Goal: Task Accomplishment & Management: Manage account settings

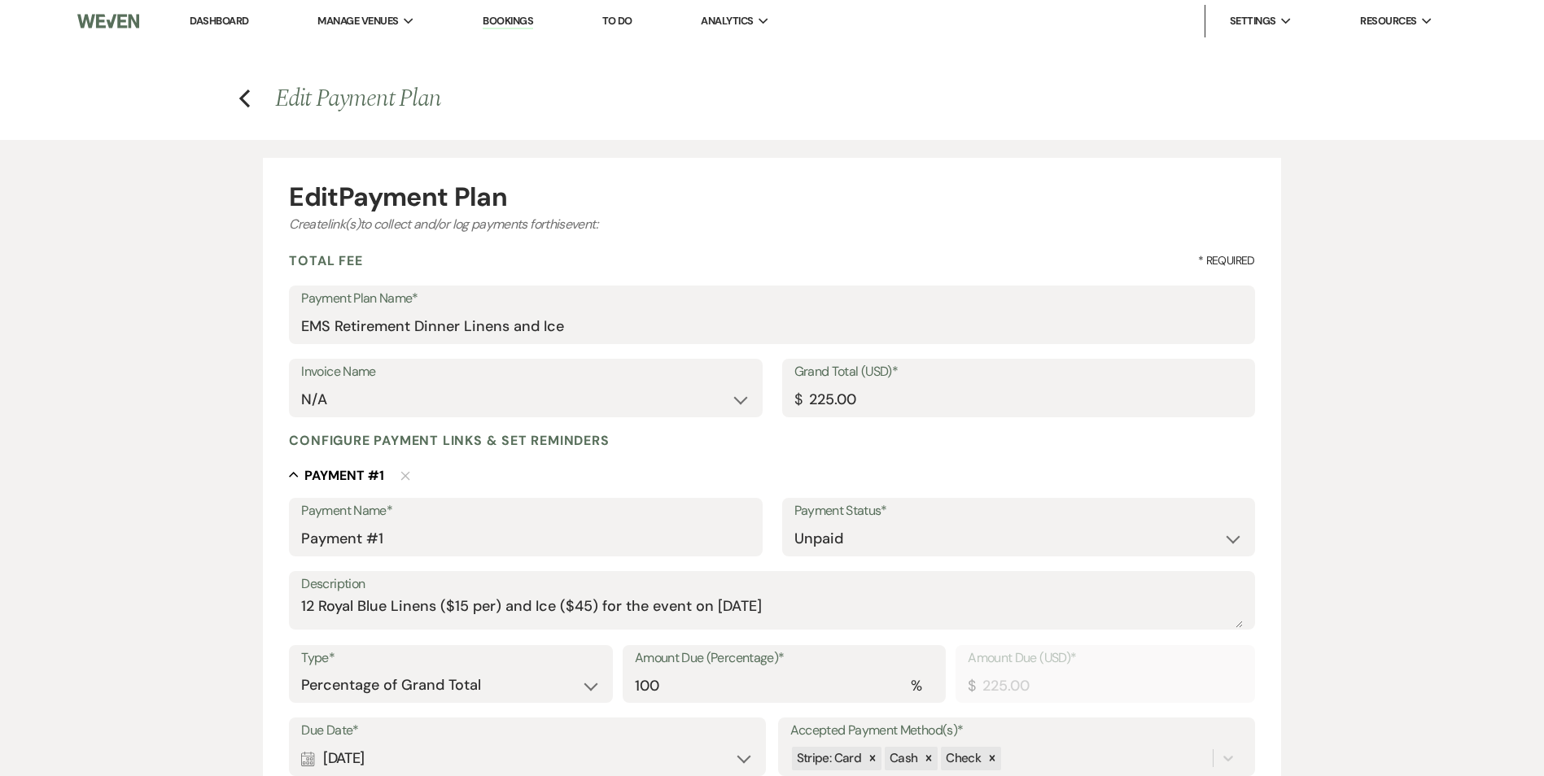
select select "2"
select select "percentage"
select select "true"
select select "client"
select select "weeks"
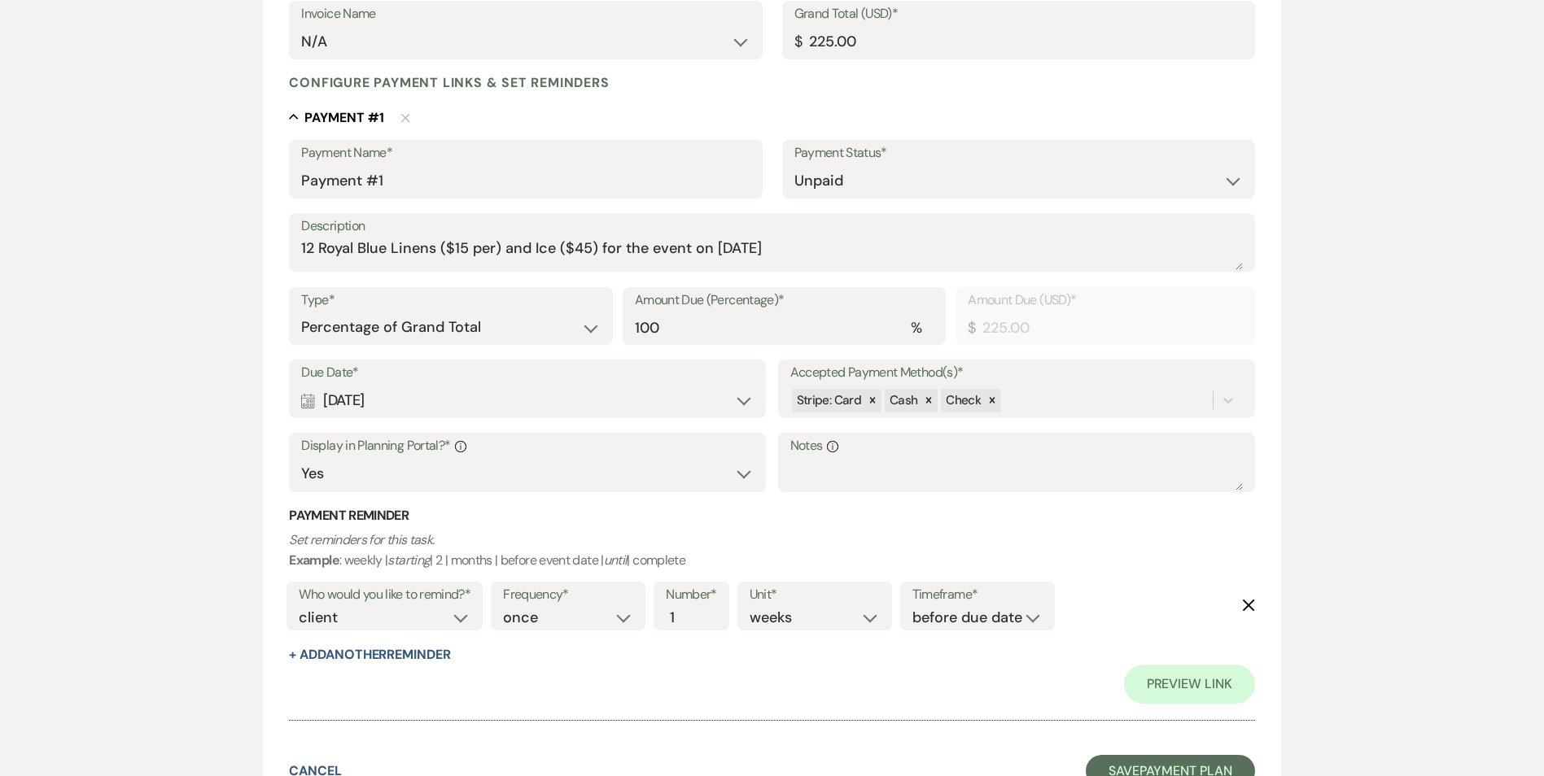
scroll to position [500, 0]
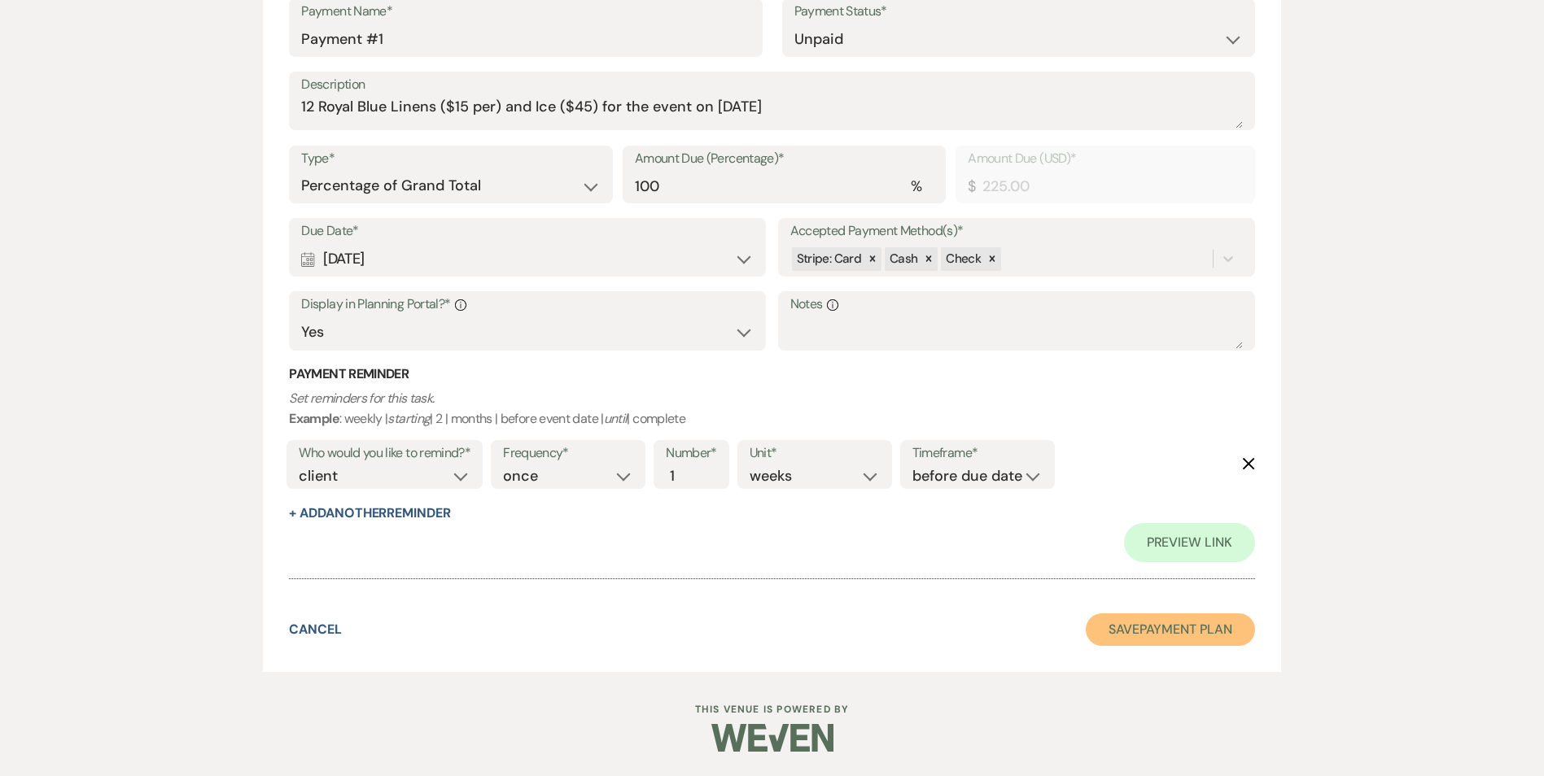
click at [1120, 622] on button "Save Payment Plan" at bounding box center [1169, 630] width 169 height 33
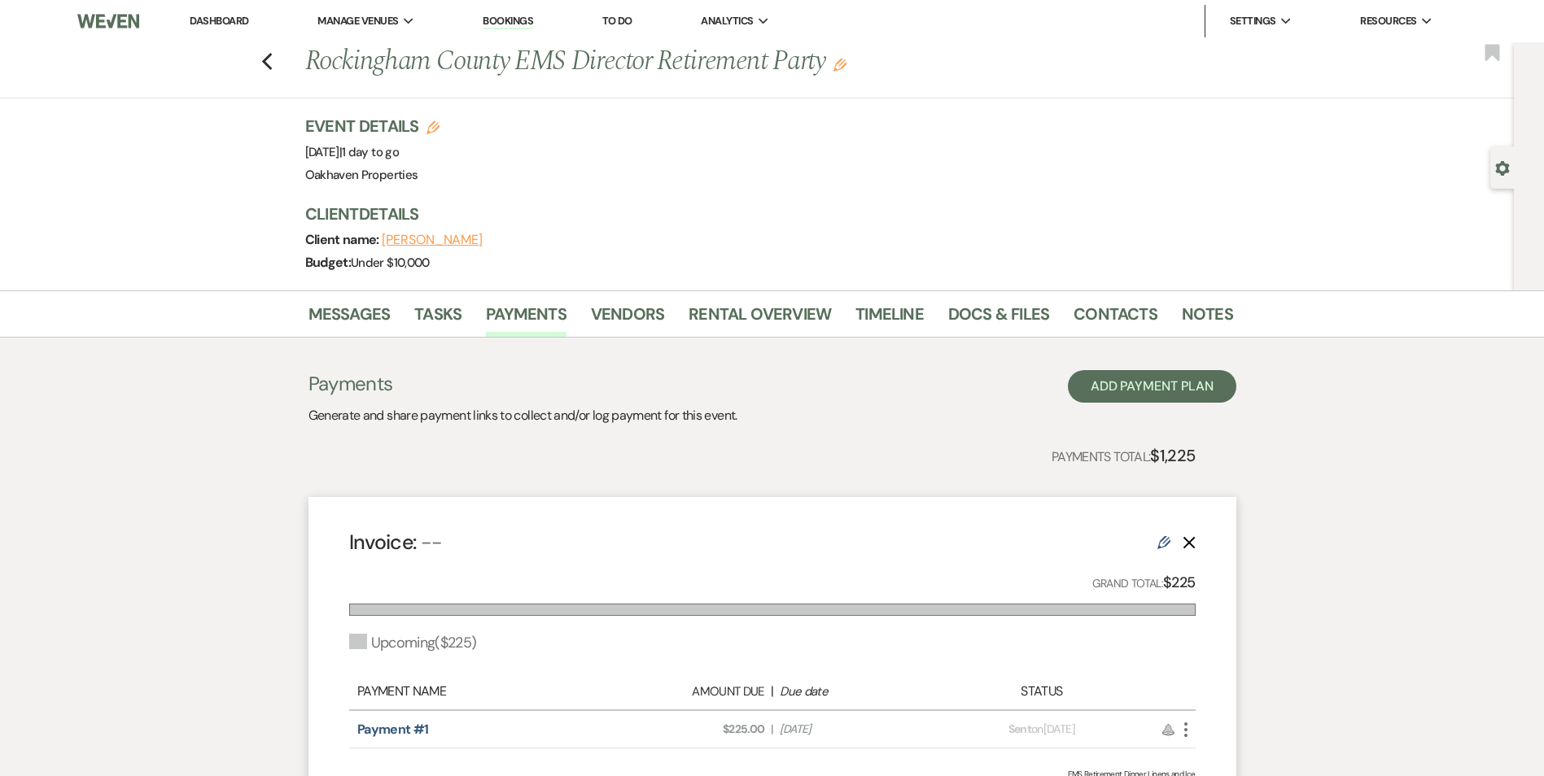
click at [247, 15] on link "Dashboard" at bounding box center [219, 21] width 59 height 14
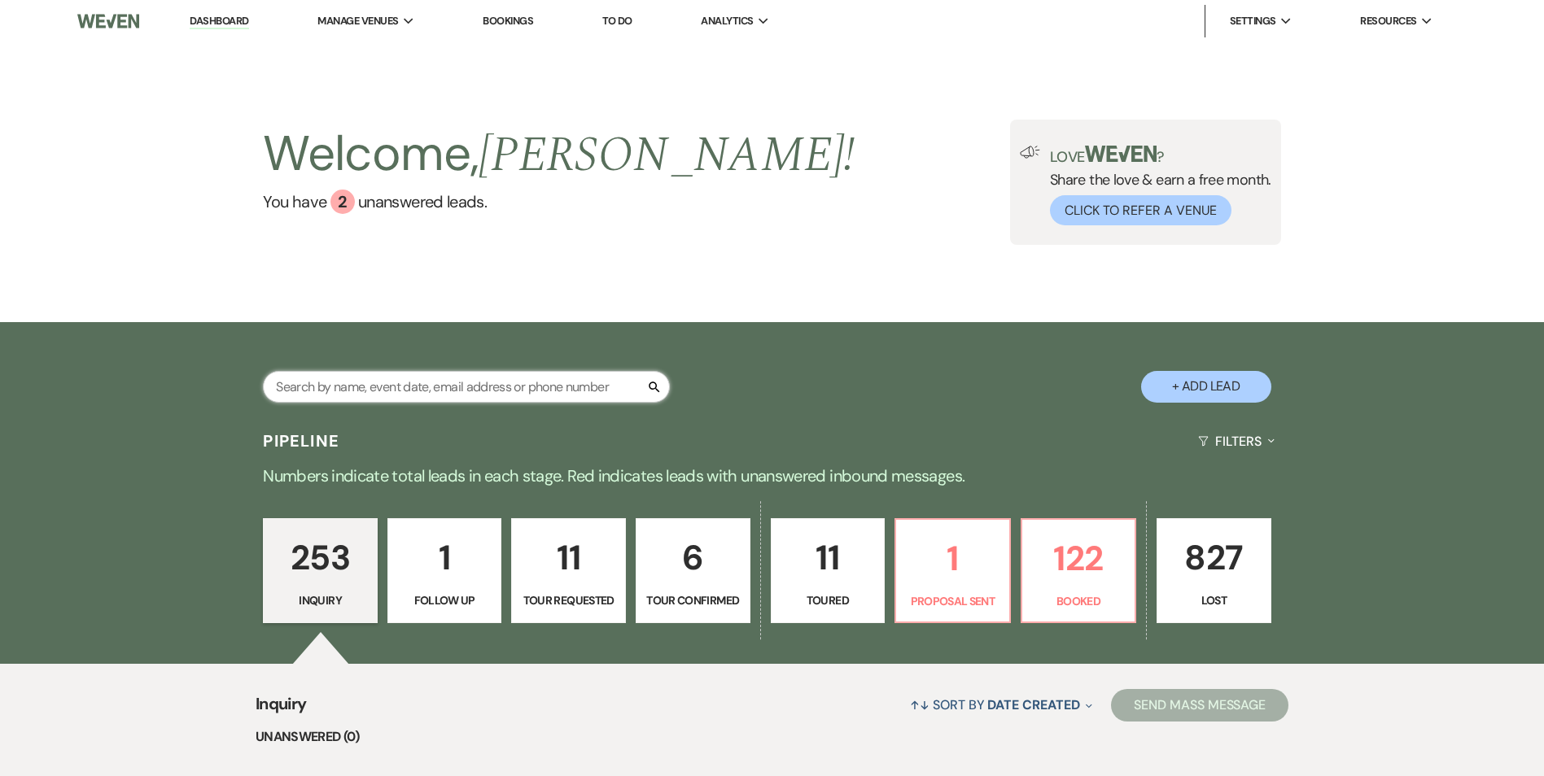
click at [440, 390] on input "text" at bounding box center [466, 387] width 407 height 32
type input "janie"
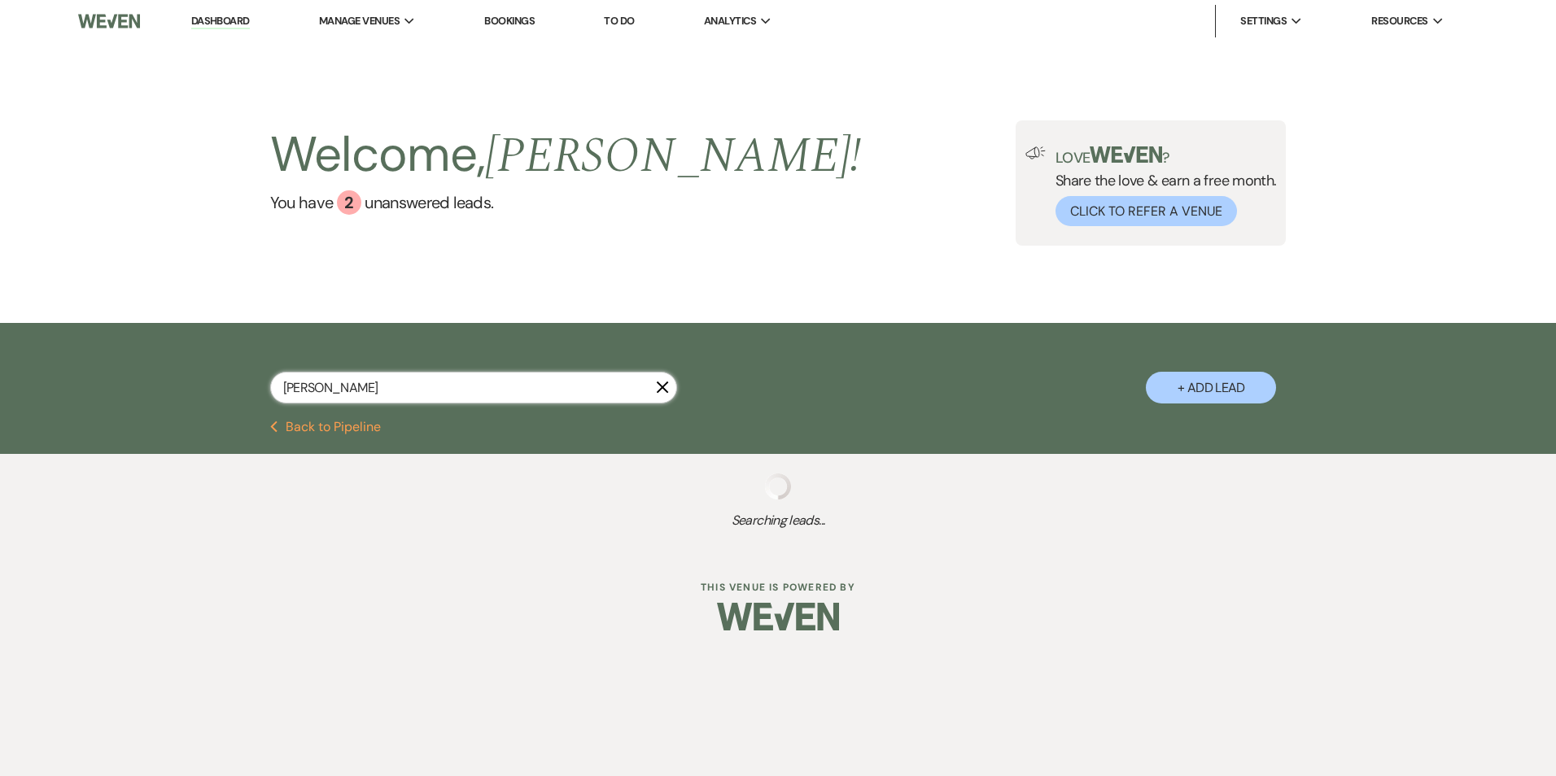
select select "5"
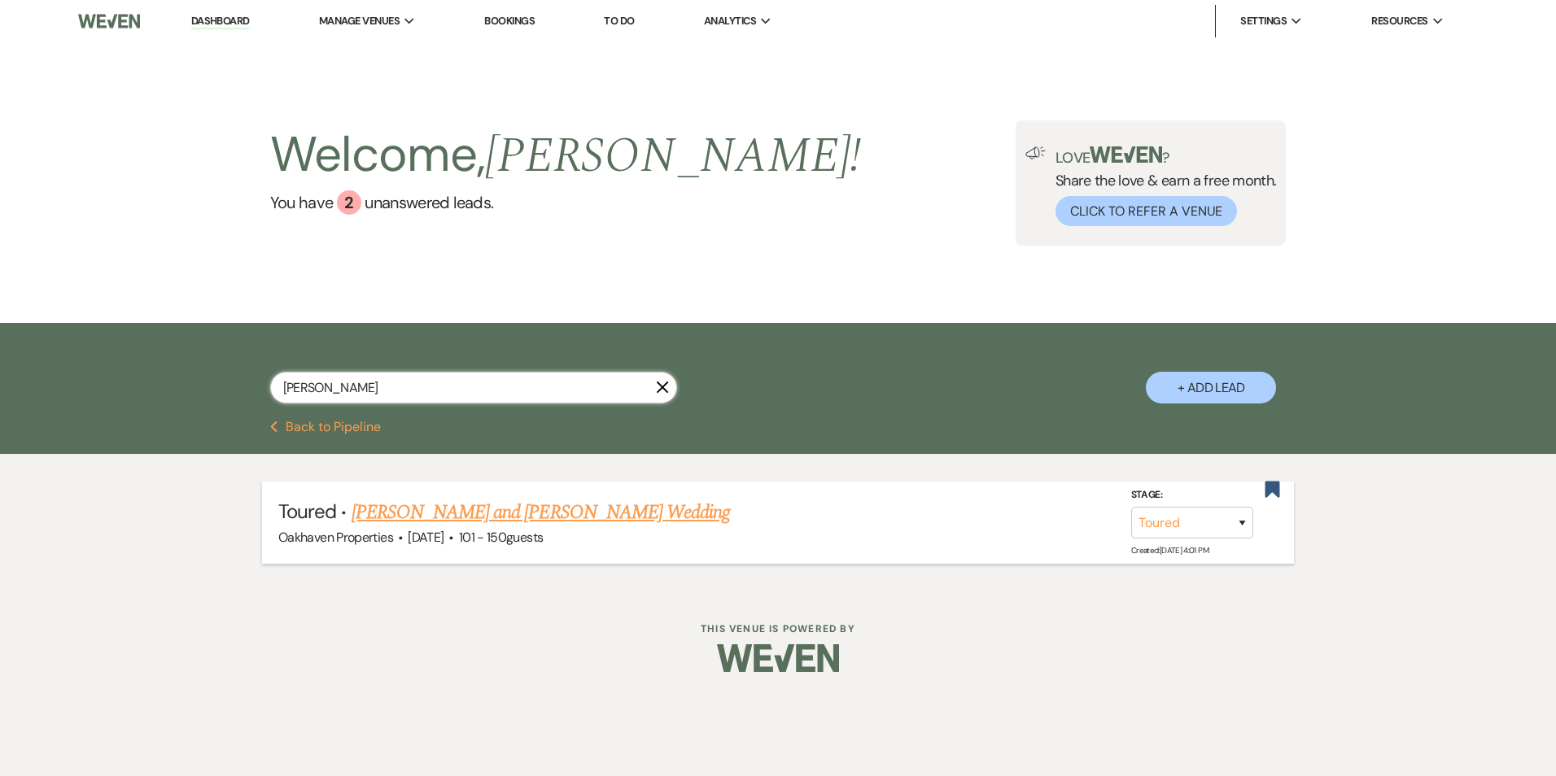
type input "janie"
click at [439, 504] on link "Janie Hawkins and Brennen Gindlesperger's Wedding" at bounding box center [541, 512] width 379 height 29
select select "5"
select select "2"
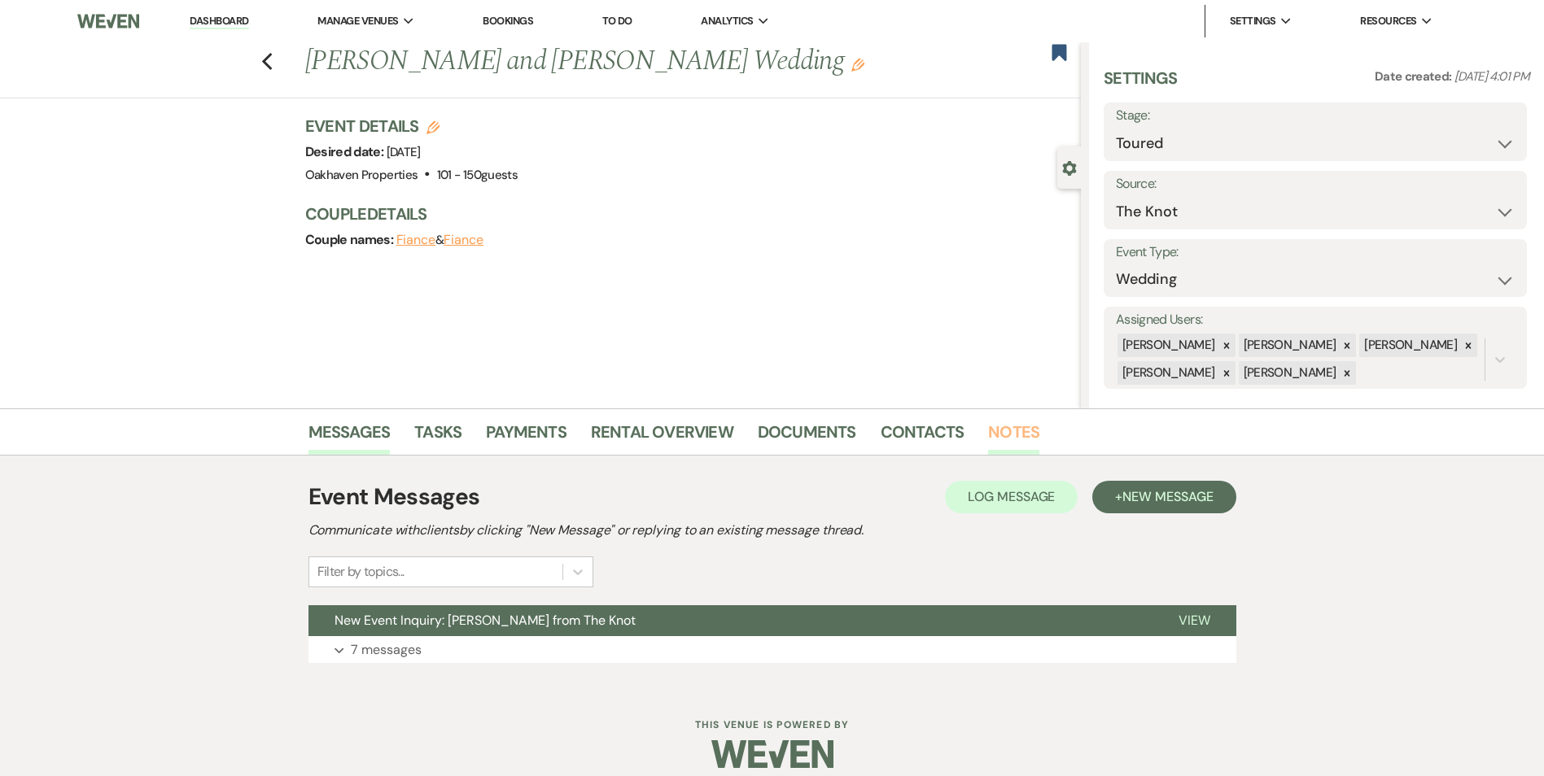
click at [994, 428] on link "Notes" at bounding box center [1013, 437] width 51 height 36
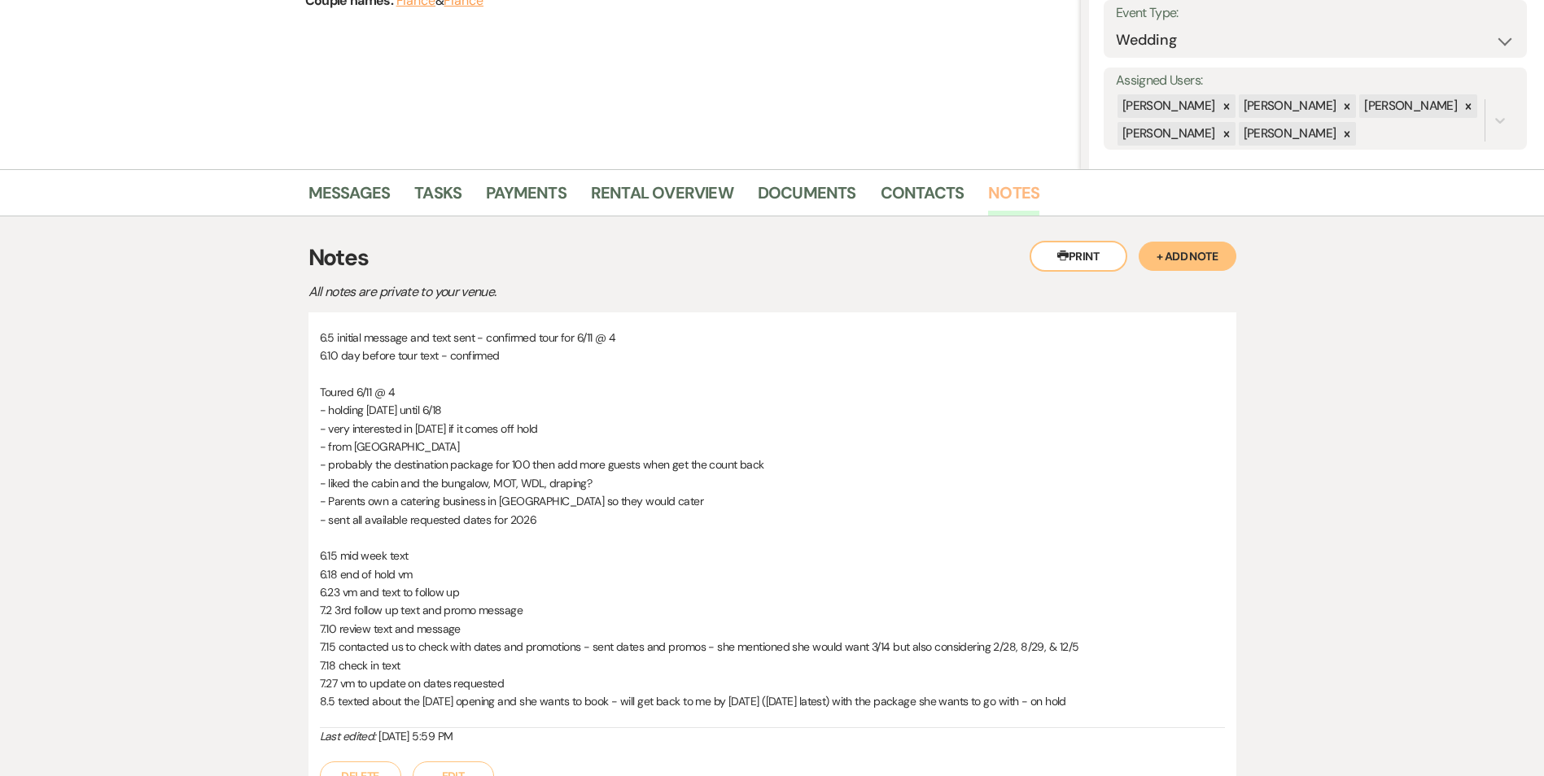
scroll to position [400, 0]
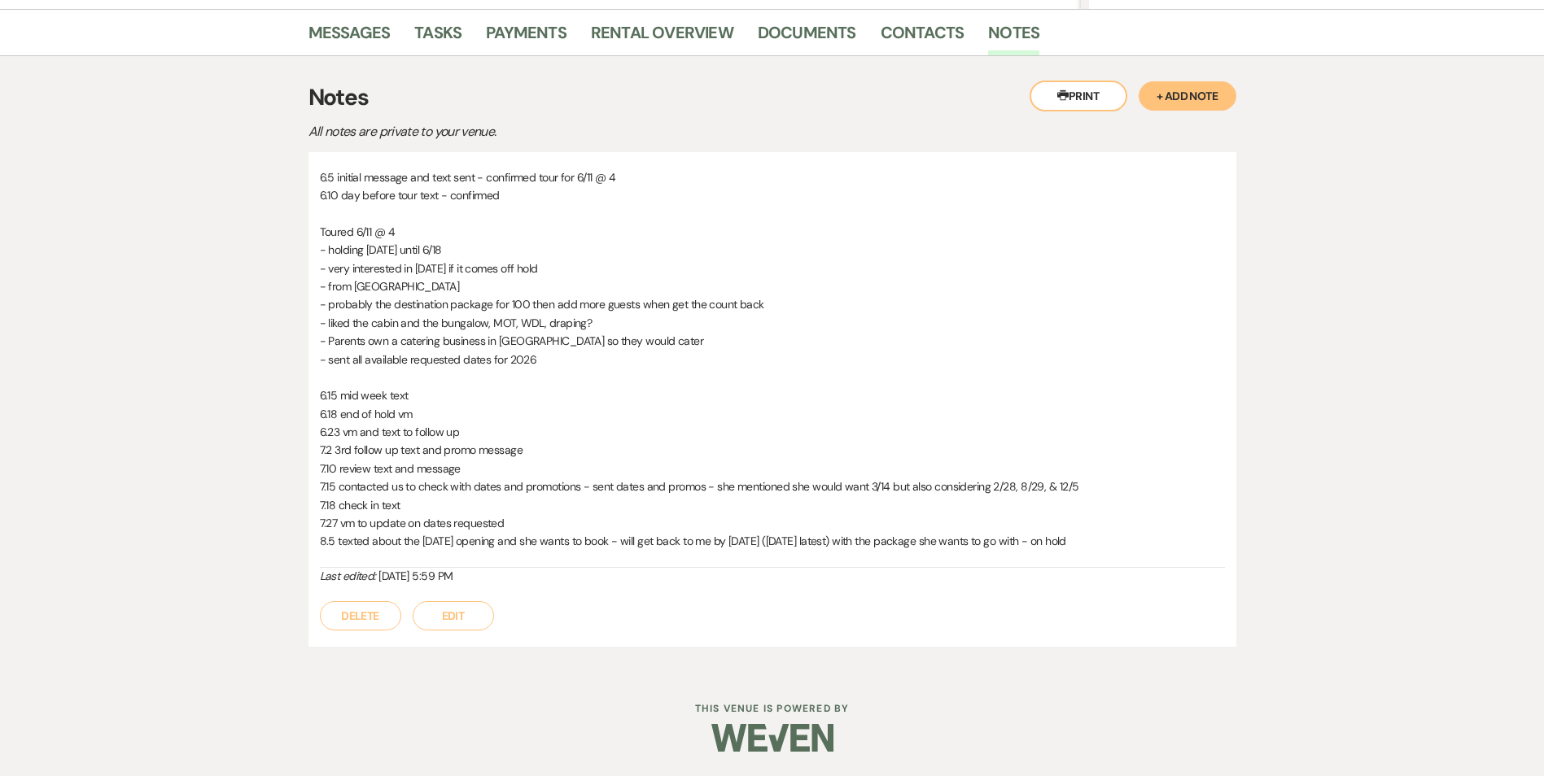
click at [474, 614] on button "Edit" at bounding box center [453, 615] width 81 height 29
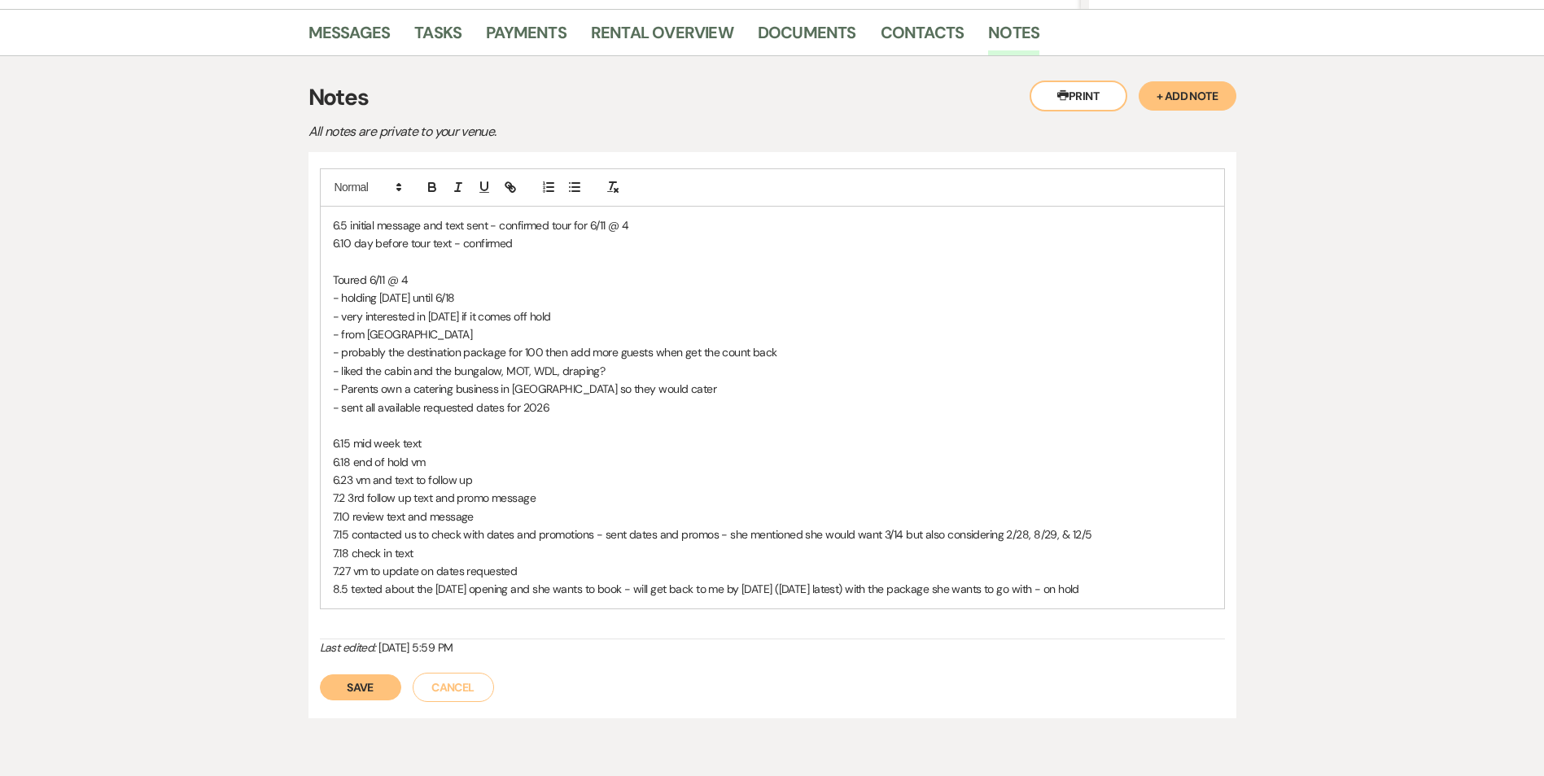
click at [1120, 587] on p "8.5 texted about the Sept 19th opening and she wants to book - will get back to…" at bounding box center [772, 589] width 879 height 18
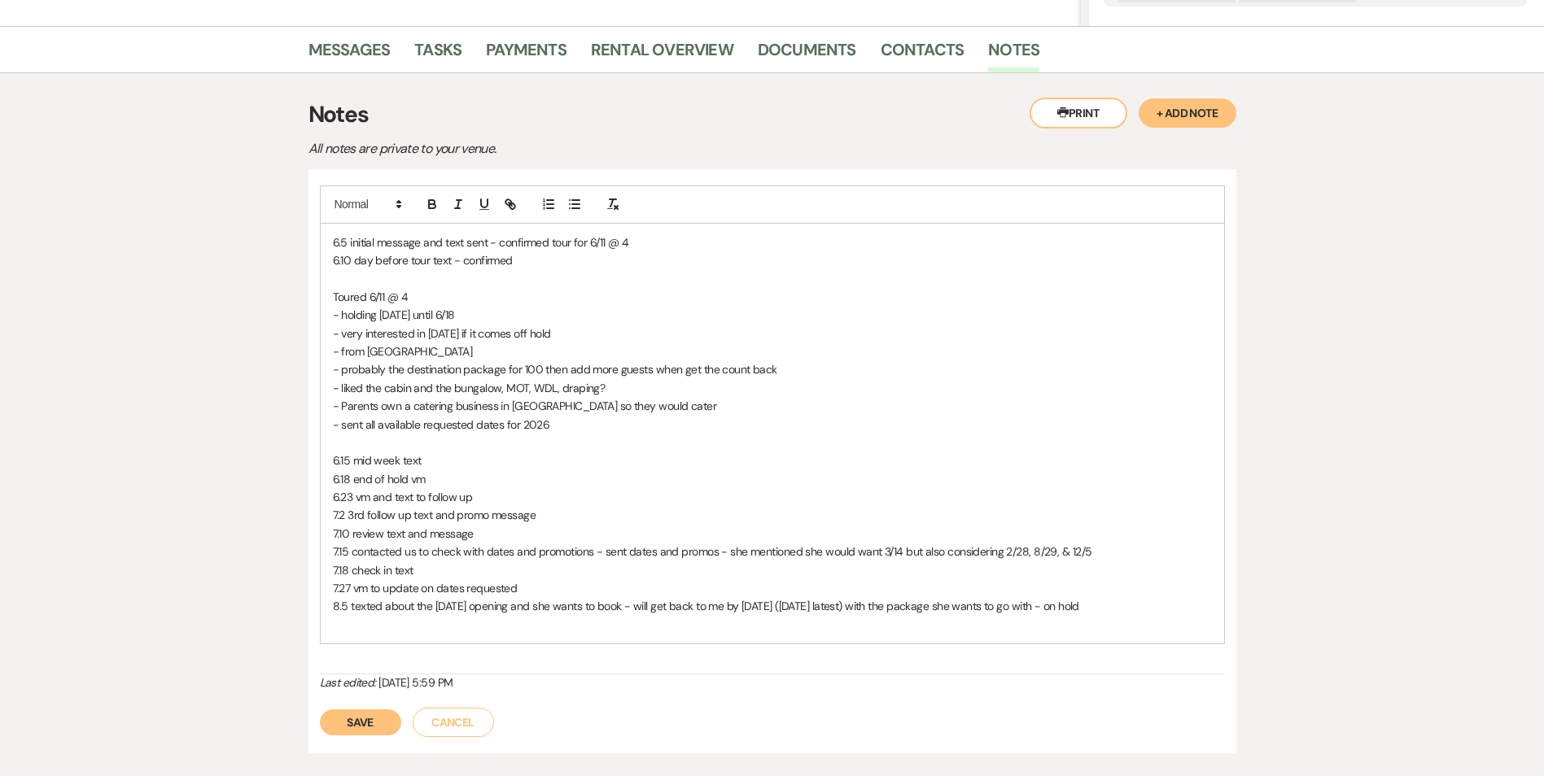
scroll to position [407, 0]
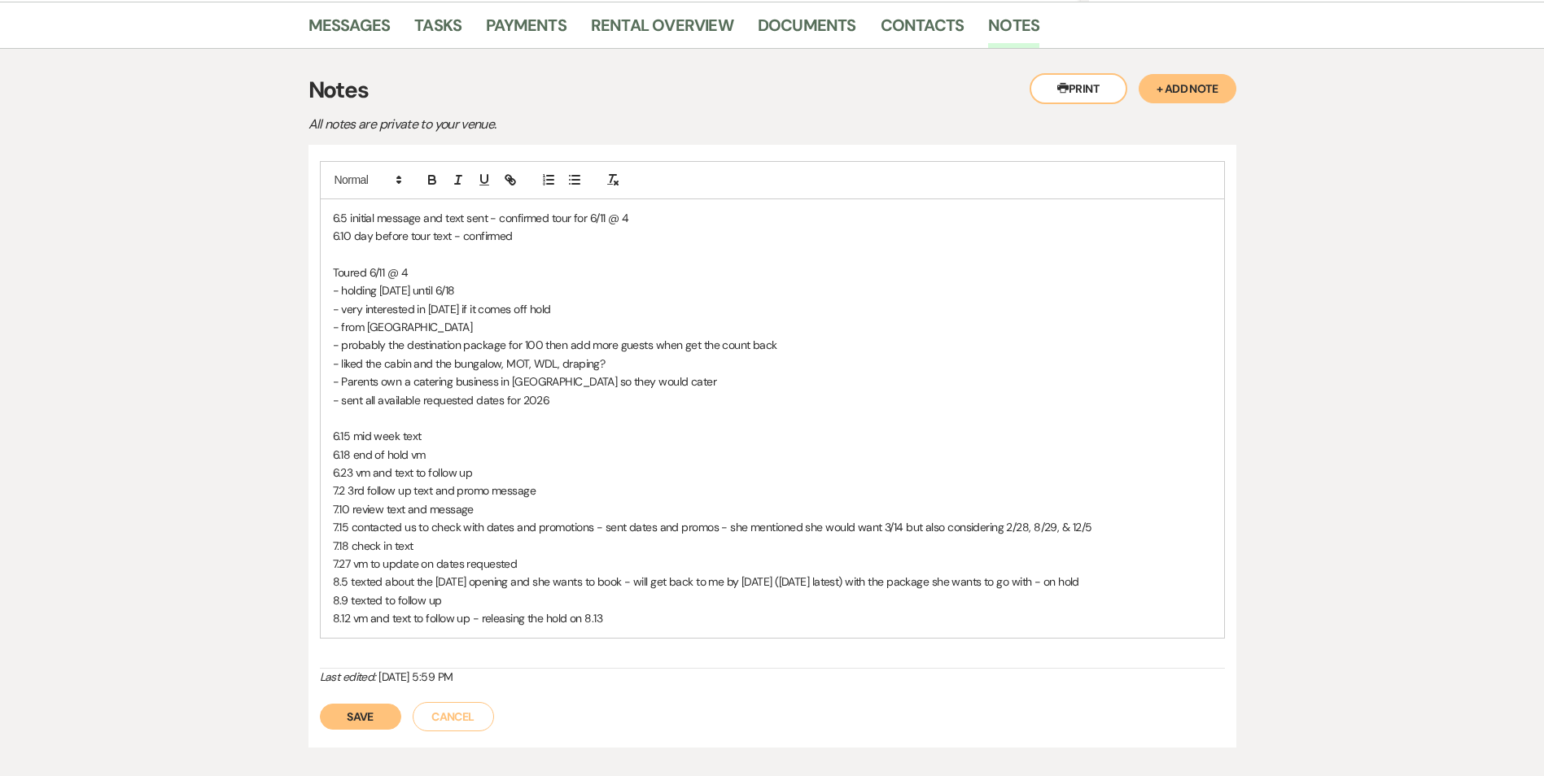
drag, startPoint x: 390, startPoint y: 705, endPoint x: 401, endPoint y: 708, distance: 11.7
click at [391, 705] on button "Save" at bounding box center [360, 717] width 81 height 26
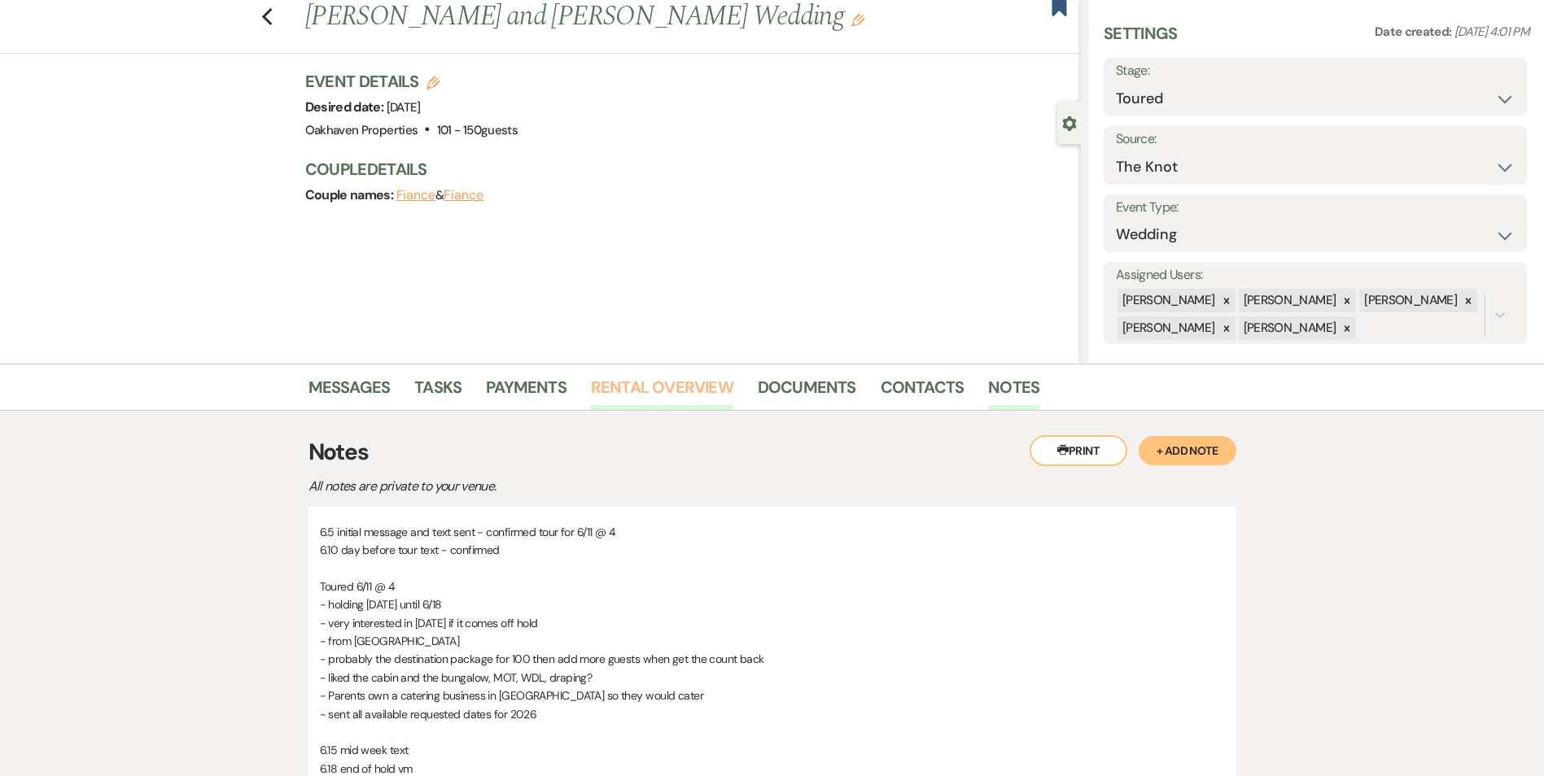
scroll to position [0, 0]
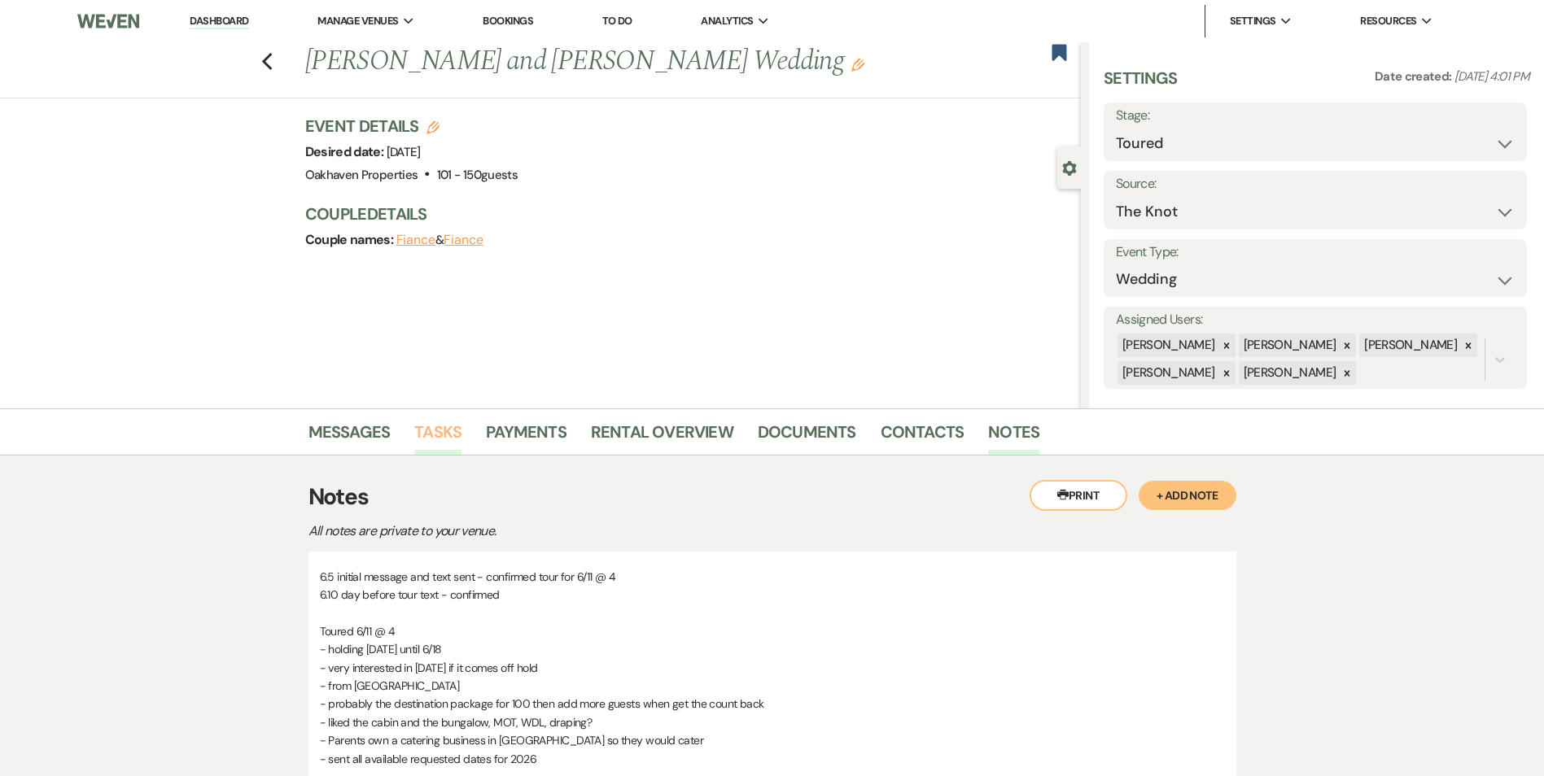
click at [429, 439] on link "Tasks" at bounding box center [437, 437] width 47 height 36
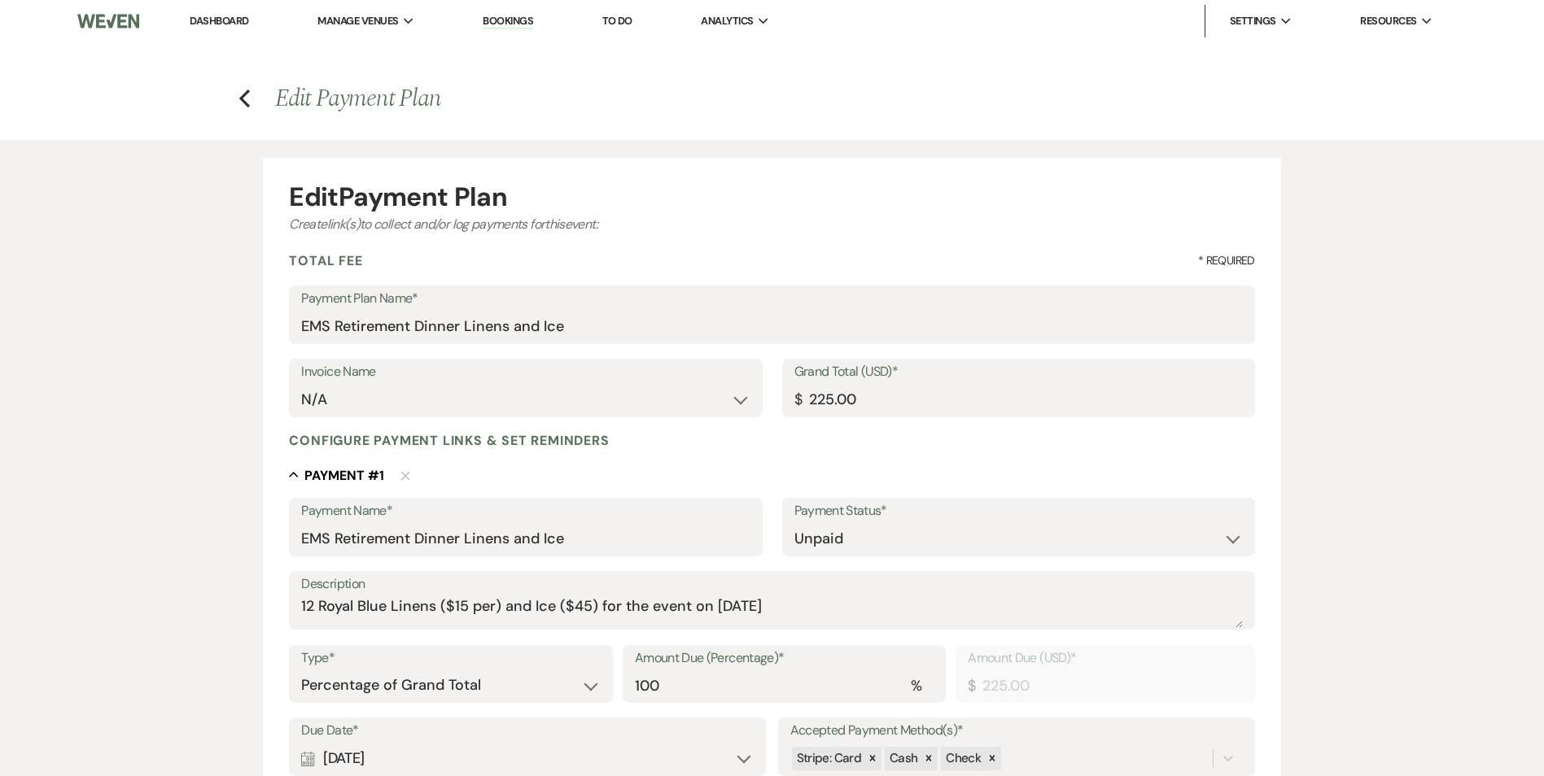
select select "2"
select select "percentage"
select select "true"
select select "client"
select select "weeks"
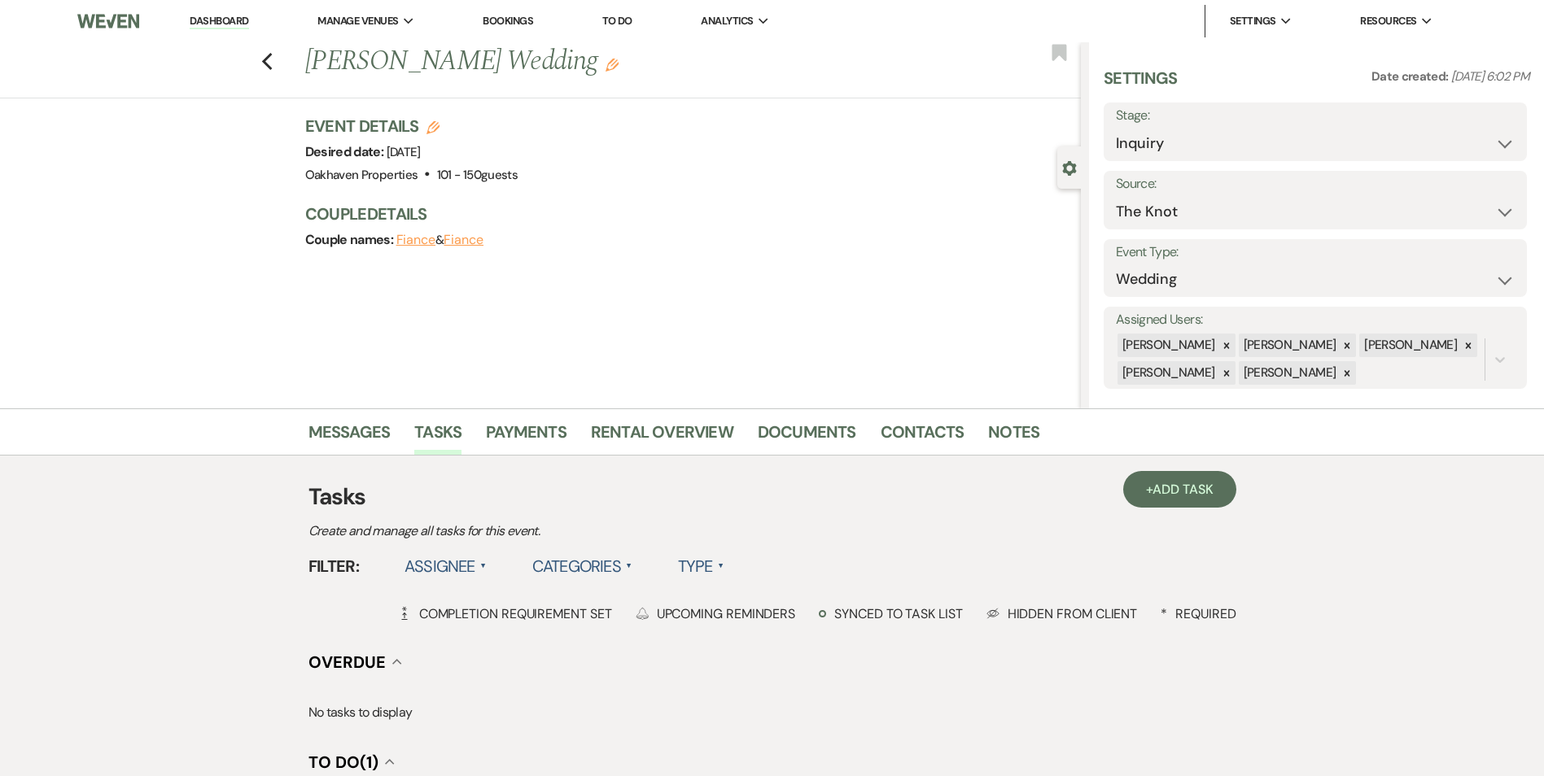
select select "2"
drag, startPoint x: 790, startPoint y: 353, endPoint x: 411, endPoint y: 277, distance: 386.7
click at [780, 342] on div "Previous Polina Visotsky's Wedding Edit Bookmark Gear Settings Settings Date cr…" at bounding box center [540, 225] width 1081 height 366
click at [204, 18] on link "Dashboard" at bounding box center [219, 21] width 59 height 15
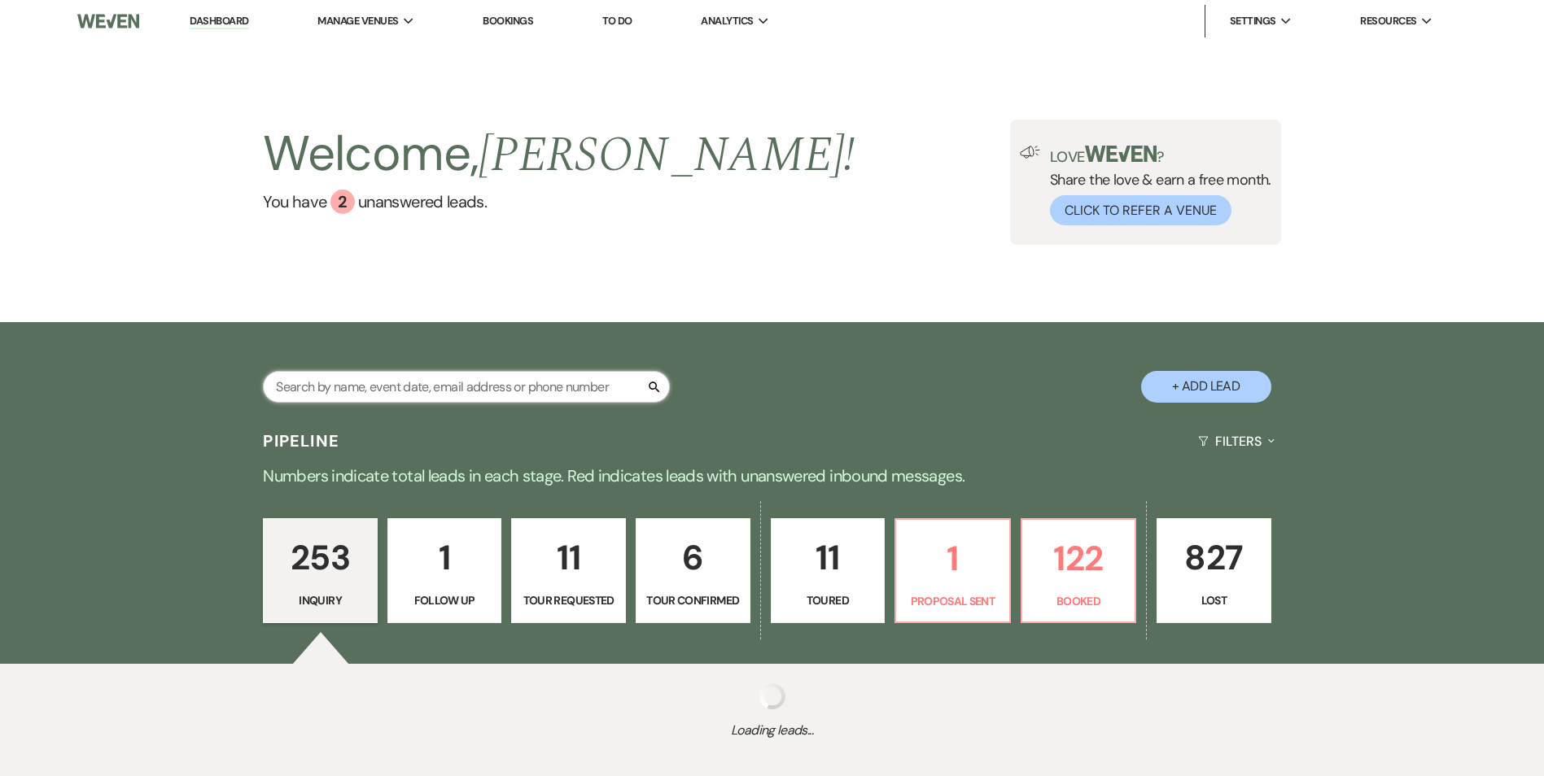
click at [368, 386] on input "text" at bounding box center [466, 387] width 407 height 32
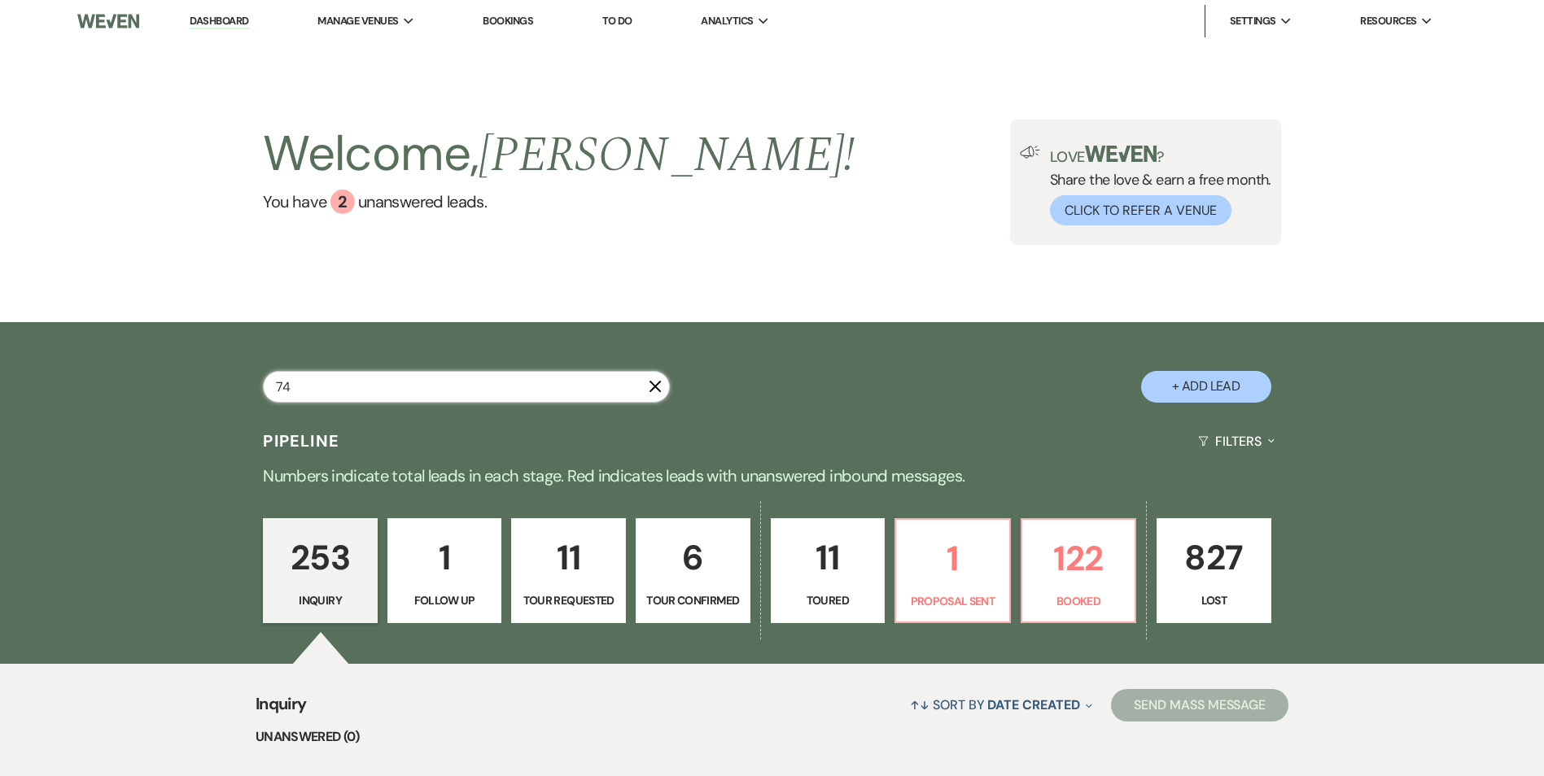
type input "743"
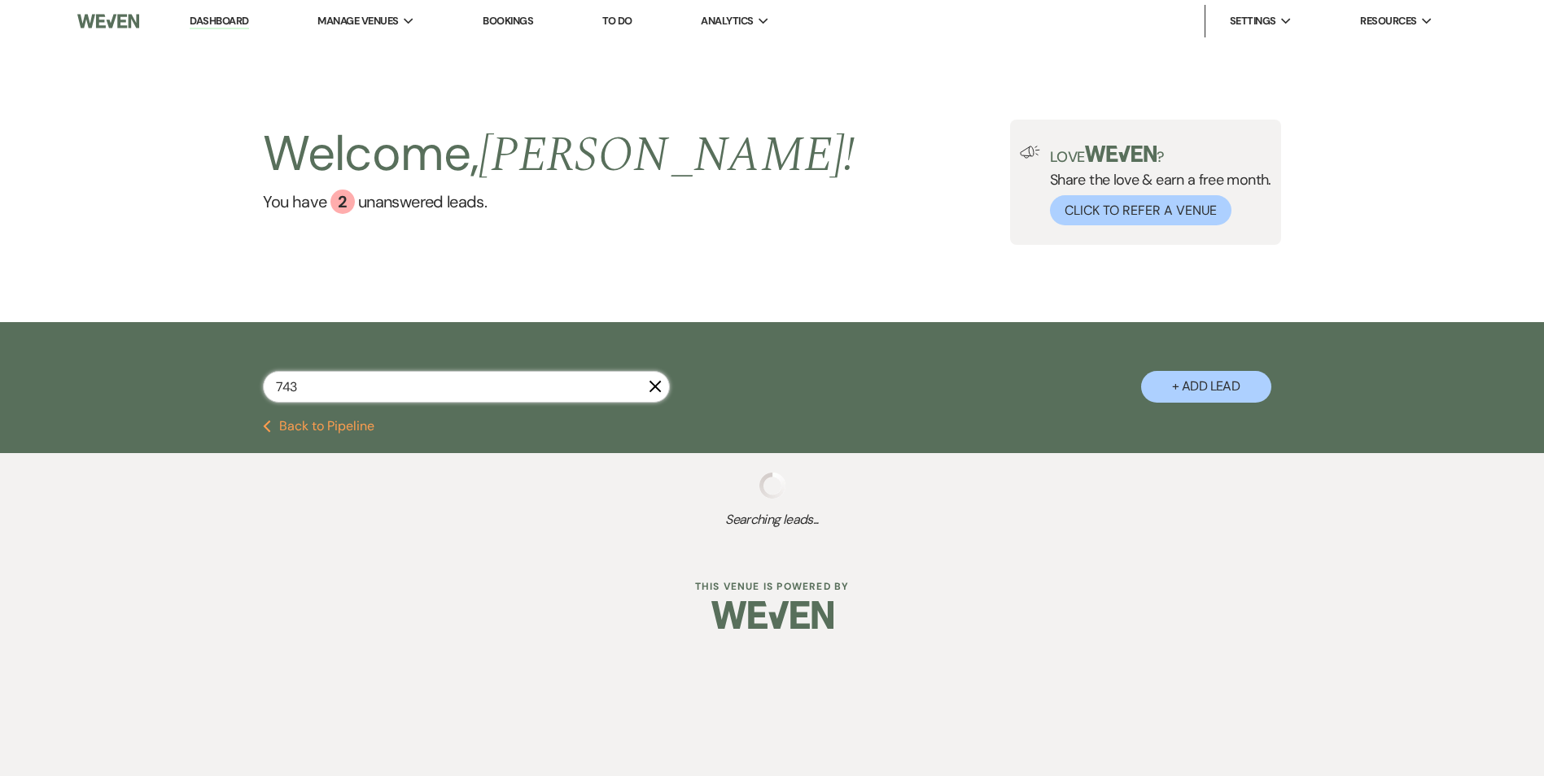
select select "8"
select select "5"
select select "8"
select select "5"
select select "8"
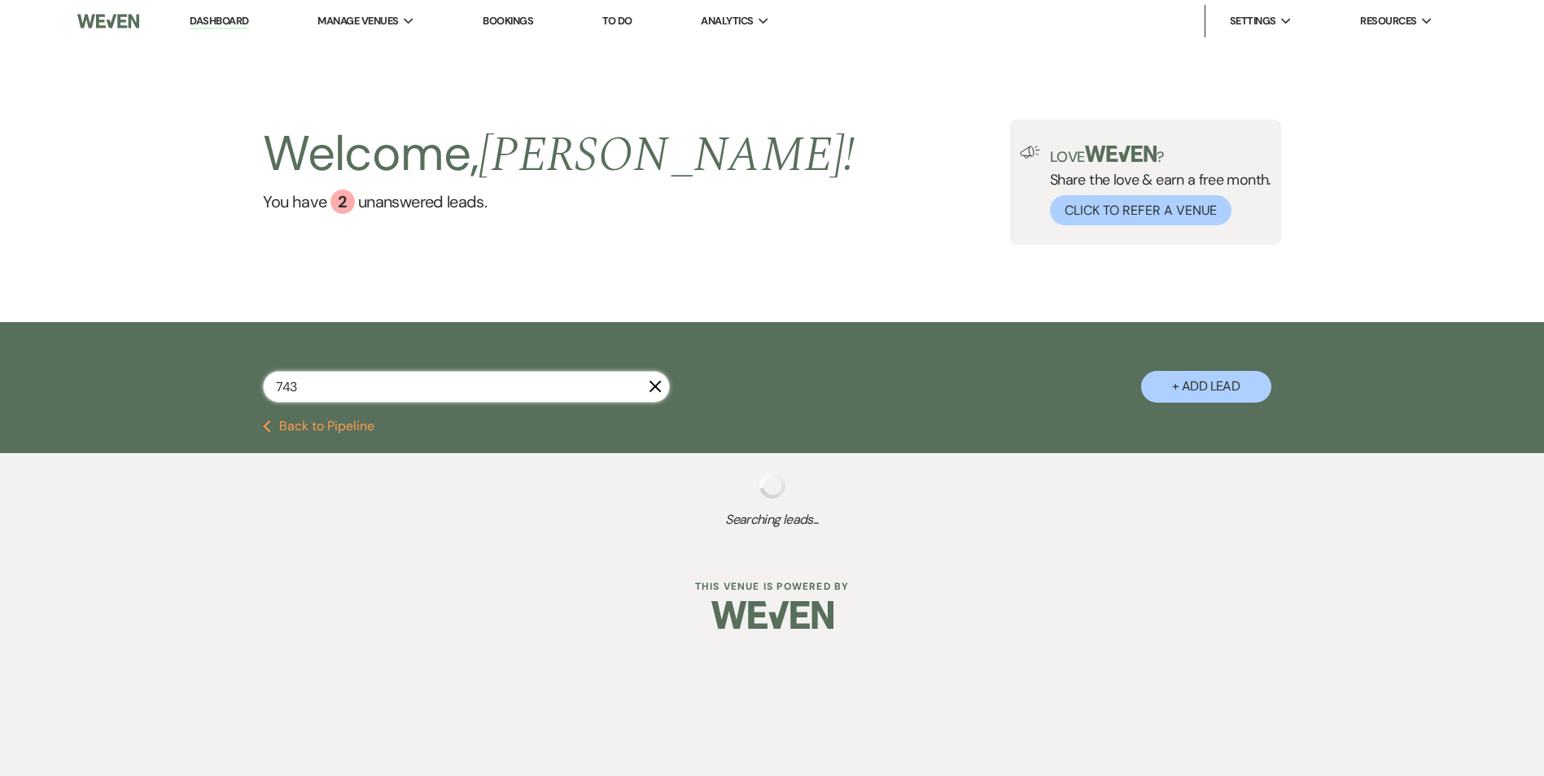
select select "6"
select select "8"
select select "6"
select select "8"
select select "6"
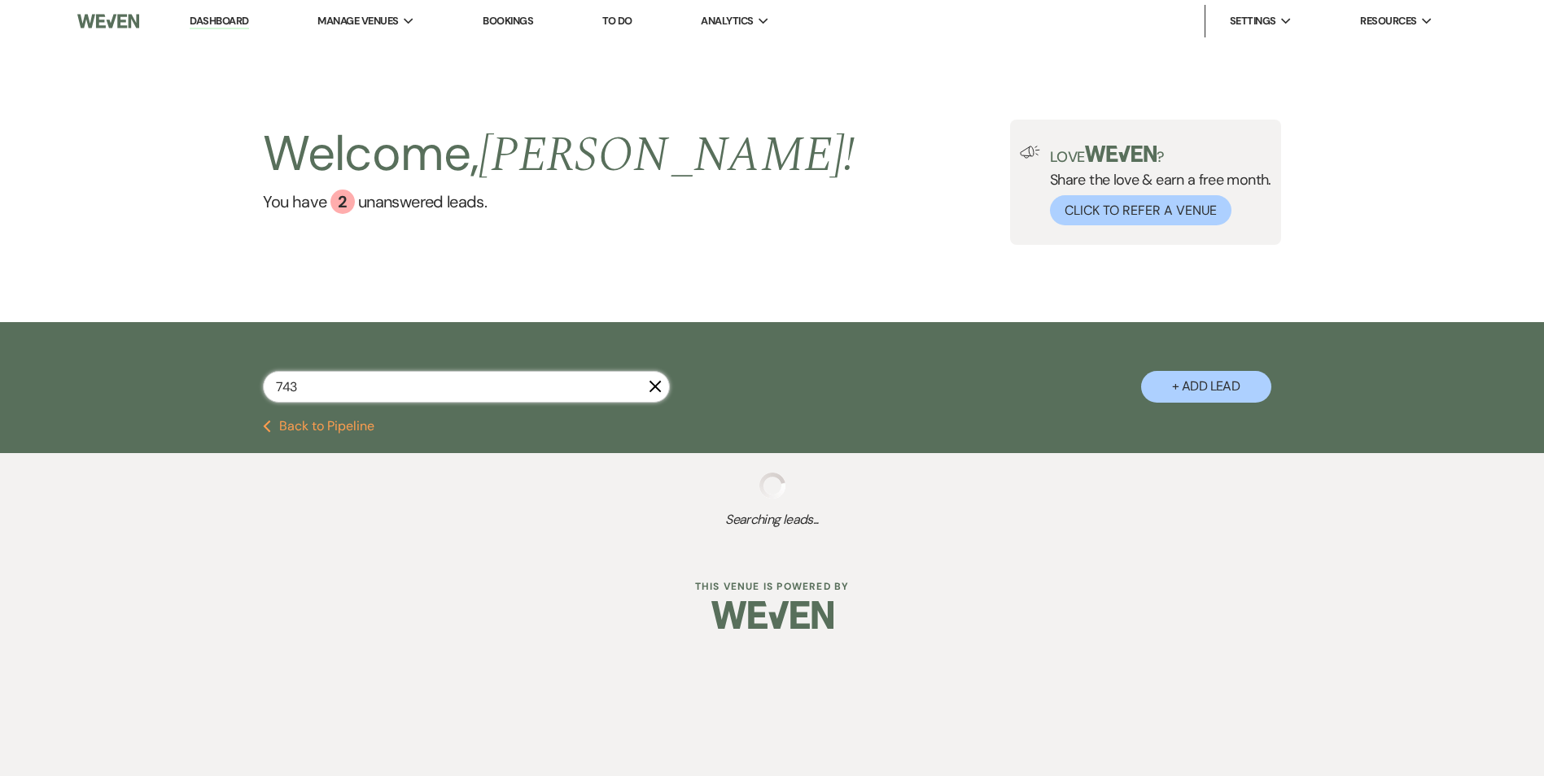
select select "8"
select select "5"
type input "743205"
select select "8"
select select "5"
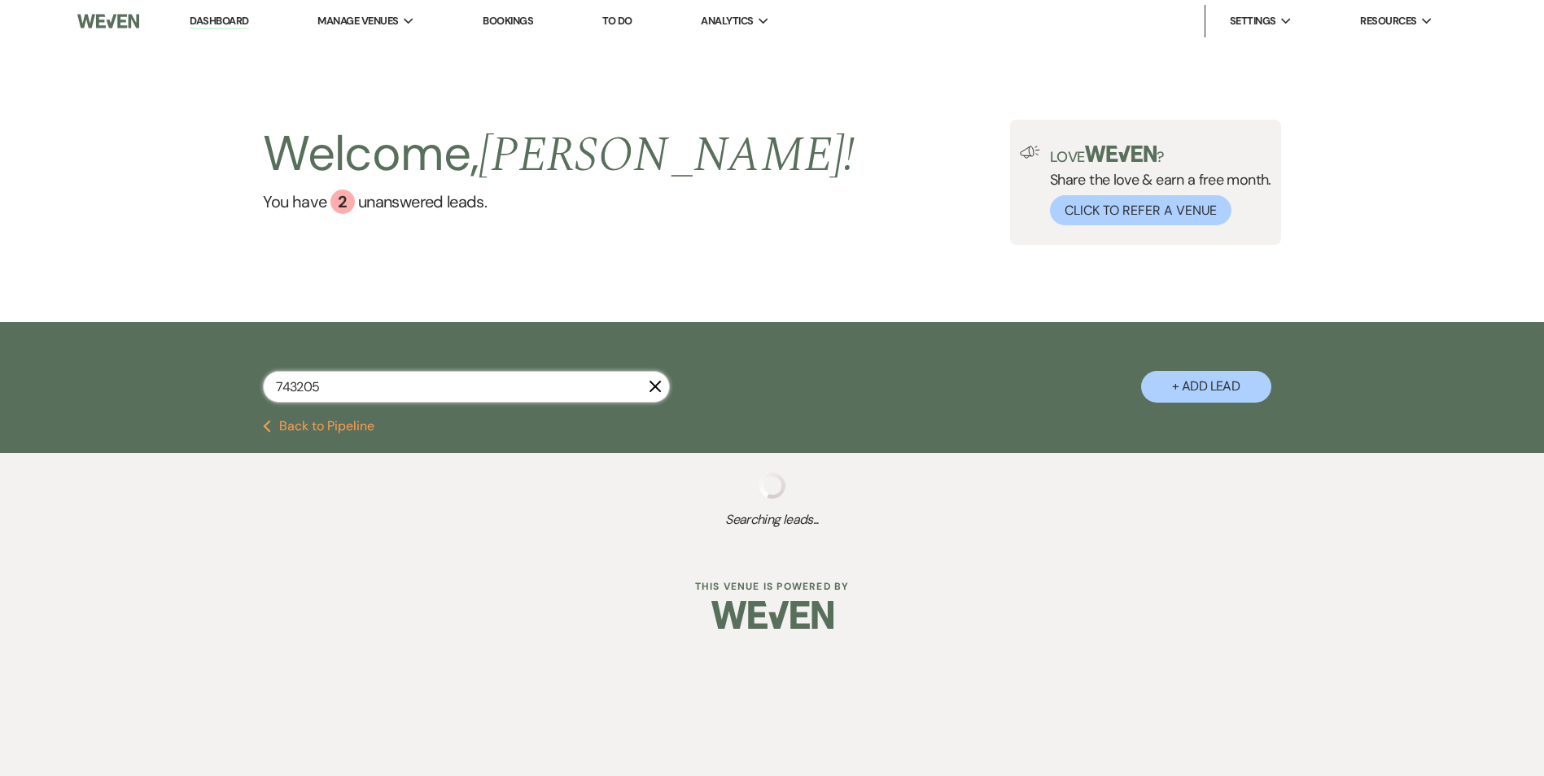
select select "8"
select select "5"
select select "8"
select select "6"
select select "8"
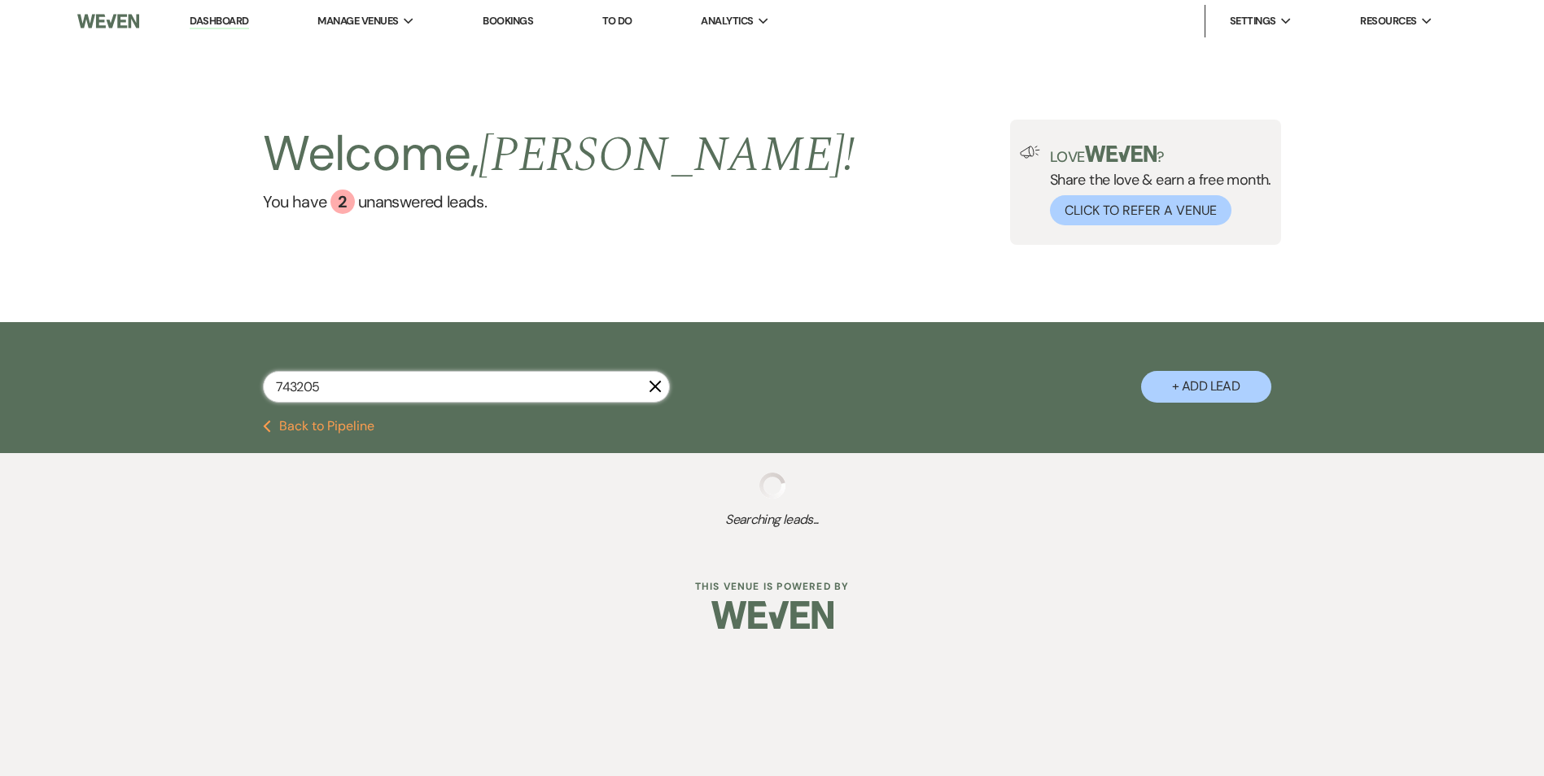
select select "5"
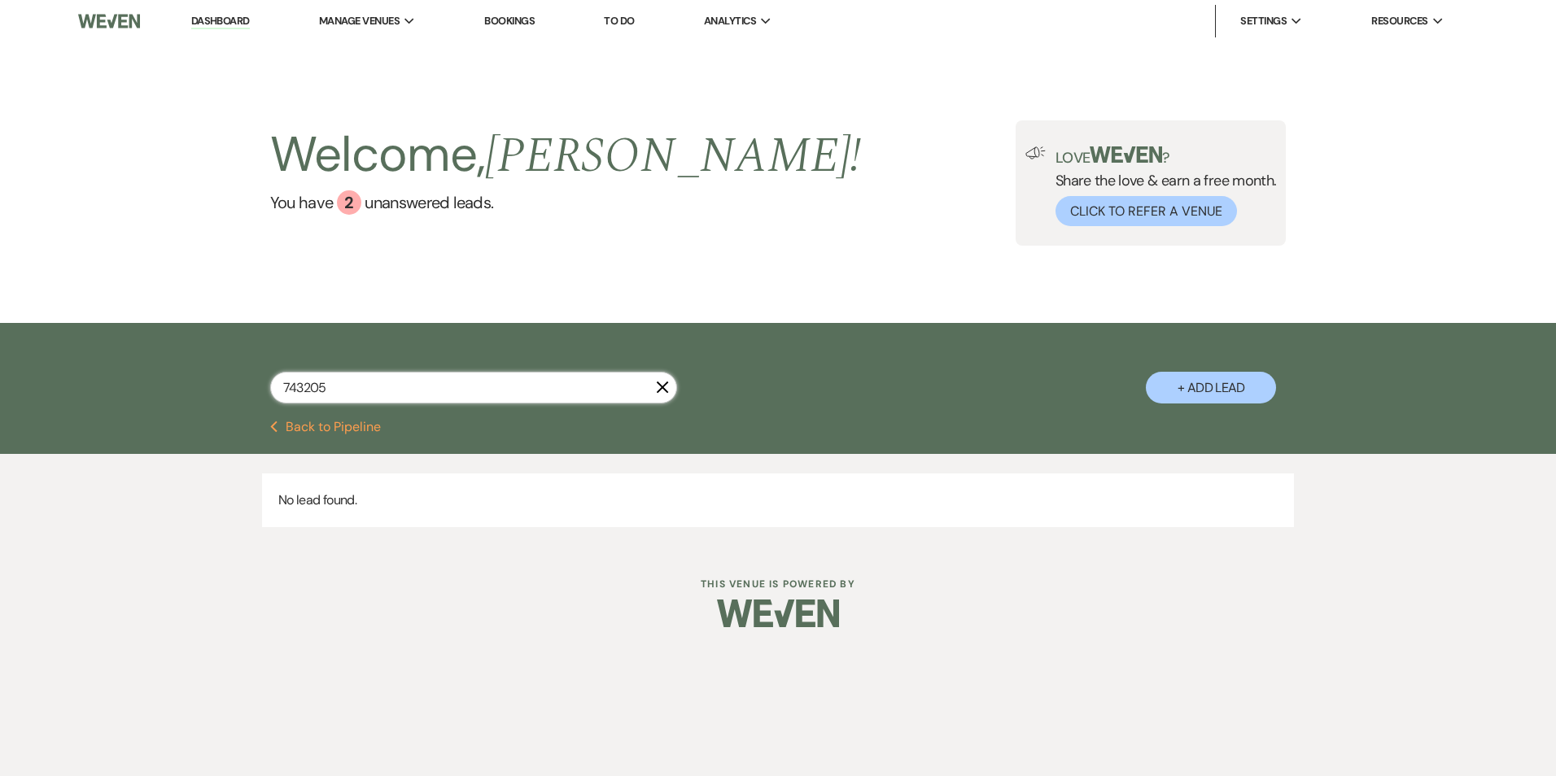
type input "743205"
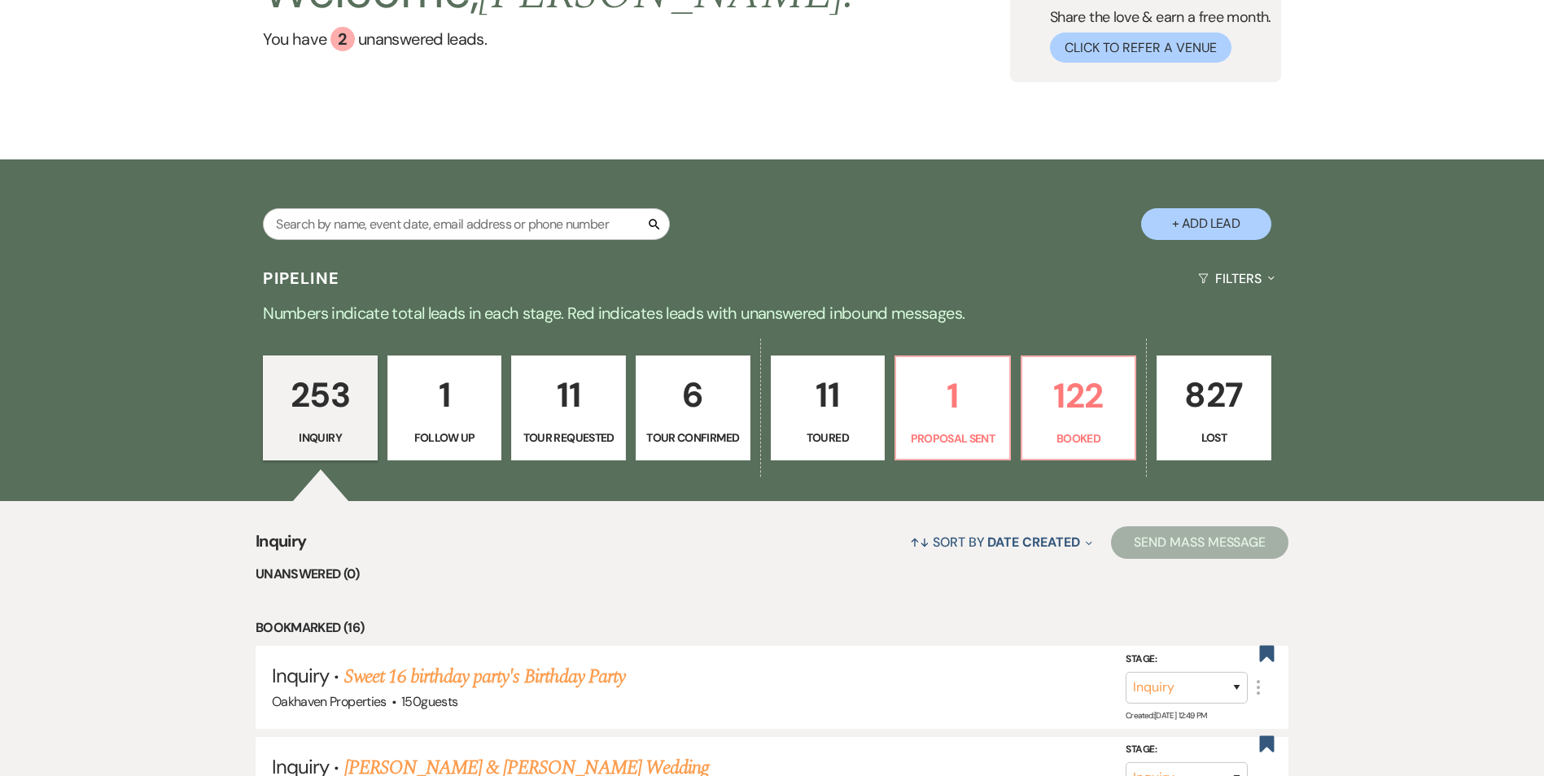
click at [372, 204] on div "Search + Add Lead" at bounding box center [772, 210] width 1172 height 85
click at [372, 219] on input "text" at bounding box center [466, 224] width 407 height 32
type input "[PERSON_NAME]"
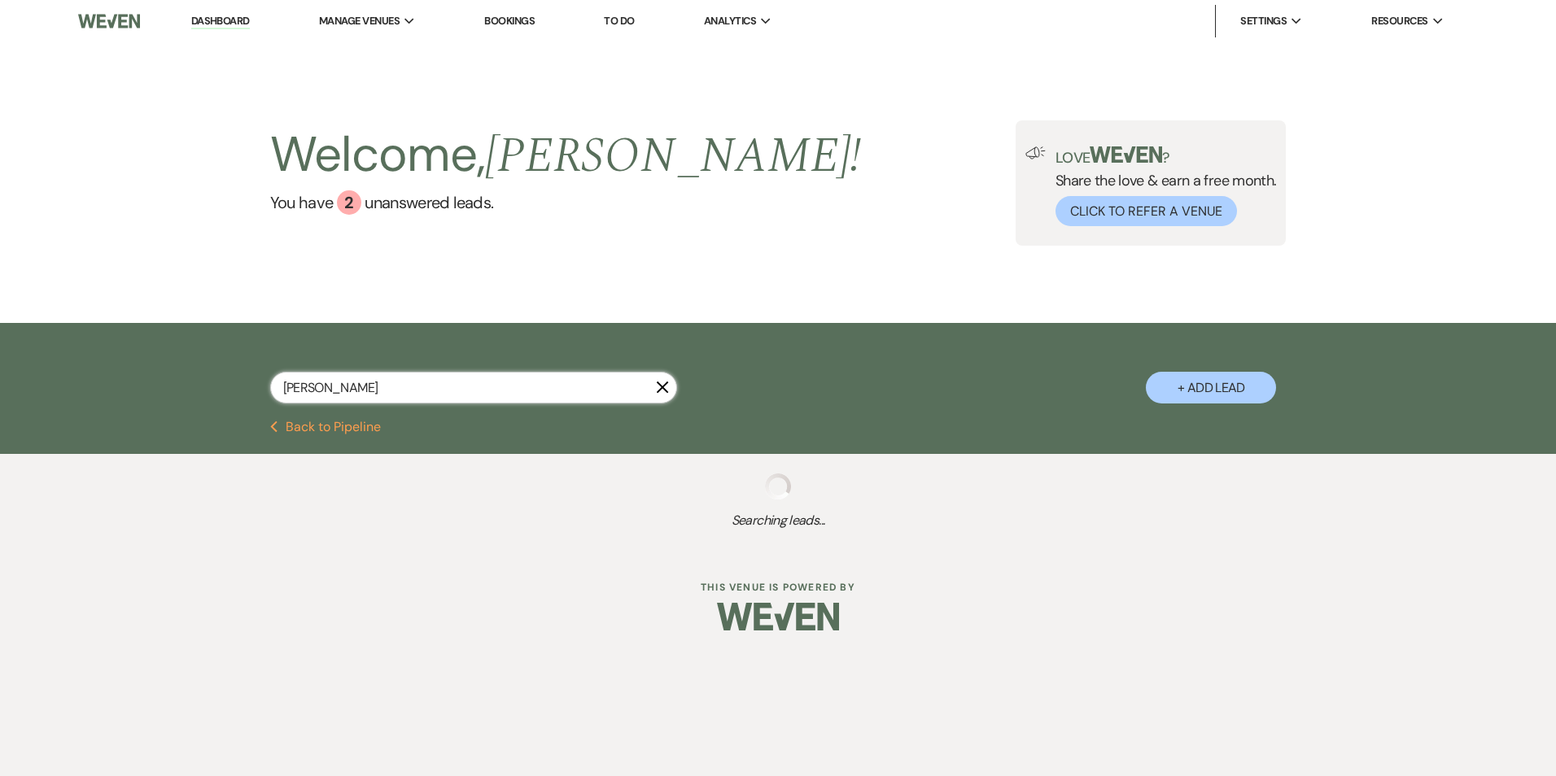
select select "5"
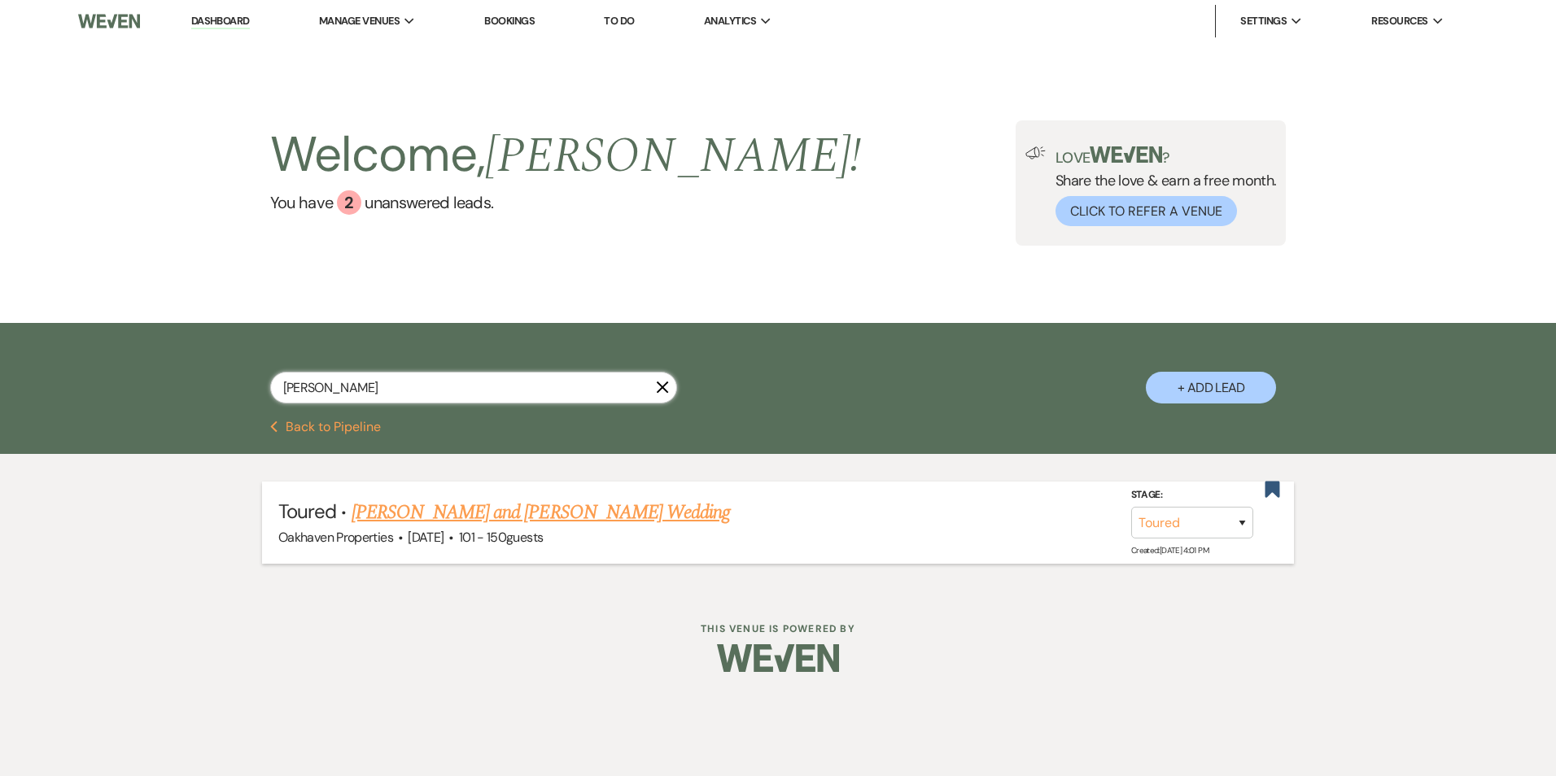
type input "[PERSON_NAME]"
click at [570, 496] on li "Toured · Janie Hawkins and Brennen Gindlesperger's Wedding Oakhaven Properties …" at bounding box center [778, 523] width 1032 height 82
click at [589, 513] on link "[PERSON_NAME] and [PERSON_NAME] Wedding" at bounding box center [541, 512] width 379 height 29
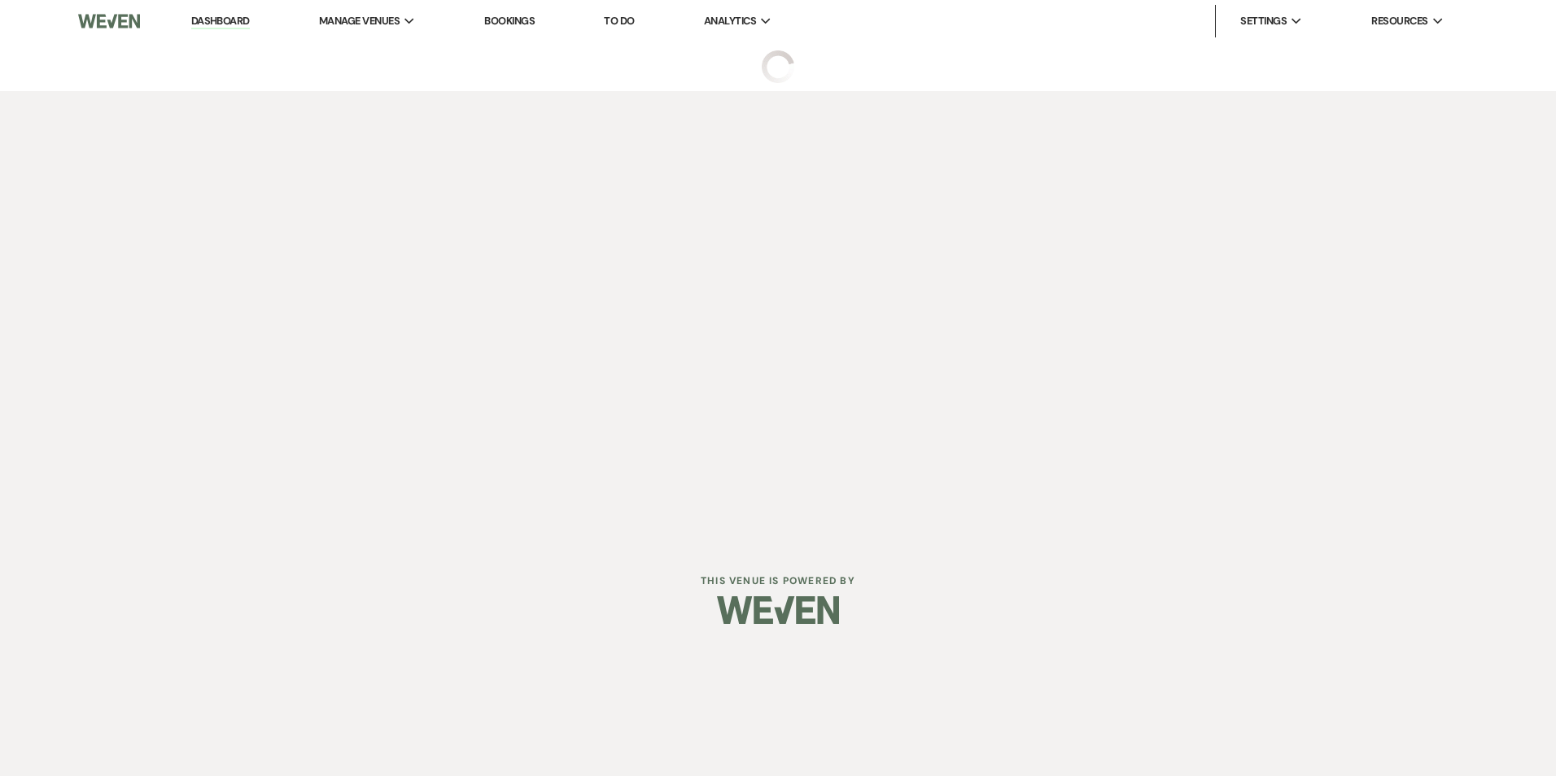
select select "5"
select select "2"
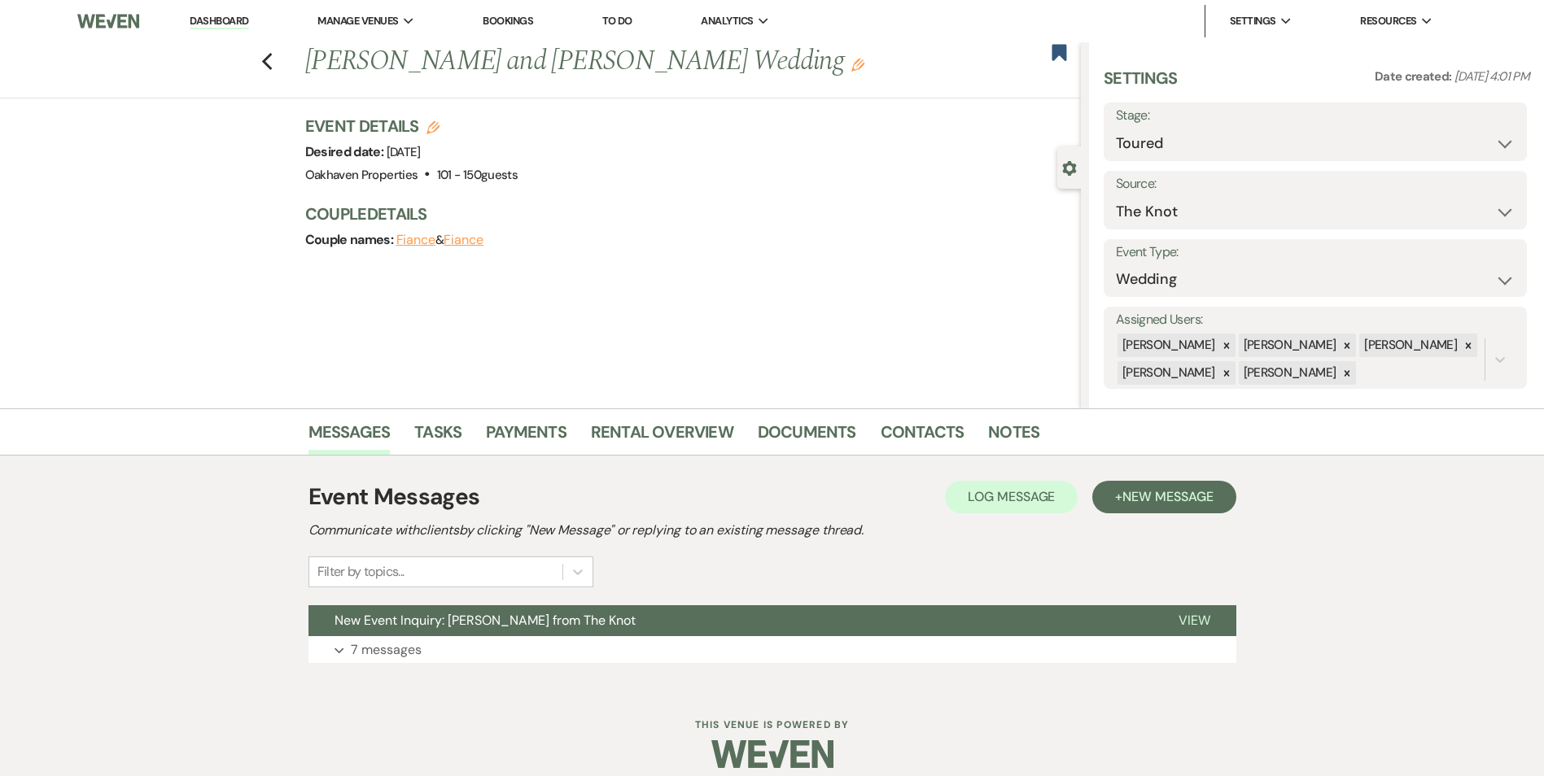
click at [434, 135] on h3 "Event Details Edit" at bounding box center [411, 126] width 213 height 23
click at [435, 130] on icon "Edit" at bounding box center [432, 127] width 13 height 13
select select "769"
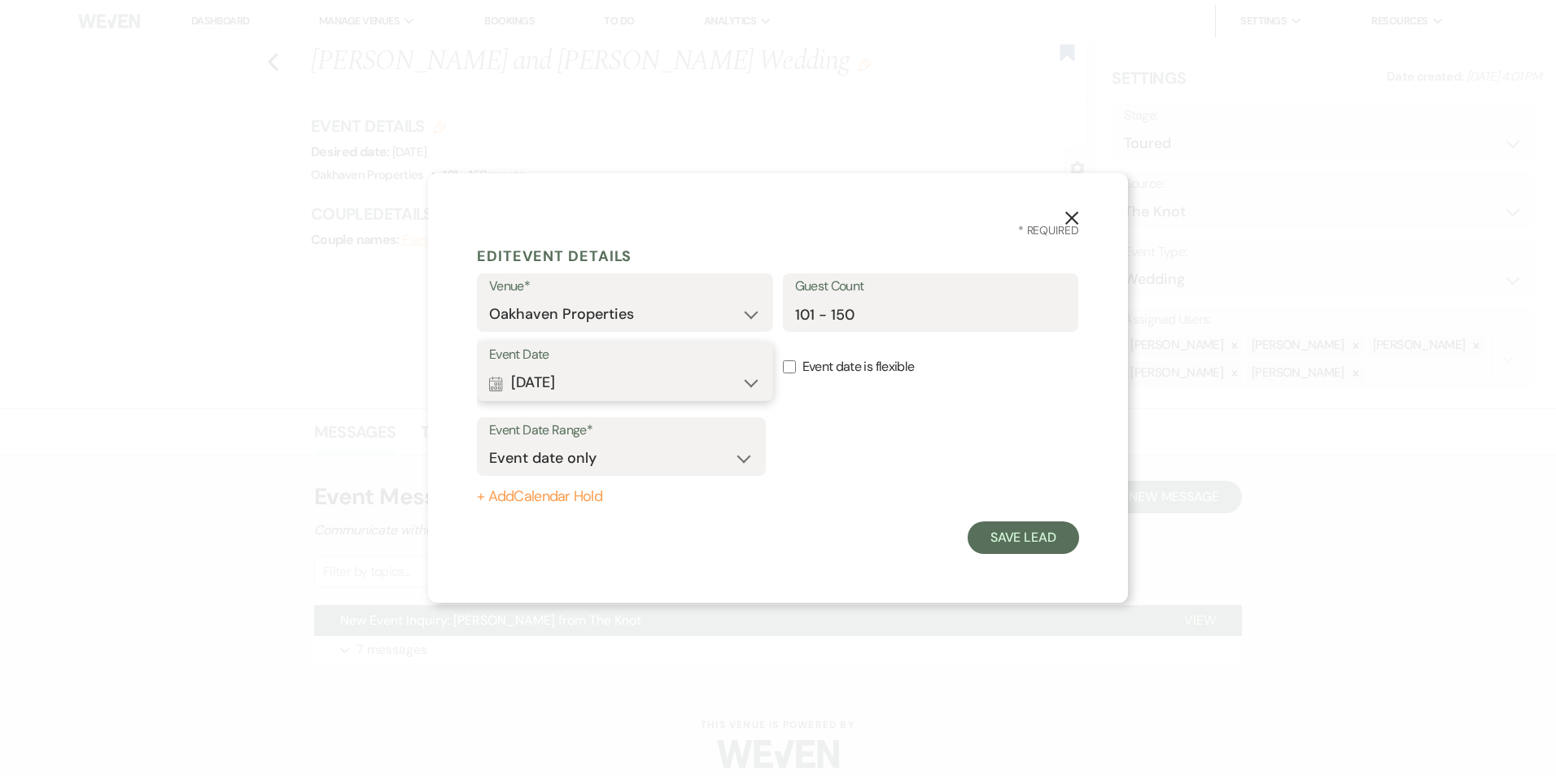
click at [631, 379] on button "Calendar Jun 20, 2026 Expand" at bounding box center [625, 383] width 272 height 33
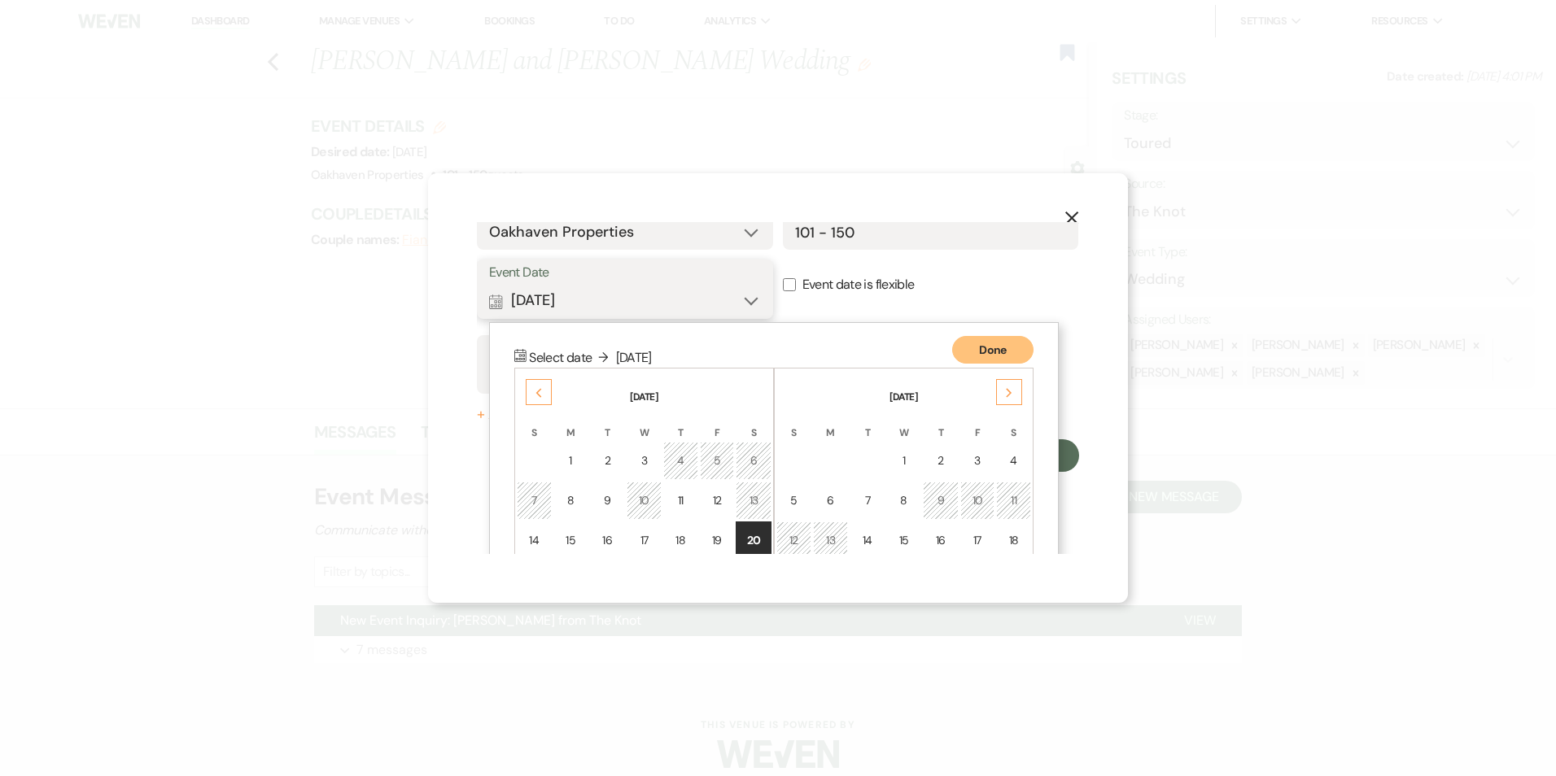
scroll to position [209, 0]
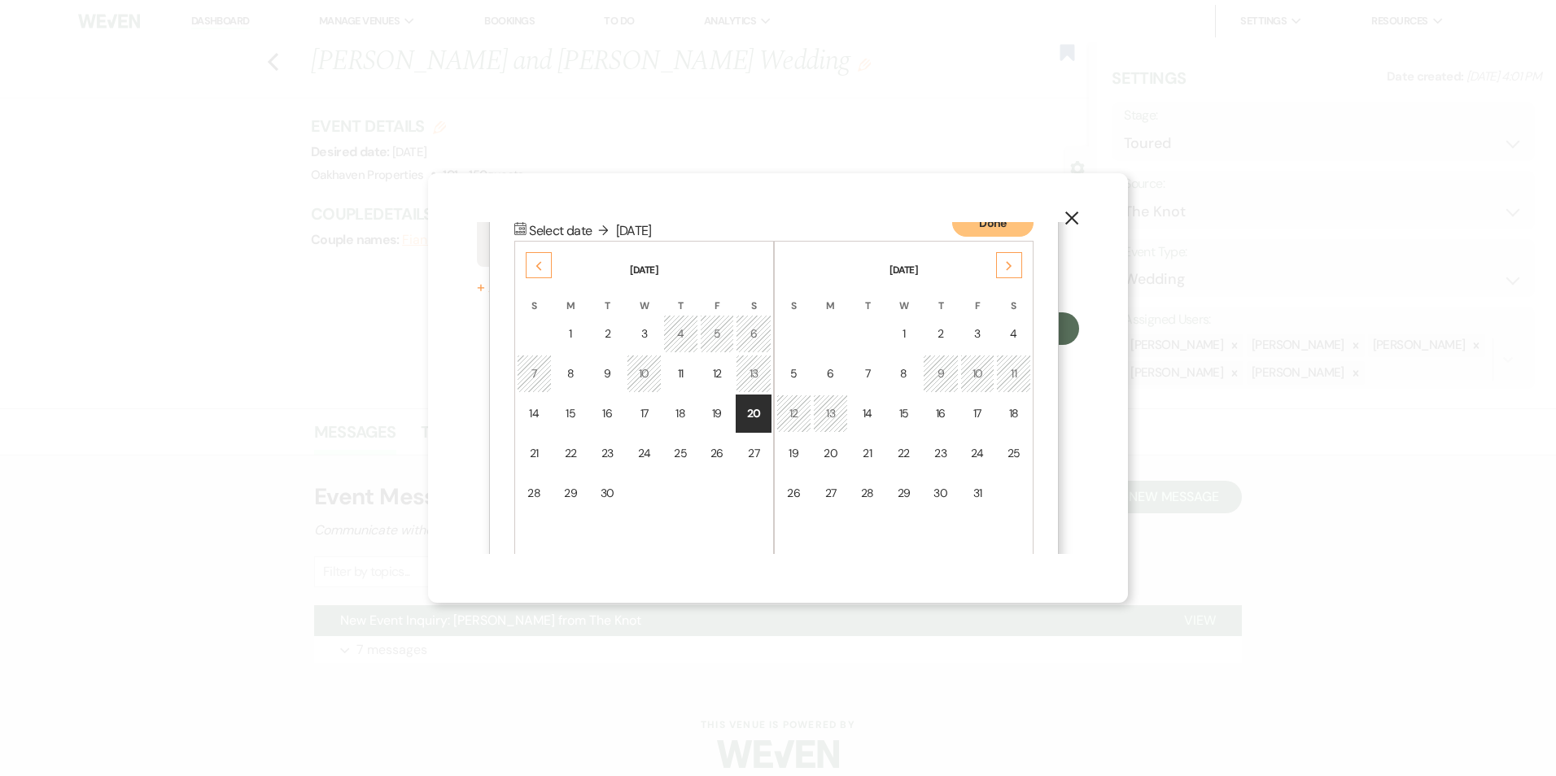
click at [1007, 269] on icon "Next" at bounding box center [1009, 266] width 8 height 10
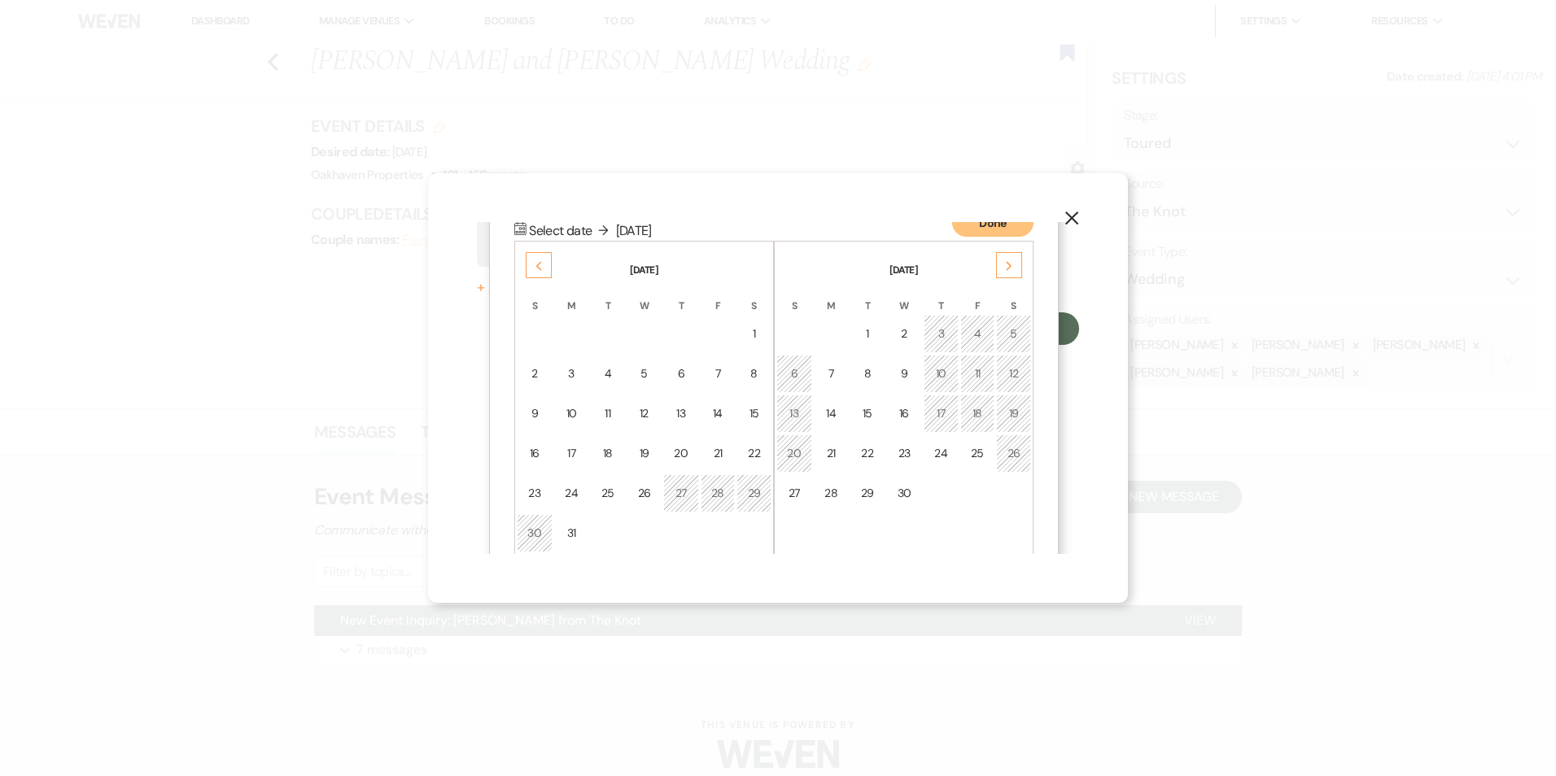
click at [1022, 400] on td "19" at bounding box center [1013, 414] width 35 height 38
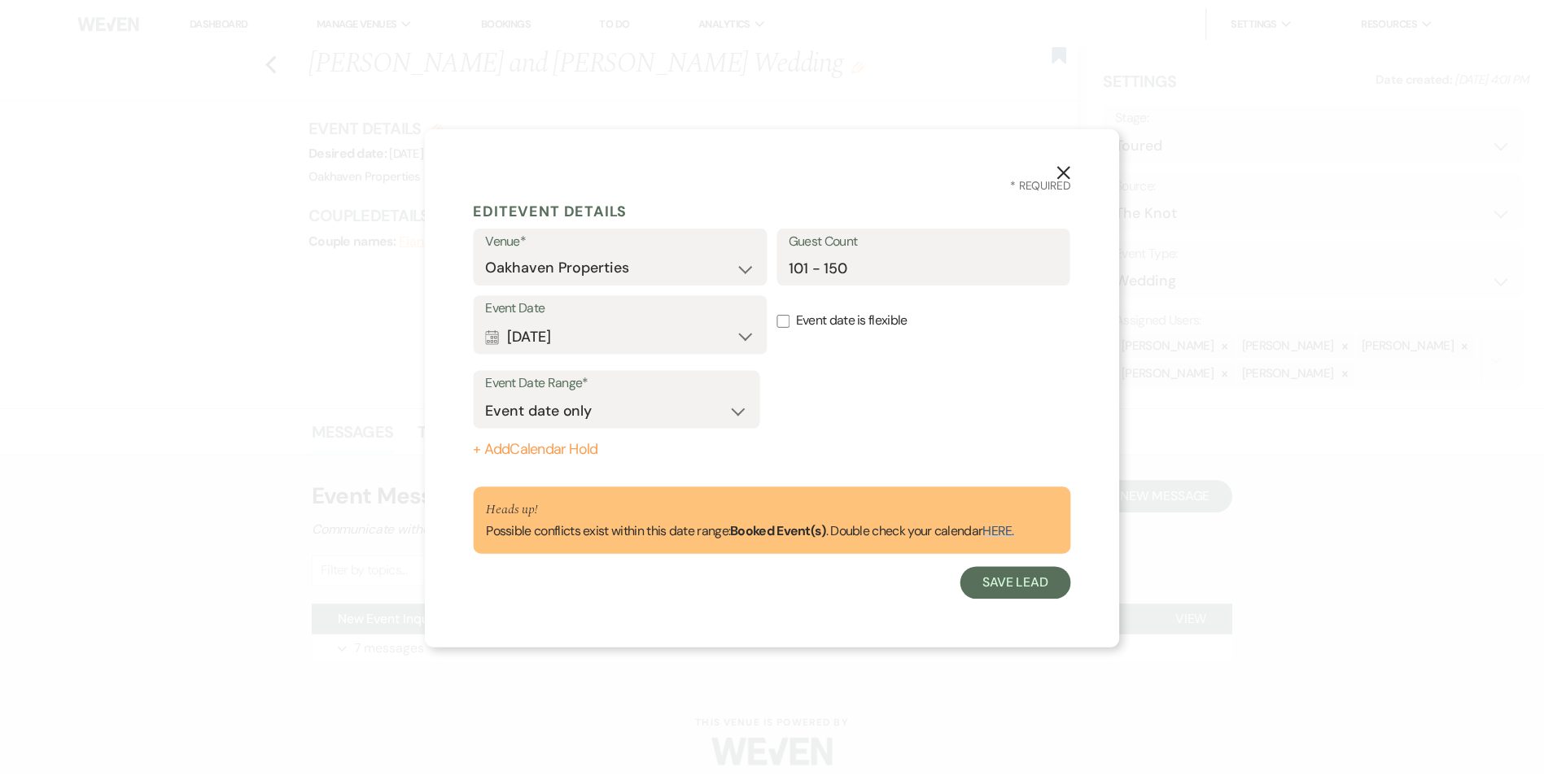
scroll to position [0, 0]
click at [1025, 594] on button "Save Lead" at bounding box center [1022, 584] width 111 height 33
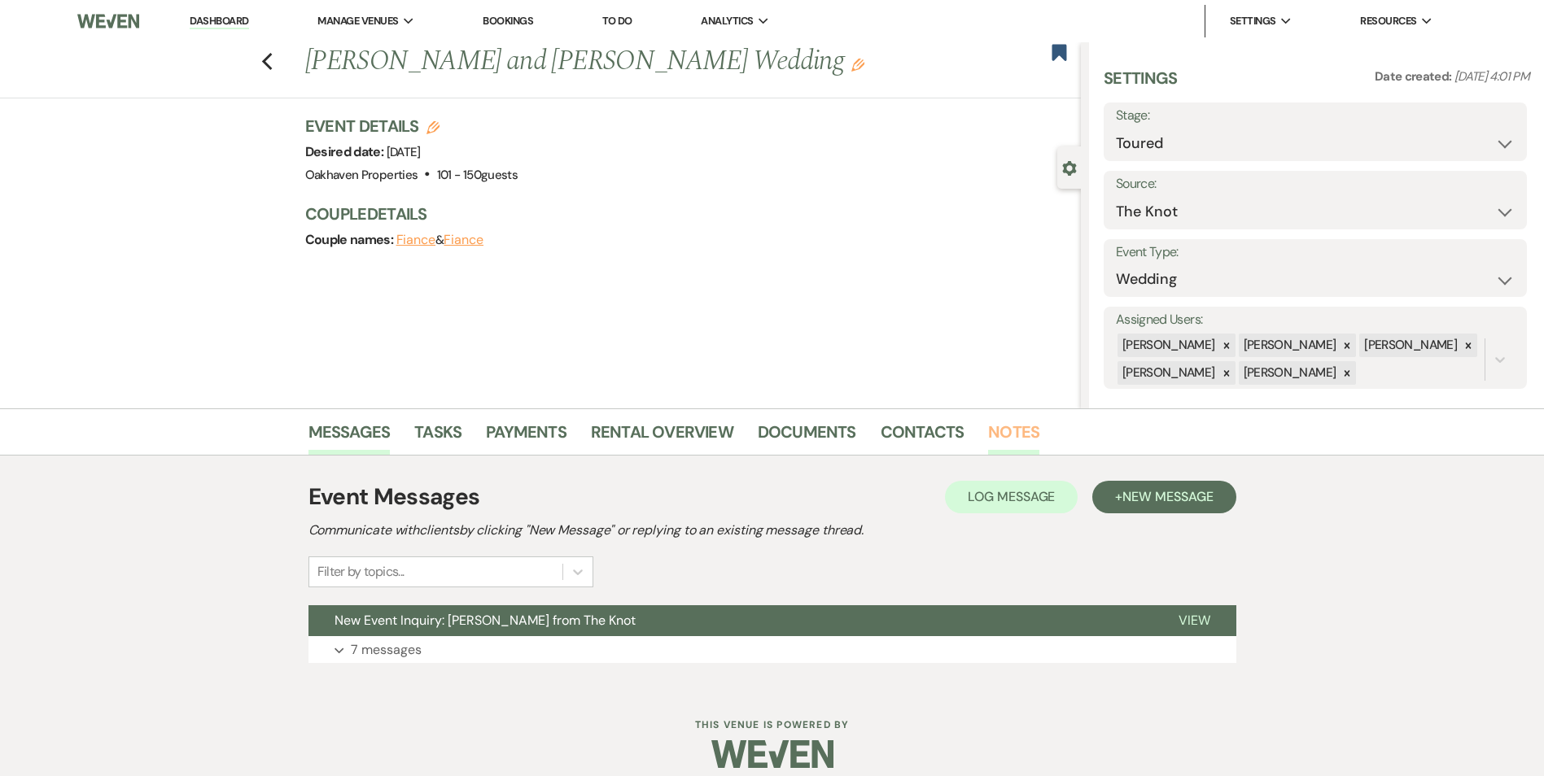
click at [1007, 437] on link "Notes" at bounding box center [1013, 437] width 51 height 36
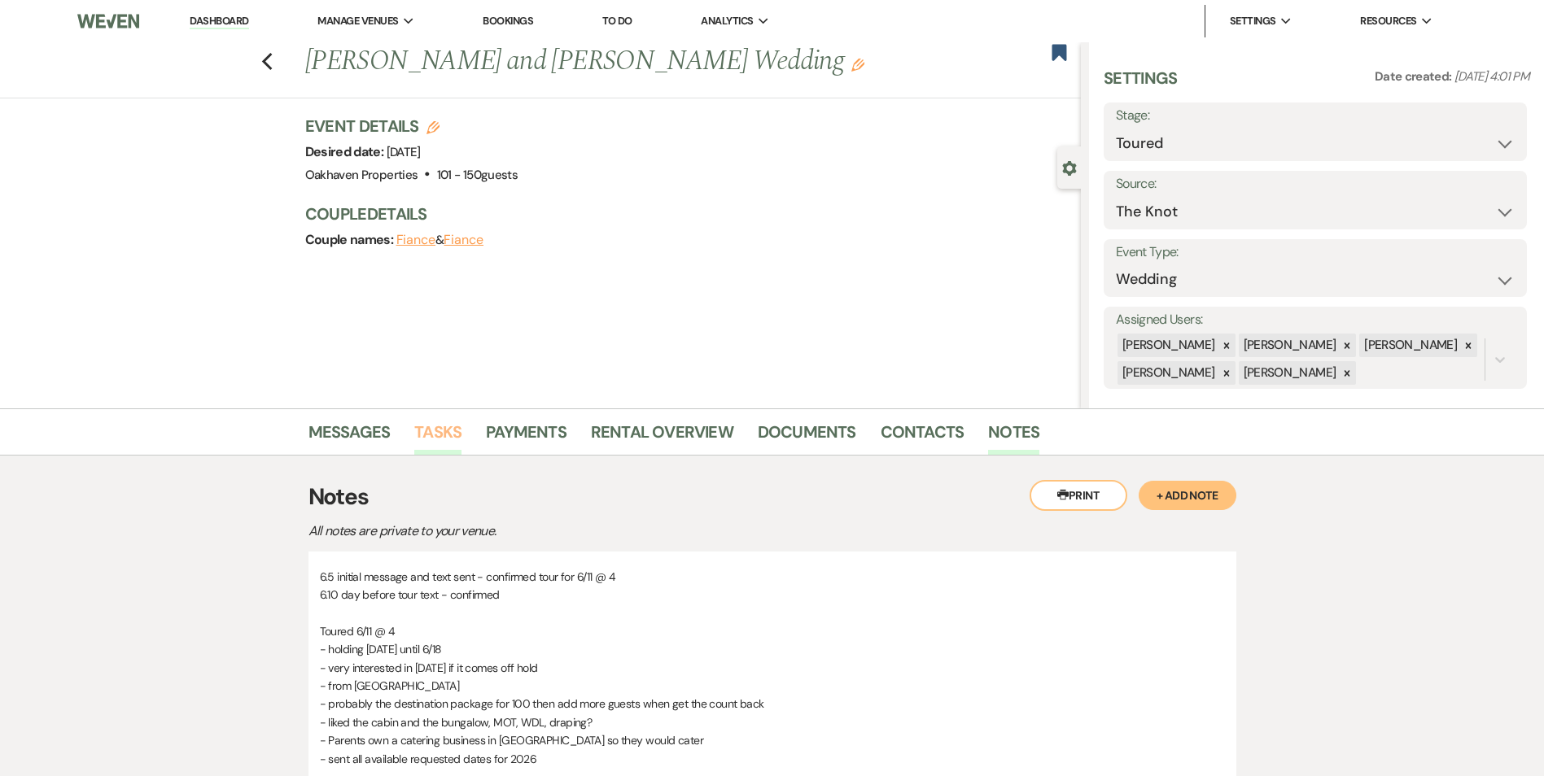
click at [432, 444] on link "Tasks" at bounding box center [437, 437] width 47 height 36
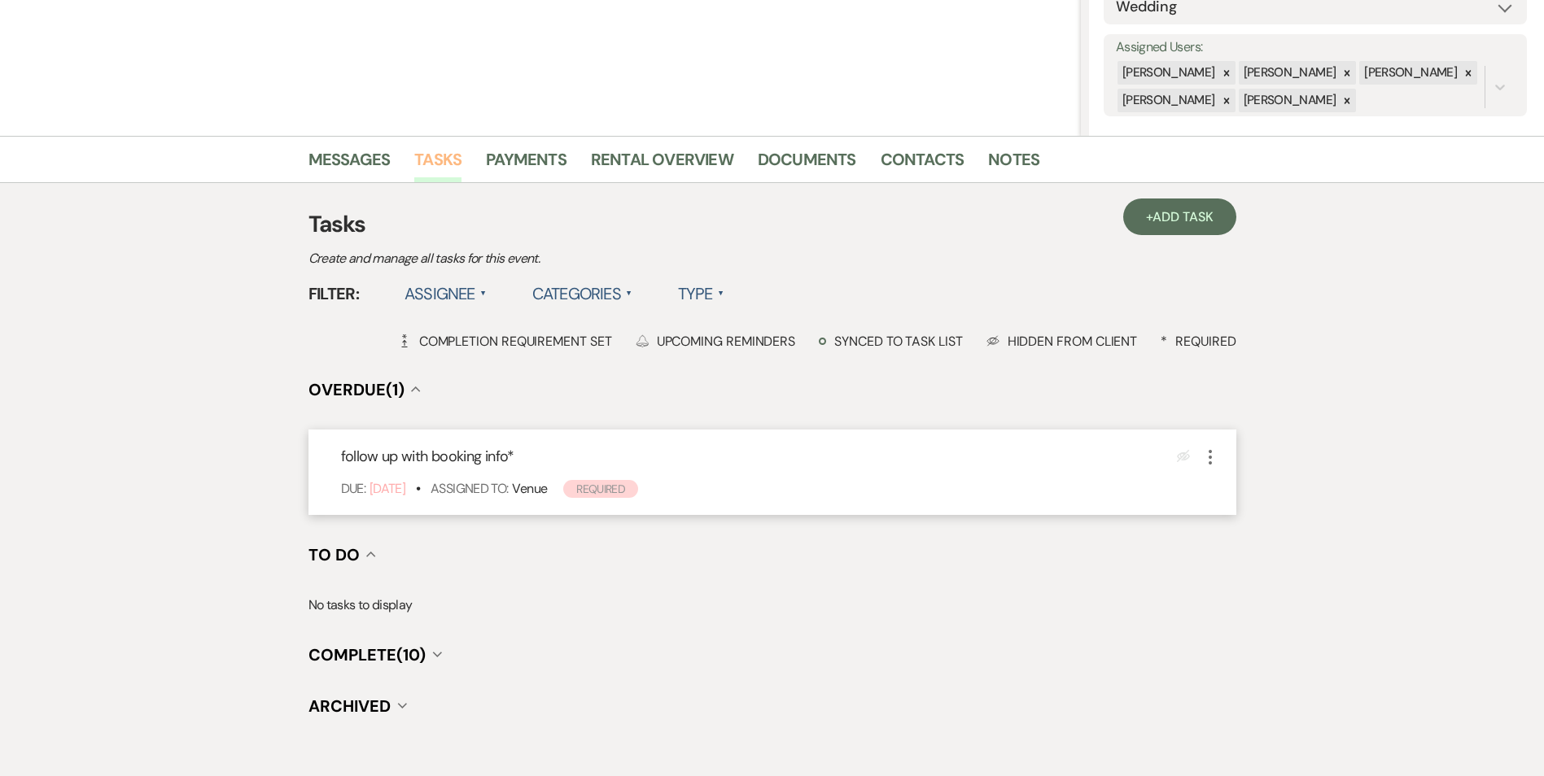
scroll to position [325, 0]
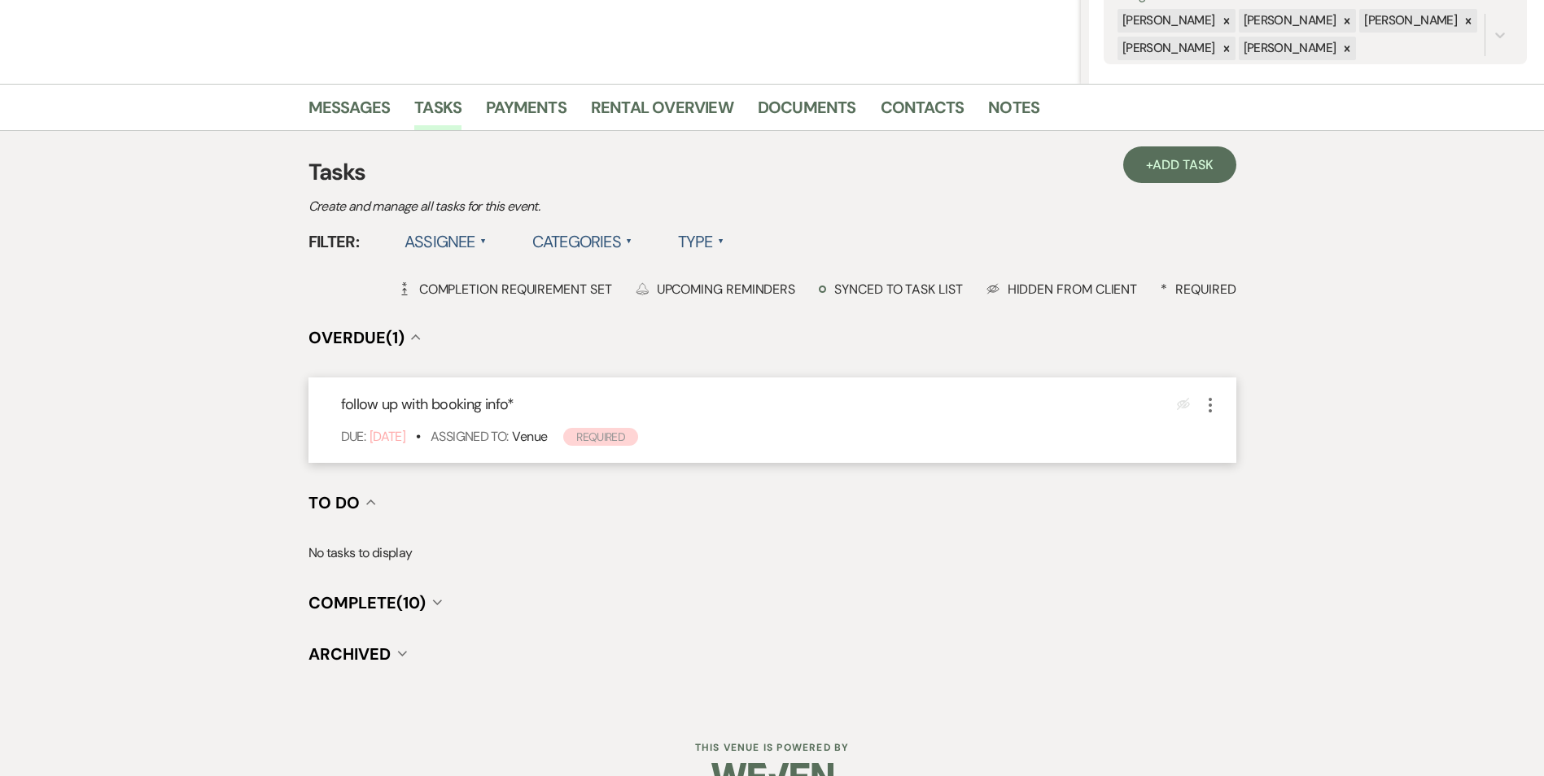
click at [1203, 402] on icon "More" at bounding box center [1210, 405] width 20 height 20
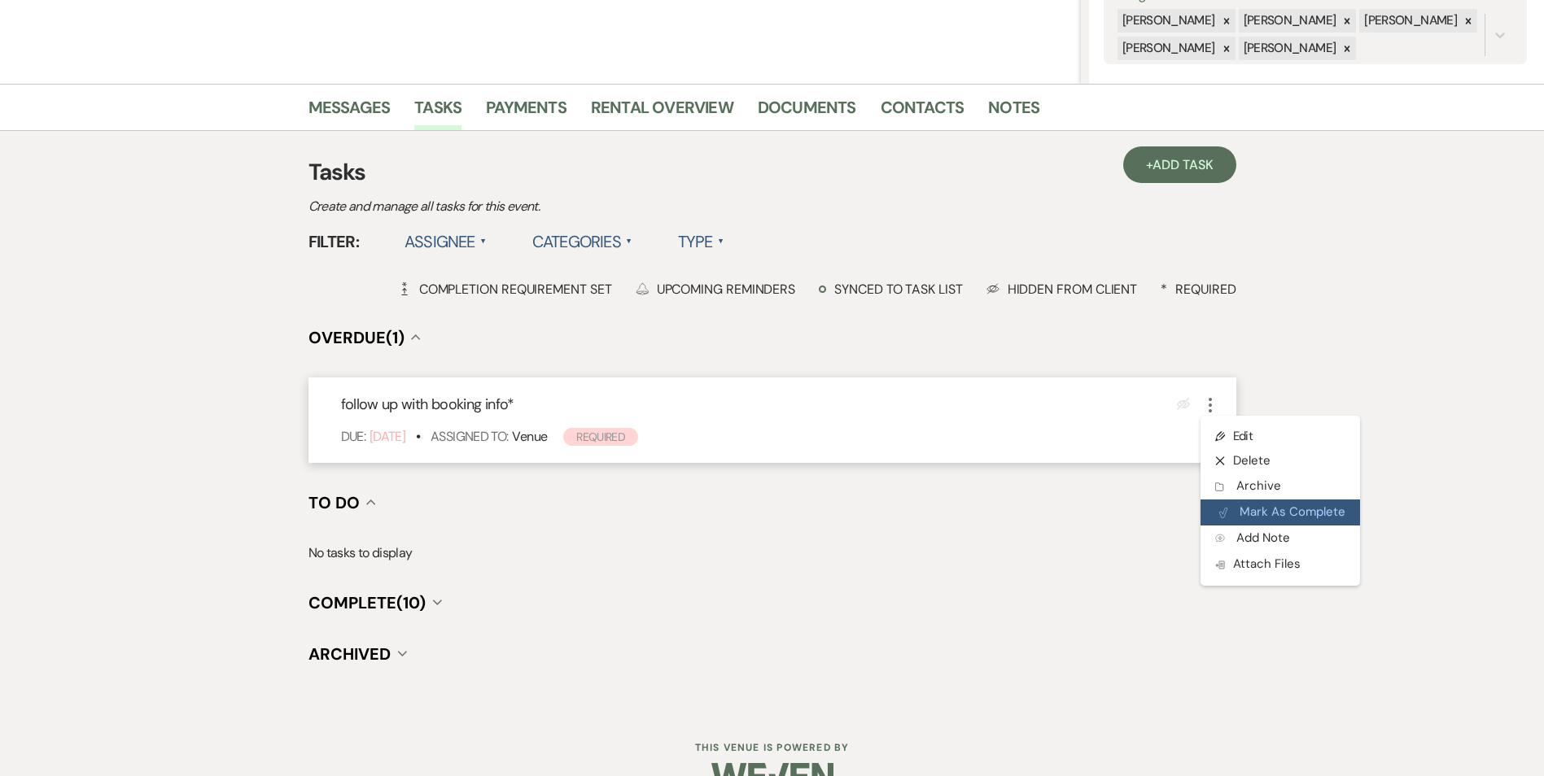
click at [1260, 513] on button "Plan Portal Link Mark As Complete" at bounding box center [1279, 513] width 159 height 26
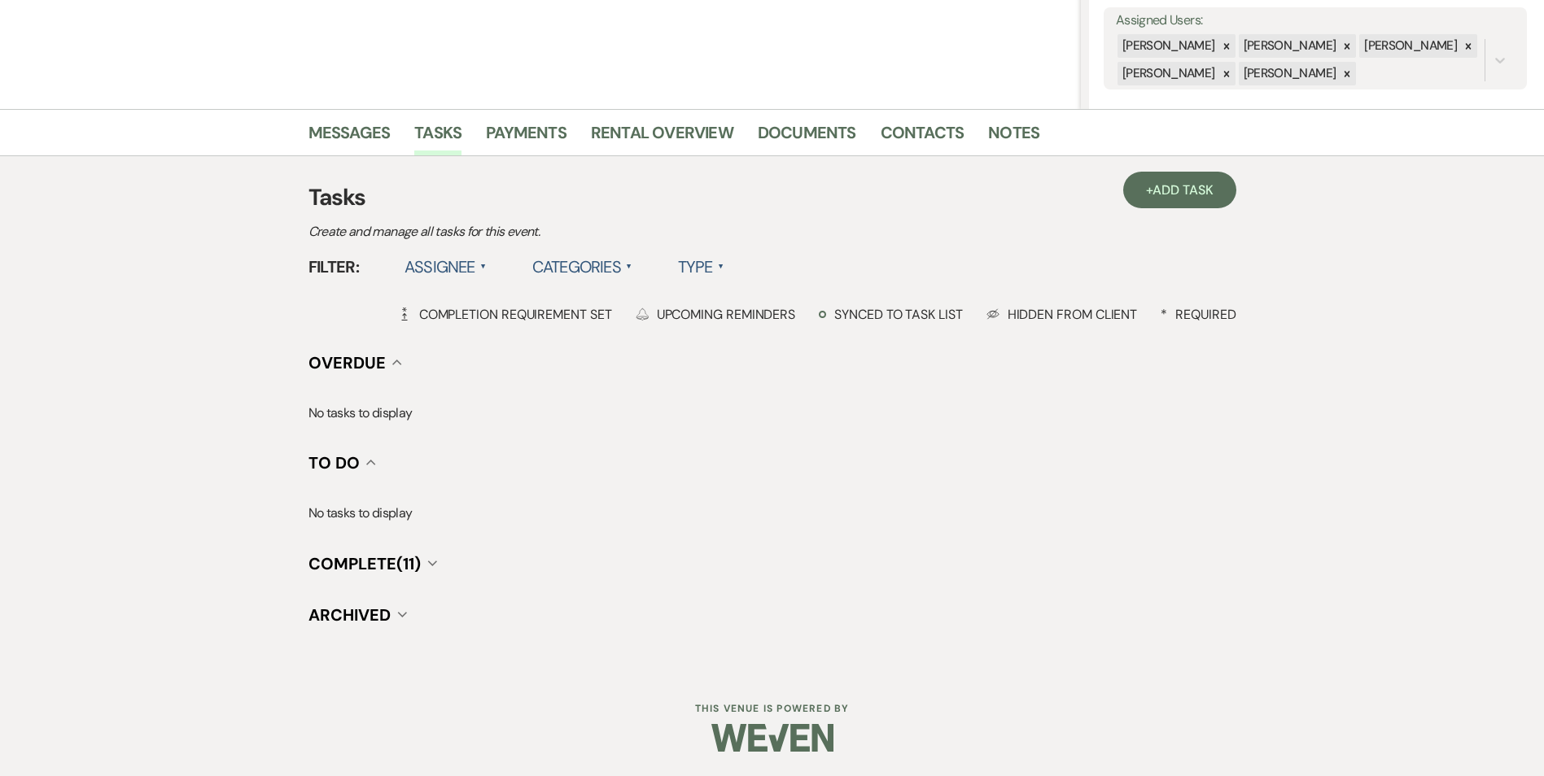
click at [1231, 164] on div "+ Add Task Tasks Create and manage all tasks for this event. Filter: Assignee ▲…" at bounding box center [772, 413] width 928 height 515
click at [1204, 184] on span "Add Task" at bounding box center [1182, 189] width 60 height 17
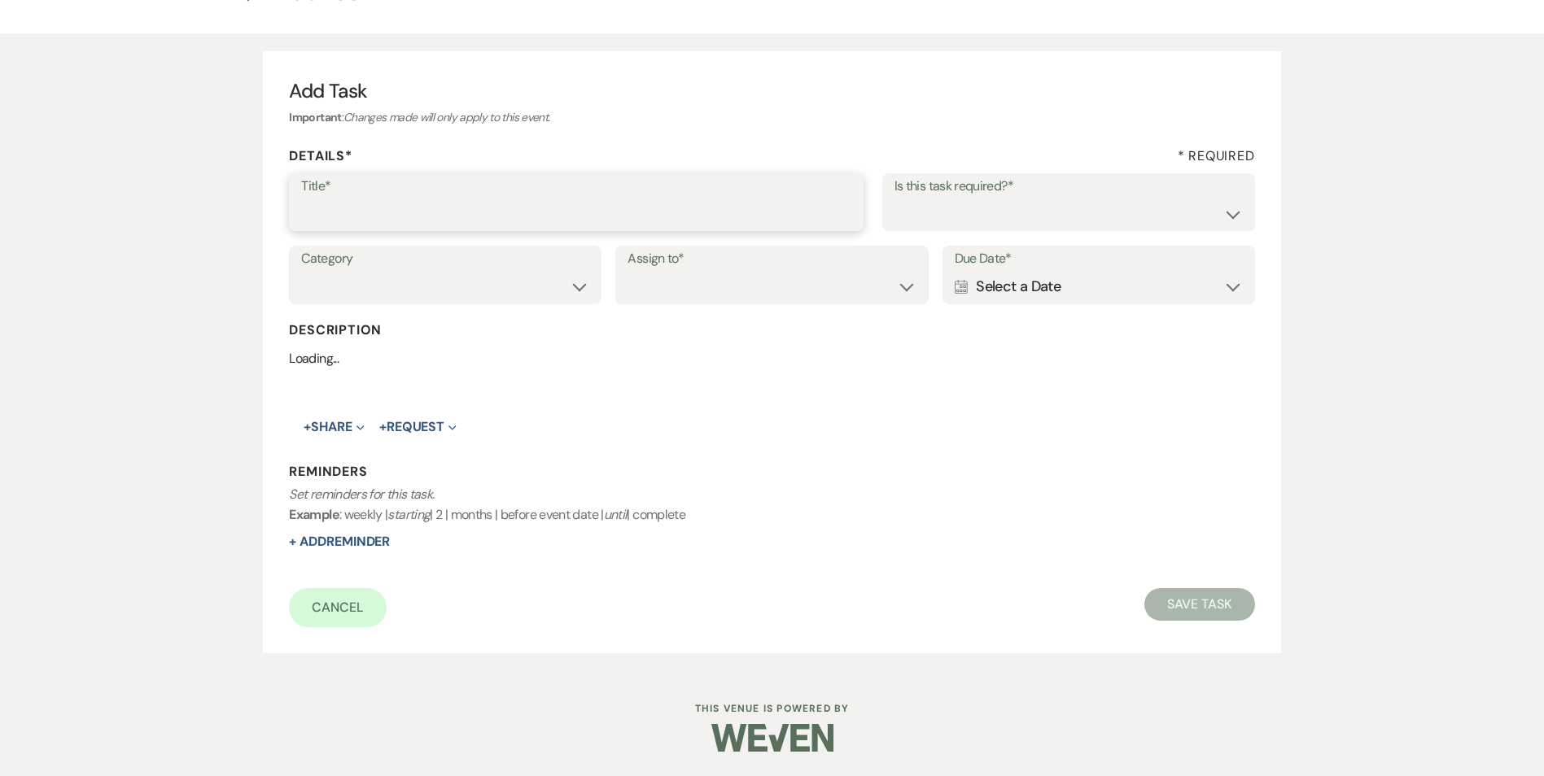
click at [516, 202] on input "Title*" at bounding box center [576, 214] width 550 height 32
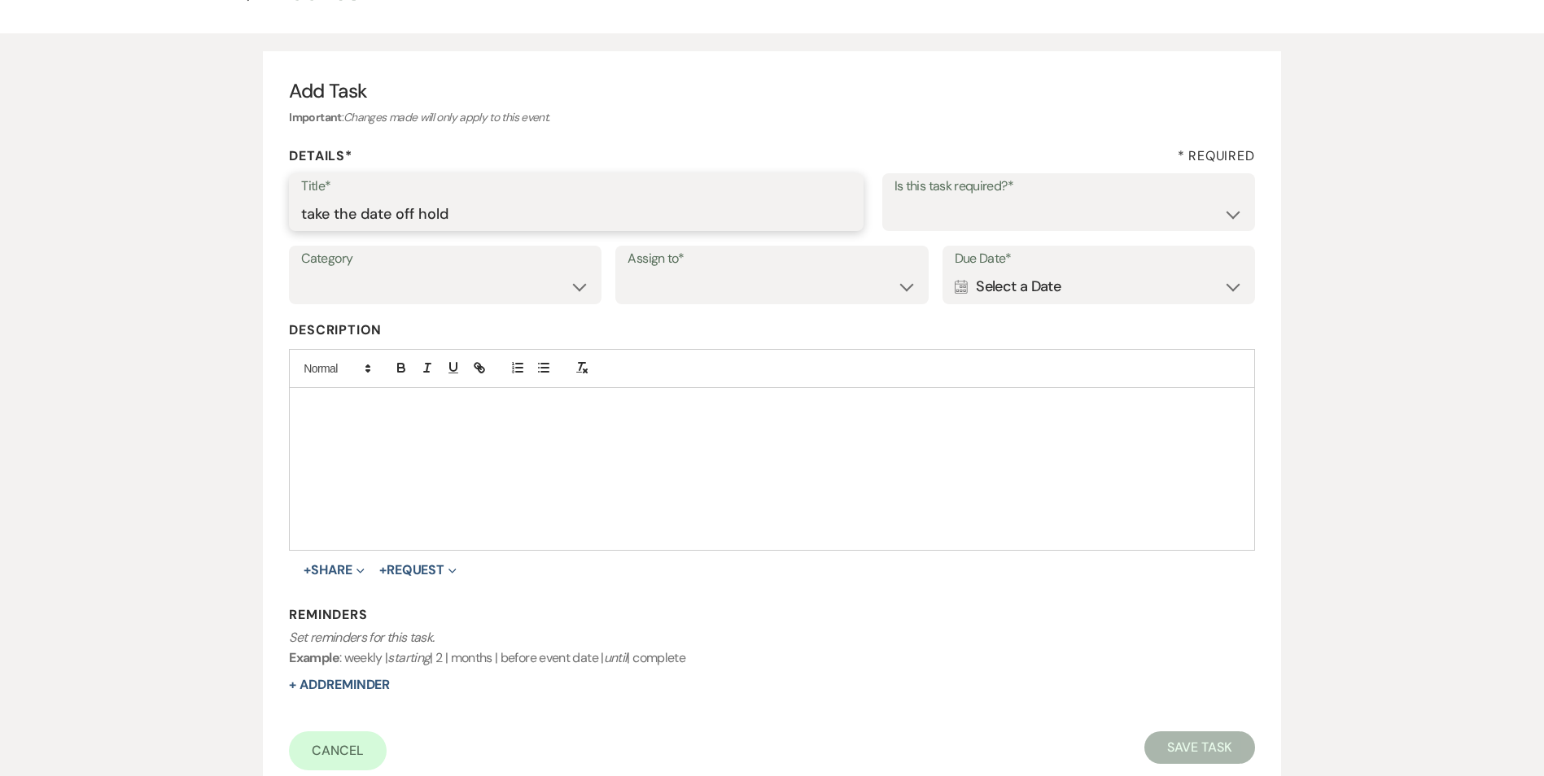
type input "take the date off hold"
click at [954, 212] on select "Yes No" at bounding box center [1068, 214] width 348 height 32
select select "true"
click at [894, 198] on select "Yes No" at bounding box center [1068, 214] width 348 height 32
drag, startPoint x: 566, startPoint y: 282, endPoint x: 564, endPoint y: 291, distance: 9.3
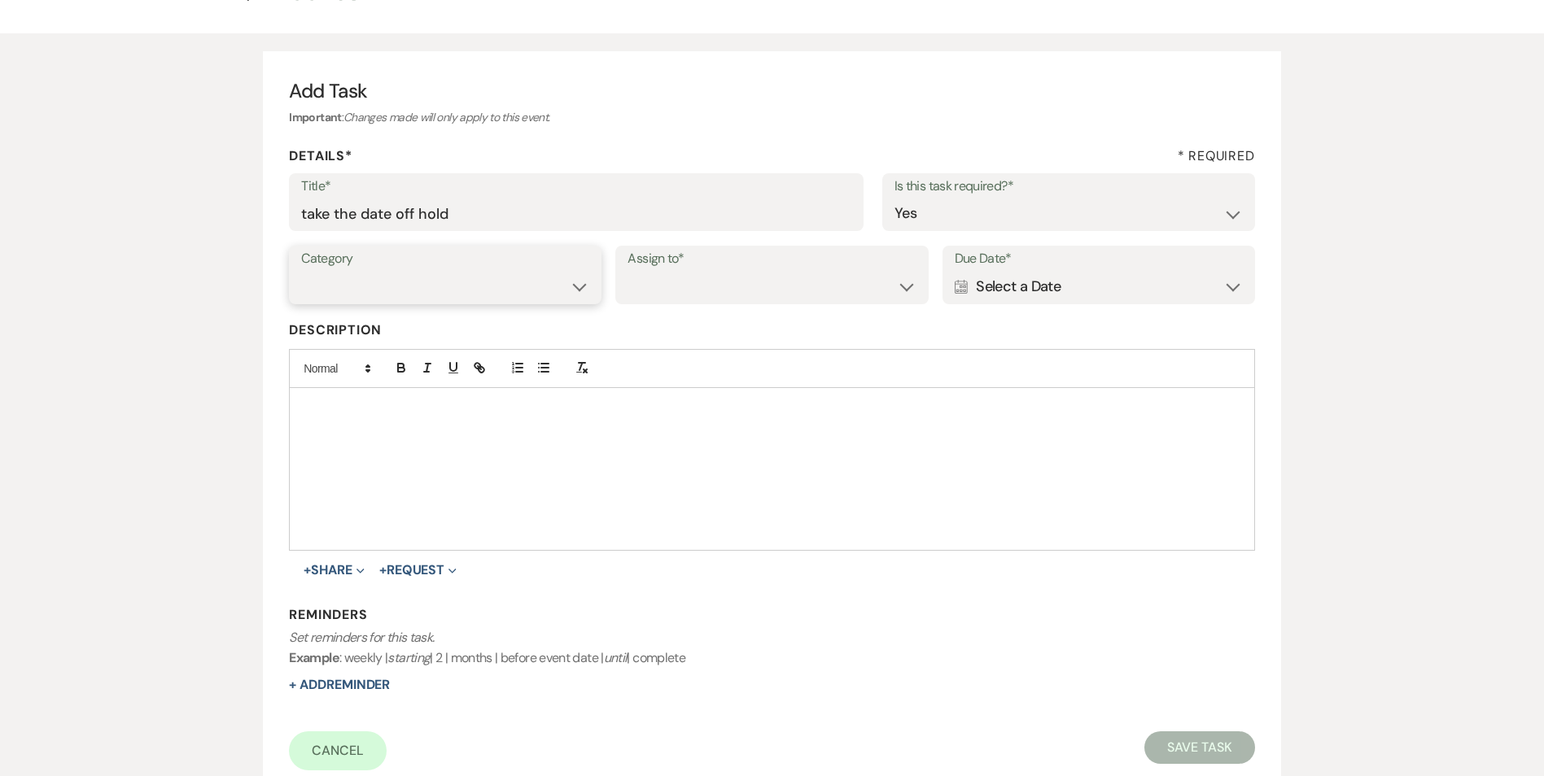
click at [566, 284] on select "Venue Vendors Guests Details Finalize & Share" at bounding box center [445, 287] width 288 height 32
select select "31"
click at [301, 271] on select "Venue Vendors Guests Details Finalize & Share" at bounding box center [445, 287] width 288 height 32
drag, startPoint x: 531, startPoint y: 287, endPoint x: 608, endPoint y: 289, distance: 77.3
click at [608, 289] on div "Category Venue Vendors Guests Details Finalize & Share Assign to* Venue Client …" at bounding box center [771, 282] width 965 height 73
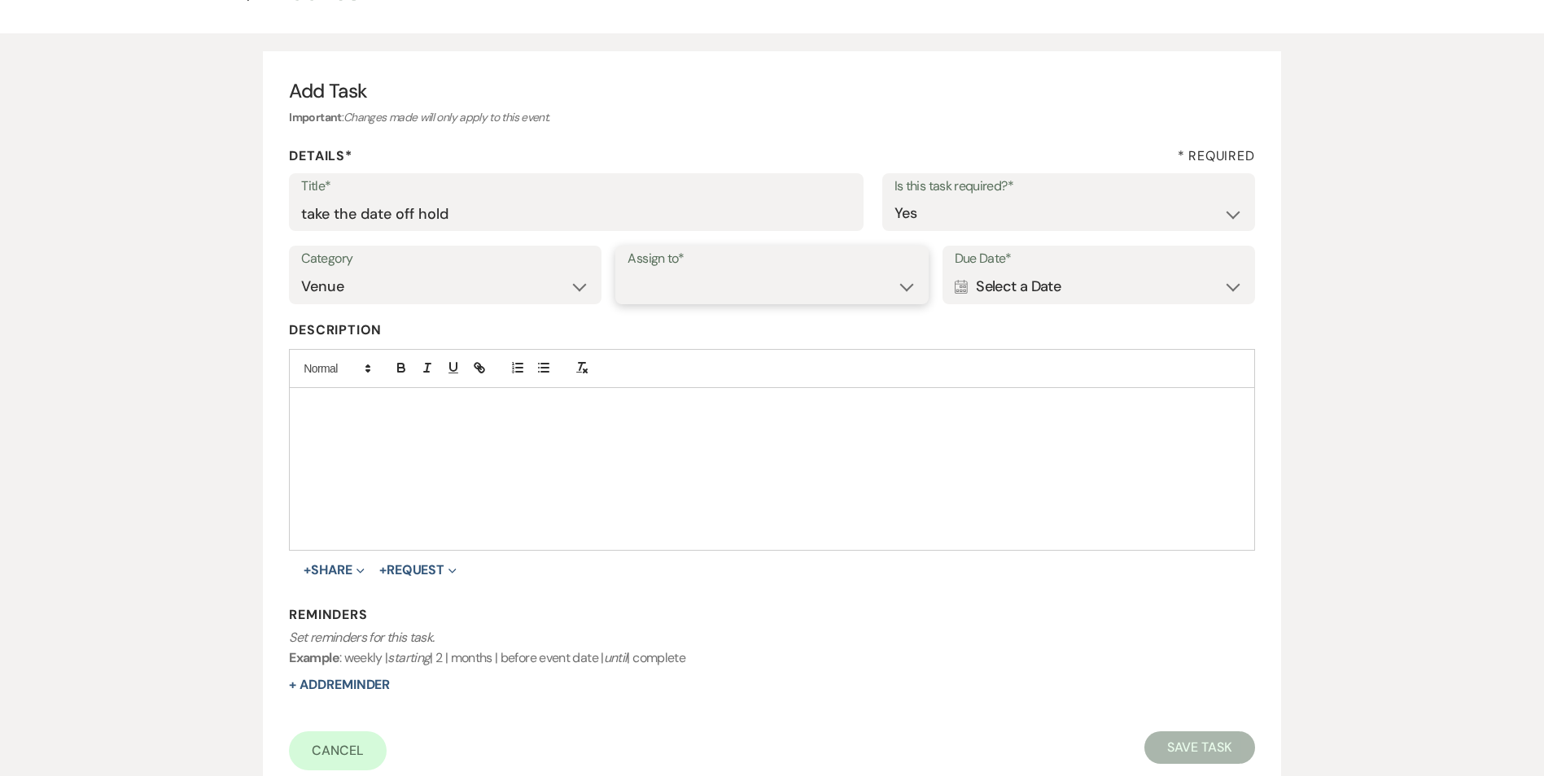
click at [694, 297] on select "Venue Client" at bounding box center [771, 287] width 288 height 32
select select "venueHost"
click at [627, 271] on select "Venue Client" at bounding box center [771, 287] width 288 height 32
click at [1043, 297] on div "Calendar Select a Date Expand" at bounding box center [1098, 287] width 288 height 32
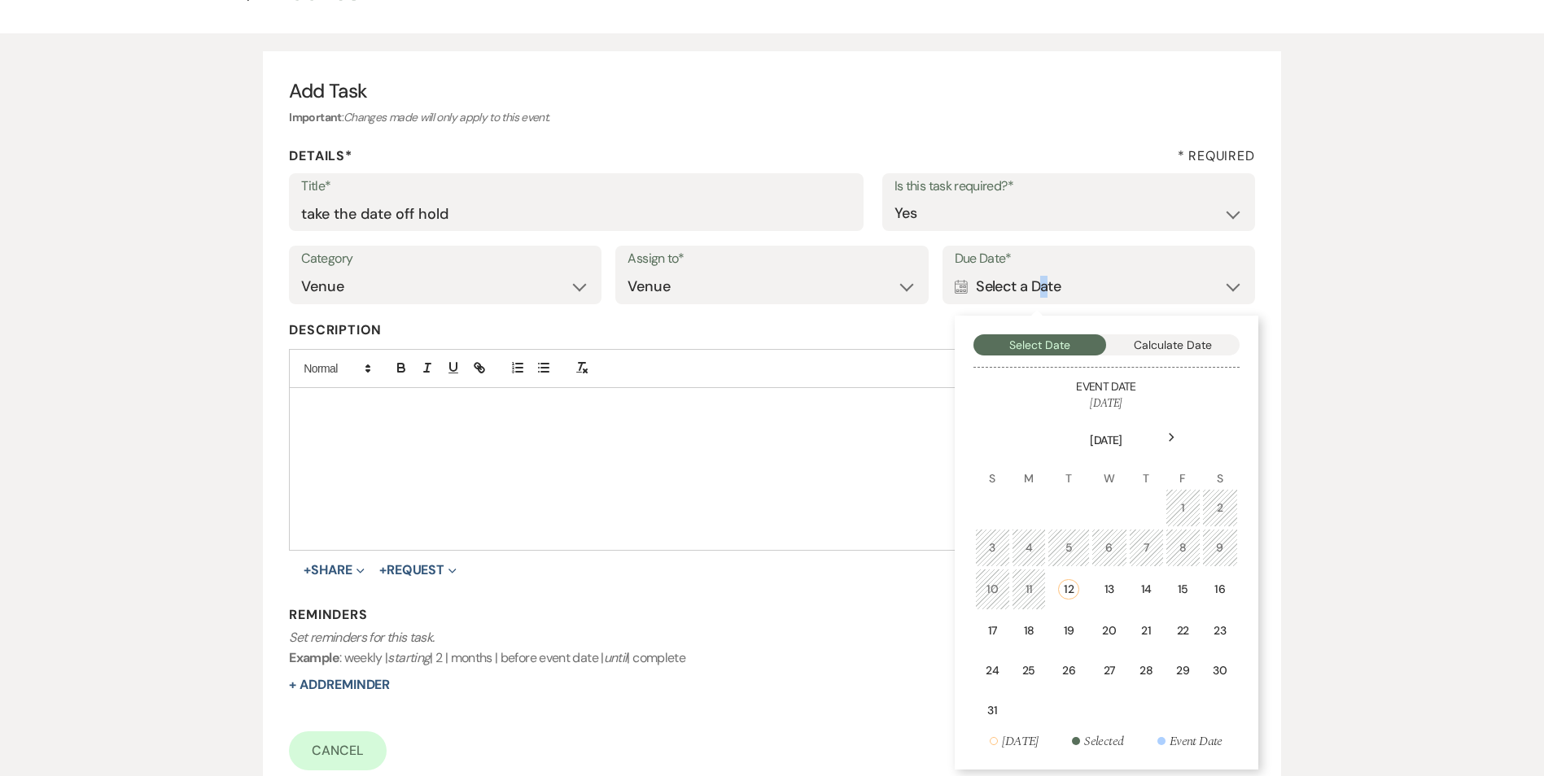
click at [1107, 581] on div "13" at bounding box center [1109, 589] width 15 height 17
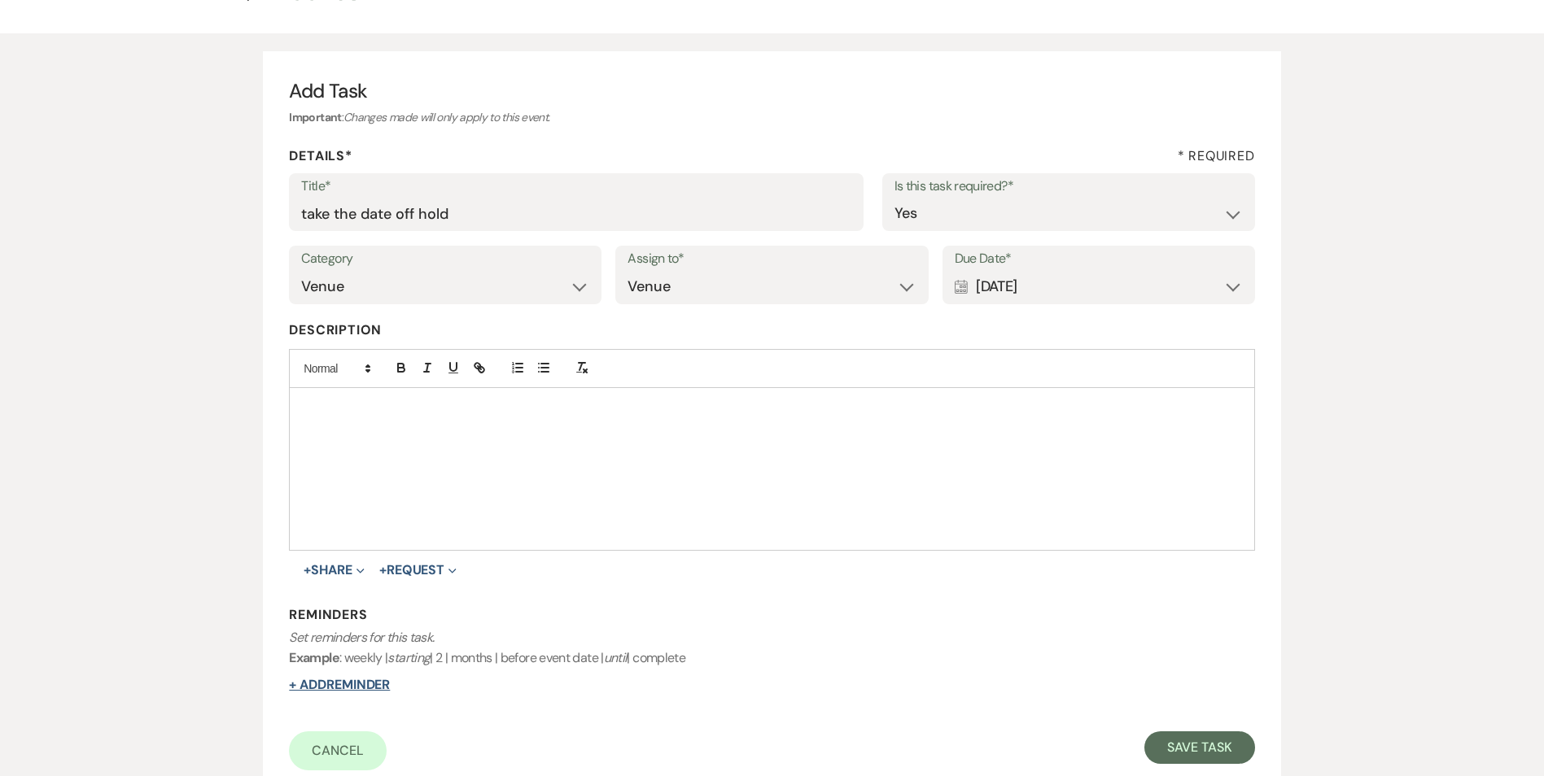
click at [352, 692] on button "+ Add Reminder" at bounding box center [339, 685] width 101 height 13
select select "host"
select select "days"
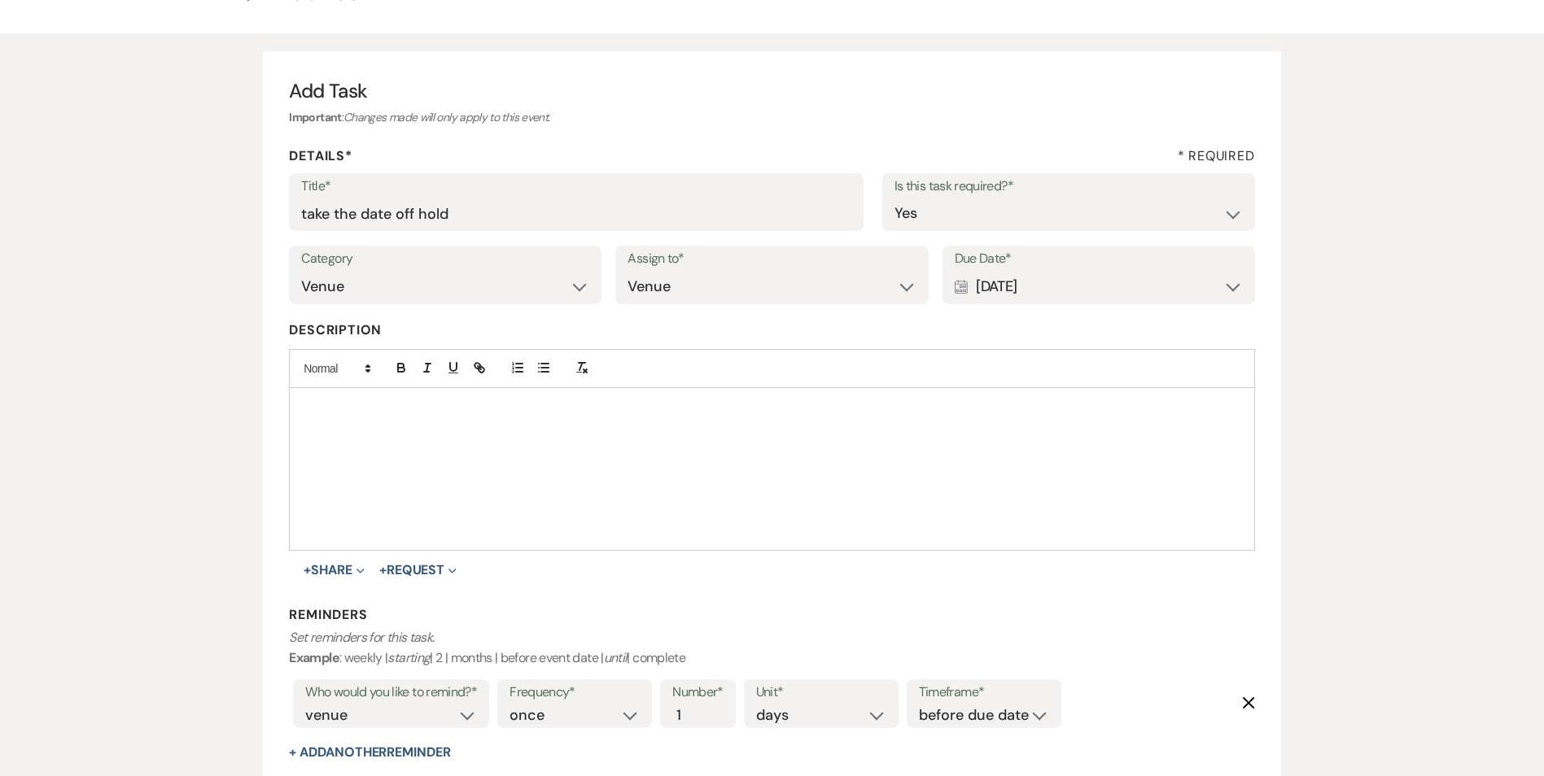
click at [971, 739] on div "Frequency* once daily weekly monthly Number* 1 Unit* days weeks months Timefram…" at bounding box center [779, 709] width 572 height 68
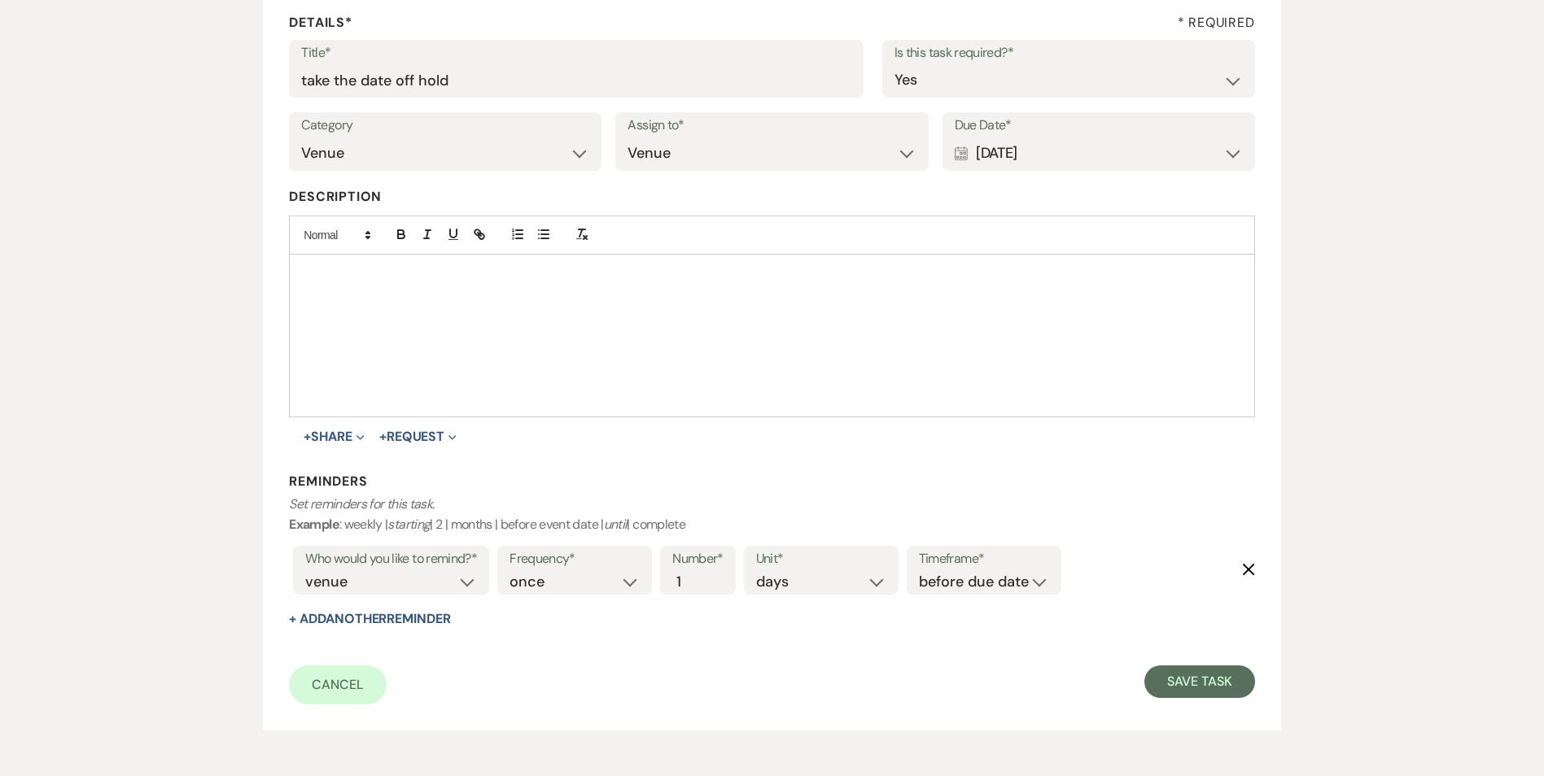
scroll to position [269, 0]
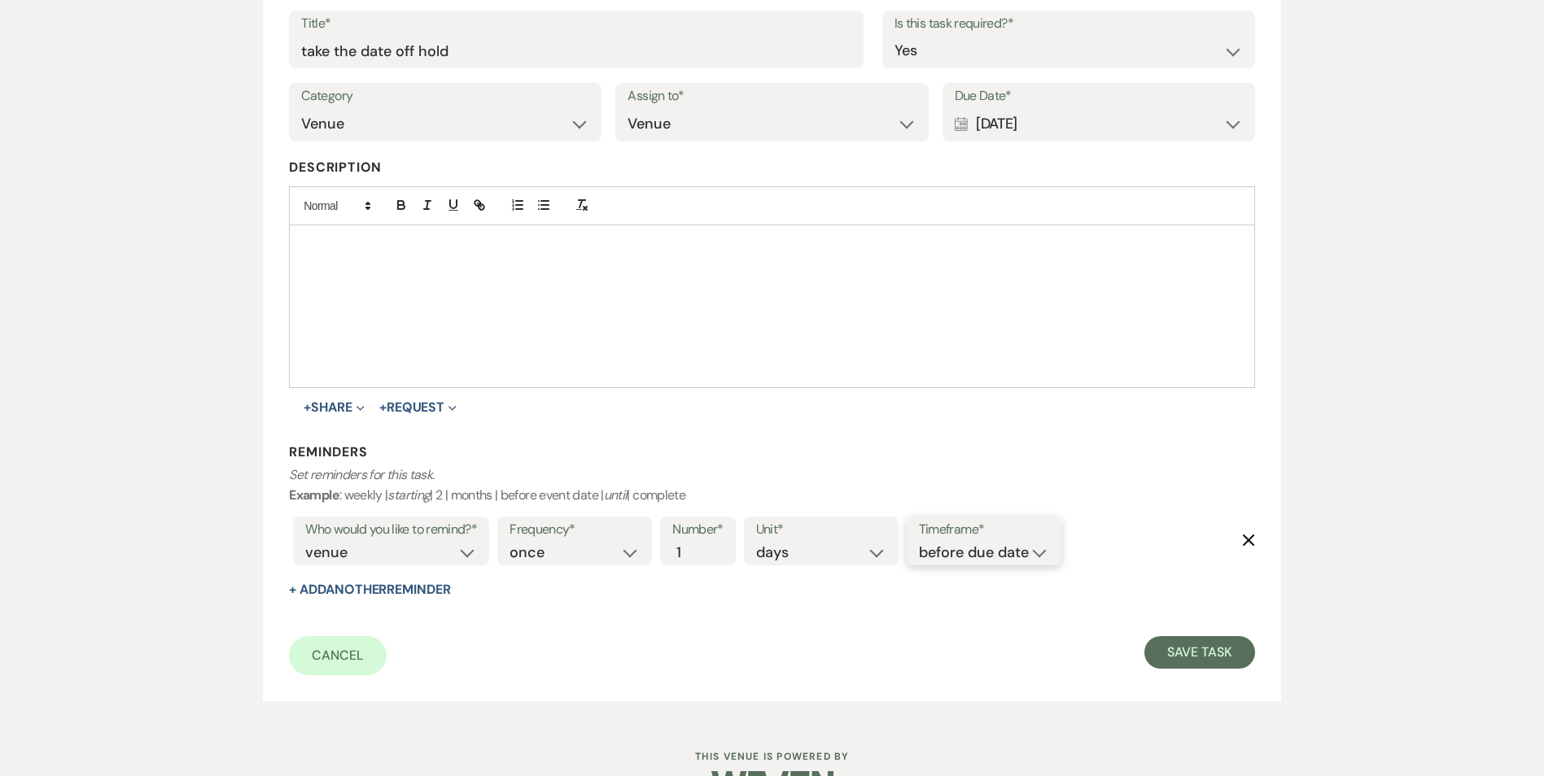
click at [952, 548] on select "before due date after due date on due date on custom date" at bounding box center [984, 553] width 130 height 22
select select "onDueDate"
click at [919, 542] on select "before due date after due date on due date on custom date" at bounding box center [984, 553] width 130 height 22
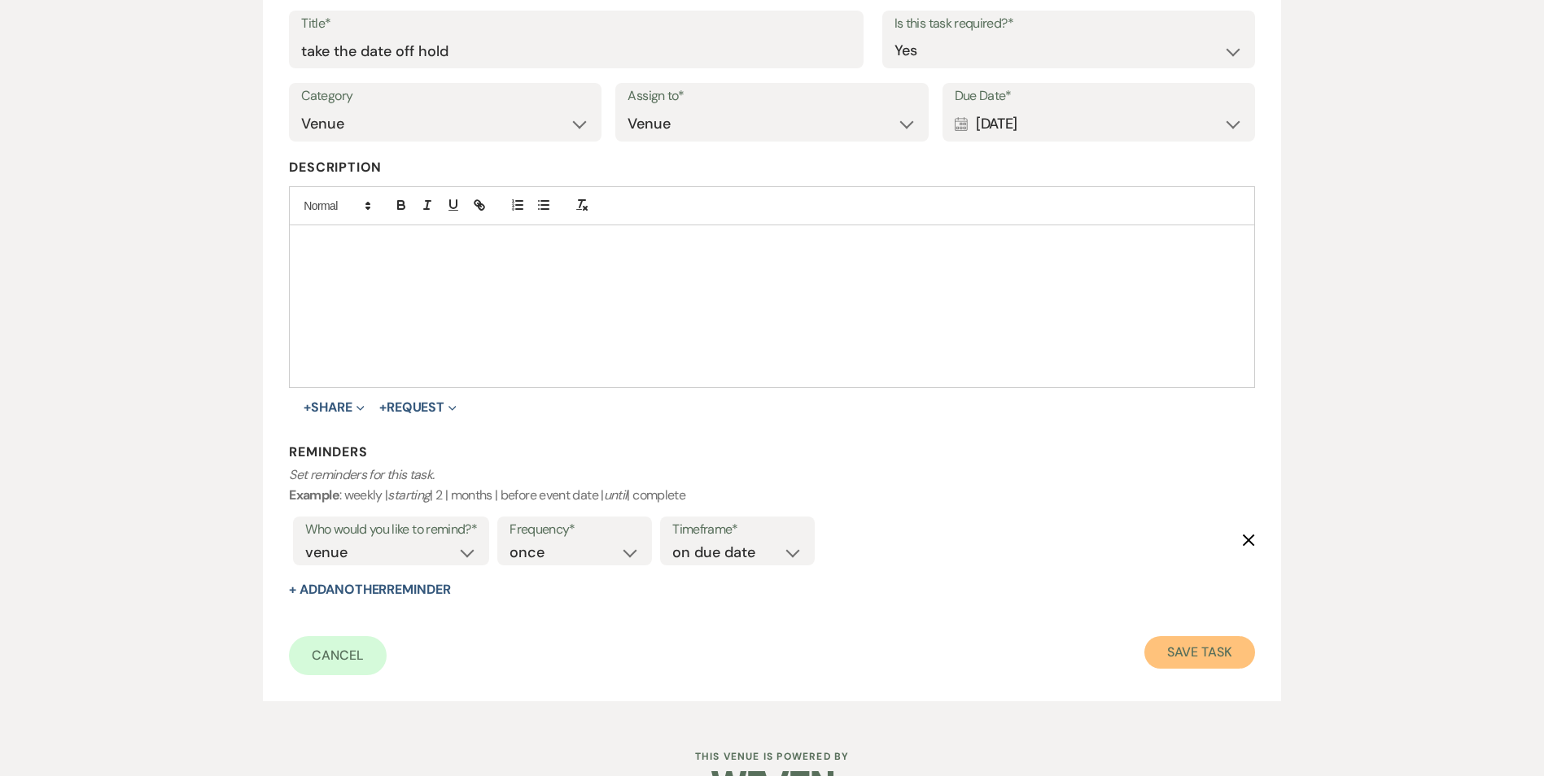
click at [1214, 663] on button "Save Task" at bounding box center [1199, 652] width 110 height 33
select select "5"
select select "2"
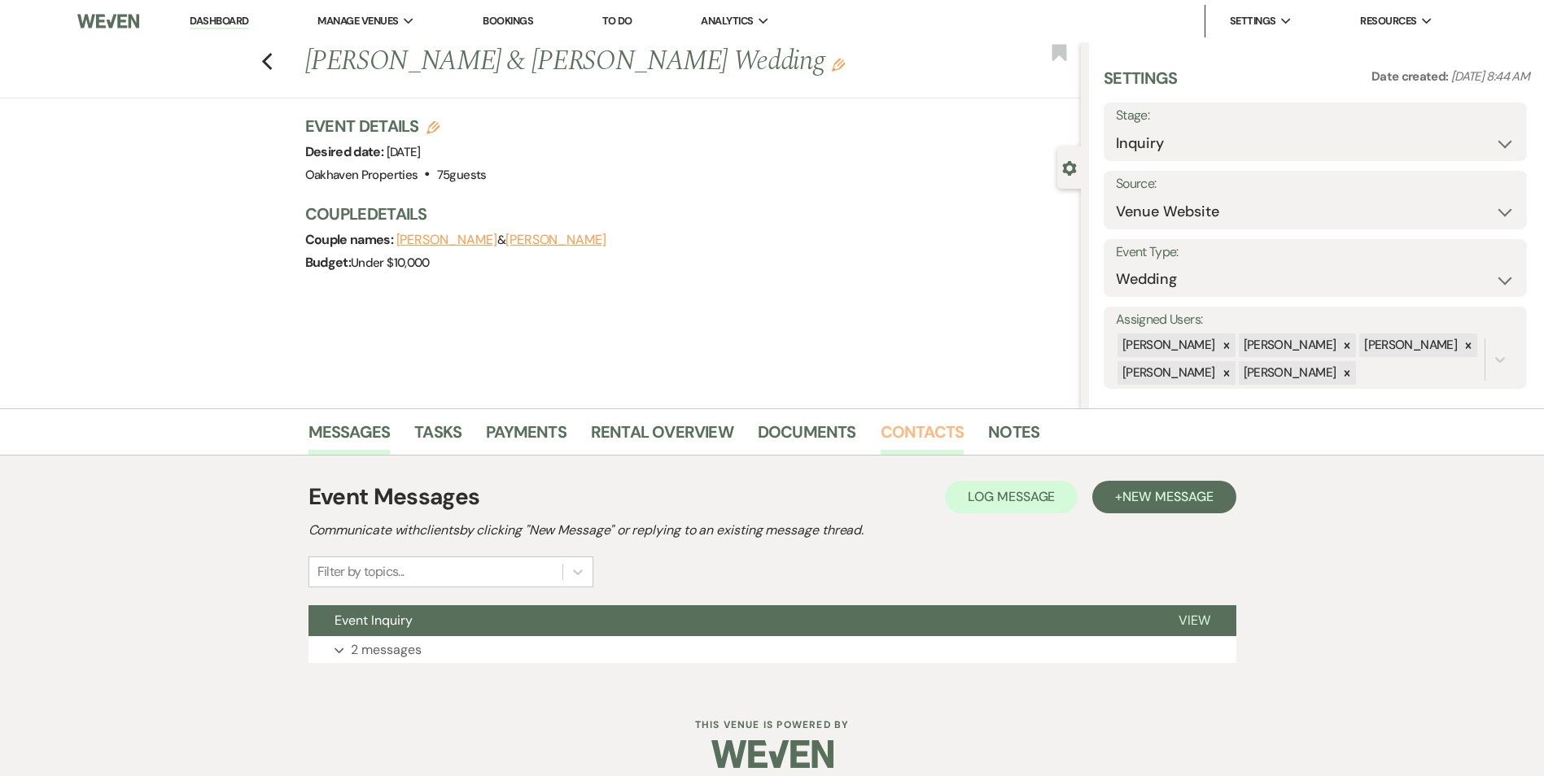
click at [903, 440] on link "Contacts" at bounding box center [922, 437] width 84 height 36
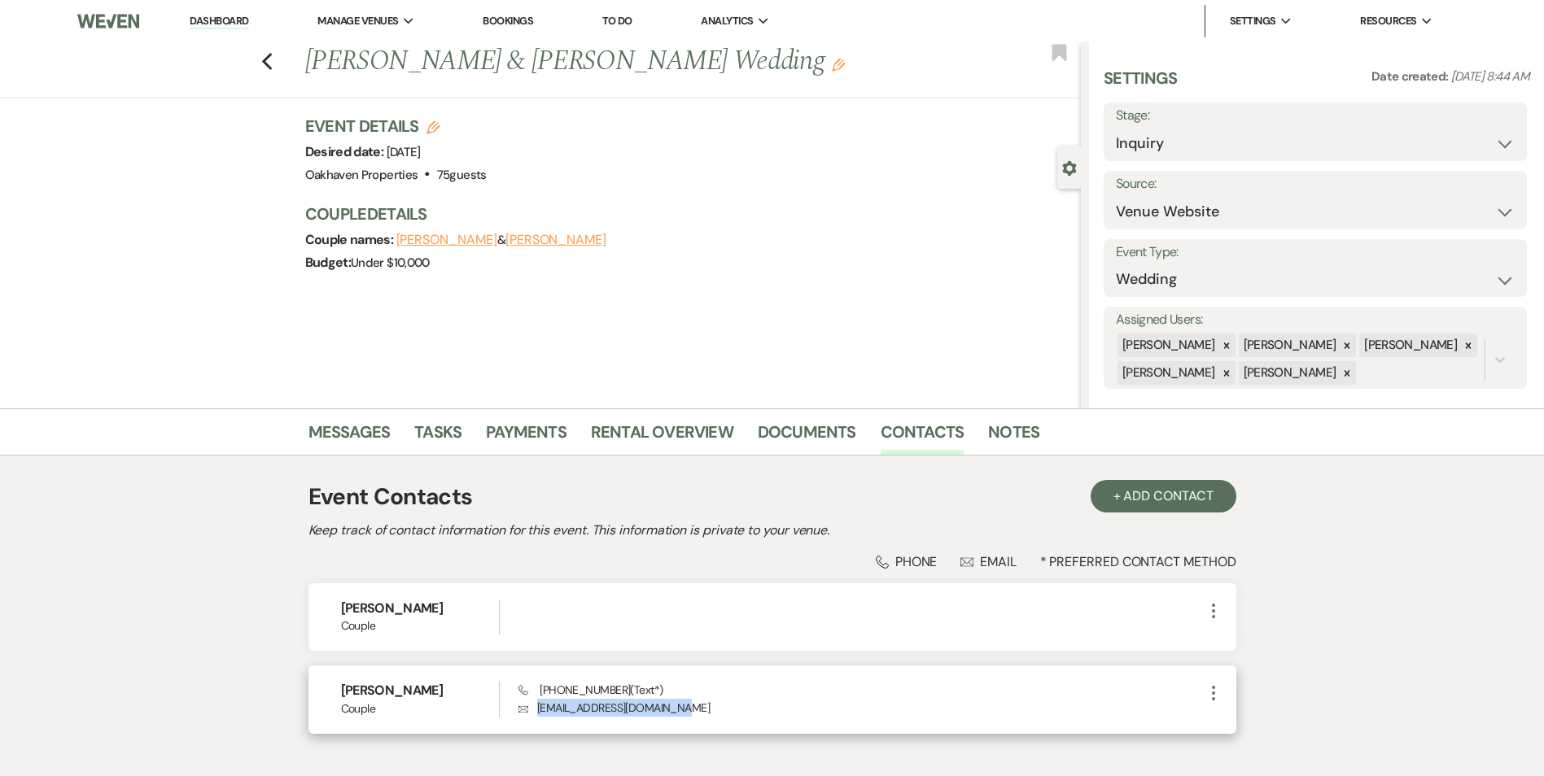
drag, startPoint x: 675, startPoint y: 710, endPoint x: 533, endPoint y: 720, distance: 142.0
click at [533, 720] on div "[PERSON_NAME] Couple Phone [PHONE_NUMBER] (Text*) Envelope [EMAIL_ADDRESS][DOMA…" at bounding box center [772, 700] width 928 height 68
copy p "[EMAIL_ADDRESS][DOMAIN_NAME]"
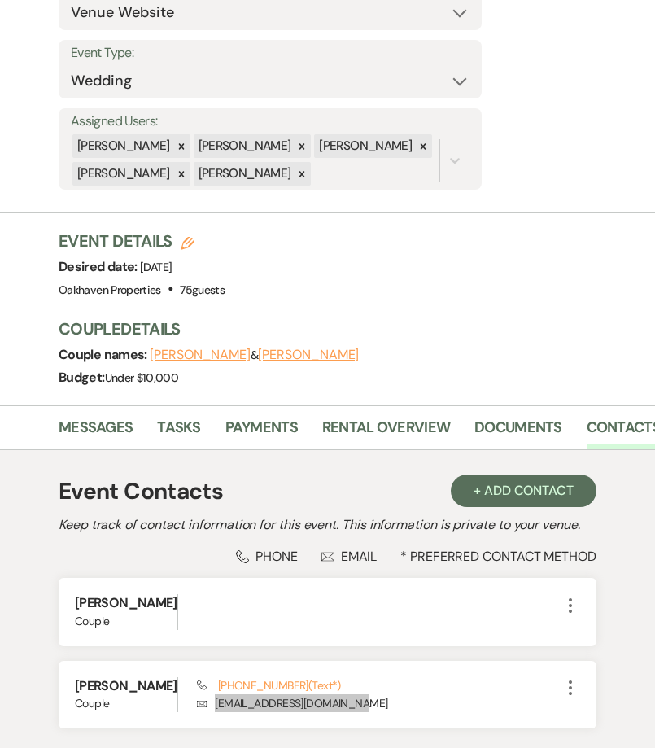
scroll to position [407, 0]
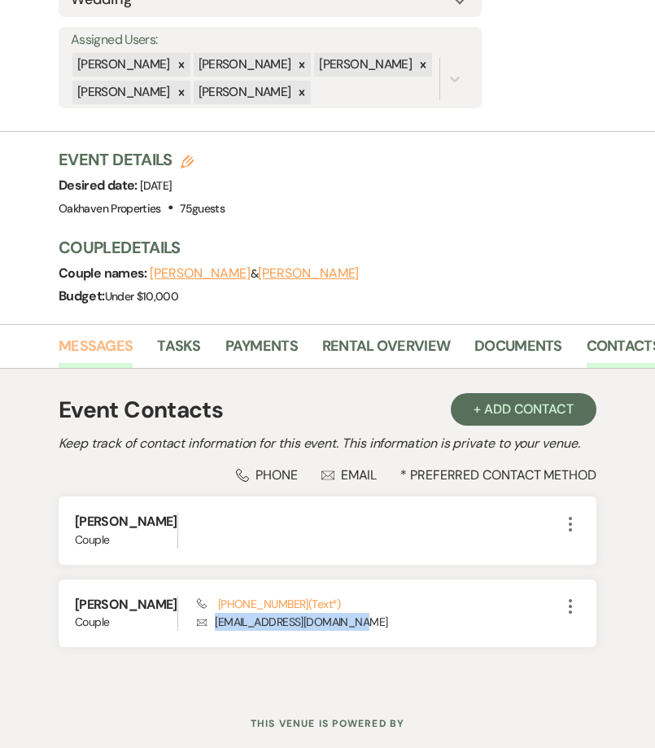
click at [105, 334] on link "Messages" at bounding box center [96, 350] width 74 height 33
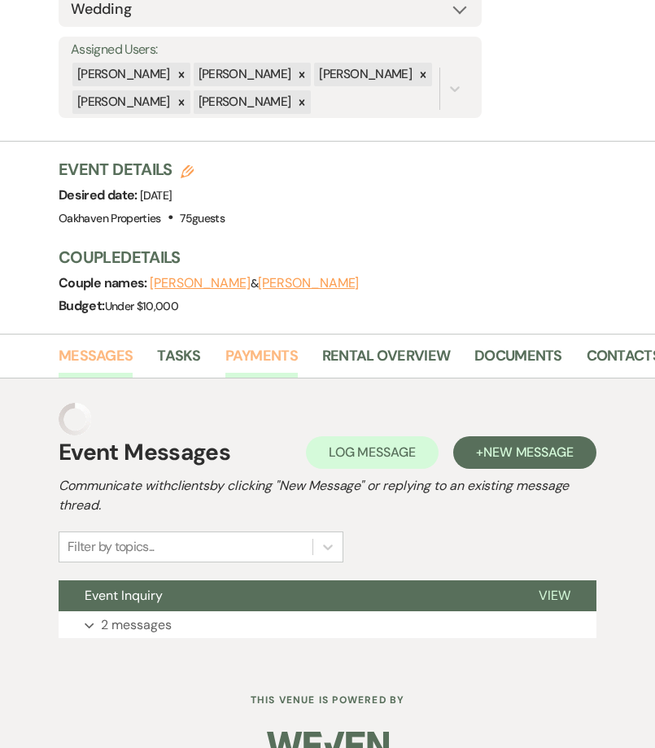
scroll to position [365, 0]
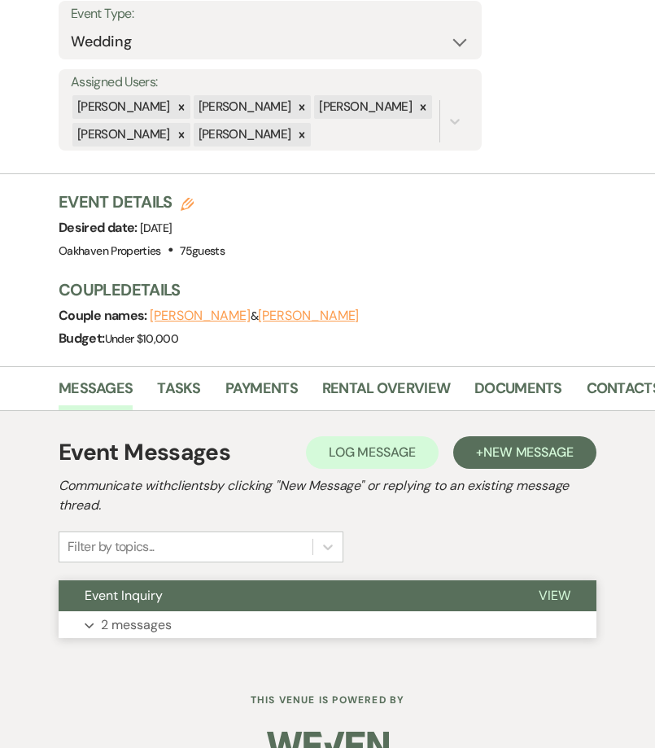
click at [557, 580] on button "View" at bounding box center [555, 595] width 84 height 31
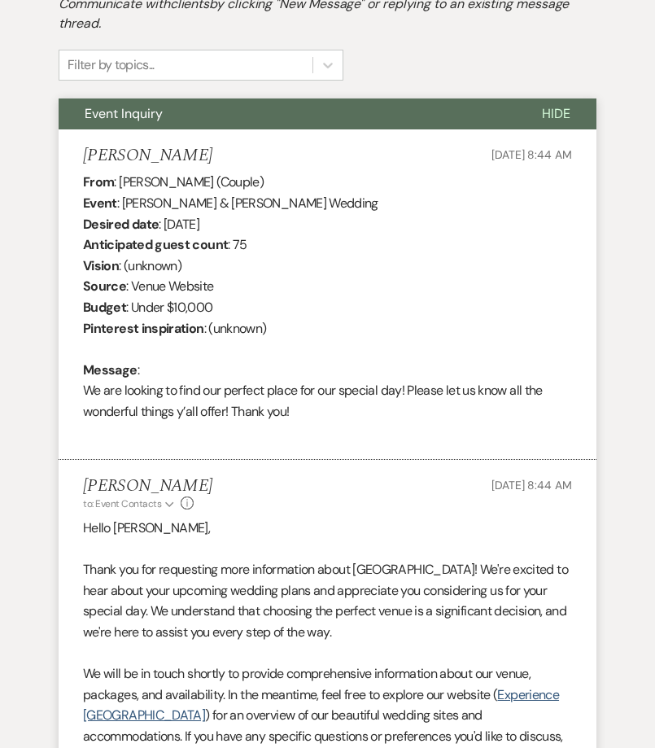
scroll to position [865, 0]
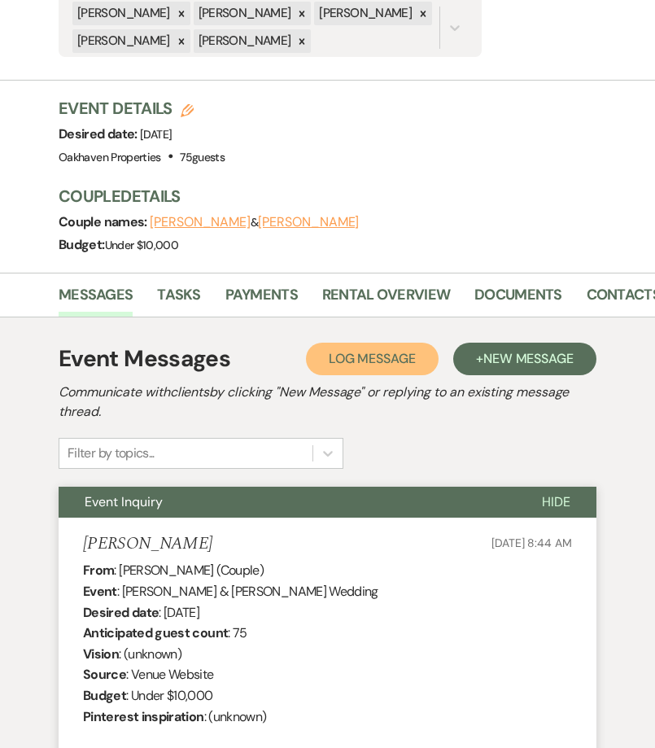
click at [353, 350] on span "Log Message" at bounding box center [372, 358] width 87 height 17
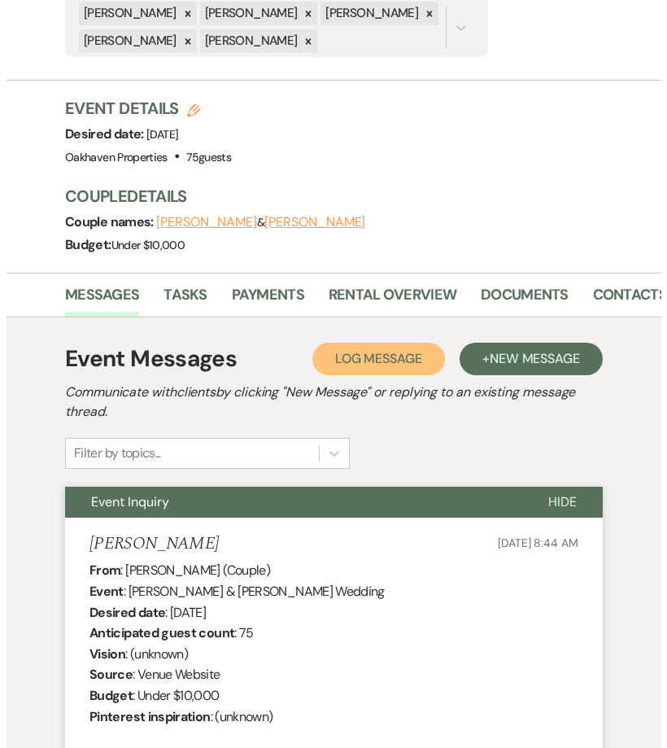
scroll to position [459, 0]
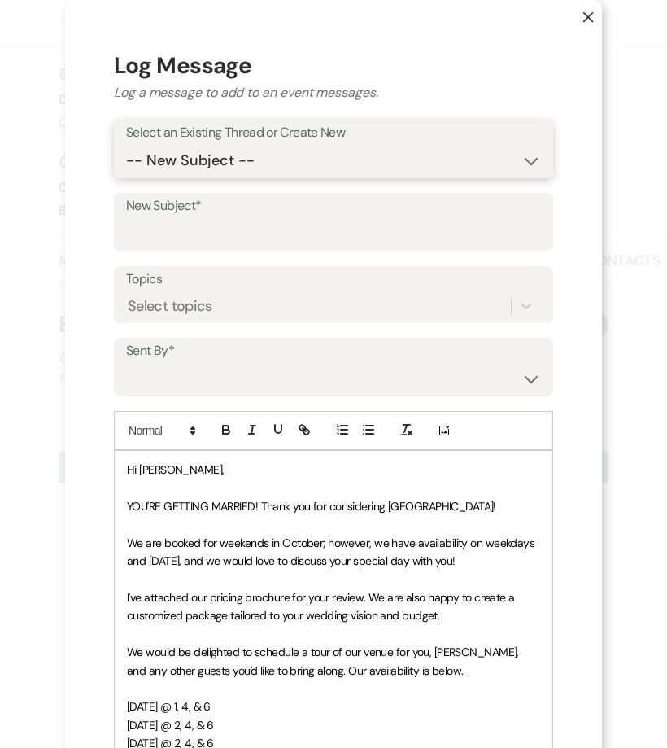
drag, startPoint x: 166, startPoint y: 146, endPoint x: 167, endPoint y: 164, distance: 18.7
click at [166, 146] on select "-- New Subject -- Event Inquiry" at bounding box center [333, 161] width 415 height 32
select select "443154"
click at [126, 145] on select "-- New Subject -- Event Inquiry" at bounding box center [333, 161] width 415 height 32
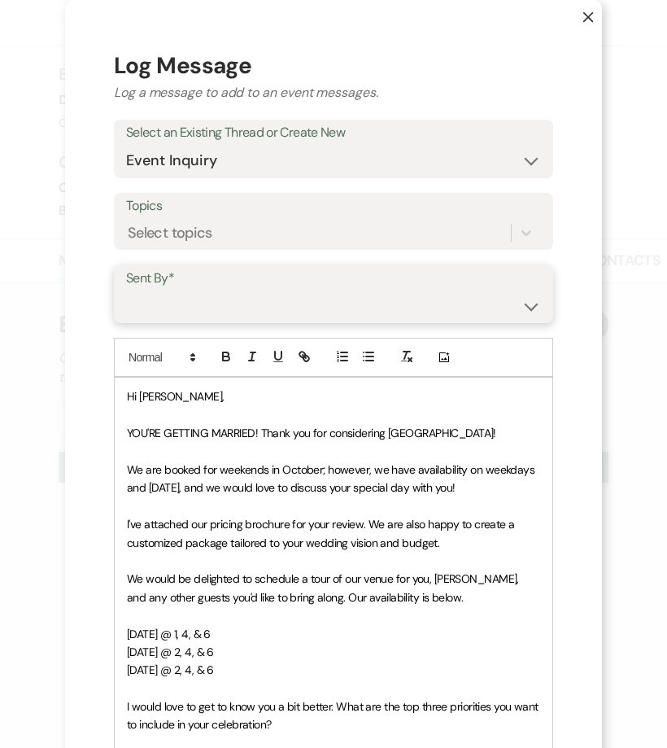
click at [173, 312] on select "Patience Ergish (pdergish@aol.com) Jeanette Wagoner (jeanette@experienceoakhave…" at bounding box center [333, 306] width 415 height 32
select select "user-127923"
click at [126, 290] on select "Patience Ergish (pdergish@aol.com) Jeanette Wagoner (jeanette@experienceoakhave…" at bounding box center [333, 306] width 415 height 32
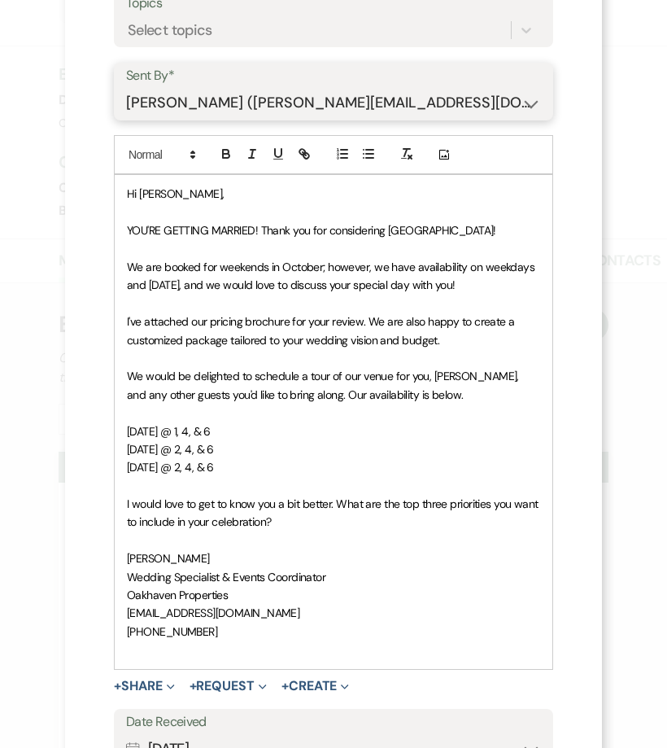
scroll to position [404, 0]
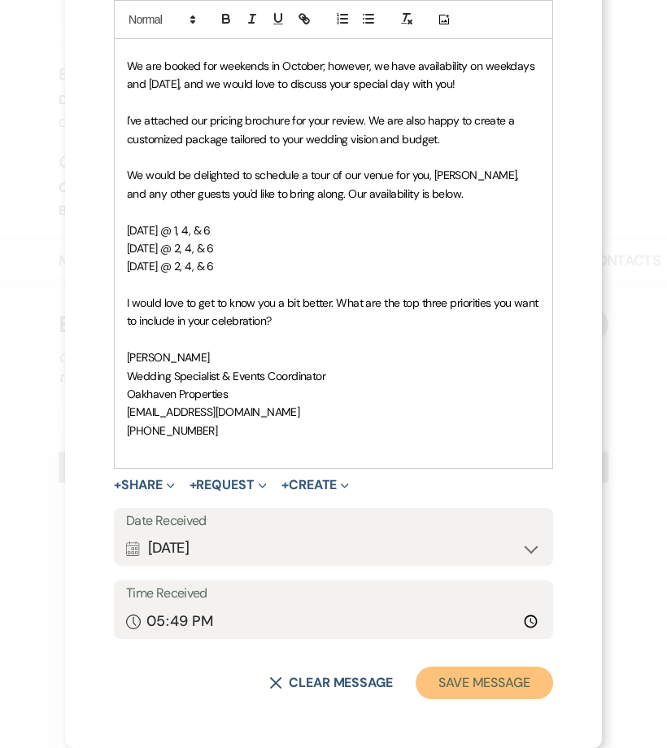
click at [508, 675] on button "Save Message" at bounding box center [485, 682] width 138 height 33
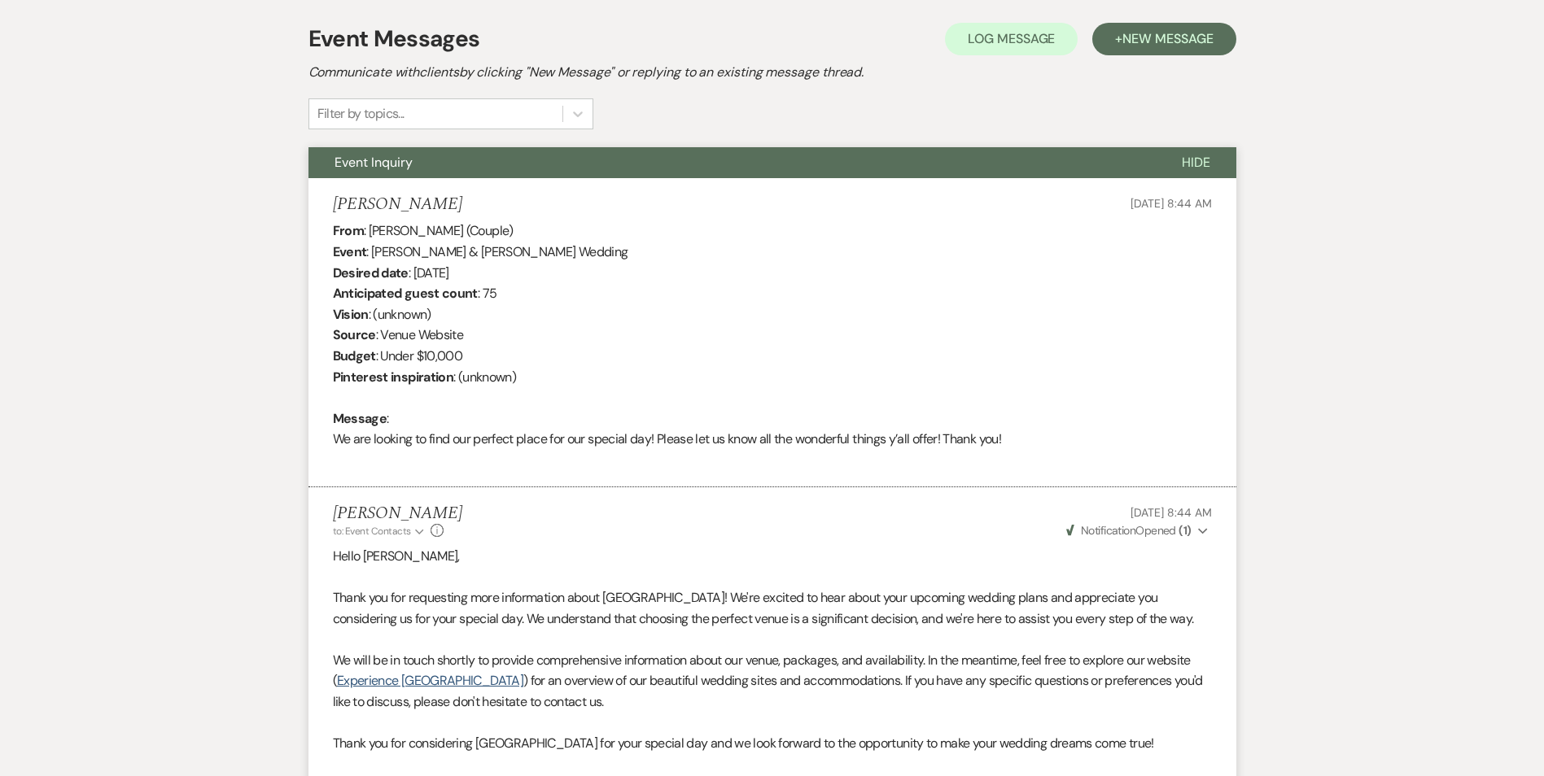
scroll to position [92, 0]
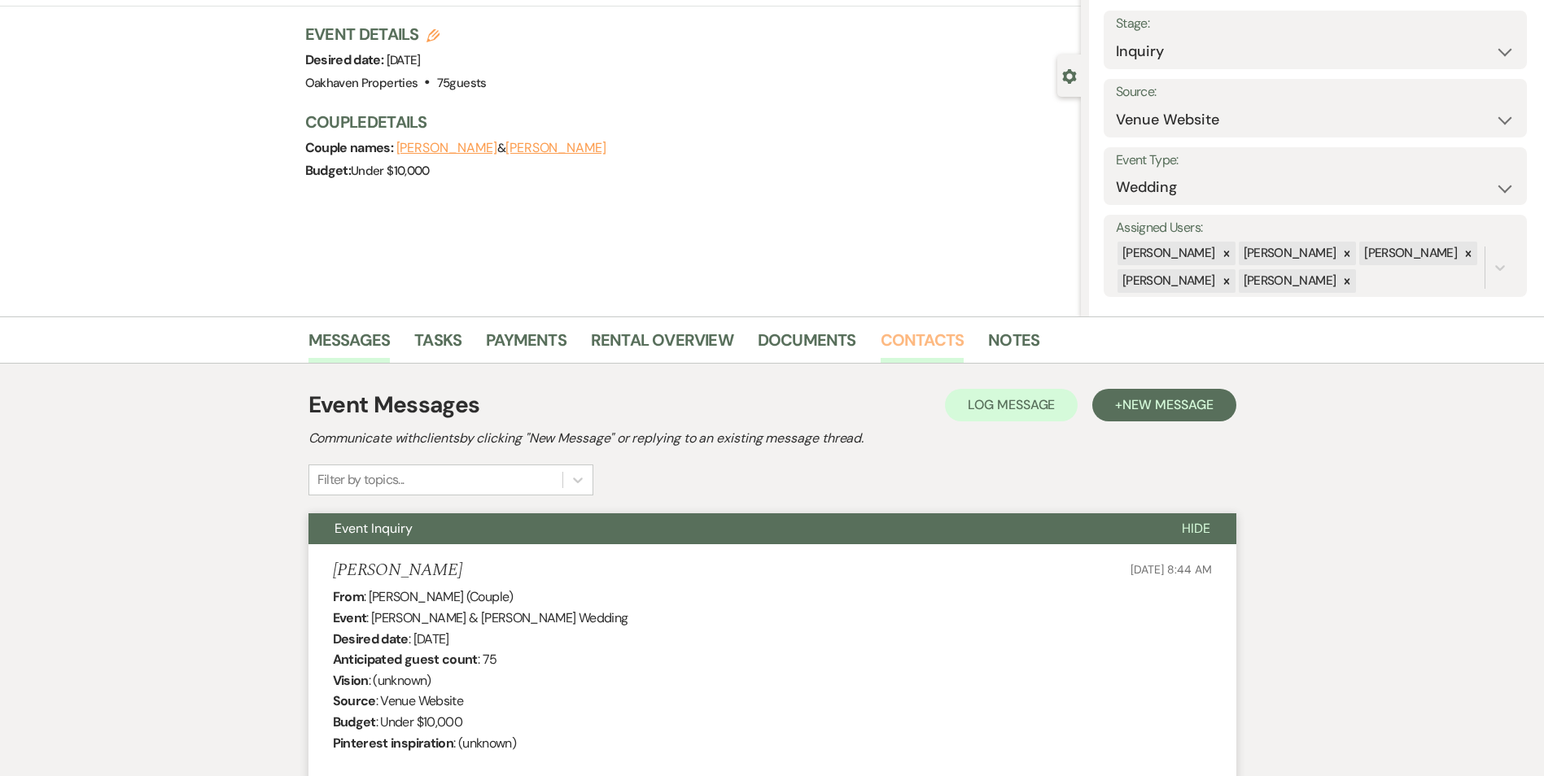
click at [940, 344] on link "Contacts" at bounding box center [922, 345] width 84 height 36
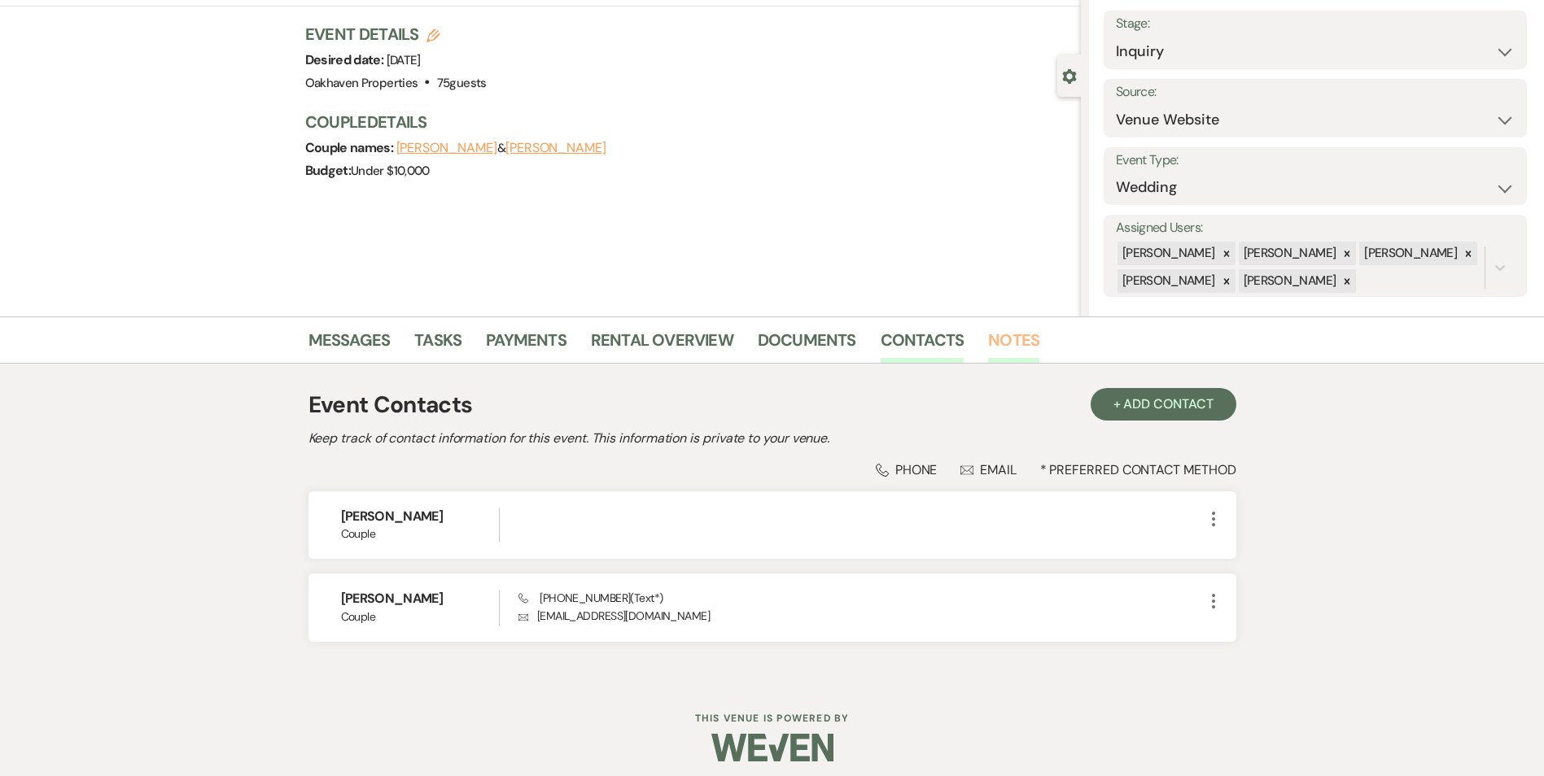
click at [997, 346] on link "Notes" at bounding box center [1013, 345] width 51 height 36
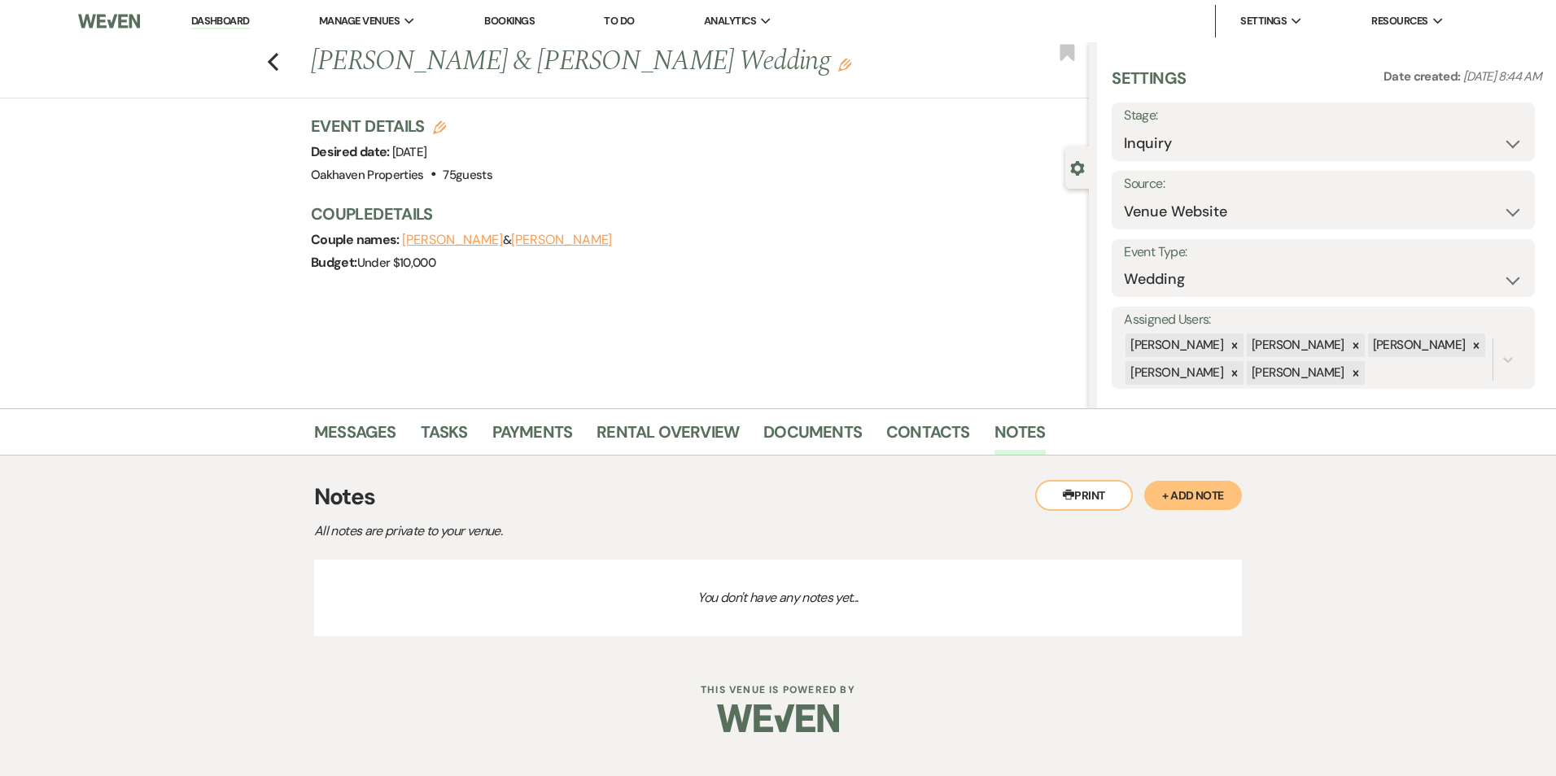
drag, startPoint x: 1178, startPoint y: 501, endPoint x: 1068, endPoint y: 513, distance: 111.2
click at [1174, 499] on button "+ Add Note" at bounding box center [1193, 495] width 98 height 29
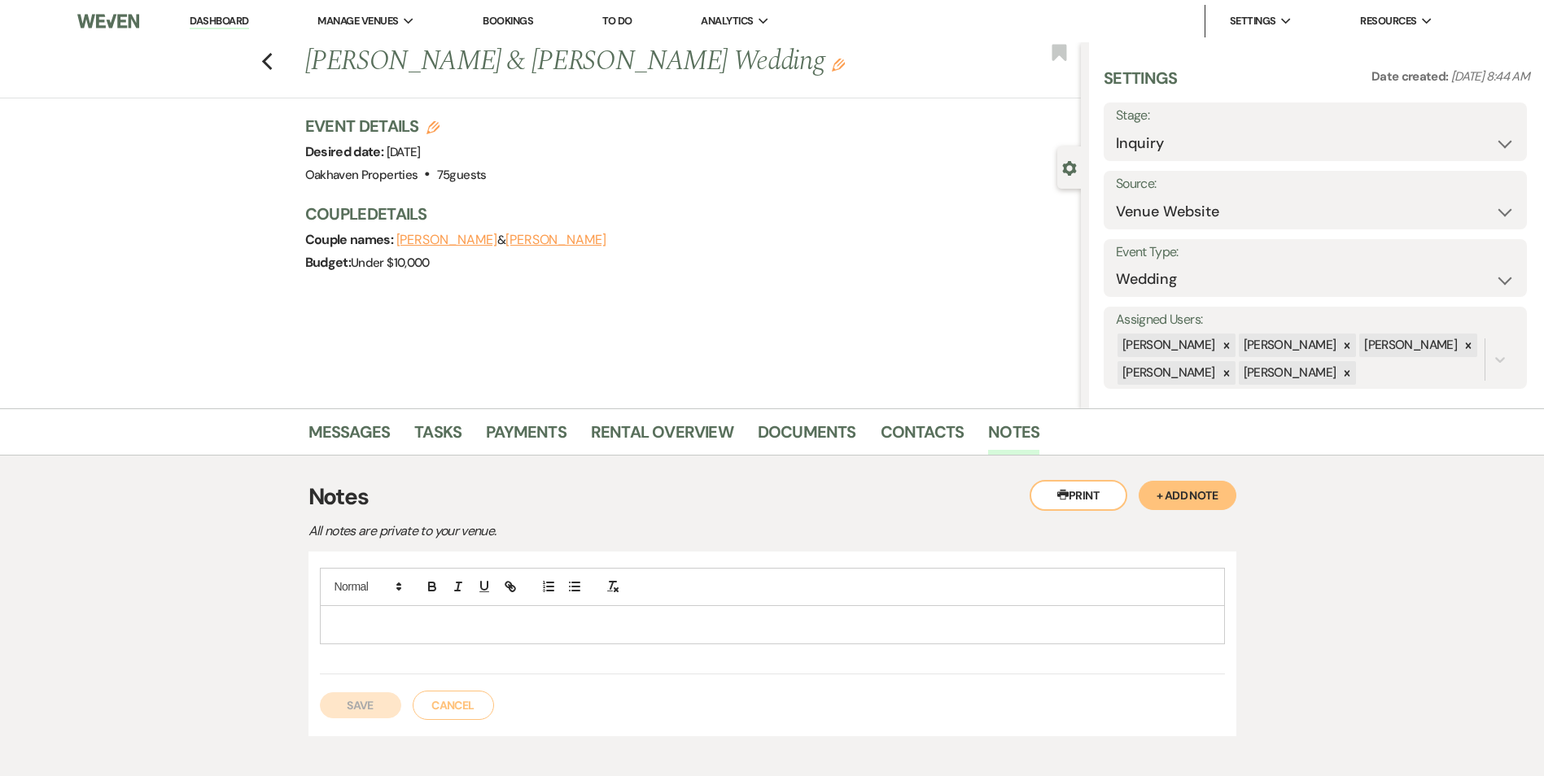
click at [502, 643] on div at bounding box center [772, 624] width 903 height 37
click at [349, 694] on button "Save" at bounding box center [360, 705] width 81 height 26
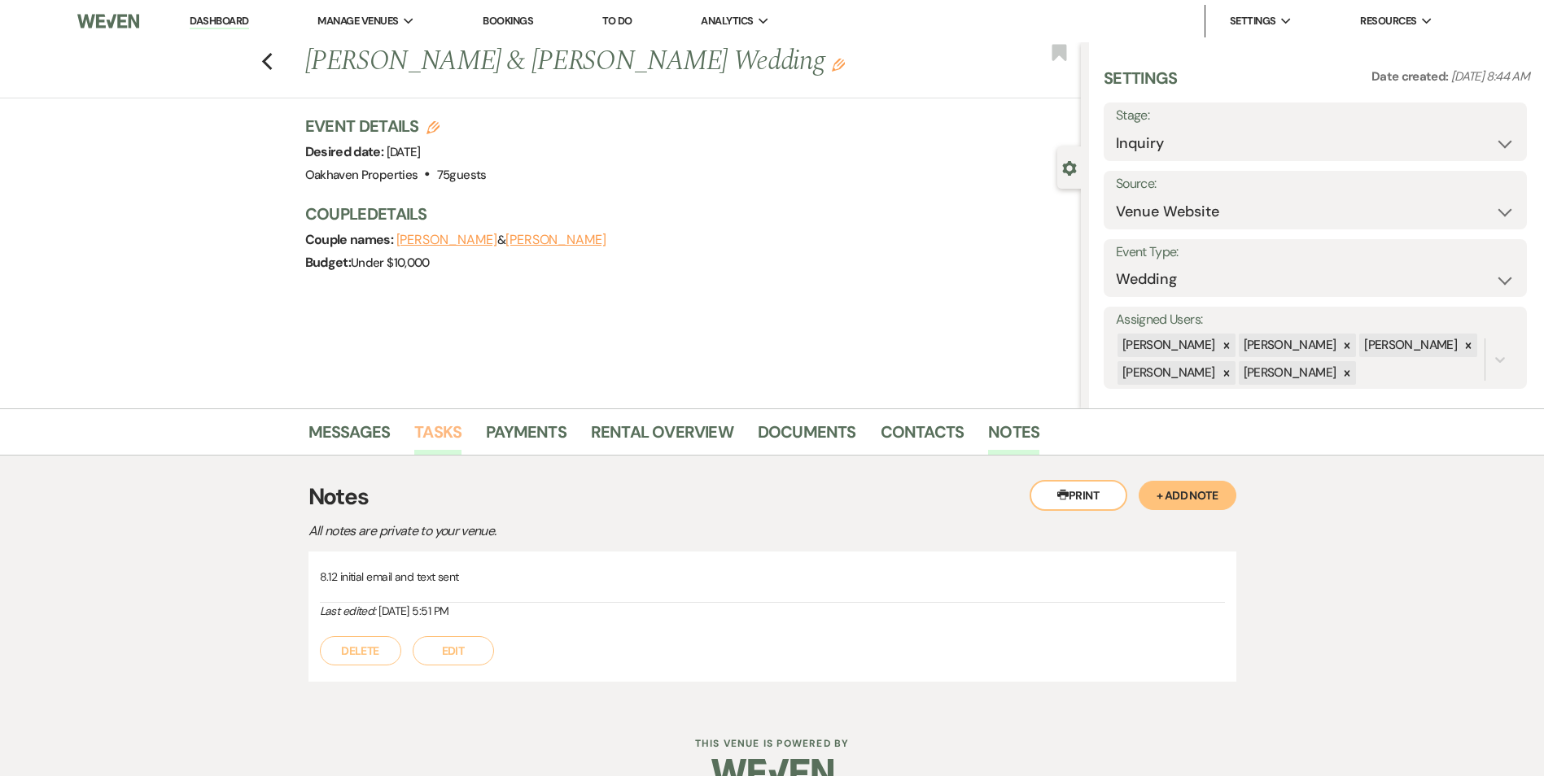
click at [423, 439] on link "Tasks" at bounding box center [437, 437] width 47 height 36
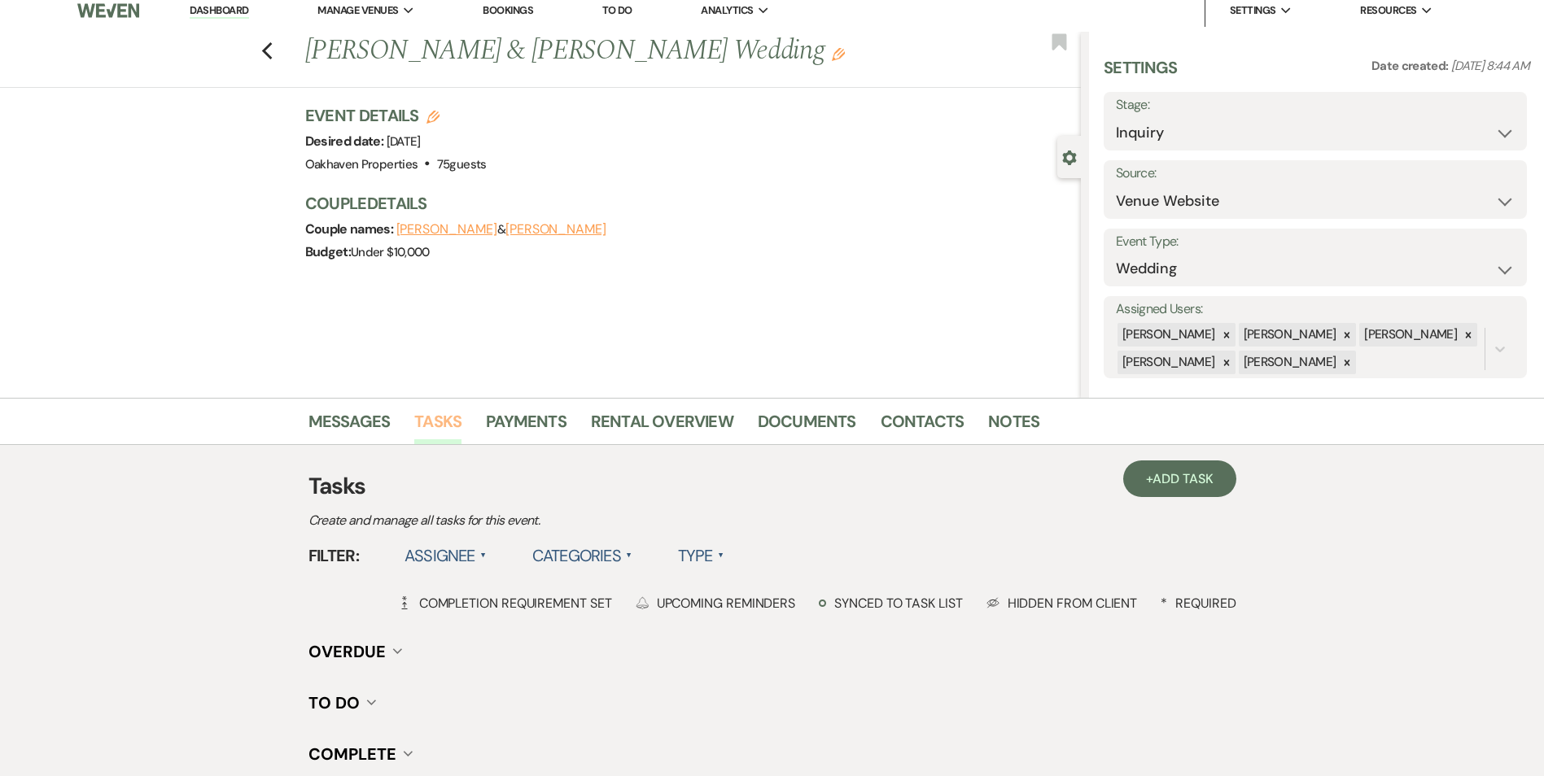
scroll to position [200, 0]
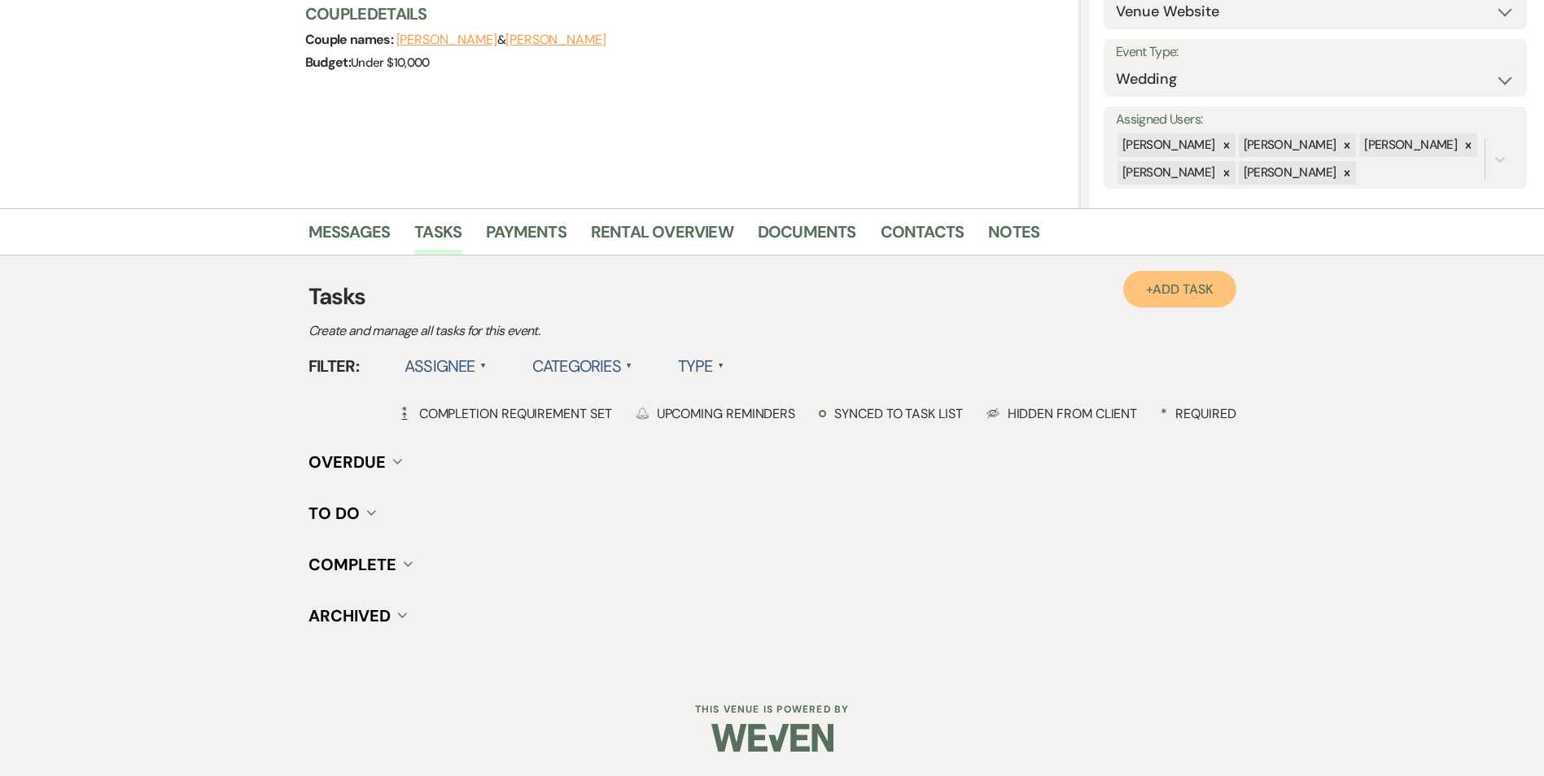
click at [1175, 288] on span "Add Task" at bounding box center [1182, 289] width 60 height 17
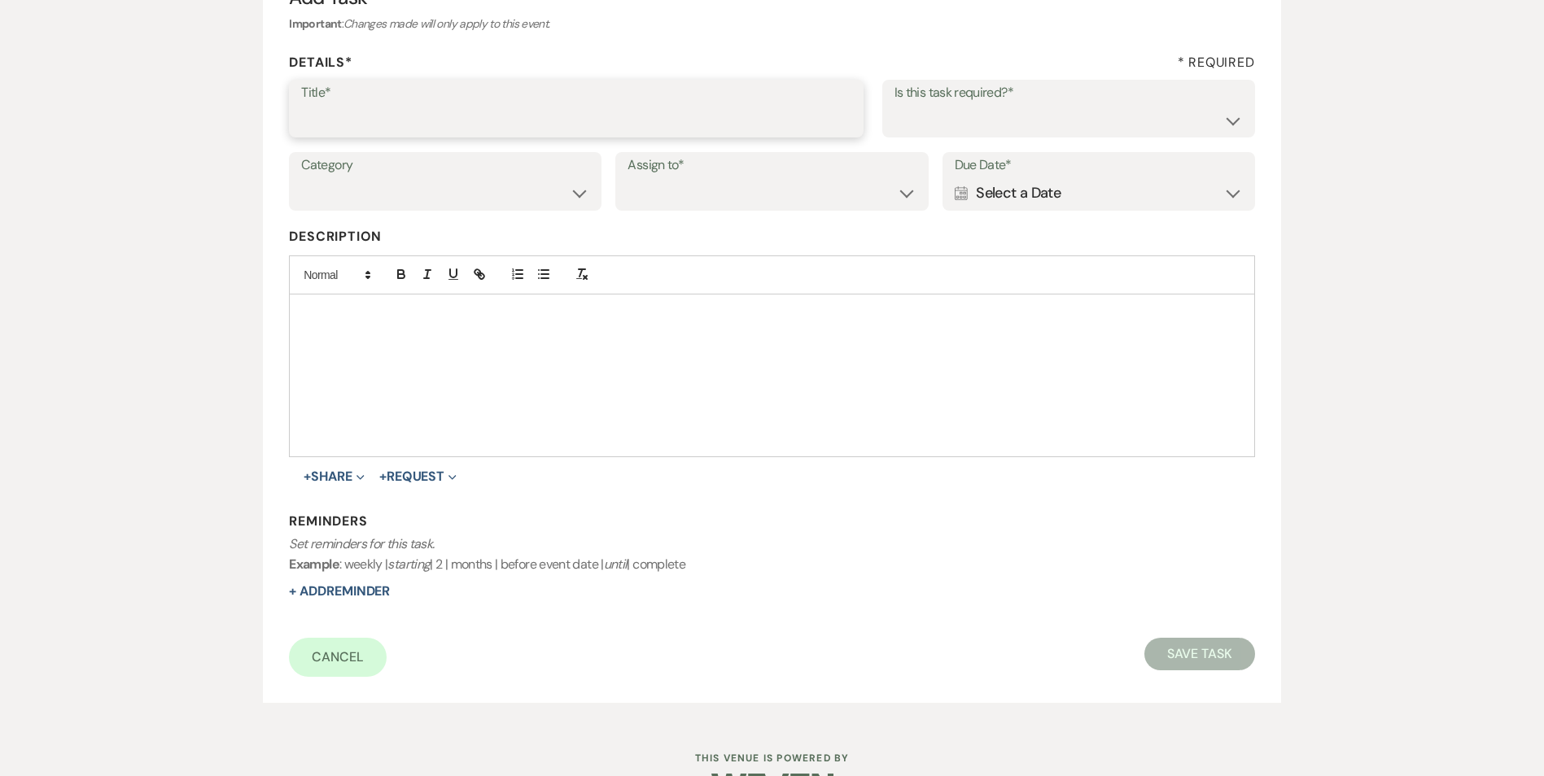
click at [422, 133] on input "Title*" at bounding box center [576, 120] width 550 height 32
type input "2nd follow up call and email"
drag, startPoint x: 984, startPoint y: 124, endPoint x: 982, endPoint y: 138, distance: 13.9
click at [984, 124] on select "Yes No" at bounding box center [1068, 120] width 348 height 32
select select "true"
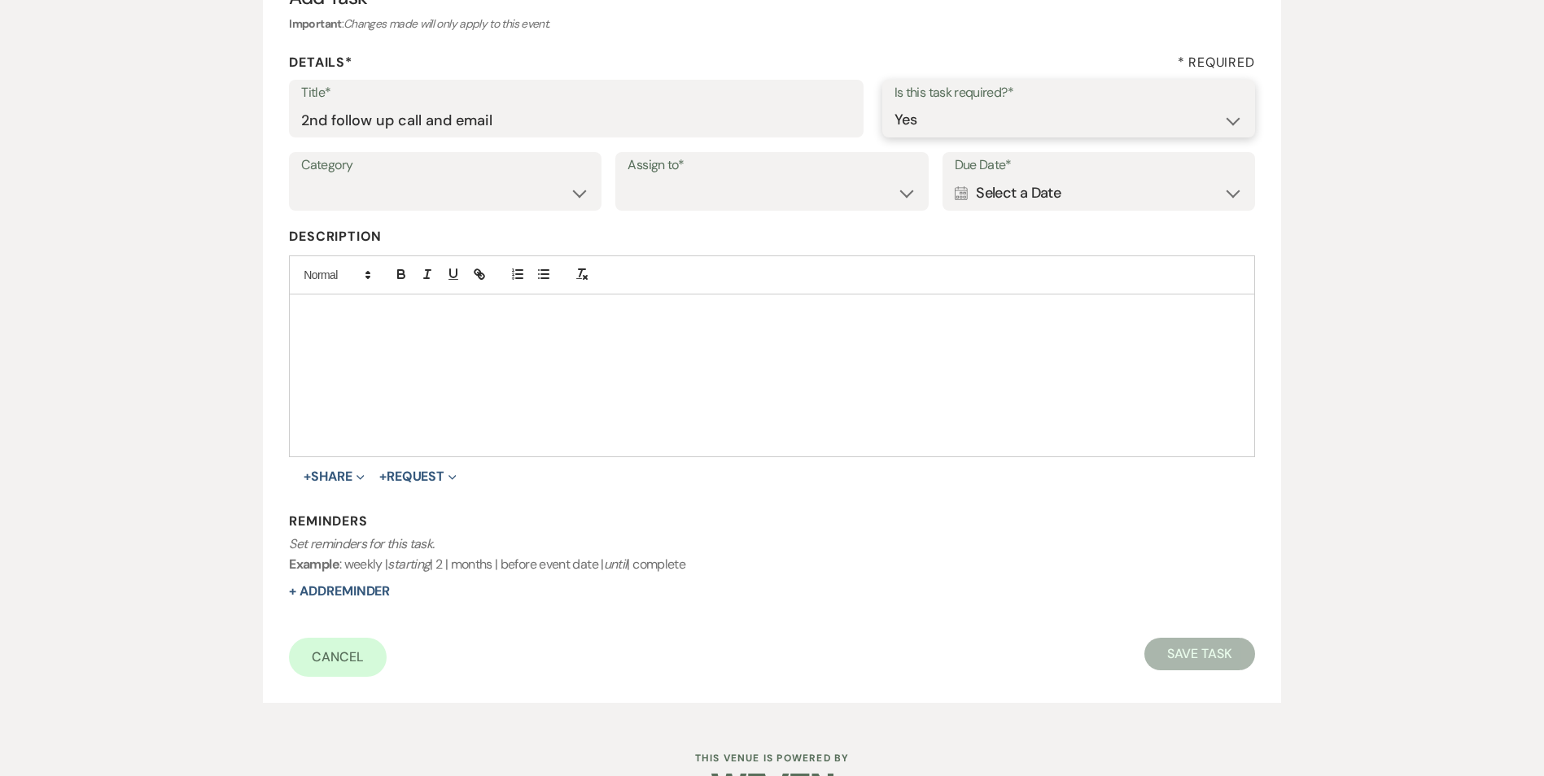
click at [894, 104] on select "Yes No" at bounding box center [1068, 120] width 348 height 32
click at [502, 195] on select "Venue Vendors Guests Details Finalize & Share" at bounding box center [445, 193] width 288 height 32
select select "31"
click at [301, 177] on select "Venue Vendors Guests Details Finalize & Share" at bounding box center [445, 193] width 288 height 32
click at [713, 185] on select "Venue Client" at bounding box center [771, 193] width 288 height 32
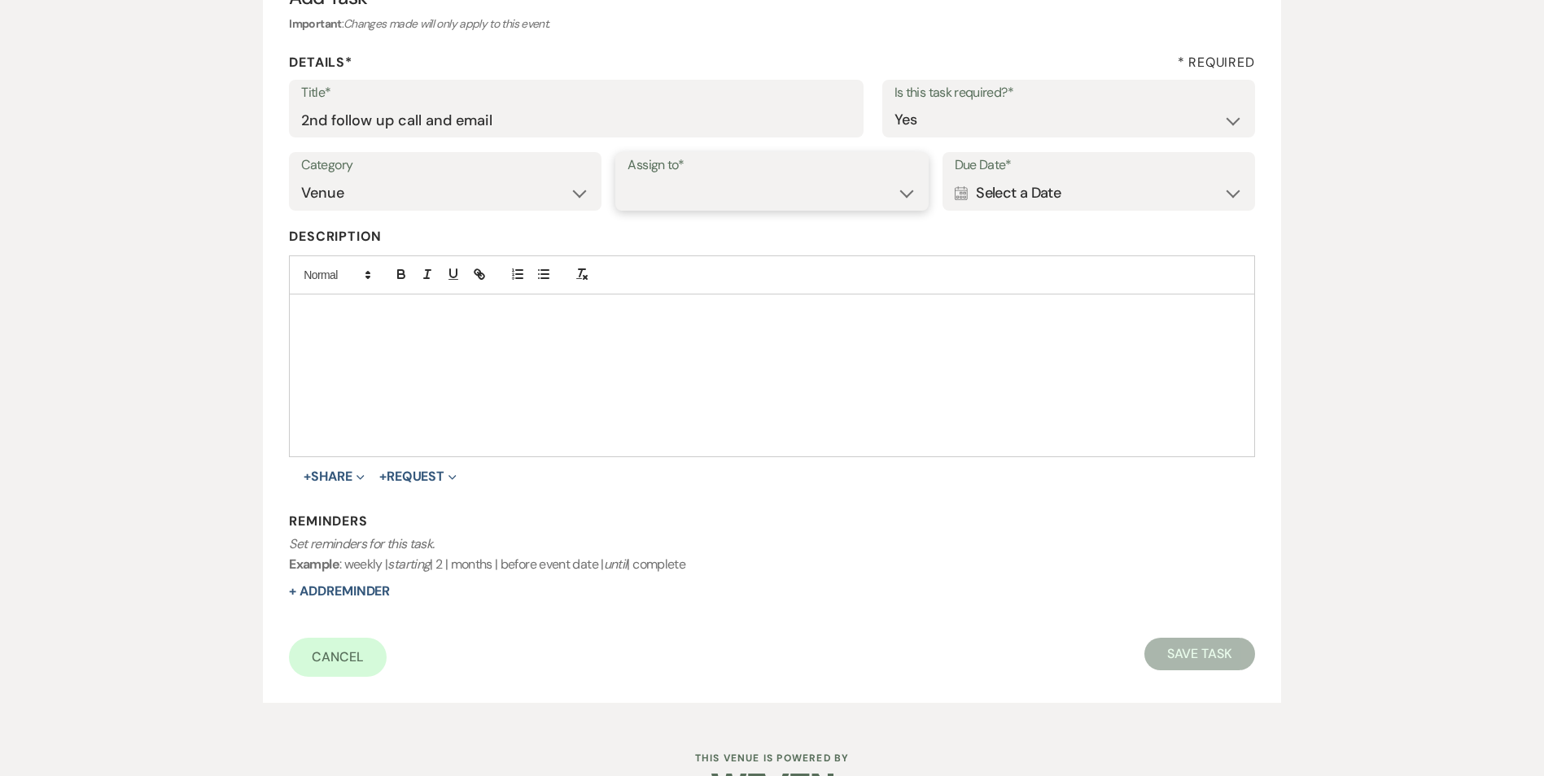
select select "venueHost"
click at [627, 177] on select "Venue Client" at bounding box center [771, 193] width 288 height 32
click at [1008, 198] on div "Calendar Select a Date Expand" at bounding box center [1098, 193] width 288 height 32
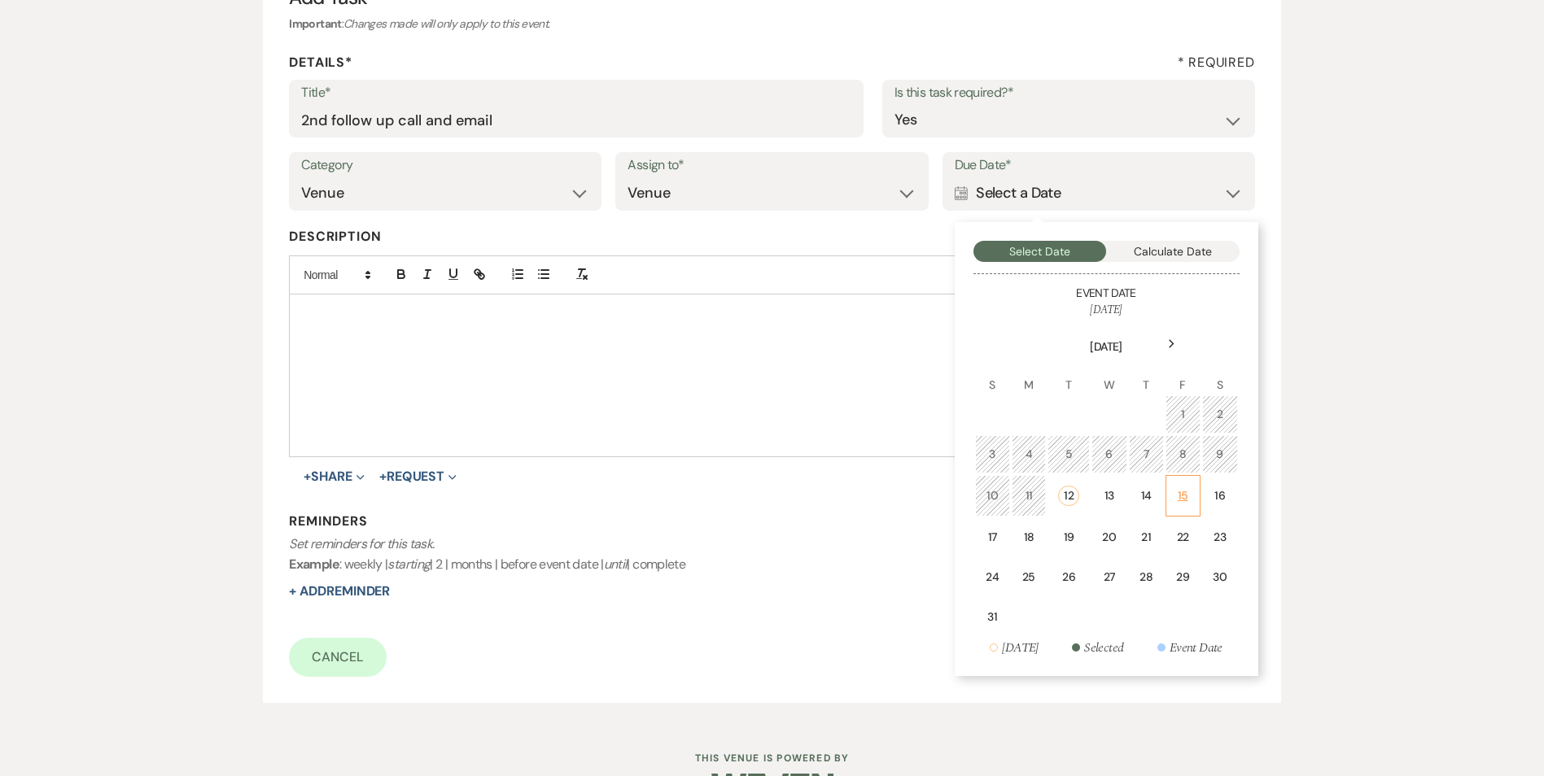
click at [1185, 491] on div "15" at bounding box center [1183, 495] width 14 height 17
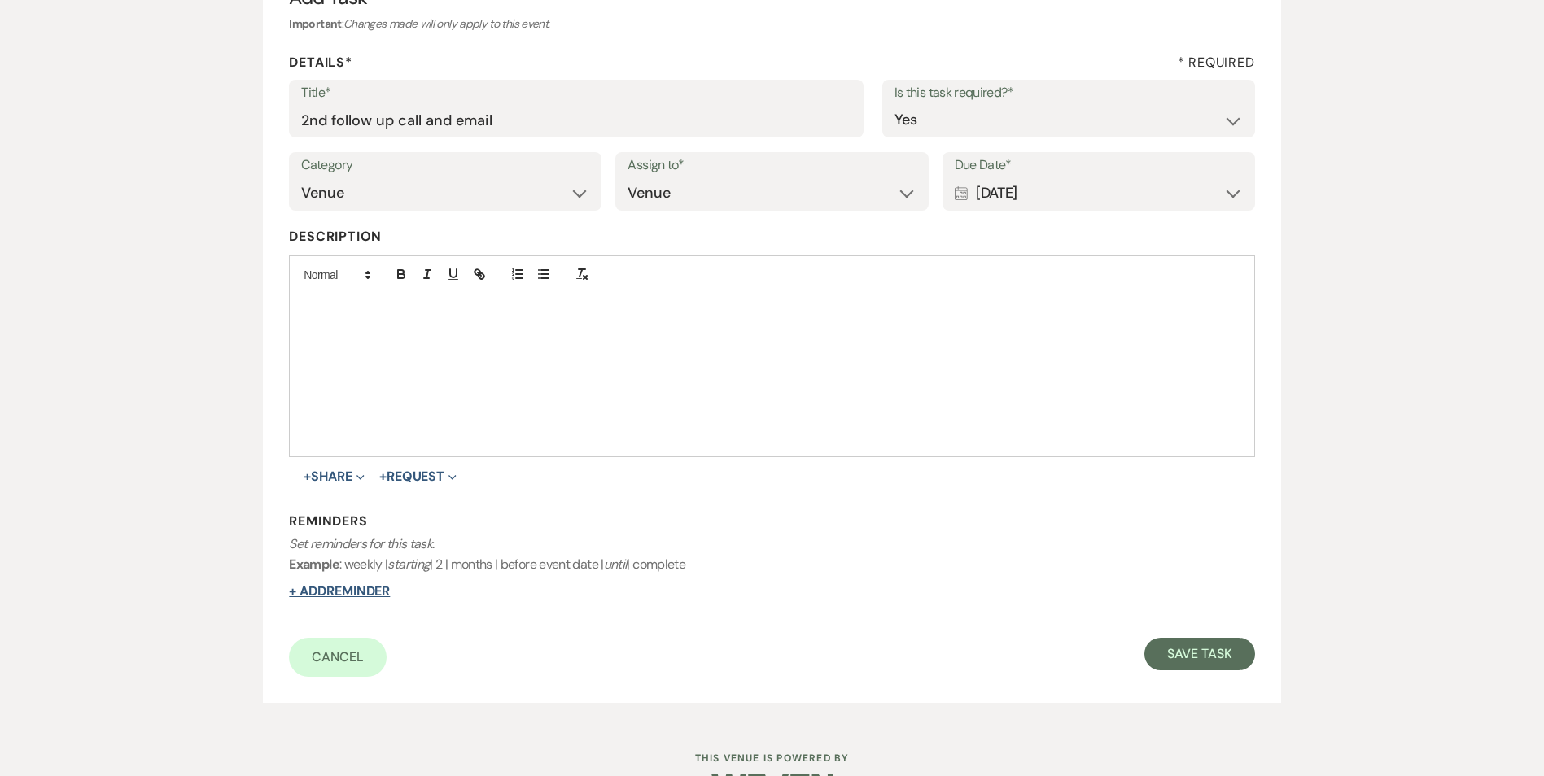
click at [323, 596] on button "+ Add Reminder" at bounding box center [339, 591] width 101 height 13
select select "host"
select select "days"
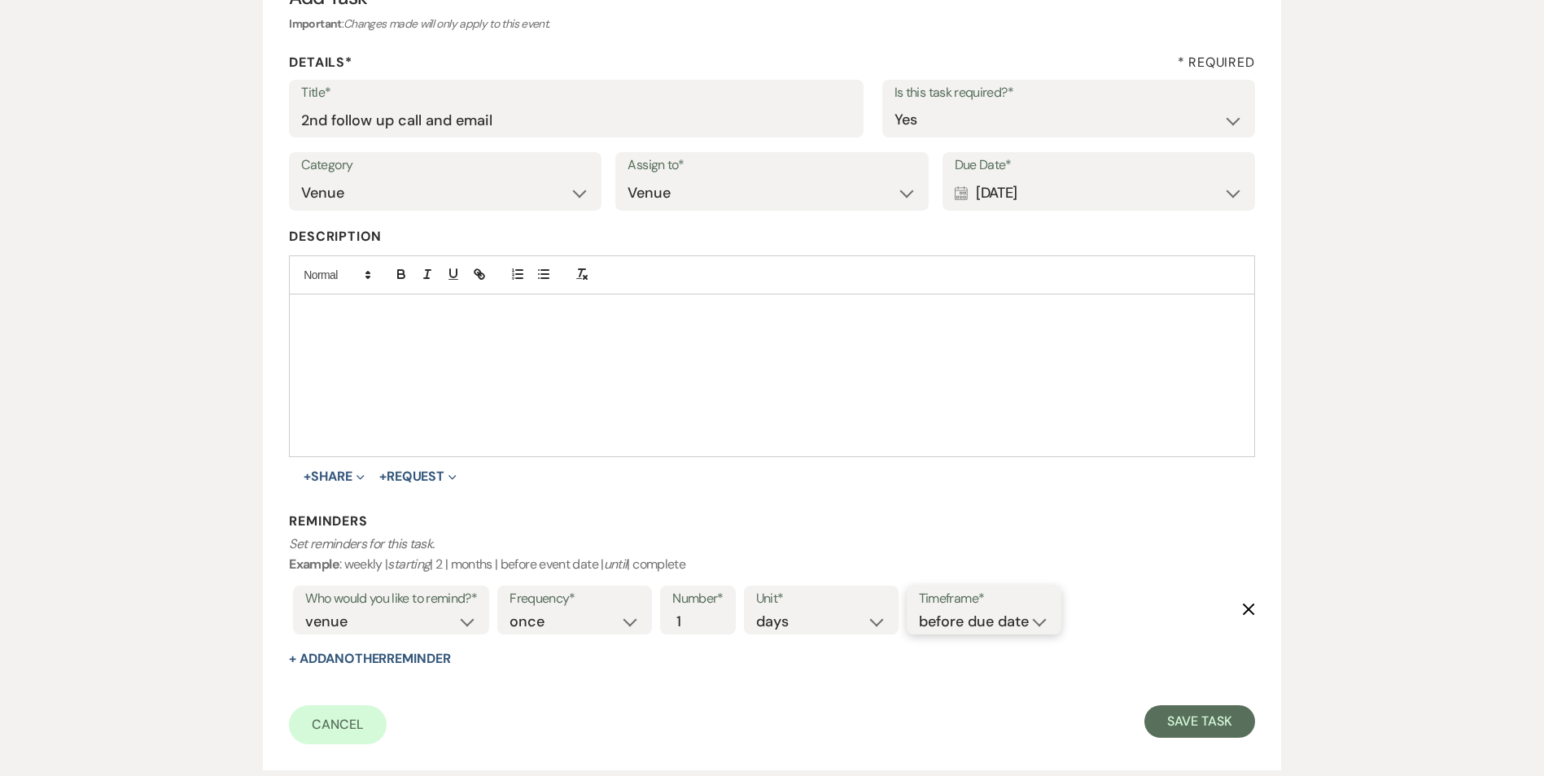
drag, startPoint x: 954, startPoint y: 613, endPoint x: 967, endPoint y: 635, distance: 26.0
click at [954, 613] on select "before due date after due date on due date on custom date" at bounding box center [984, 622] width 130 height 22
select select "onDueDate"
click at [919, 611] on select "before due date after due date on due date on custom date" at bounding box center [984, 622] width 130 height 22
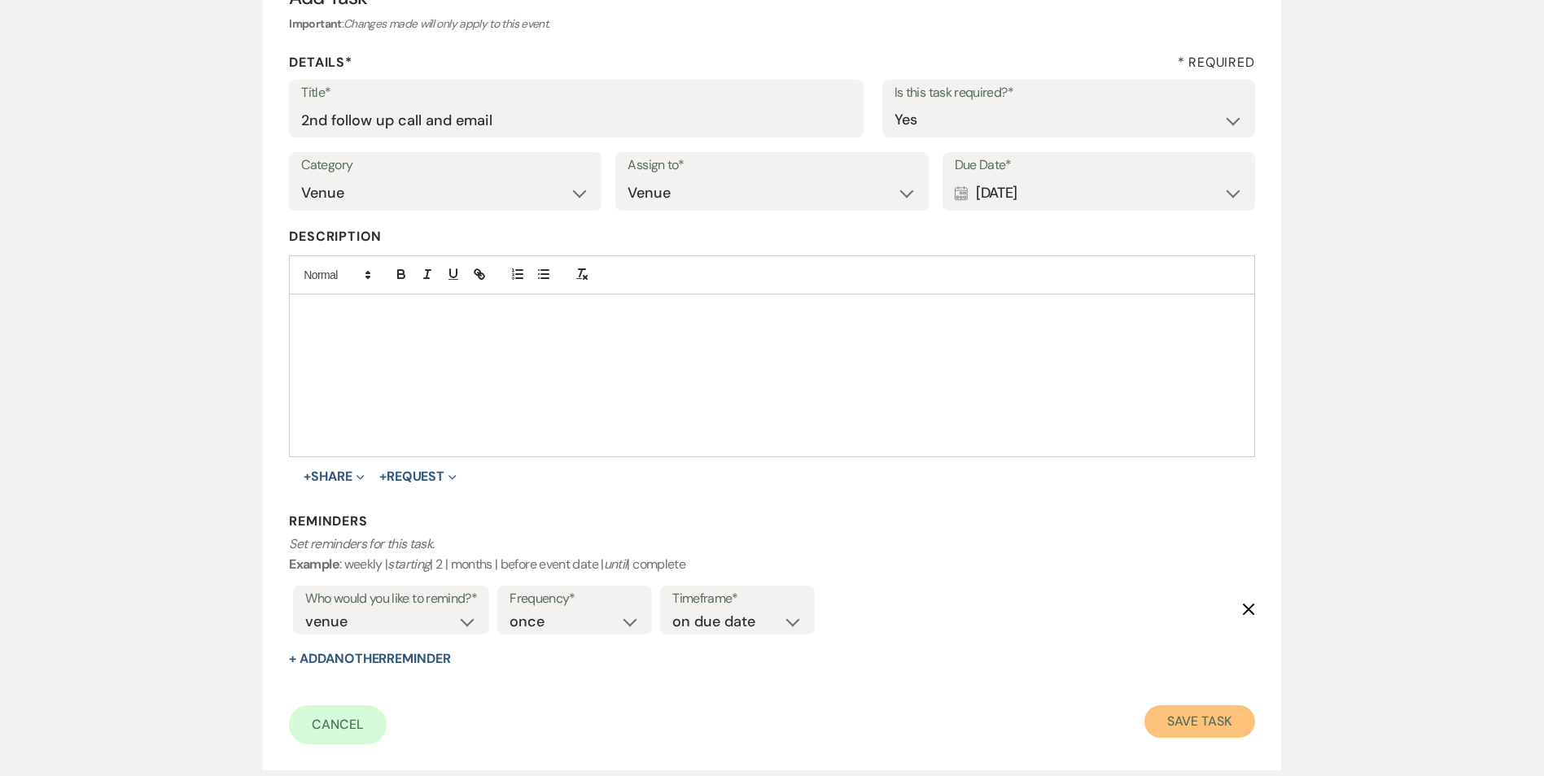
click at [1212, 730] on button "Save Task" at bounding box center [1199, 721] width 110 height 33
select select "5"
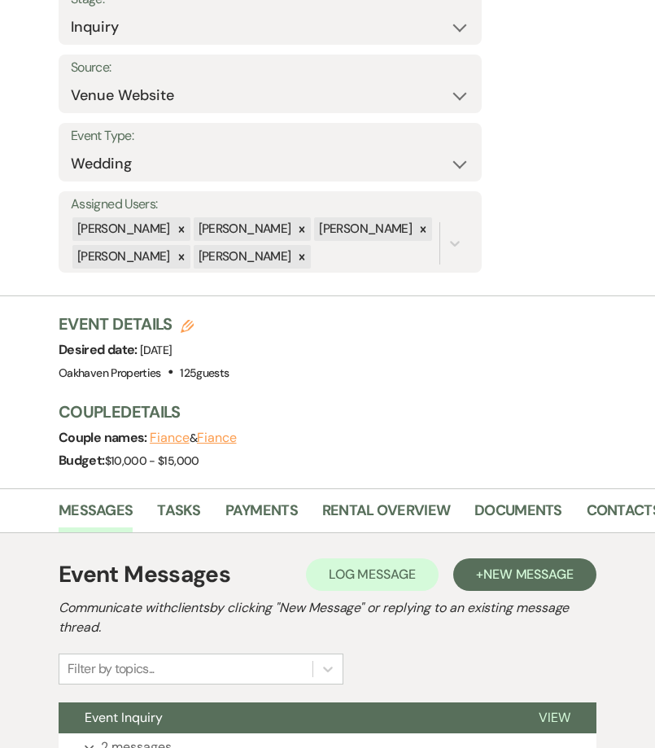
scroll to position [365, 0]
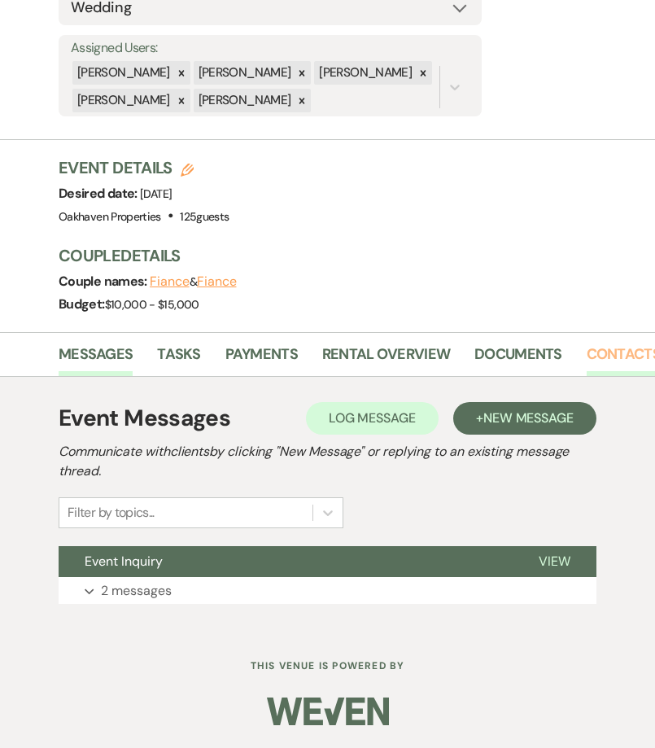
click at [613, 356] on link "Contacts" at bounding box center [624, 359] width 74 height 33
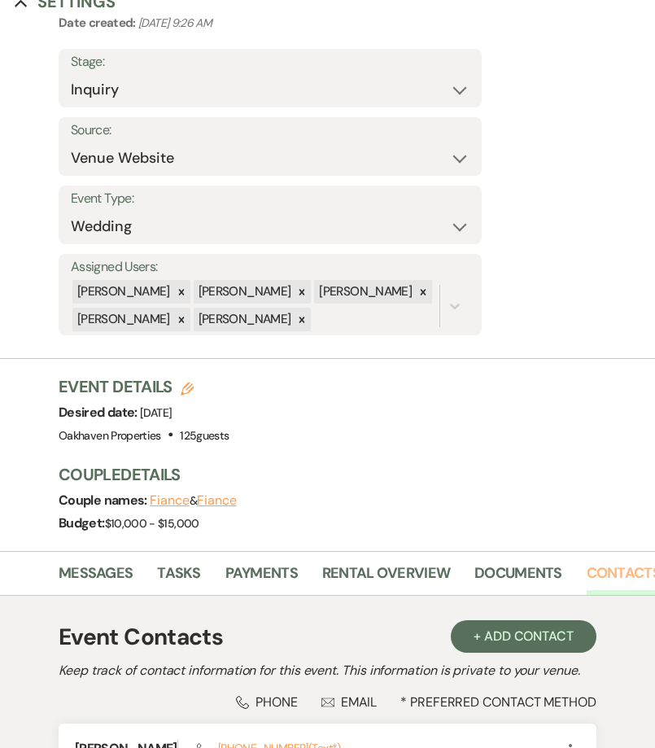
scroll to position [365, 0]
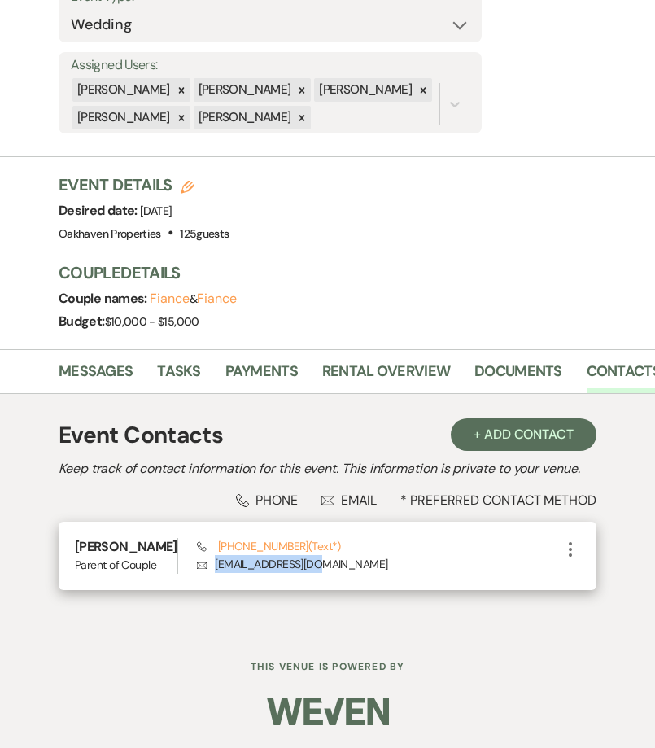
drag, startPoint x: 310, startPoint y: 549, endPoint x: 195, endPoint y: 560, distance: 115.2
click at [197, 560] on div "Phone (336) 543-4312 (Text*) Envelope mccorms2@yahoo.com" at bounding box center [379, 555] width 364 height 35
copy p "mccorms2@yahoo.com"
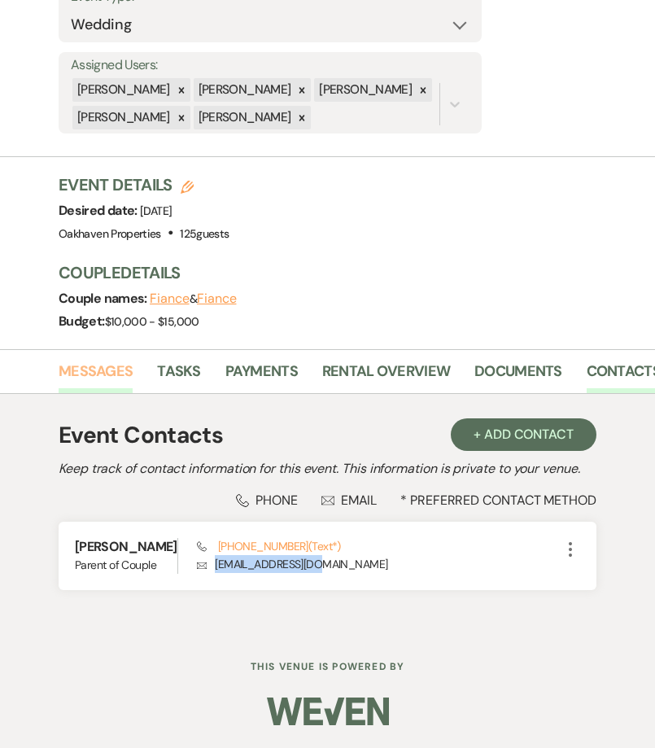
click at [111, 360] on link "Messages" at bounding box center [96, 376] width 74 height 33
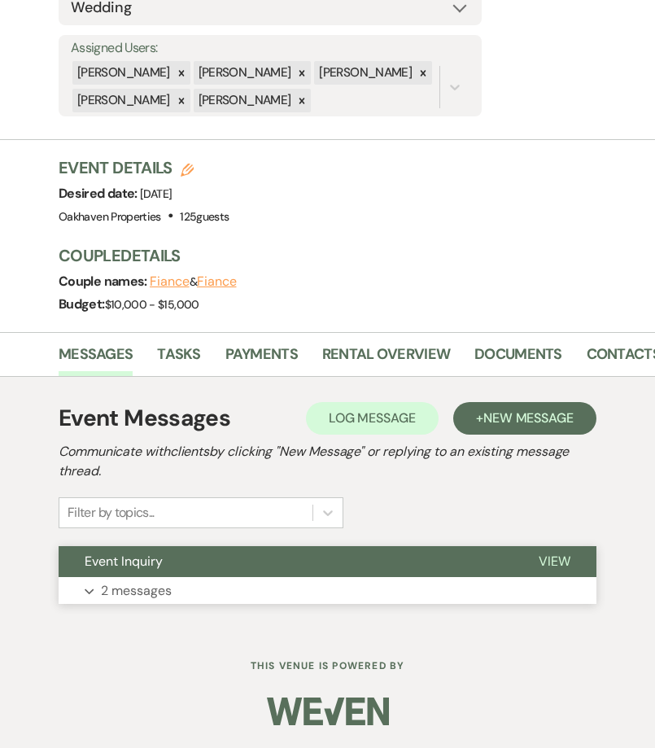
click at [563, 558] on span "View" at bounding box center [555, 560] width 32 height 17
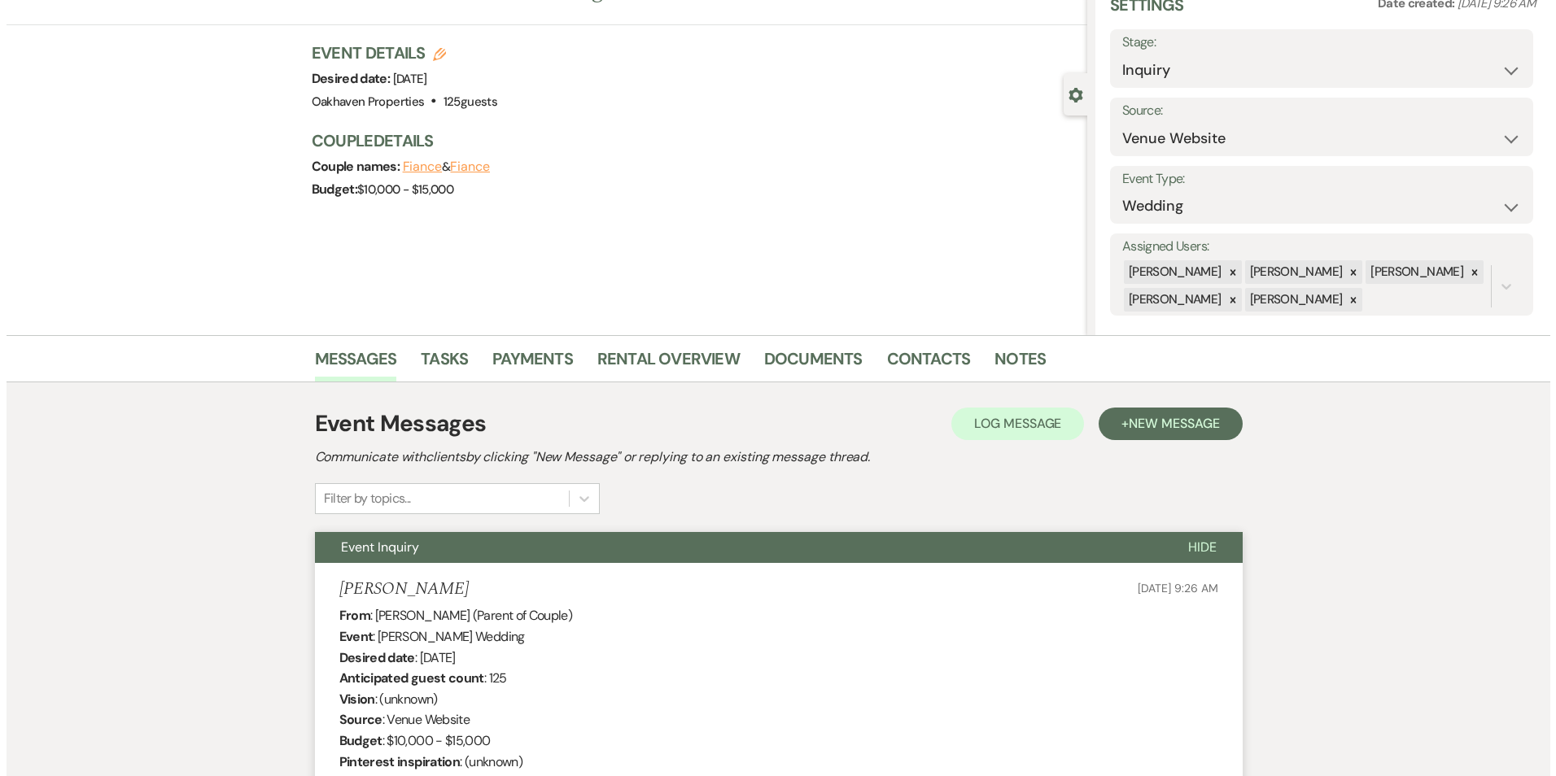
scroll to position [71, 0]
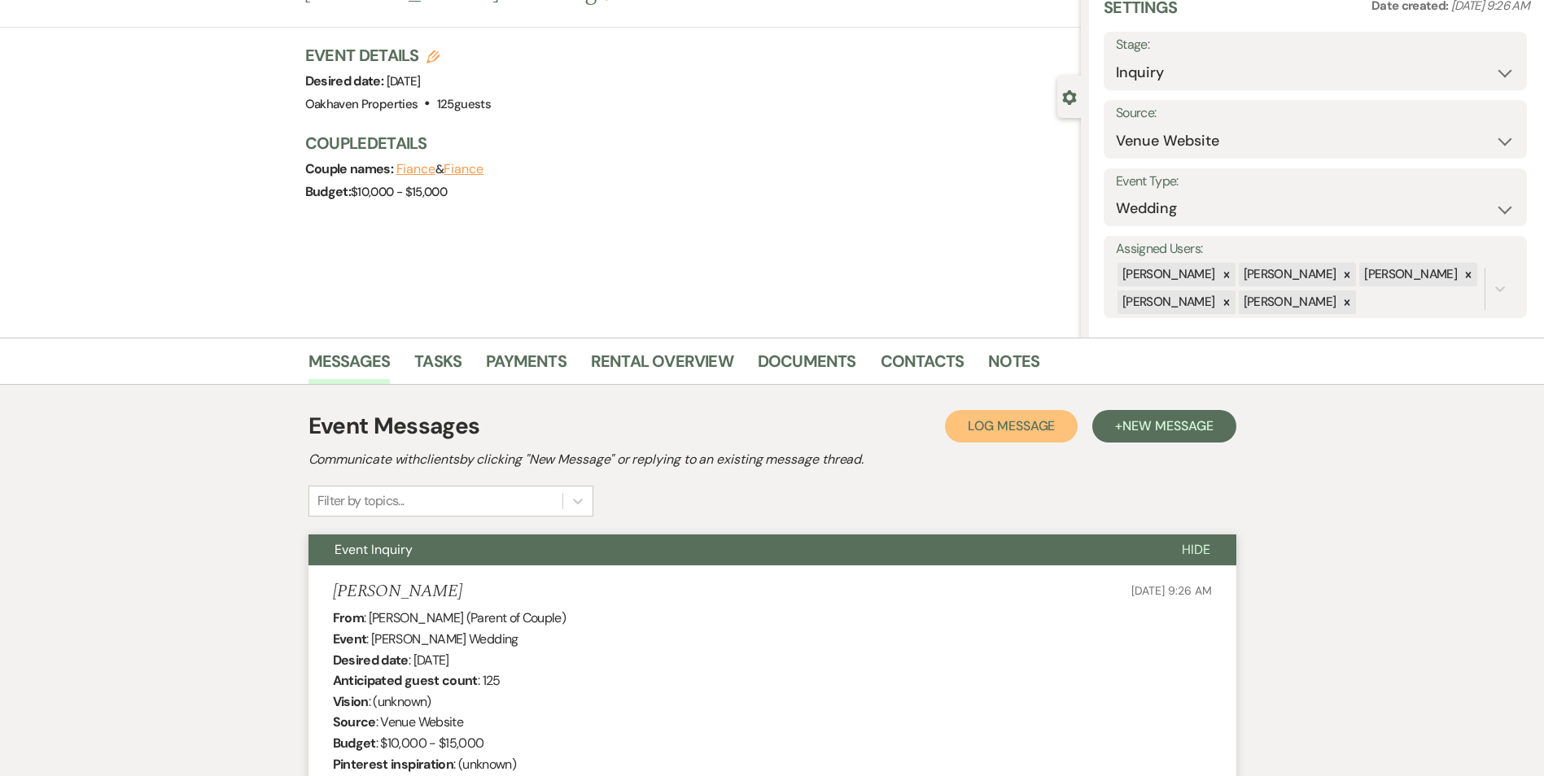
drag, startPoint x: 985, startPoint y: 432, endPoint x: 967, endPoint y: 438, distance: 18.8
click at [985, 432] on span "Log Message" at bounding box center [1010, 425] width 87 height 17
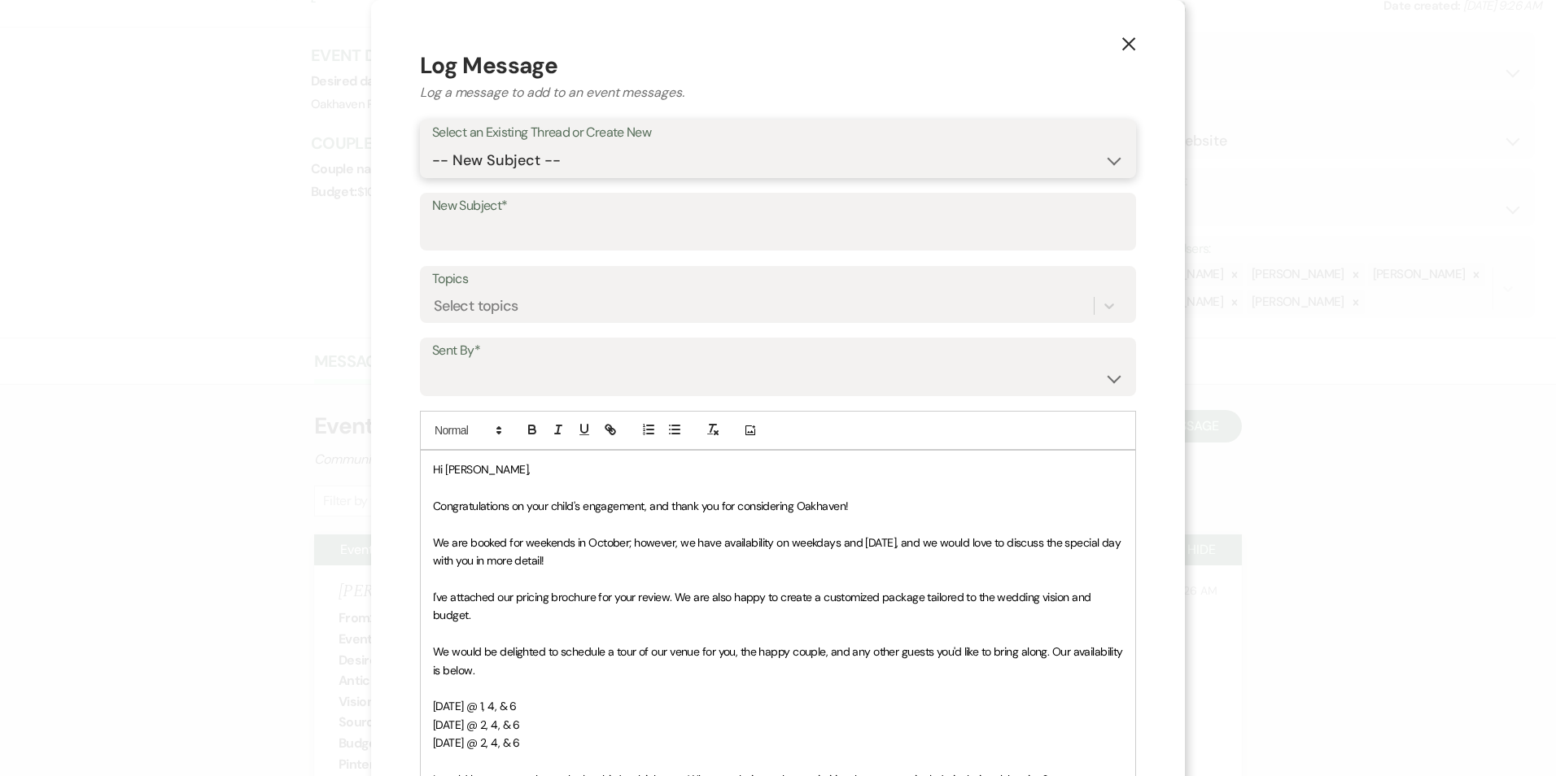
click at [591, 164] on select "-- New Subject -- Event Inquiry" at bounding box center [778, 161] width 692 height 32
select select "443168"
click at [432, 145] on select "-- New Subject -- Event Inquiry" at bounding box center [778, 161] width 692 height 32
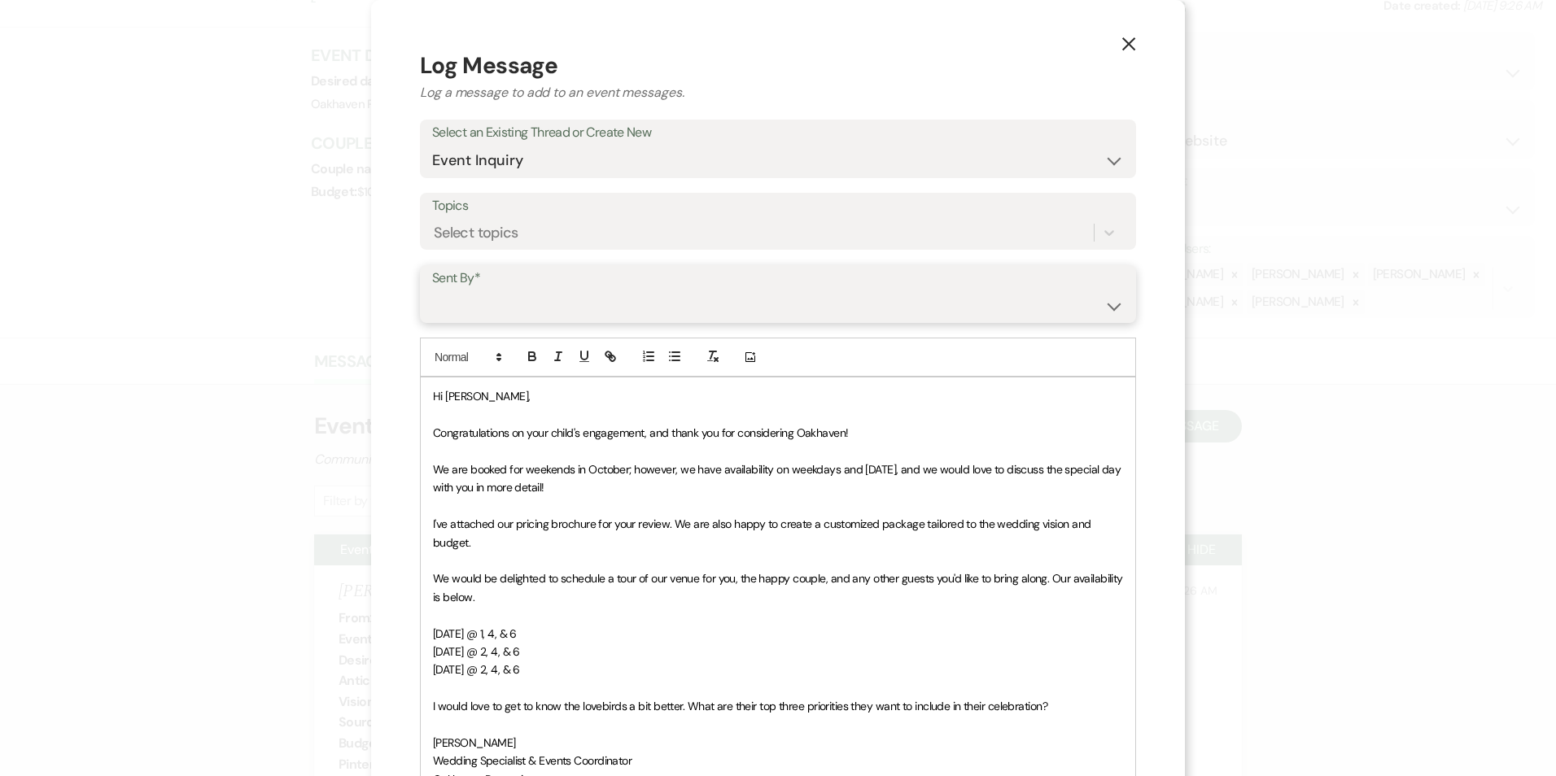
drag, startPoint x: 575, startPoint y: 290, endPoint x: 575, endPoint y: 299, distance: 9.0
click at [575, 291] on select "Patience Ergish (pdergish@aol.com) Jeanette Wagoner (jeanette@experienceoakhave…" at bounding box center [778, 306] width 692 height 32
select select "user-127923"
click at [432, 290] on select "Patience Ergish (pdergish@aol.com) Jeanette Wagoner (jeanette@experienceoakhave…" at bounding box center [778, 306] width 692 height 32
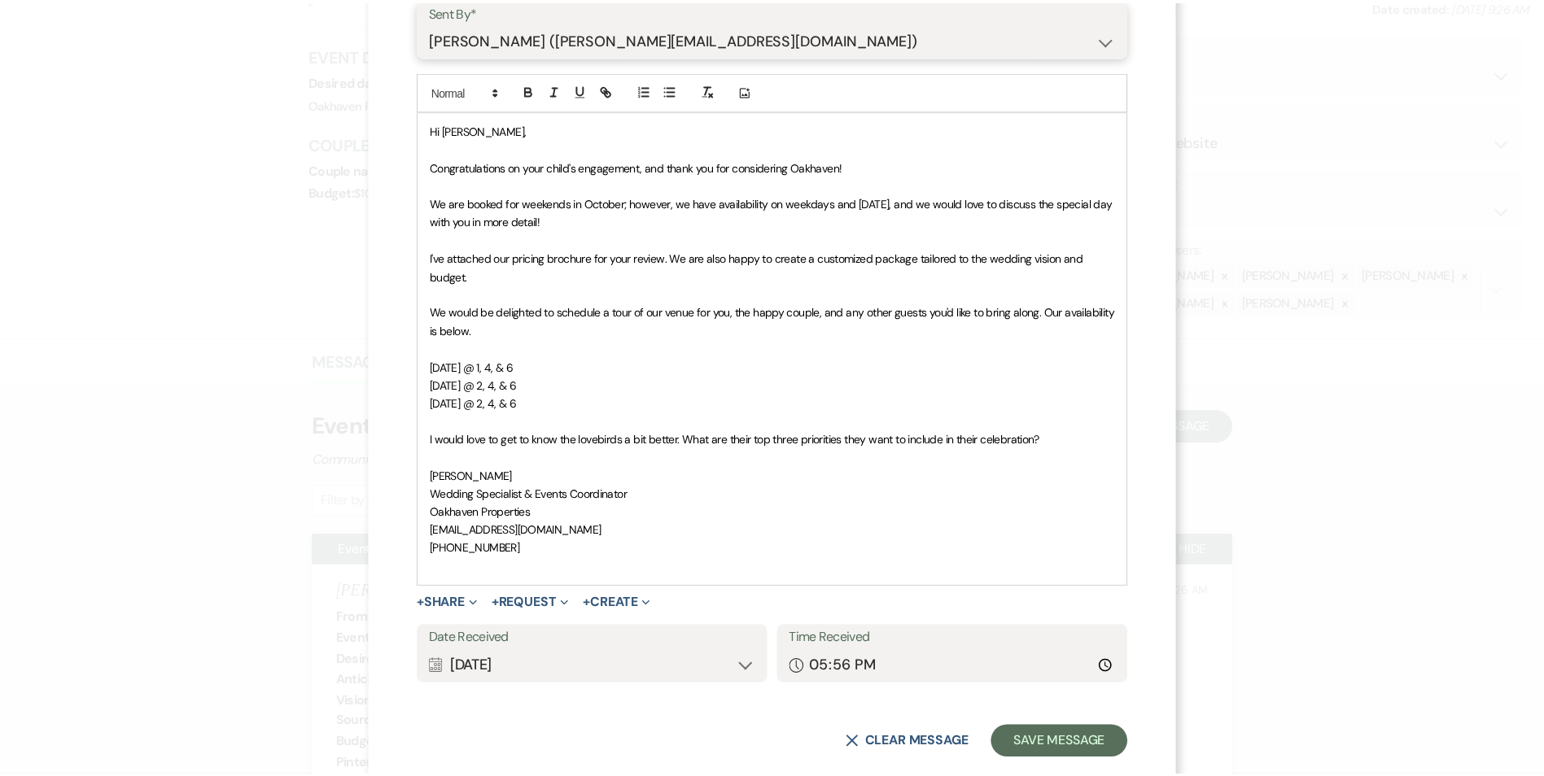
scroll to position [299, 0]
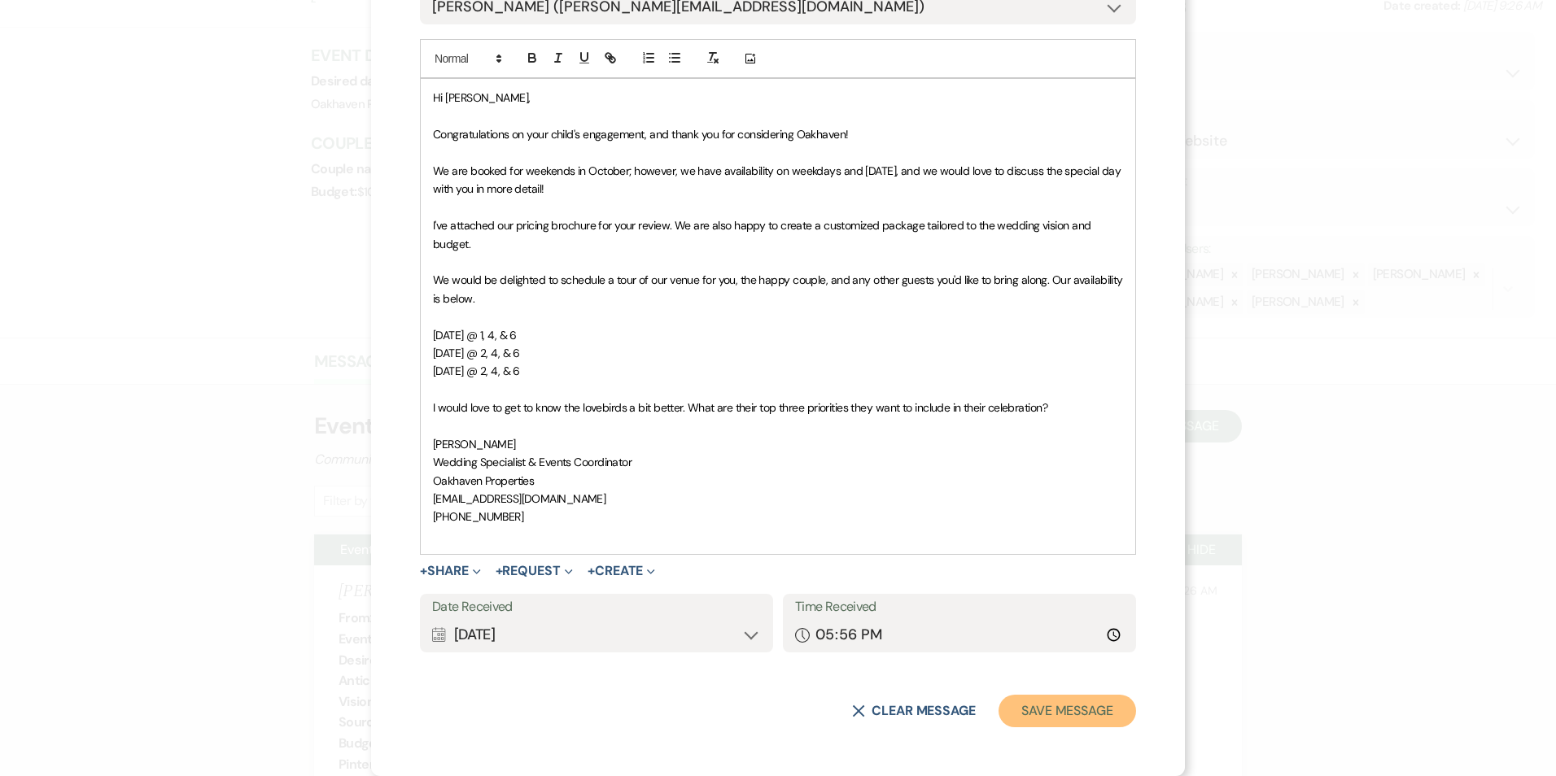
click at [1035, 700] on button "Save Message" at bounding box center [1067, 711] width 138 height 33
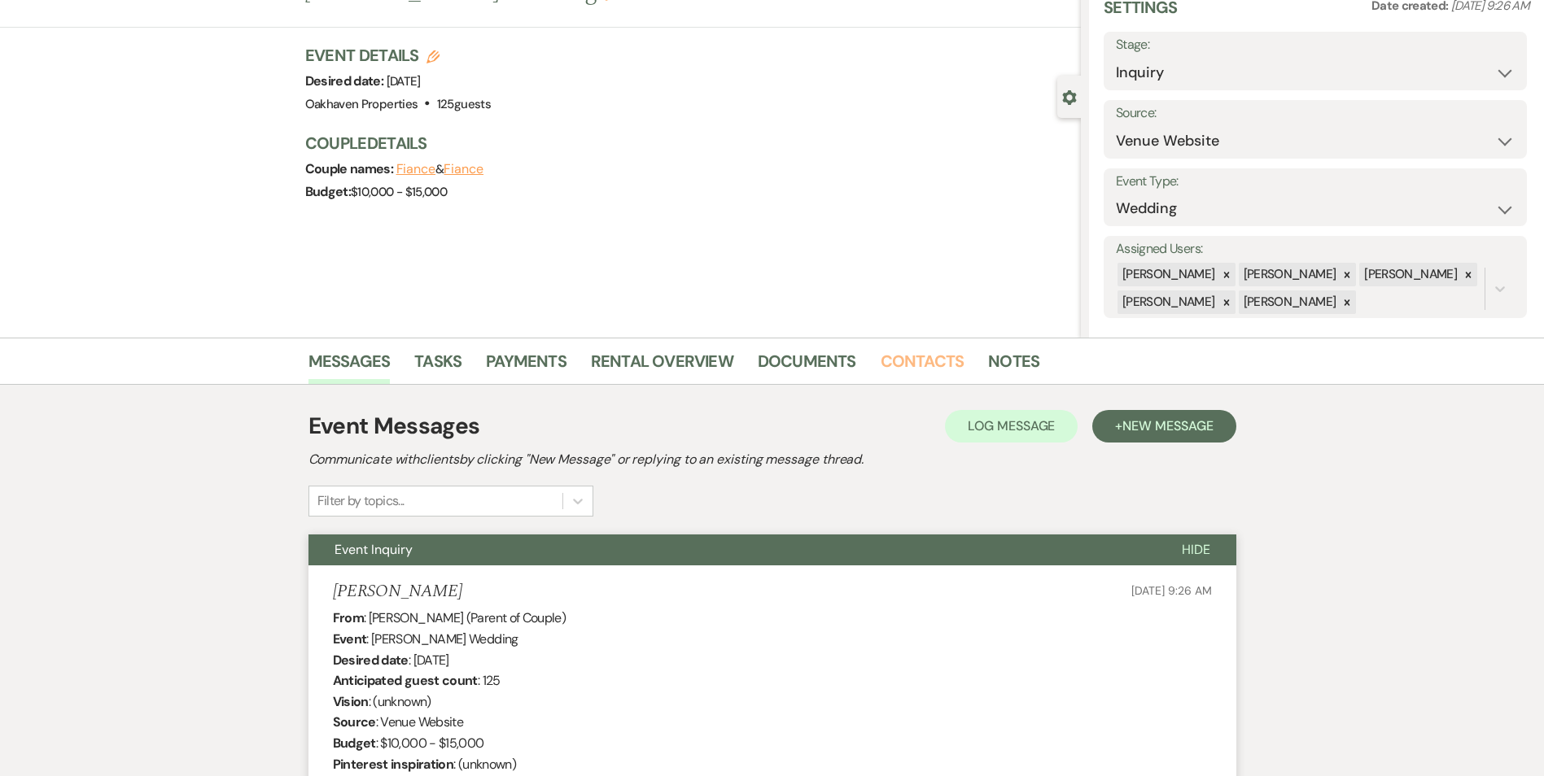
click at [933, 371] on link "Contacts" at bounding box center [922, 366] width 84 height 36
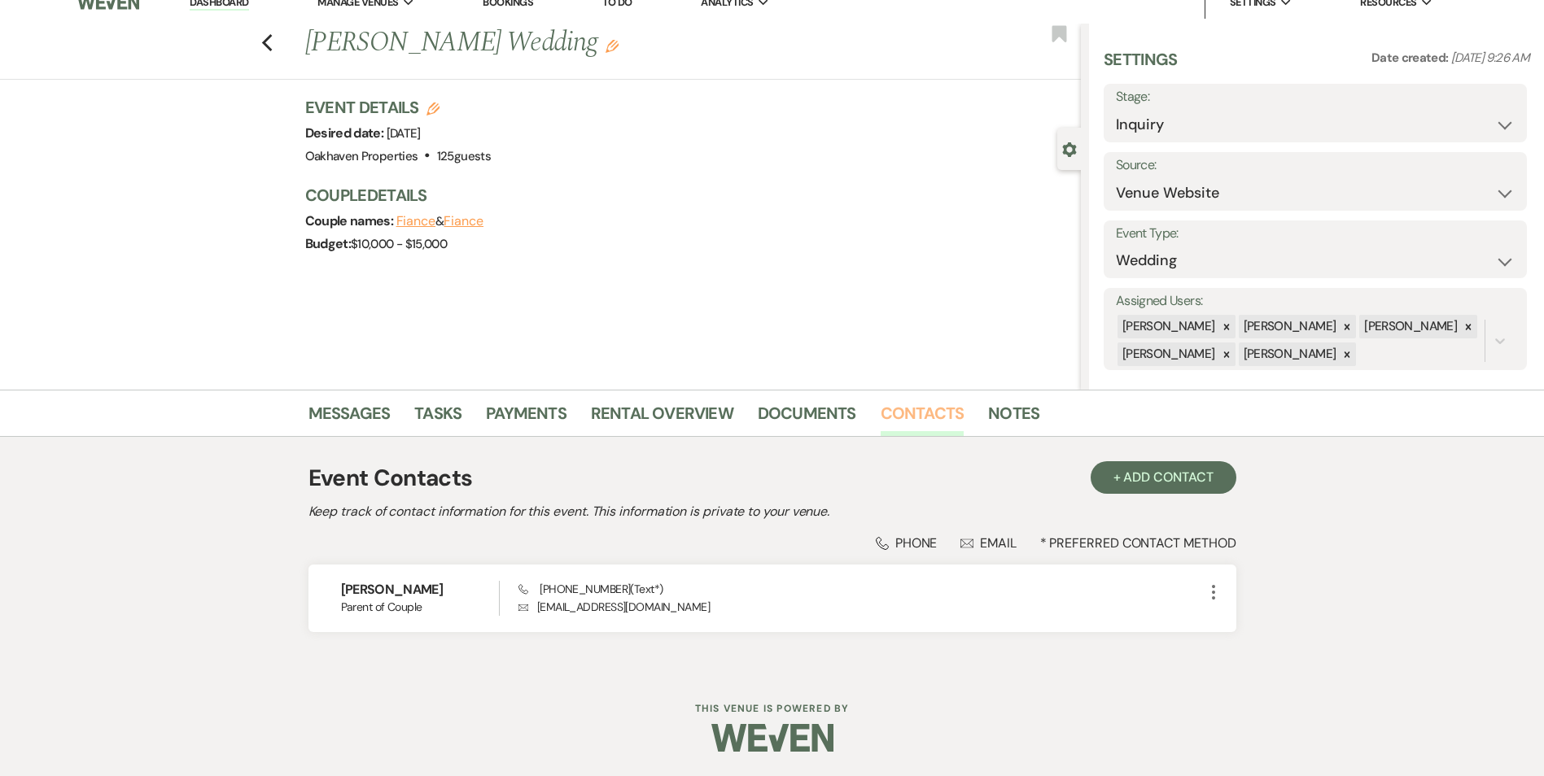
scroll to position [19, 0]
click at [1015, 420] on link "Notes" at bounding box center [1013, 418] width 51 height 36
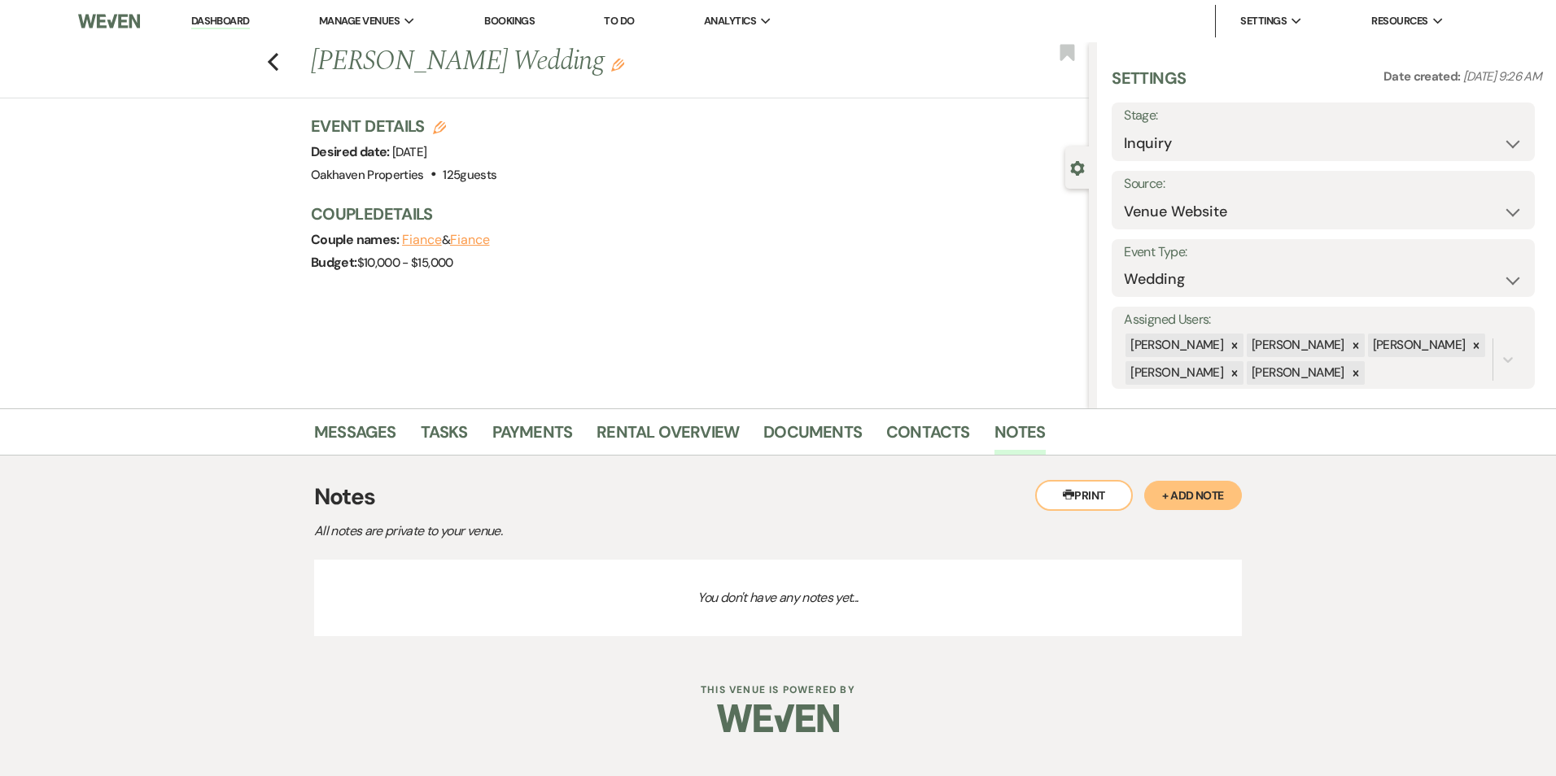
click at [1203, 509] on button "+ Add Note" at bounding box center [1193, 495] width 98 height 29
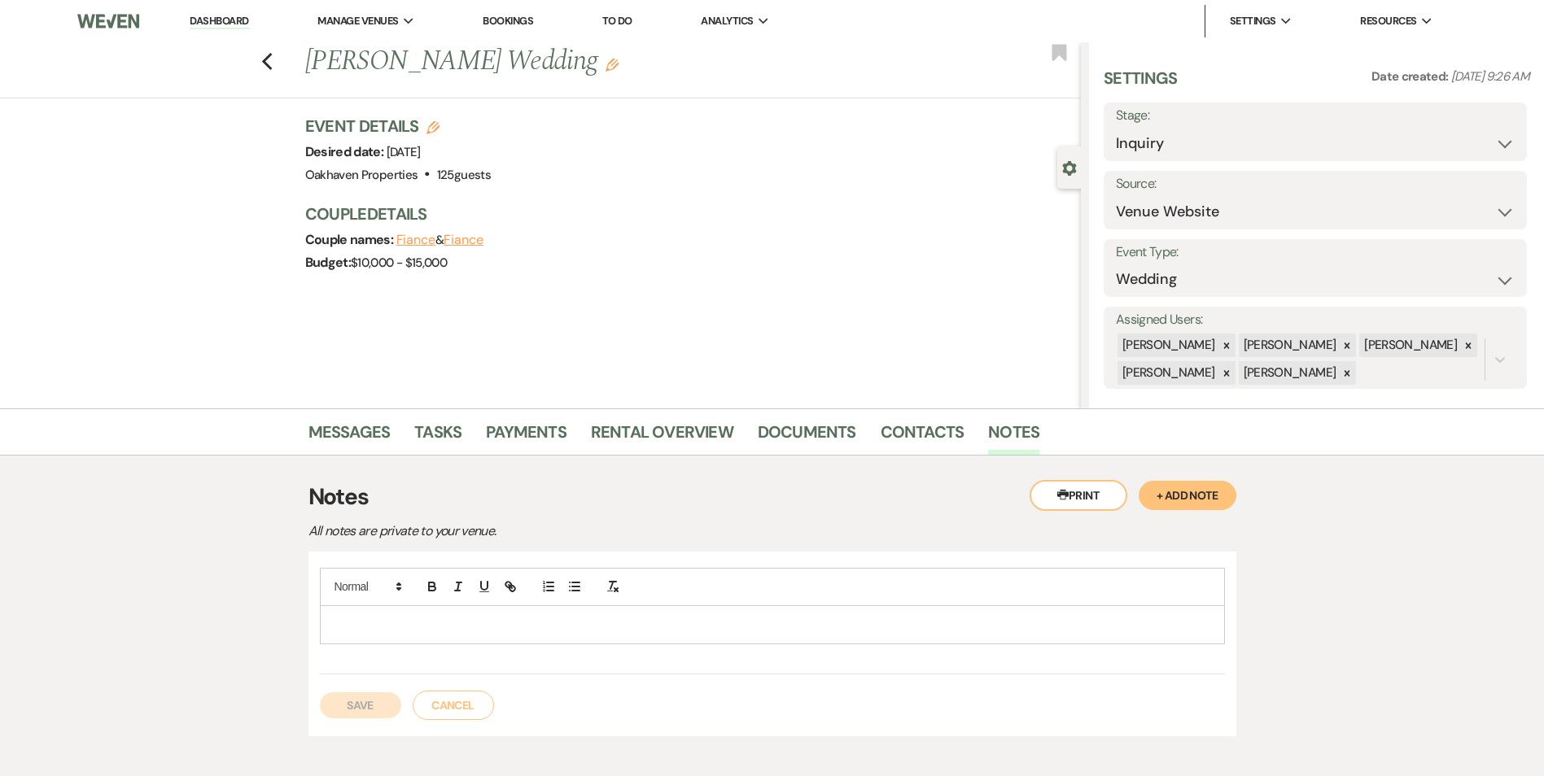
click at [673, 635] on div at bounding box center [772, 624] width 903 height 37
drag, startPoint x: 360, startPoint y: 701, endPoint x: 391, endPoint y: 647, distance: 62.3
click at [360, 702] on button "Save" at bounding box center [360, 705] width 81 height 26
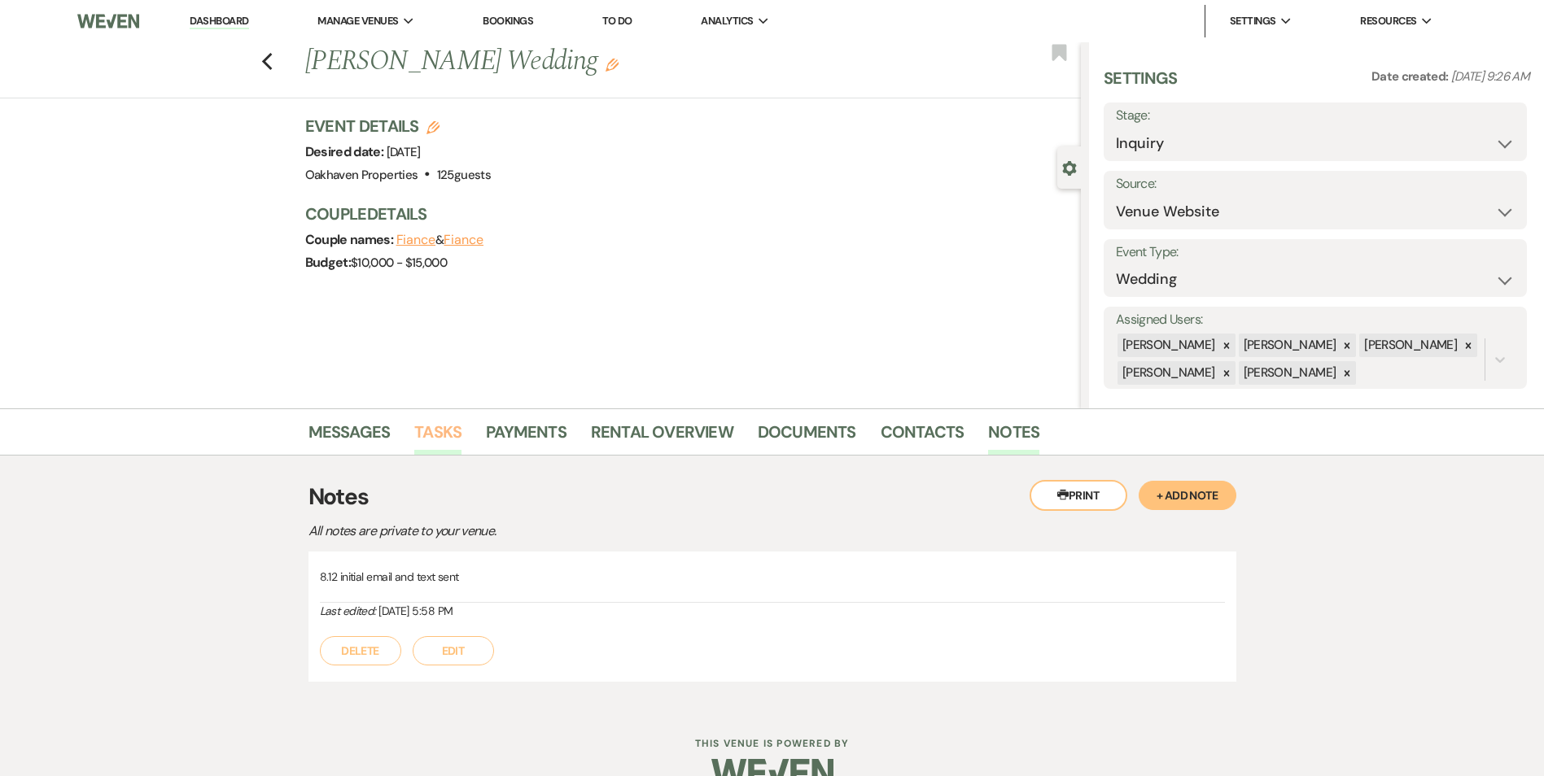
click at [438, 417] on li "Tasks" at bounding box center [450, 435] width 72 height 39
click at [439, 423] on link "Tasks" at bounding box center [437, 437] width 47 height 36
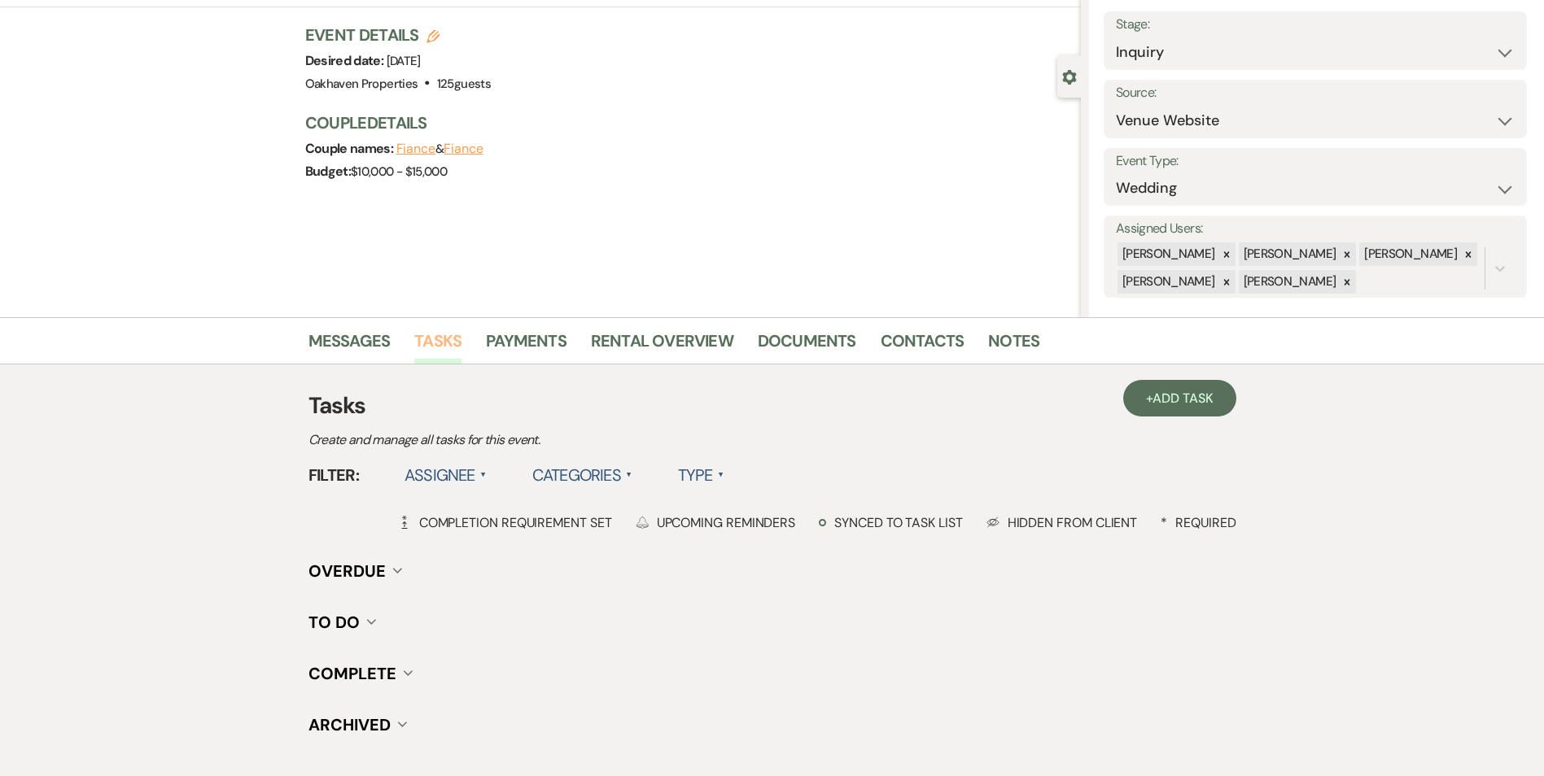
scroll to position [163, 0]
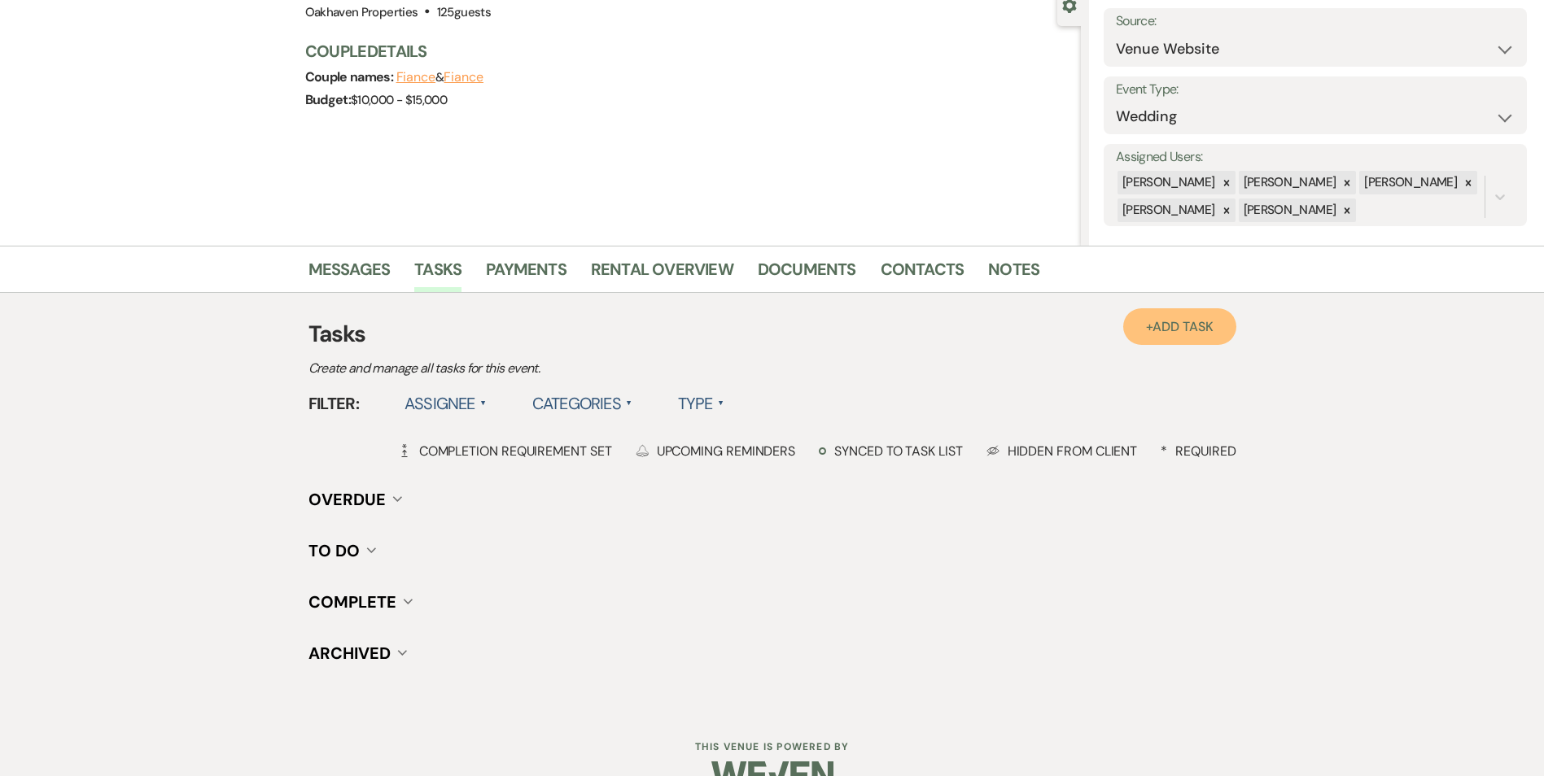
click at [1166, 327] on span "Add Task" at bounding box center [1182, 326] width 60 height 17
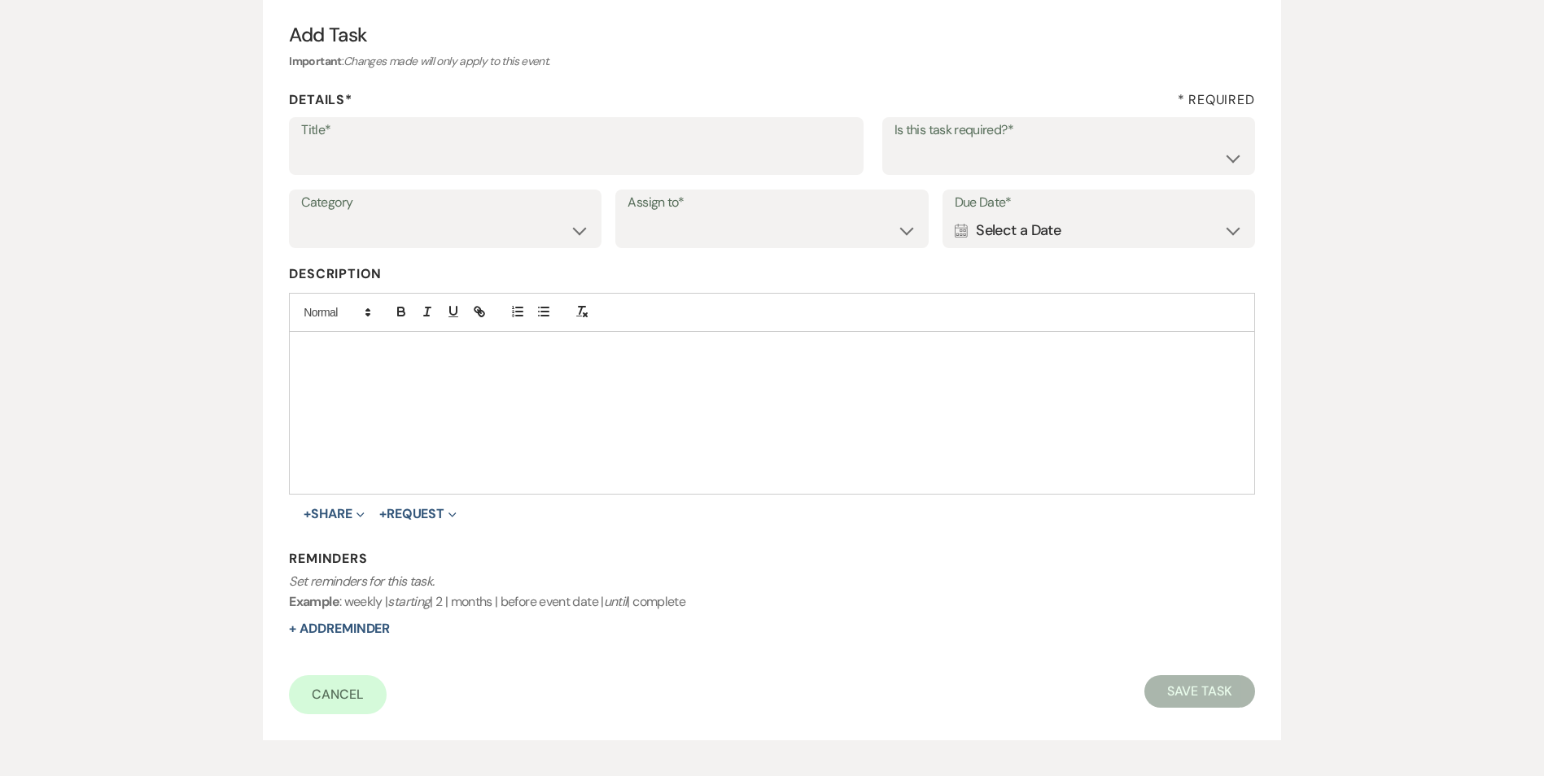
click at [391, 135] on label "Title*" at bounding box center [576, 131] width 550 height 24
click at [391, 142] on input "Title*" at bounding box center [576, 158] width 550 height 32
click at [392, 146] on input "Title*" at bounding box center [576, 158] width 550 height 32
type input "2nd follow up call and email"
click at [1059, 164] on select "Yes No" at bounding box center [1068, 158] width 348 height 32
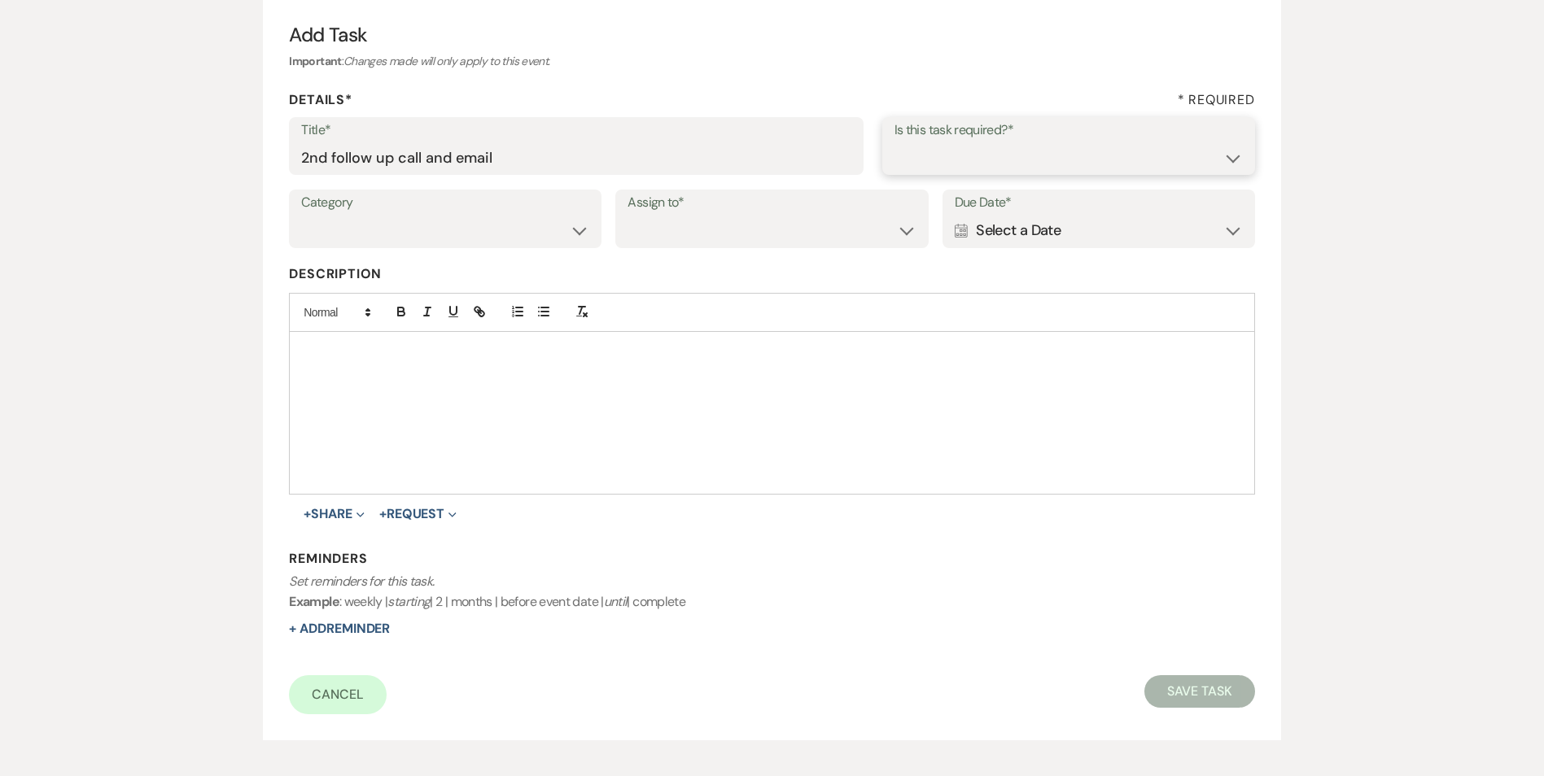
select select "true"
click at [894, 142] on select "Yes No" at bounding box center [1068, 158] width 348 height 32
drag, startPoint x: 555, startPoint y: 228, endPoint x: 554, endPoint y: 239, distance: 11.4
click at [554, 230] on select "Venue Vendors Guests Details Finalize & Share" at bounding box center [445, 231] width 288 height 32
select select "31"
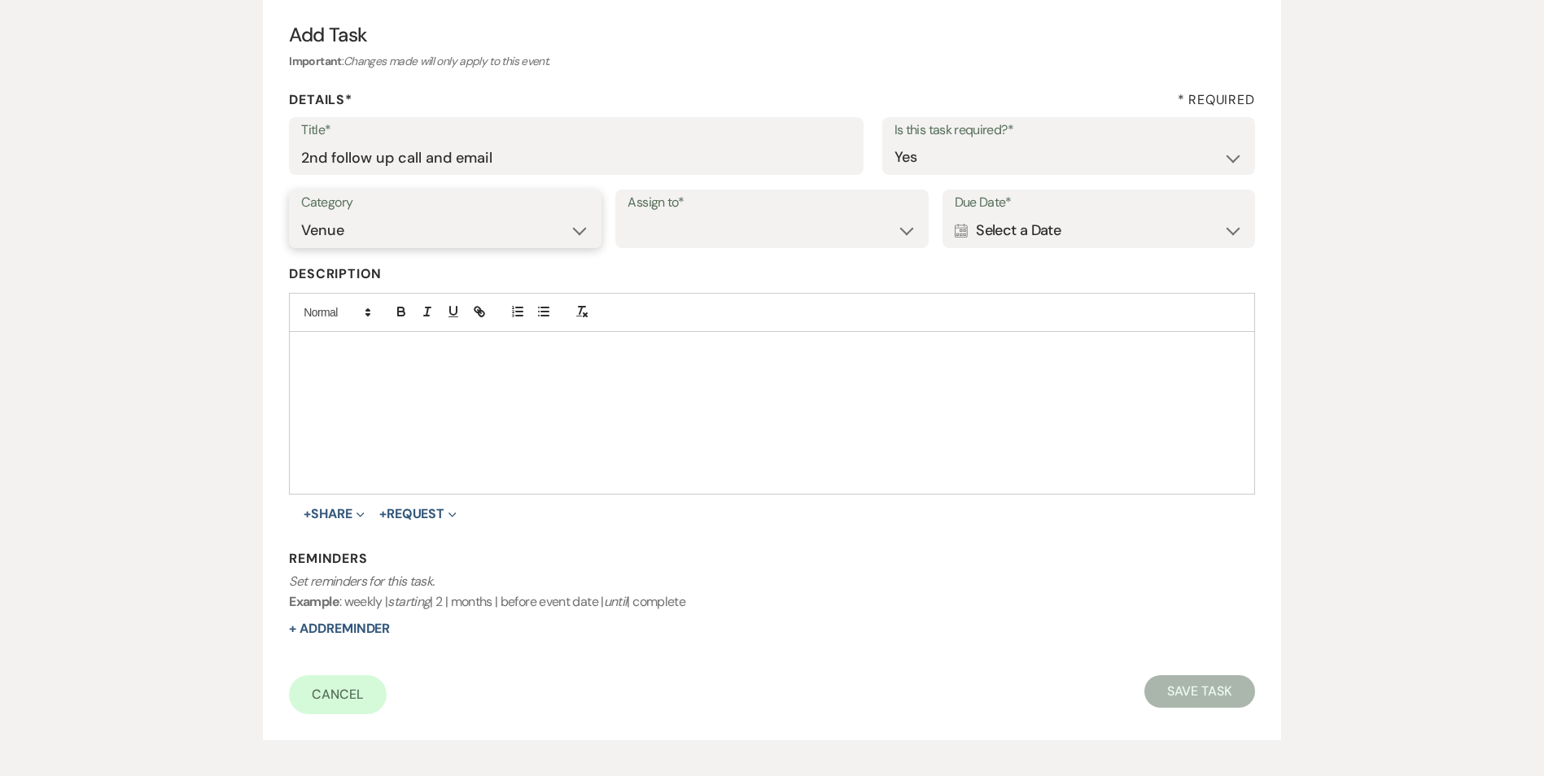
click at [301, 215] on select "Venue Vendors Guests Details Finalize & Share" at bounding box center [445, 231] width 288 height 32
drag, startPoint x: 655, startPoint y: 238, endPoint x: 659, endPoint y: 247, distance: 9.8
click at [656, 239] on select "Venue Client" at bounding box center [771, 231] width 288 height 32
select select "venueHost"
click at [627, 215] on select "Venue Client" at bounding box center [771, 231] width 288 height 32
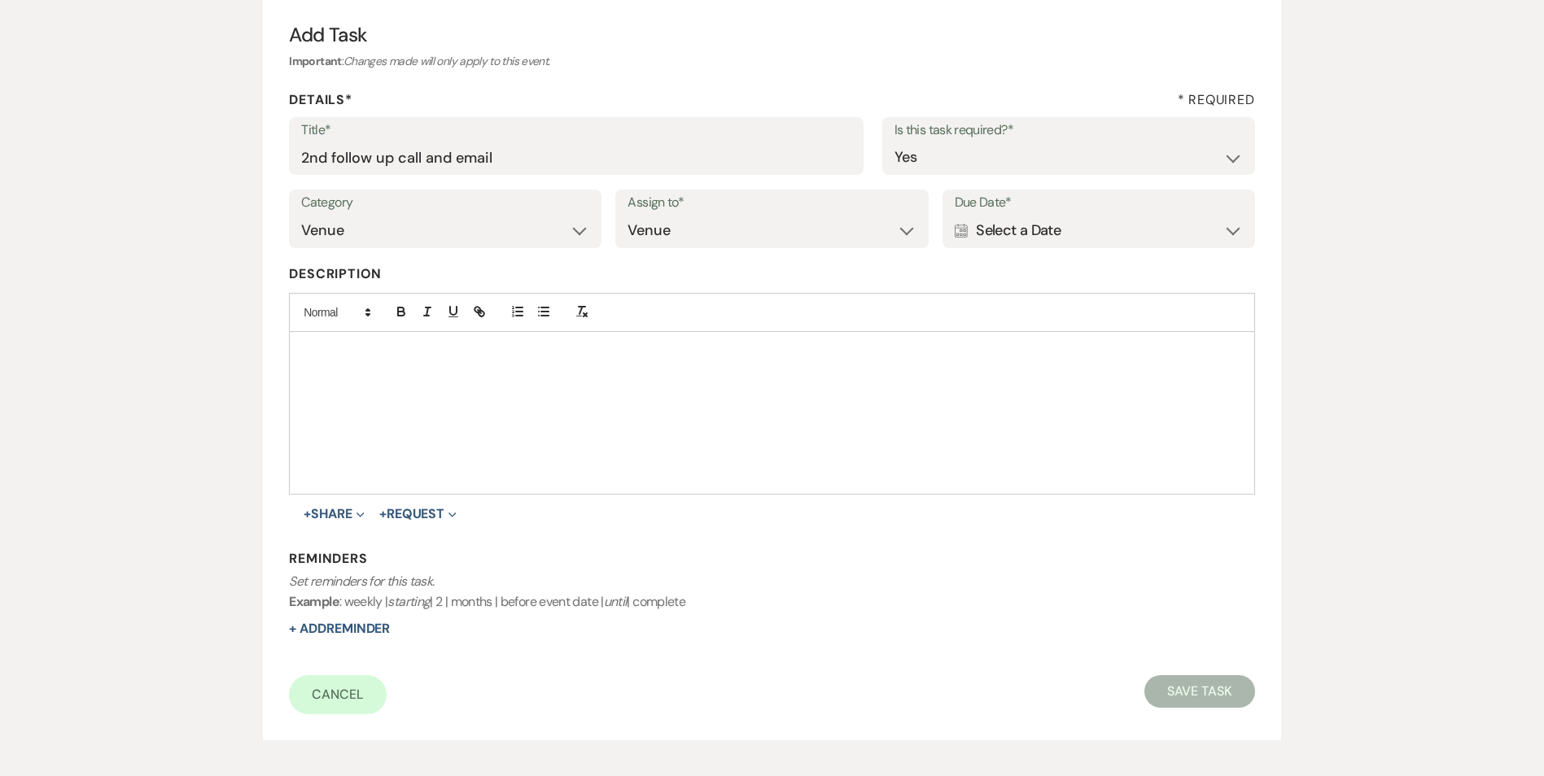
click at [1051, 238] on div "Calendar Select a Date Expand" at bounding box center [1098, 231] width 288 height 32
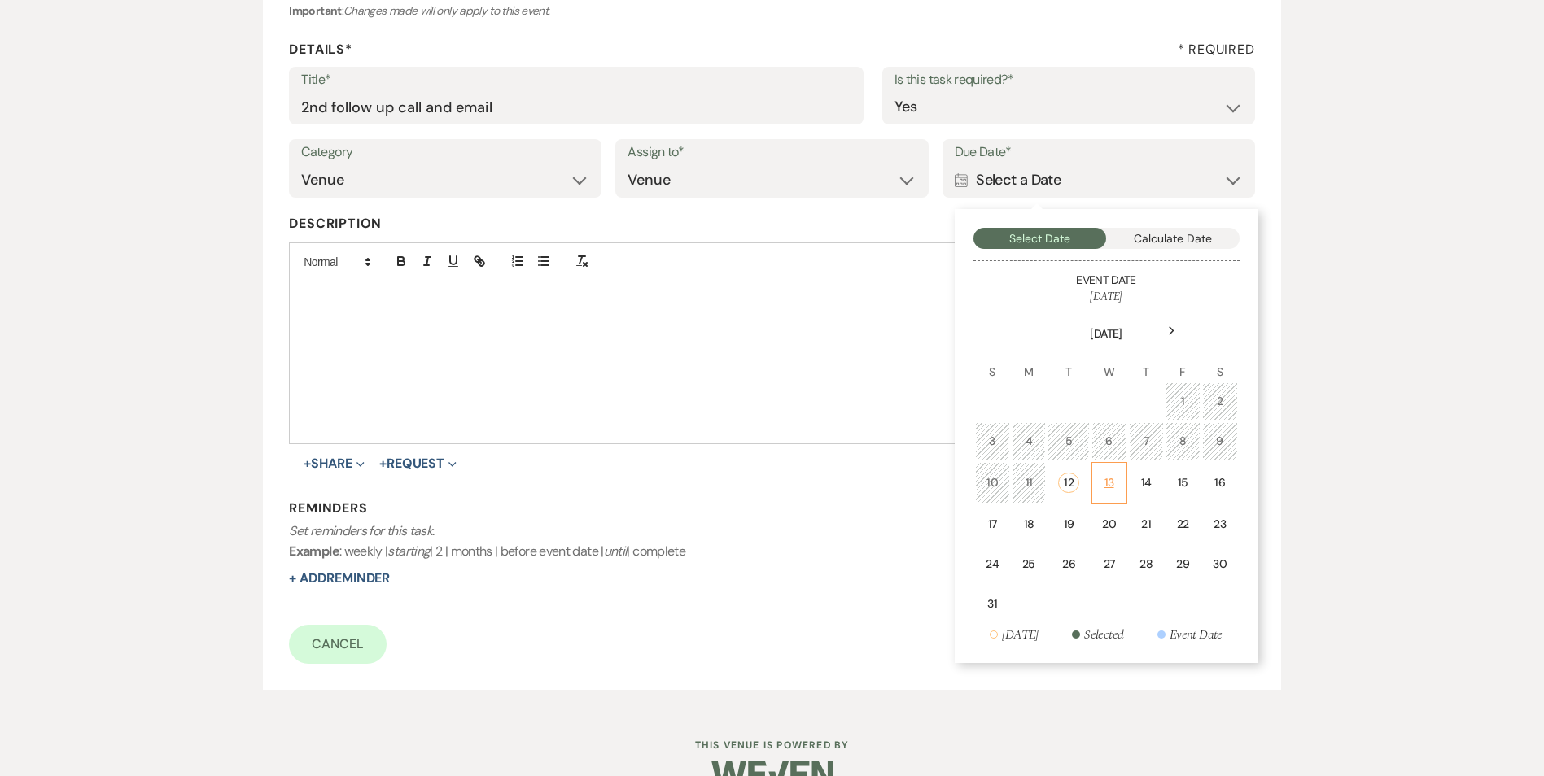
scroll to position [250, 0]
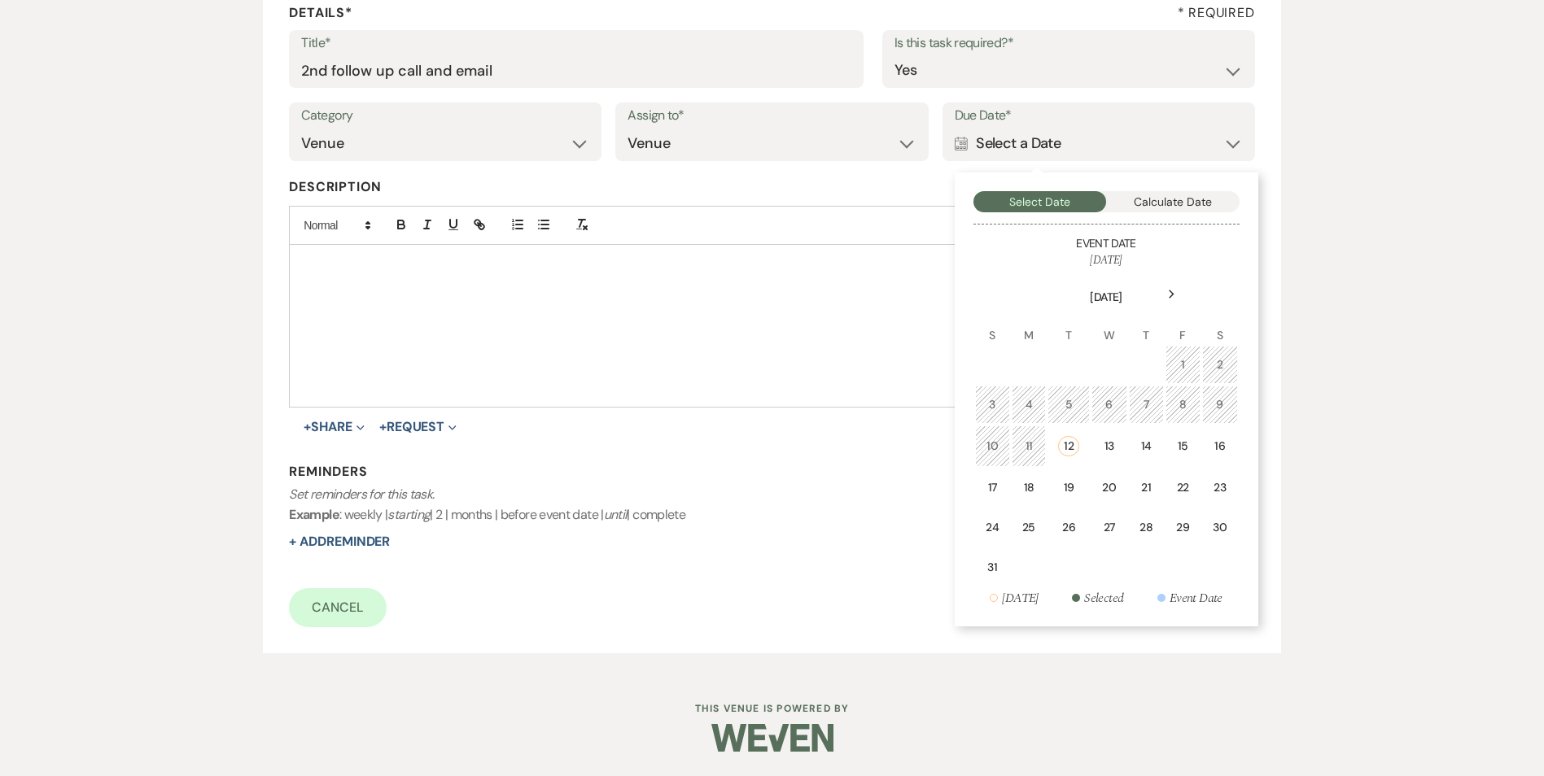
drag, startPoint x: 1192, startPoint y: 443, endPoint x: 1080, endPoint y: 456, distance: 113.0
click at [1191, 441] on td "15" at bounding box center [1182, 446] width 35 height 41
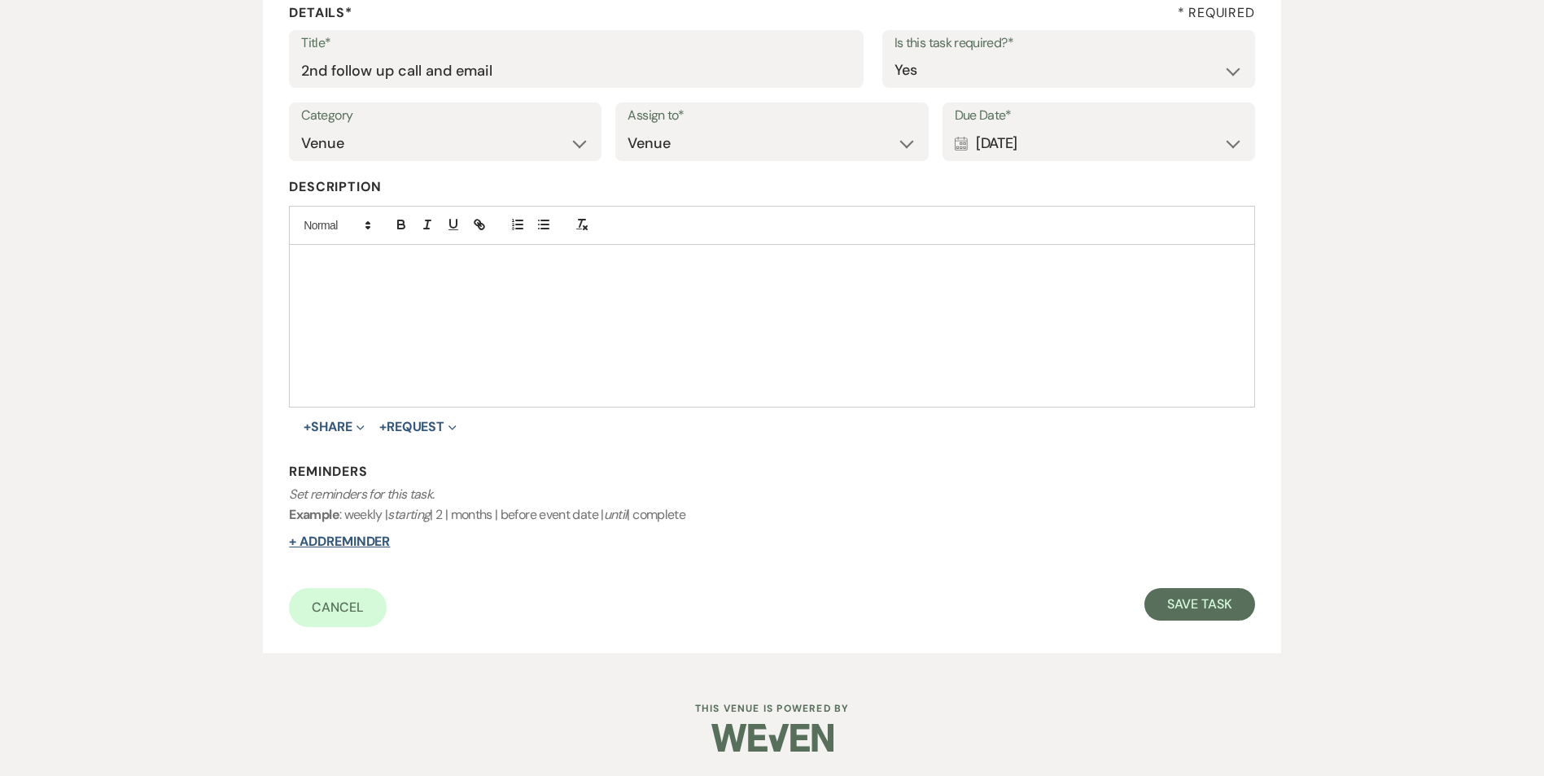
click at [327, 539] on button "+ Add Reminder" at bounding box center [339, 541] width 101 height 13
select select "host"
select select "days"
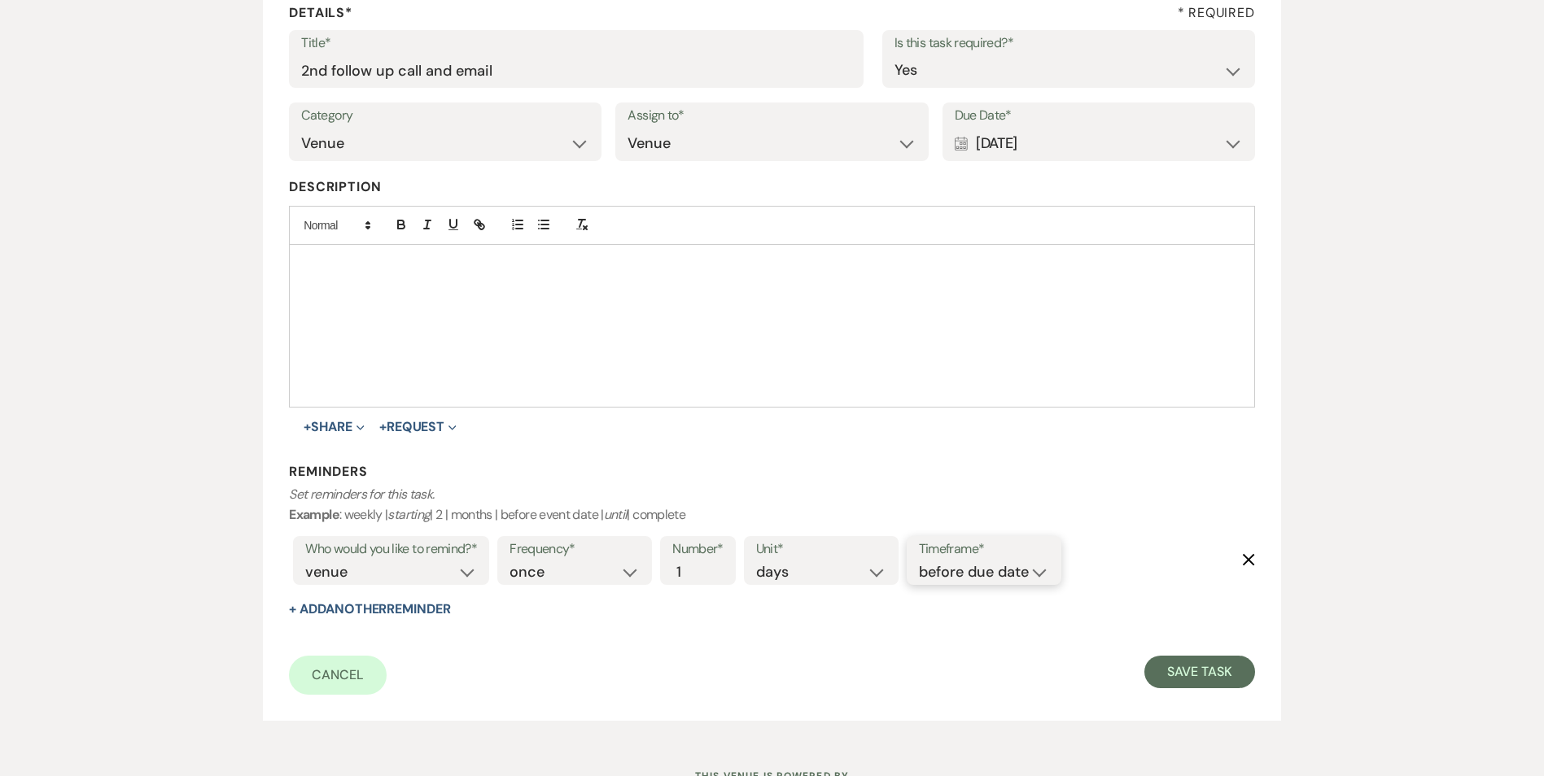
click at [1020, 575] on select "before due date after due date on due date on custom date" at bounding box center [984, 572] width 130 height 22
select select "onDueDate"
click at [919, 561] on select "before due date after due date on due date on custom date" at bounding box center [984, 572] width 130 height 22
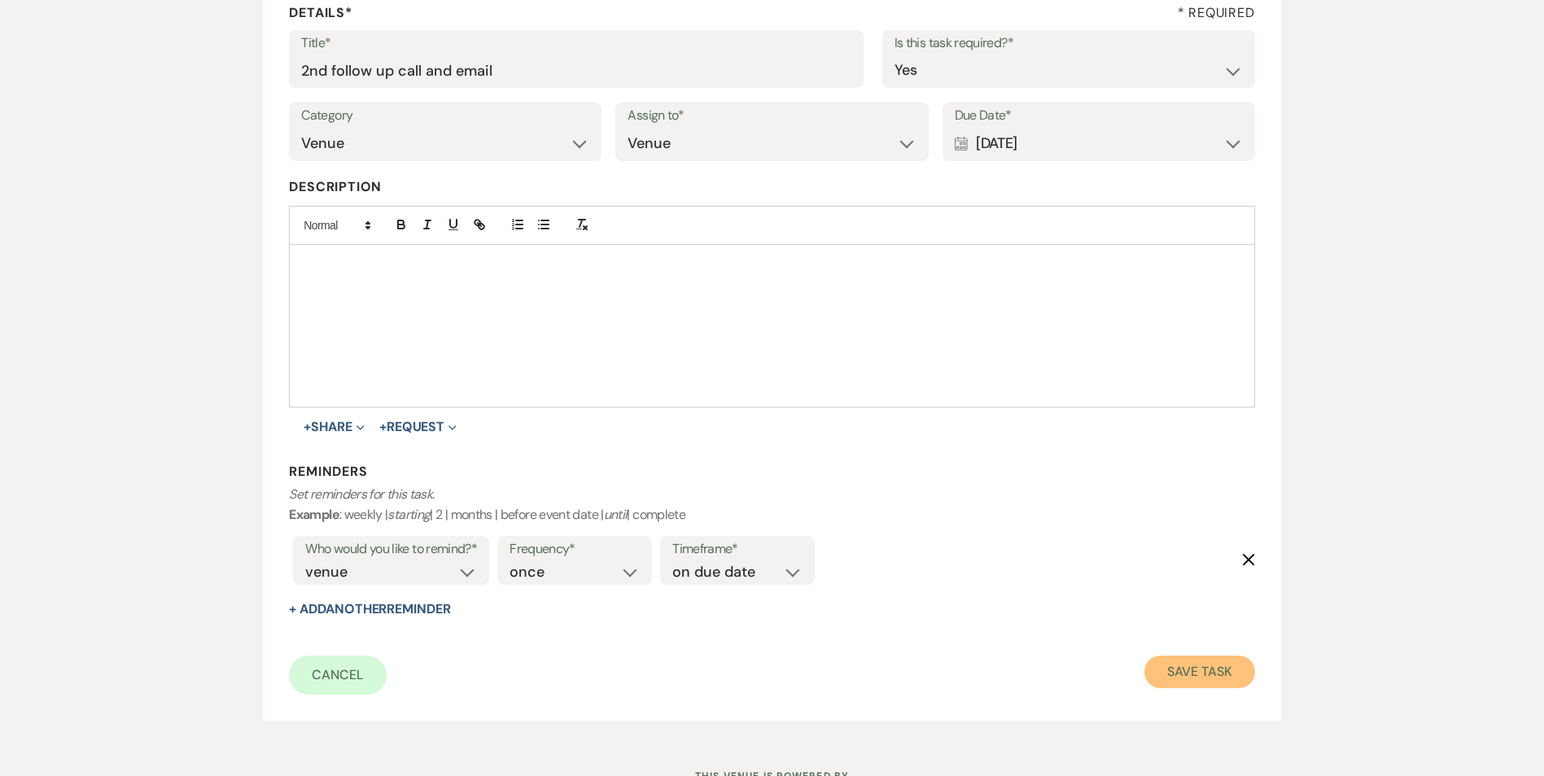
click at [1202, 661] on button "Save Task" at bounding box center [1199, 672] width 110 height 33
select select "5"
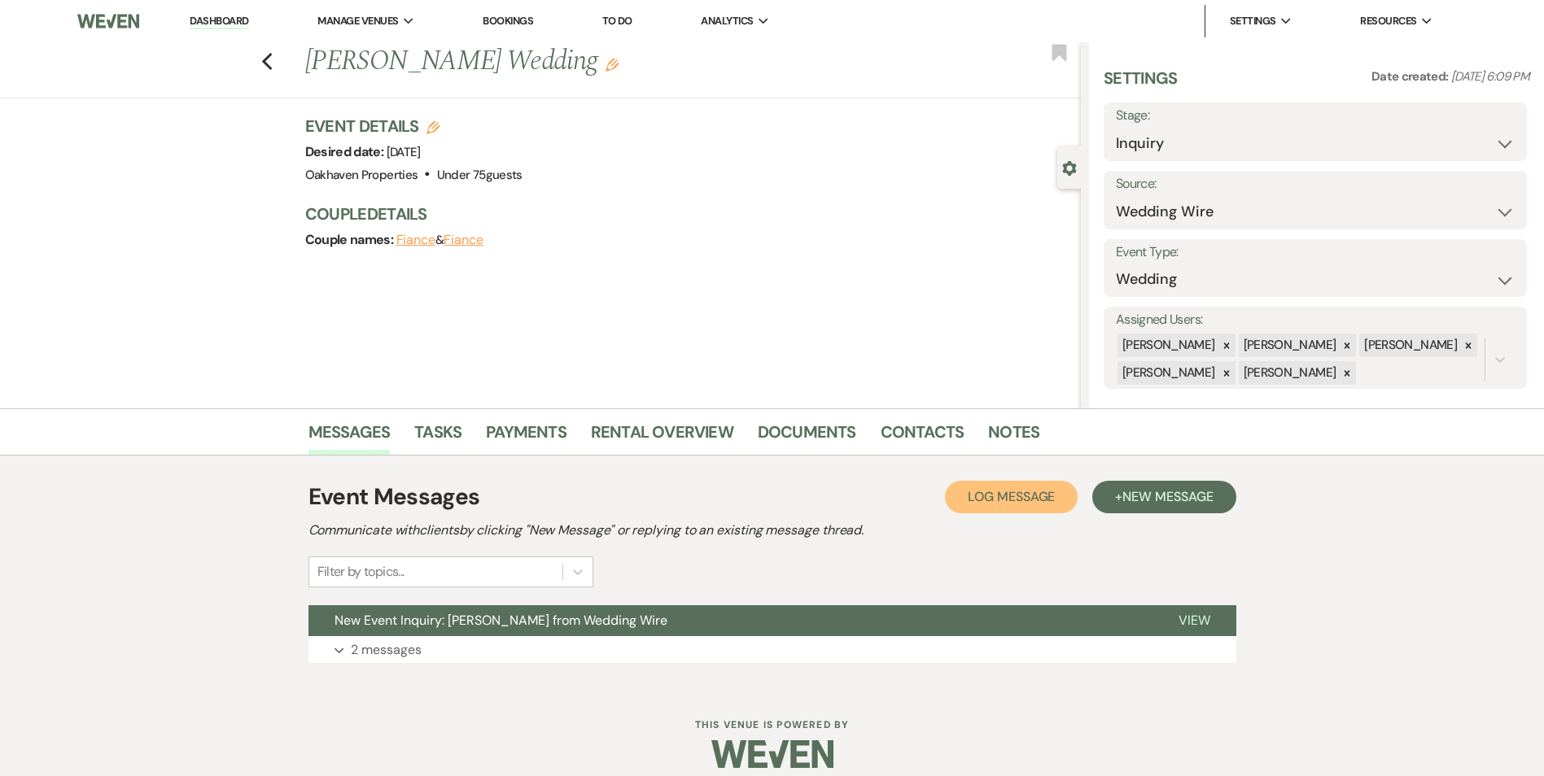
click at [1019, 507] on button "Log Log Message" at bounding box center [1011, 497] width 133 height 33
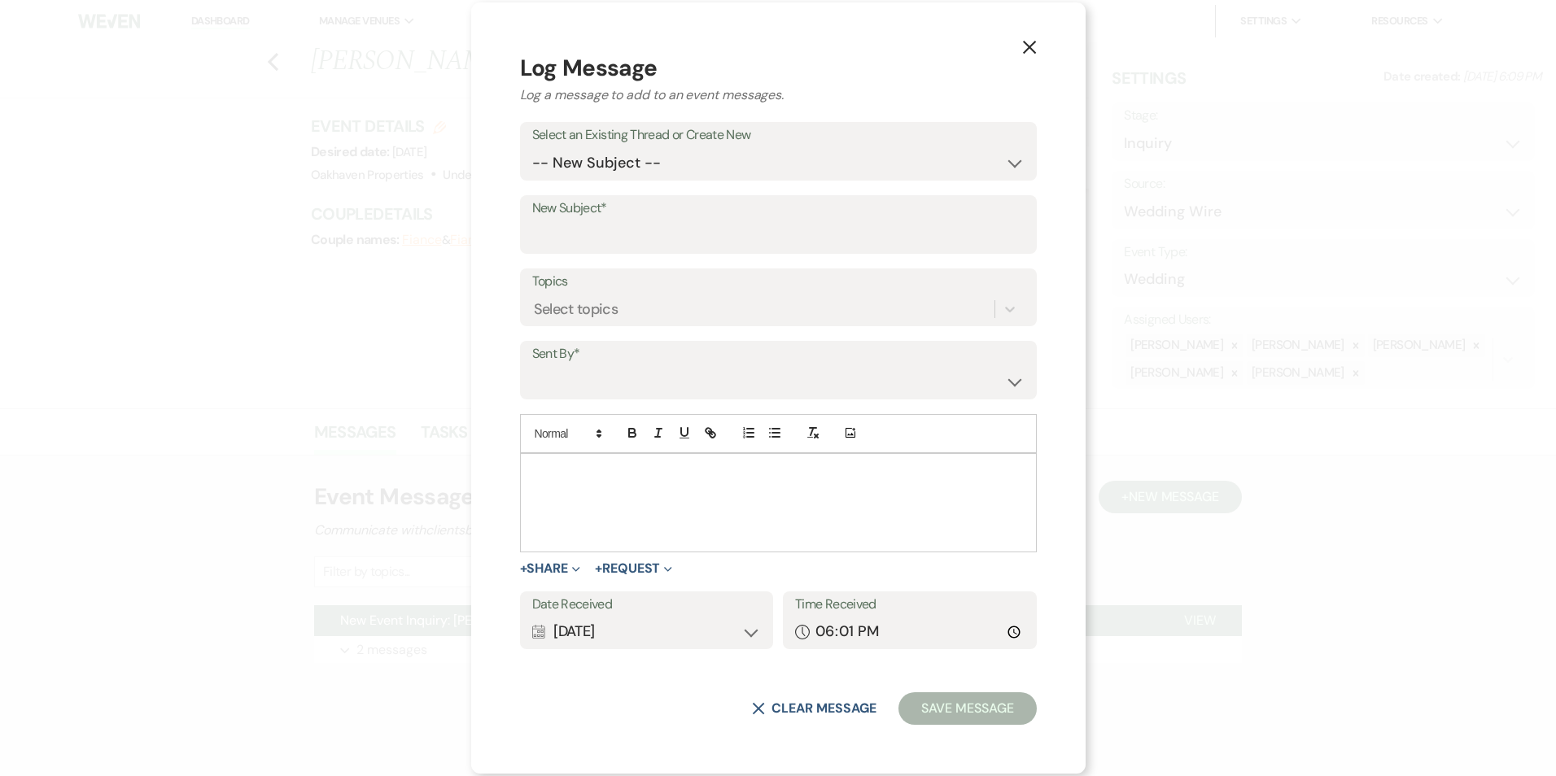
drag, startPoint x: 615, startPoint y: 467, endPoint x: 623, endPoint y: 469, distance: 8.3
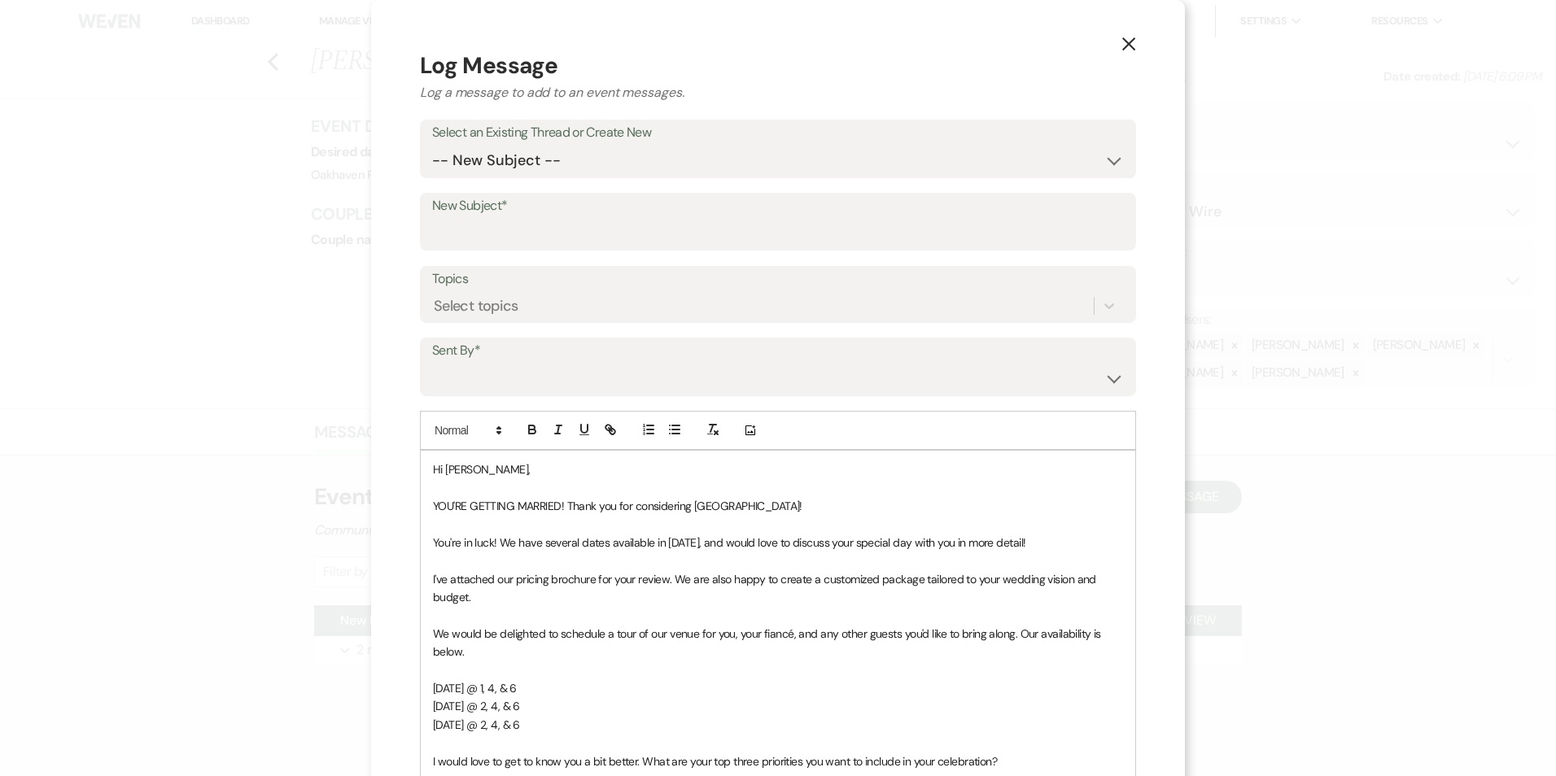
drag, startPoint x: 585, startPoint y: 136, endPoint x: 587, endPoint y: 146, distance: 10.9
click at [585, 138] on label "Select an Existing Thread or Create New" at bounding box center [778, 133] width 692 height 24
drag, startPoint x: 589, startPoint y: 151, endPoint x: 592, endPoint y: 179, distance: 27.8
click at [589, 154] on select "-- New Subject -- New Event Inquiry: Tammy Floyd from Wedding Wire" at bounding box center [778, 161] width 692 height 32
click at [432, 145] on select "-- New Subject -- New Event Inquiry: Tammy Floyd from Wedding Wire" at bounding box center [778, 161] width 692 height 32
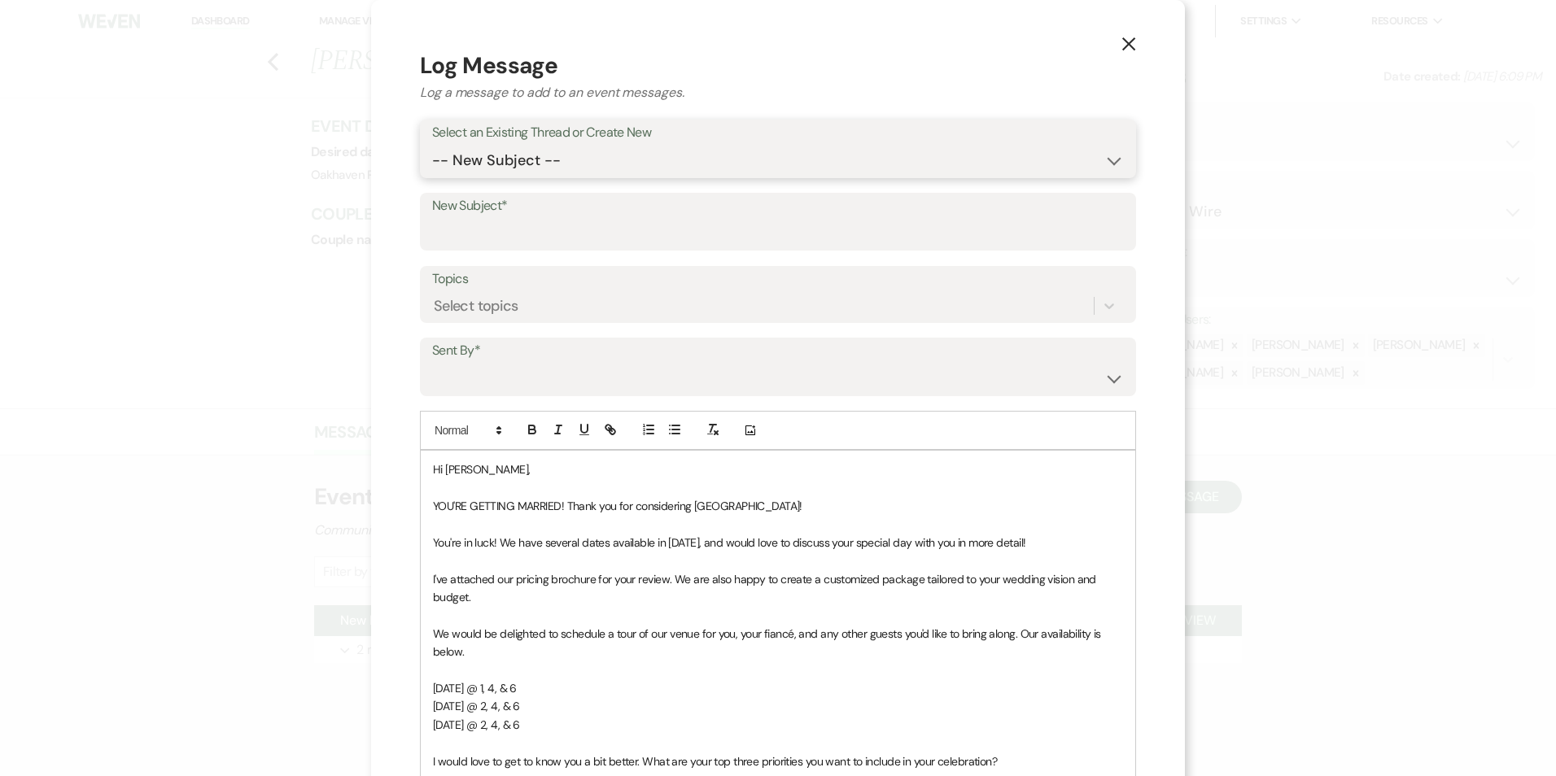
click at [581, 160] on select "-- New Subject -- New Event Inquiry: Tammy Floyd from Wedding Wire" at bounding box center [778, 161] width 692 height 32
click at [591, 229] on input "New Subject*" at bounding box center [778, 233] width 692 height 32
drag, startPoint x: 561, startPoint y: 165, endPoint x: 564, endPoint y: 177, distance: 11.7
click at [561, 166] on select "-- New Subject -- New Event Inquiry: Tammy Floyd from Wedding Wire" at bounding box center [778, 161] width 692 height 32
select select "443622"
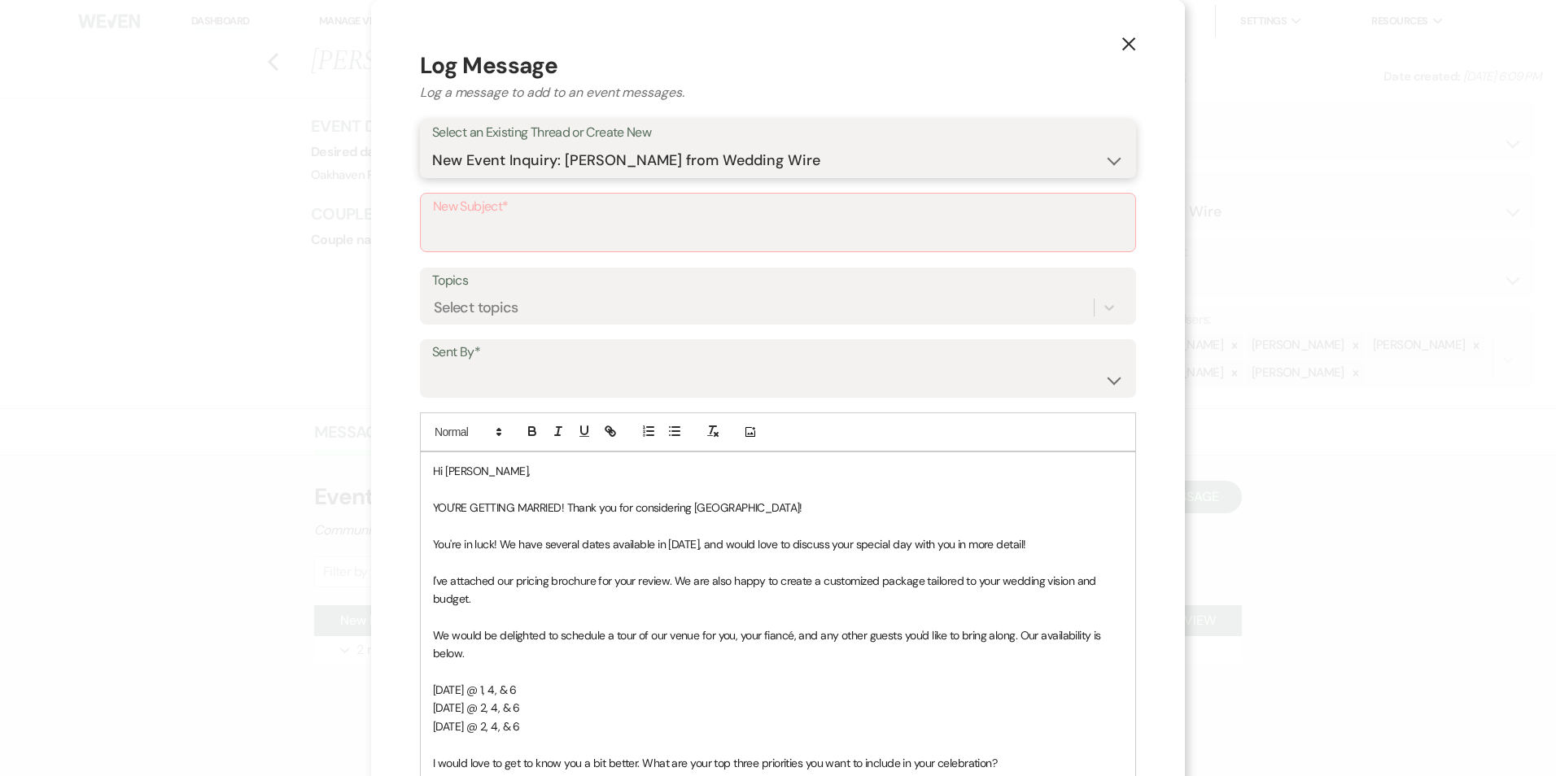
click at [432, 145] on select "-- New Subject -- New Event Inquiry: Tammy Floyd from Wedding Wire" at bounding box center [778, 161] width 692 height 32
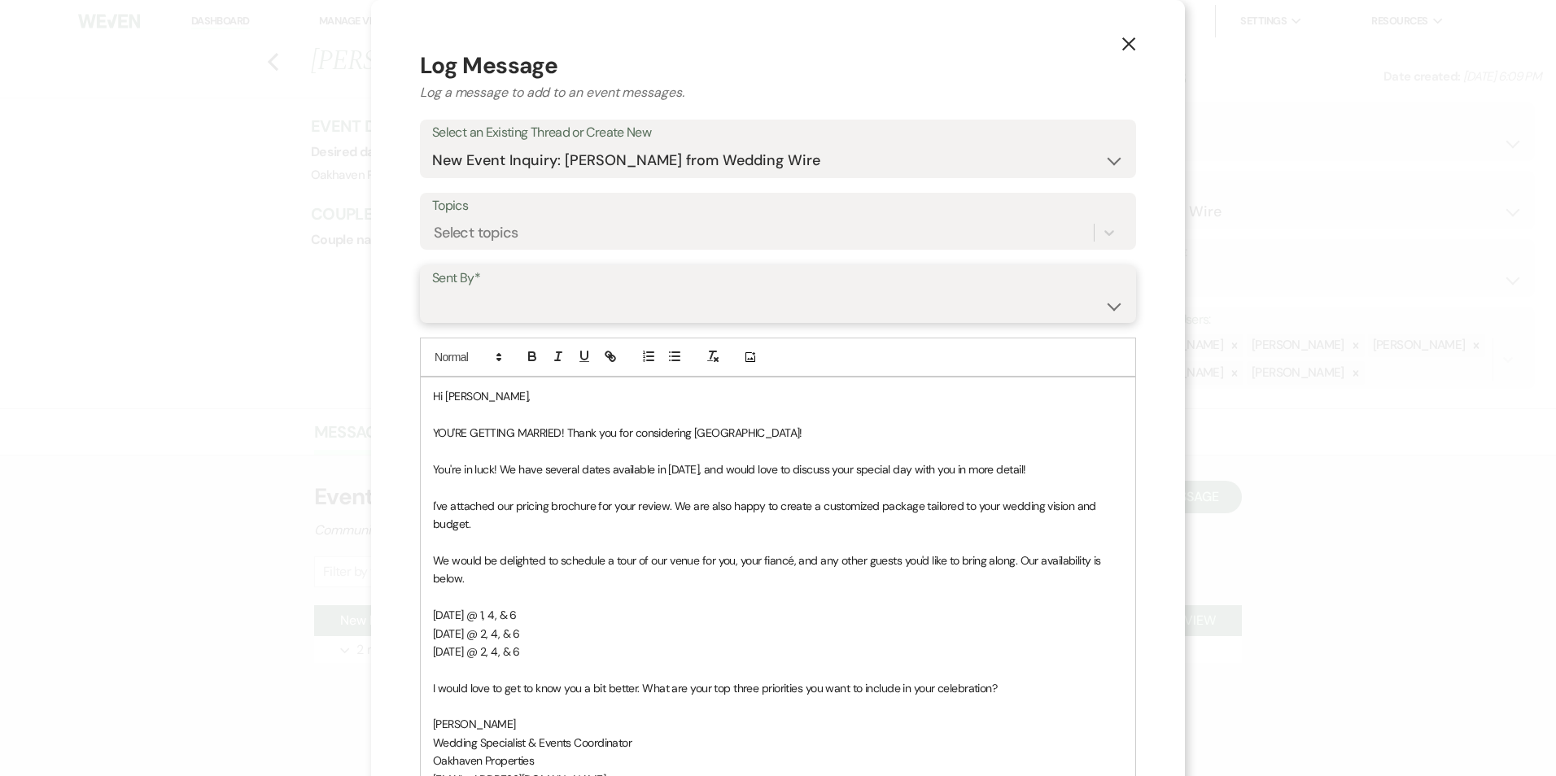
drag, startPoint x: 574, startPoint y: 290, endPoint x: 580, endPoint y: 305, distance: 16.8
click at [574, 294] on select "Patience Ergish (pdergish@aol.com) Jeanette Wagoner (jeanette@experienceoakhave…" at bounding box center [778, 306] width 692 height 32
click at [543, 299] on select "Patience Ergish (pdergish@aol.com) Jeanette Wagoner (jeanette@experienceoakhave…" at bounding box center [778, 306] width 692 height 32
click at [544, 307] on select "Patience Ergish (pdergish@aol.com) Jeanette Wagoner (jeanette@experienceoakhave…" at bounding box center [778, 306] width 692 height 32
select select "user-127923"
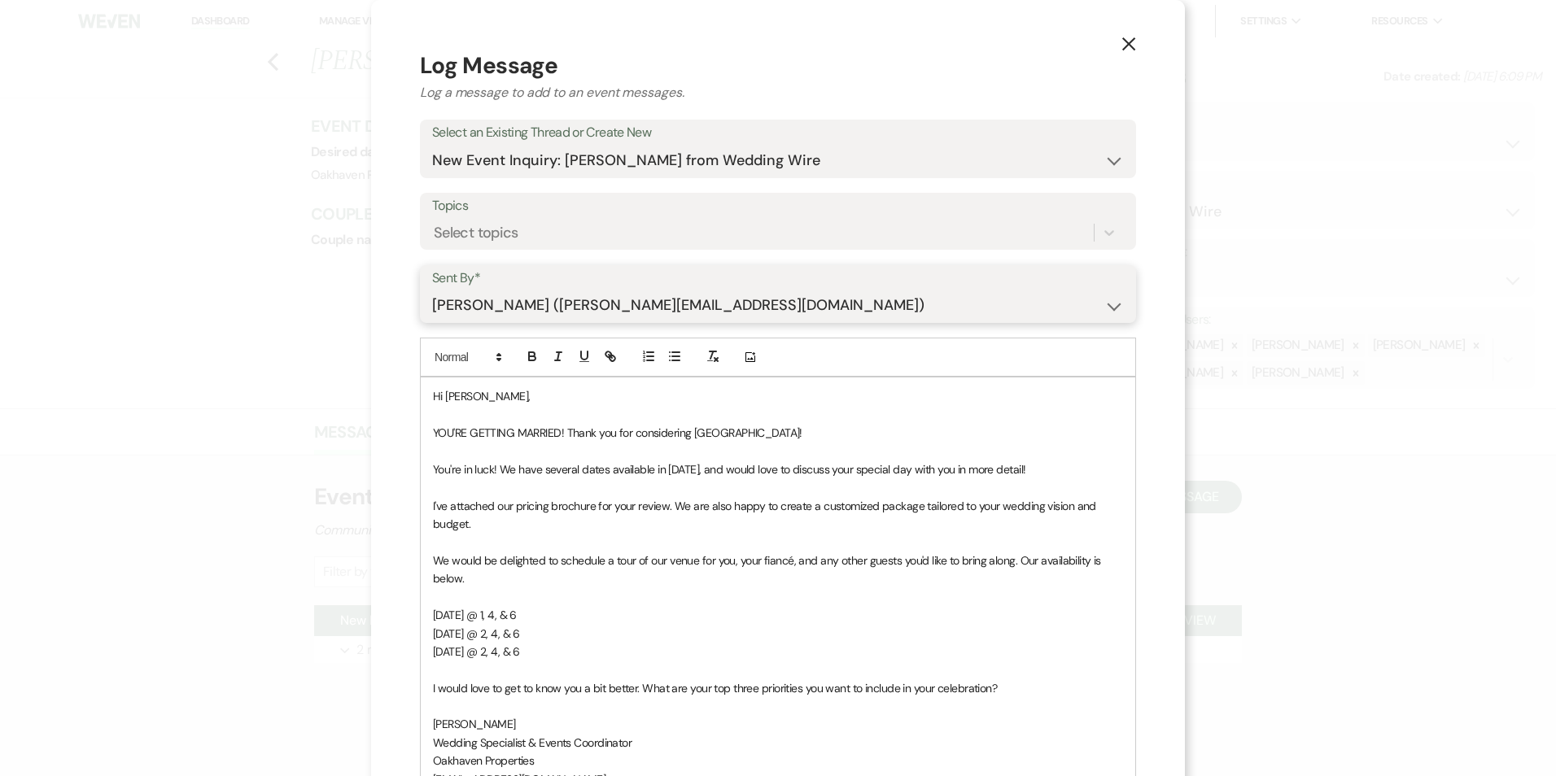
click at [432, 290] on select "Patience Ergish (pdergish@aol.com) Jeanette Wagoner (jeanette@experienceoakhave…" at bounding box center [778, 306] width 692 height 32
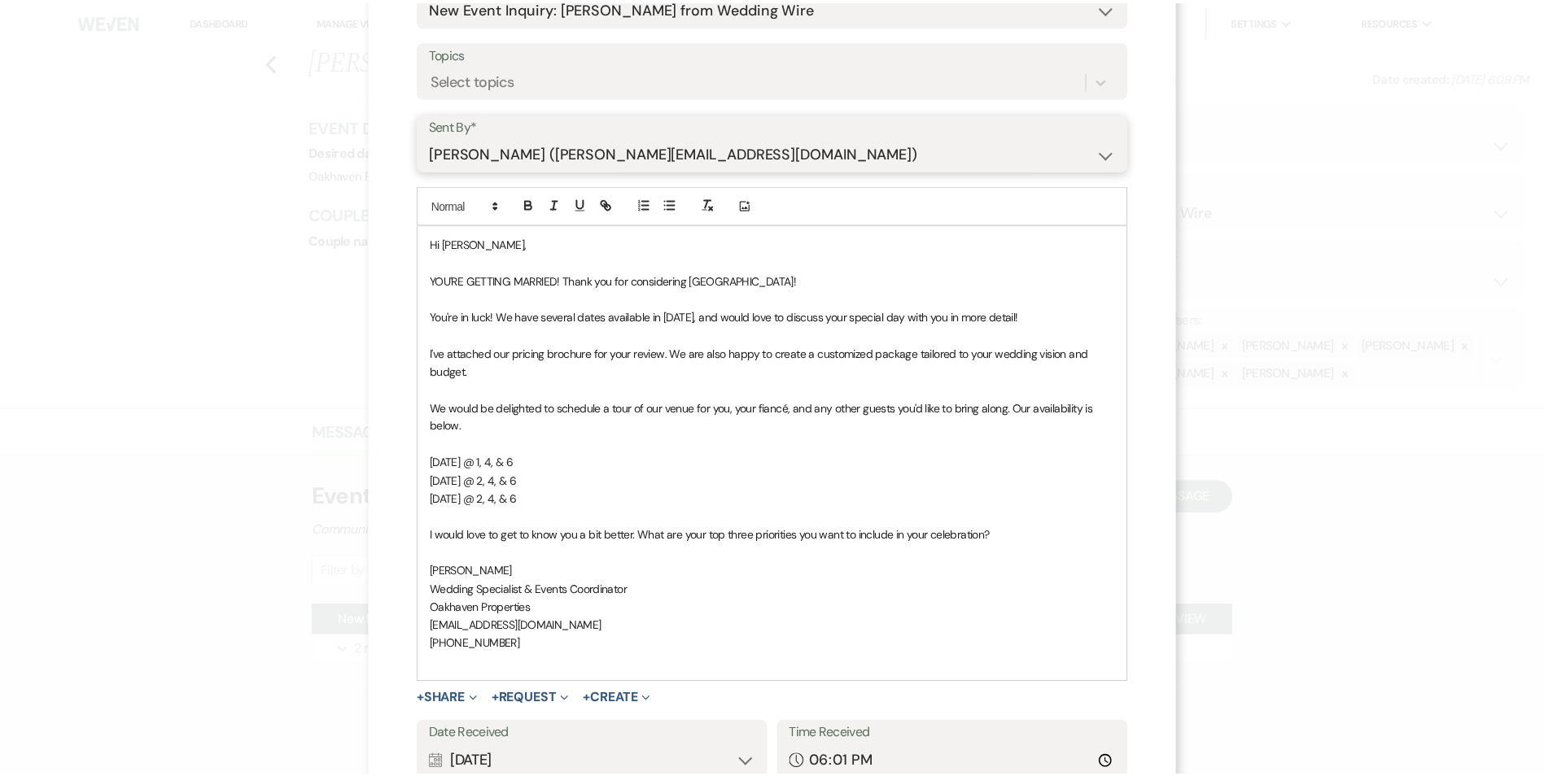
scroll to position [281, 0]
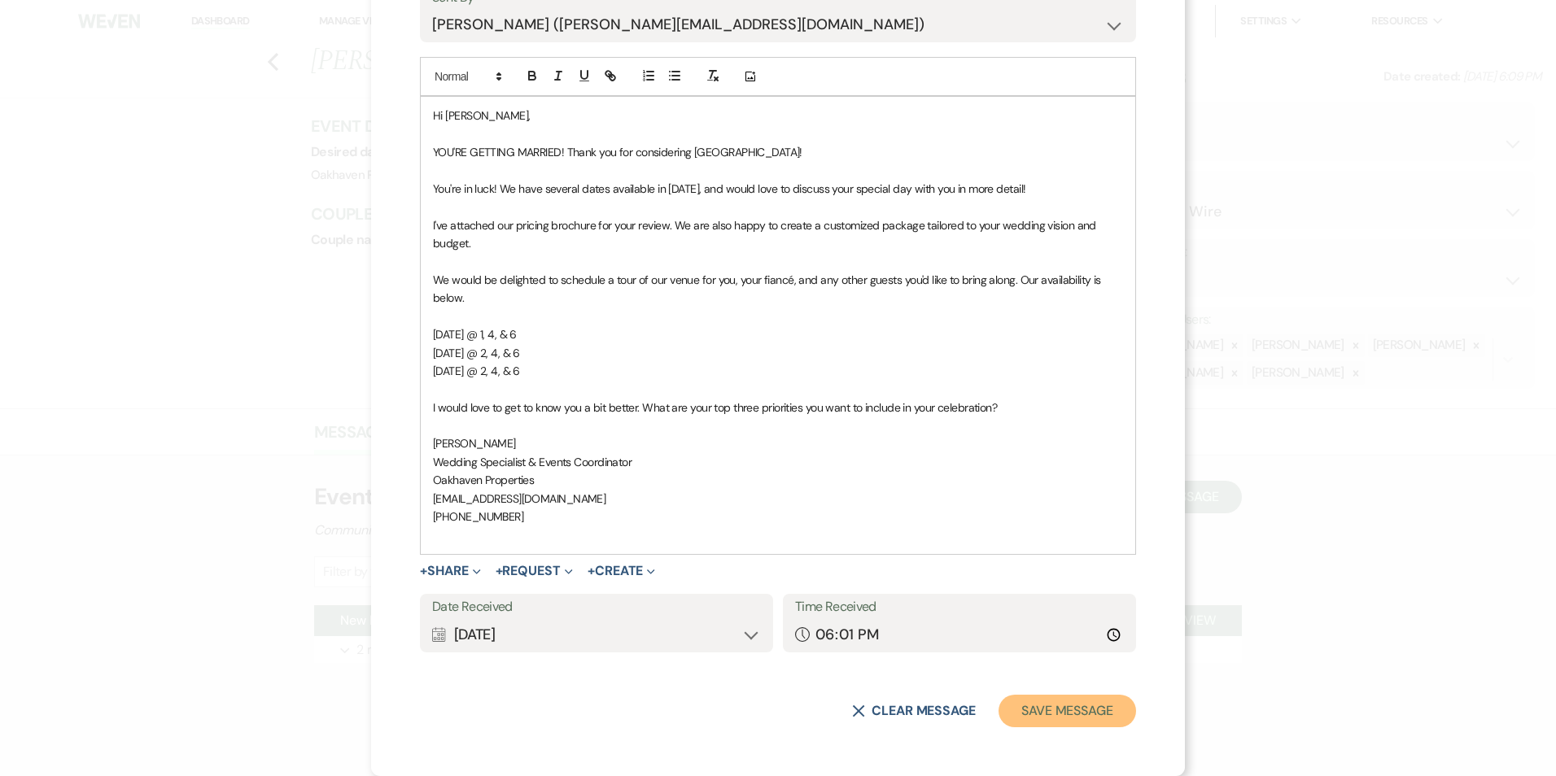
click at [1045, 697] on button "Save Message" at bounding box center [1067, 711] width 138 height 33
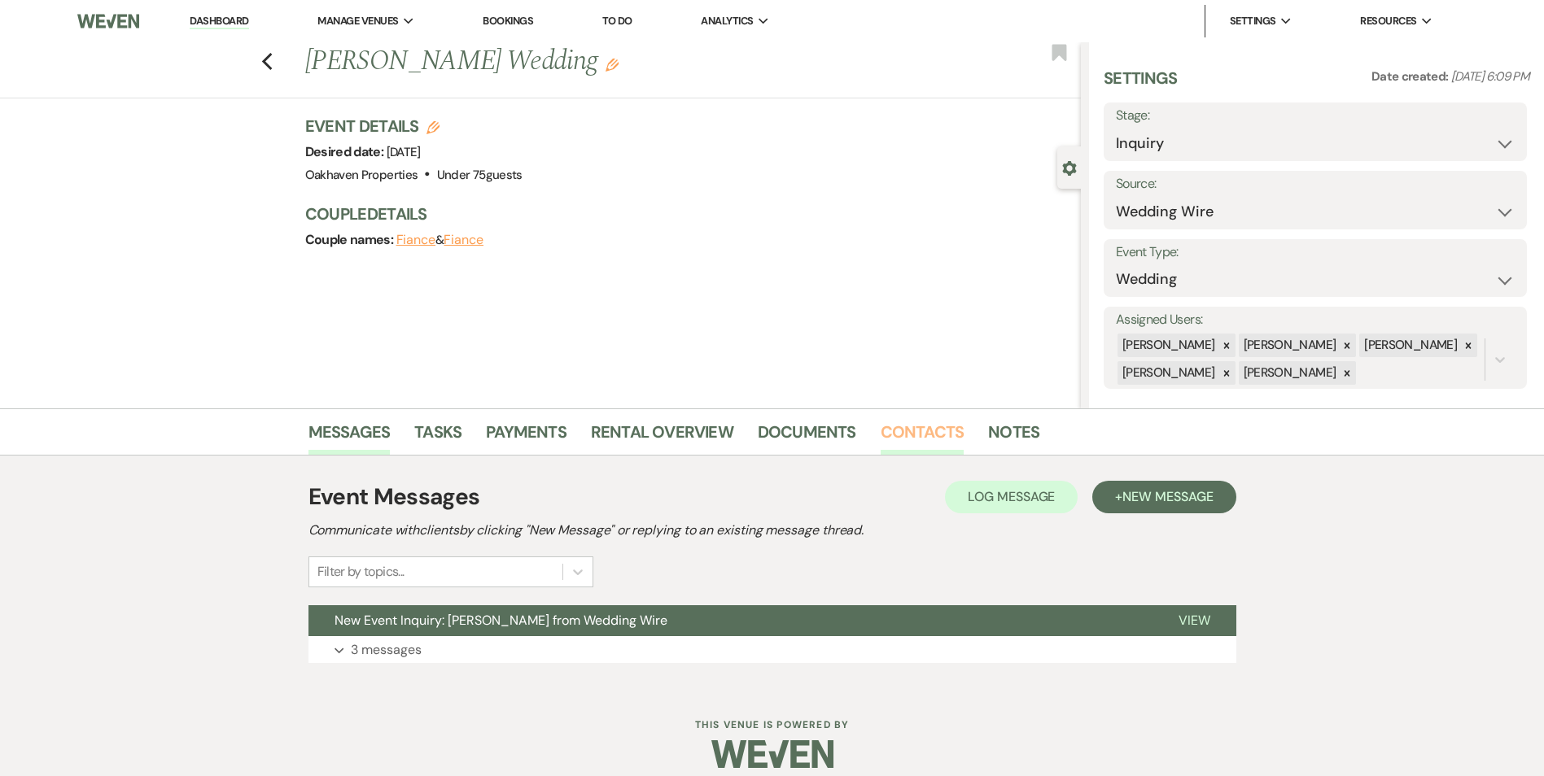
click at [914, 438] on link "Contacts" at bounding box center [922, 437] width 84 height 36
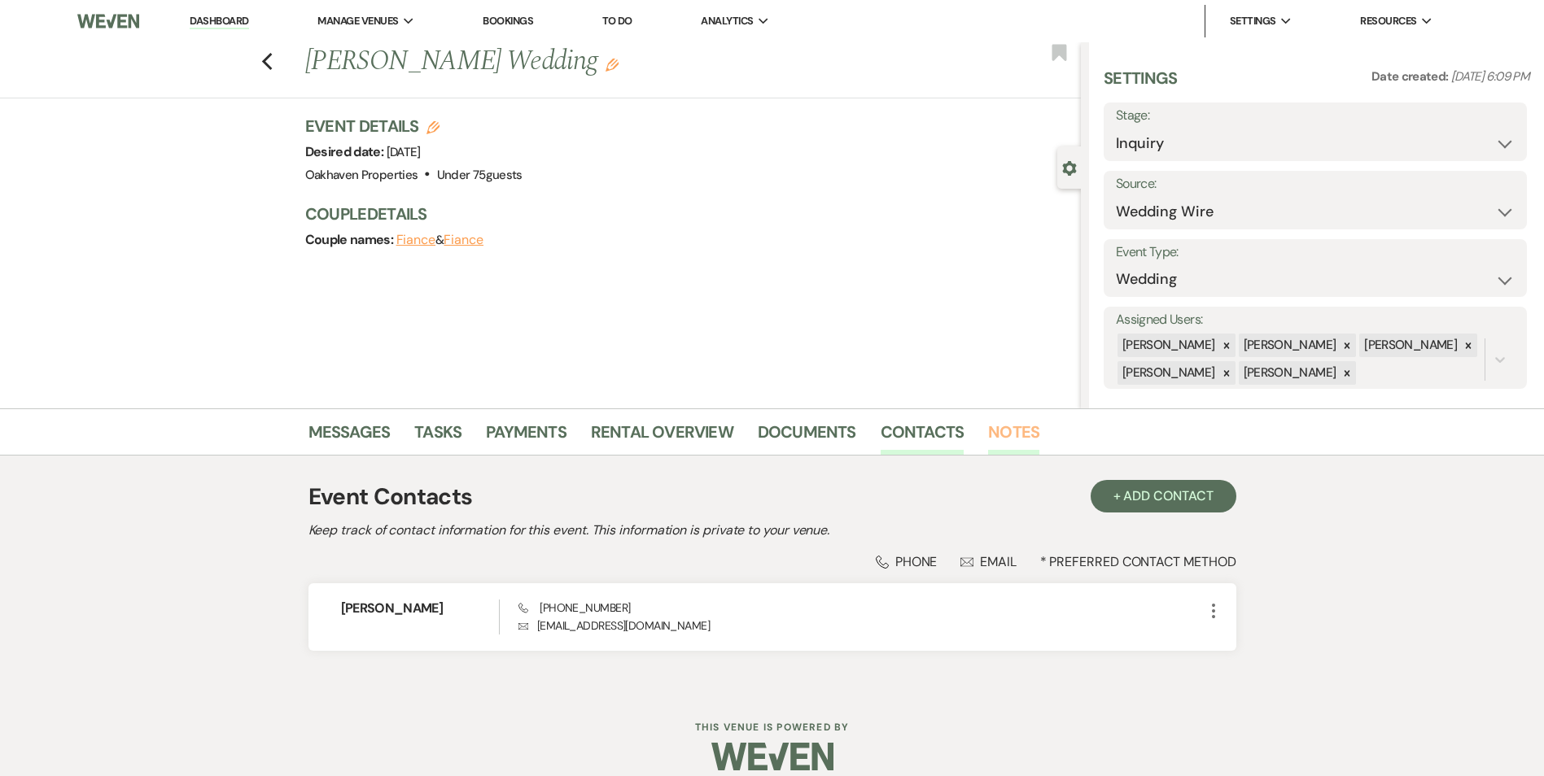
click at [1014, 435] on link "Notes" at bounding box center [1013, 437] width 51 height 36
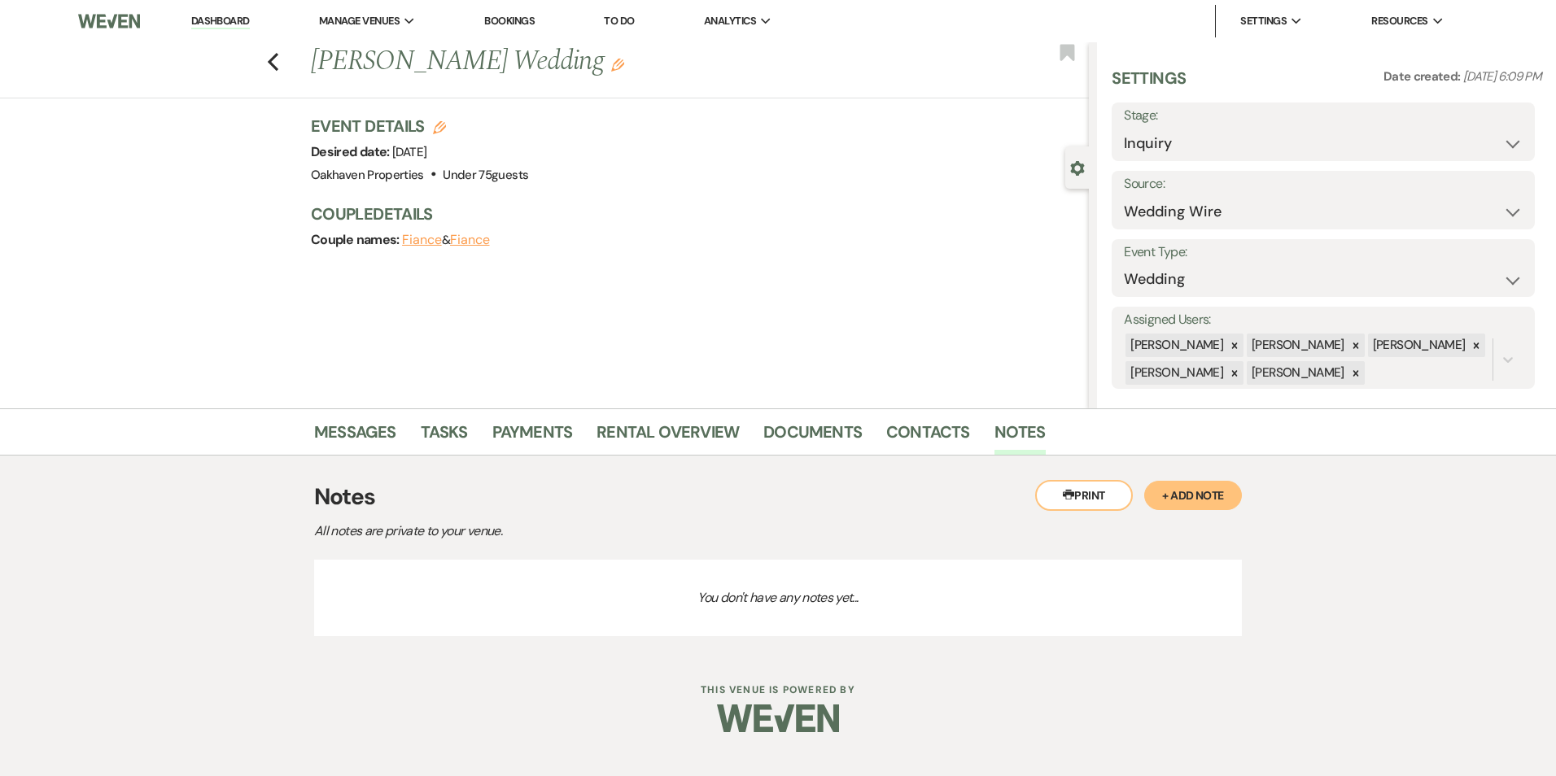
click at [1180, 495] on button "+ Add Note" at bounding box center [1193, 495] width 98 height 29
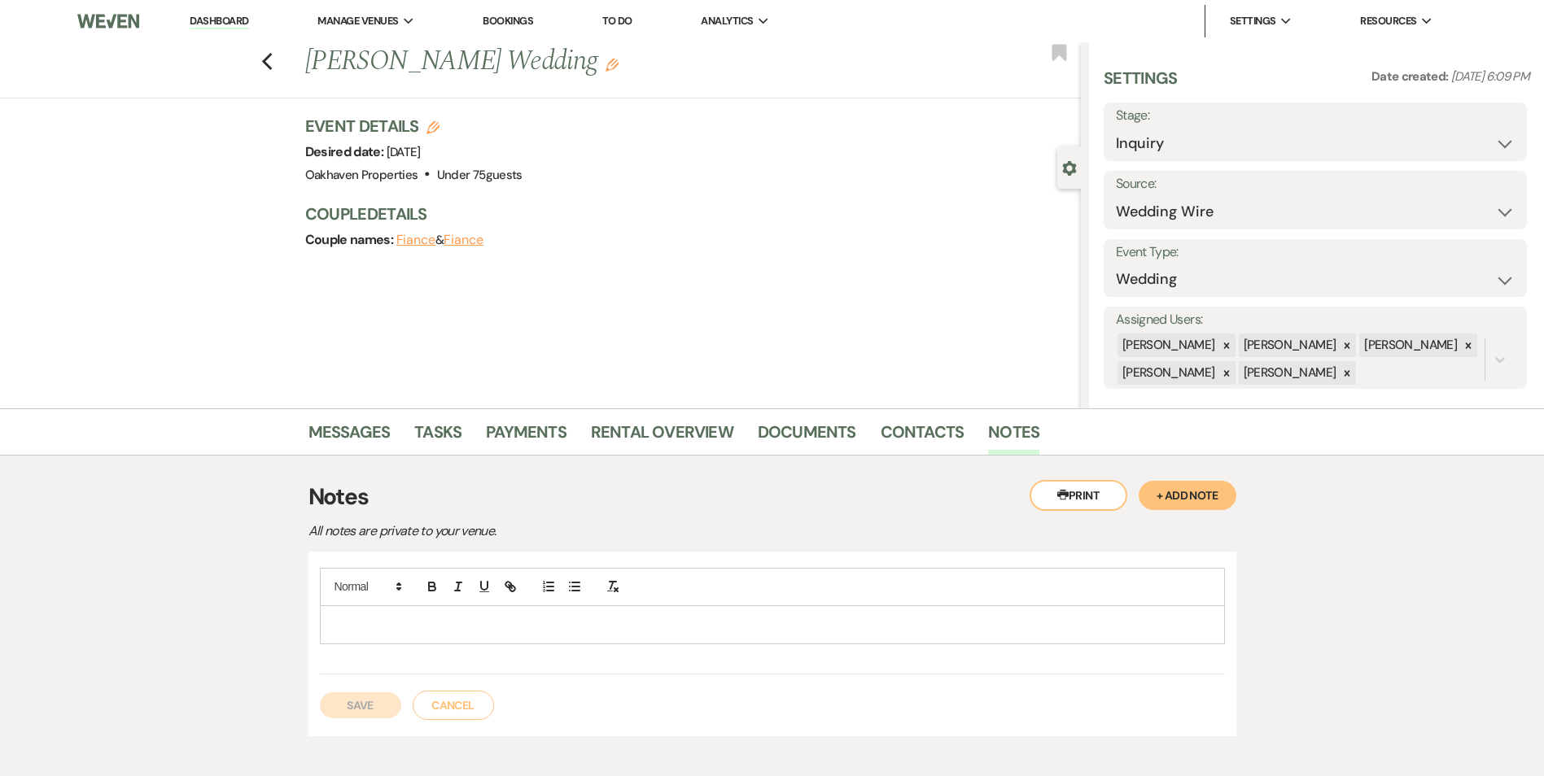
click at [453, 633] on p at bounding box center [772, 625] width 879 height 18
drag, startPoint x: 378, startPoint y: 699, endPoint x: 427, endPoint y: 485, distance: 219.5
click at [378, 699] on button "Save" at bounding box center [360, 705] width 81 height 26
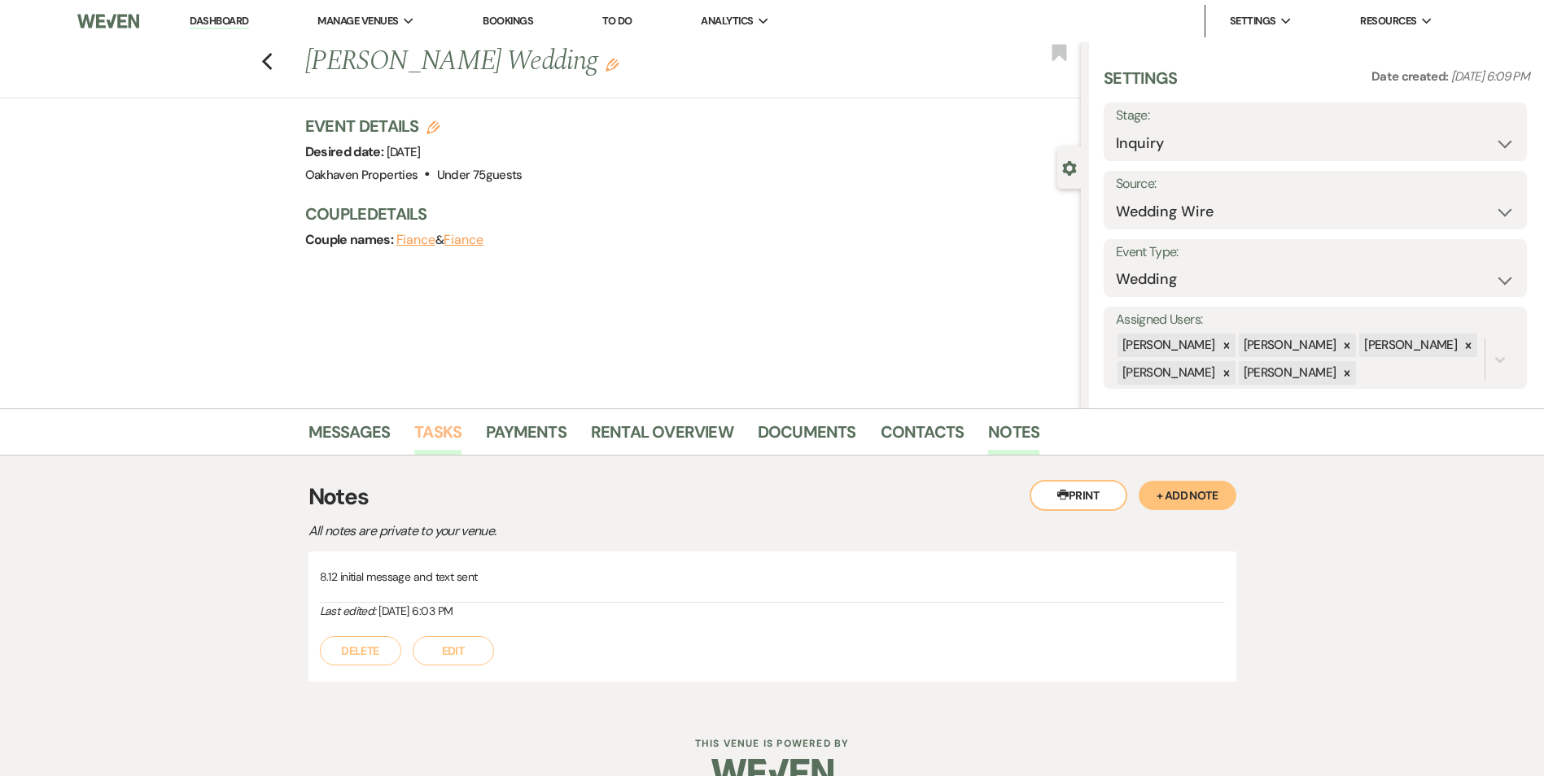
click at [419, 418] on li "Tasks" at bounding box center [450, 435] width 72 height 39
click at [419, 422] on link "Tasks" at bounding box center [437, 437] width 47 height 36
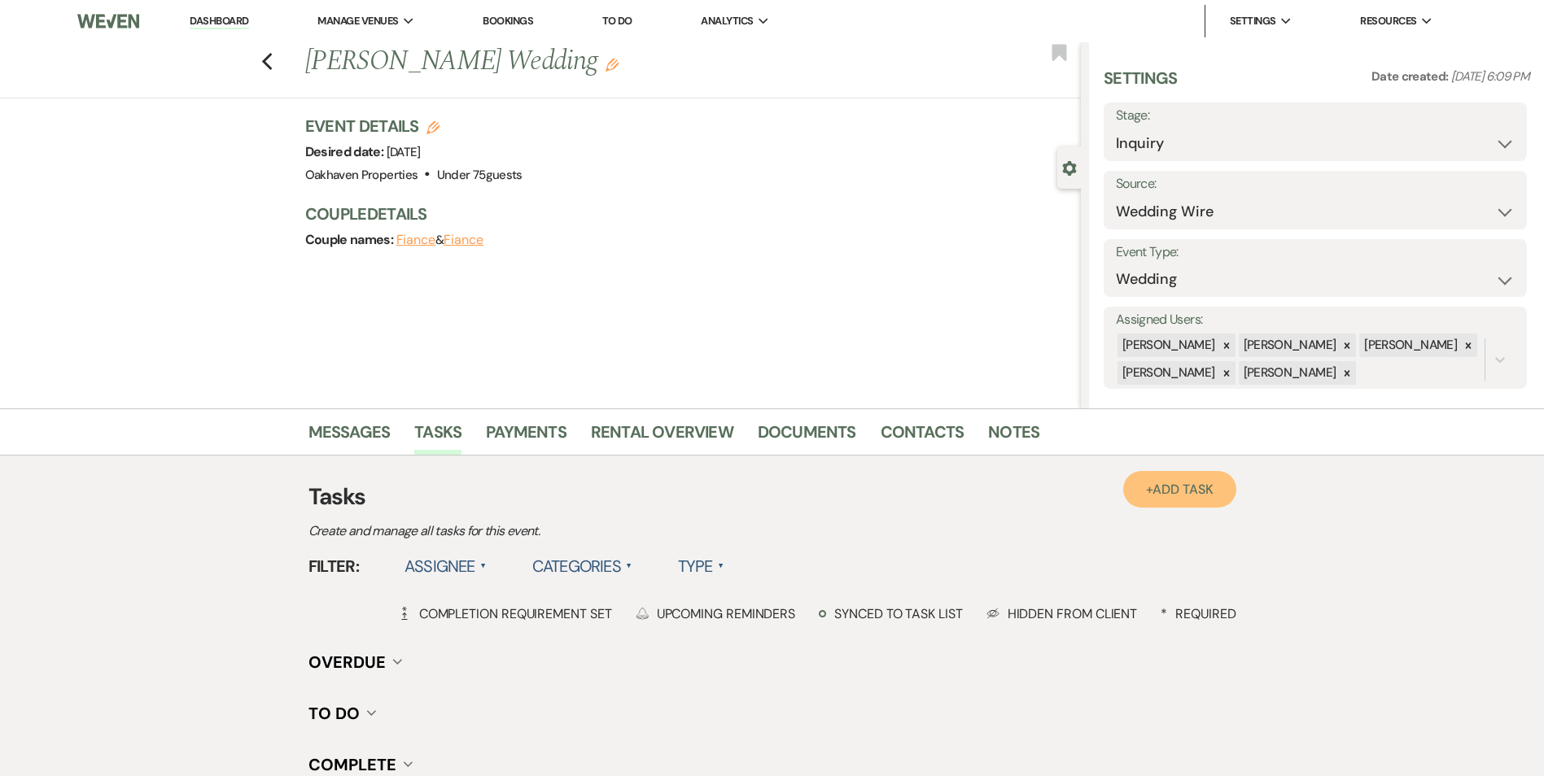
click at [1155, 503] on link "+ Add Task" at bounding box center [1179, 489] width 112 height 37
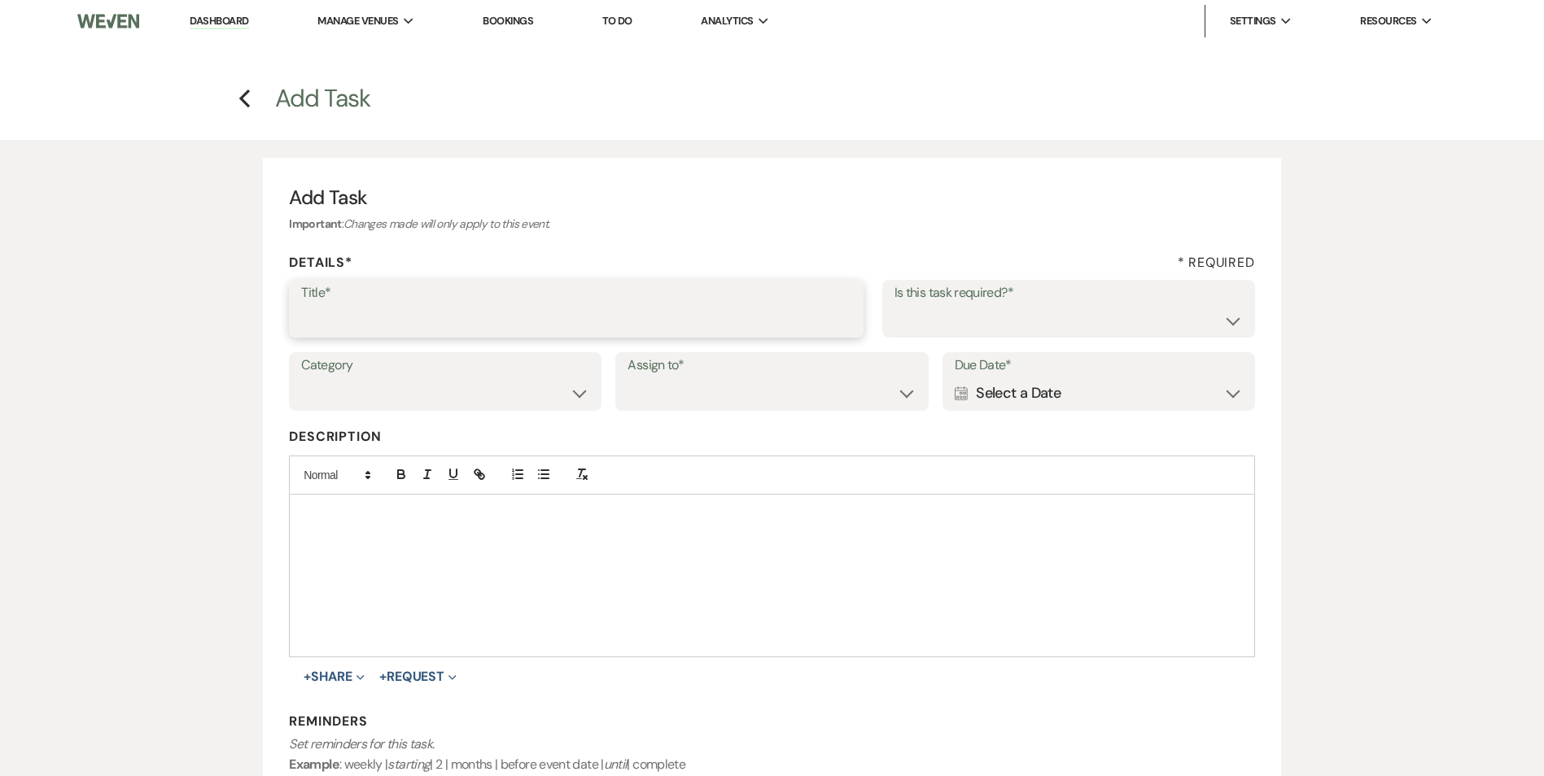
click at [359, 326] on input "Title*" at bounding box center [576, 320] width 550 height 32
type input "2nd follow up call and message"
click at [978, 299] on label "Is this task required?*" at bounding box center [1068, 294] width 348 height 24
drag, startPoint x: 978, startPoint y: 299, endPoint x: 965, endPoint y: 328, distance: 32.1
click at [968, 324] on select "Yes No" at bounding box center [1068, 320] width 348 height 32
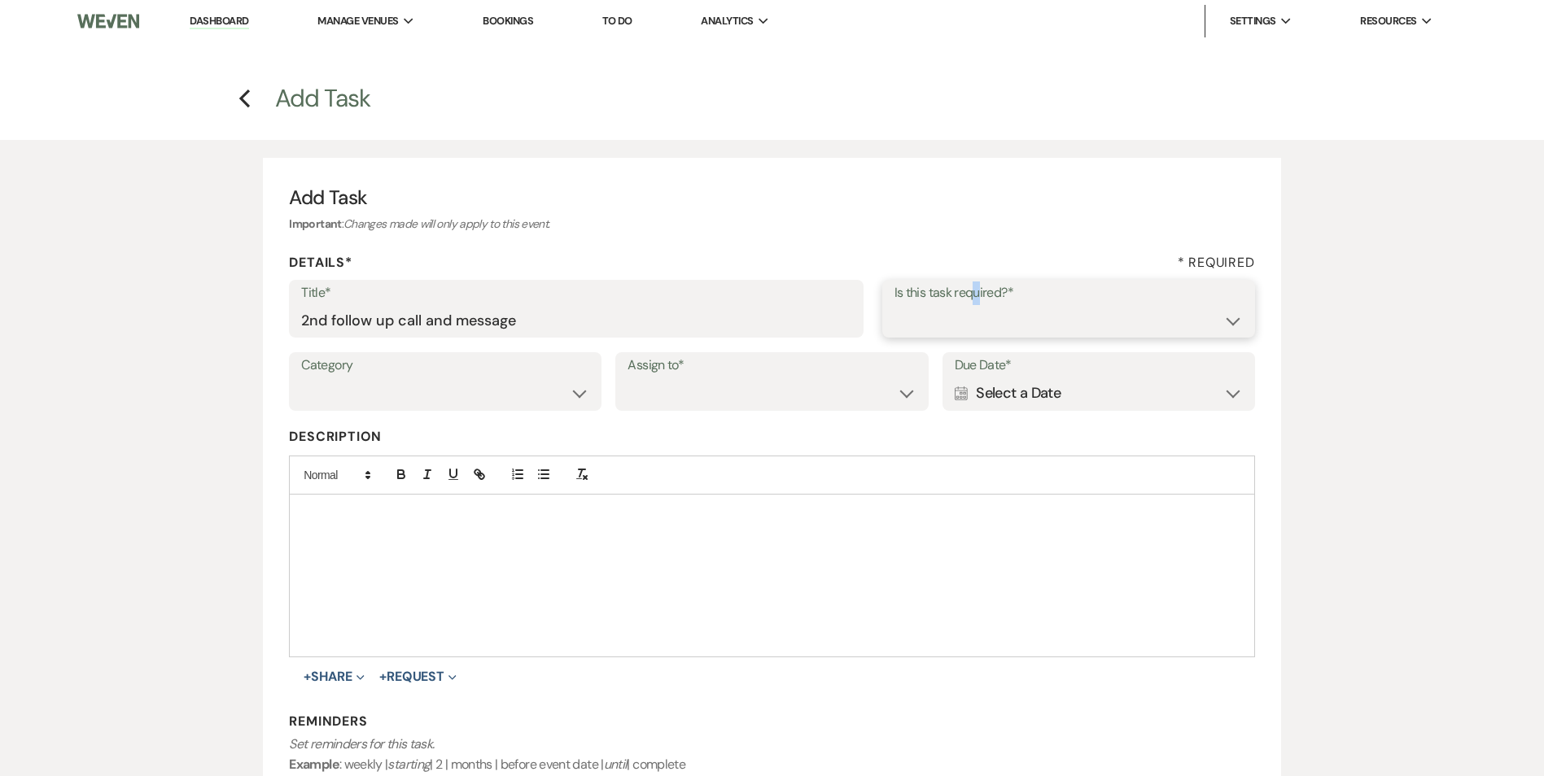
select select "true"
click at [894, 304] on select "Yes No" at bounding box center [1068, 320] width 348 height 32
click at [518, 385] on select "Venue Vendors Guests Details Finalize & Share" at bounding box center [445, 394] width 288 height 32
select select "31"
click at [301, 378] on select "Venue Vendors Guests Details Finalize & Share" at bounding box center [445, 394] width 288 height 32
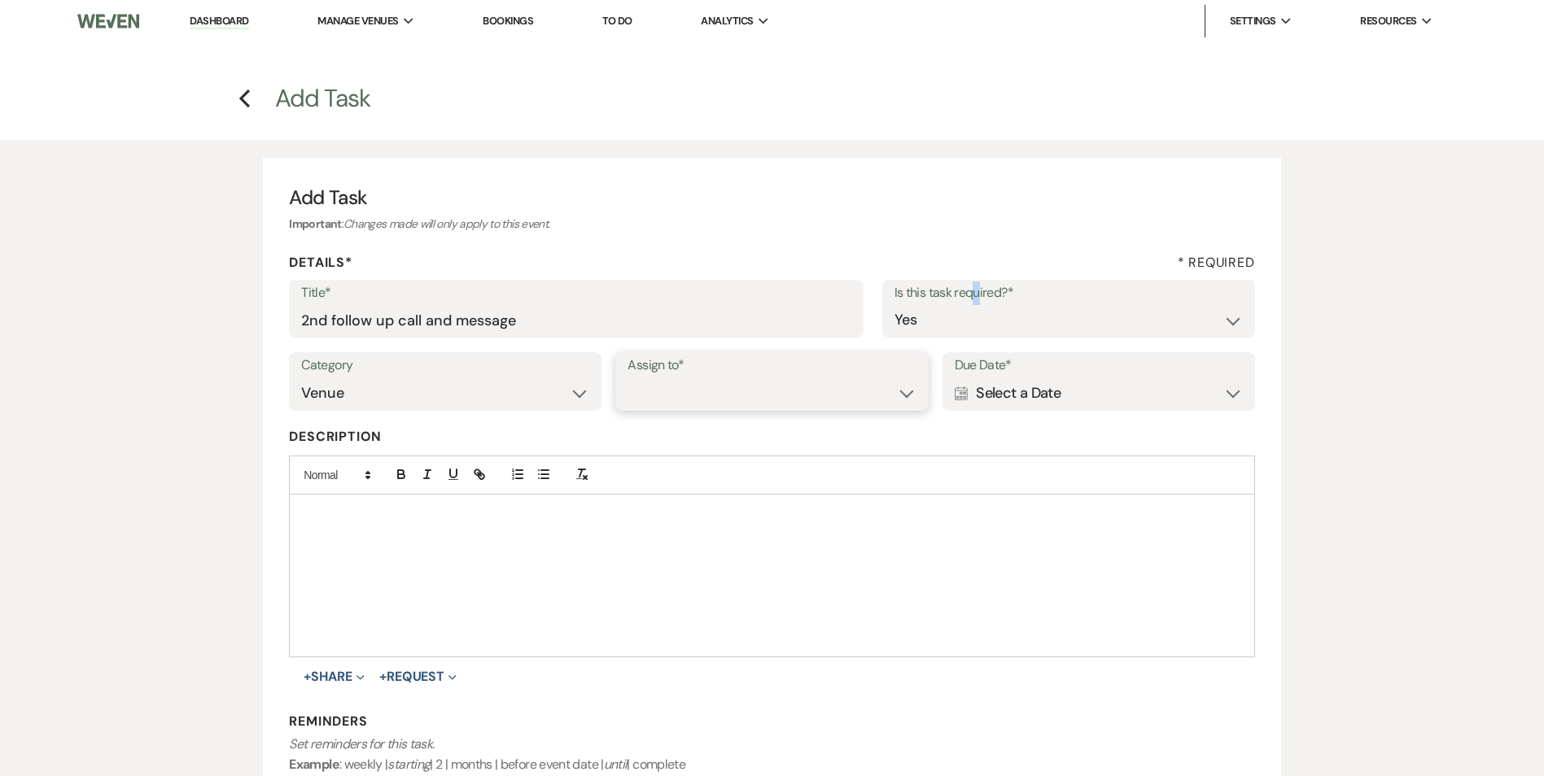
drag, startPoint x: 647, startPoint y: 401, endPoint x: 649, endPoint y: 409, distance: 8.3
click at [647, 401] on select "Venue Client" at bounding box center [771, 394] width 288 height 32
select select "venueHost"
click at [627, 378] on select "Venue Client" at bounding box center [771, 394] width 288 height 32
drag, startPoint x: 973, startPoint y: 400, endPoint x: 1007, endPoint y: 409, distance: 35.5
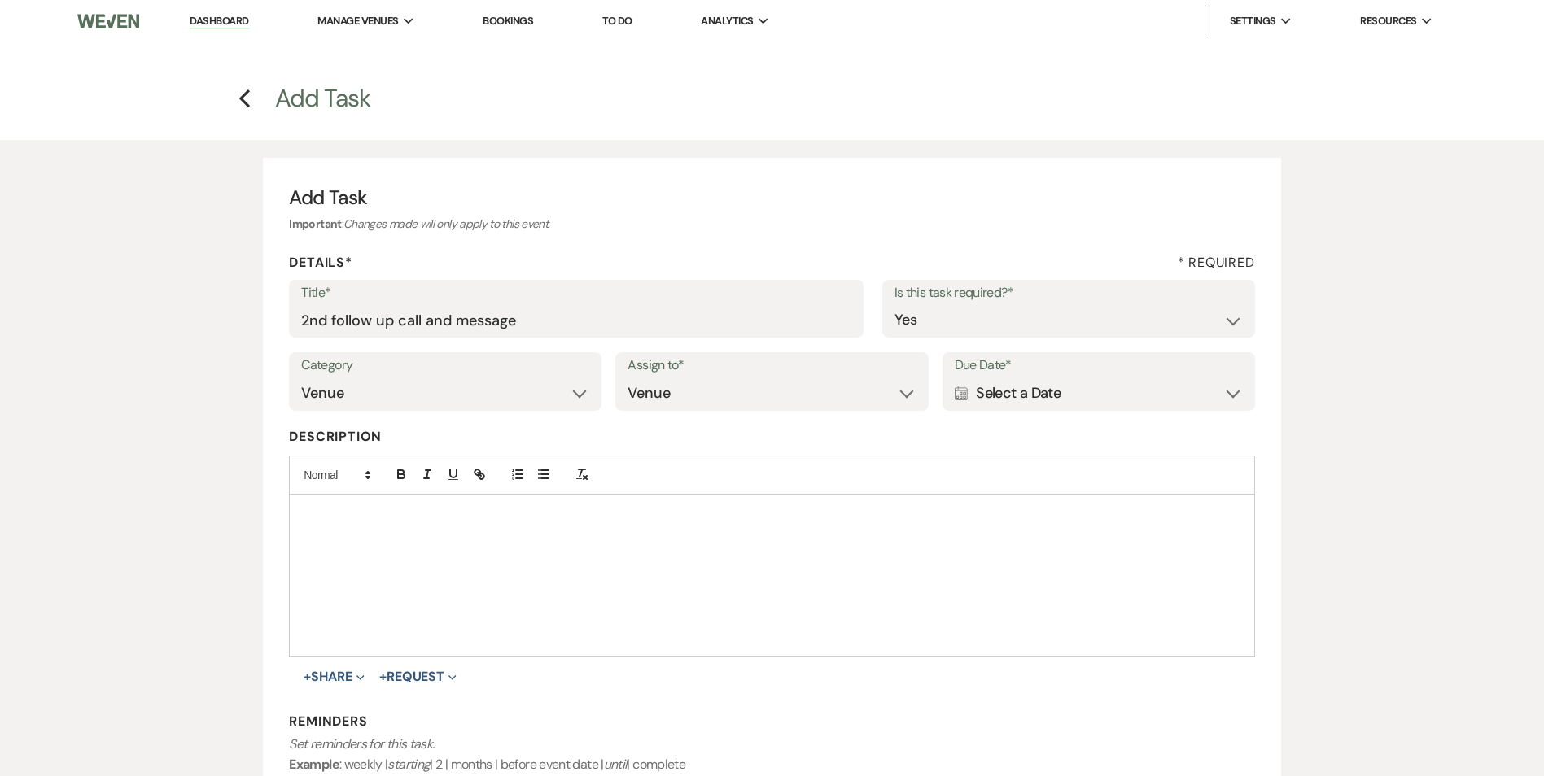
click at [974, 401] on div "Calendar Select a Date Expand" at bounding box center [1098, 394] width 288 height 32
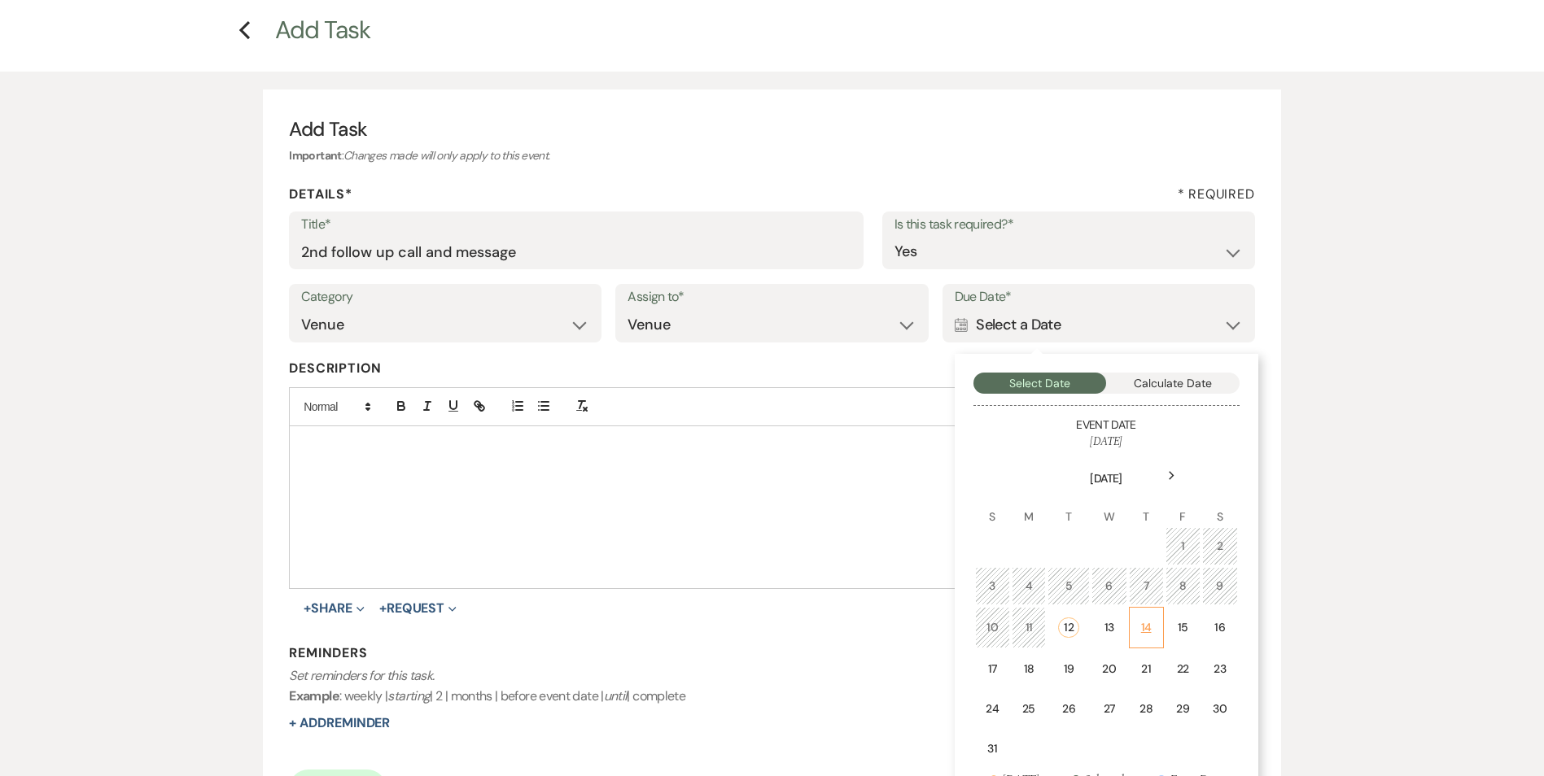
scroll to position [163, 0]
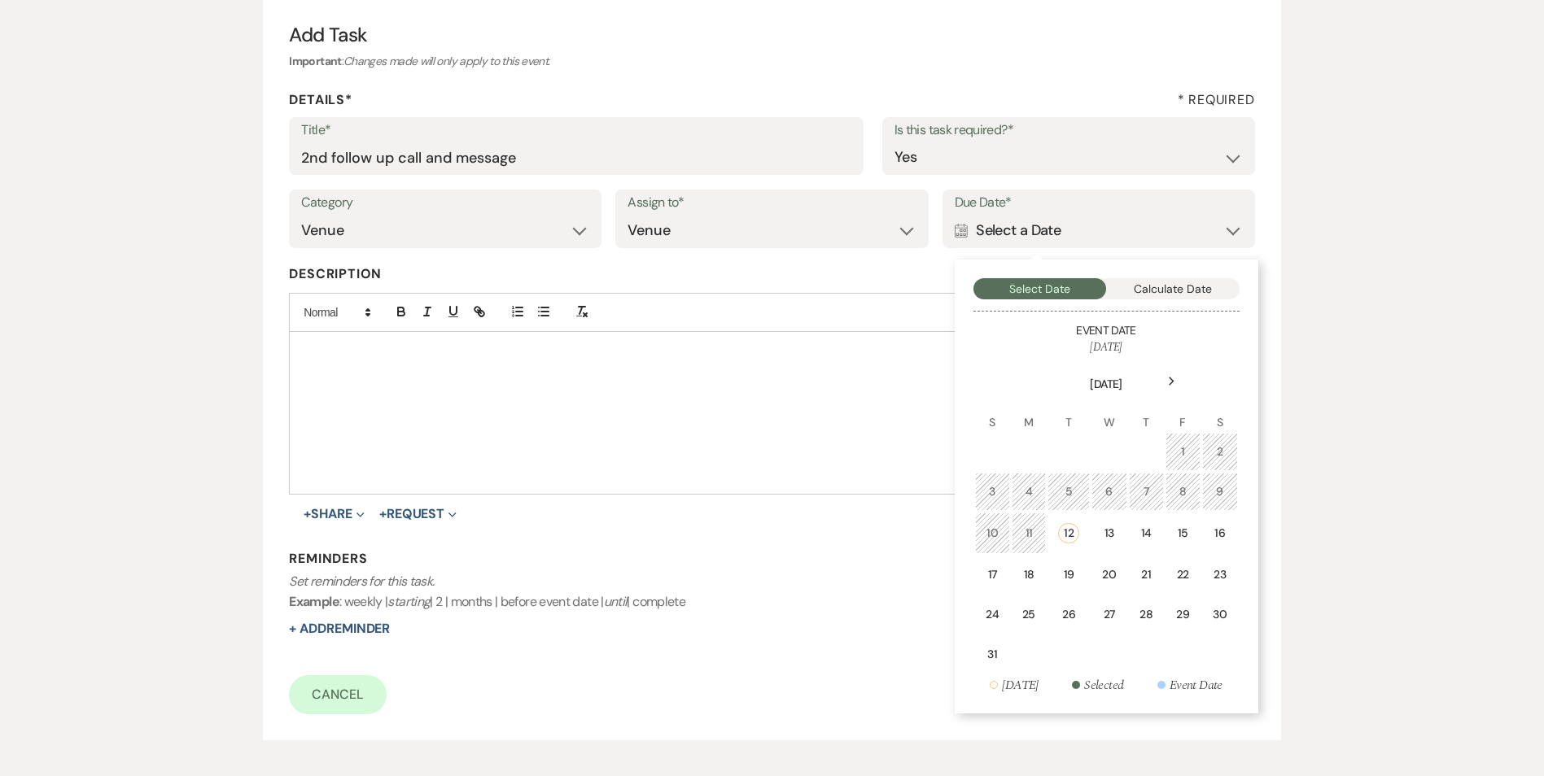
click at [1194, 530] on td "15" at bounding box center [1182, 533] width 35 height 41
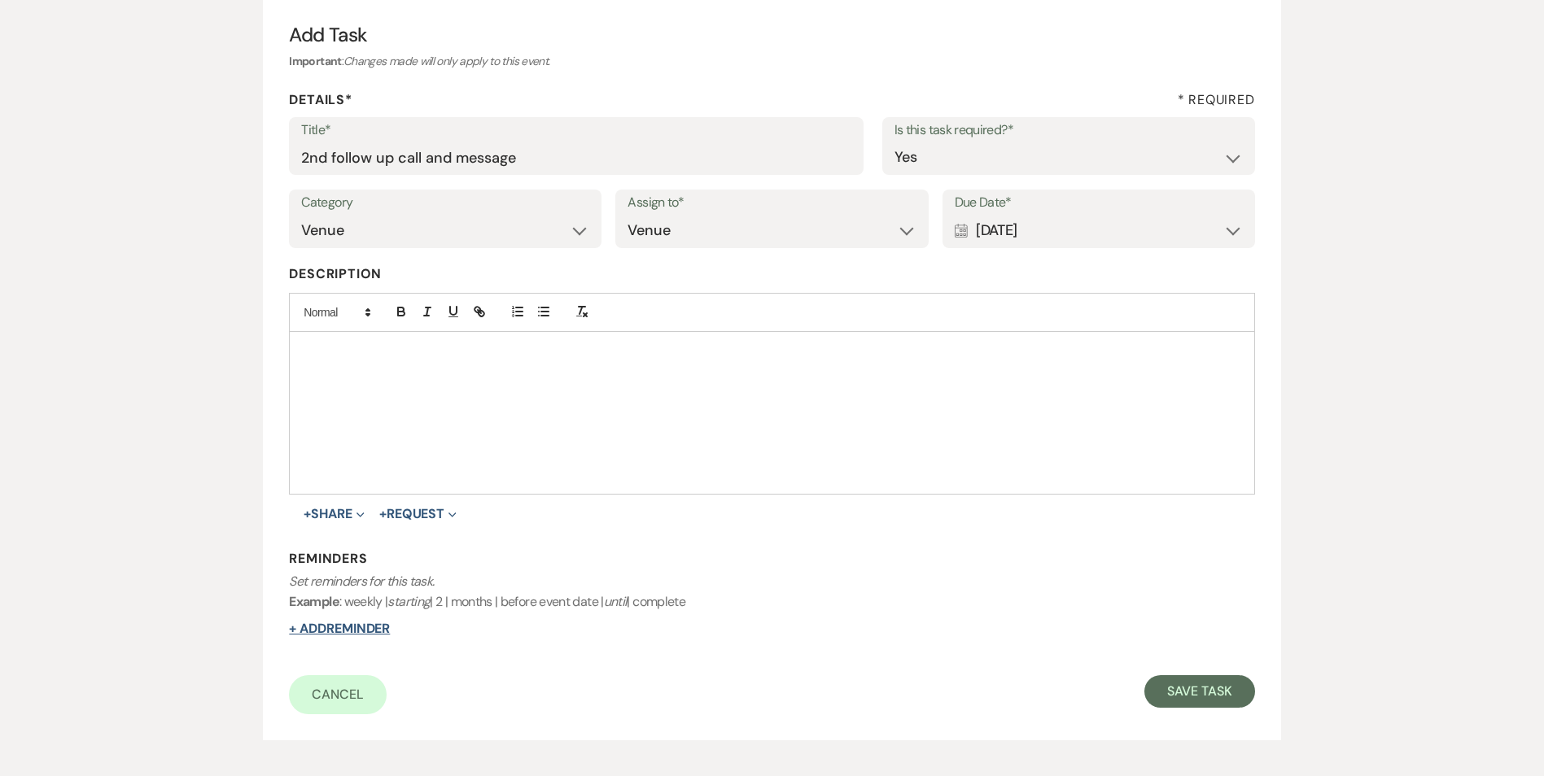
click at [300, 631] on button "+ Add Reminder" at bounding box center [339, 628] width 101 height 13
select select "host"
select select "days"
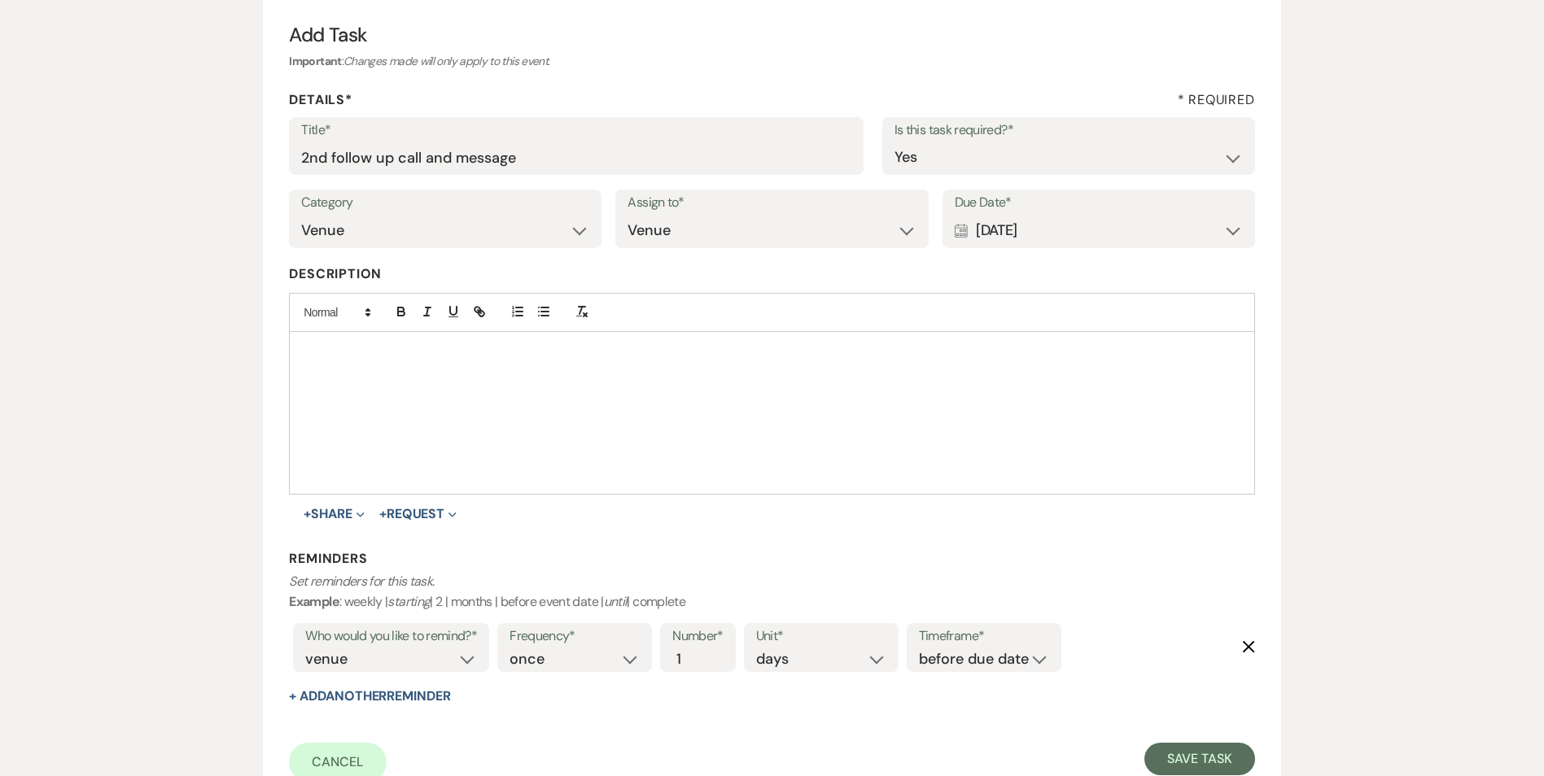
click at [965, 644] on label "Timeframe*" at bounding box center [984, 637] width 130 height 24
click at [984, 657] on select "before due date after due date on due date on custom date" at bounding box center [984, 660] width 130 height 22
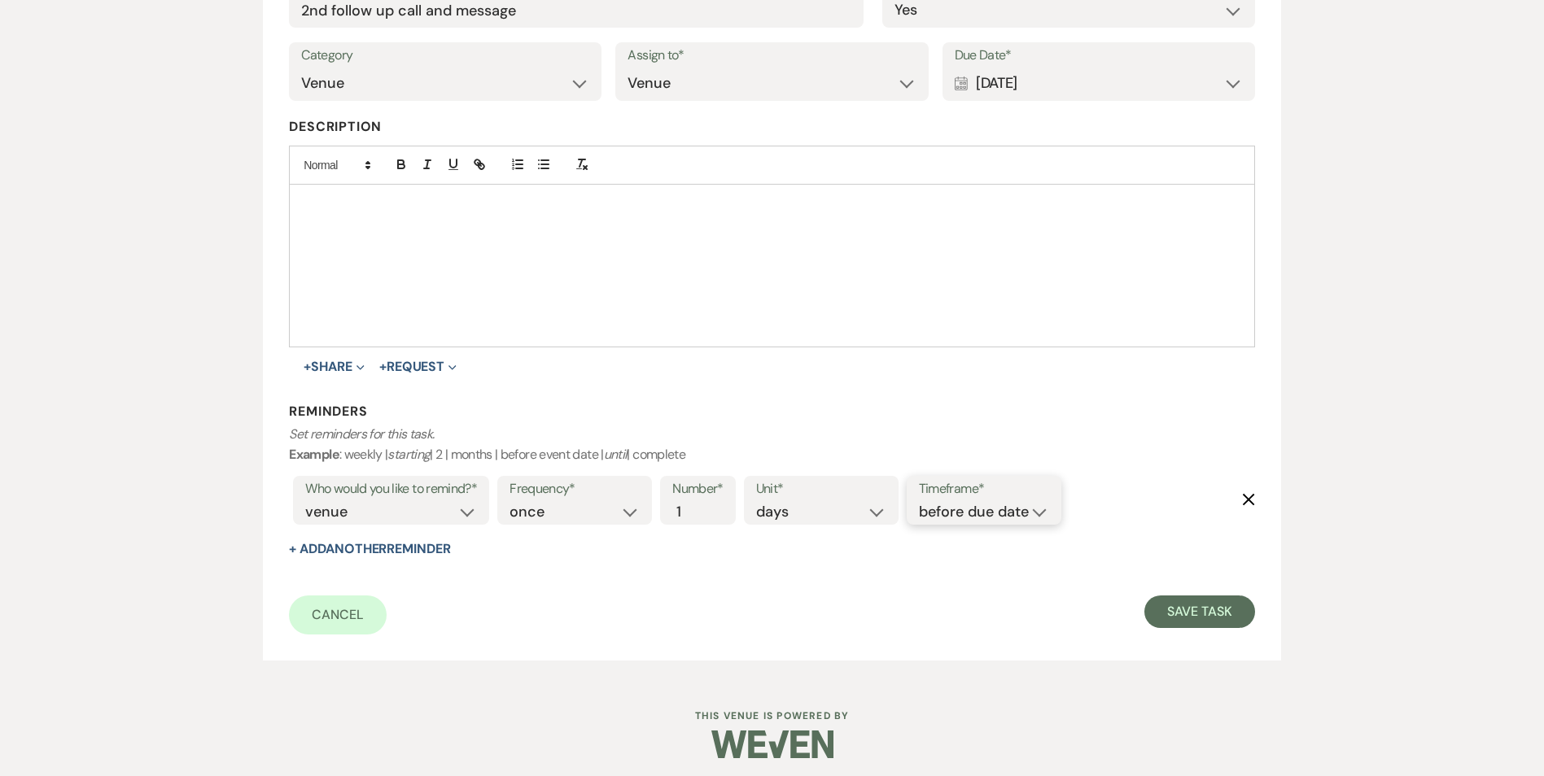
scroll to position [317, 0]
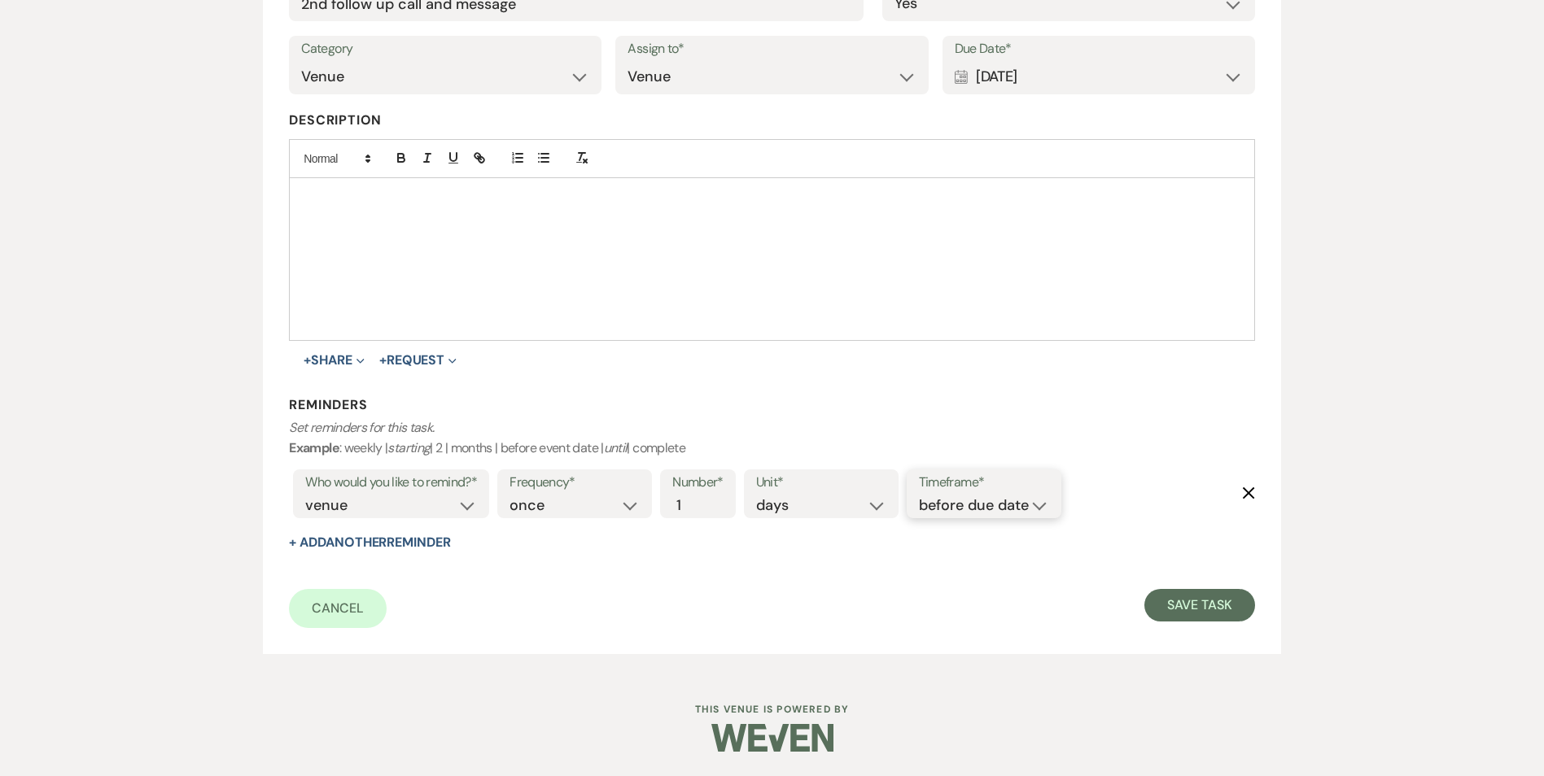
click at [961, 510] on select "before due date after due date on due date on custom date" at bounding box center [984, 506] width 130 height 22
select select "onDueDate"
click at [919, 495] on select "before due date after due date on due date on custom date" at bounding box center [984, 506] width 130 height 22
drag, startPoint x: 1207, startPoint y: 635, endPoint x: 1200, endPoint y: 627, distance: 9.8
click at [1206, 634] on div "Add Task Important : Changes made will only apply to this event. Details* * Req…" at bounding box center [771, 247] width 1017 height 813
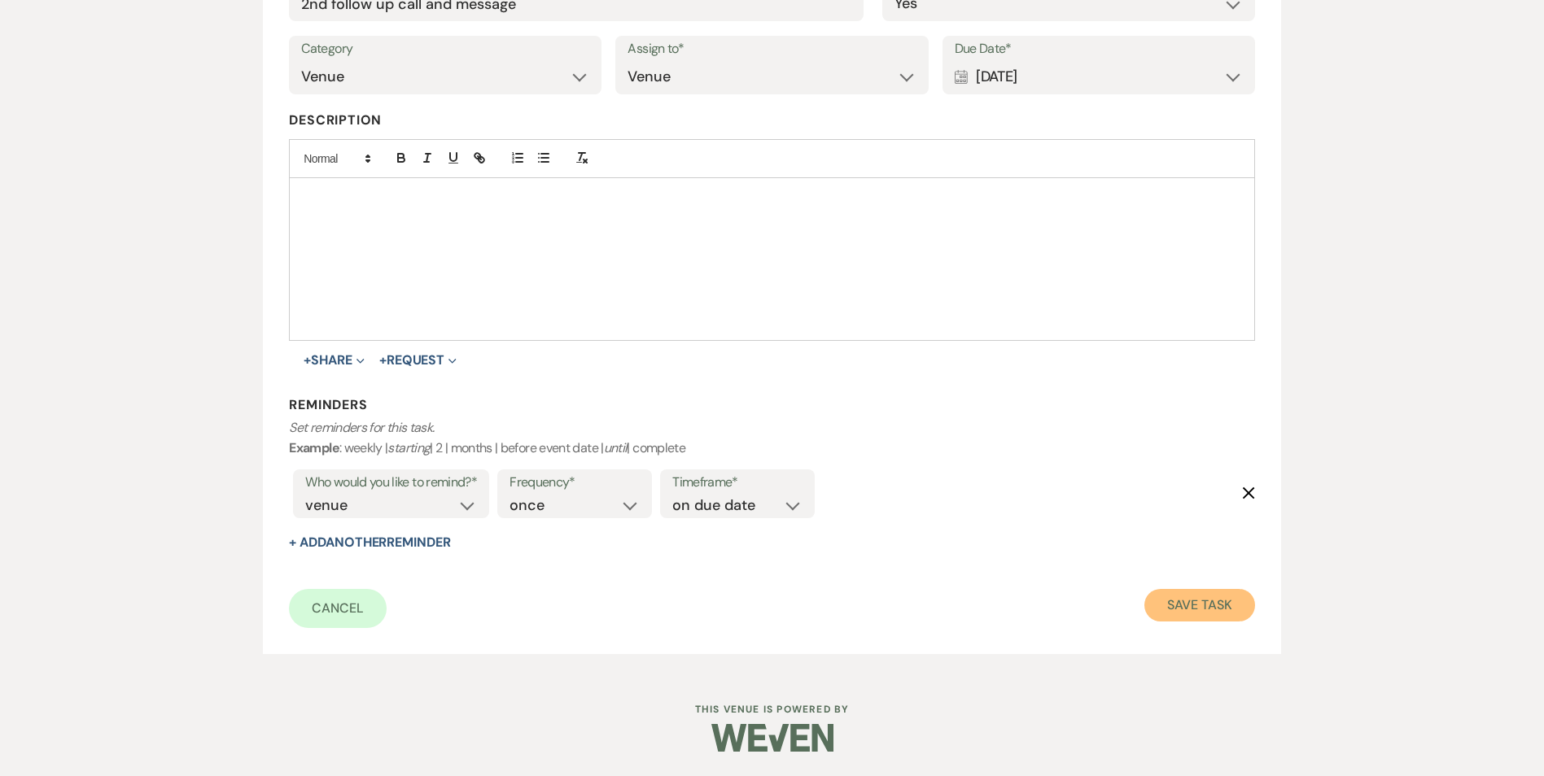
click at [1188, 611] on button "Save Task" at bounding box center [1199, 605] width 110 height 33
select select "3"
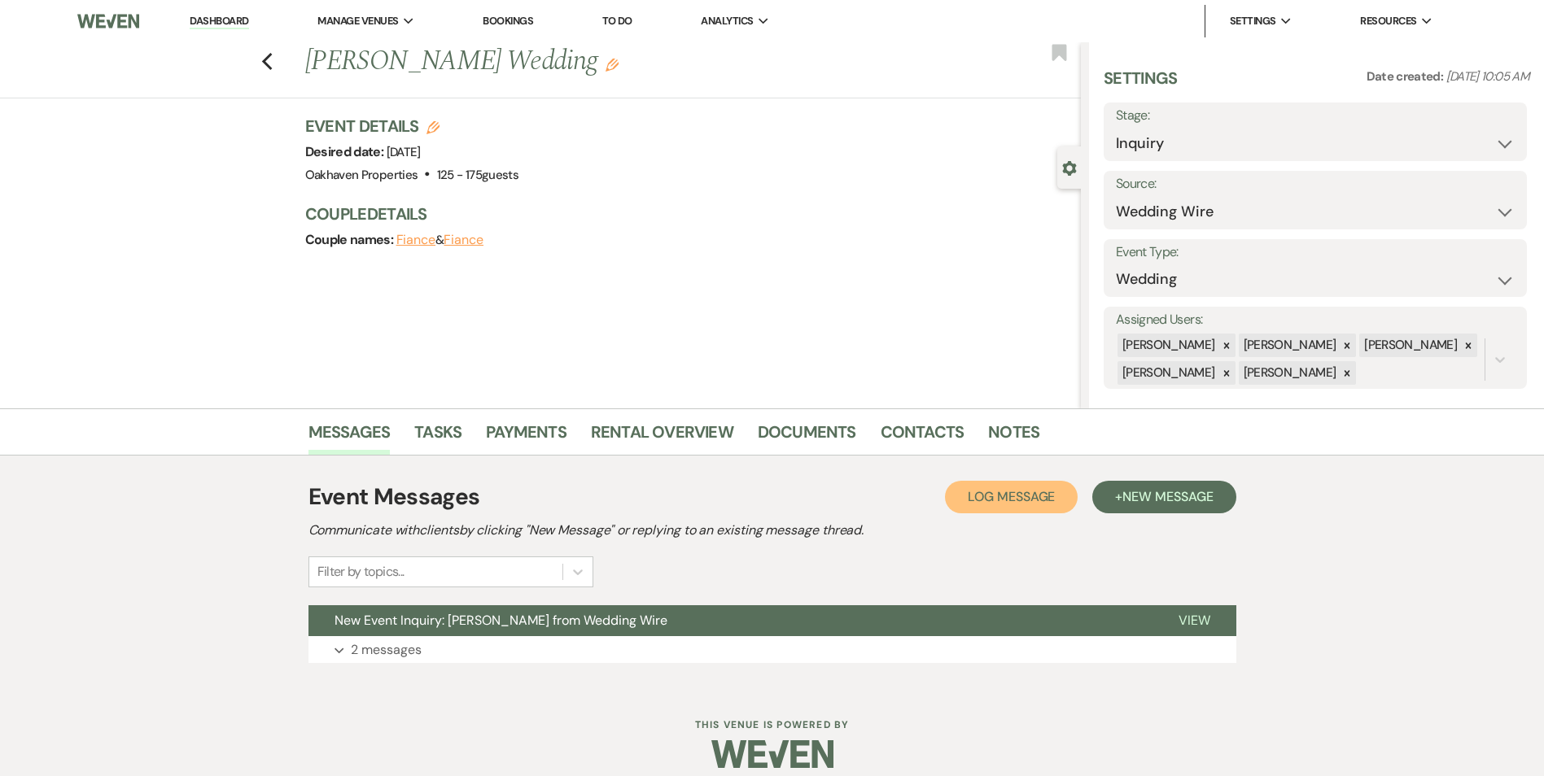
click at [1048, 488] on span "Log Message" at bounding box center [1010, 496] width 87 height 17
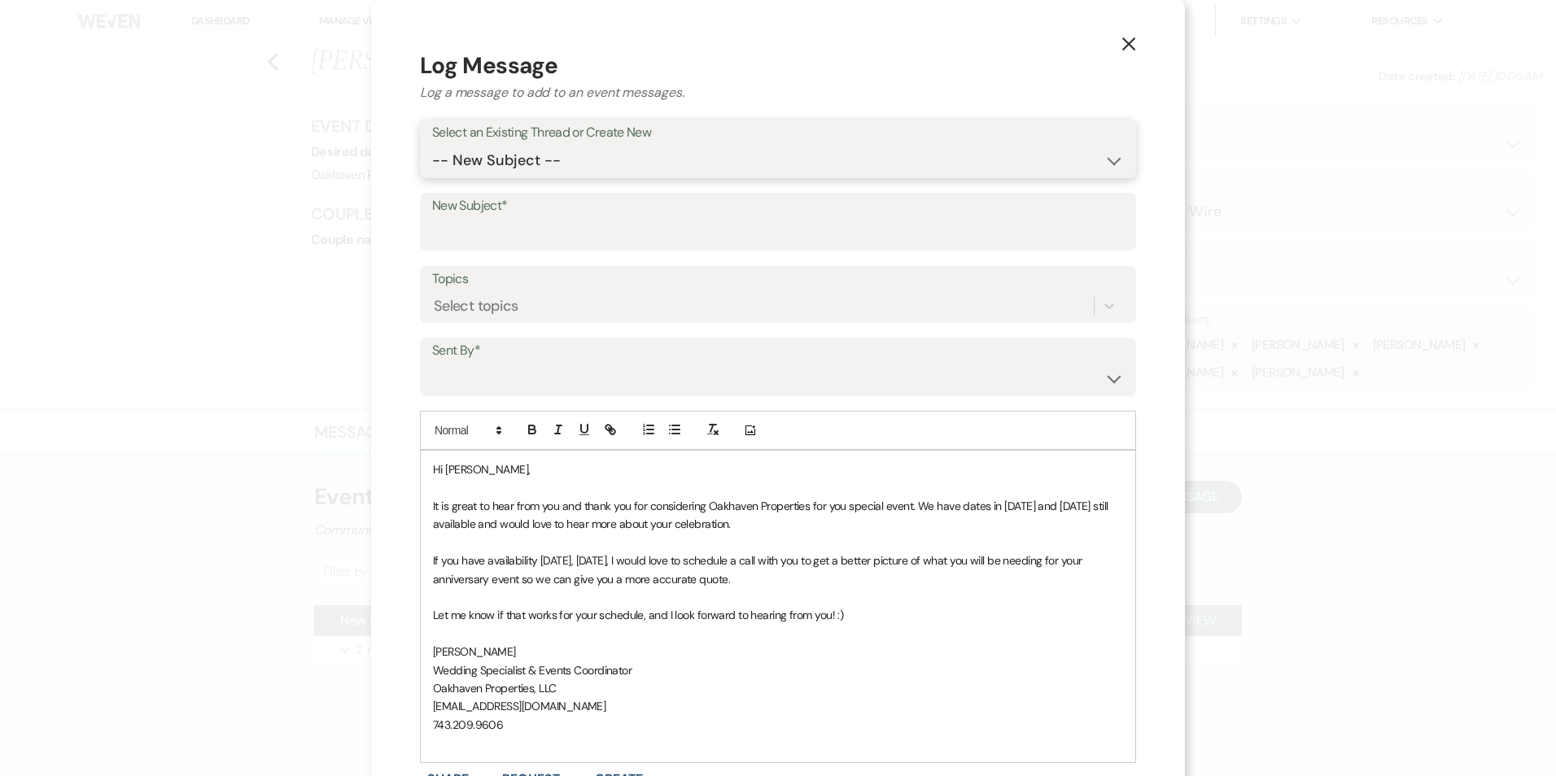
click at [553, 159] on select "-- New Subject -- New Event Inquiry: [PERSON_NAME] from Wedding Wire" at bounding box center [778, 161] width 692 height 32
select select "443844"
click at [432, 145] on select "-- New Subject -- New Event Inquiry: [PERSON_NAME] from Wedding Wire" at bounding box center [778, 161] width 692 height 32
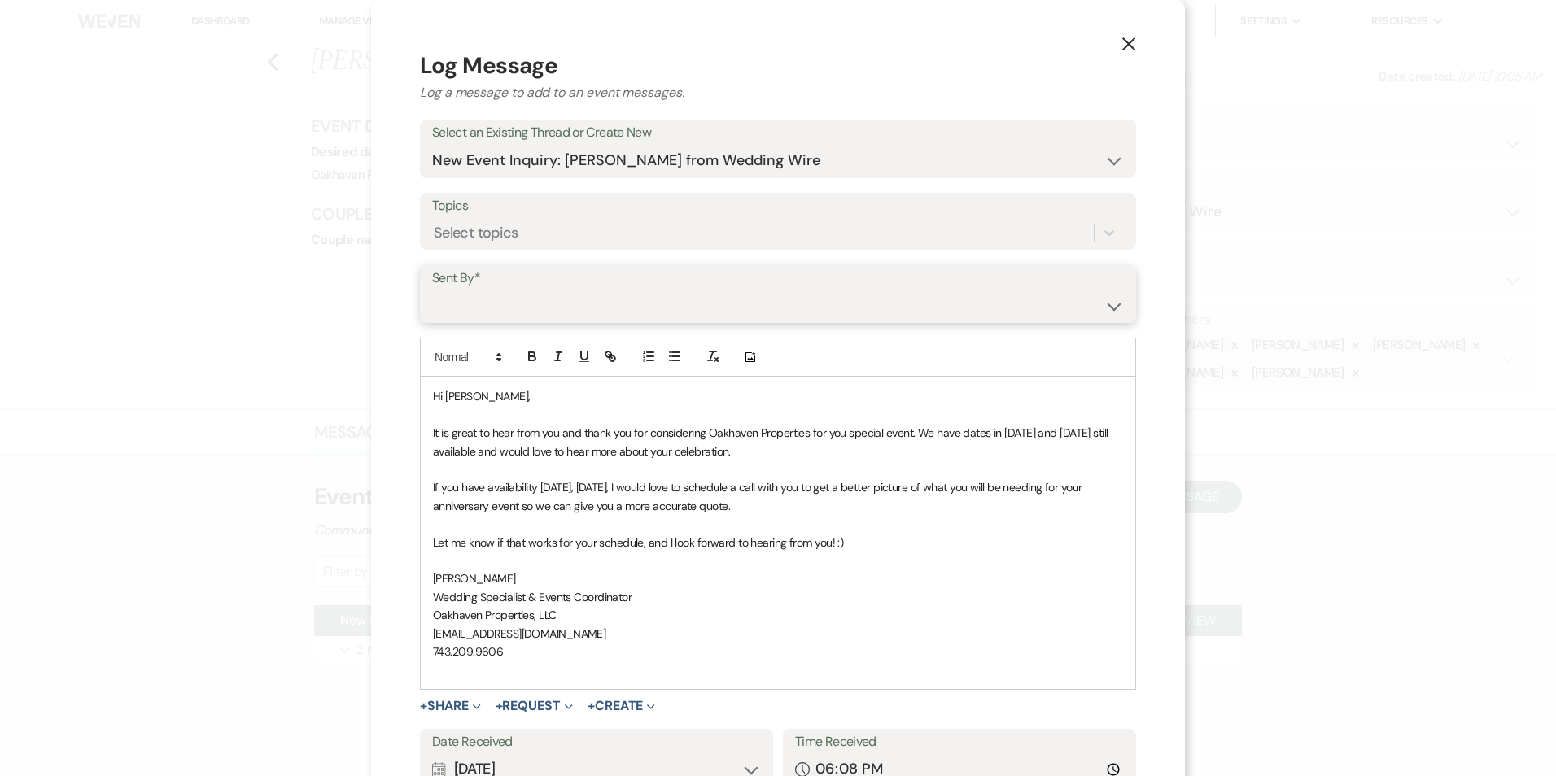
drag, startPoint x: 521, startPoint y: 312, endPoint x: 521, endPoint y: 322, distance: 10.6
click at [521, 312] on select "[PERSON_NAME] ([EMAIL_ADDRESS][DOMAIN_NAME]) [PERSON_NAME] ([PERSON_NAME][EMAIL…" at bounding box center [778, 306] width 692 height 32
select select "user-127923"
click at [432, 290] on select "[PERSON_NAME] ([EMAIL_ADDRESS][DOMAIN_NAME]) [PERSON_NAME] ([PERSON_NAME][EMAIL…" at bounding box center [778, 306] width 692 height 32
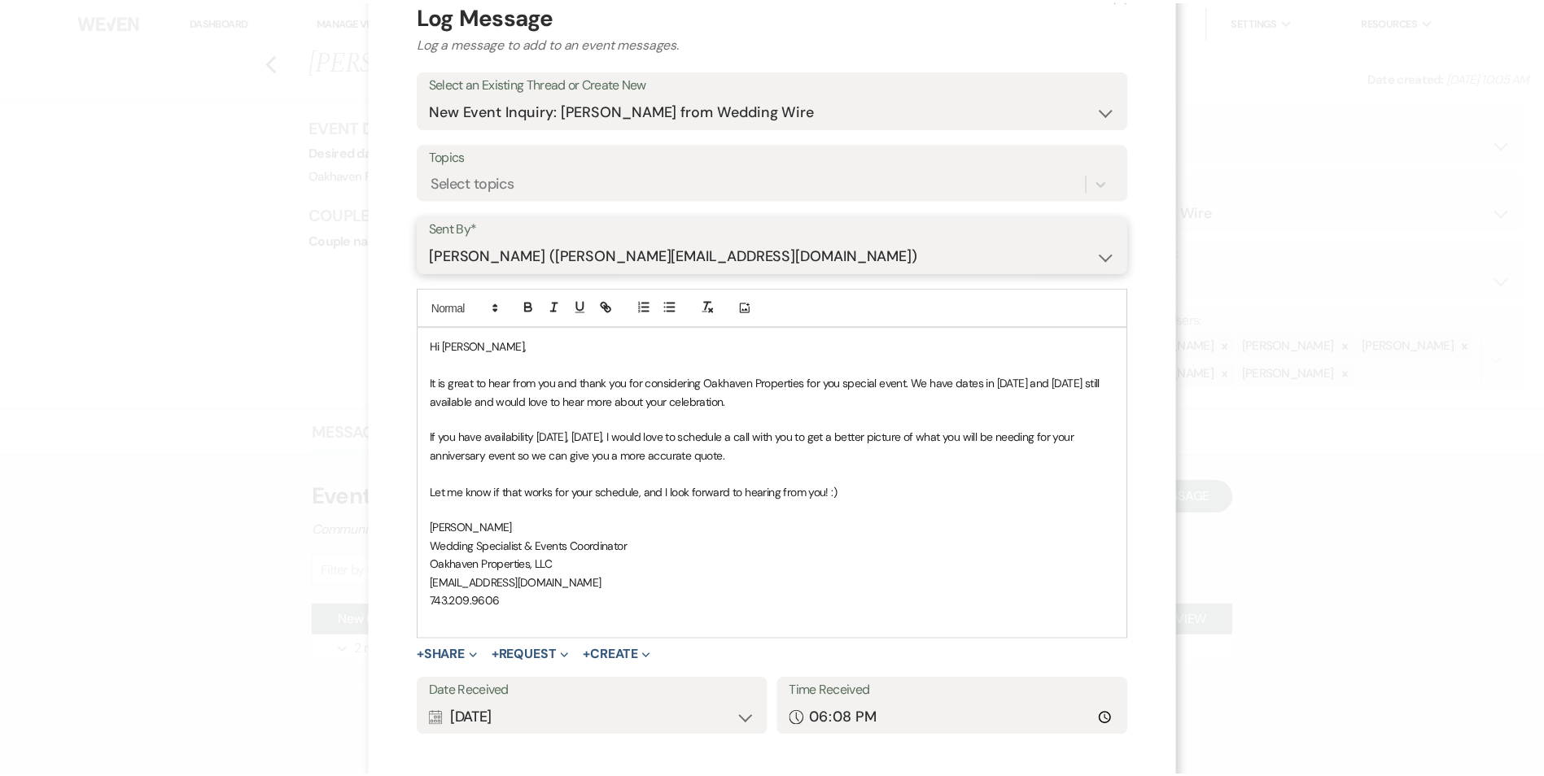
scroll to position [135, 0]
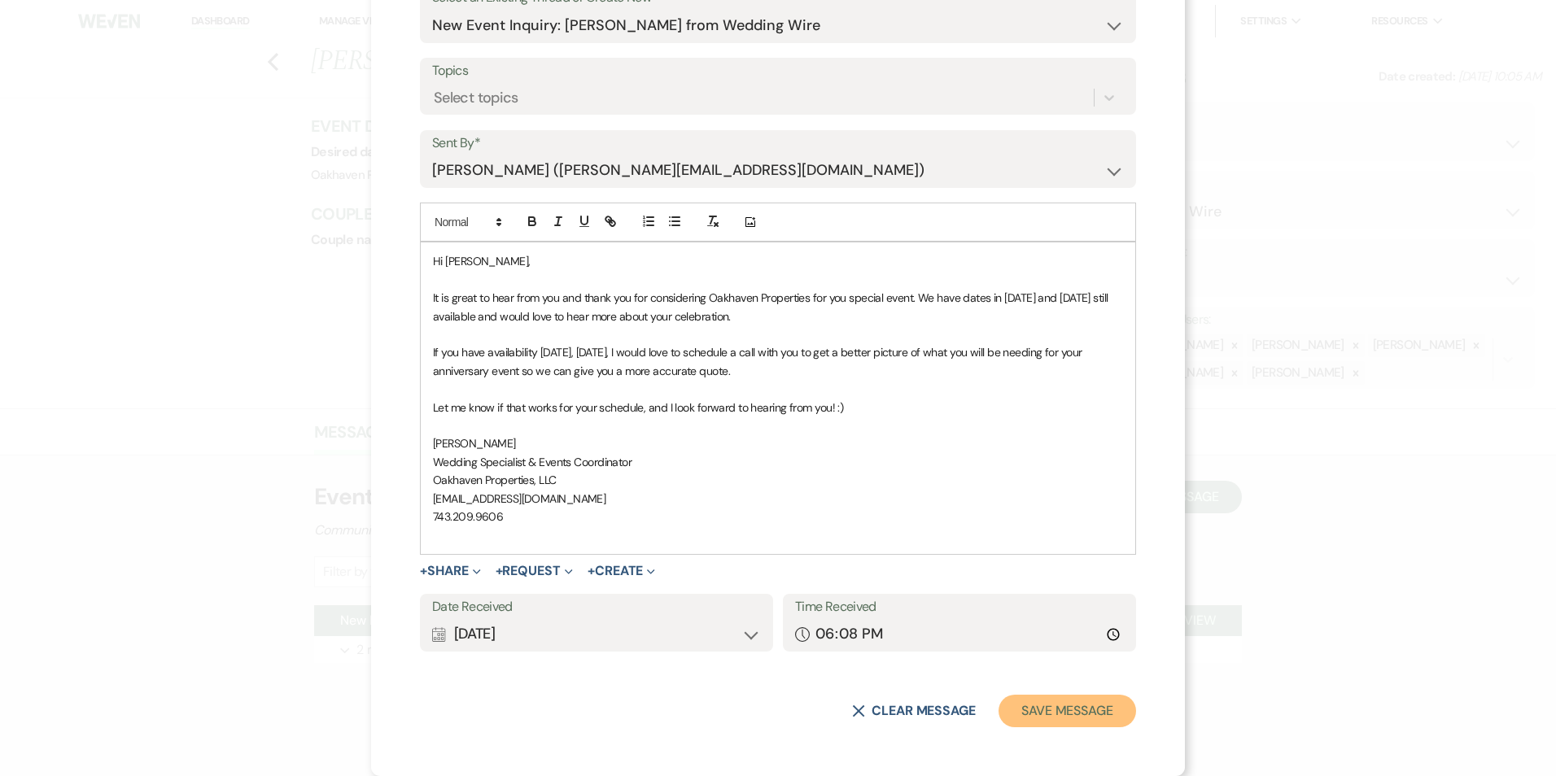
click at [1063, 707] on button "Save Message" at bounding box center [1067, 711] width 138 height 33
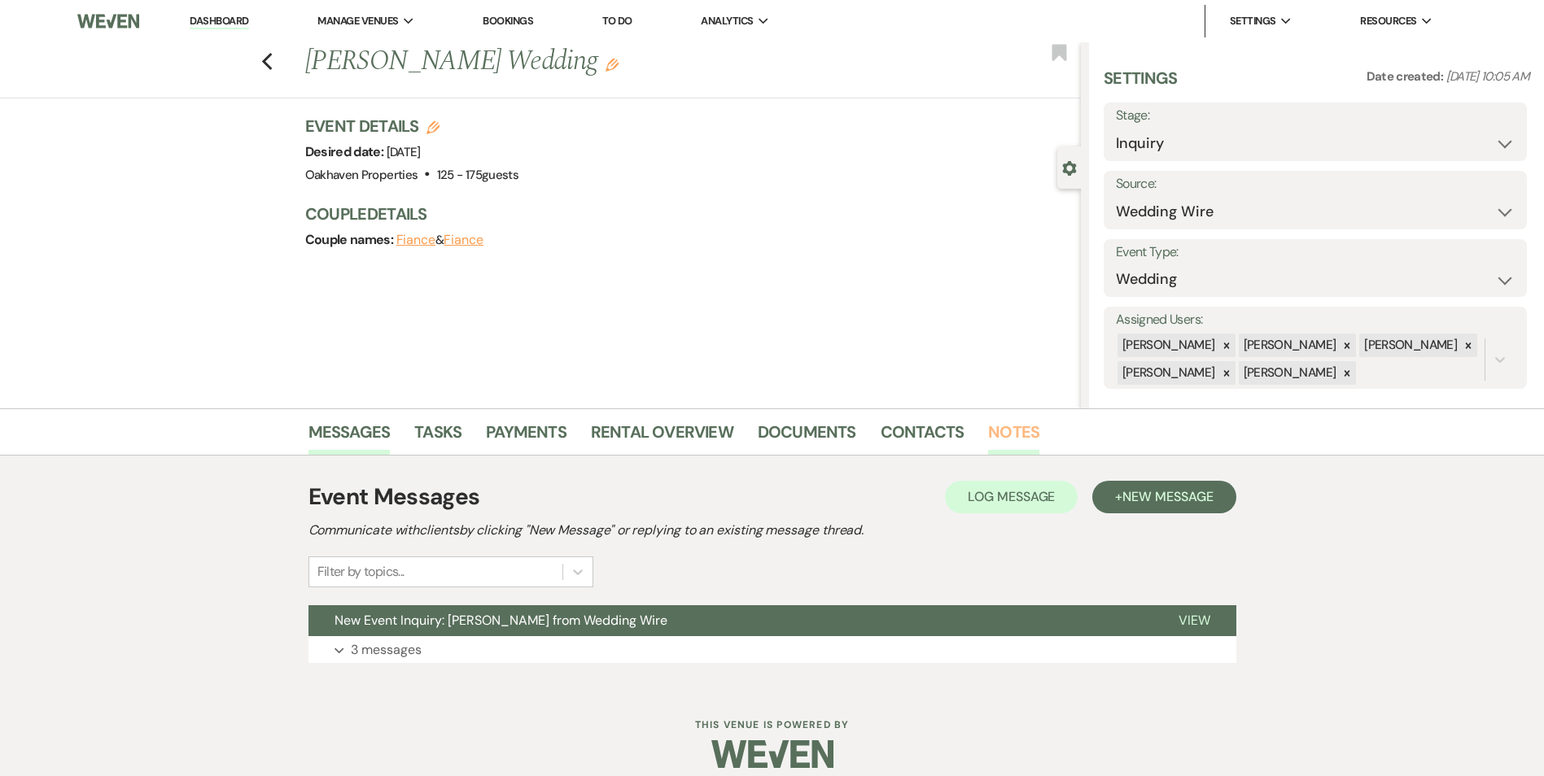
click at [1011, 443] on link "Notes" at bounding box center [1013, 437] width 51 height 36
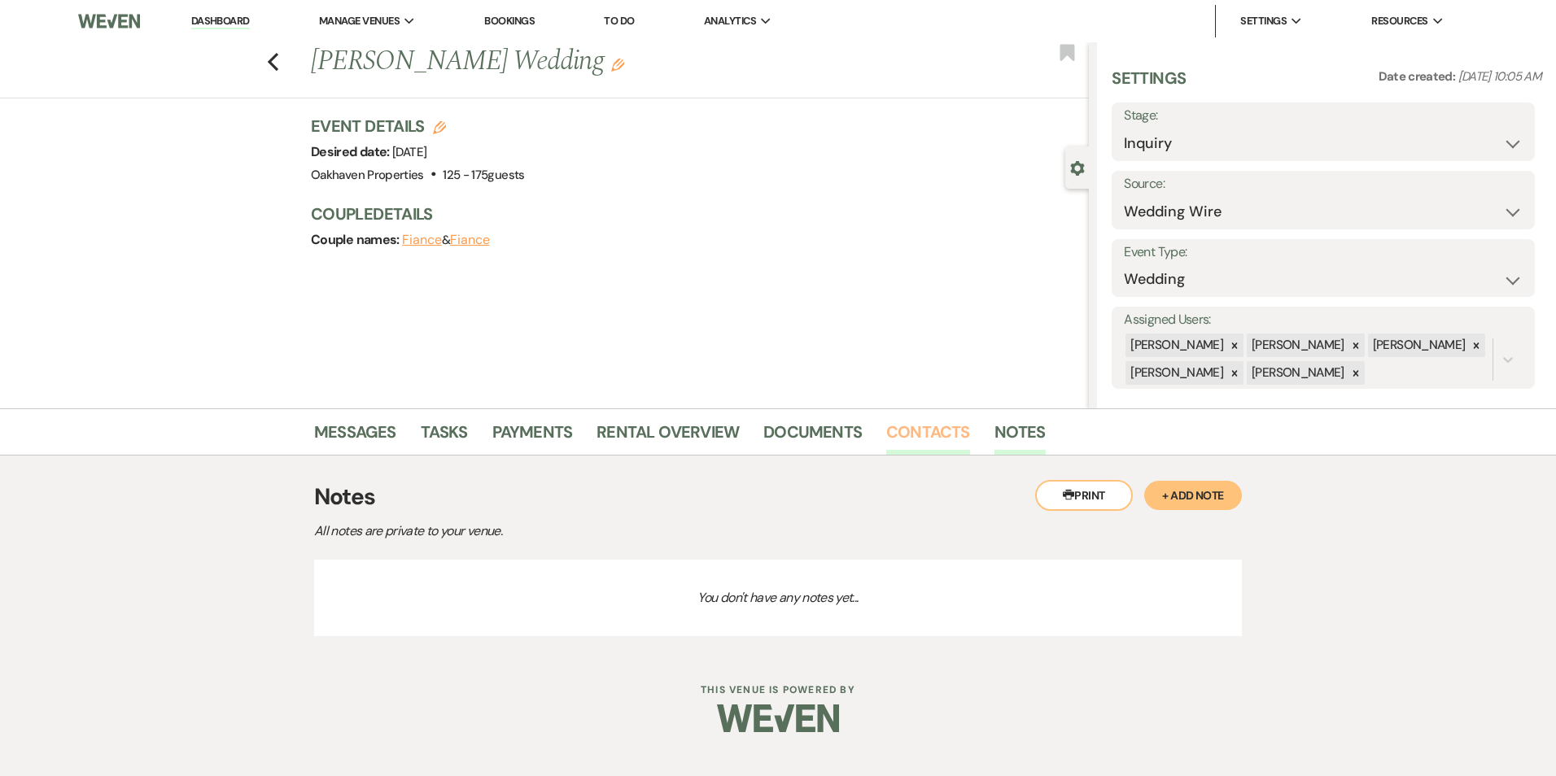
click at [902, 426] on link "Contacts" at bounding box center [928, 437] width 84 height 36
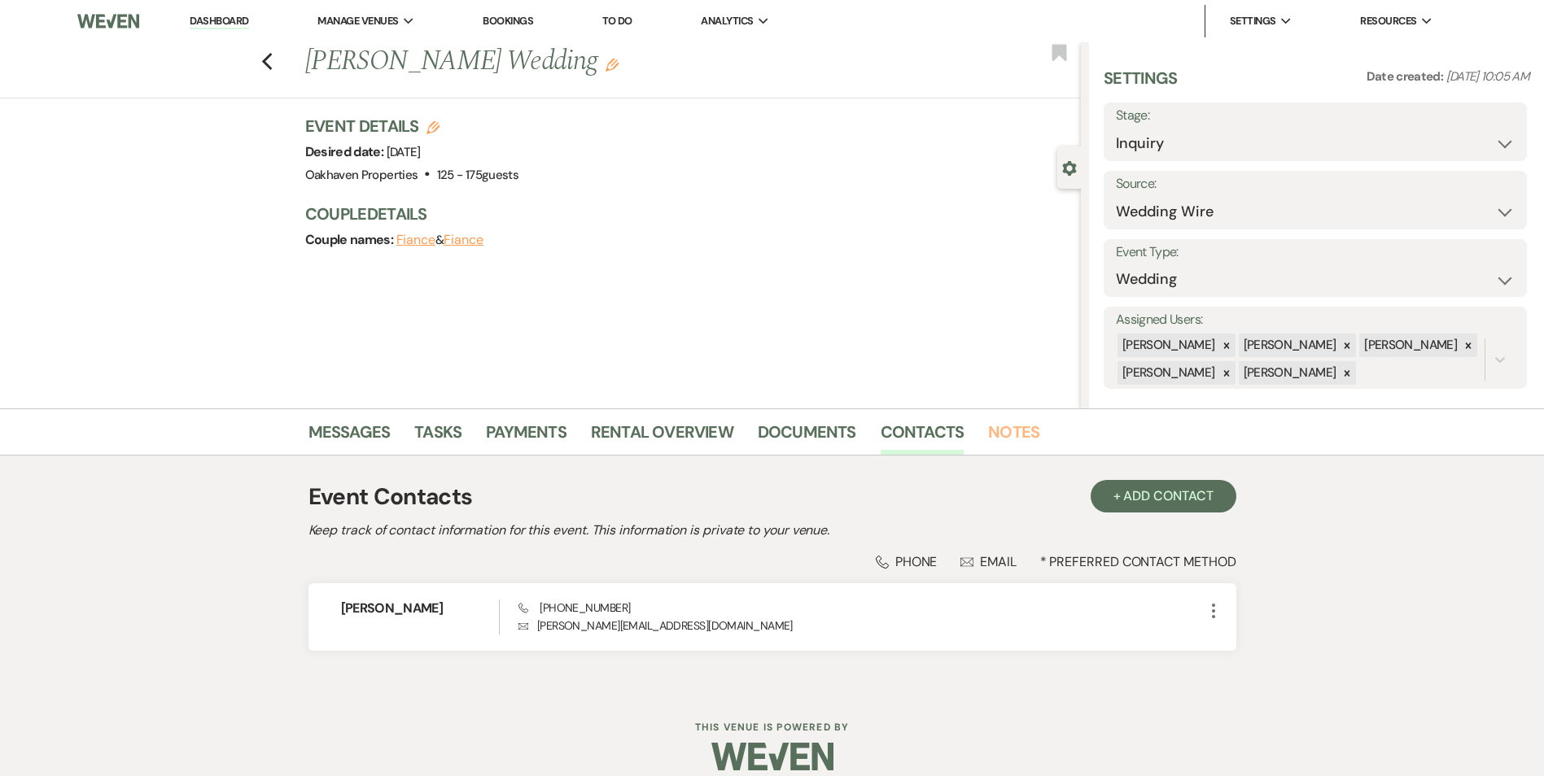
click at [988, 439] on link "Notes" at bounding box center [1013, 437] width 51 height 36
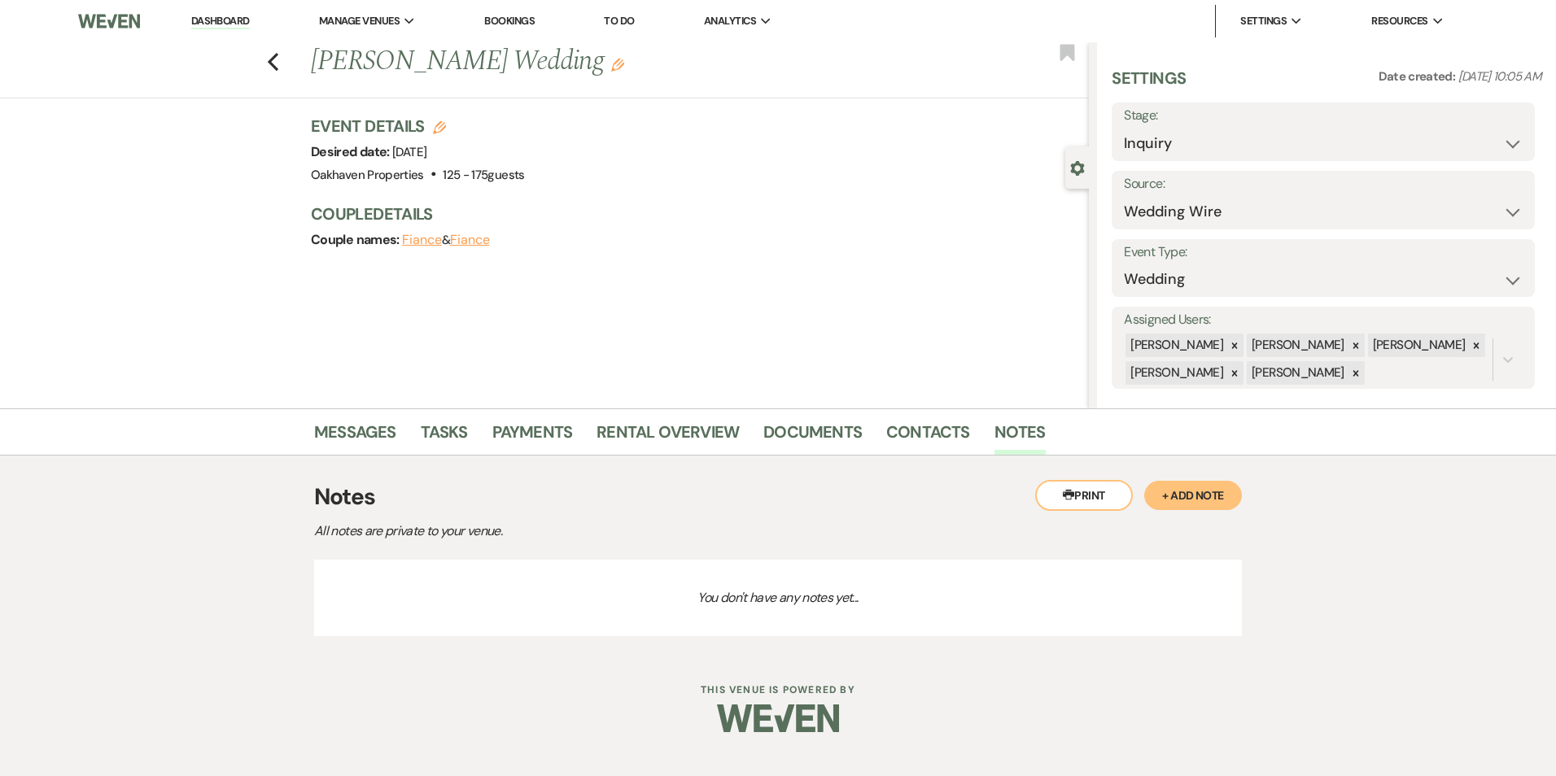
drag, startPoint x: 1191, startPoint y: 485, endPoint x: 1181, endPoint y: 497, distance: 16.2
click at [1191, 486] on button "+ Add Note" at bounding box center [1193, 495] width 98 height 29
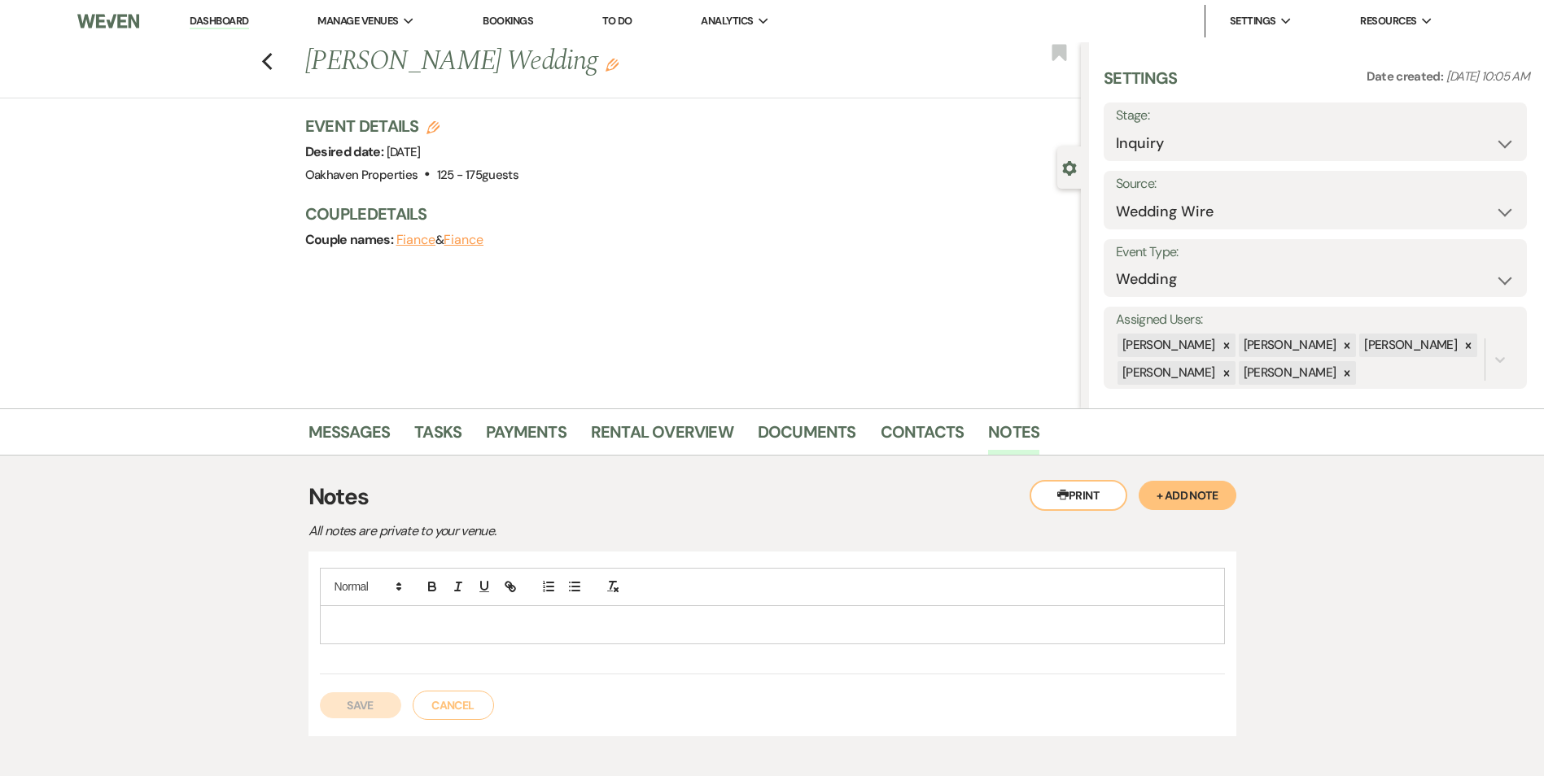
click at [585, 645] on div at bounding box center [772, 621] width 905 height 107
click at [566, 626] on p at bounding box center [772, 625] width 879 height 18
click at [514, 622] on p at bounding box center [772, 625] width 879 height 18
click at [347, 692] on button "Save" at bounding box center [360, 705] width 81 height 26
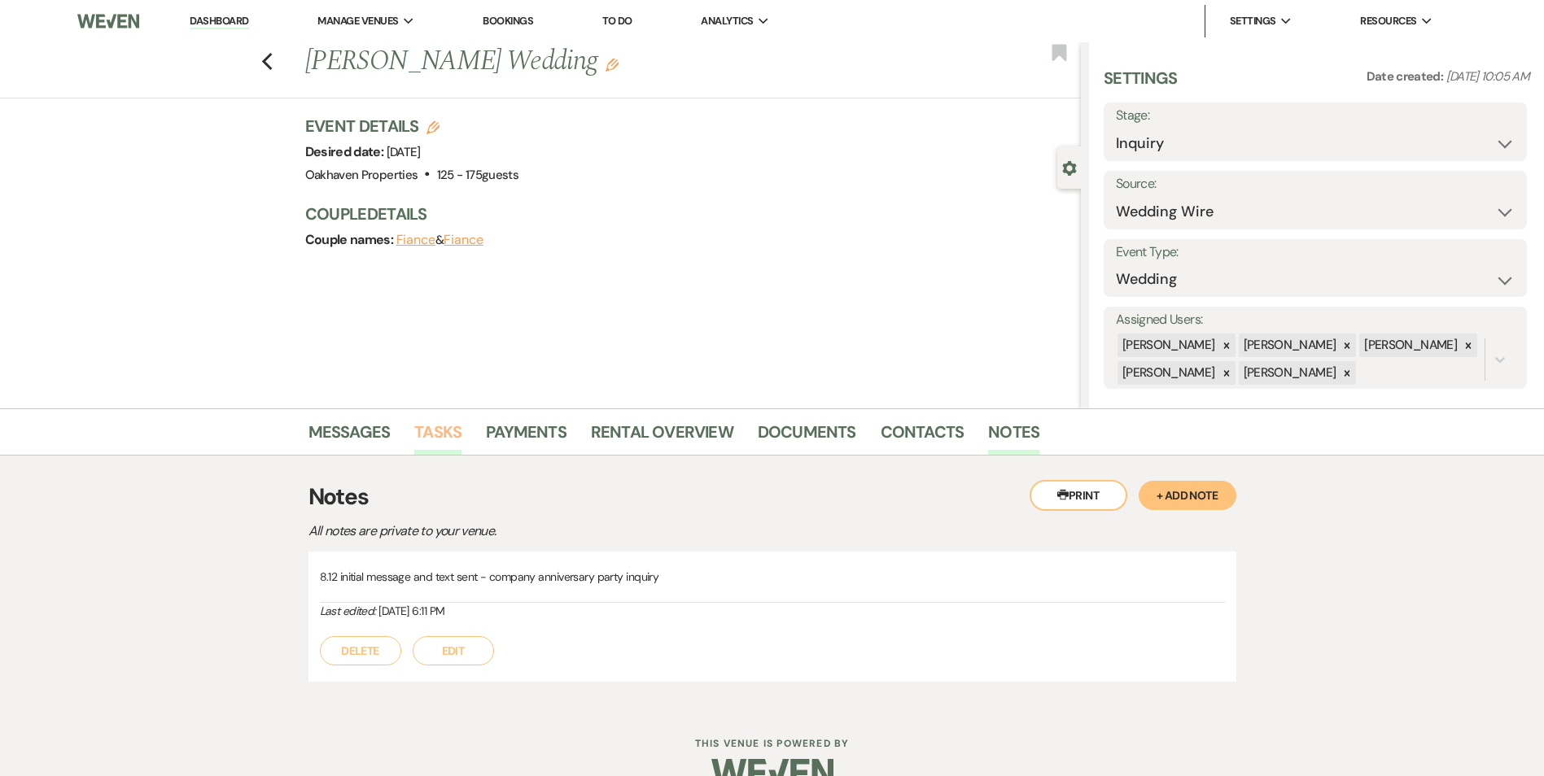
click at [443, 435] on link "Tasks" at bounding box center [437, 437] width 47 height 36
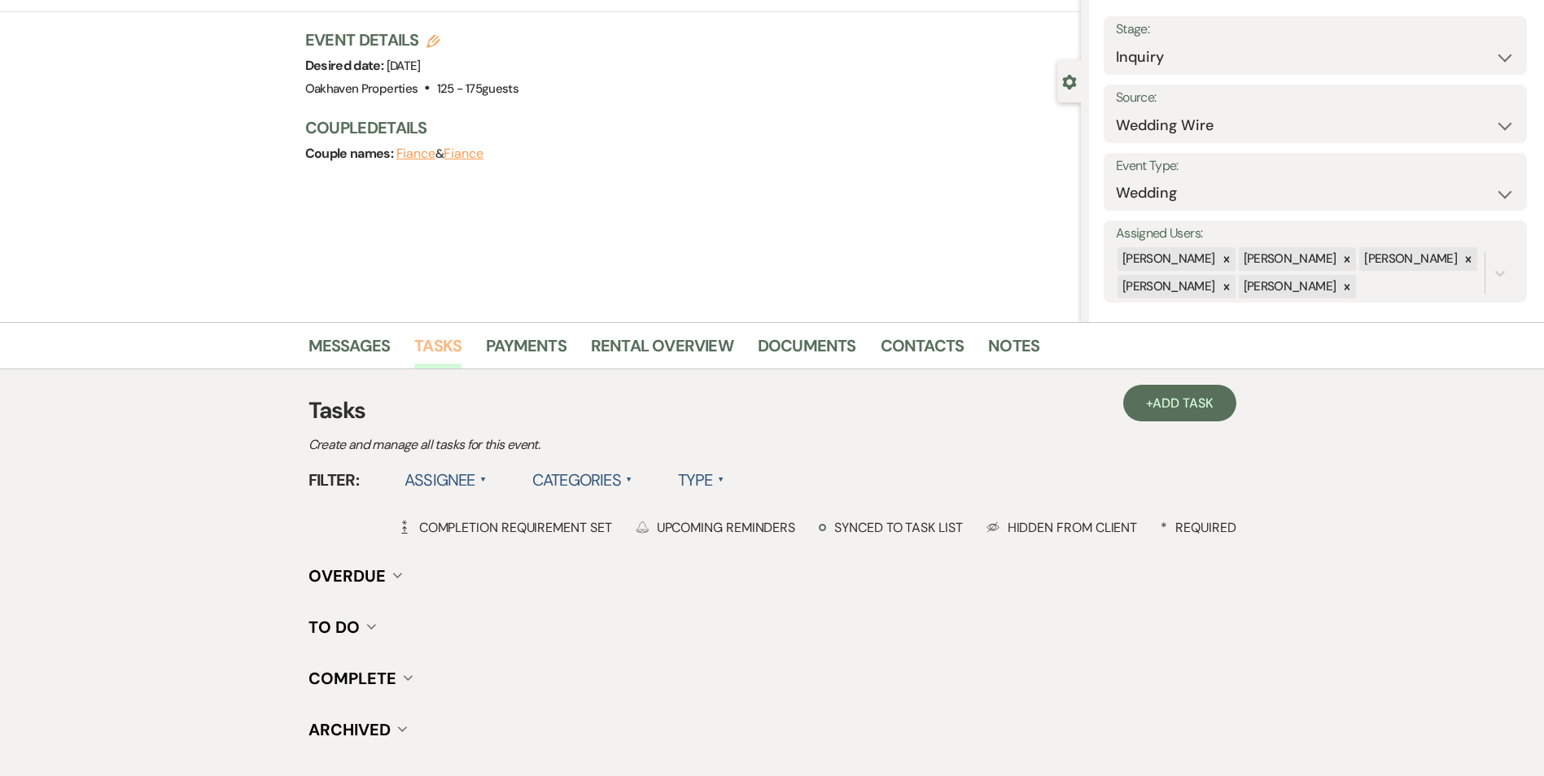
scroll to position [200, 0]
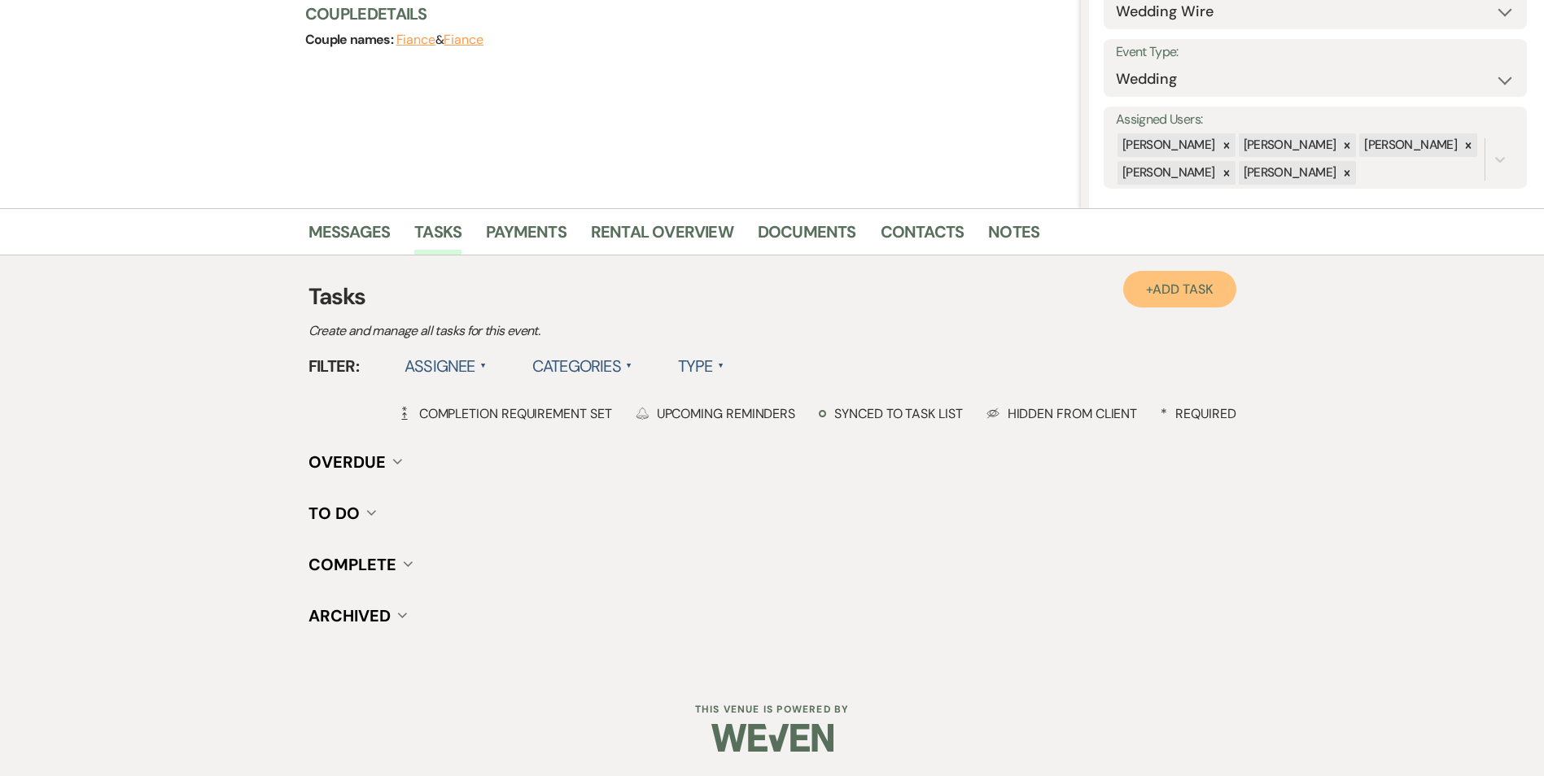
click at [1155, 294] on span "Add Task" at bounding box center [1182, 289] width 60 height 17
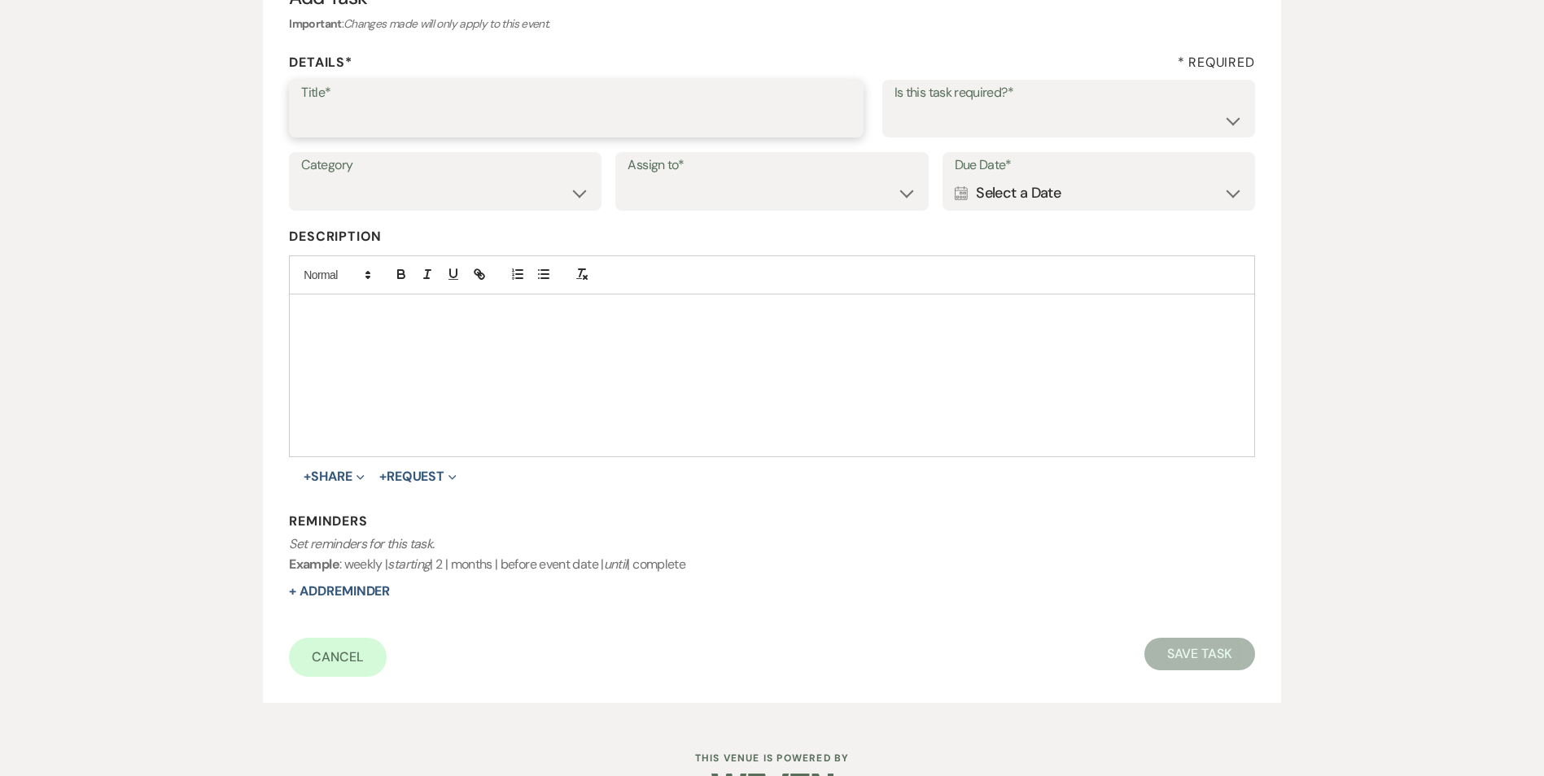
click at [497, 112] on input "Title*" at bounding box center [576, 120] width 550 height 32
type input "2nd follow up call and message"
drag, startPoint x: 974, startPoint y: 120, endPoint x: 974, endPoint y: 135, distance: 15.5
click at [974, 120] on select "Yes No" at bounding box center [1068, 120] width 348 height 32
select select "true"
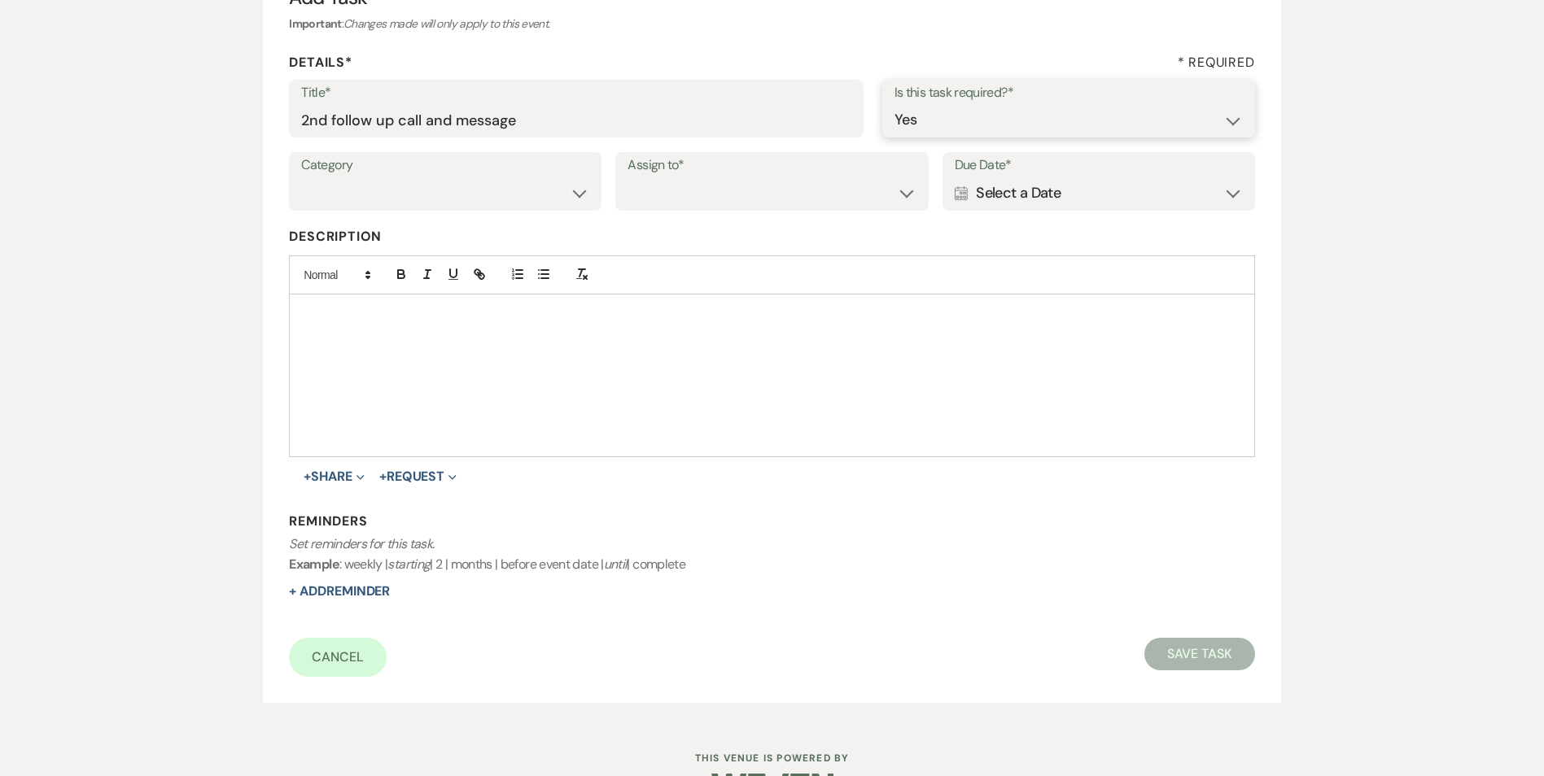
click at [894, 104] on select "Yes No" at bounding box center [1068, 120] width 348 height 32
drag, startPoint x: 509, startPoint y: 199, endPoint x: 509, endPoint y: 212, distance: 13.0
click at [509, 199] on select "Venue Vendors Guests Details Finalize & Share" at bounding box center [445, 193] width 288 height 32
select select "31"
click at [301, 177] on select "Venue Vendors Guests Details Finalize & Share" at bounding box center [445, 193] width 288 height 32
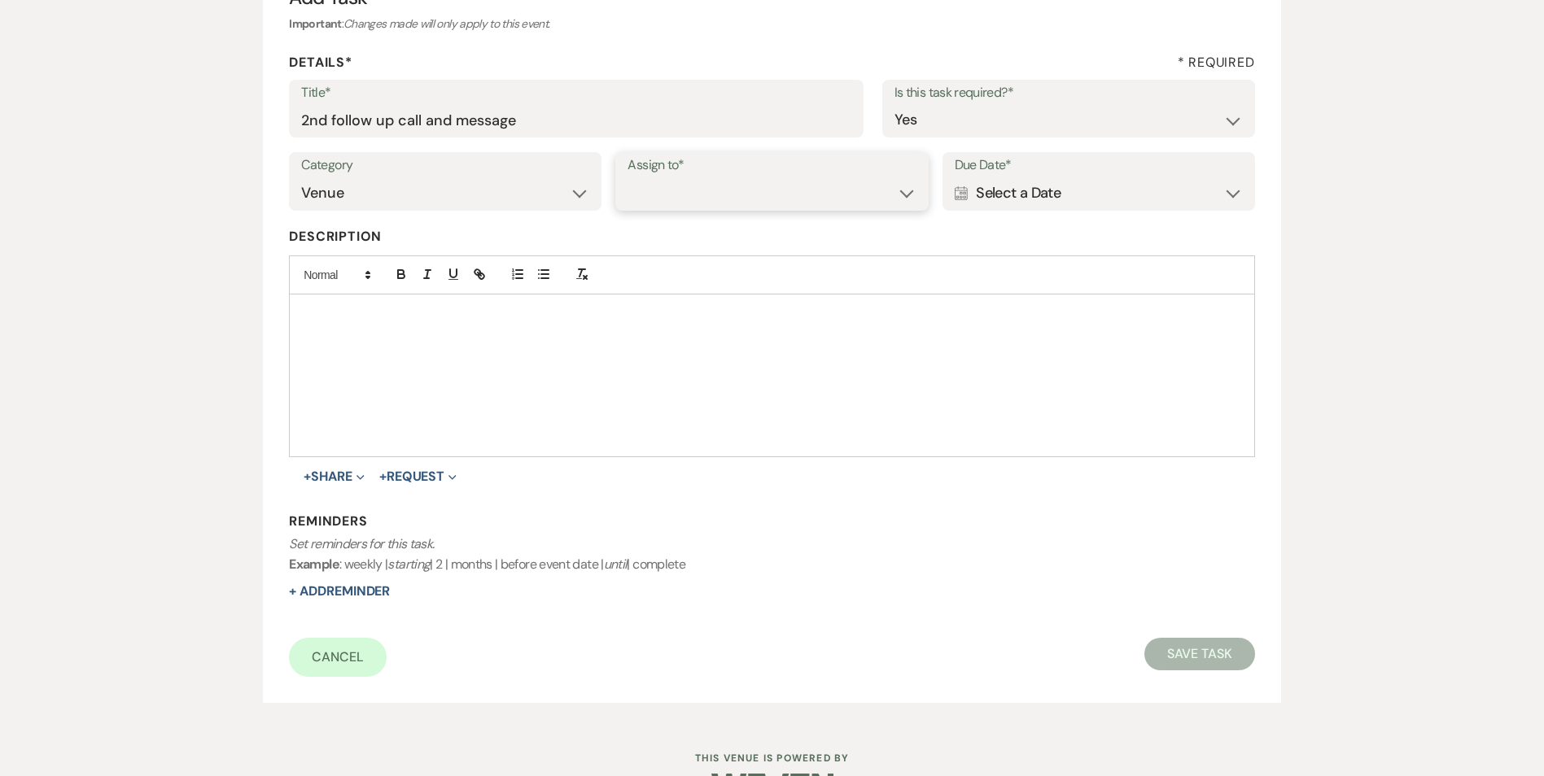
click at [632, 201] on select "Venue Client" at bounding box center [771, 193] width 288 height 32
select select "venueHost"
click at [627, 177] on select "Venue Client" at bounding box center [771, 193] width 288 height 32
click at [1005, 199] on div "Calendar Select a Date Expand" at bounding box center [1098, 193] width 288 height 32
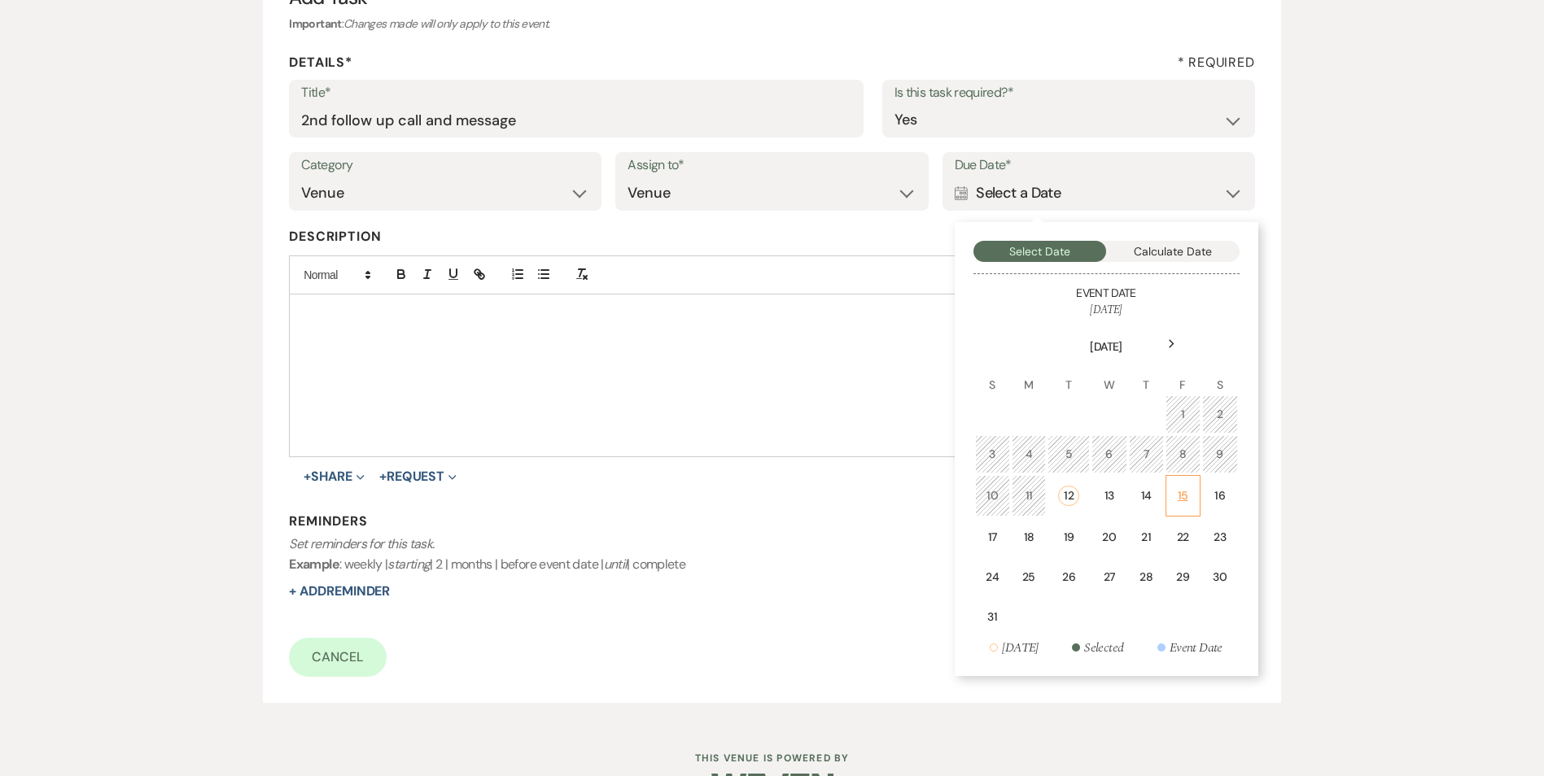
click at [1190, 494] on td "15" at bounding box center [1182, 495] width 35 height 41
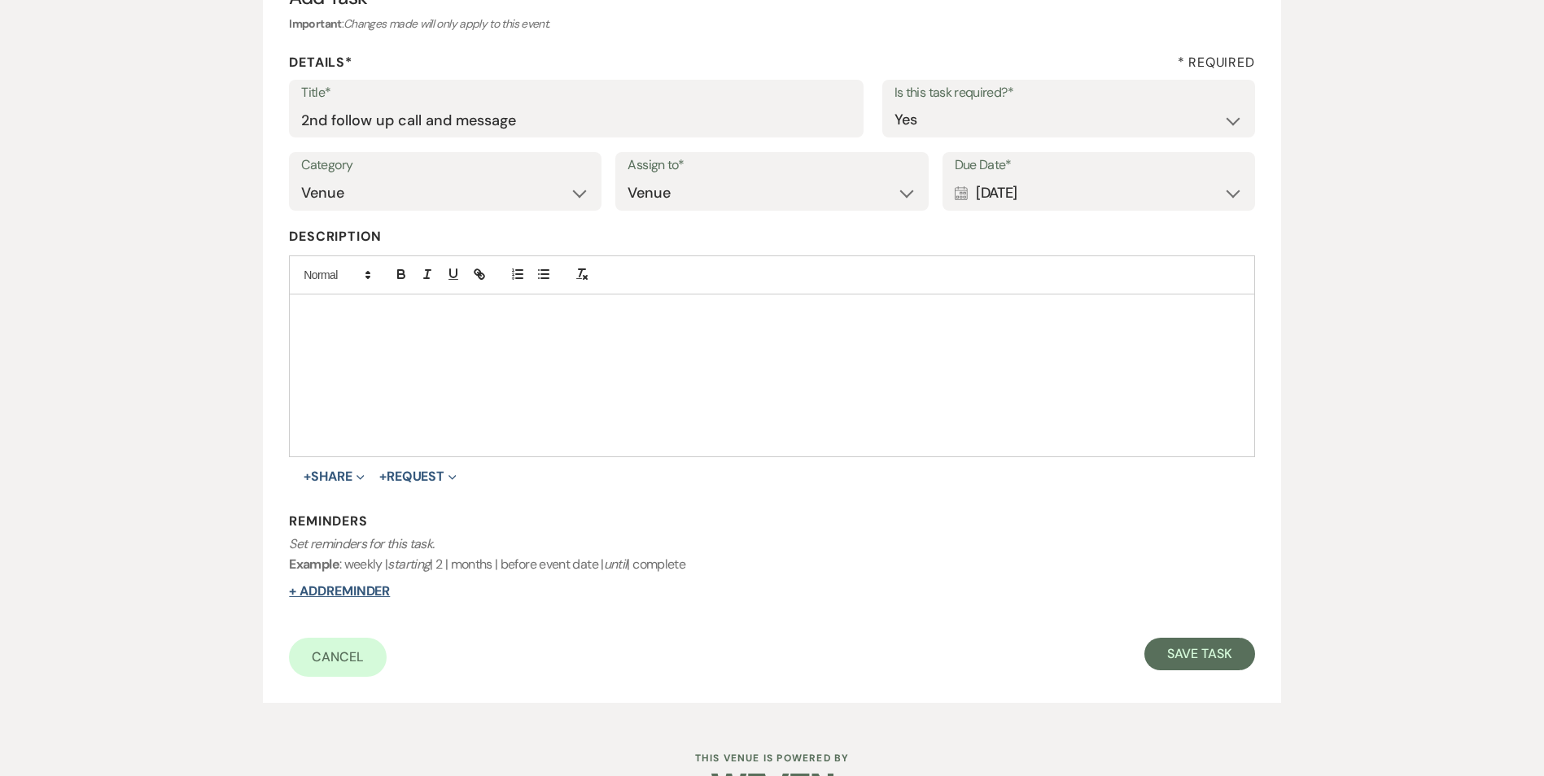
click at [347, 588] on button "+ Add Reminder" at bounding box center [339, 591] width 101 height 13
select select "host"
select select "days"
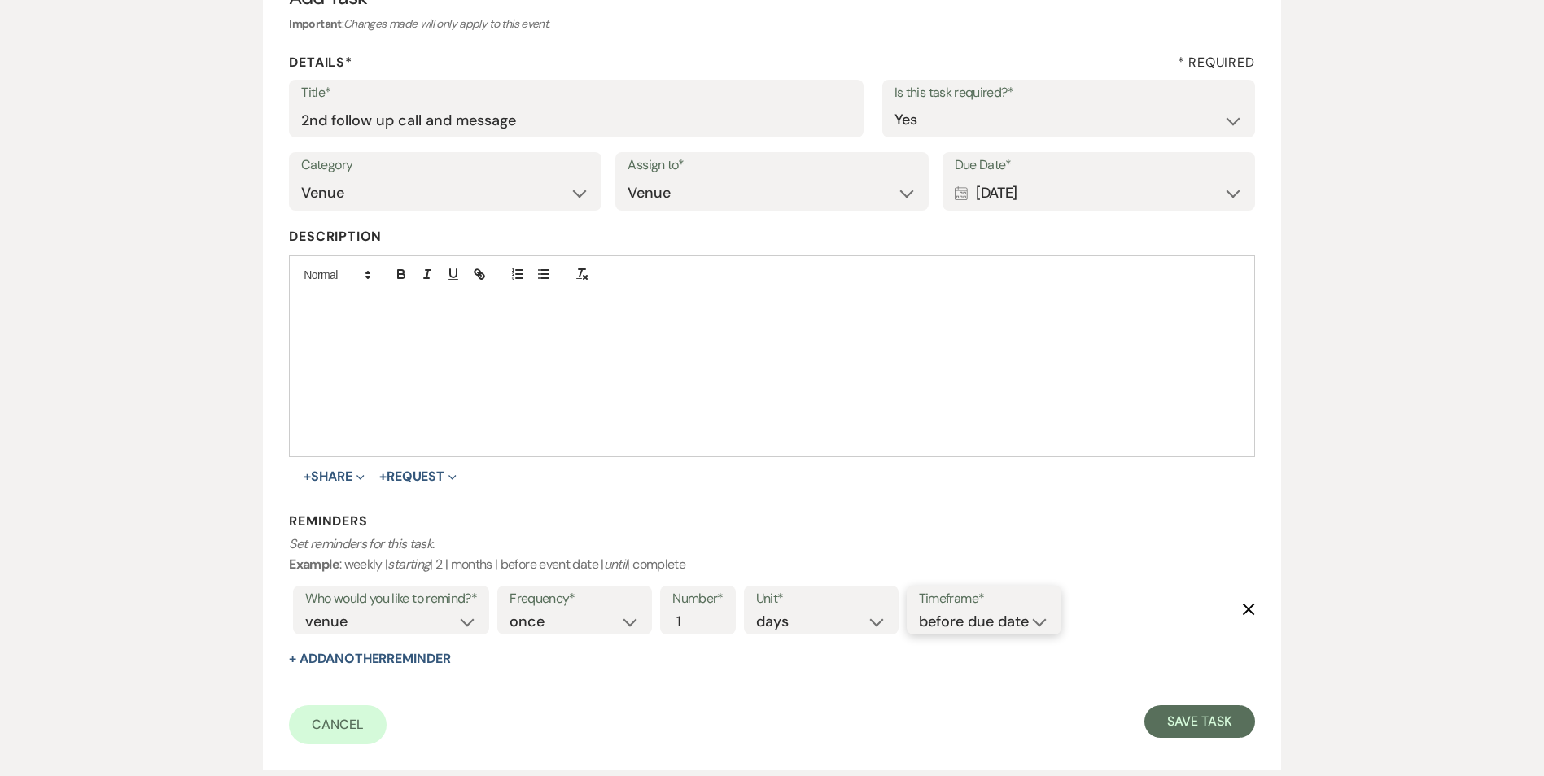
click at [962, 625] on select "before due date after due date on due date on custom date" at bounding box center [984, 622] width 130 height 22
select select "onDueDate"
click at [919, 611] on select "before due date after due date on due date on custom date" at bounding box center [984, 622] width 130 height 22
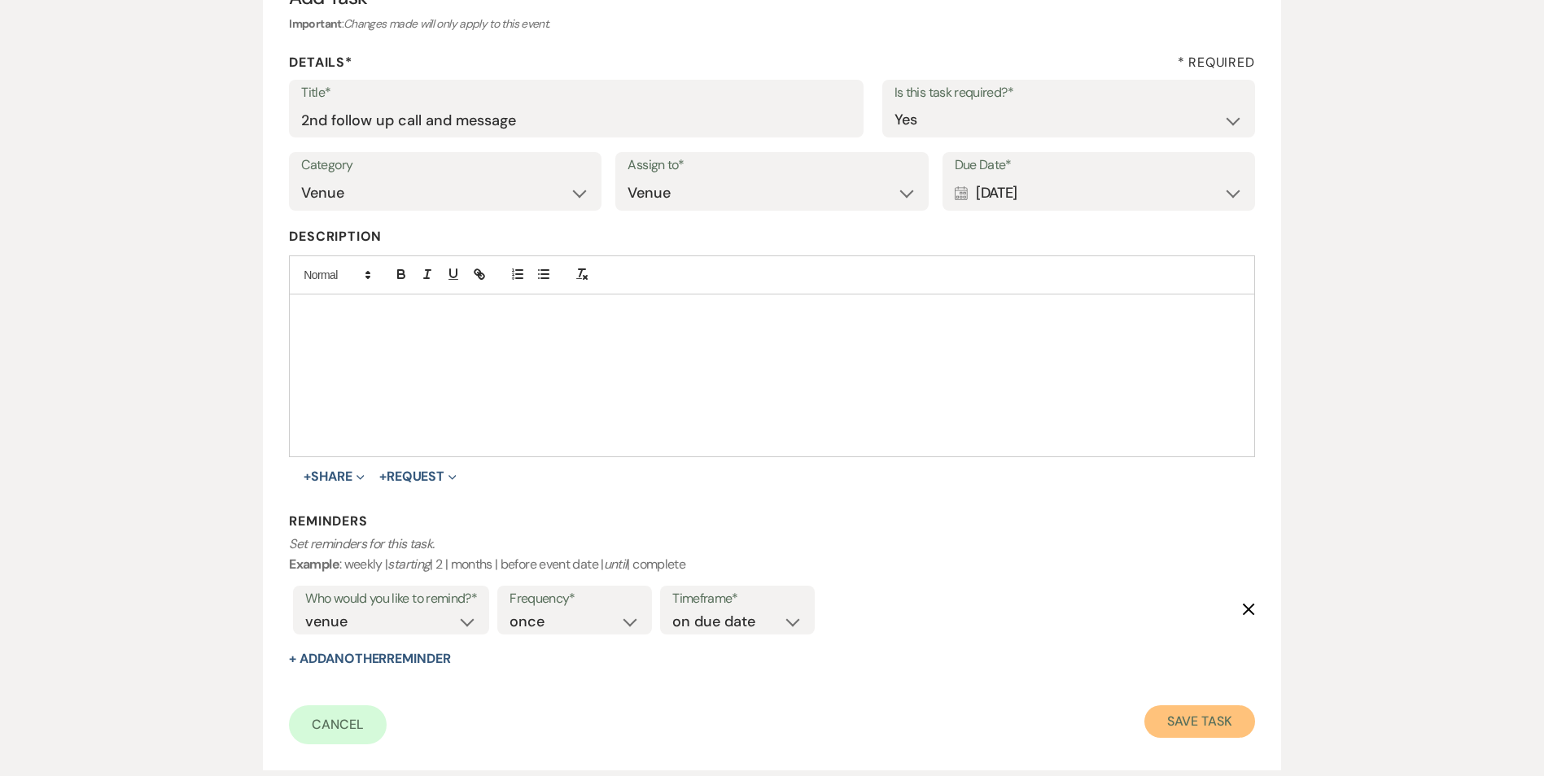
click at [1169, 719] on button "Save Task" at bounding box center [1199, 721] width 110 height 33
select select "3"
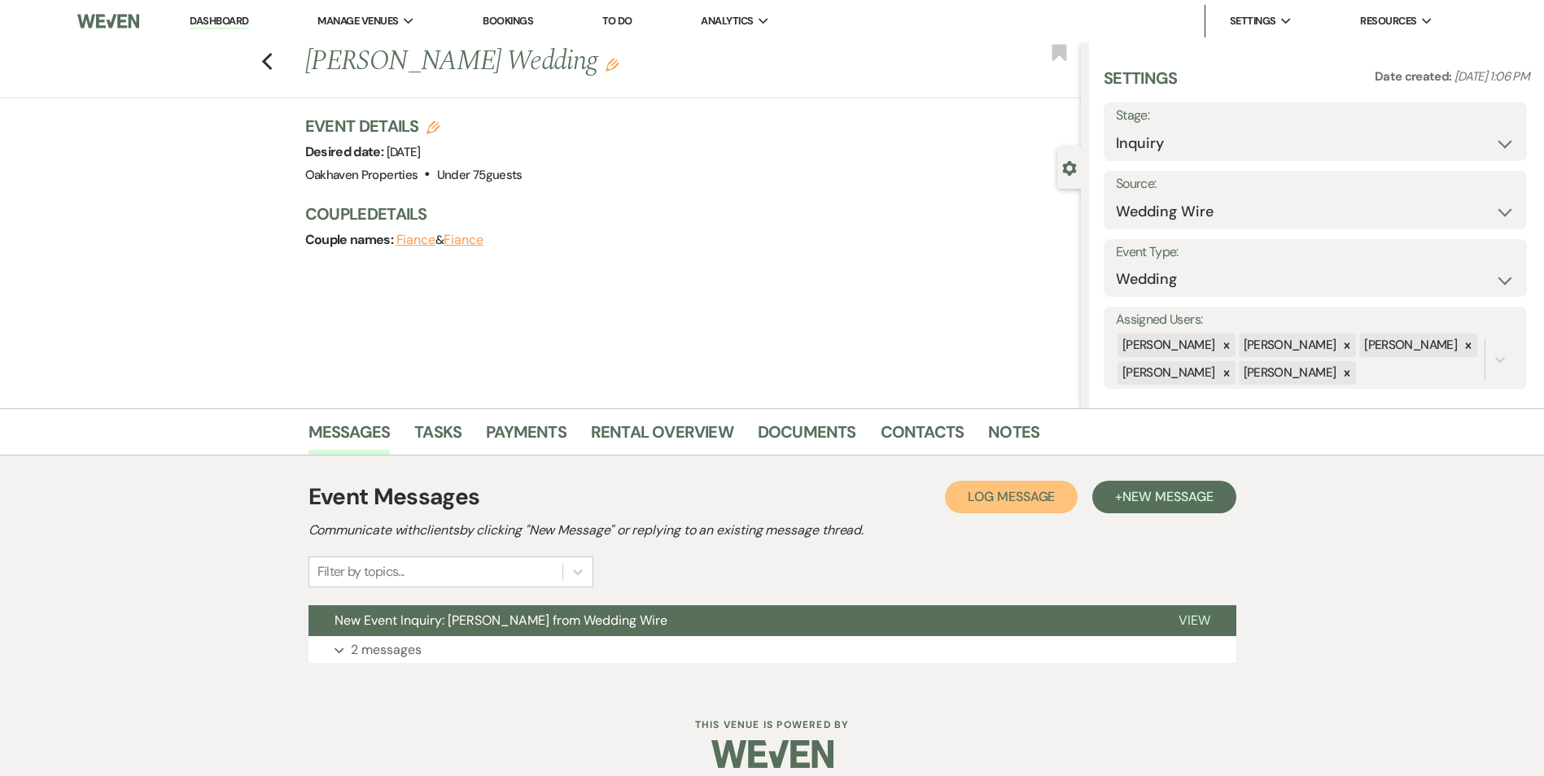
click at [999, 492] on span "Log Message" at bounding box center [1010, 496] width 87 height 17
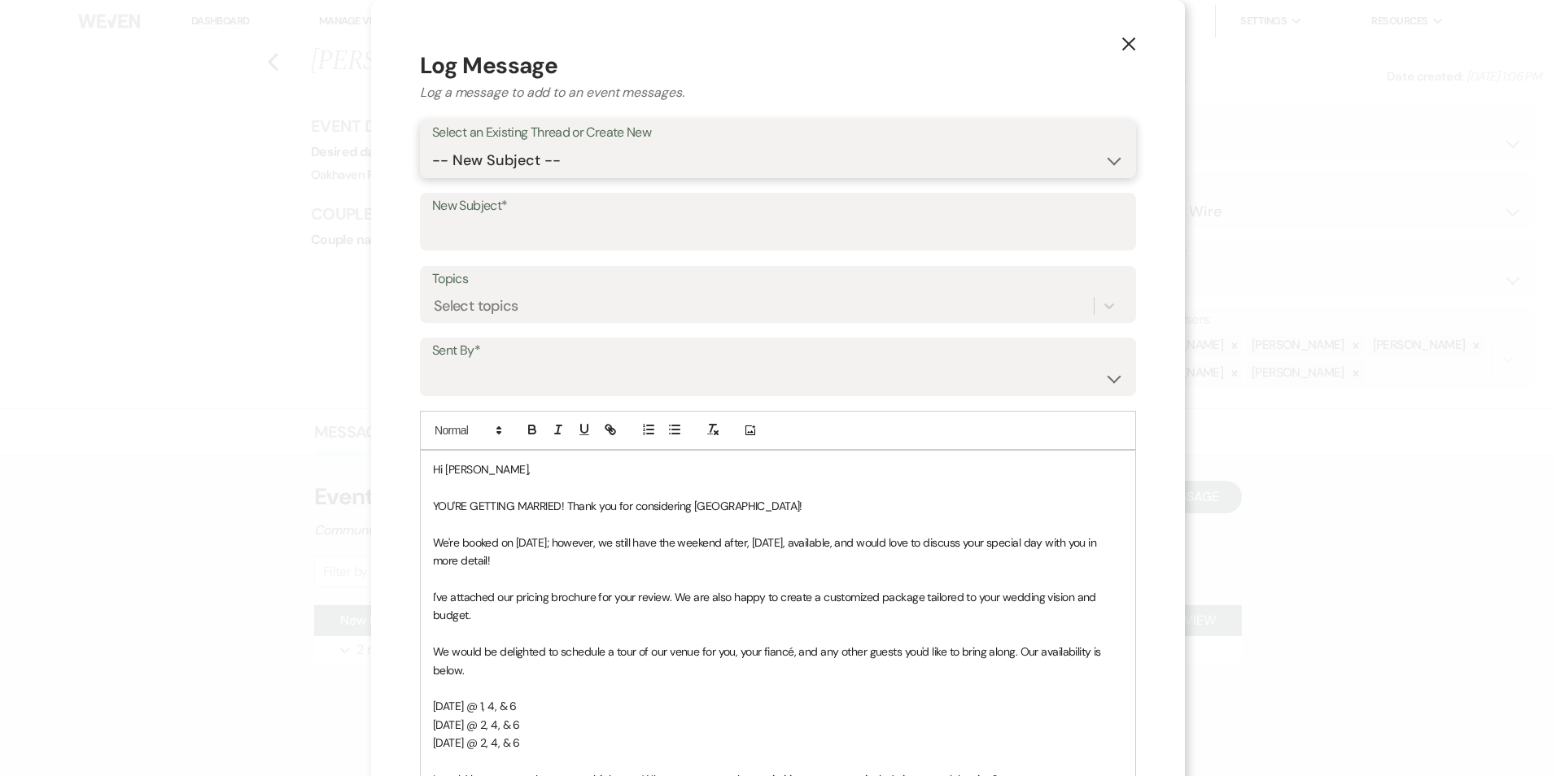
drag, startPoint x: 508, startPoint y: 164, endPoint x: 514, endPoint y: 179, distance: 16.8
click at [508, 163] on select "-- New Subject -- New Event Inquiry: [PERSON_NAME] from Wedding Wire" at bounding box center [778, 161] width 692 height 32
select select "444033"
click at [432, 145] on select "-- New Subject -- New Event Inquiry: [PERSON_NAME] from Wedding Wire" at bounding box center [778, 161] width 692 height 32
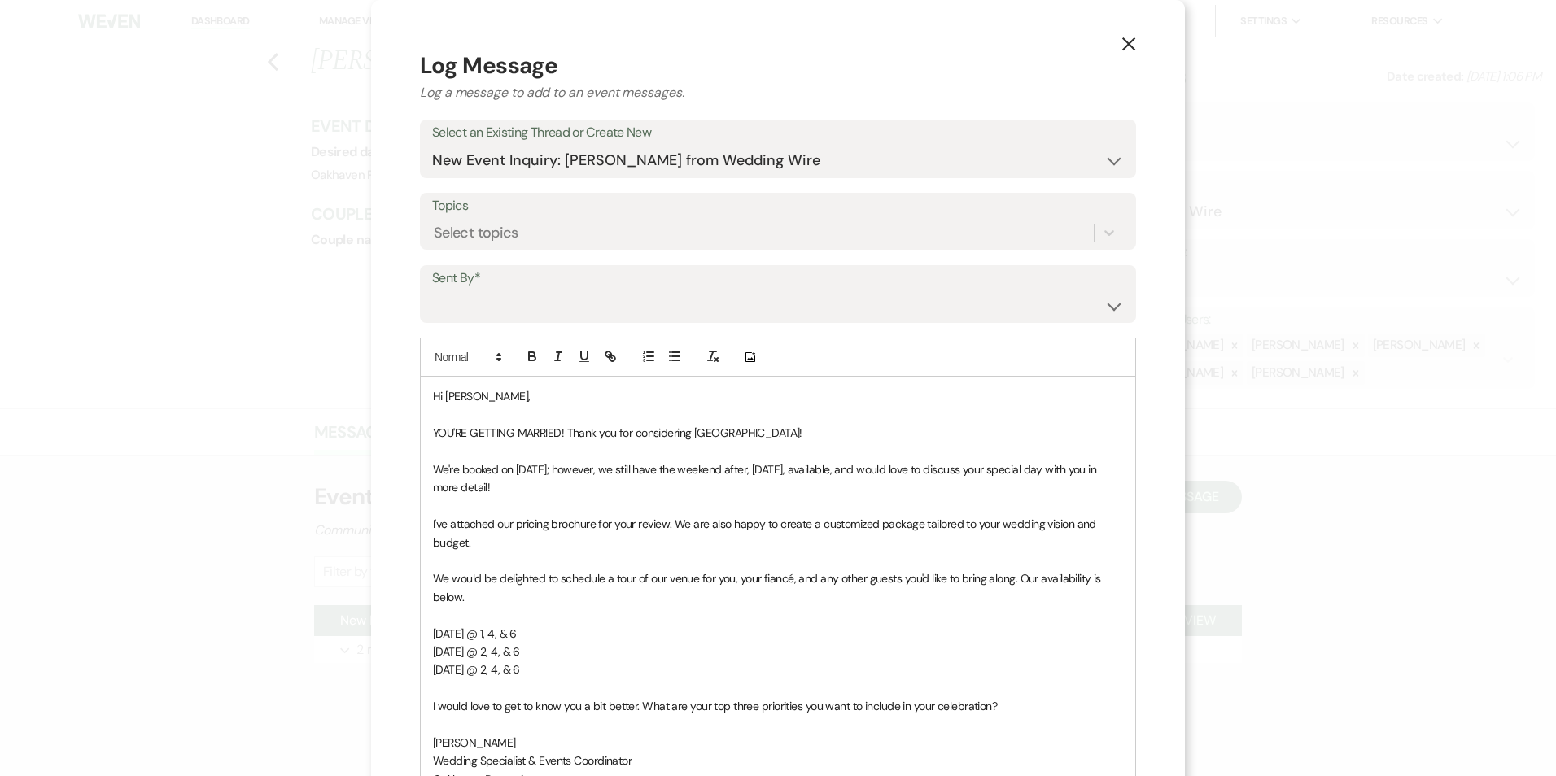
click at [531, 289] on label "Sent By*" at bounding box center [778, 279] width 692 height 24
click at [532, 305] on select "[PERSON_NAME] ([EMAIL_ADDRESS][DOMAIN_NAME]) [PERSON_NAME] ([PERSON_NAME][EMAIL…" at bounding box center [778, 306] width 692 height 32
select select "user-127923"
click at [432, 290] on select "[PERSON_NAME] ([EMAIL_ADDRESS][DOMAIN_NAME]) [PERSON_NAME] ([PERSON_NAME][EMAIL…" at bounding box center [778, 306] width 692 height 32
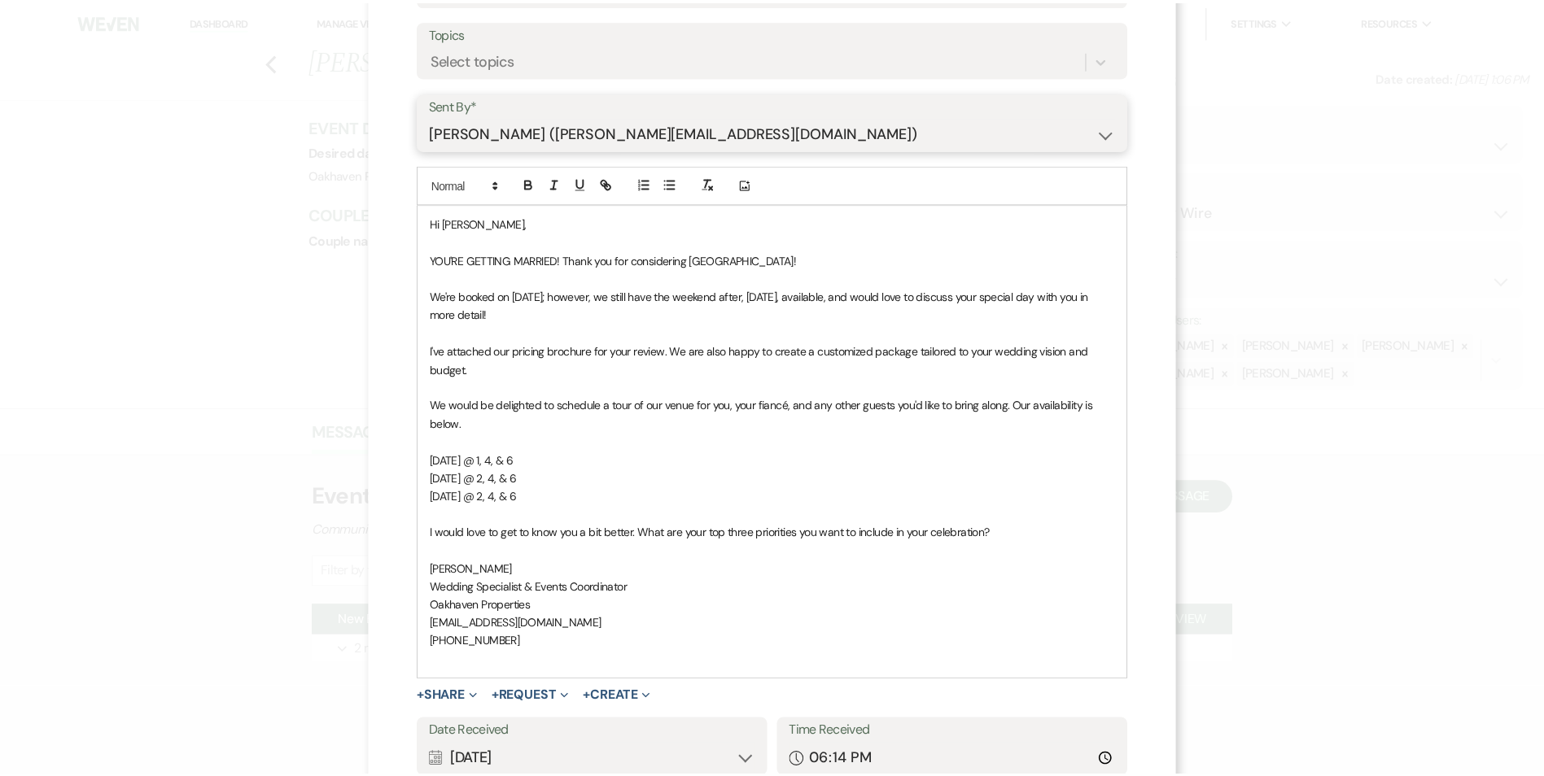
scroll to position [299, 0]
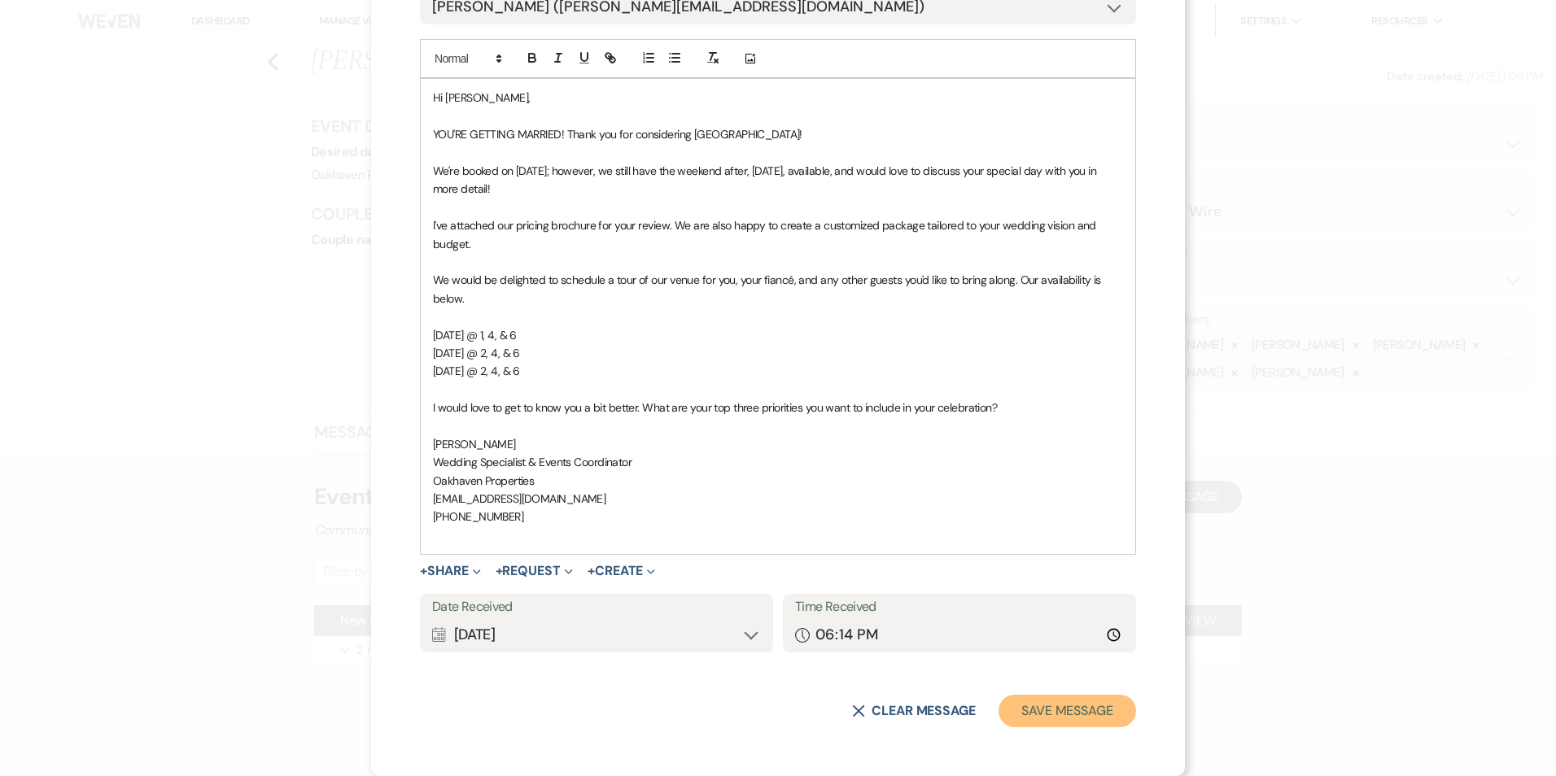
click at [1033, 714] on button "Save Message" at bounding box center [1067, 711] width 138 height 33
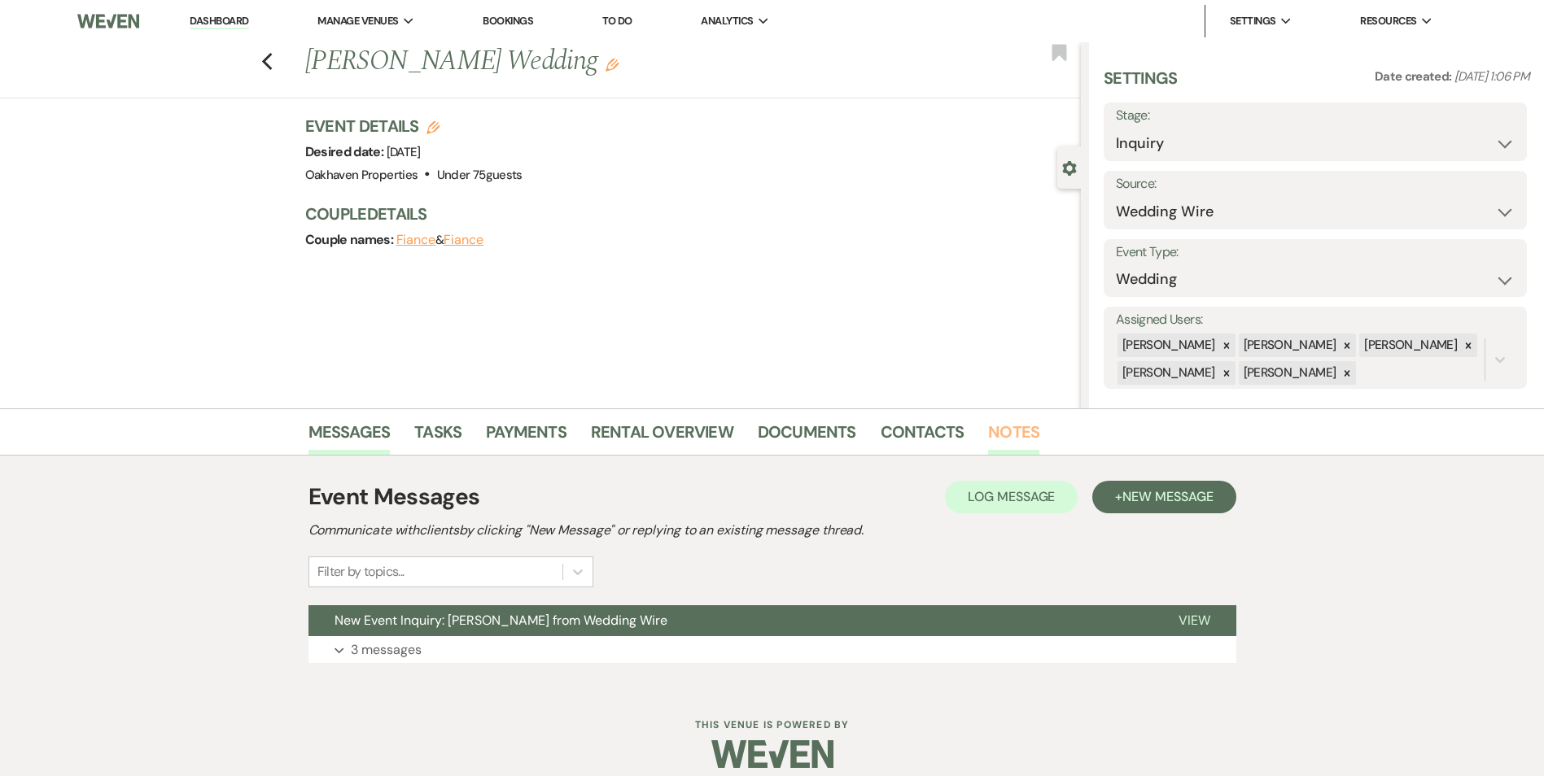
click at [1011, 440] on link "Notes" at bounding box center [1013, 437] width 51 height 36
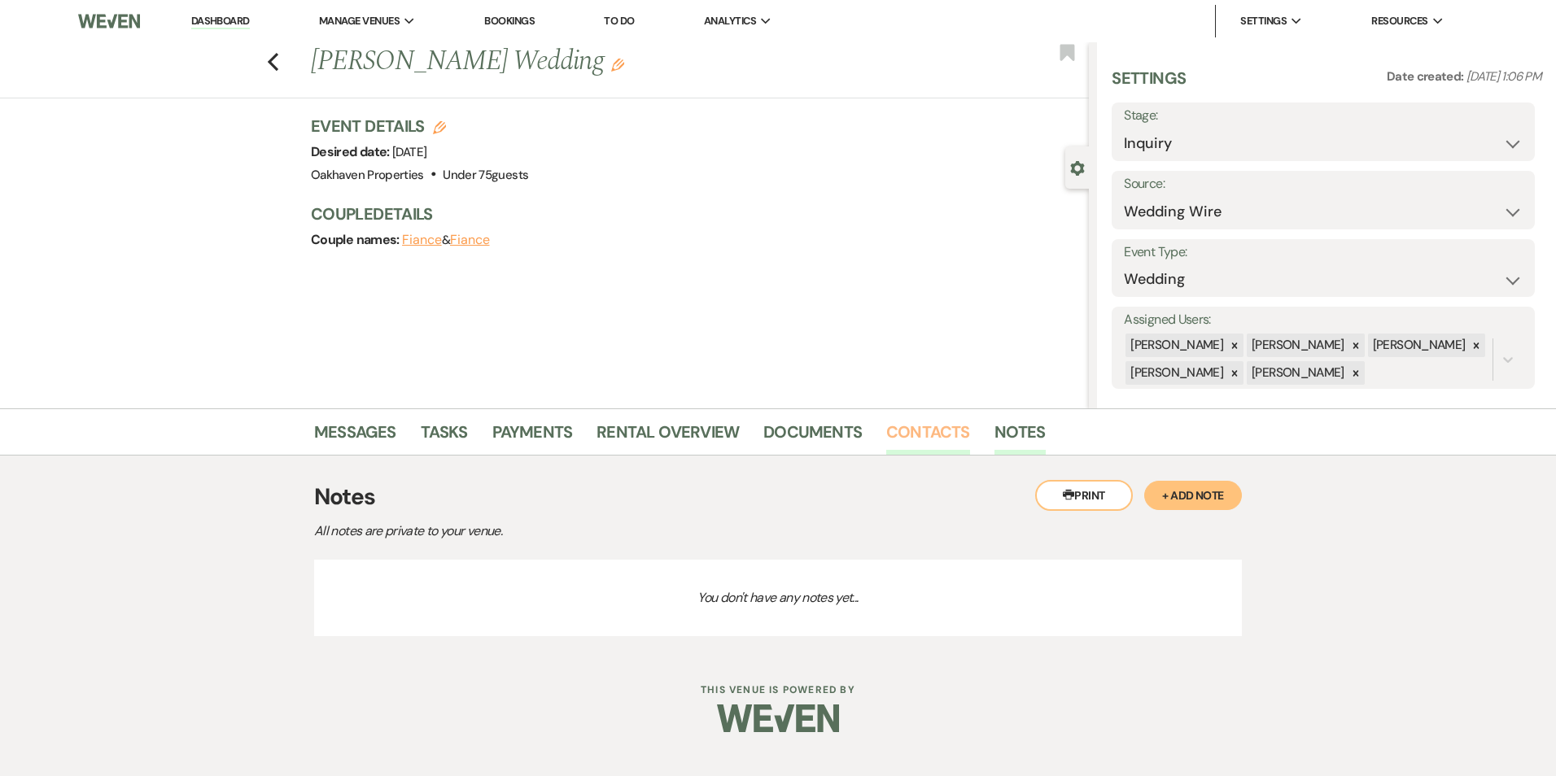
click at [943, 436] on link "Contacts" at bounding box center [928, 437] width 84 height 36
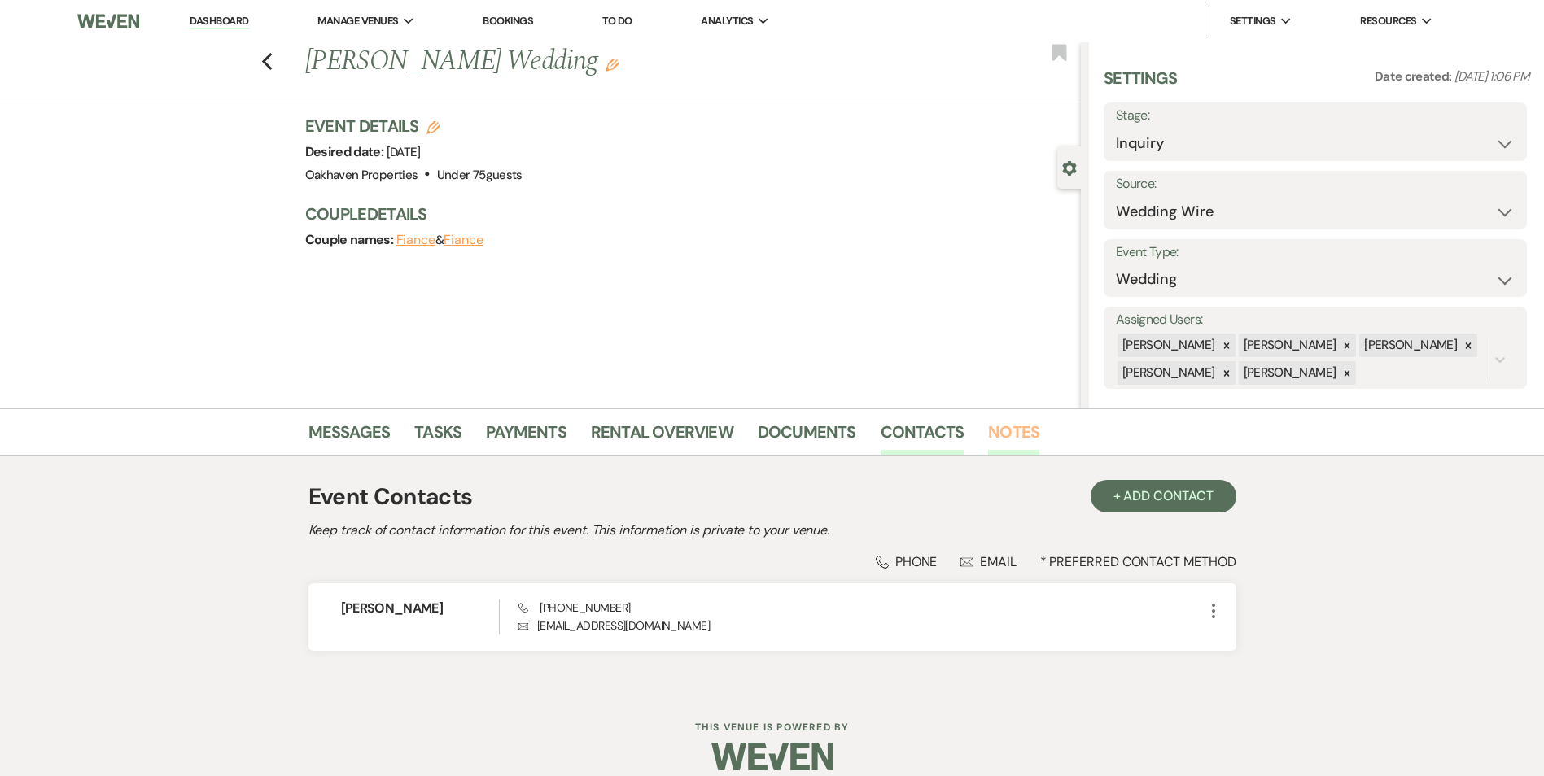
click at [1002, 416] on li "Notes" at bounding box center [1026, 435] width 76 height 39
click at [1007, 428] on link "Notes" at bounding box center [1013, 437] width 51 height 36
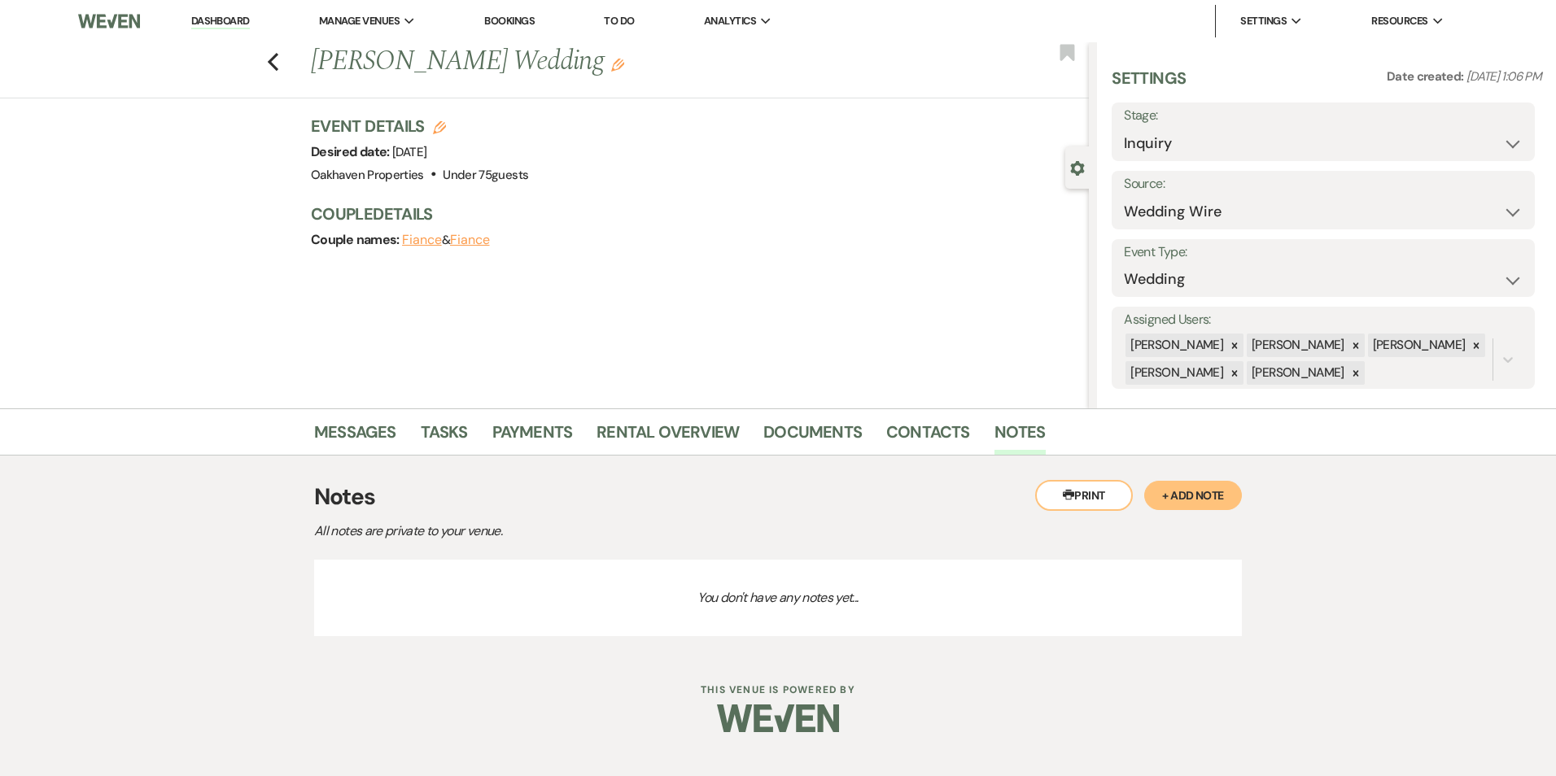
drag, startPoint x: 1168, startPoint y: 483, endPoint x: 1177, endPoint y: 490, distance: 11.1
click at [1174, 489] on button "+ Add Note" at bounding box center [1193, 495] width 98 height 29
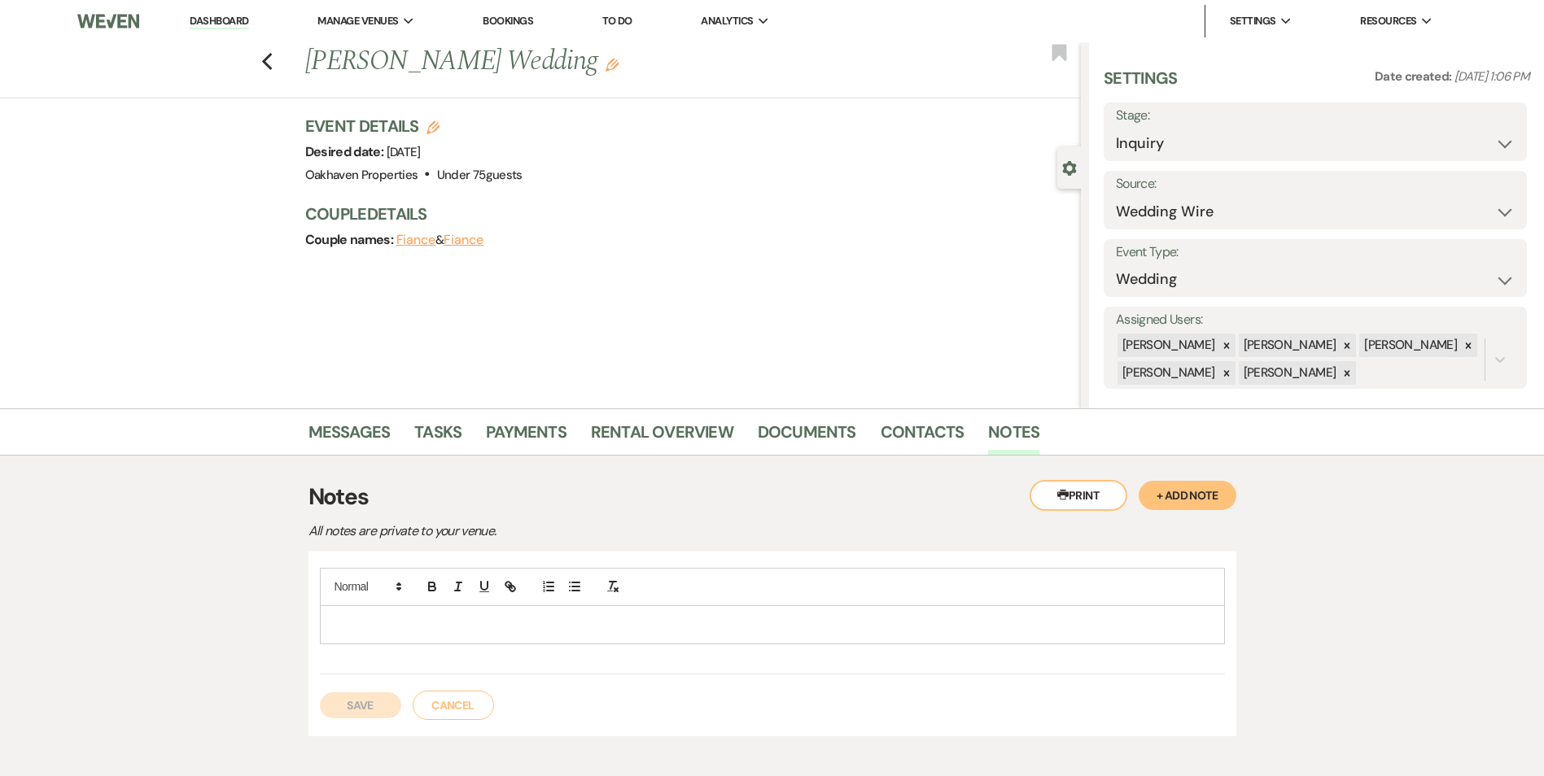
drag, startPoint x: 561, startPoint y: 621, endPoint x: 557, endPoint y: 631, distance: 10.6
click at [557, 628] on p at bounding box center [772, 625] width 879 height 18
drag, startPoint x: 382, startPoint y: 699, endPoint x: 423, endPoint y: 686, distance: 42.7
click at [382, 700] on button "Save" at bounding box center [360, 705] width 81 height 26
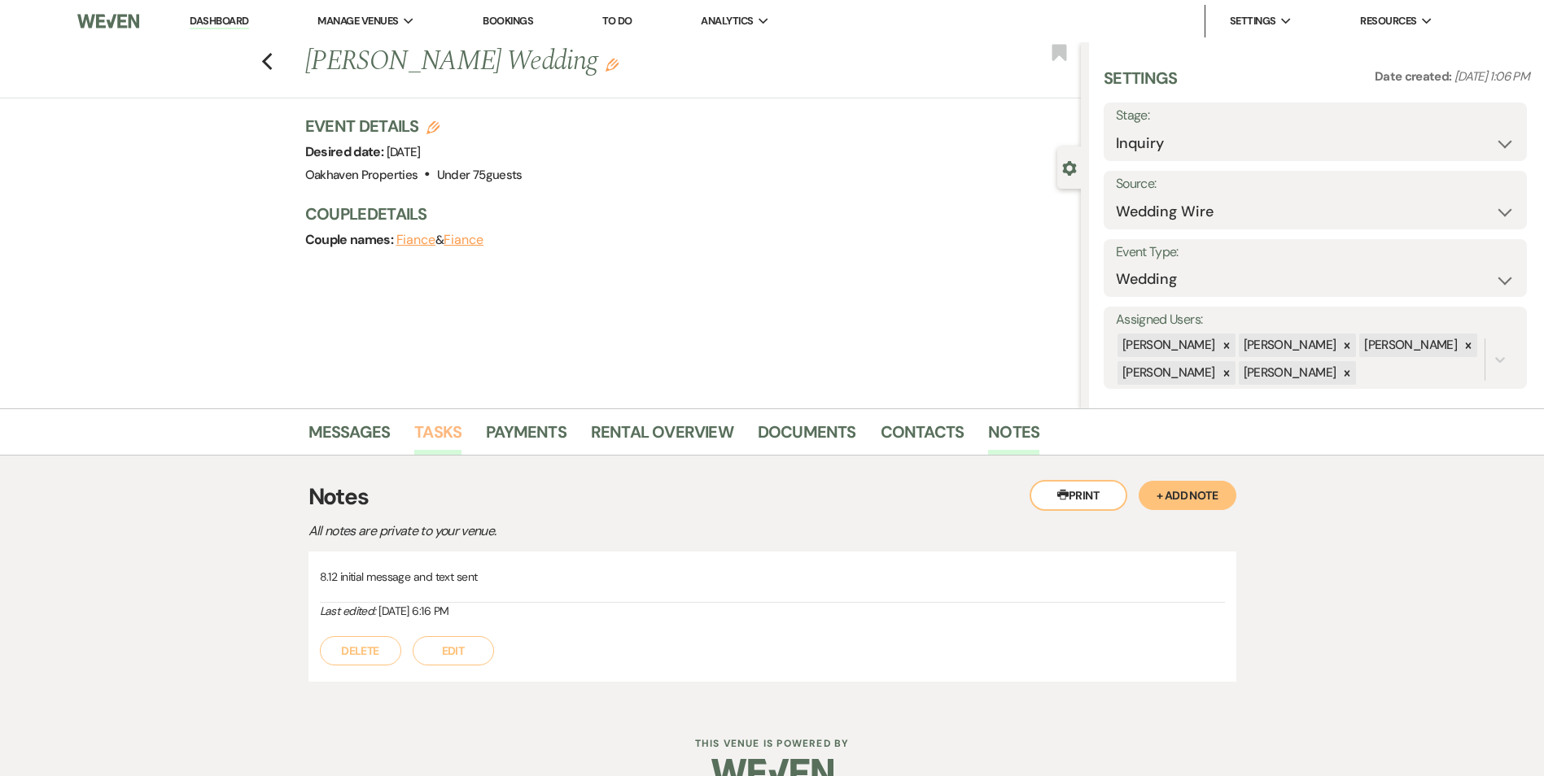
drag, startPoint x: 421, startPoint y: 443, endPoint x: 471, endPoint y: 443, distance: 50.4
click at [422, 443] on link "Tasks" at bounding box center [437, 437] width 47 height 36
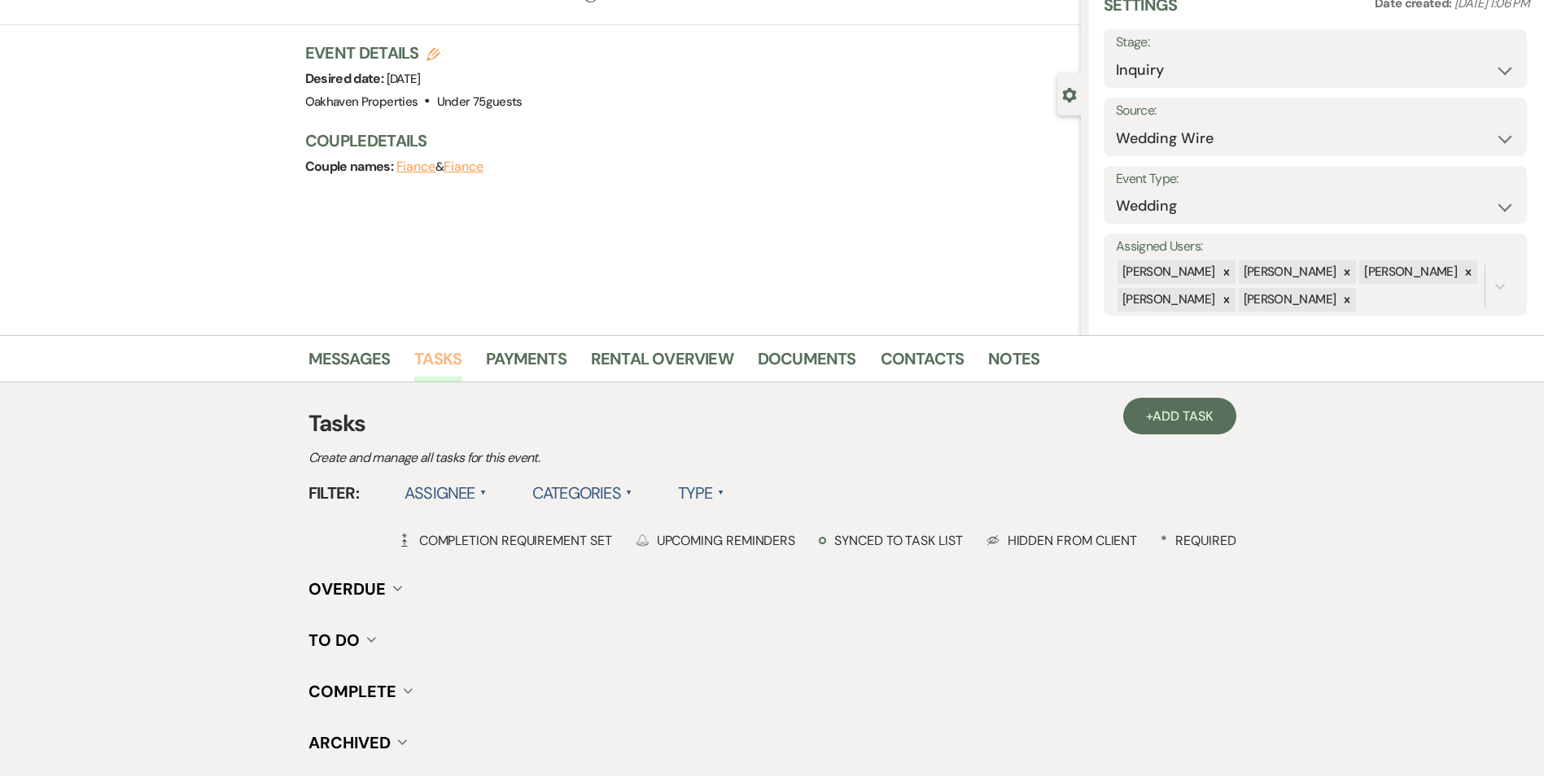
scroll to position [200, 0]
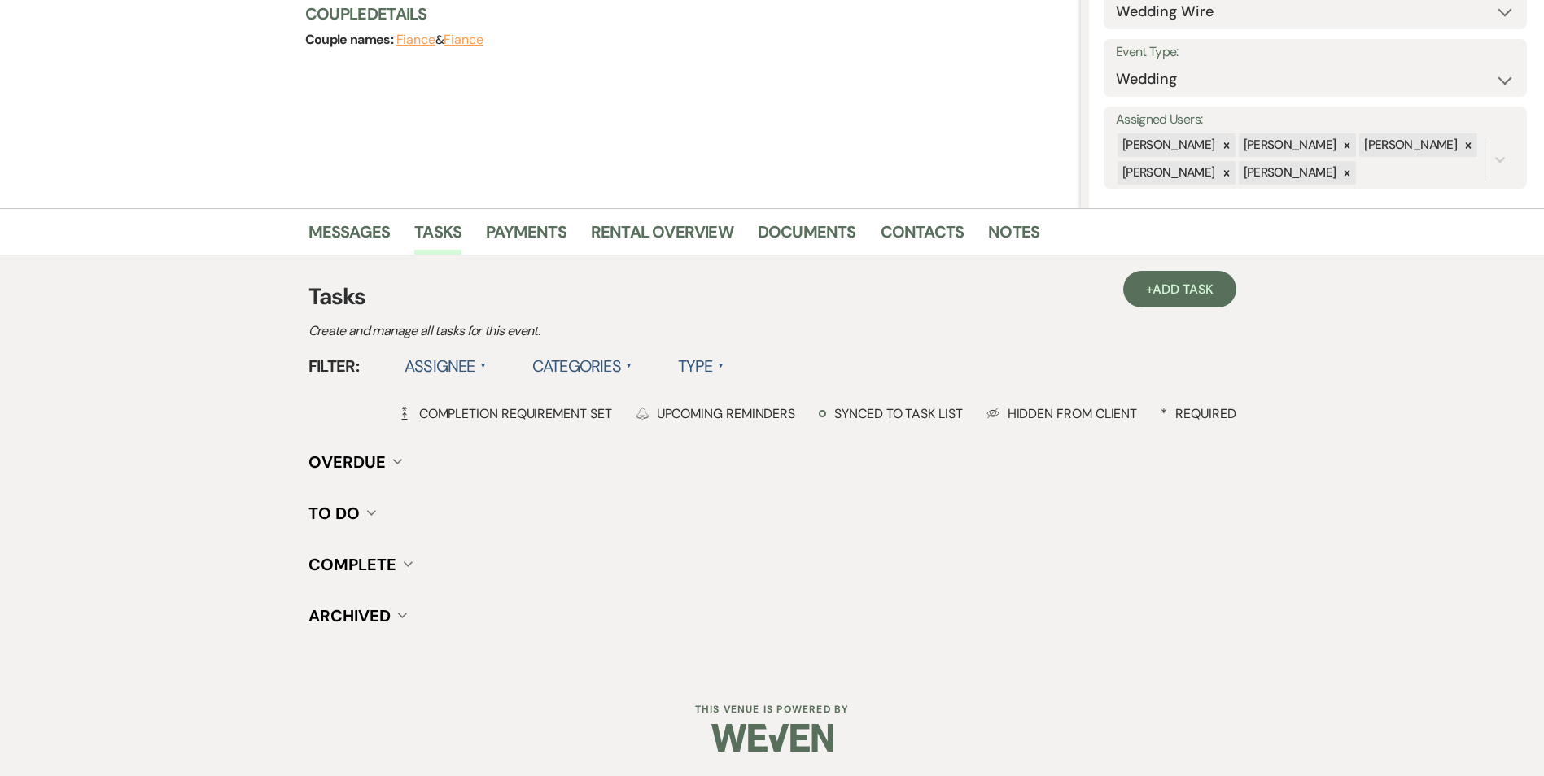
click at [1155, 310] on h3 "Tasks" at bounding box center [772, 297] width 928 height 34
click at [1155, 299] on link "+ Add Task" at bounding box center [1179, 289] width 112 height 37
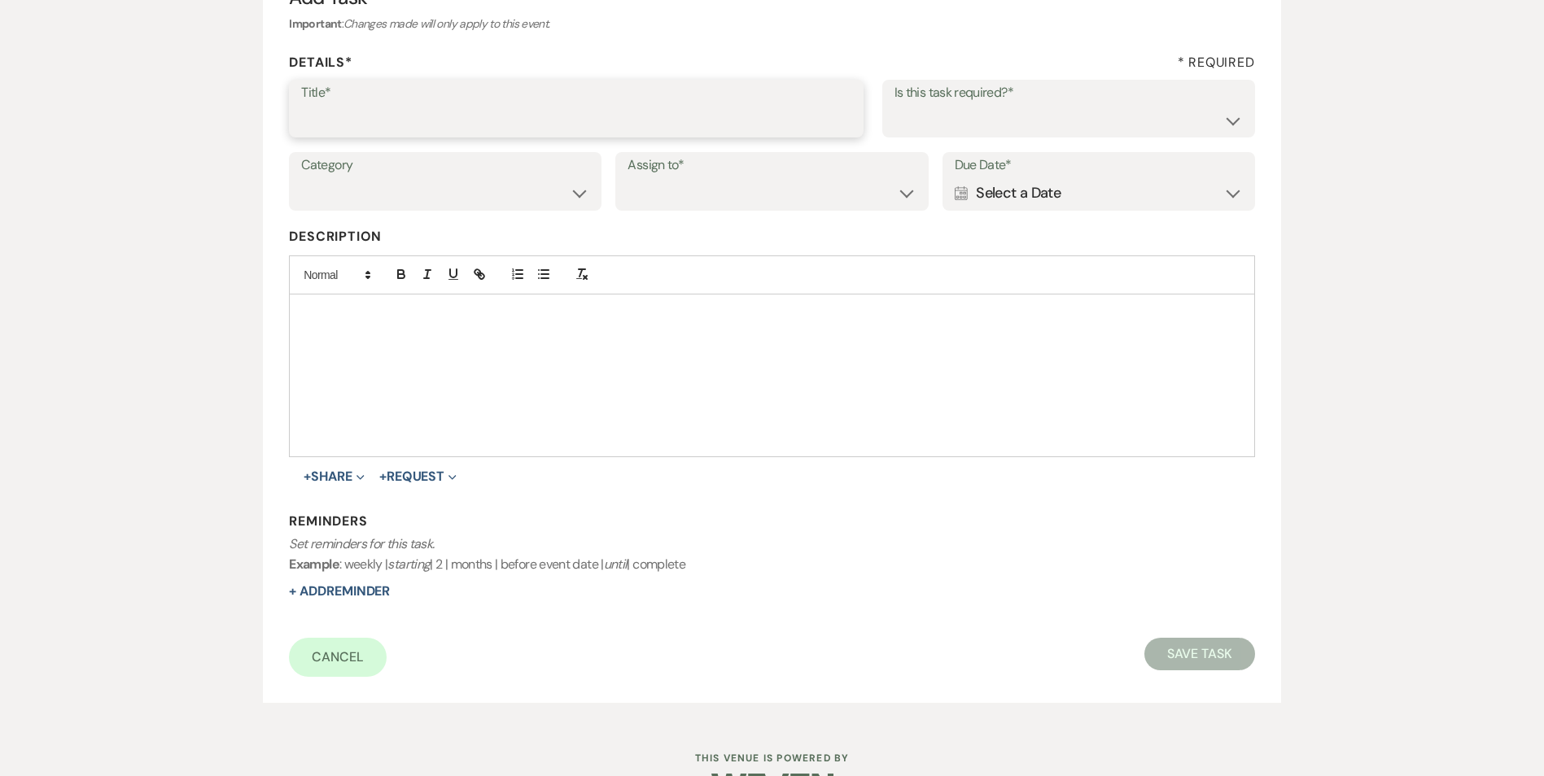
click at [406, 129] on input "Title*" at bounding box center [576, 120] width 550 height 32
type input "2nd follow up call and message"
click at [926, 116] on select "Yes No" at bounding box center [1068, 120] width 348 height 32
select select "true"
click at [894, 104] on select "Yes No" at bounding box center [1068, 120] width 348 height 32
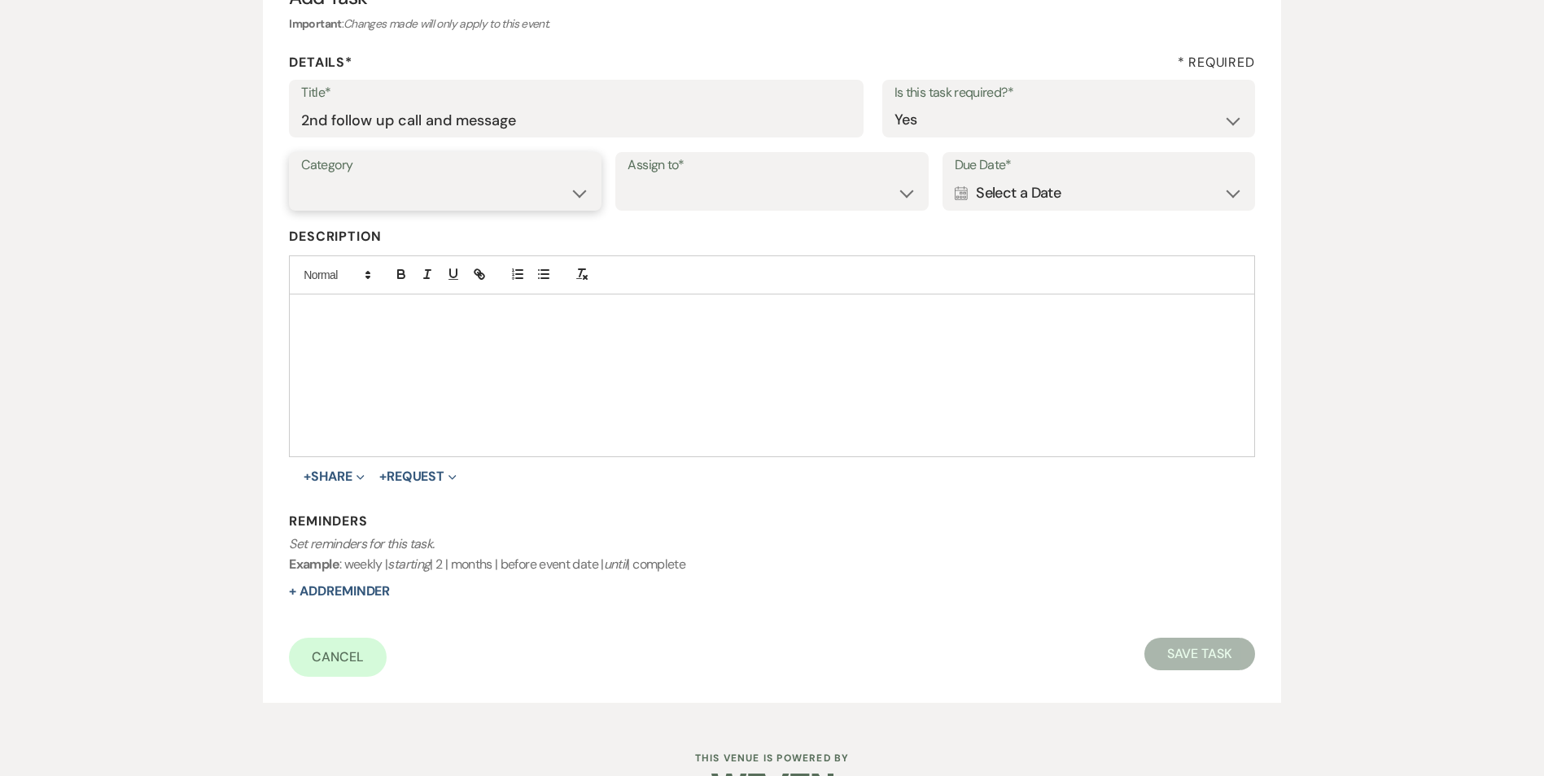
click at [496, 189] on select "Venue Vendors Guests Details Finalize & Share" at bounding box center [445, 193] width 288 height 32
select select "31"
click at [301, 177] on select "Venue Vendors Guests Details Finalize & Share" at bounding box center [445, 193] width 288 height 32
click at [663, 194] on select "Venue Client" at bounding box center [771, 193] width 288 height 32
select select "venueHost"
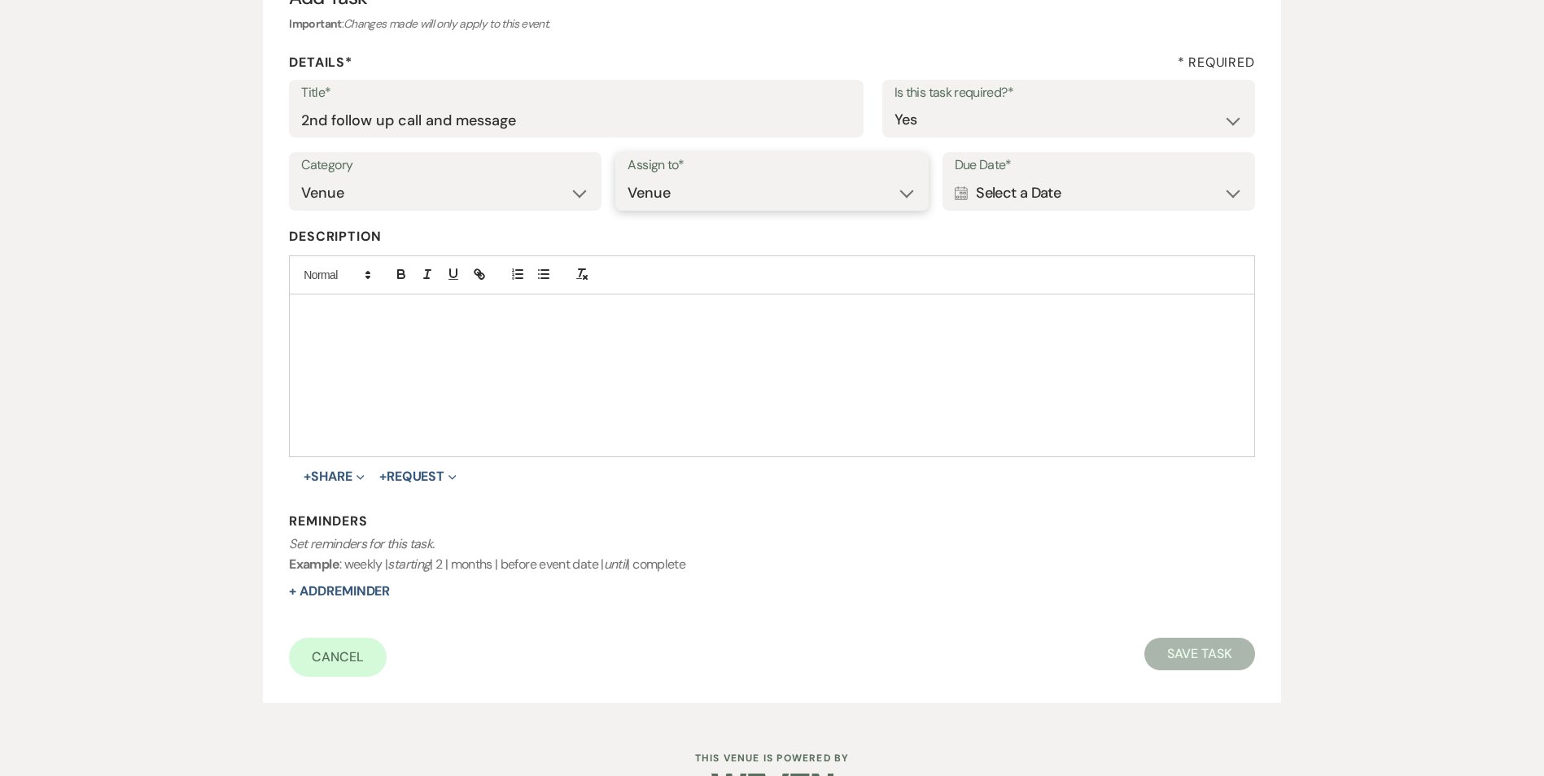
click at [627, 177] on select "Venue Client" at bounding box center [771, 193] width 288 height 32
click at [995, 186] on div "Calendar Select a Date Expand" at bounding box center [1098, 193] width 288 height 32
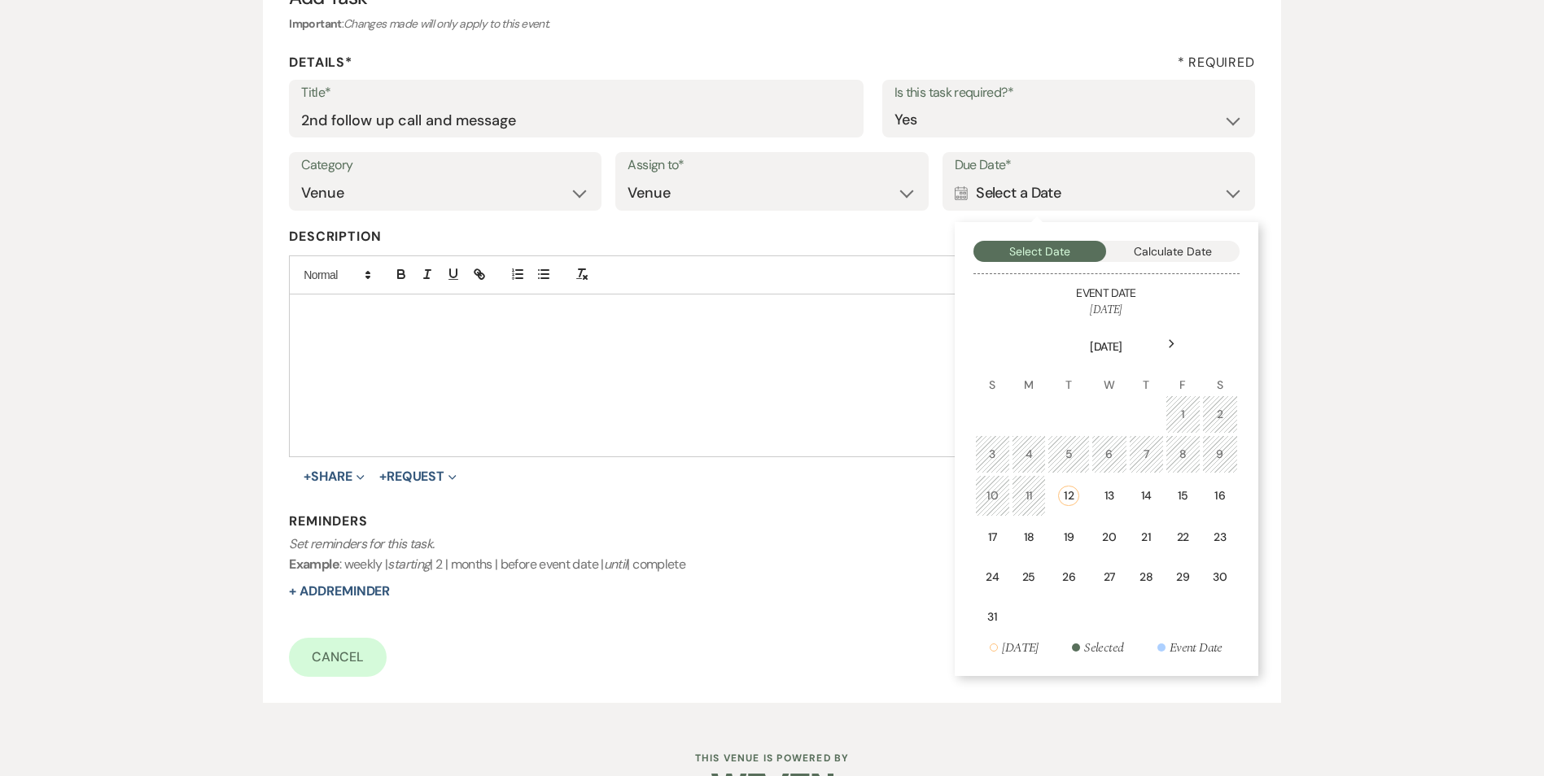
drag, startPoint x: 1187, startPoint y: 498, endPoint x: 1052, endPoint y: 528, distance: 138.4
click at [1181, 497] on div "15" at bounding box center [1183, 495] width 14 height 17
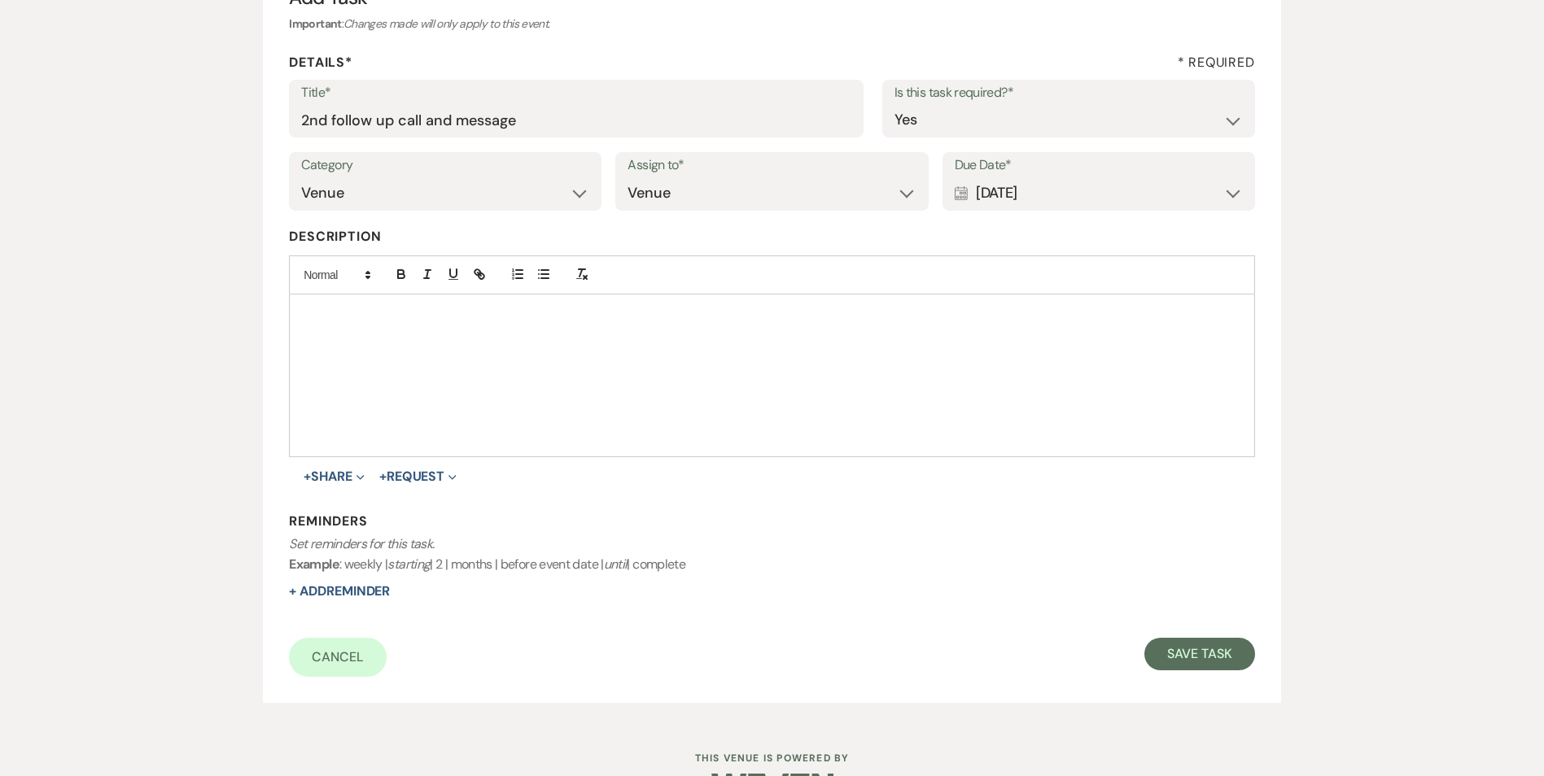
click at [352, 570] on p "Set reminders for this task. Example : weekly | starting | 2 | months | before …" at bounding box center [771, 554] width 965 height 41
click at [354, 587] on button "+ Add Reminder" at bounding box center [339, 591] width 101 height 13
select select "host"
select select "days"
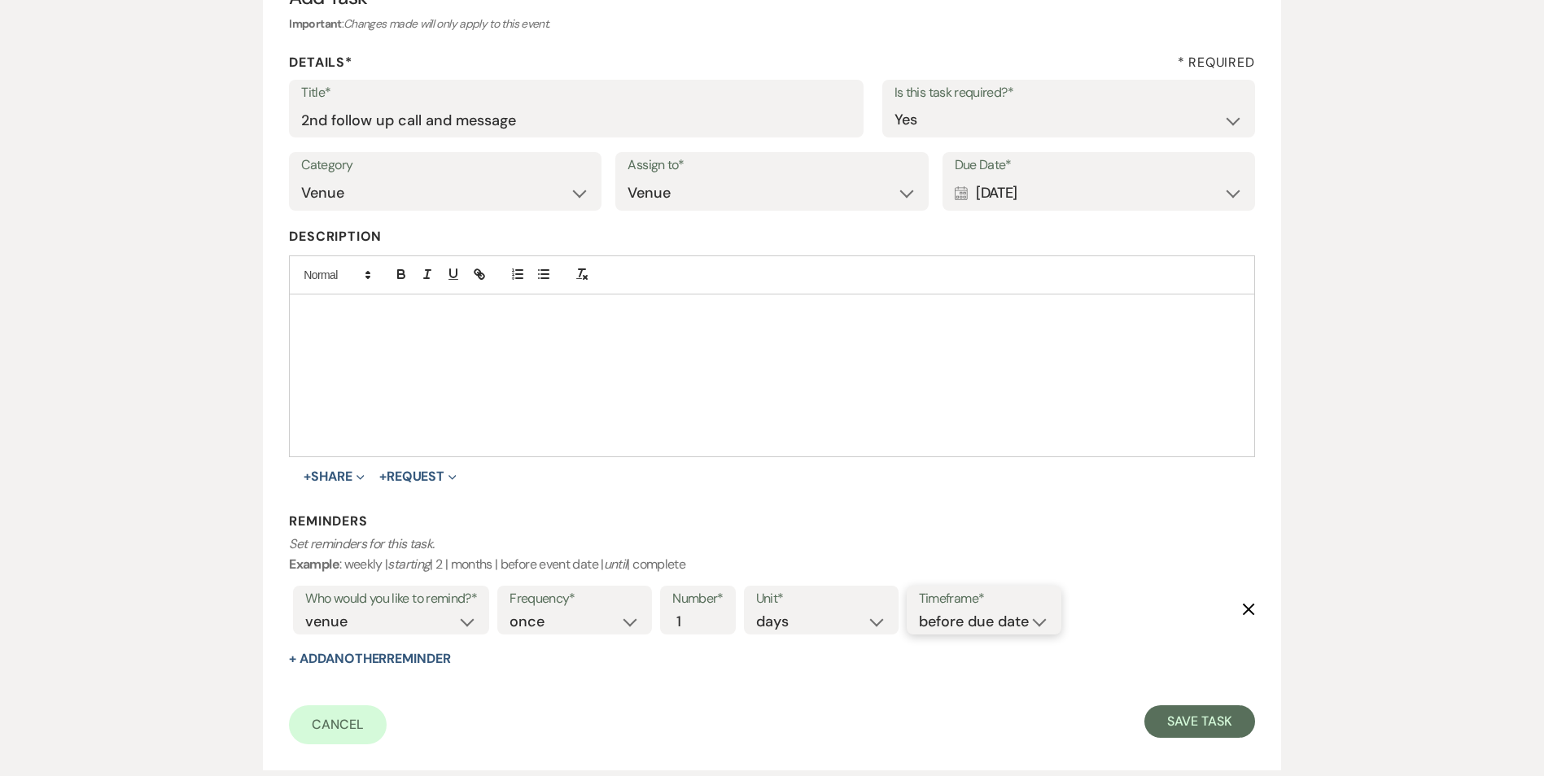
drag, startPoint x: 969, startPoint y: 625, endPoint x: 972, endPoint y: 635, distance: 10.3
click at [969, 625] on select "before due date after due date on due date on custom date" at bounding box center [984, 622] width 130 height 22
select select "onDueDate"
click at [919, 611] on select "before due date after due date on due date on custom date" at bounding box center [984, 622] width 130 height 22
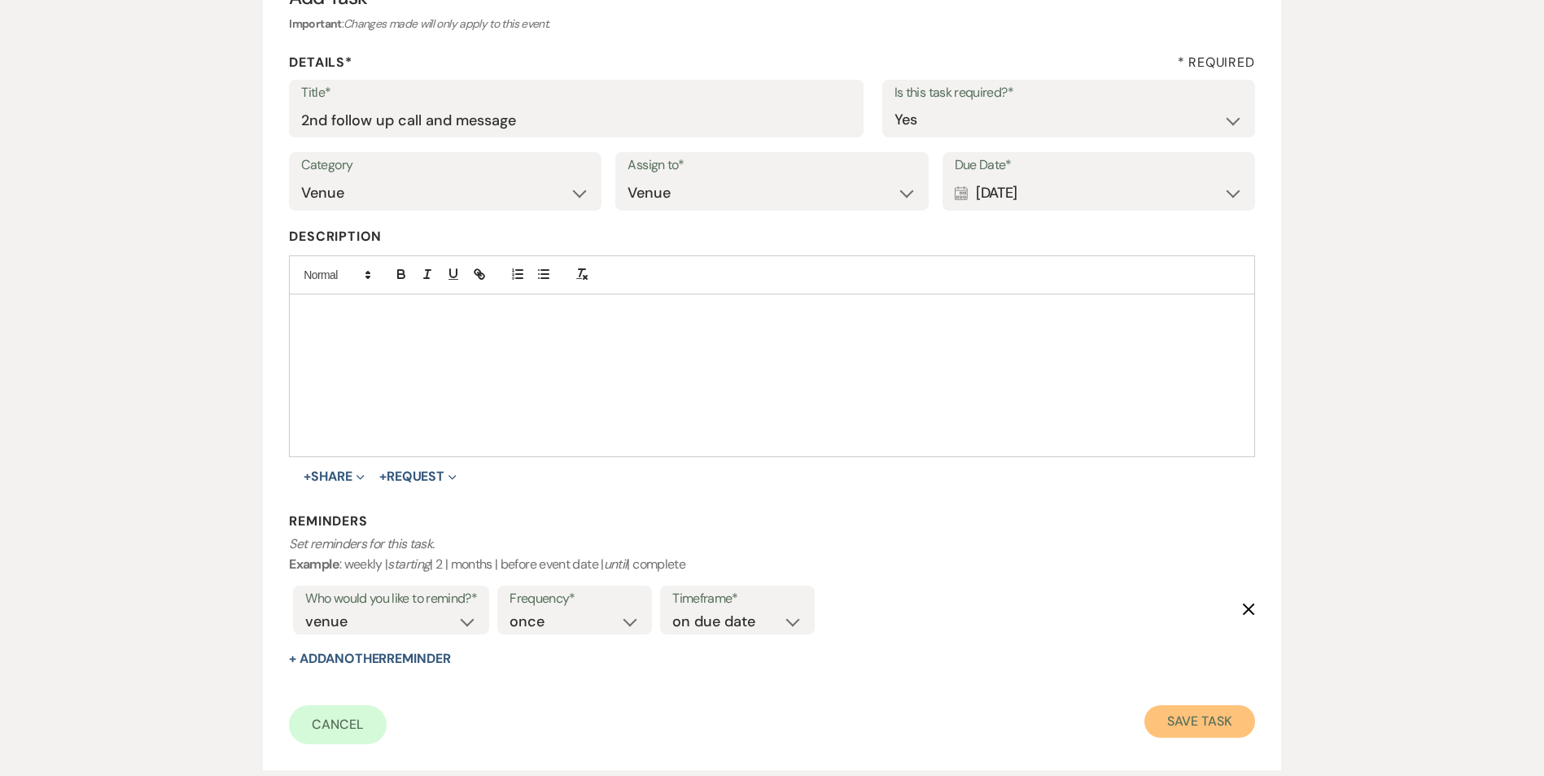
drag, startPoint x: 1195, startPoint y: 724, endPoint x: 1184, endPoint y: 717, distance: 13.5
click at [1199, 725] on button "Save Task" at bounding box center [1199, 721] width 110 height 33
select select "3"
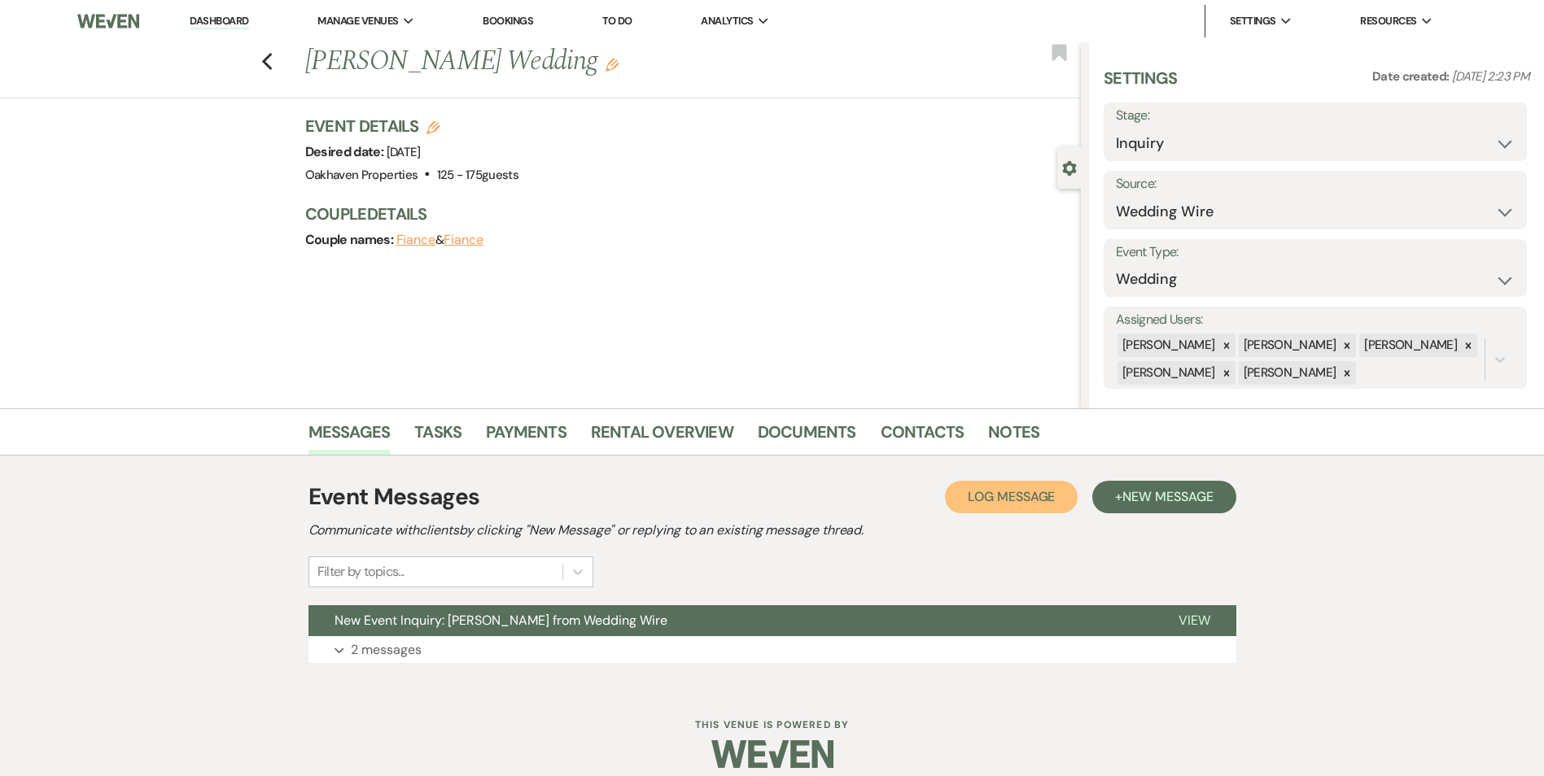
click at [980, 503] on span "Log Message" at bounding box center [1010, 496] width 87 height 17
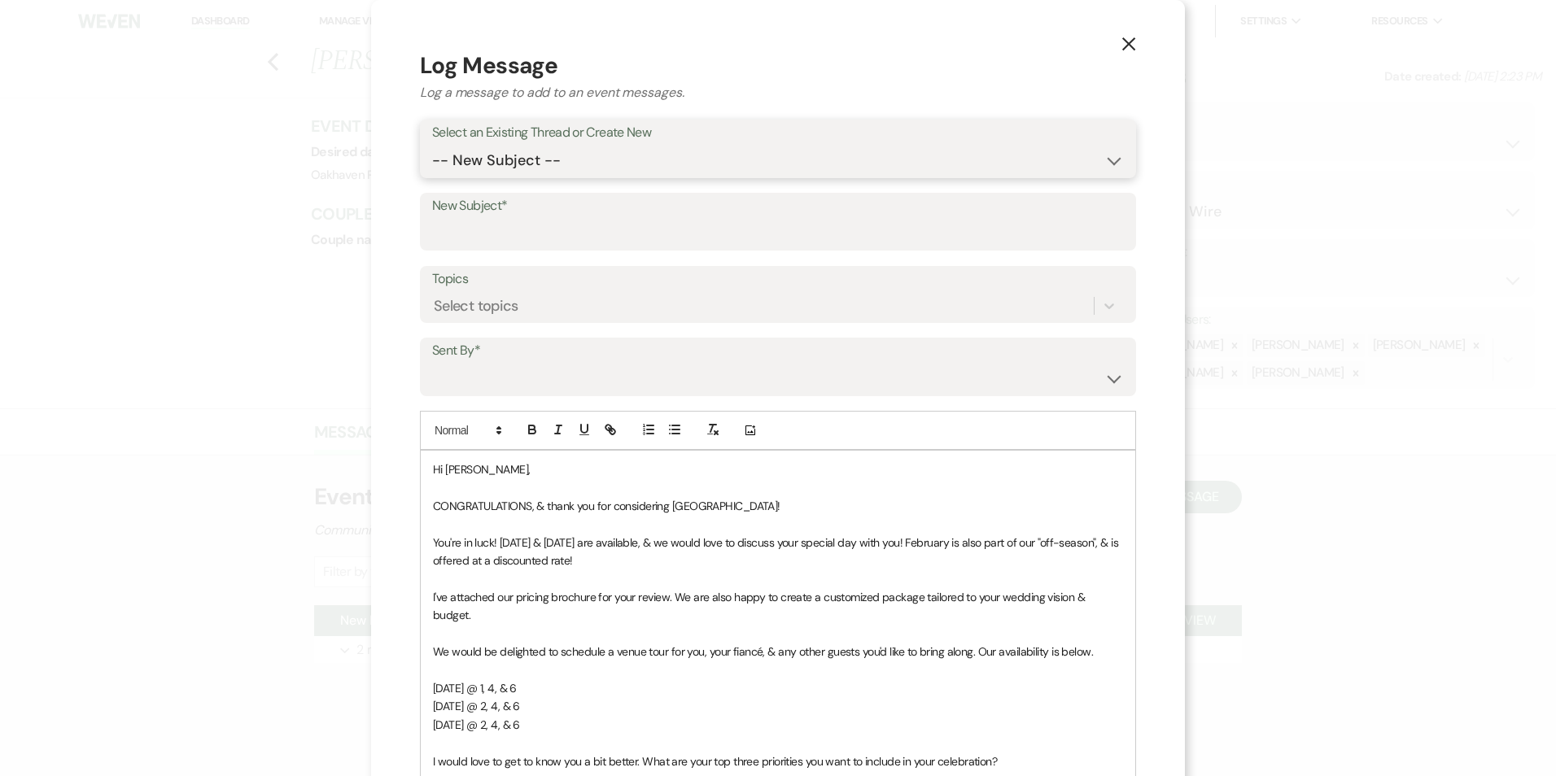
click at [556, 155] on select "-- New Subject -- New Event Inquiry: [PERSON_NAME] from Wedding Wire" at bounding box center [778, 161] width 692 height 32
select select "444089"
click at [432, 145] on select "-- New Subject -- New Event Inquiry: [PERSON_NAME] from Wedding Wire" at bounding box center [778, 161] width 692 height 32
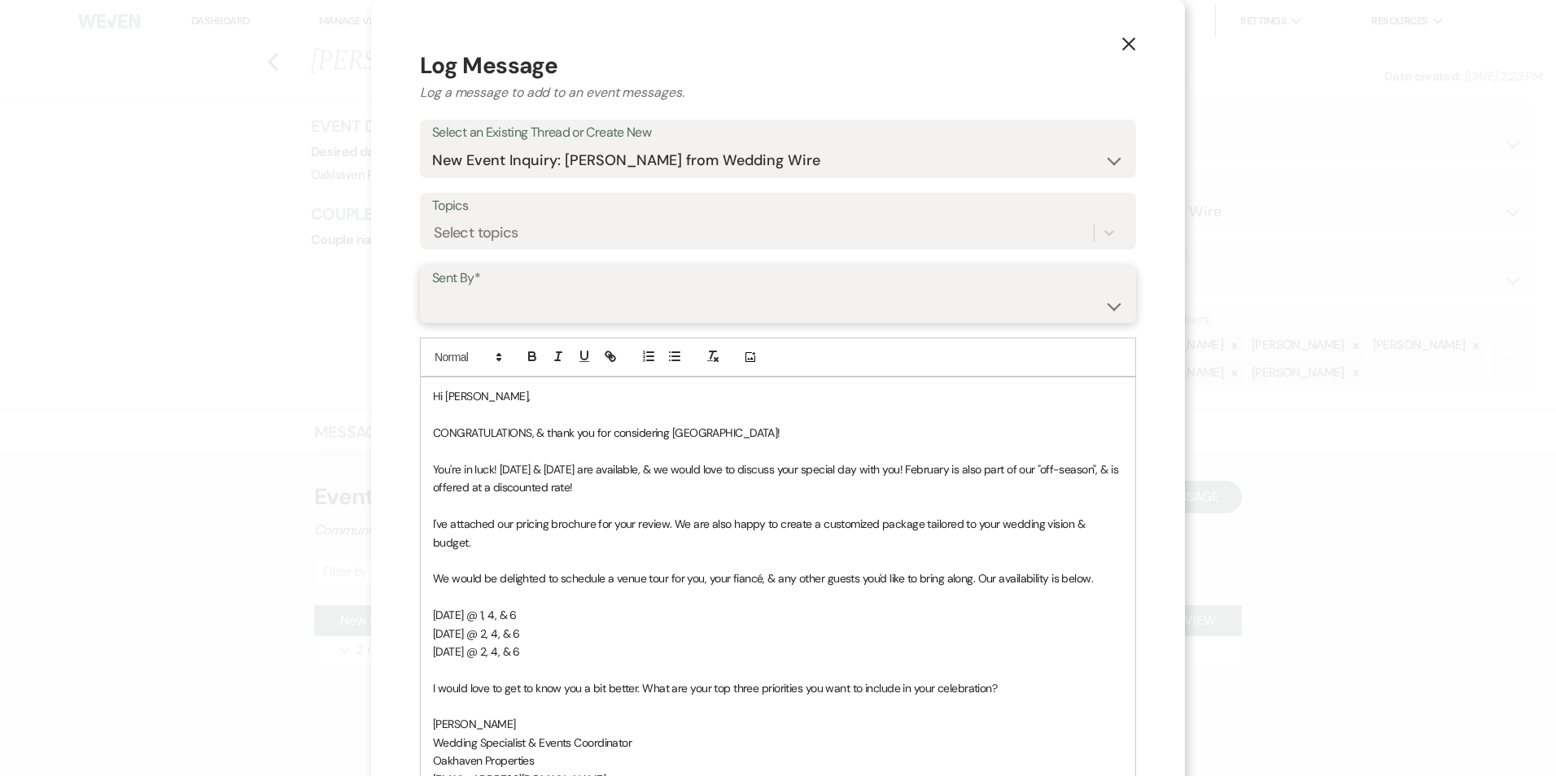
click at [528, 303] on select "[PERSON_NAME] ([EMAIL_ADDRESS][DOMAIN_NAME]) [PERSON_NAME] ([PERSON_NAME][EMAIL…" at bounding box center [778, 306] width 692 height 32
select select "user-127923"
click at [432, 290] on select "[PERSON_NAME] ([EMAIL_ADDRESS][DOMAIN_NAME]) [PERSON_NAME] ([PERSON_NAME][EMAIL…" at bounding box center [778, 306] width 692 height 32
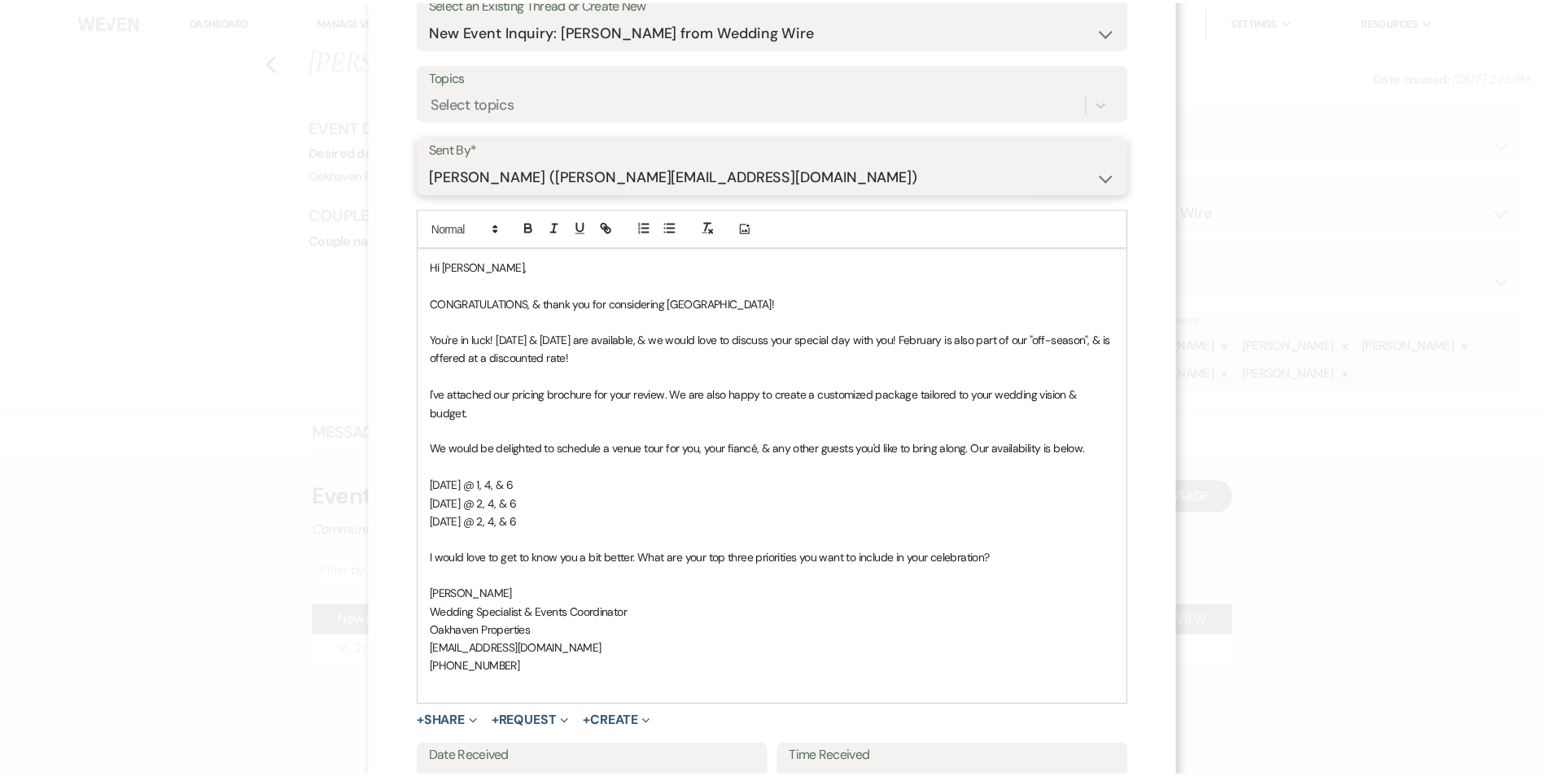
scroll to position [262, 0]
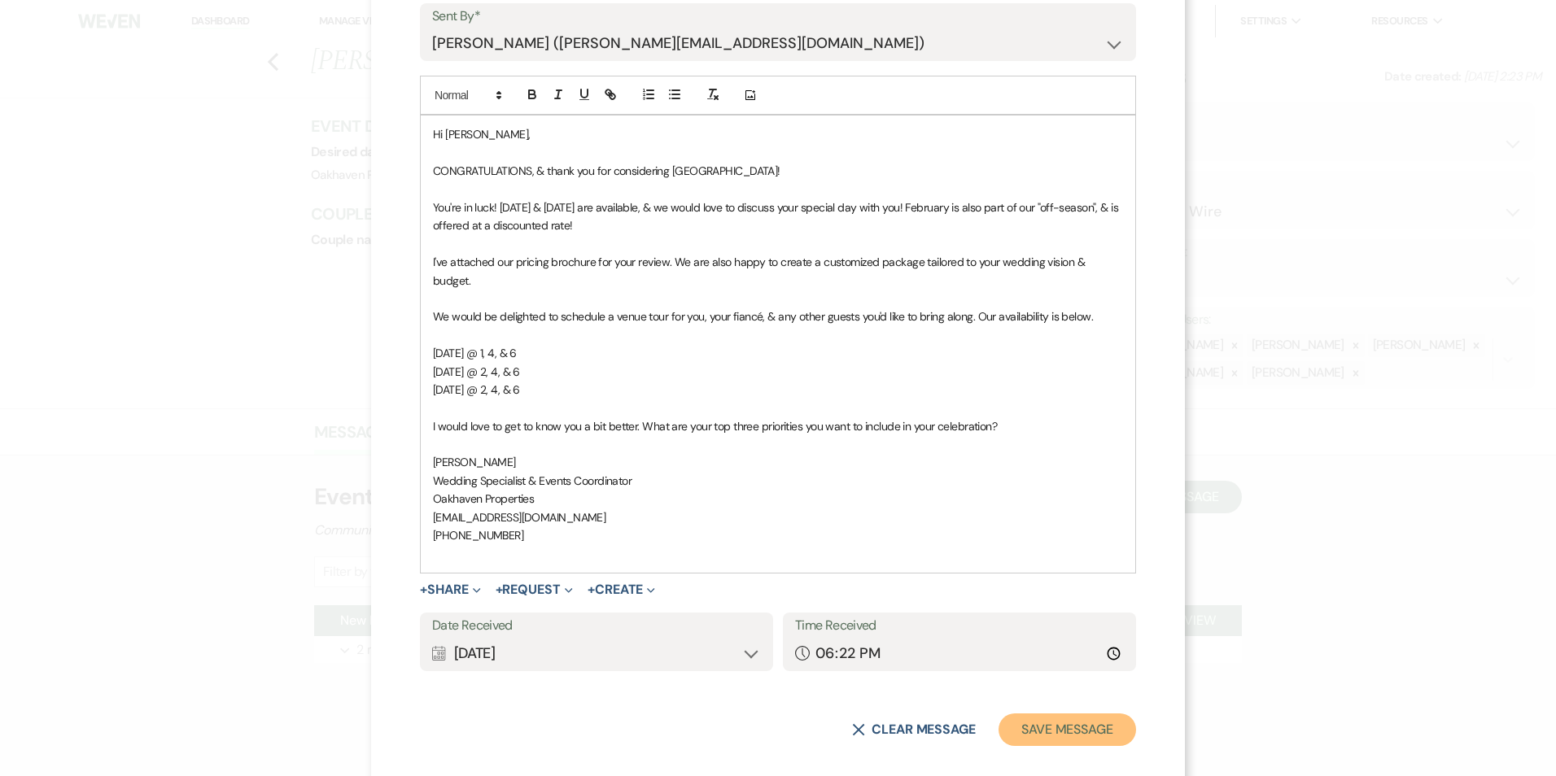
click at [1096, 714] on button "Save Message" at bounding box center [1067, 730] width 138 height 33
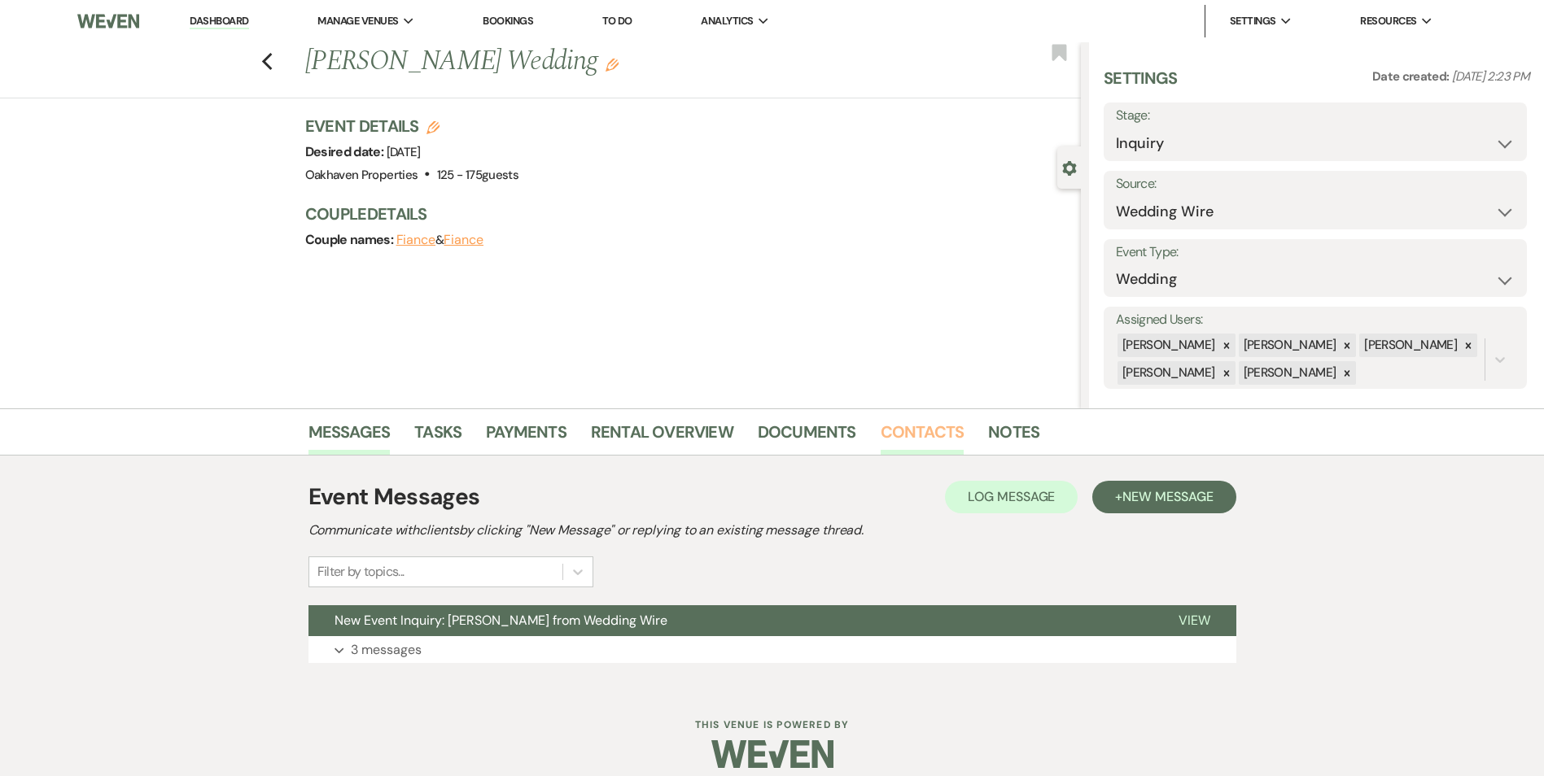
click at [908, 425] on link "Contacts" at bounding box center [922, 437] width 84 height 36
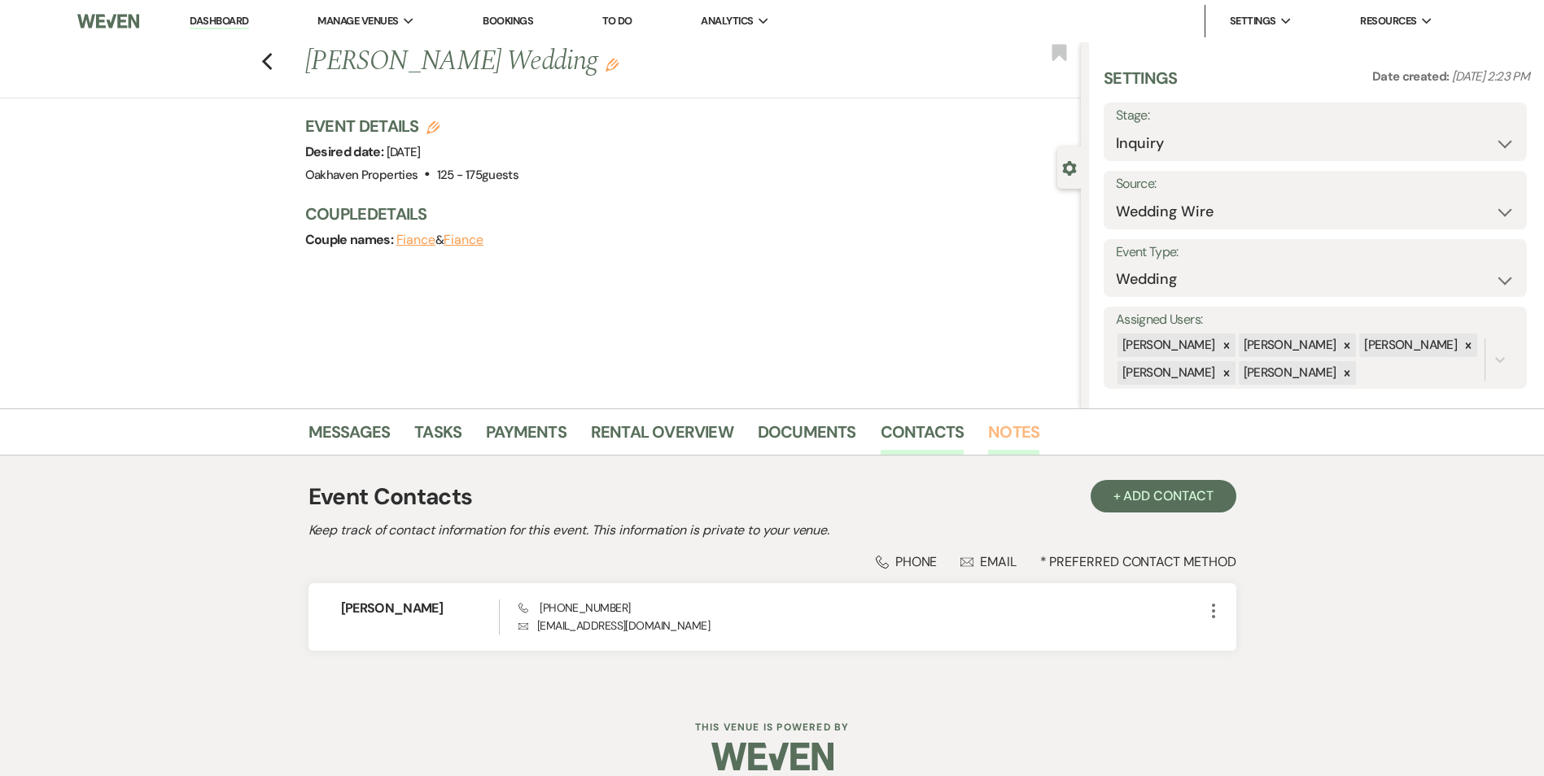
click at [1009, 447] on link "Notes" at bounding box center [1013, 437] width 51 height 36
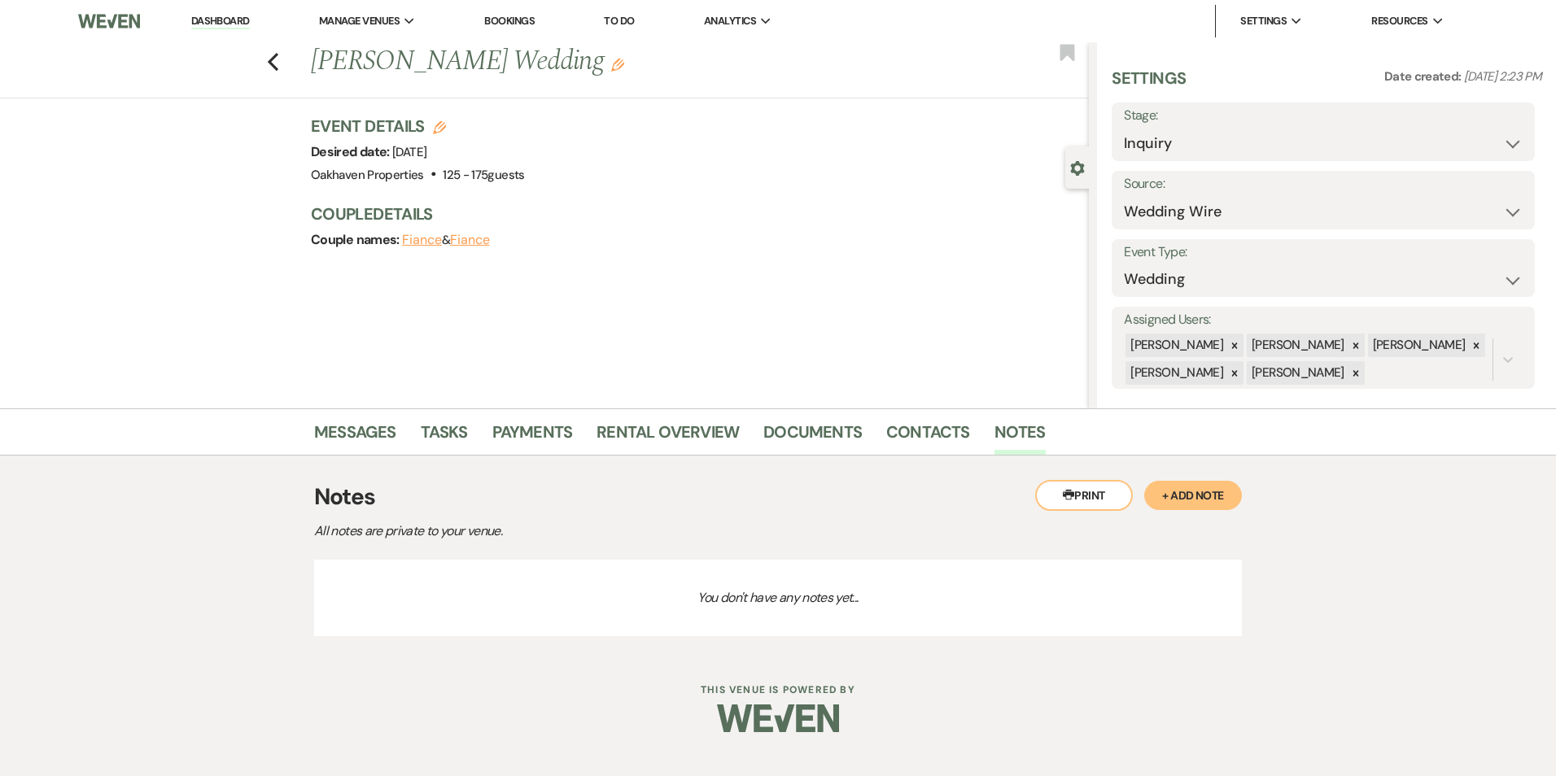
drag, startPoint x: 1175, startPoint y: 504, endPoint x: 1138, endPoint y: 512, distance: 37.5
click at [1176, 505] on button "+ Add Note" at bounding box center [1193, 495] width 98 height 29
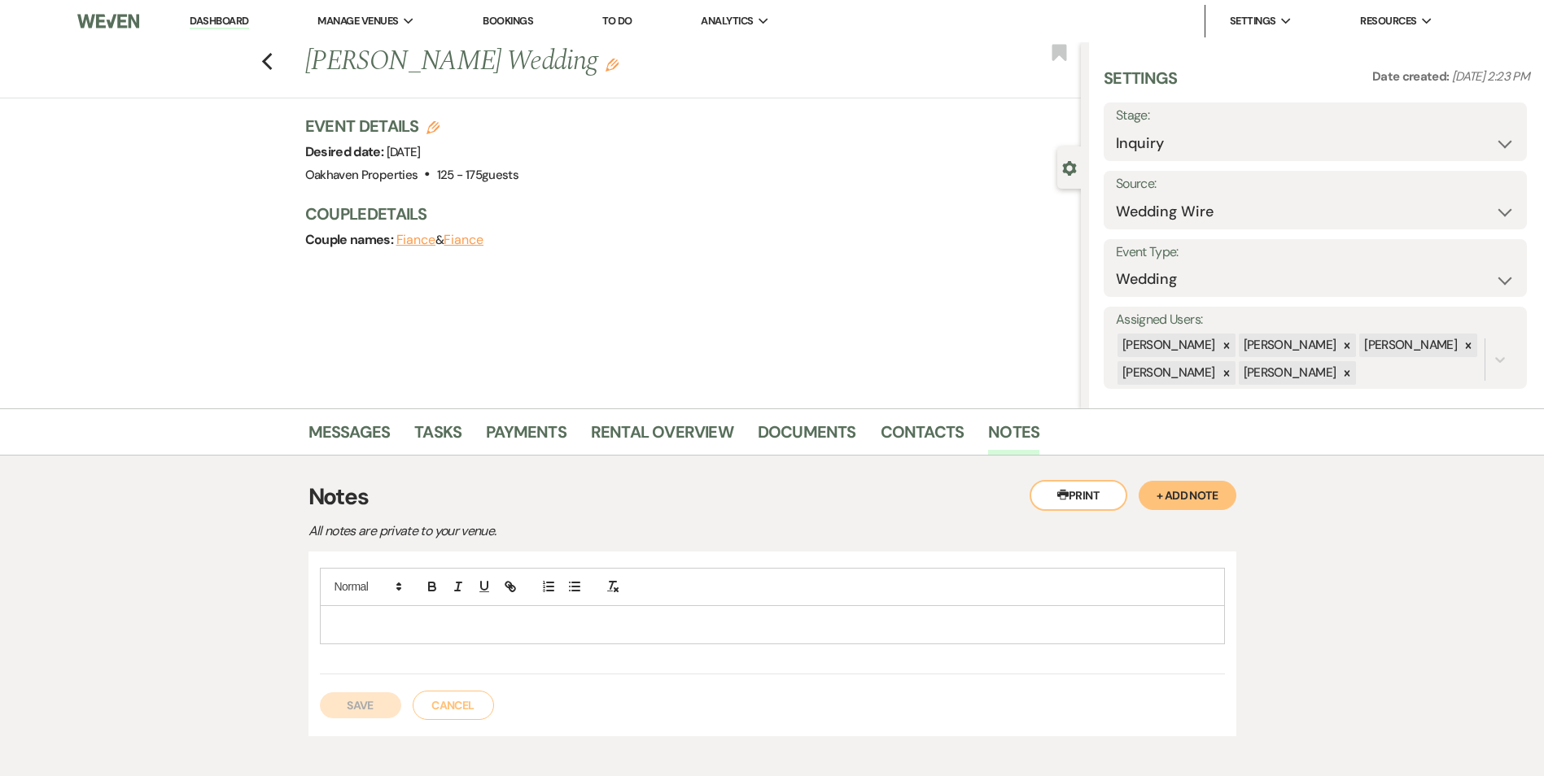
drag, startPoint x: 514, startPoint y: 637, endPoint x: 522, endPoint y: 639, distance: 8.3
click at [515, 639] on div at bounding box center [772, 624] width 903 height 37
drag, startPoint x: 392, startPoint y: 710, endPoint x: 398, endPoint y: 688, distance: 21.9
click at [392, 713] on button "Save" at bounding box center [360, 705] width 81 height 26
click at [417, 445] on link "Tasks" at bounding box center [437, 437] width 47 height 36
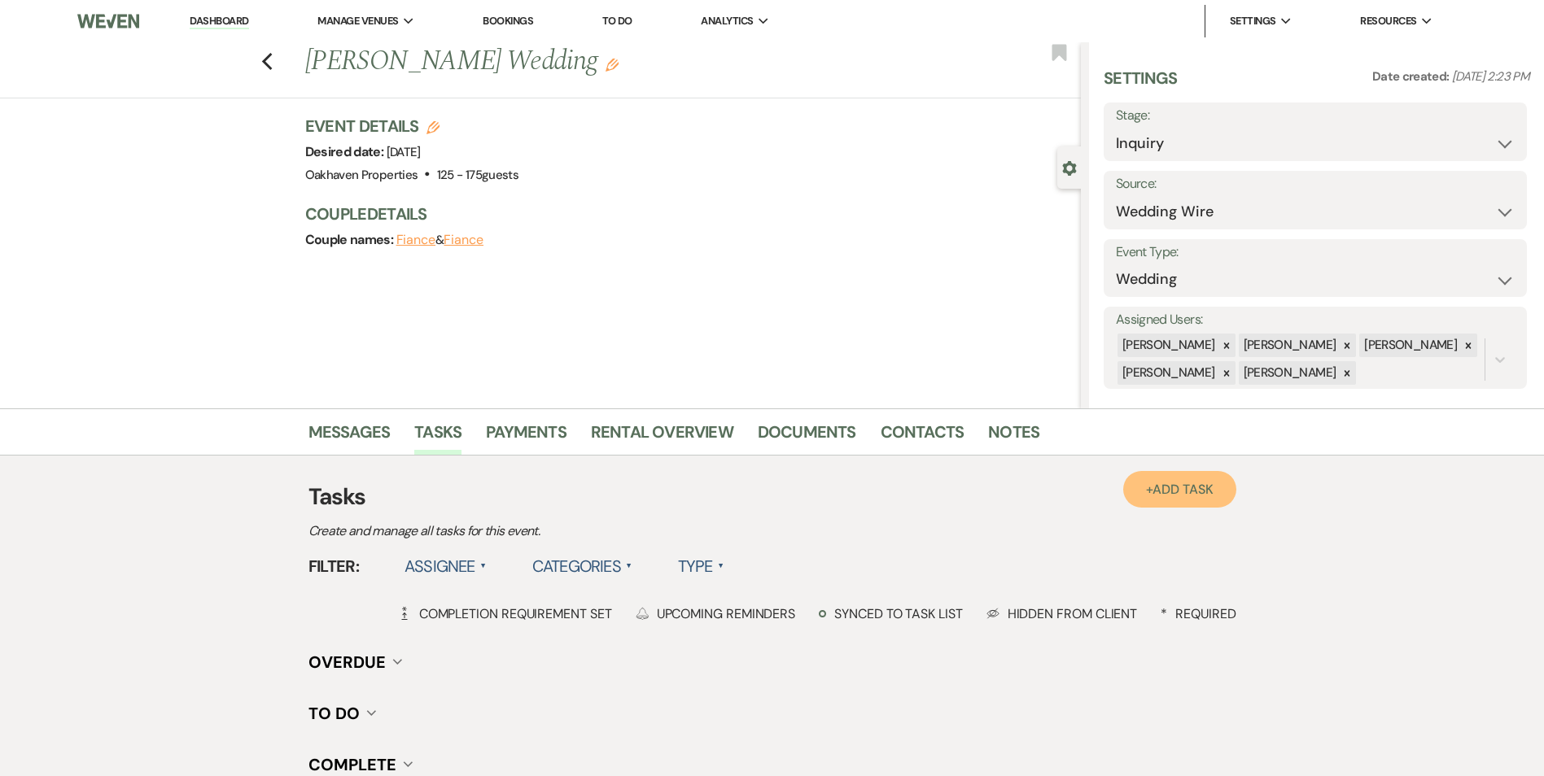
click at [1176, 488] on span "Add Task" at bounding box center [1182, 489] width 60 height 17
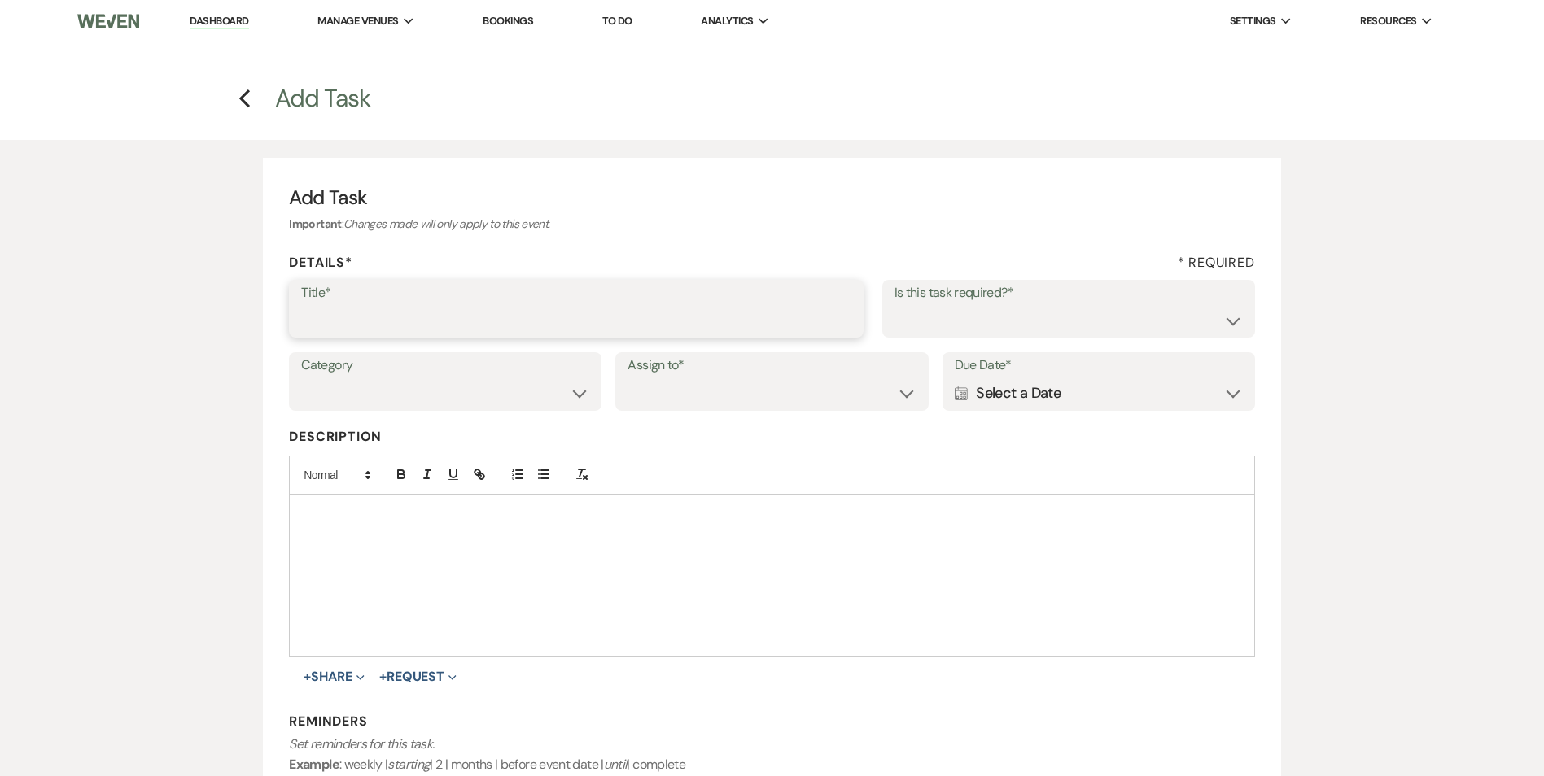
click at [518, 310] on input "Title*" at bounding box center [576, 320] width 550 height 32
type input "2nd follow up call and message"
click at [950, 331] on select "Yes No" at bounding box center [1068, 320] width 348 height 32
select select "true"
click at [894, 304] on select "Yes No" at bounding box center [1068, 320] width 348 height 32
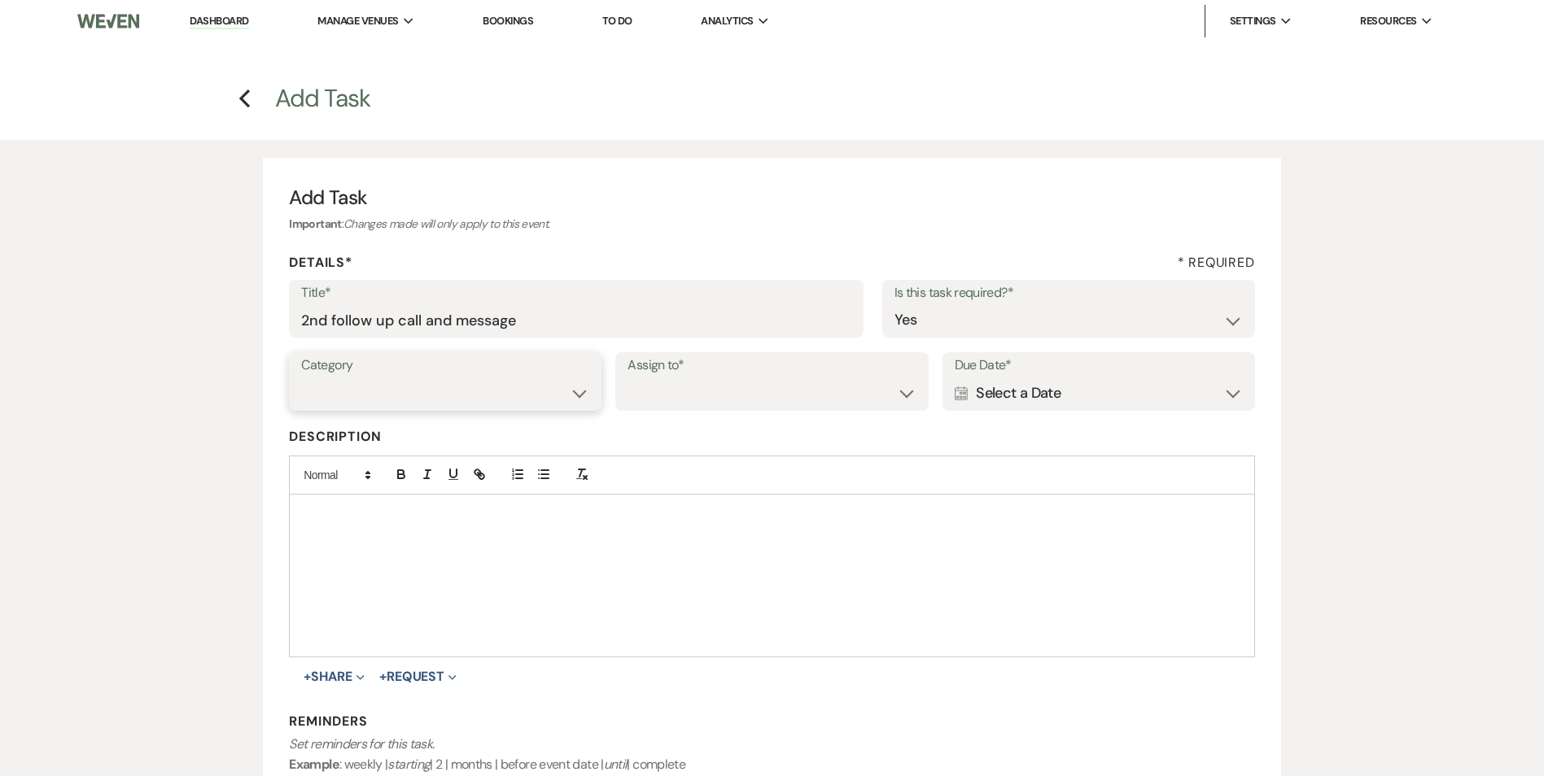
click at [538, 378] on select "Venue Vendors Guests Details Finalize & Share" at bounding box center [445, 394] width 288 height 32
select select "31"
click at [301, 378] on select "Venue Vendors Guests Details Finalize & Share" at bounding box center [445, 394] width 288 height 32
click at [634, 414] on div "Category Venue Vendors Guests Details Finalize & Share Assign to* Venue Client …" at bounding box center [771, 388] width 965 height 73
click at [640, 406] on select "Venue Client" at bounding box center [771, 394] width 288 height 32
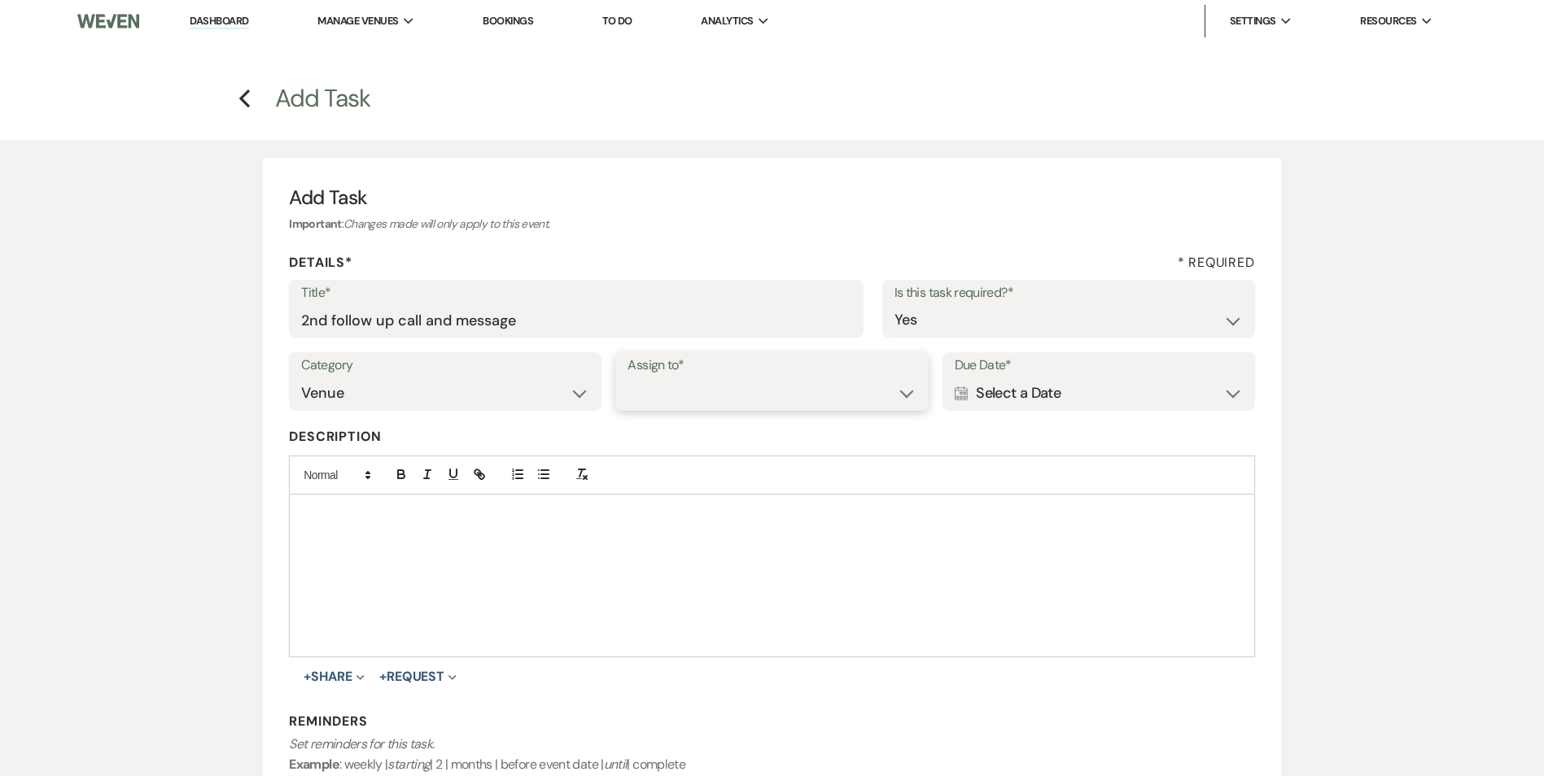
select select "venueHost"
click at [627, 378] on select "Venue Client" at bounding box center [771, 394] width 288 height 32
click at [990, 394] on div "Calendar Select a Date Expand" at bounding box center [1098, 394] width 288 height 32
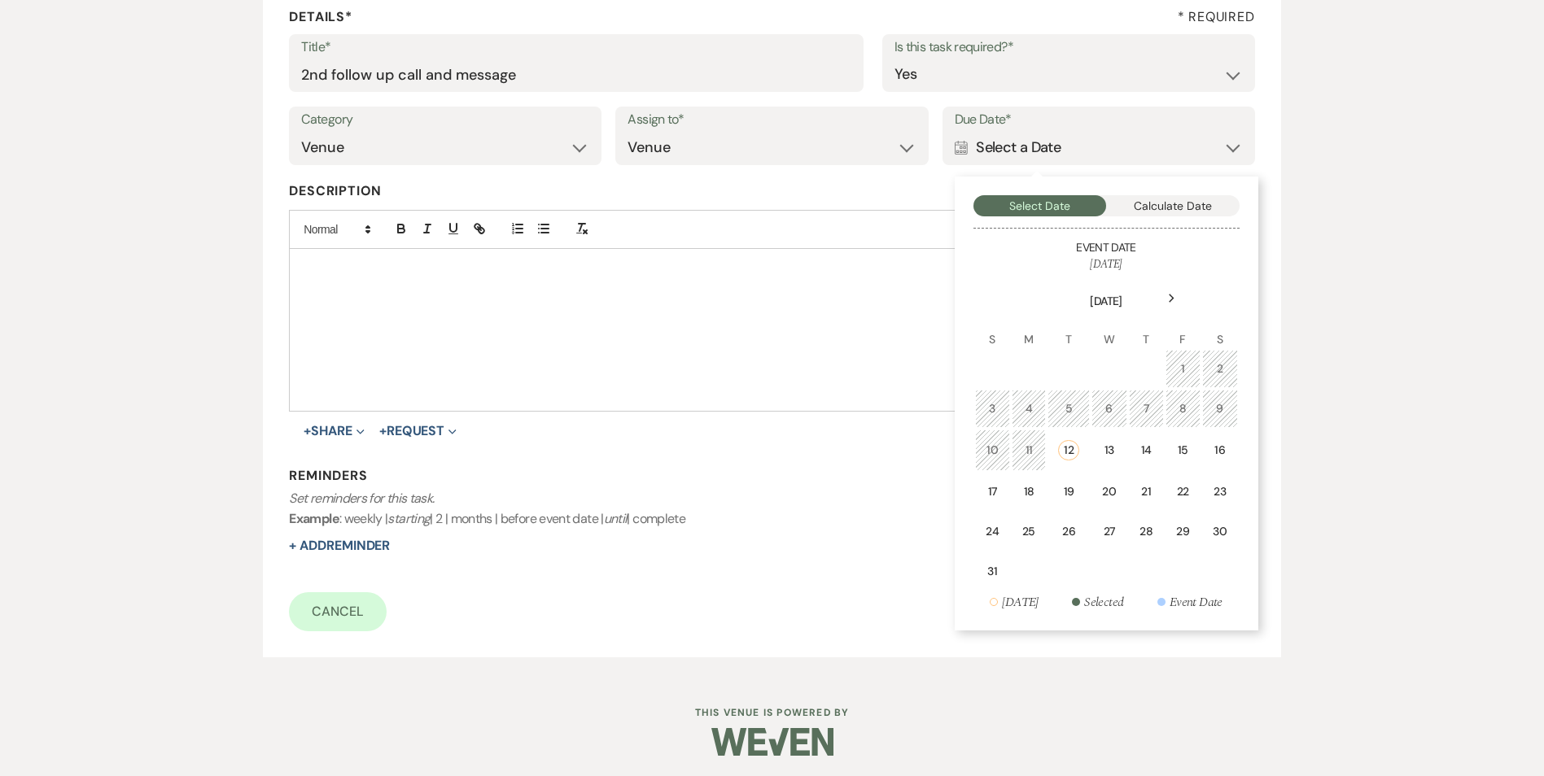
scroll to position [250, 0]
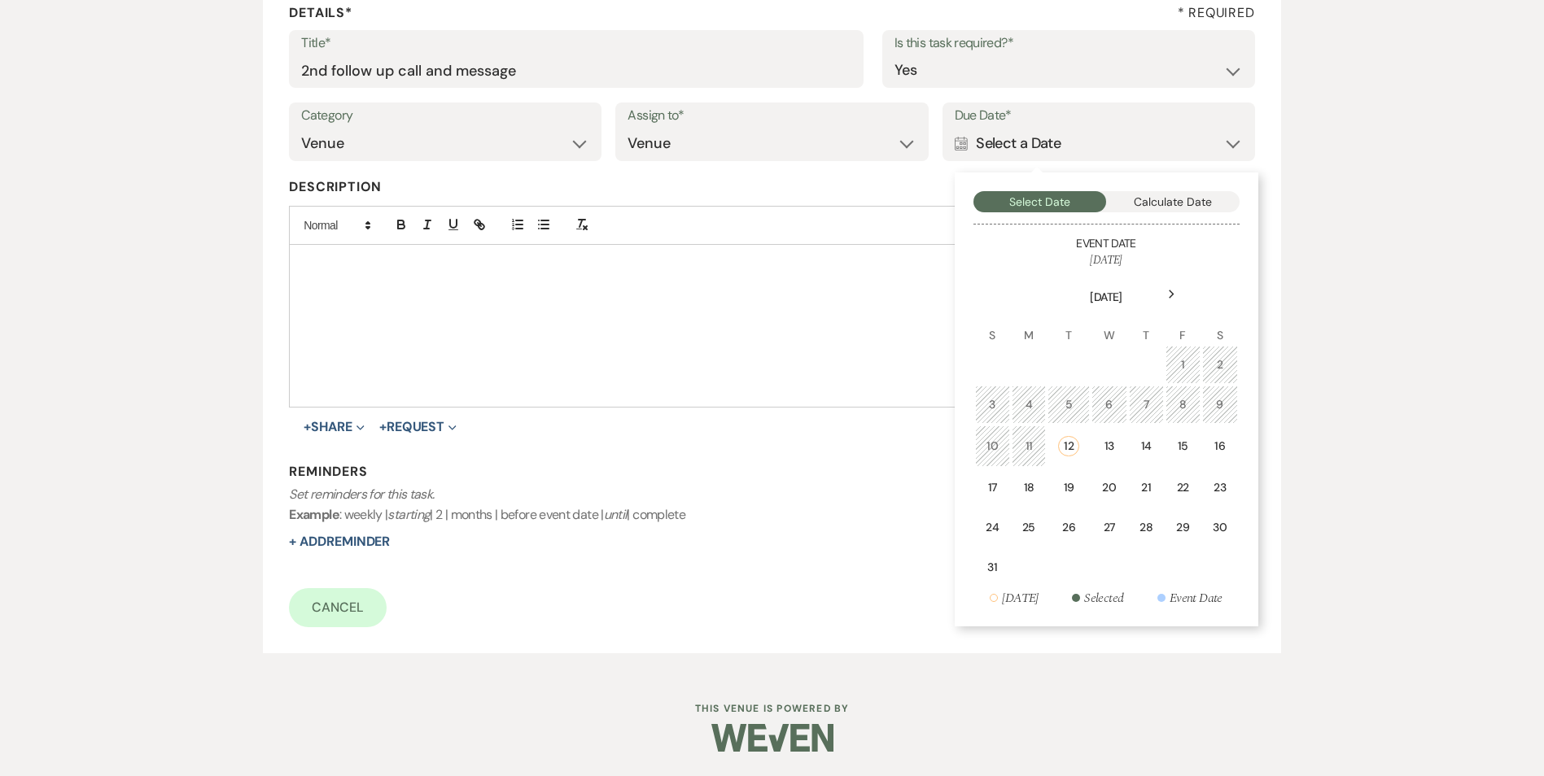
click at [1188, 451] on div "15" at bounding box center [1183, 446] width 14 height 17
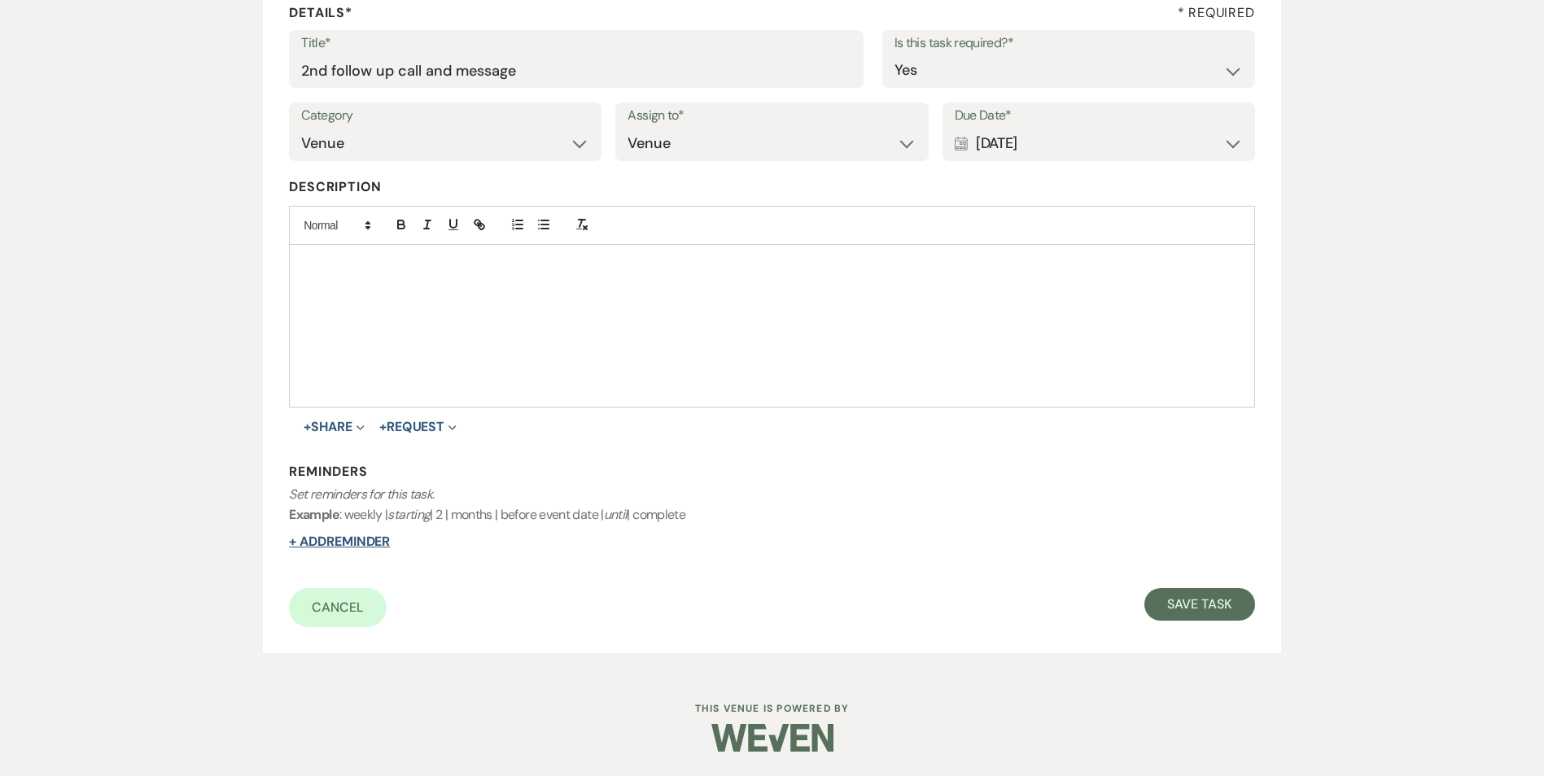
click at [348, 548] on button "+ Add Reminder" at bounding box center [339, 541] width 101 height 13
select select "host"
select select "days"
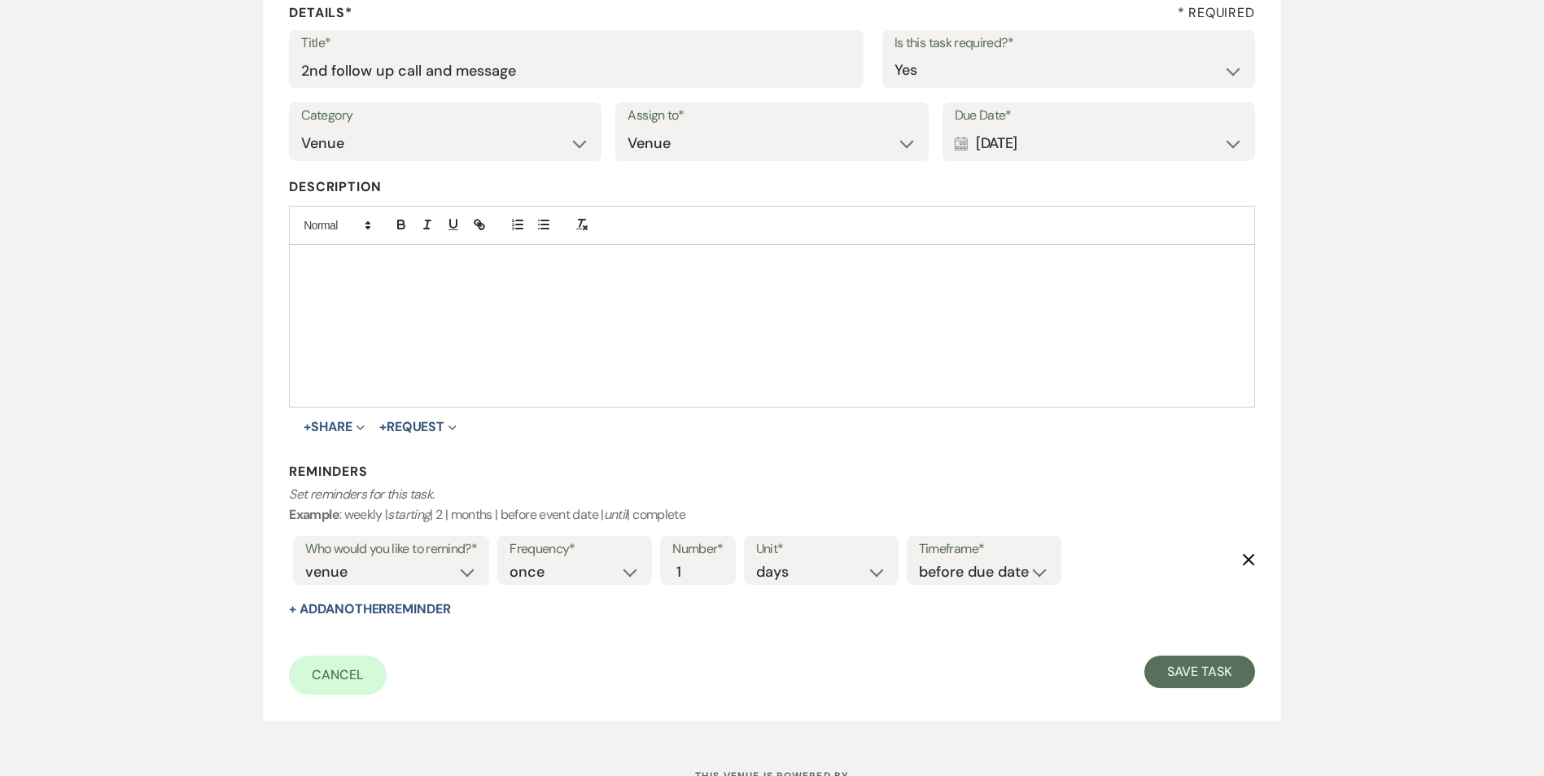
click at [966, 587] on div "Frequency* once daily weekly monthly Number* 1 Unit* days weeks months Timefram…" at bounding box center [779, 566] width 572 height 68
click at [983, 560] on div "Timeframe* before due date after due date on due date on custom date" at bounding box center [983, 560] width 155 height 49
select select "onDueDate"
click at [919, 561] on select "before due date after due date on due date on custom date" at bounding box center [984, 572] width 130 height 22
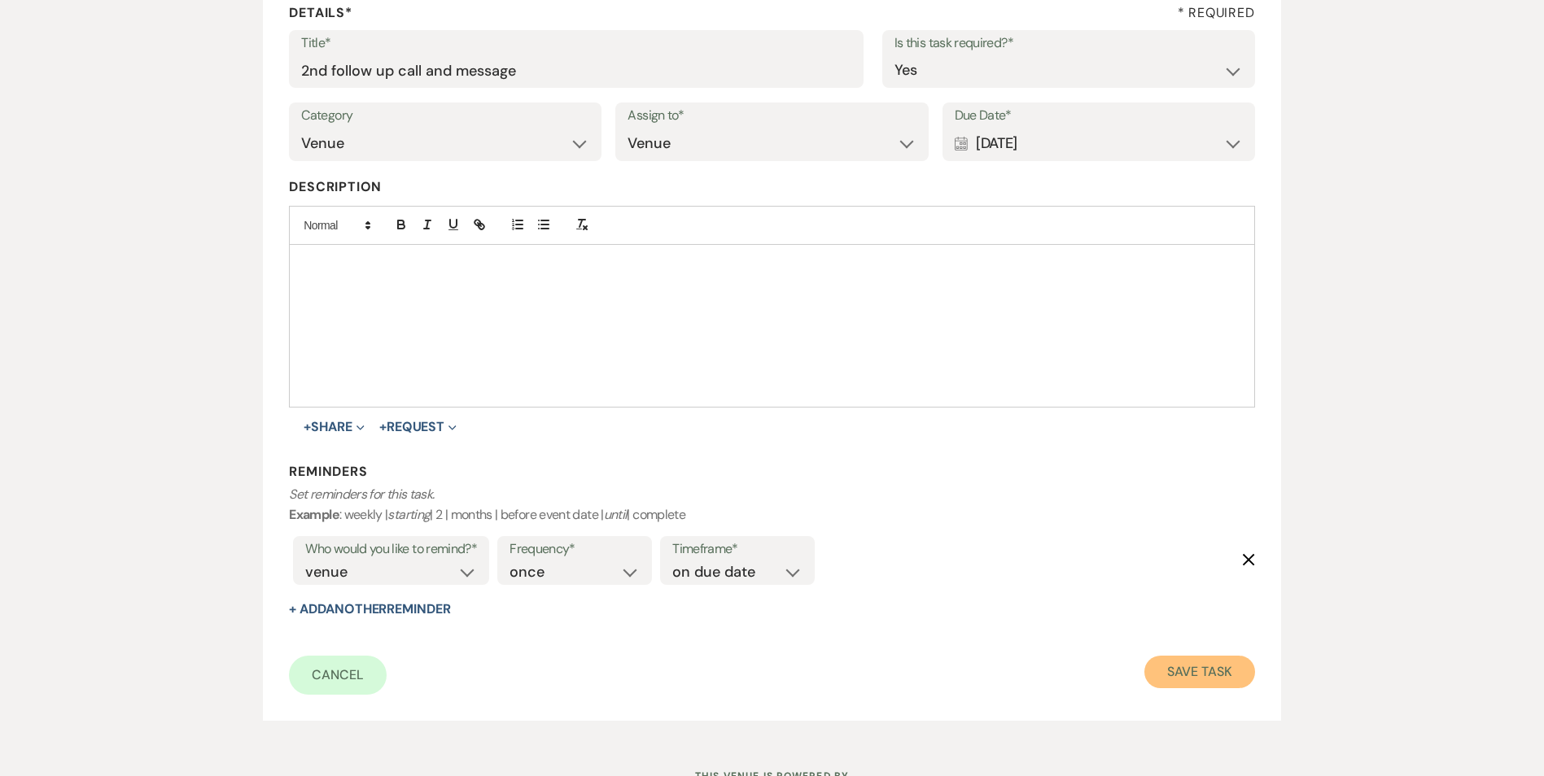
click at [1213, 665] on button "Save Task" at bounding box center [1199, 672] width 110 height 33
select select "3"
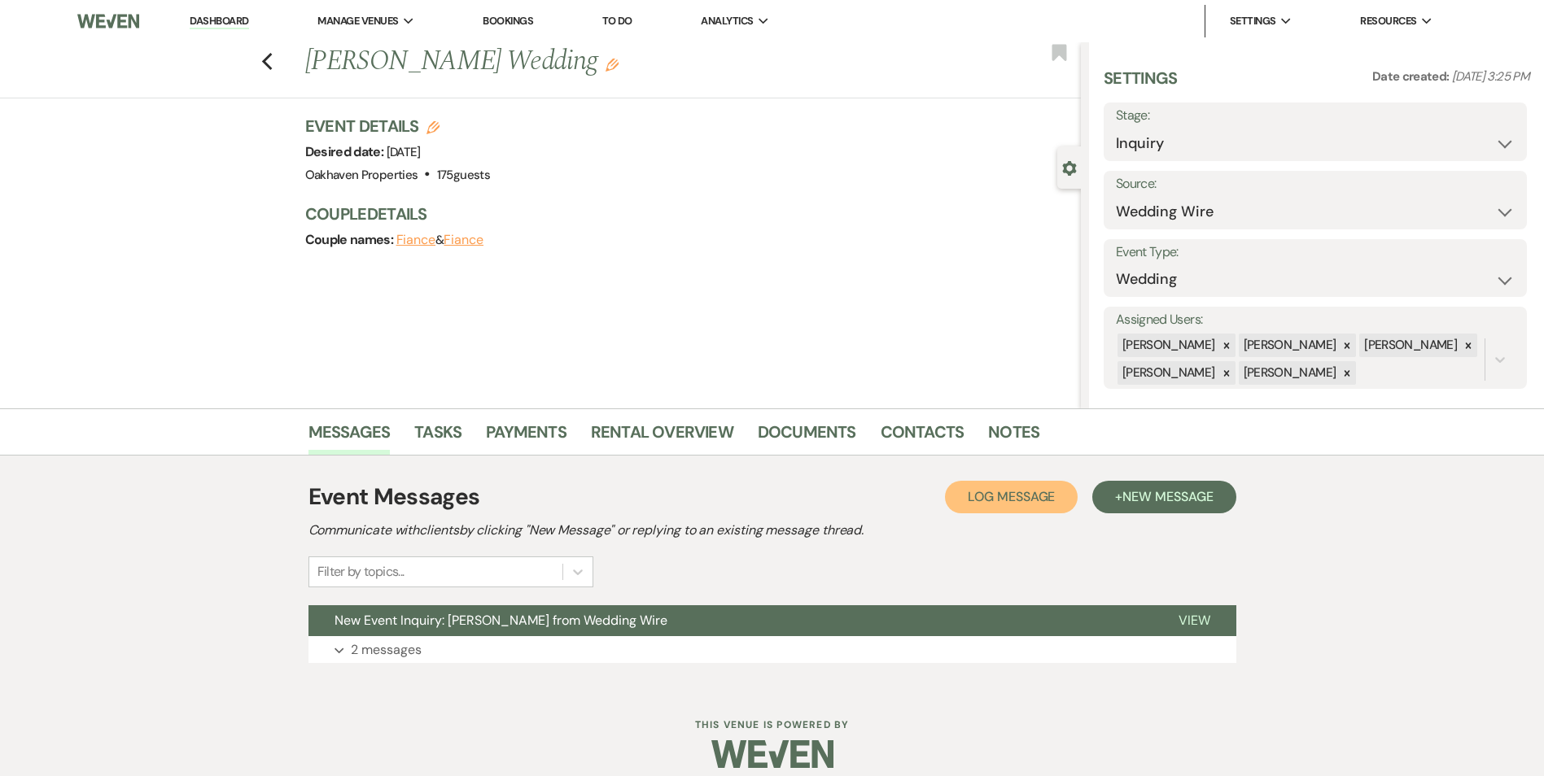
click at [995, 498] on span "Log Message" at bounding box center [1010, 496] width 87 height 17
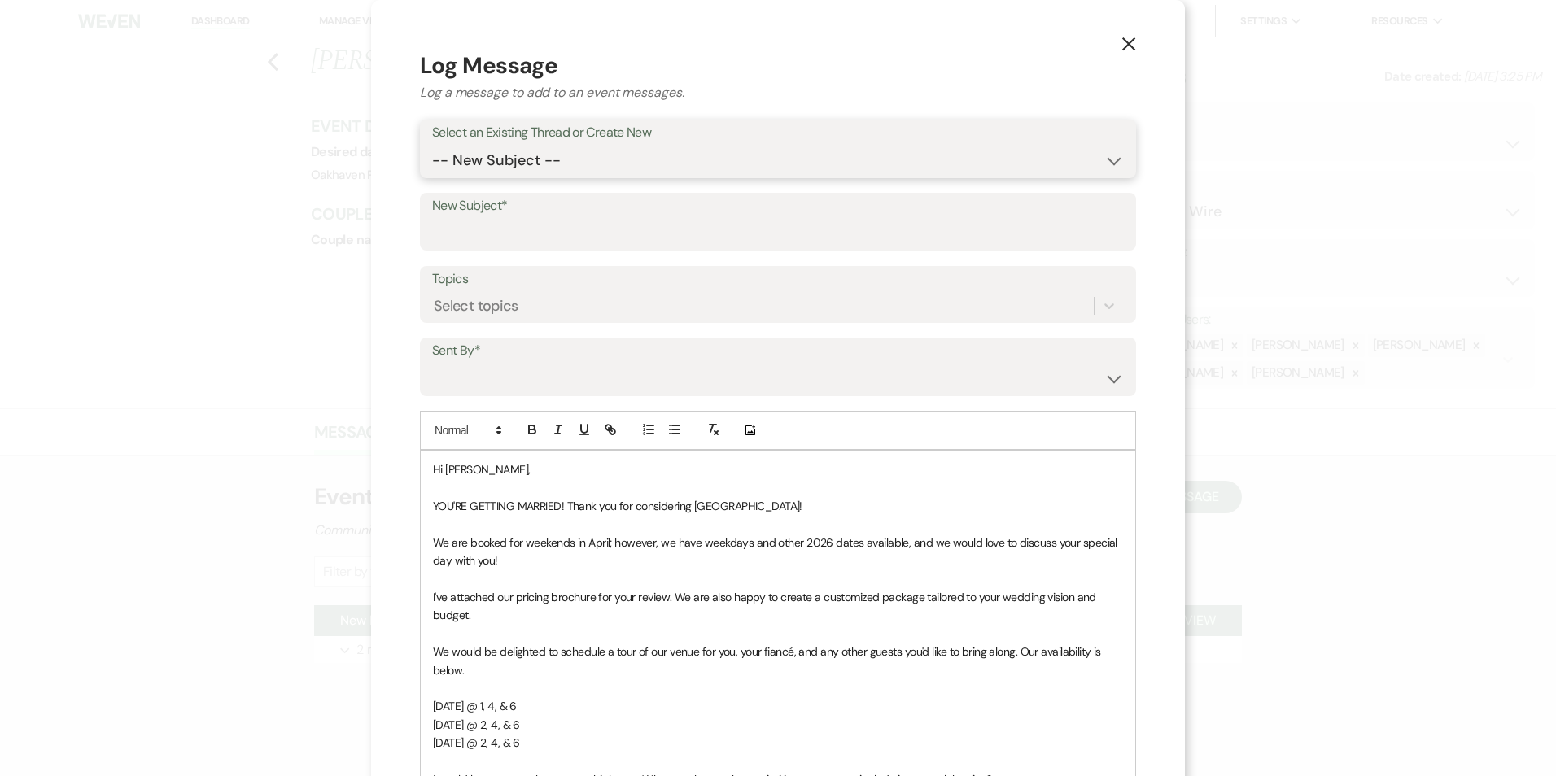
click at [610, 163] on select "-- New Subject -- New Event Inquiry: Ana Santamaria from Wedding Wire" at bounding box center [778, 161] width 692 height 32
select select "444131"
click at [432, 145] on select "-- New Subject -- New Event Inquiry: Ana Santamaria from Wedding Wire" at bounding box center [778, 161] width 692 height 32
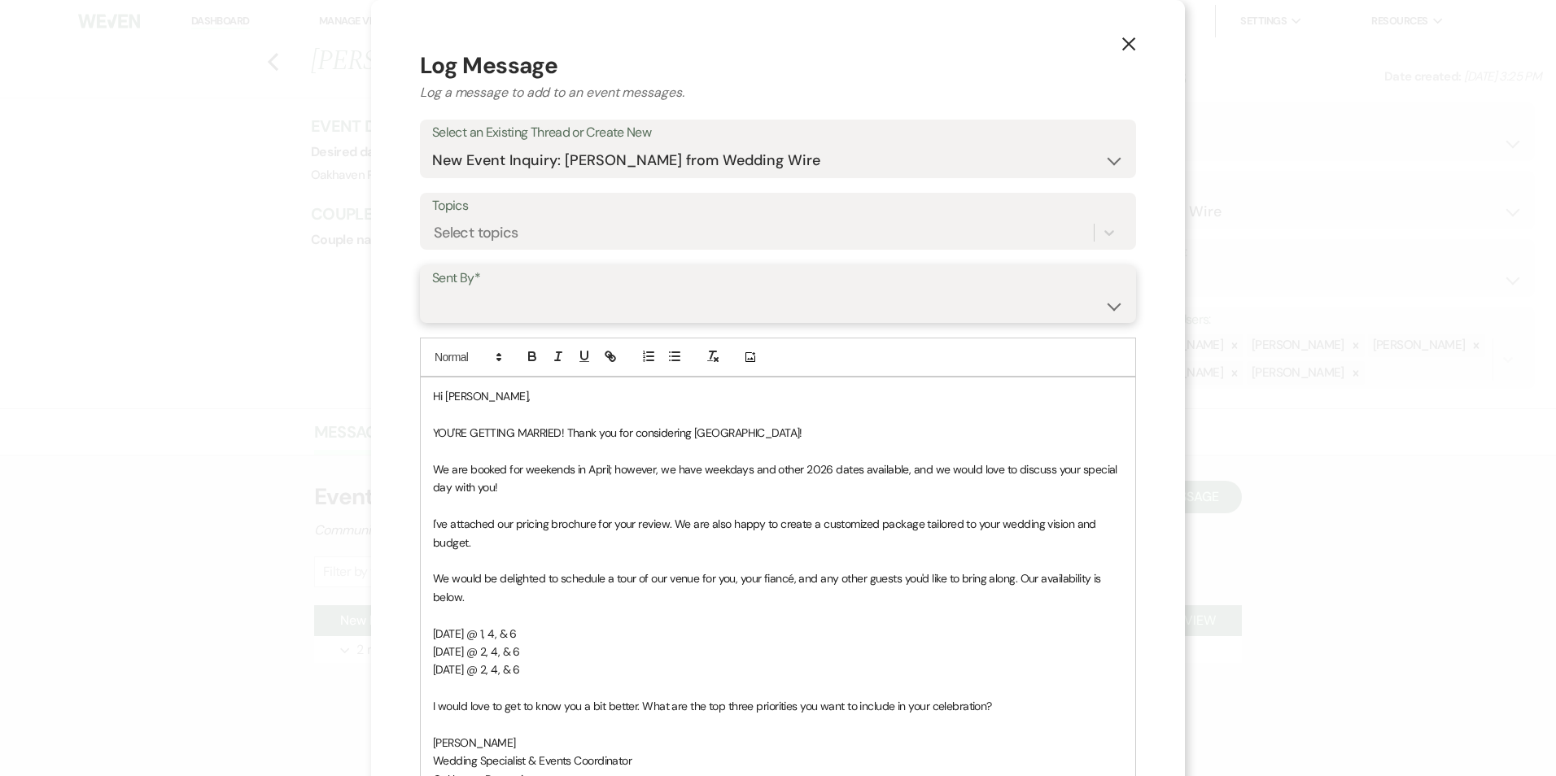
click at [579, 306] on select "Patience Ergish (pdergish@aol.com) Jeanette Wagoner (jeanette@experienceoakhave…" at bounding box center [778, 306] width 692 height 32
select select "user-127923"
click at [432, 290] on select "Patience Ergish (pdergish@aol.com) Jeanette Wagoner (jeanette@experienceoakhave…" at bounding box center [778, 306] width 692 height 32
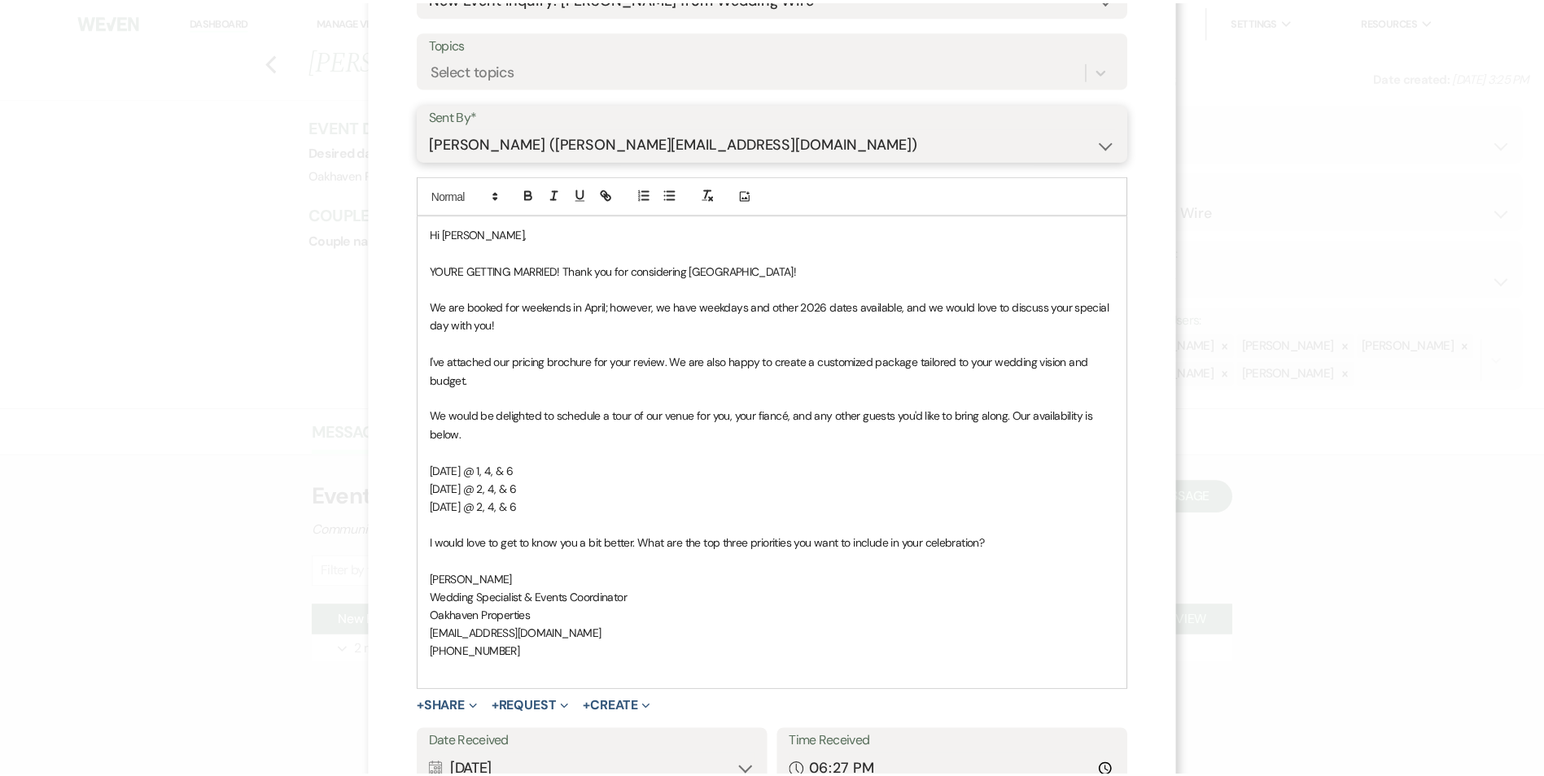
scroll to position [299, 0]
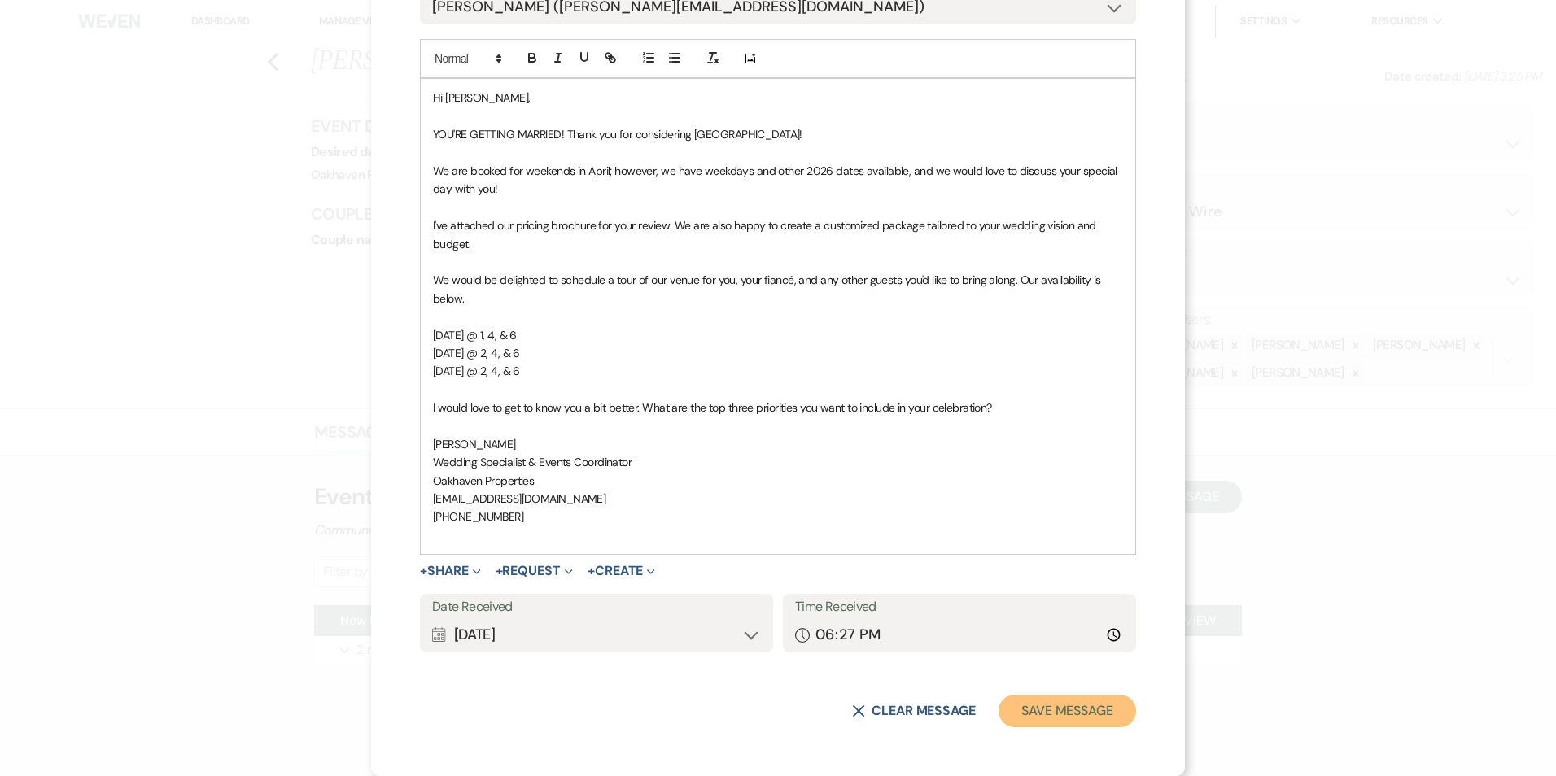
click at [1081, 708] on button "Save Message" at bounding box center [1067, 711] width 138 height 33
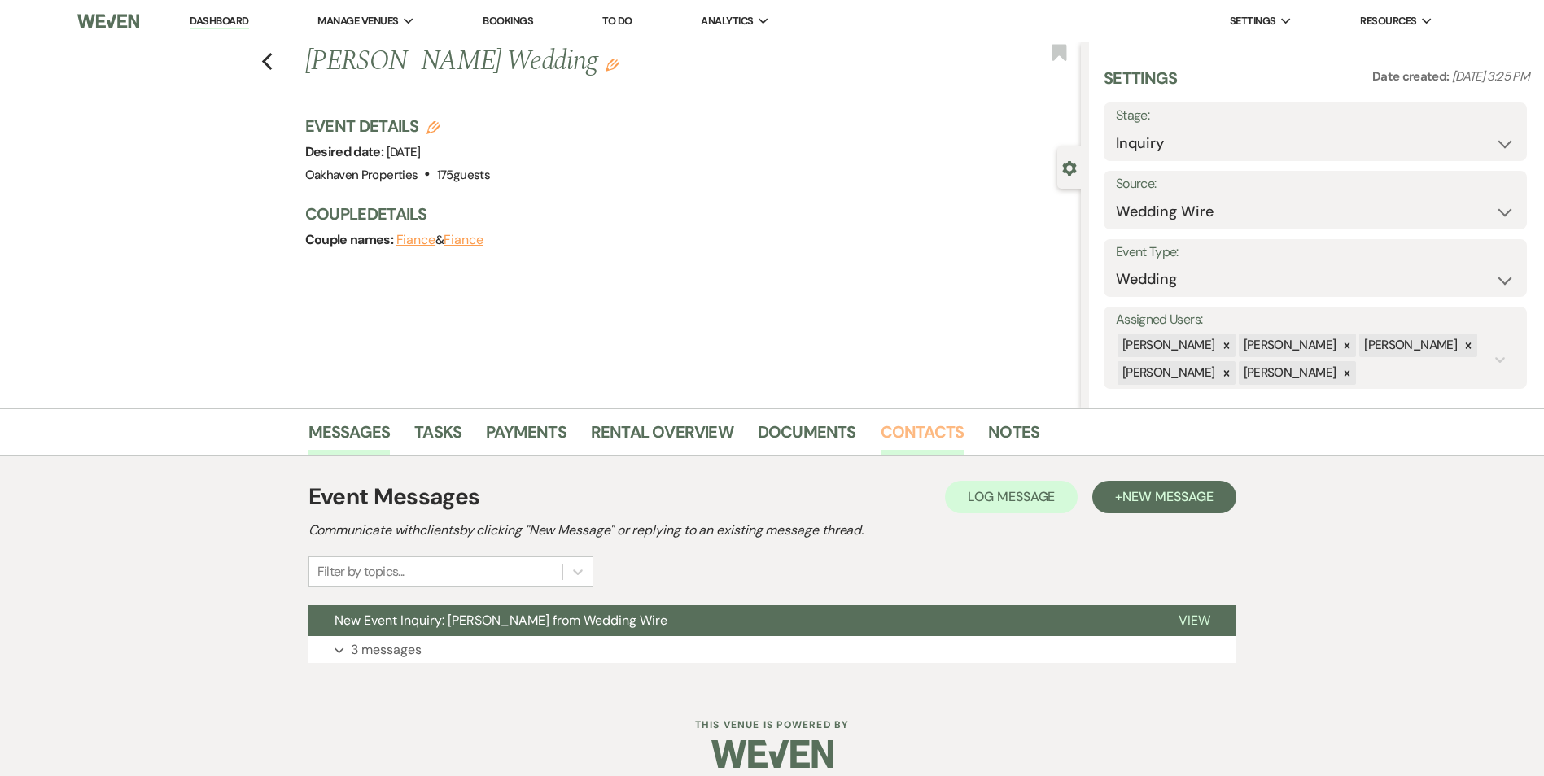
click at [924, 438] on link "Contacts" at bounding box center [922, 437] width 84 height 36
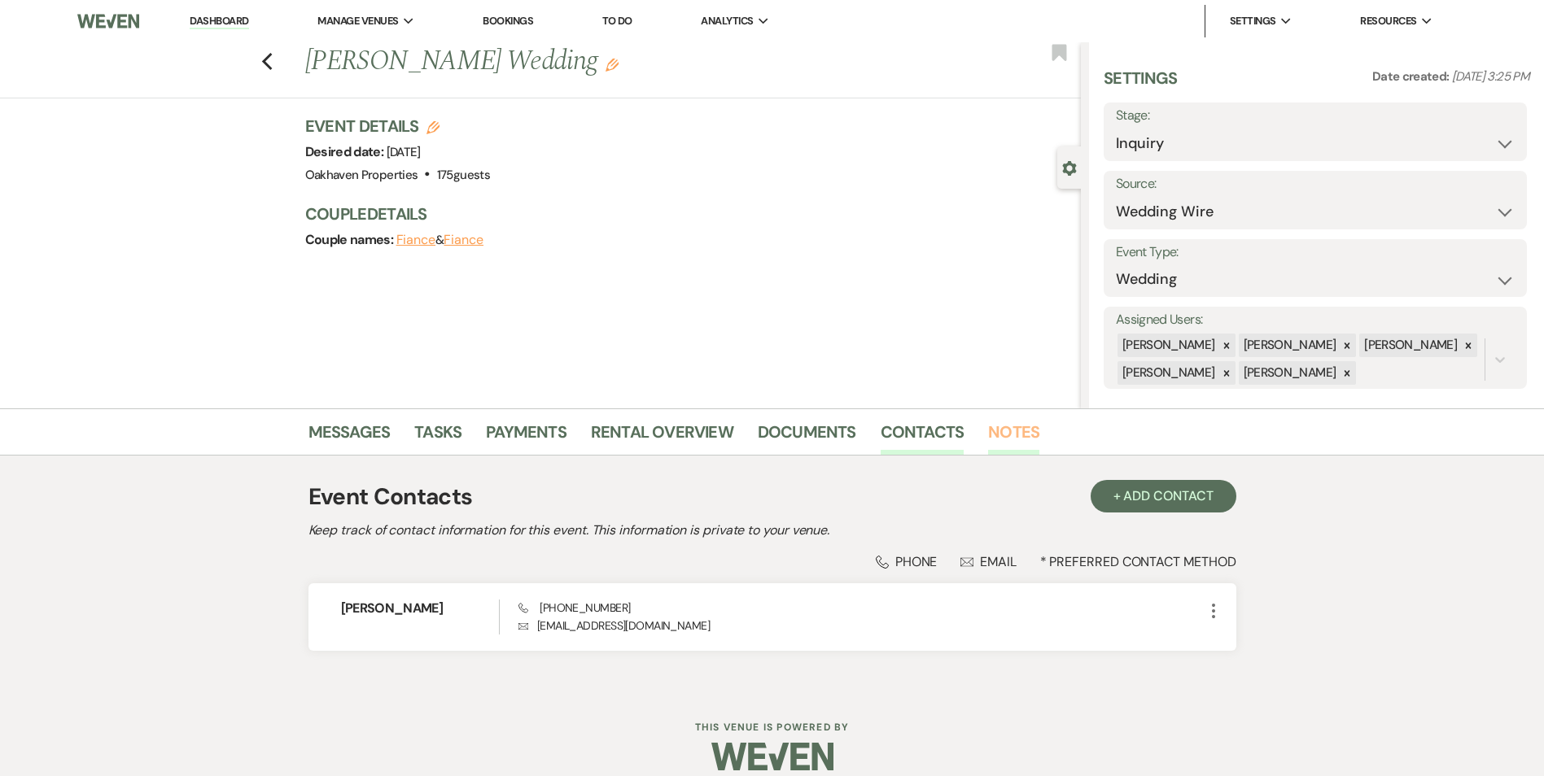
click at [1013, 419] on link "Notes" at bounding box center [1013, 437] width 51 height 36
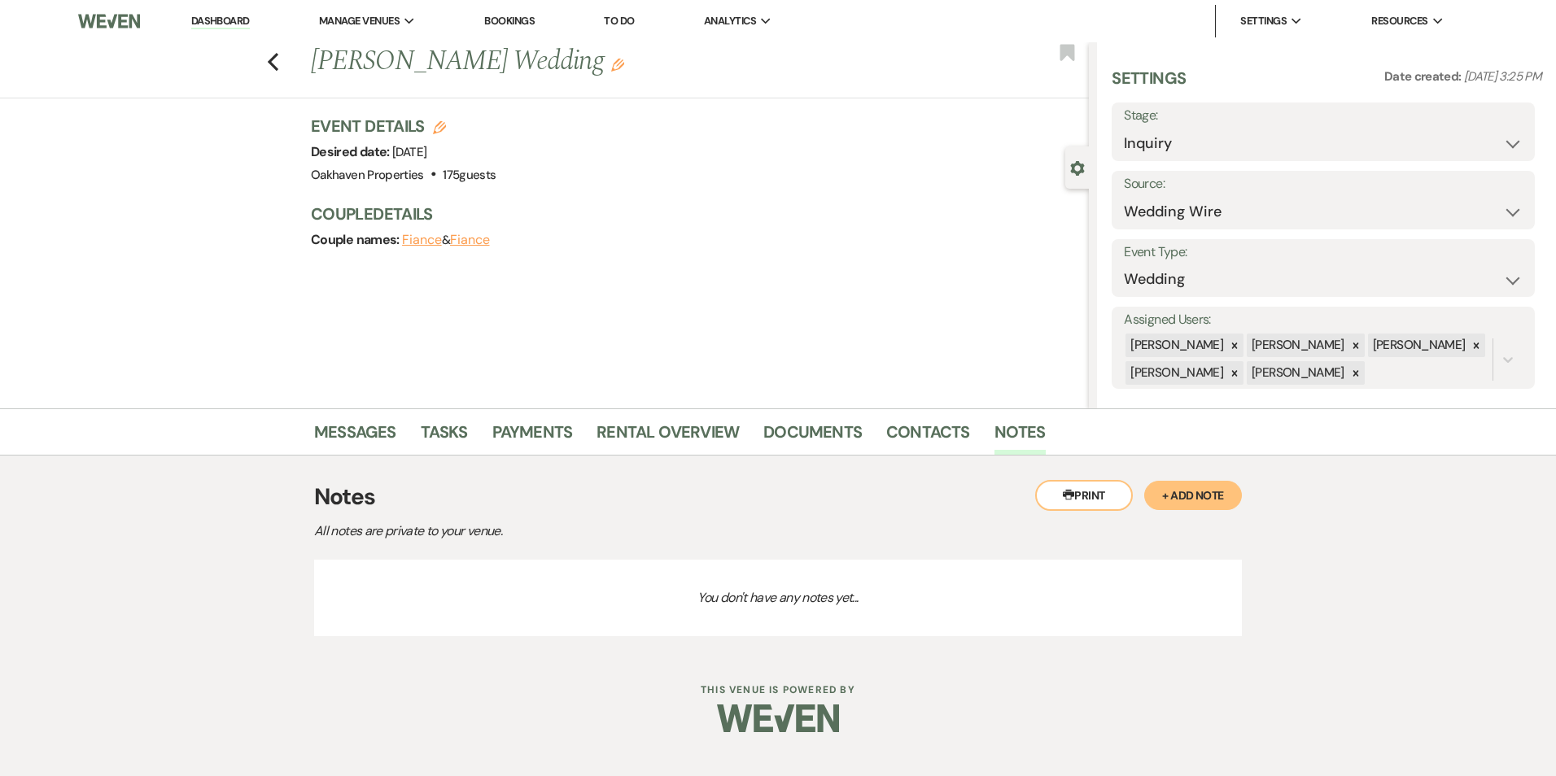
click at [1191, 491] on button "+ Add Note" at bounding box center [1193, 495] width 98 height 29
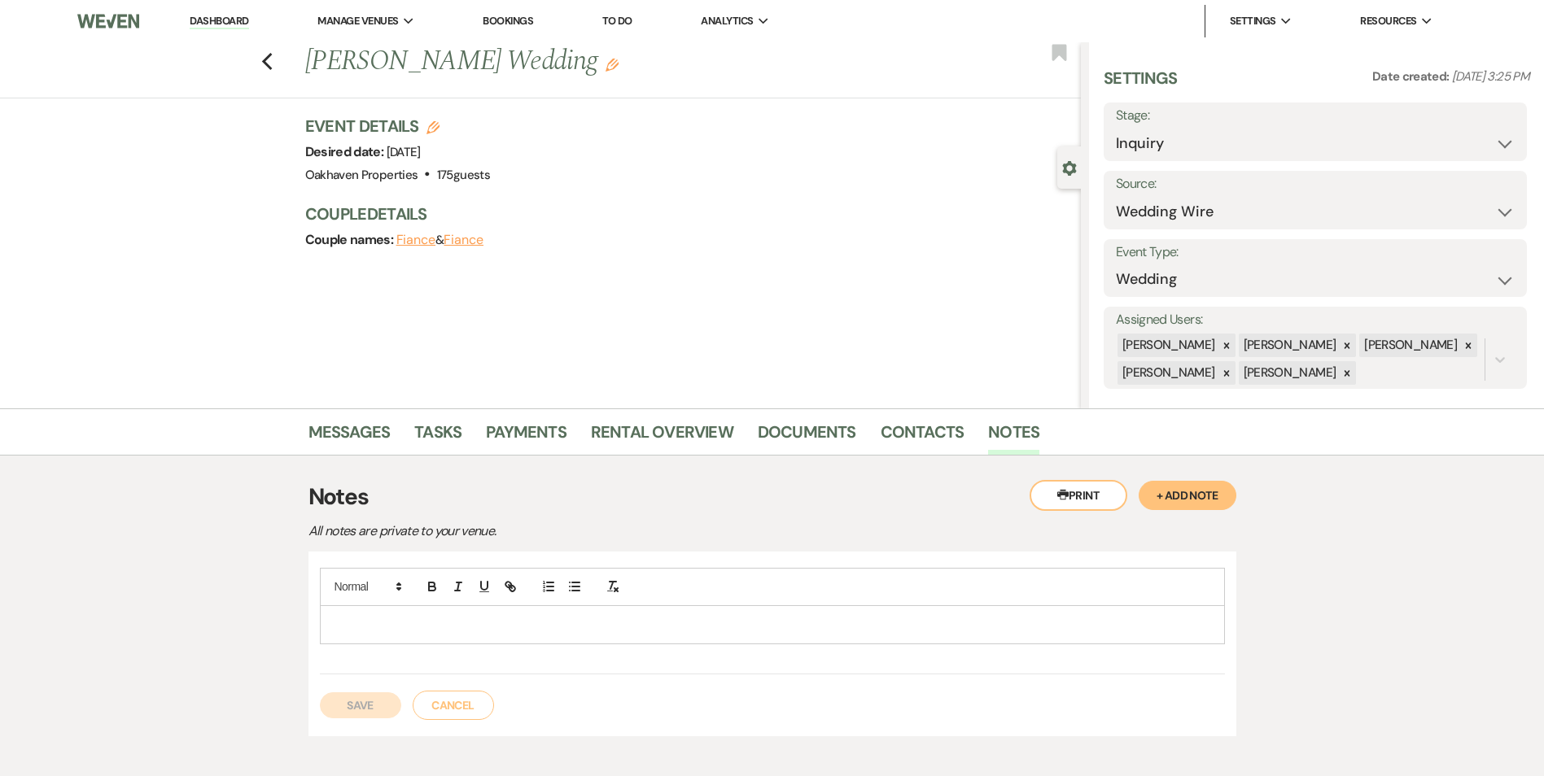
click at [416, 624] on p at bounding box center [772, 625] width 879 height 18
click at [387, 704] on button "Save" at bounding box center [360, 705] width 81 height 26
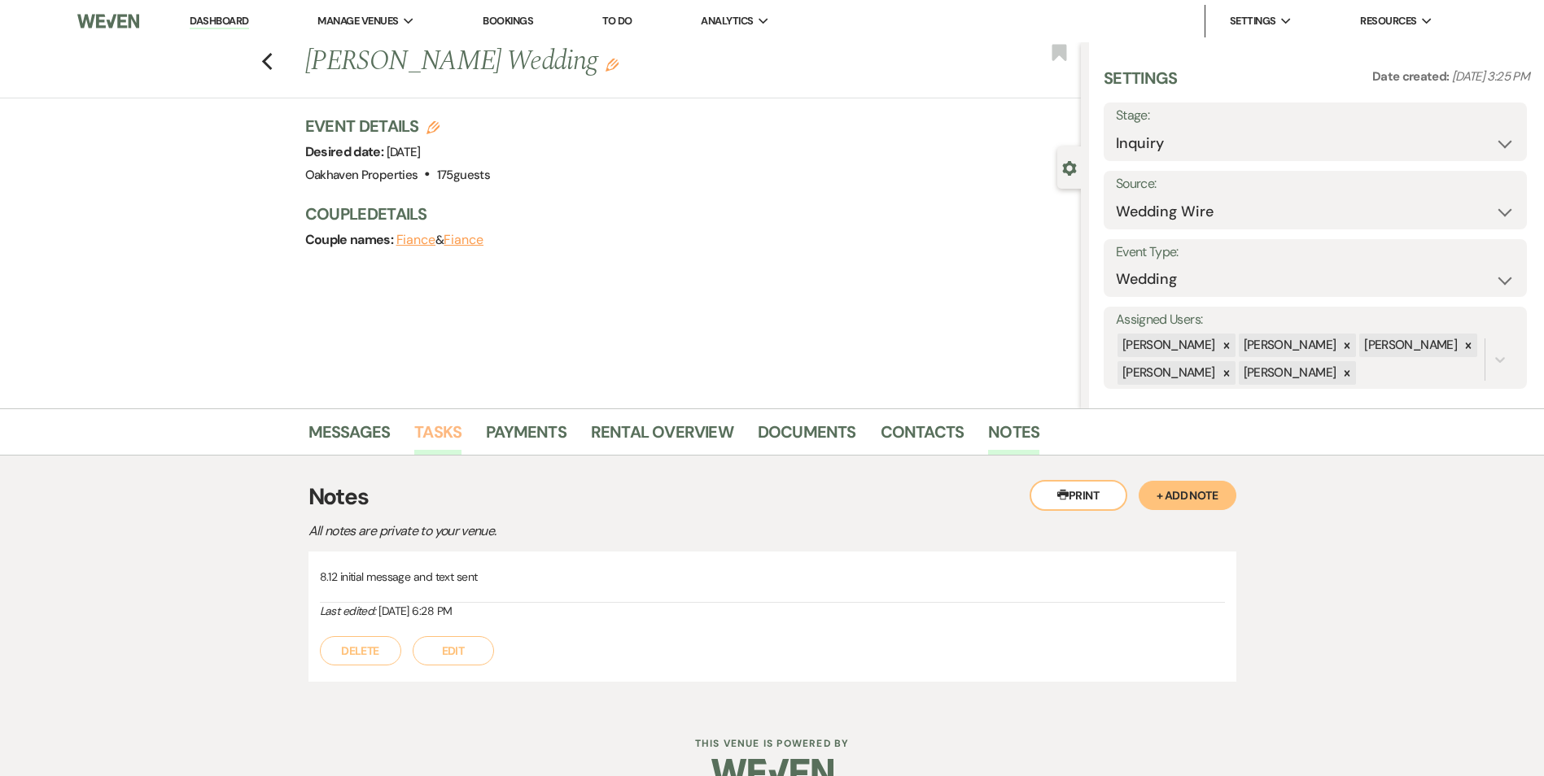
click at [425, 428] on link "Tasks" at bounding box center [437, 437] width 47 height 36
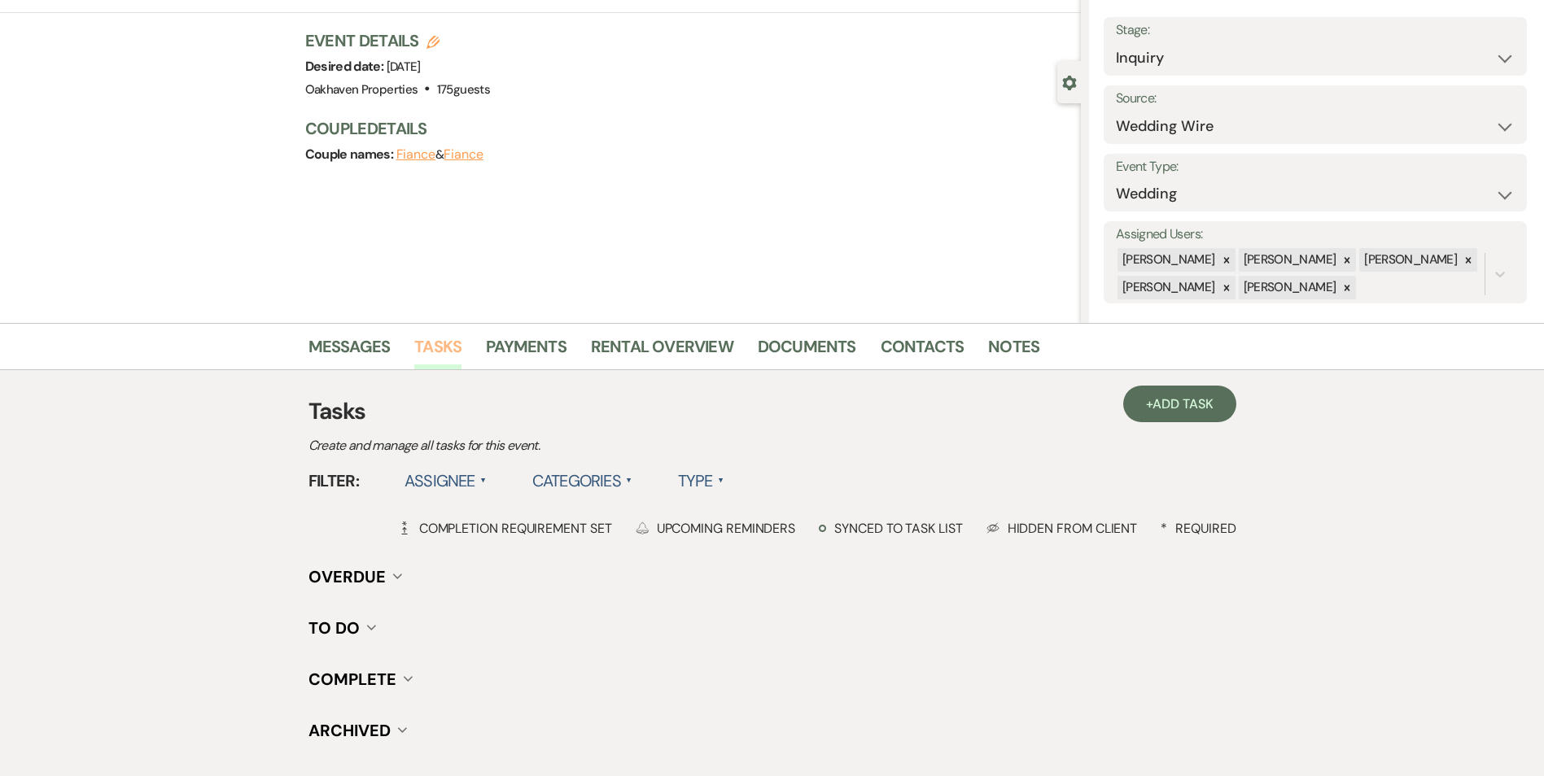
scroll to position [200, 0]
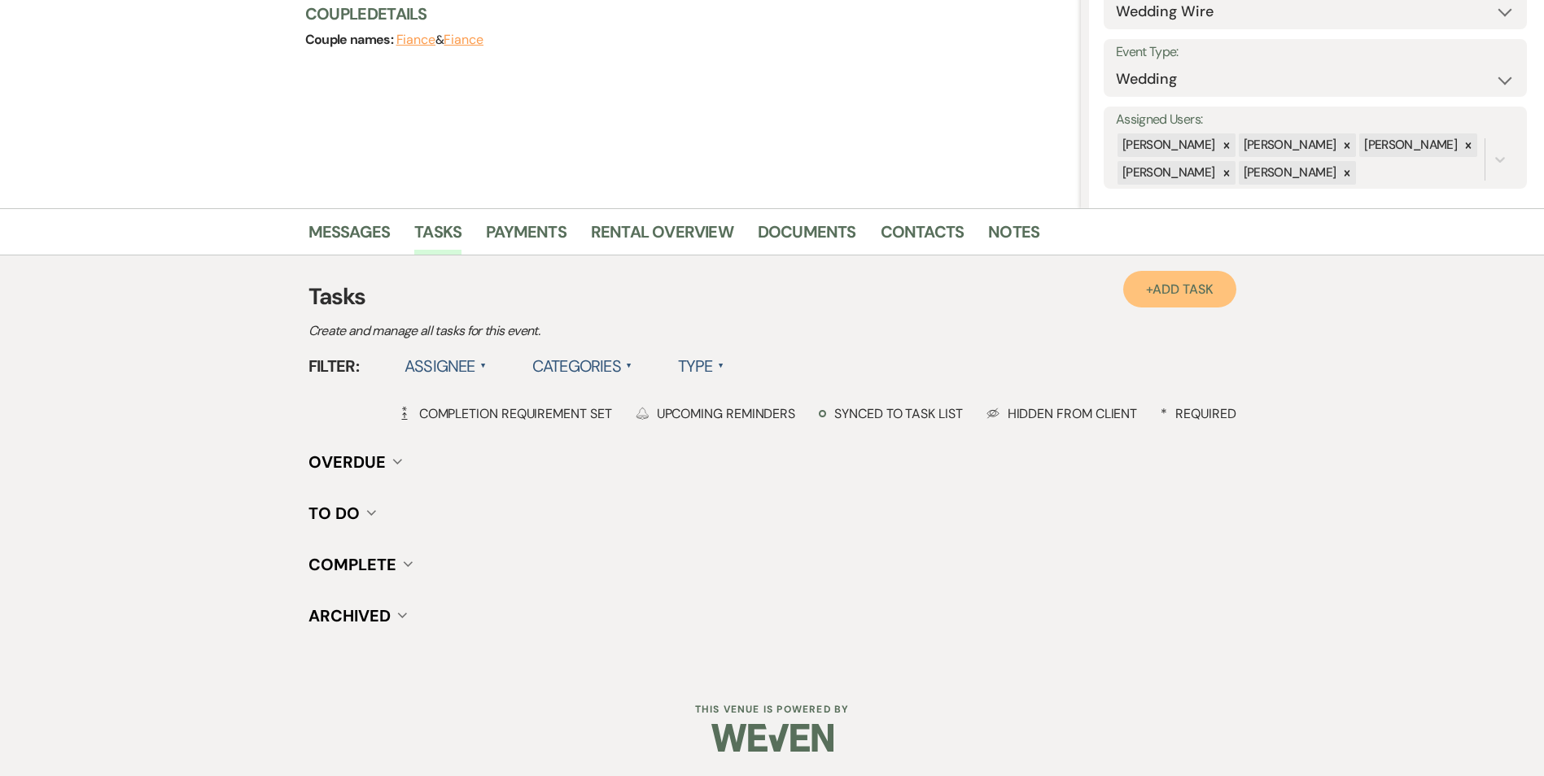
click at [1210, 285] on span "Add Task" at bounding box center [1182, 289] width 60 height 17
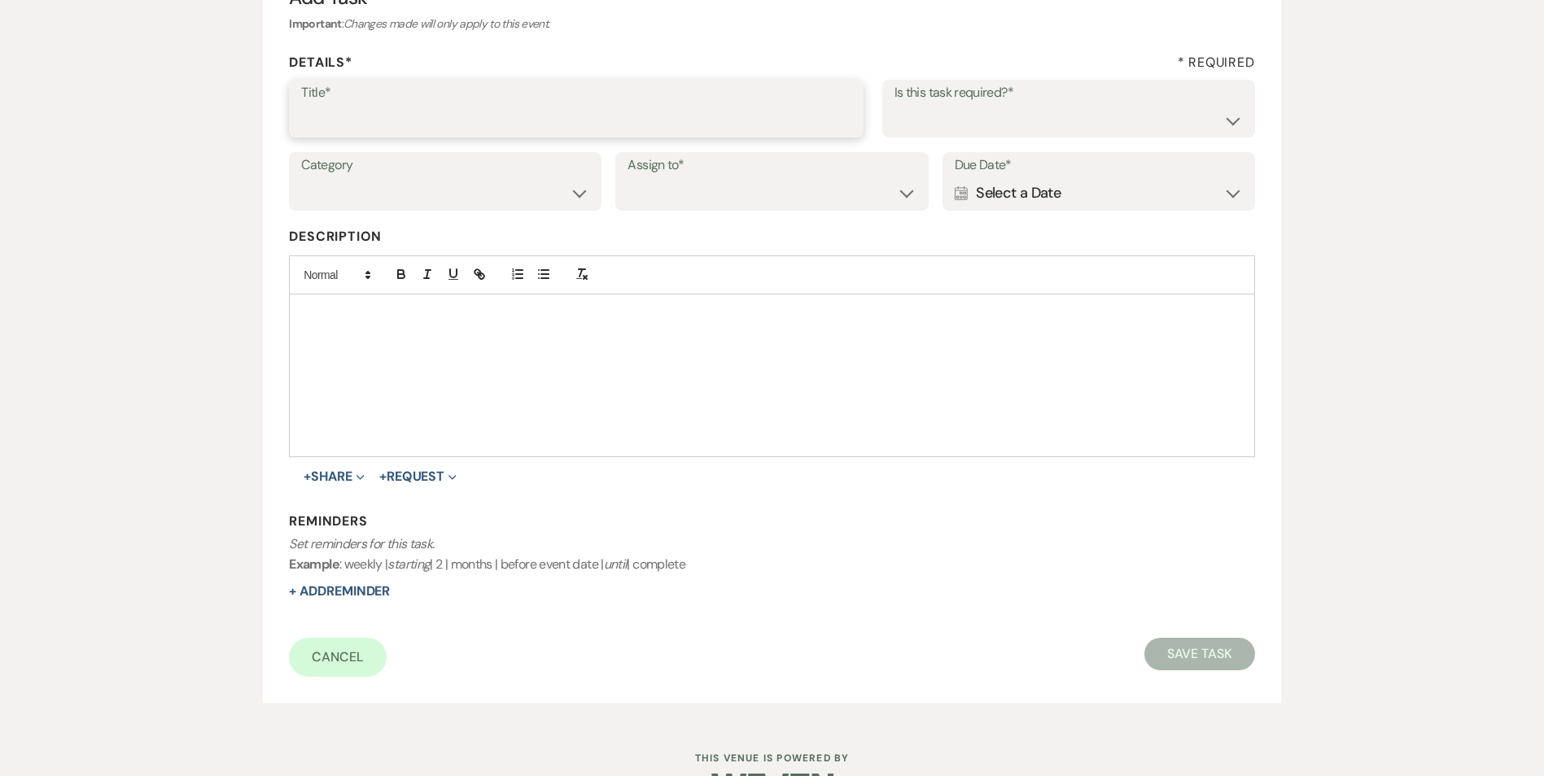
click at [304, 105] on input "Title*" at bounding box center [576, 120] width 550 height 32
type input "2nd follow up call and message"
click at [1032, 127] on select "Yes No" at bounding box center [1068, 120] width 348 height 32
select select "true"
click at [894, 104] on select "Yes No" at bounding box center [1068, 120] width 348 height 32
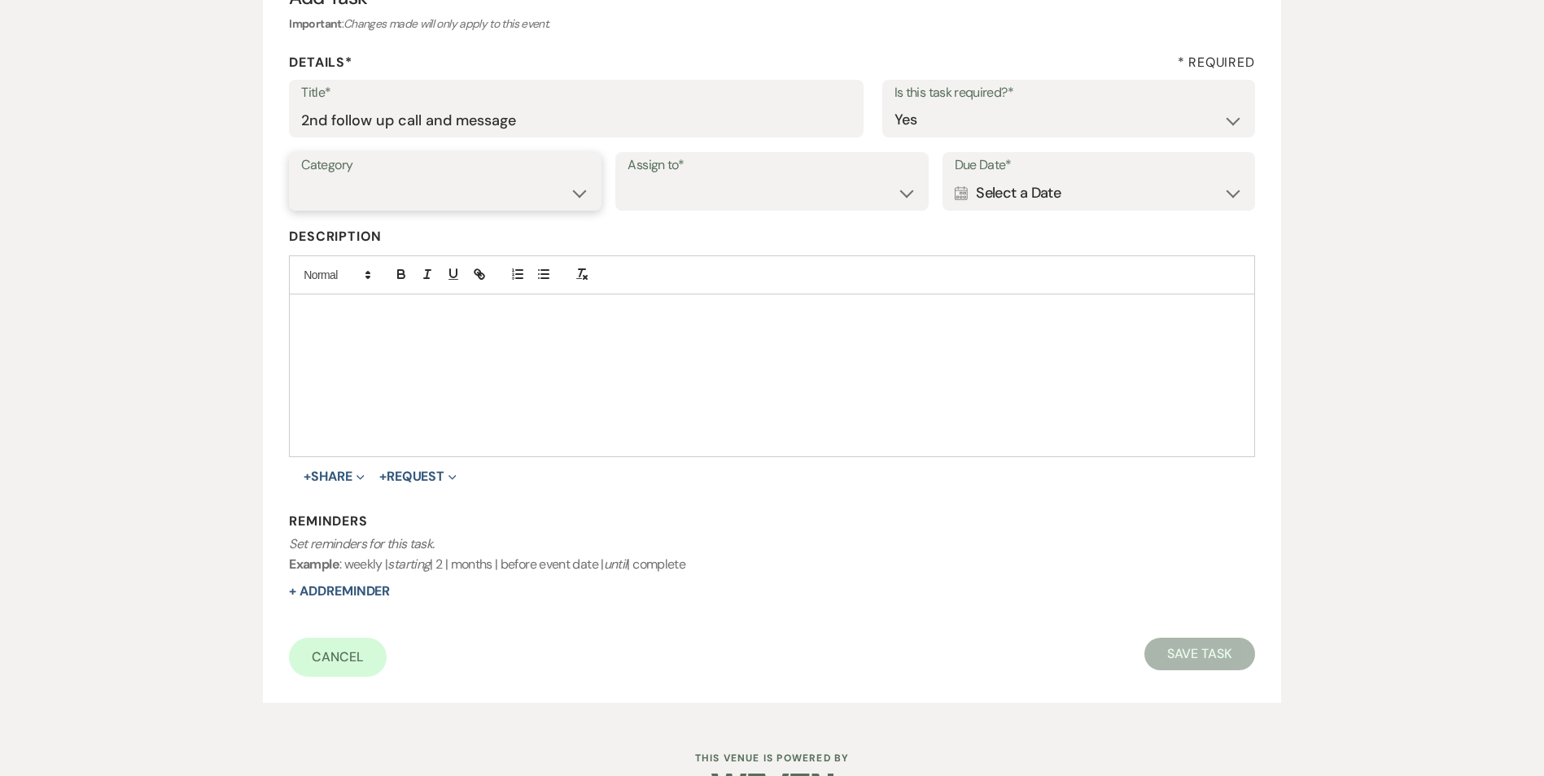
drag, startPoint x: 415, startPoint y: 193, endPoint x: 417, endPoint y: 210, distance: 17.3
click at [416, 193] on select "Venue Vendors Guests Details Finalize & Share" at bounding box center [445, 193] width 288 height 32
select select "31"
click at [301, 177] on select "Venue Vendors Guests Details Finalize & Share" at bounding box center [445, 193] width 288 height 32
click at [660, 183] on select "Venue Client" at bounding box center [771, 193] width 288 height 32
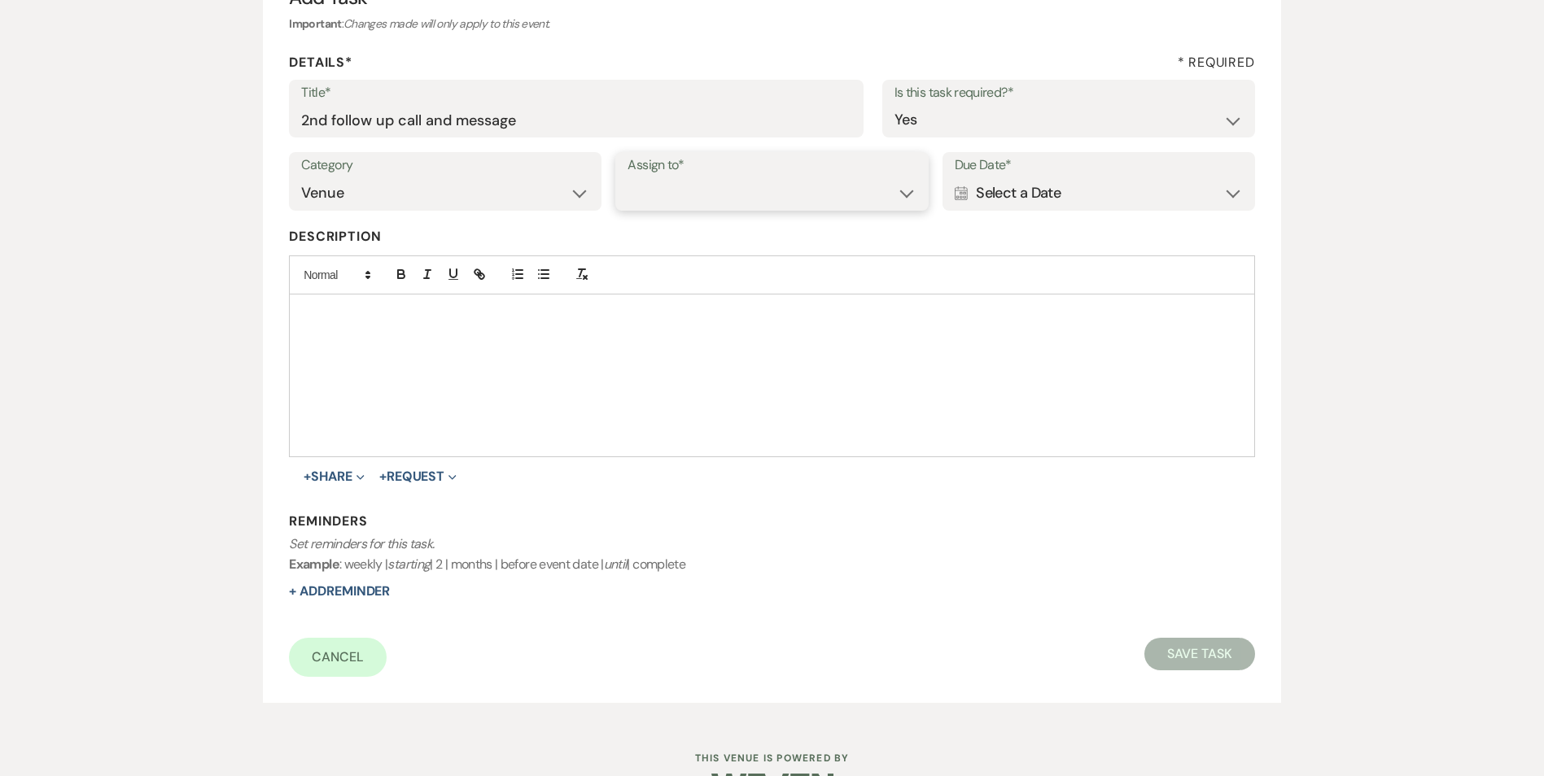
select select "venueHost"
click at [627, 177] on select "Venue Client" at bounding box center [771, 193] width 288 height 32
click at [994, 185] on div "Calendar Select a Date Expand" at bounding box center [1098, 193] width 288 height 32
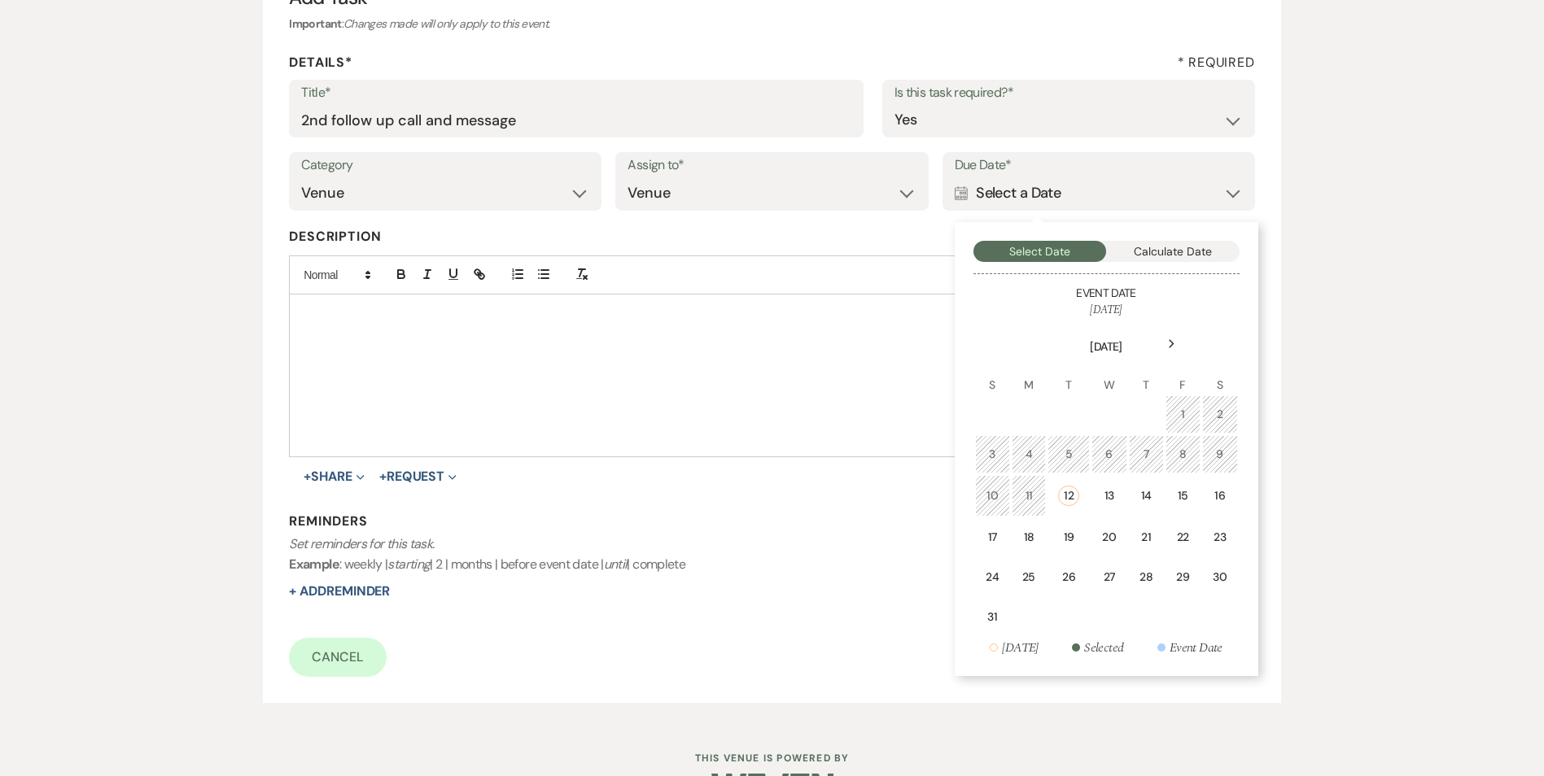
click at [1177, 491] on div "15" at bounding box center [1183, 495] width 14 height 17
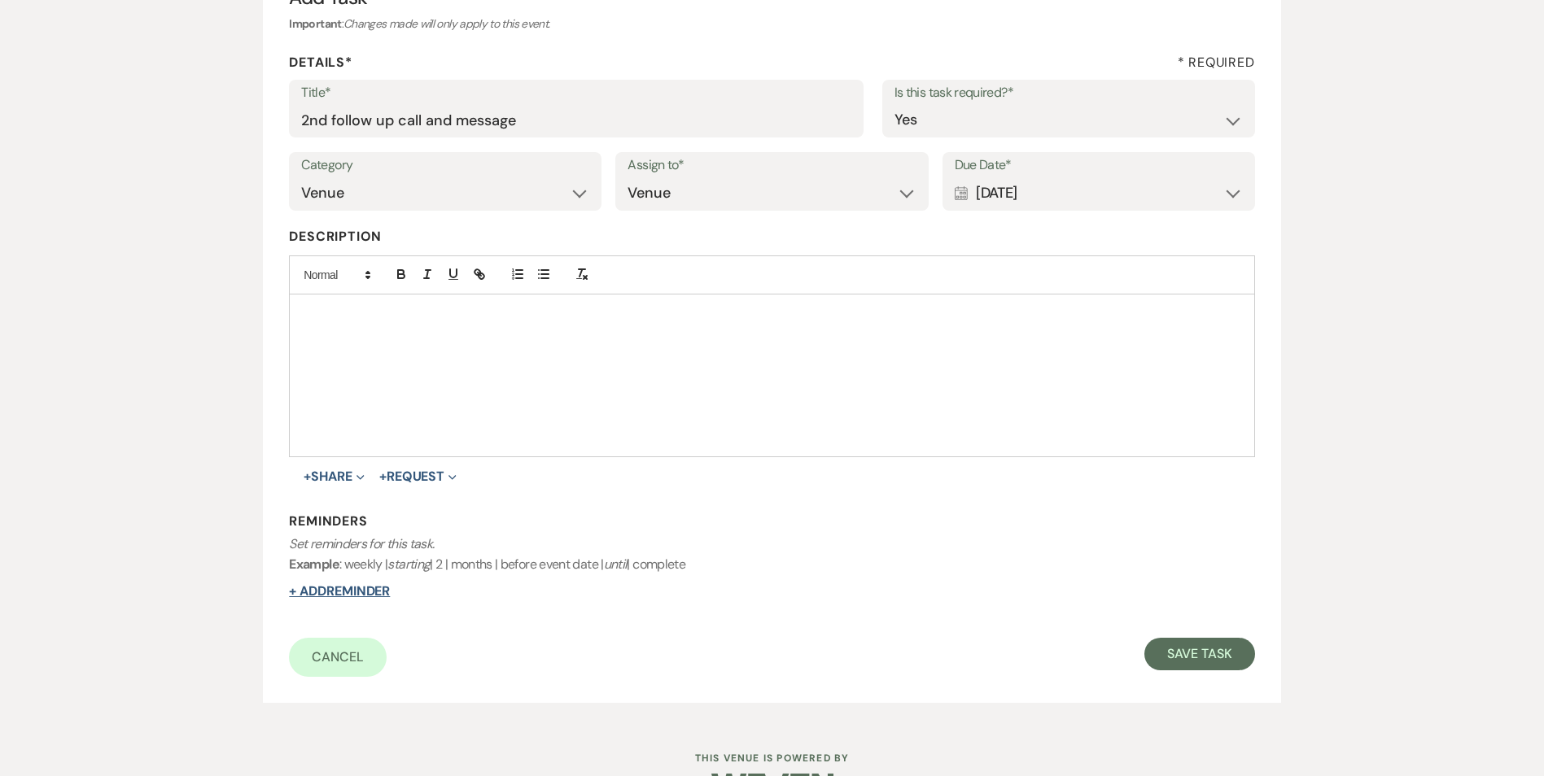
click at [352, 598] on button "+ Add Reminder" at bounding box center [339, 591] width 101 height 13
select select "host"
select select "days"
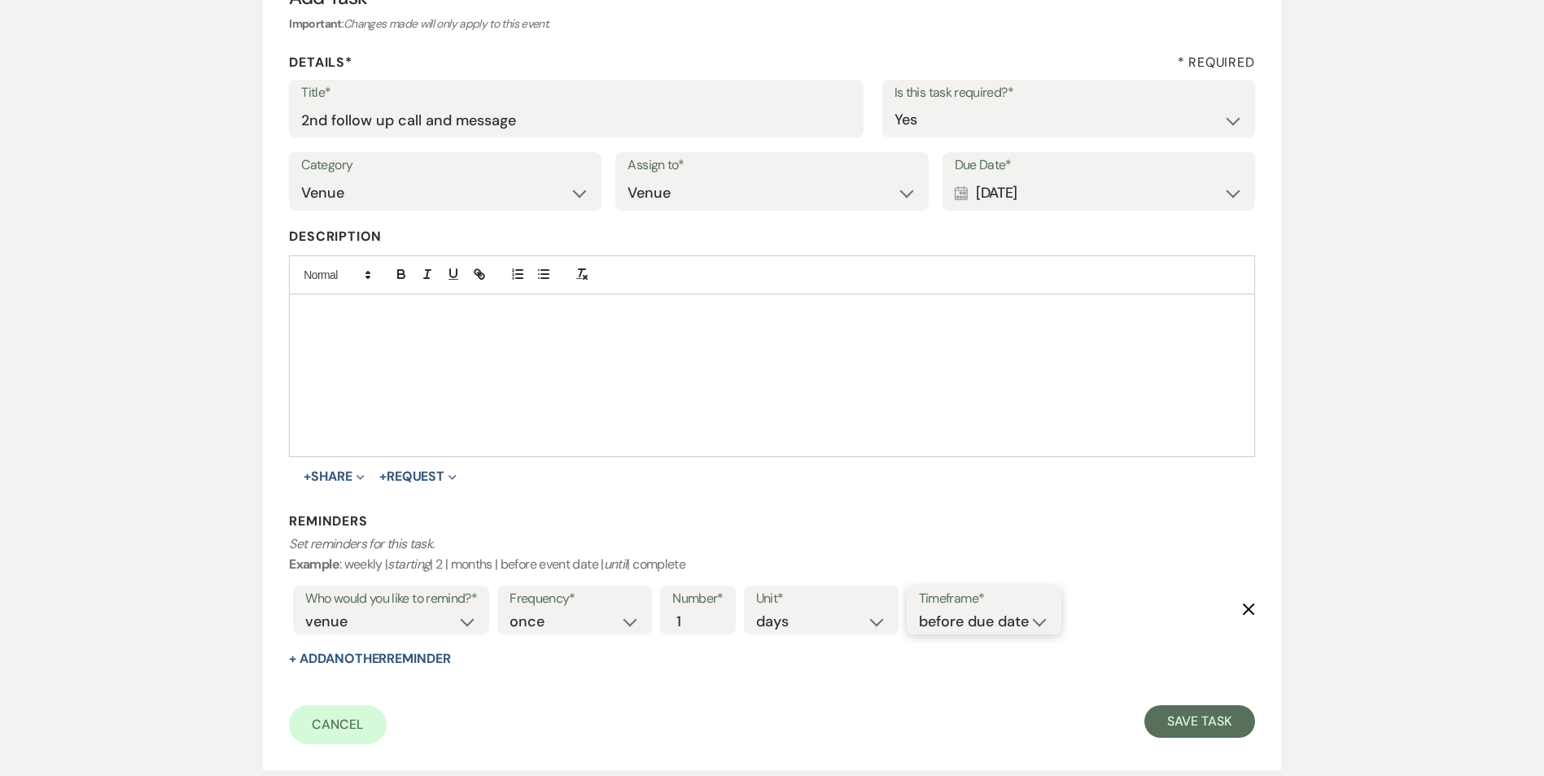
drag, startPoint x: 978, startPoint y: 627, endPoint x: 980, endPoint y: 635, distance: 9.3
click at [978, 627] on select "before due date after due date on due date on custom date" at bounding box center [984, 622] width 130 height 22
select select "onDueDate"
click at [919, 611] on select "before due date after due date on due date on custom date" at bounding box center [984, 622] width 130 height 22
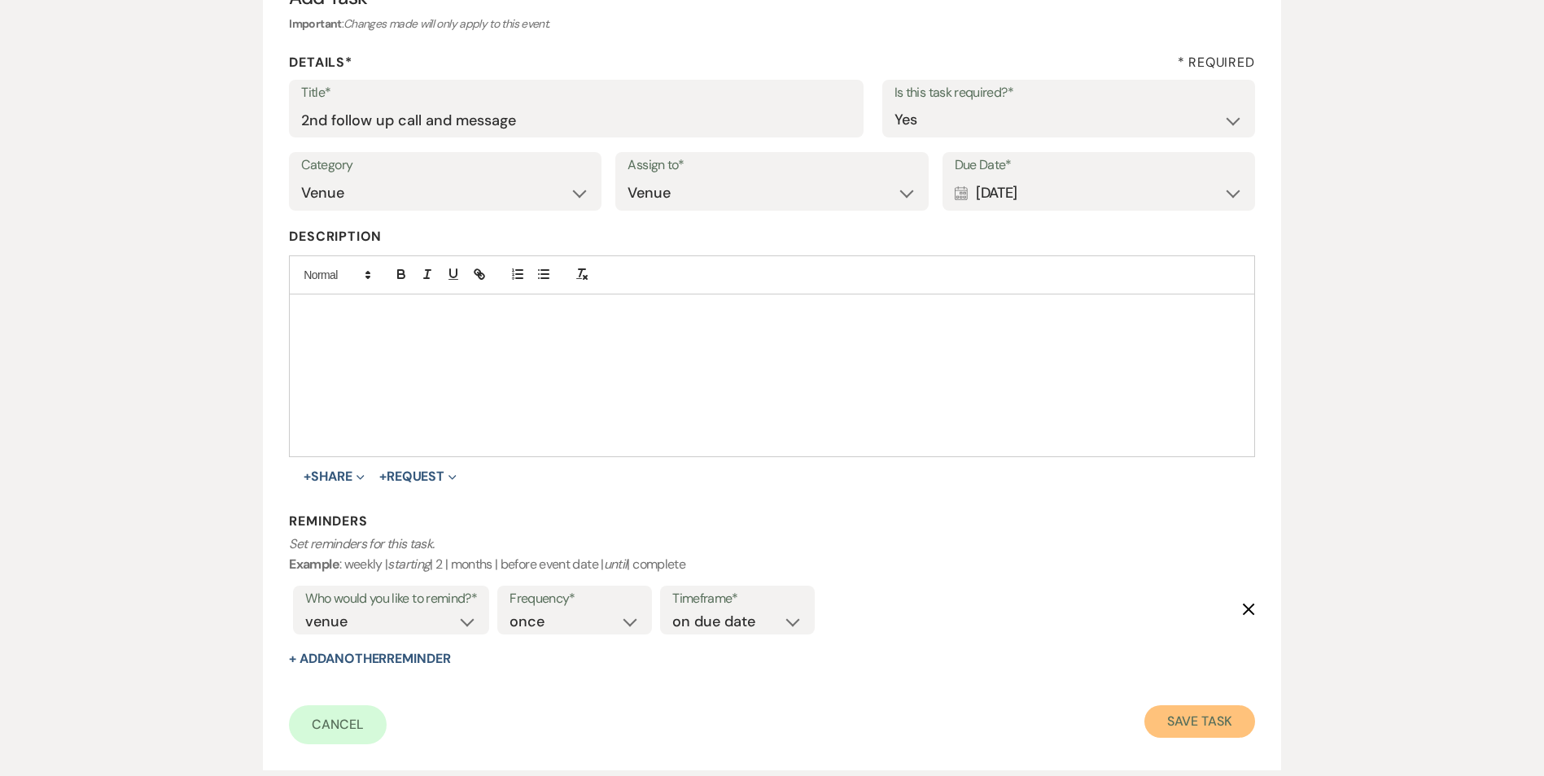
click at [1210, 717] on button "Save Task" at bounding box center [1199, 721] width 110 height 33
select select "3"
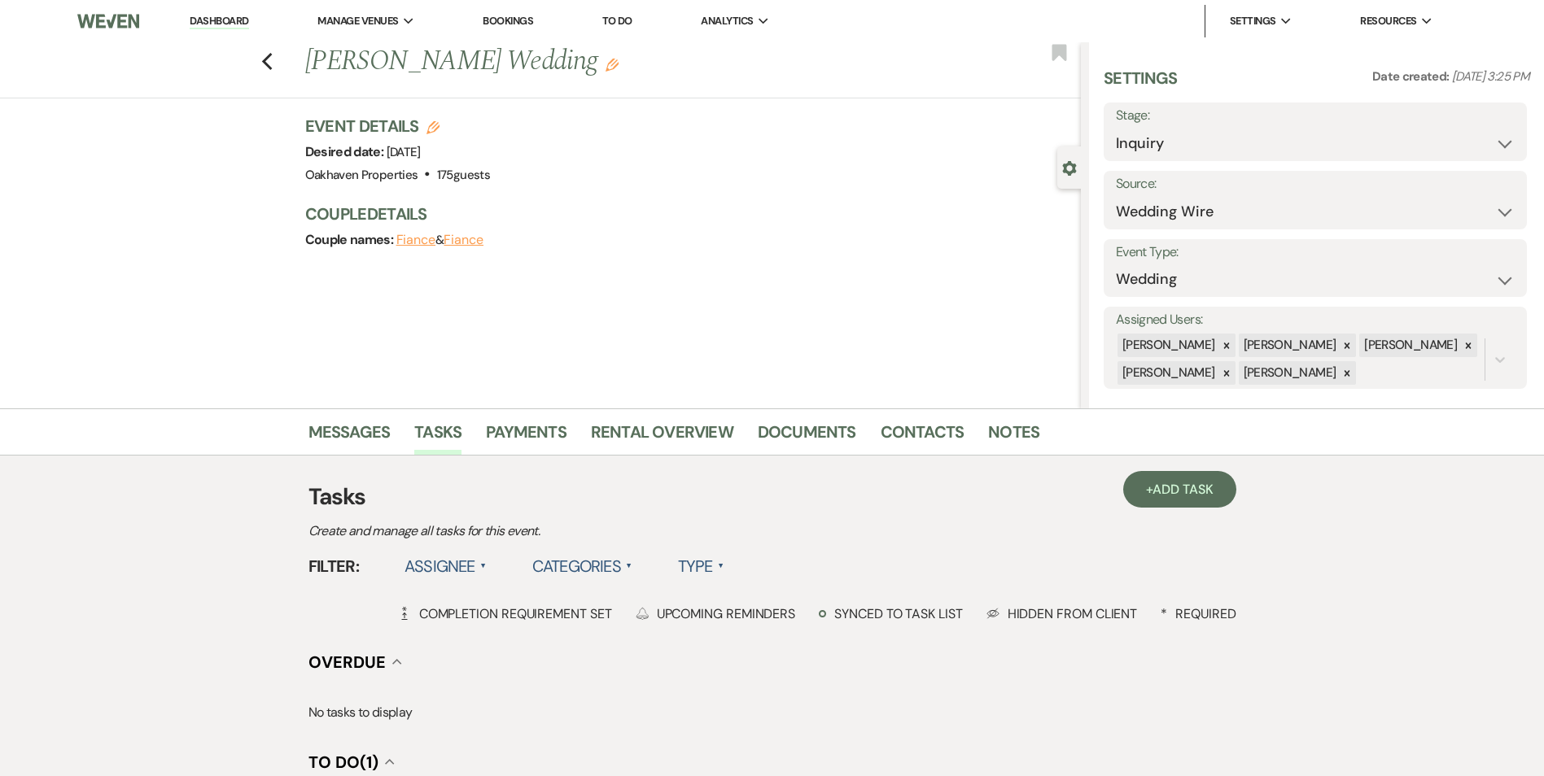
click at [229, 27] on link "Dashboard" at bounding box center [219, 21] width 59 height 15
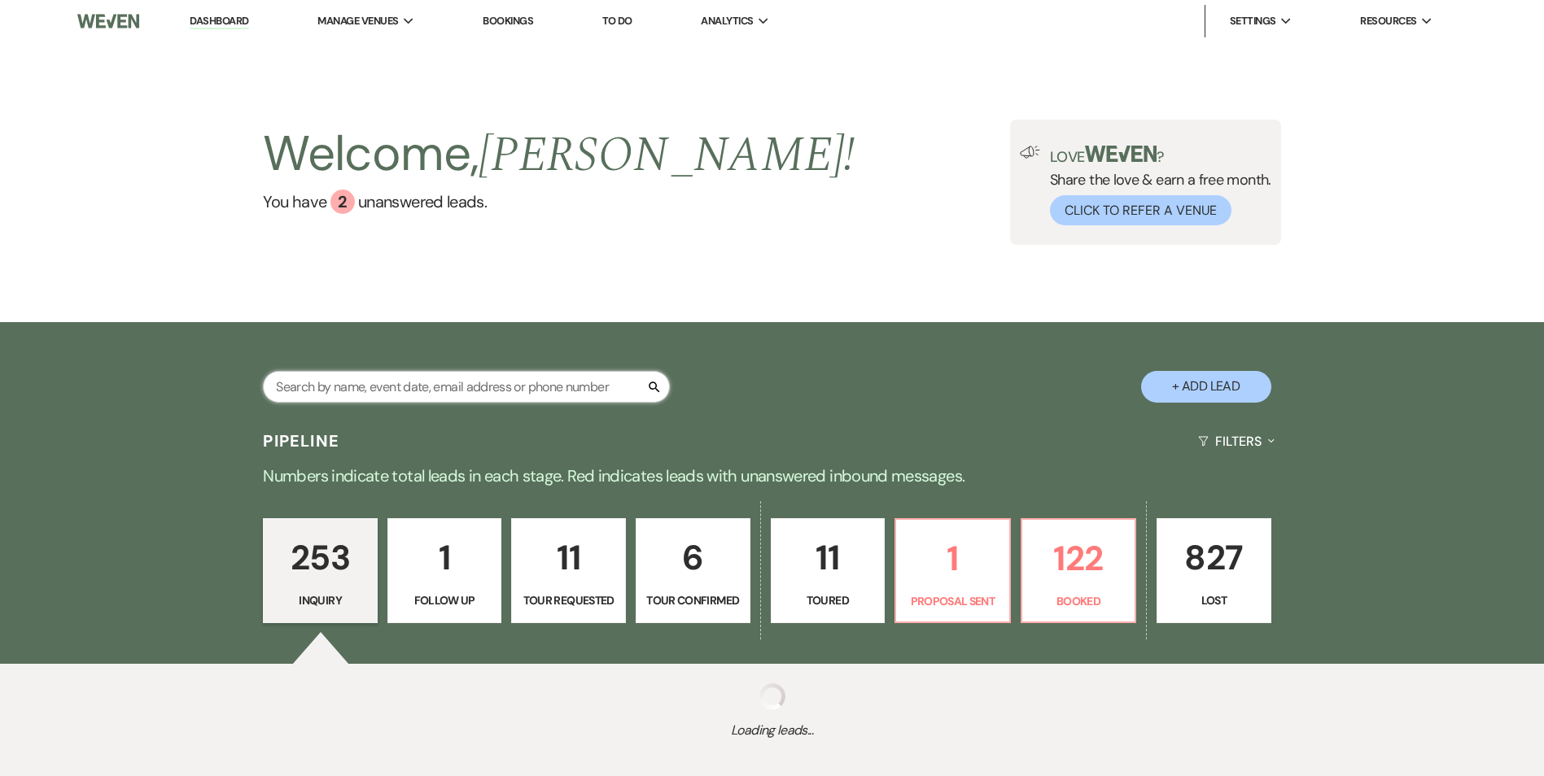
click at [360, 389] on input "text" at bounding box center [466, 387] width 407 height 32
click at [849, 581] on p "11" at bounding box center [828, 558] width 94 height 55
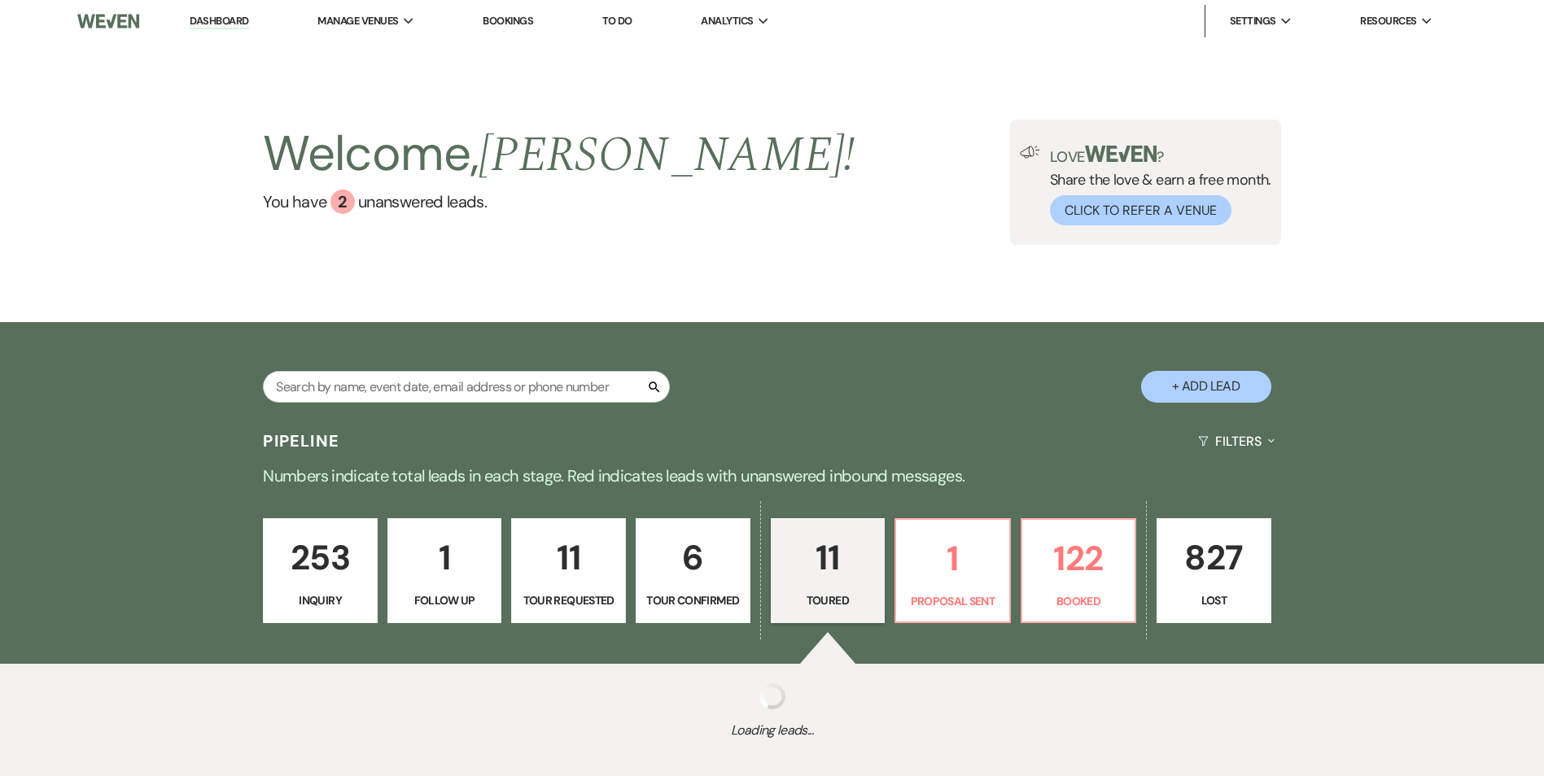
select select "5"
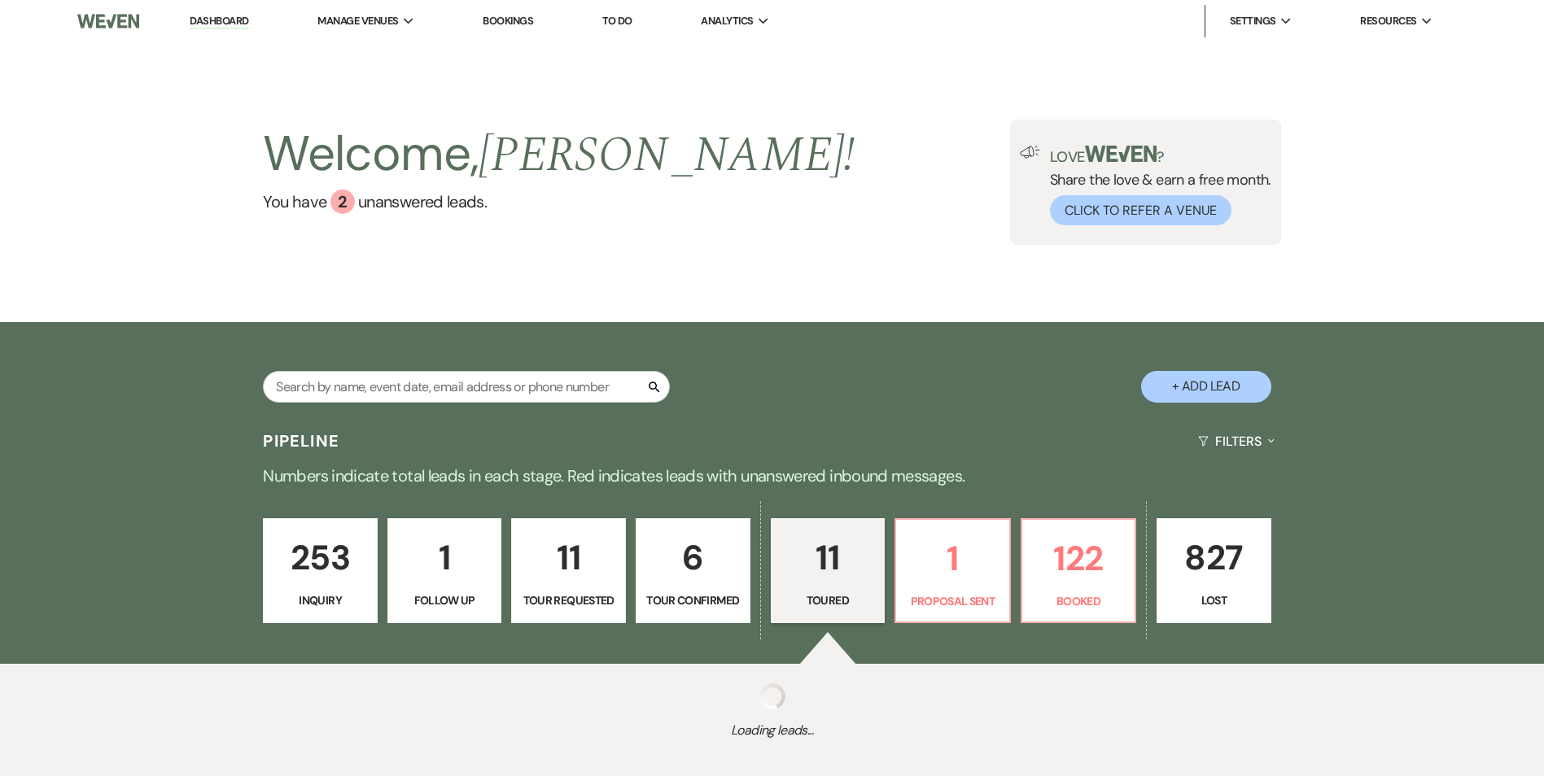
select select "5"
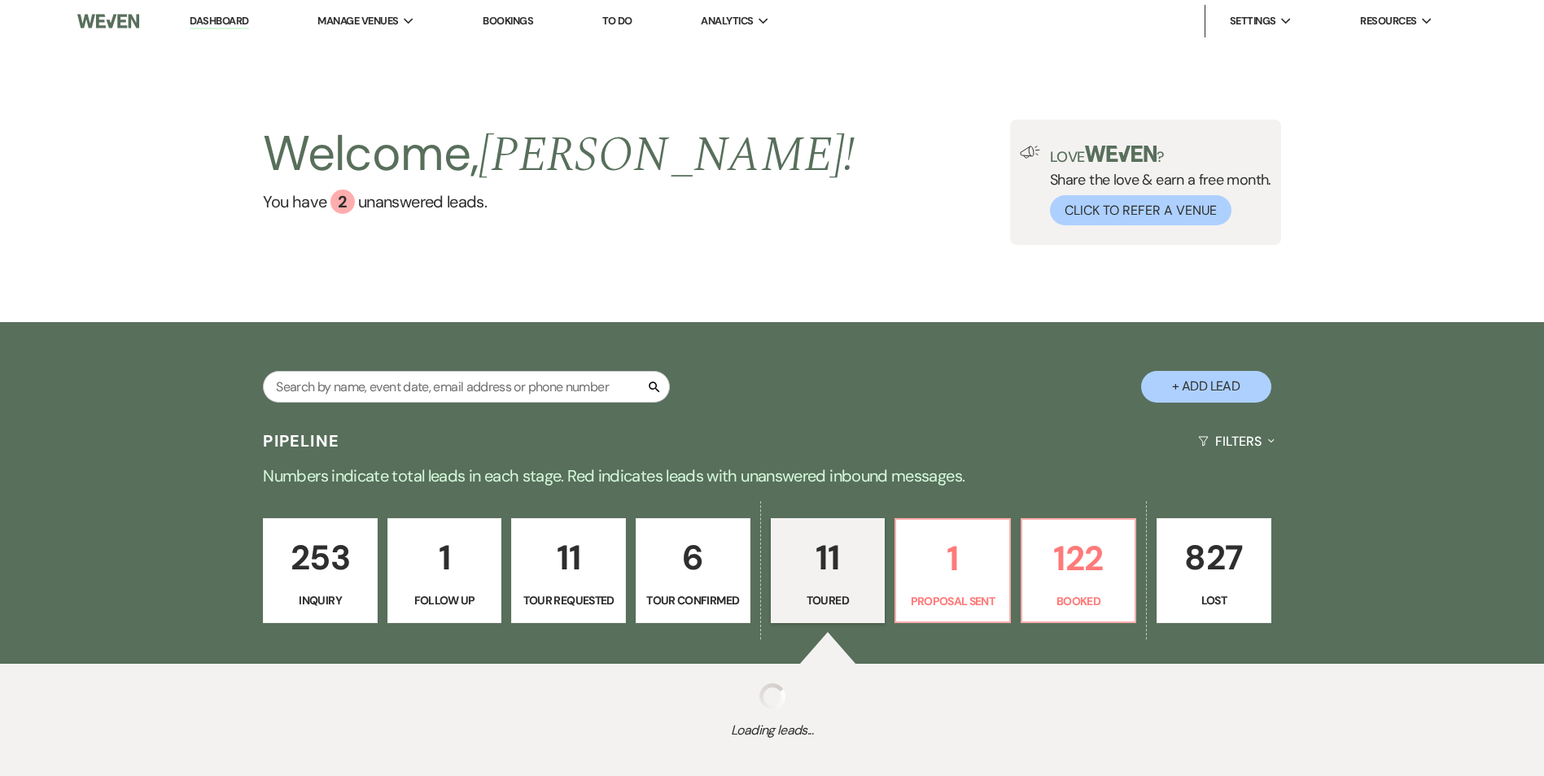
select select "5"
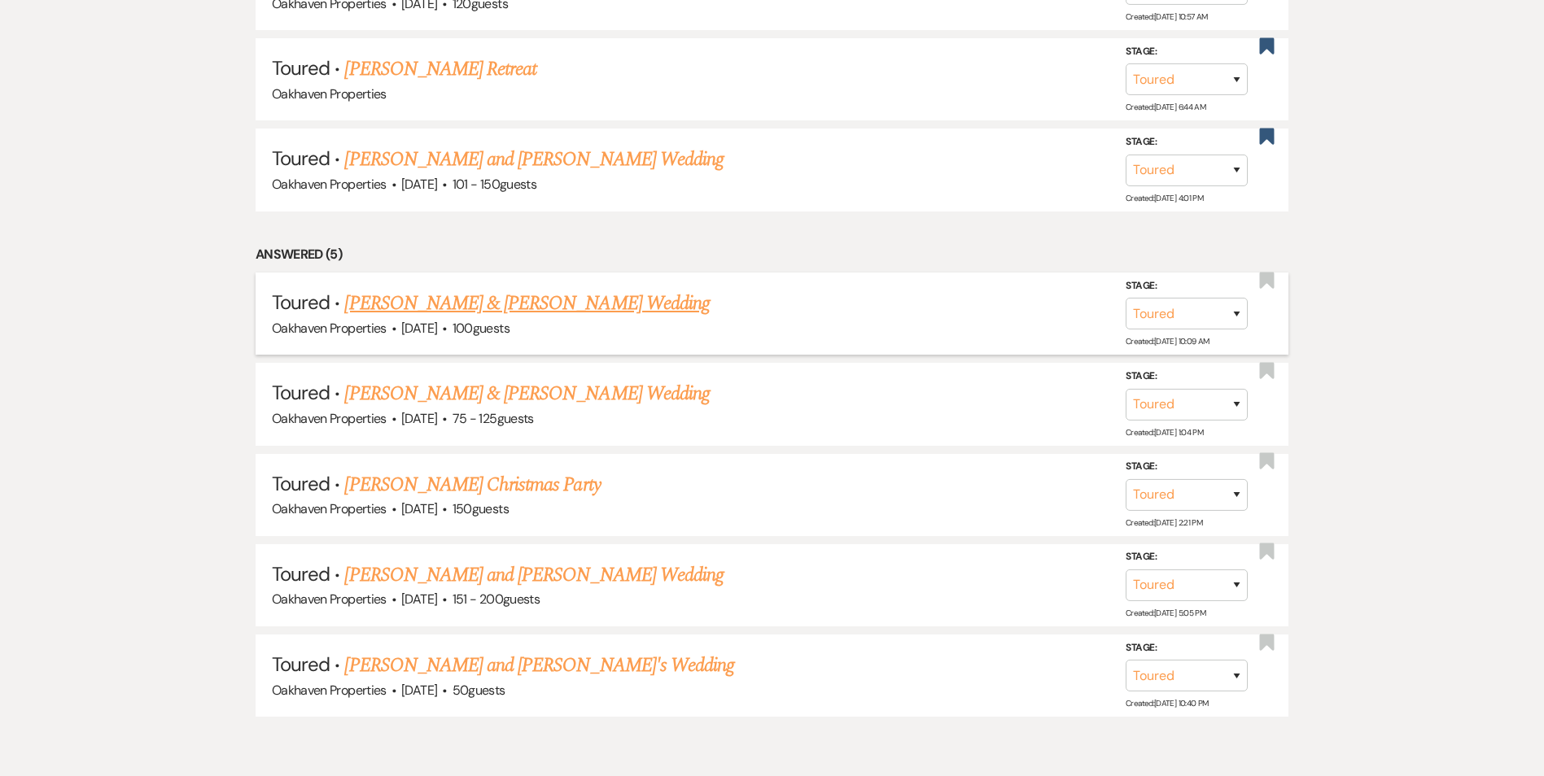
scroll to position [1139, 0]
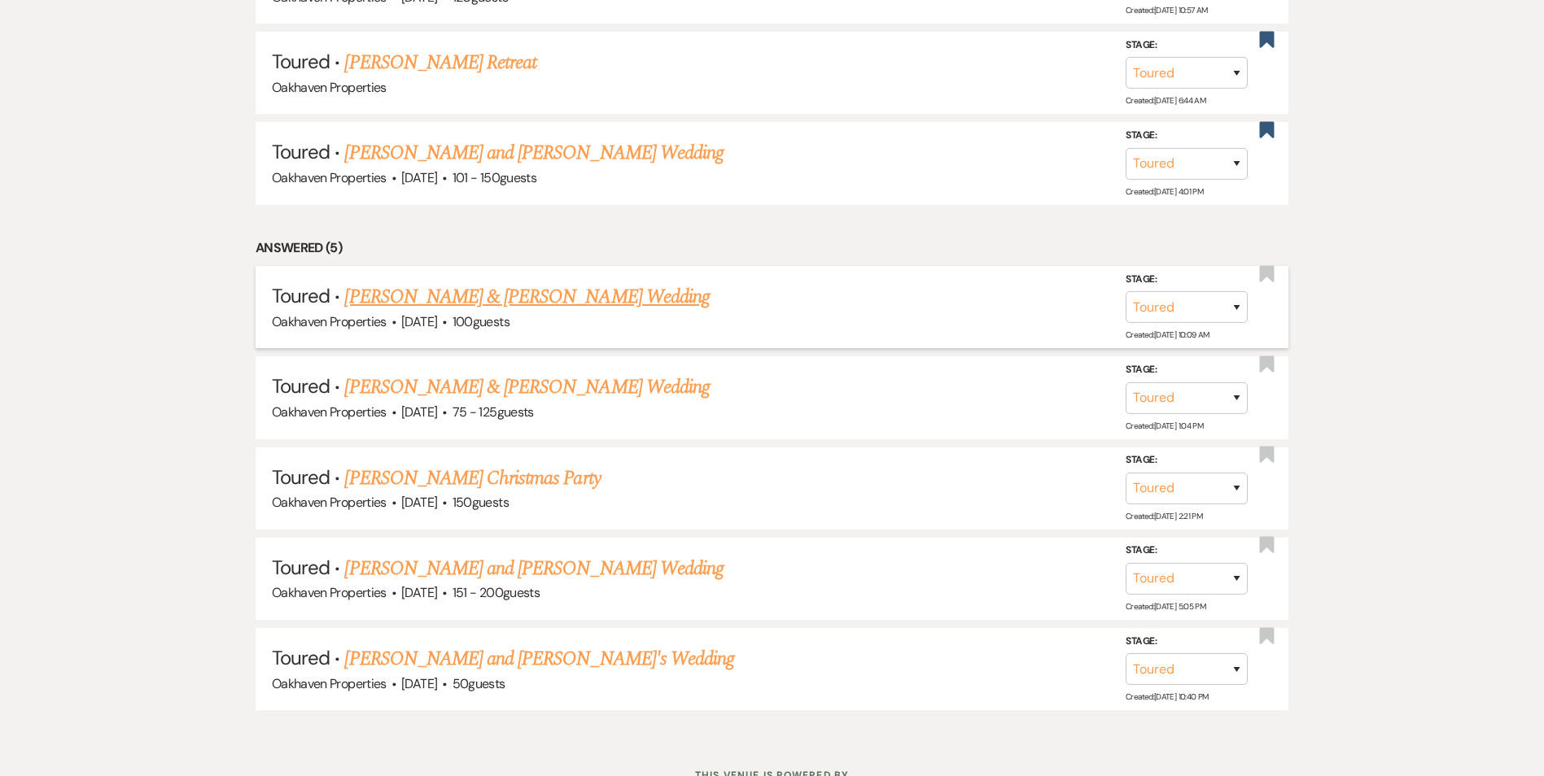
click at [516, 286] on link "Abigail & Adam Blankenship's Wedding" at bounding box center [526, 296] width 365 height 29
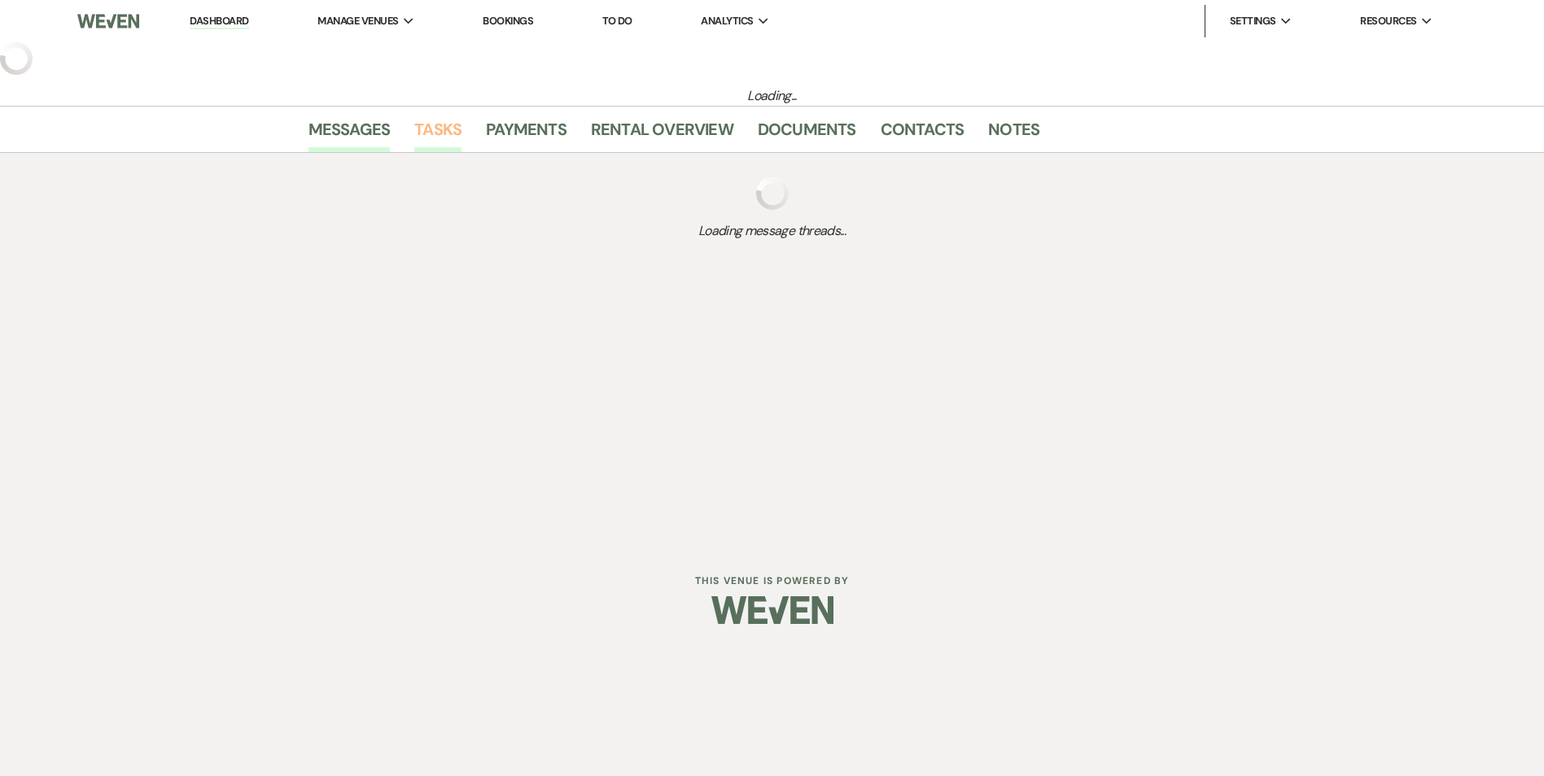
select select "5"
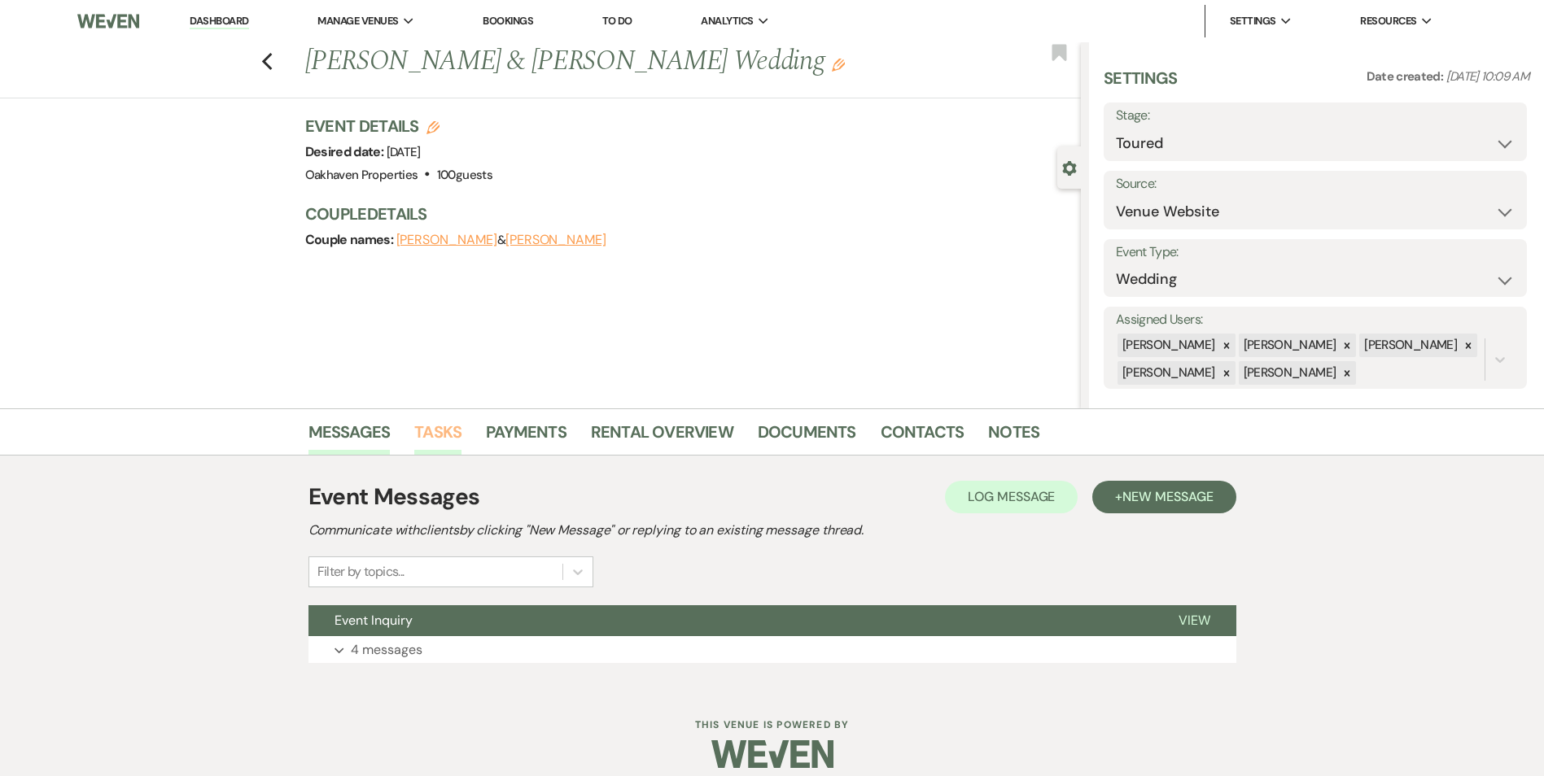
click at [434, 429] on link "Tasks" at bounding box center [437, 437] width 47 height 36
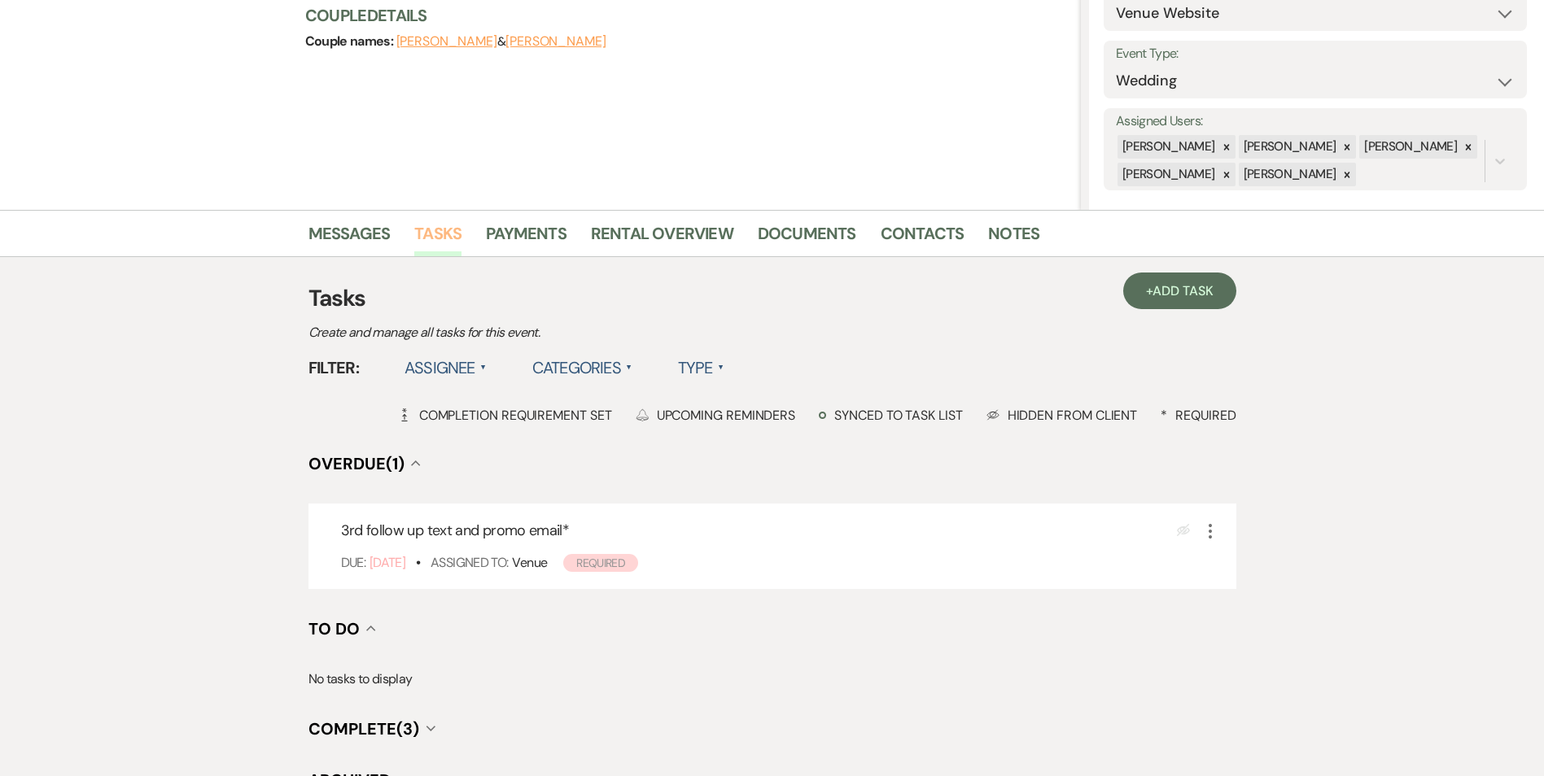
scroll to position [120, 0]
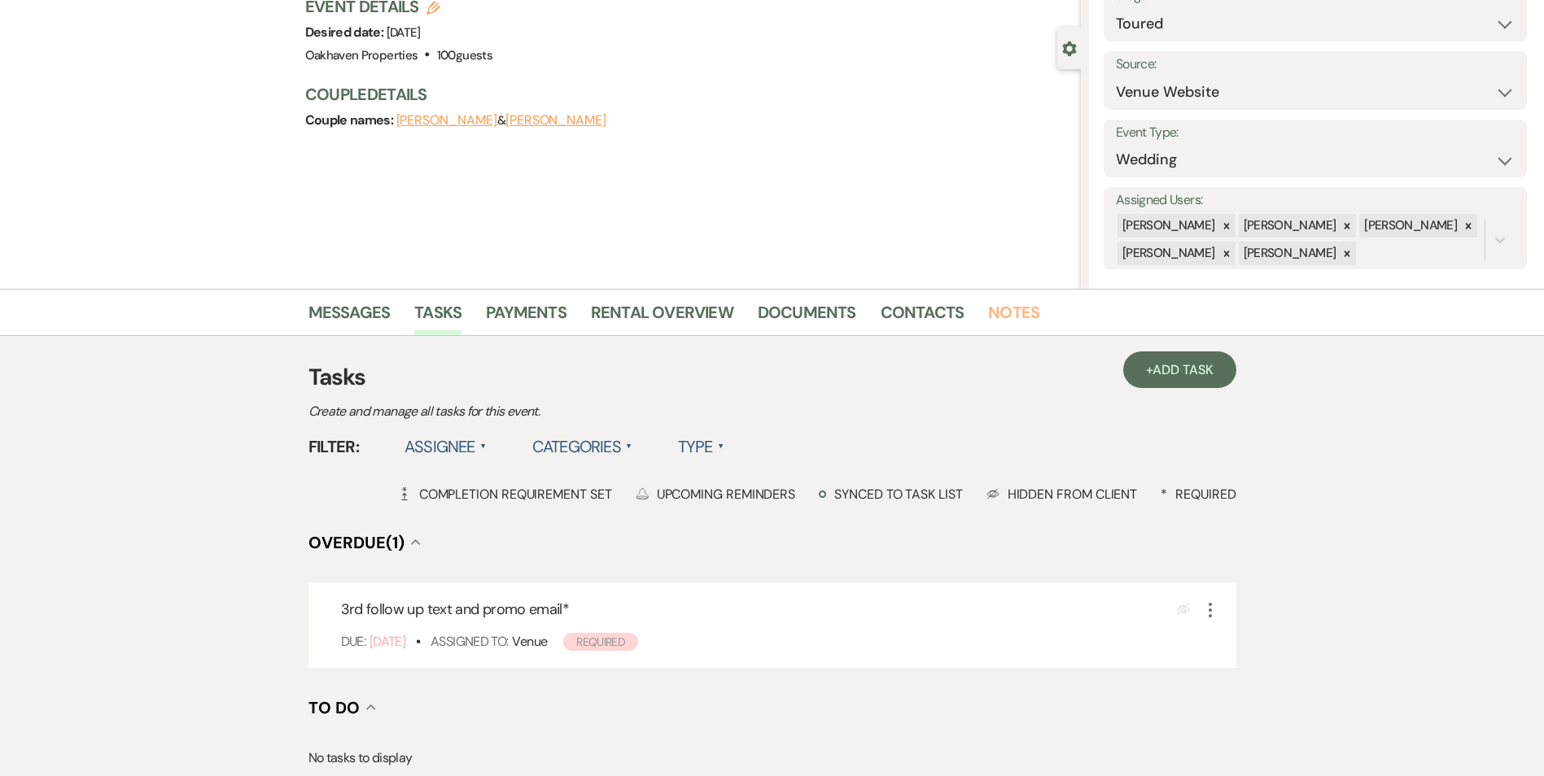
click at [1013, 323] on link "Notes" at bounding box center [1013, 317] width 51 height 36
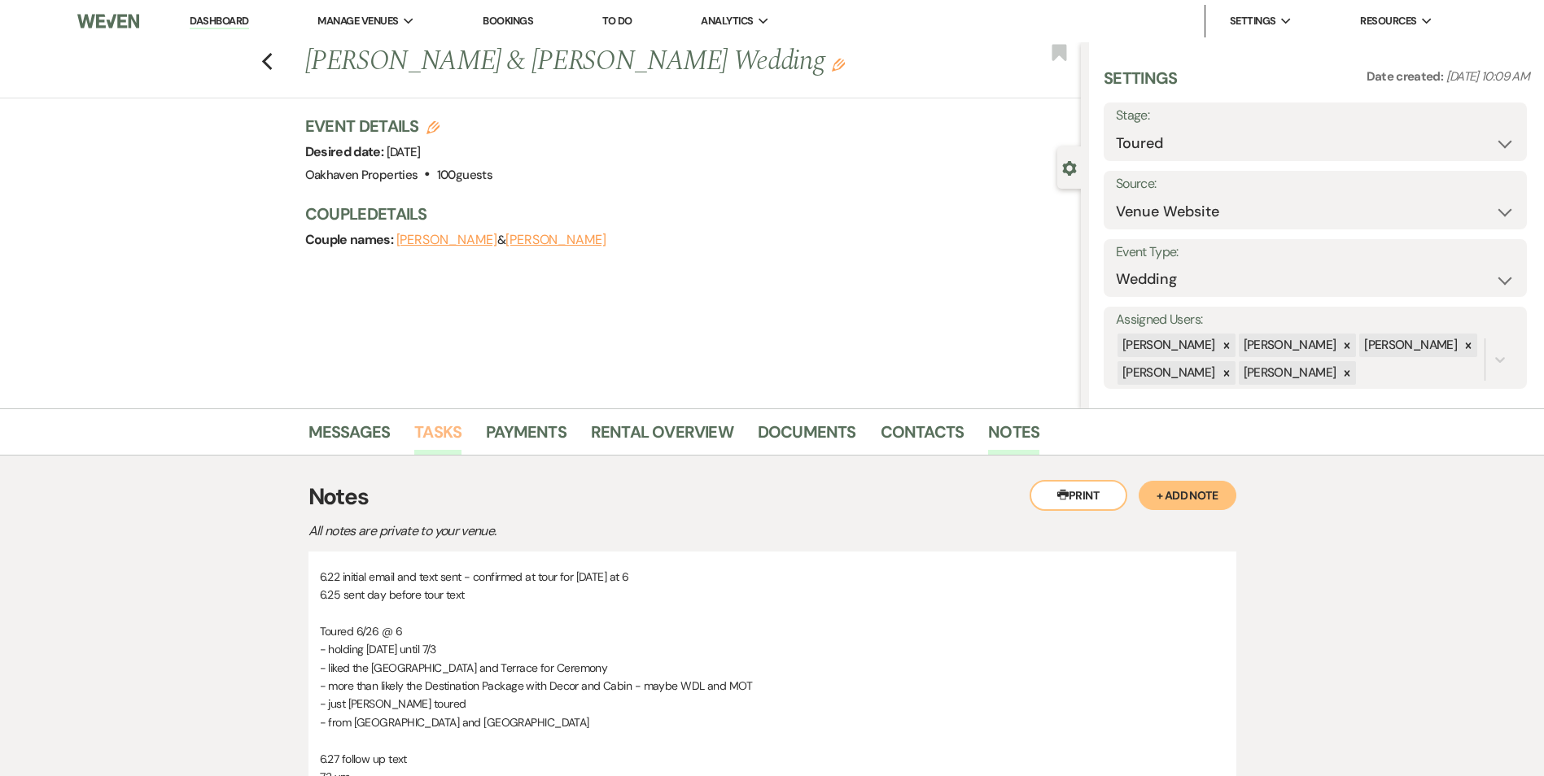
click at [445, 435] on link "Tasks" at bounding box center [437, 437] width 47 height 36
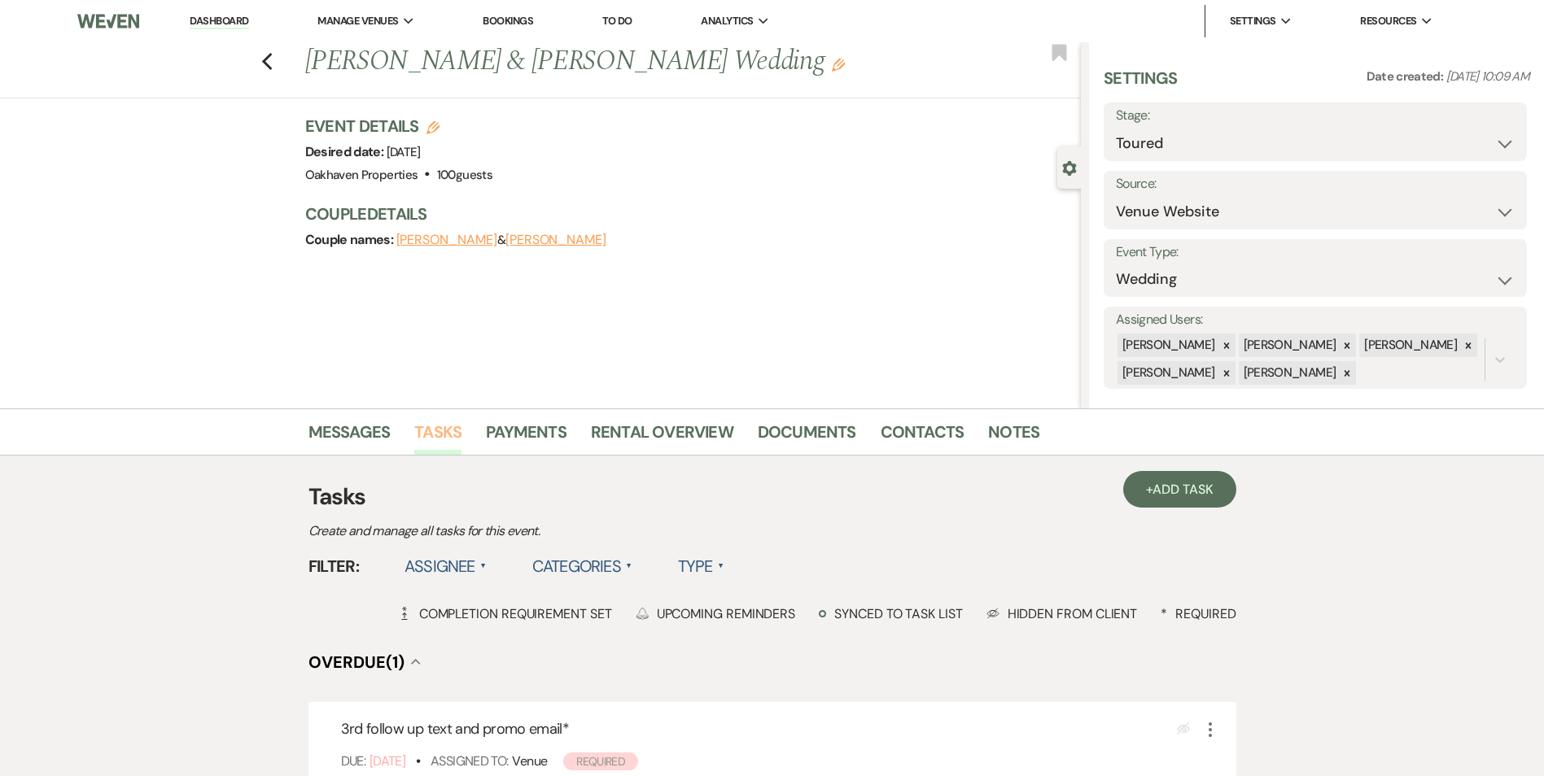
scroll to position [325, 0]
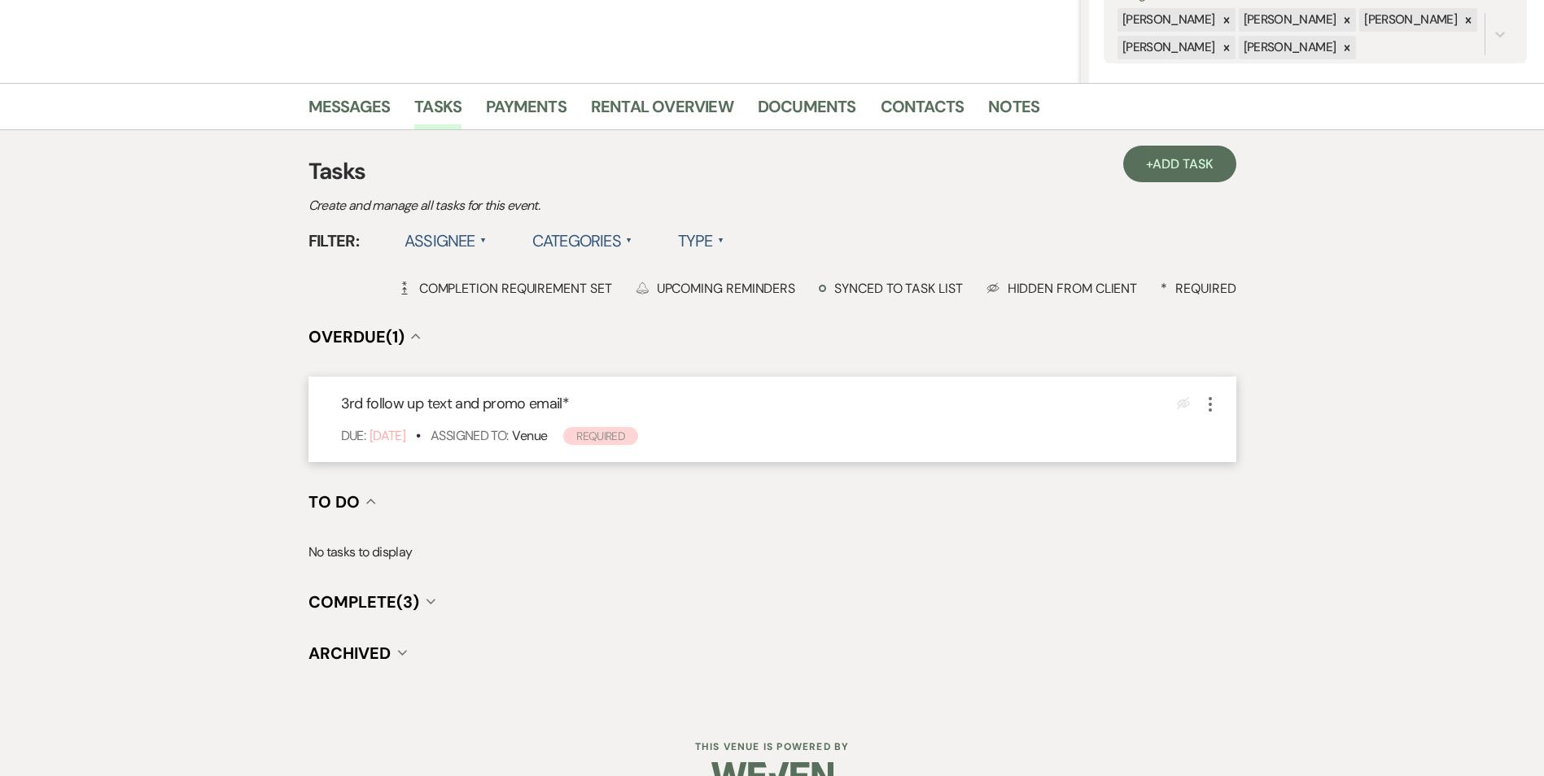
click at [1214, 411] on icon "More" at bounding box center [1210, 405] width 20 height 20
click at [1236, 444] on link "Pencil Edit" at bounding box center [1278, 435] width 156 height 24
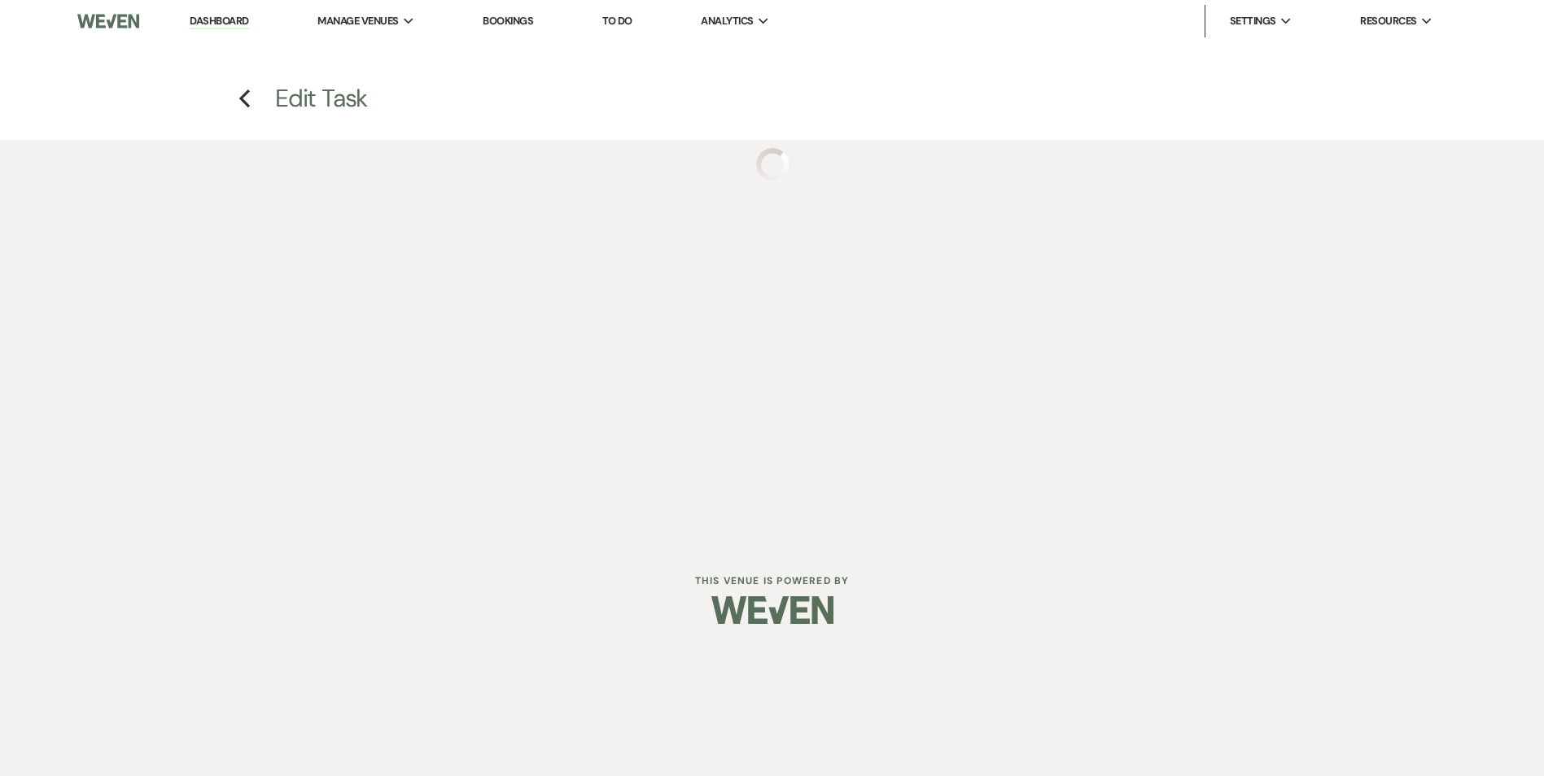
select select "true"
select select "31"
select select "venueHost"
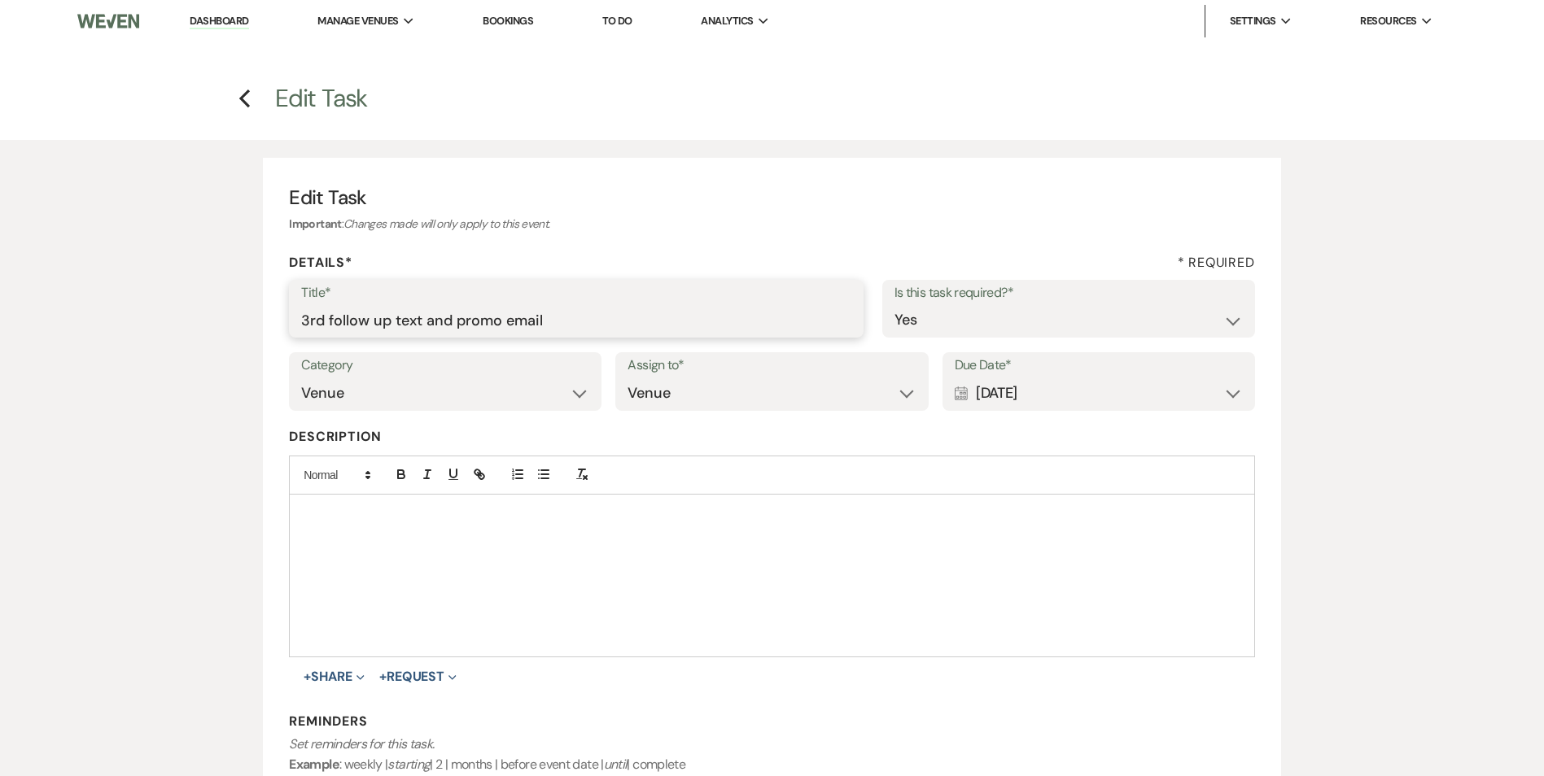
drag, startPoint x: 586, startPoint y: 312, endPoint x: 526, endPoint y: 313, distance: 60.2
click at [526, 313] on input "3rd follow up text and promo email" at bounding box center [576, 320] width 550 height 32
click at [430, 321] on input "3rd follow up text and promo email" at bounding box center [576, 320] width 550 height 32
click at [427, 322] on input "3rd follow up text and promo email" at bounding box center [576, 320] width 550 height 32
type input "3rd follow up text from the tour and promo email"
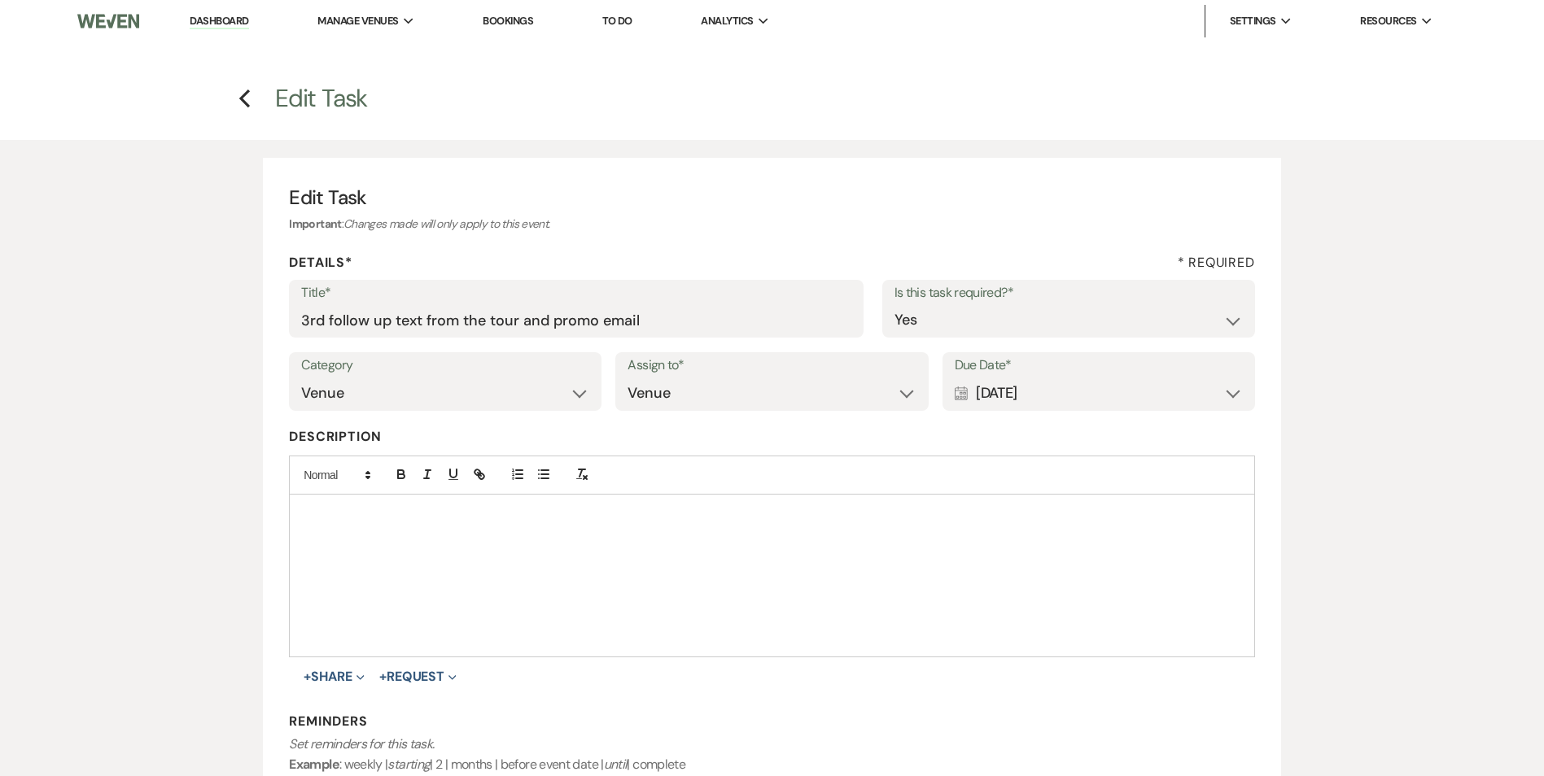
click at [1234, 390] on div "Calendar Jul 16, 2025 Expand" at bounding box center [1098, 394] width 288 height 32
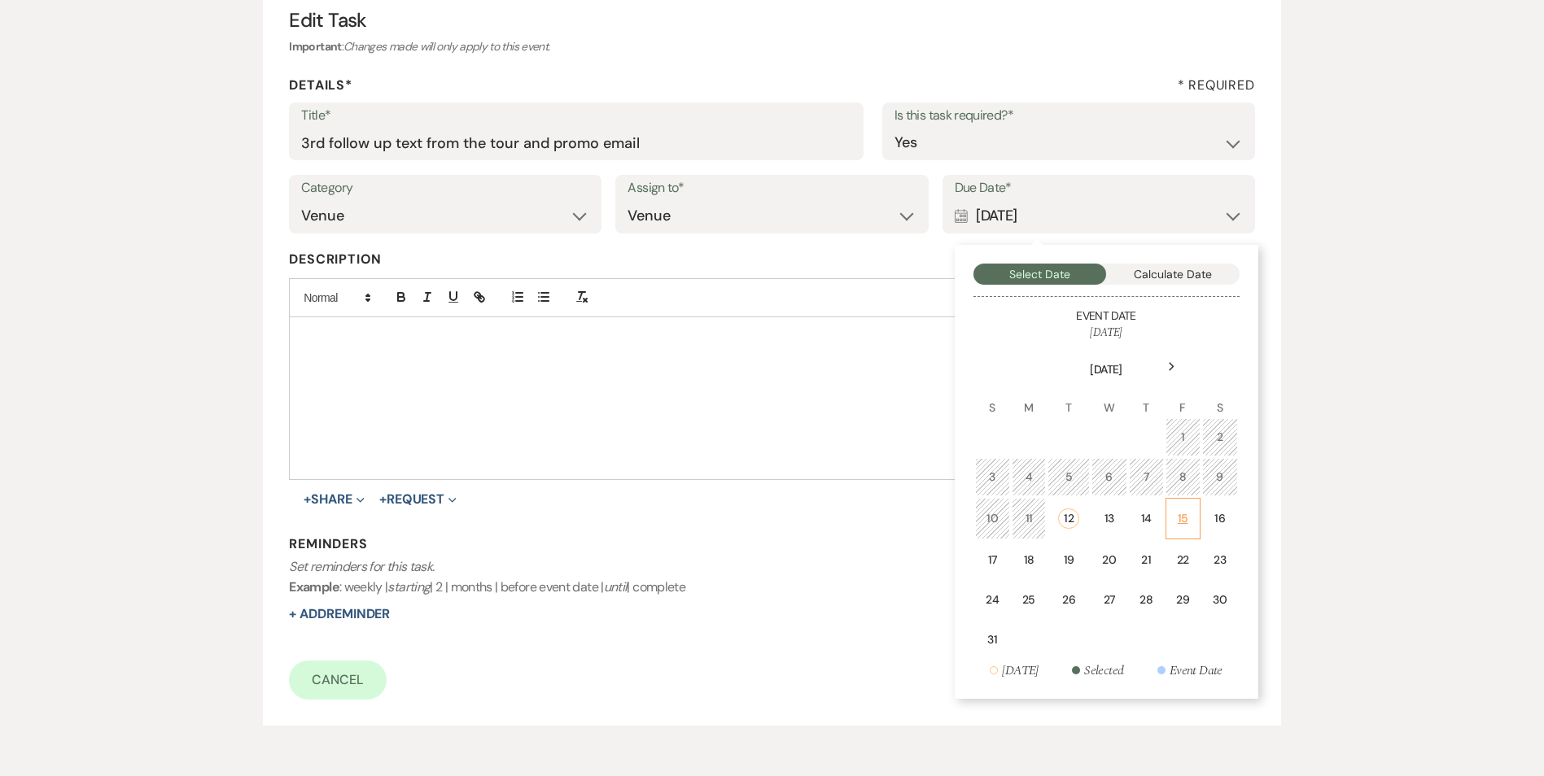
scroll to position [244, 0]
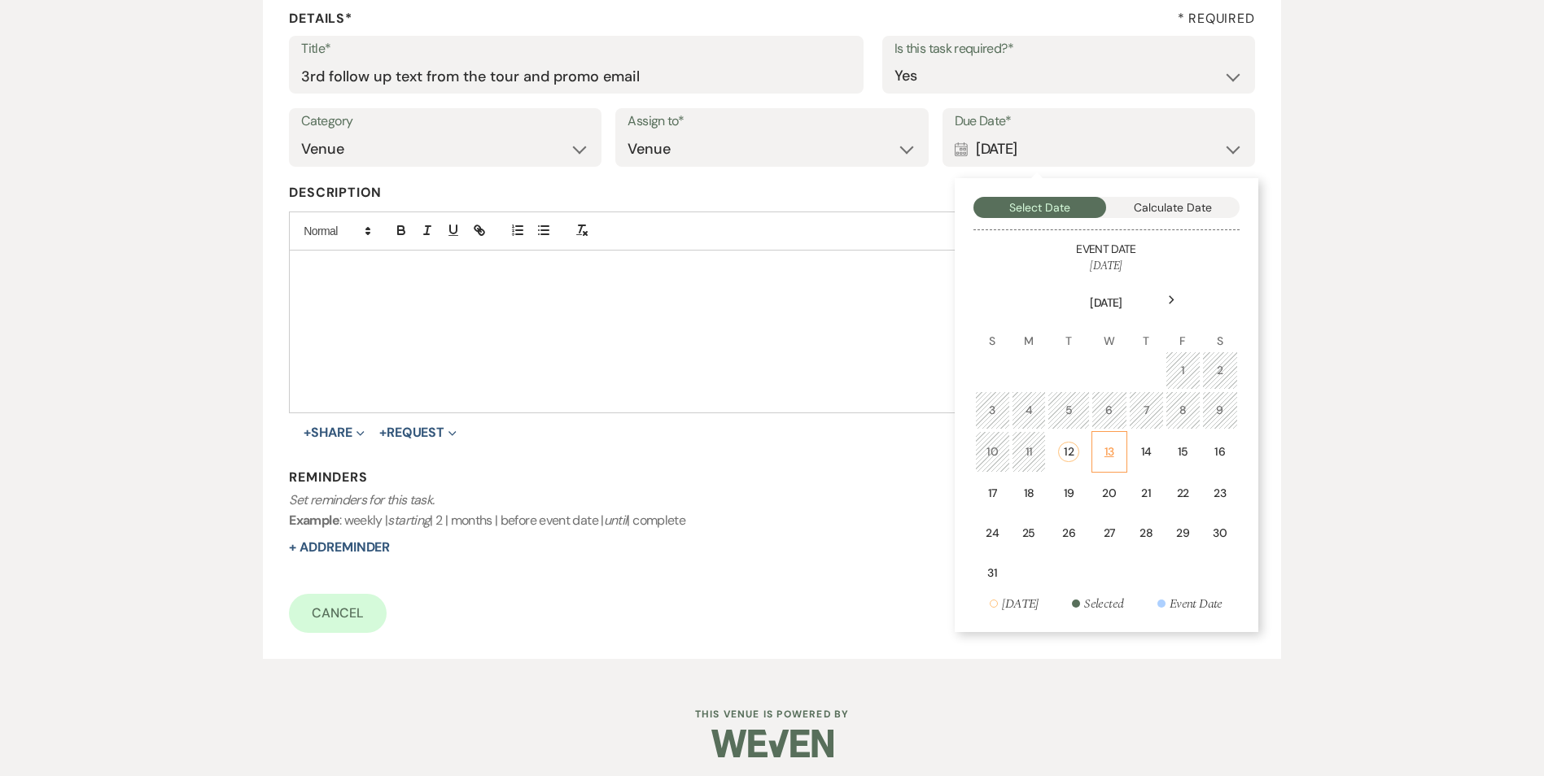
click at [1120, 453] on td "13" at bounding box center [1109, 451] width 36 height 41
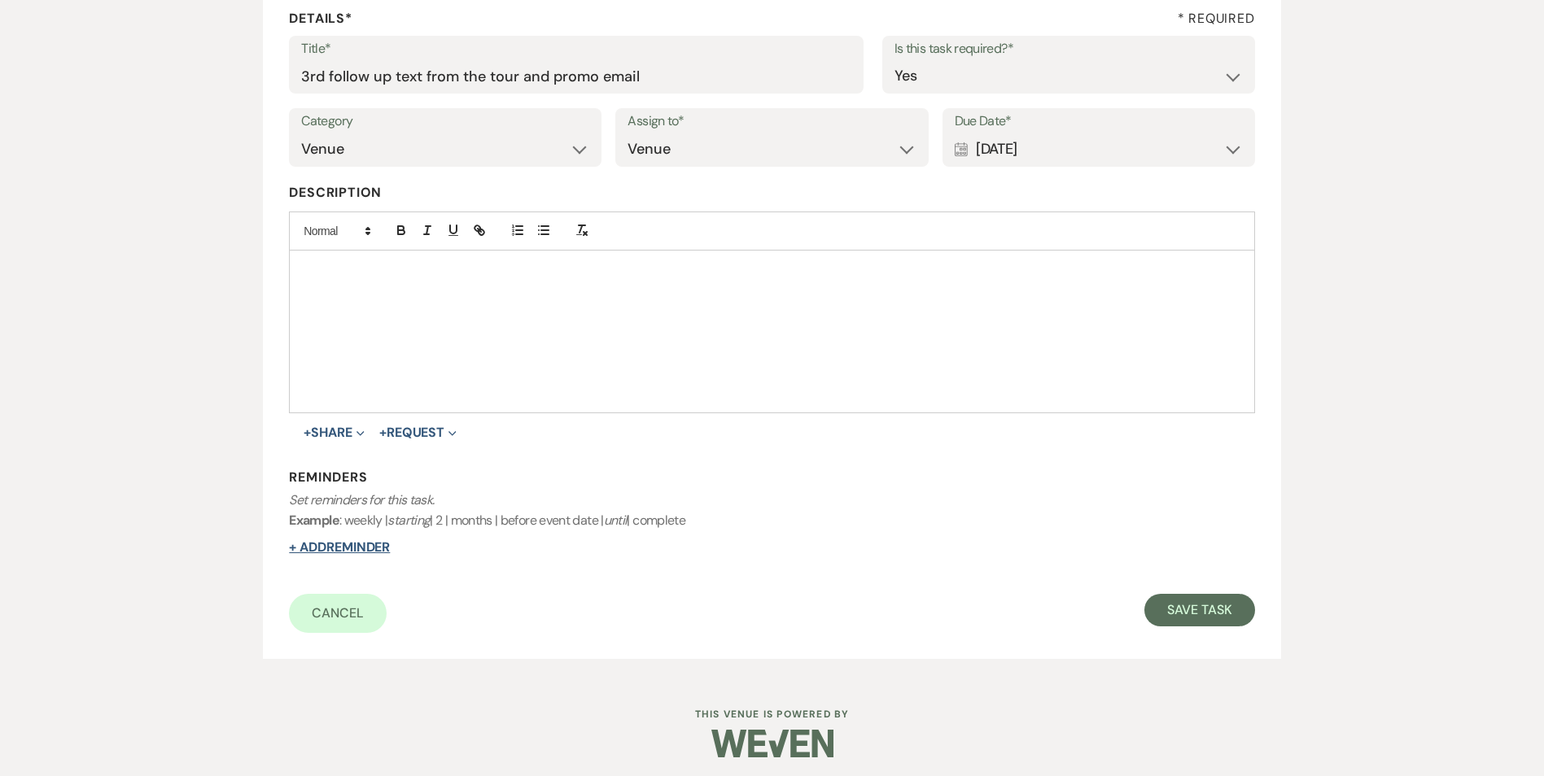
click at [323, 550] on button "+ Add Reminder" at bounding box center [339, 547] width 101 height 13
select select "host"
select select "days"
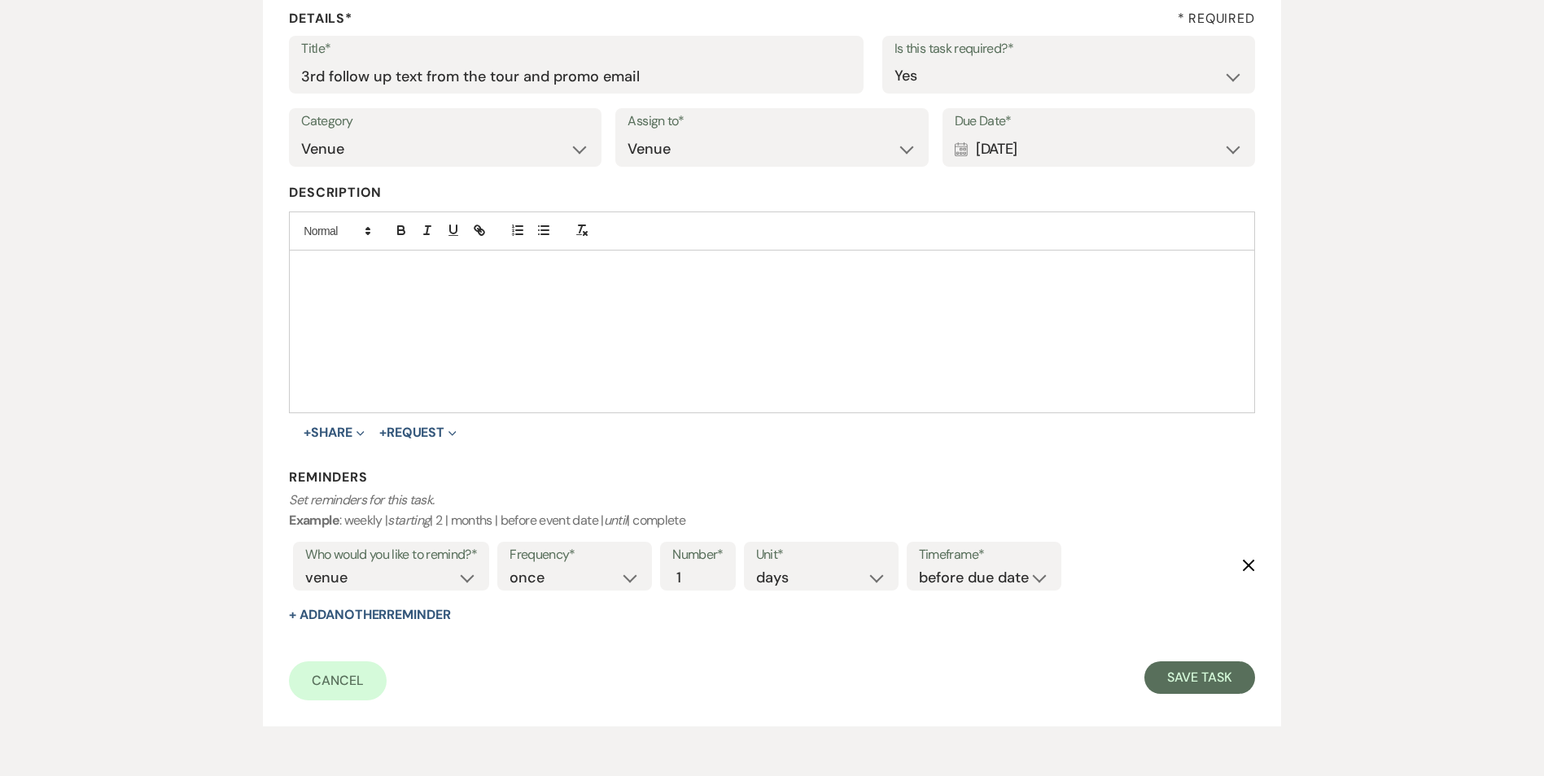
drag, startPoint x: 990, startPoint y: 552, endPoint x: 985, endPoint y: 559, distance: 8.8
click at [987, 557] on label "Timeframe*" at bounding box center [984, 556] width 130 height 24
drag, startPoint x: 980, startPoint y: 573, endPoint x: 979, endPoint y: 587, distance: 13.9
click at [980, 573] on select "before due date after due date on due date on custom date" at bounding box center [984, 578] width 130 height 22
select select "onDueDate"
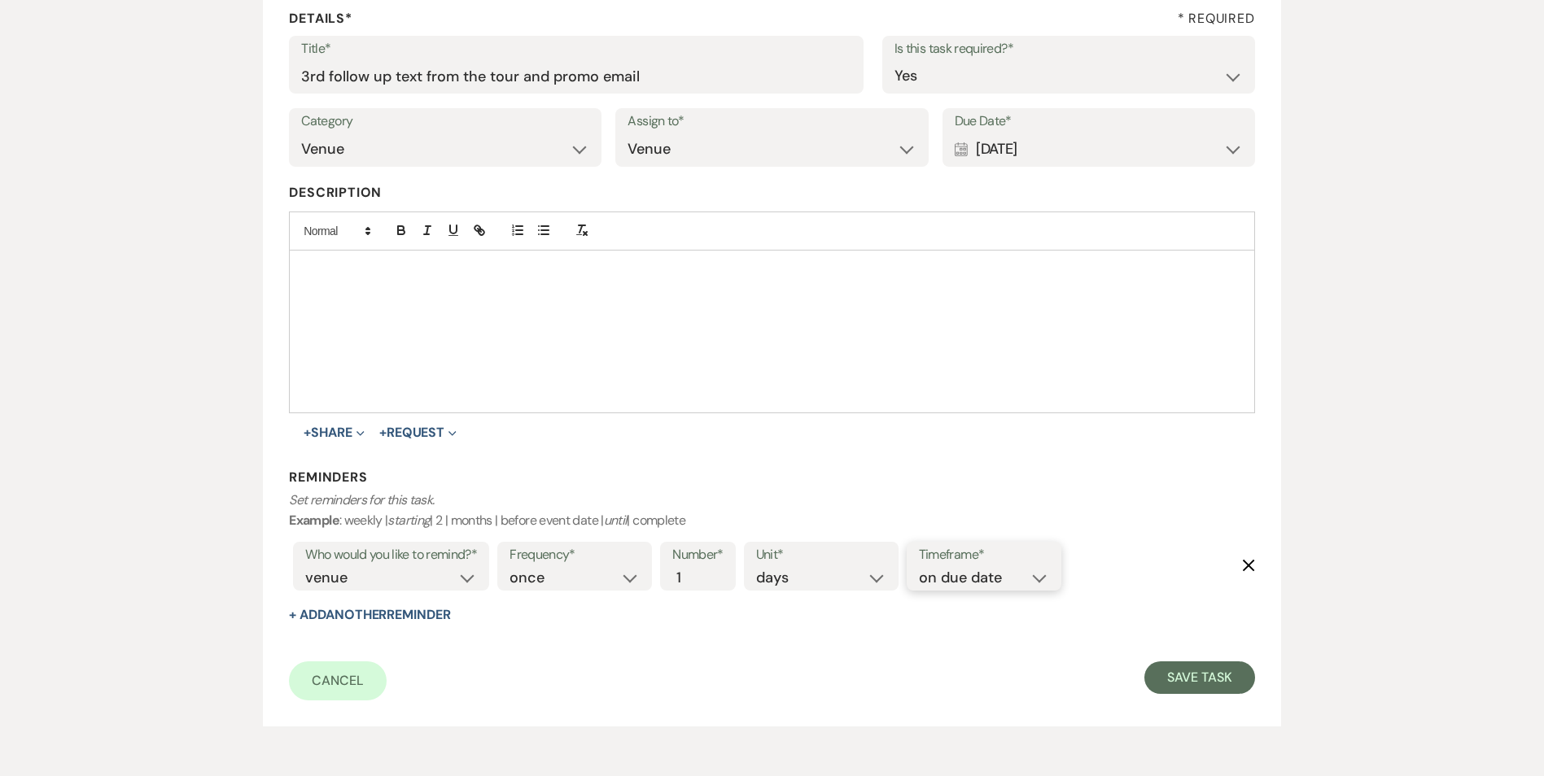
click at [919, 567] on select "before due date after due date on due date on custom date" at bounding box center [984, 578] width 130 height 22
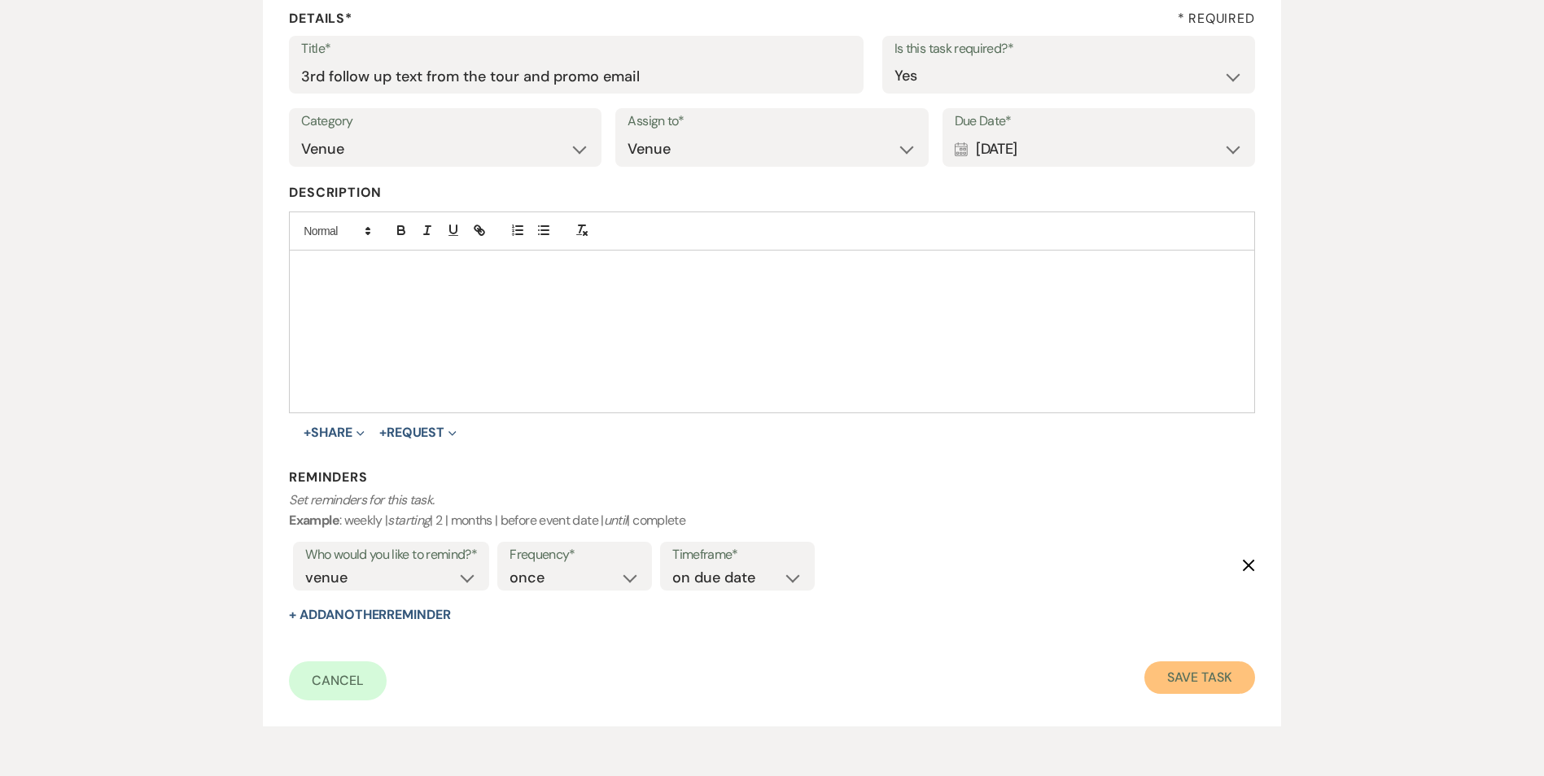
click at [1174, 670] on button "Save Task" at bounding box center [1199, 678] width 110 height 33
select select "5"
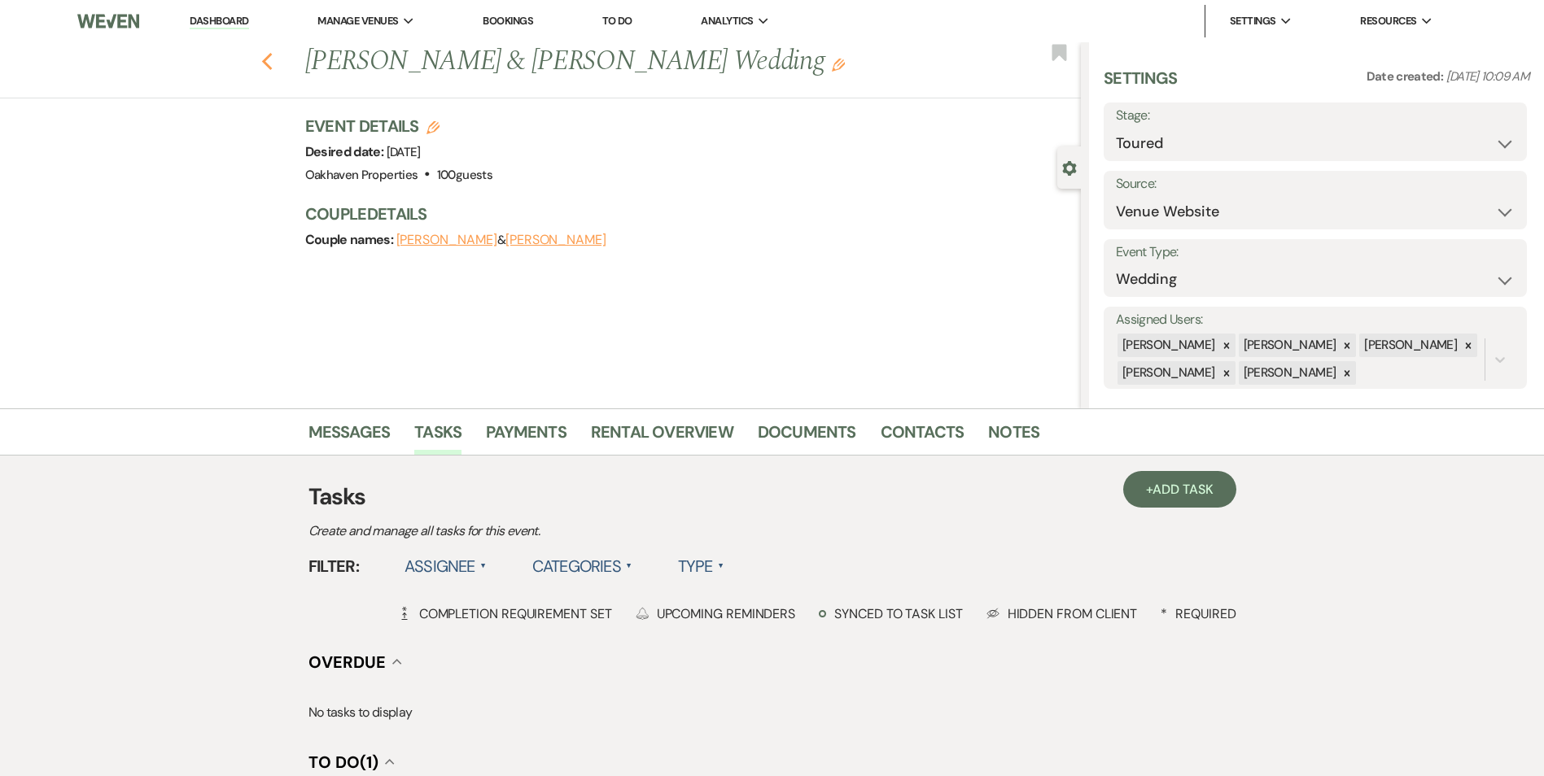
click at [272, 66] on use "button" at bounding box center [266, 62] width 11 height 18
select select "5"
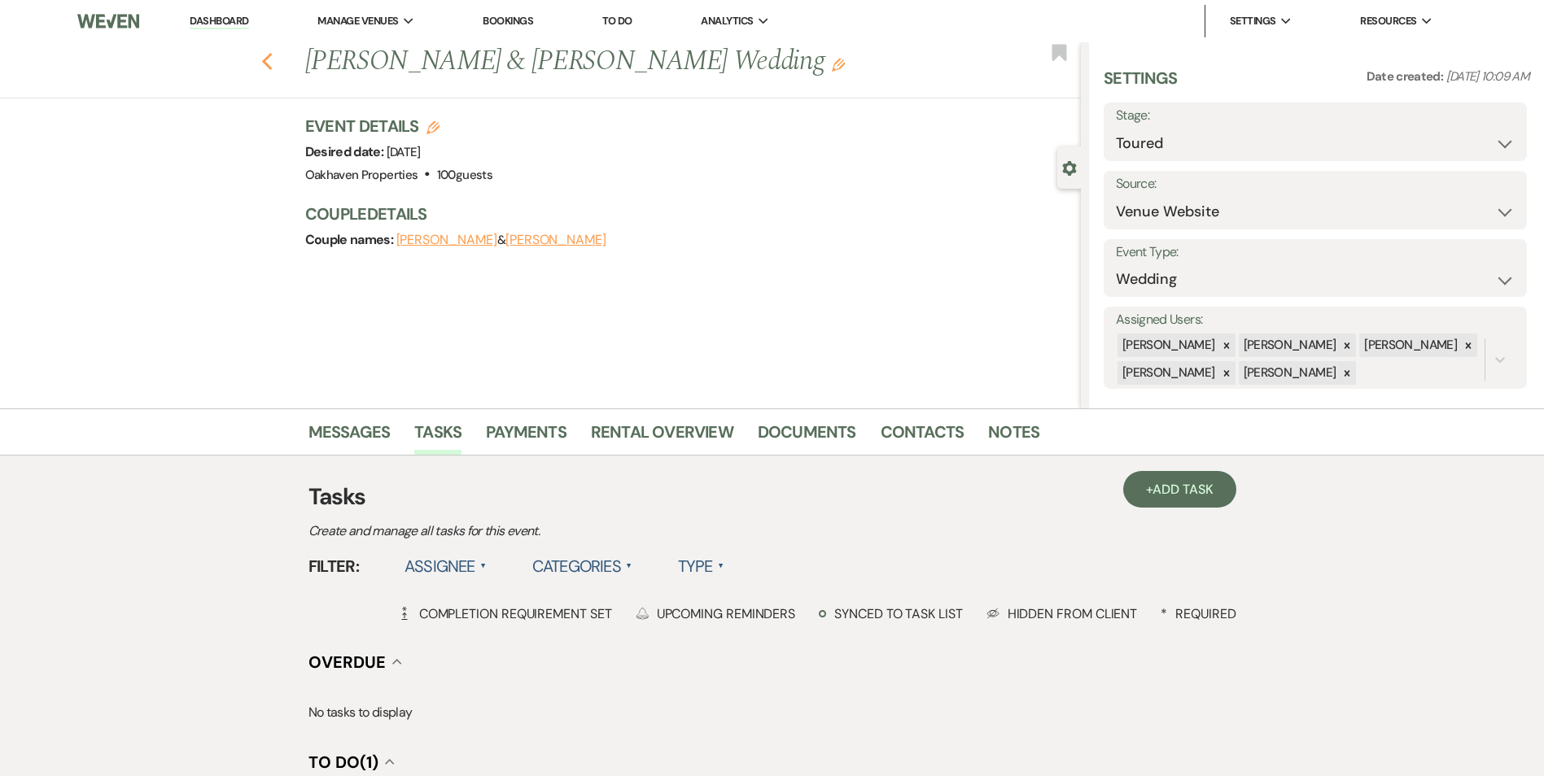
select select "5"
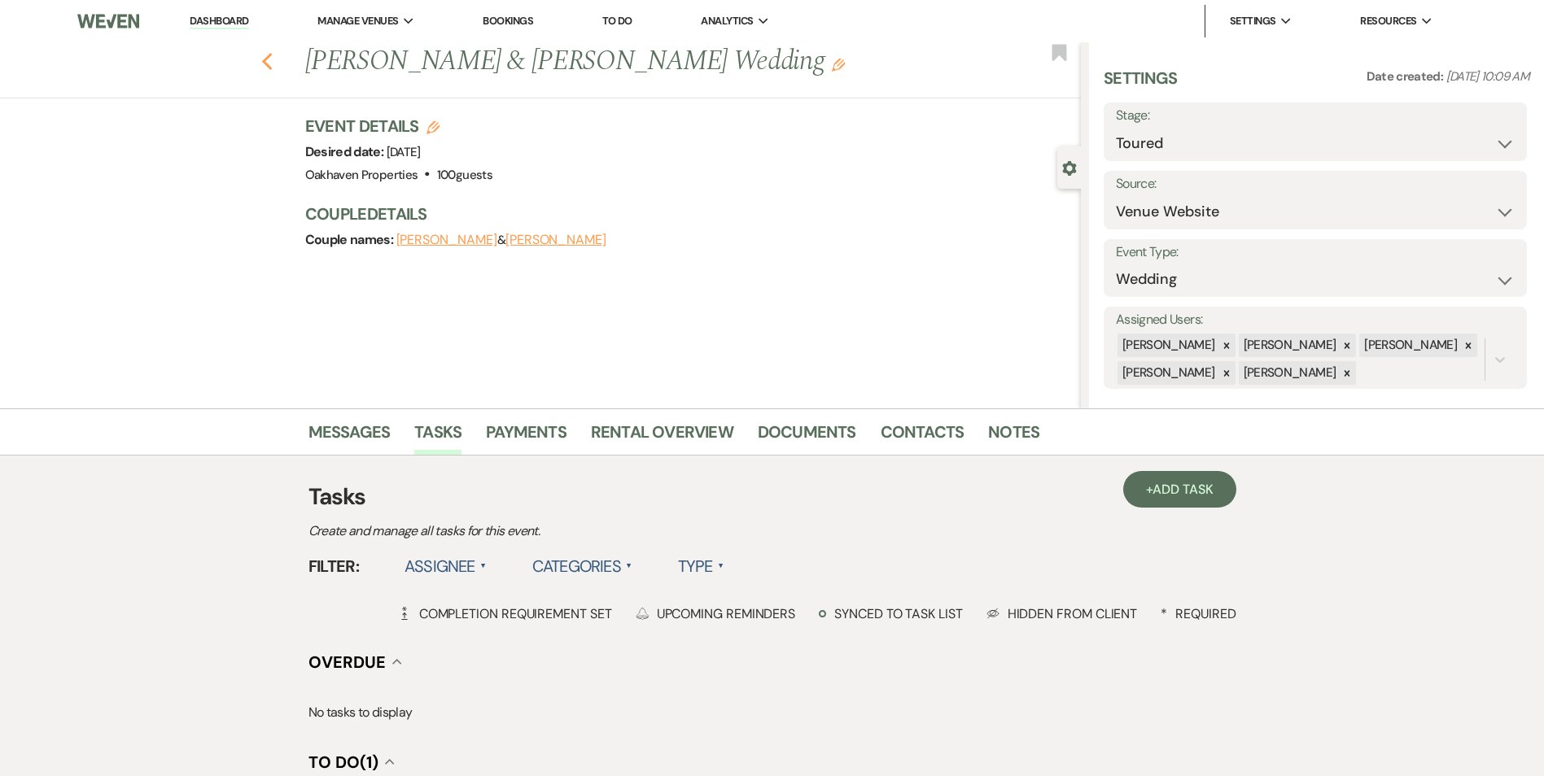
select select "5"
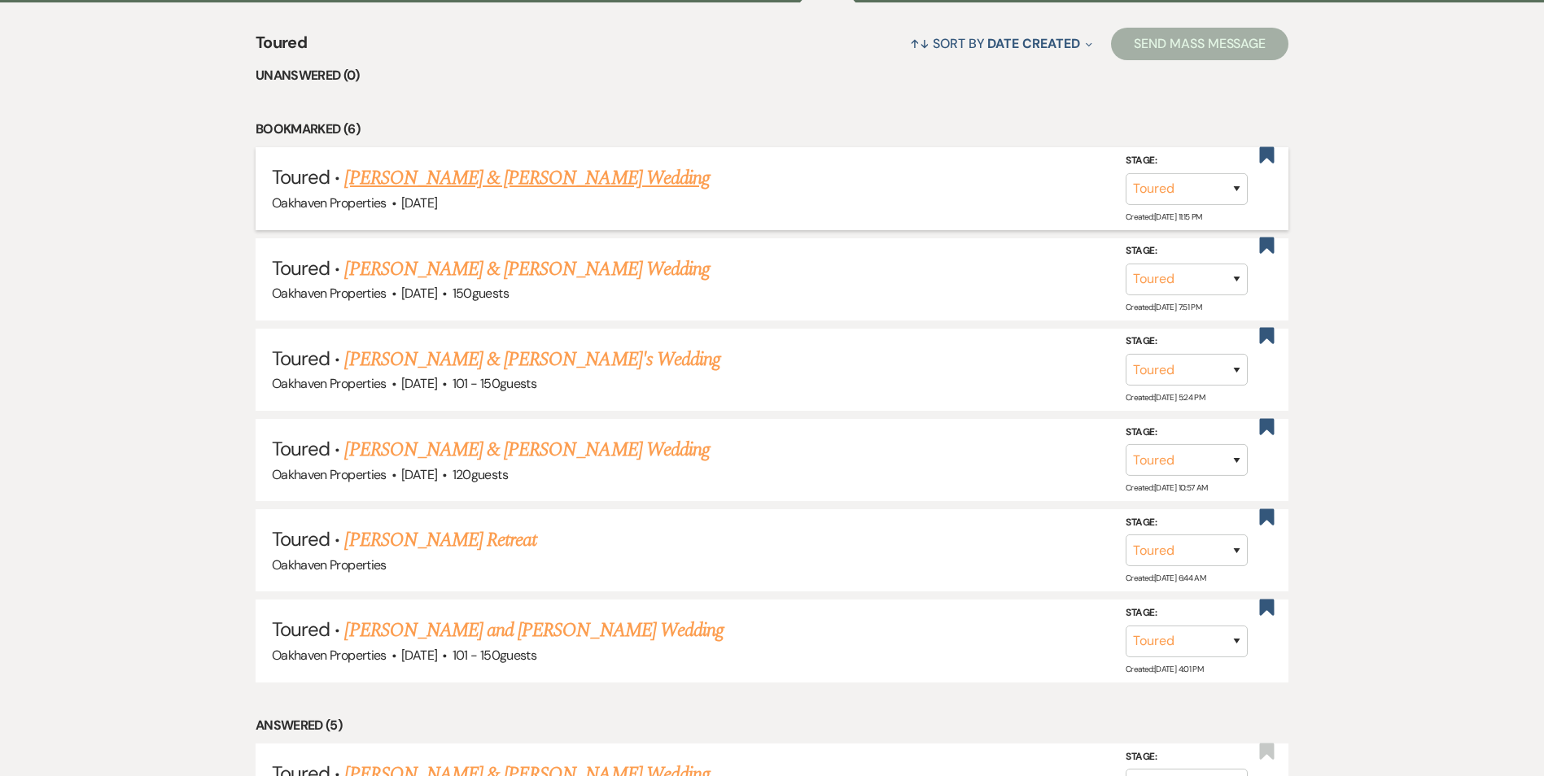
scroll to position [325, 0]
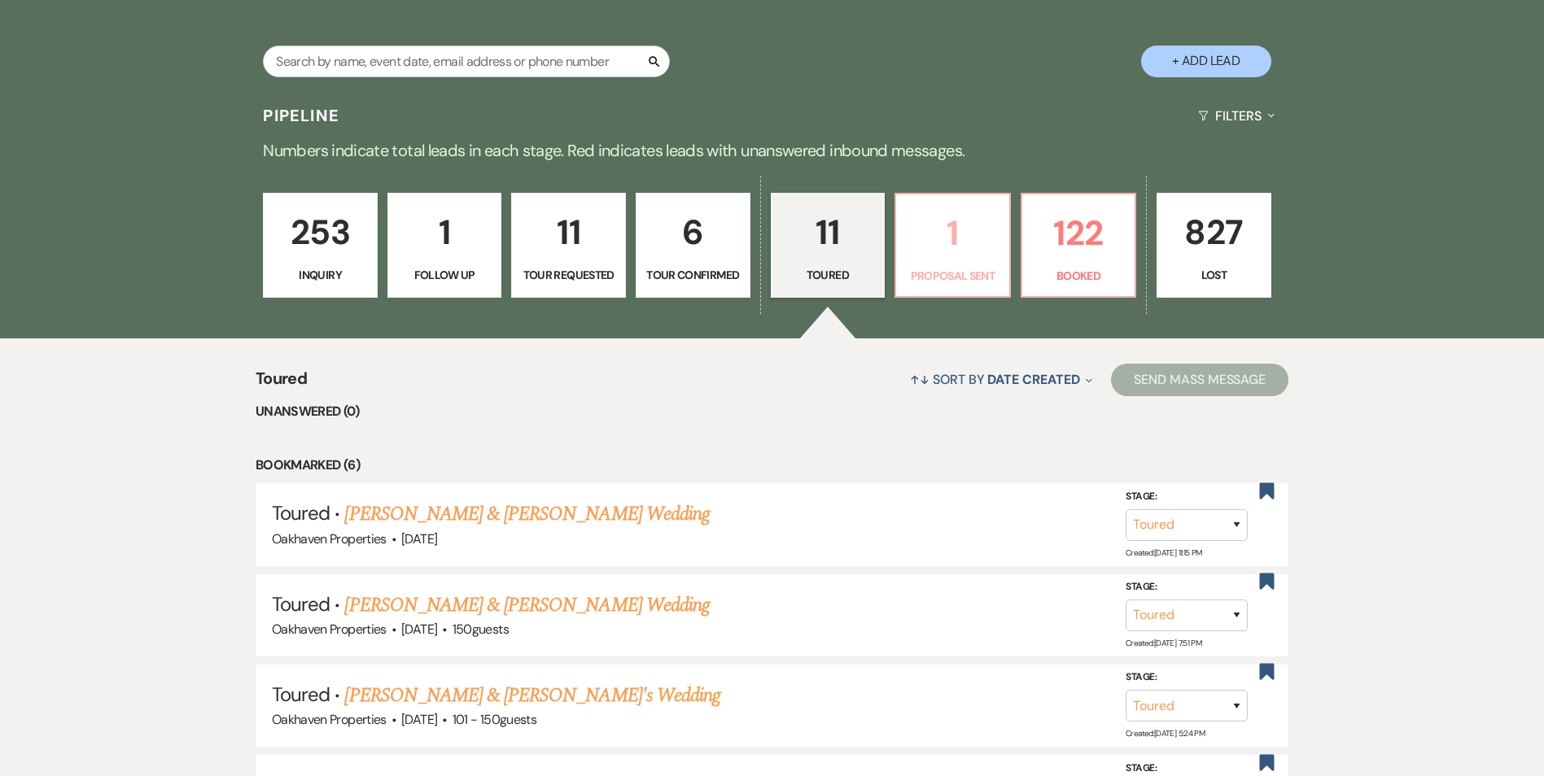
click at [955, 251] on p "1" at bounding box center [953, 233] width 94 height 55
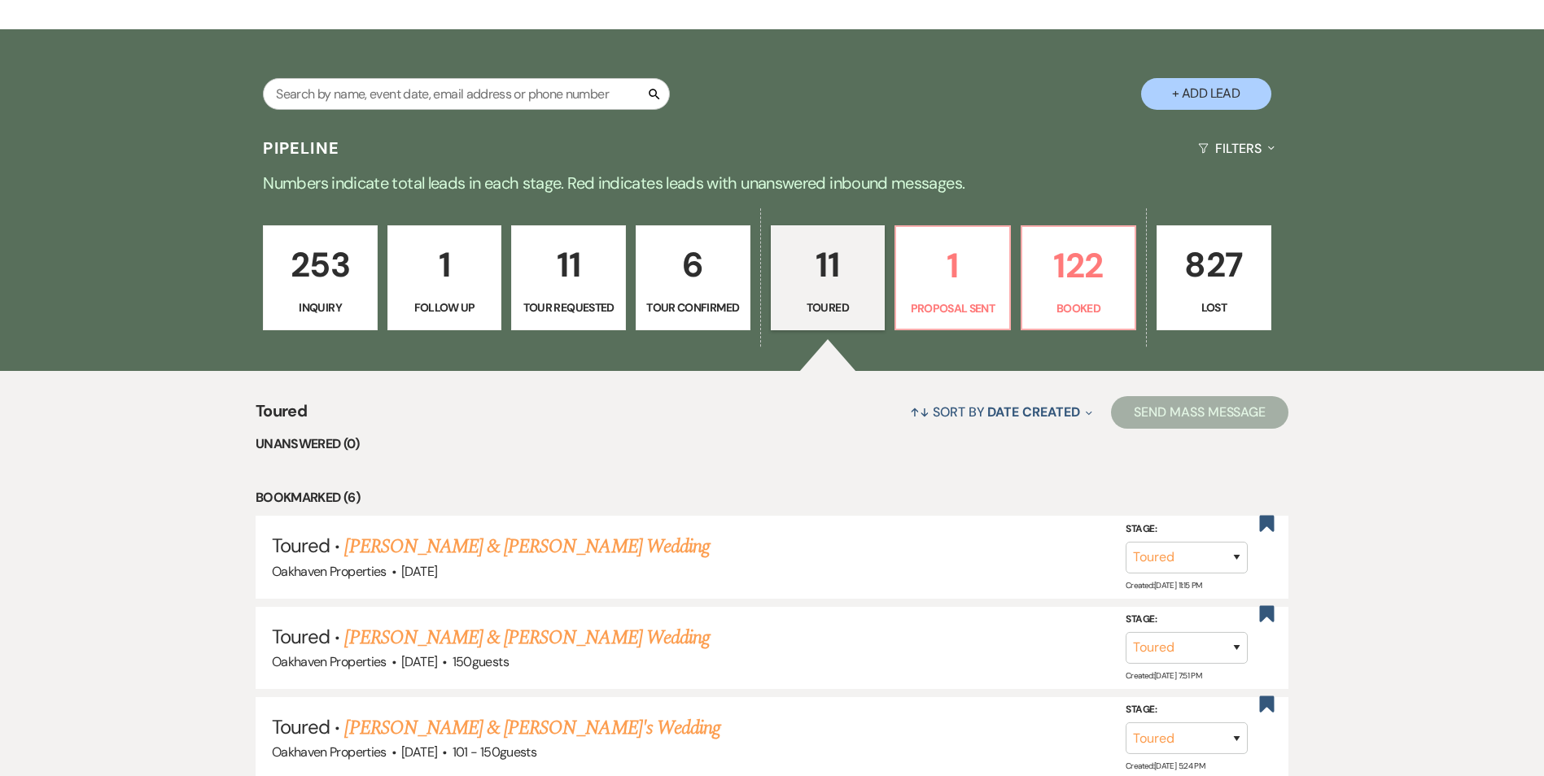
select select "6"
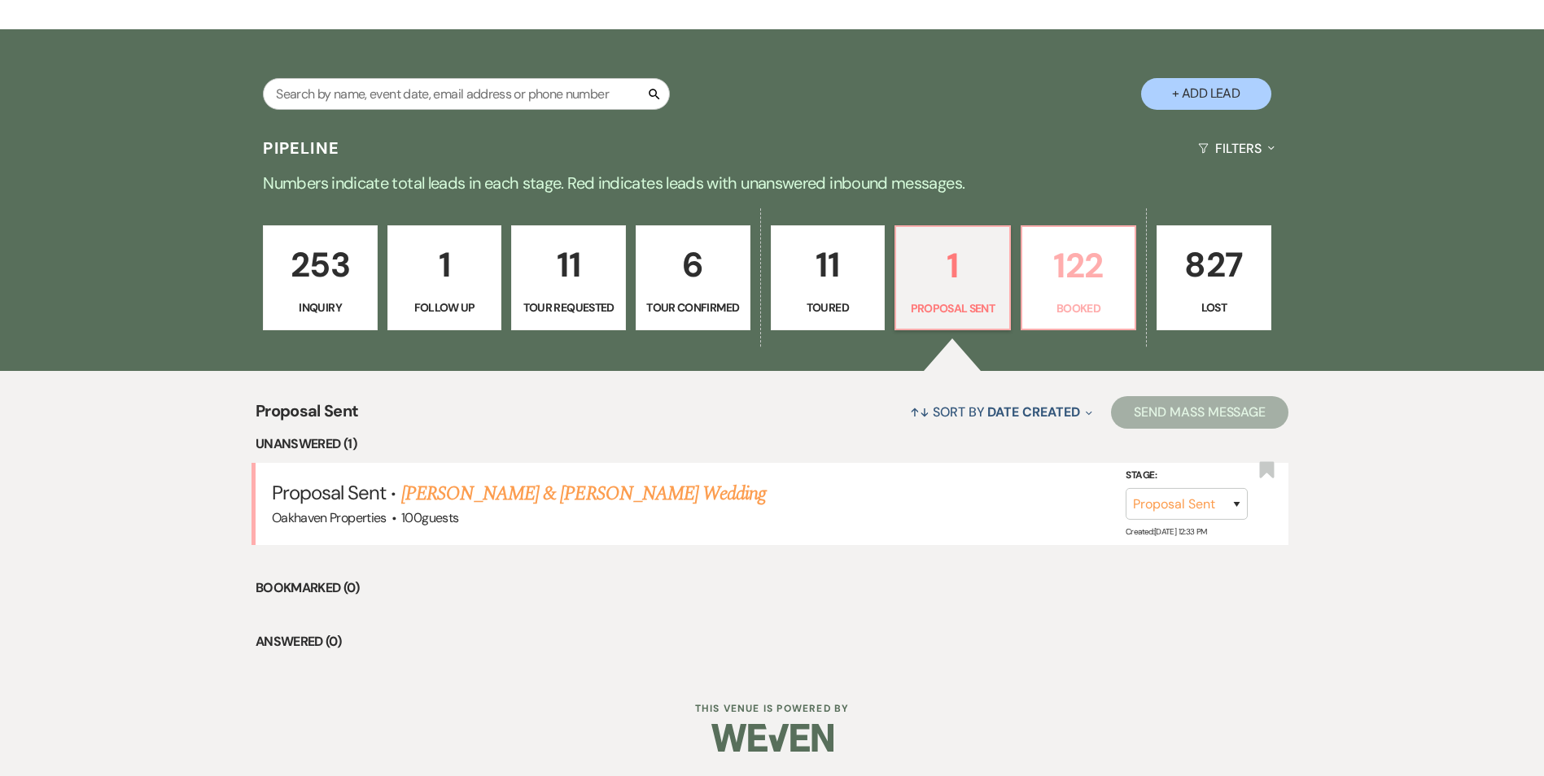
click at [1068, 278] on p "122" at bounding box center [1079, 265] width 94 height 55
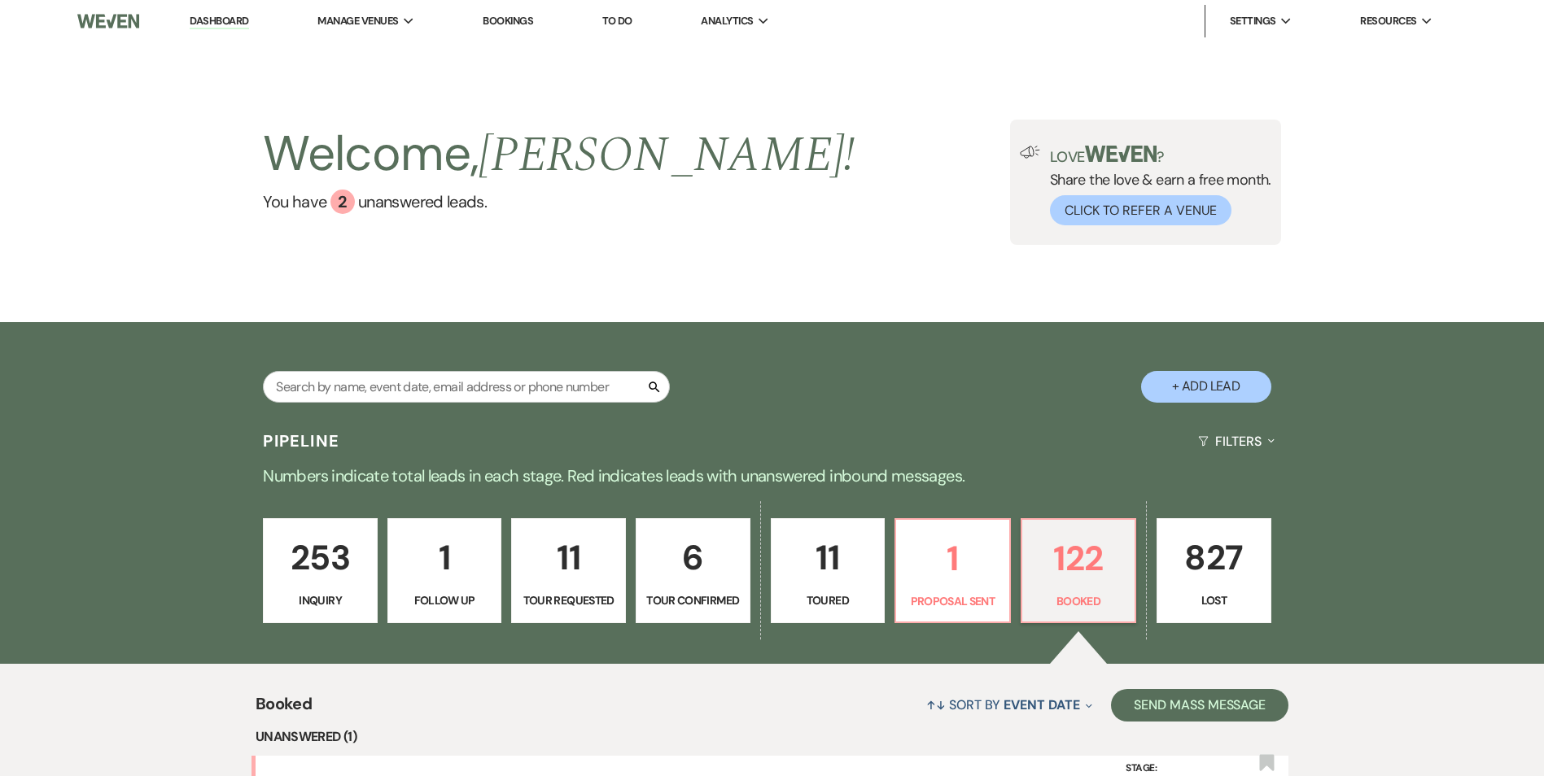
scroll to position [325, 0]
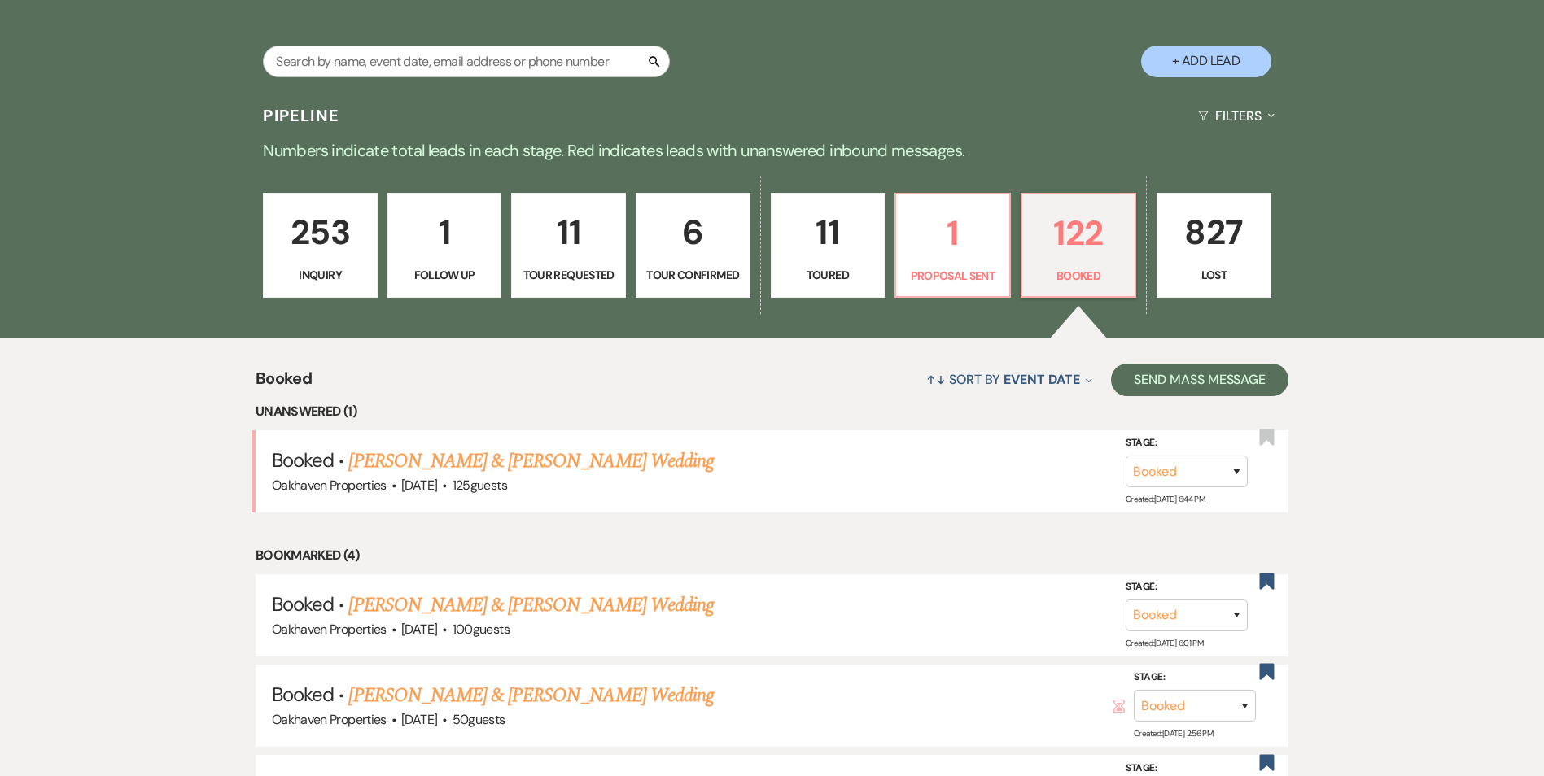
click at [810, 269] on p "Toured" at bounding box center [828, 275] width 94 height 18
select select "5"
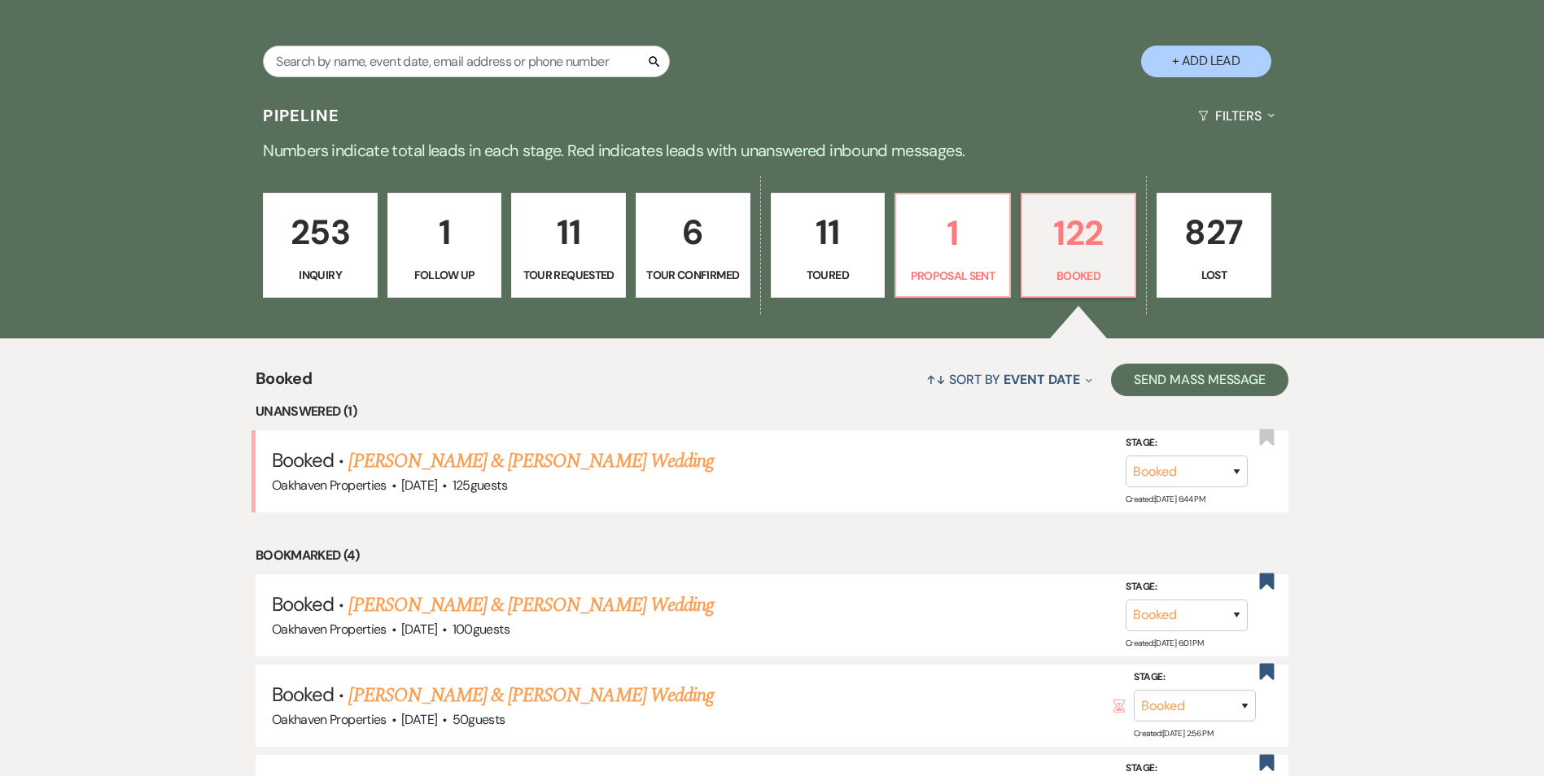
select select "5"
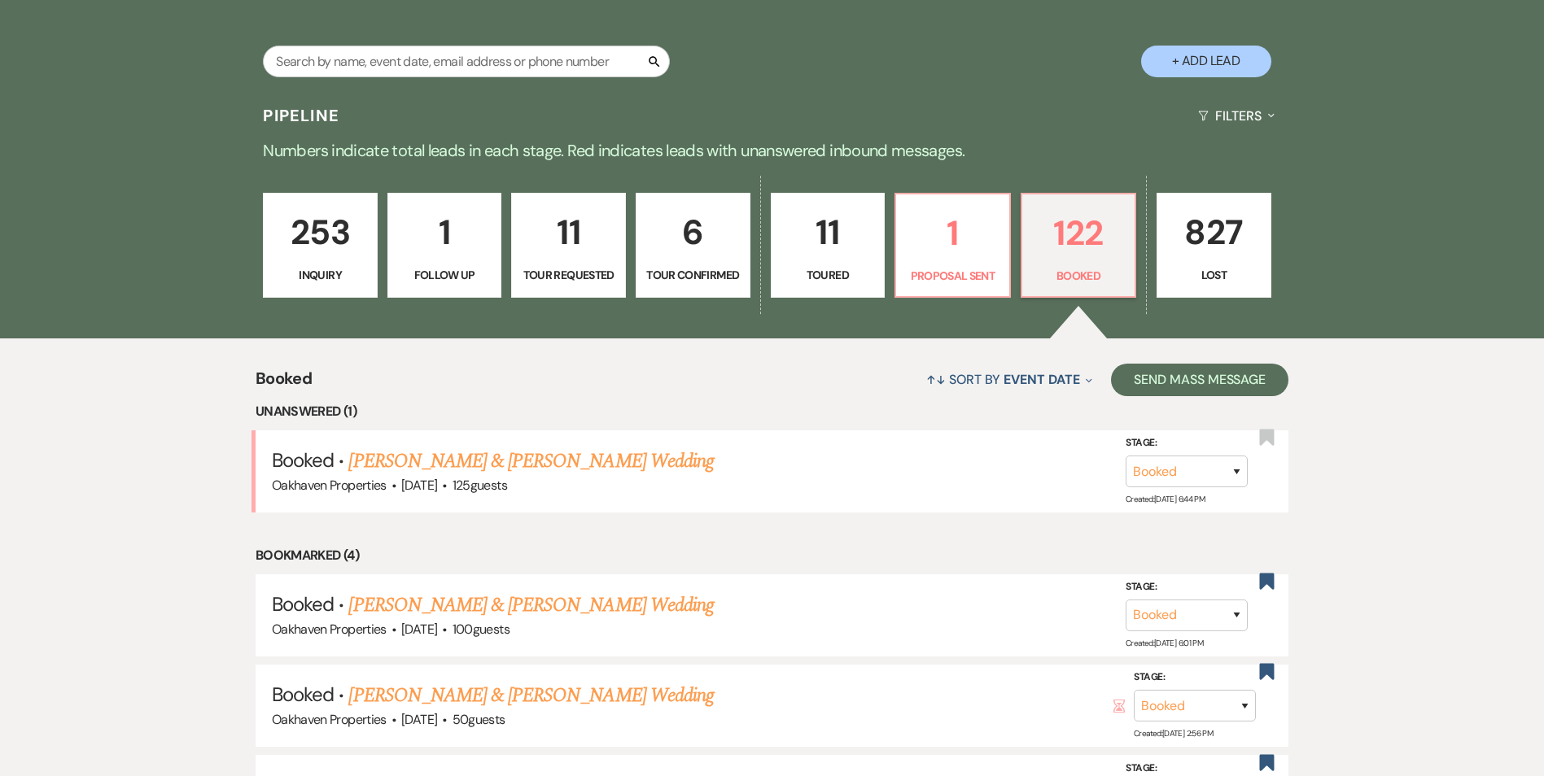
select select "5"
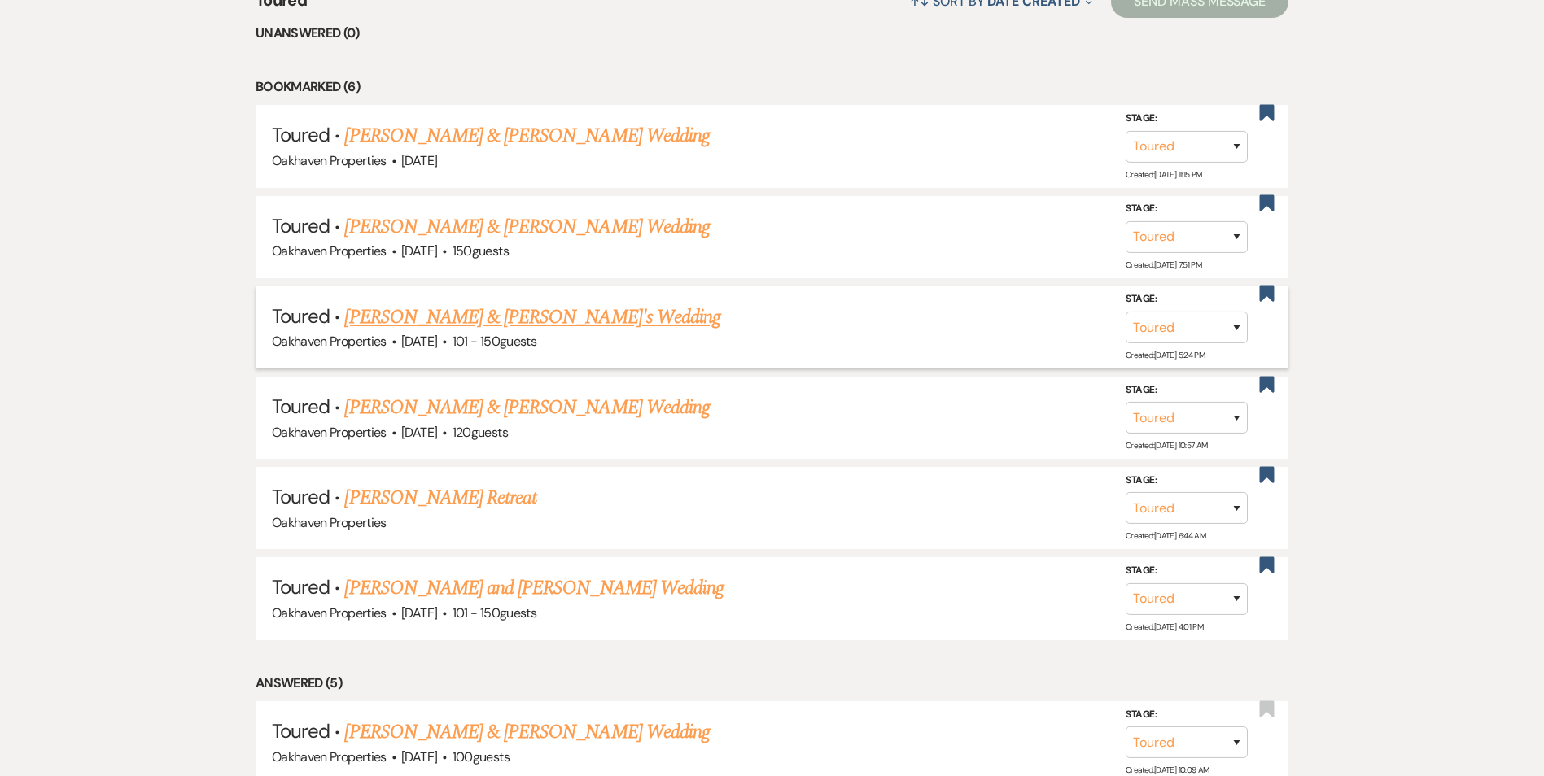
scroll to position [732, 0]
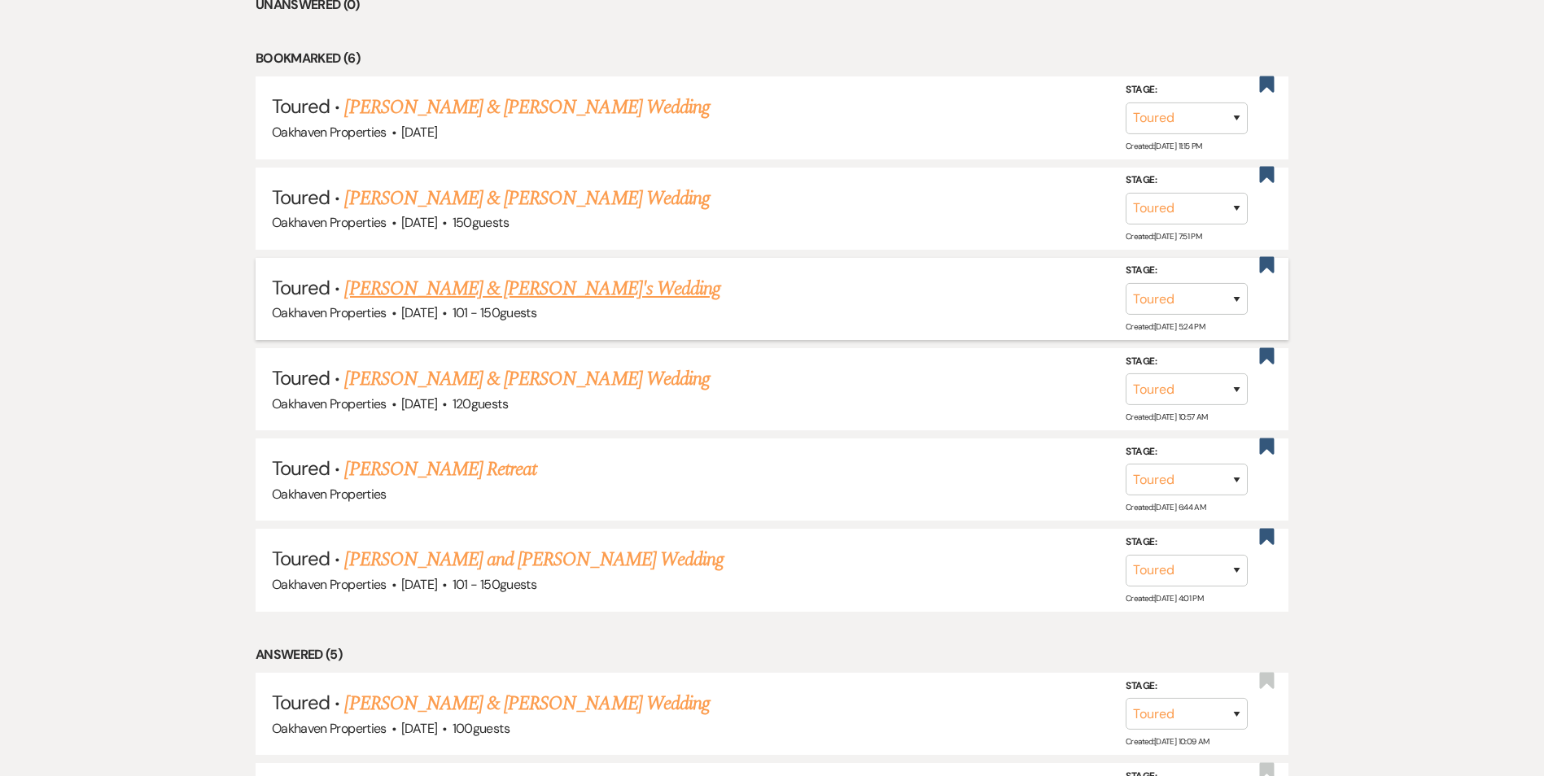
click at [402, 295] on link "[PERSON_NAME] & [PERSON_NAME]'s Wedding" at bounding box center [532, 288] width 376 height 29
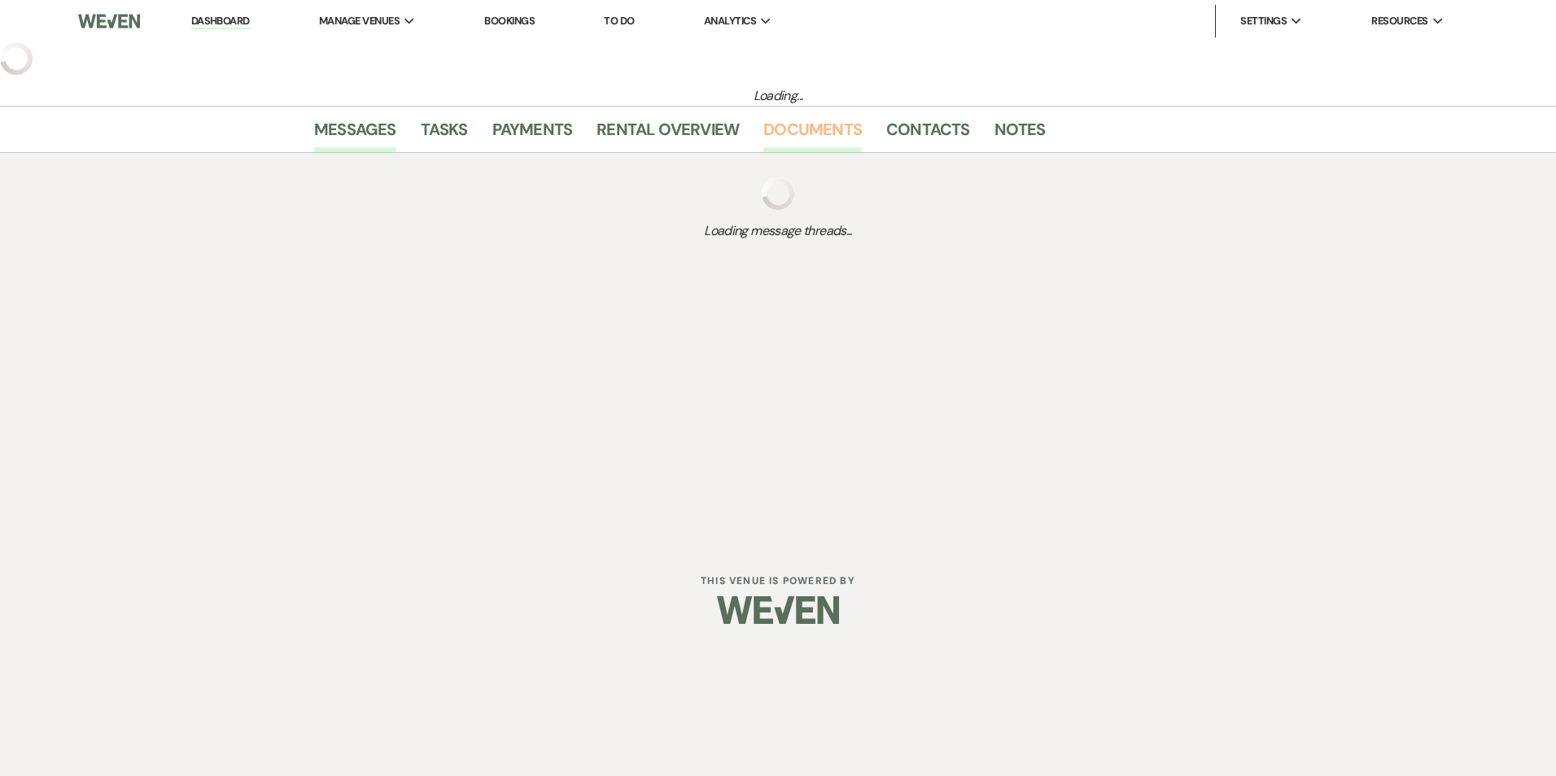
select select "5"
select select "2"
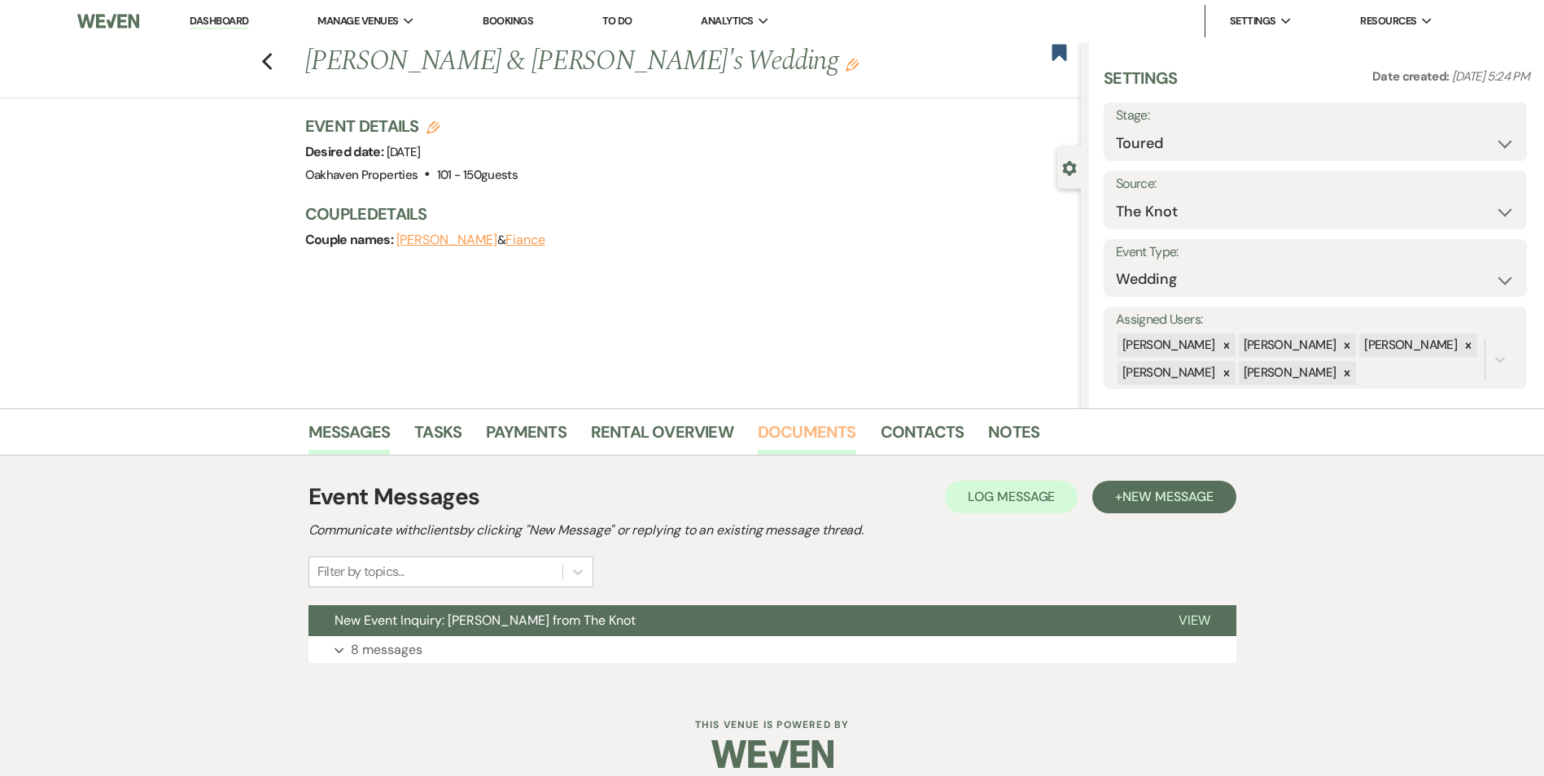
scroll to position [16, 0]
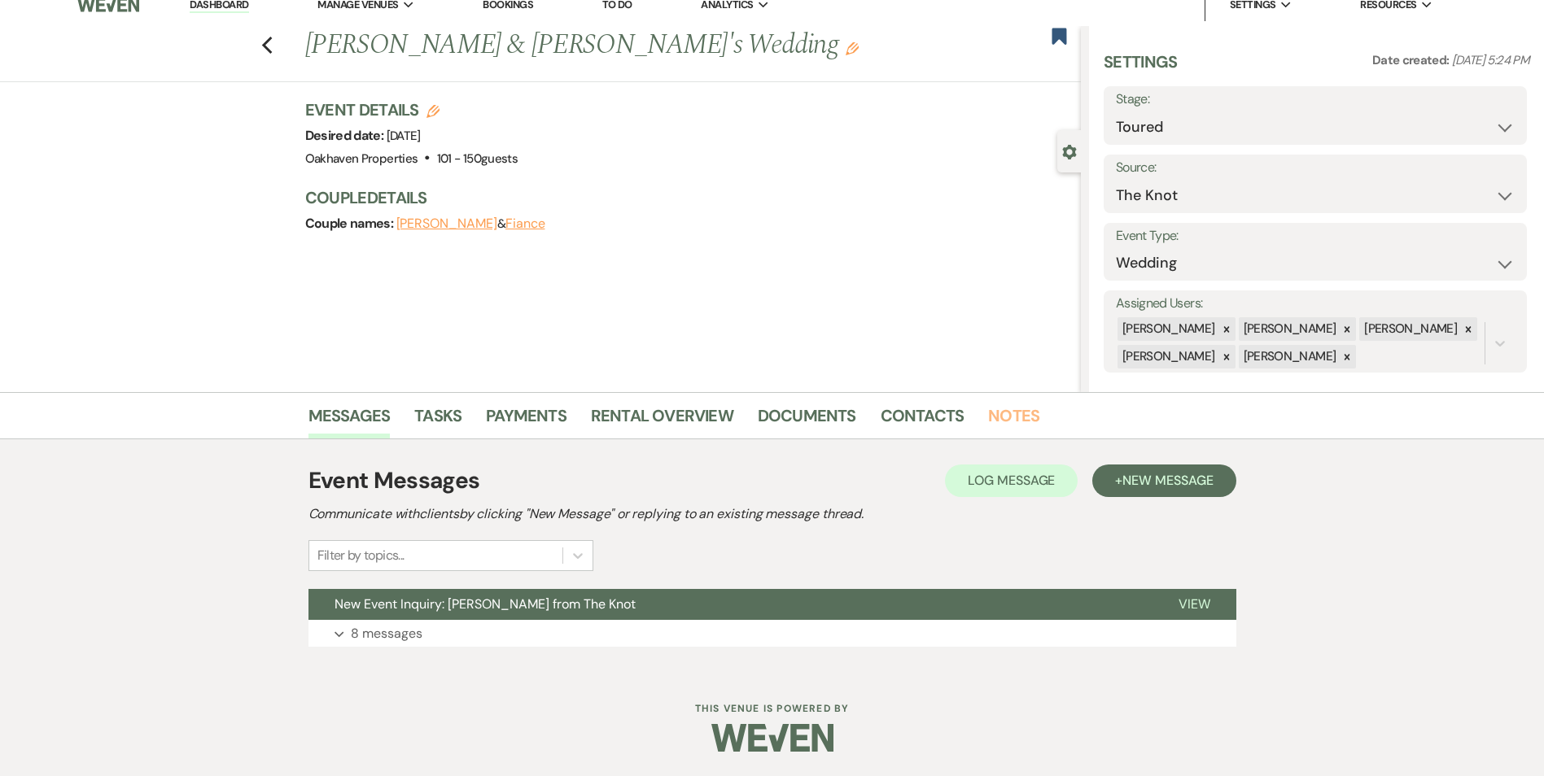
click at [998, 417] on link "Notes" at bounding box center [1013, 421] width 51 height 36
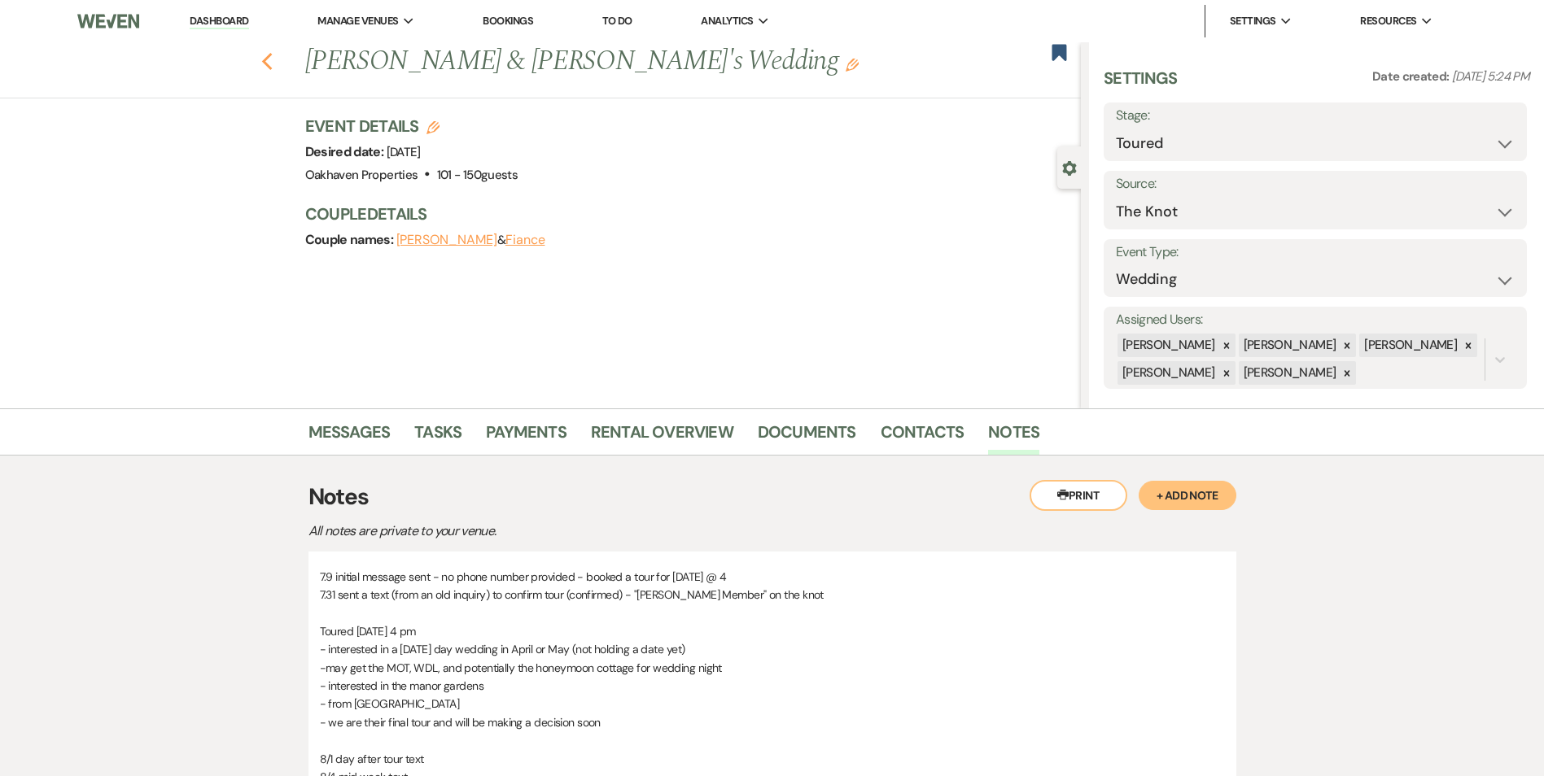
click at [269, 61] on use "button" at bounding box center [266, 62] width 11 height 18
select select "5"
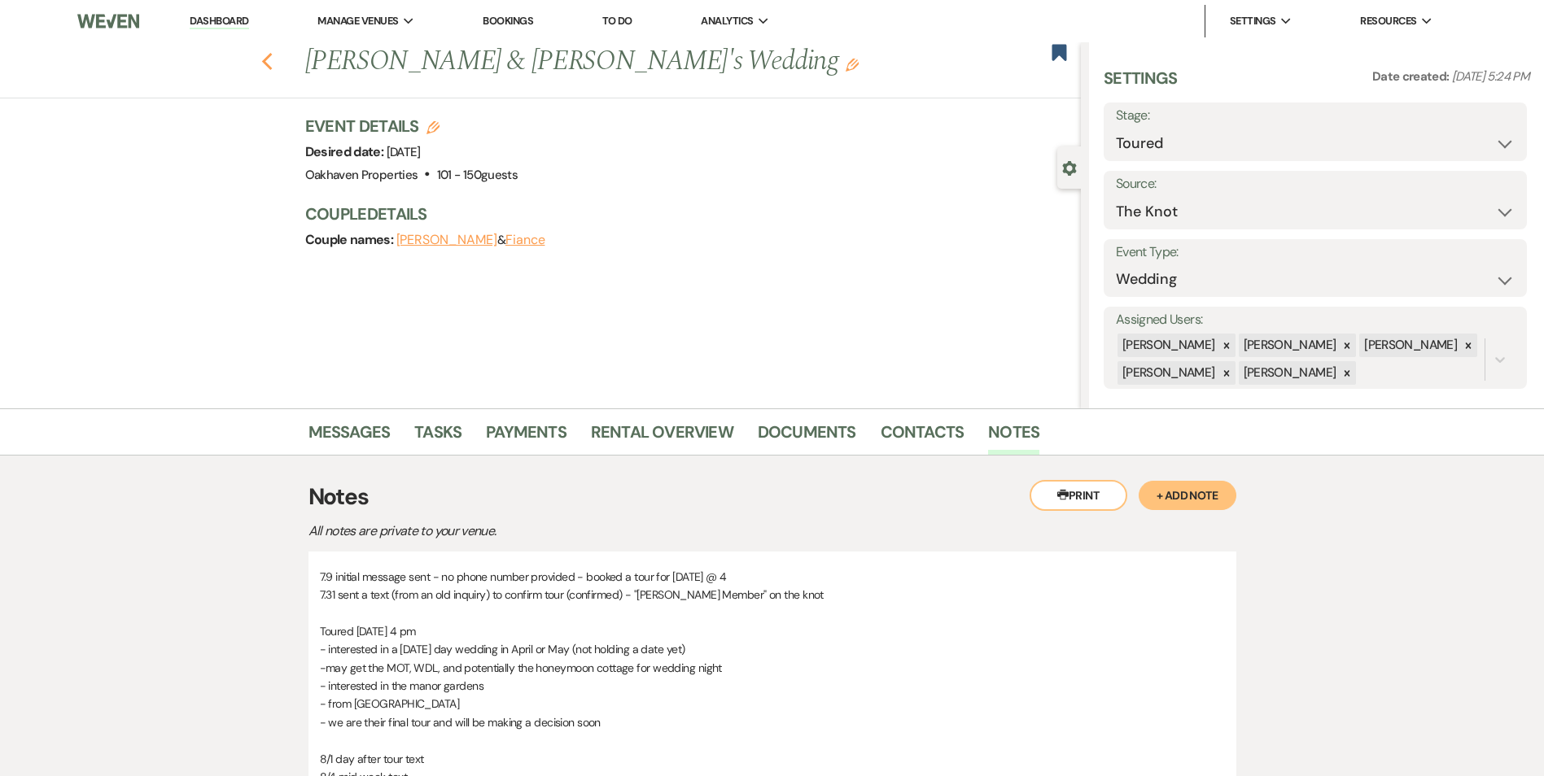
select select "5"
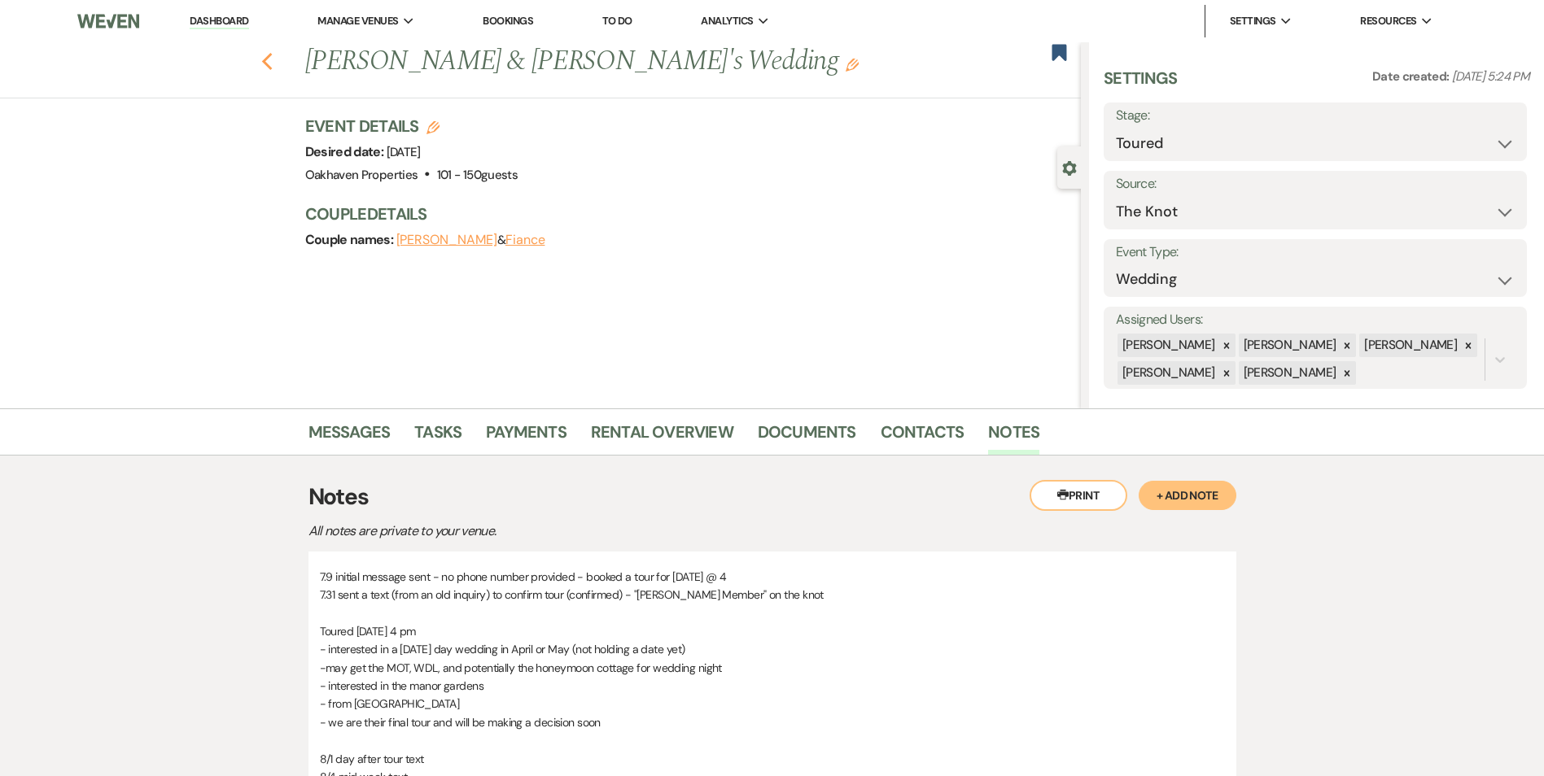
select select "5"
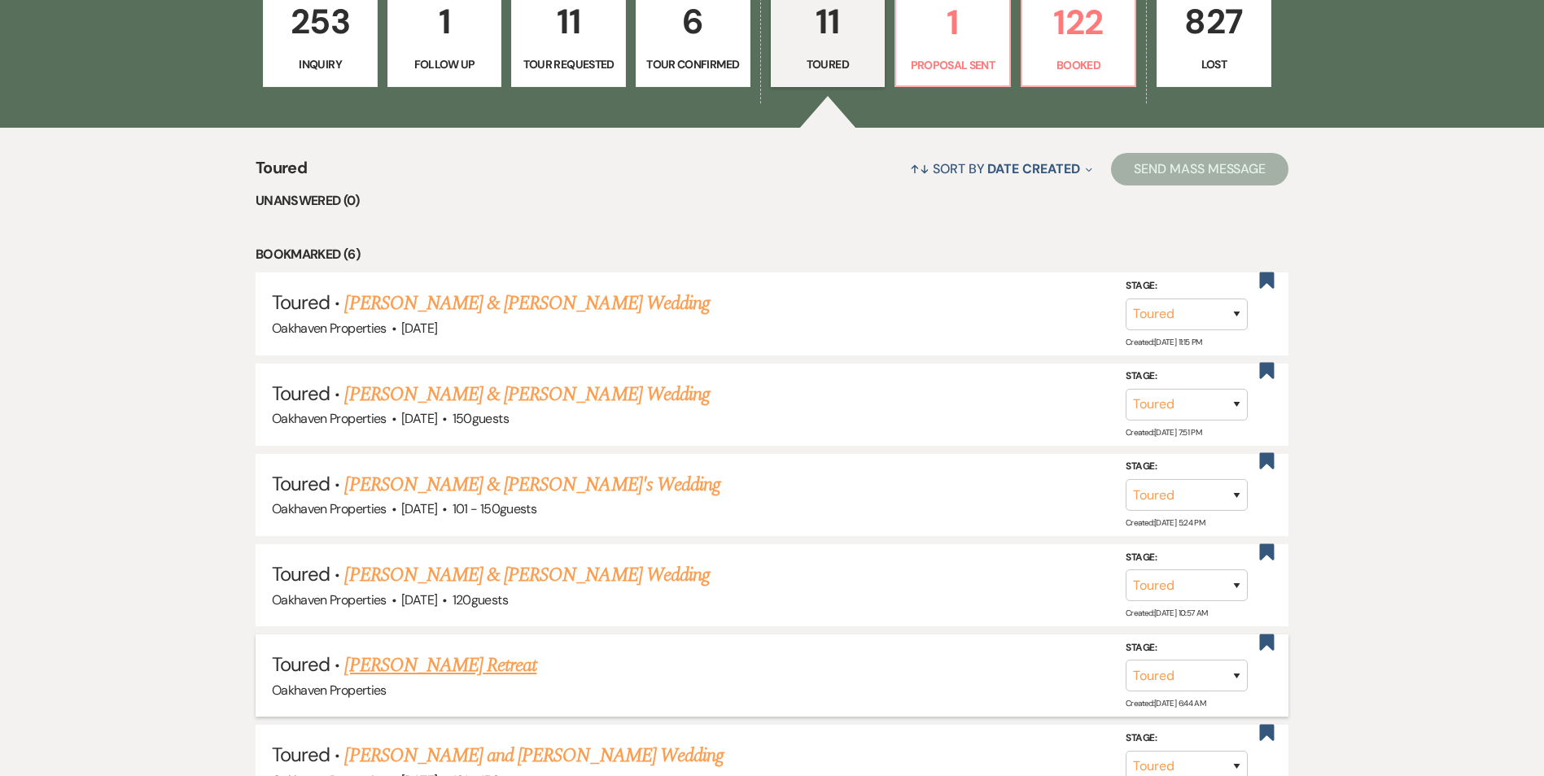
scroll to position [163, 0]
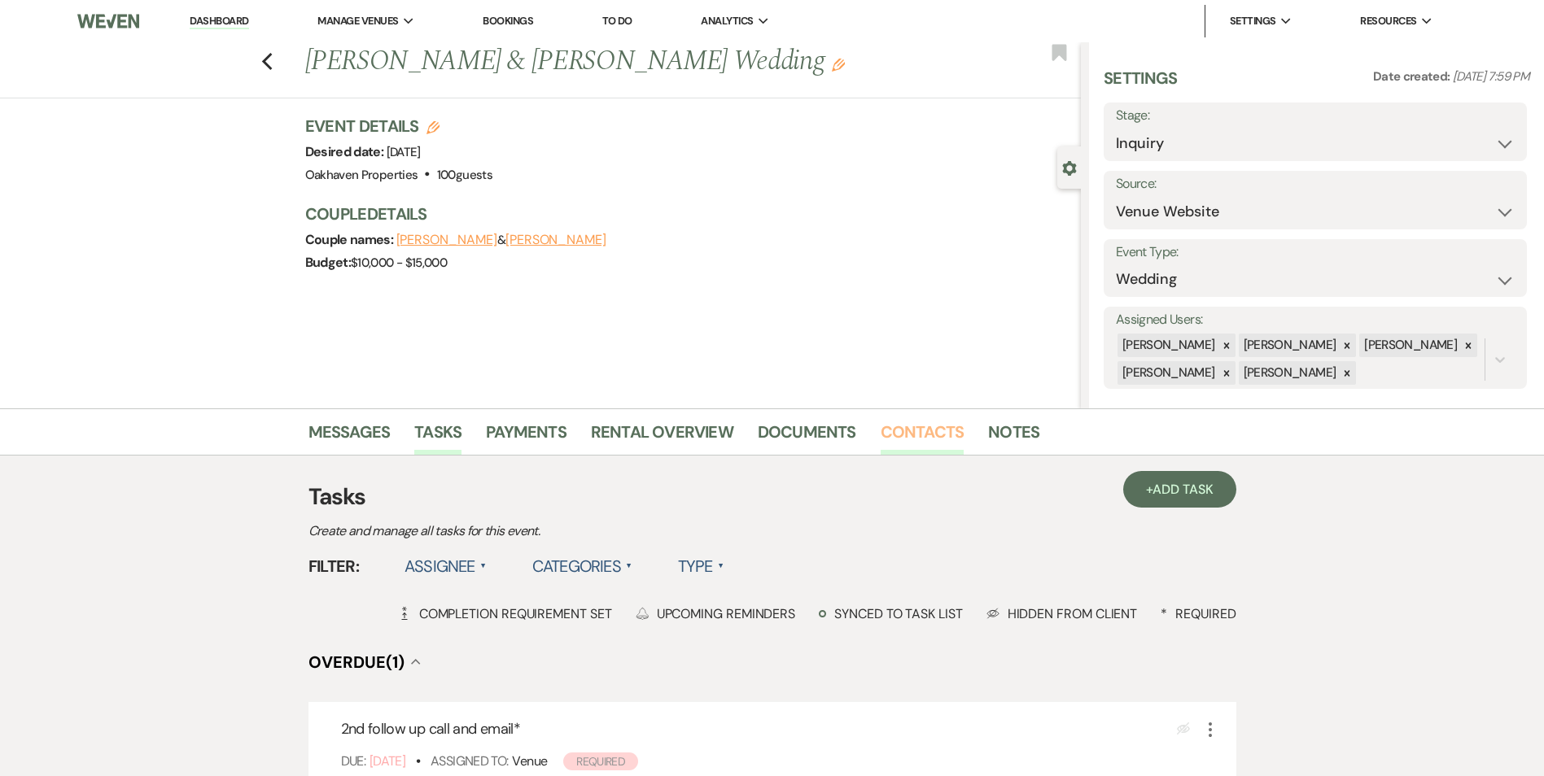
click at [911, 428] on link "Contacts" at bounding box center [922, 437] width 84 height 36
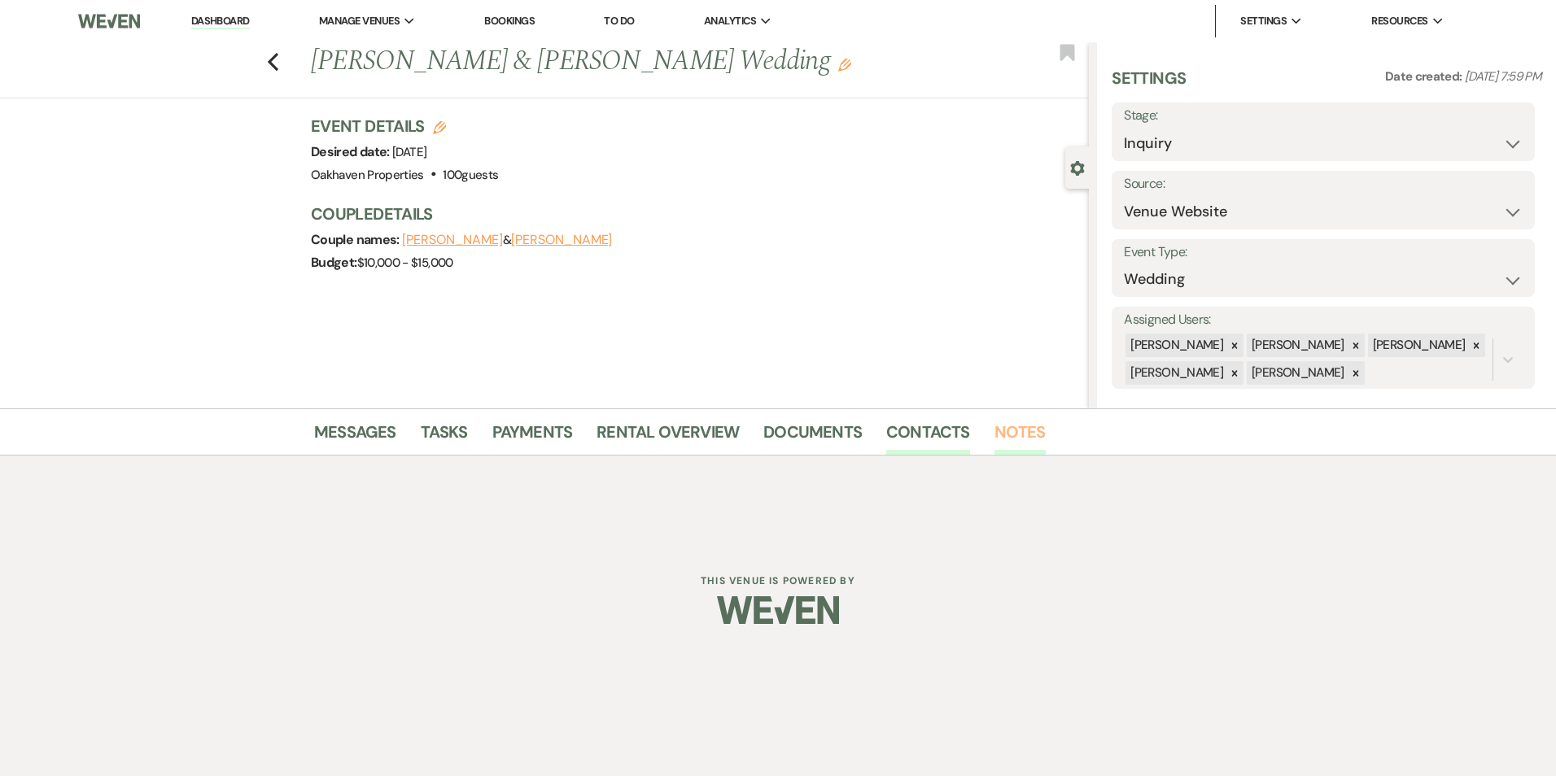
click at [1005, 440] on link "Notes" at bounding box center [1019, 437] width 51 height 36
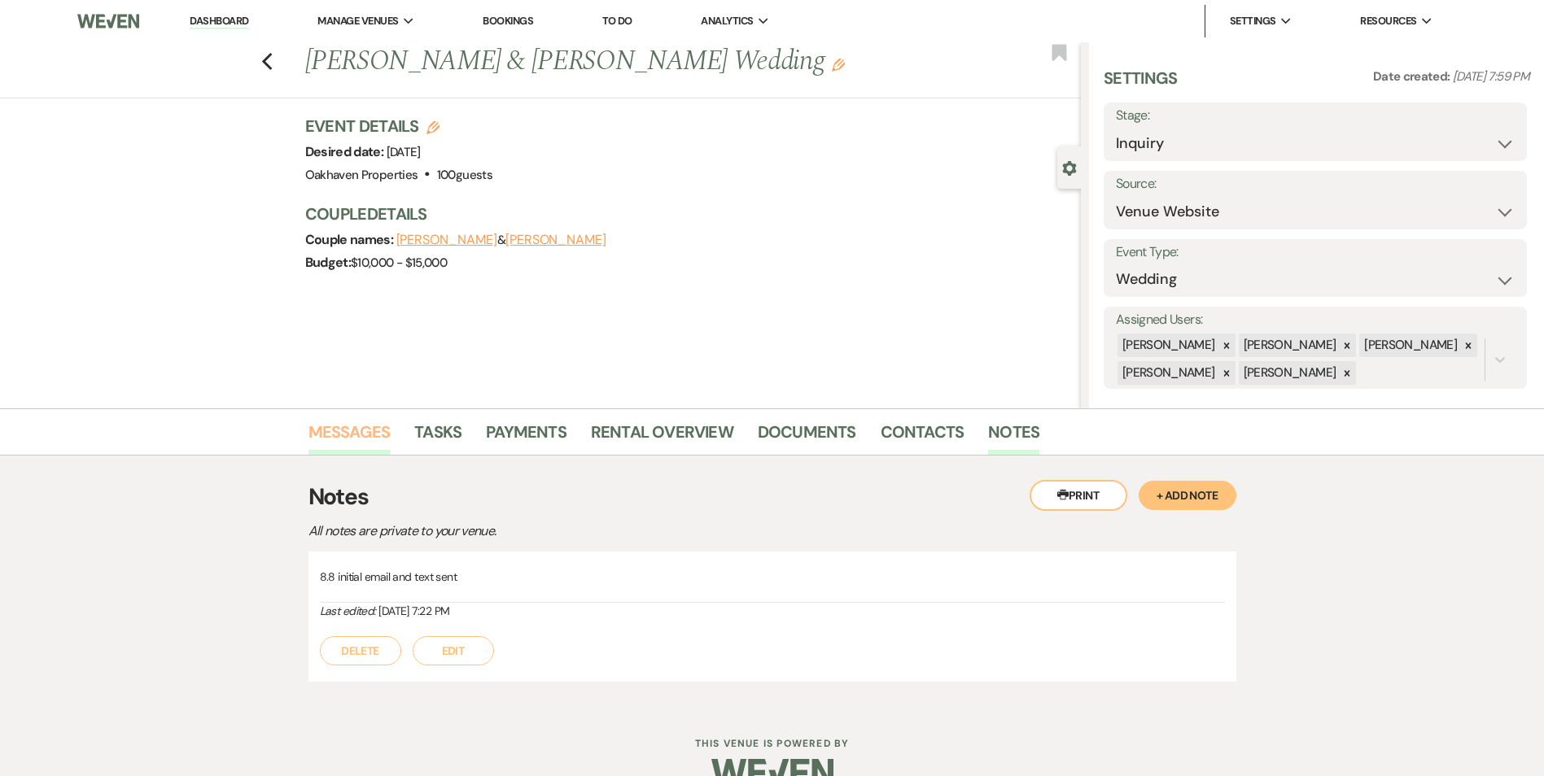
click at [352, 447] on link "Messages" at bounding box center [349, 437] width 82 height 36
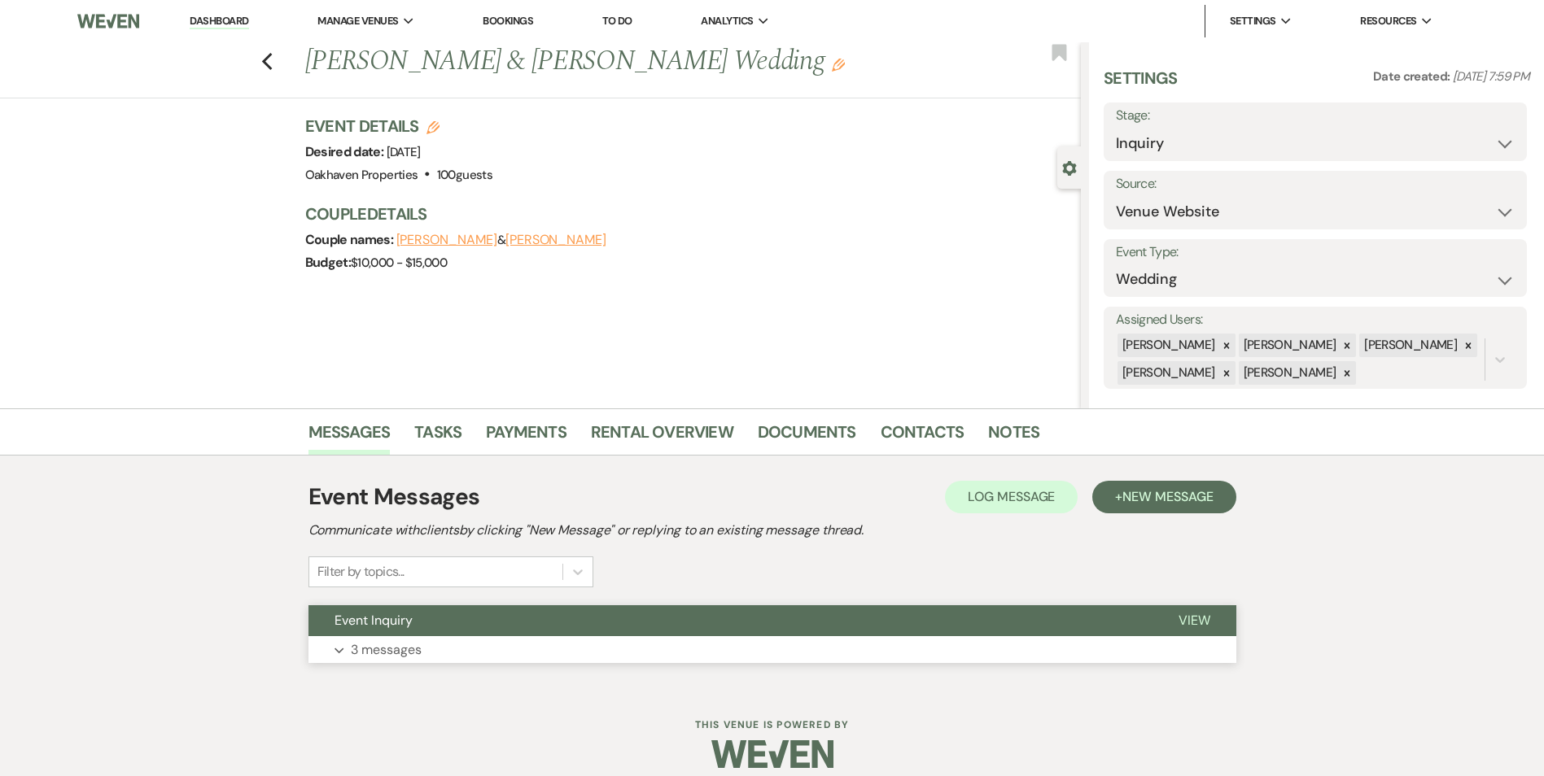
click at [1216, 609] on button "View" at bounding box center [1194, 620] width 84 height 31
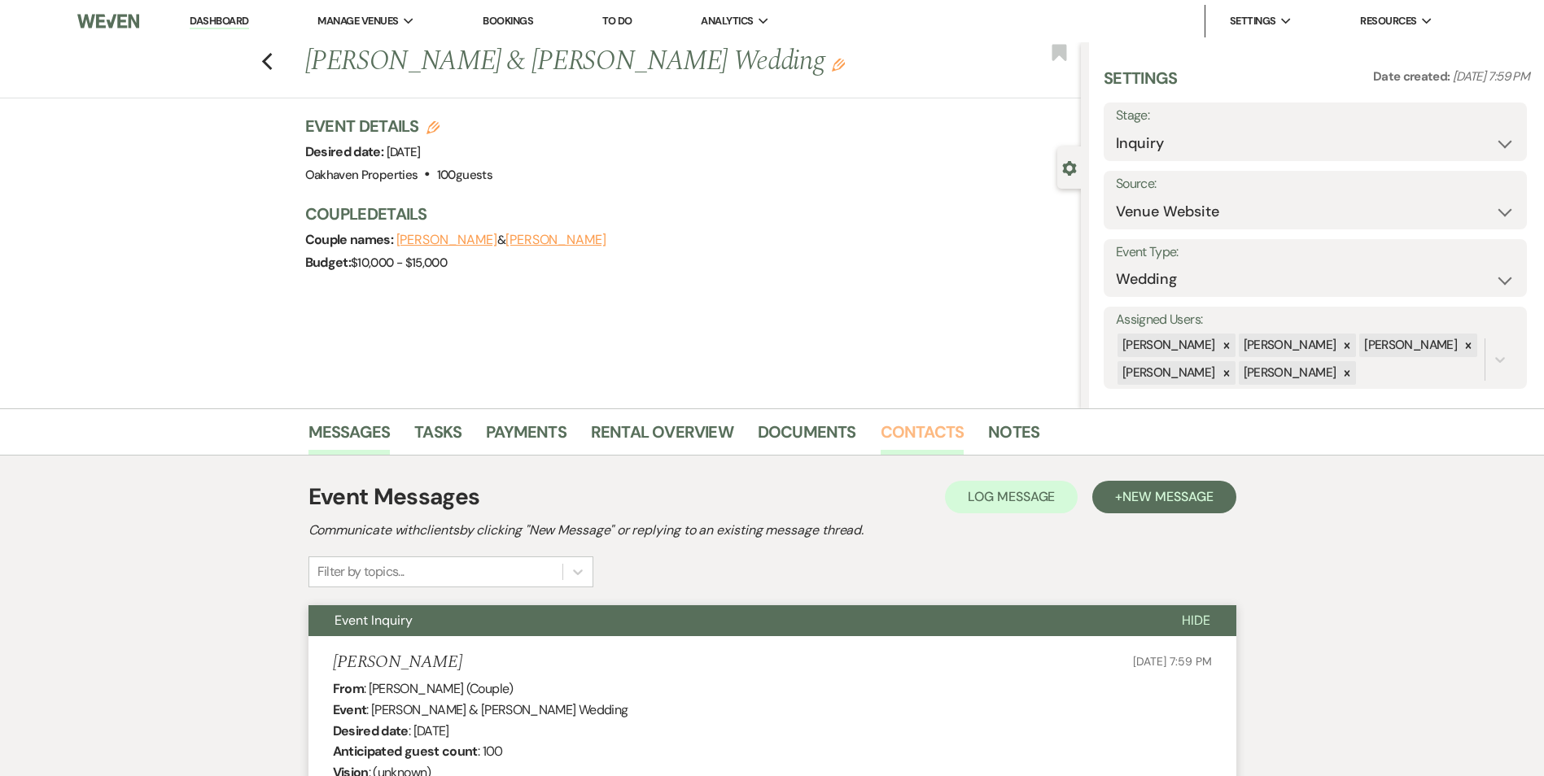
click at [942, 445] on link "Contacts" at bounding box center [922, 437] width 84 height 36
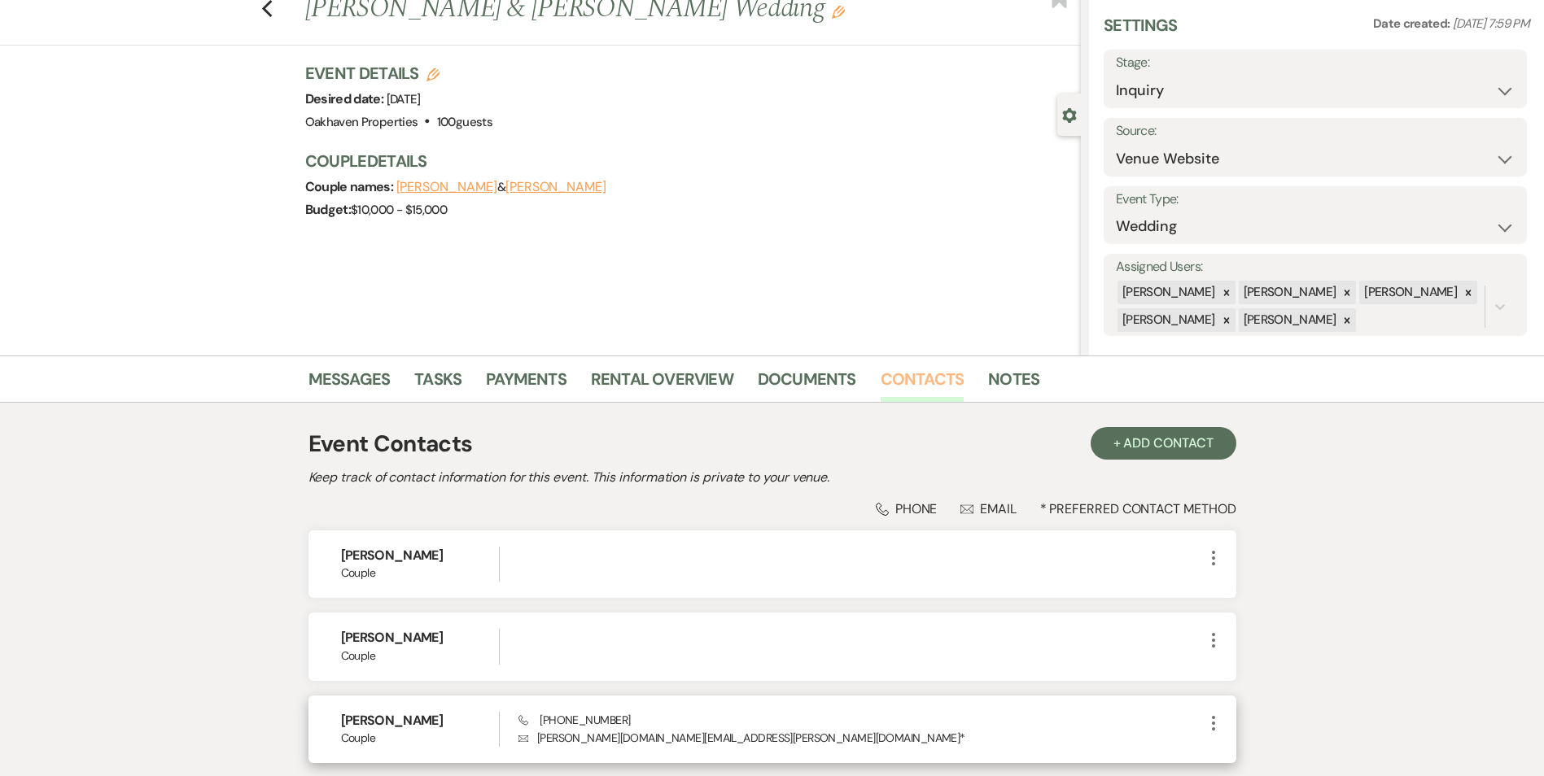
scroll to position [81, 0]
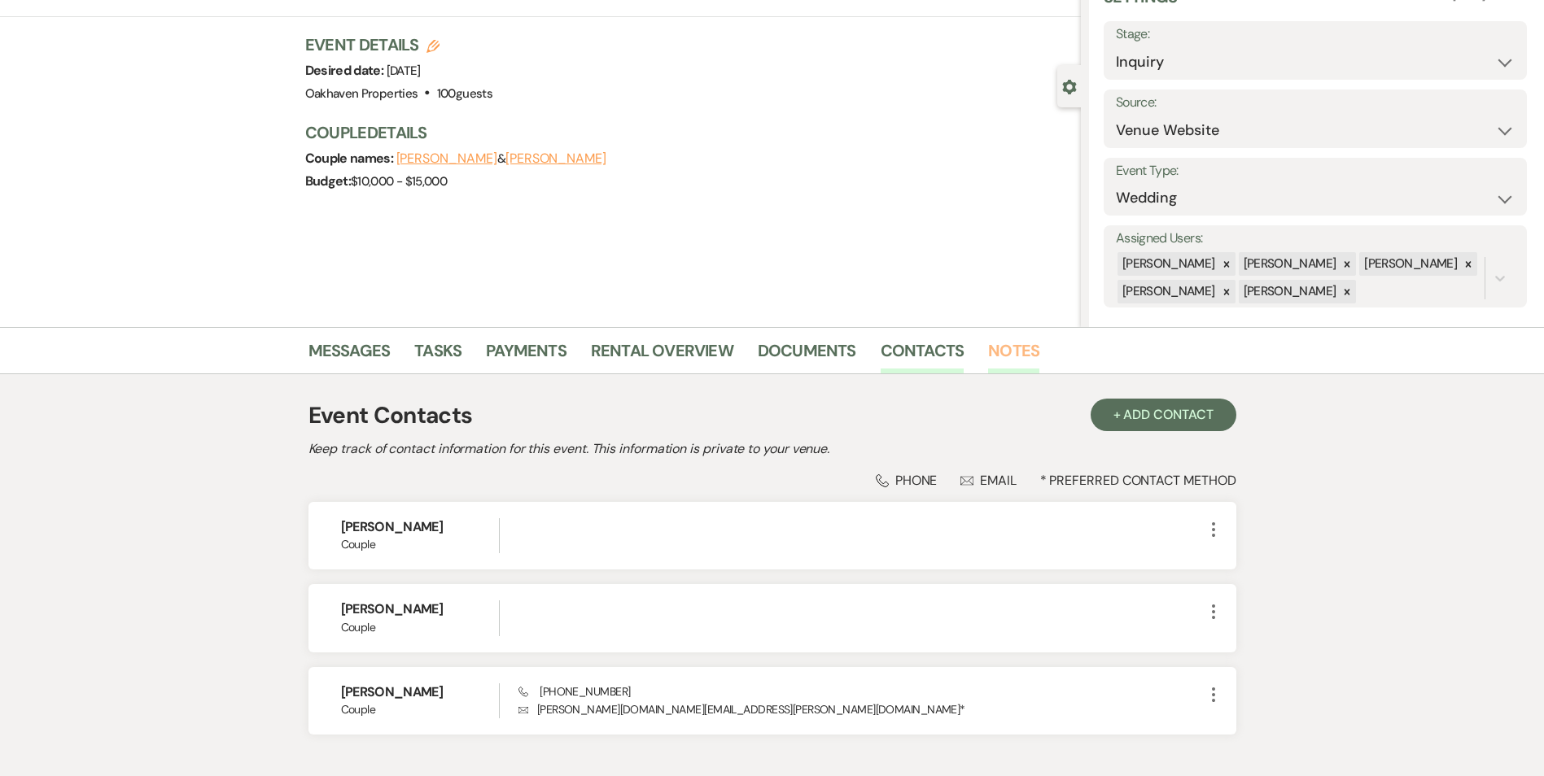
click at [1021, 347] on link "Notes" at bounding box center [1013, 356] width 51 height 36
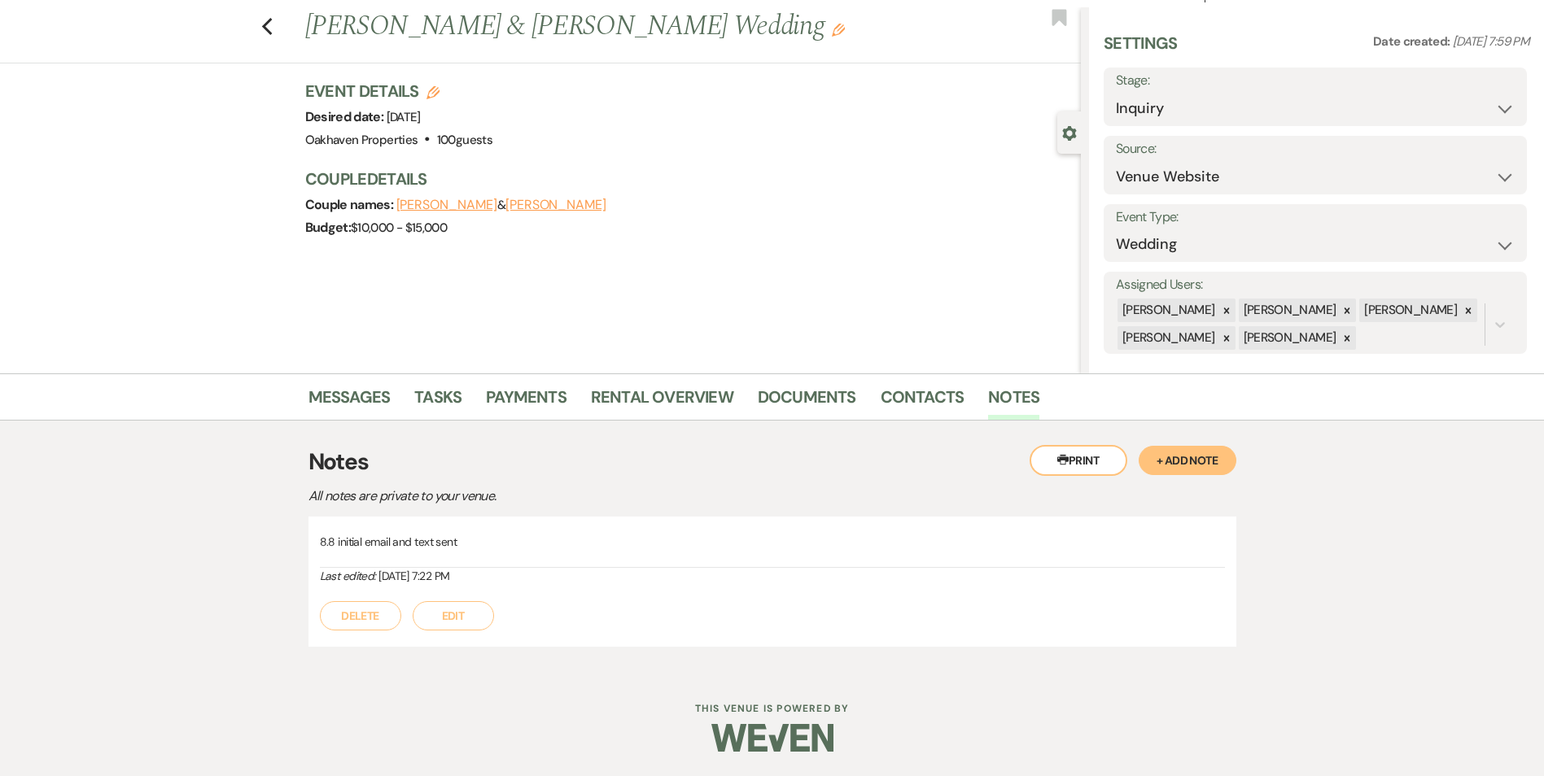
click at [449, 627] on button "Edit" at bounding box center [453, 615] width 81 height 29
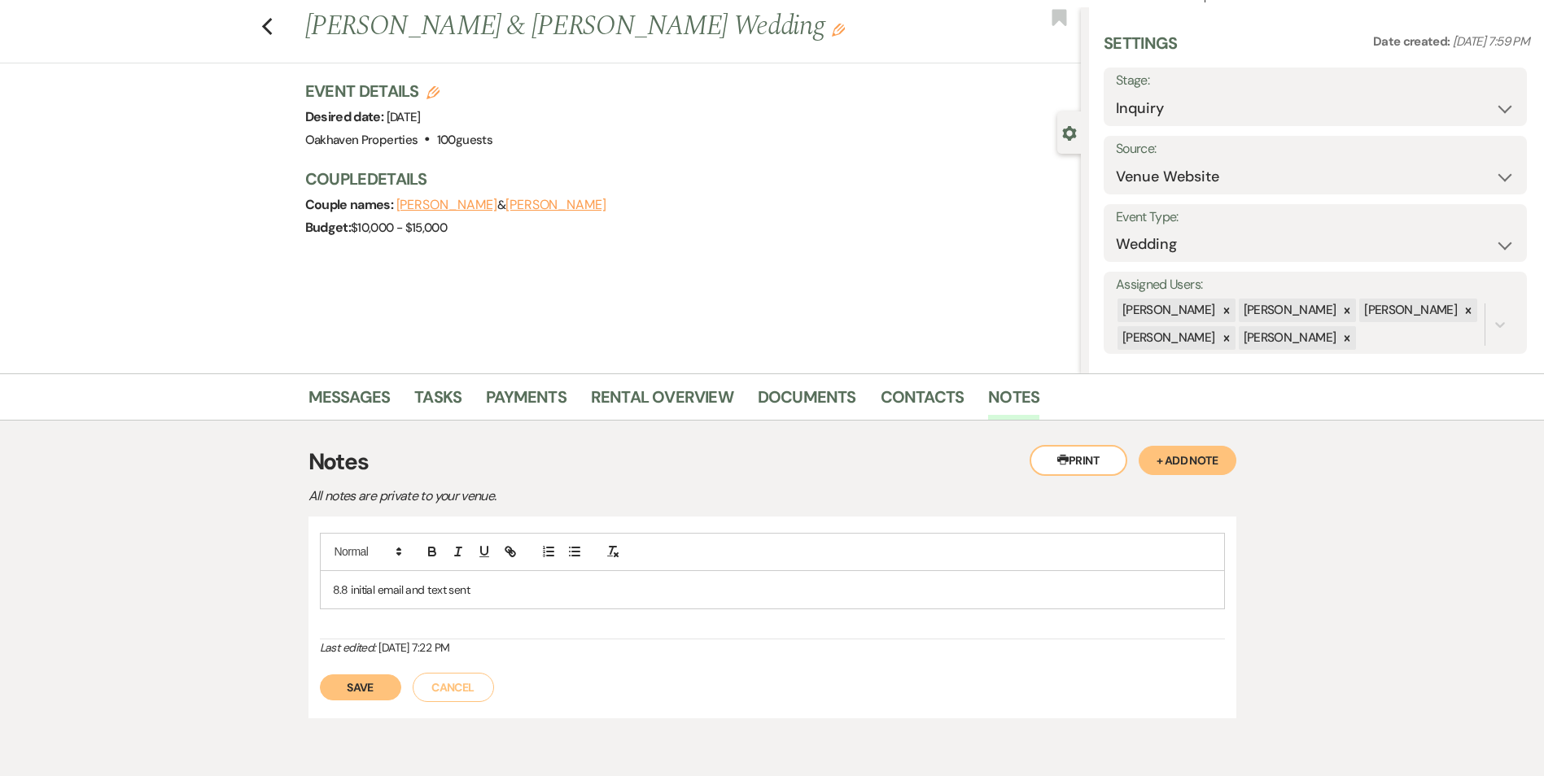
click at [483, 596] on p "8.8 initial email and text sent" at bounding box center [772, 590] width 879 height 18
click at [347, 707] on button "Save" at bounding box center [360, 705] width 81 height 26
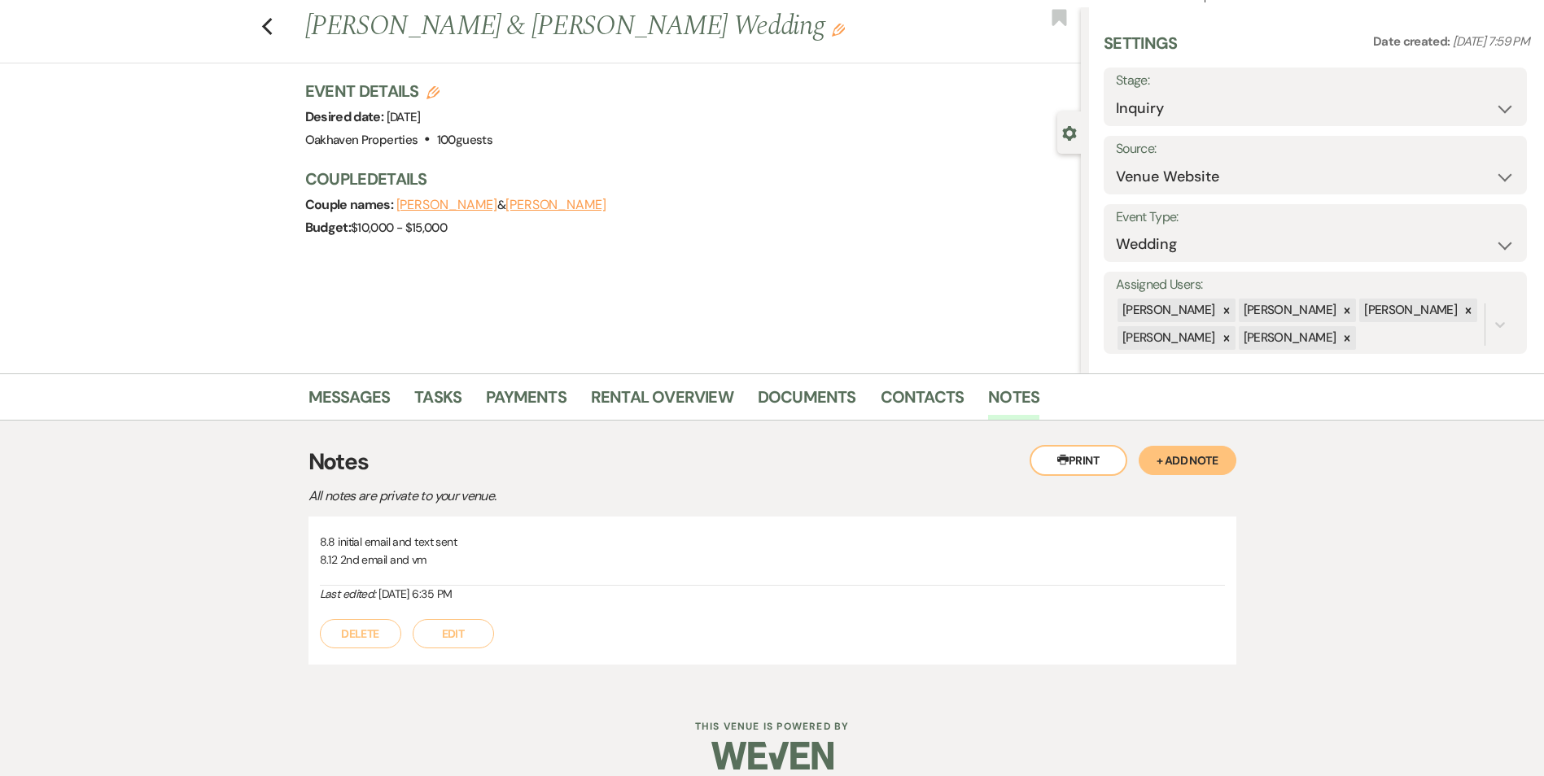
scroll to position [0, 0]
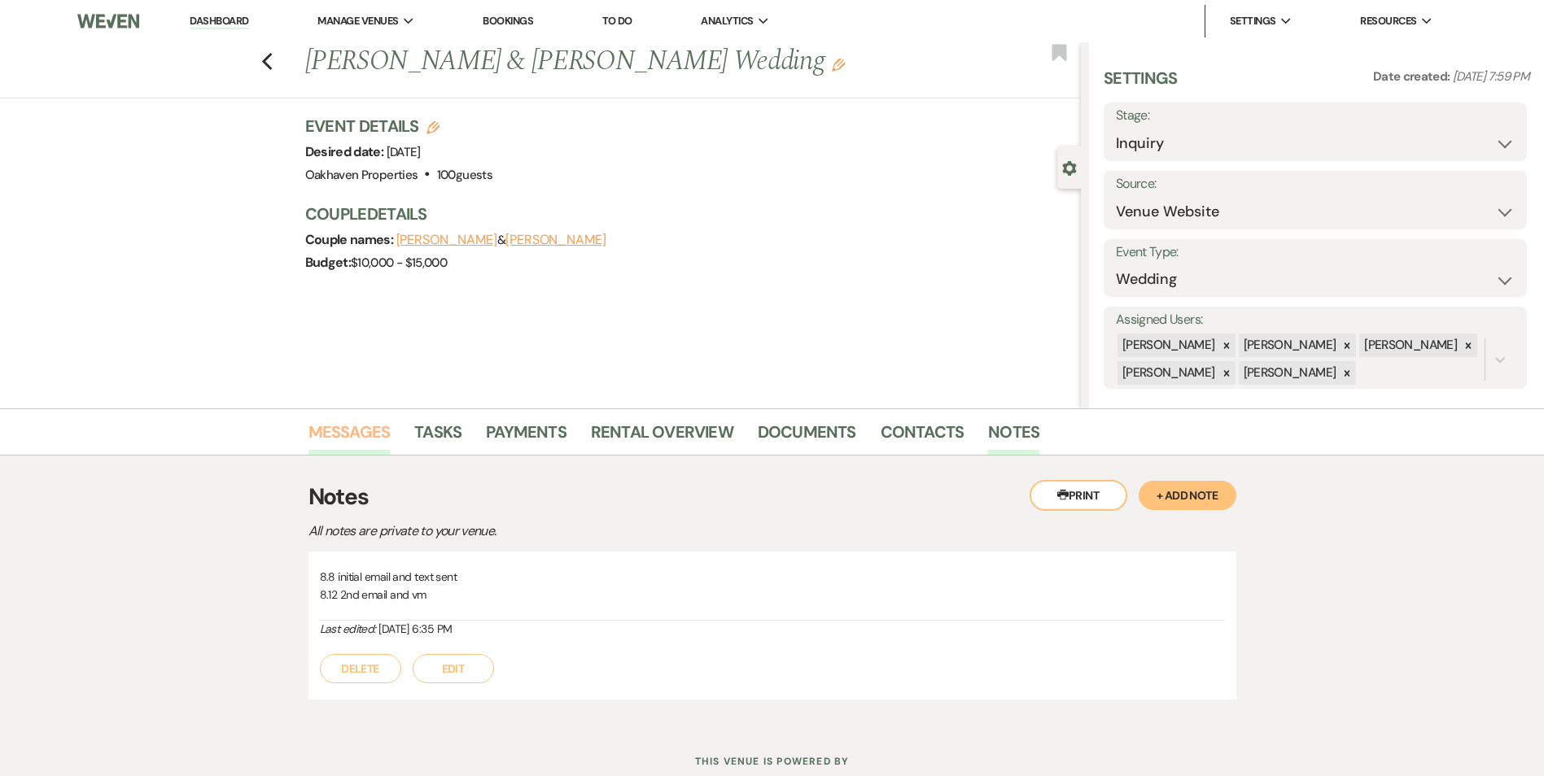
click at [320, 435] on link "Messages" at bounding box center [349, 437] width 82 height 36
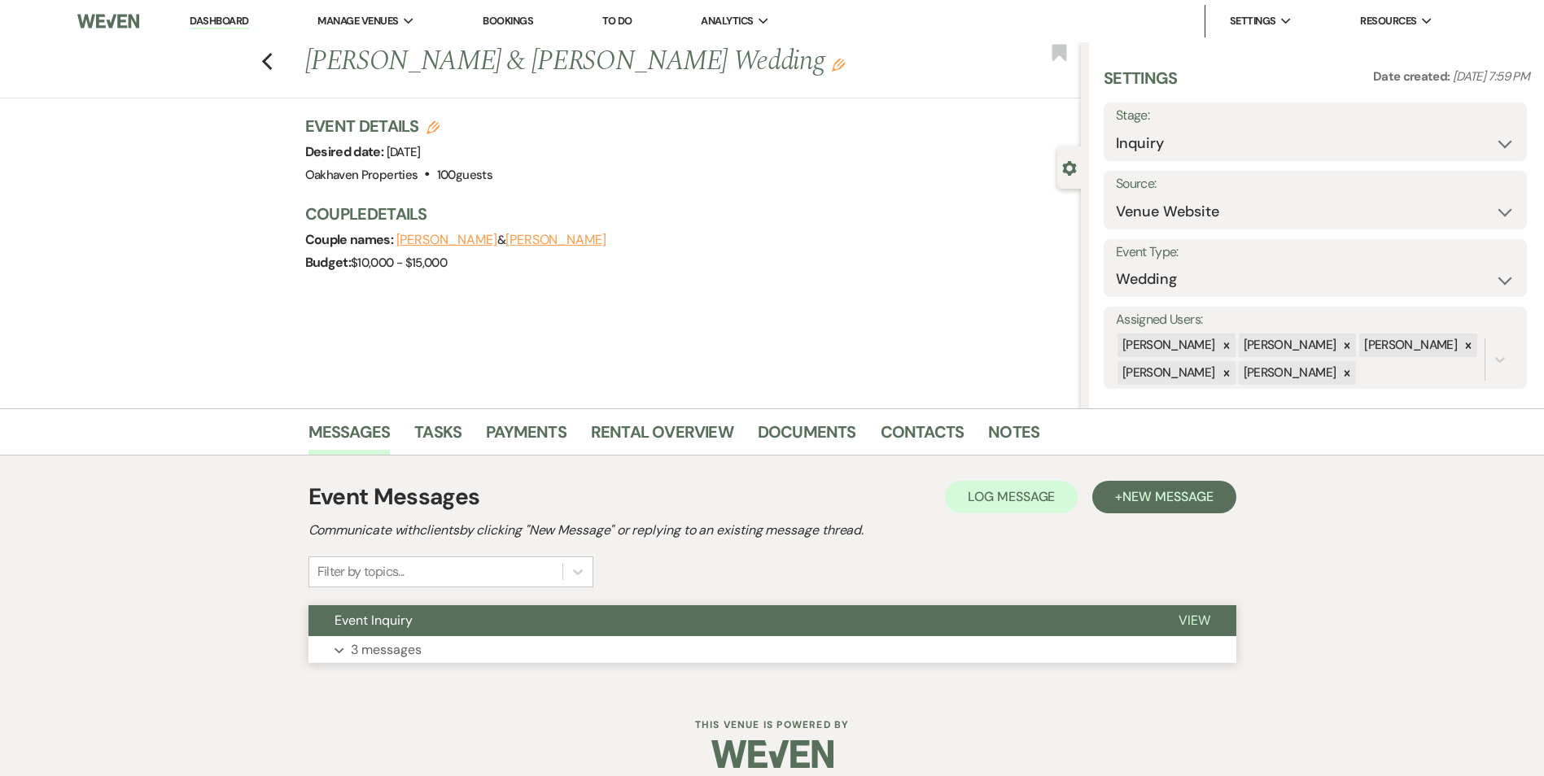
click at [1207, 625] on span "View" at bounding box center [1194, 620] width 32 height 17
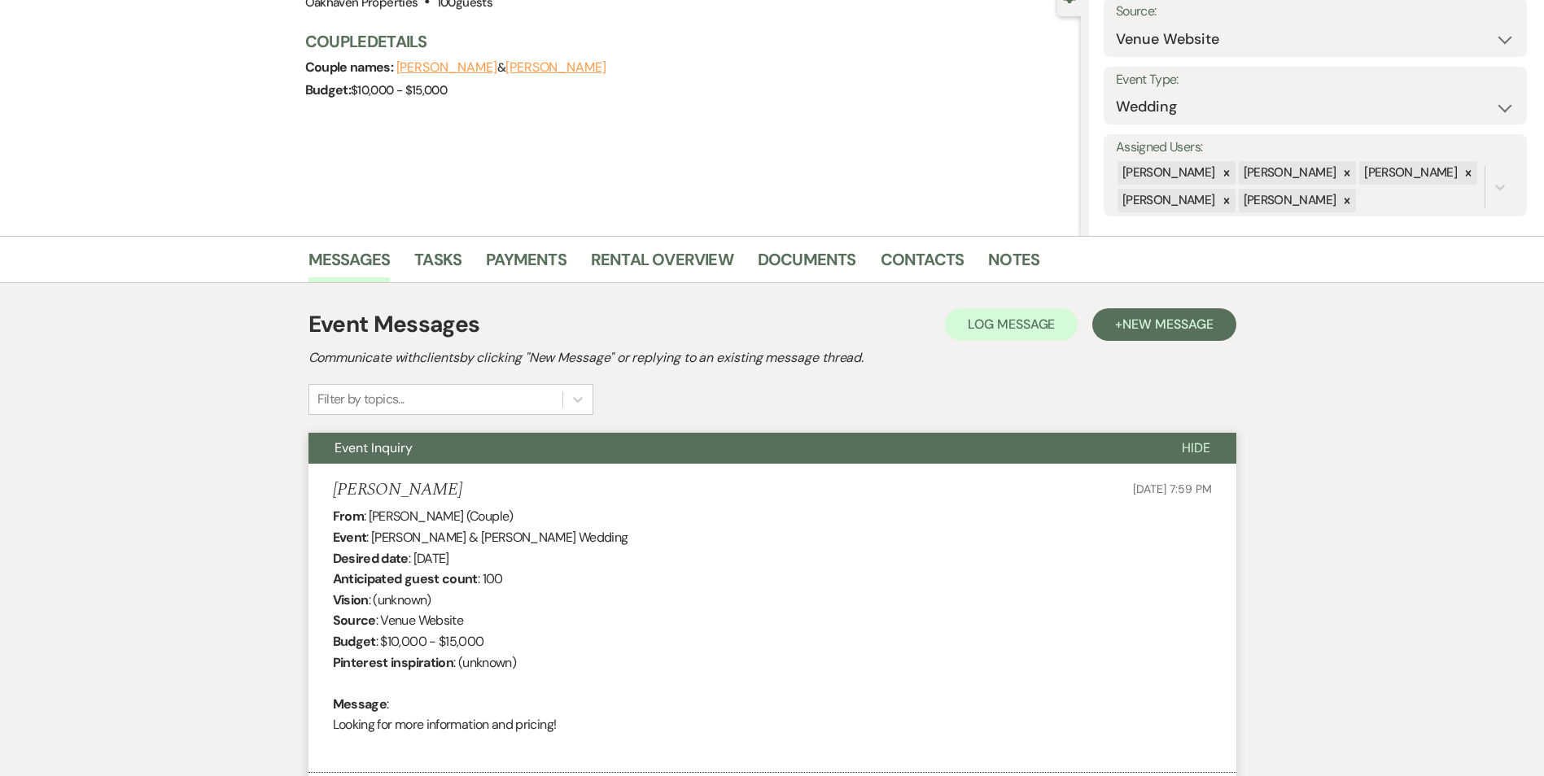
scroll to position [46, 0]
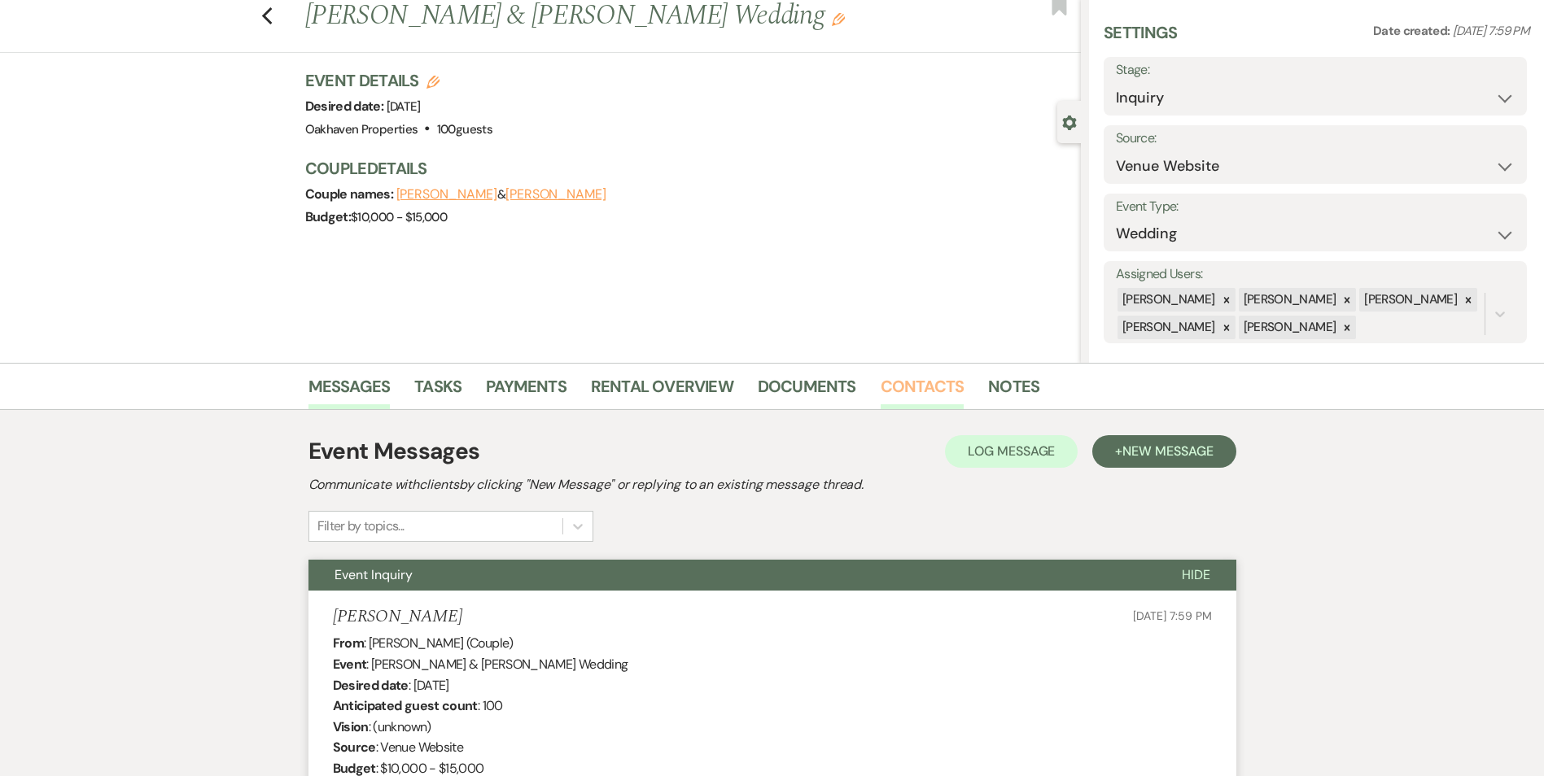
click at [930, 388] on link "Contacts" at bounding box center [922, 391] width 84 height 36
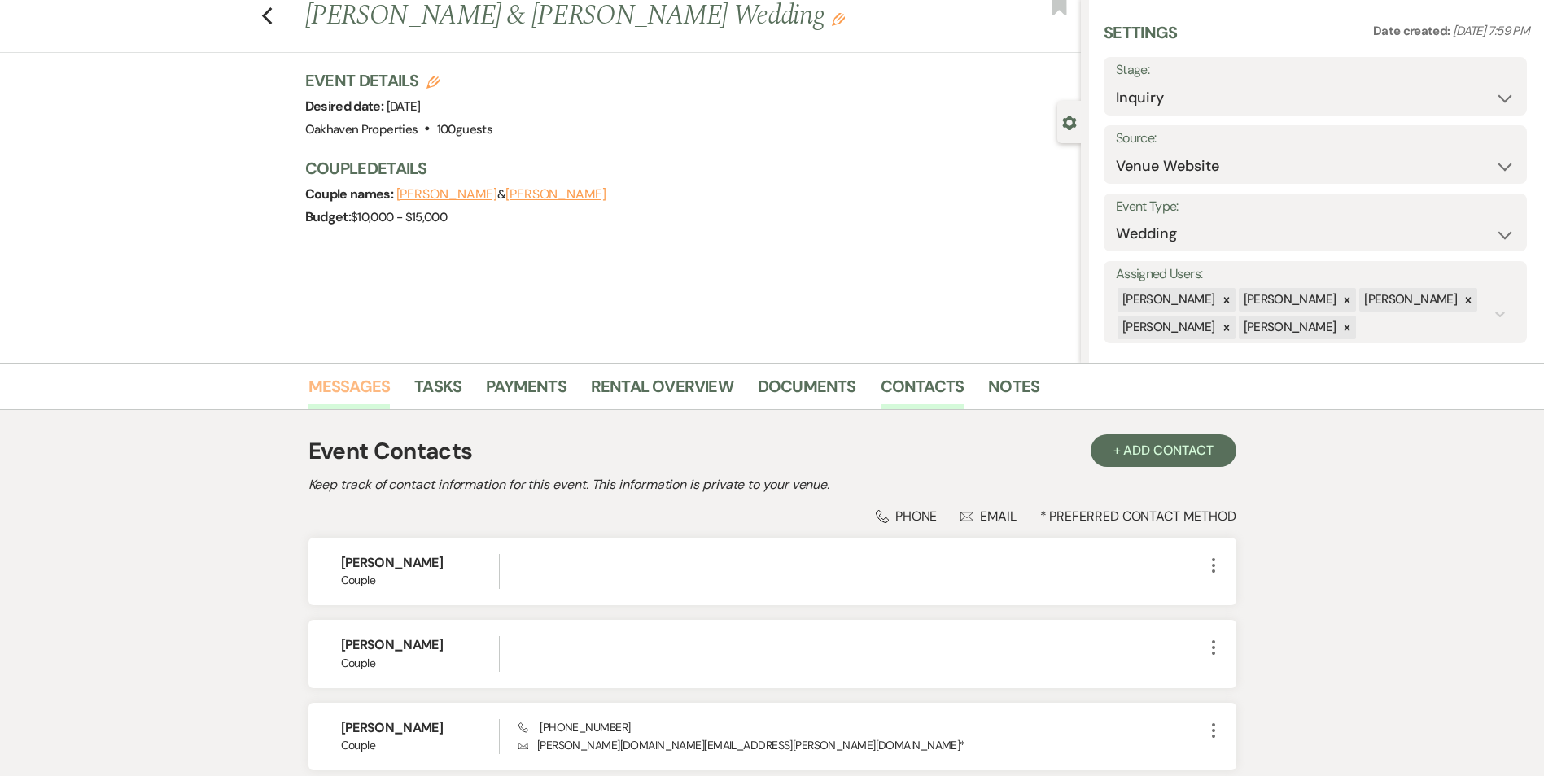
click at [308, 393] on link "Messages" at bounding box center [349, 391] width 82 height 36
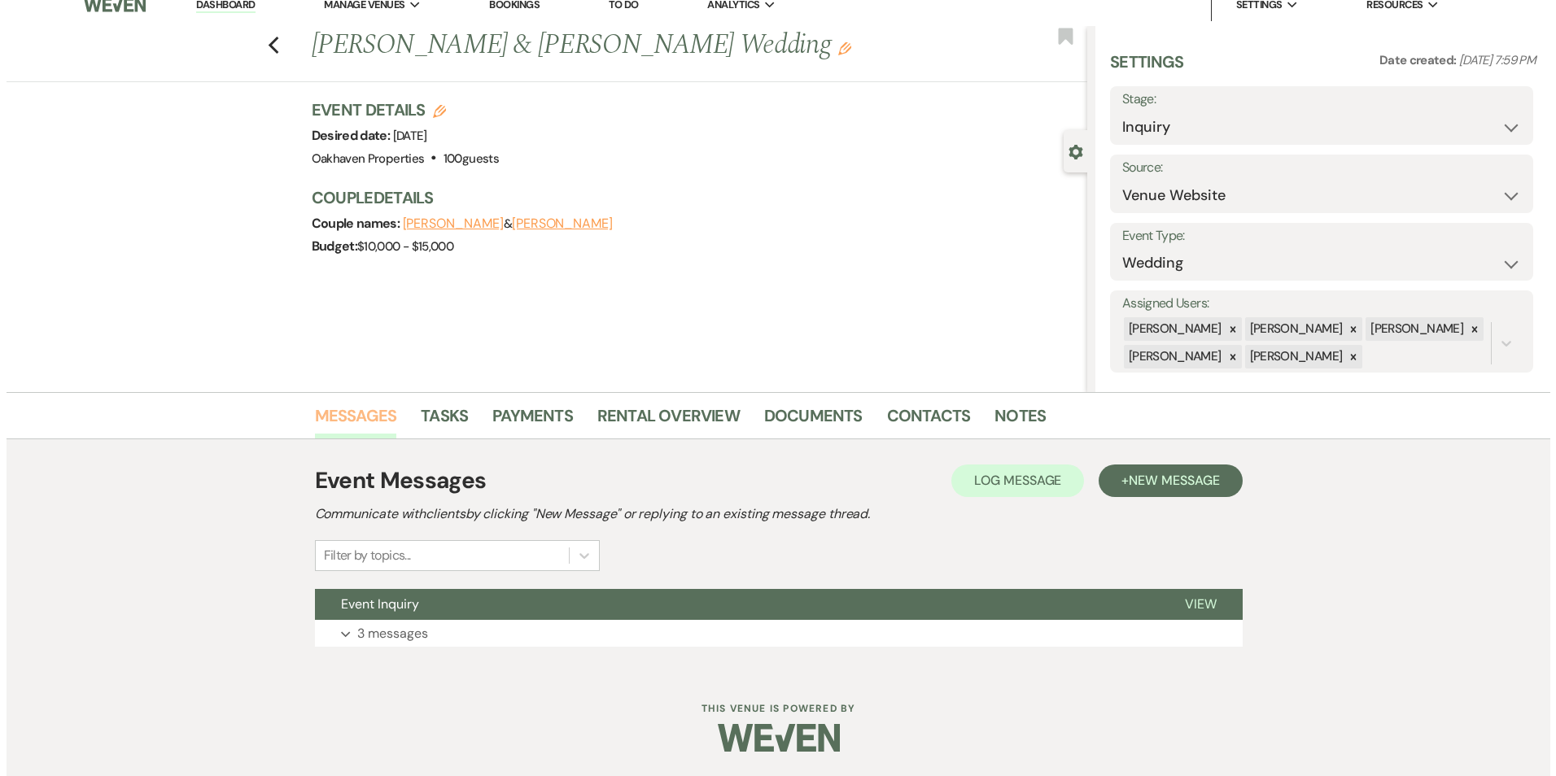
scroll to position [16, 0]
click at [948, 482] on button "Log Log Message" at bounding box center [1011, 481] width 133 height 33
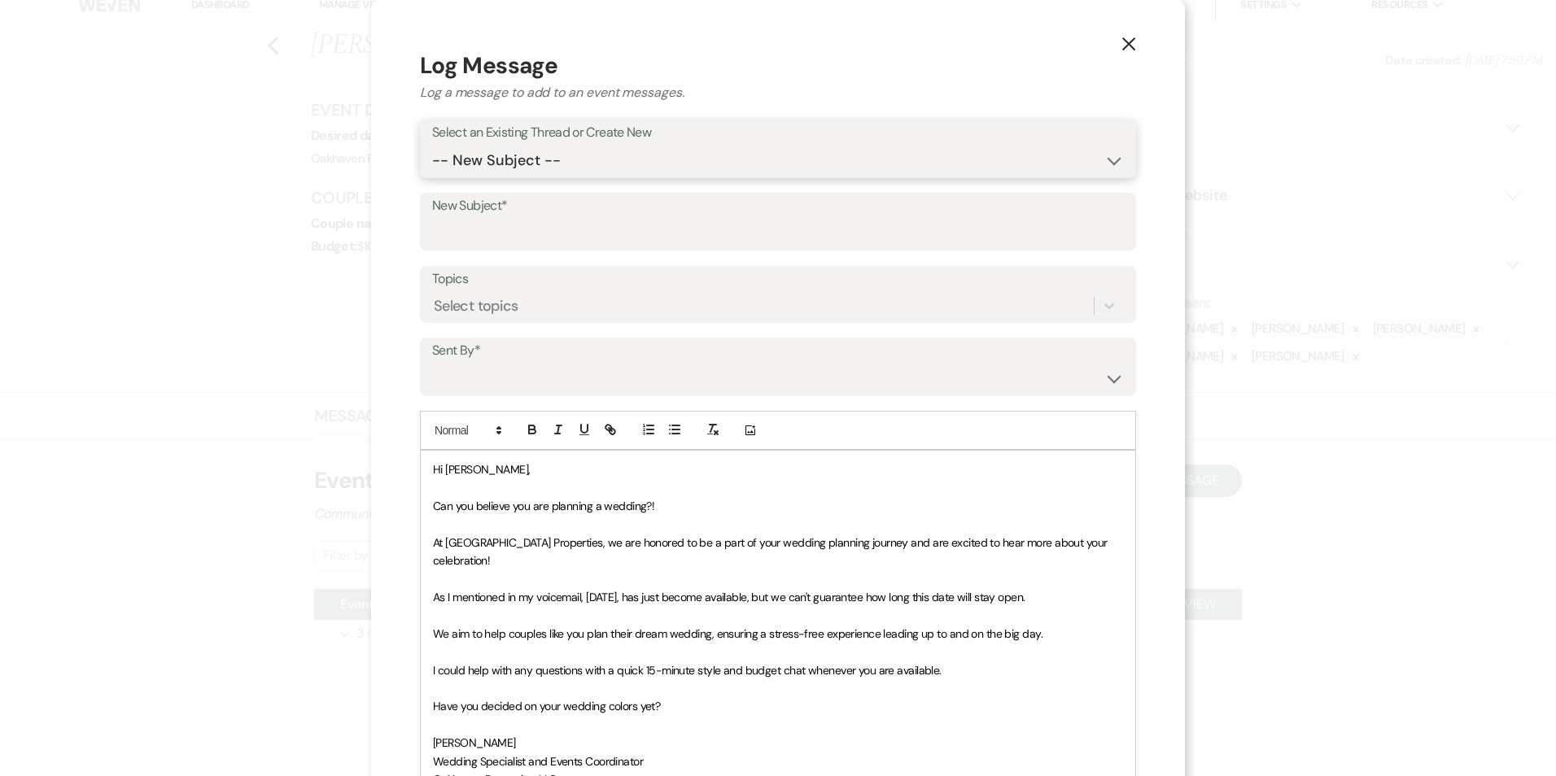
drag, startPoint x: 587, startPoint y: 152, endPoint x: 592, endPoint y: 168, distance: 17.2
click at [587, 152] on select "-- New Subject -- Event Inquiry" at bounding box center [778, 161] width 692 height 32
select select "441974"
click at [434, 145] on select "-- New Subject -- Event Inquiry" at bounding box center [778, 161] width 692 height 32
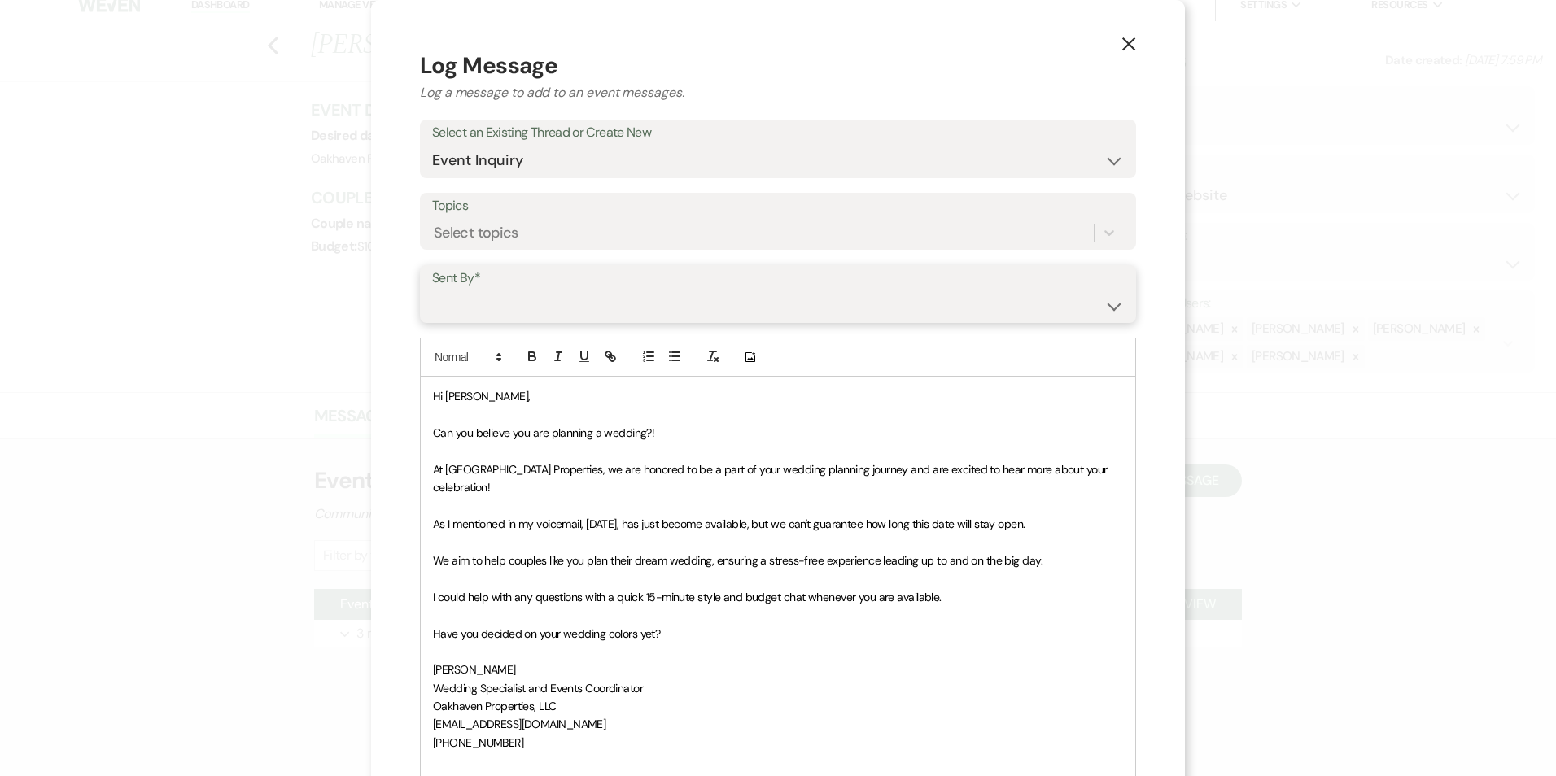
click at [559, 308] on select "Patience Ergish (pdergish@aol.com) Jeanette Wagoner (jeanette@experienceoakhave…" at bounding box center [778, 306] width 692 height 32
select select "user-127923"
click at [434, 290] on select "Patience Ergish (pdergish@aol.com) Jeanette Wagoner (jeanette@experienceoakhave…" at bounding box center [778, 306] width 692 height 32
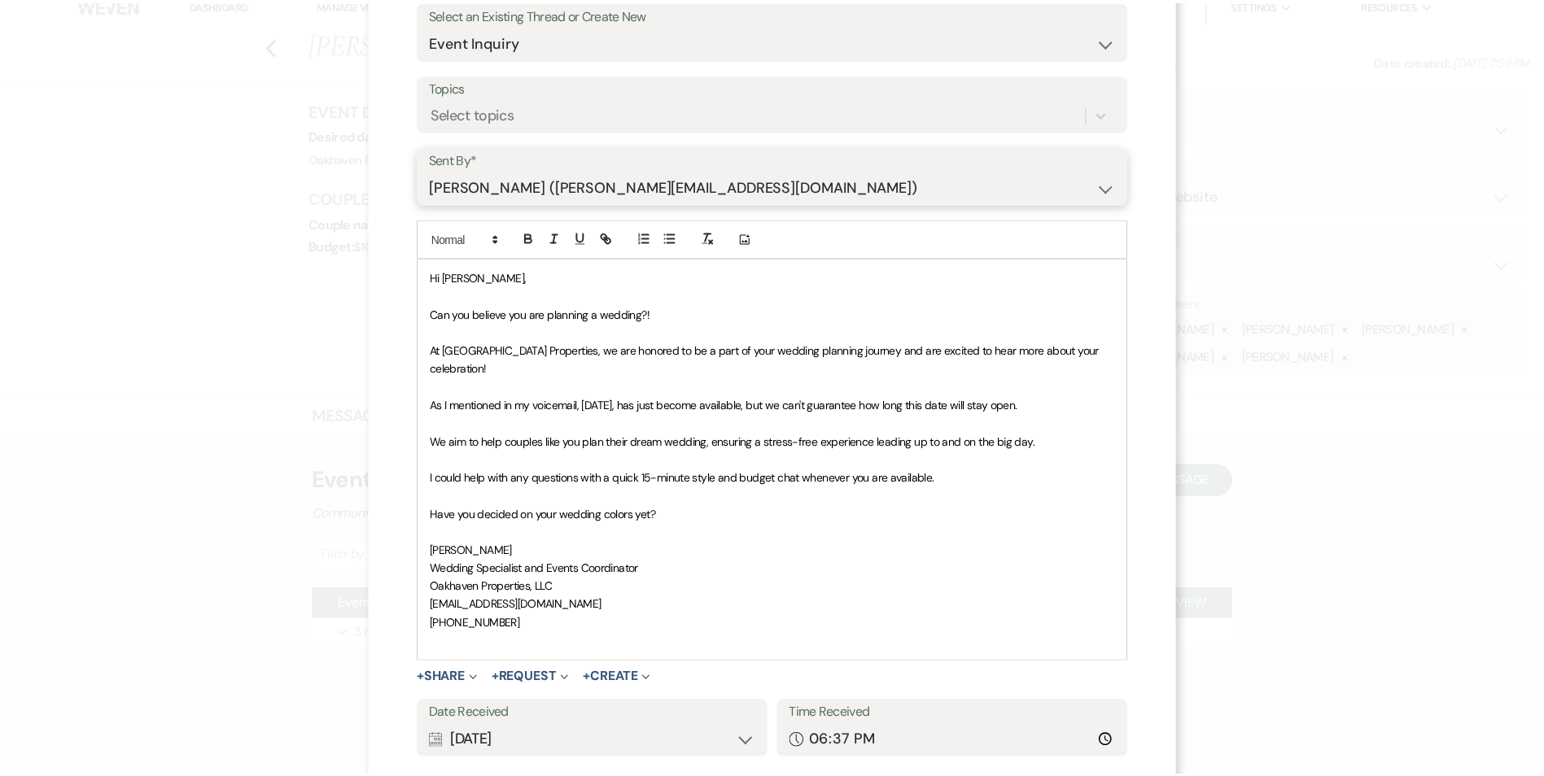
scroll to position [207, 0]
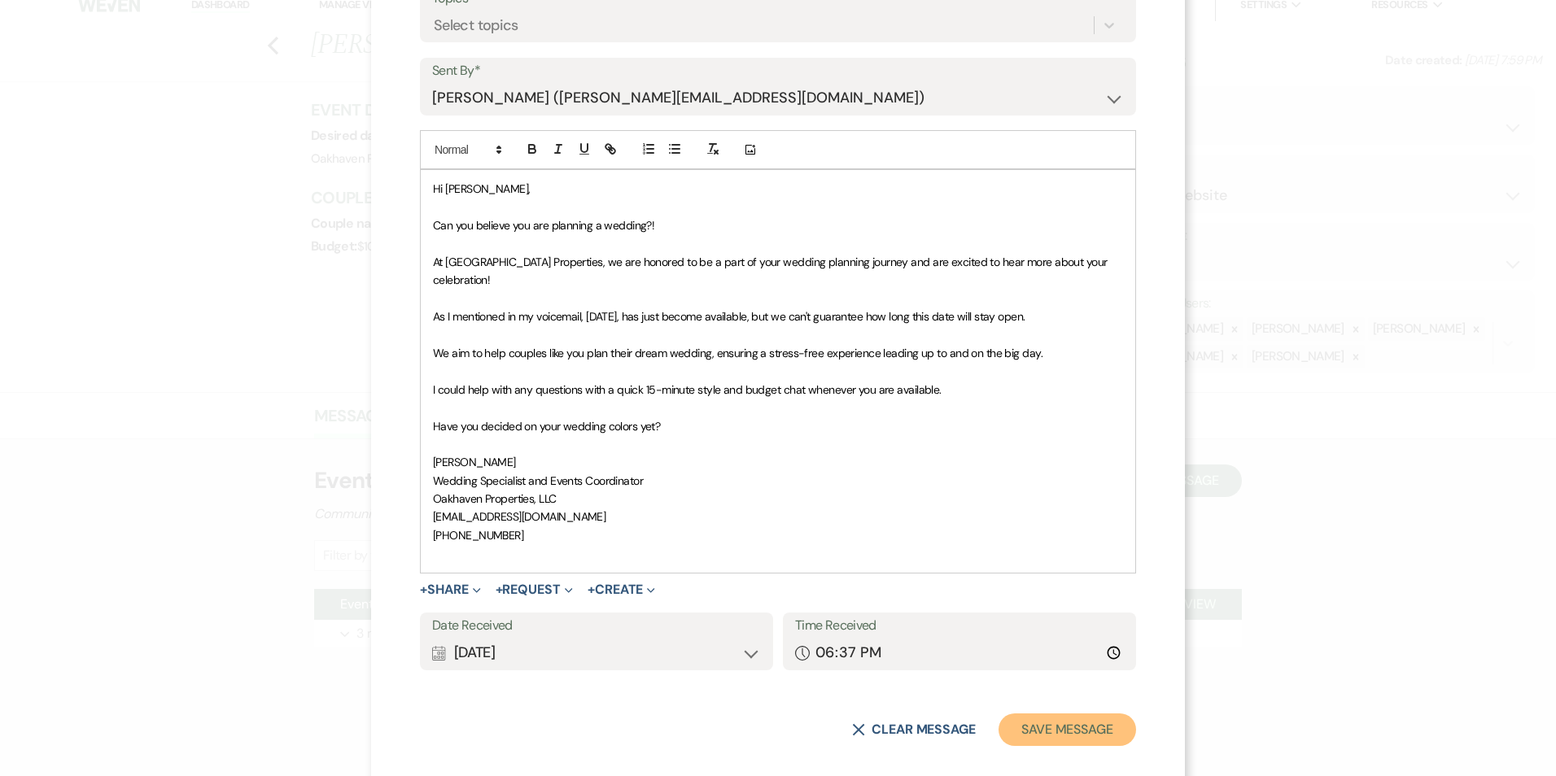
click at [1032, 714] on button "Save Message" at bounding box center [1067, 730] width 138 height 33
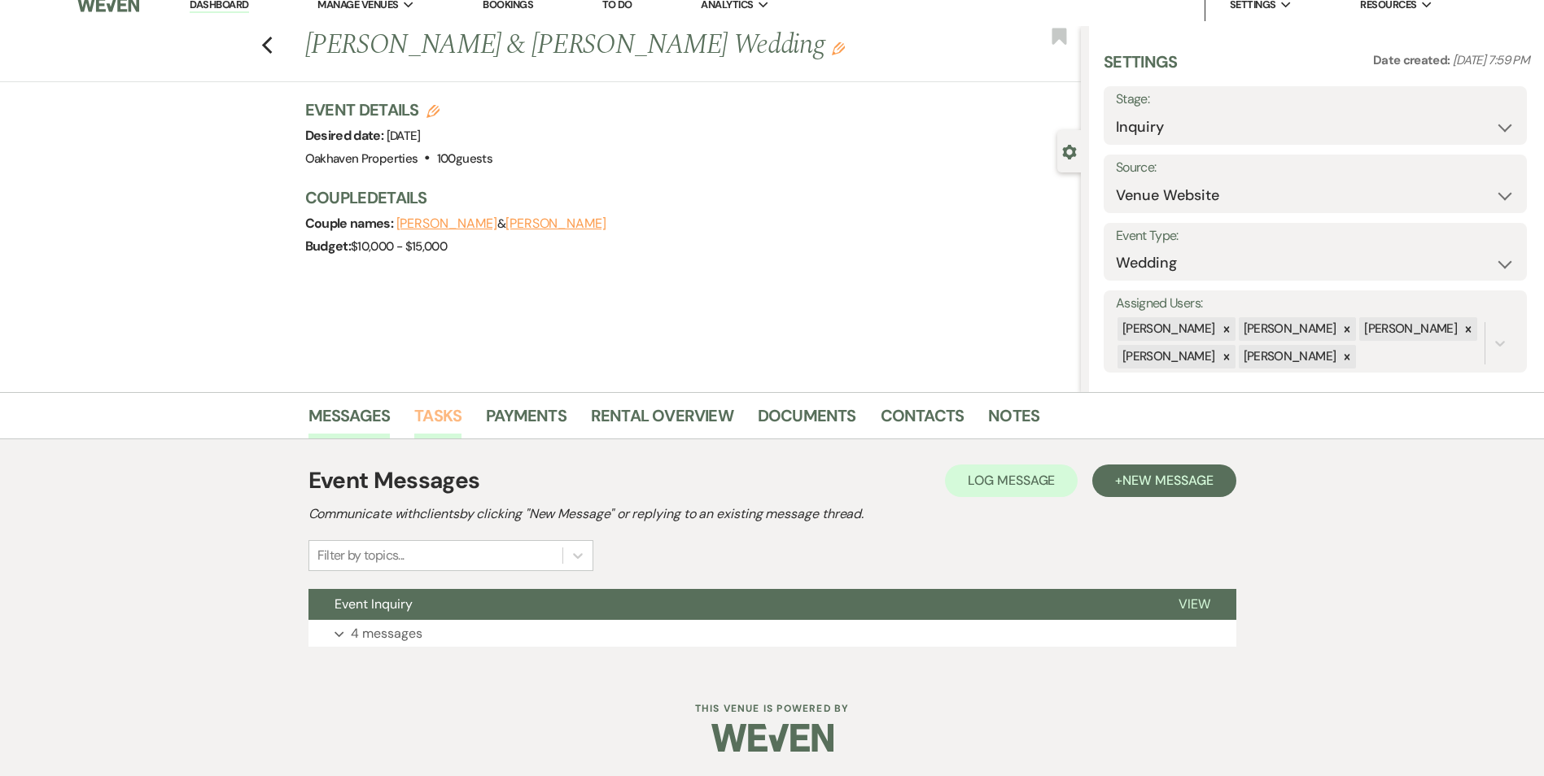
click at [452, 439] on div "Event Messages Log Log Message + New Message Communicate with clients by clicki…" at bounding box center [772, 555] width 928 height 232
click at [448, 424] on link "Tasks" at bounding box center [437, 421] width 47 height 36
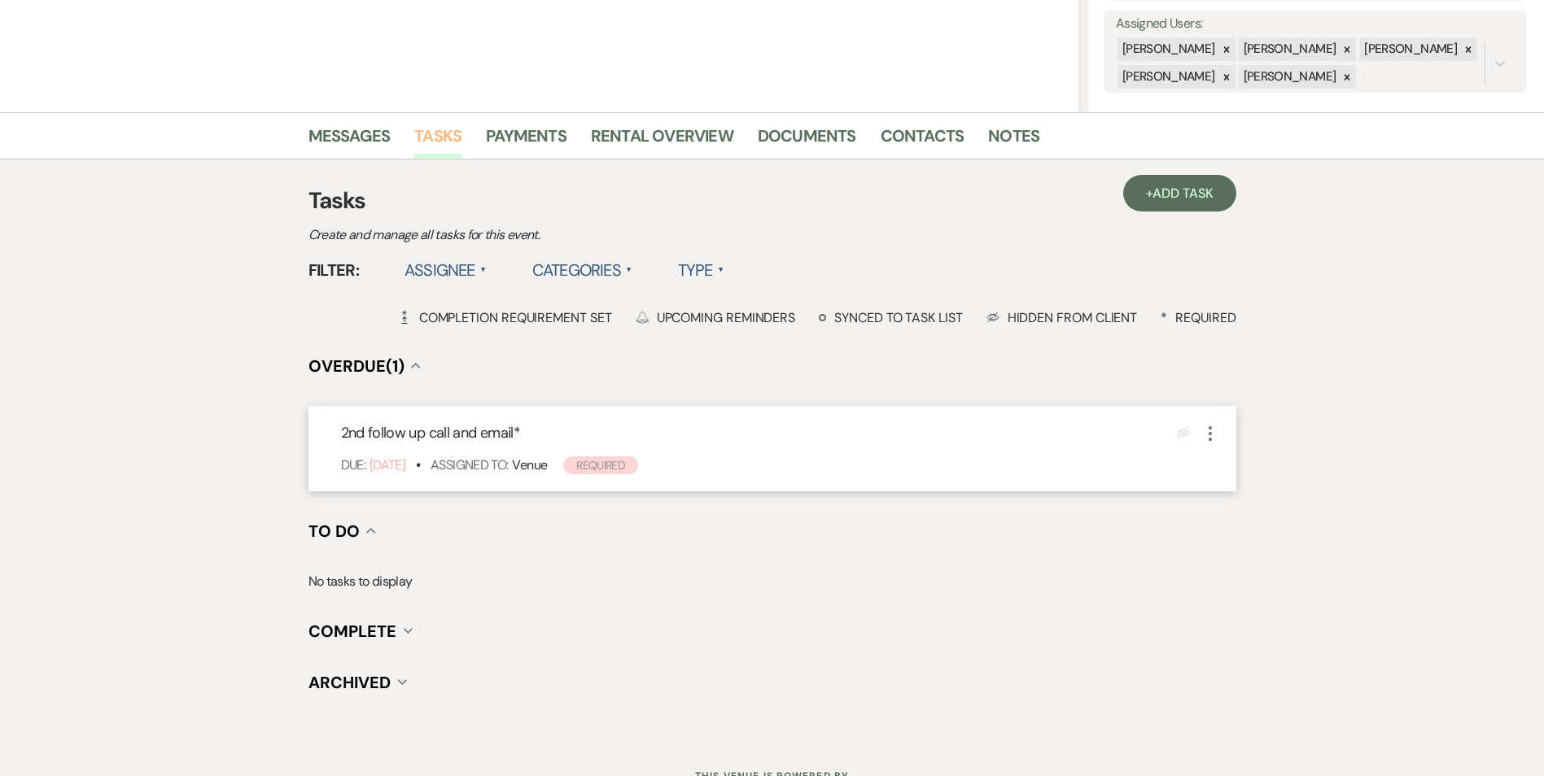
scroll to position [325, 0]
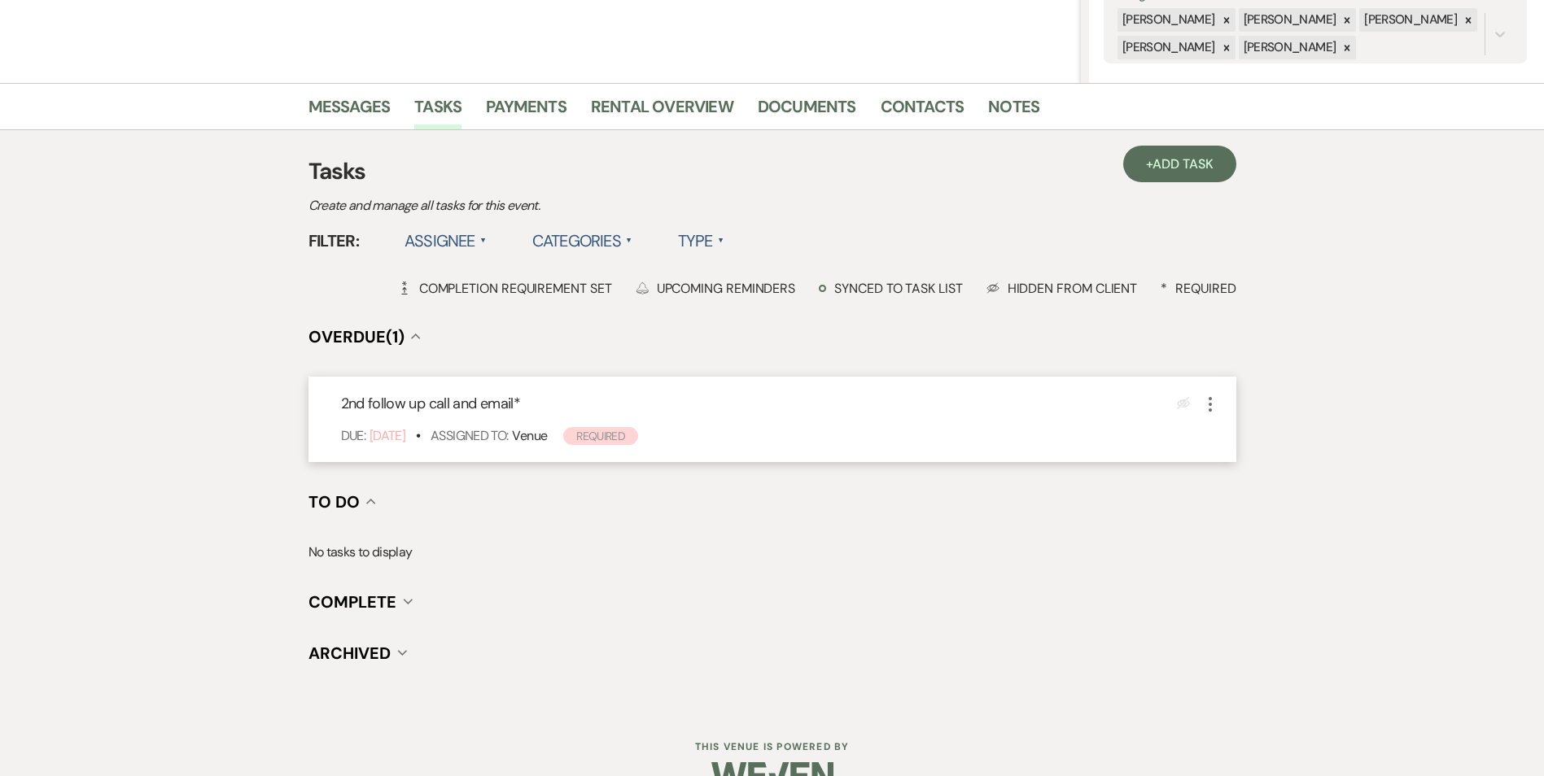
click at [1203, 404] on icon "More" at bounding box center [1210, 405] width 20 height 20
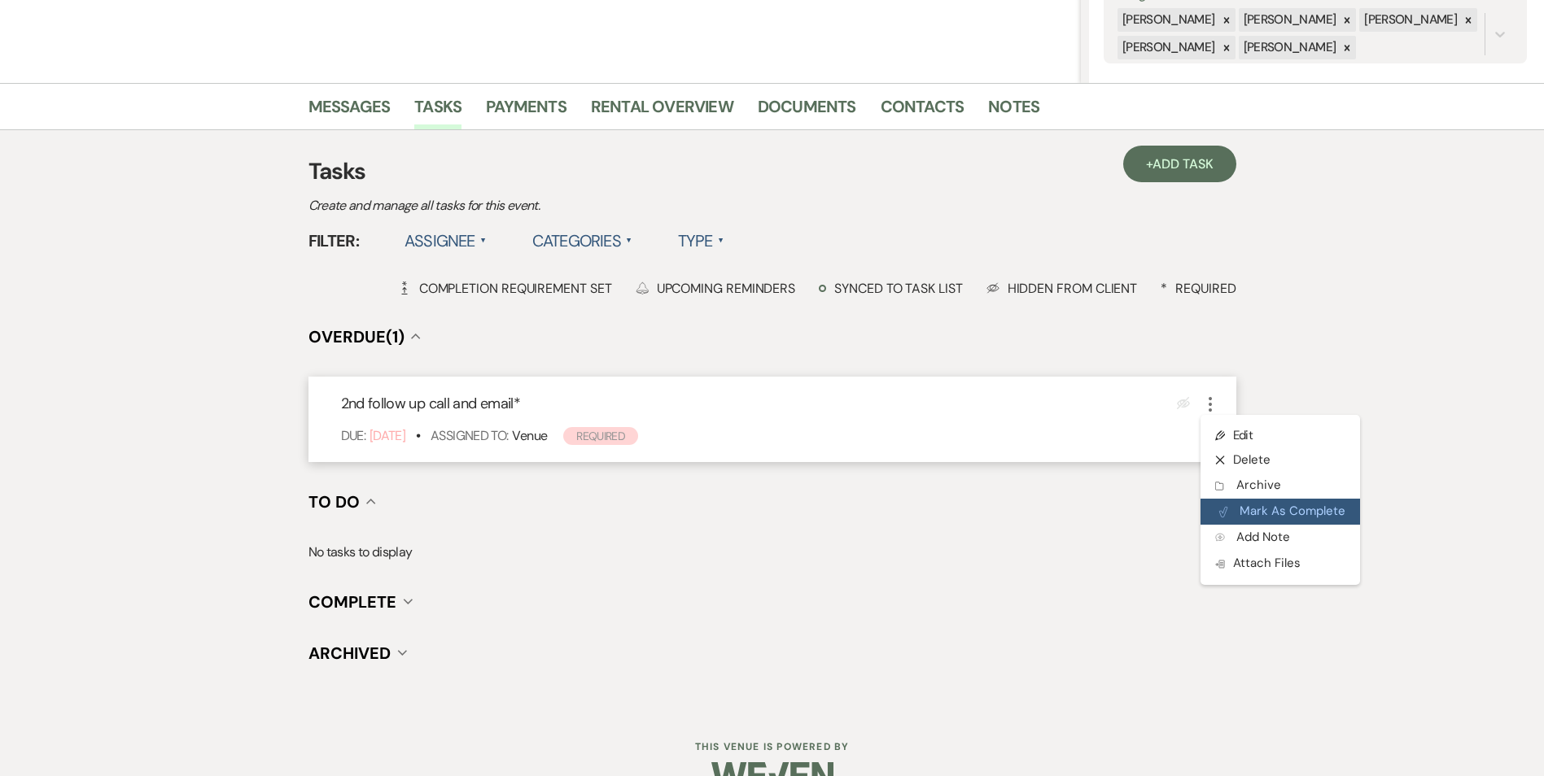
click at [1243, 514] on button "Plan Portal Link Mark As Complete" at bounding box center [1279, 512] width 159 height 26
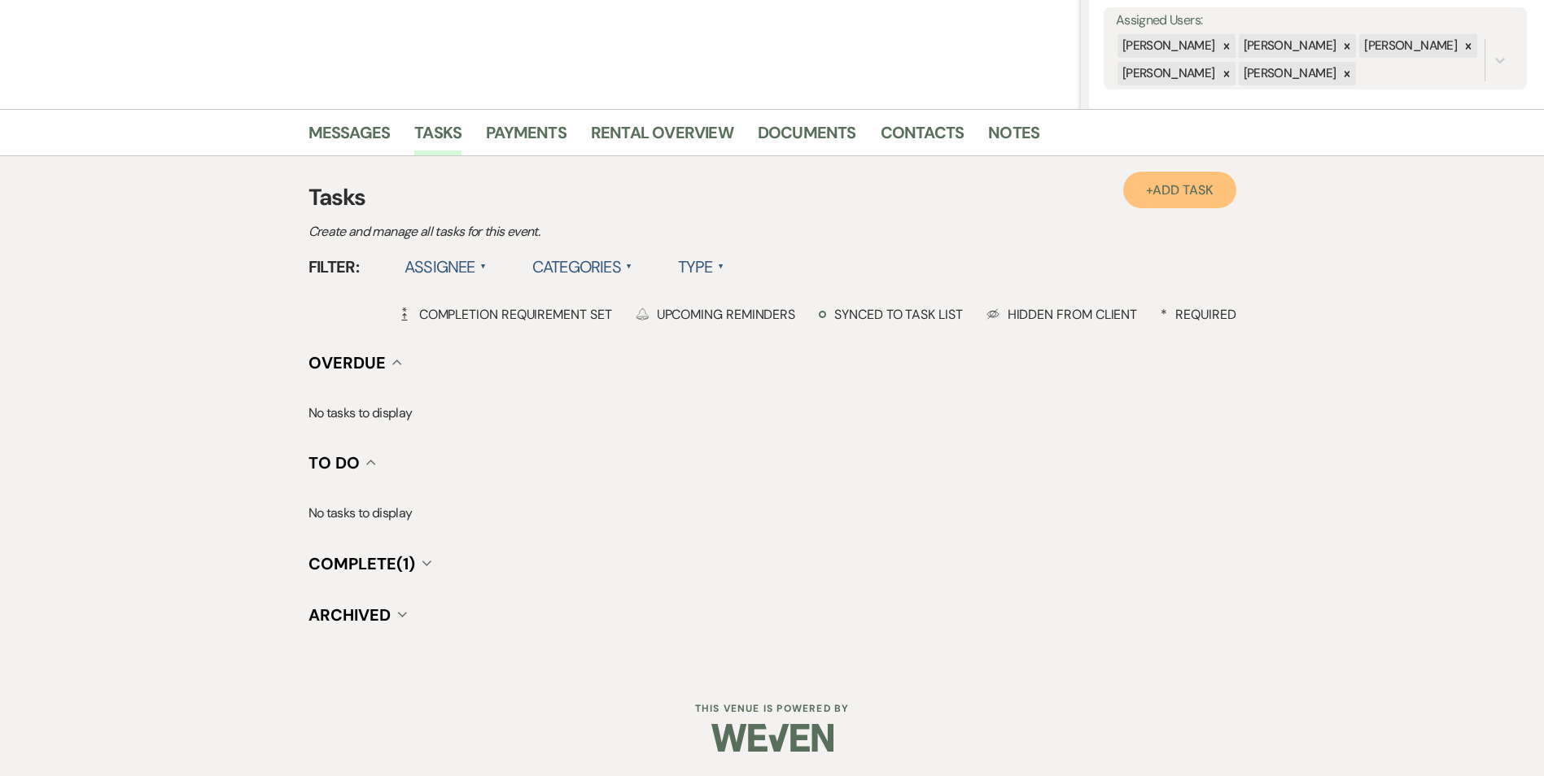
click at [1179, 196] on span "Add Task" at bounding box center [1182, 189] width 60 height 17
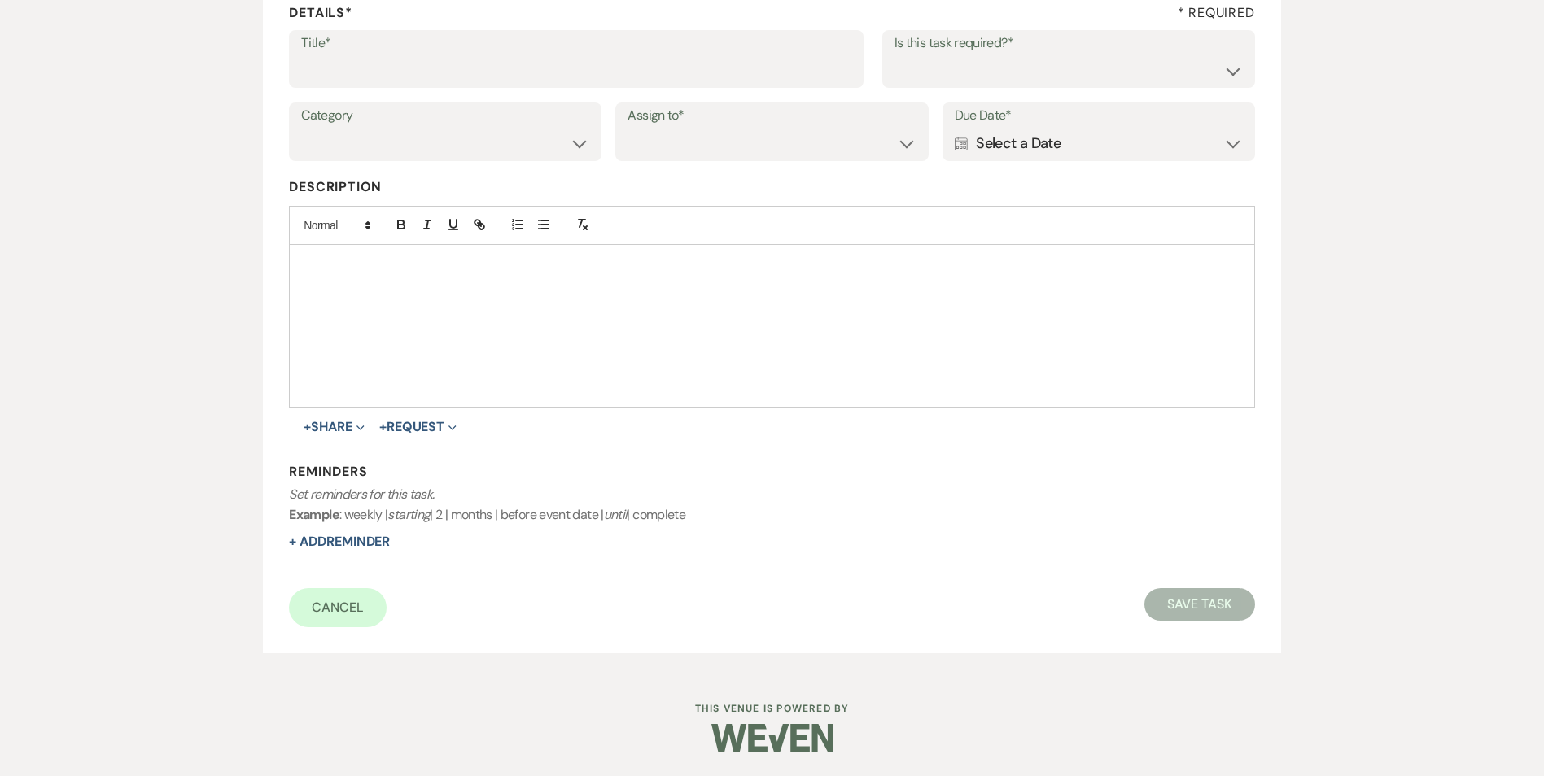
scroll to position [250, 0]
click at [347, 76] on input "Title*" at bounding box center [576, 71] width 550 height 32
type input "3rd follow up text and promo email"
drag, startPoint x: 979, startPoint y: 79, endPoint x: 964, endPoint y: 84, distance: 15.4
click at [979, 79] on select "Yes No" at bounding box center [1068, 71] width 348 height 32
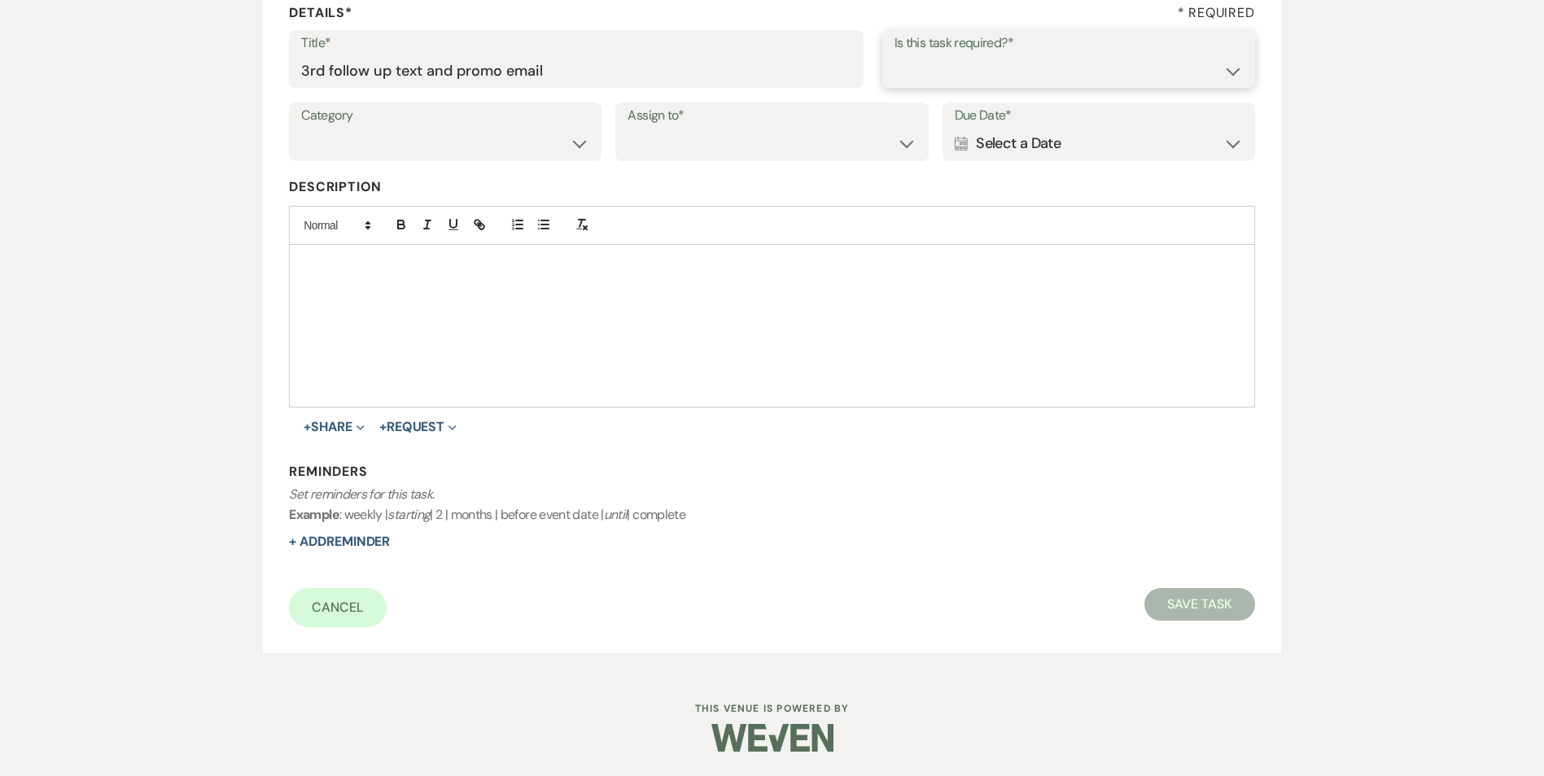
select select "true"
click at [894, 55] on select "Yes No" at bounding box center [1068, 71] width 348 height 32
click at [439, 156] on select "Venue Vendors Guests Details Finalize & Share" at bounding box center [445, 144] width 288 height 32
select select "31"
click at [301, 128] on select "Venue Vendors Guests Details Finalize & Share" at bounding box center [445, 144] width 288 height 32
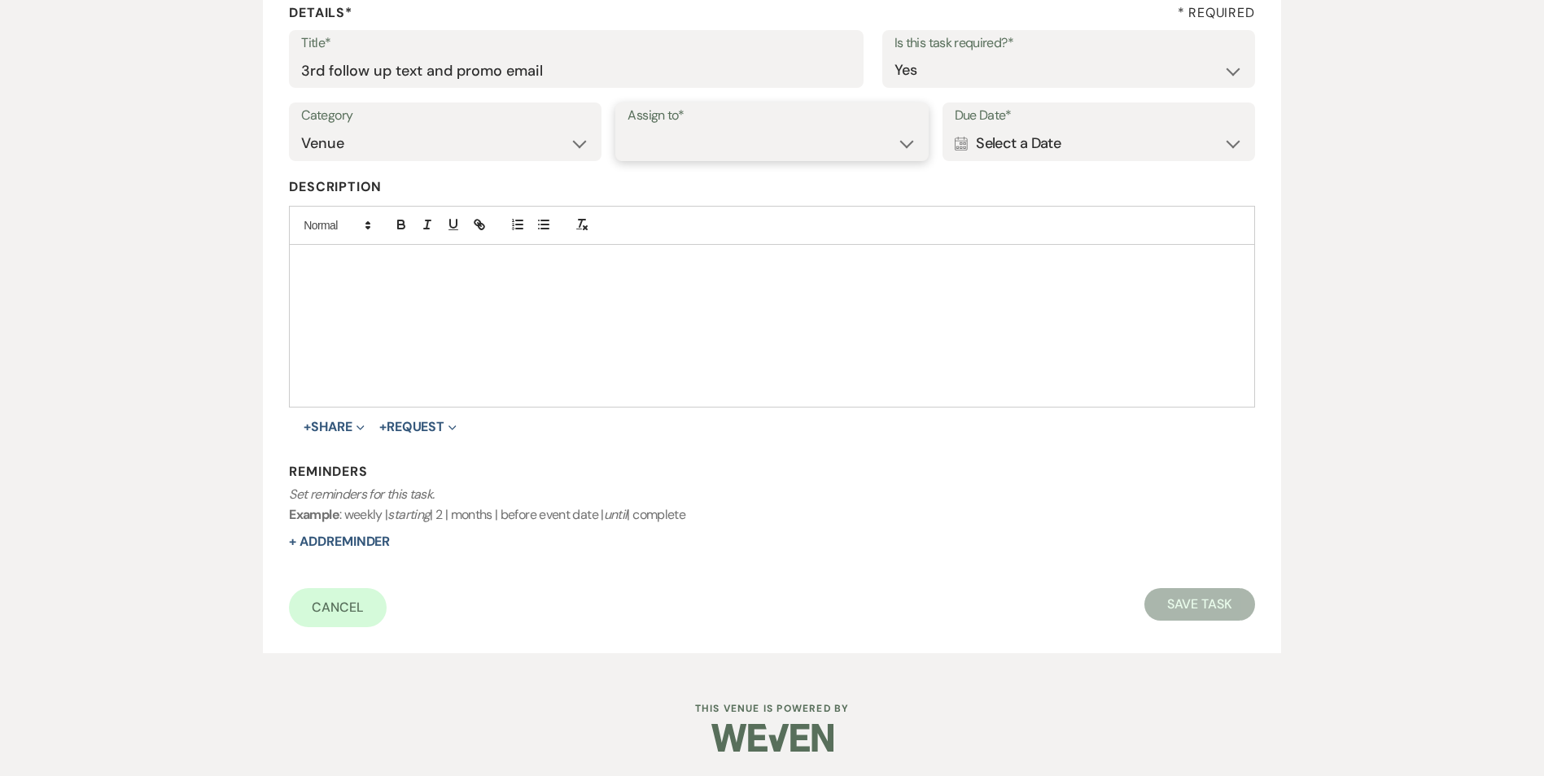
click at [650, 149] on select "Venue Client" at bounding box center [771, 144] width 288 height 32
select select "venueHost"
click at [627, 128] on select "Venue Client" at bounding box center [771, 144] width 288 height 32
click at [1013, 137] on div "Calendar Select a Date Expand" at bounding box center [1098, 144] width 288 height 32
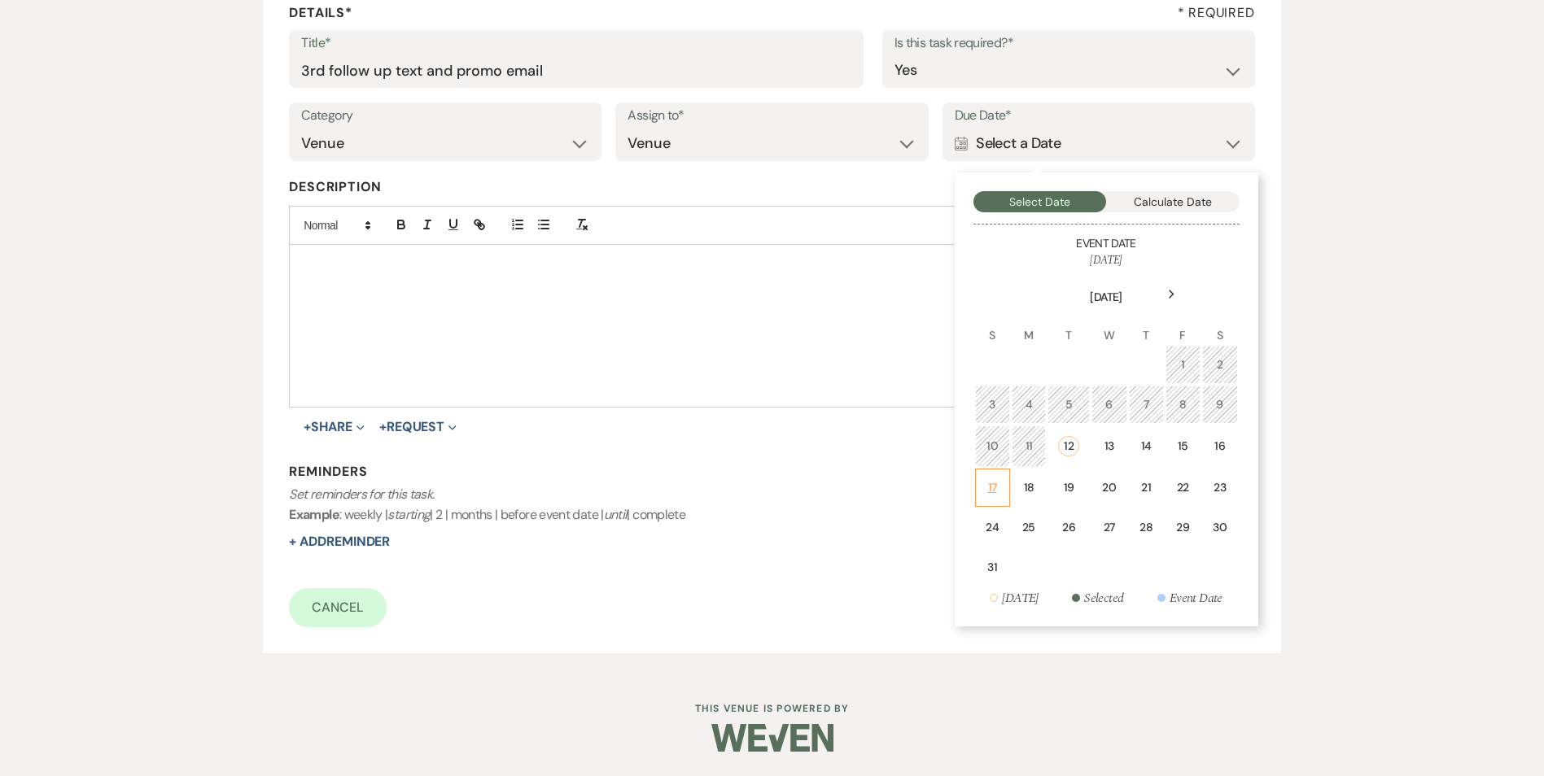
click at [984, 489] on td "17" at bounding box center [992, 488] width 35 height 38
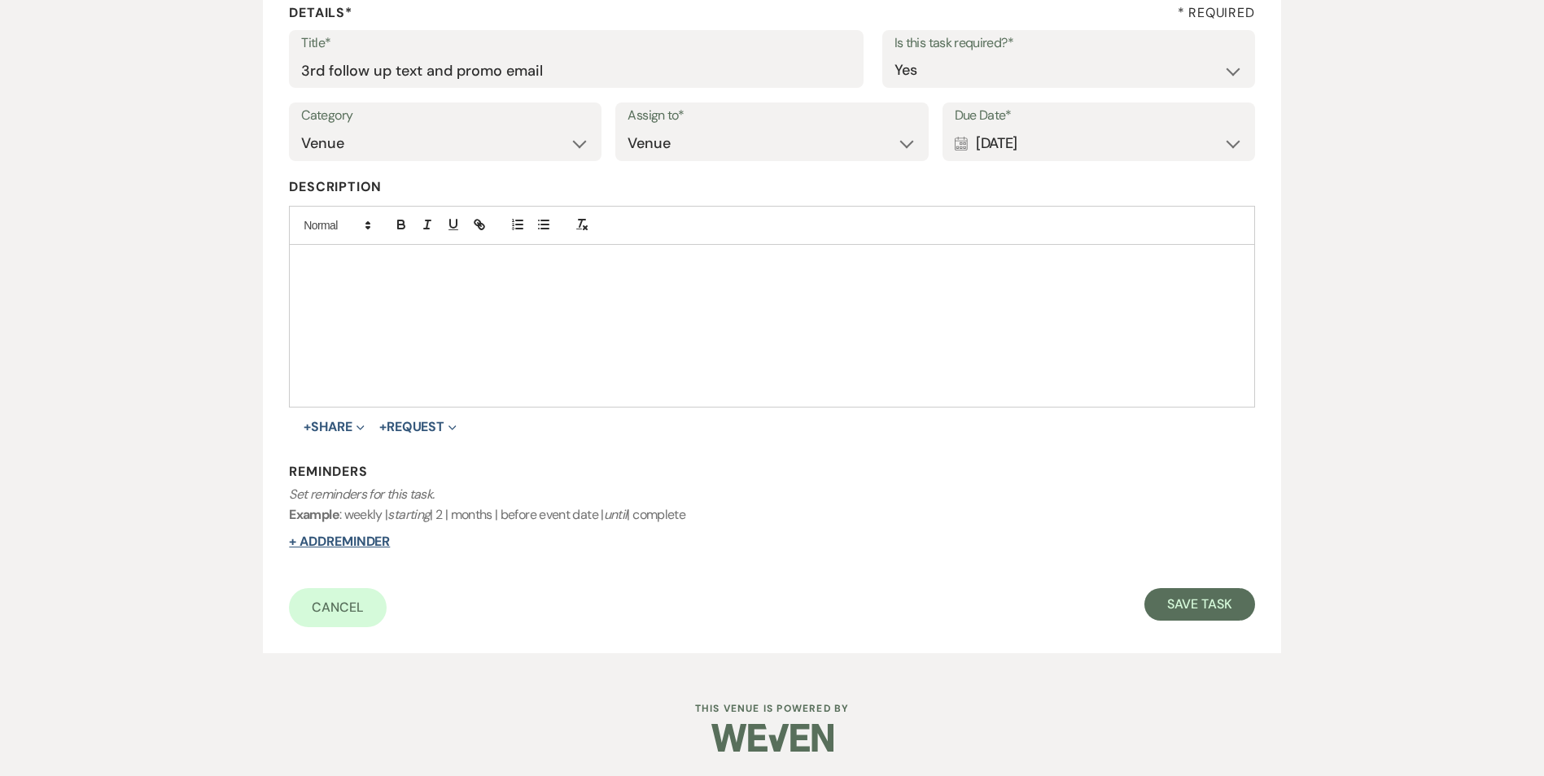
click at [338, 546] on button "+ Add Reminder" at bounding box center [339, 541] width 101 height 13
select select "host"
select select "days"
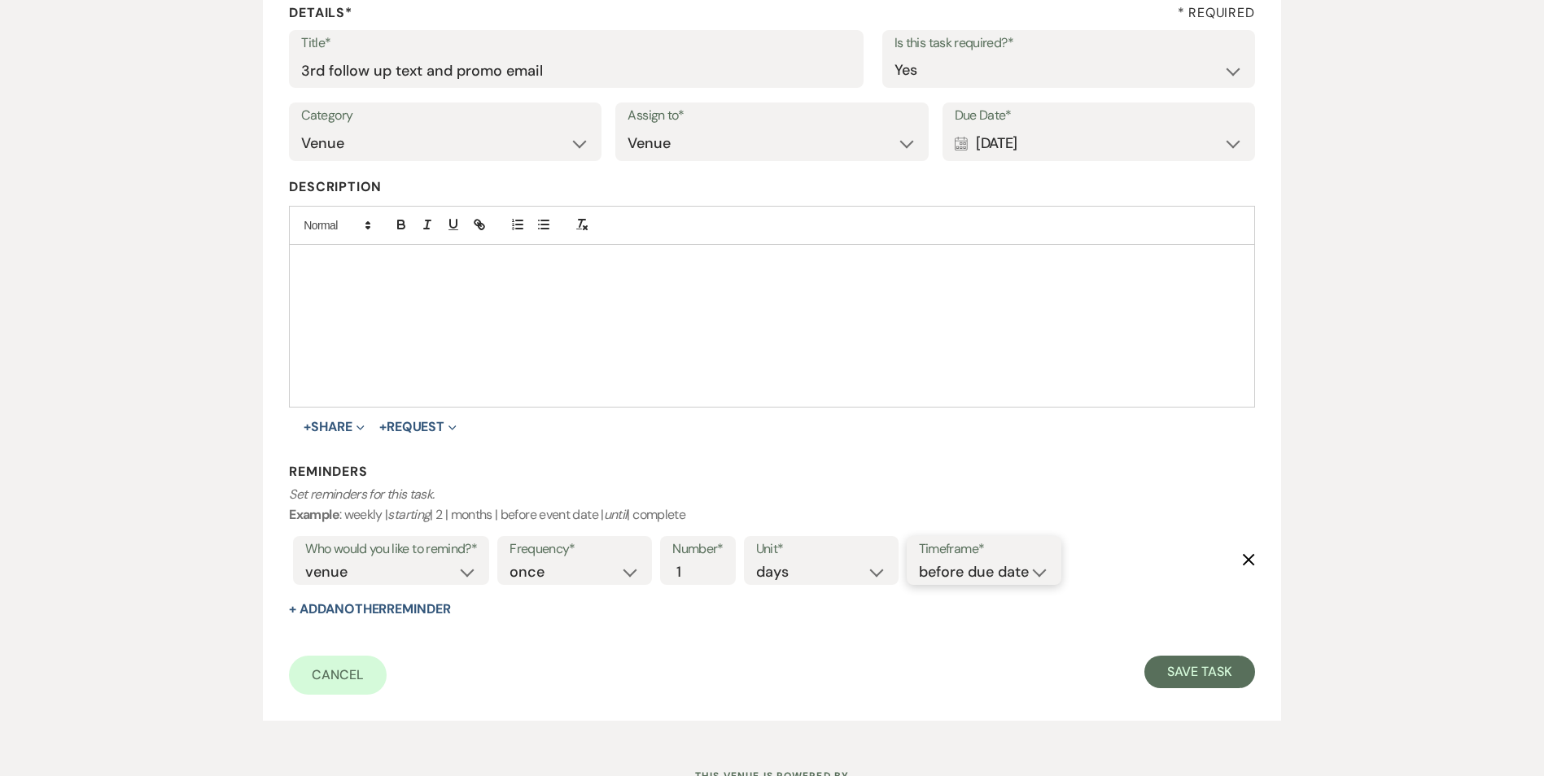
click at [966, 576] on select "before due date after due date on due date on custom date" at bounding box center [984, 572] width 130 height 22
select select "onDueDate"
click at [919, 561] on select "before due date after due date on due date on custom date" at bounding box center [984, 572] width 130 height 22
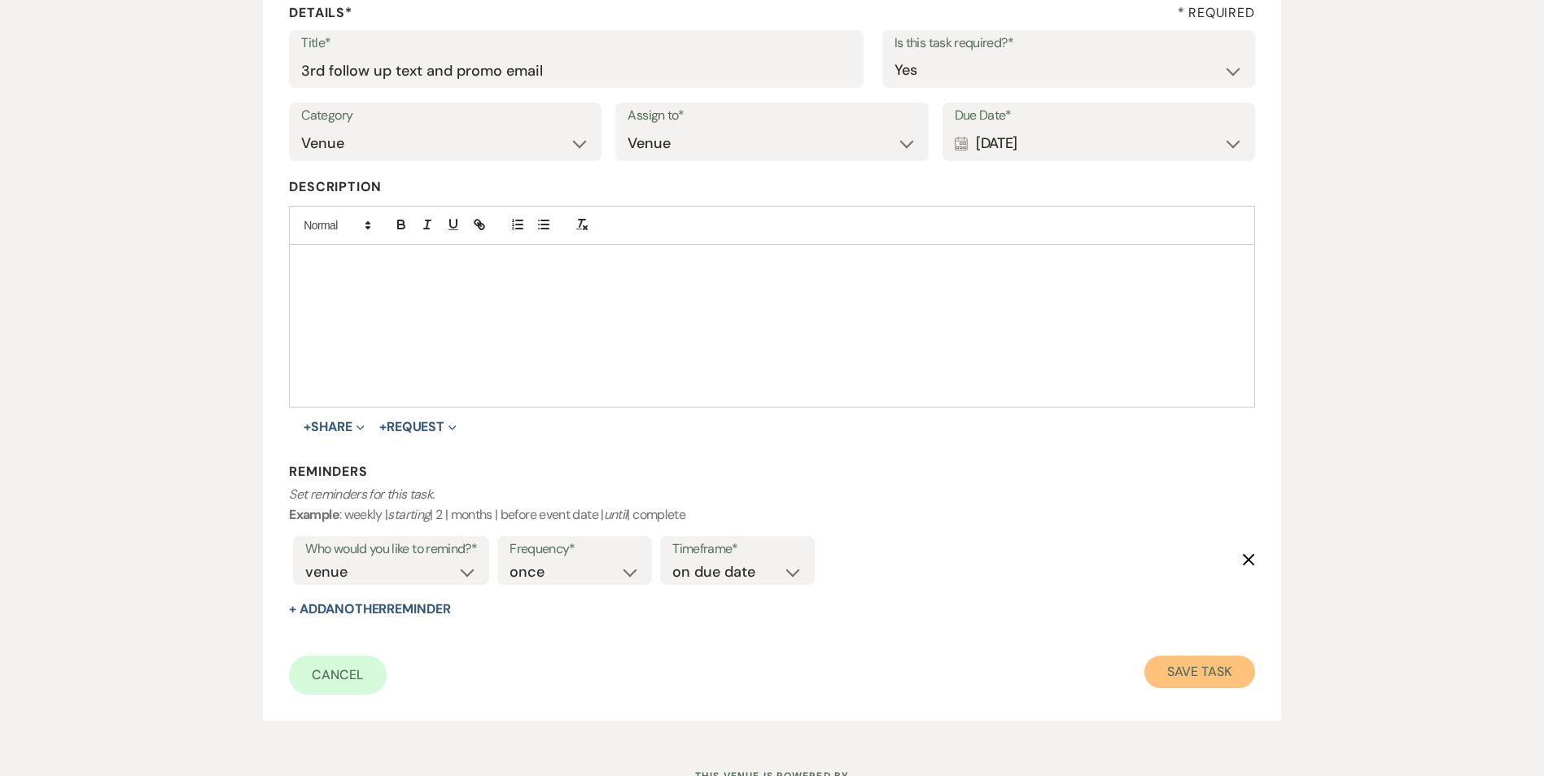
click at [1205, 675] on button "Save Task" at bounding box center [1199, 672] width 110 height 33
select select "5"
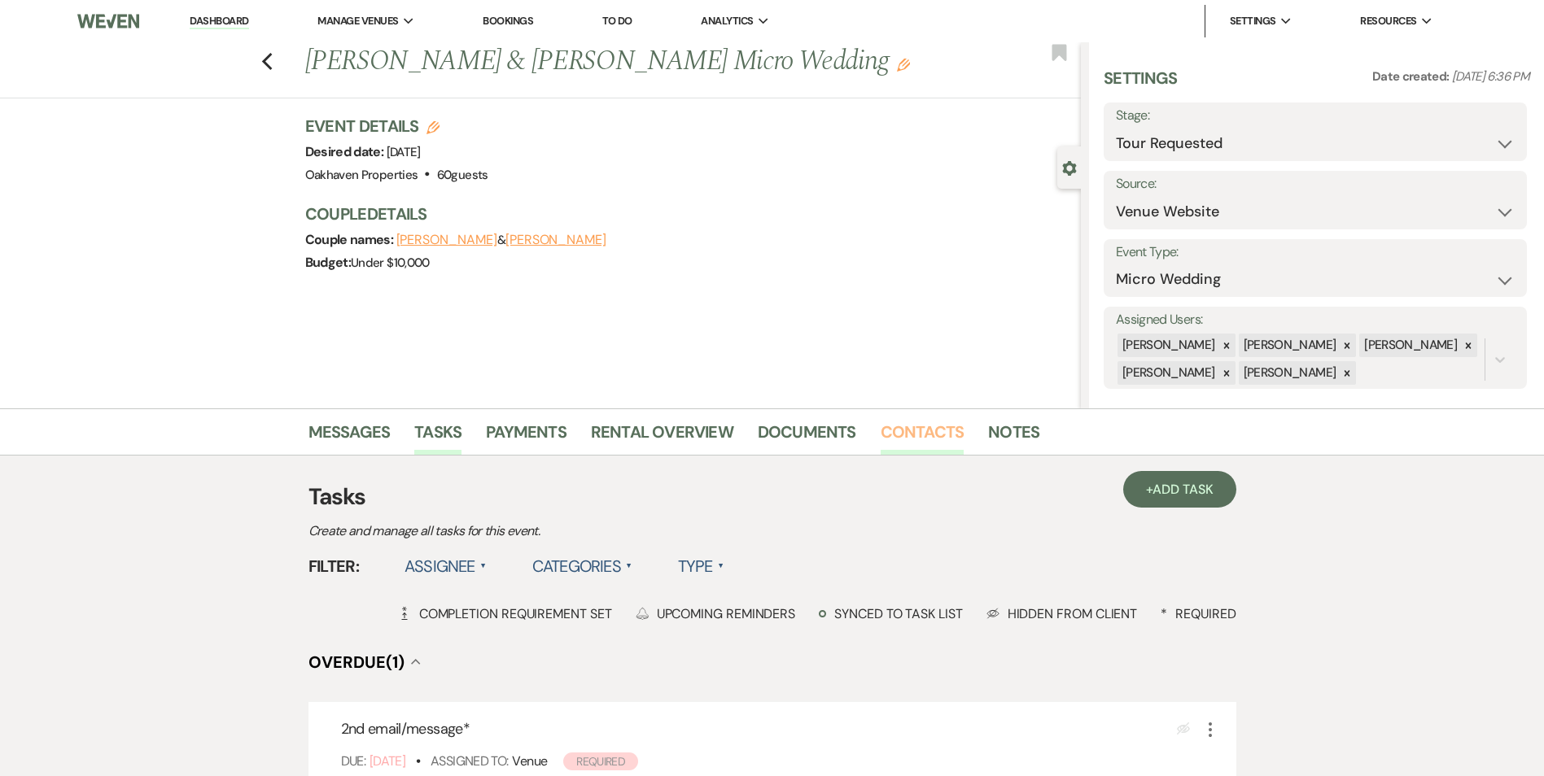
scroll to position [81, 0]
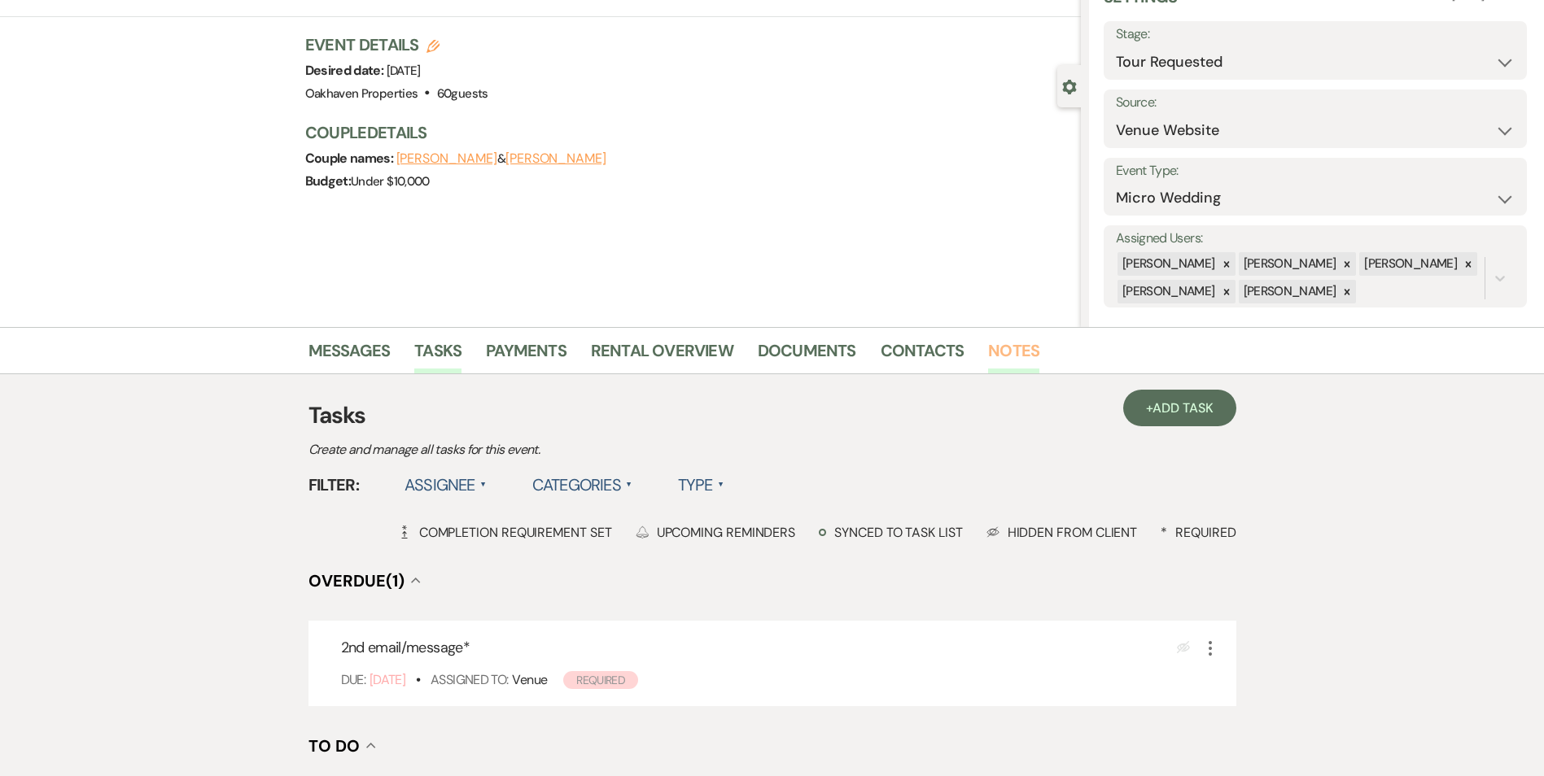
click at [1014, 358] on link "Notes" at bounding box center [1013, 356] width 51 height 36
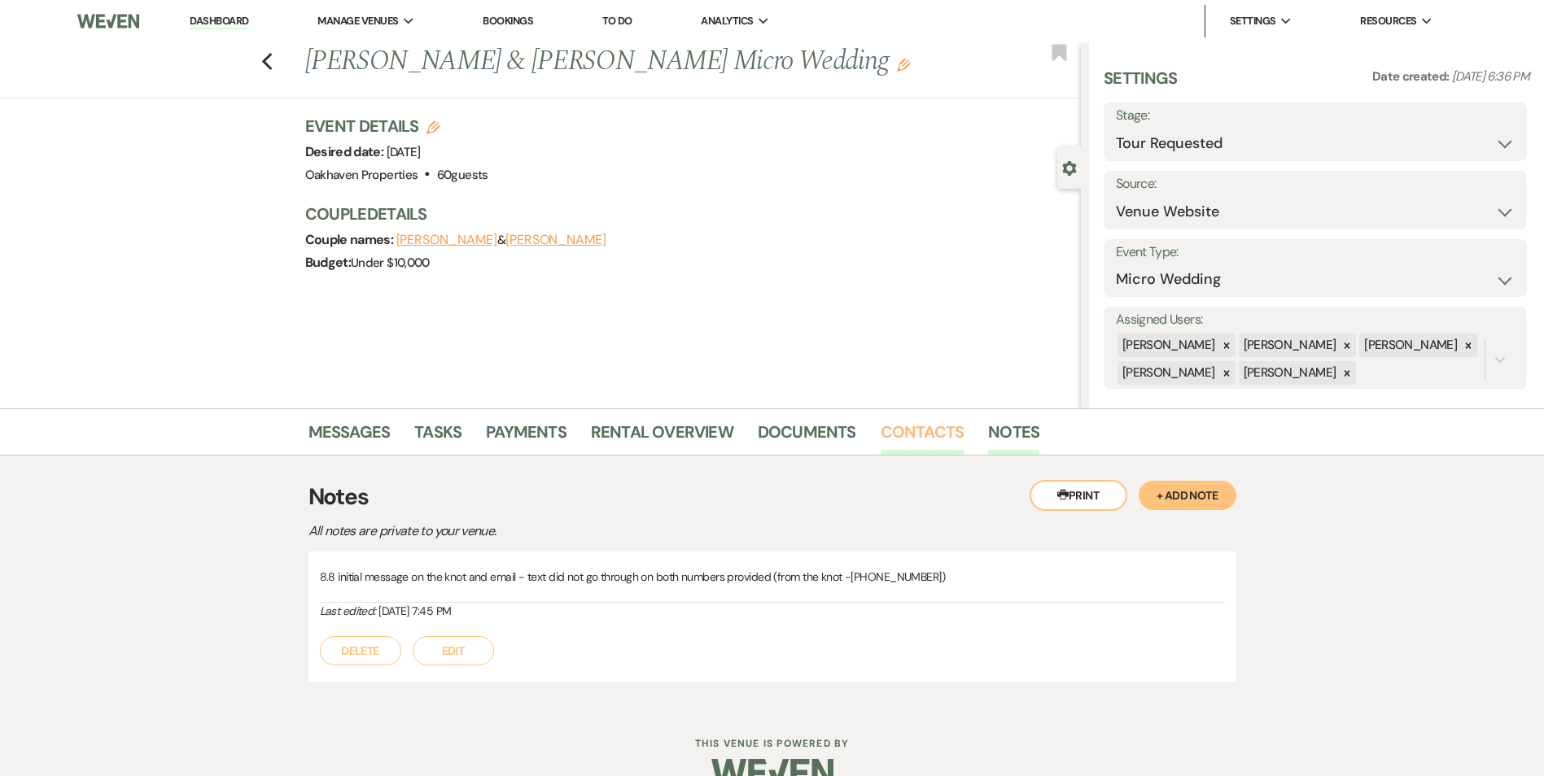
click at [932, 419] on li "Contacts" at bounding box center [934, 435] width 108 height 39
drag, startPoint x: 932, startPoint y: 419, endPoint x: 931, endPoint y: 428, distance: 9.1
click at [931, 428] on link "Contacts" at bounding box center [922, 437] width 84 height 36
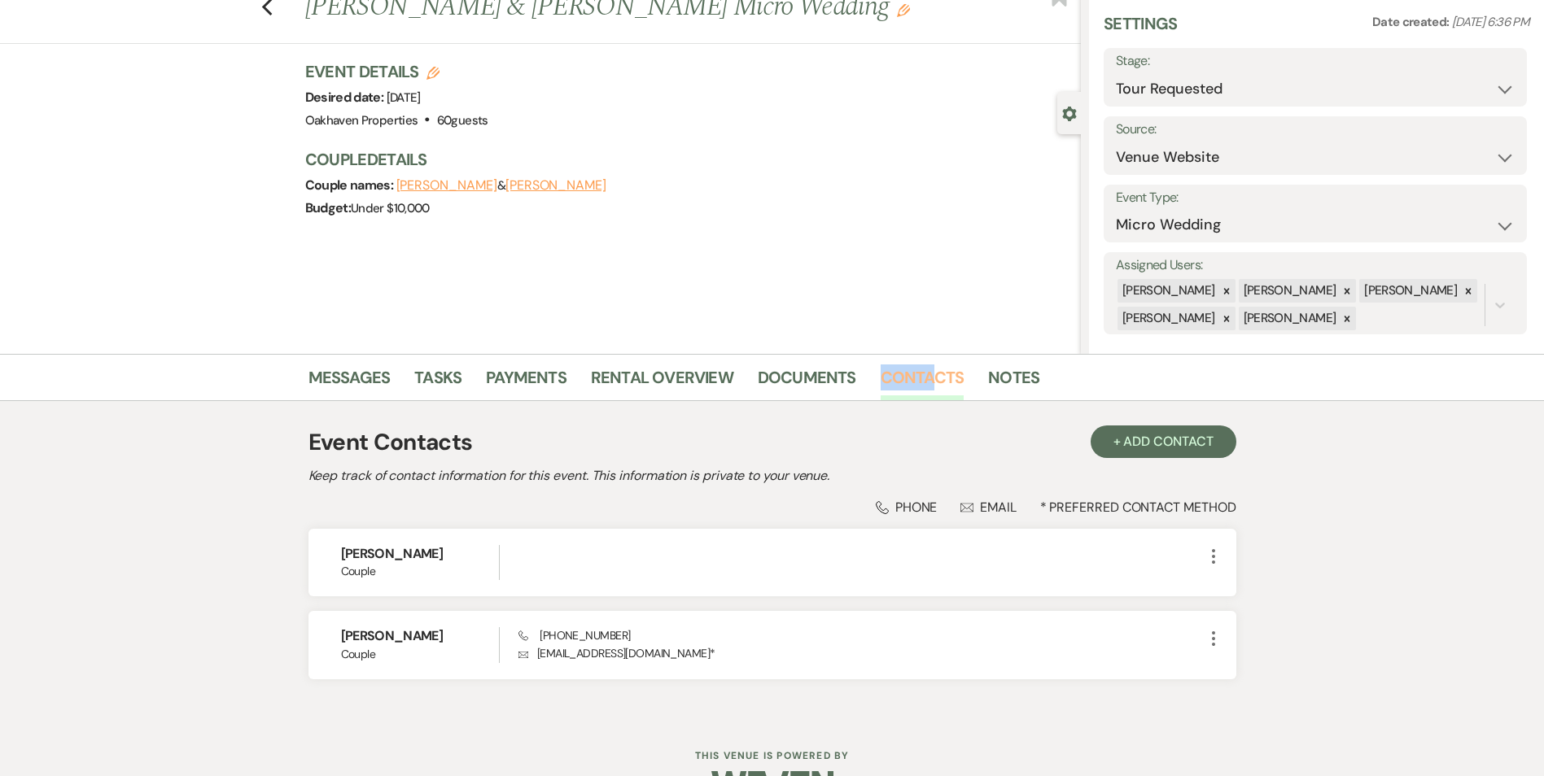
scroll to position [81, 0]
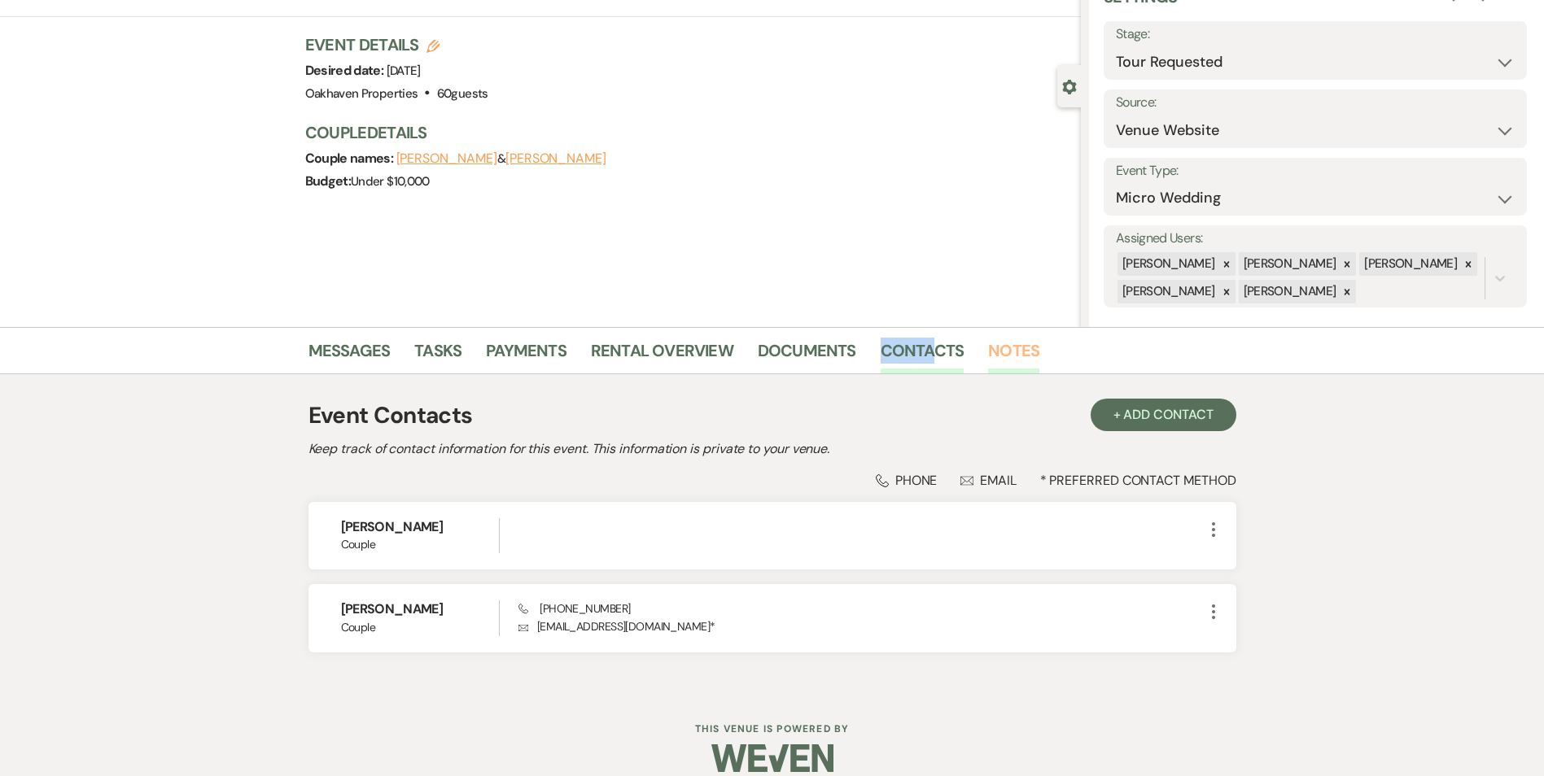
click at [1019, 359] on link "Notes" at bounding box center [1013, 356] width 51 height 36
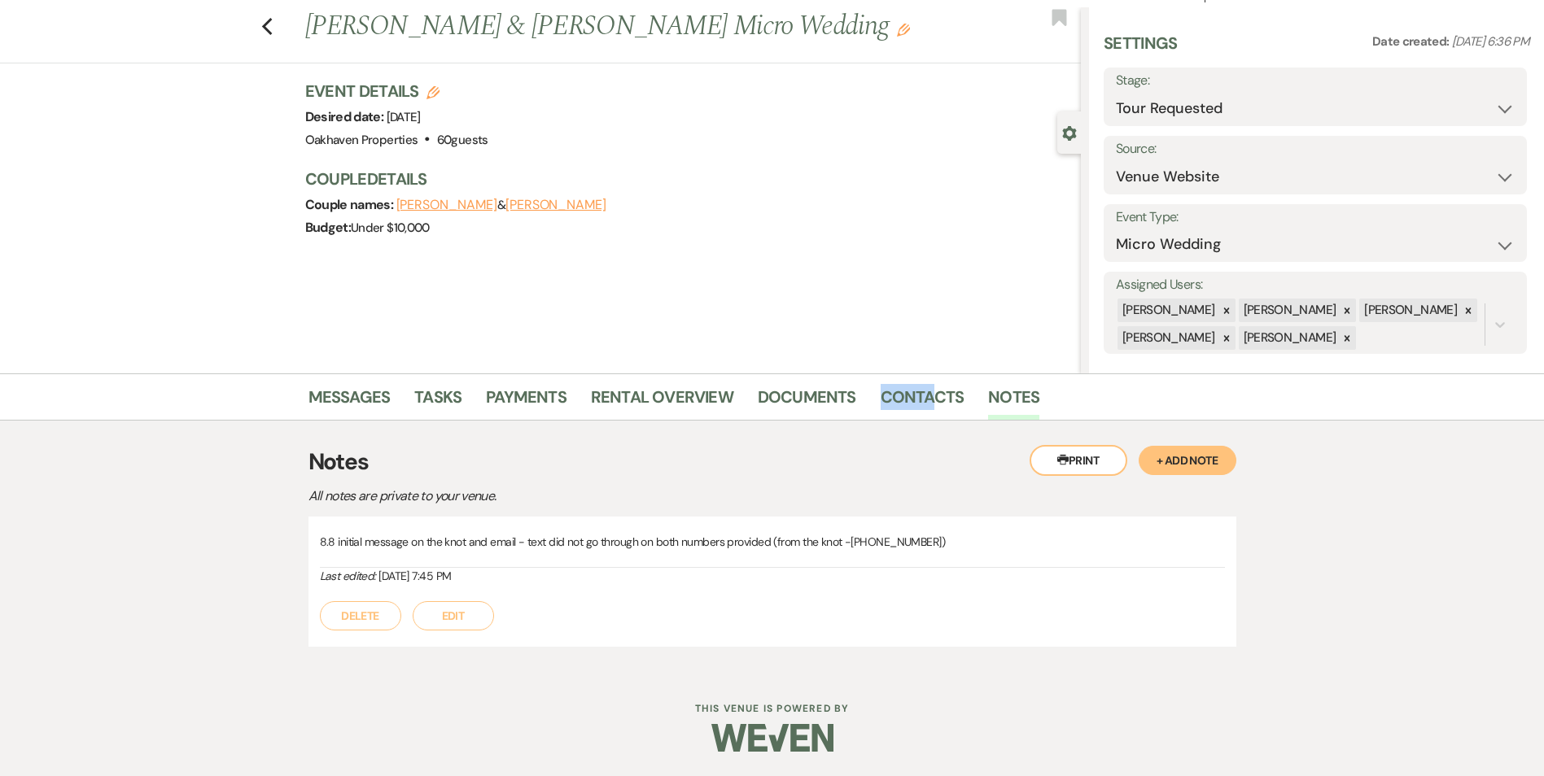
click at [460, 606] on button "Edit" at bounding box center [453, 615] width 81 height 29
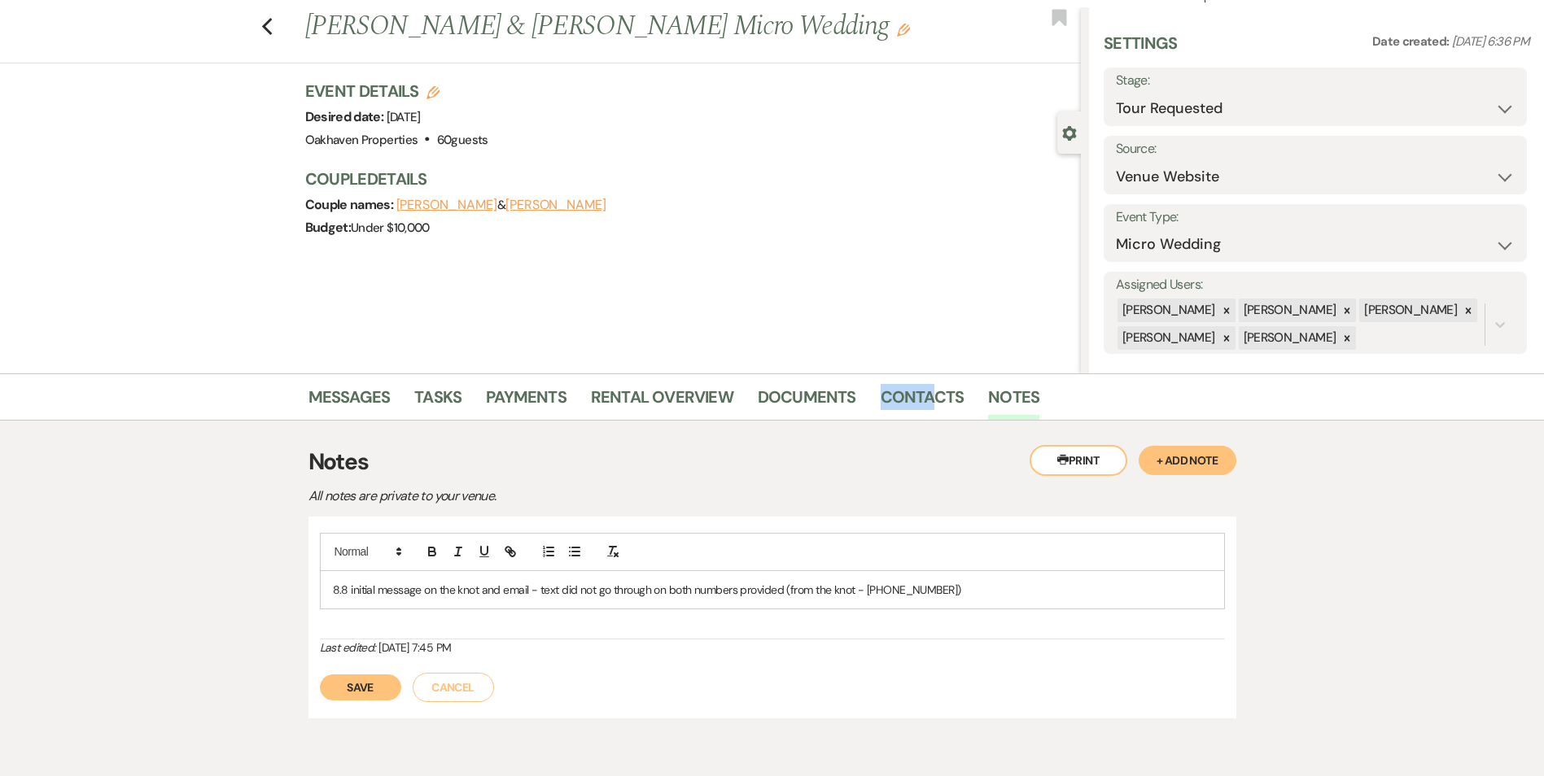
click at [967, 601] on div "8.8 initial message on the knot and email - text did not go through on both num…" at bounding box center [772, 589] width 903 height 37
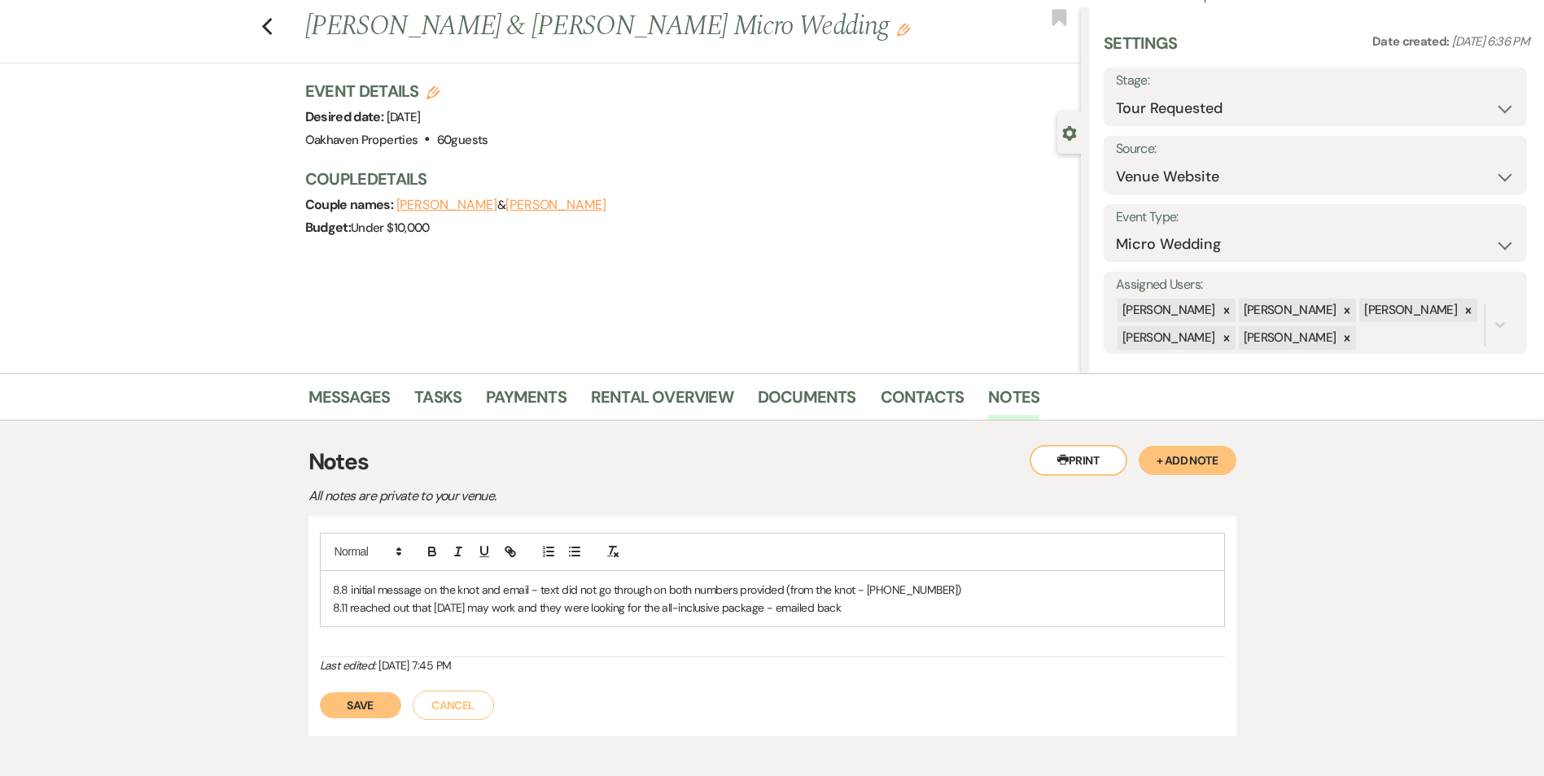
drag, startPoint x: 385, startPoint y: 704, endPoint x: 417, endPoint y: 694, distance: 34.0
click at [385, 704] on button "Save" at bounding box center [360, 705] width 81 height 26
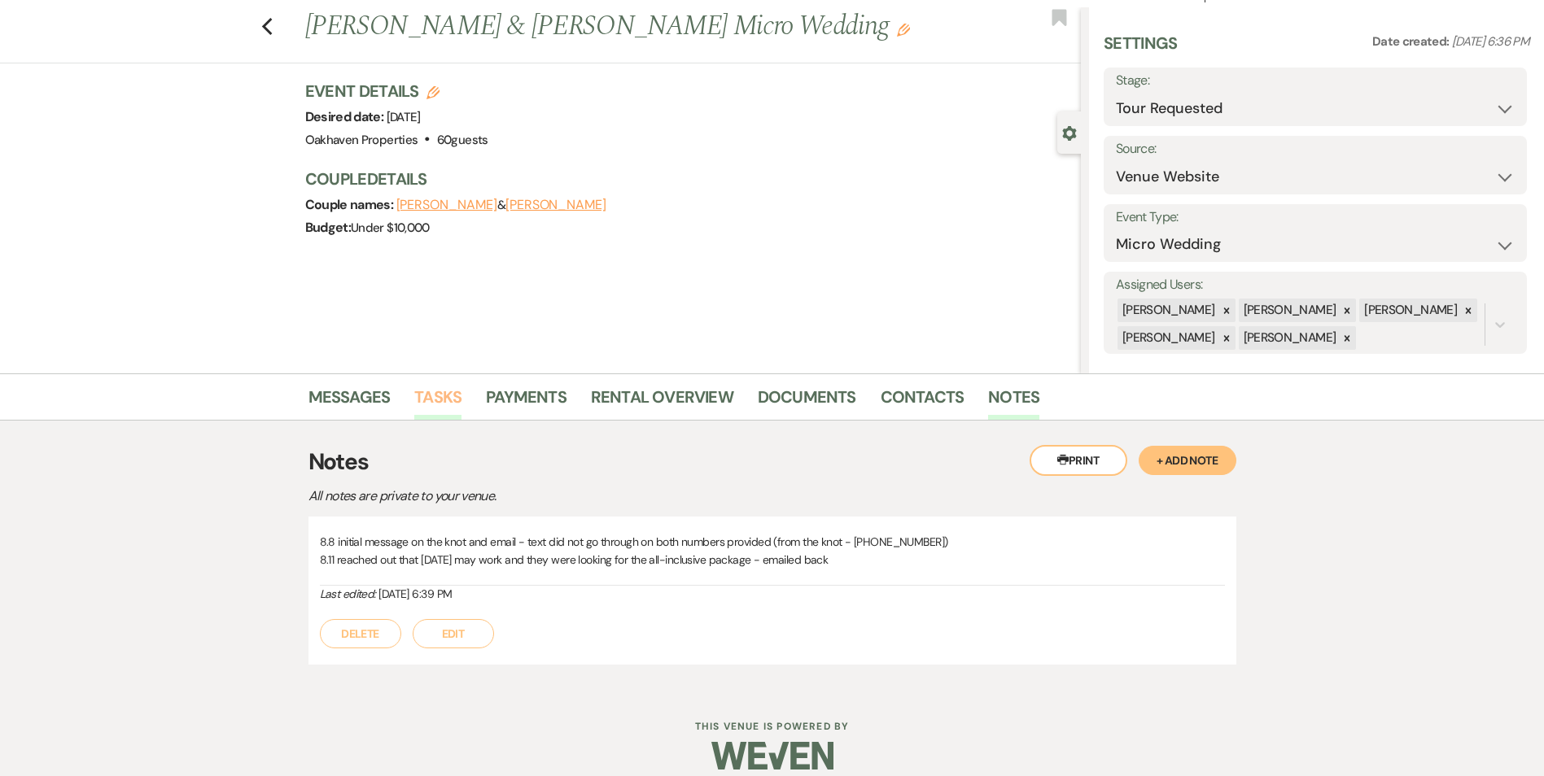
click at [456, 389] on link "Tasks" at bounding box center [437, 402] width 47 height 36
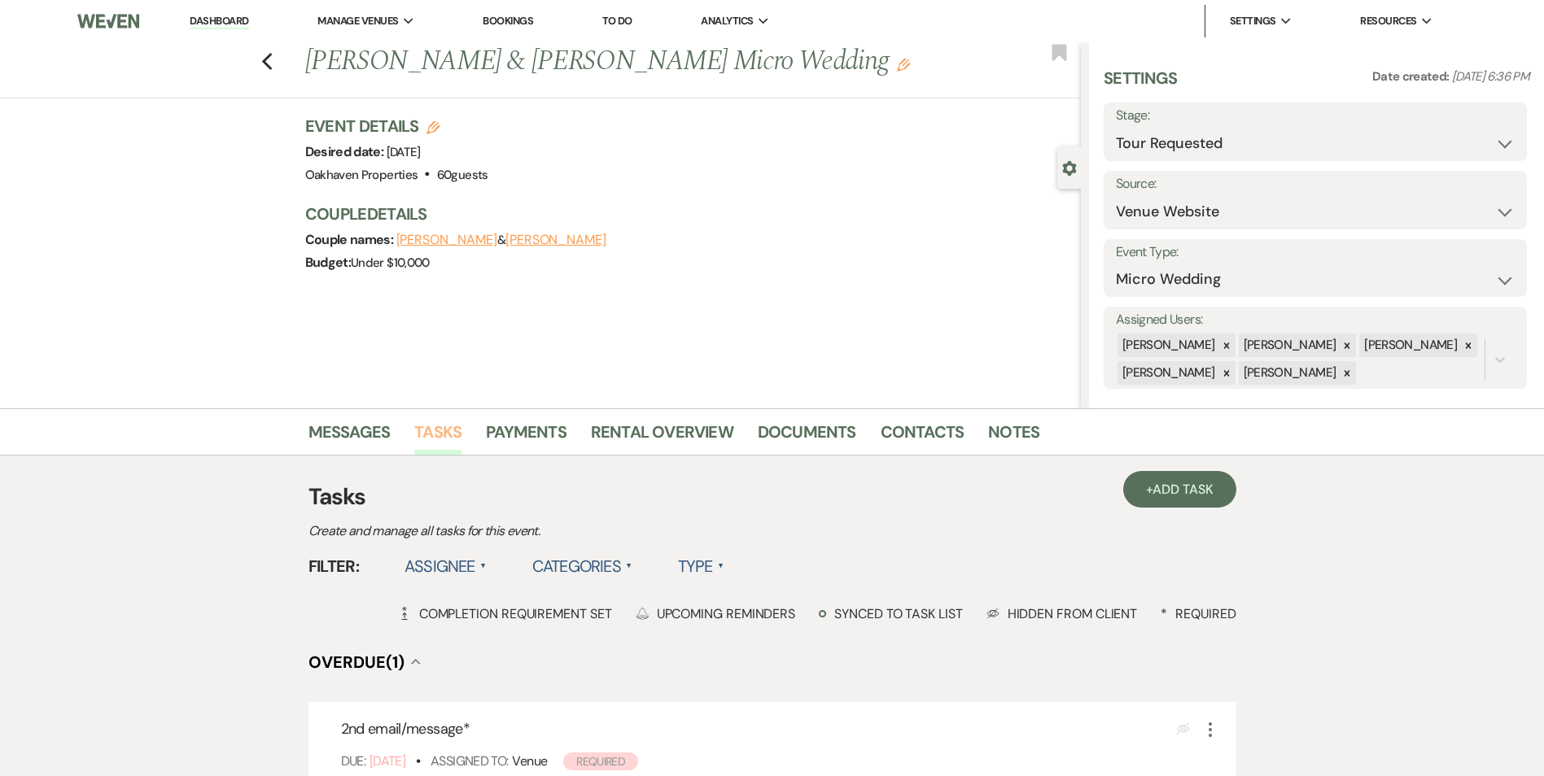
scroll to position [244, 0]
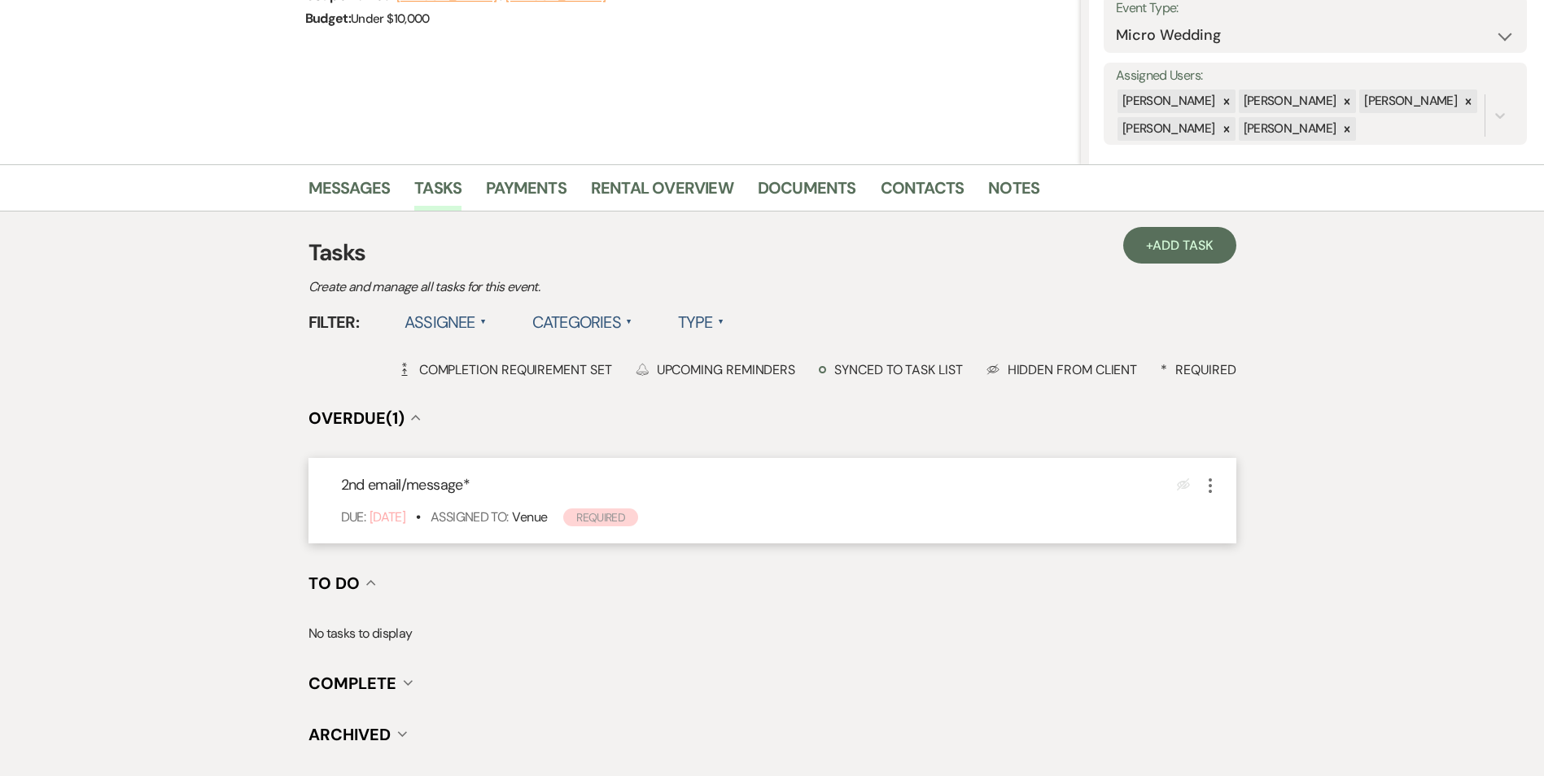
click at [1208, 482] on icon "More" at bounding box center [1210, 486] width 20 height 20
click at [1241, 523] on link "Pencil Edit" at bounding box center [1278, 516] width 156 height 24
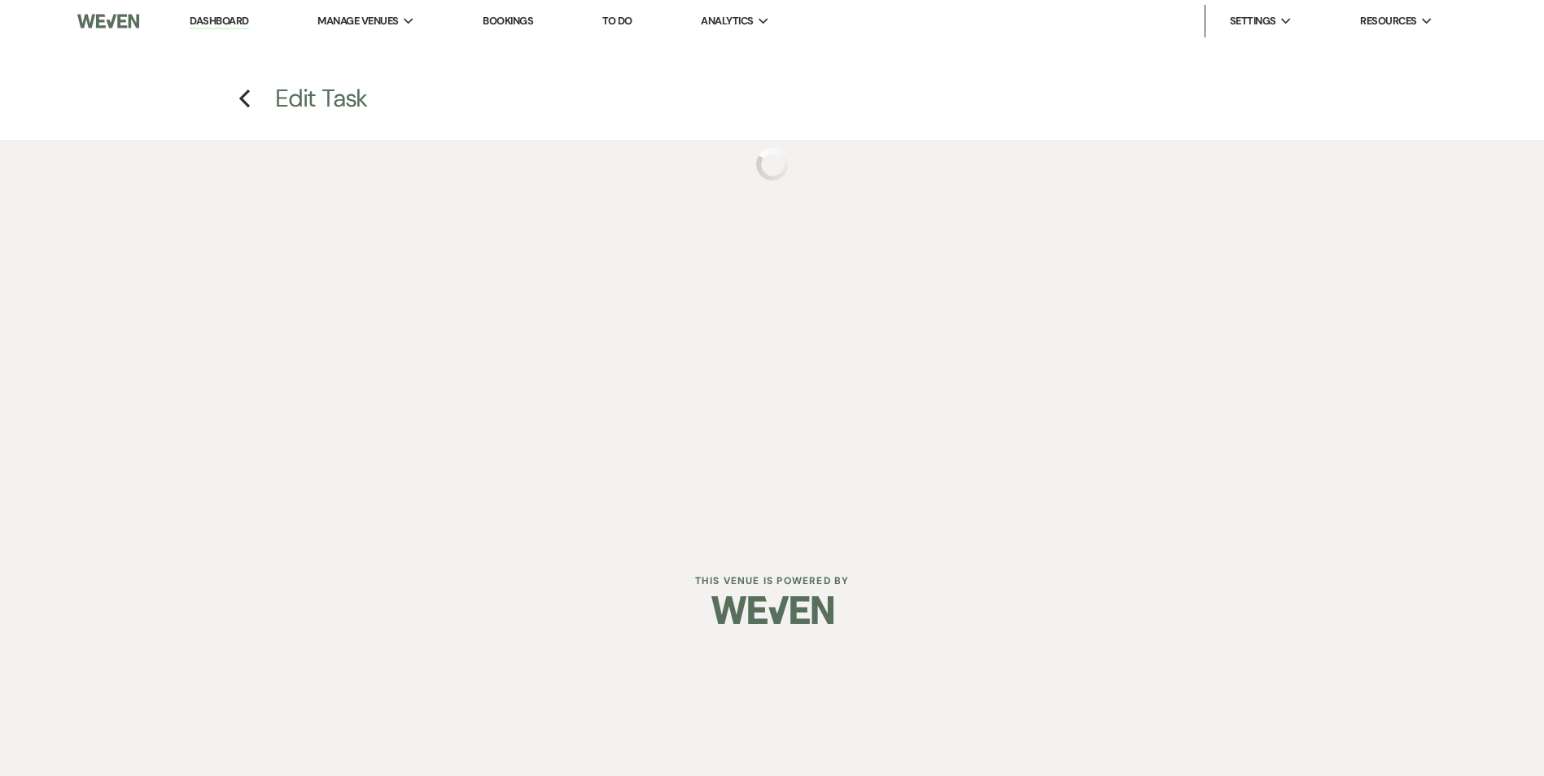
select select "true"
select select "31"
select select "venueHost"
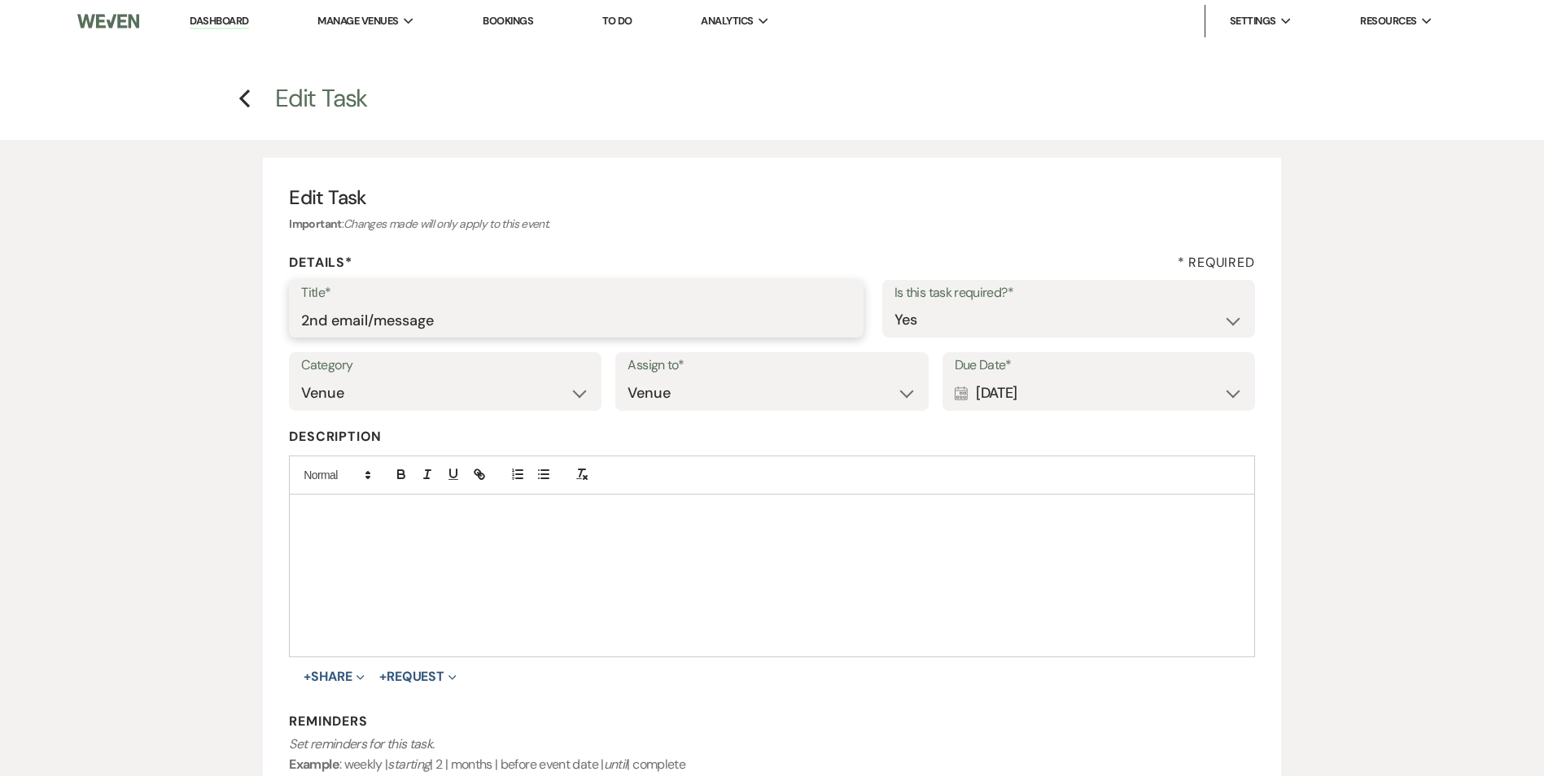
drag, startPoint x: 452, startPoint y: 330, endPoint x: 291, endPoint y: 335, distance: 161.2
click at [291, 334] on div "Title* 2nd email/message" at bounding box center [576, 309] width 574 height 59
type input "another follow up to schedule a tour"
click at [1098, 390] on div "Calendar [DATE] Expand" at bounding box center [1098, 394] width 288 height 32
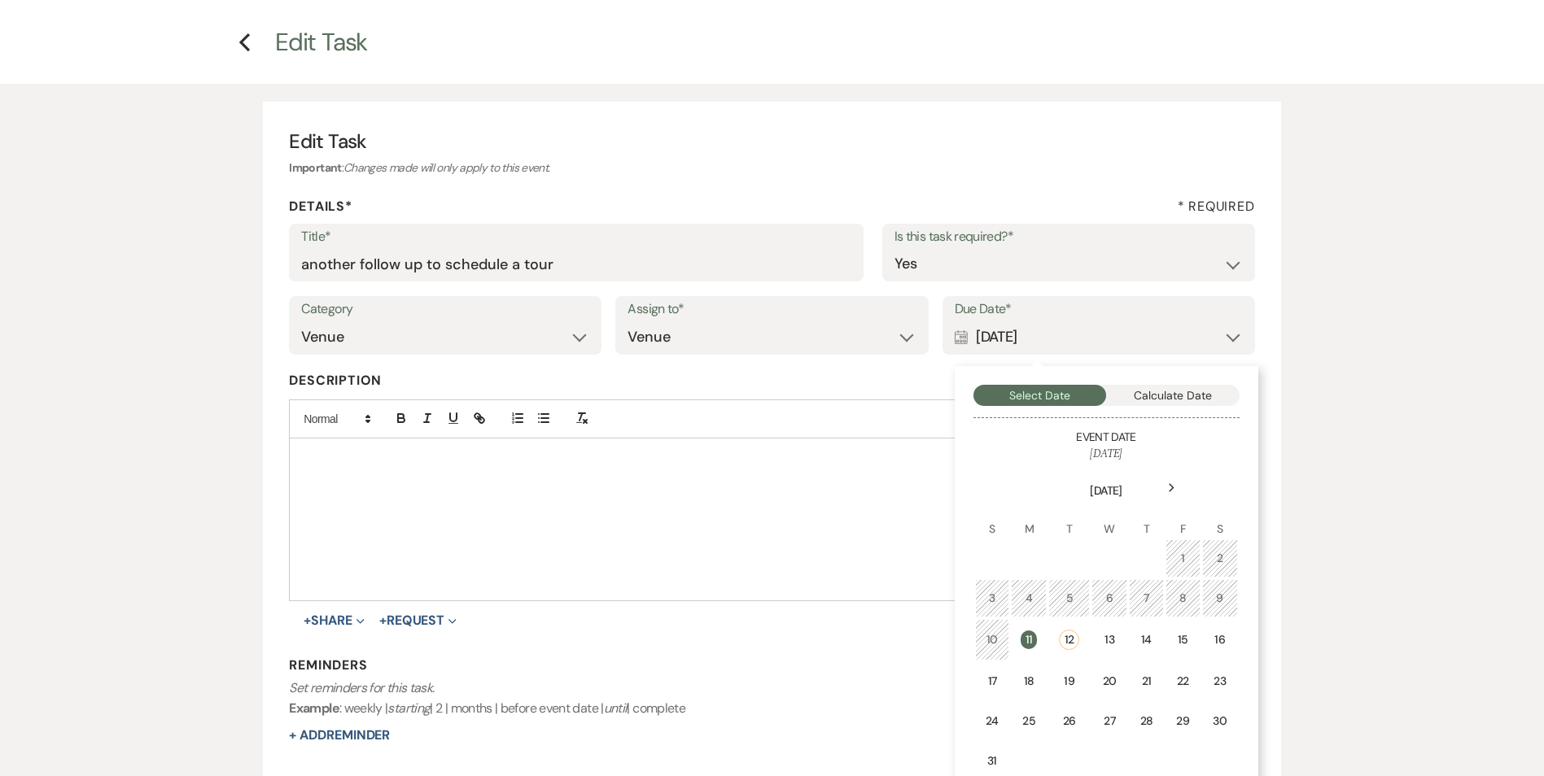
scroll to position [81, 0]
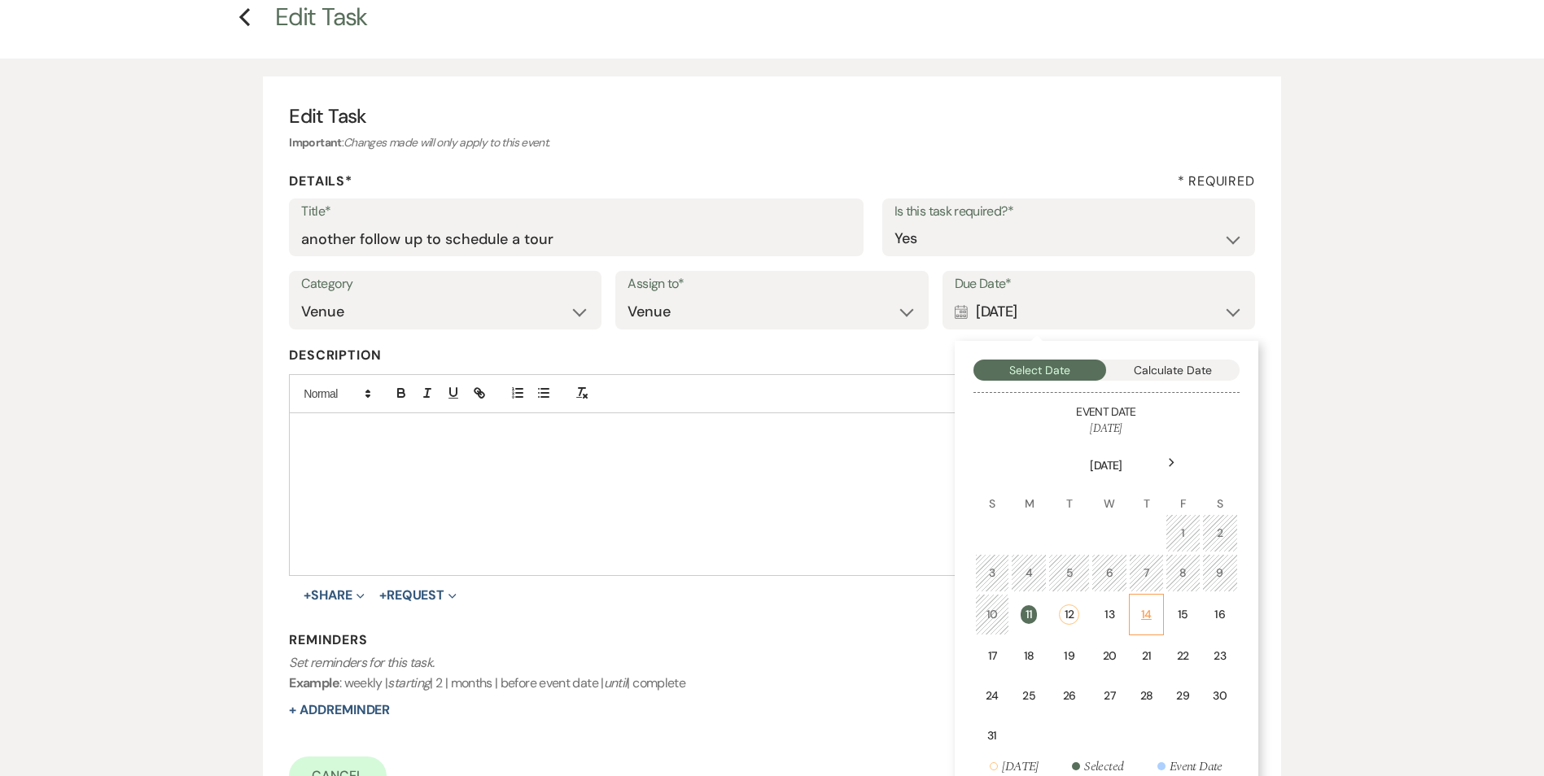
click at [1150, 625] on td "14" at bounding box center [1146, 614] width 35 height 41
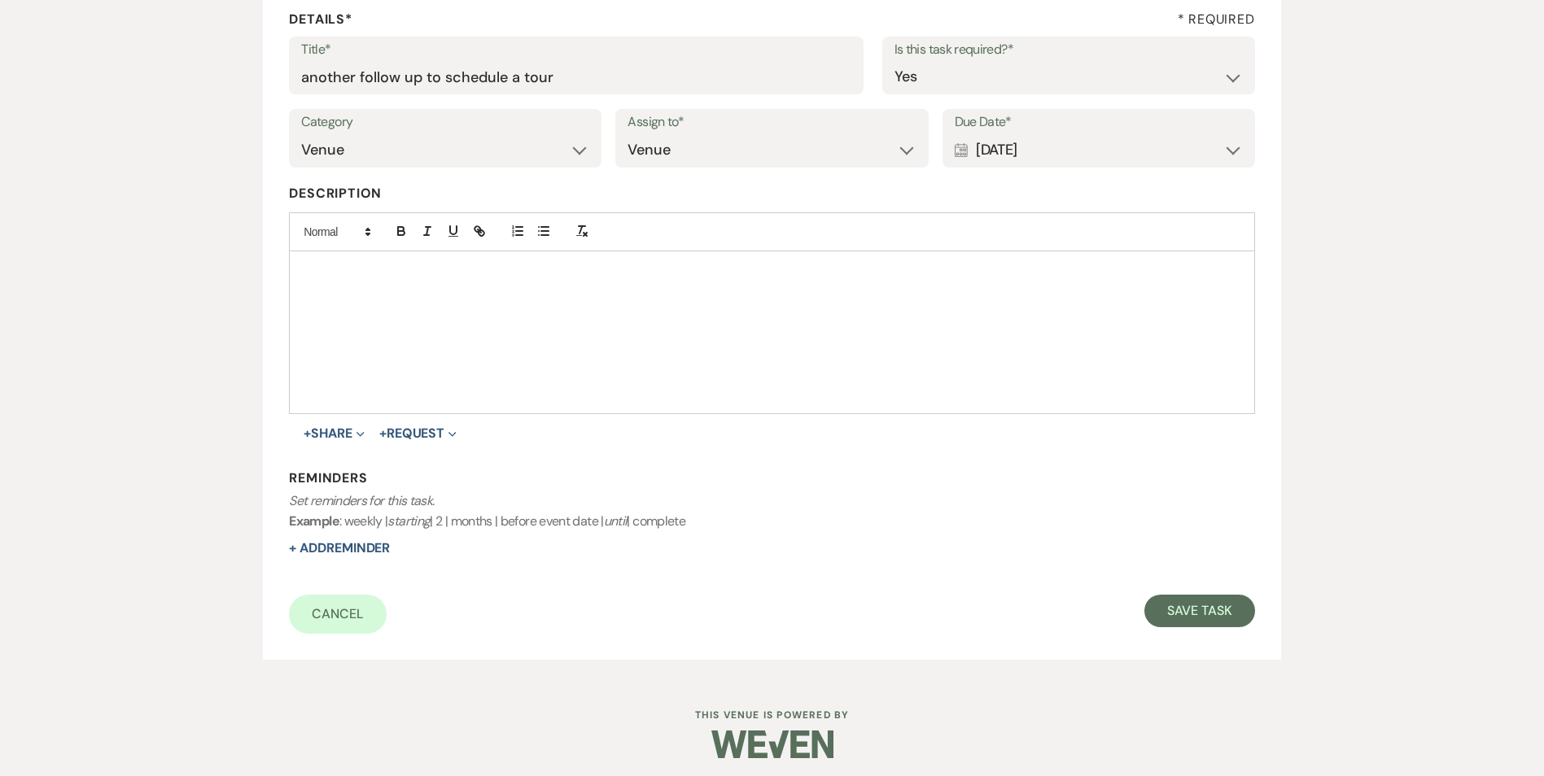
scroll to position [250, 0]
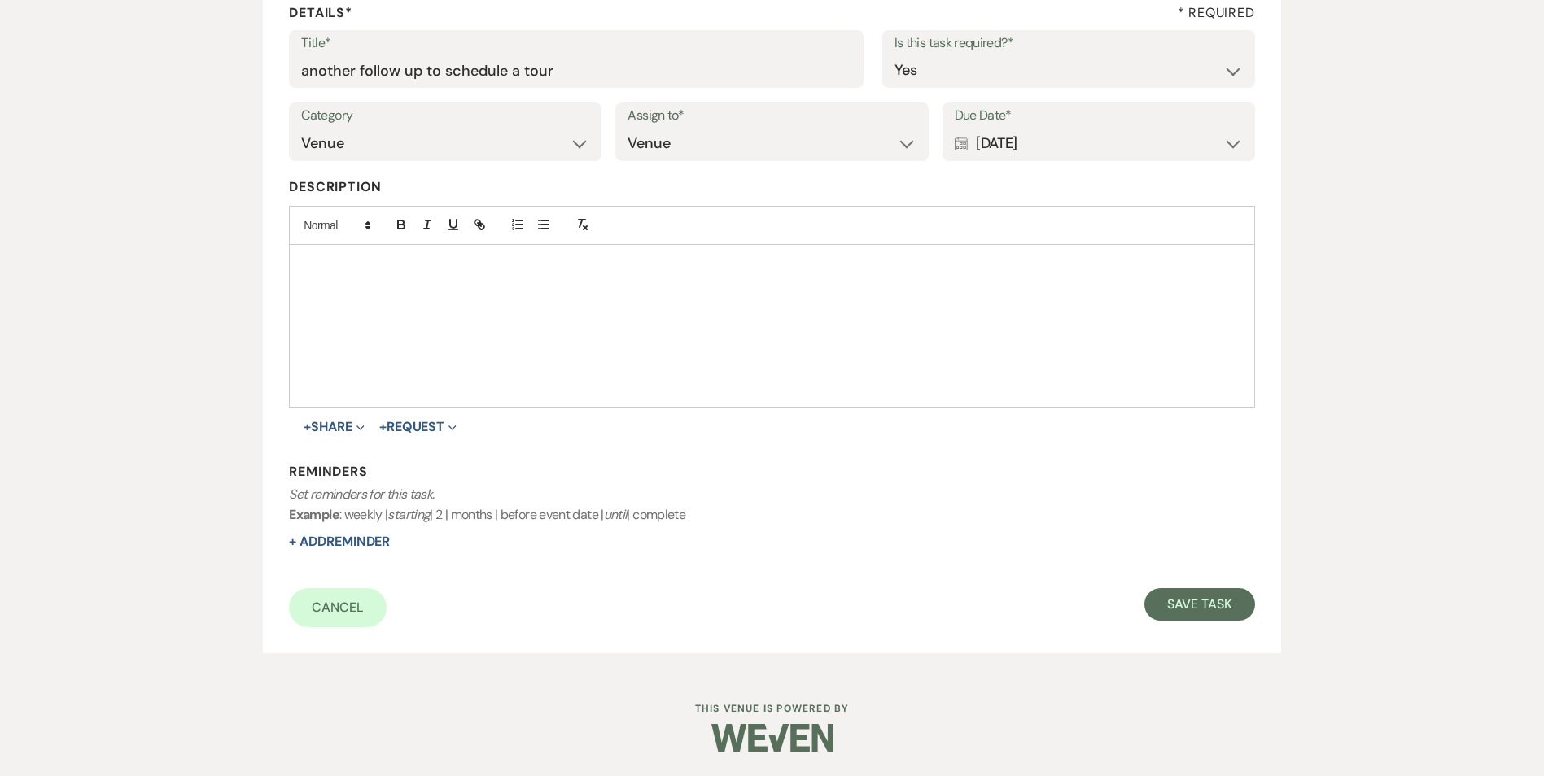
drag, startPoint x: 380, startPoint y: 548, endPoint x: 575, endPoint y: 522, distance: 197.0
click at [380, 547] on button "+ Add Reminder" at bounding box center [339, 541] width 101 height 13
select select "host"
select select "days"
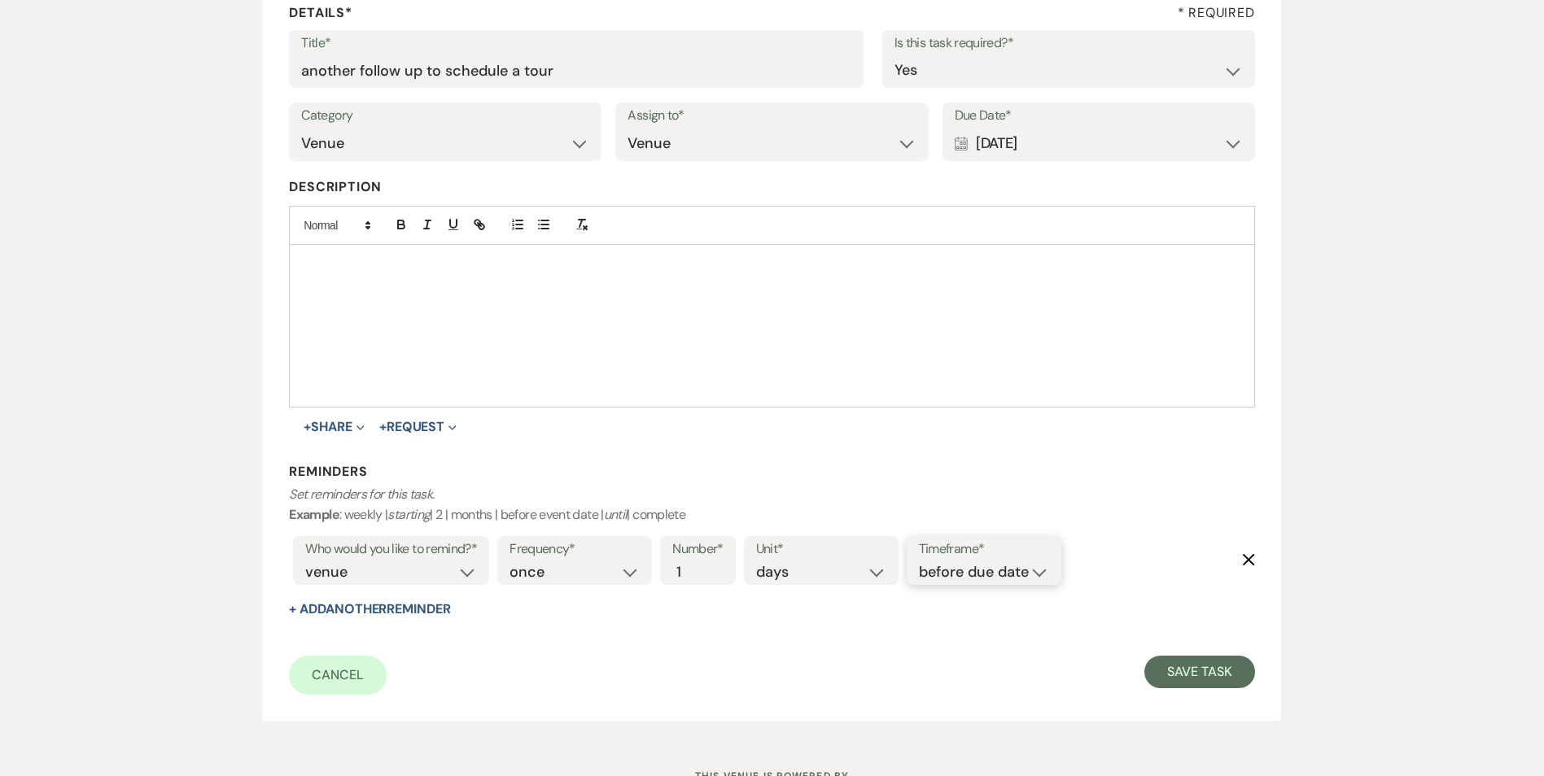
click at [977, 567] on select "before due date after due date on due date on custom date" at bounding box center [984, 572] width 130 height 22
select select "onDueDate"
click at [919, 561] on select "before due date after due date on due date on custom date" at bounding box center [984, 572] width 130 height 22
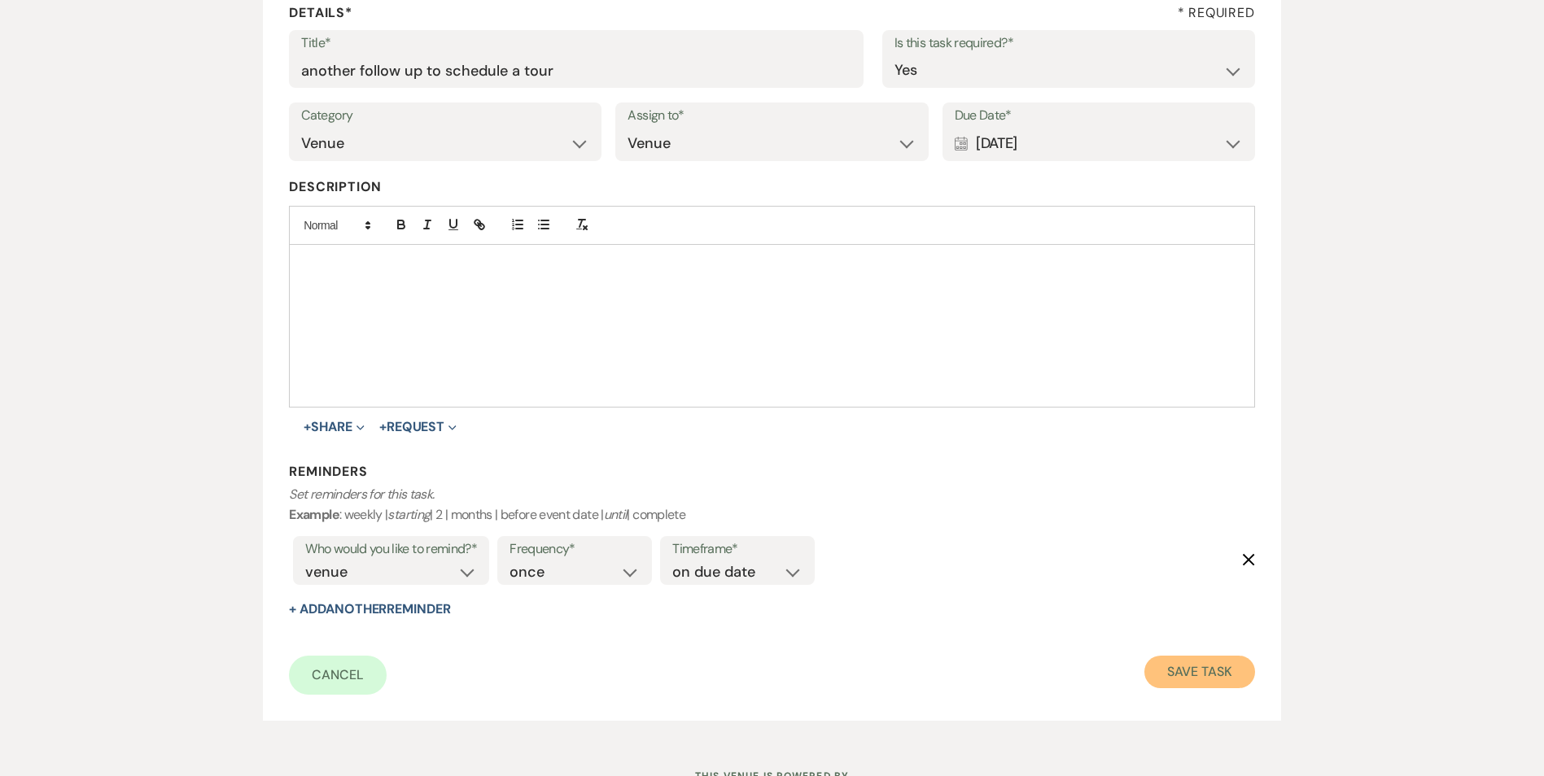
click at [1195, 669] on button "Save Task" at bounding box center [1199, 672] width 110 height 33
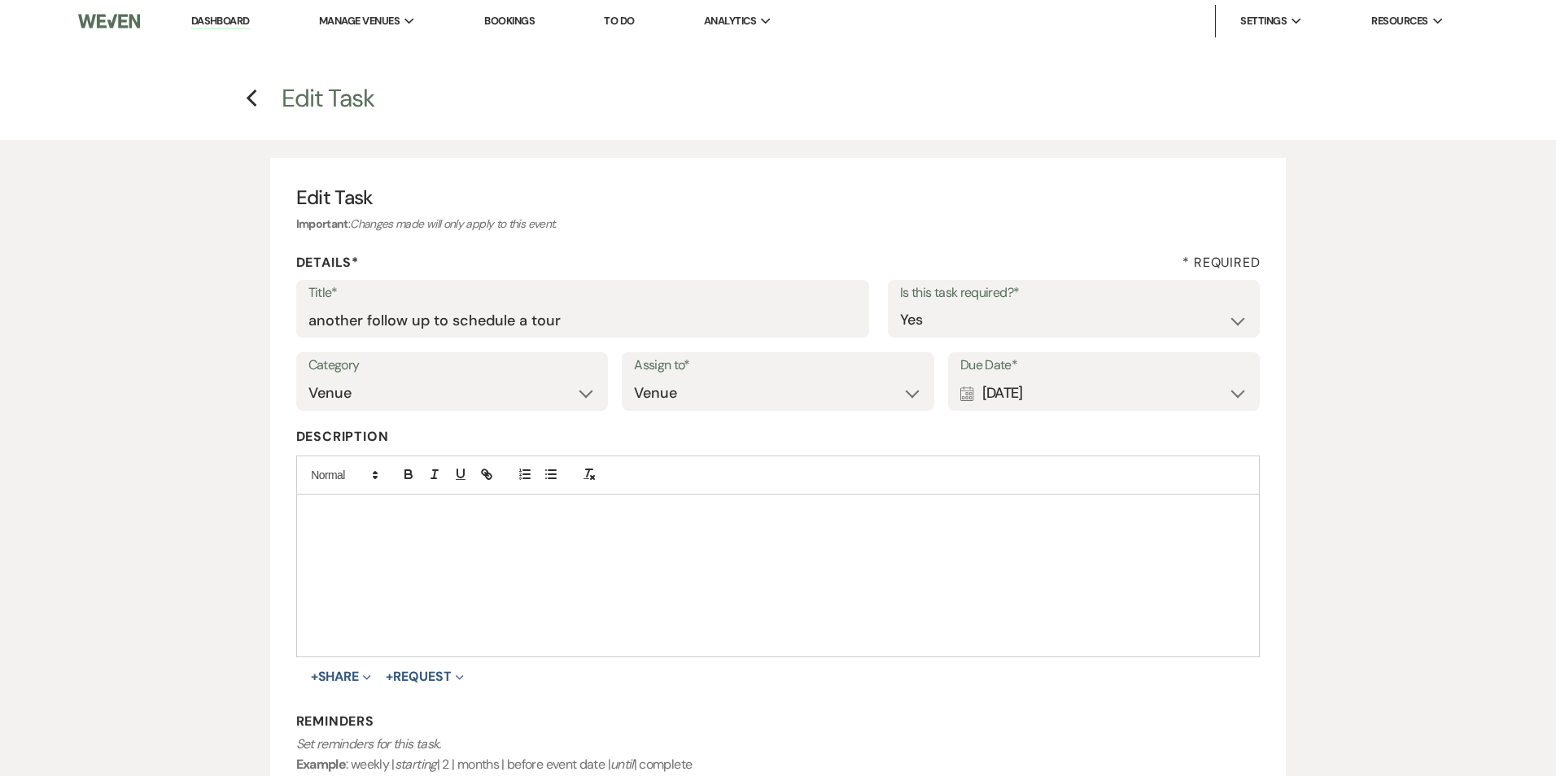
select select "2"
select select "5"
select select "16"
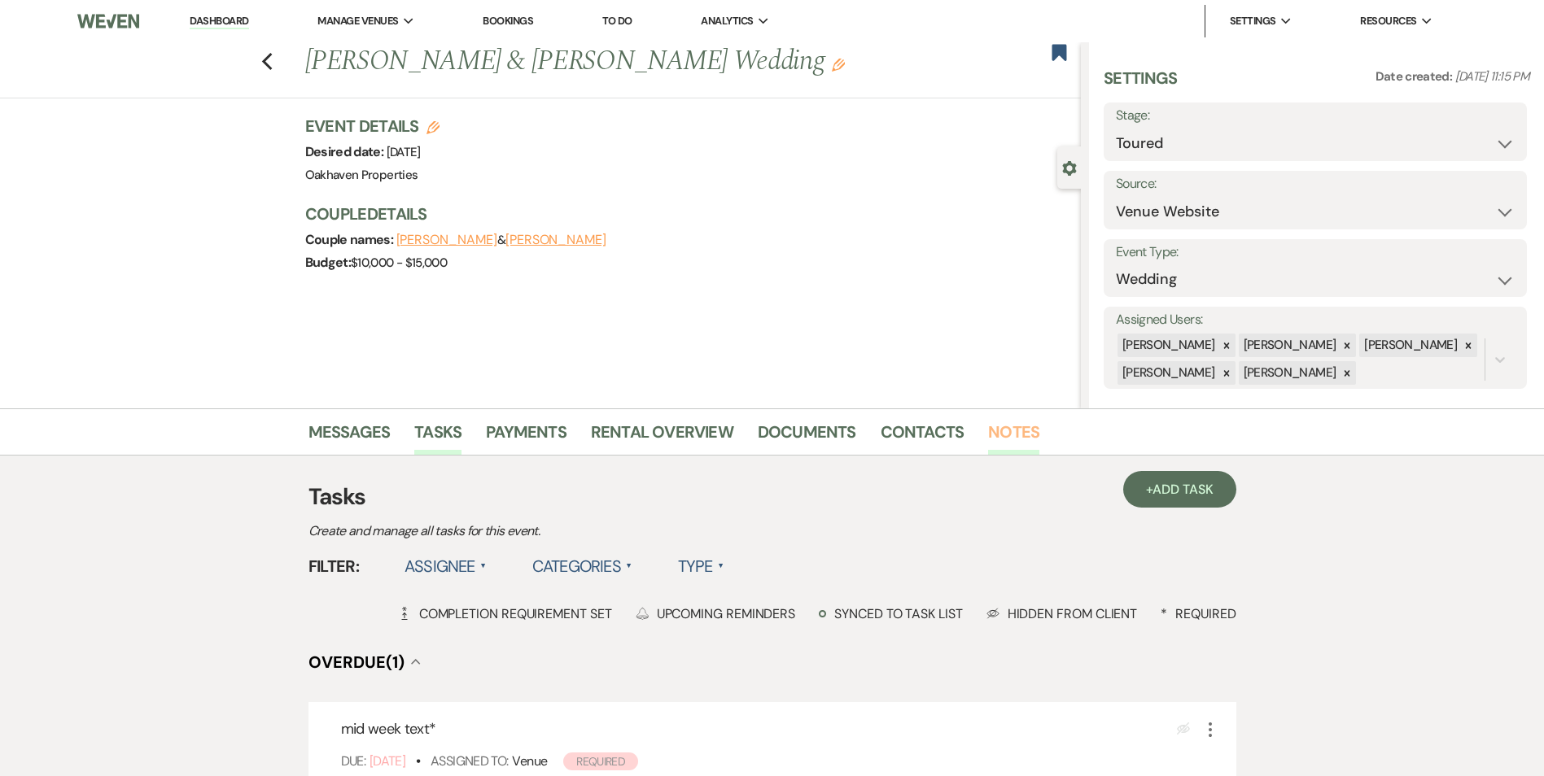
drag, startPoint x: 980, startPoint y: 421, endPoint x: 989, endPoint y: 424, distance: 10.1
click at [984, 422] on ul "Messages Tasks Payments Rental Overview Documents Contacts Notes" at bounding box center [772, 435] width 928 height 39
click at [992, 426] on link "Notes" at bounding box center [1013, 437] width 51 height 36
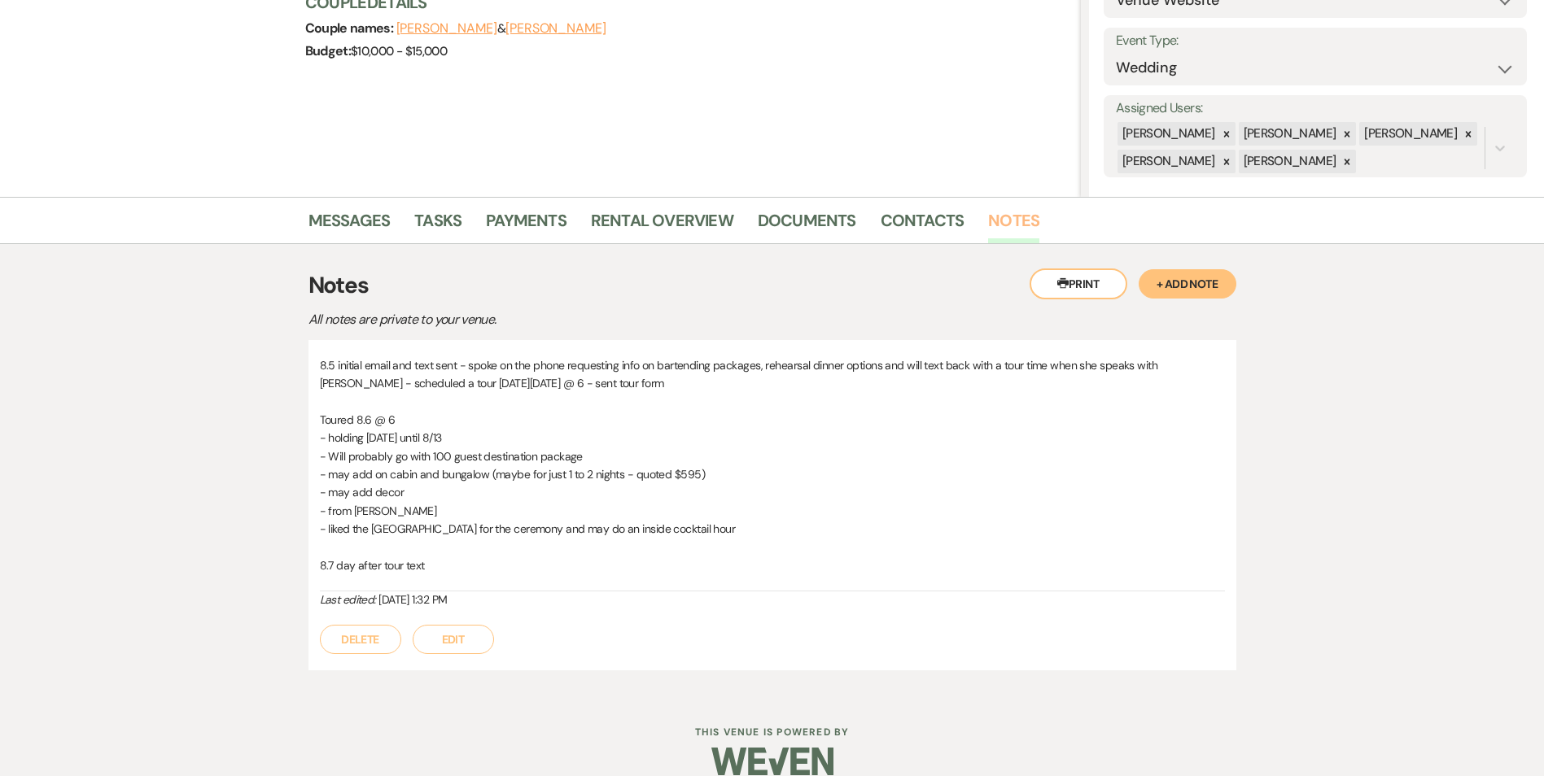
scroll to position [235, 0]
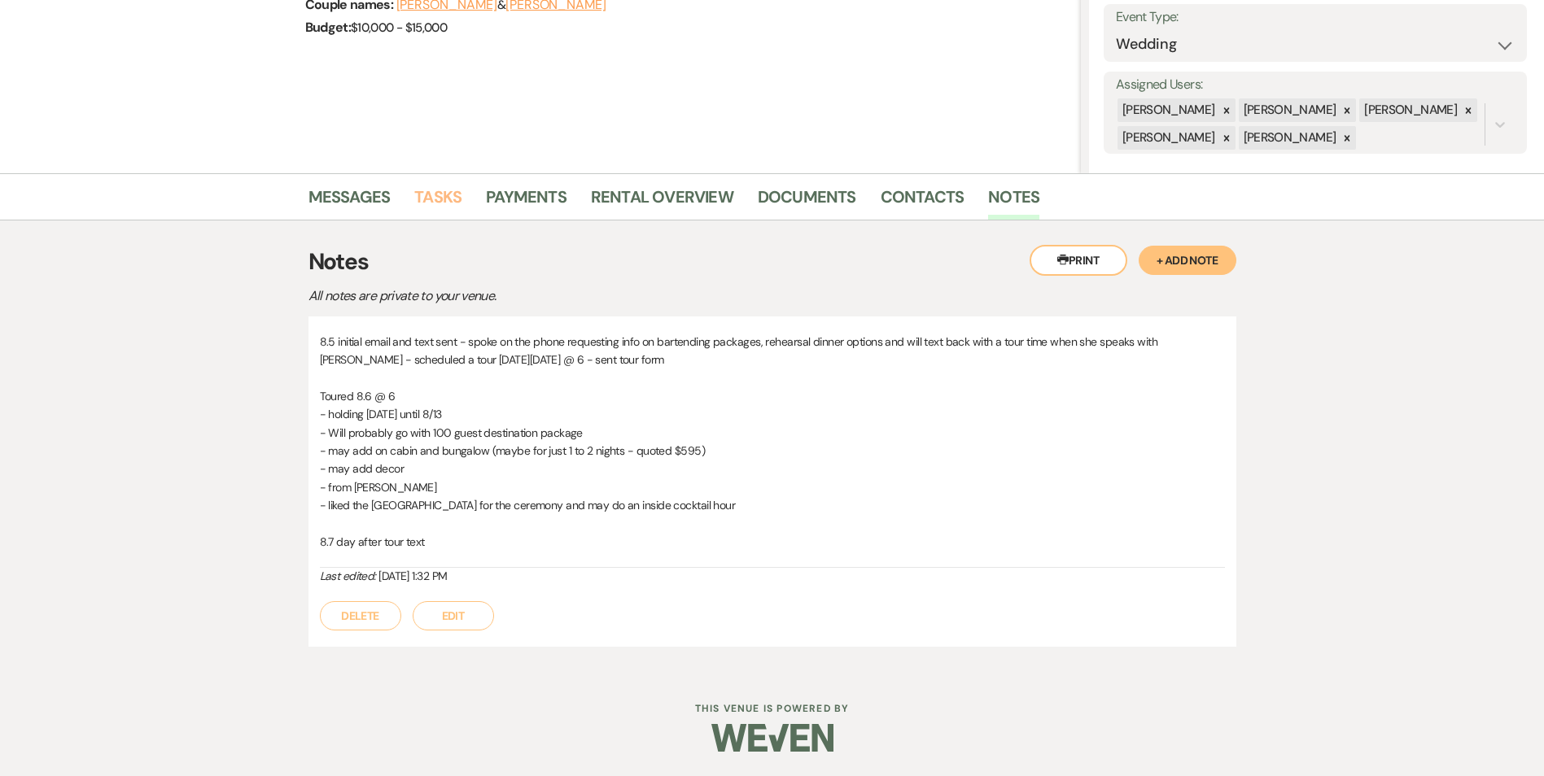
click at [448, 191] on link "Tasks" at bounding box center [437, 202] width 47 height 36
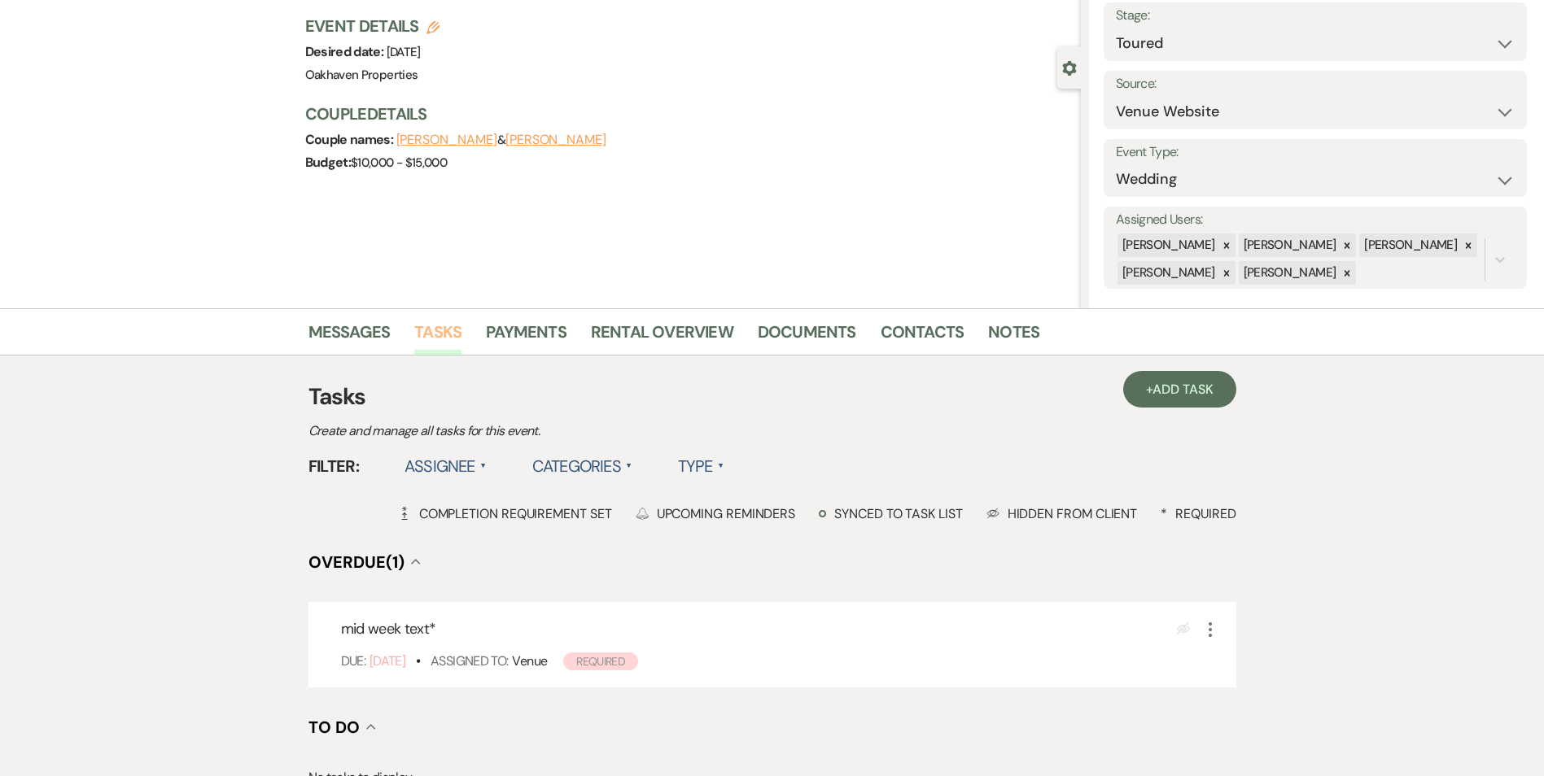
scroll to position [244, 0]
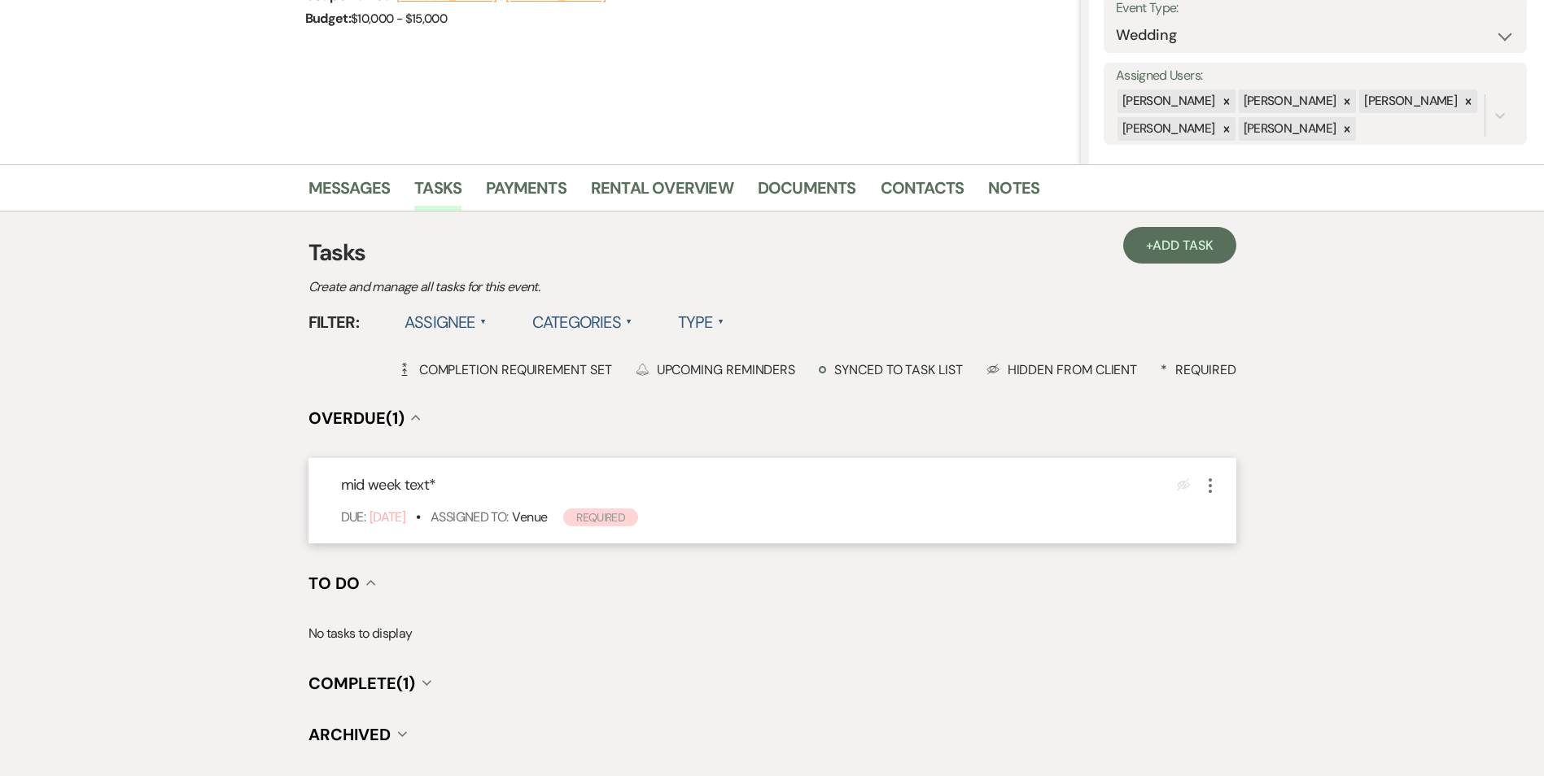
click at [1216, 485] on icon "More" at bounding box center [1210, 486] width 20 height 20
click at [1236, 522] on link "Pencil Edit" at bounding box center [1278, 516] width 156 height 24
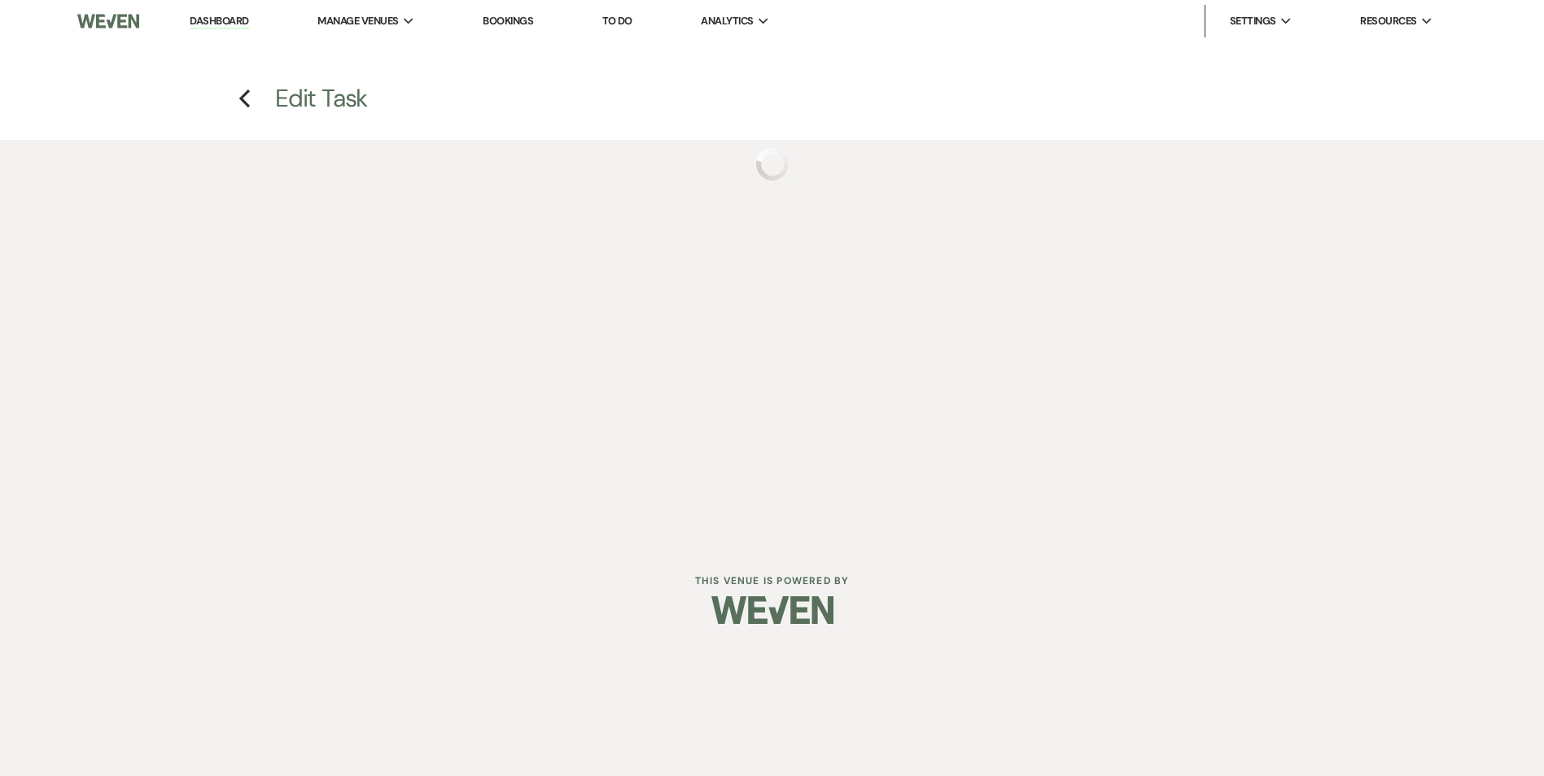
select select "true"
select select "31"
select select "venueHost"
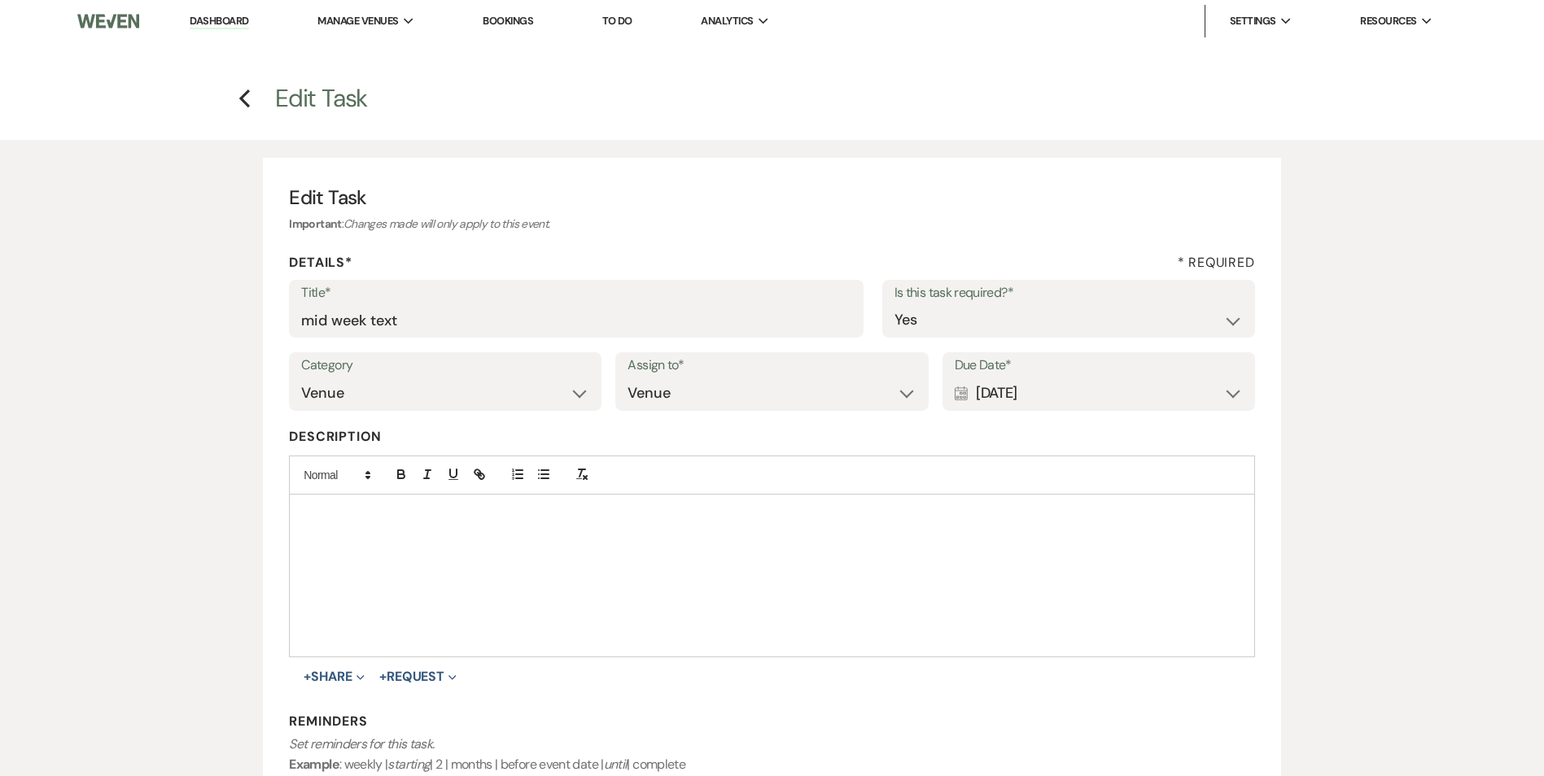
click at [1069, 395] on div "Calendar [DATE] Expand" at bounding box center [1098, 394] width 288 height 32
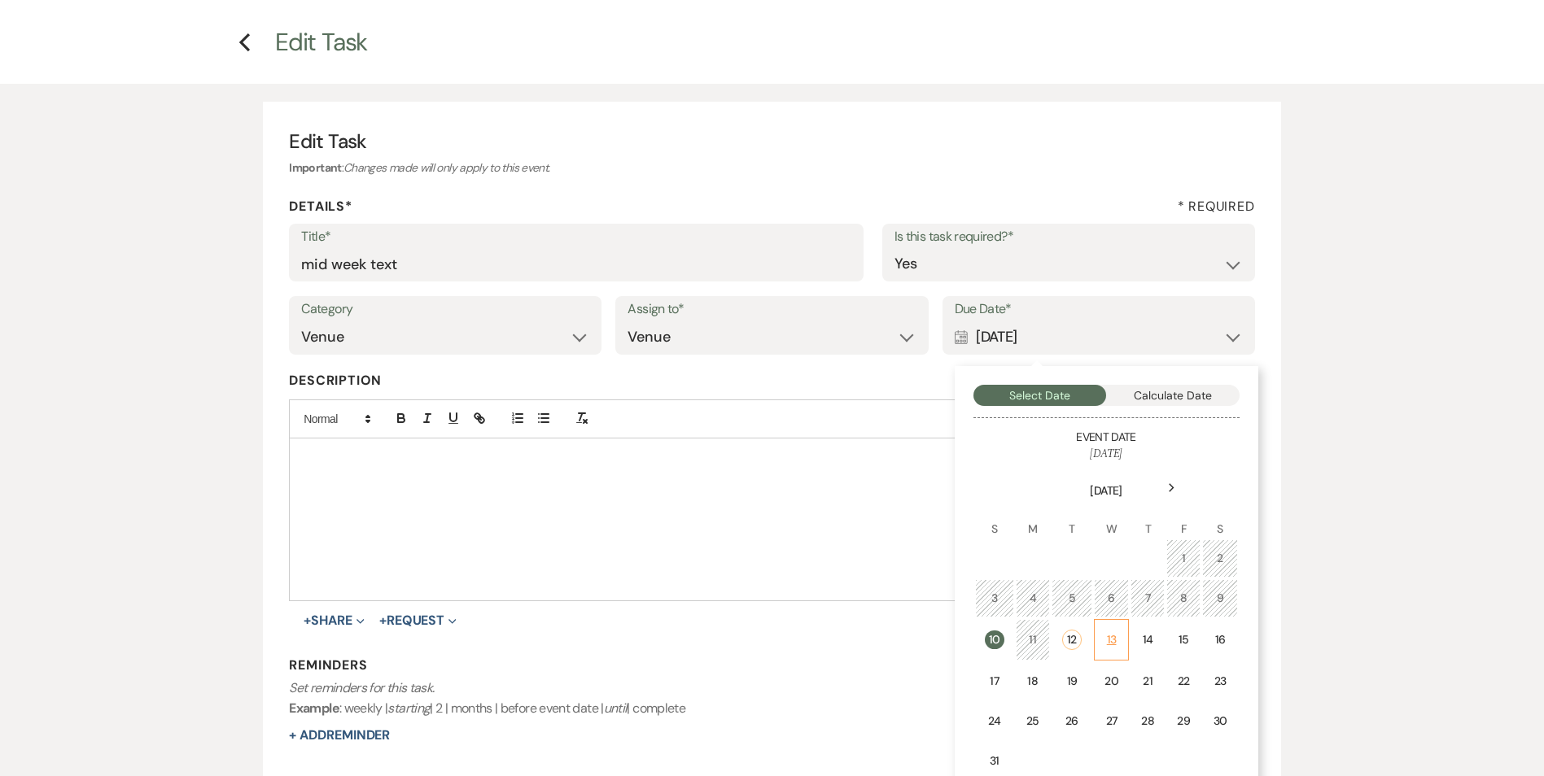
scroll to position [81, 0]
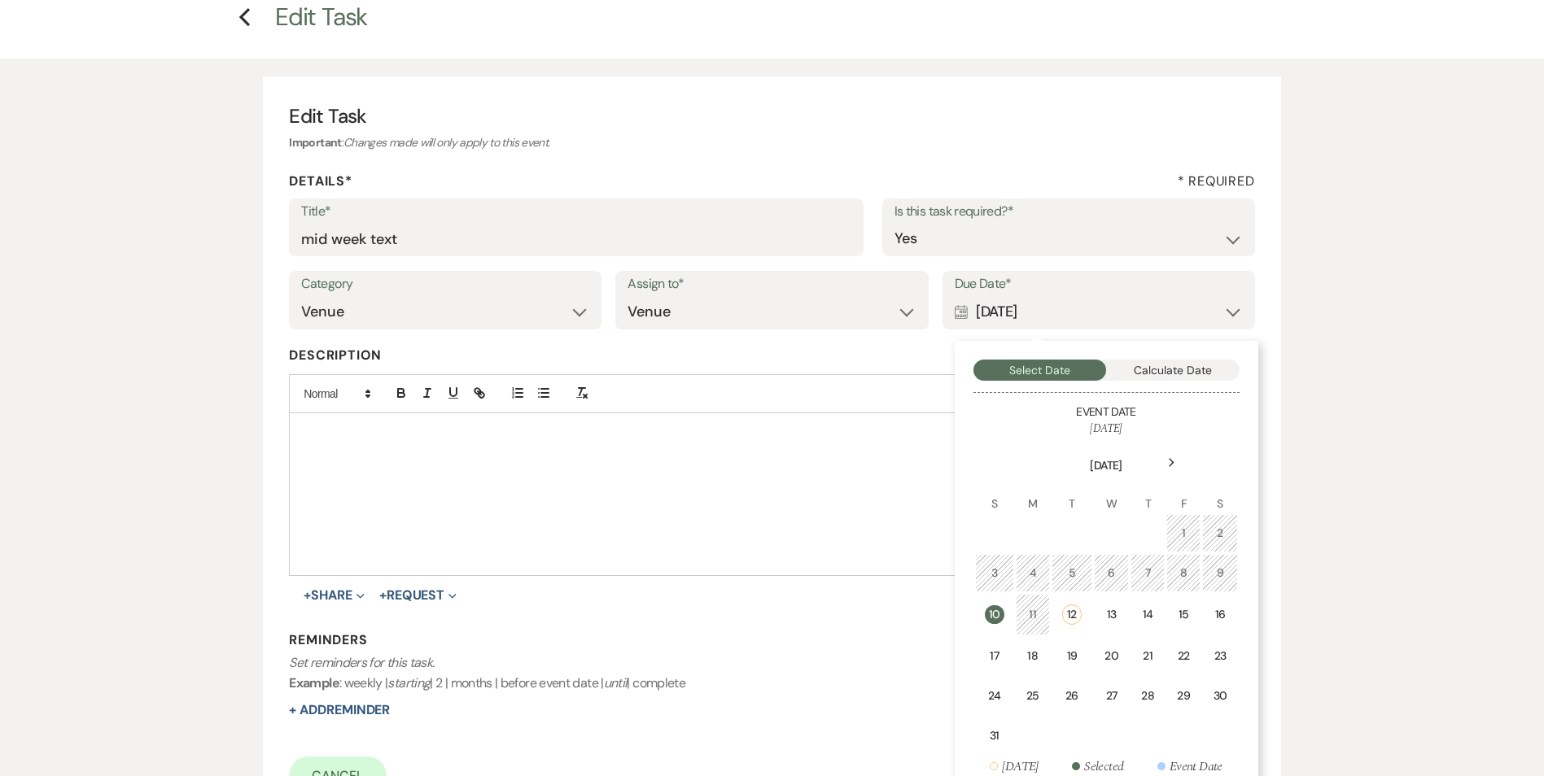
drag, startPoint x: 1114, startPoint y: 614, endPoint x: 864, endPoint y: 560, distance: 255.7
click at [1114, 614] on div "13" at bounding box center [1111, 614] width 14 height 17
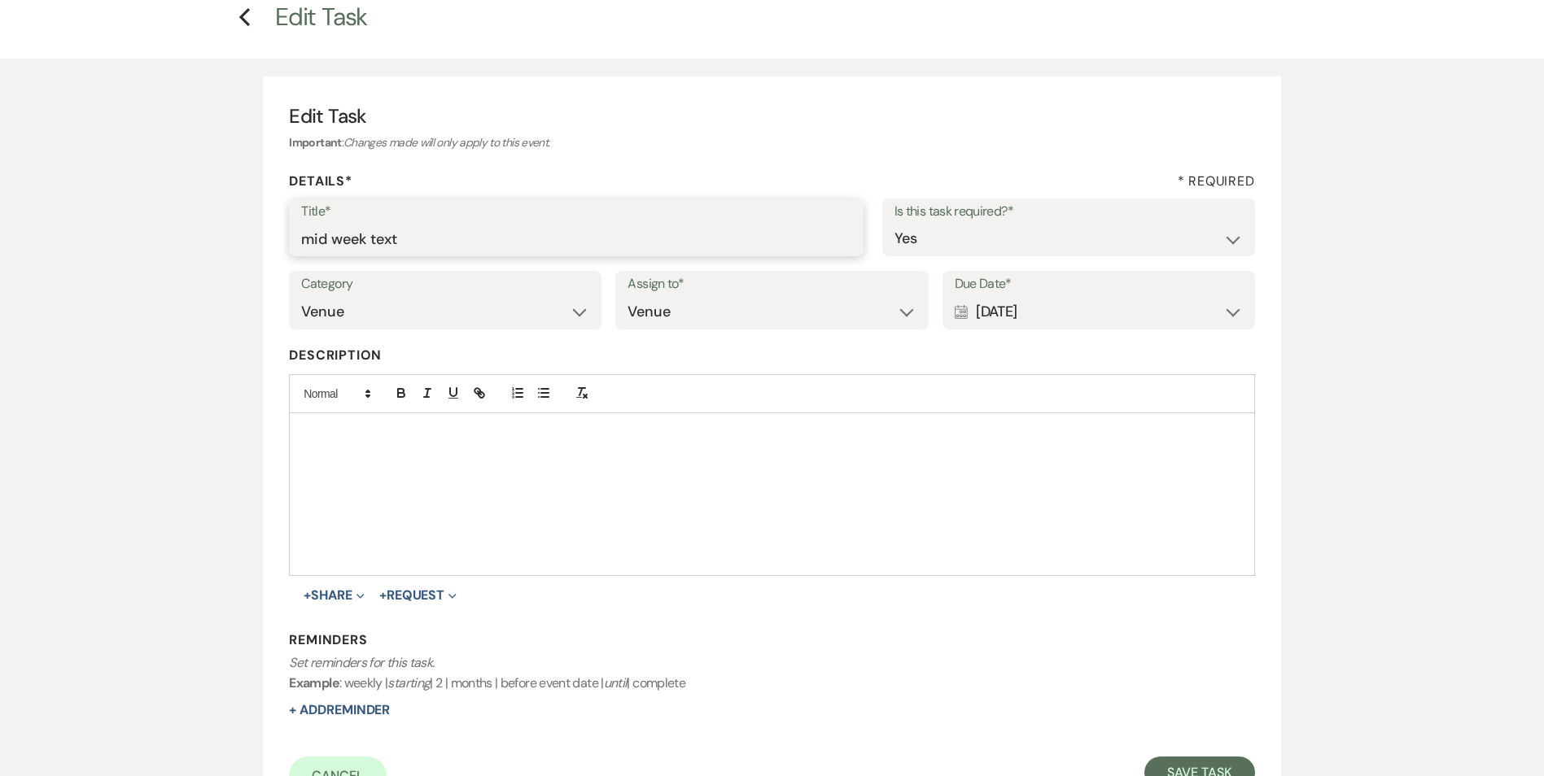
drag, startPoint x: 423, startPoint y: 234, endPoint x: 243, endPoint y: 207, distance: 181.8
click at [243, 207] on div "Edit Task Important : Changes made will only apply to this event. Details* * Re…" at bounding box center [772, 449] width 1172 height 781
type input "end of hold call/text"
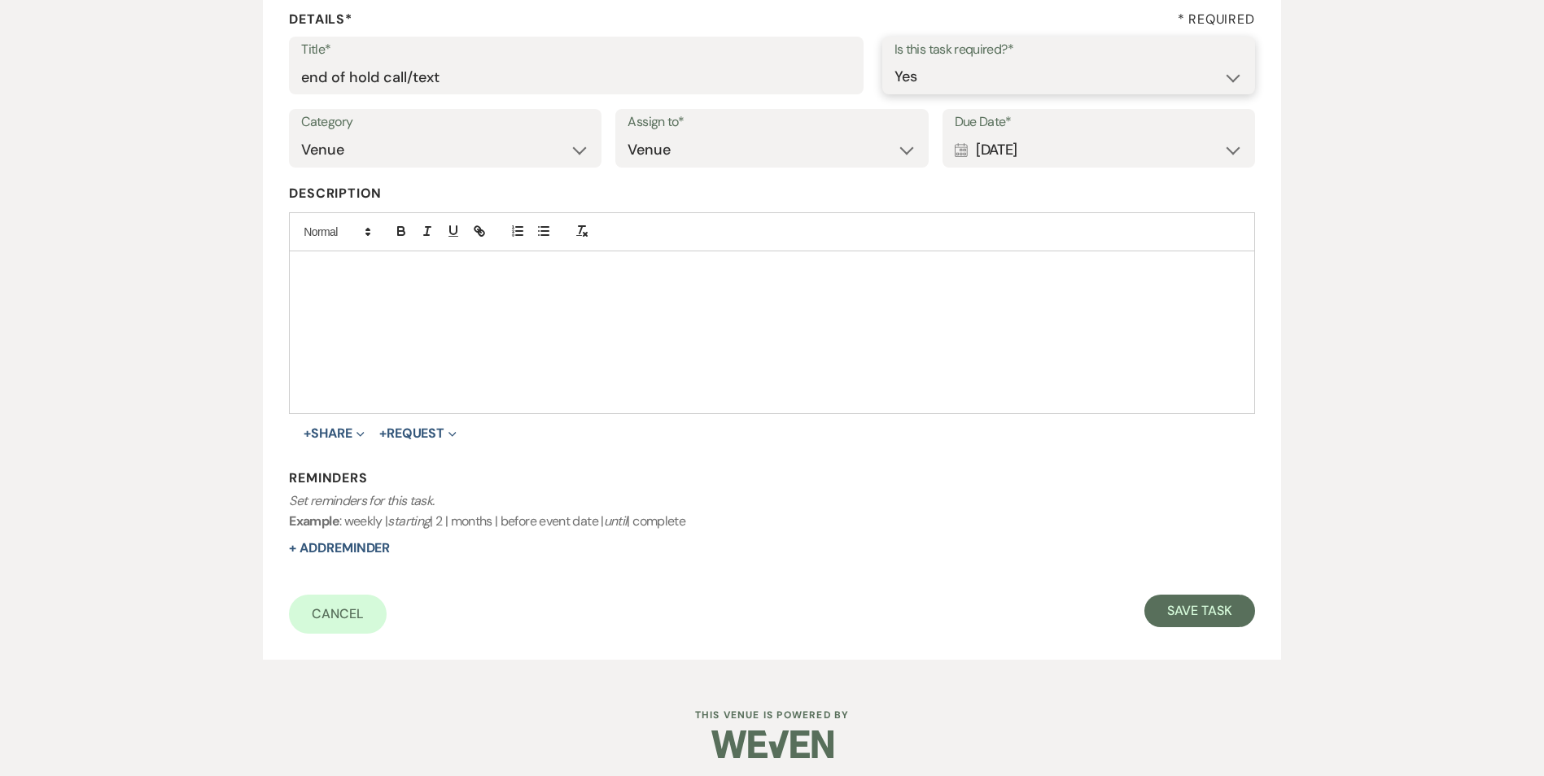
scroll to position [244, 0]
click at [361, 551] on button "+ Add Reminder" at bounding box center [339, 547] width 101 height 13
select select "host"
select select "days"
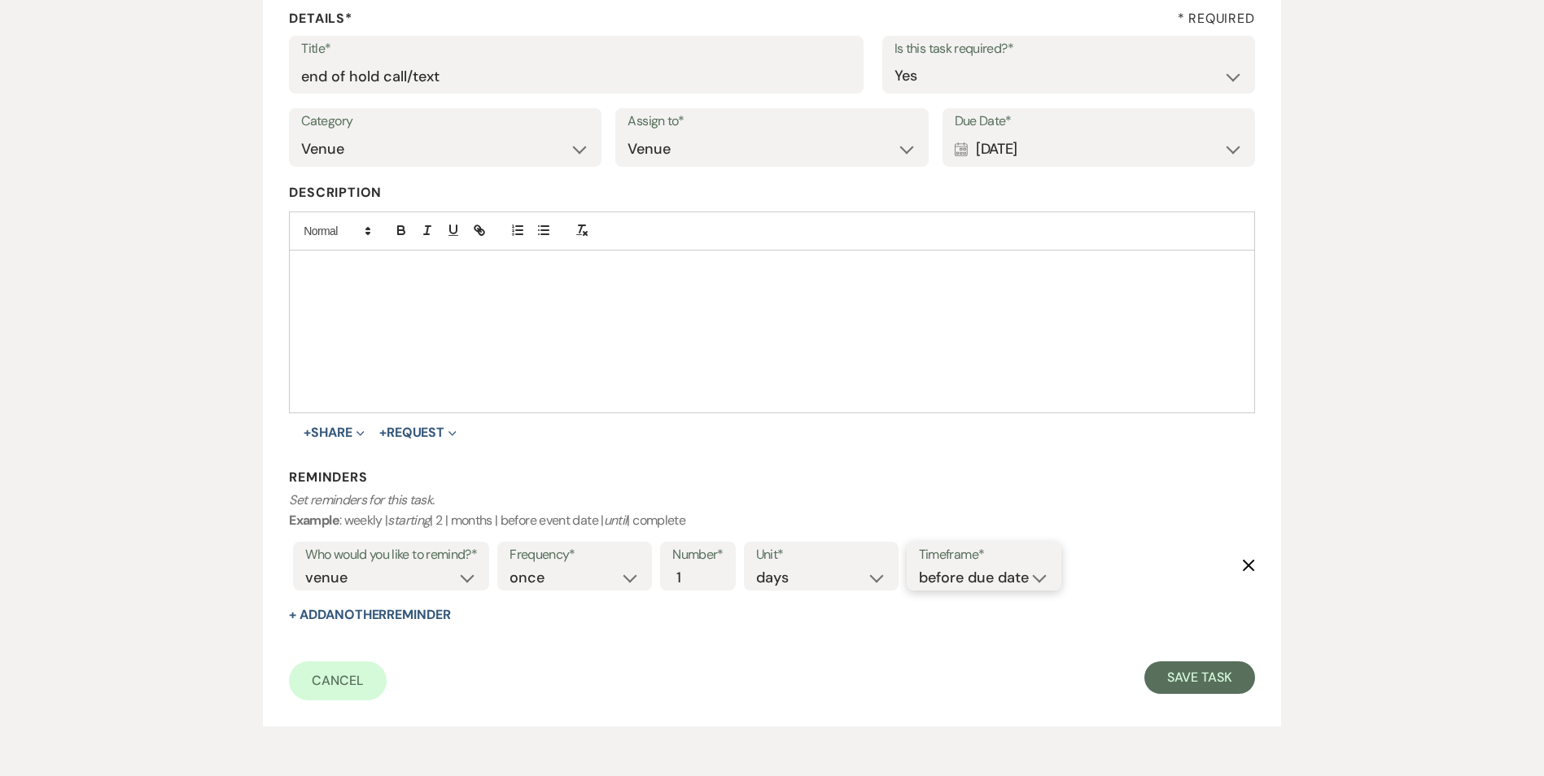
click at [984, 583] on select "before due date after due date on due date on custom date" at bounding box center [984, 578] width 130 height 22
select select "onDueDate"
click at [919, 567] on select "before due date after due date on due date on custom date" at bounding box center [984, 578] width 130 height 22
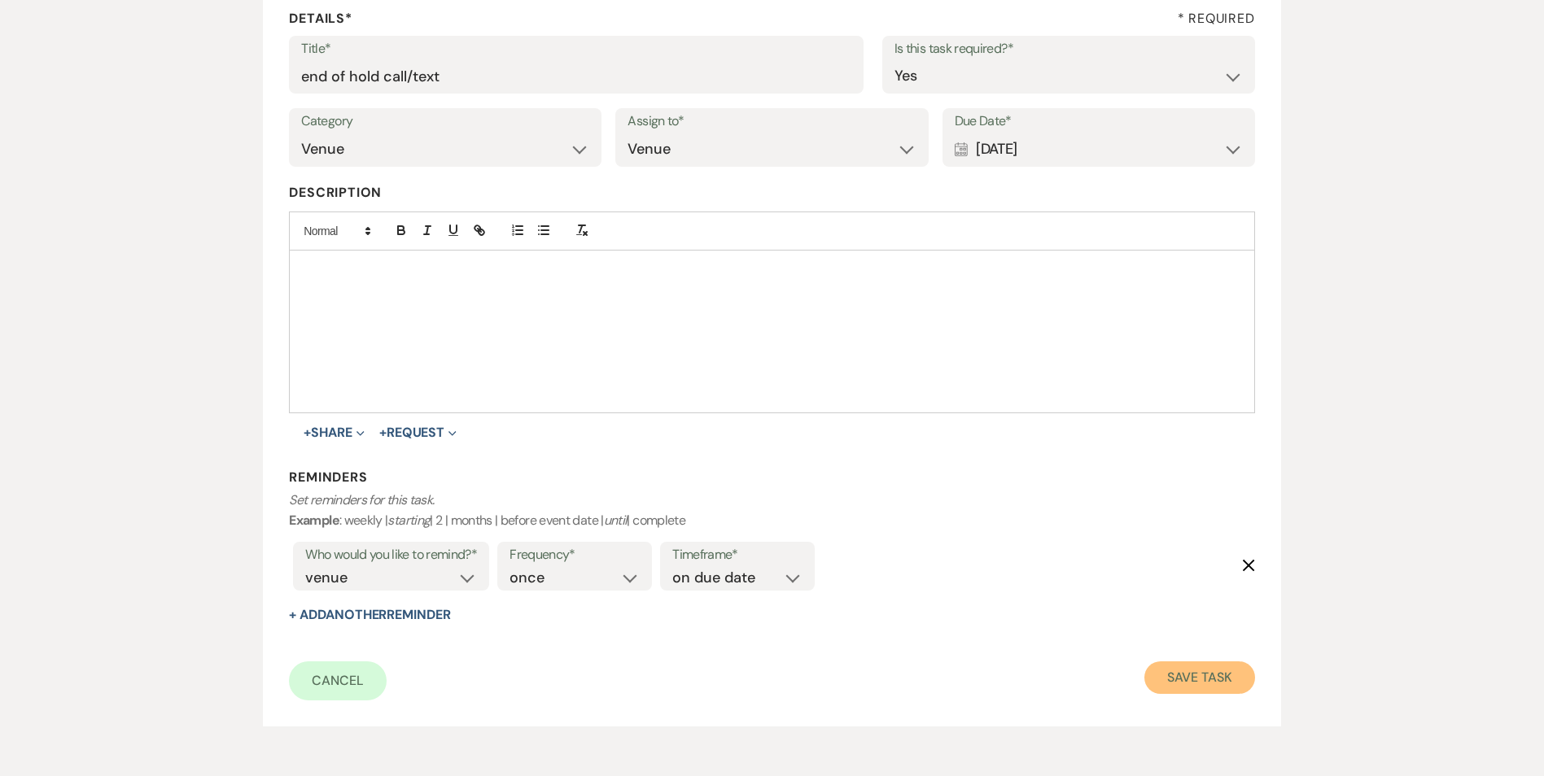
click at [1192, 676] on button "Save Task" at bounding box center [1199, 678] width 110 height 33
select select "5"
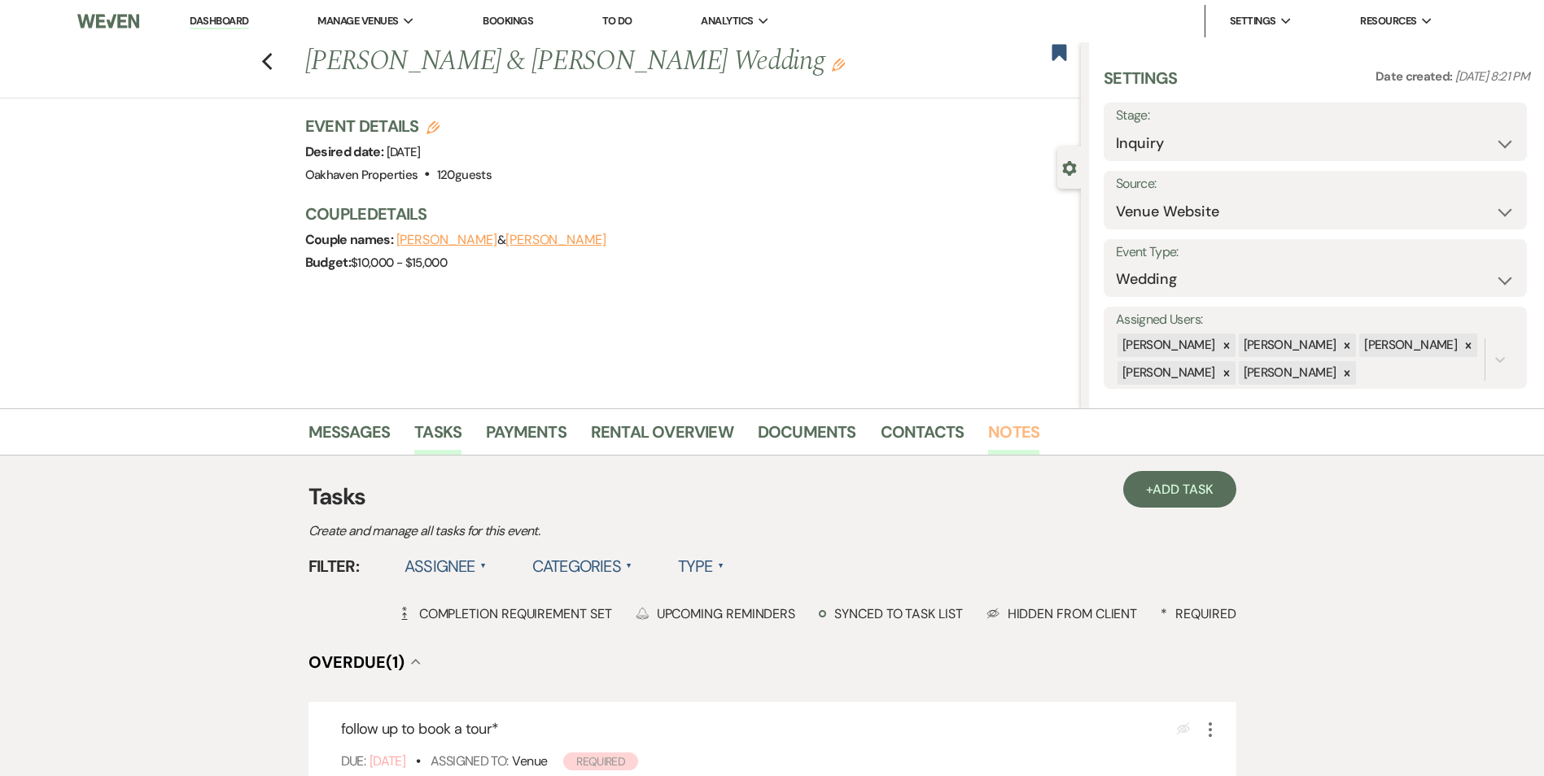
click at [1000, 429] on link "Notes" at bounding box center [1013, 437] width 51 height 36
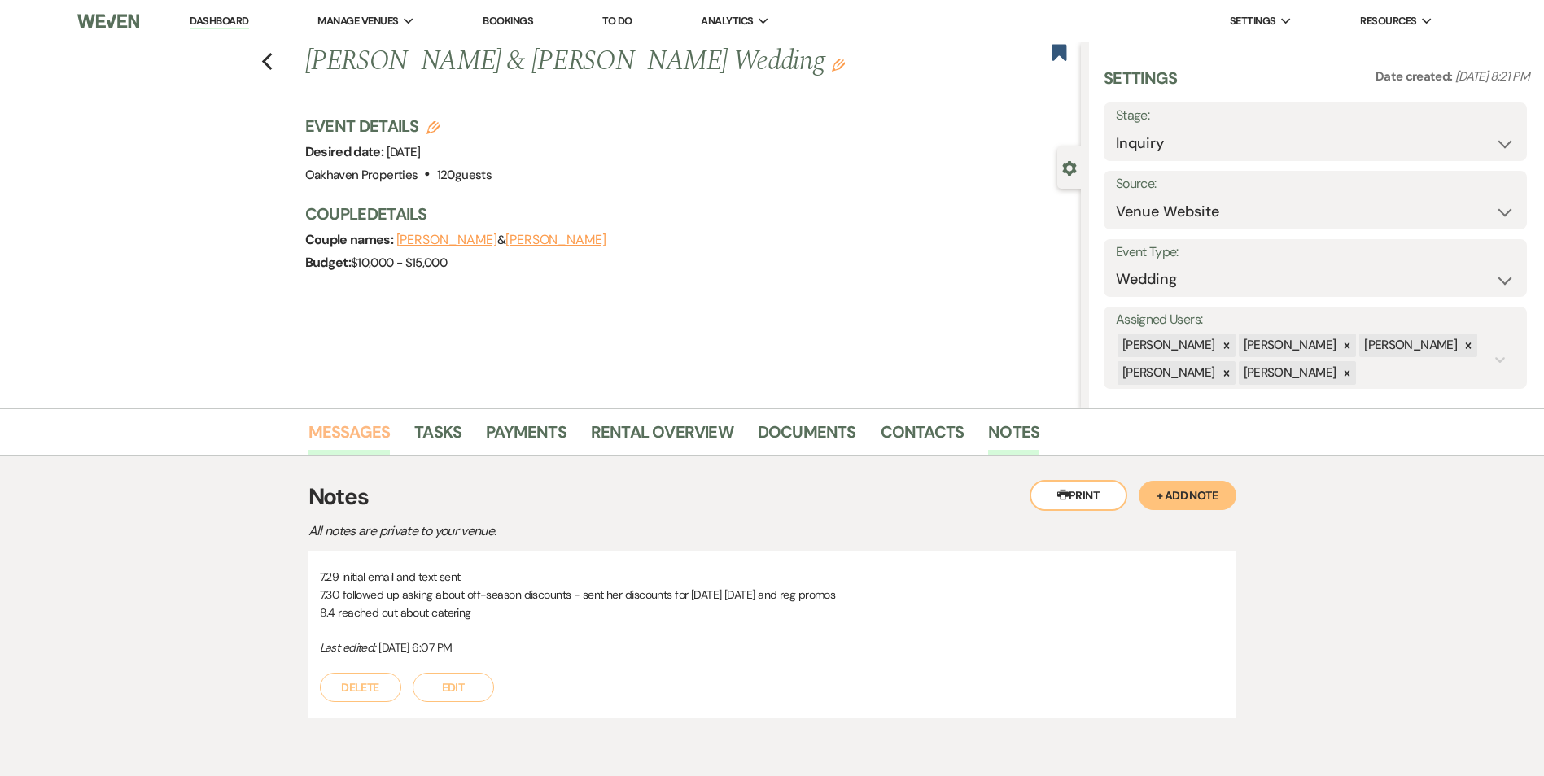
click at [338, 439] on link "Messages" at bounding box center [349, 437] width 82 height 36
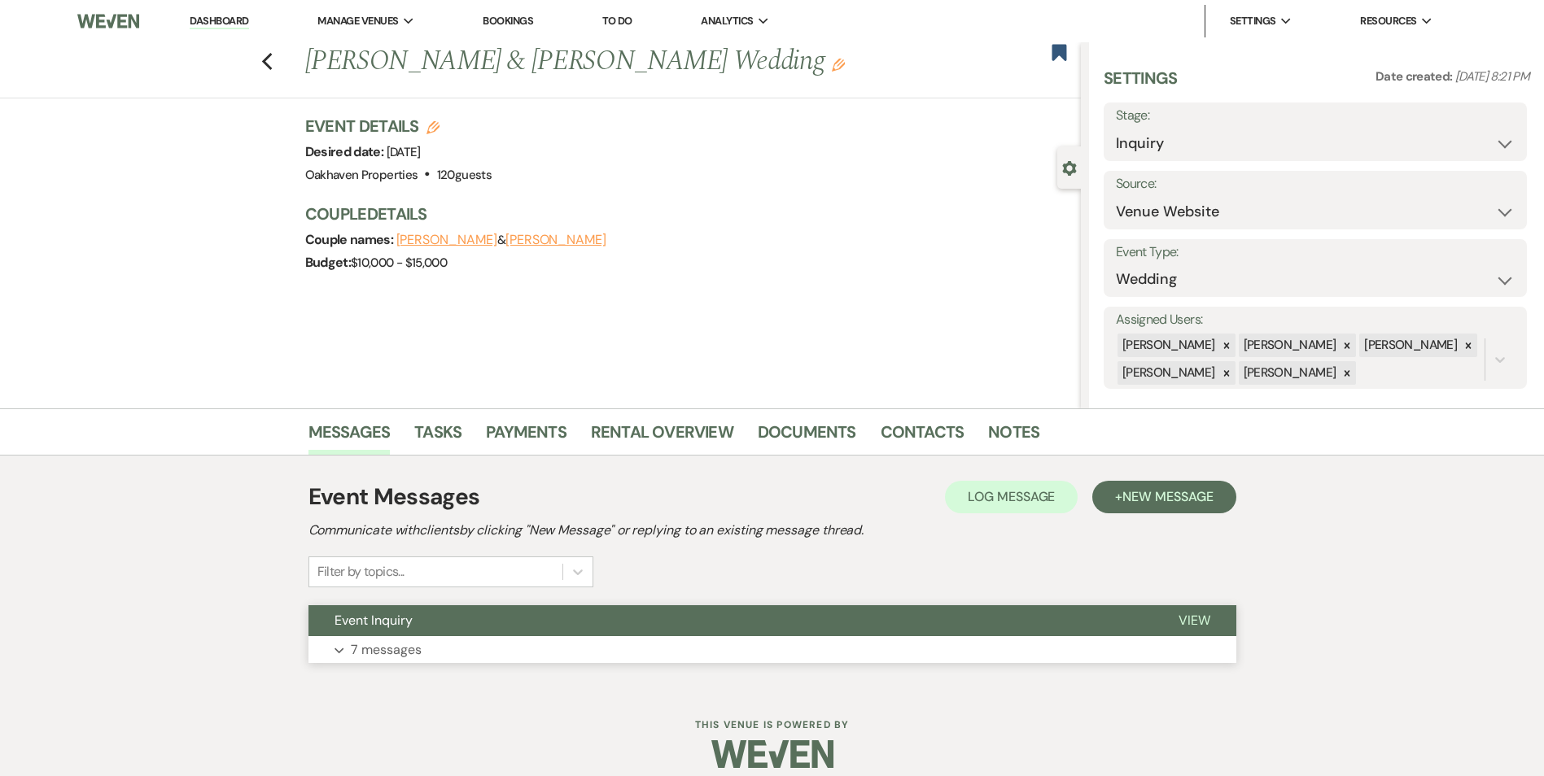
click at [1190, 617] on span "View" at bounding box center [1194, 620] width 32 height 17
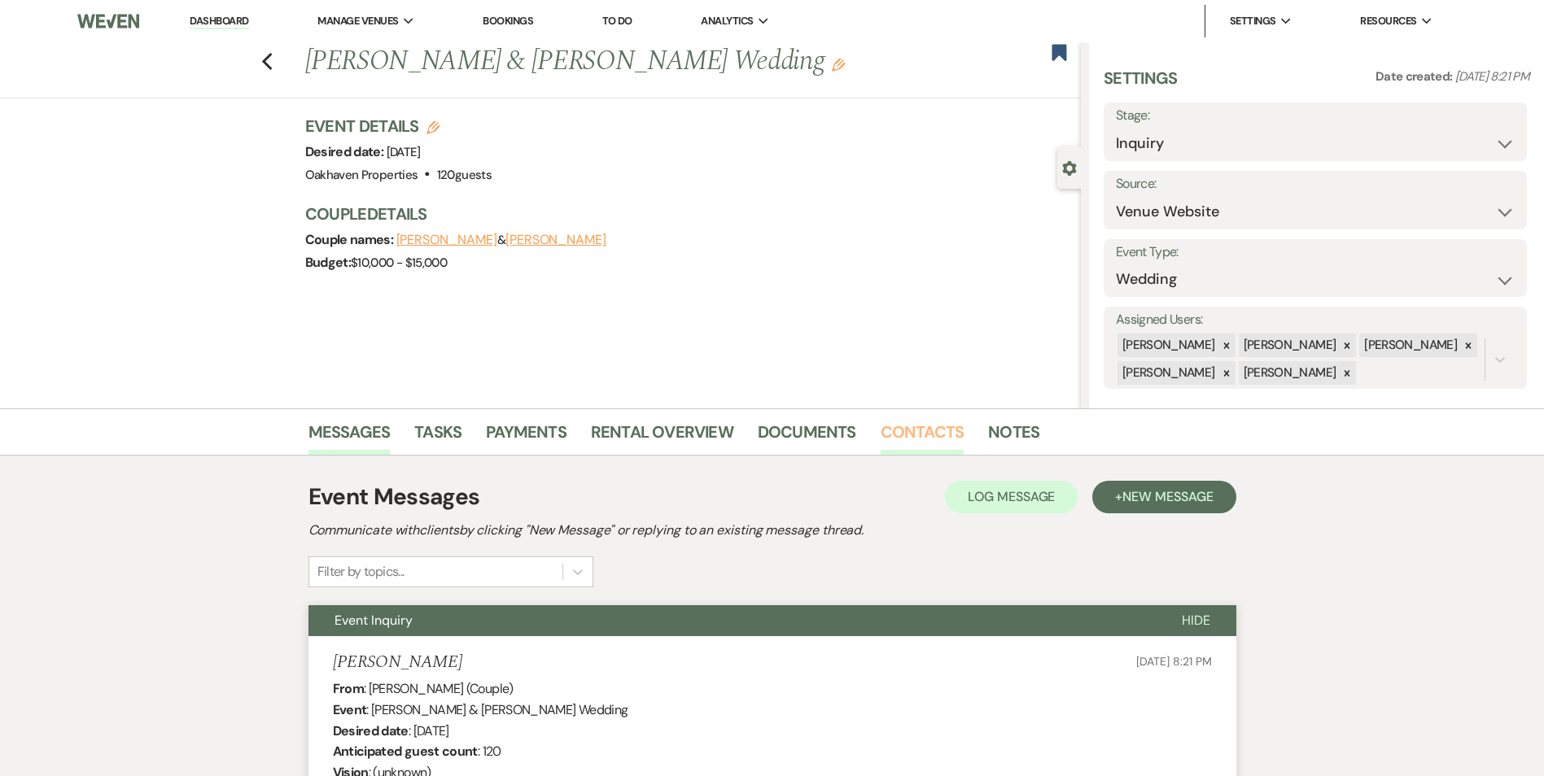
click at [913, 430] on link "Contacts" at bounding box center [922, 437] width 84 height 36
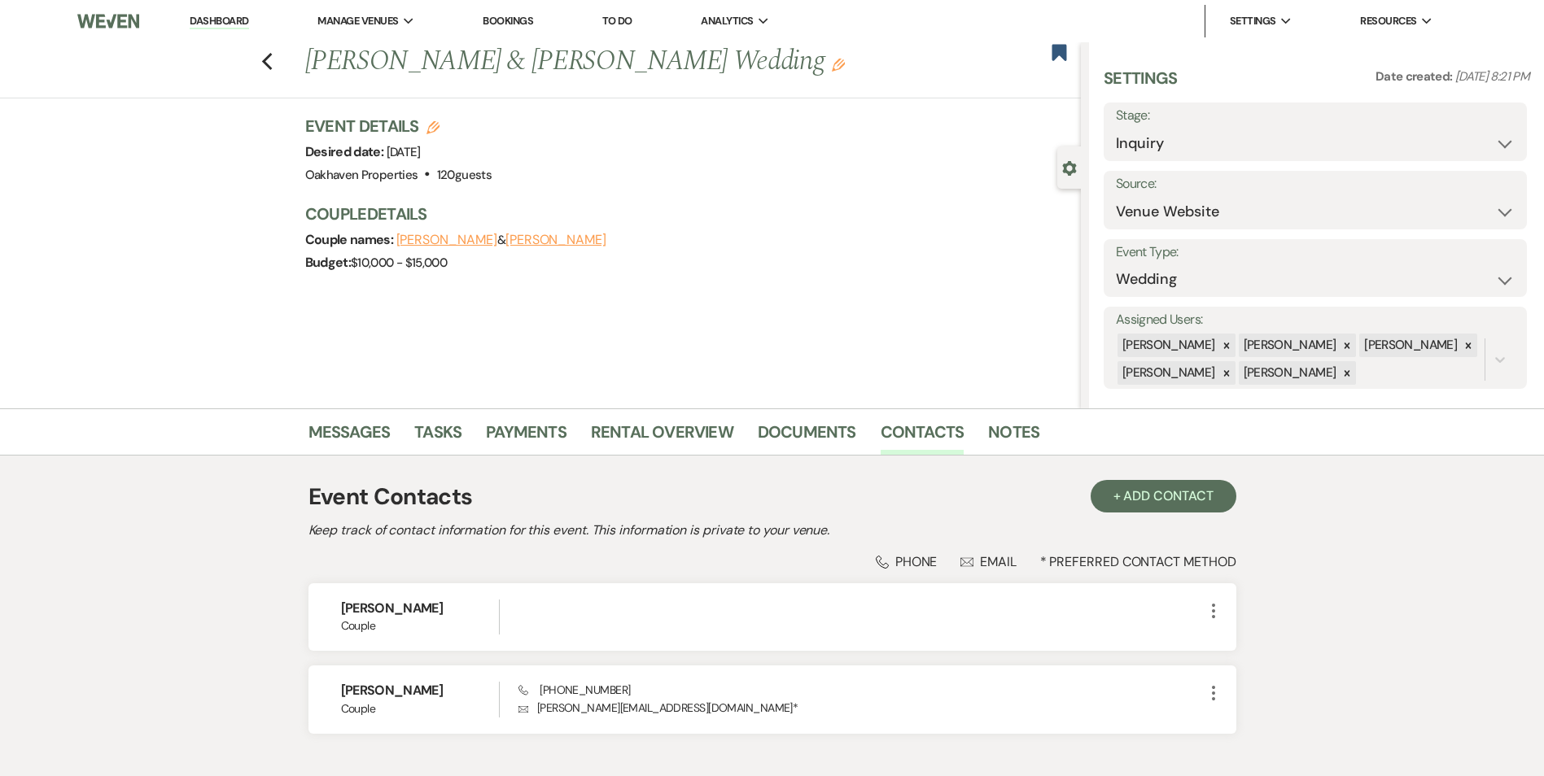
click at [461, 430] on li "Tasks" at bounding box center [450, 435] width 72 height 39
click at [443, 435] on link "Tasks" at bounding box center [437, 437] width 47 height 36
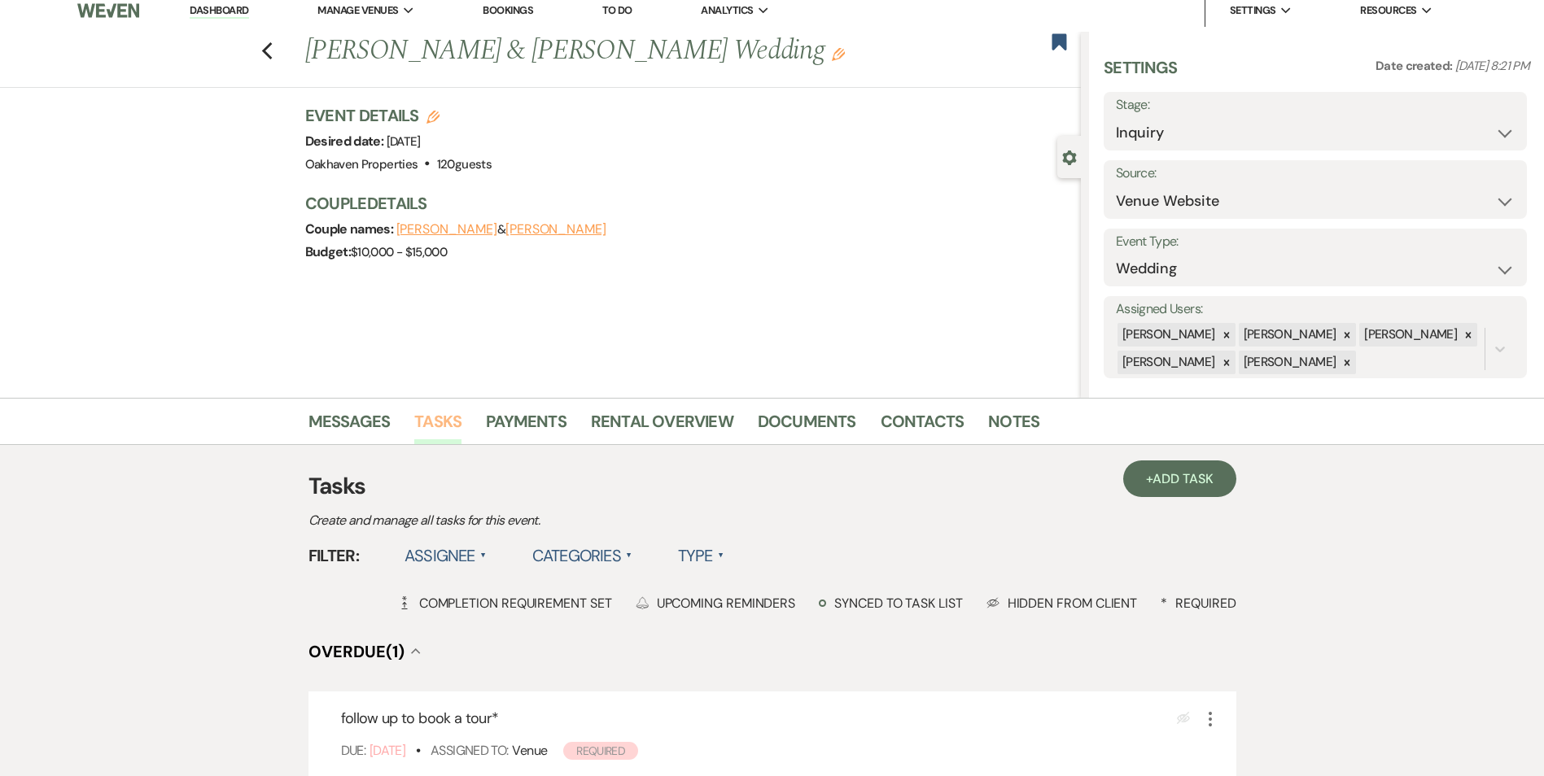
scroll to position [163, 0]
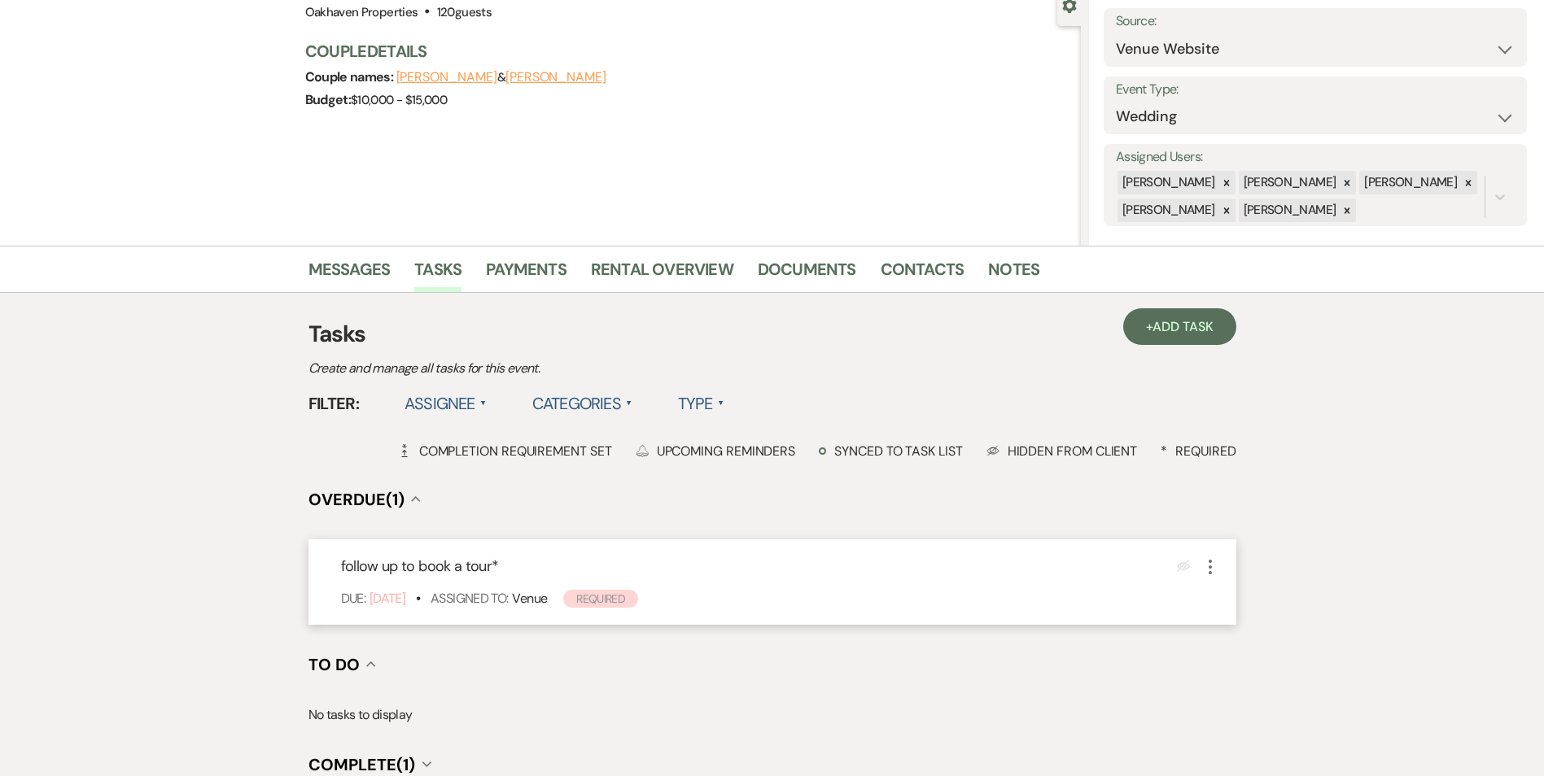
click at [1205, 567] on icon "More" at bounding box center [1210, 567] width 20 height 20
click at [1238, 605] on link "Pencil Edit" at bounding box center [1278, 598] width 156 height 24
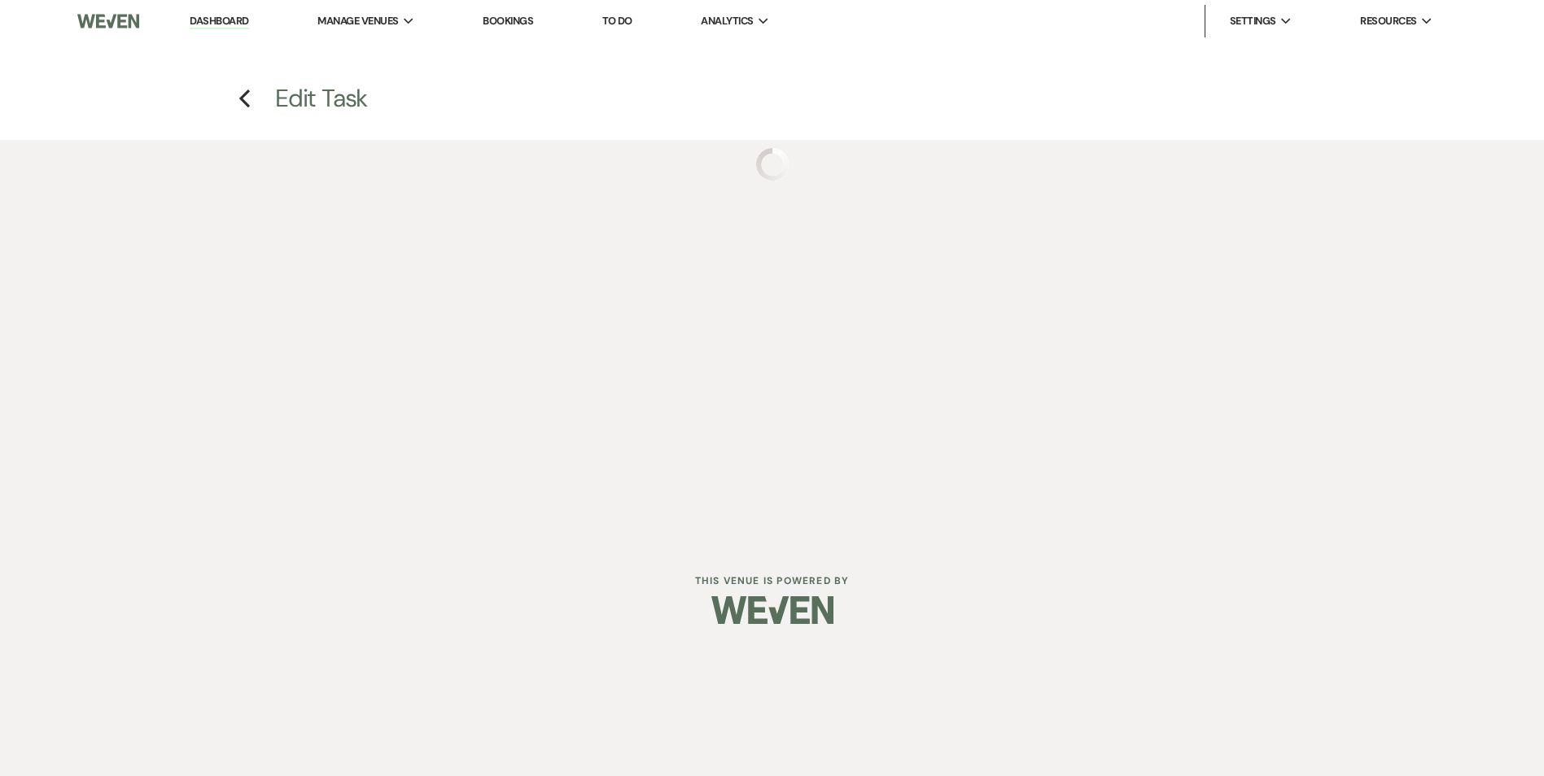
select select "true"
select select "31"
select select "venueHost"
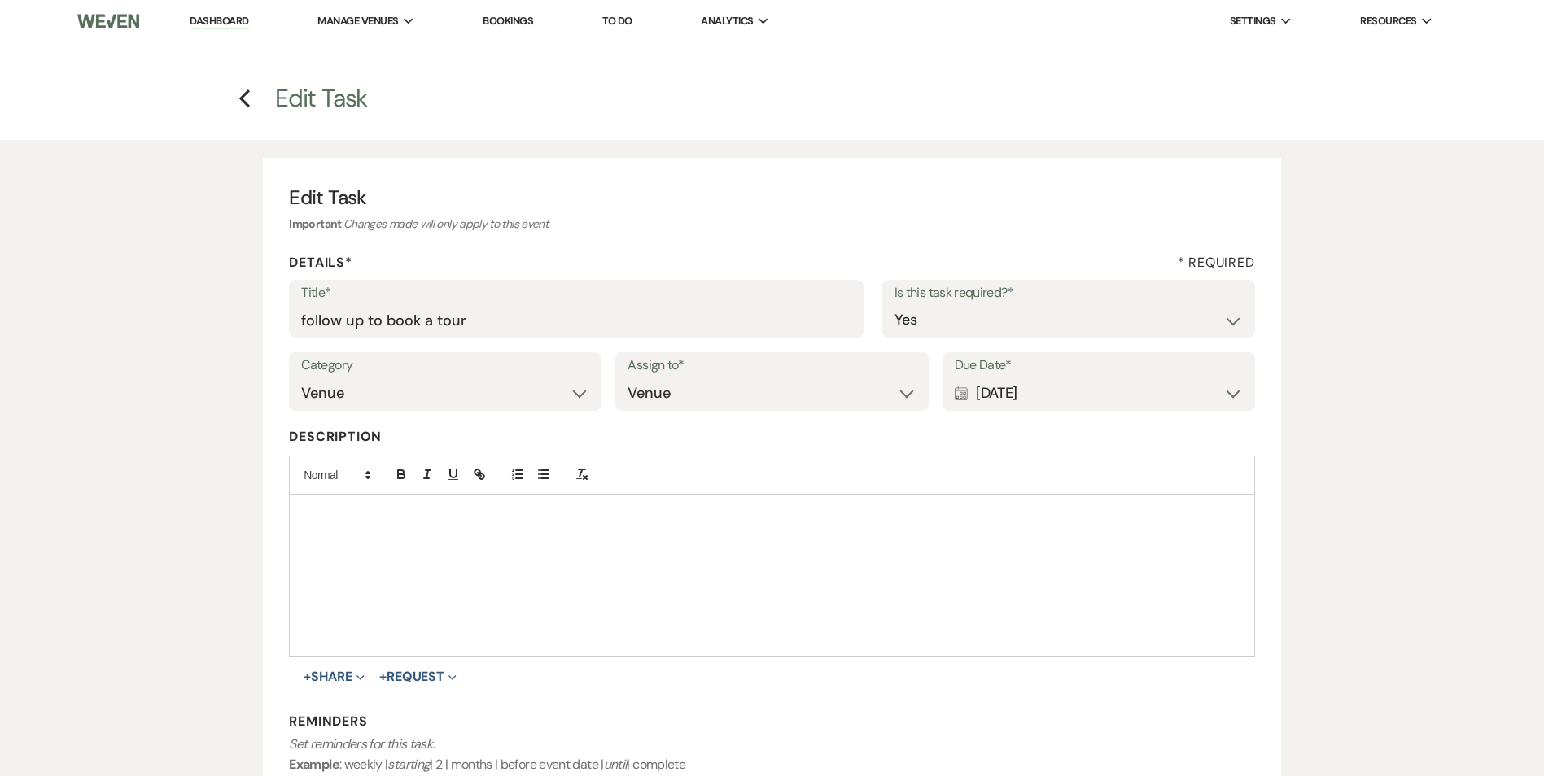
drag, startPoint x: 1159, startPoint y: 369, endPoint x: 1161, endPoint y: 402, distance: 32.6
click at [1159, 371] on label "Due Date*" at bounding box center [1098, 366] width 288 height 24
click at [1161, 402] on div "Calendar Aug 10, 2025 Expand" at bounding box center [1098, 394] width 288 height 32
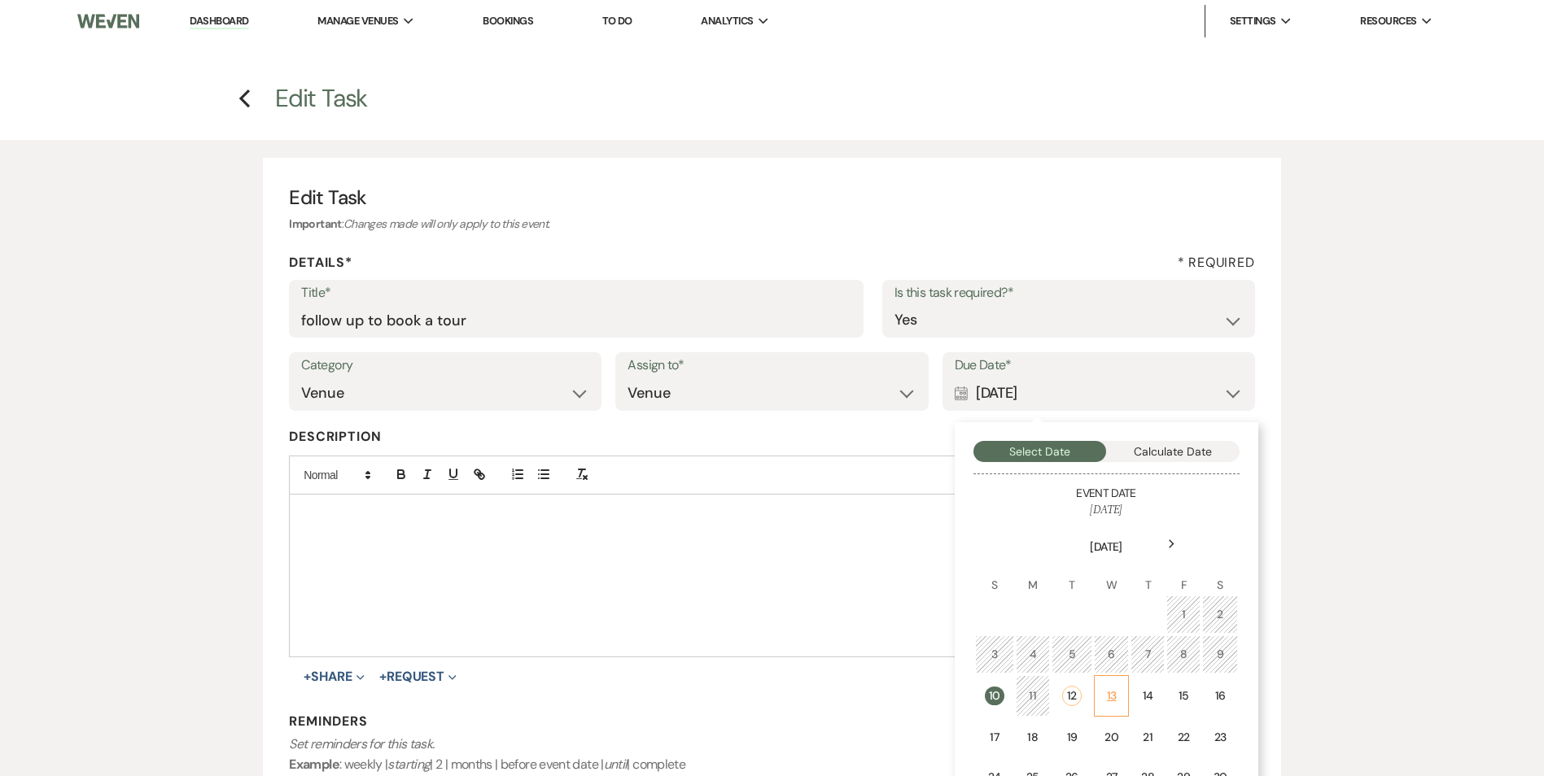
click at [1114, 703] on div "13" at bounding box center [1111, 696] width 14 height 17
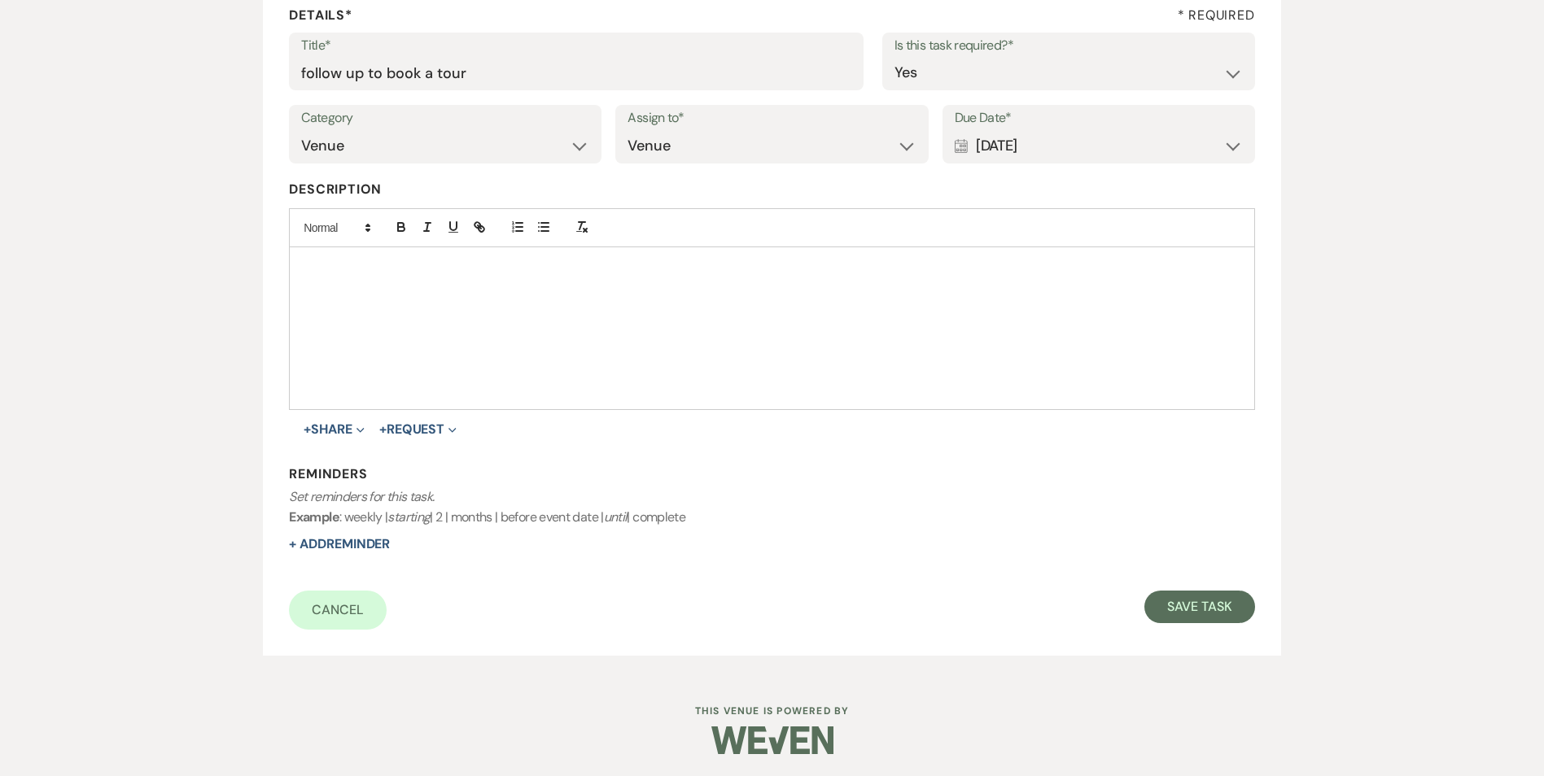
scroll to position [250, 0]
click at [365, 536] on button "+ Add Reminder" at bounding box center [339, 541] width 101 height 13
select select "host"
select select "days"
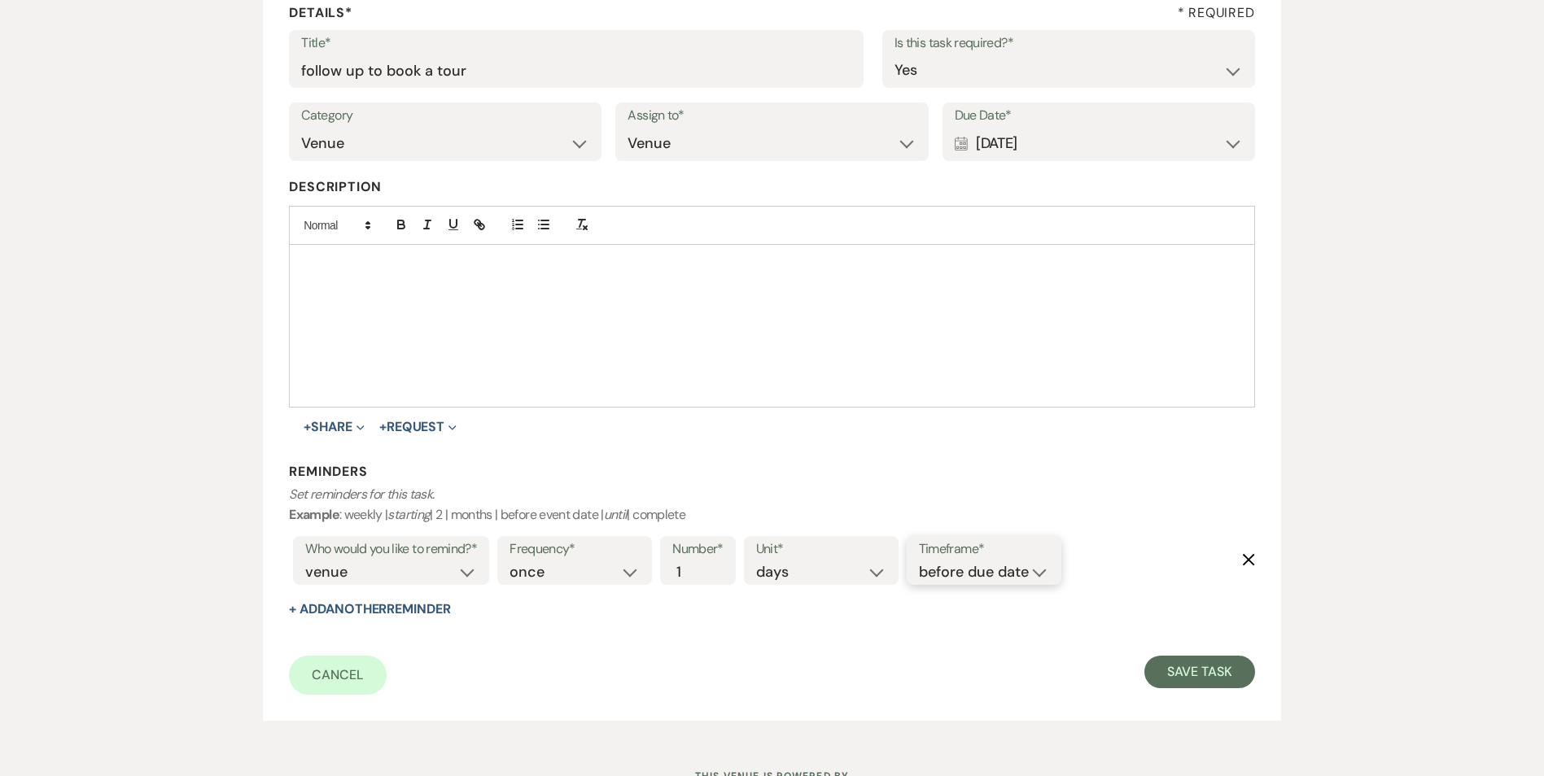
drag, startPoint x: 1008, startPoint y: 567, endPoint x: 1015, endPoint y: 586, distance: 20.1
click at [1009, 567] on select "before due date after due date on due date on custom date" at bounding box center [984, 572] width 130 height 22
select select "onDueDate"
click at [919, 561] on select "before due date after due date on due date on custom date" at bounding box center [984, 572] width 130 height 22
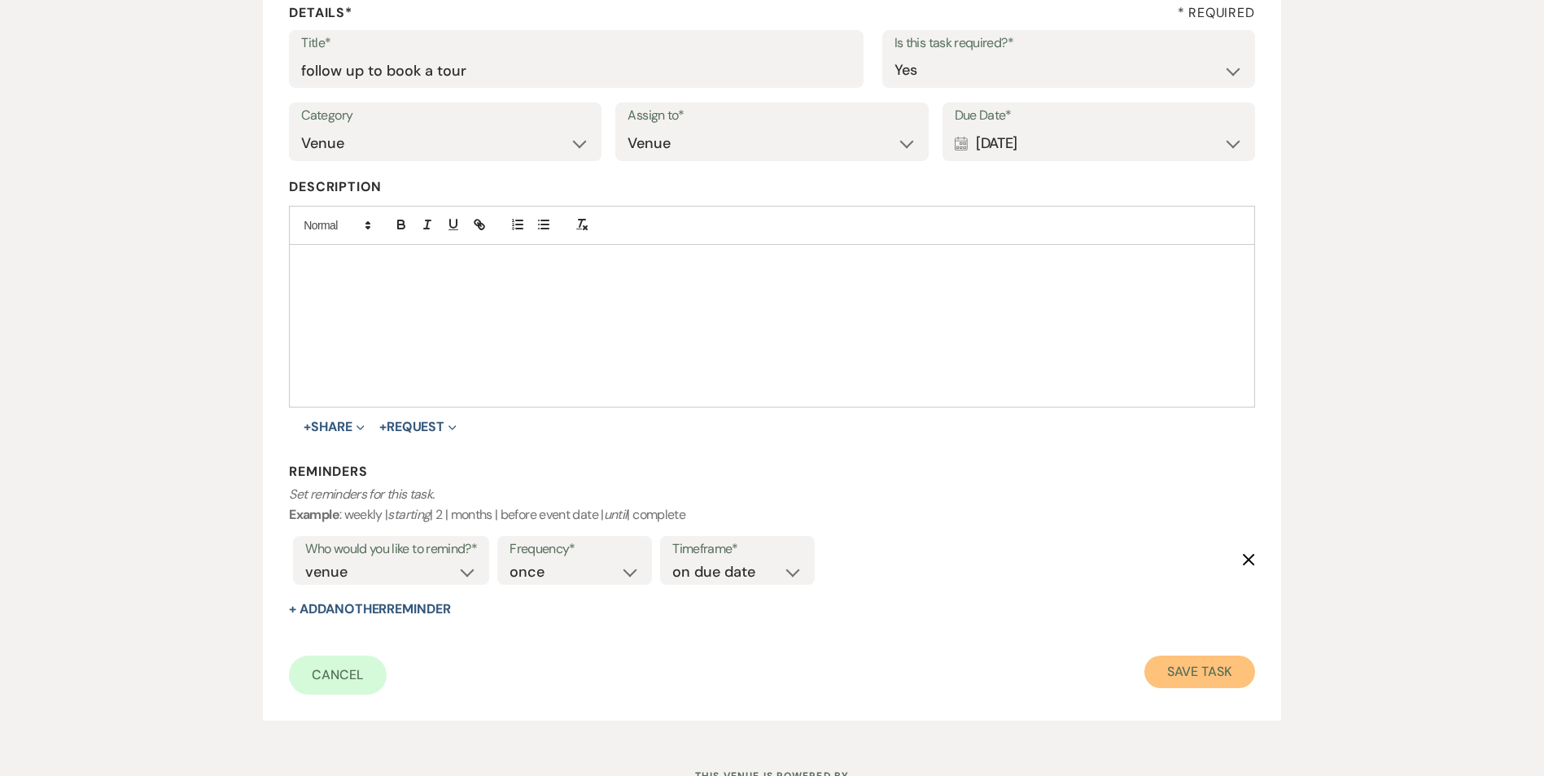
click at [1216, 670] on button "Save Task" at bounding box center [1199, 672] width 110 height 33
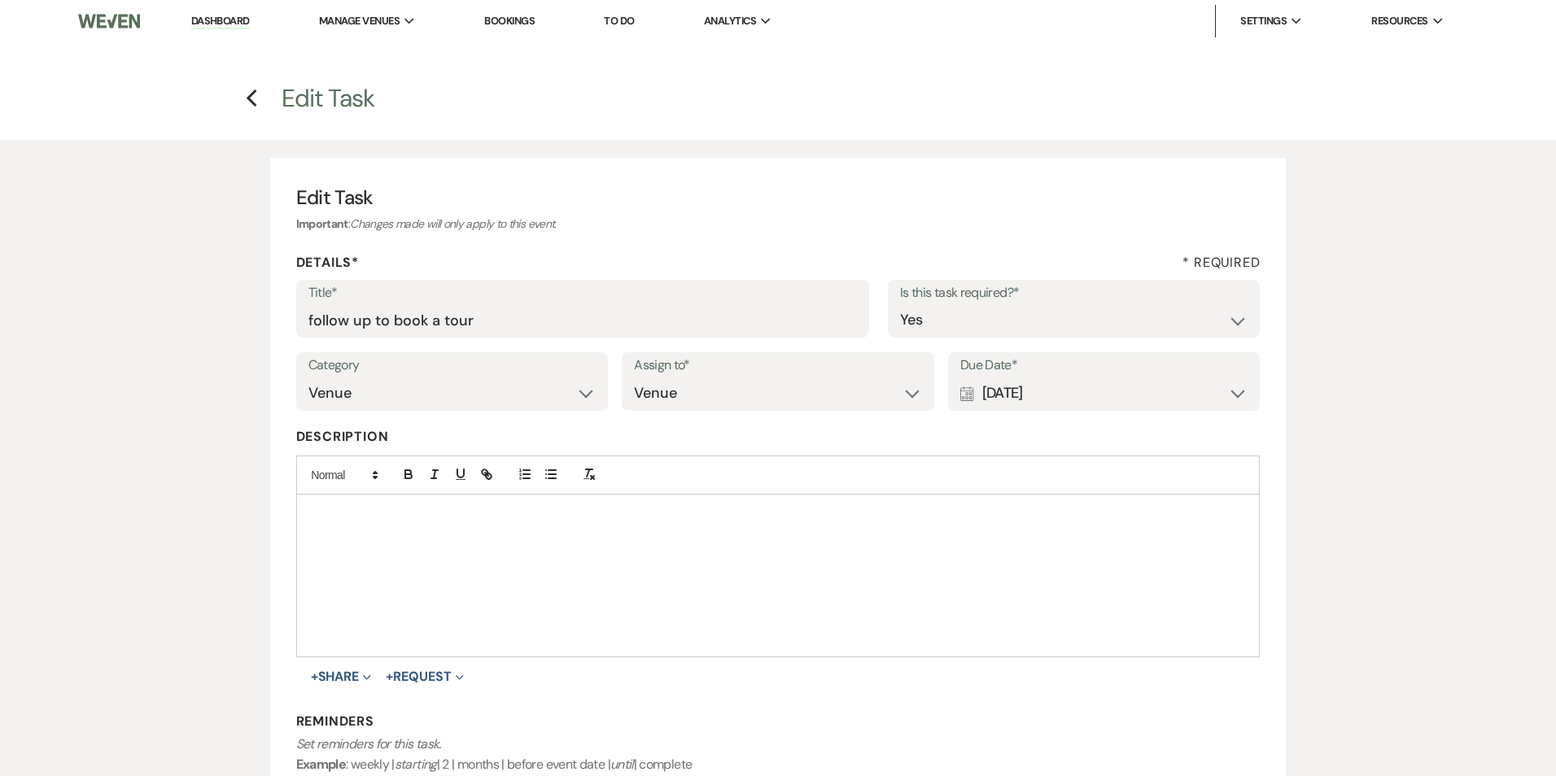
select select "5"
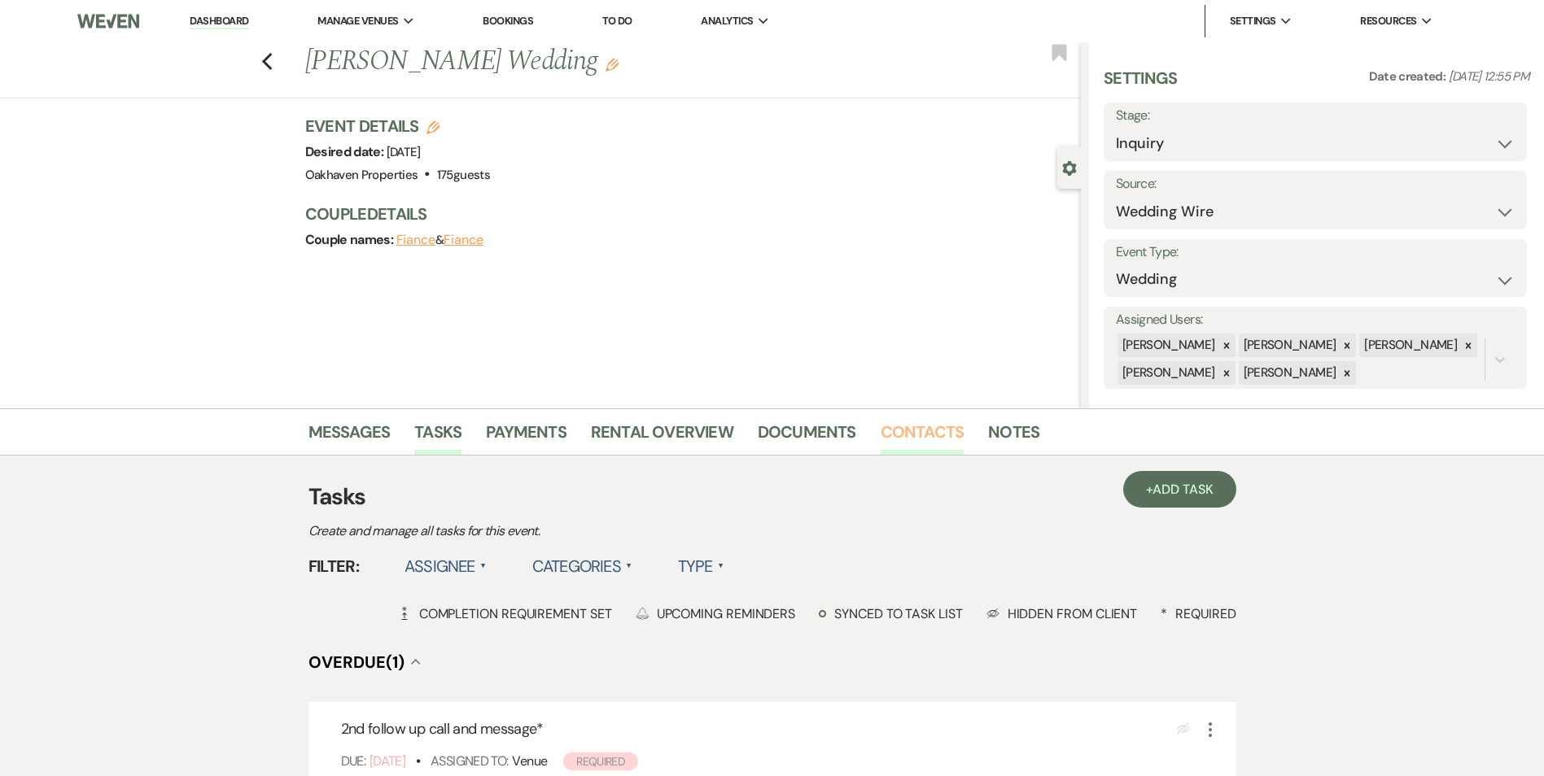
click at [927, 443] on link "Contacts" at bounding box center [922, 437] width 84 height 36
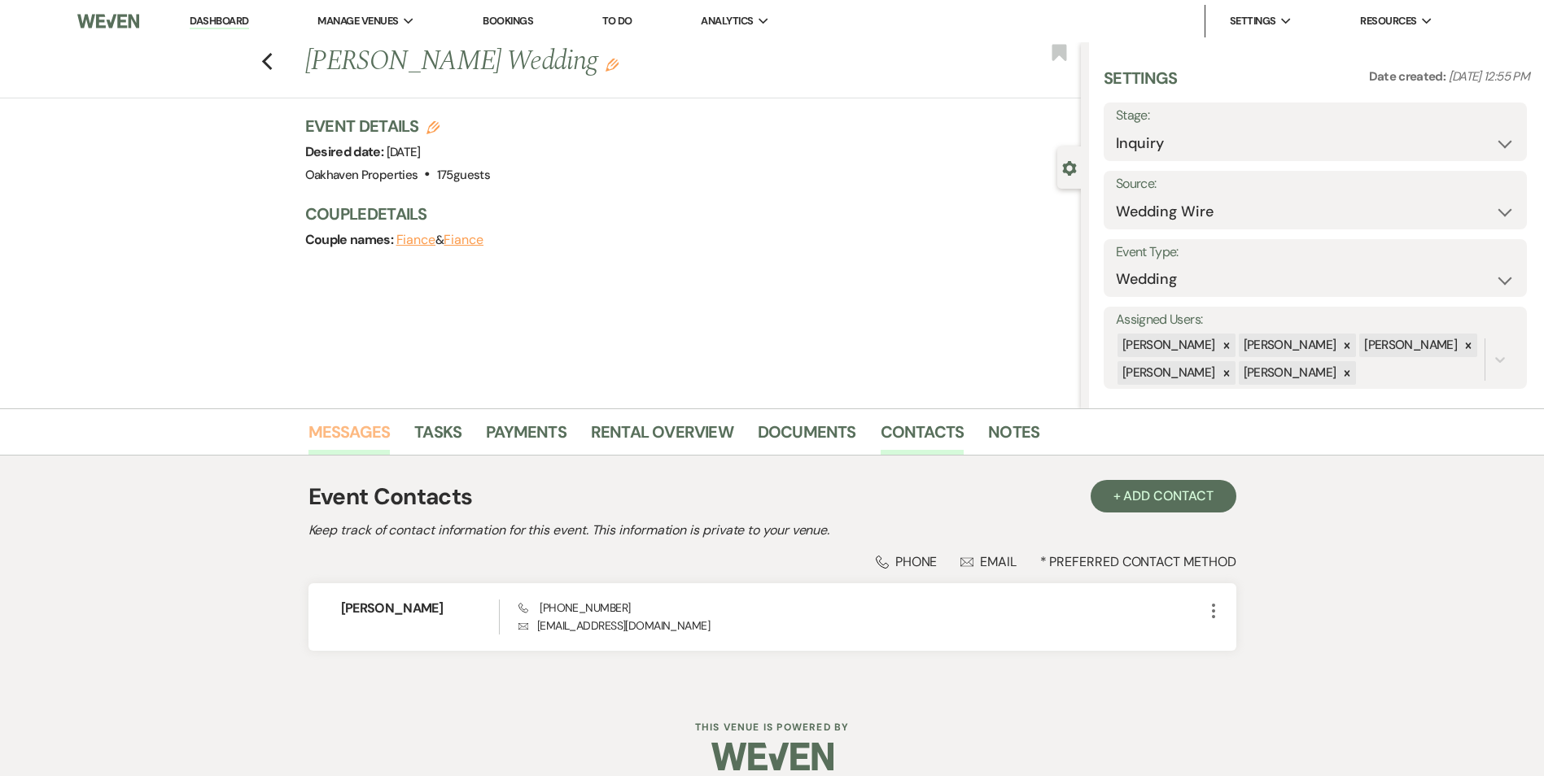
drag, startPoint x: 335, startPoint y: 427, endPoint x: 355, endPoint y: 433, distance: 20.3
click at [335, 427] on link "Messages" at bounding box center [349, 437] width 82 height 36
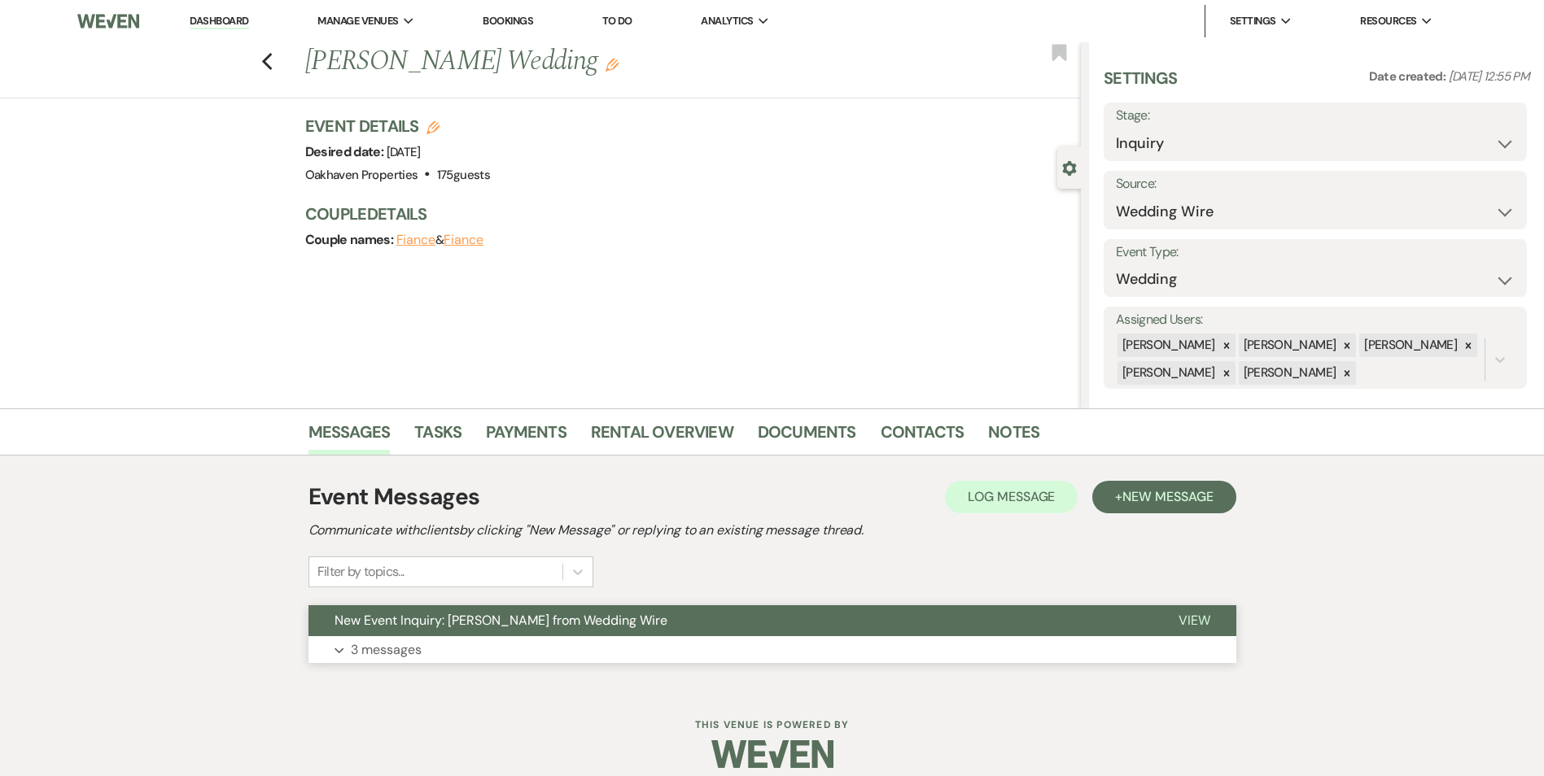
click at [1192, 631] on button "View" at bounding box center [1194, 620] width 84 height 31
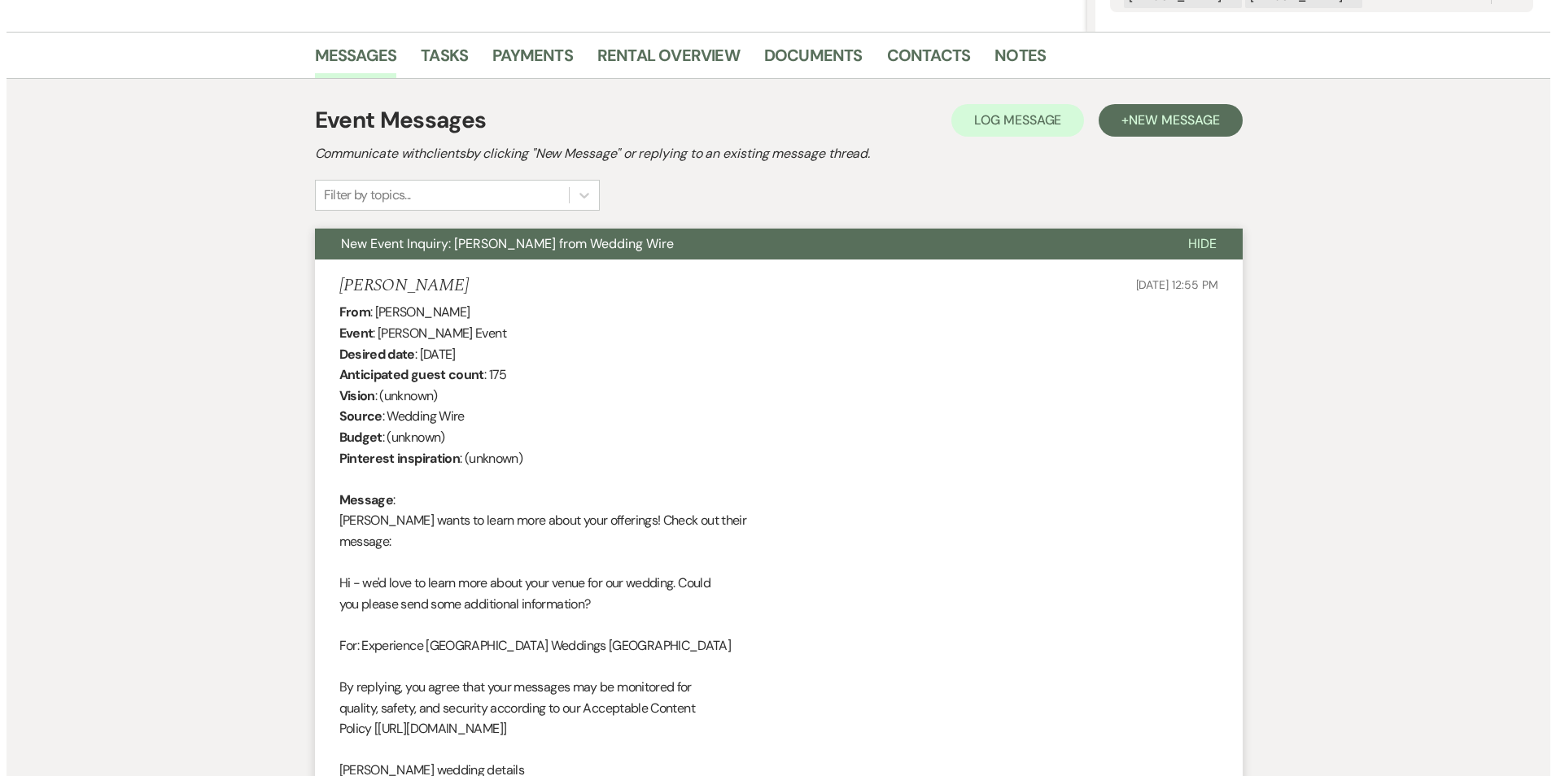
scroll to position [224, 0]
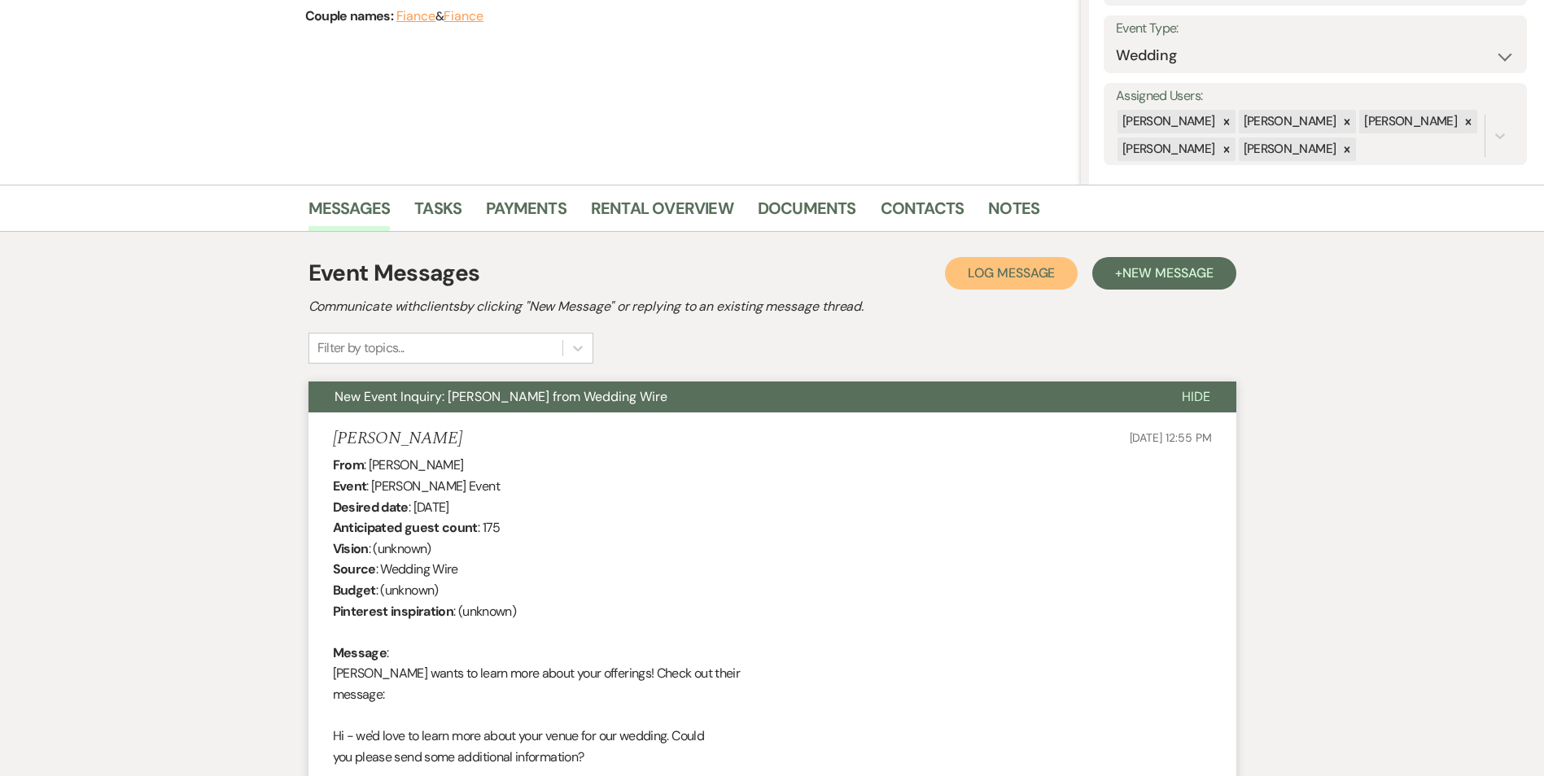
click at [969, 276] on span "Log Message" at bounding box center [1010, 272] width 87 height 17
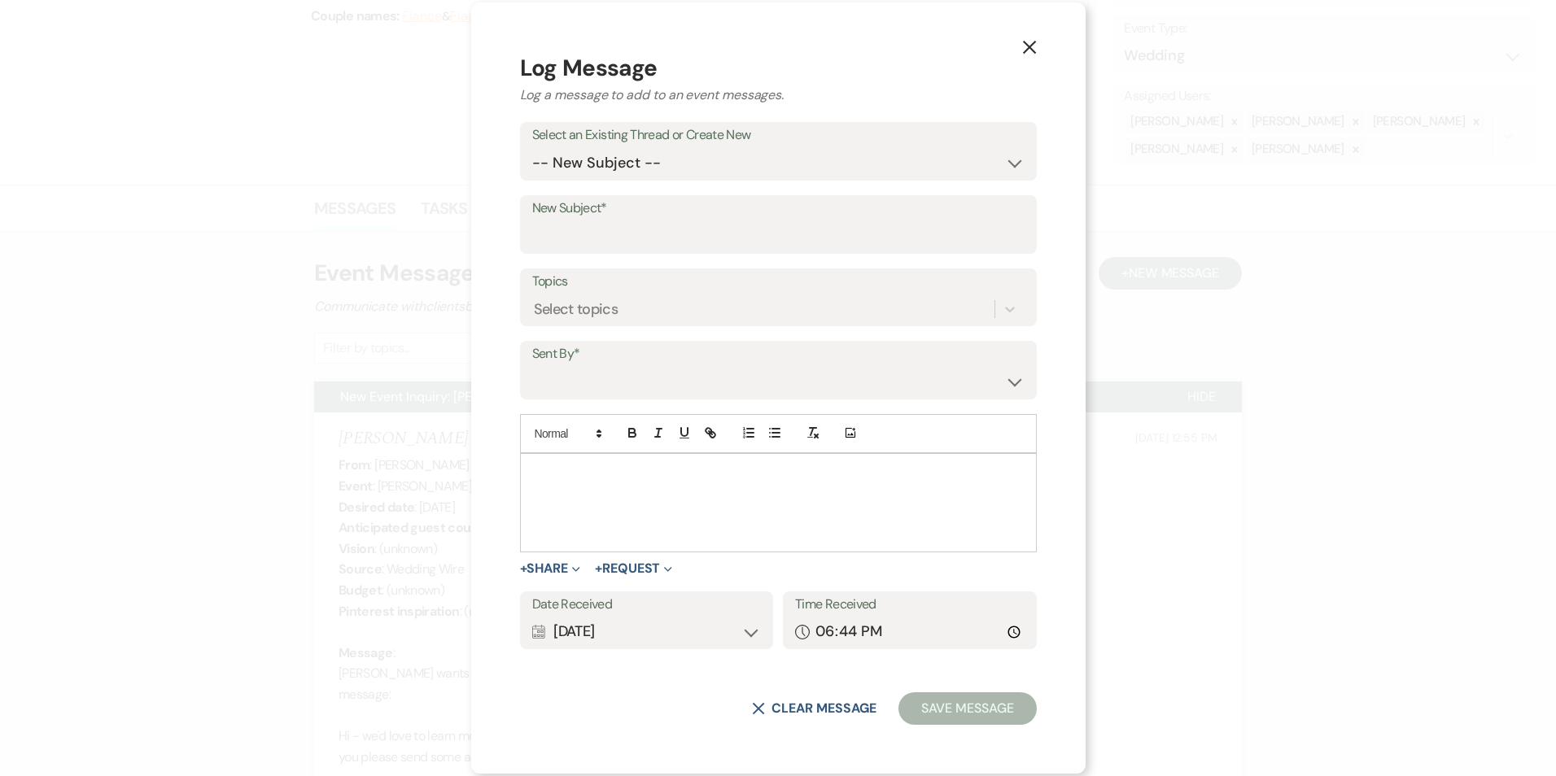
drag, startPoint x: 591, startPoint y: 481, endPoint x: 608, endPoint y: 478, distance: 17.4
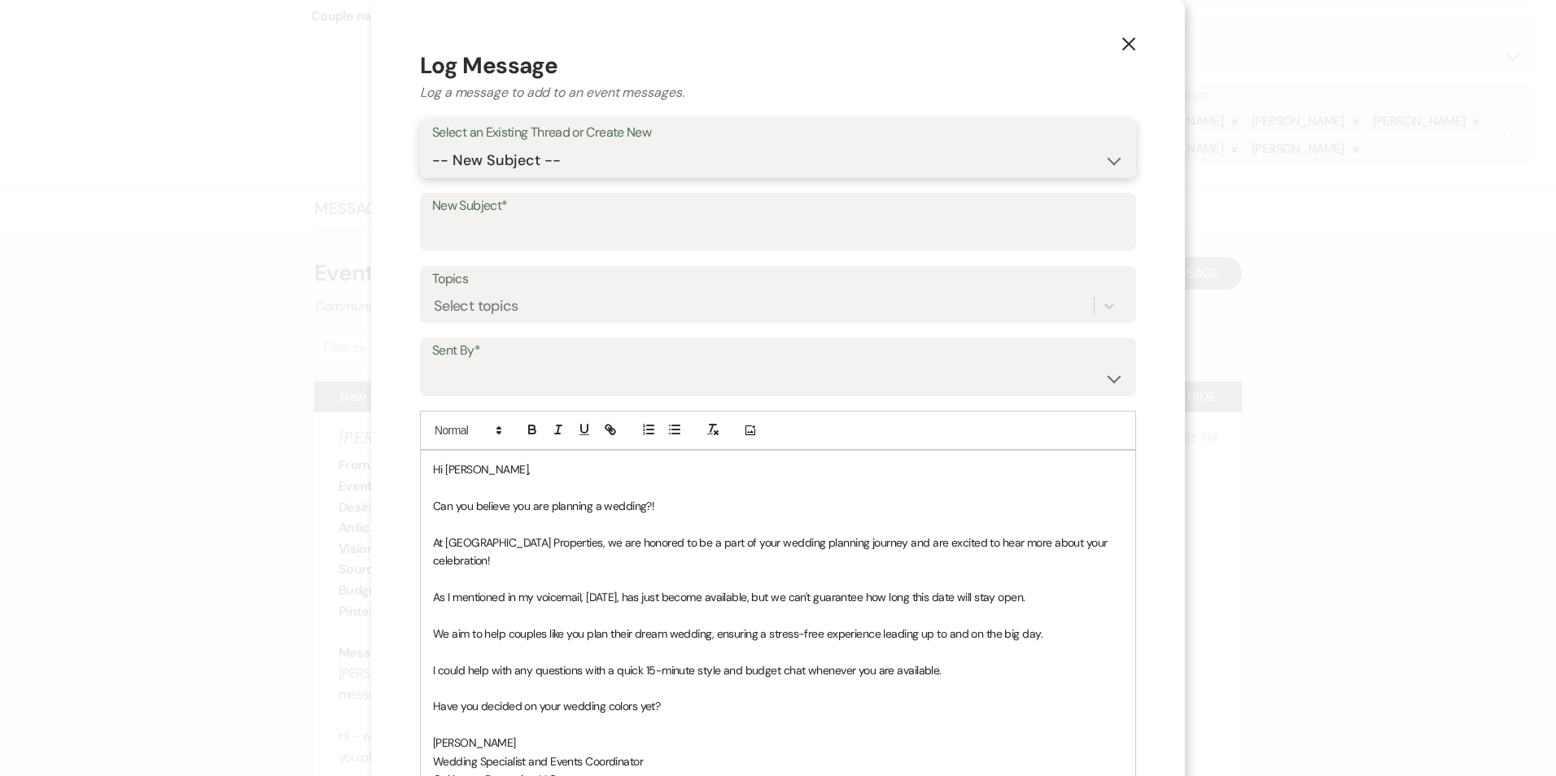
drag, startPoint x: 533, startPoint y: 165, endPoint x: 535, endPoint y: 177, distance: 11.7
click at [533, 167] on select "-- New Subject -- New Event Inquiry: [PERSON_NAME] from Wedding Wire" at bounding box center [778, 161] width 692 height 32
select select "441184"
click at [434, 145] on select "-- New Subject -- New Event Inquiry: [PERSON_NAME] from Wedding Wire" at bounding box center [778, 161] width 692 height 32
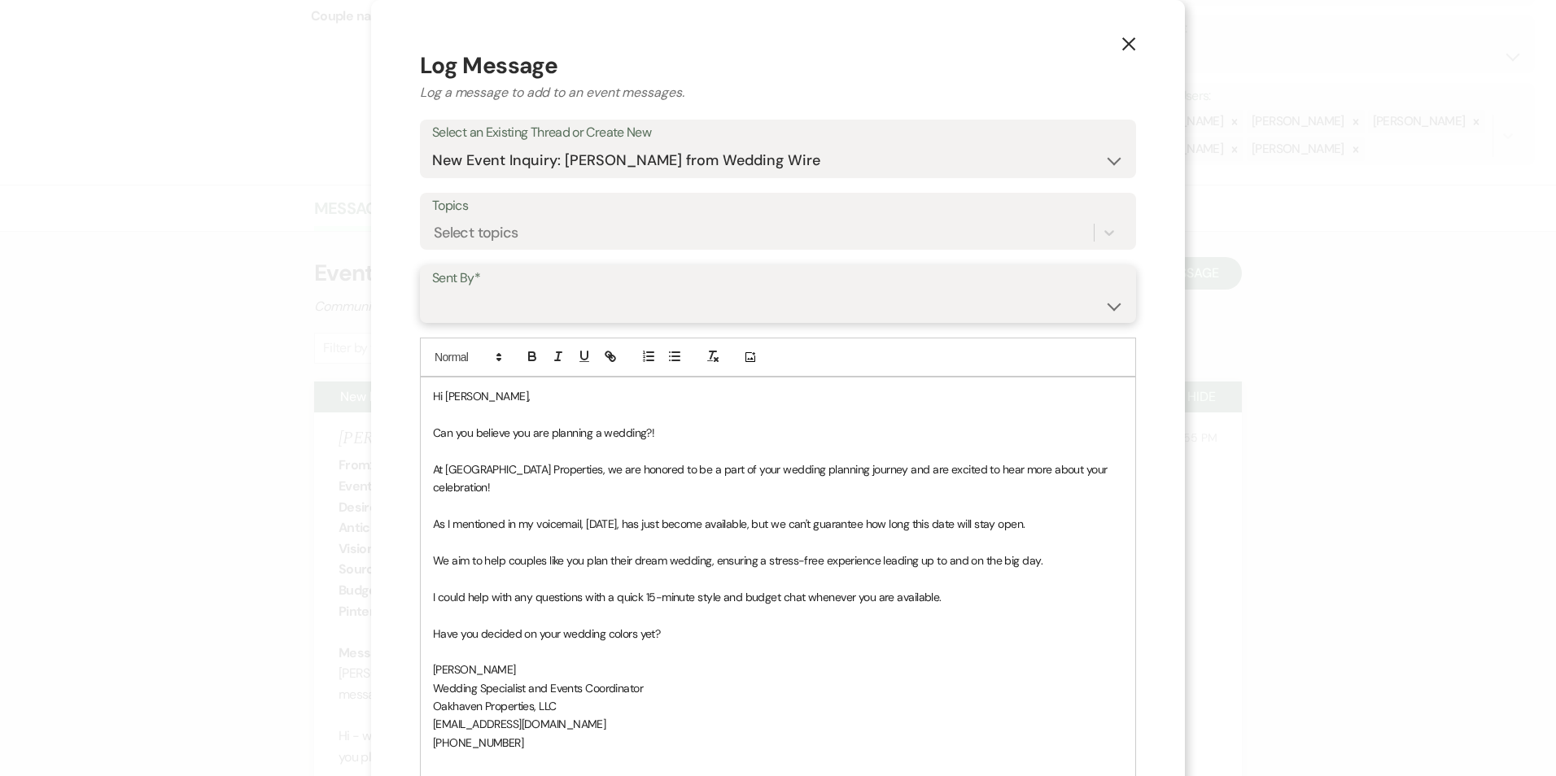
drag, startPoint x: 530, startPoint y: 292, endPoint x: 538, endPoint y: 312, distance: 21.2
click at [530, 292] on select "[PERSON_NAME] ([EMAIL_ADDRESS][DOMAIN_NAME]) [PERSON_NAME] ([PERSON_NAME][EMAIL…" at bounding box center [778, 306] width 692 height 32
select select "user-127923"
click at [434, 290] on select "[PERSON_NAME] ([EMAIL_ADDRESS][DOMAIN_NAME]) [PERSON_NAME] ([PERSON_NAME][EMAIL…" at bounding box center [778, 306] width 692 height 32
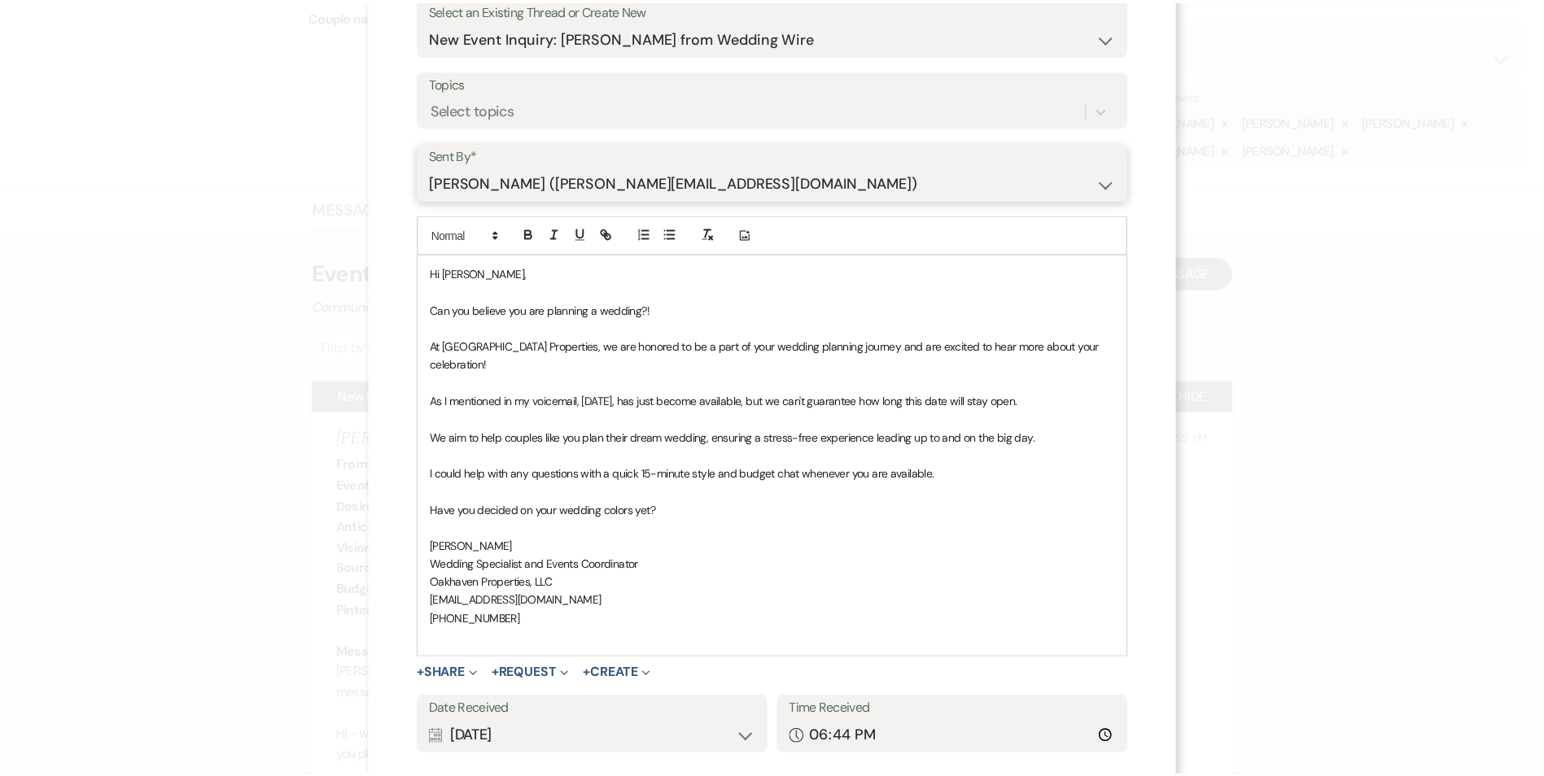
scroll to position [207, 0]
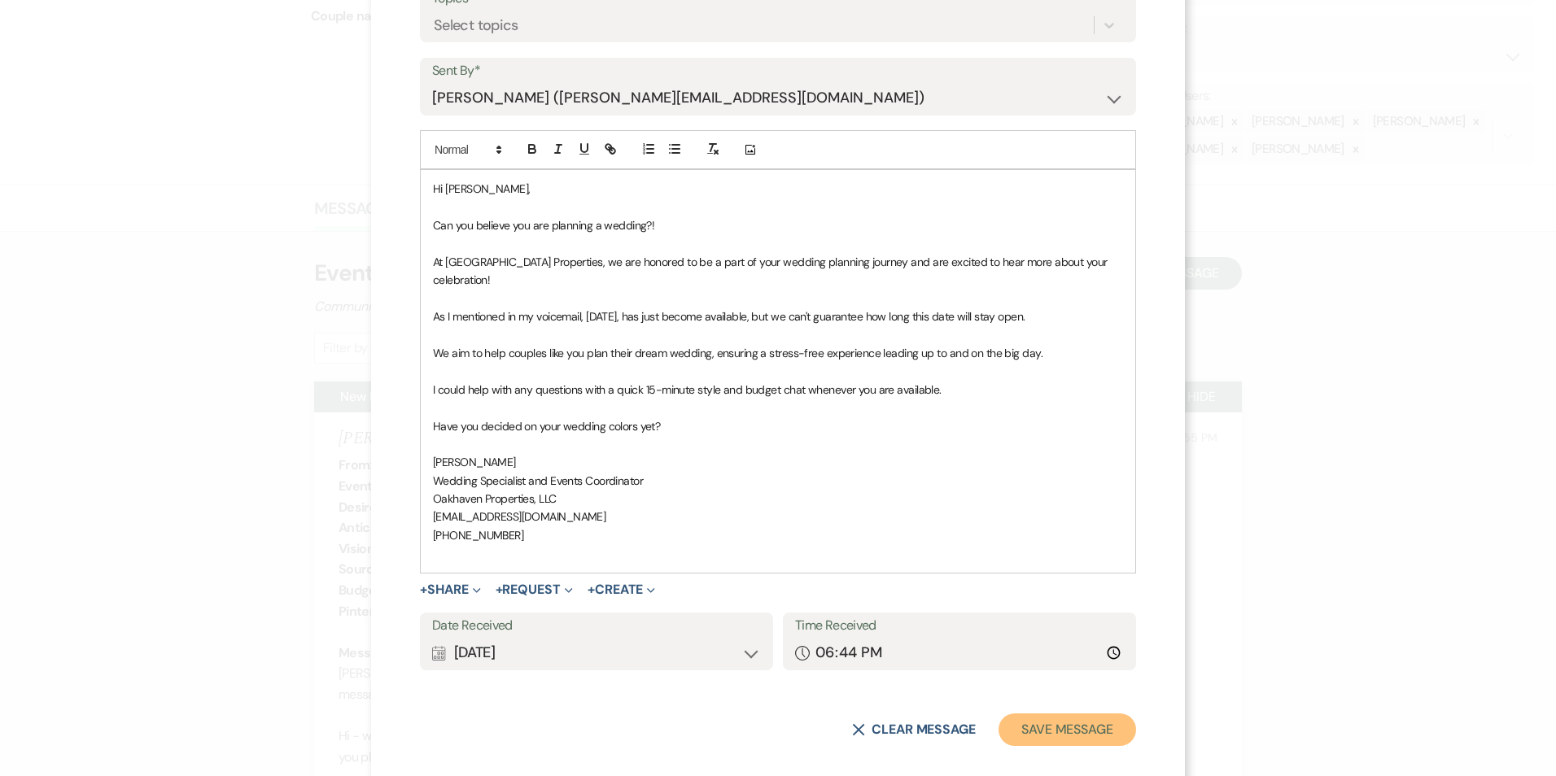
click at [1020, 714] on button "Save Message" at bounding box center [1067, 730] width 138 height 33
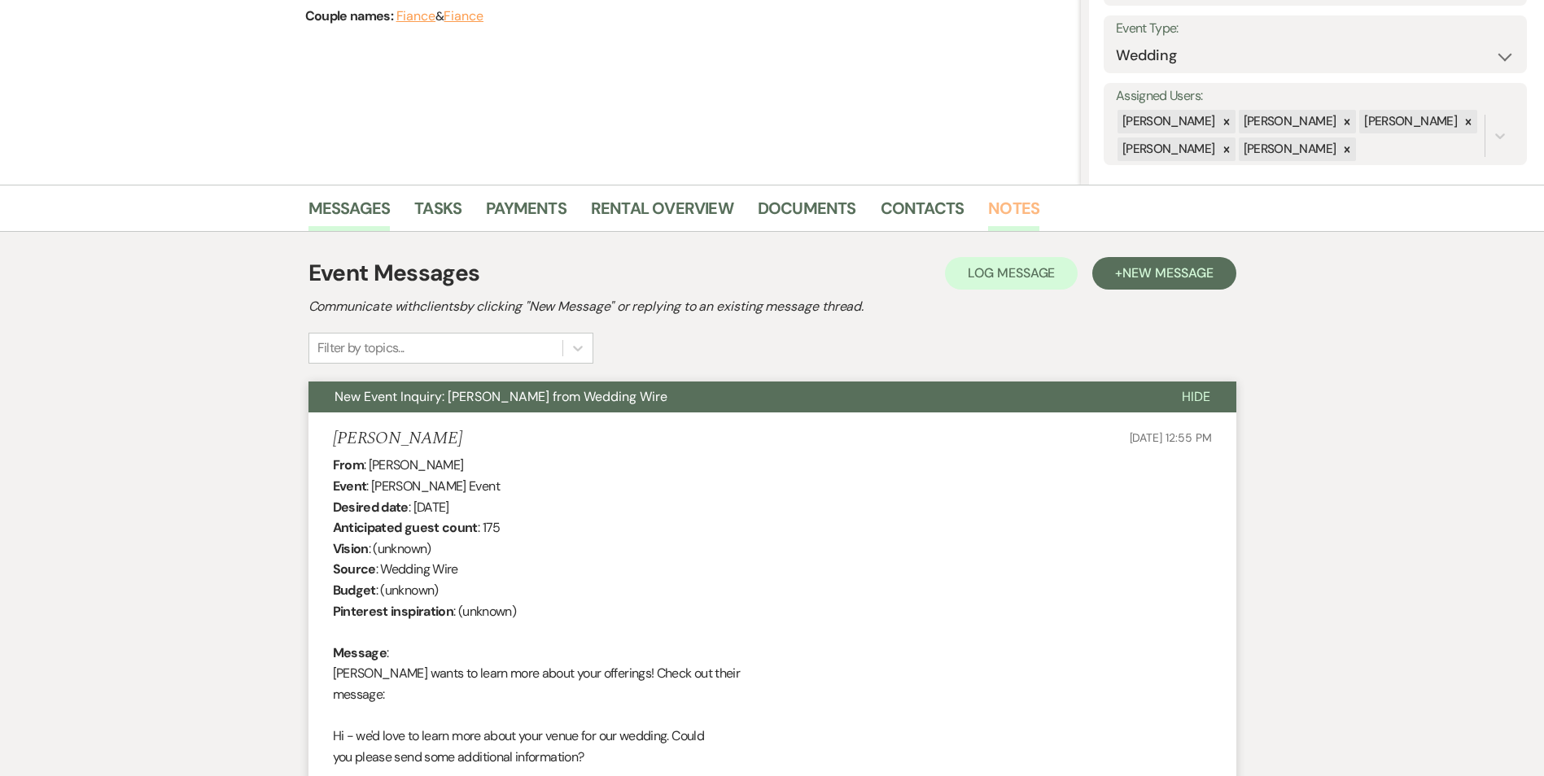
click at [1016, 207] on link "Notes" at bounding box center [1013, 213] width 51 height 36
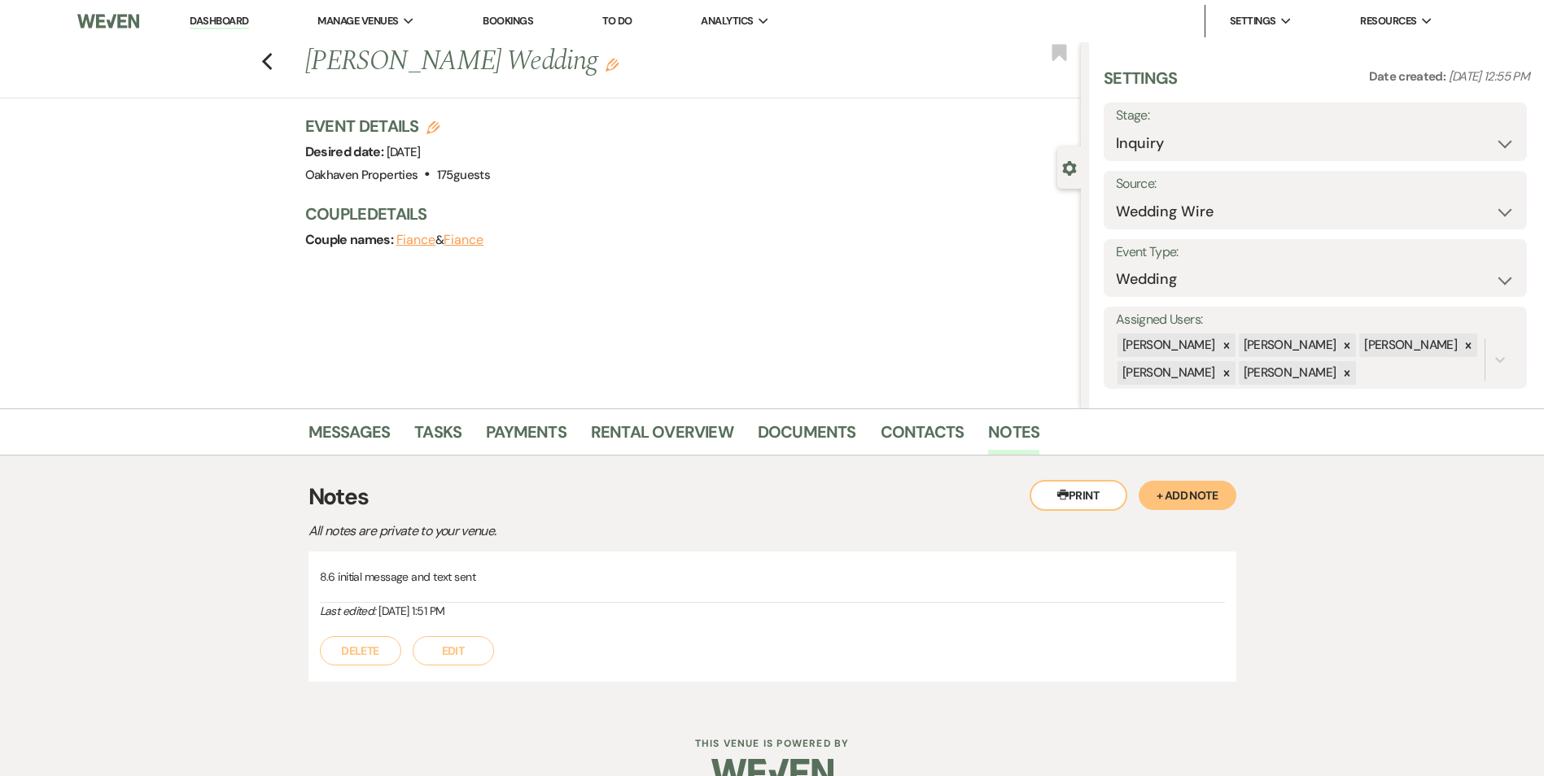
click at [469, 645] on button "Edit" at bounding box center [453, 650] width 81 height 29
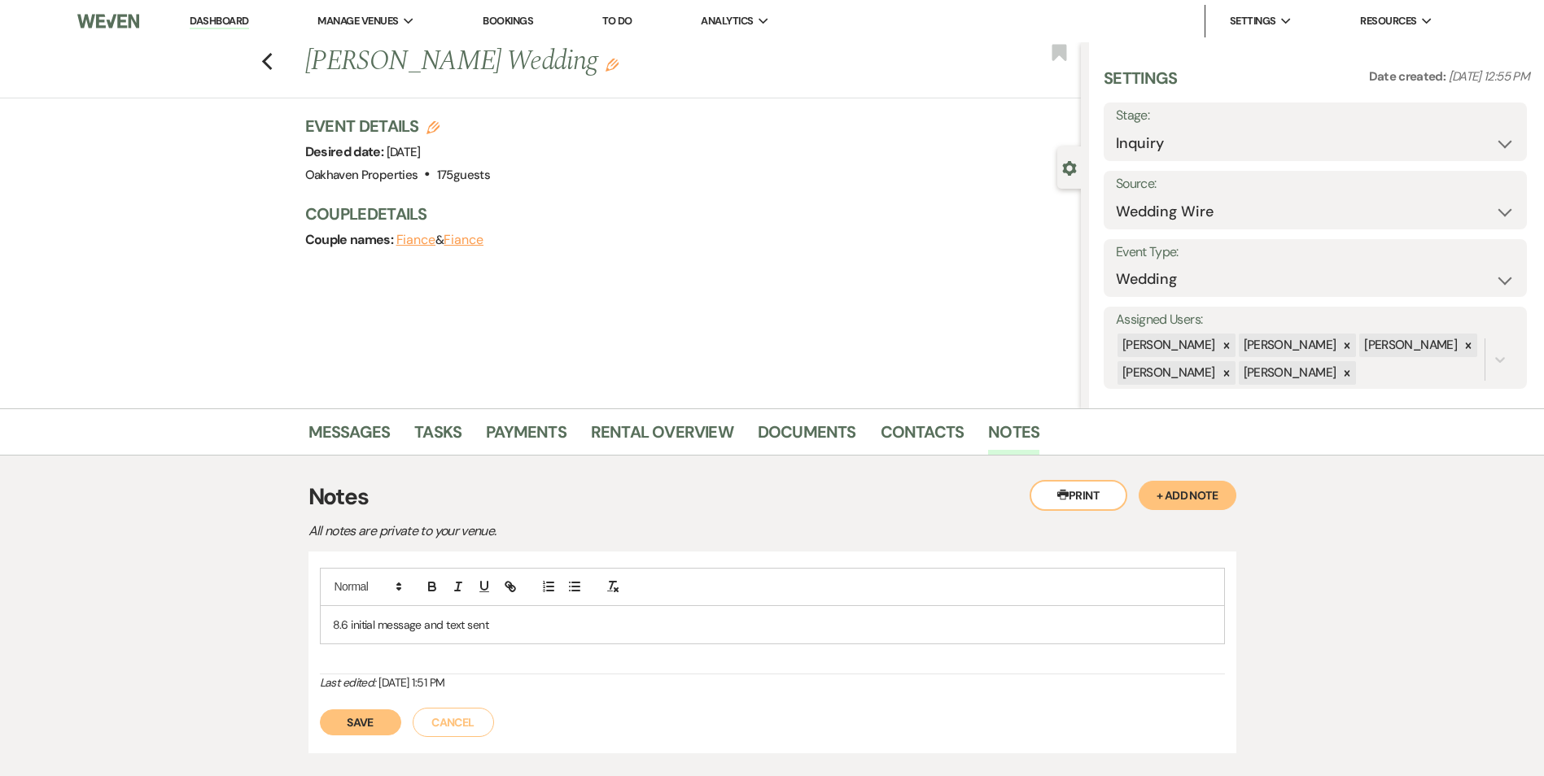
click at [523, 622] on p "8.6 initial message and text sent" at bounding box center [772, 625] width 879 height 18
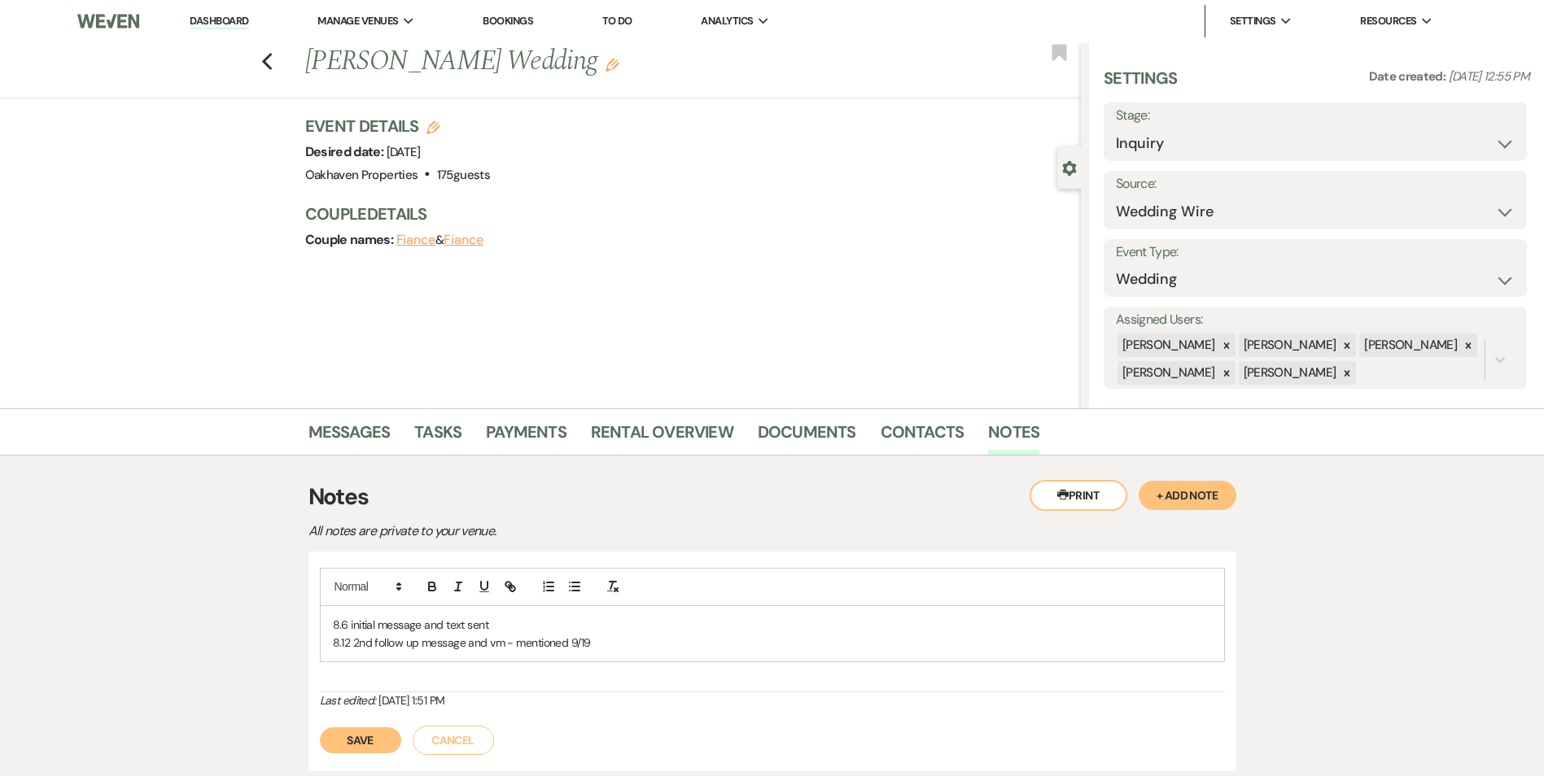
drag, startPoint x: 373, startPoint y: 736, endPoint x: 567, endPoint y: 676, distance: 203.6
click at [373, 736] on button "Save" at bounding box center [360, 740] width 81 height 26
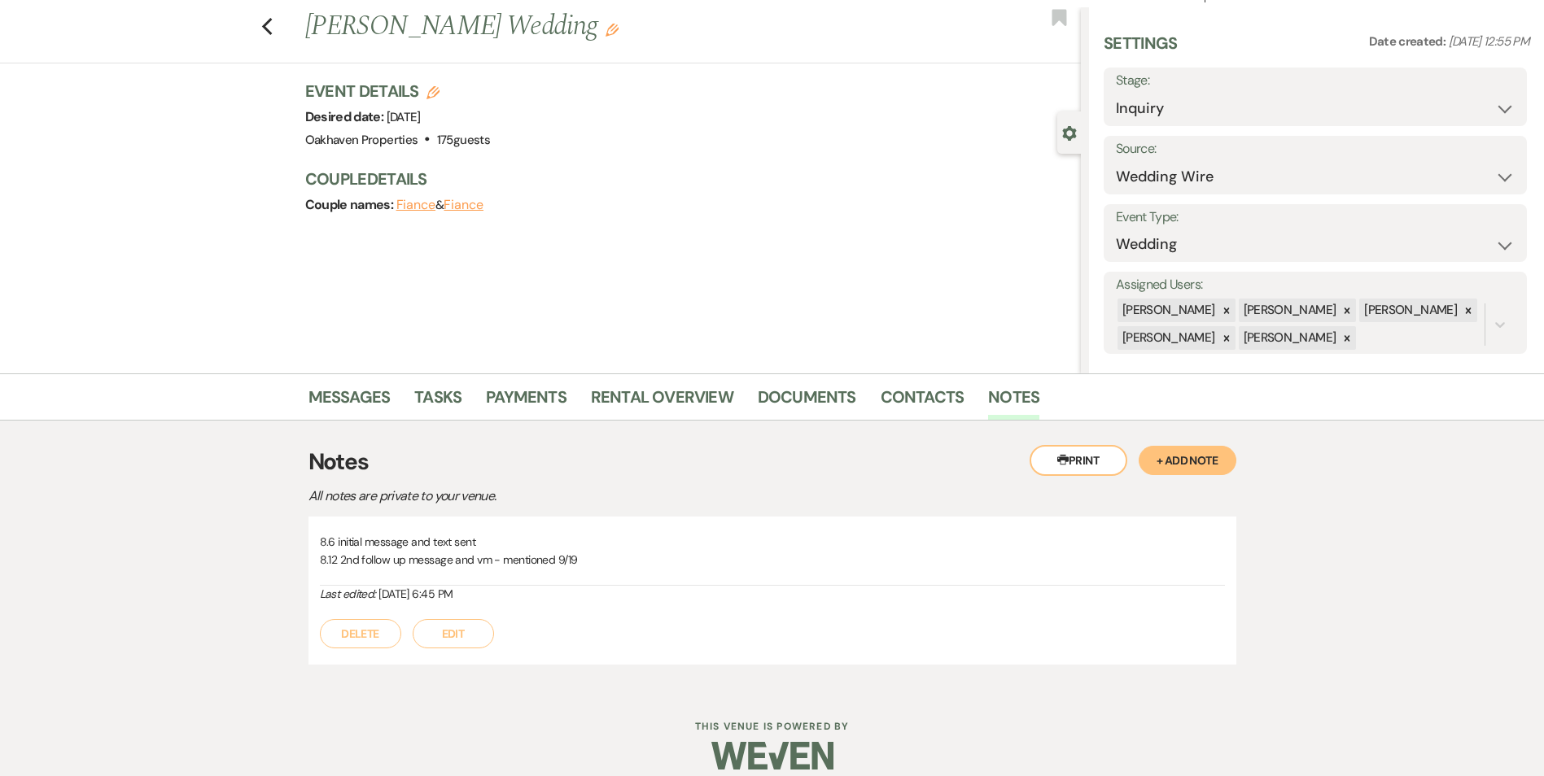
scroll to position [53, 0]
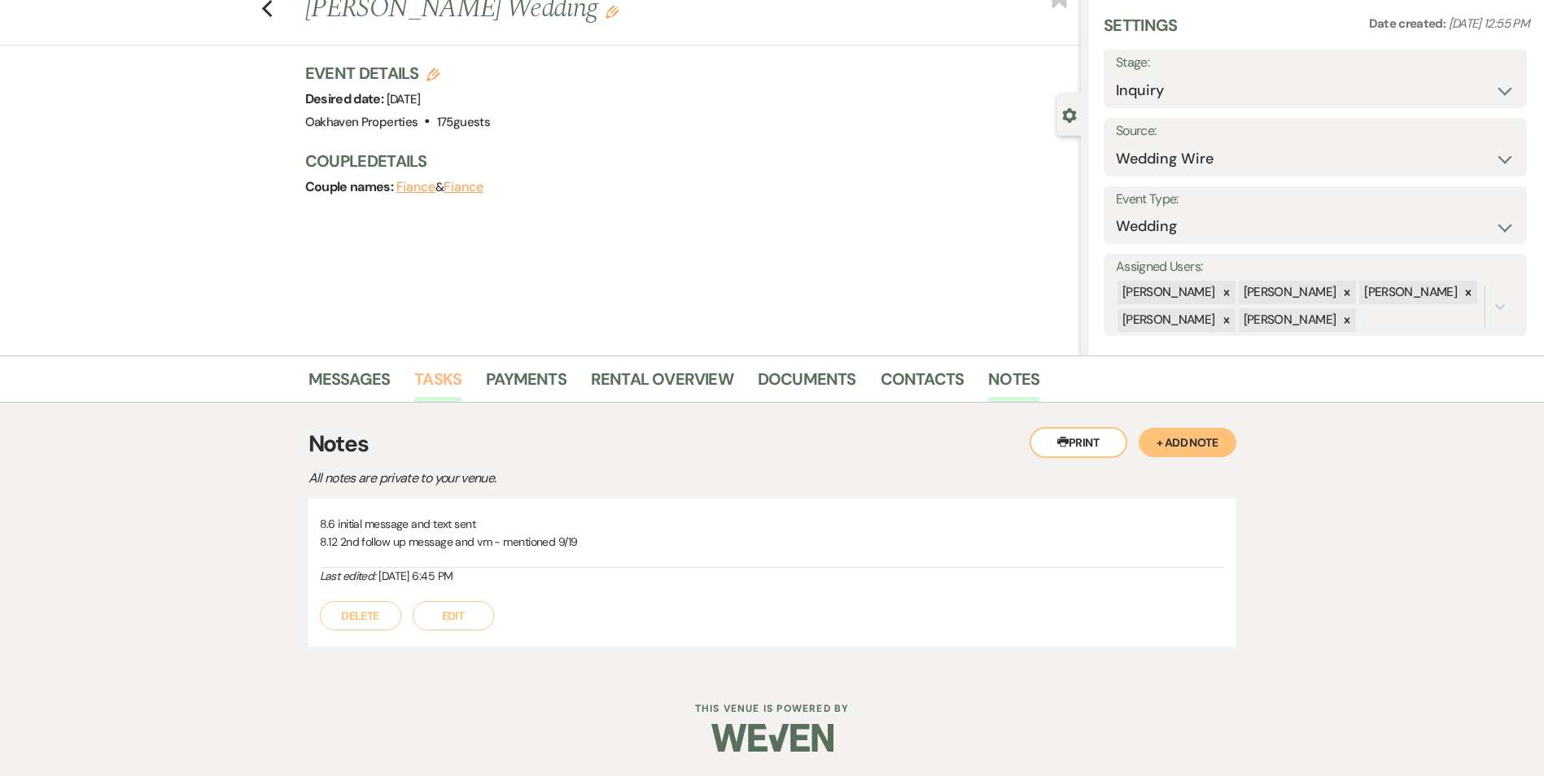
click at [439, 372] on link "Tasks" at bounding box center [437, 384] width 47 height 36
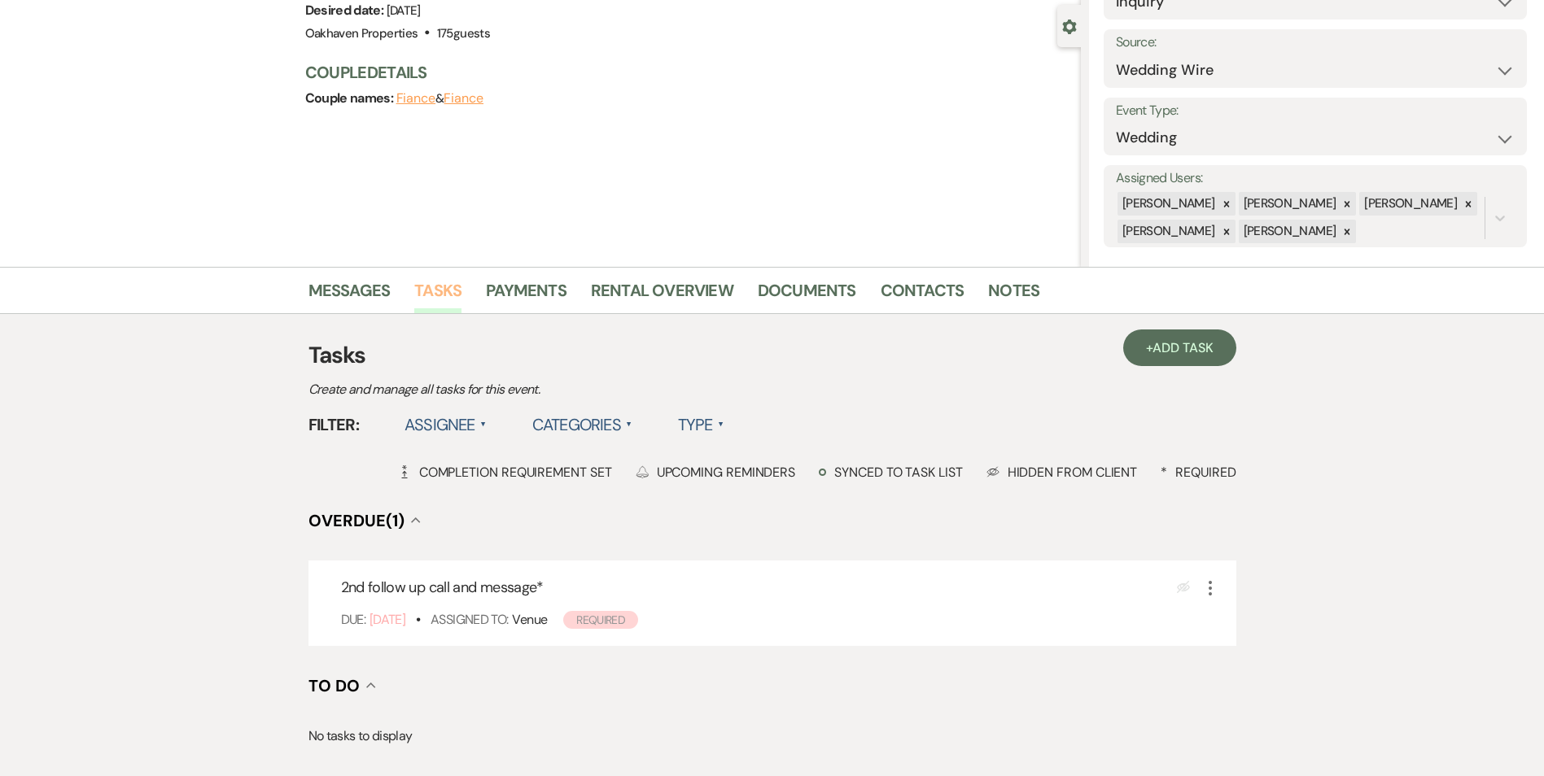
scroll to position [364, 0]
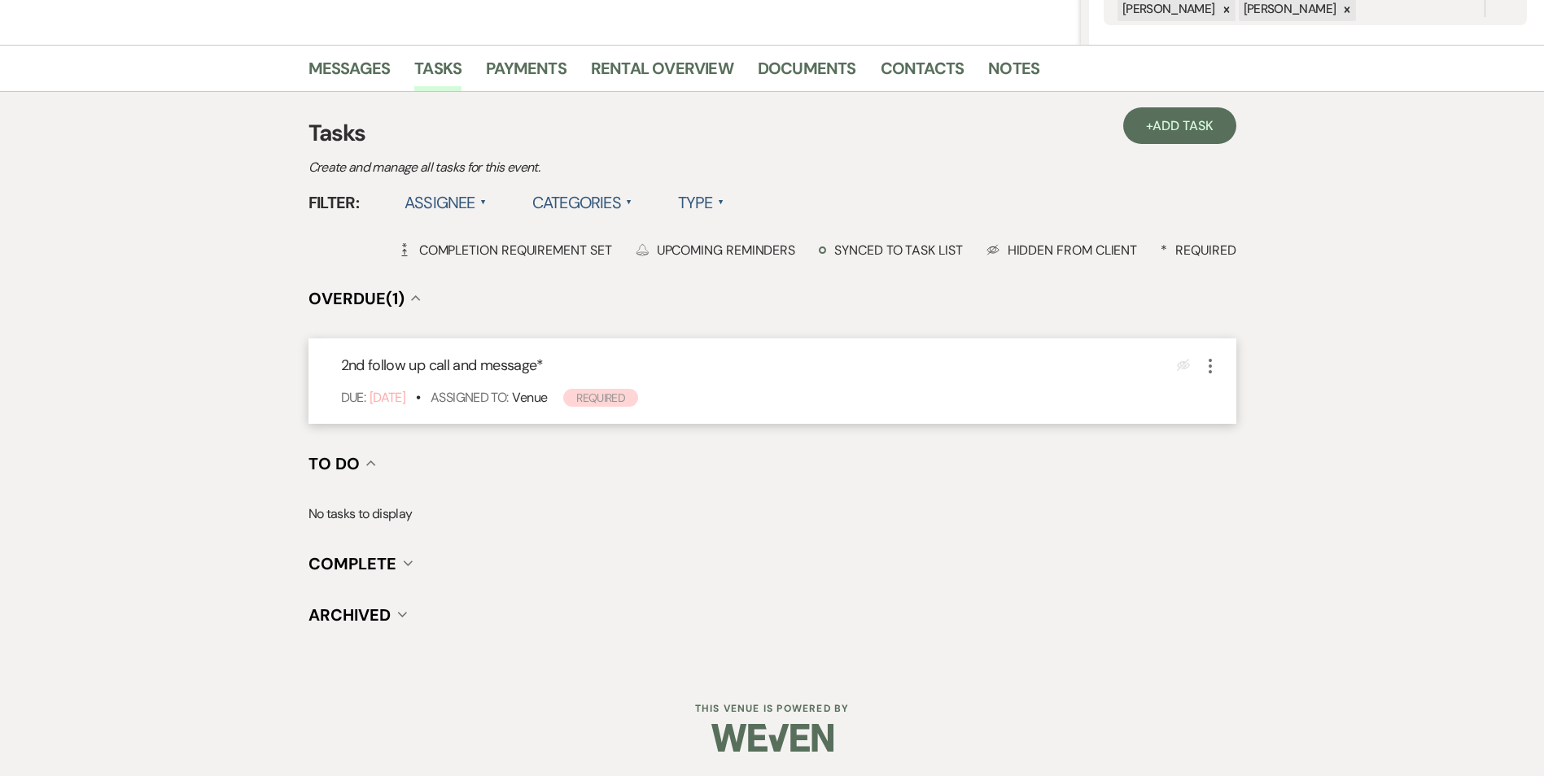
click at [1209, 373] on use "button" at bounding box center [1209, 366] width 3 height 15
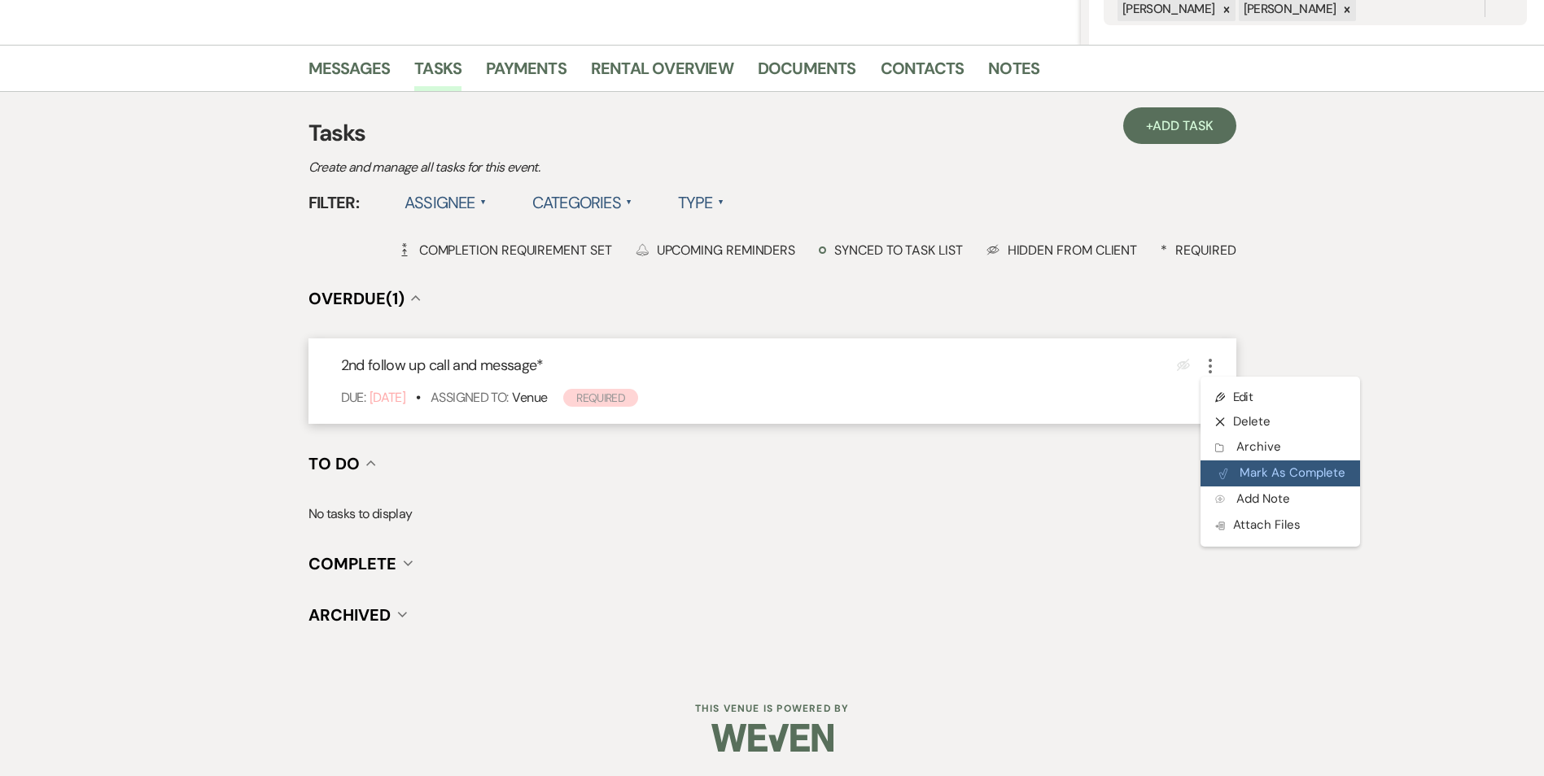
click at [1221, 469] on icon "Plan Portal Link" at bounding box center [1223, 474] width 10 height 12
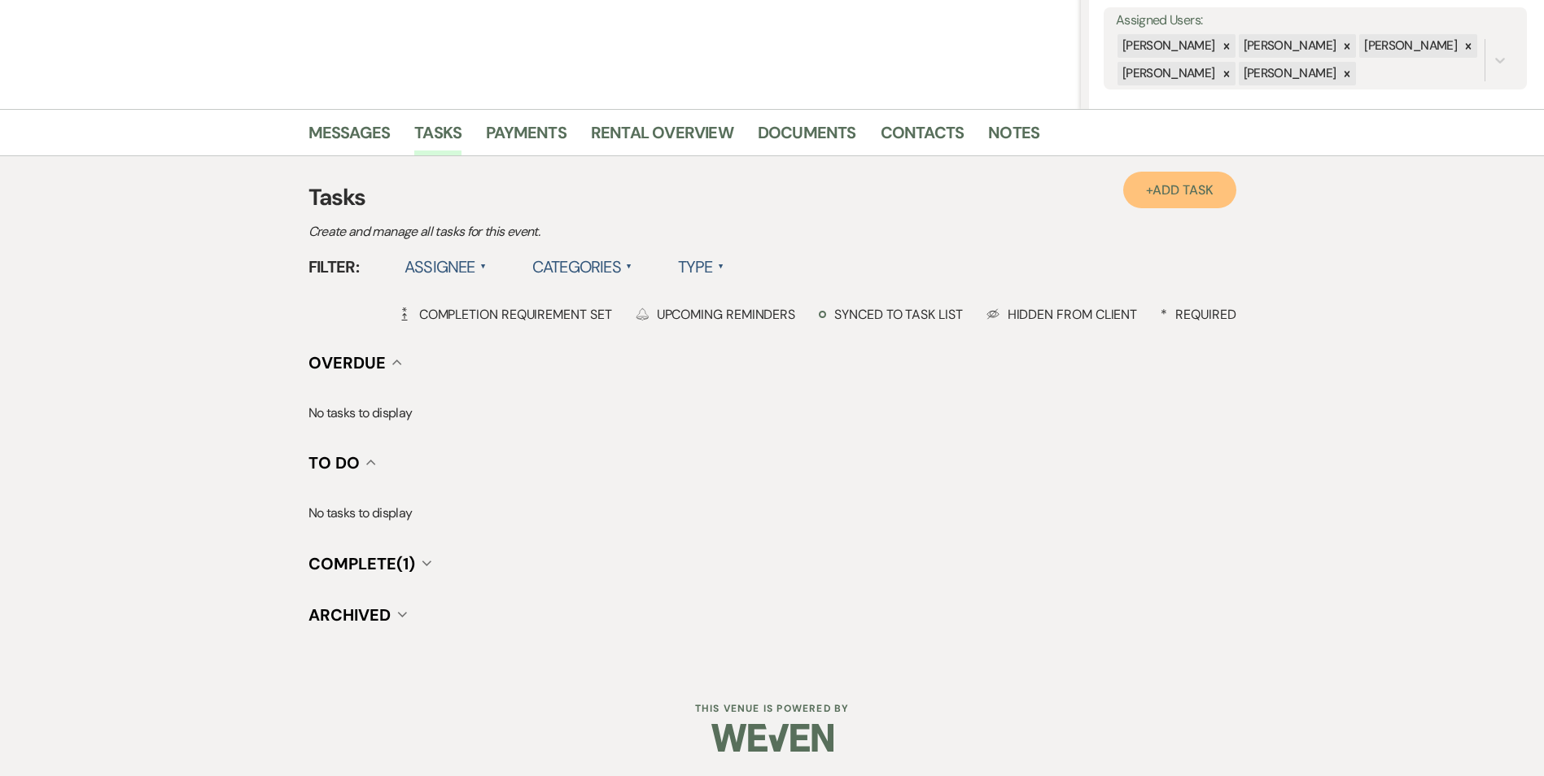
click at [1173, 188] on span "Add Task" at bounding box center [1182, 189] width 60 height 17
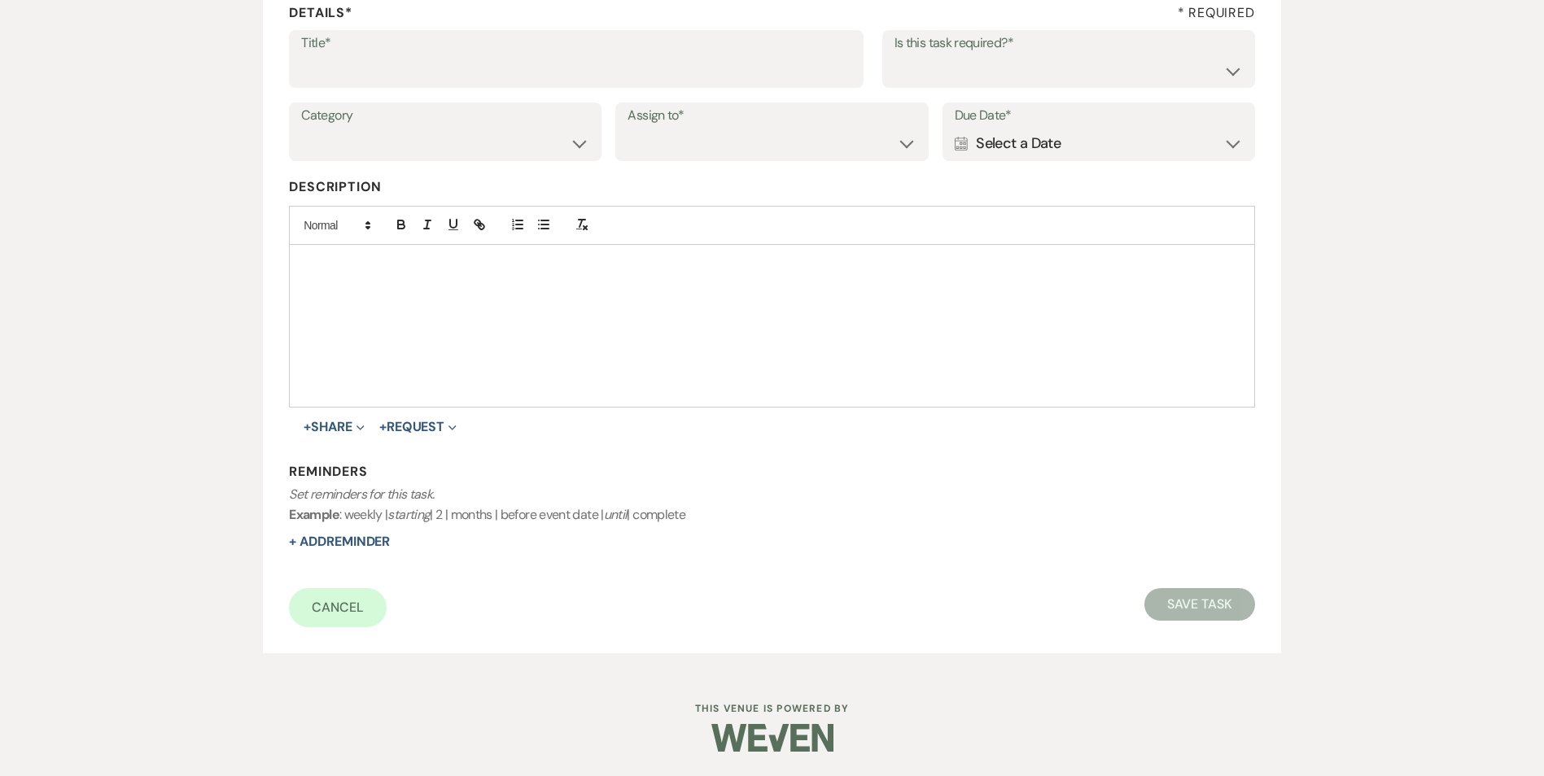
scroll to position [250, 0]
click at [450, 71] on input "Title*" at bounding box center [576, 71] width 550 height 32
type input "3rd follow up text and promo message"
drag, startPoint x: 983, startPoint y: 65, endPoint x: 977, endPoint y: 84, distance: 19.6
click at [983, 65] on select "Yes No" at bounding box center [1068, 71] width 348 height 32
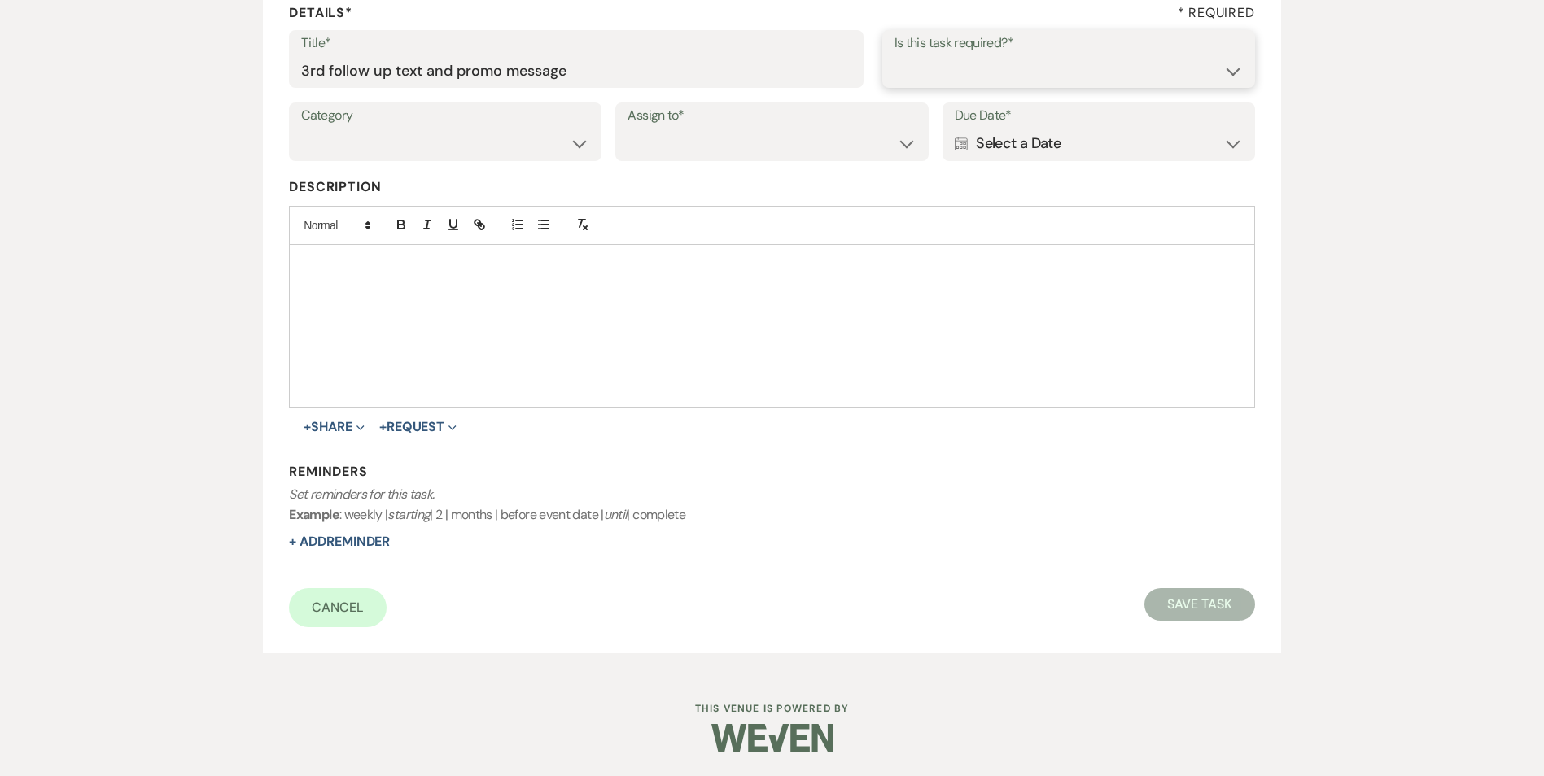
select select "true"
click at [894, 55] on select "Yes No" at bounding box center [1068, 71] width 348 height 32
drag, startPoint x: 505, startPoint y: 145, endPoint x: 507, endPoint y: 160, distance: 15.5
click at [505, 145] on select "Venue Vendors Guests Details Finalize & Share" at bounding box center [445, 144] width 288 height 32
select select "31"
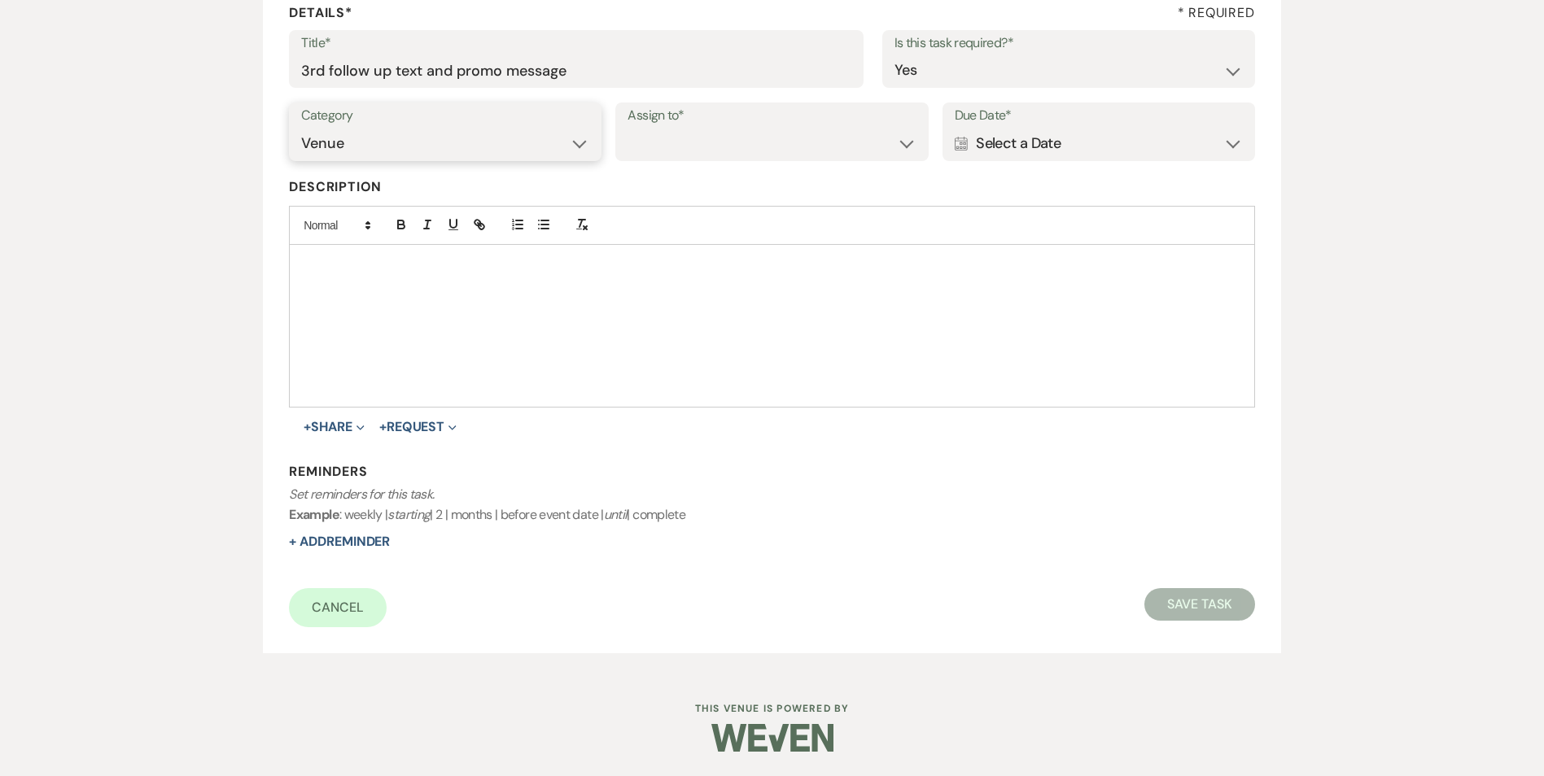
click at [301, 128] on select "Venue Vendors Guests Details Finalize & Share" at bounding box center [445, 144] width 288 height 32
click at [650, 140] on select "Venue Client" at bounding box center [771, 144] width 288 height 32
select select "venueHost"
click at [627, 128] on select "Venue Client" at bounding box center [771, 144] width 288 height 32
click at [1005, 152] on div "Calendar Select a Date Expand" at bounding box center [1098, 144] width 288 height 32
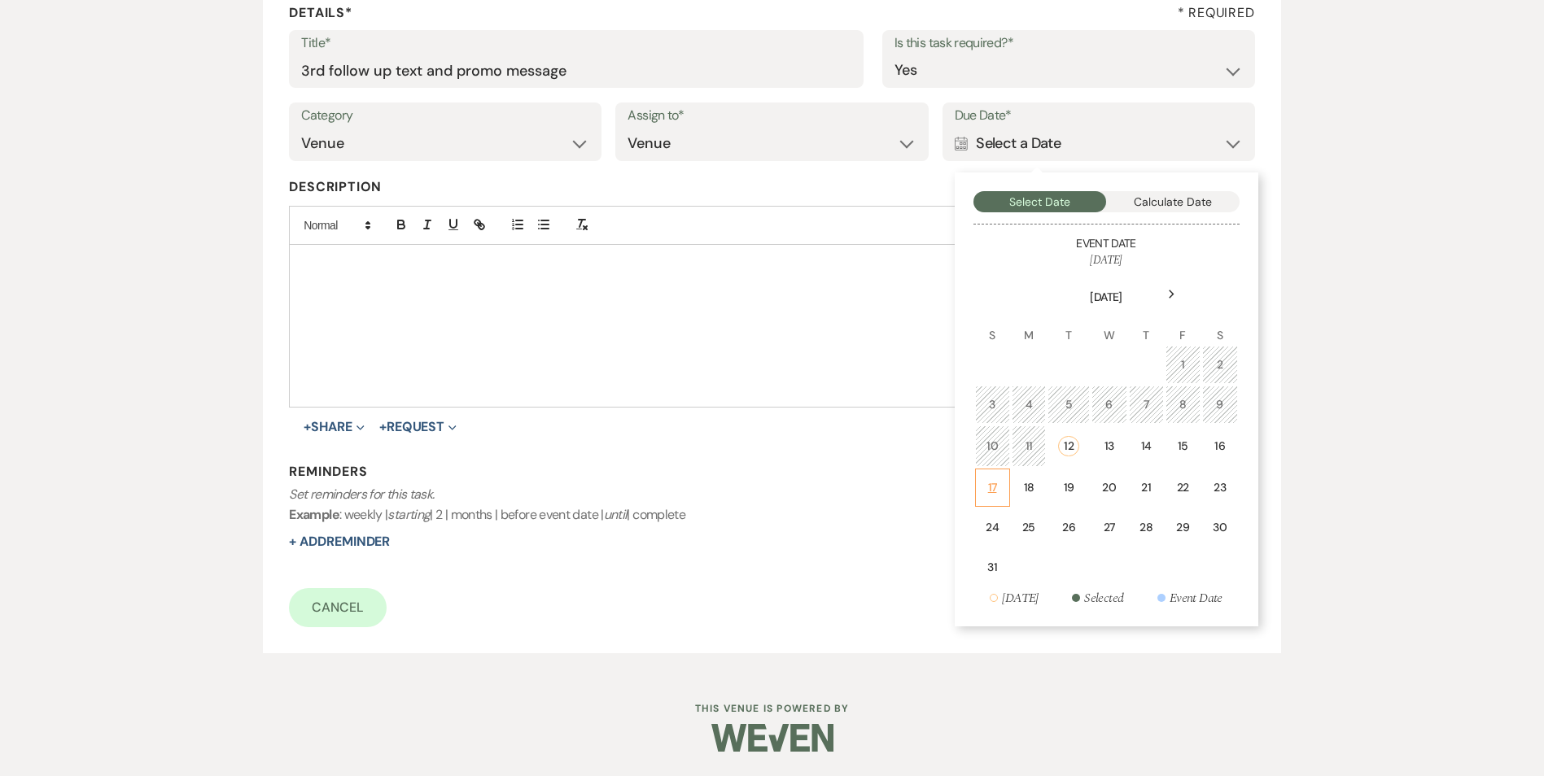
click at [989, 504] on td "17" at bounding box center [992, 488] width 35 height 38
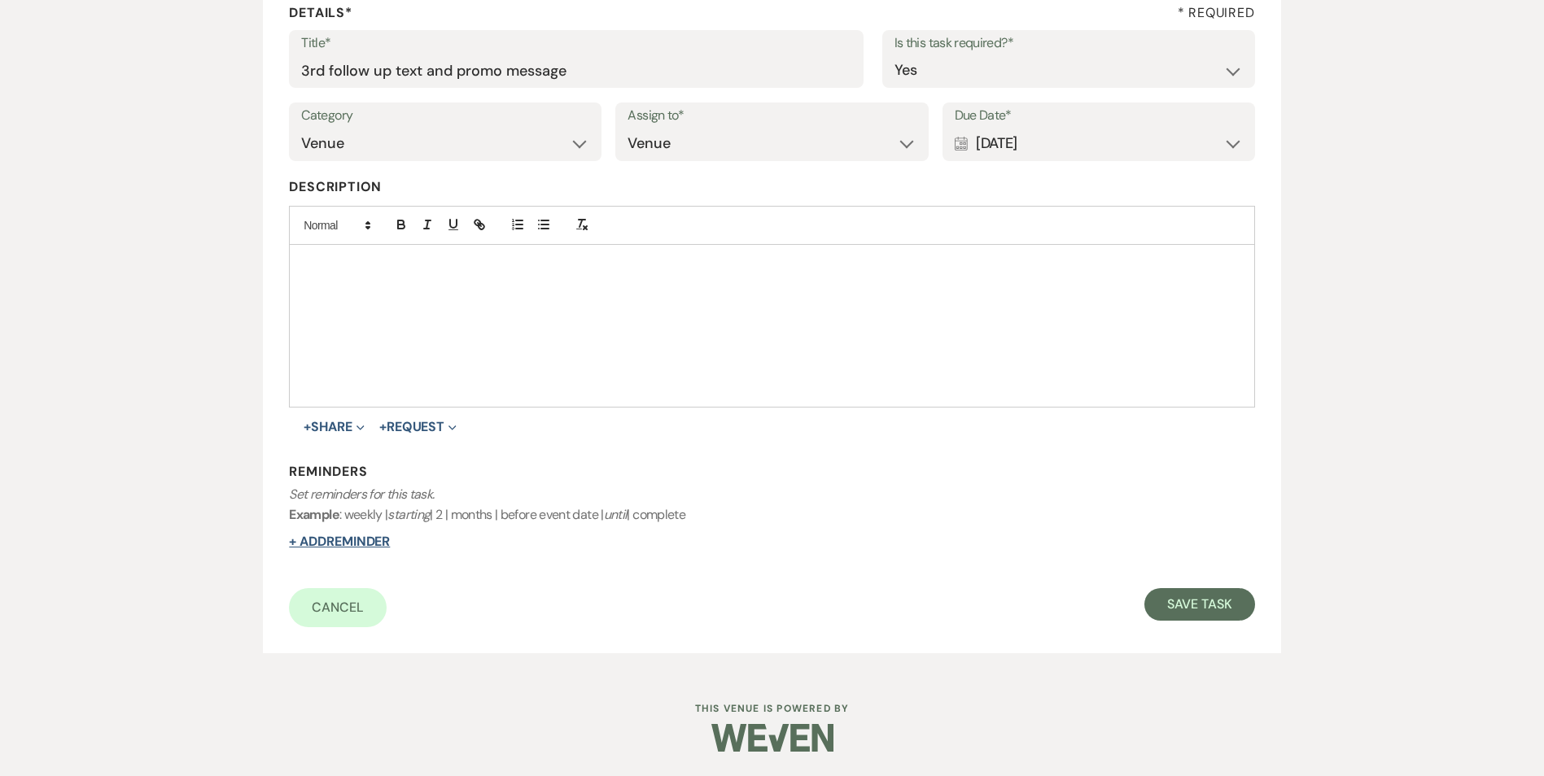
click at [334, 548] on button "+ Add Reminder" at bounding box center [339, 541] width 101 height 13
select select "host"
select select "days"
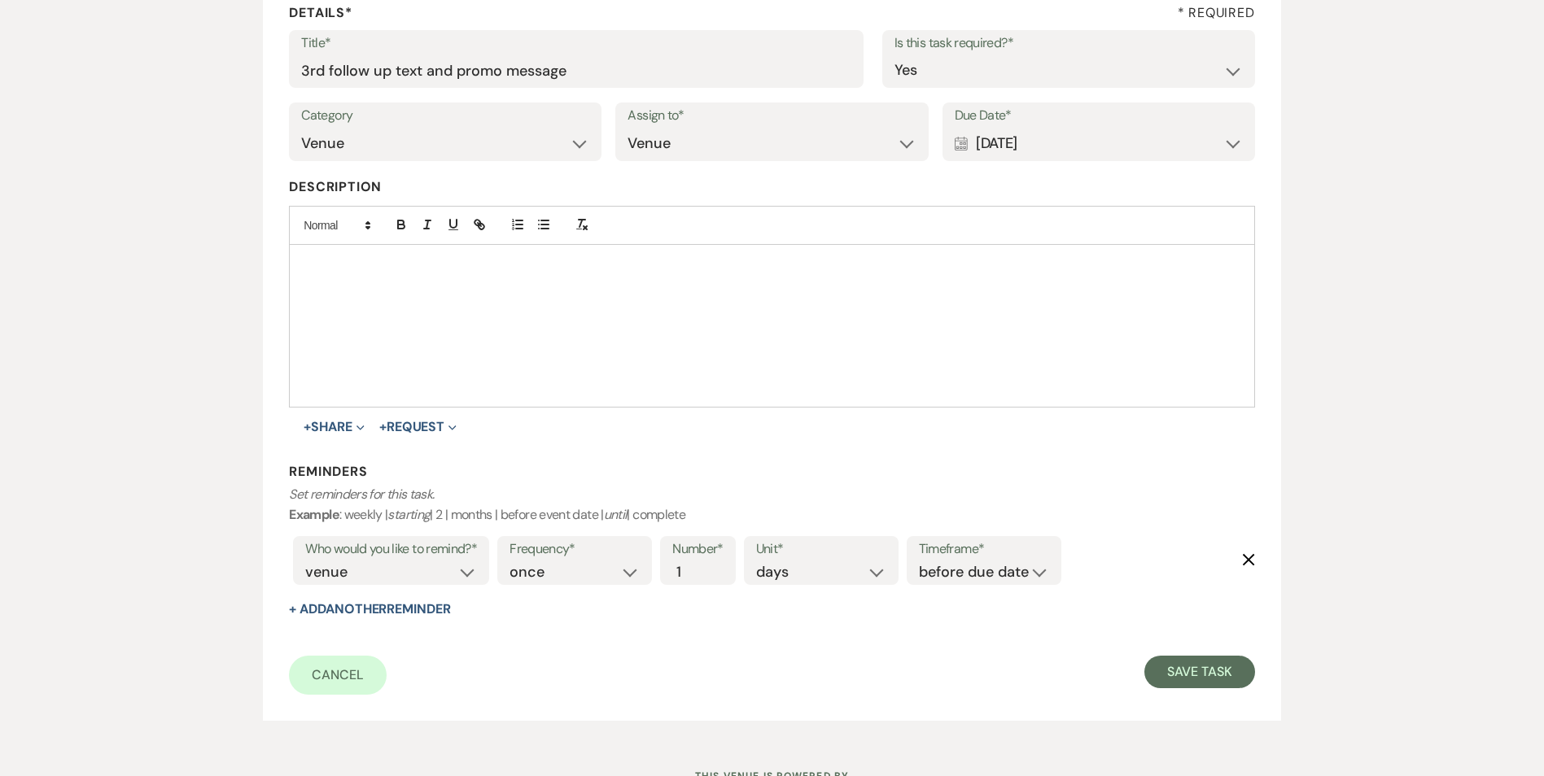
click at [999, 555] on label "Timeframe*" at bounding box center [984, 550] width 130 height 24
click at [998, 559] on label "Timeframe*" at bounding box center [984, 550] width 130 height 24
click at [978, 576] on select "before due date after due date on due date on custom date" at bounding box center [984, 572] width 130 height 22
select select "onDueDate"
click at [919, 561] on select "before due date after due date on due date on custom date" at bounding box center [984, 572] width 130 height 22
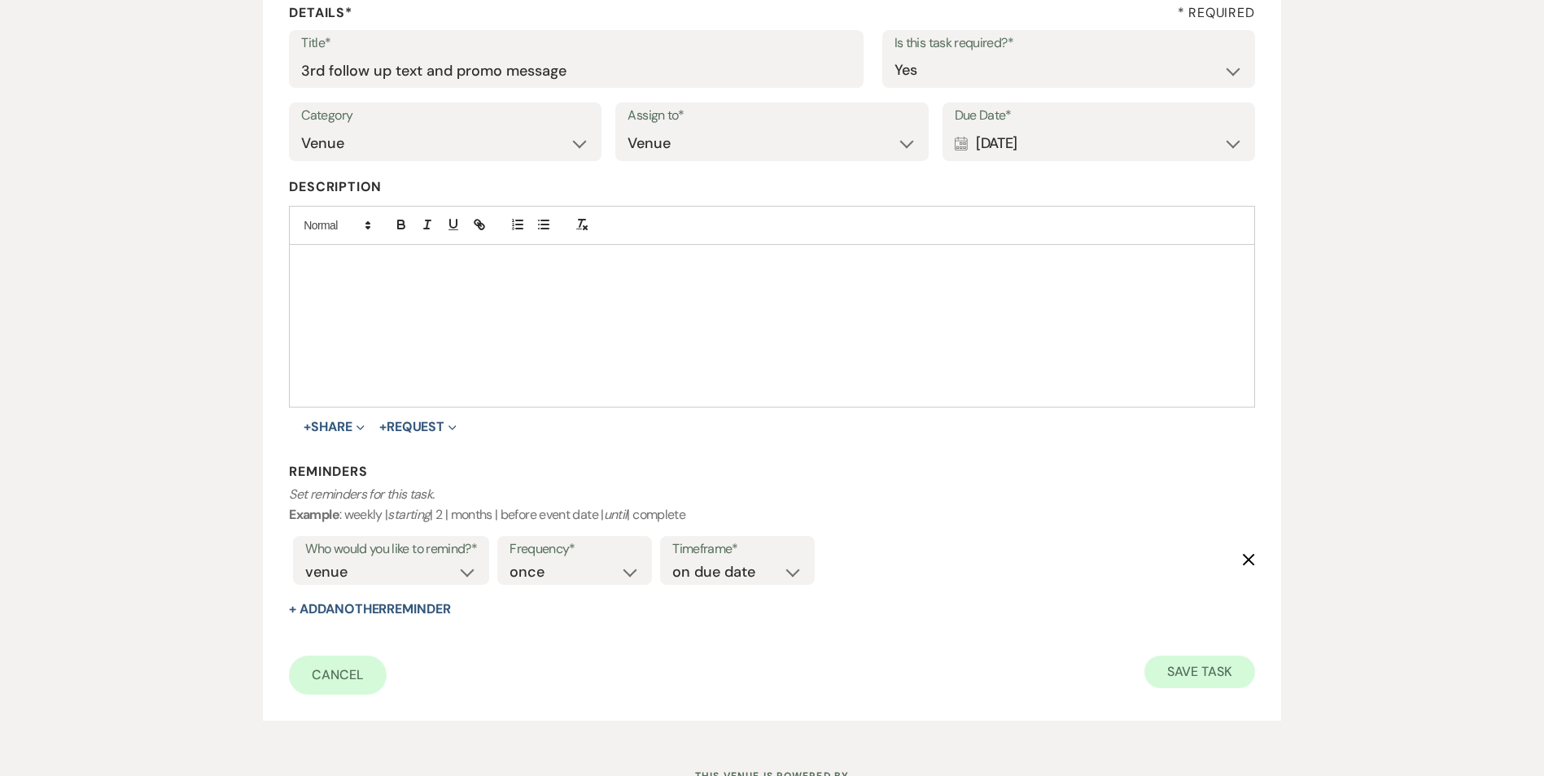
drag, startPoint x: 1186, startPoint y: 654, endPoint x: 1203, endPoint y: 667, distance: 21.5
click at [1187, 655] on form "Title* 3rd follow up text and promo message Is this task required?* Yes No Cate…" at bounding box center [771, 362] width 965 height 665
drag, startPoint x: 1206, startPoint y: 670, endPoint x: 1208, endPoint y: 661, distance: 9.1
click at [1208, 662] on button "Save Task" at bounding box center [1199, 672] width 110 height 33
select select "3"
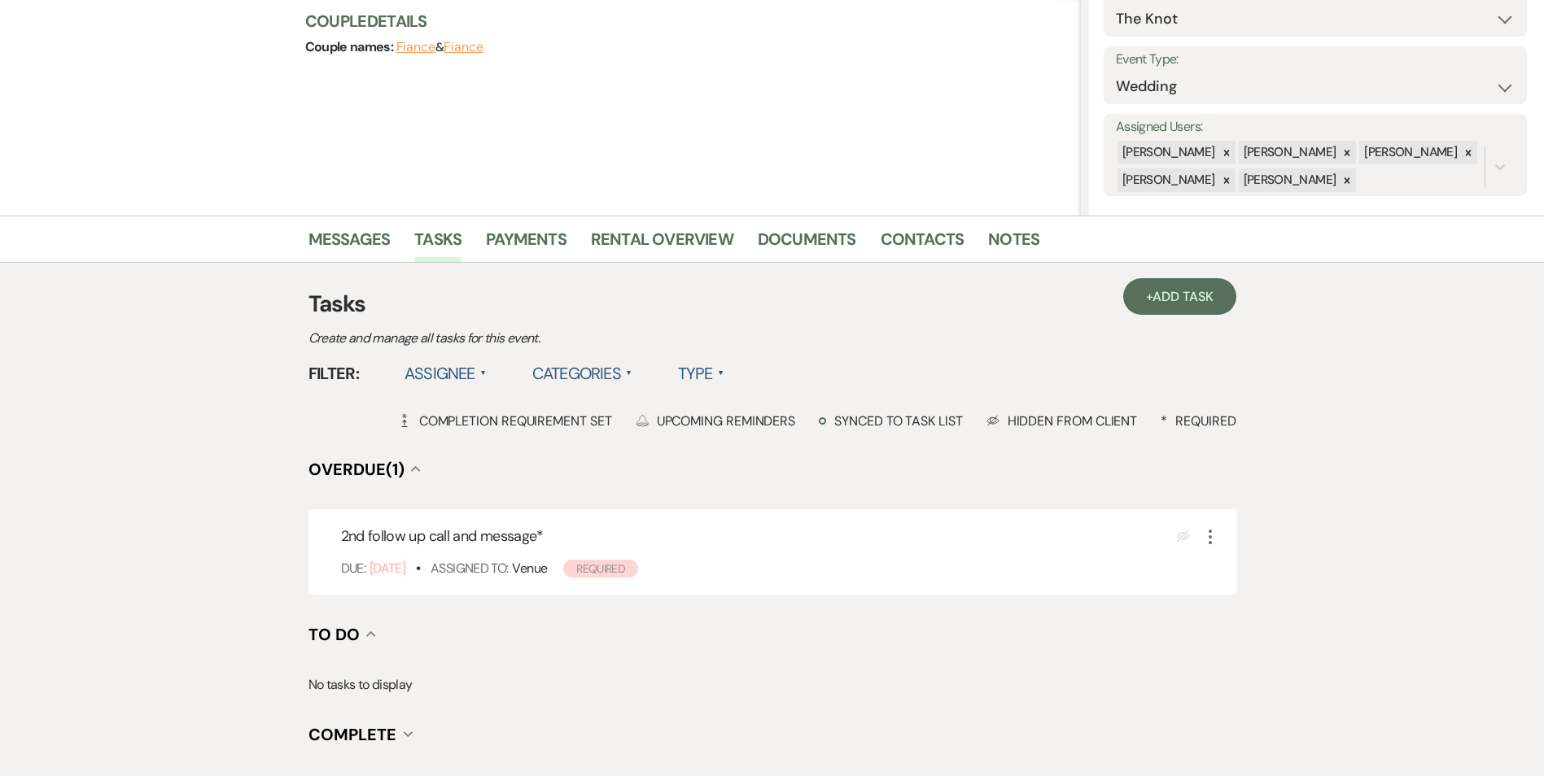
scroll to position [244, 0]
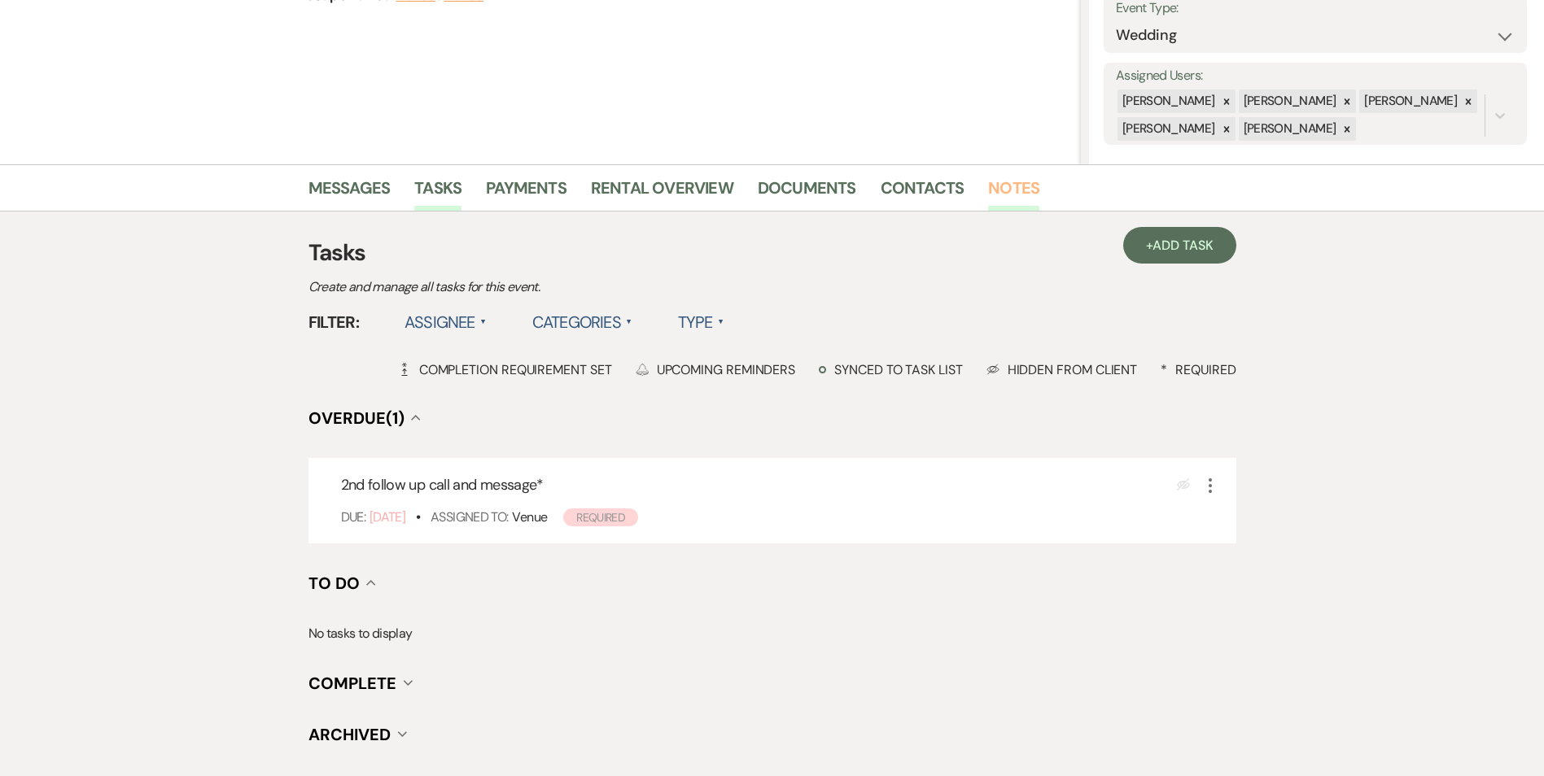
click at [990, 189] on link "Notes" at bounding box center [1013, 193] width 51 height 36
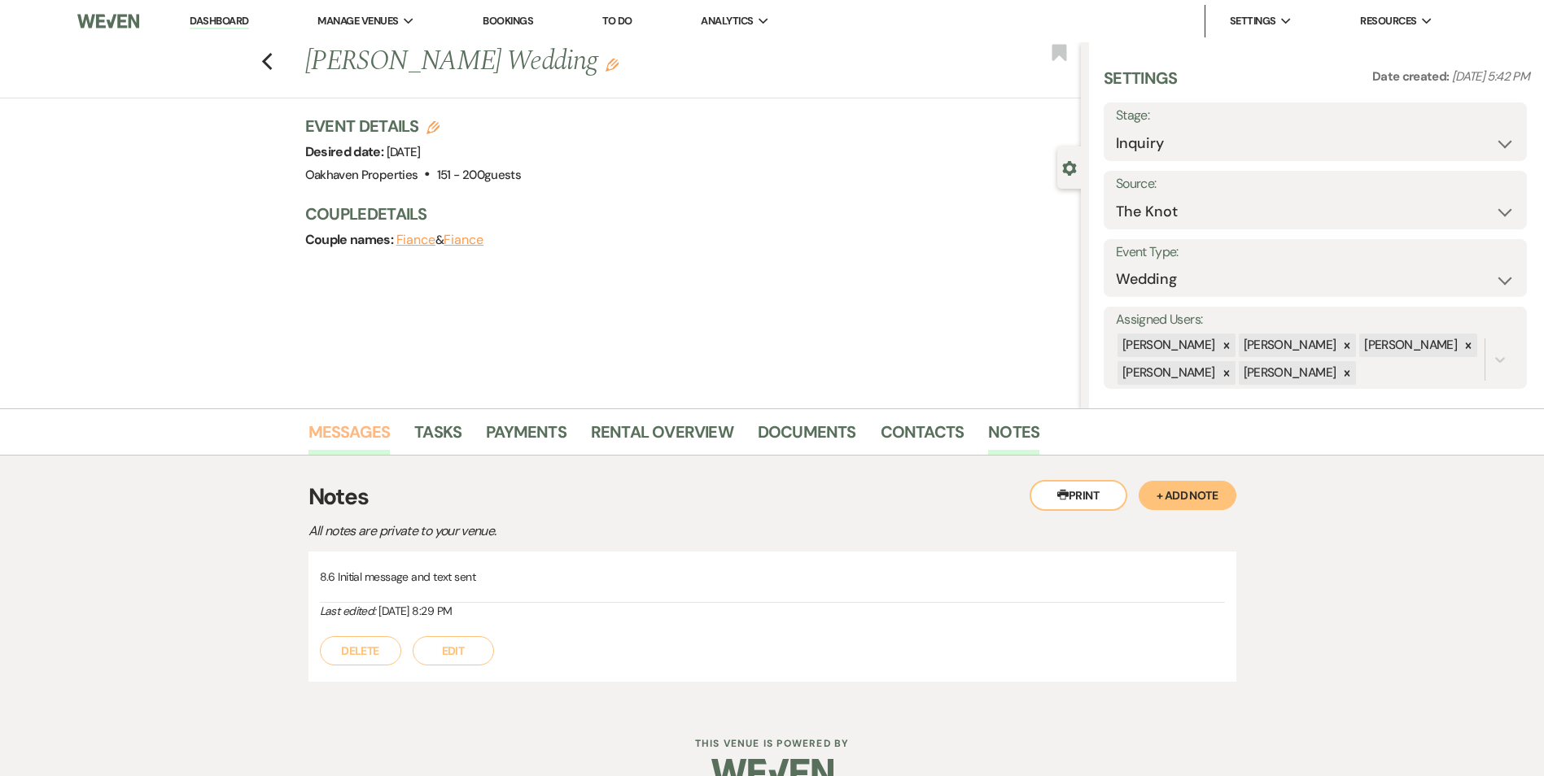
click at [354, 443] on link "Messages" at bounding box center [349, 437] width 82 height 36
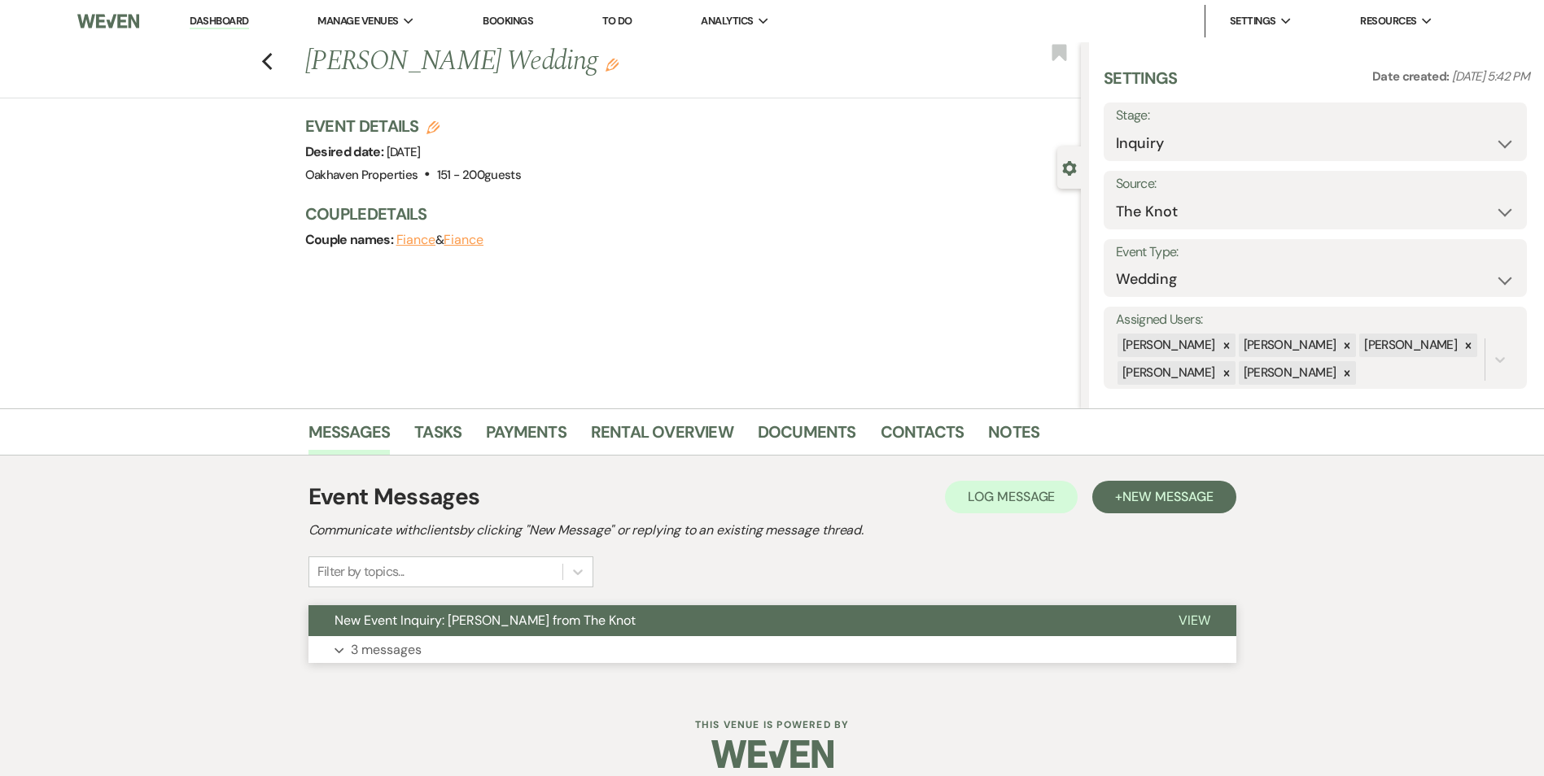
click at [1195, 621] on span "View" at bounding box center [1194, 620] width 32 height 17
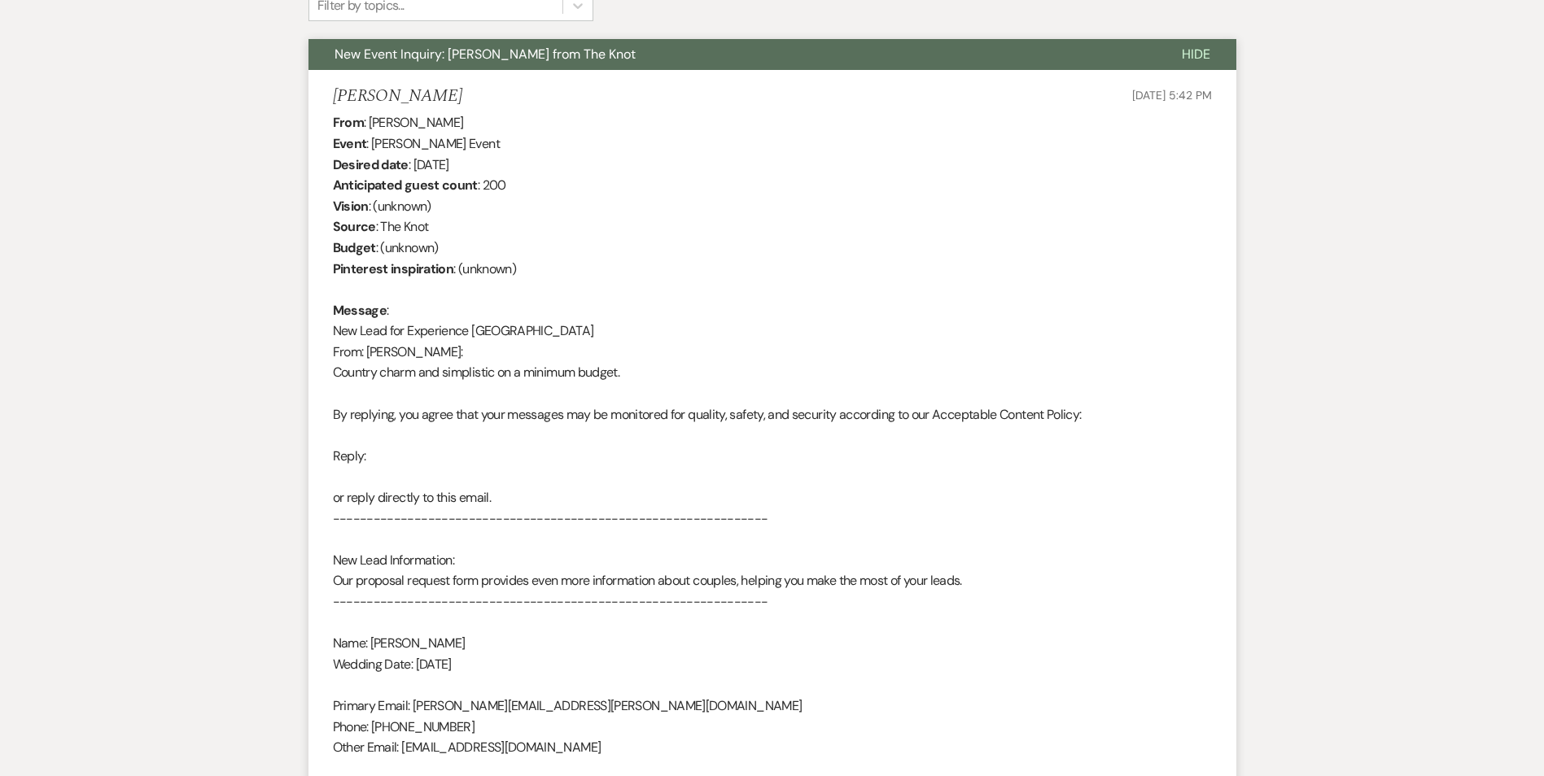
scroll to position [78, 0]
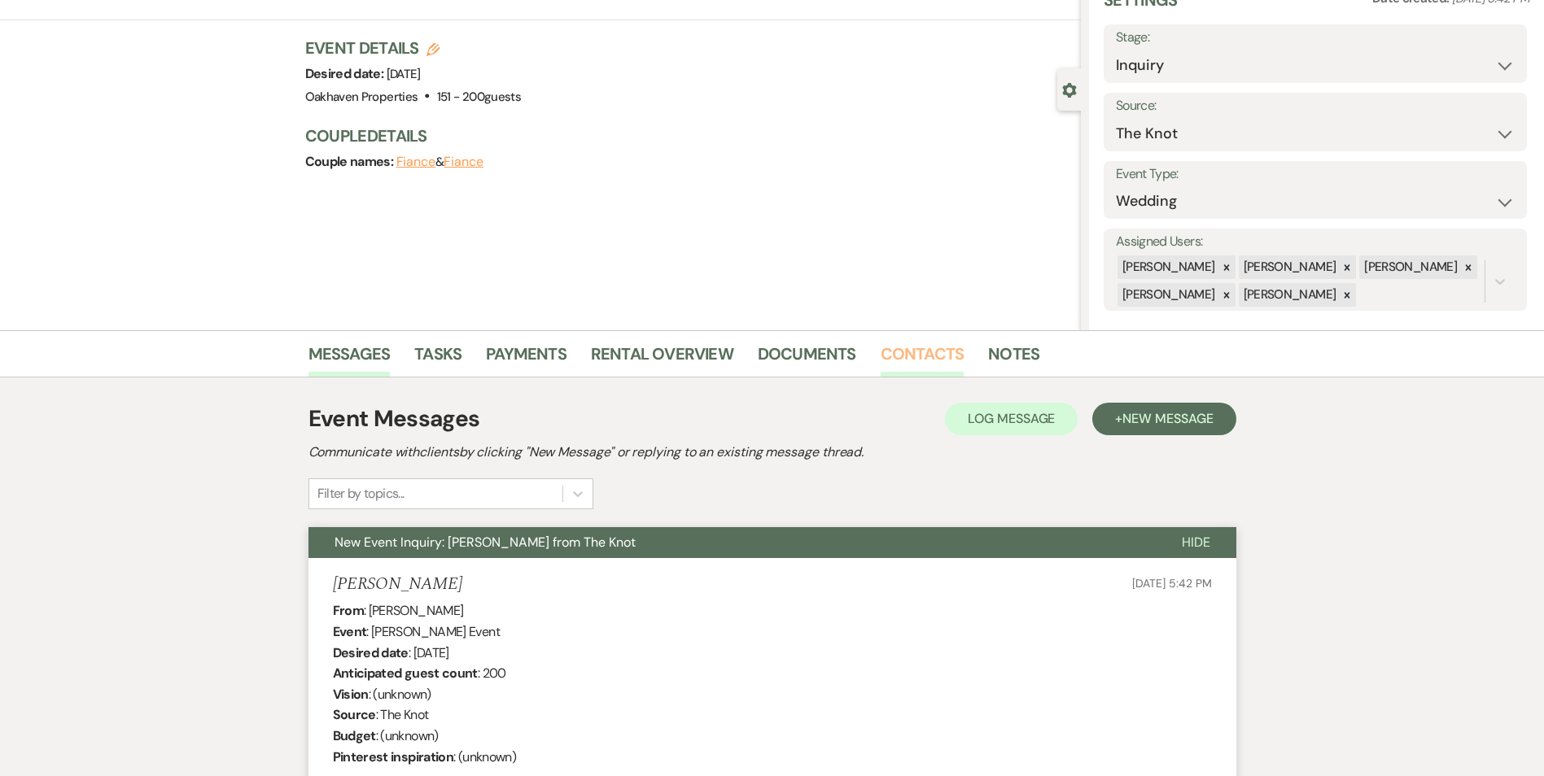
drag, startPoint x: 935, startPoint y: 356, endPoint x: 951, endPoint y: 371, distance: 21.9
click at [936, 356] on link "Contacts" at bounding box center [922, 359] width 84 height 36
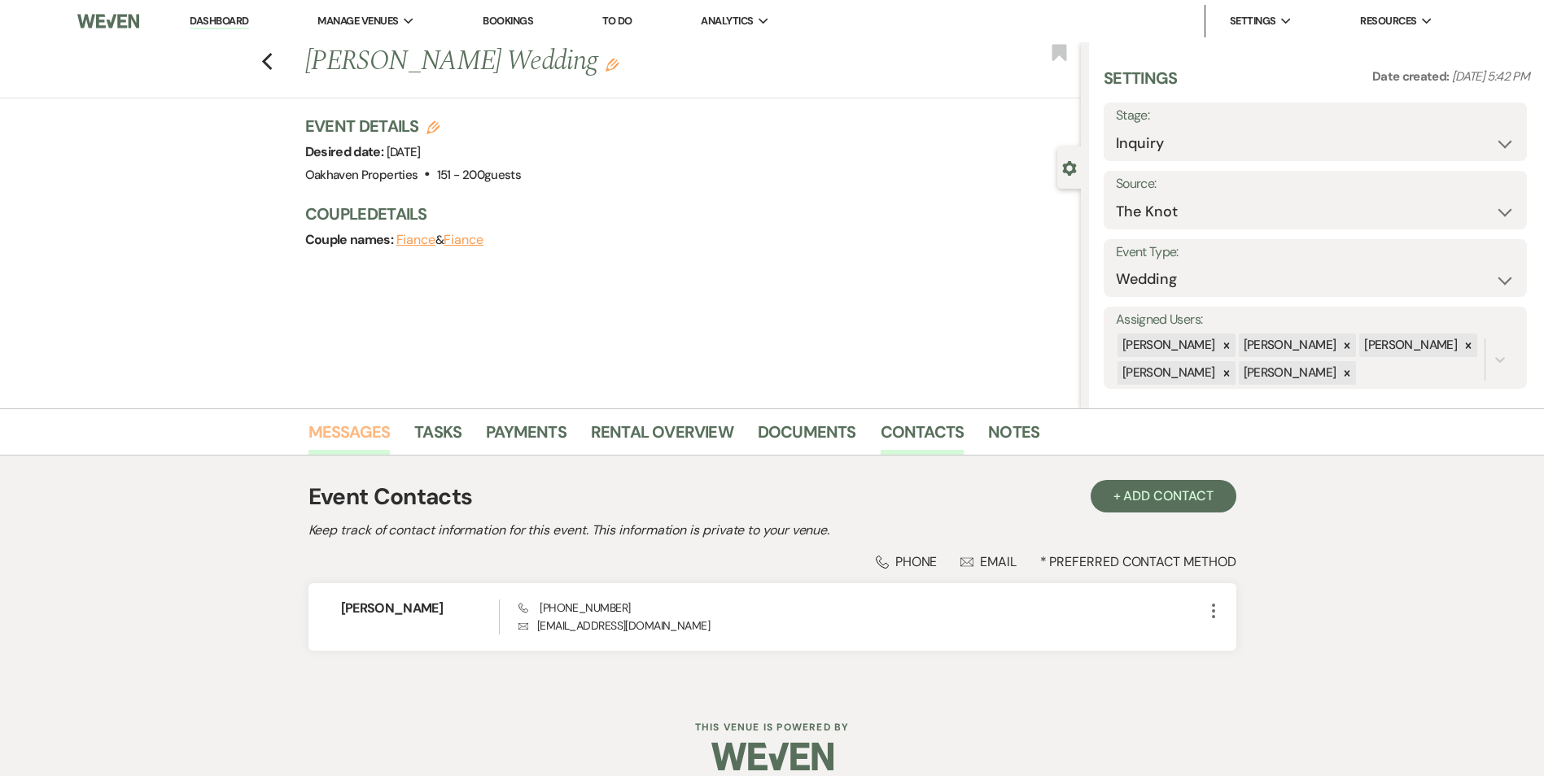
click at [341, 422] on link "Messages" at bounding box center [349, 437] width 82 height 36
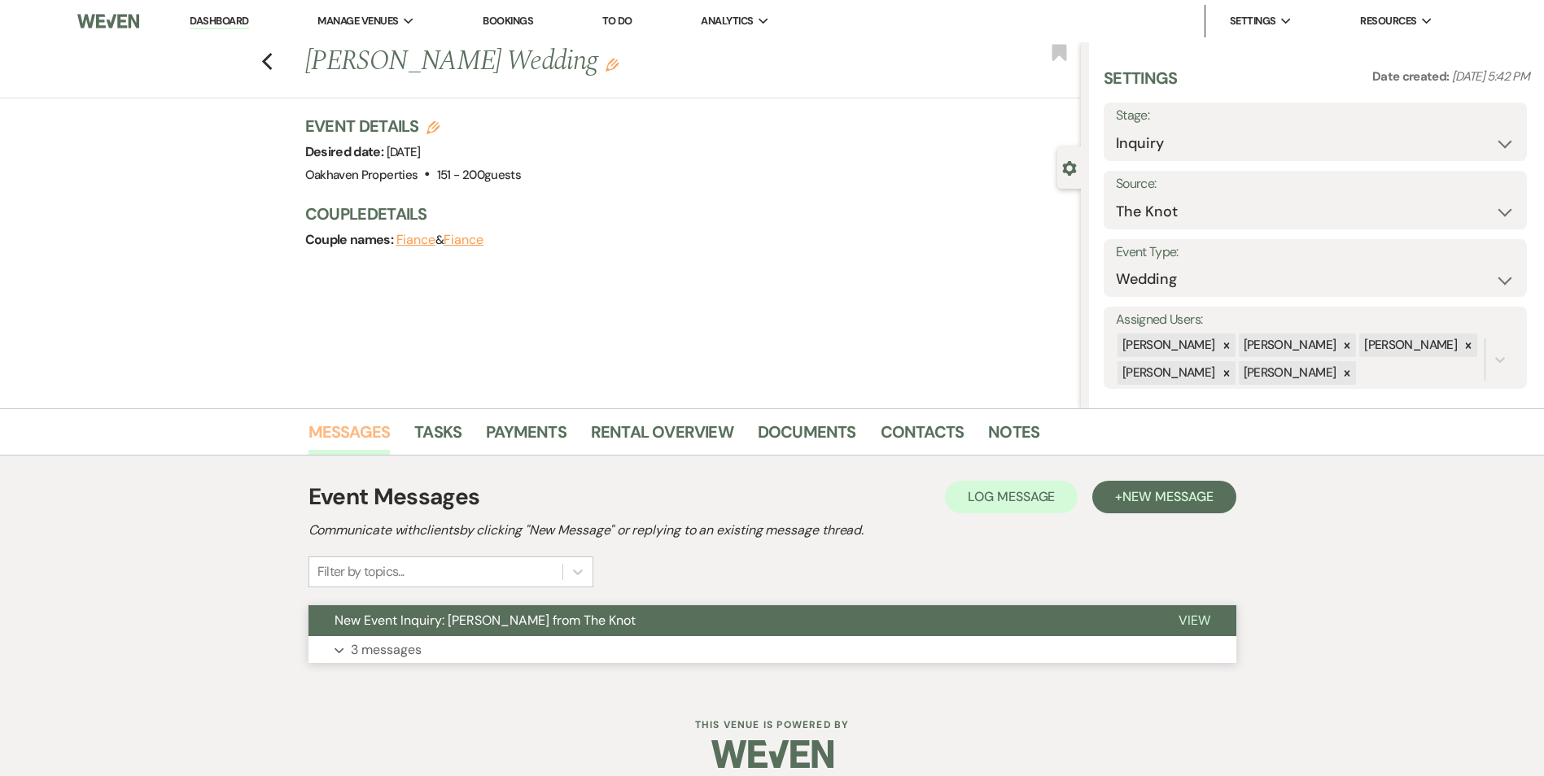
scroll to position [16, 0]
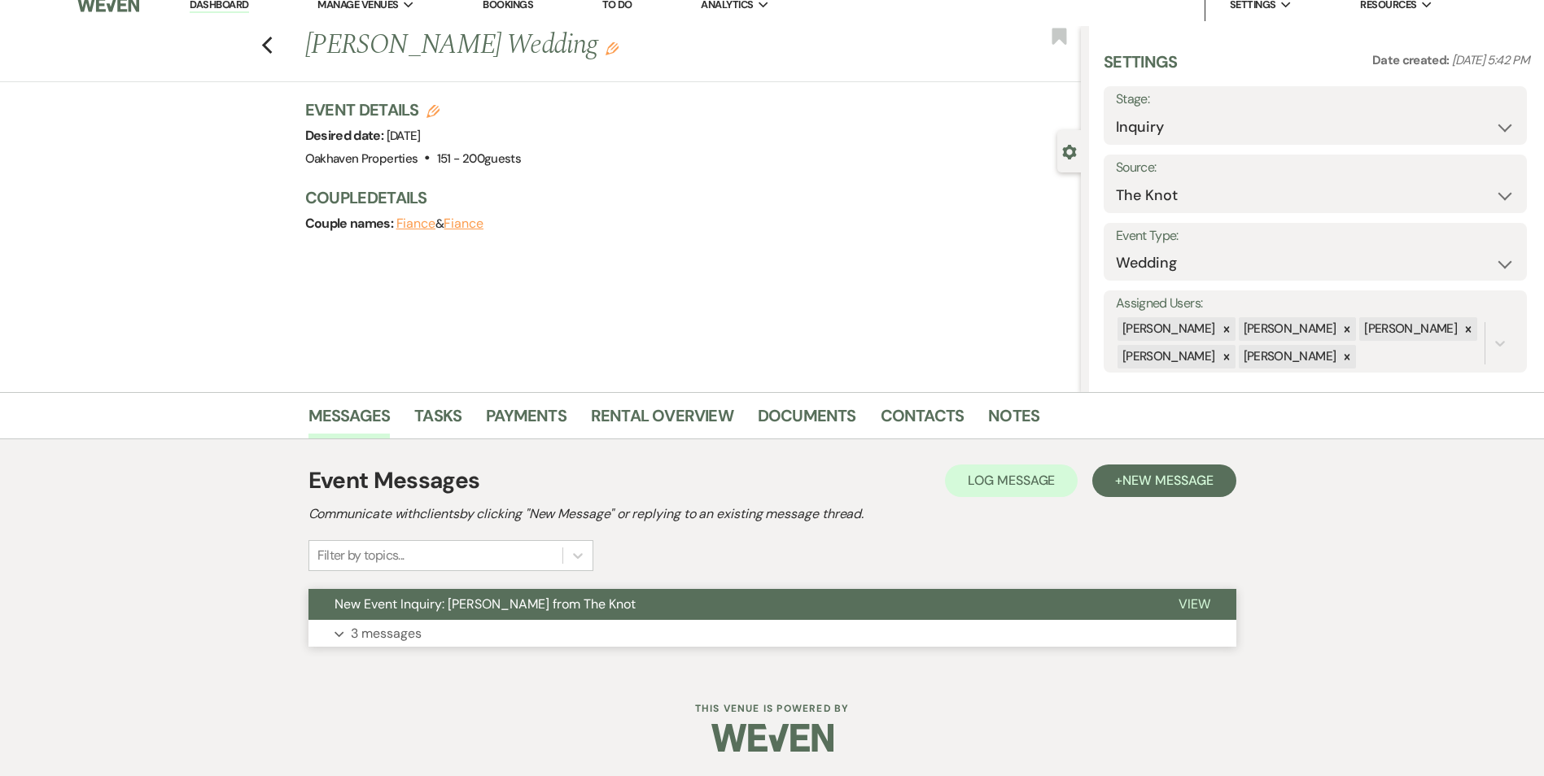
drag, startPoint x: 1196, startPoint y: 592, endPoint x: 1181, endPoint y: 609, distance: 22.4
click at [1195, 592] on button "View" at bounding box center [1194, 604] width 84 height 31
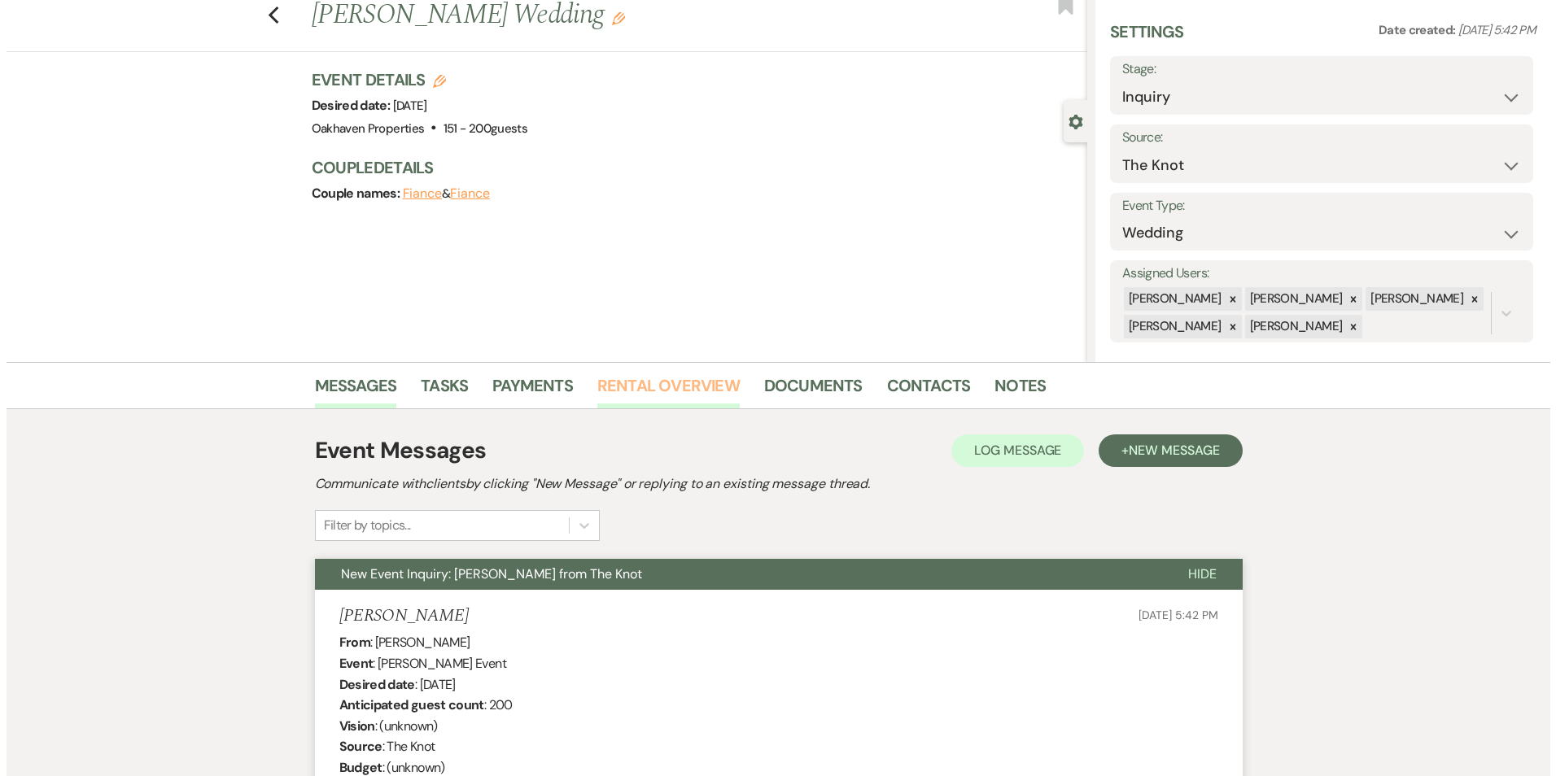
scroll to position [0, 0]
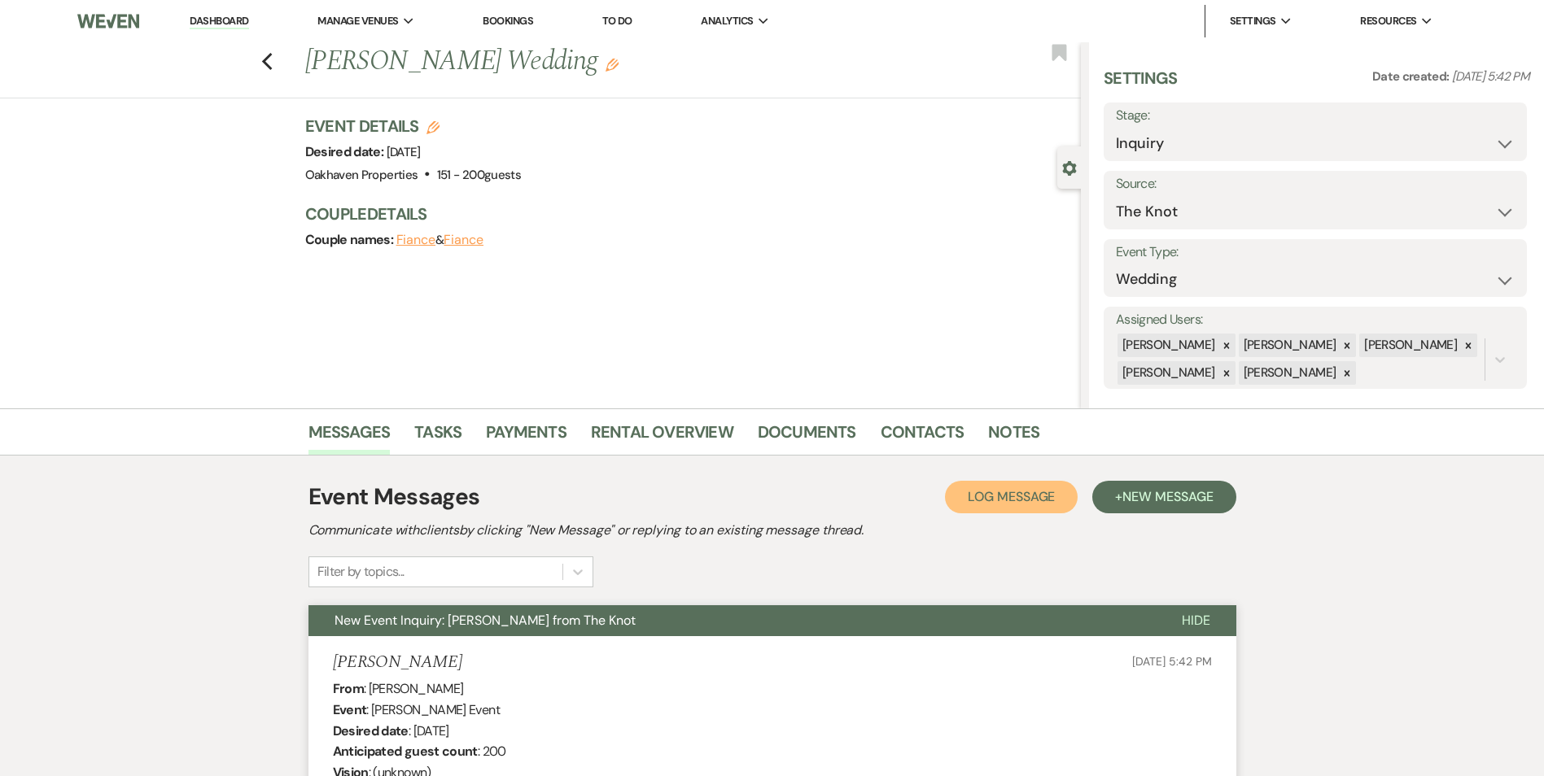
click at [1024, 496] on span "Log Message" at bounding box center [1010, 496] width 87 height 17
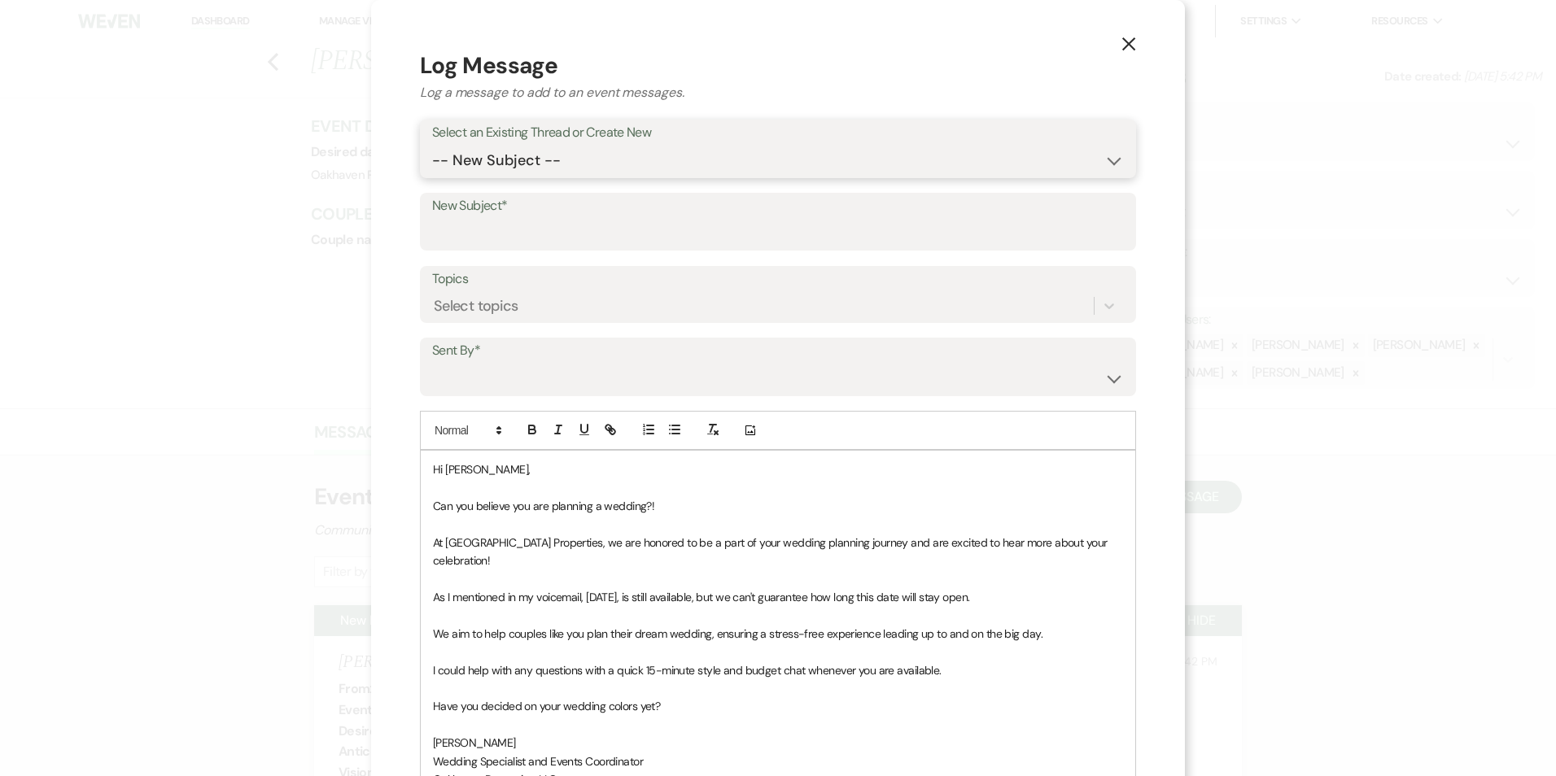
click at [587, 156] on select "-- New Subject -- New Event Inquiry: Breanna Paynter from The Knot" at bounding box center [778, 161] width 692 height 32
select select "441391"
click at [434, 145] on select "-- New Subject -- New Event Inquiry: Breanna Paynter from The Knot" at bounding box center [778, 161] width 692 height 32
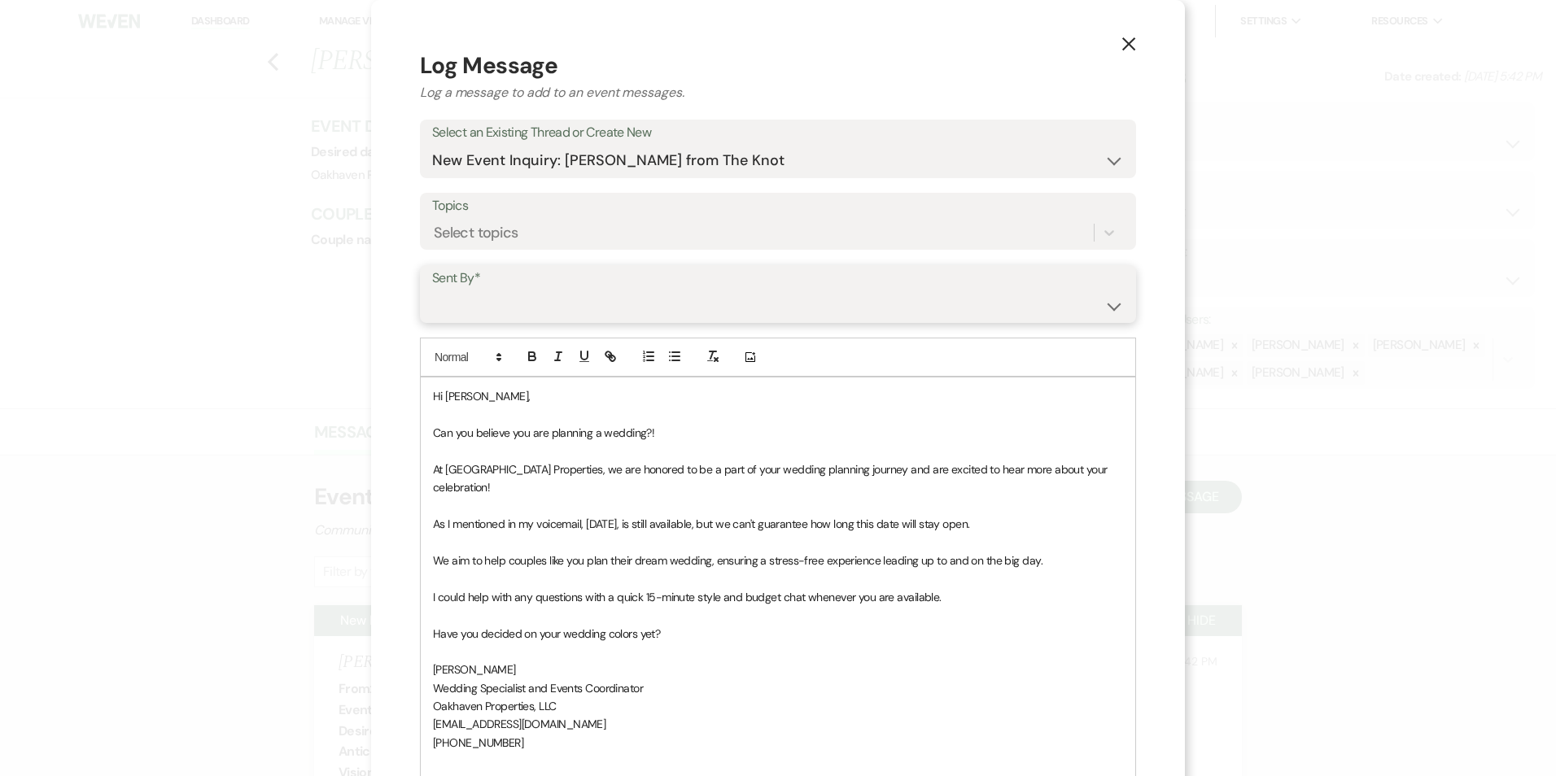
drag, startPoint x: 562, startPoint y: 300, endPoint x: 564, endPoint y: 324, distance: 23.7
click at [562, 300] on select "Patience Ergish (pdergish@aol.com) Jeanette Wagoner (jeanette@experienceoakhave…" at bounding box center [778, 306] width 692 height 32
select select "user-127923"
click at [434, 290] on select "Patience Ergish (pdergish@aol.com) Jeanette Wagoner (jeanette@experienceoakhave…" at bounding box center [778, 306] width 692 height 32
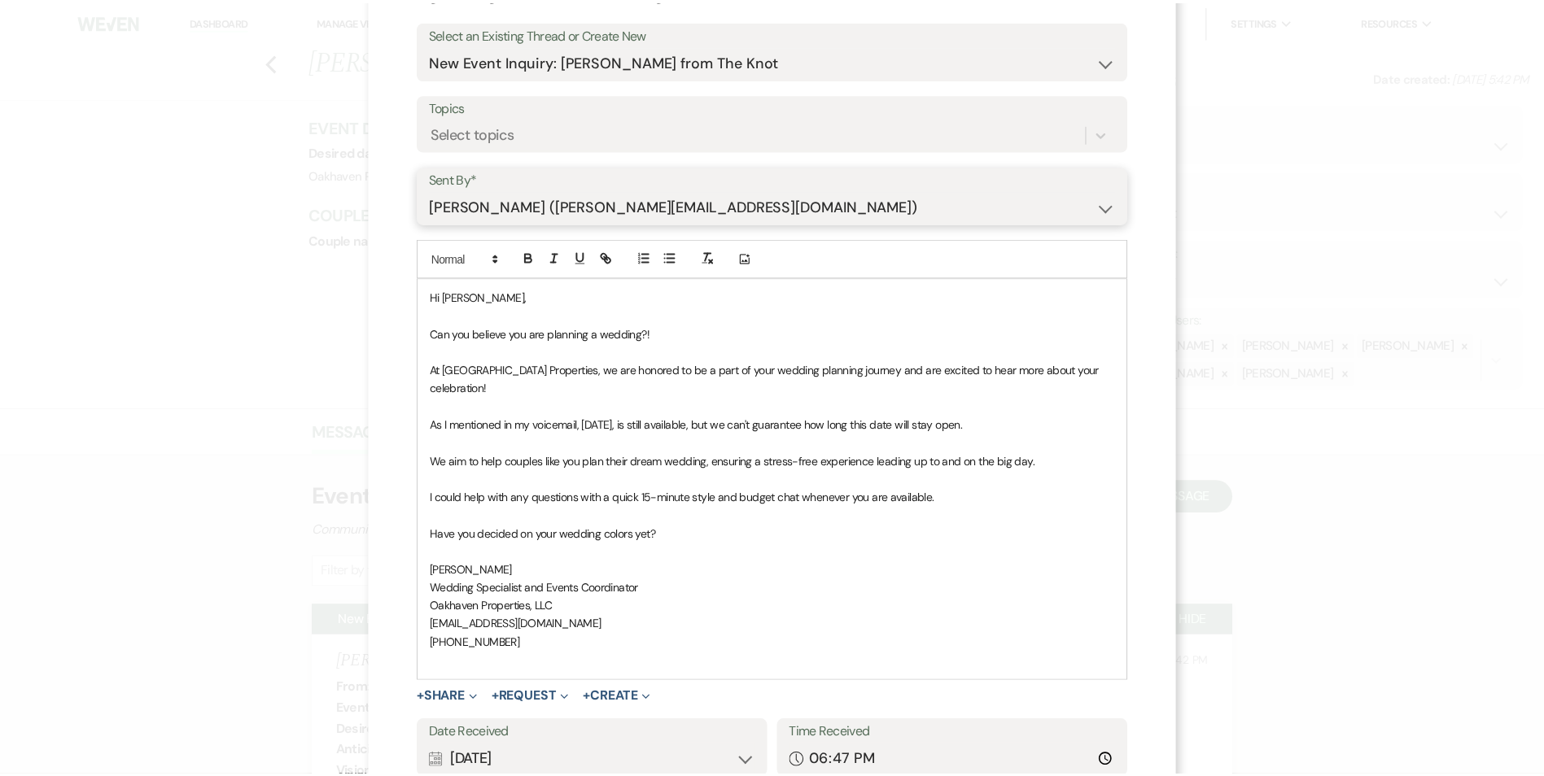
scroll to position [207, 0]
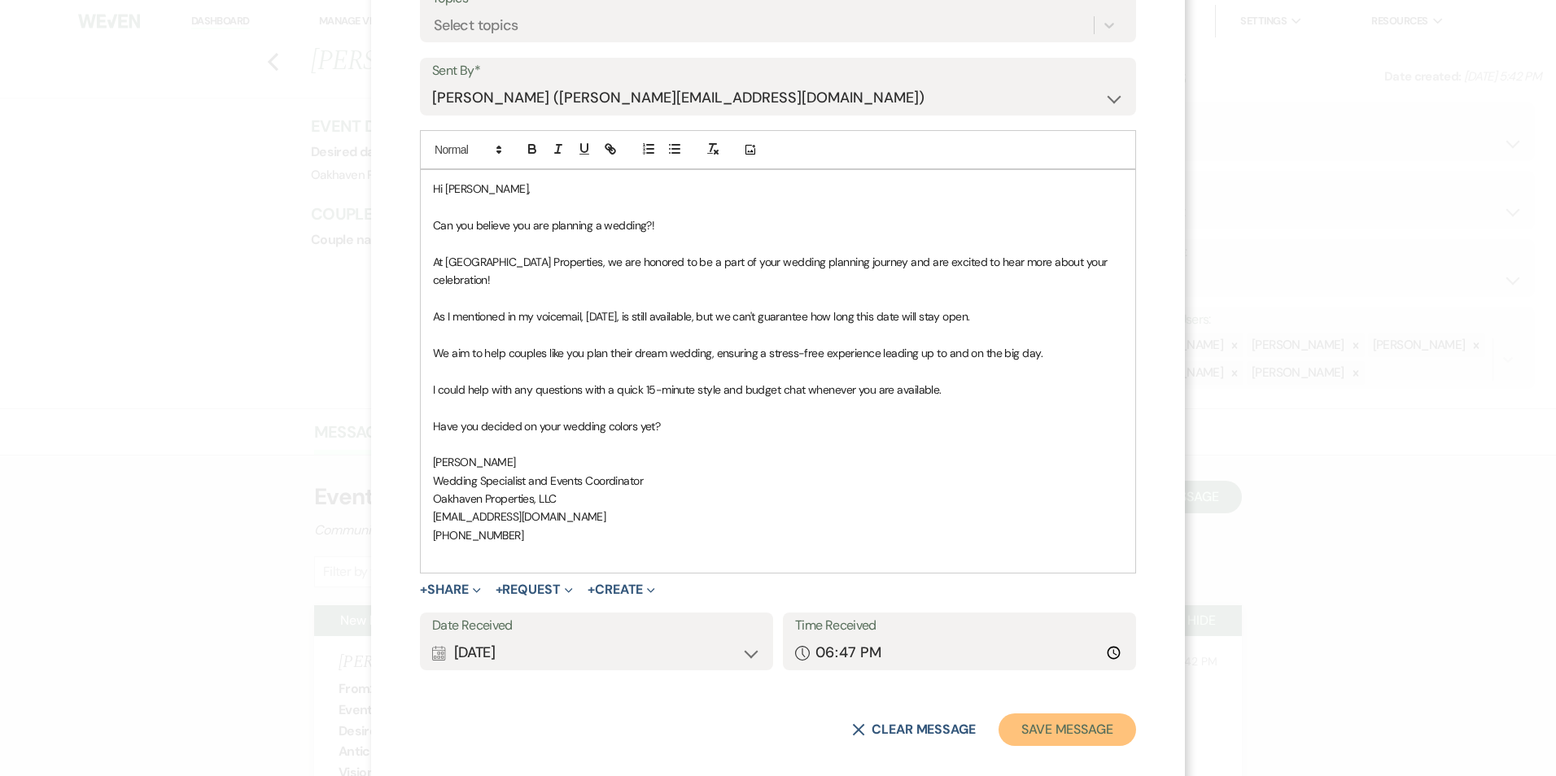
click at [1008, 714] on button "Save Message" at bounding box center [1067, 730] width 138 height 33
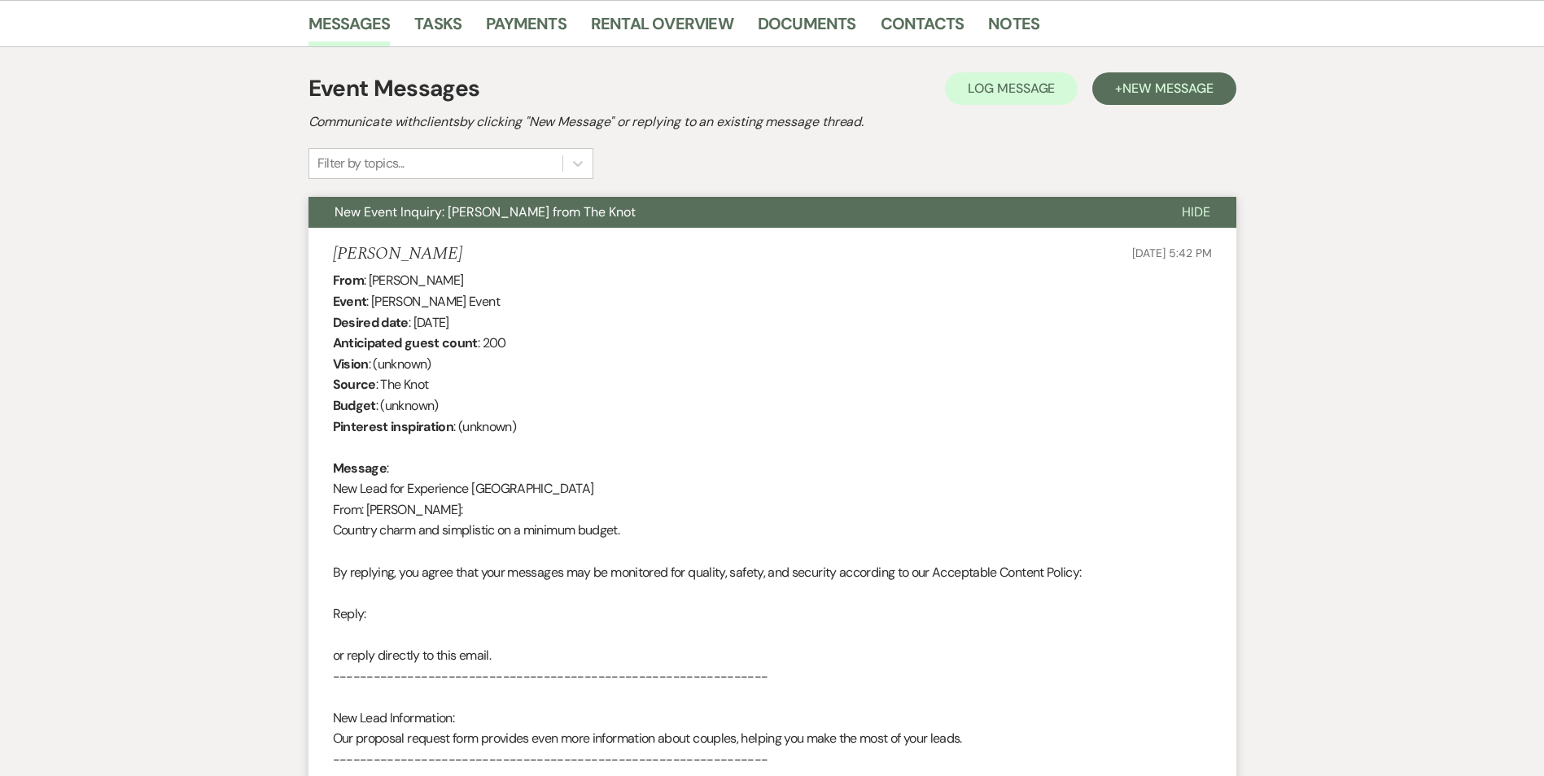
scroll to position [163, 0]
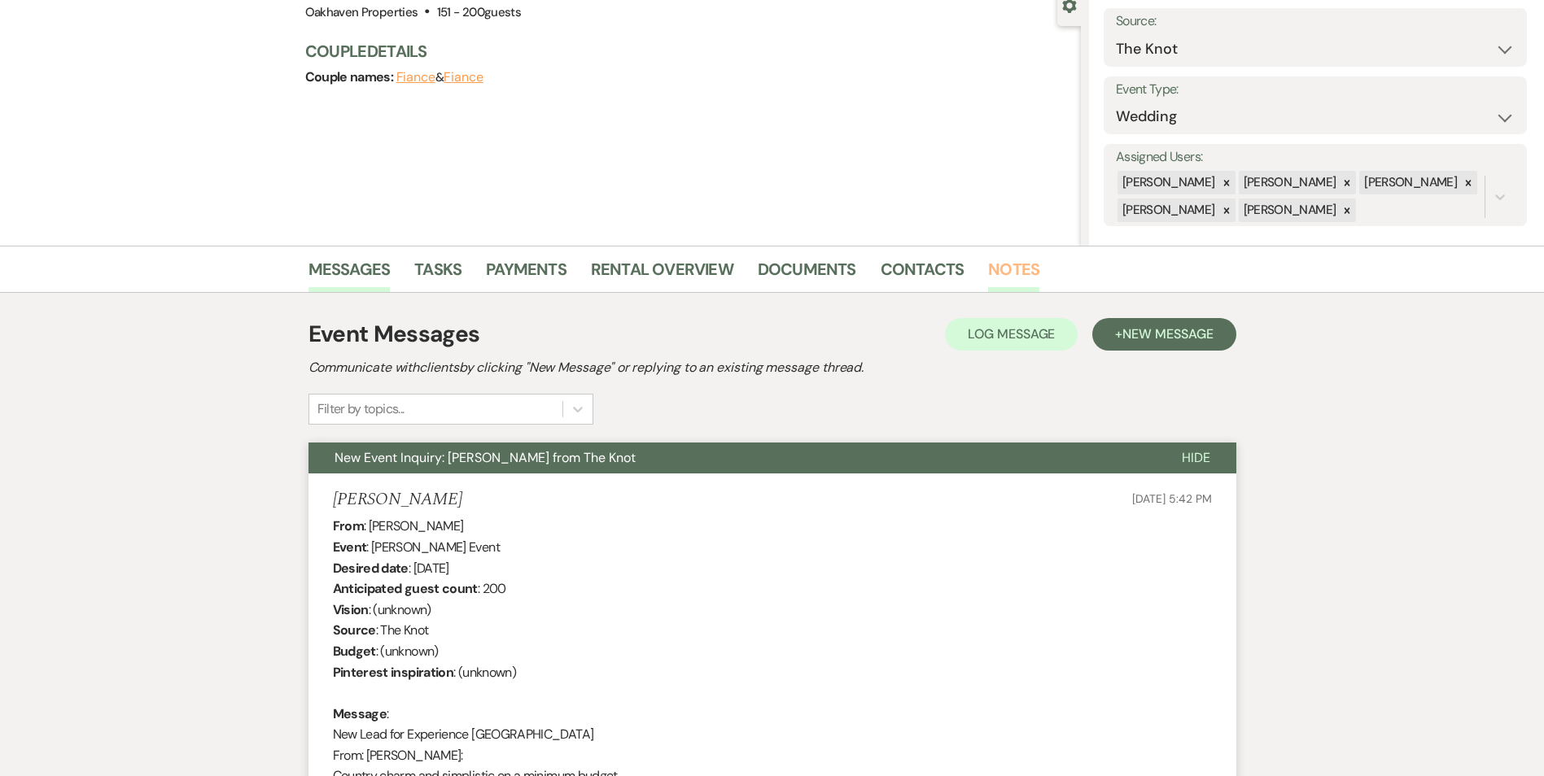
click at [989, 274] on link "Notes" at bounding box center [1013, 274] width 51 height 36
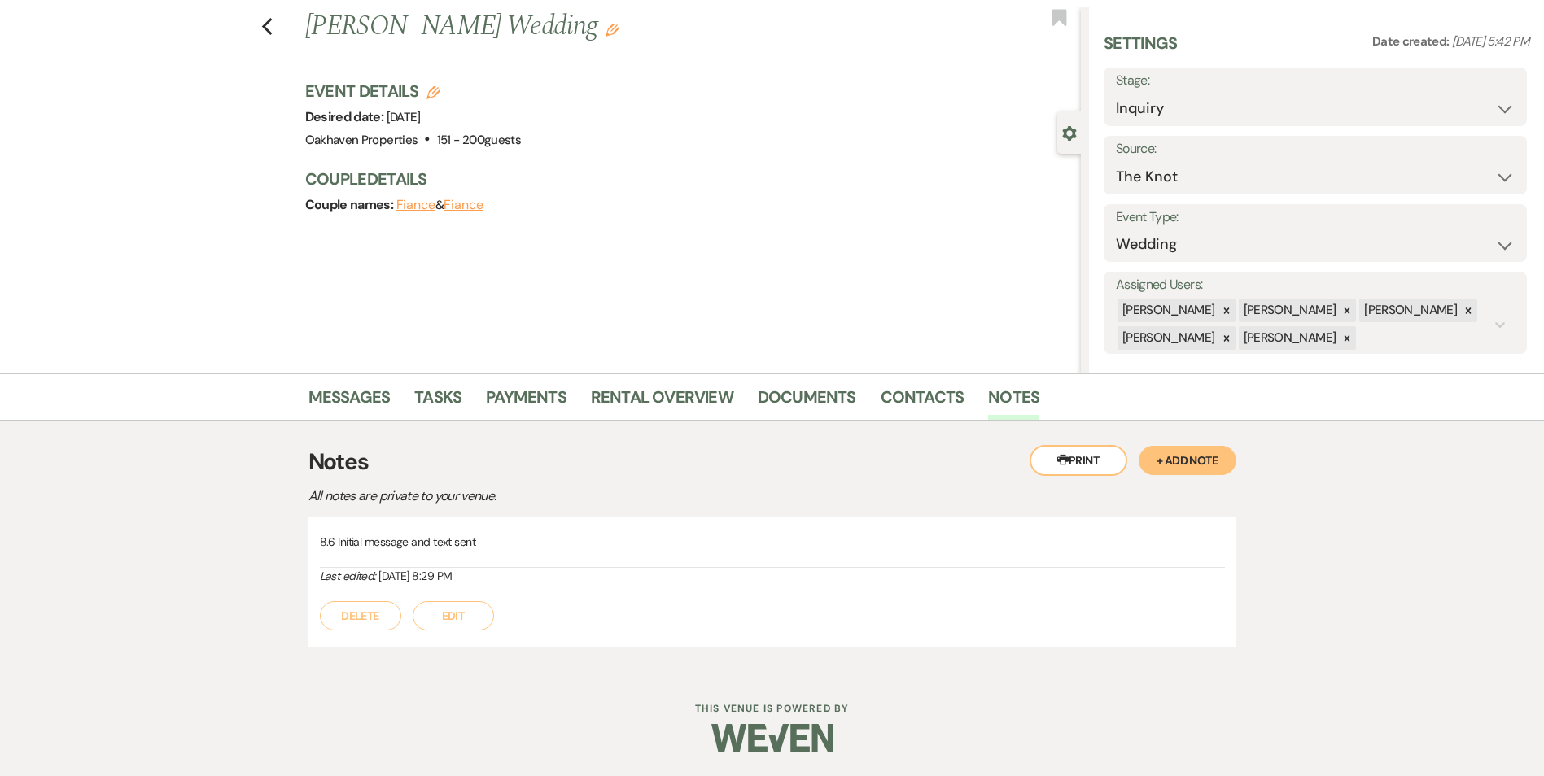
drag, startPoint x: 462, startPoint y: 609, endPoint x: 519, endPoint y: 612, distance: 57.0
click at [465, 611] on button "Edit" at bounding box center [453, 615] width 81 height 29
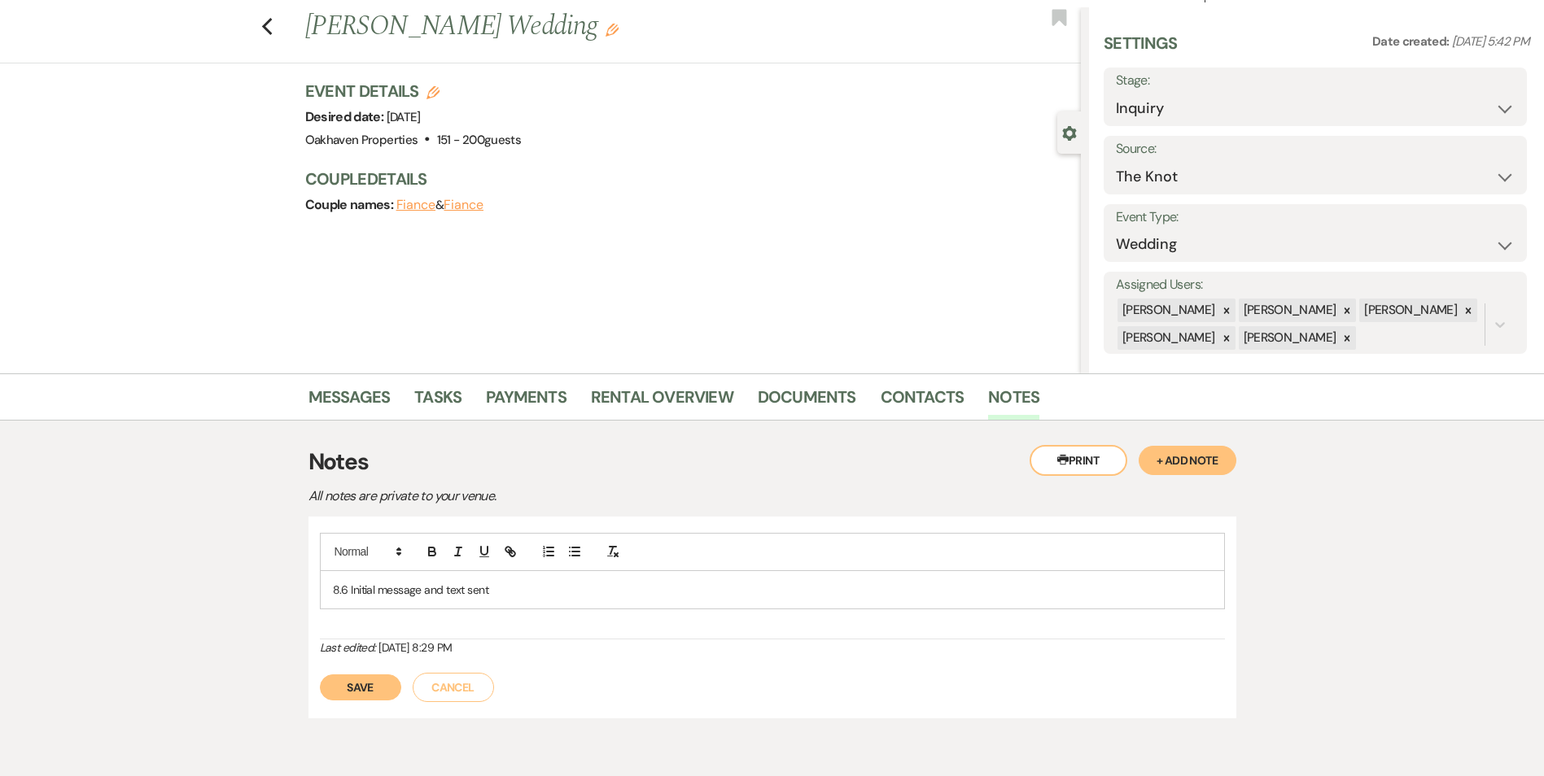
click at [532, 603] on div "8.6 Initial message and text sent" at bounding box center [772, 589] width 903 height 37
click at [359, 727] on div "8.6 Initial message and text sent 8.12 2nd follow up message and vm Last edited…" at bounding box center [772, 627] width 928 height 221
drag, startPoint x: 353, startPoint y: 708, endPoint x: 364, endPoint y: 697, distance: 15.5
click at [351, 705] on button "Save" at bounding box center [360, 705] width 81 height 26
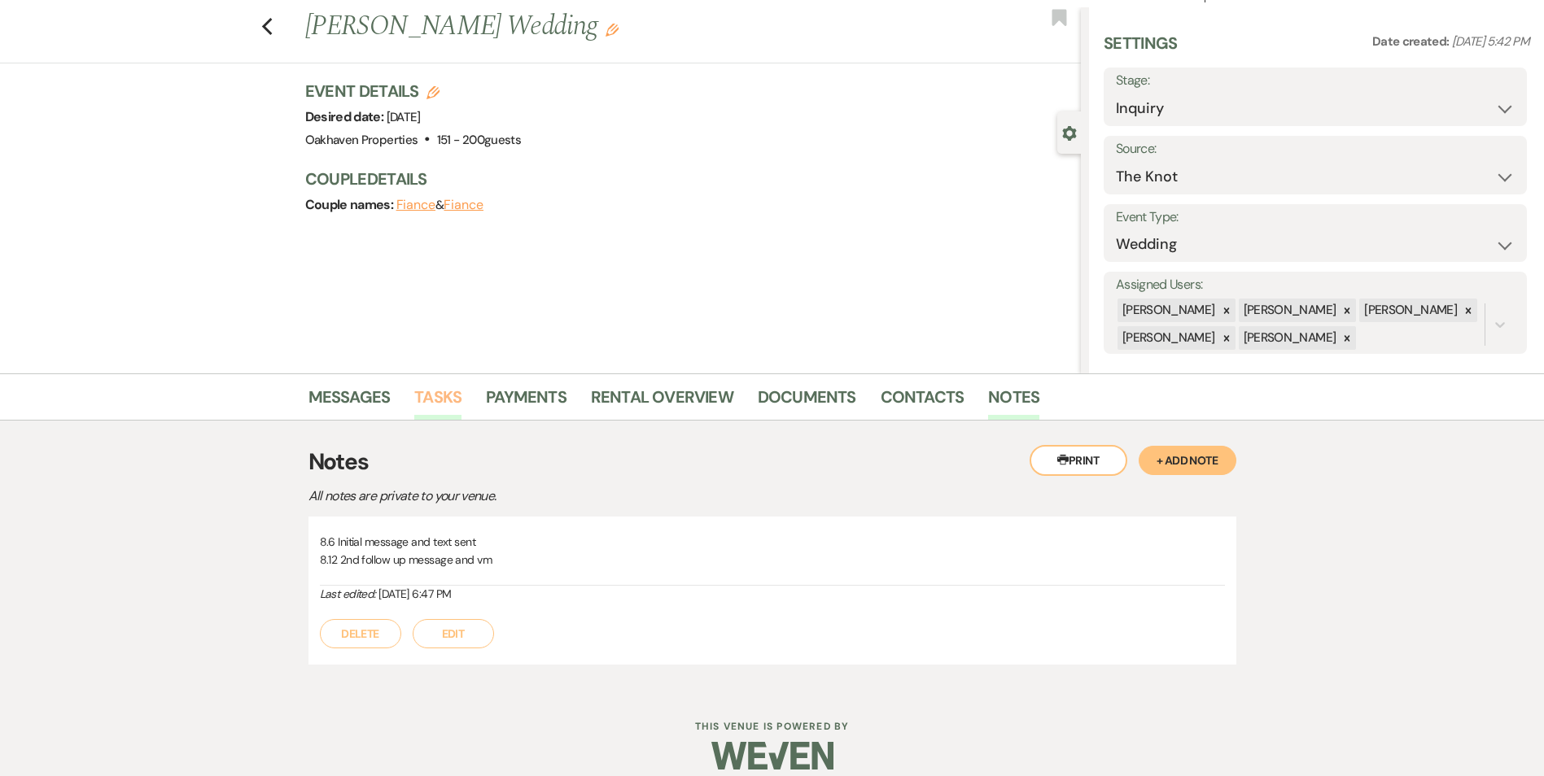
click at [439, 395] on link "Tasks" at bounding box center [437, 402] width 47 height 36
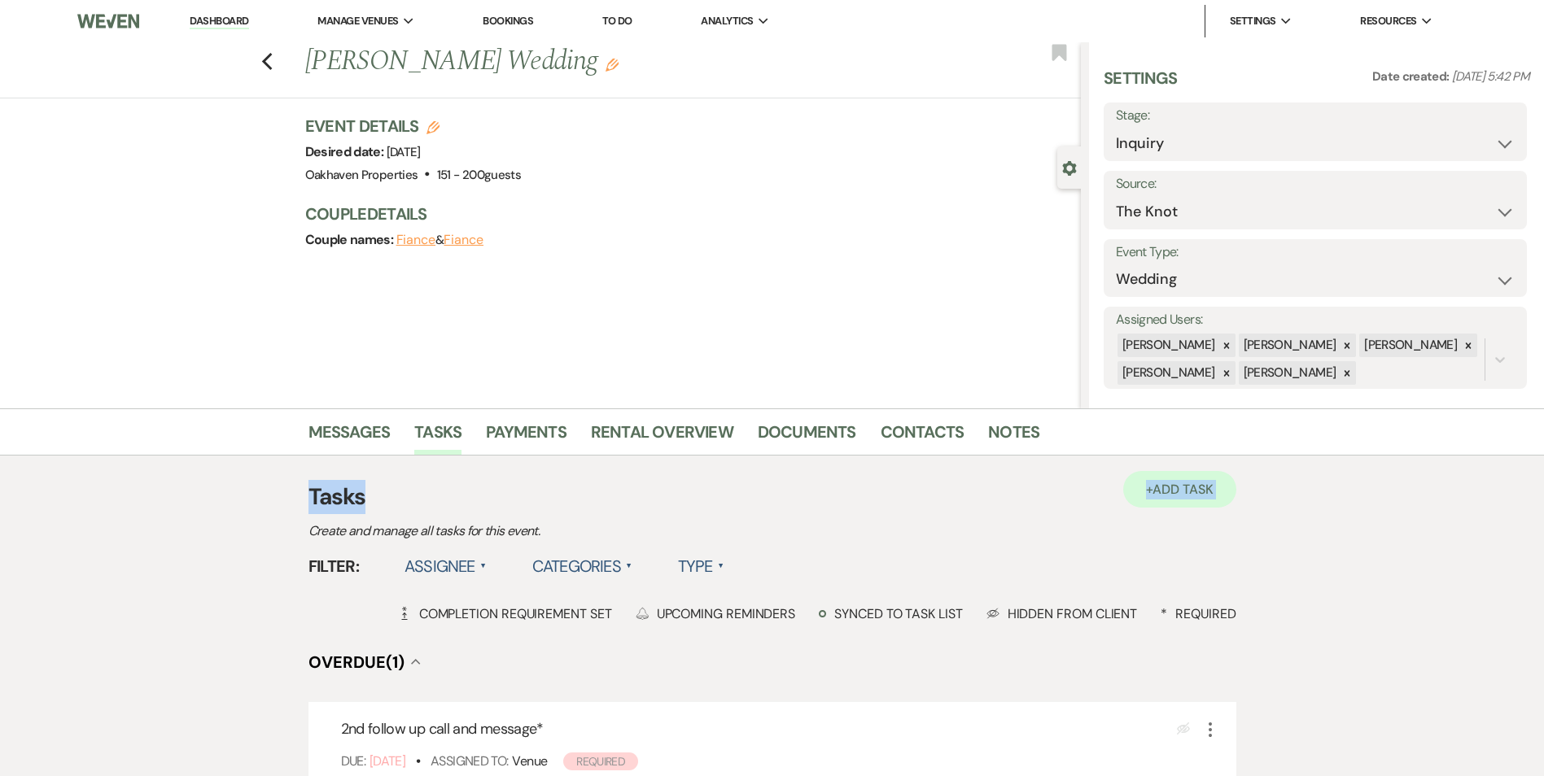
click at [1127, 500] on div "+ Add Task Tasks Create and manage all tasks for this event." at bounding box center [772, 511] width 928 height 62
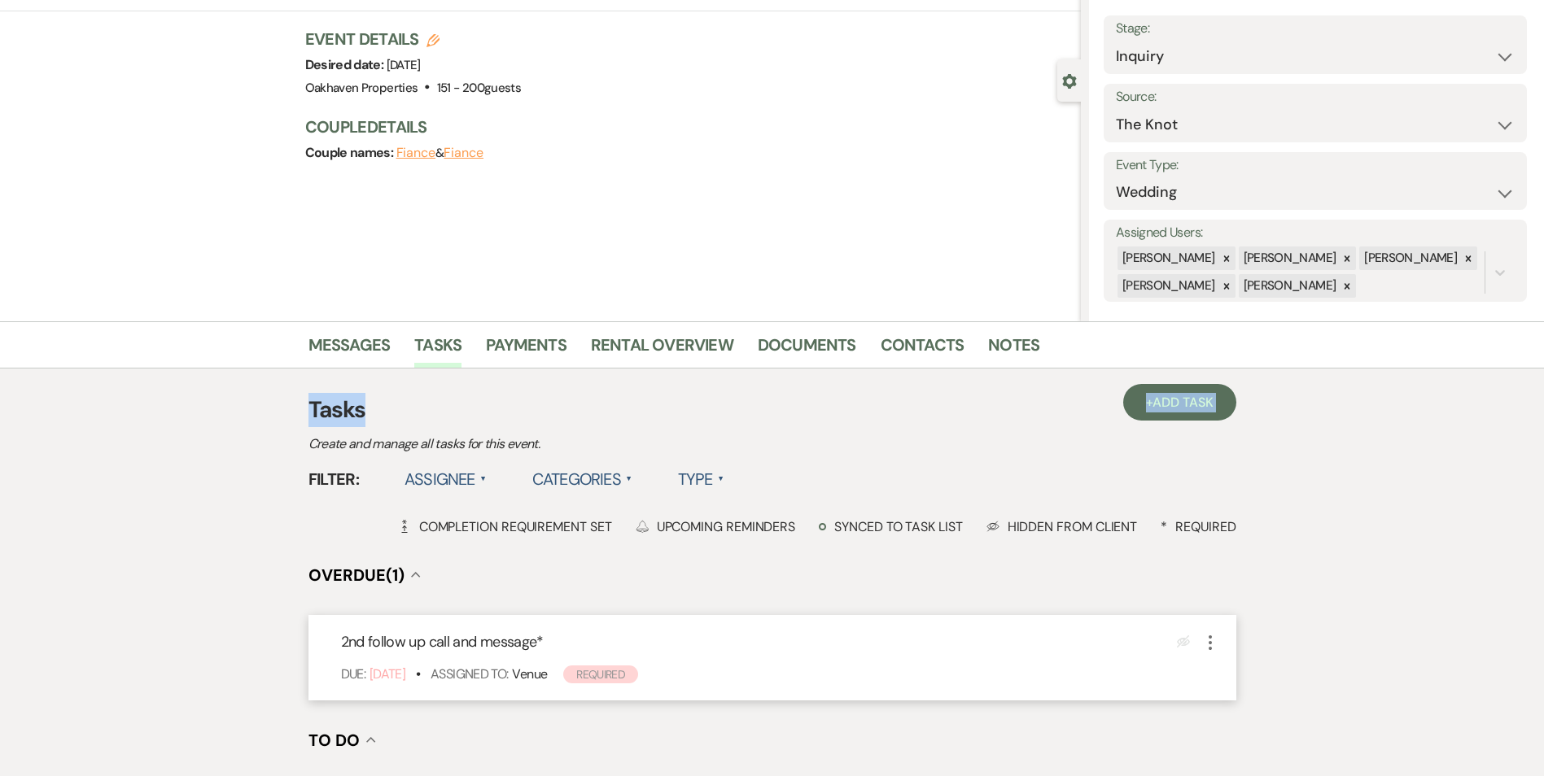
scroll to position [244, 0]
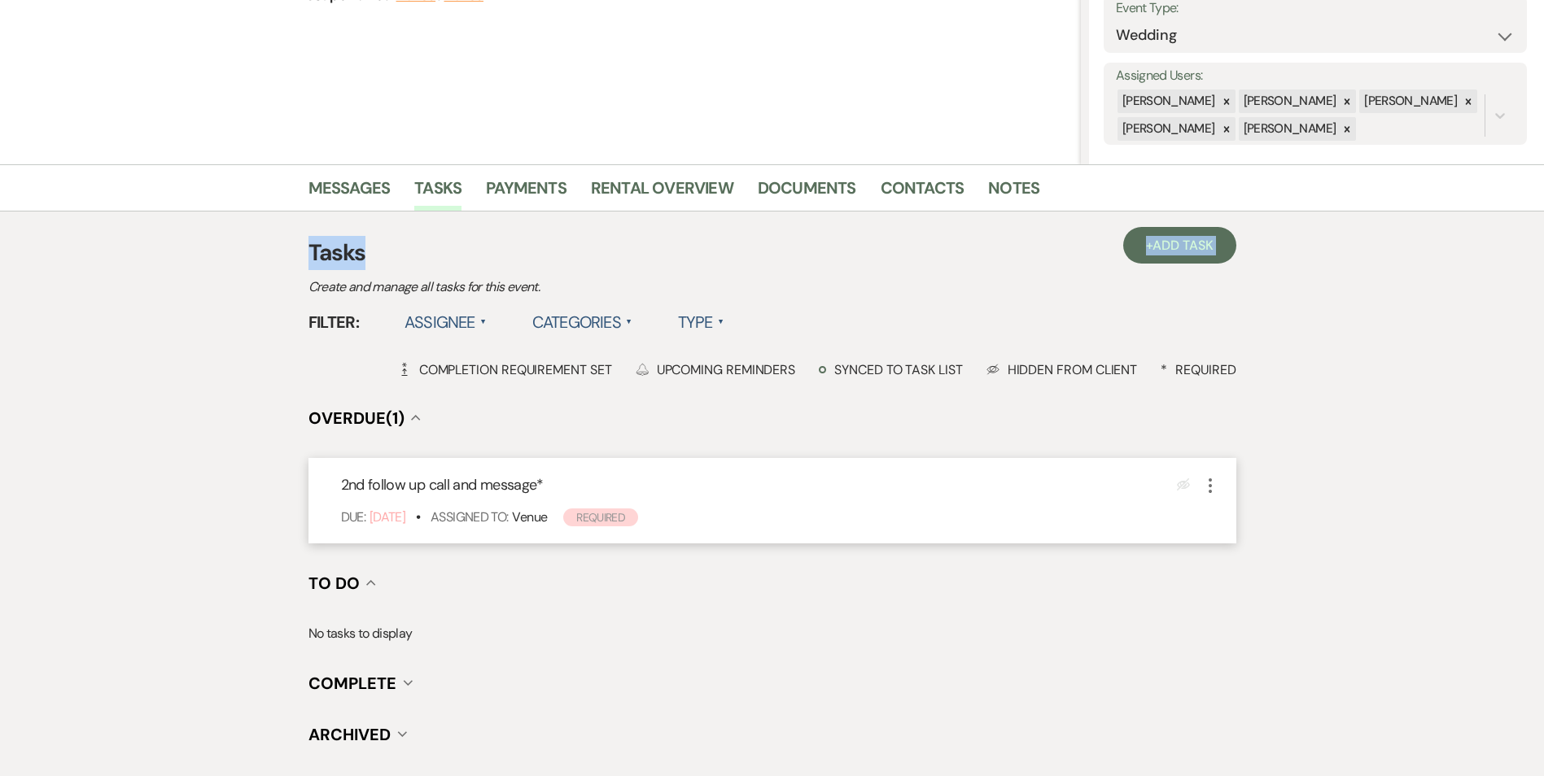
click at [1207, 478] on icon "More" at bounding box center [1210, 486] width 20 height 20
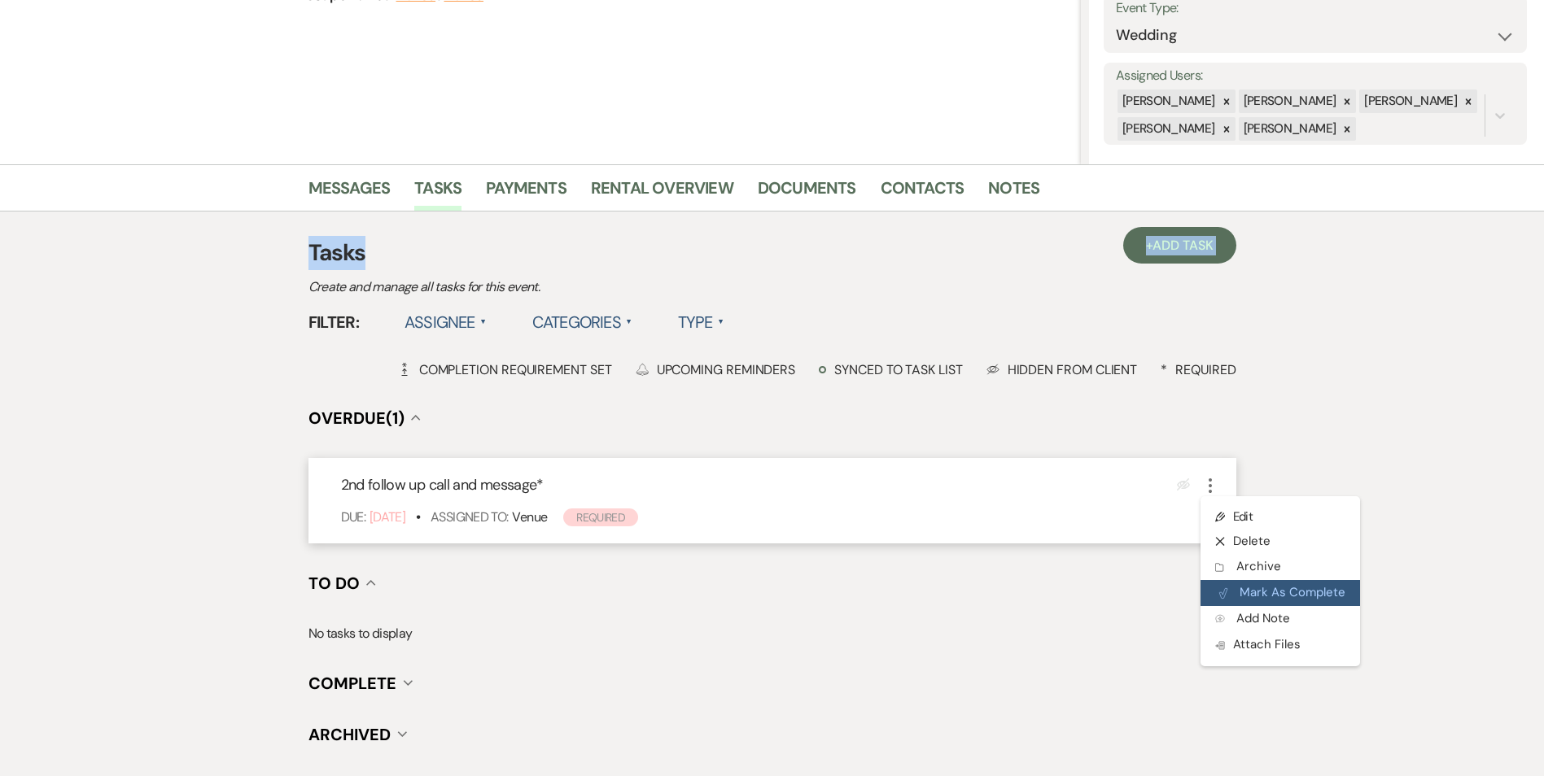
click at [1230, 592] on button "Plan Portal Link Mark As Complete" at bounding box center [1279, 593] width 159 height 26
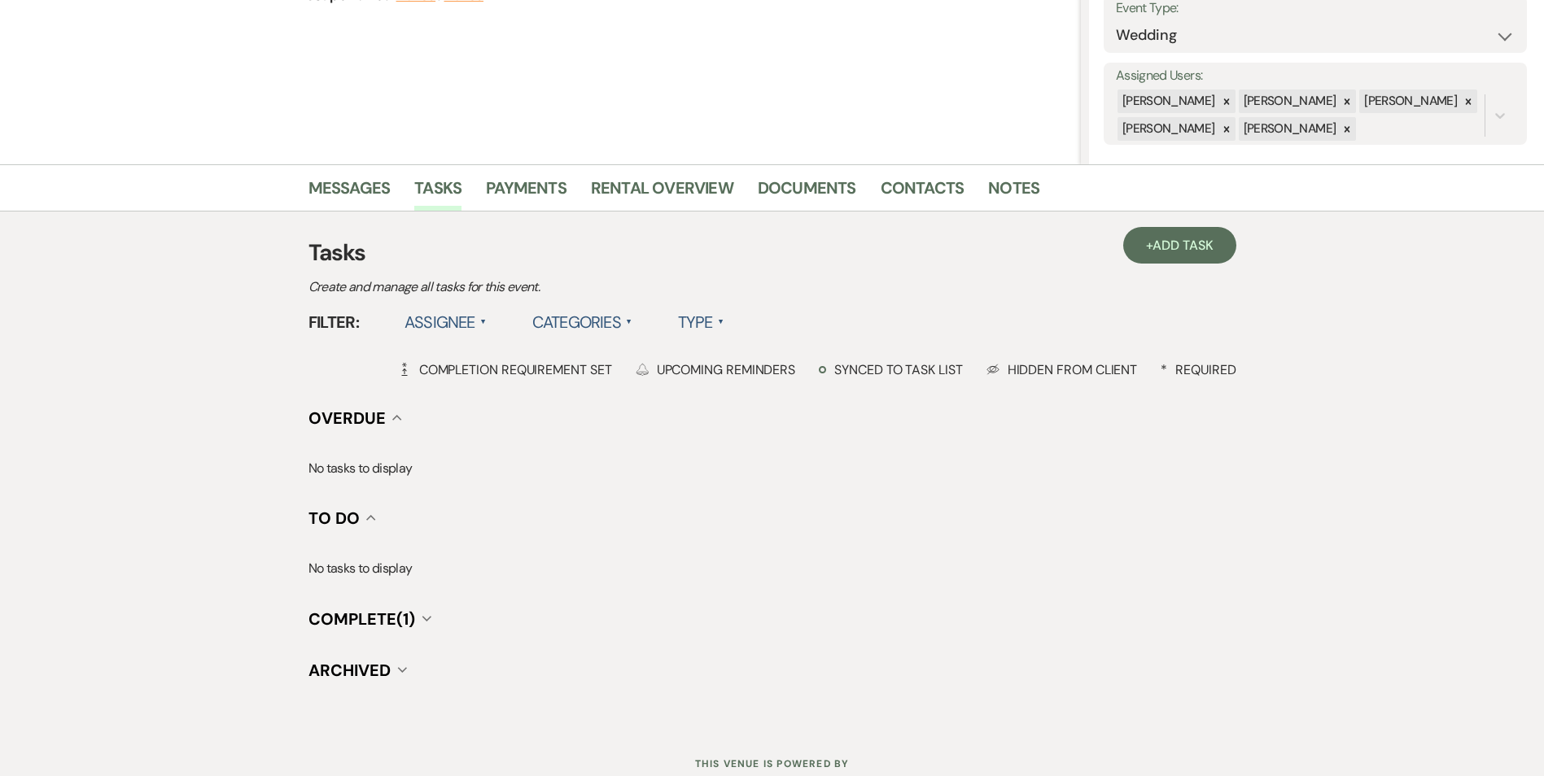
click at [1238, 590] on div "Messages Tasks Payments Rental Overview Documents Contacts Notes + Add Task Tas…" at bounding box center [772, 445] width 1544 height 562
click at [1200, 248] on span "Add Task" at bounding box center [1182, 245] width 60 height 17
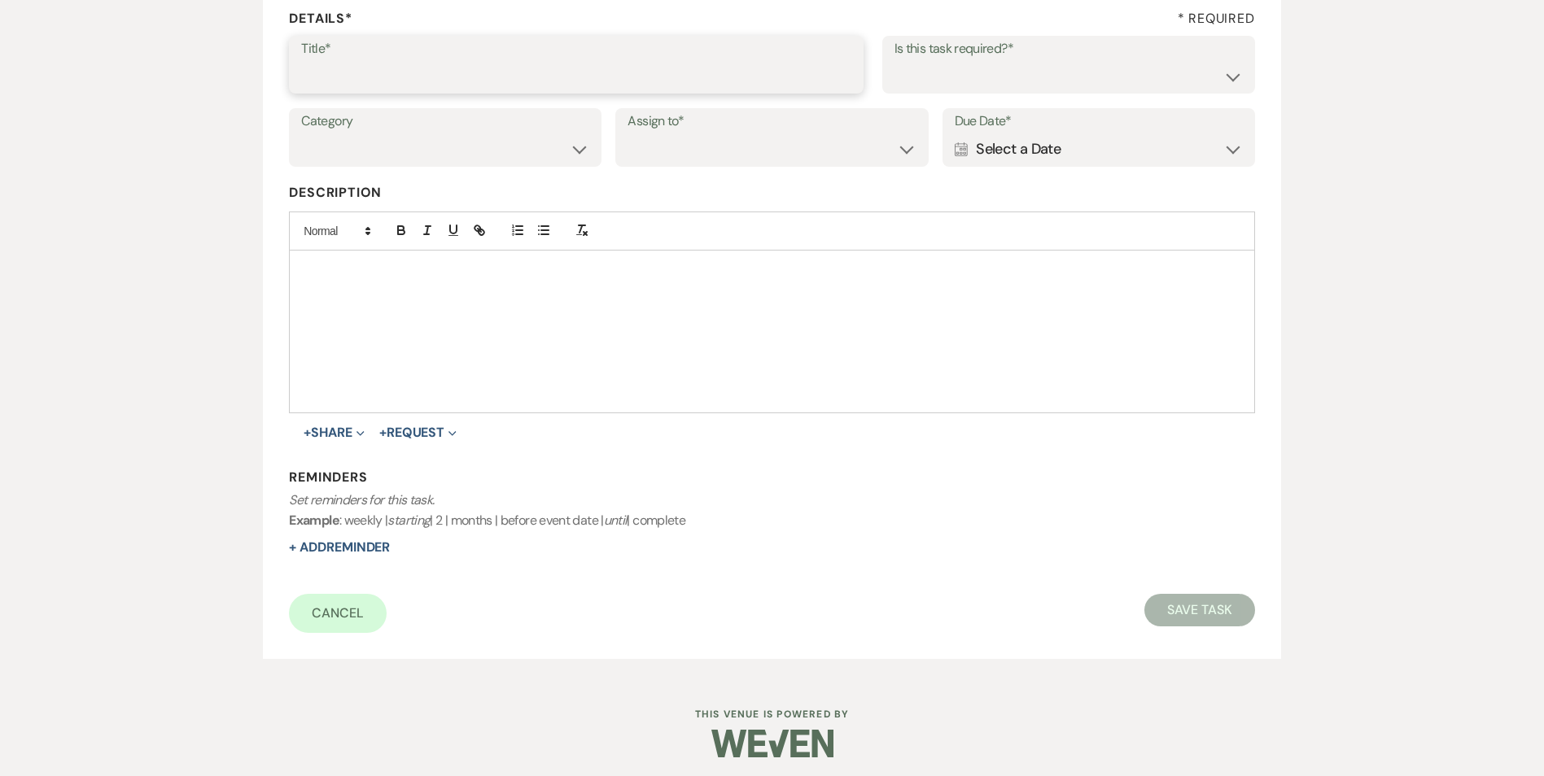
click at [454, 75] on input "Title*" at bounding box center [576, 76] width 550 height 32
type input "3rd follow up text and promo message"
click at [1165, 73] on select "Yes No" at bounding box center [1068, 76] width 348 height 32
select select "true"
click at [894, 60] on select "Yes No" at bounding box center [1068, 76] width 348 height 32
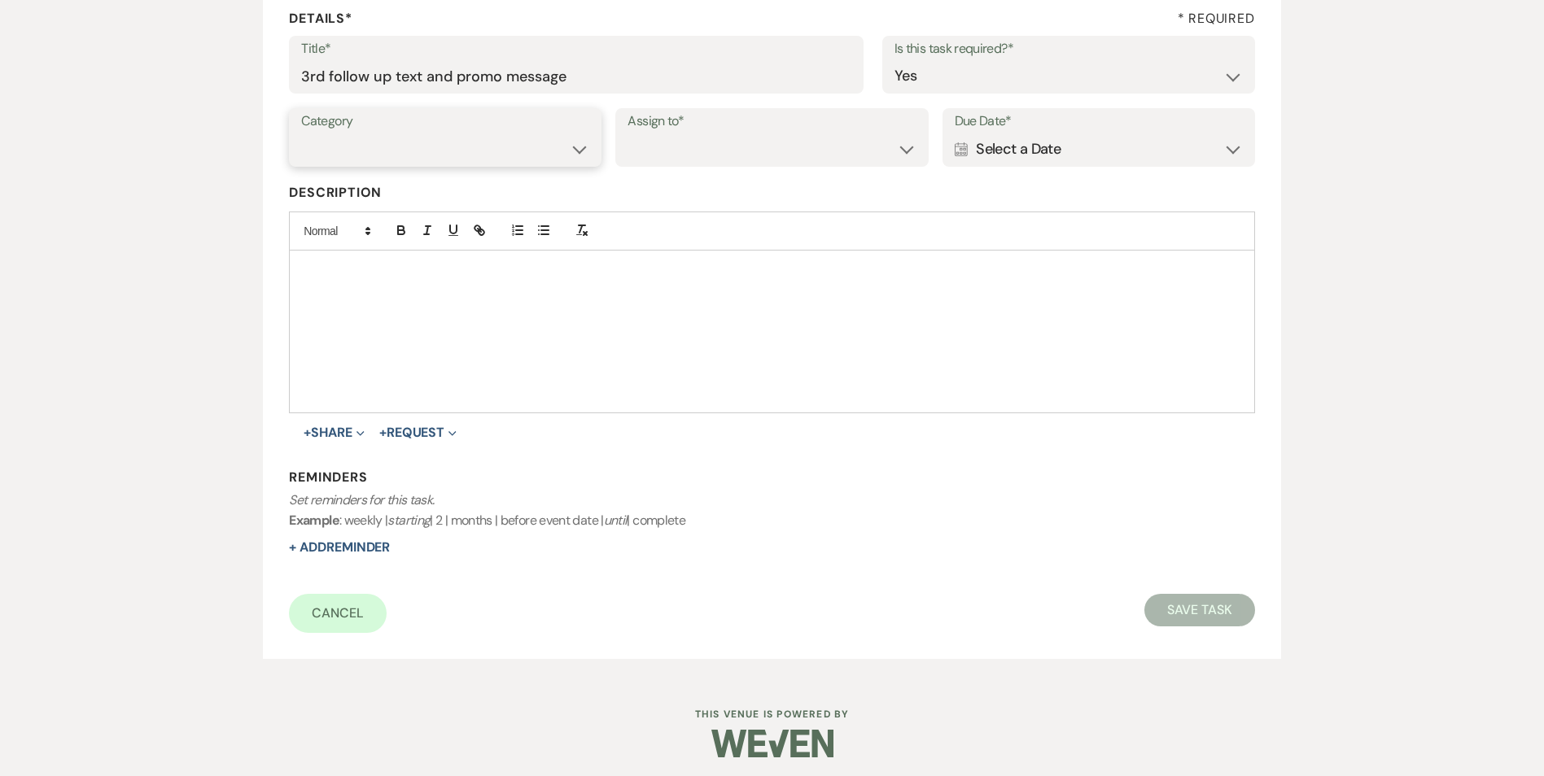
click at [589, 155] on select "Venue Vendors Guests Details Finalize & Share" at bounding box center [445, 149] width 288 height 32
select select "31"
click at [301, 133] on select "Venue Vendors Guests Details Finalize & Share" at bounding box center [445, 149] width 288 height 32
click at [662, 134] on select "Venue Client" at bounding box center [771, 149] width 288 height 32
select select "venueHost"
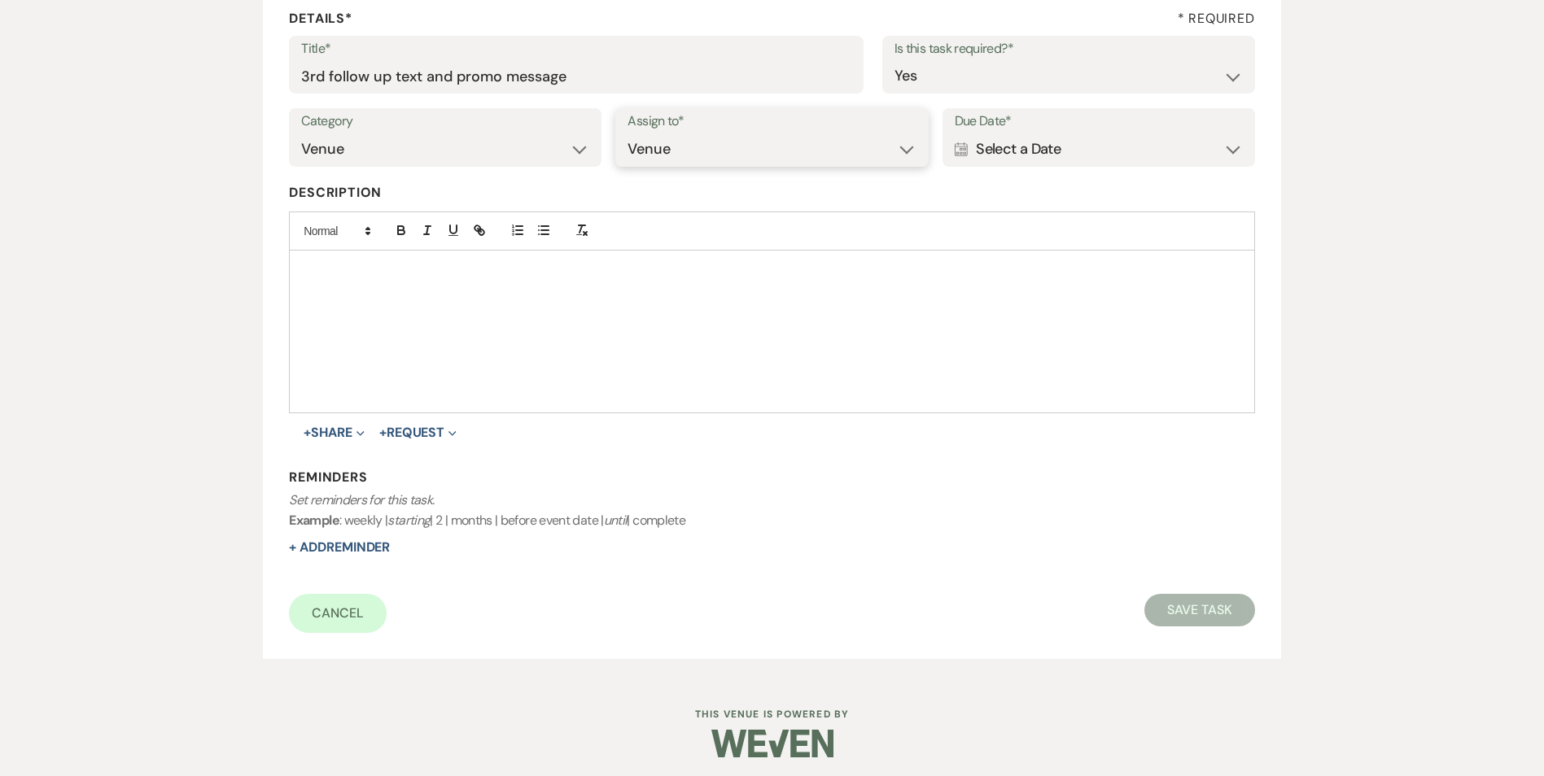
click at [627, 133] on select "Venue Client" at bounding box center [771, 149] width 288 height 32
click at [1018, 159] on div "Calendar Select a Date Expand" at bounding box center [1098, 149] width 288 height 32
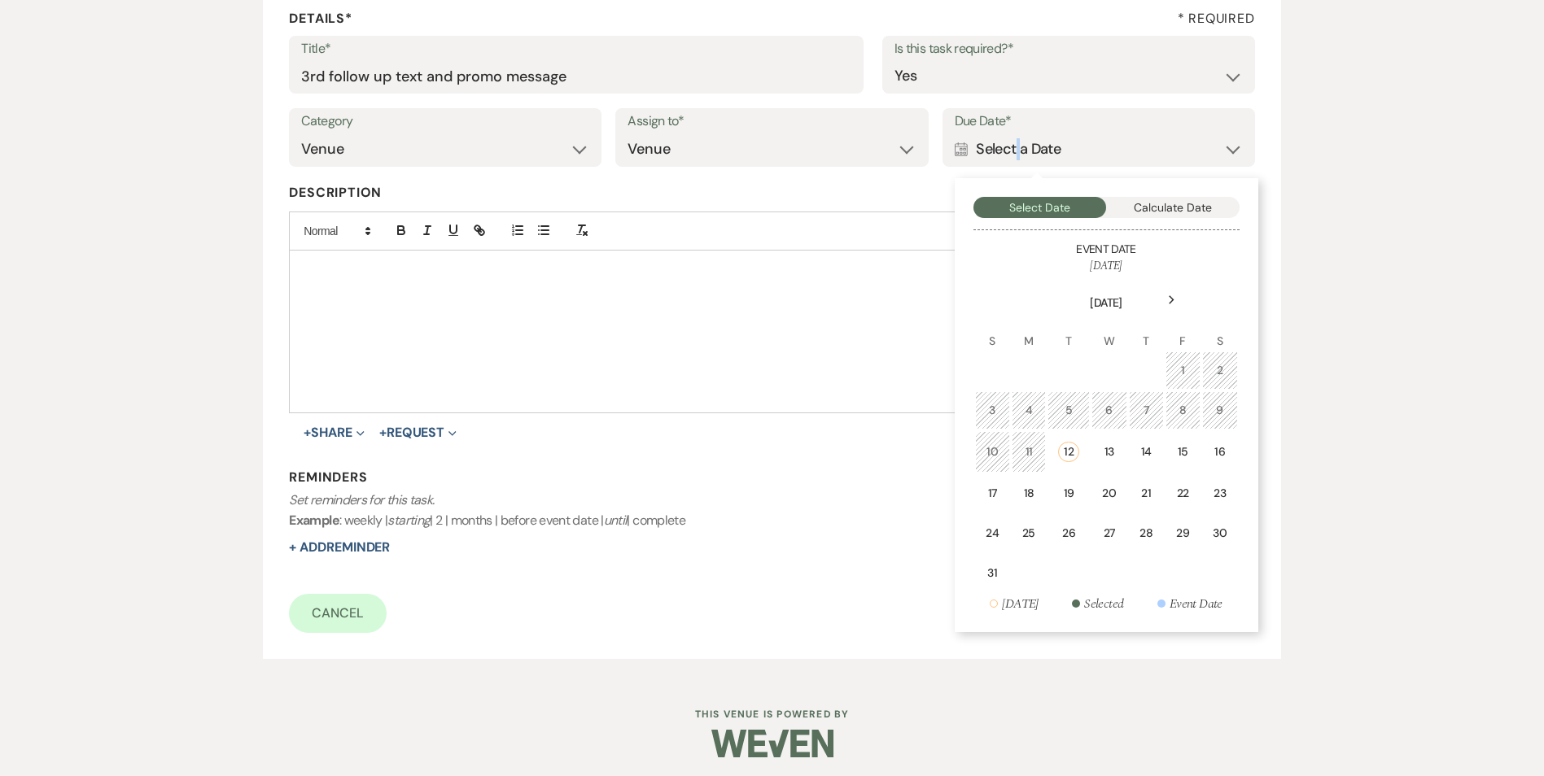
click at [987, 493] on div "17" at bounding box center [992, 493] width 14 height 17
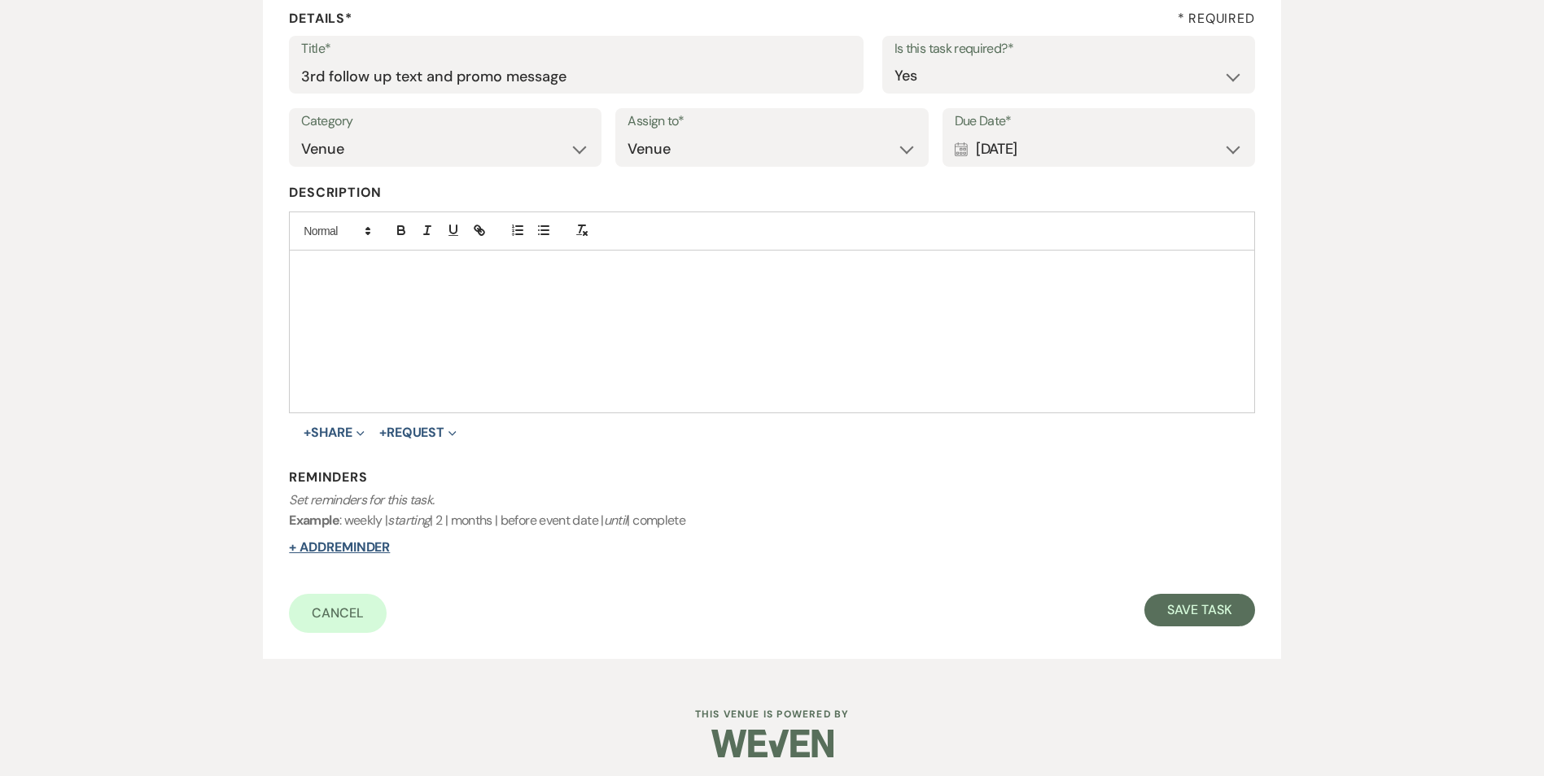
click at [377, 551] on button "+ Add Reminder" at bounding box center [339, 547] width 101 height 13
select select "host"
select select "days"
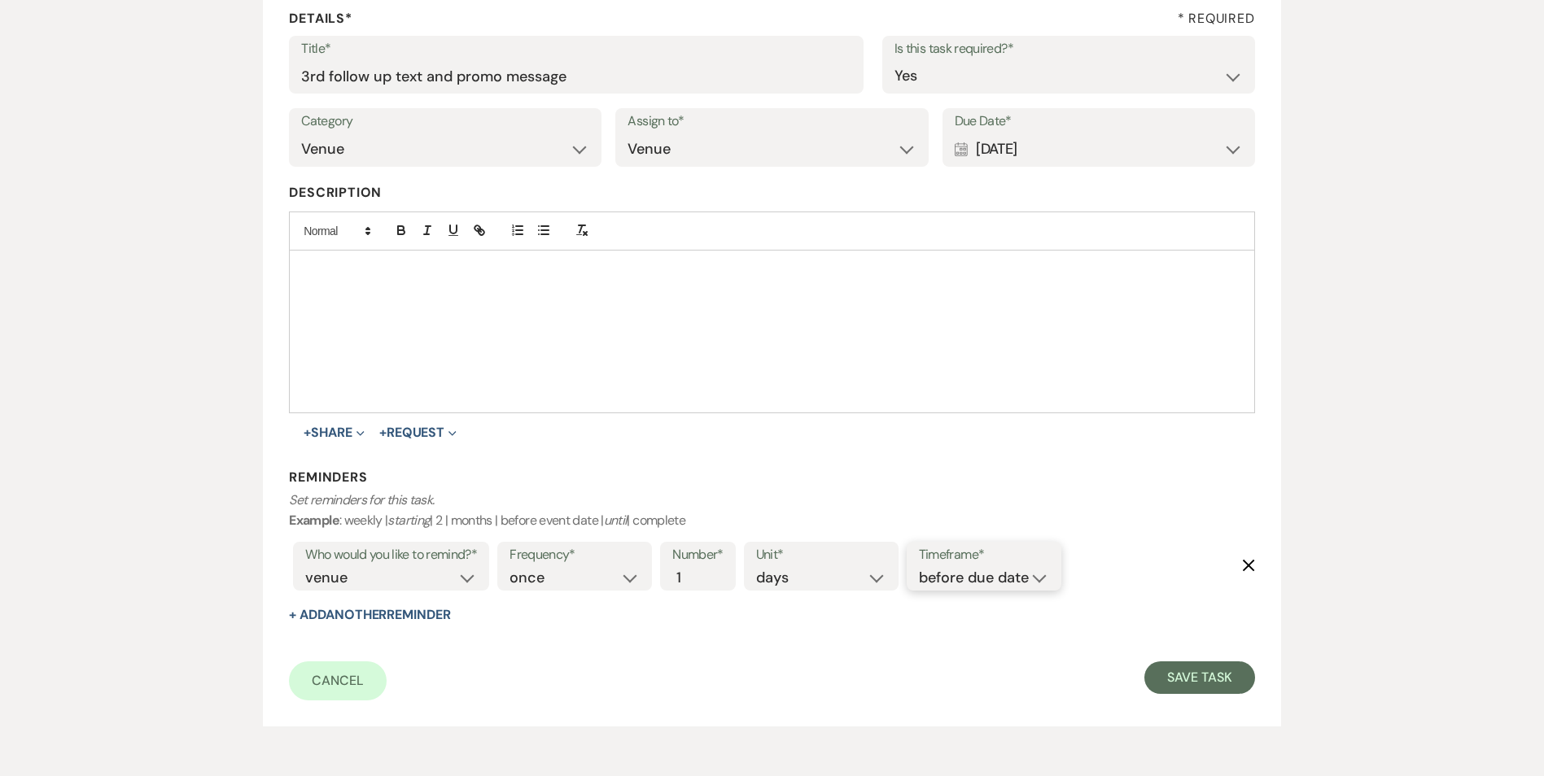
click at [999, 581] on select "before due date after due date on due date on custom date" at bounding box center [984, 578] width 130 height 22
select select "onDueDate"
click at [919, 567] on select "before due date after due date on due date on custom date" at bounding box center [984, 578] width 130 height 22
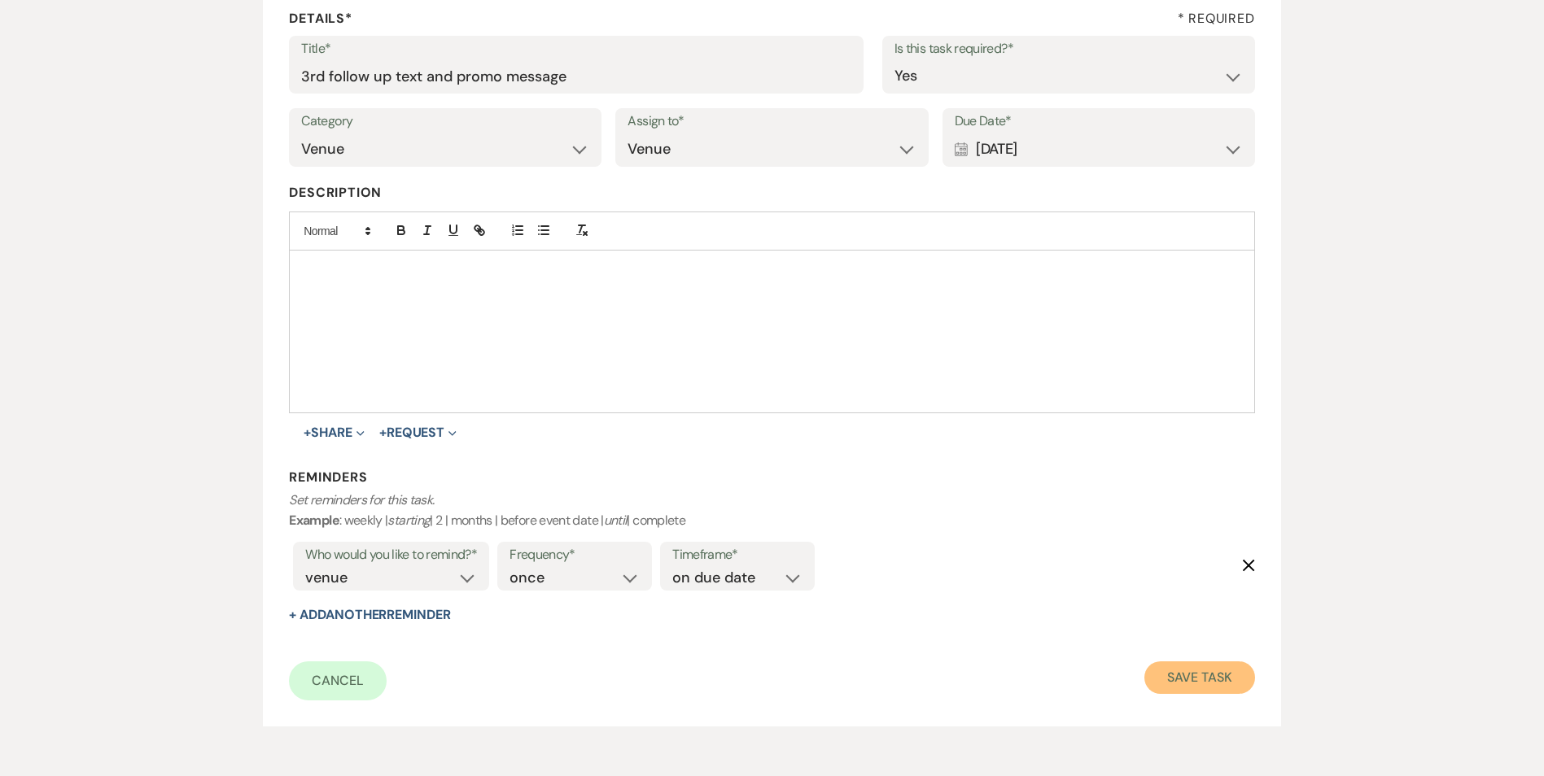
click at [1208, 675] on button "Save Task" at bounding box center [1199, 678] width 110 height 33
select select "2"
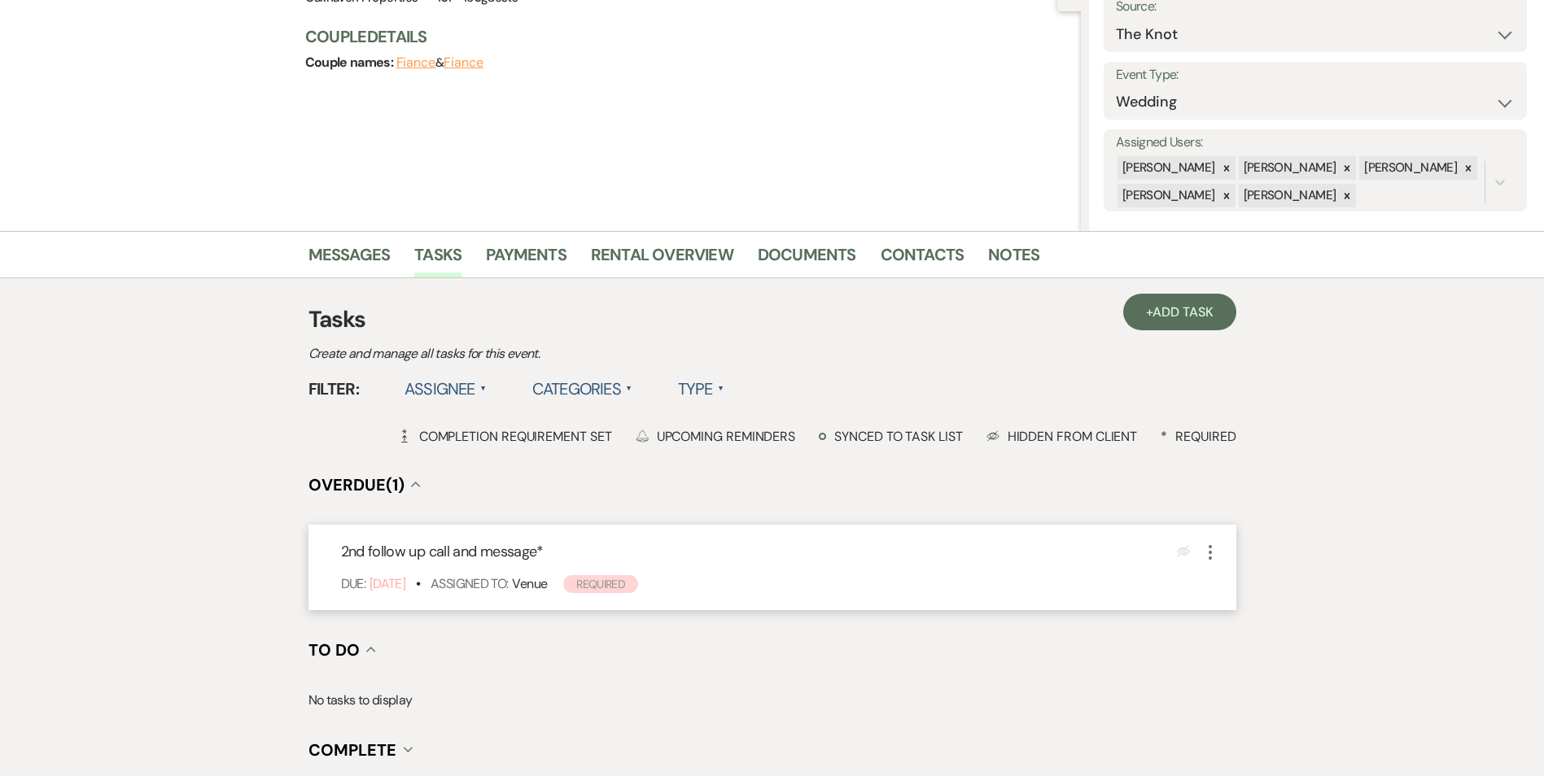
scroll to position [244, 0]
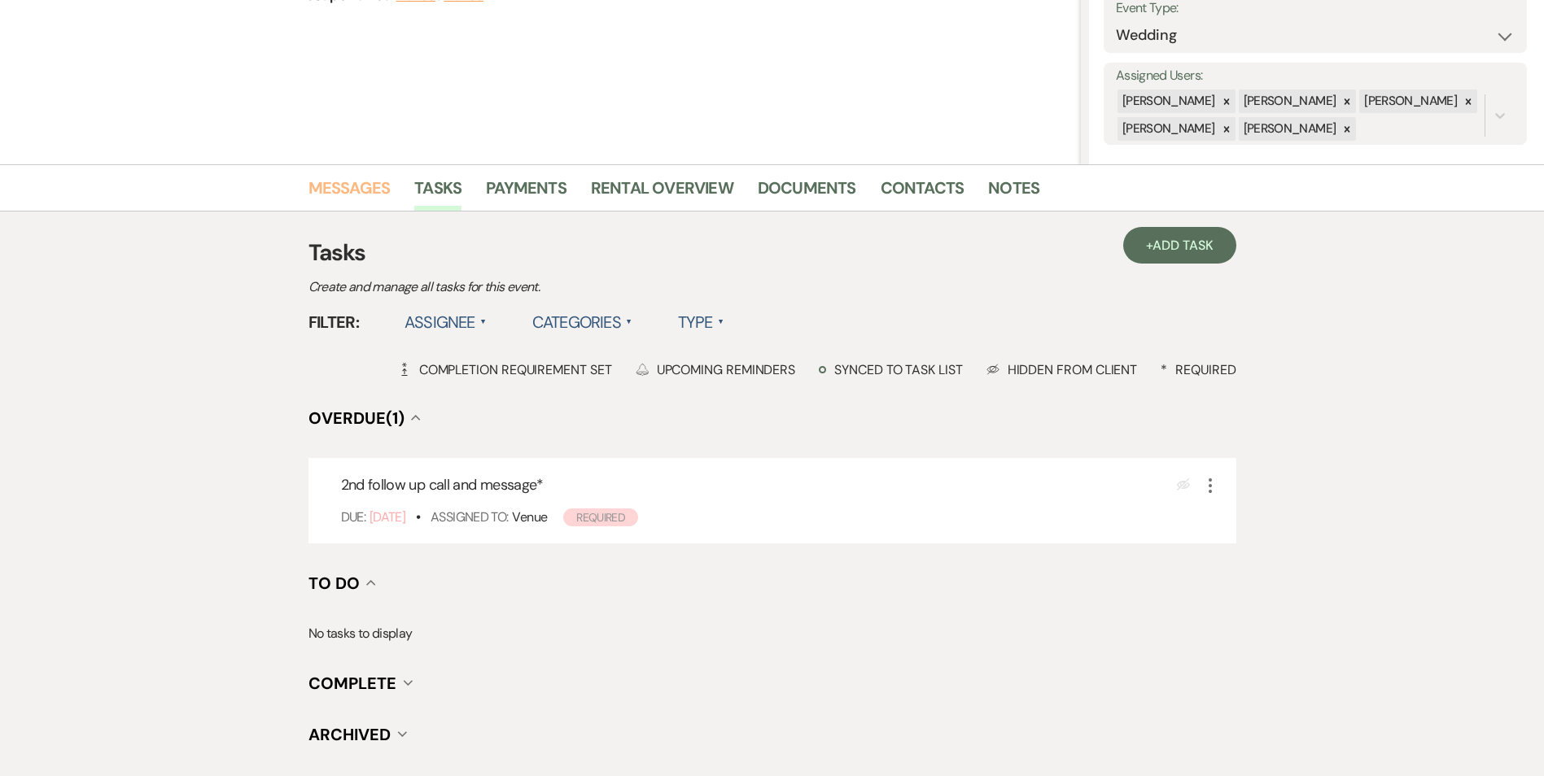
drag, startPoint x: 373, startPoint y: 196, endPoint x: 389, endPoint y: 199, distance: 16.6
click at [373, 197] on link "Messages" at bounding box center [349, 193] width 82 height 36
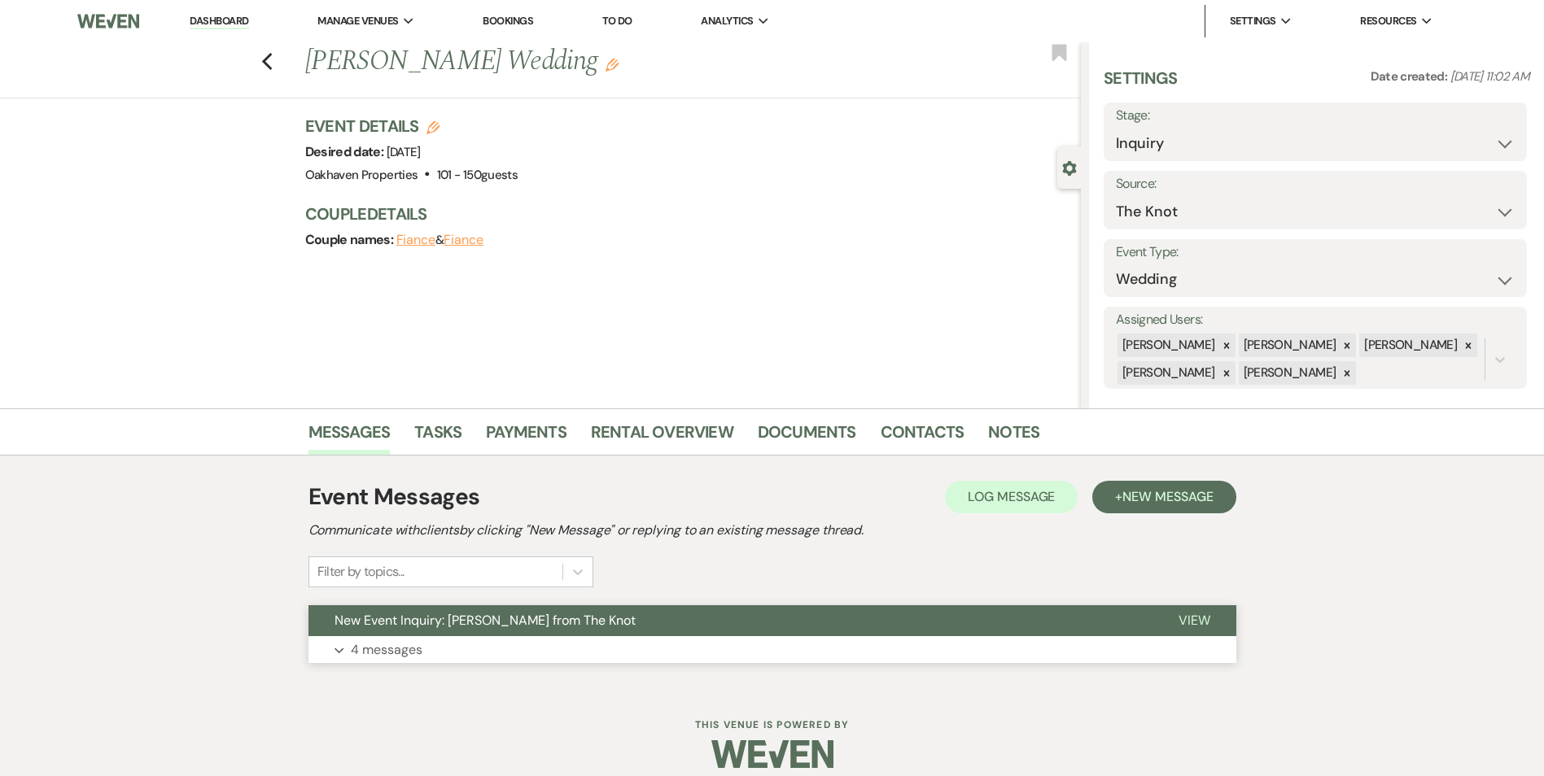
click at [1194, 626] on span "View" at bounding box center [1194, 620] width 32 height 17
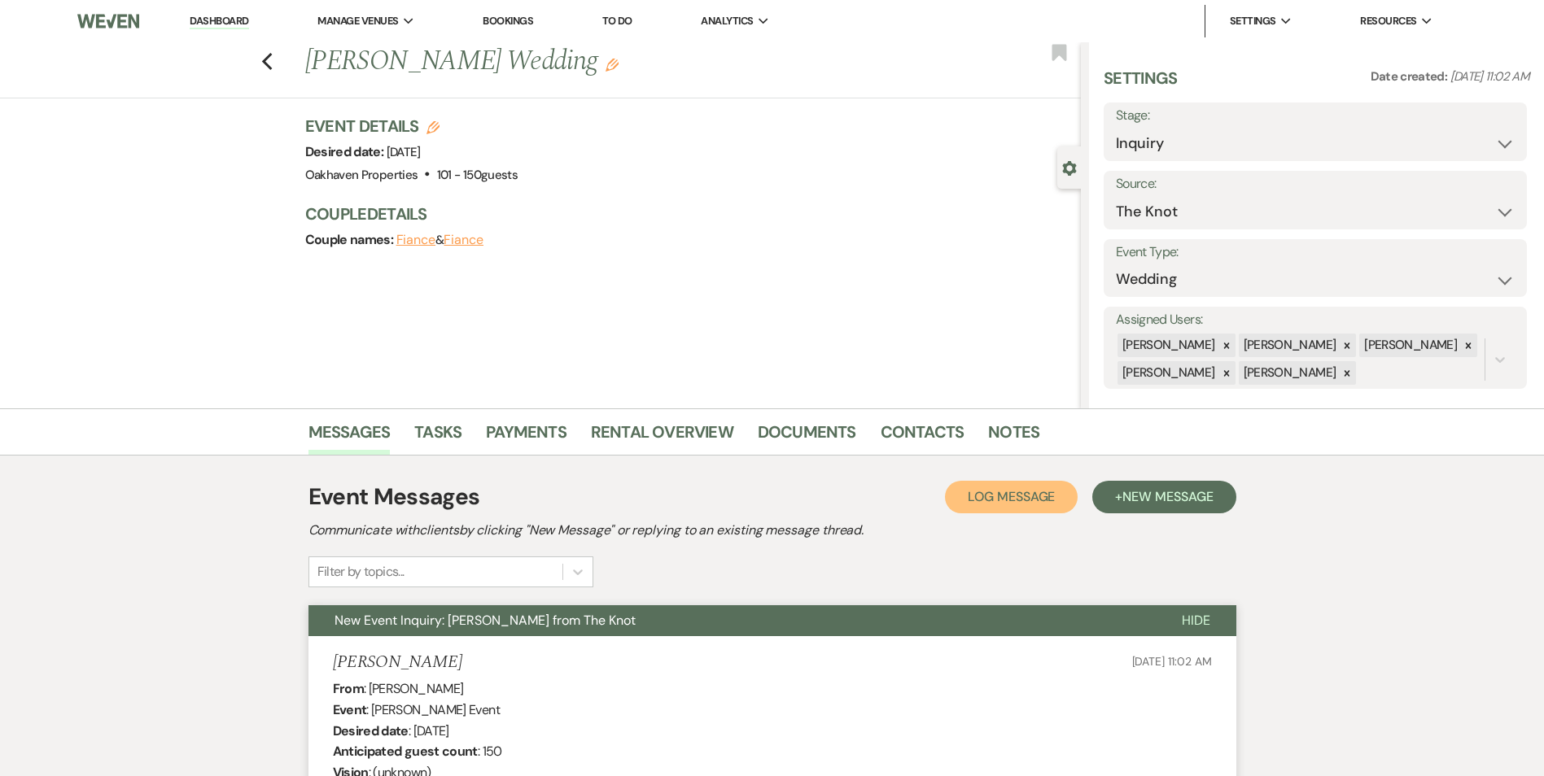
click at [967, 489] on span "Log Message" at bounding box center [1010, 496] width 87 height 17
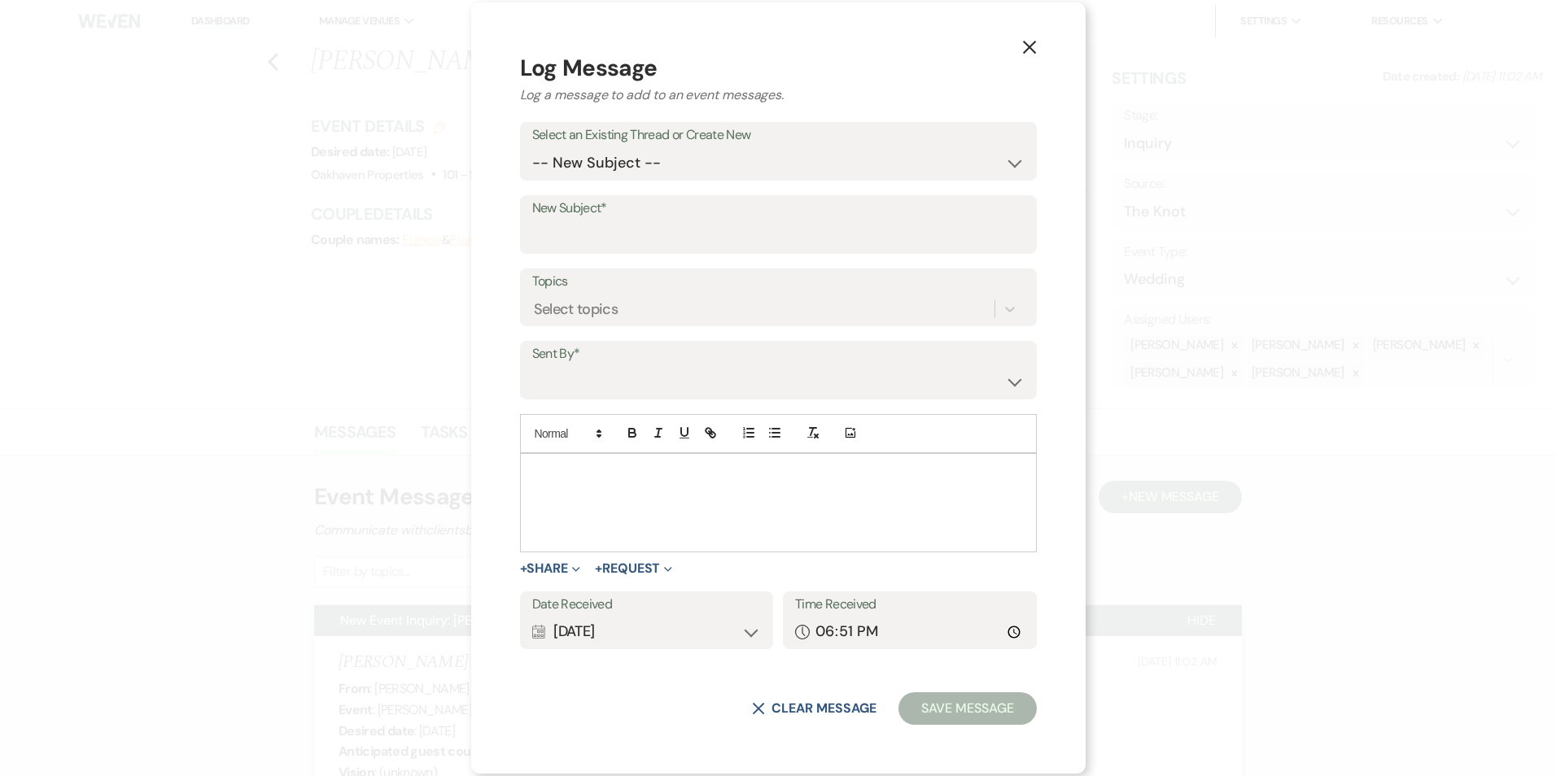
click at [594, 474] on p at bounding box center [778, 473] width 491 height 18
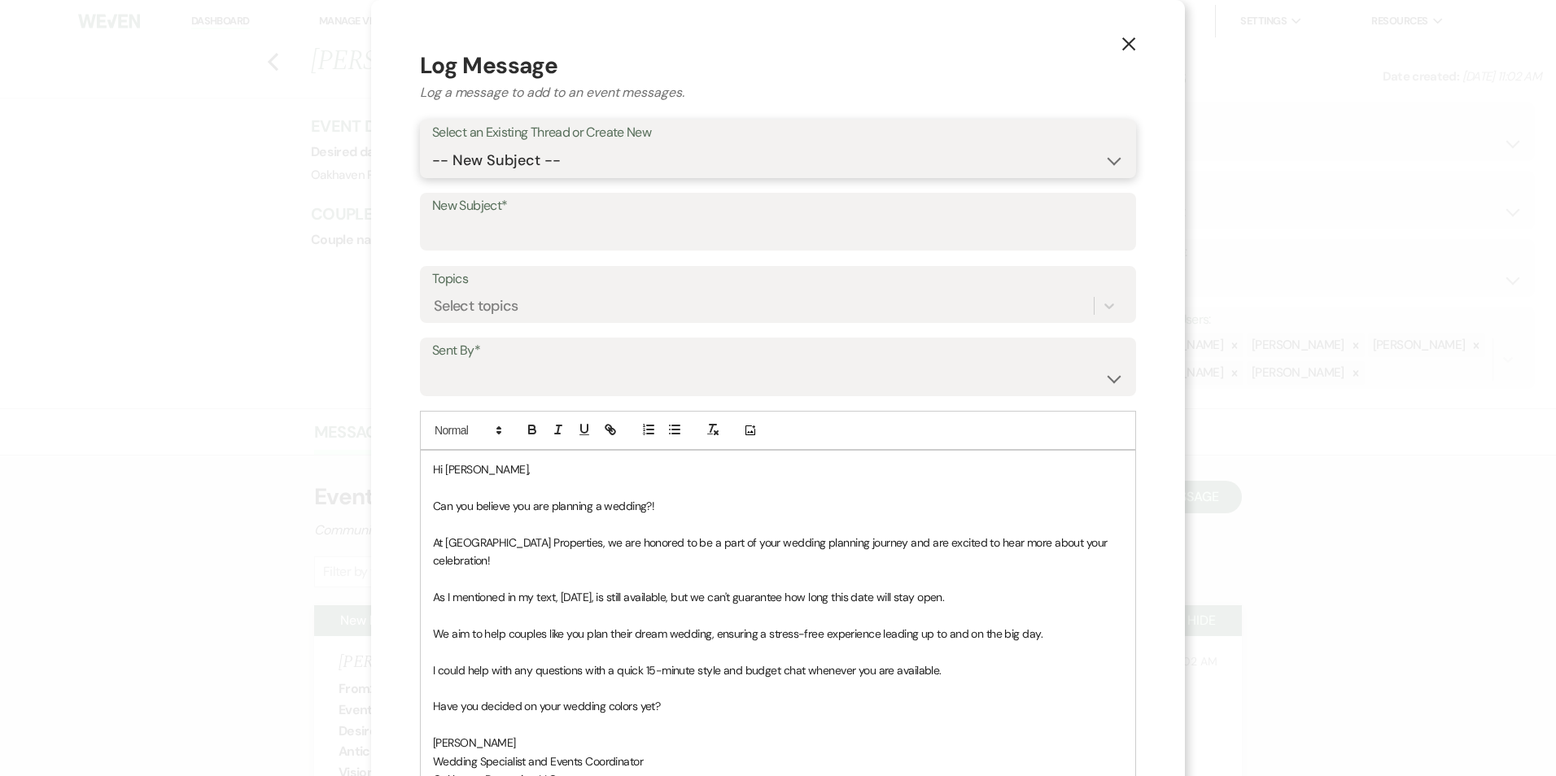
drag, startPoint x: 566, startPoint y: 155, endPoint x: 567, endPoint y: 177, distance: 22.0
click at [566, 155] on select "-- New Subject -- New Event Inquiry: [PERSON_NAME] from The Knot" at bounding box center [778, 161] width 692 height 32
select select "441053"
click at [434, 145] on select "-- New Subject -- New Event Inquiry: [PERSON_NAME] from The Knot" at bounding box center [778, 161] width 692 height 32
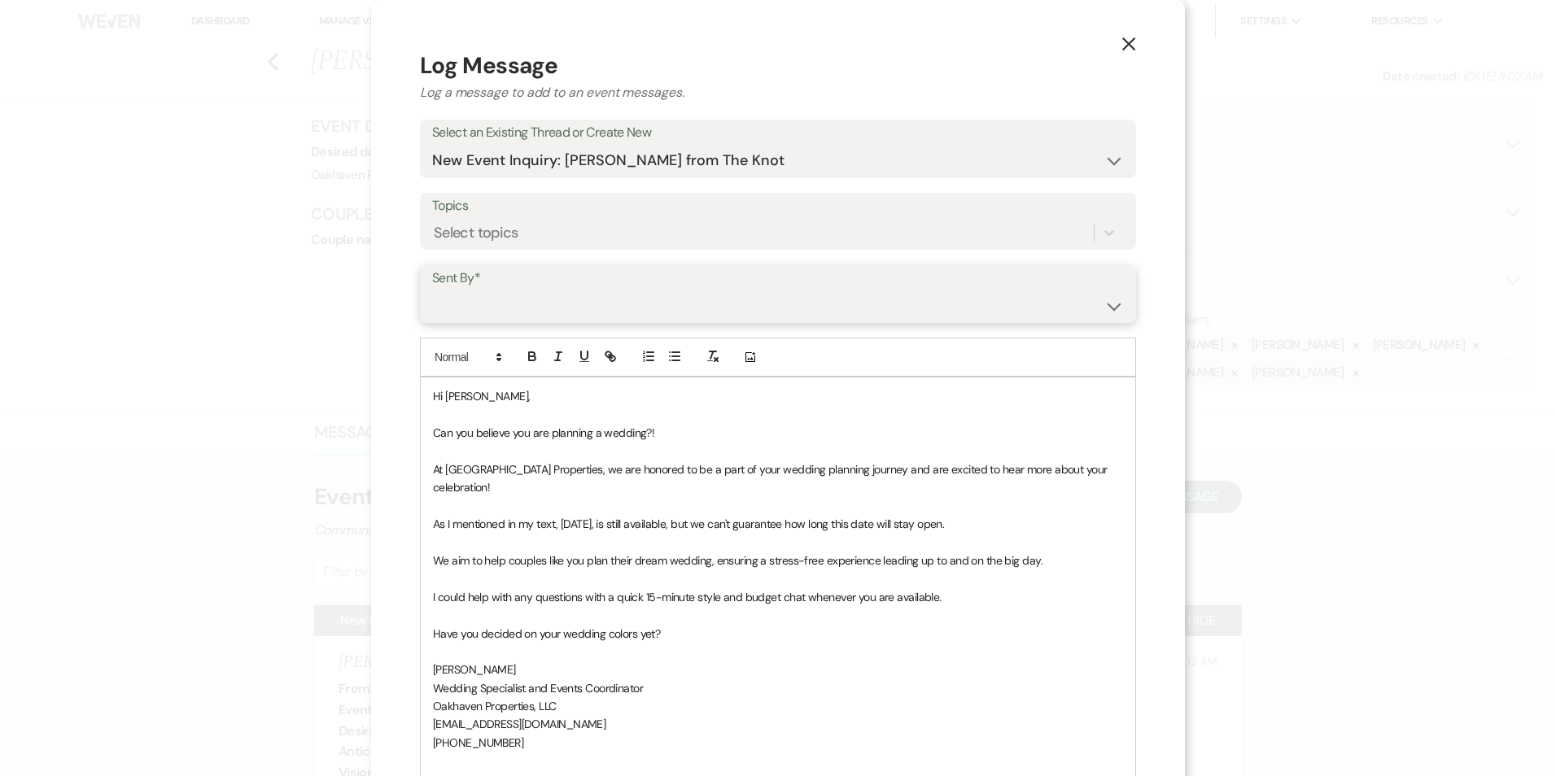
click at [525, 301] on select "[PERSON_NAME] ([EMAIL_ADDRESS][DOMAIN_NAME]) [PERSON_NAME] ([PERSON_NAME][EMAIL…" at bounding box center [778, 306] width 692 height 32
select select "user-127923"
click at [434, 290] on select "[PERSON_NAME] ([EMAIL_ADDRESS][DOMAIN_NAME]) [PERSON_NAME] ([PERSON_NAME][EMAIL…" at bounding box center [778, 306] width 692 height 32
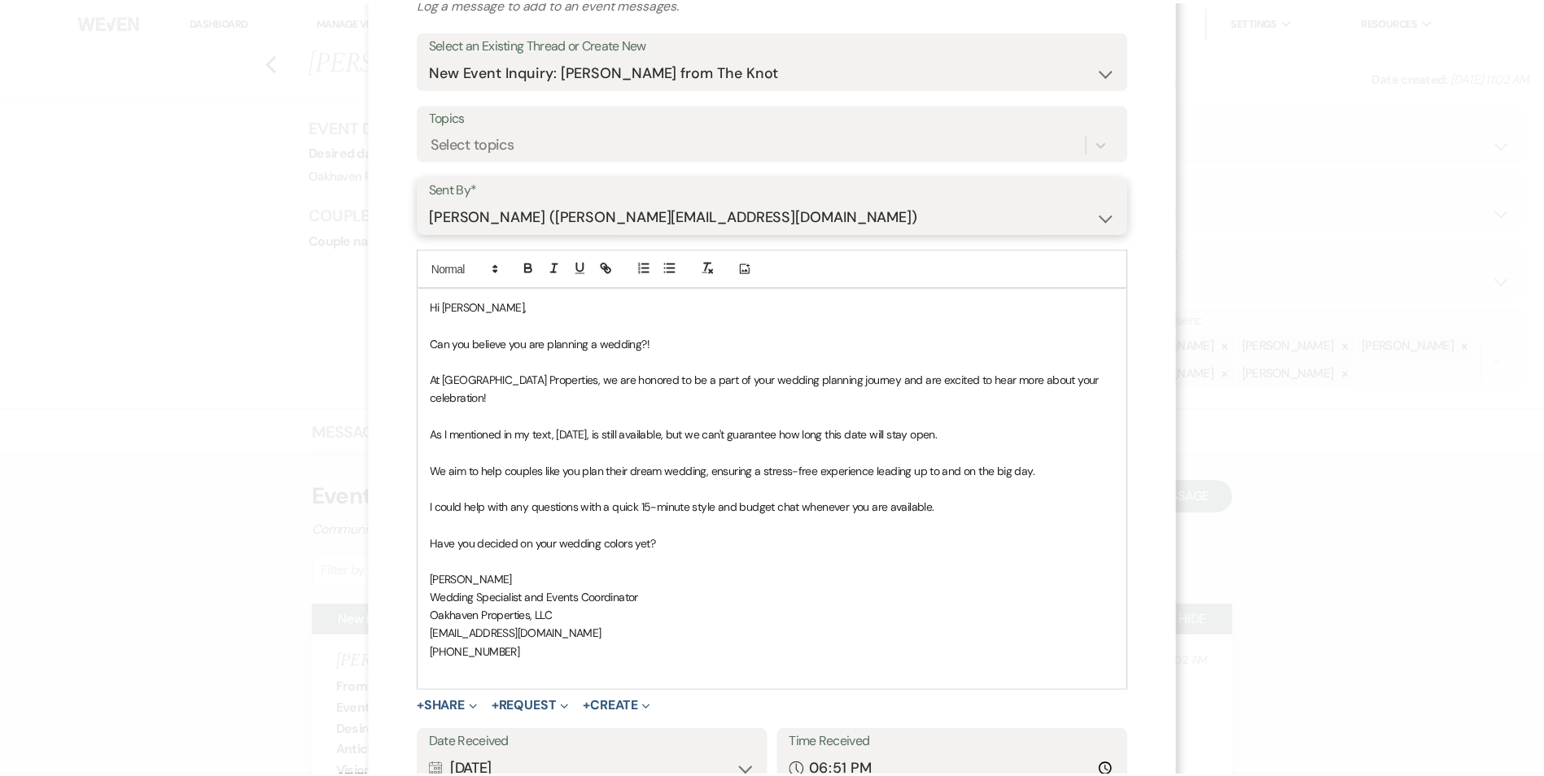
scroll to position [207, 0]
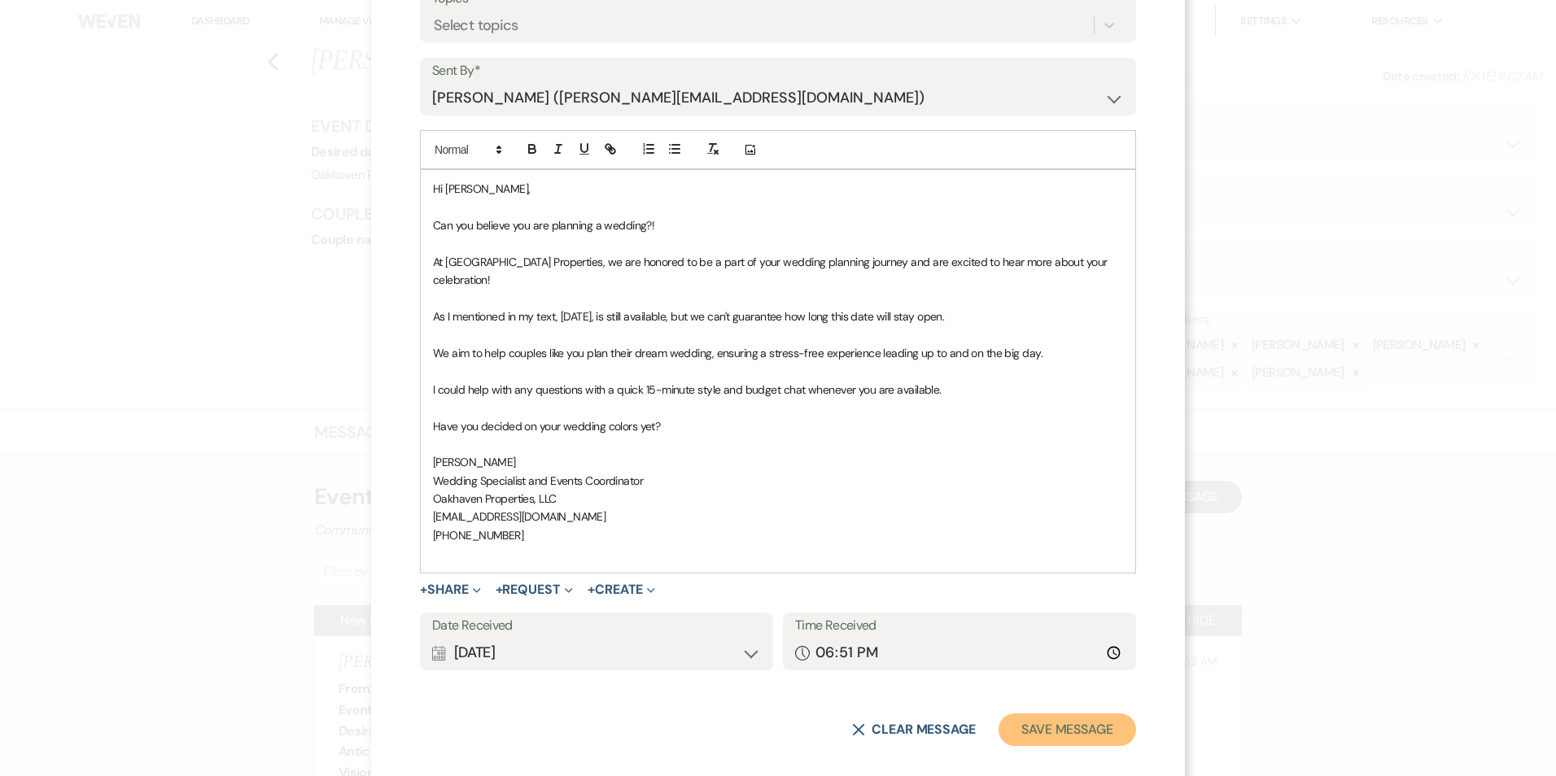
click at [1030, 727] on button "Save Message" at bounding box center [1067, 730] width 138 height 33
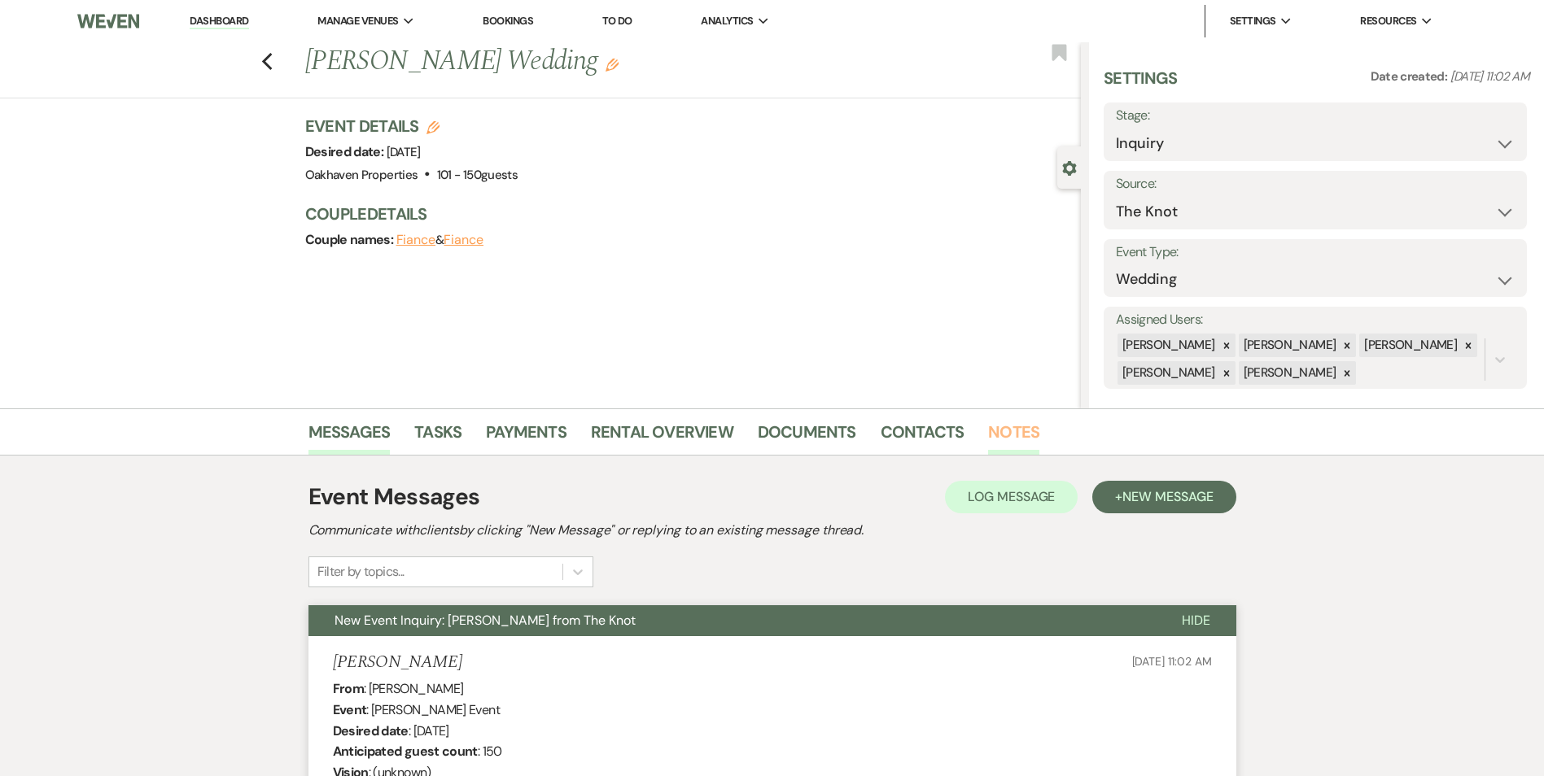
click at [997, 435] on link "Notes" at bounding box center [1013, 437] width 51 height 36
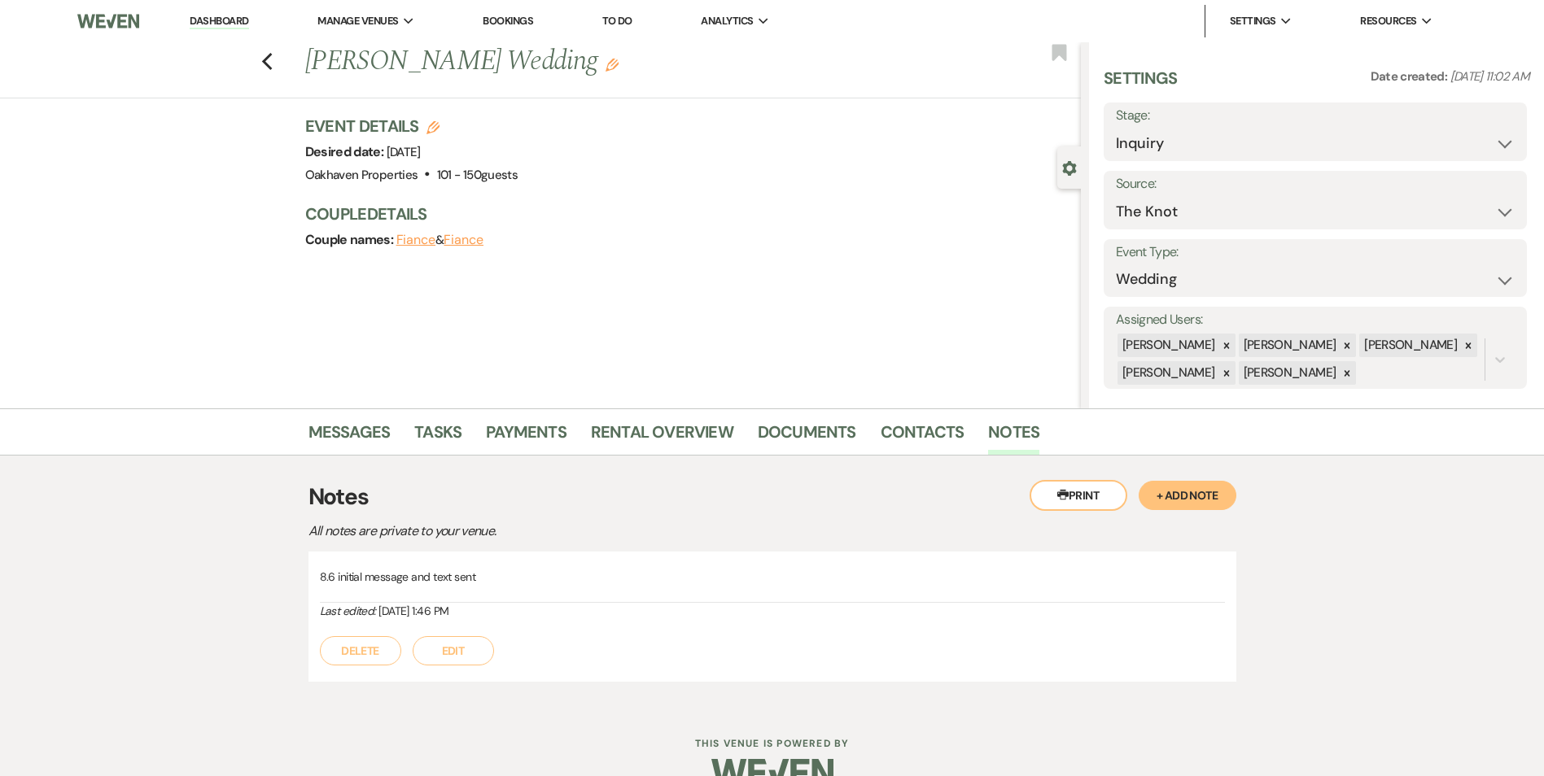
click at [464, 652] on button "Edit" at bounding box center [453, 650] width 81 height 29
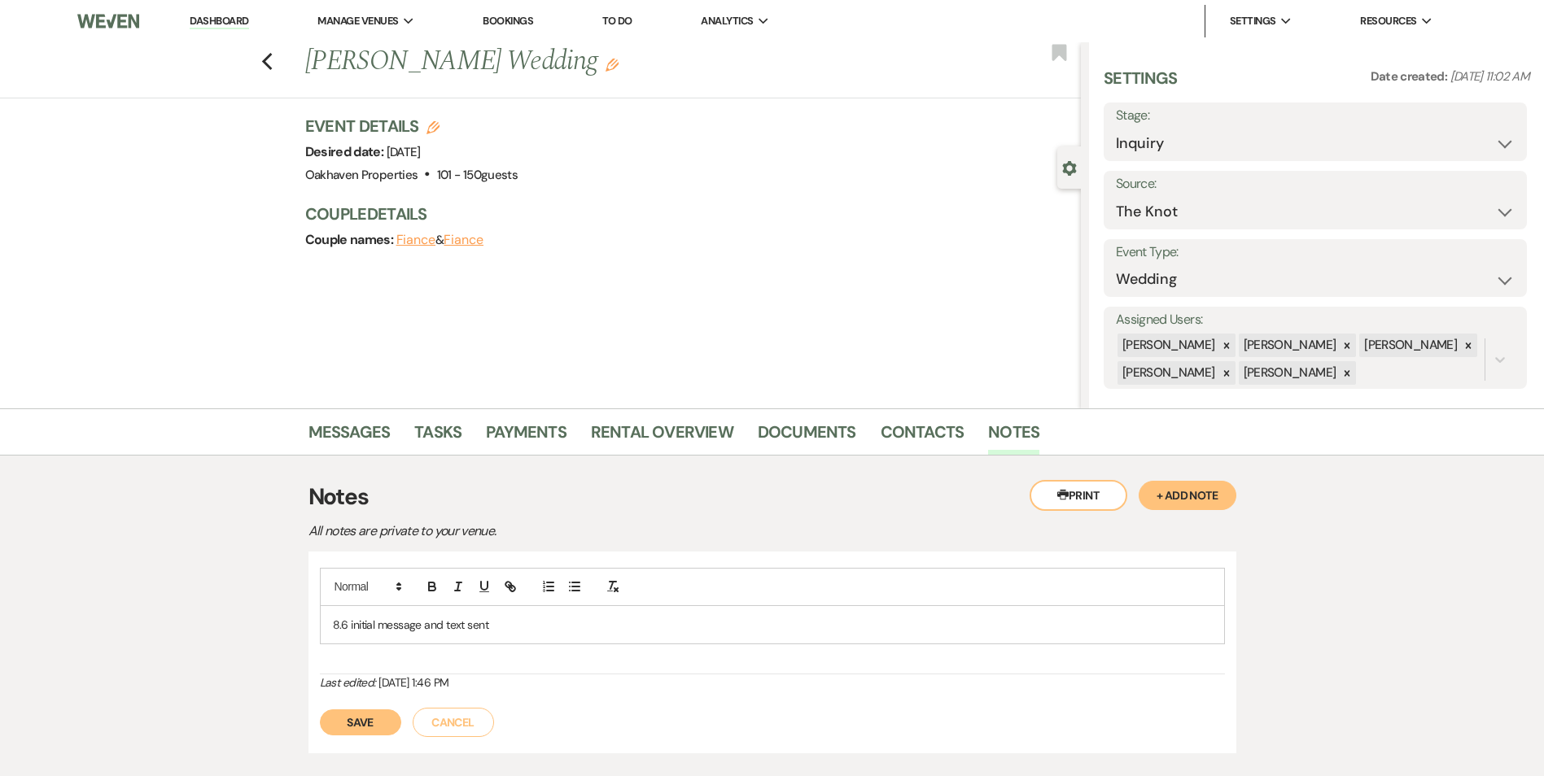
click at [491, 628] on p "8.6 initial message and text sent" at bounding box center [772, 625] width 879 height 18
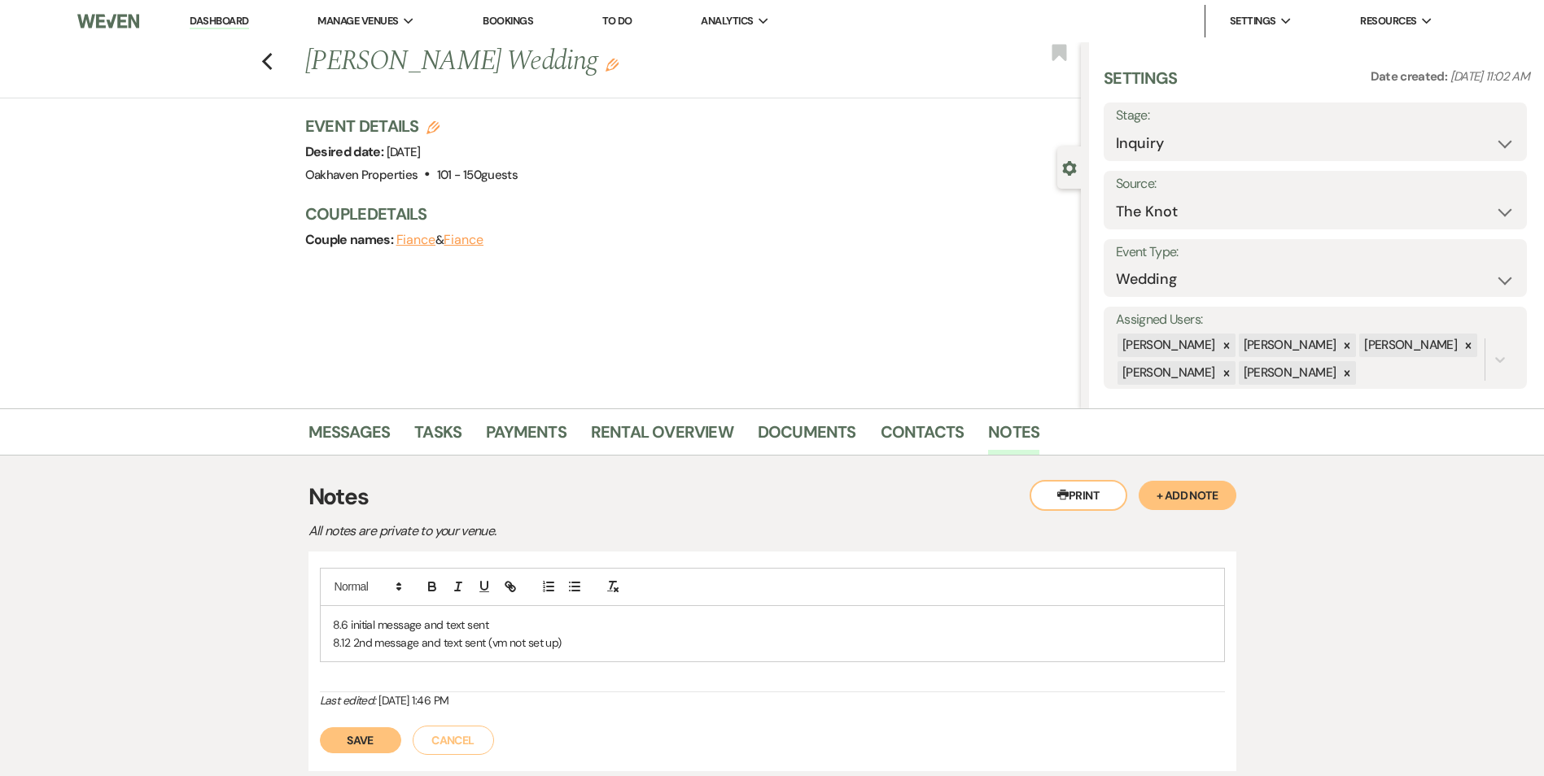
drag, startPoint x: 359, startPoint y: 738, endPoint x: 374, endPoint y: 684, distance: 55.9
click at [359, 737] on button "Save" at bounding box center [360, 740] width 81 height 26
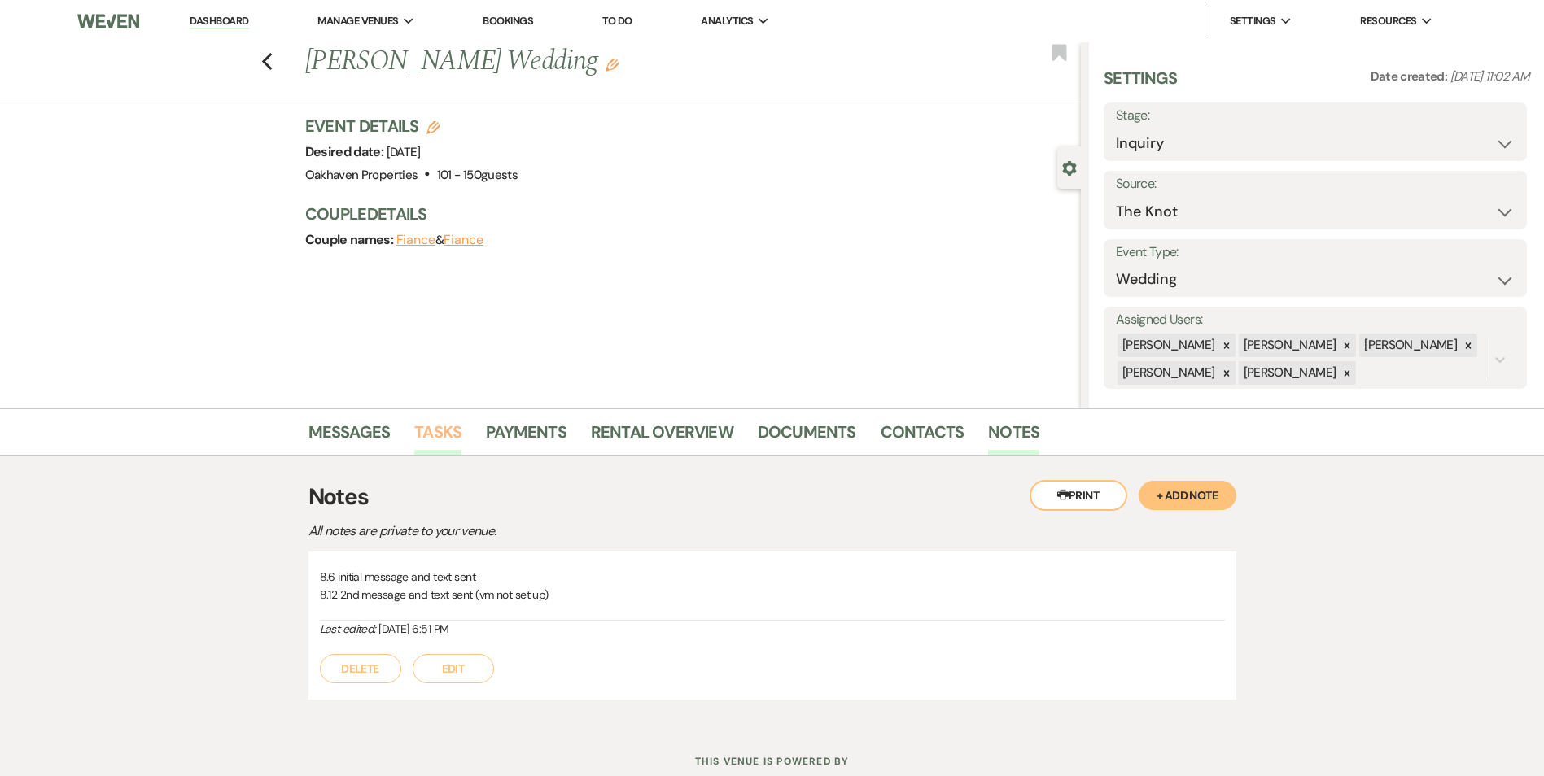
click at [435, 441] on link "Tasks" at bounding box center [437, 437] width 47 height 36
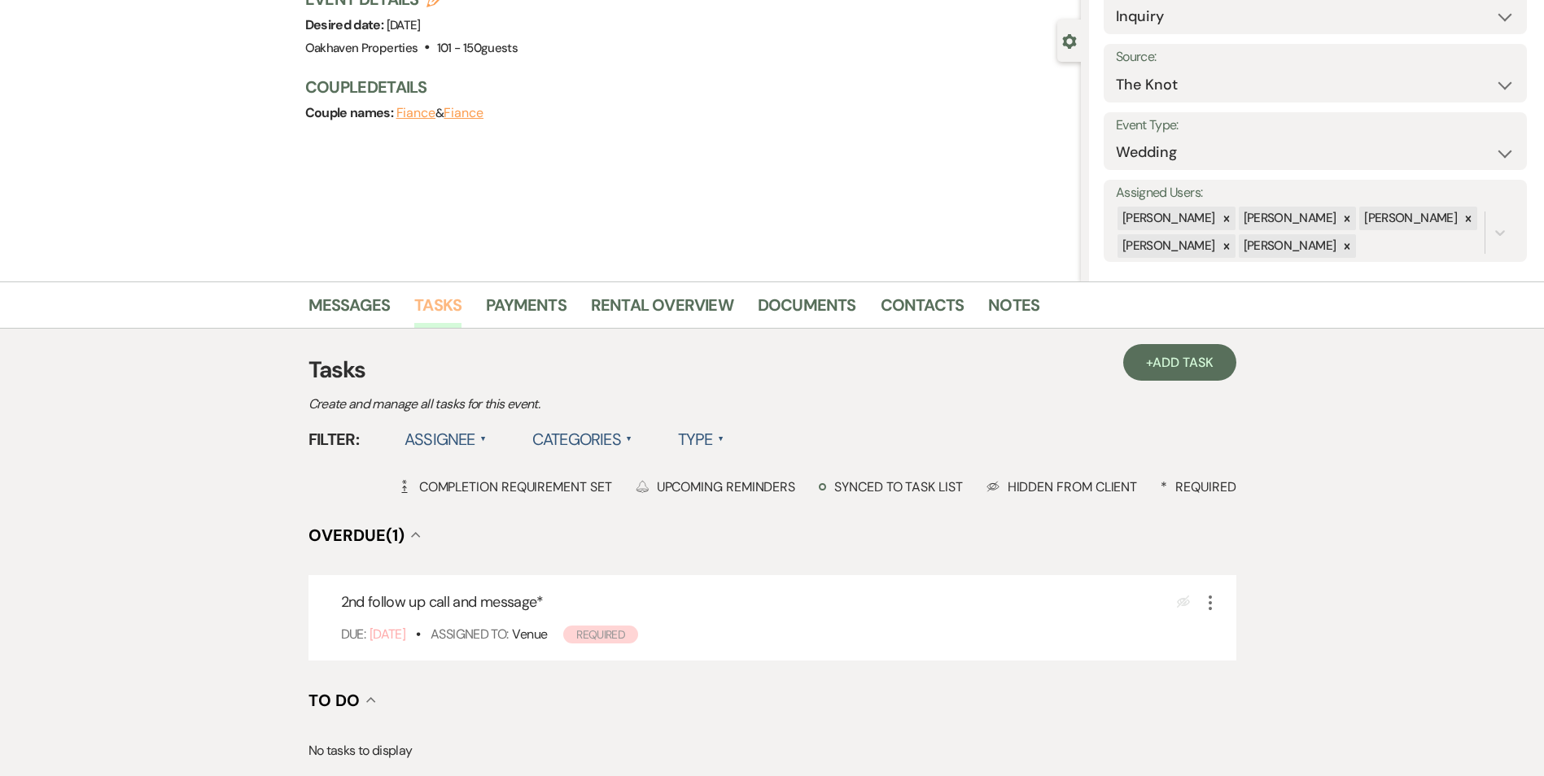
scroll to position [364, 0]
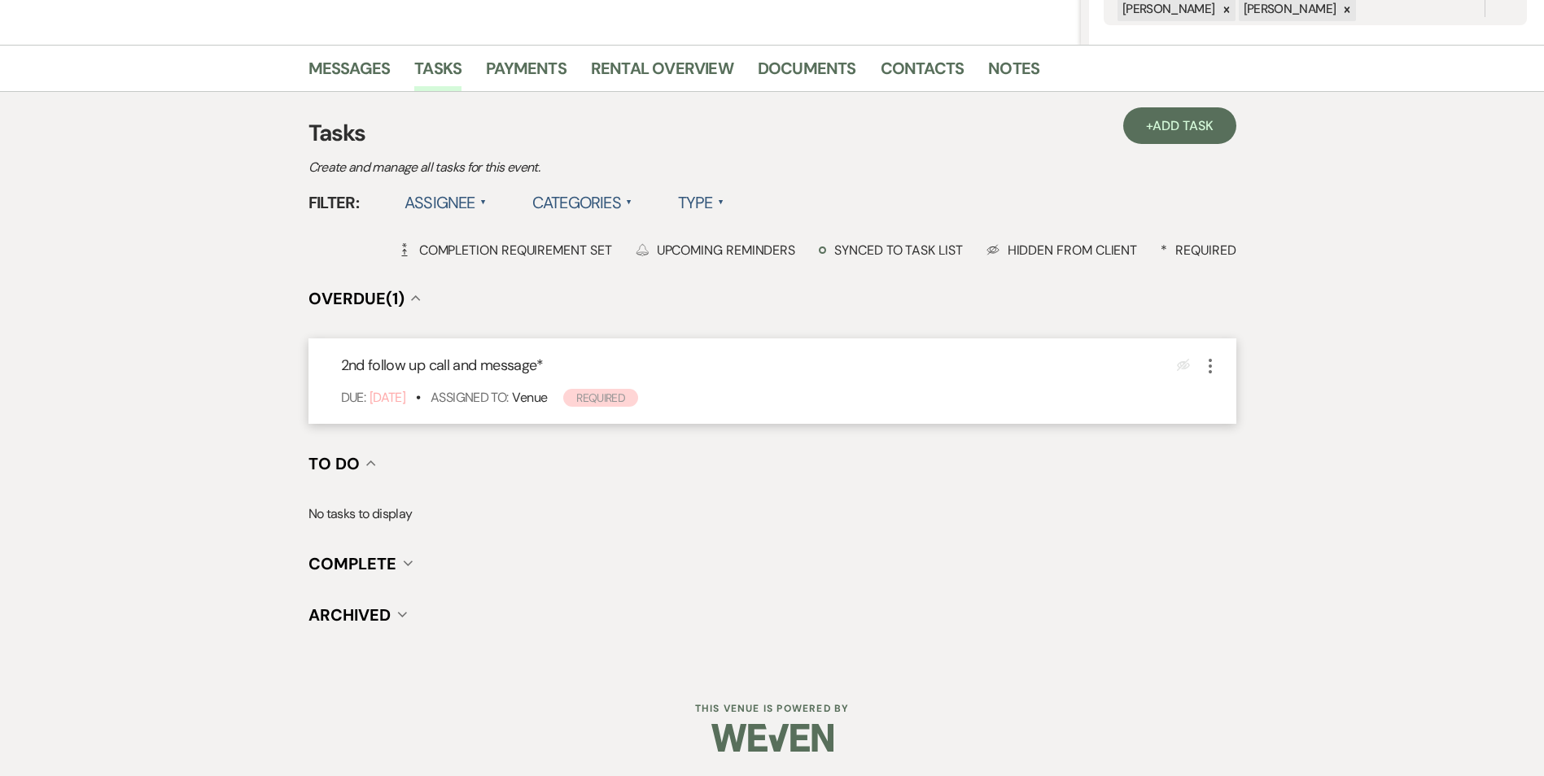
click at [1216, 356] on icon "More" at bounding box center [1210, 366] width 20 height 20
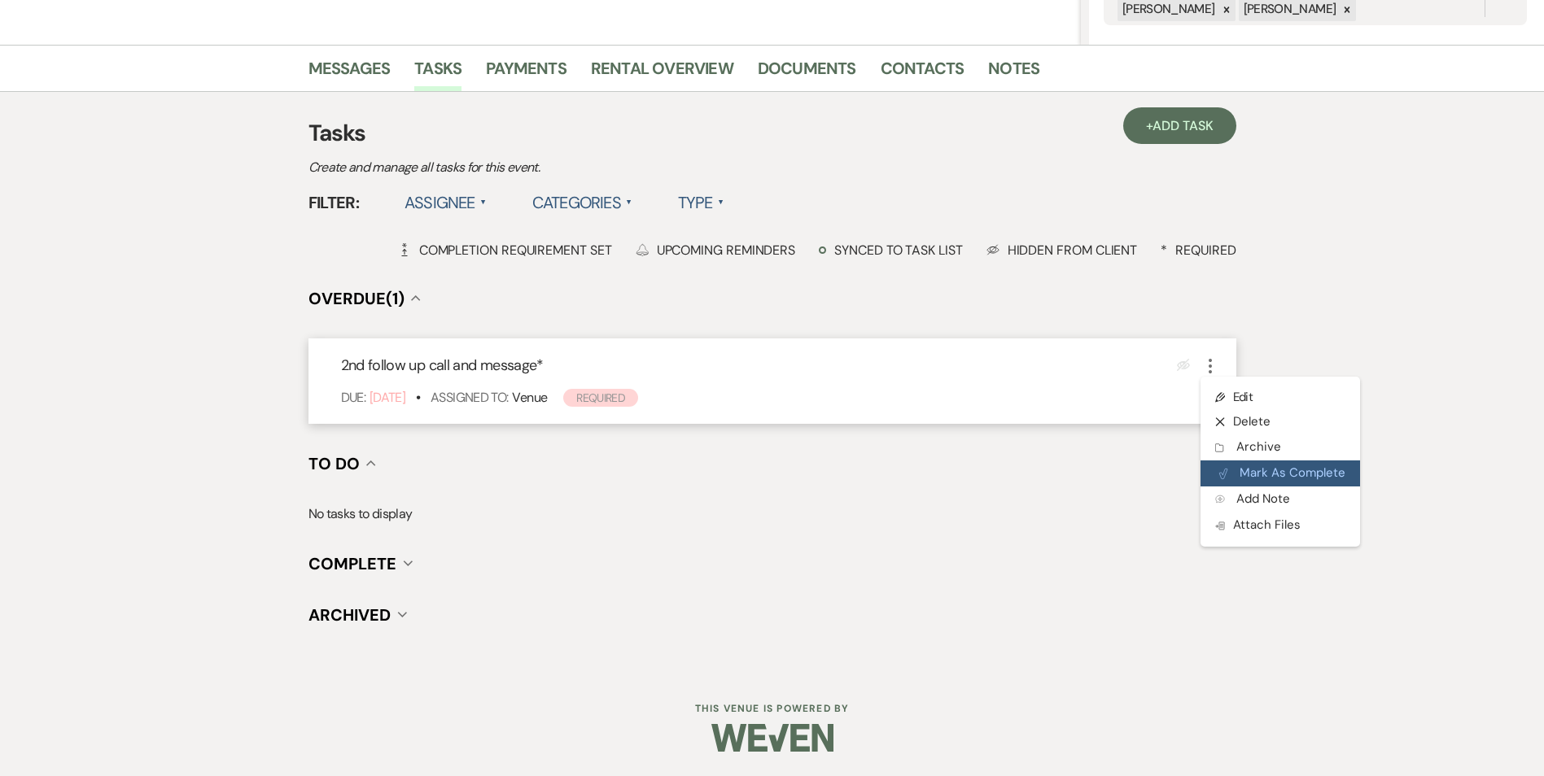
click at [1272, 461] on button "Plan Portal Link Mark As Complete" at bounding box center [1279, 474] width 159 height 26
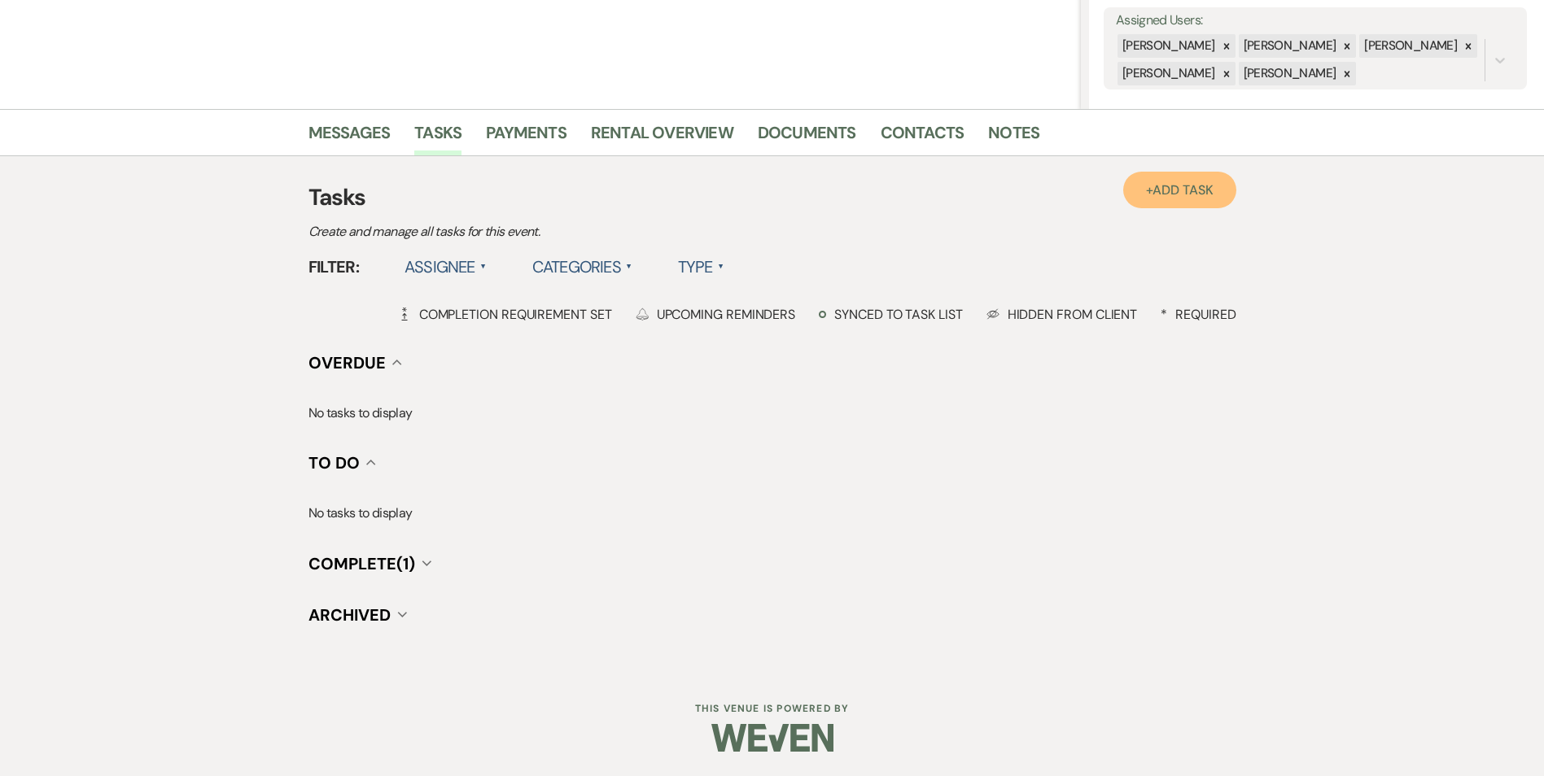
click at [1156, 179] on link "+ Add Task" at bounding box center [1179, 190] width 112 height 37
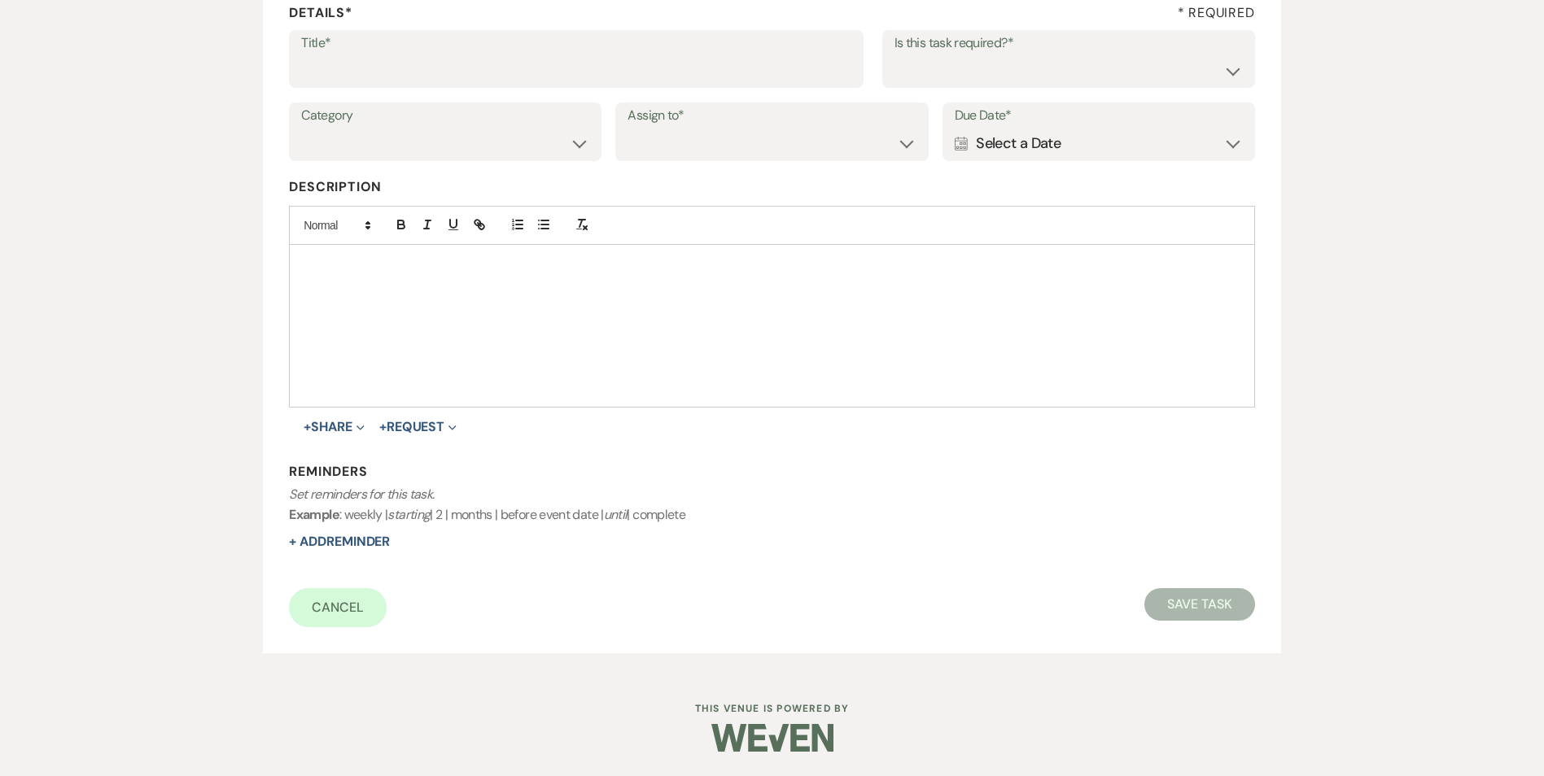
scroll to position [250, 0]
click at [332, 80] on input "Title*" at bounding box center [576, 71] width 550 height 32
type input "3rd follow up text and promo message"
click at [1135, 76] on select "Yes No" at bounding box center [1068, 71] width 348 height 32
select select "true"
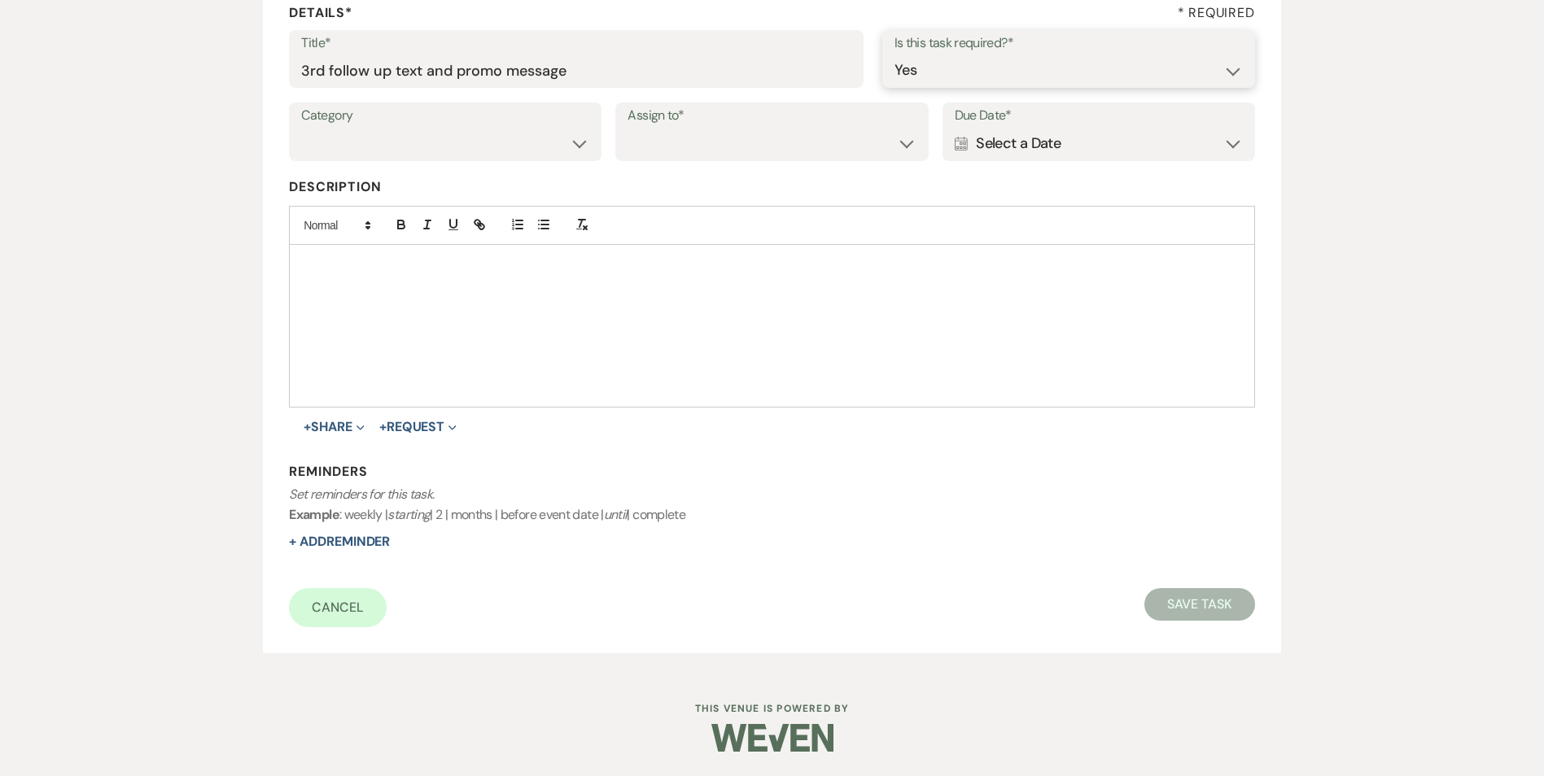
click at [894, 55] on select "Yes No" at bounding box center [1068, 71] width 348 height 32
click at [513, 151] on select "Venue Vendors Guests Details Finalize & Share" at bounding box center [445, 144] width 288 height 32
select select "31"
click at [301, 128] on select "Venue Vendors Guests Details Finalize & Share" at bounding box center [445, 144] width 288 height 32
click at [644, 146] on select "Venue Client" at bounding box center [771, 144] width 288 height 32
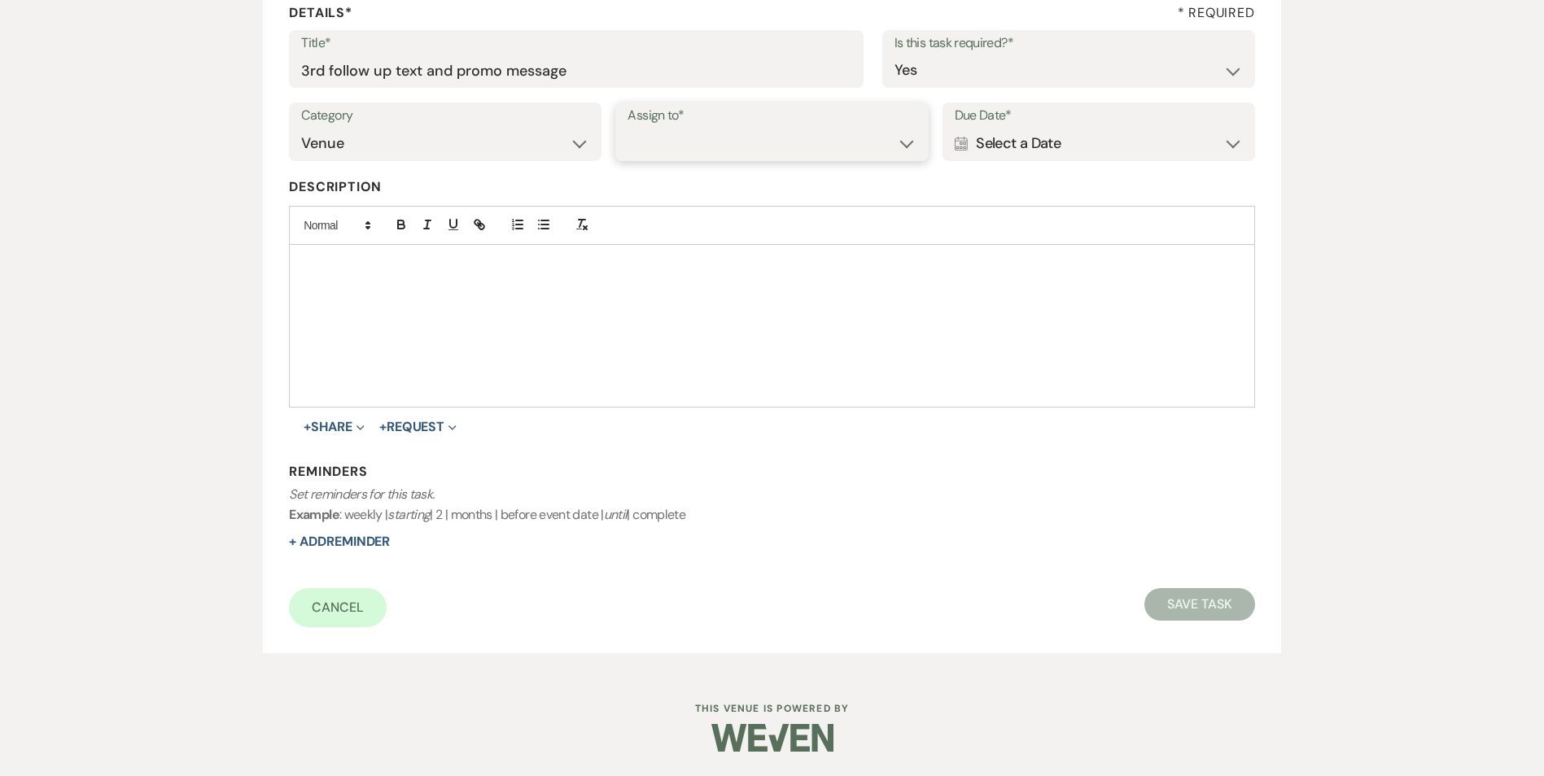
select select "venueHost"
click at [627, 128] on select "Venue Client" at bounding box center [771, 144] width 288 height 32
drag, startPoint x: 1051, startPoint y: 115, endPoint x: 1044, endPoint y: 130, distance: 17.1
click at [1051, 120] on label "Due Date*" at bounding box center [1098, 116] width 288 height 24
click at [1042, 133] on div "Calendar Select a Date Expand" at bounding box center [1098, 144] width 288 height 32
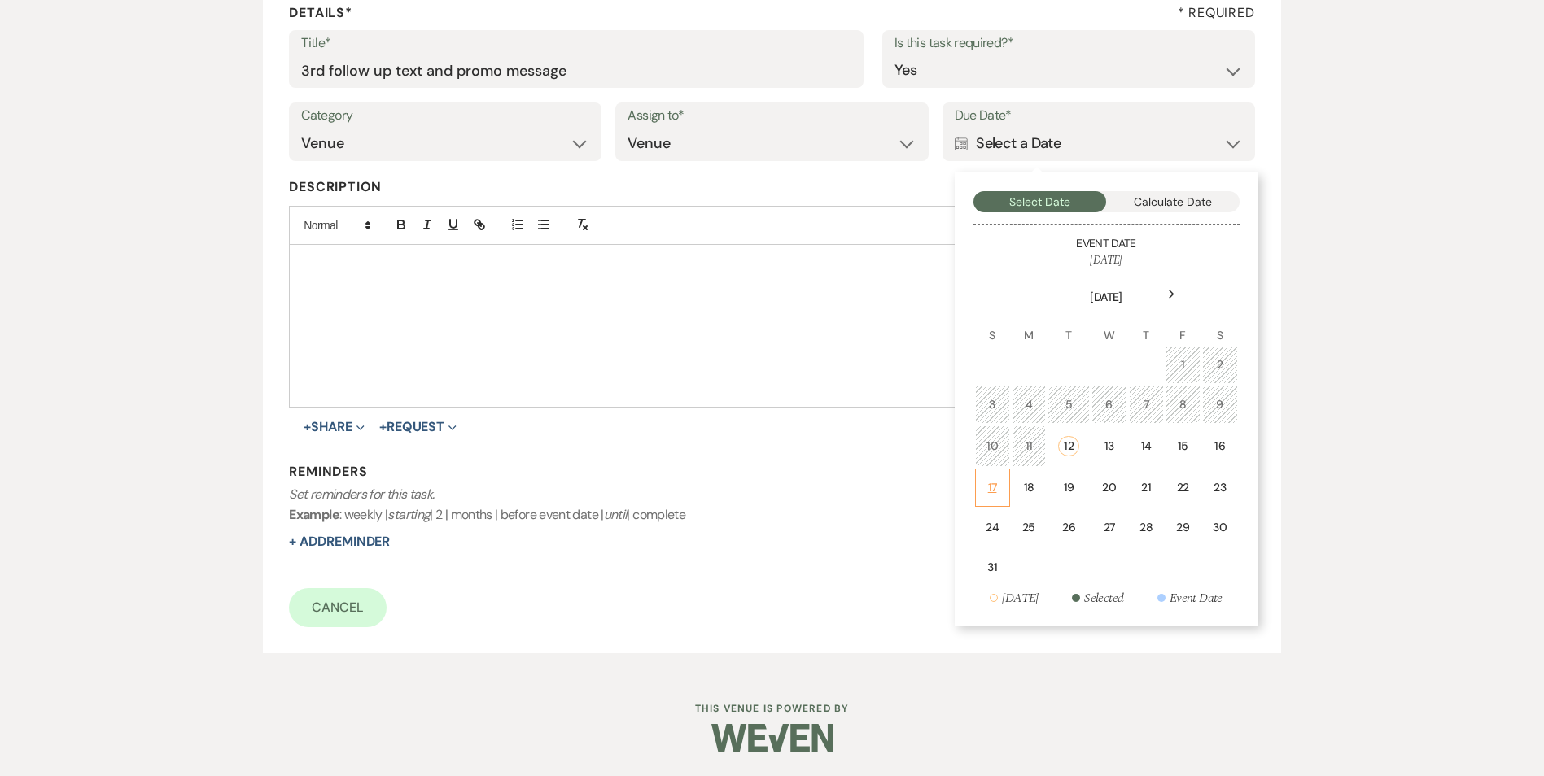
click at [1000, 484] on td "17" at bounding box center [992, 488] width 35 height 38
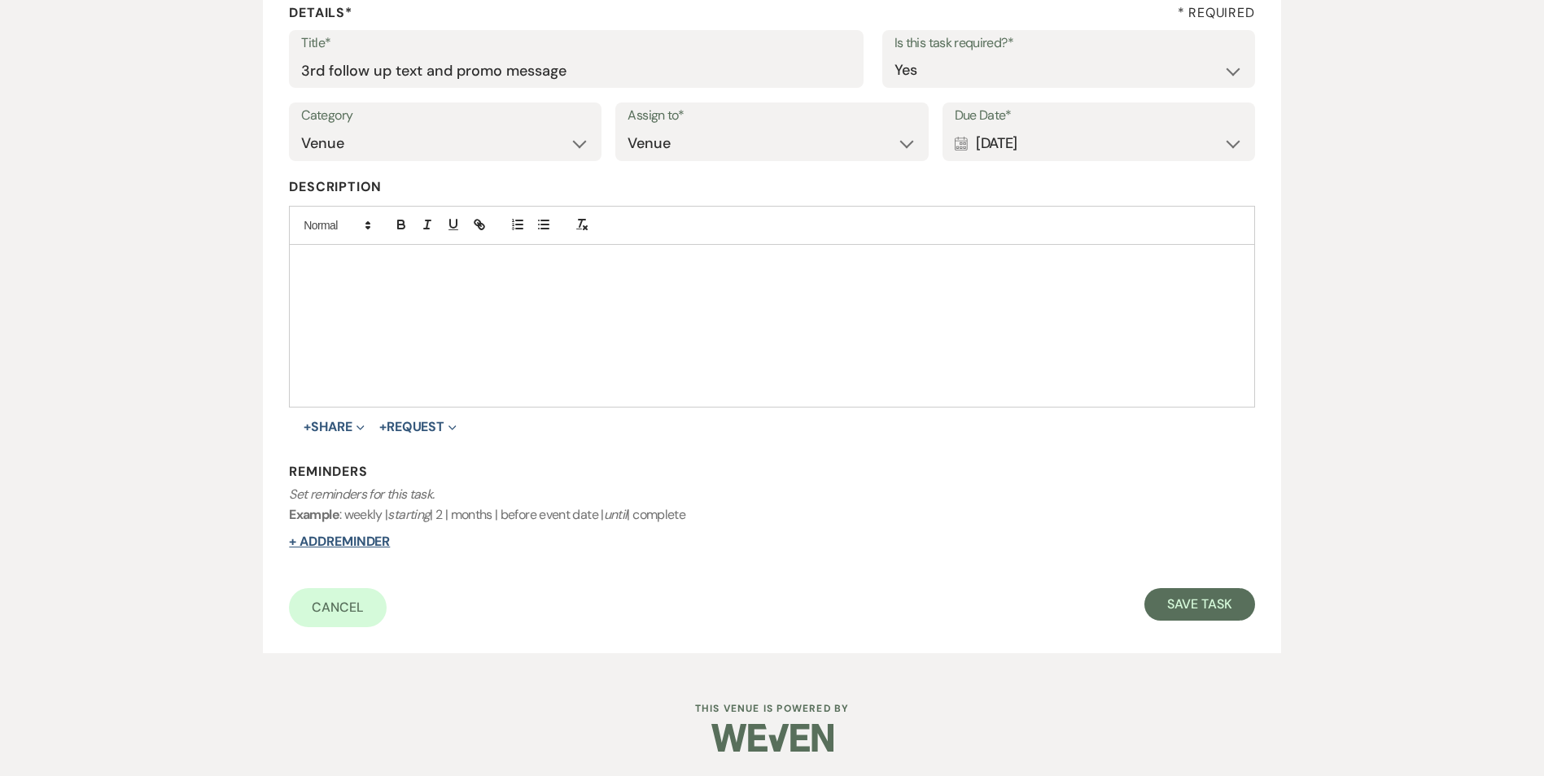
click at [333, 537] on button "+ Add Reminder" at bounding box center [339, 541] width 101 height 13
select select "host"
select select "days"
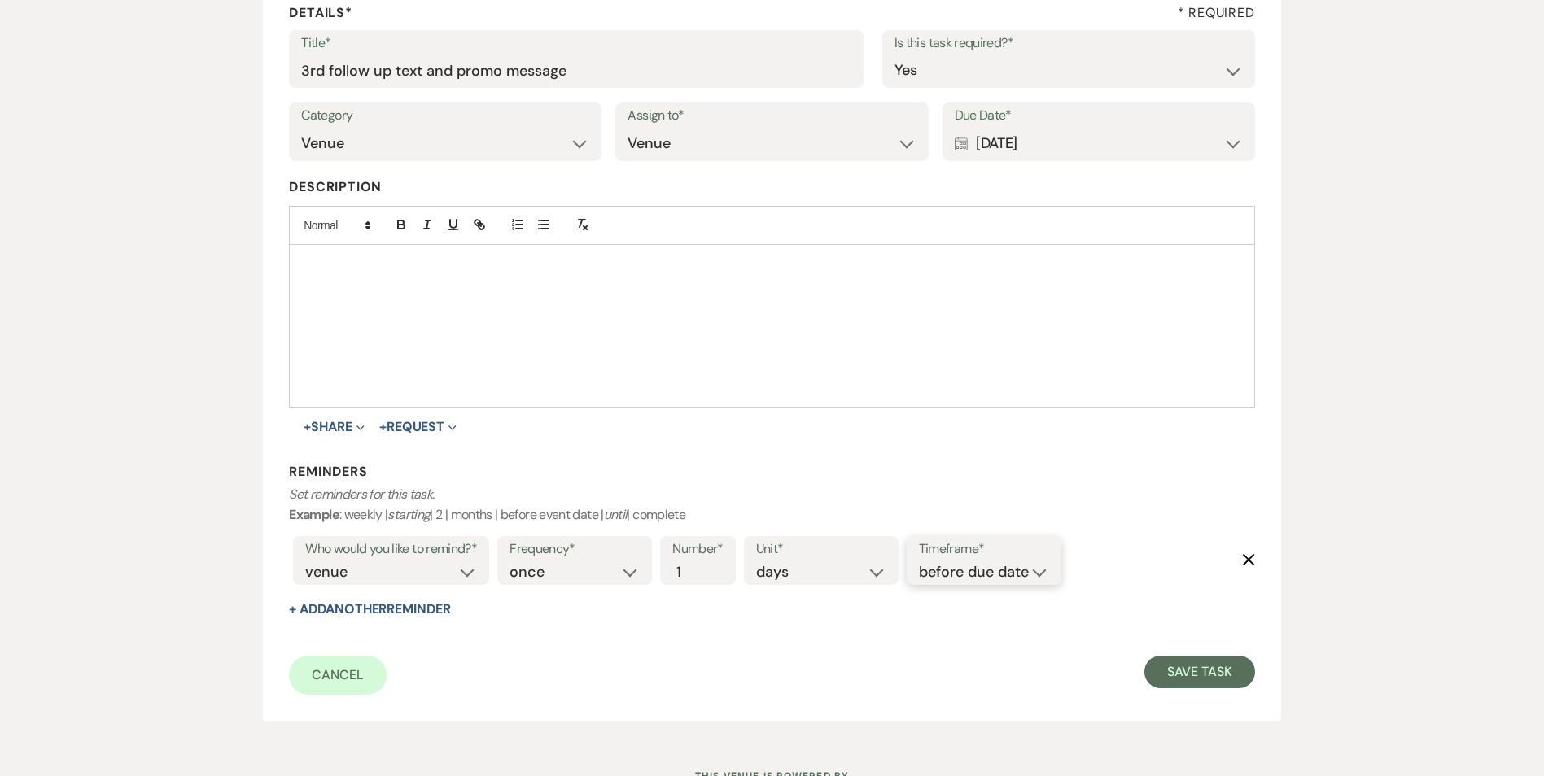
click at [1007, 578] on select "before due date after due date on due date on custom date" at bounding box center [984, 572] width 130 height 22
select select "onDueDate"
click at [919, 561] on select "before due date after due date on due date on custom date" at bounding box center [984, 572] width 130 height 22
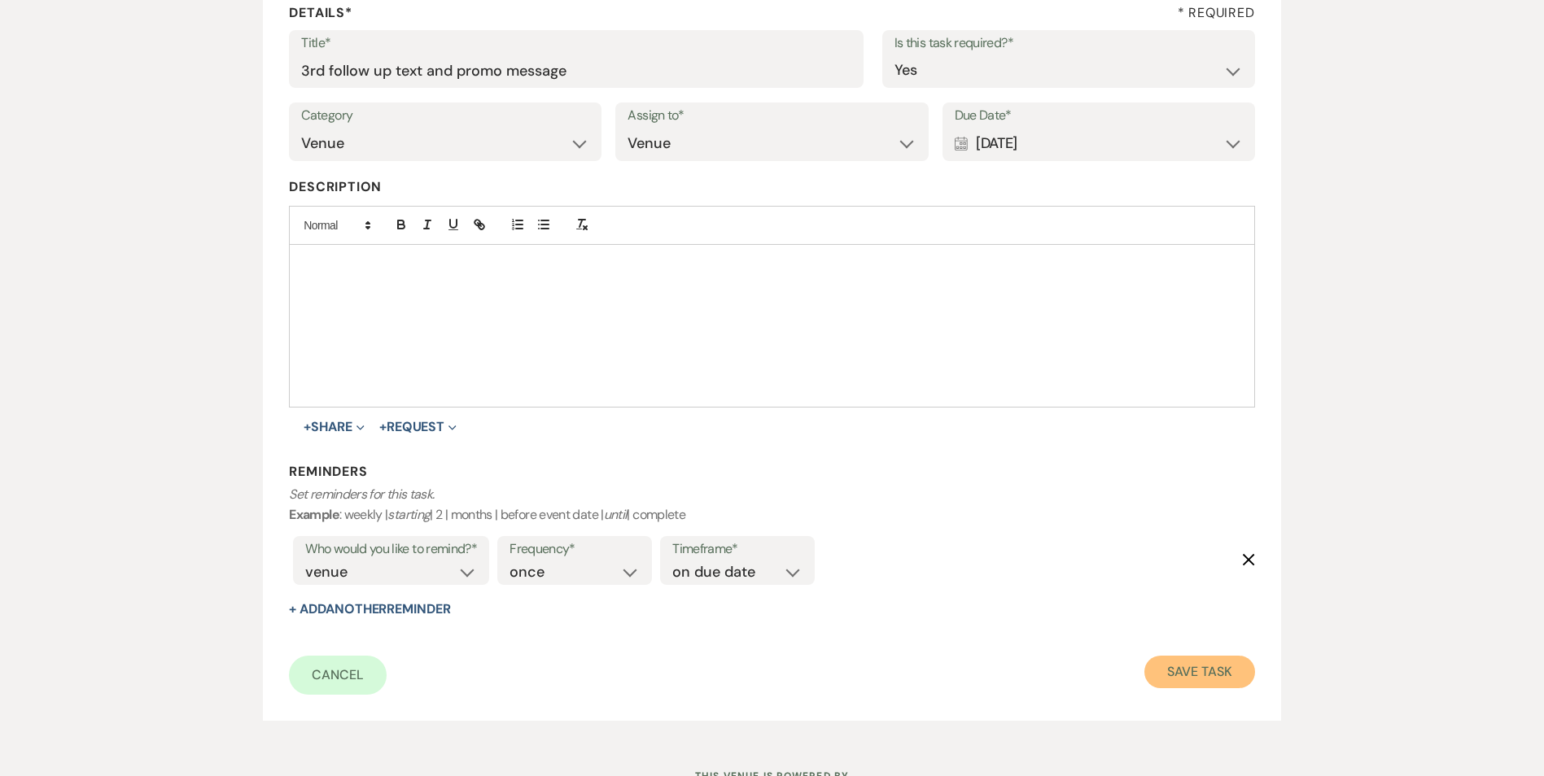
click at [1192, 662] on button "Save Task" at bounding box center [1199, 672] width 110 height 33
select select "2"
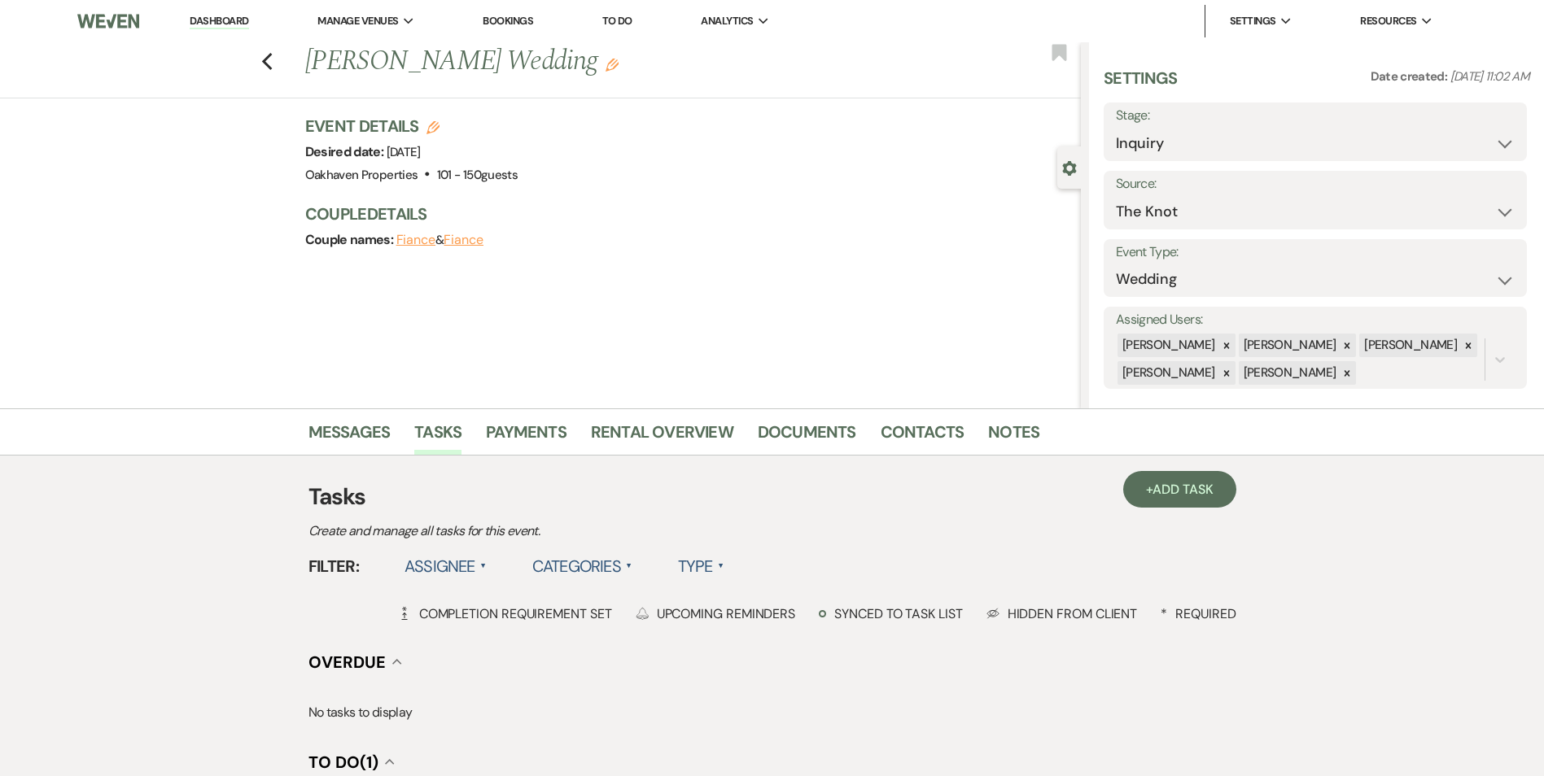
click at [207, 13] on li "Dashboard" at bounding box center [218, 21] width 75 height 33
click at [223, 18] on link "Dashboard" at bounding box center [219, 21] width 59 height 15
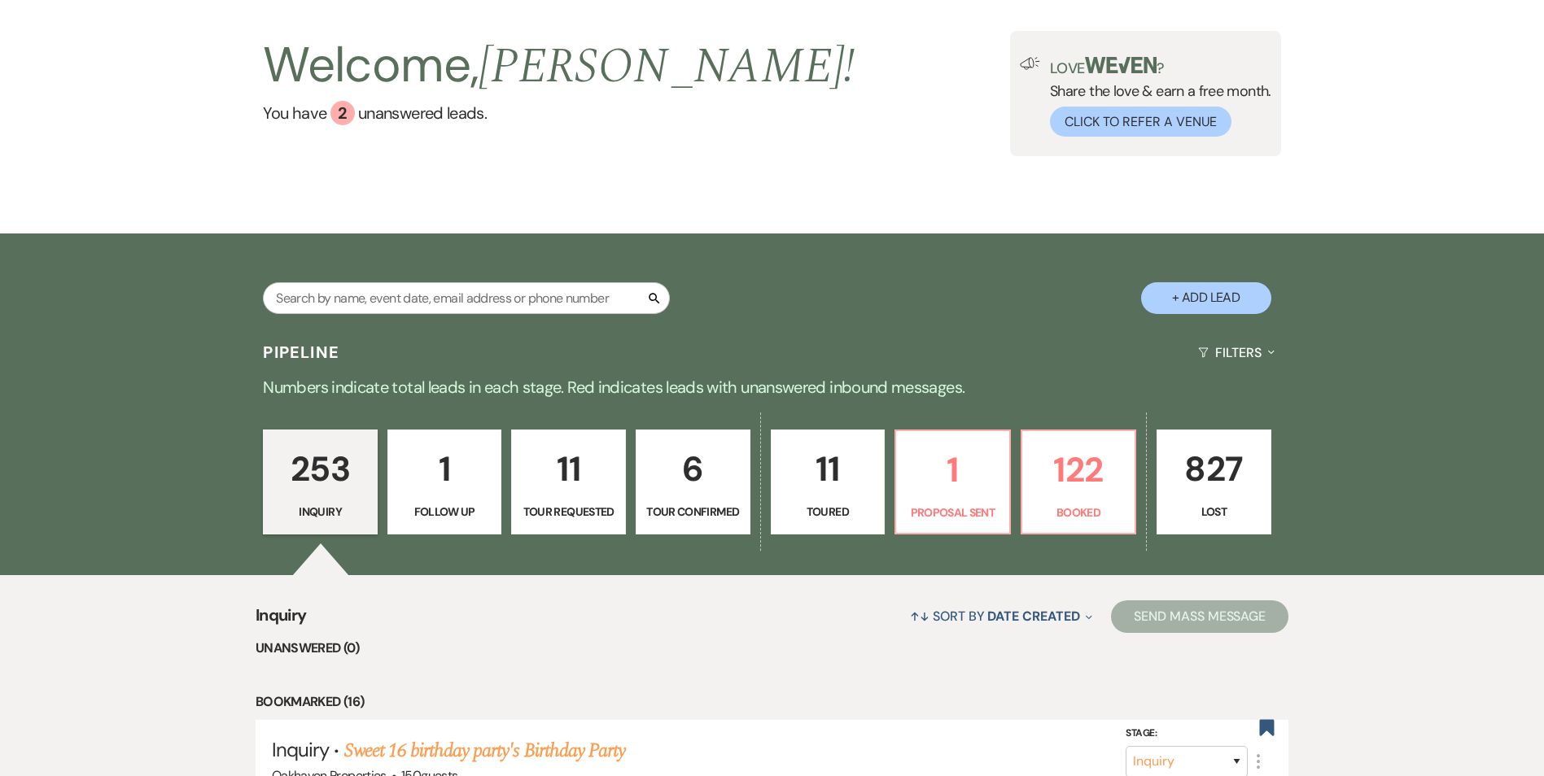
scroll to position [251, 0]
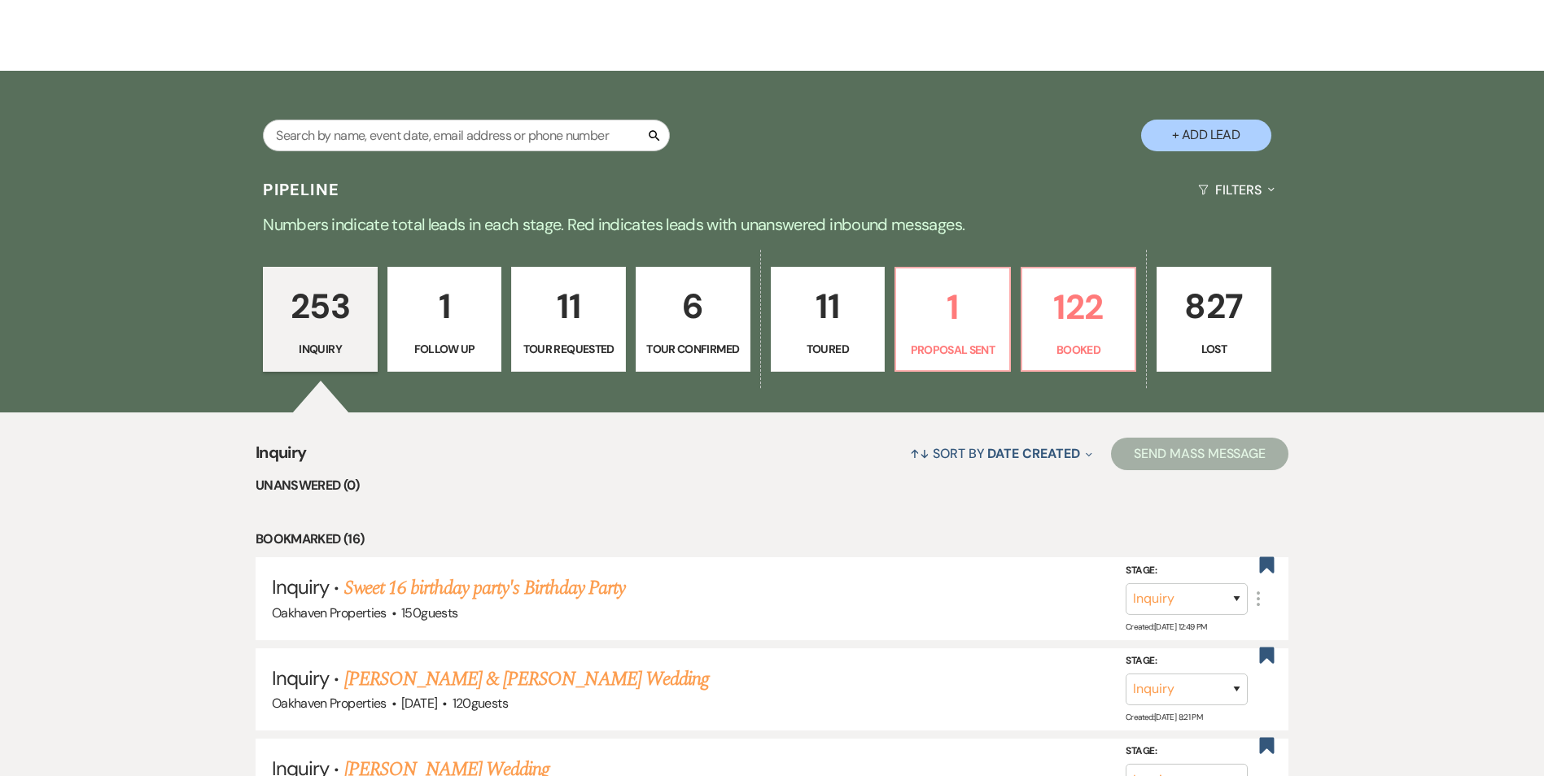
click at [801, 343] on p "Toured" at bounding box center [828, 349] width 94 height 18
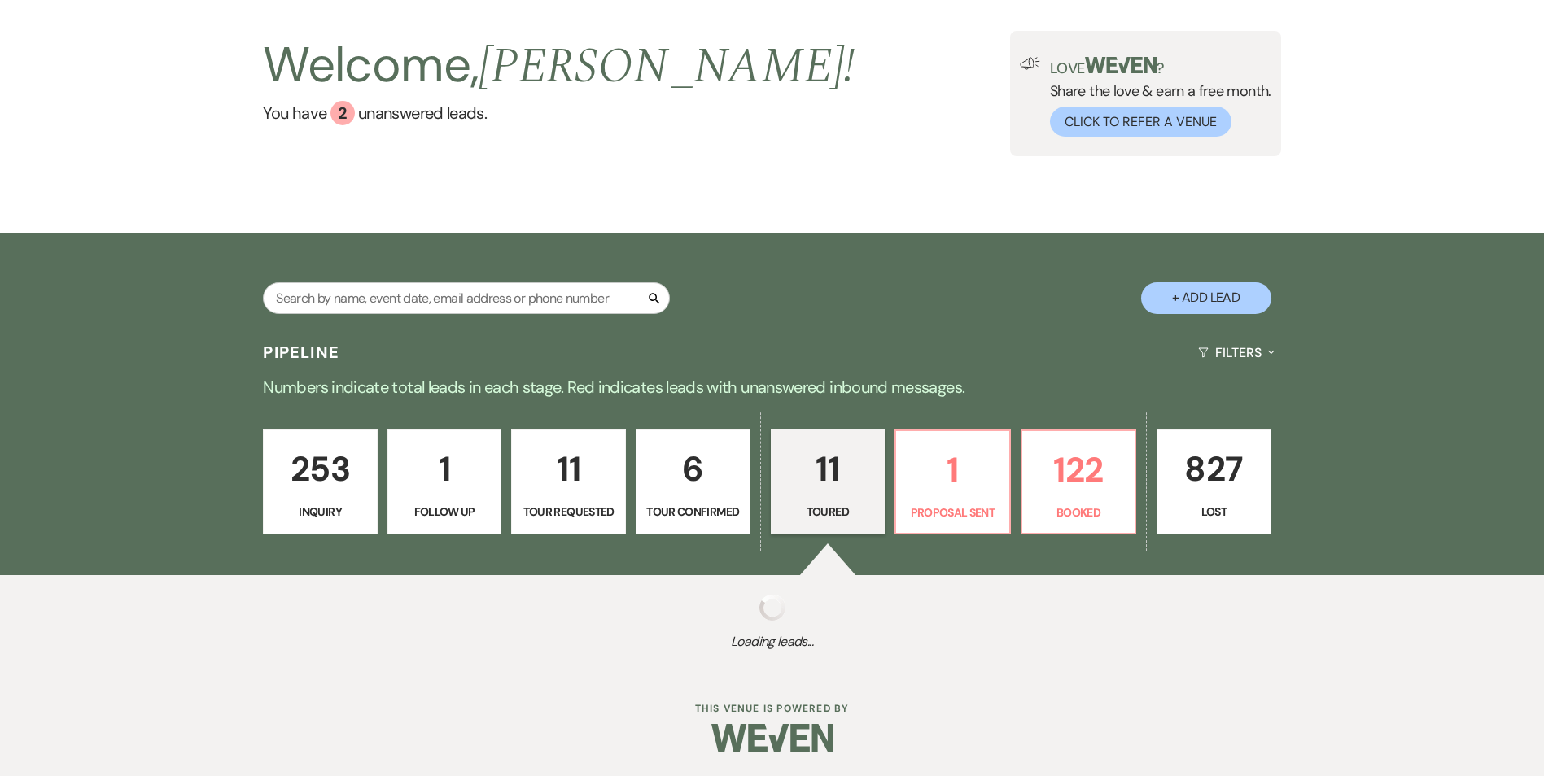
select select "5"
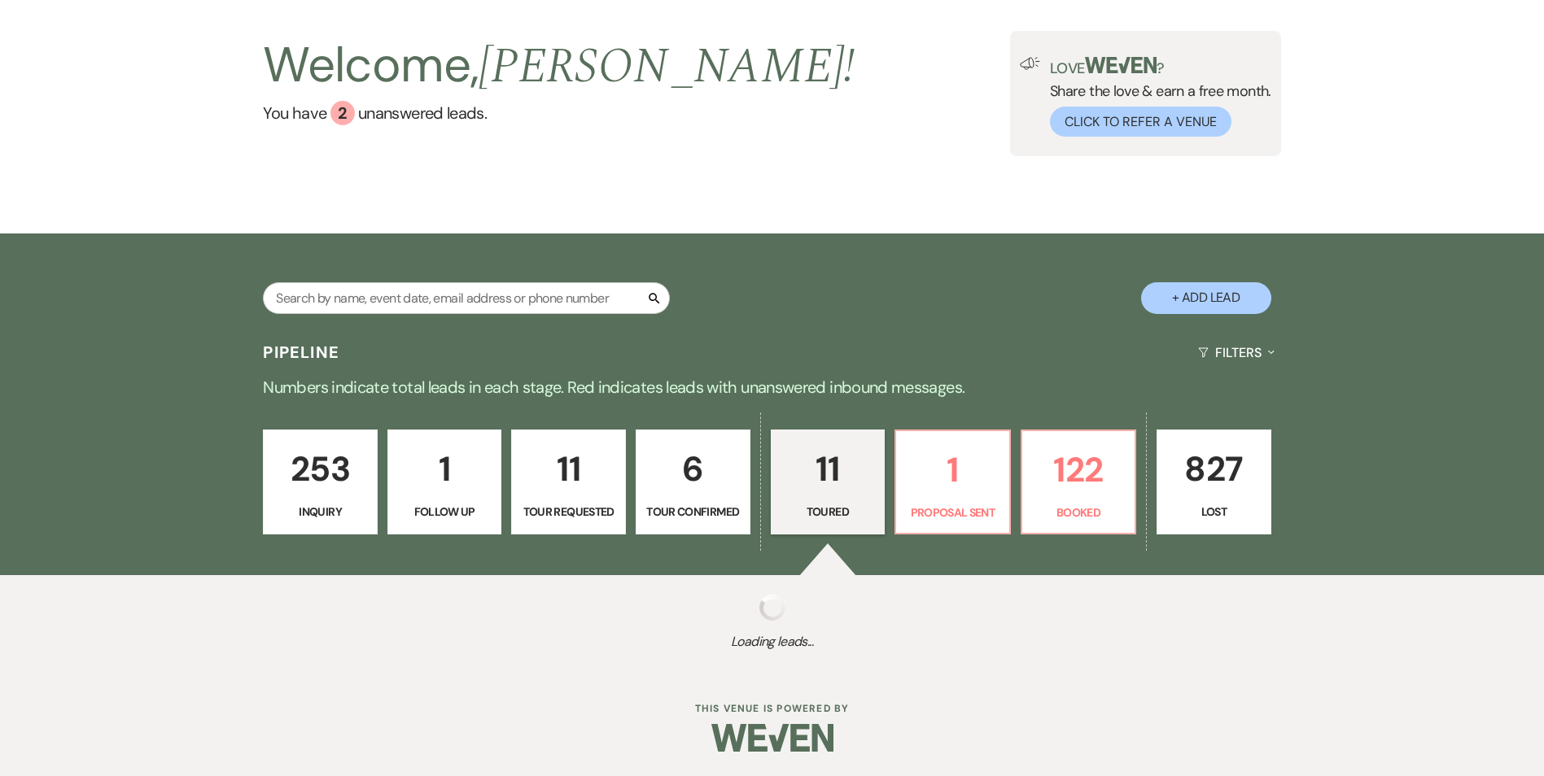
select select "5"
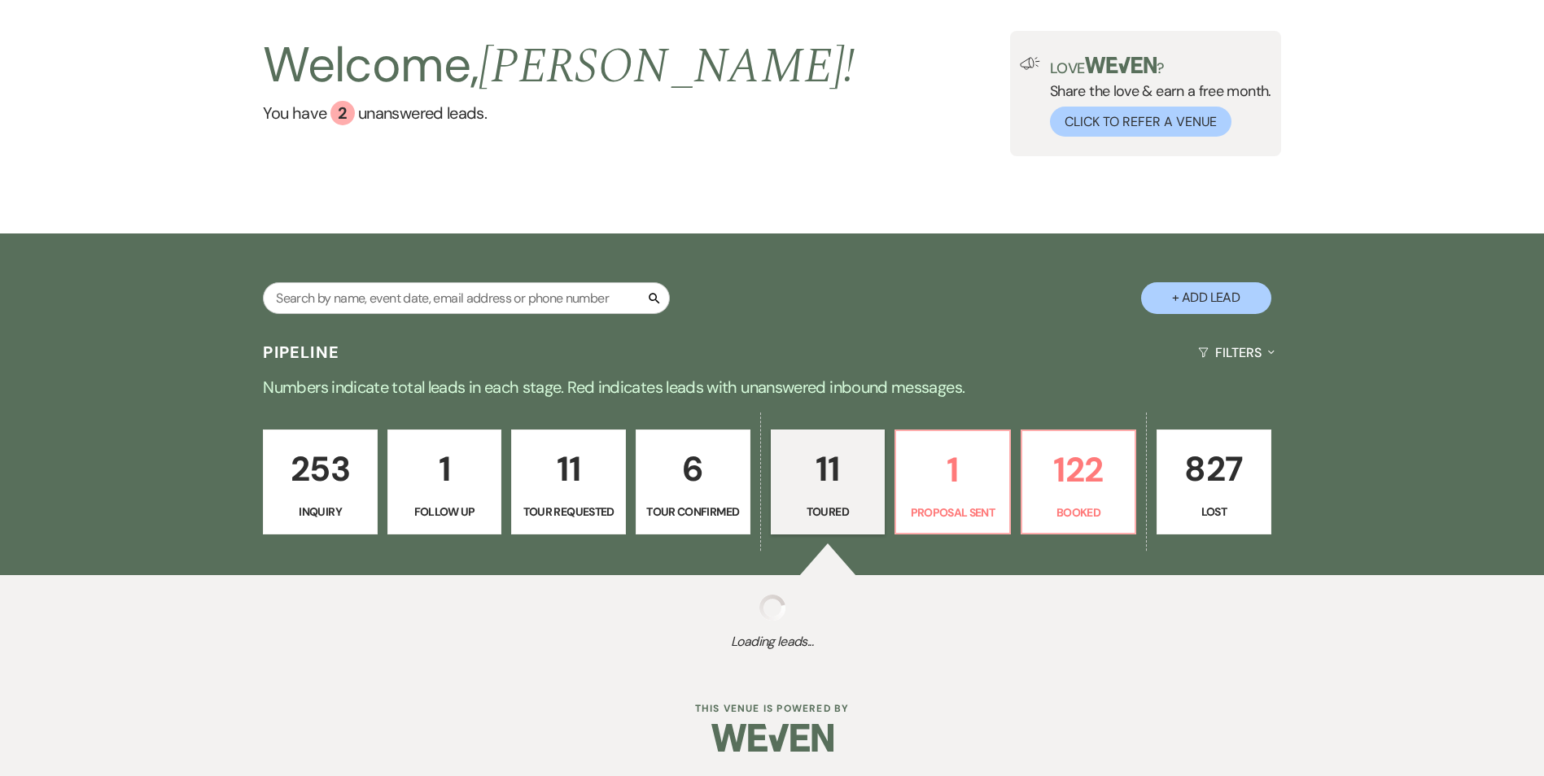
select select "5"
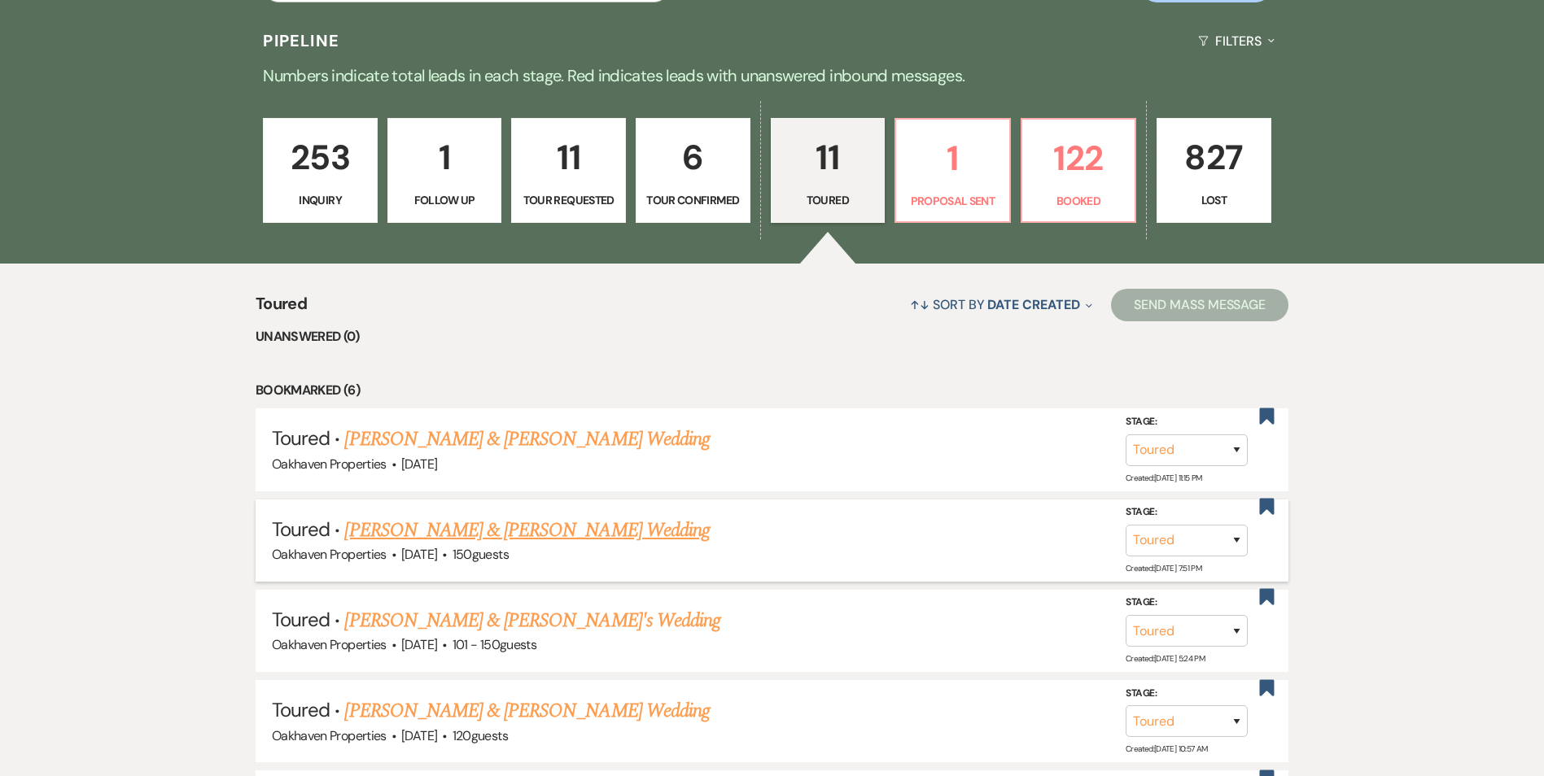
scroll to position [577, 0]
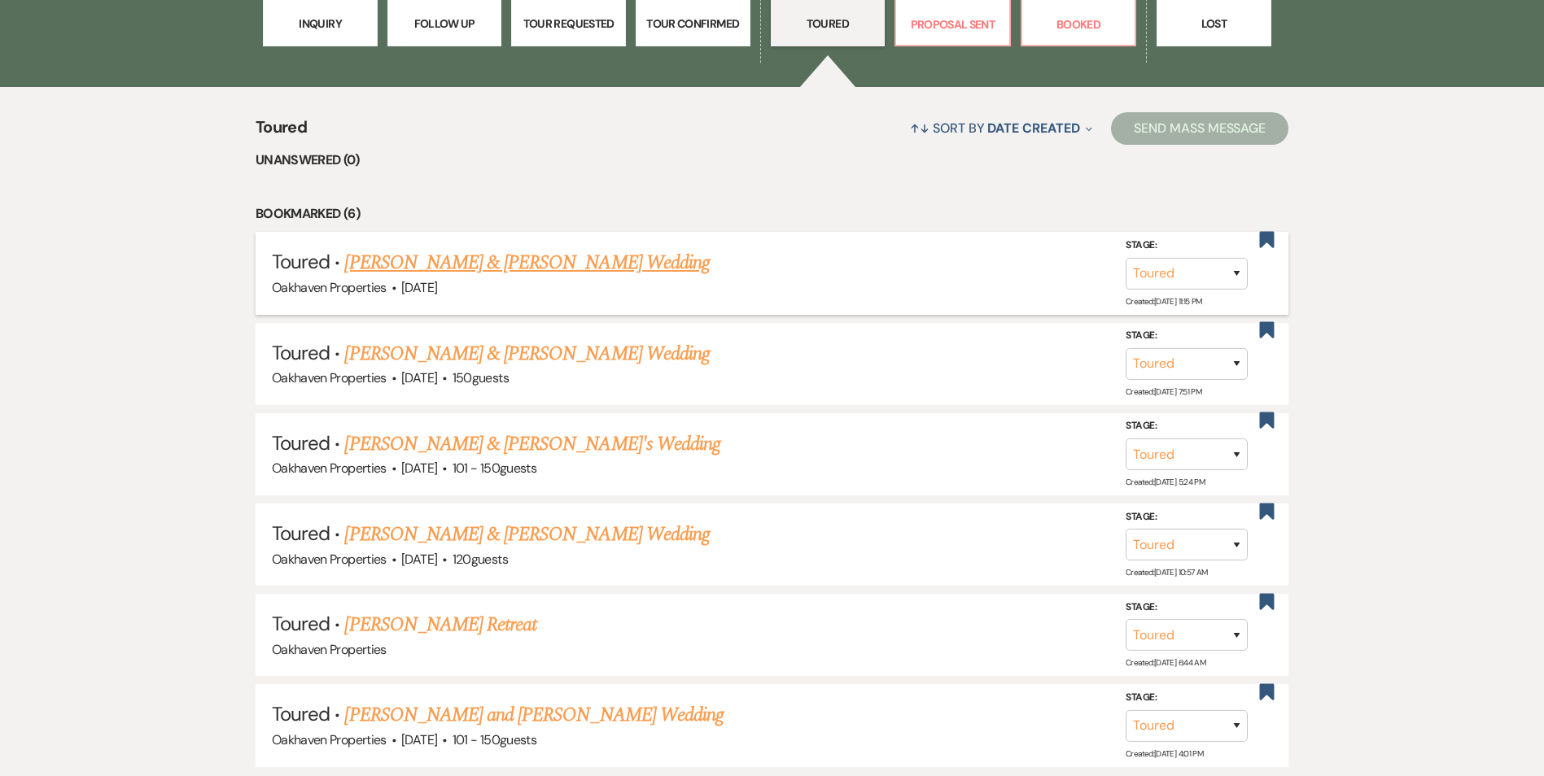
click at [487, 260] on link "Drew Siegner & Lacy Mills's Wedding" at bounding box center [526, 262] width 365 height 29
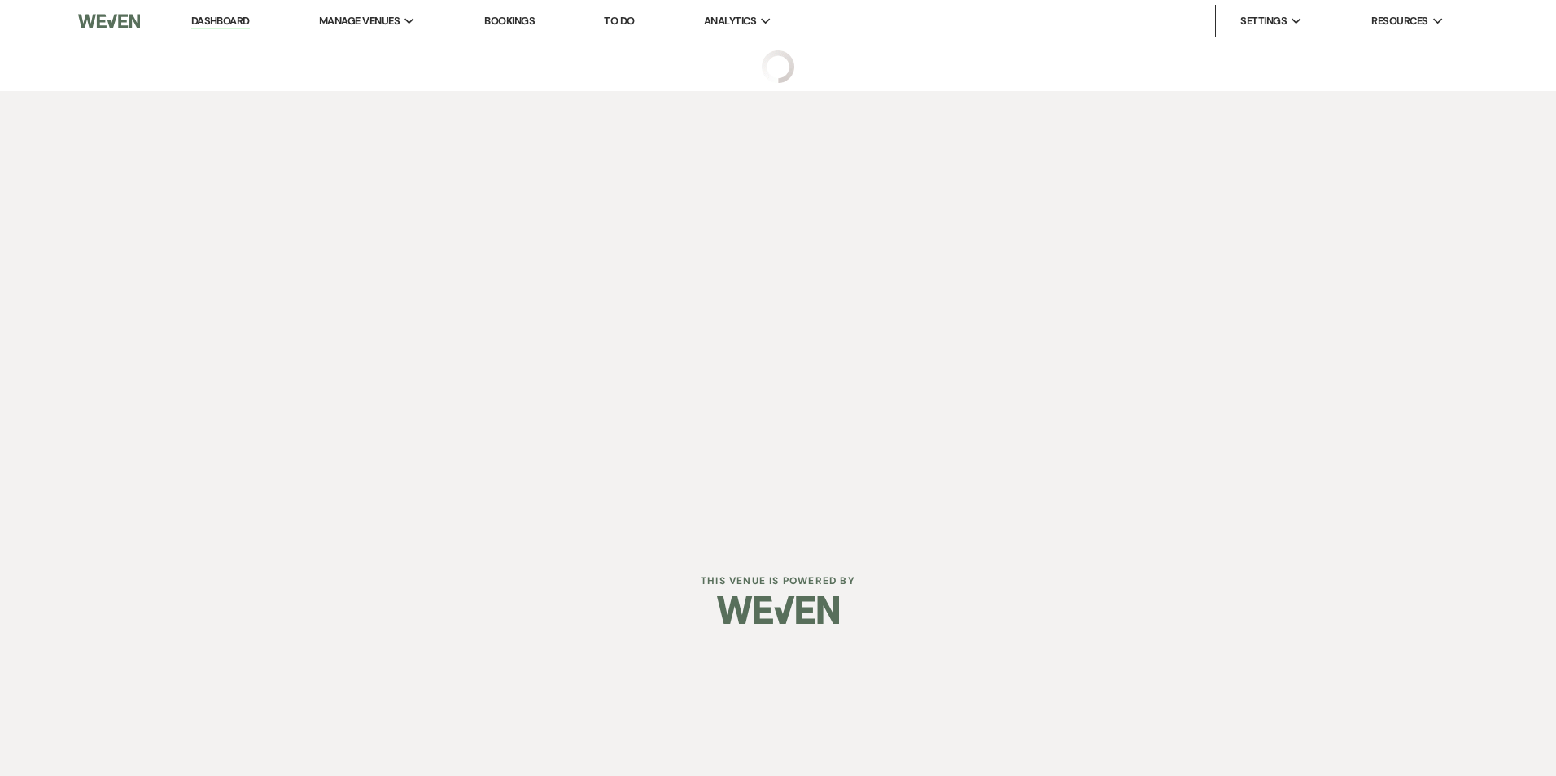
select select "5"
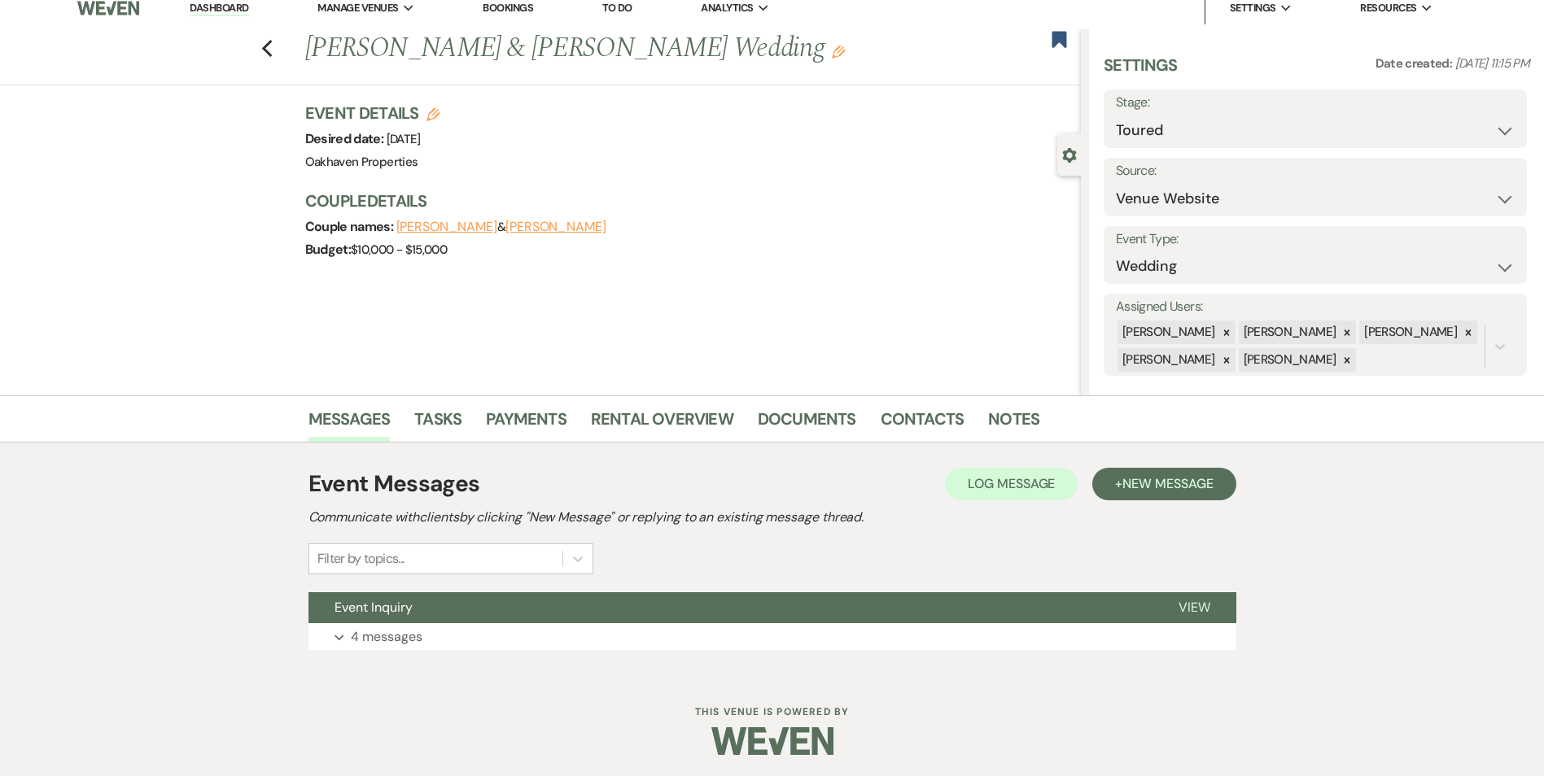
scroll to position [16, 0]
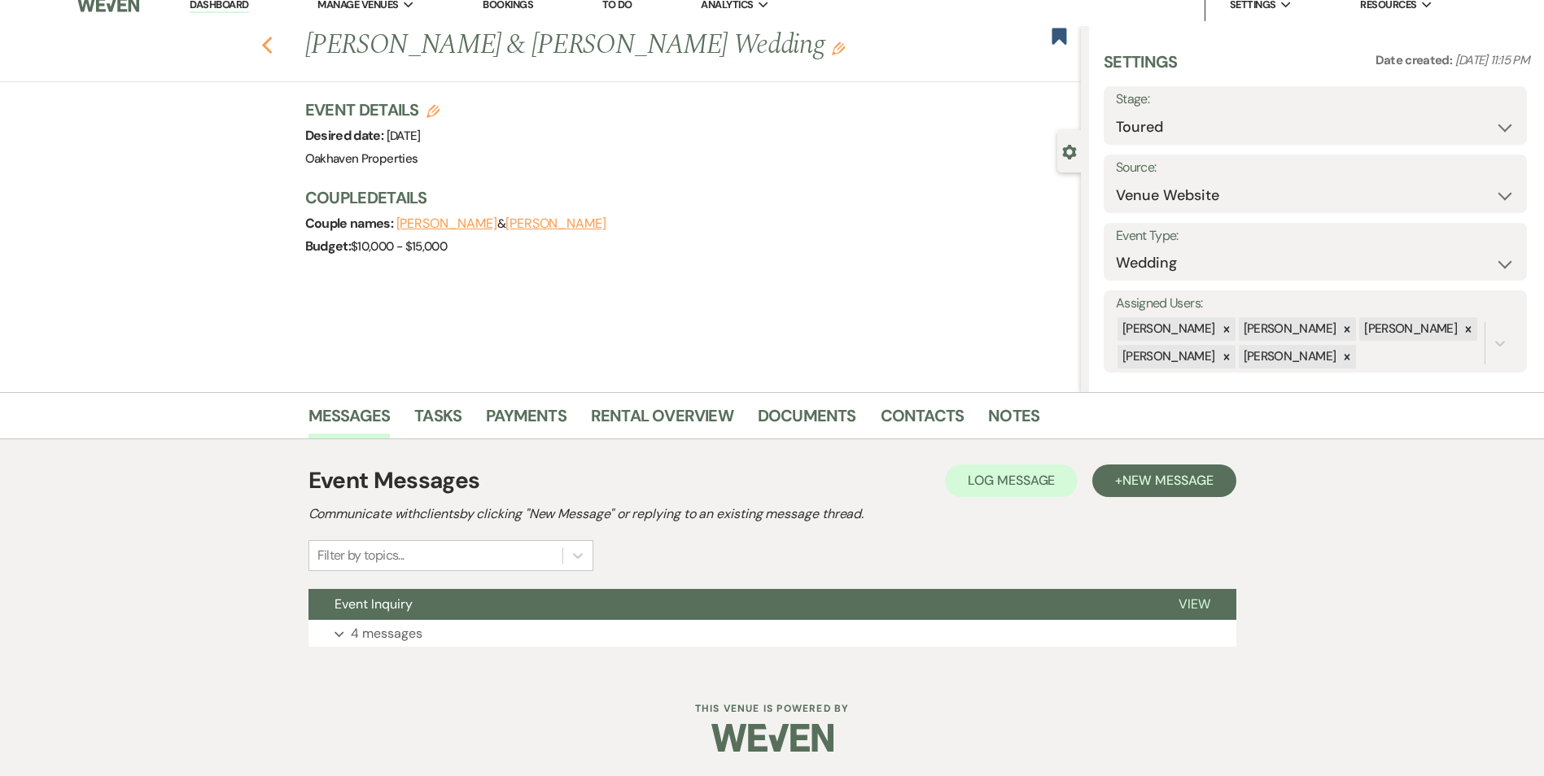
click at [267, 38] on icon "Previous" at bounding box center [267, 46] width 12 height 20
select select "5"
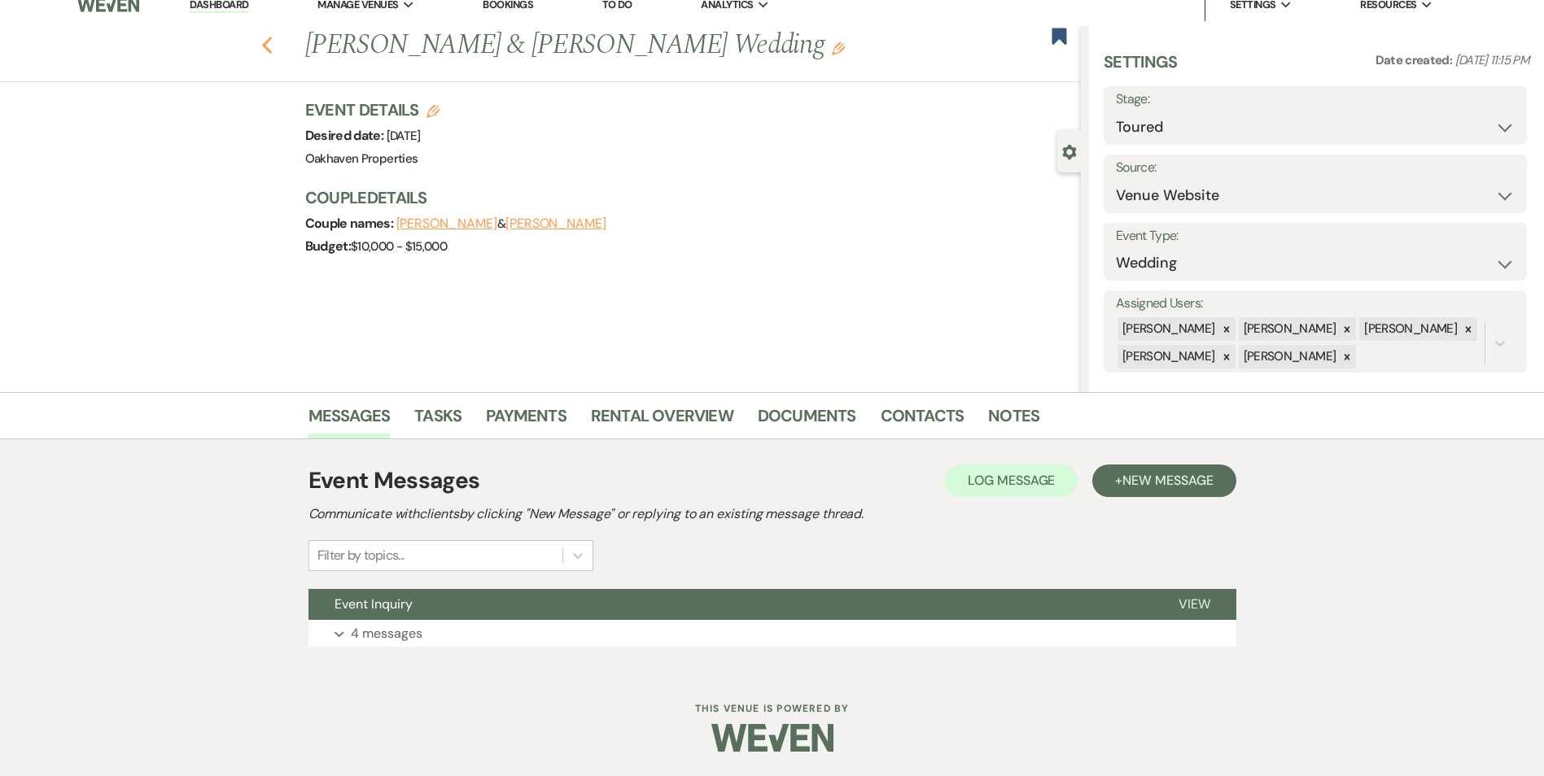
select select "5"
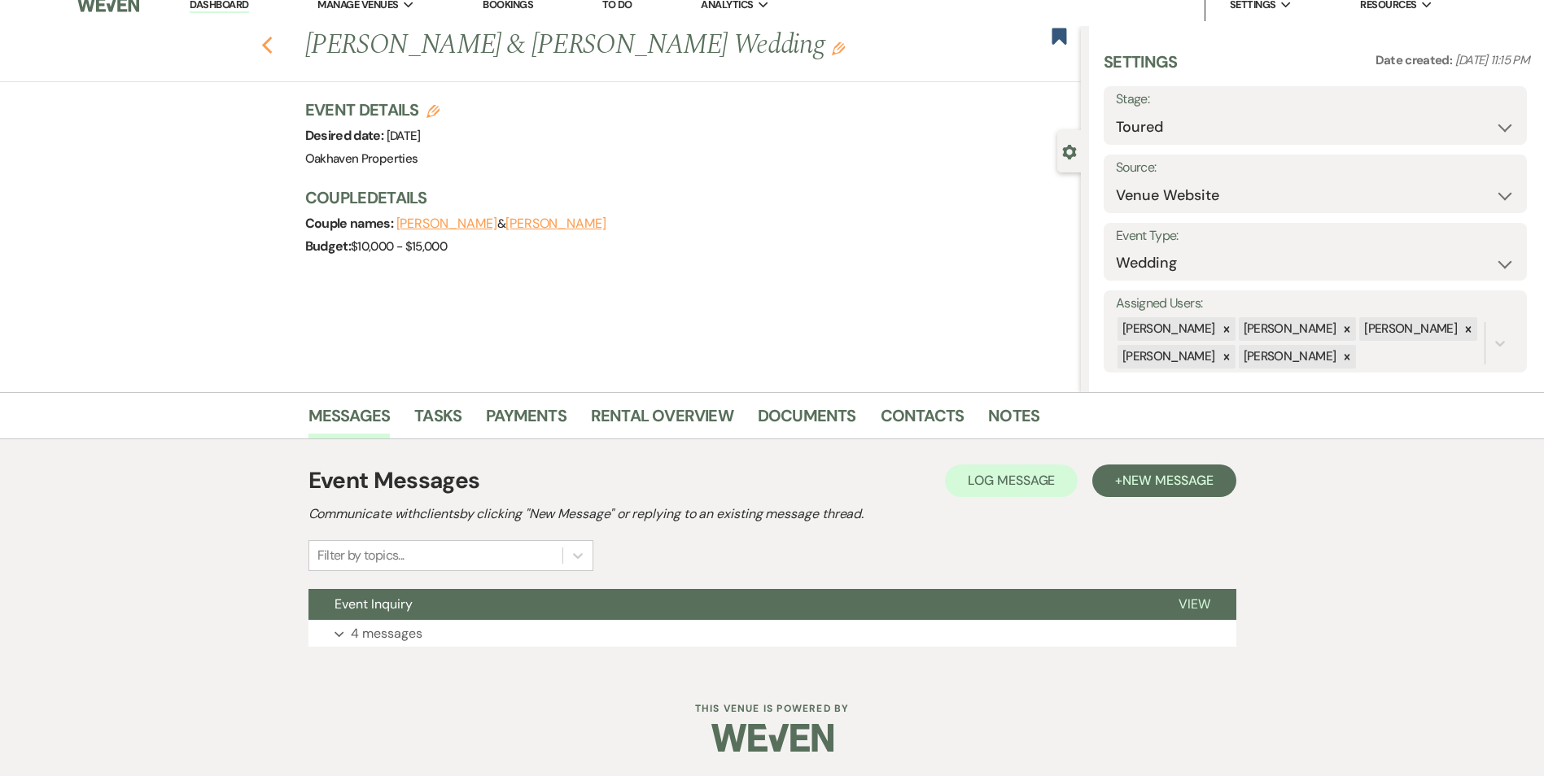
select select "5"
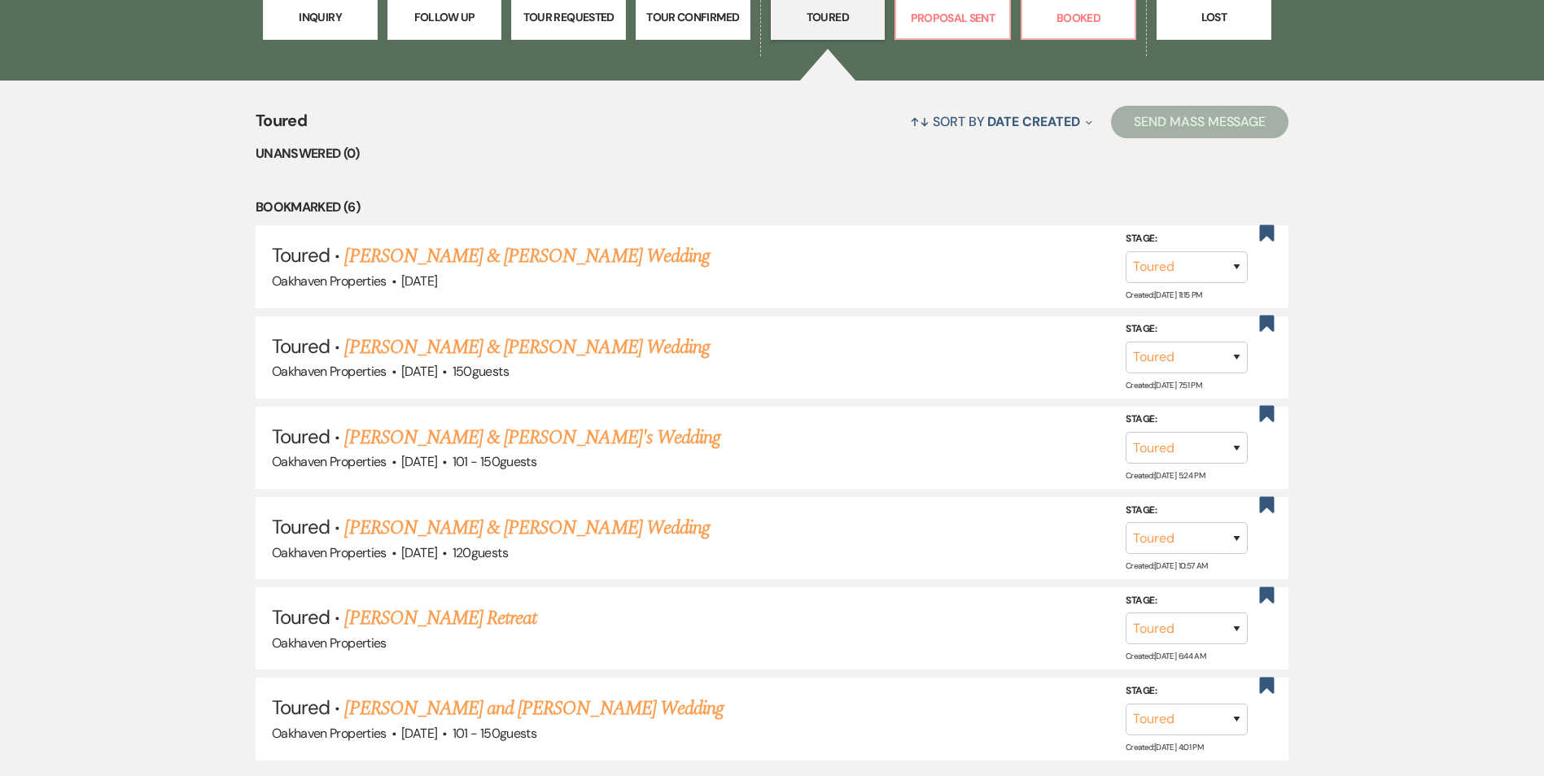
scroll to position [577, 0]
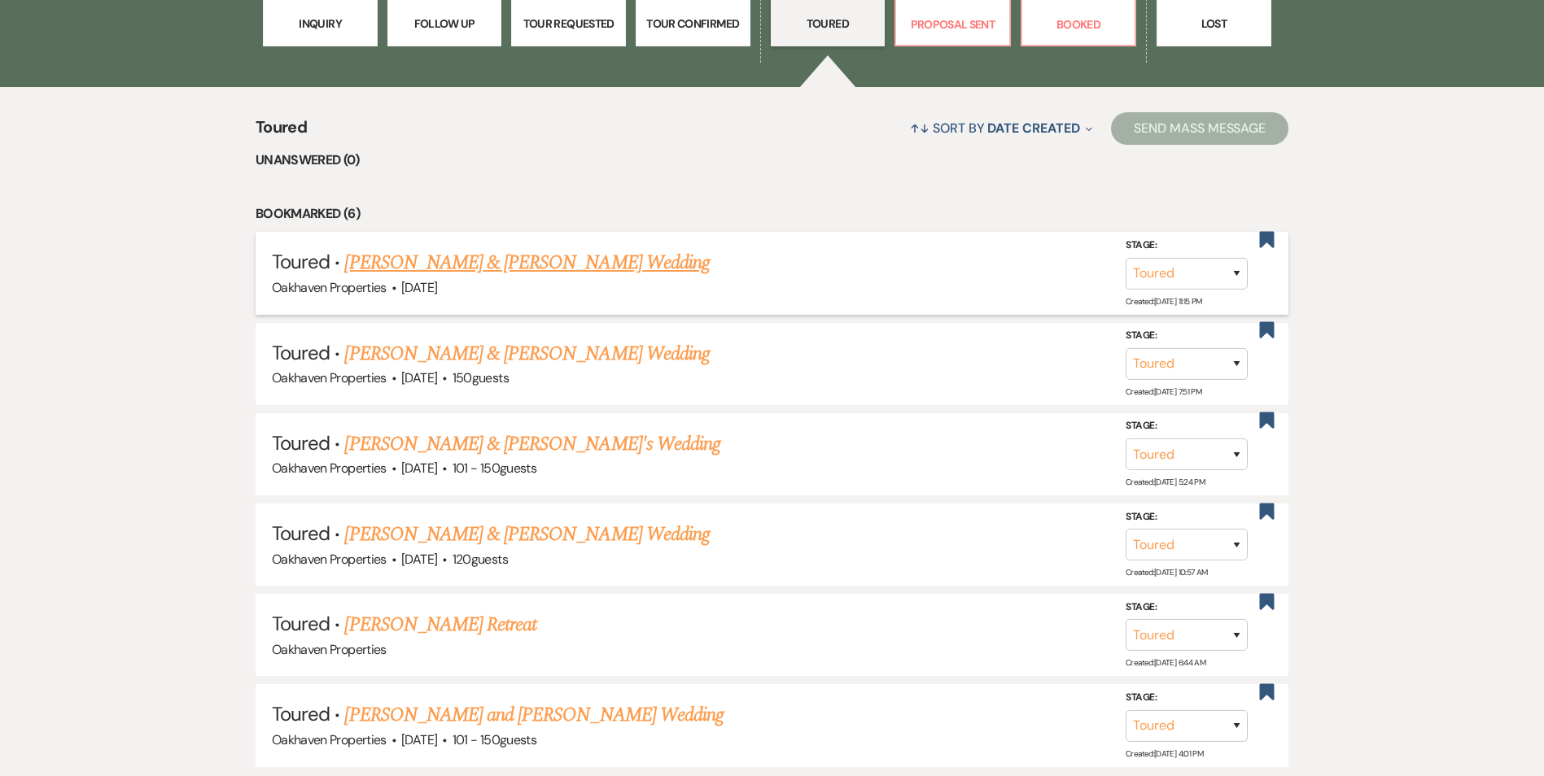
click at [410, 265] on link "Drew Siegner & Lacy Mills's Wedding" at bounding box center [526, 262] width 365 height 29
select select "5"
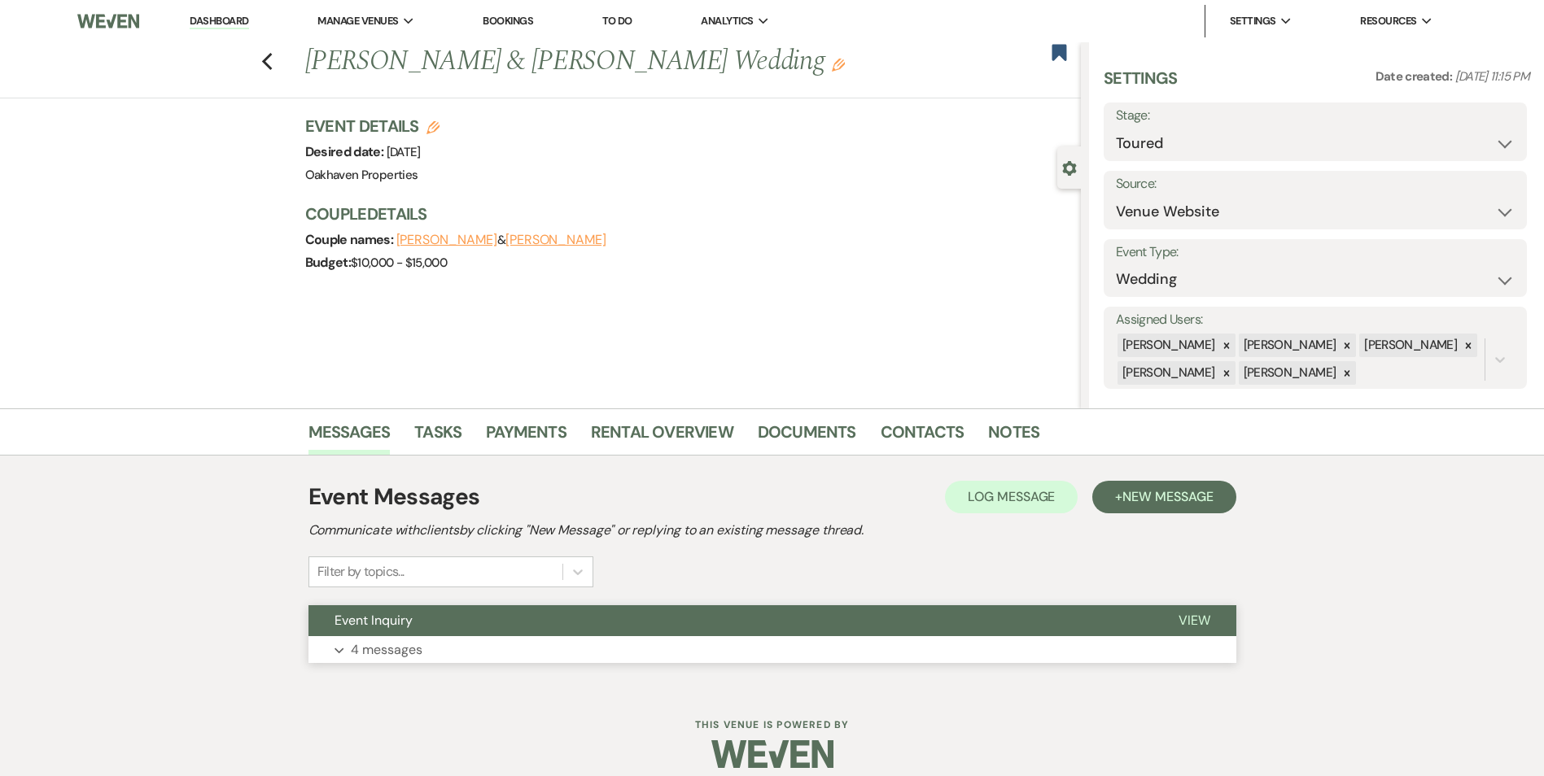
click at [1181, 622] on span "View" at bounding box center [1194, 620] width 32 height 17
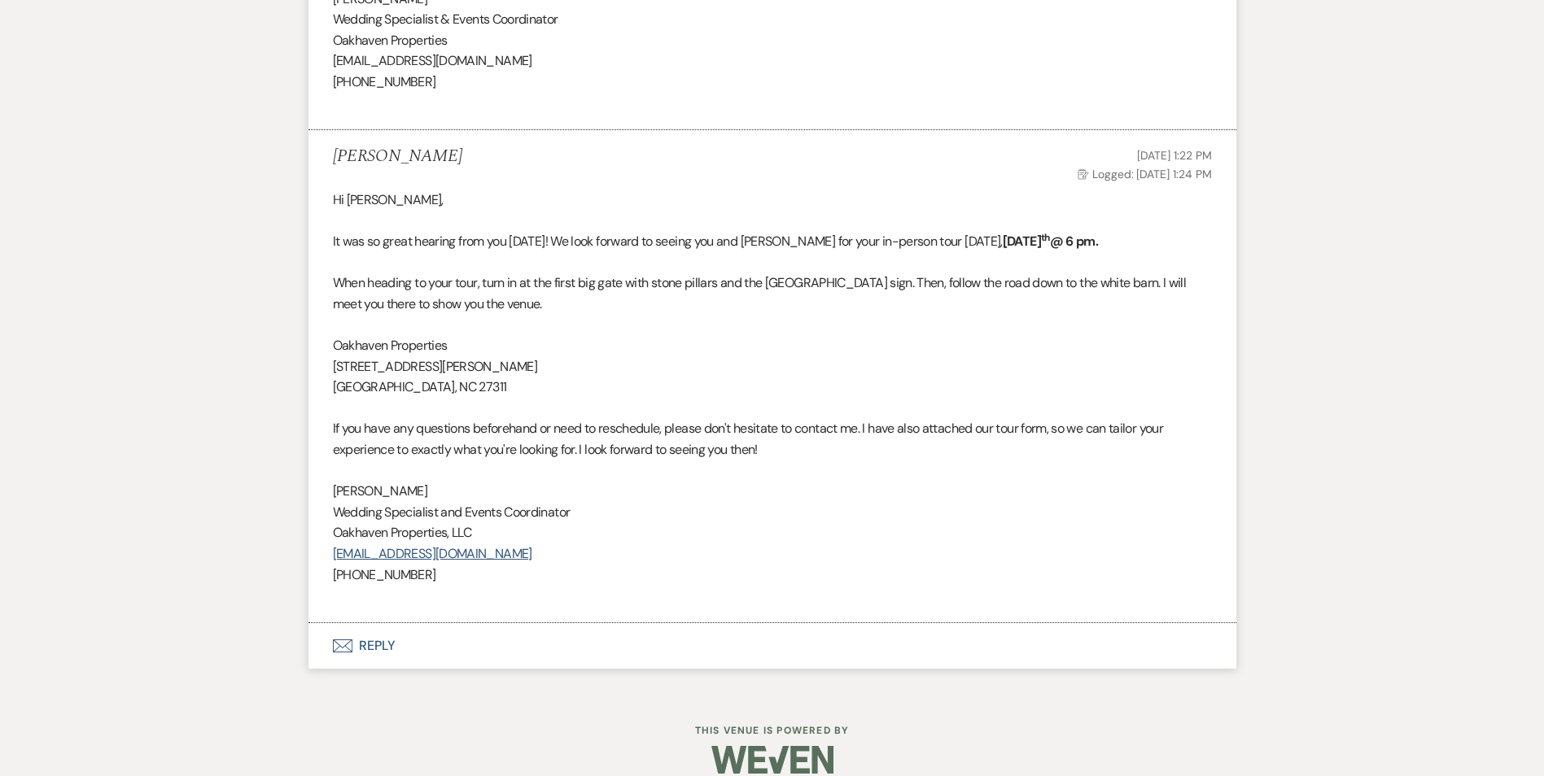
scroll to position [1863, 0]
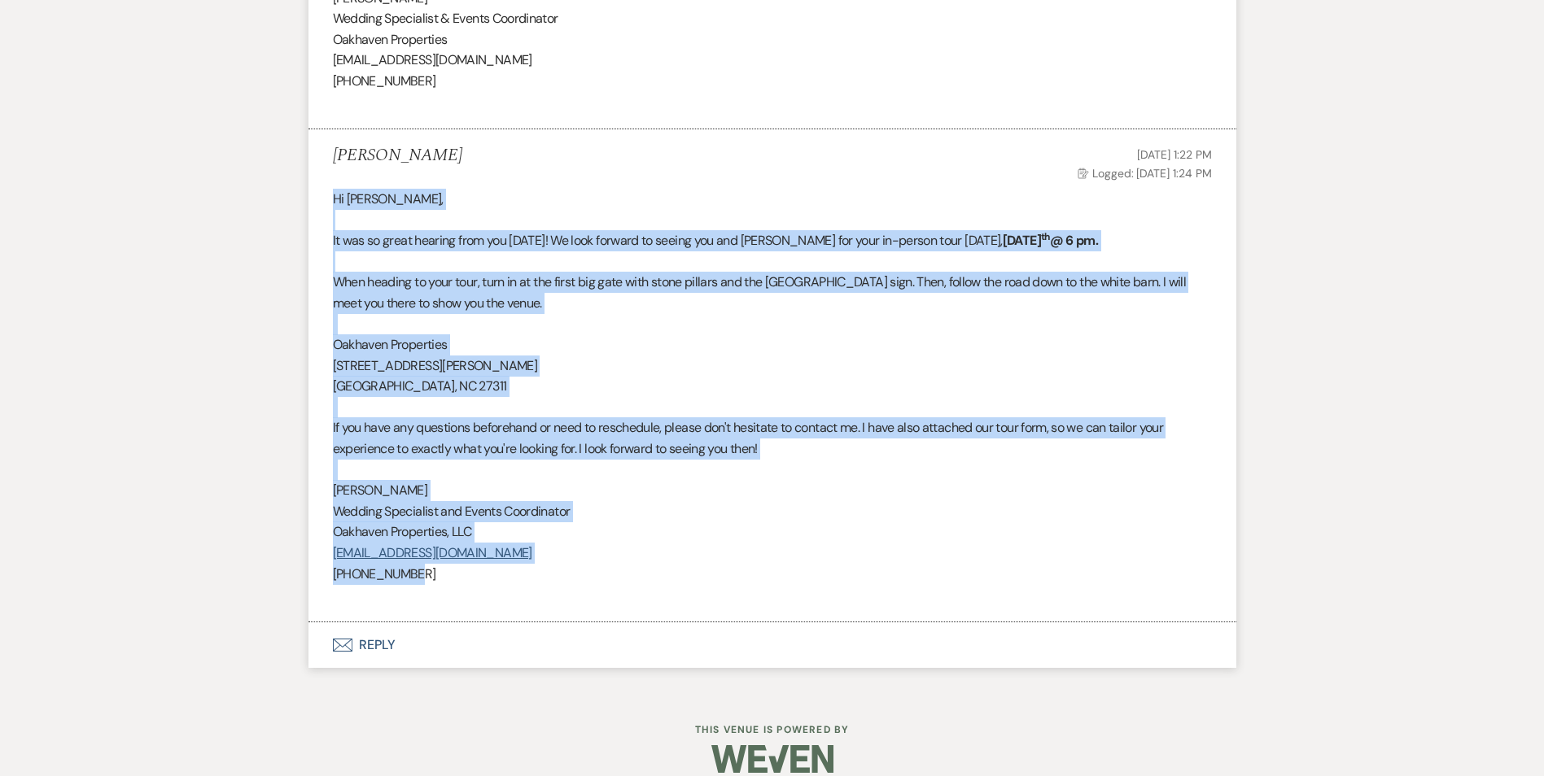
drag, startPoint x: 426, startPoint y: 558, endPoint x: 317, endPoint y: 176, distance: 397.7
click at [317, 176] on li "Kara Groenevelt Aug 06, 2025, 1:22 PM Log Logged: Aug 06, 2025, 1:24 PM Hi Lacy…" at bounding box center [772, 375] width 928 height 493
drag, startPoint x: 317, startPoint y: 176, endPoint x: 338, endPoint y: 171, distance: 20.9
copy div "Hi Lacy, It was so great hearing from you yesterday! We look forward to seeing …"
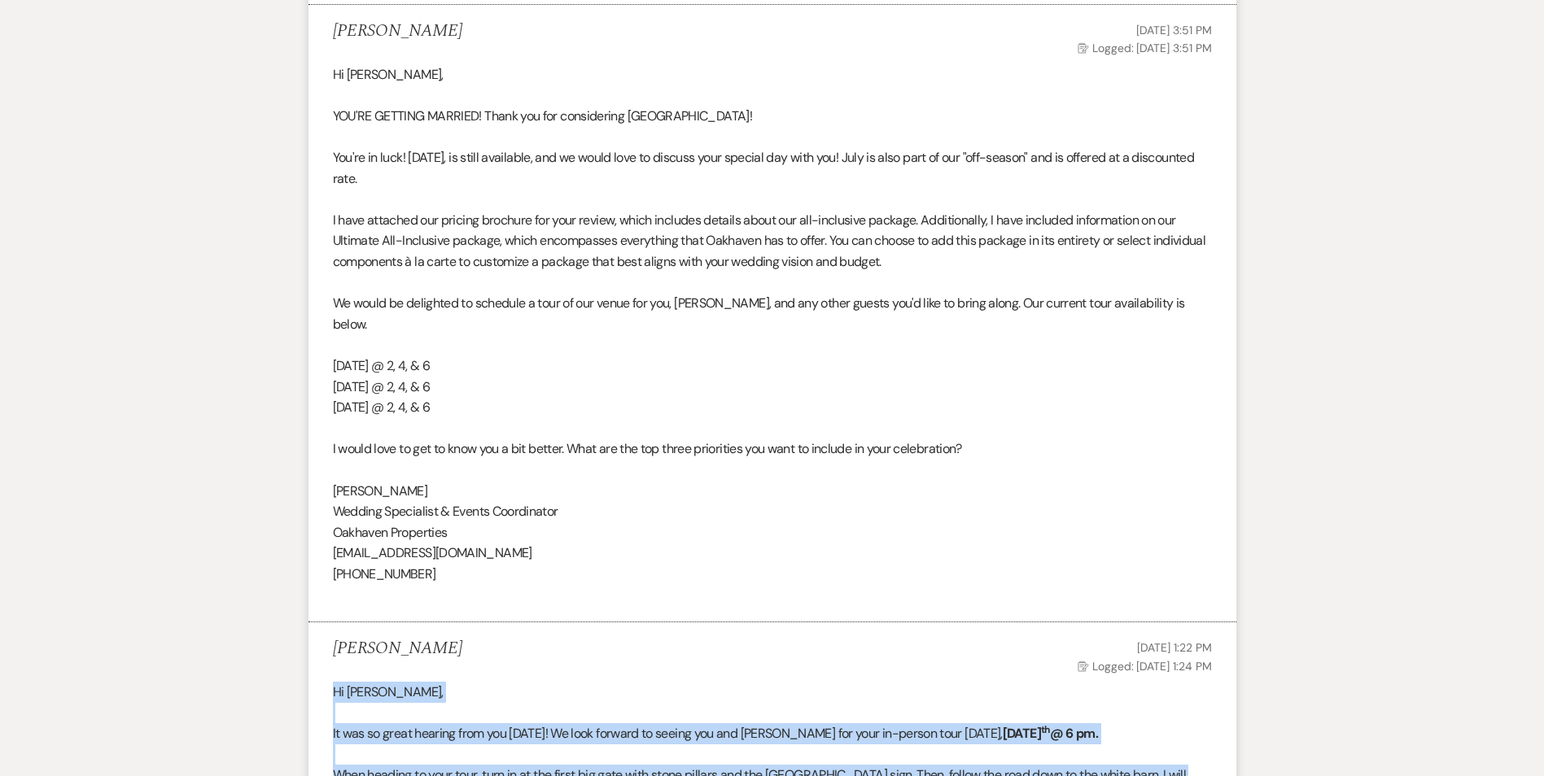
scroll to position [806, 0]
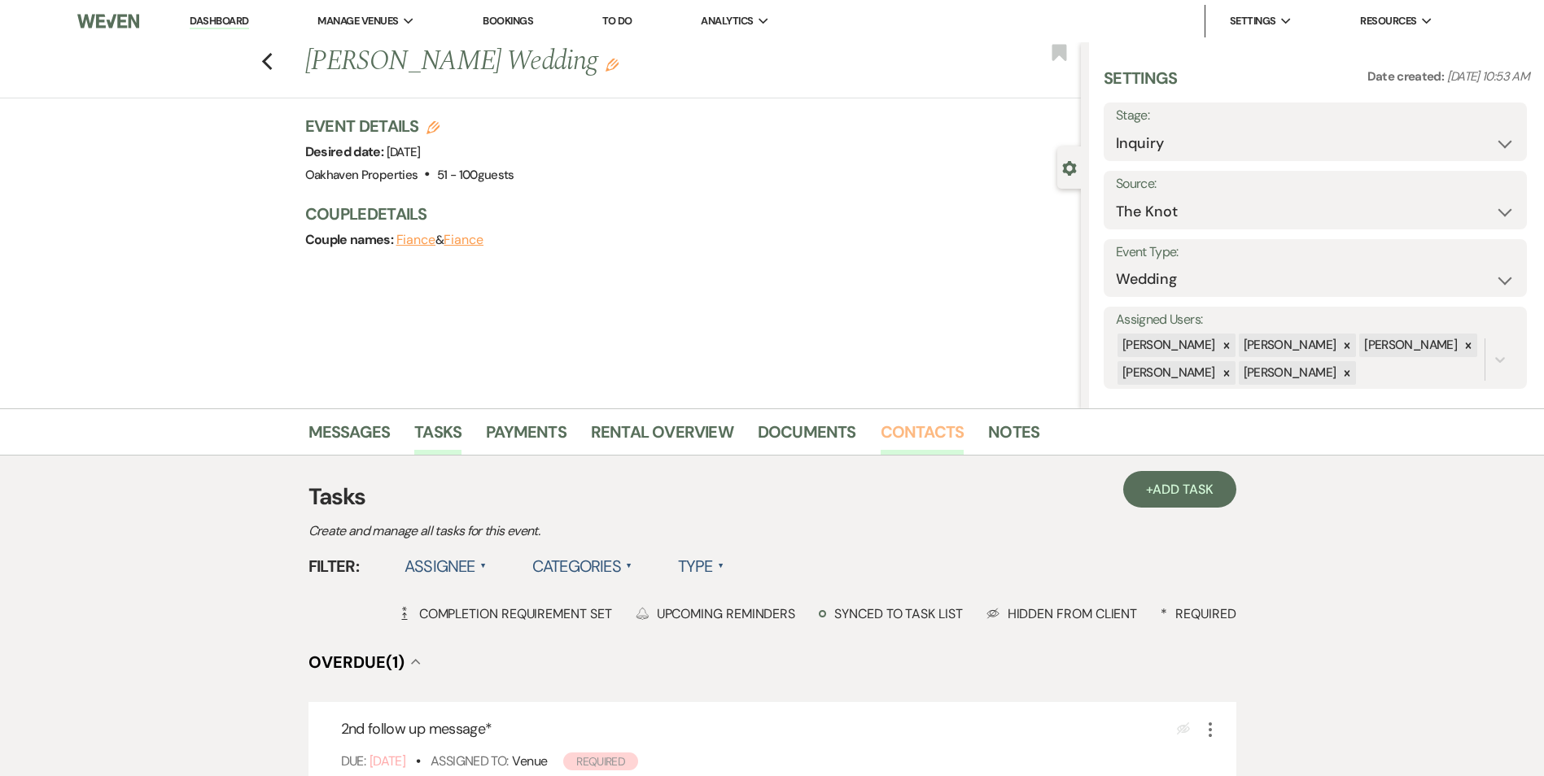
click at [909, 430] on link "Contacts" at bounding box center [922, 437] width 84 height 36
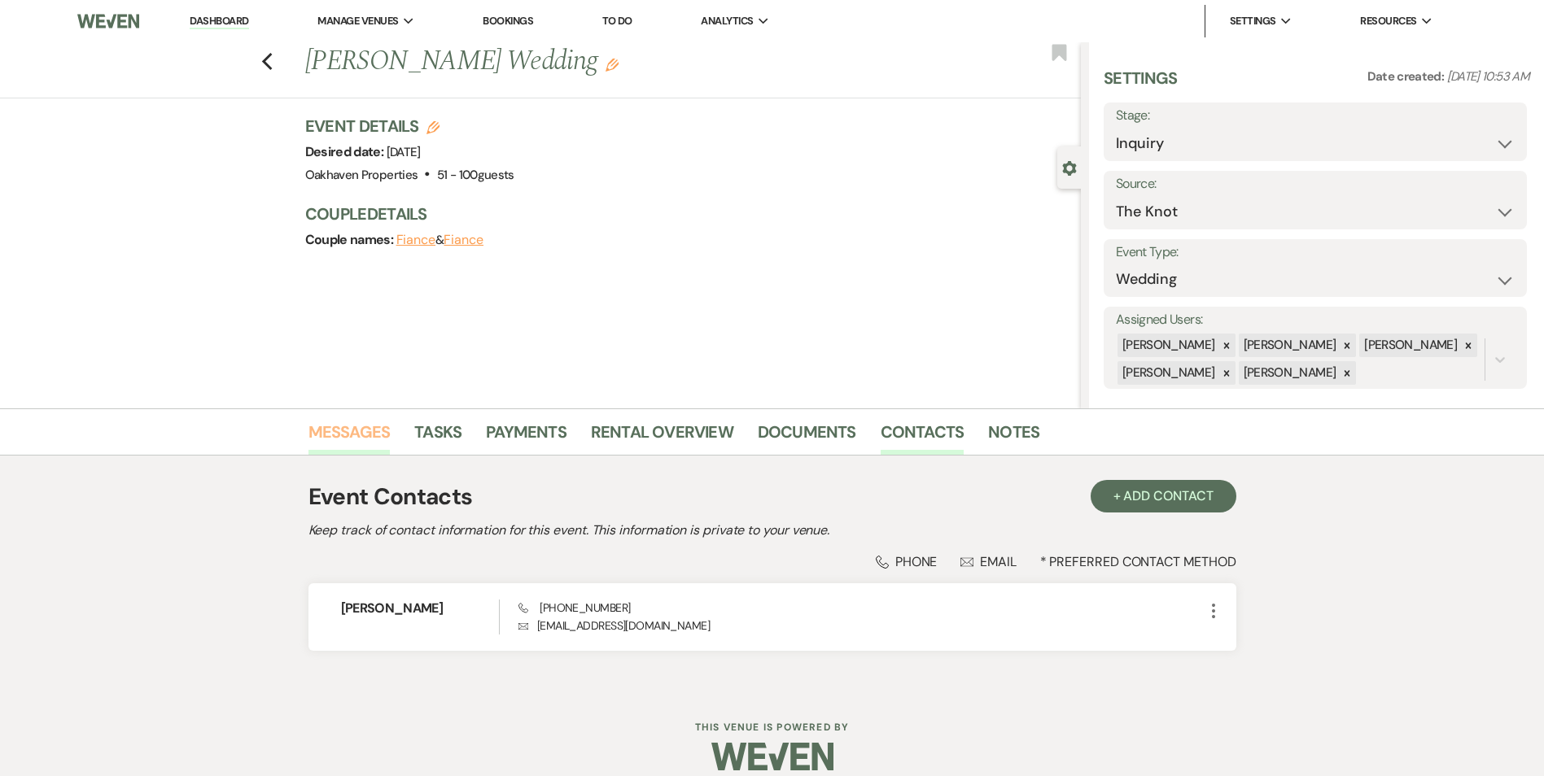
click at [371, 433] on link "Messages" at bounding box center [349, 437] width 82 height 36
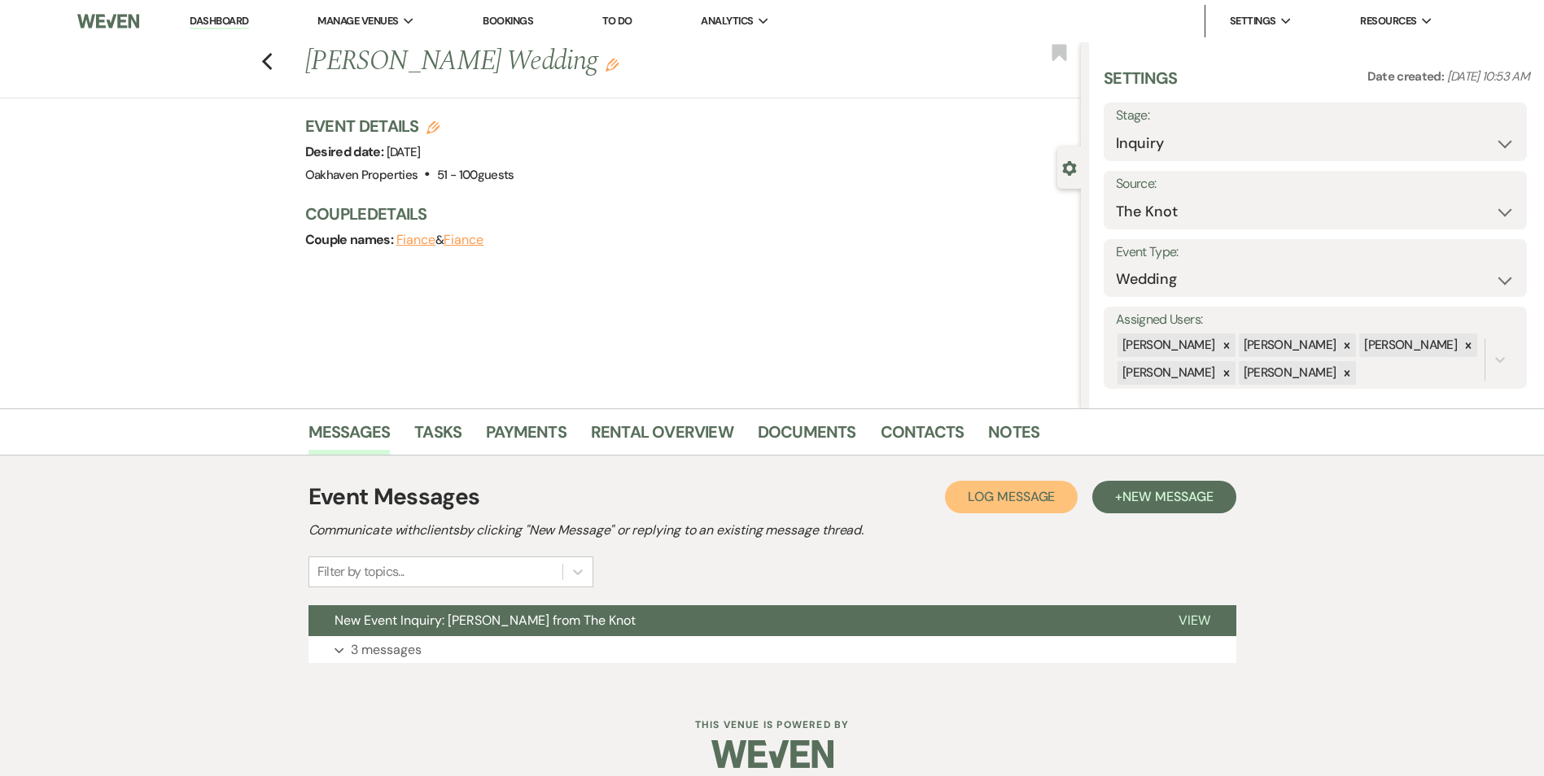
click at [1020, 499] on span "Log Message" at bounding box center [1010, 496] width 87 height 17
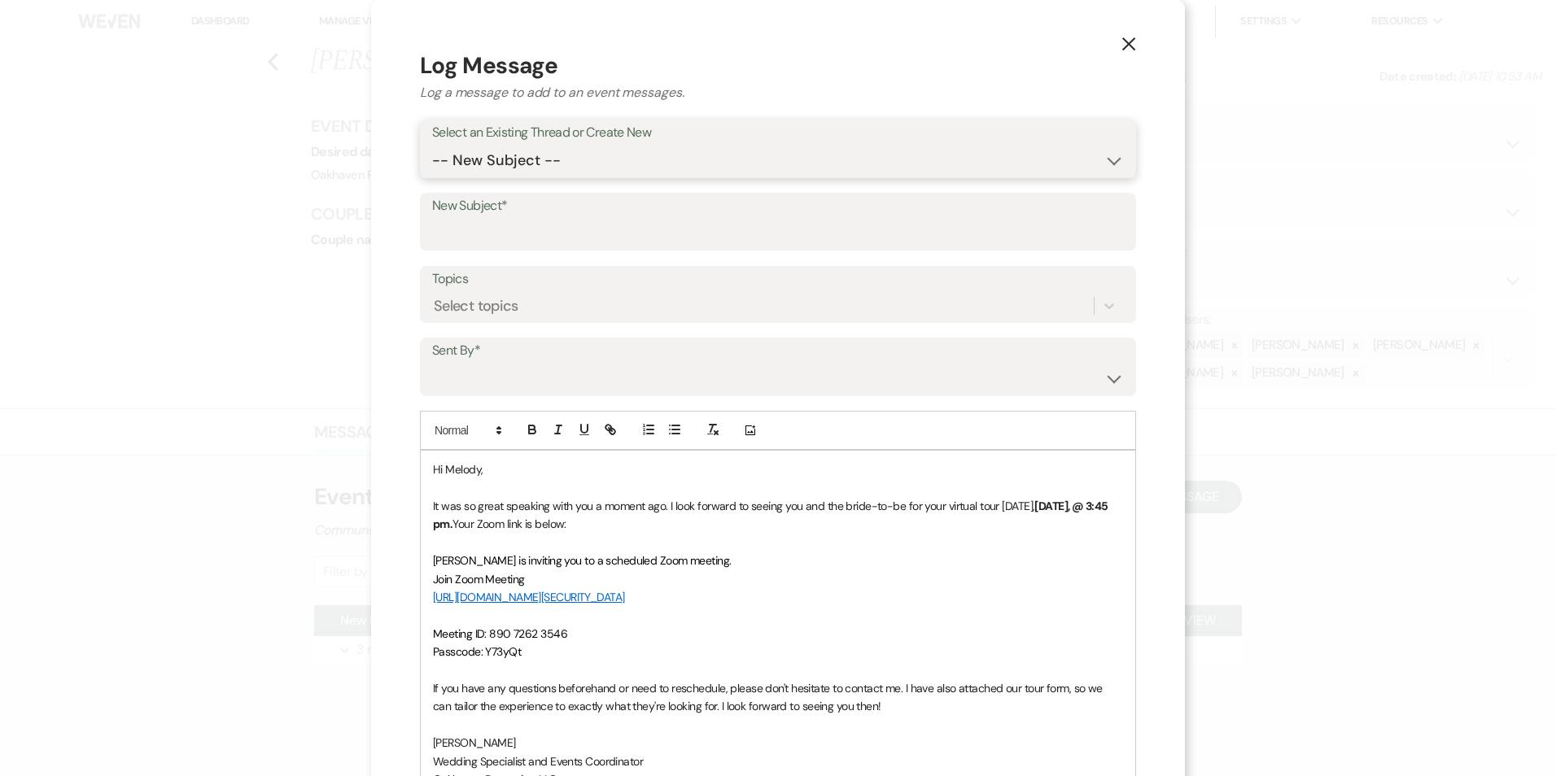
click at [590, 168] on select "-- New Subject -- New Event Inquiry: MELODY CULBREATH from The Knot" at bounding box center [778, 161] width 692 height 32
select select "439754"
click at [432, 145] on select "-- New Subject -- New Event Inquiry: MELODY CULBREATH from The Knot" at bounding box center [778, 161] width 692 height 32
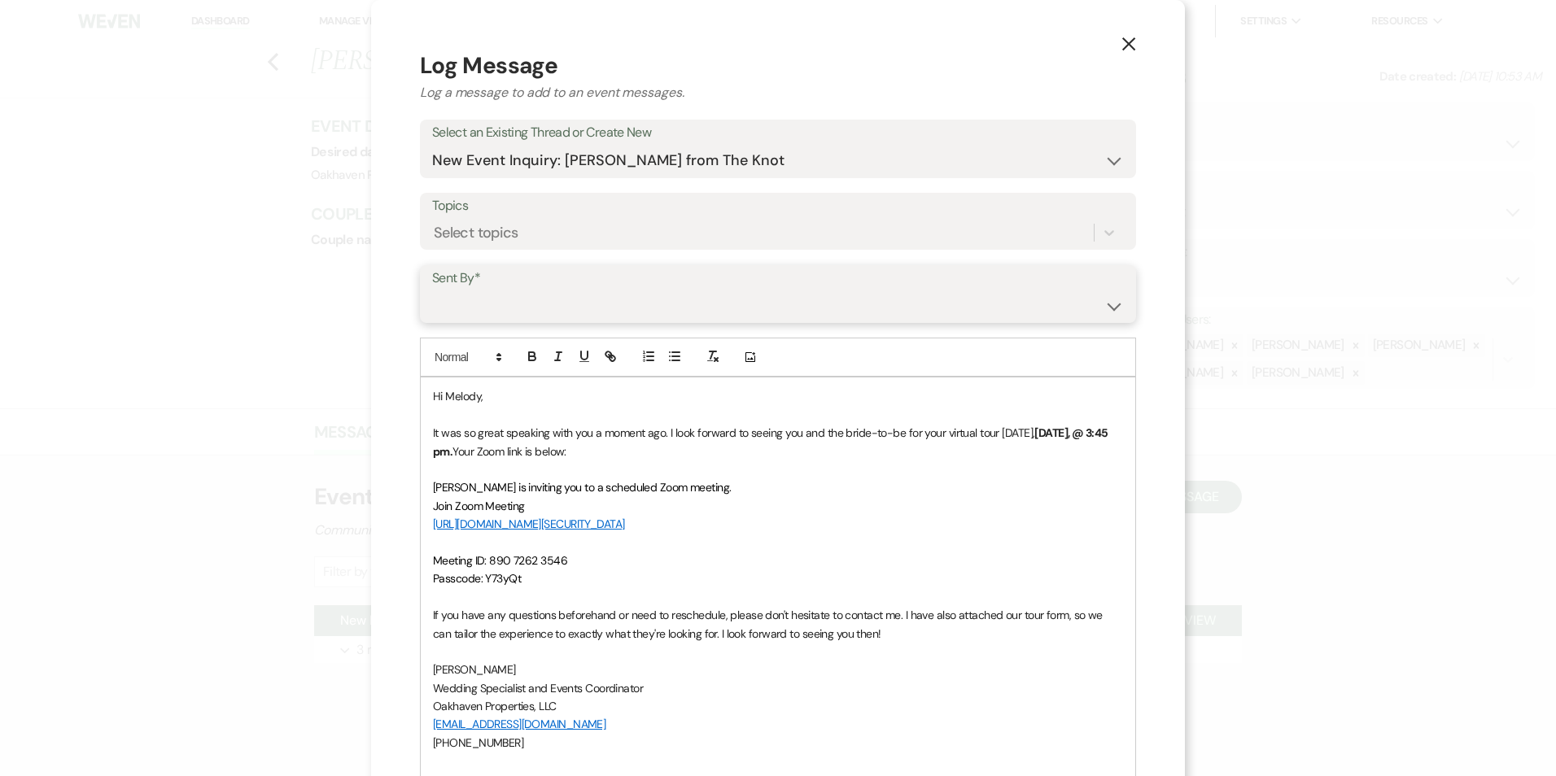
drag, startPoint x: 574, startPoint y: 307, endPoint x: 572, endPoint y: 321, distance: 13.9
click at [574, 307] on select "Patience Ergish (pdergish@aol.com) Jeanette Wagoner (jeanette@experienceoakhave…" at bounding box center [778, 306] width 692 height 32
select select "user-127923"
click at [432, 290] on select "Patience Ergish (pdergish@aol.com) Jeanette Wagoner (jeanette@experienceoakhave…" at bounding box center [778, 306] width 692 height 32
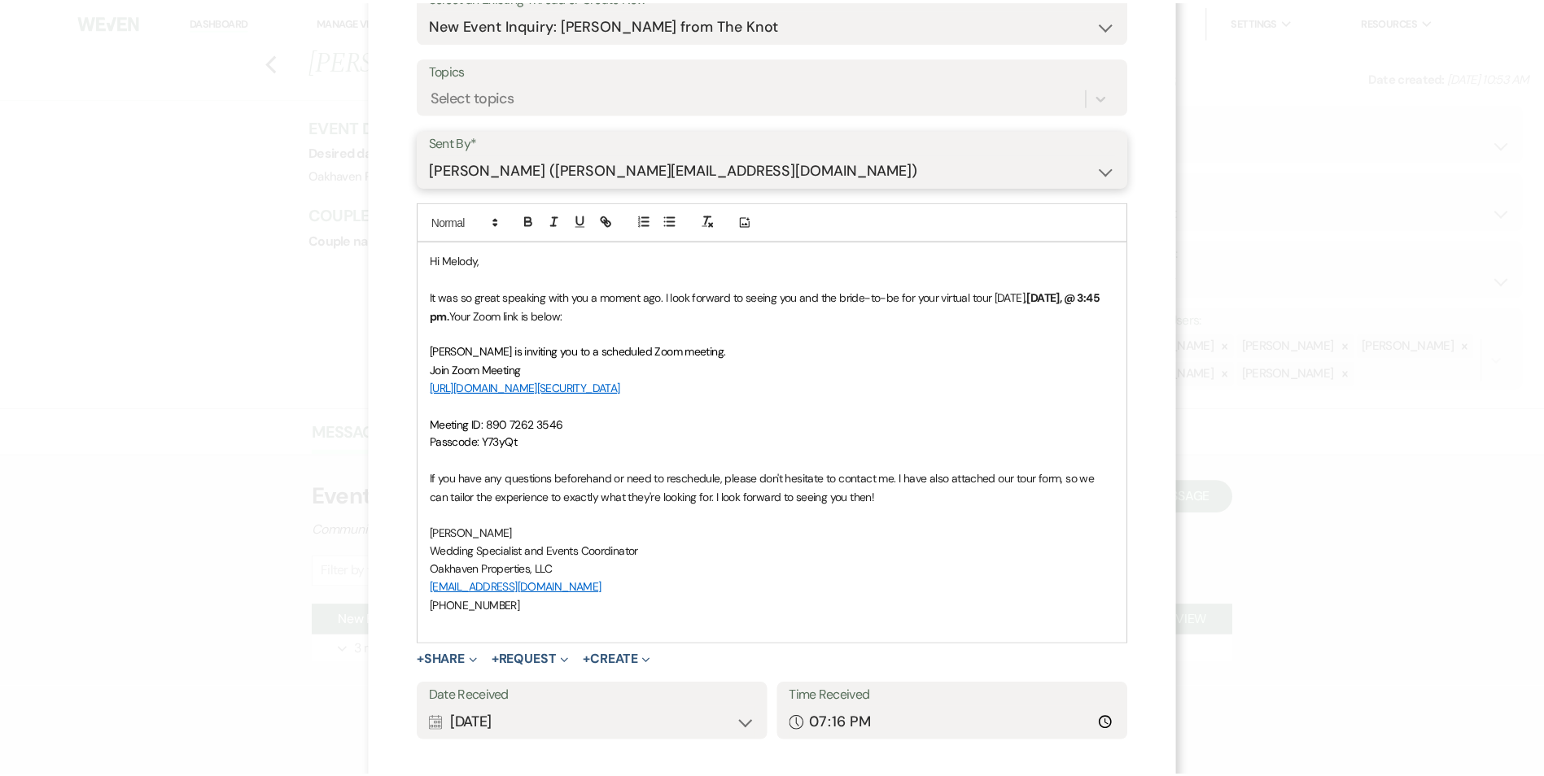
scroll to position [226, 0]
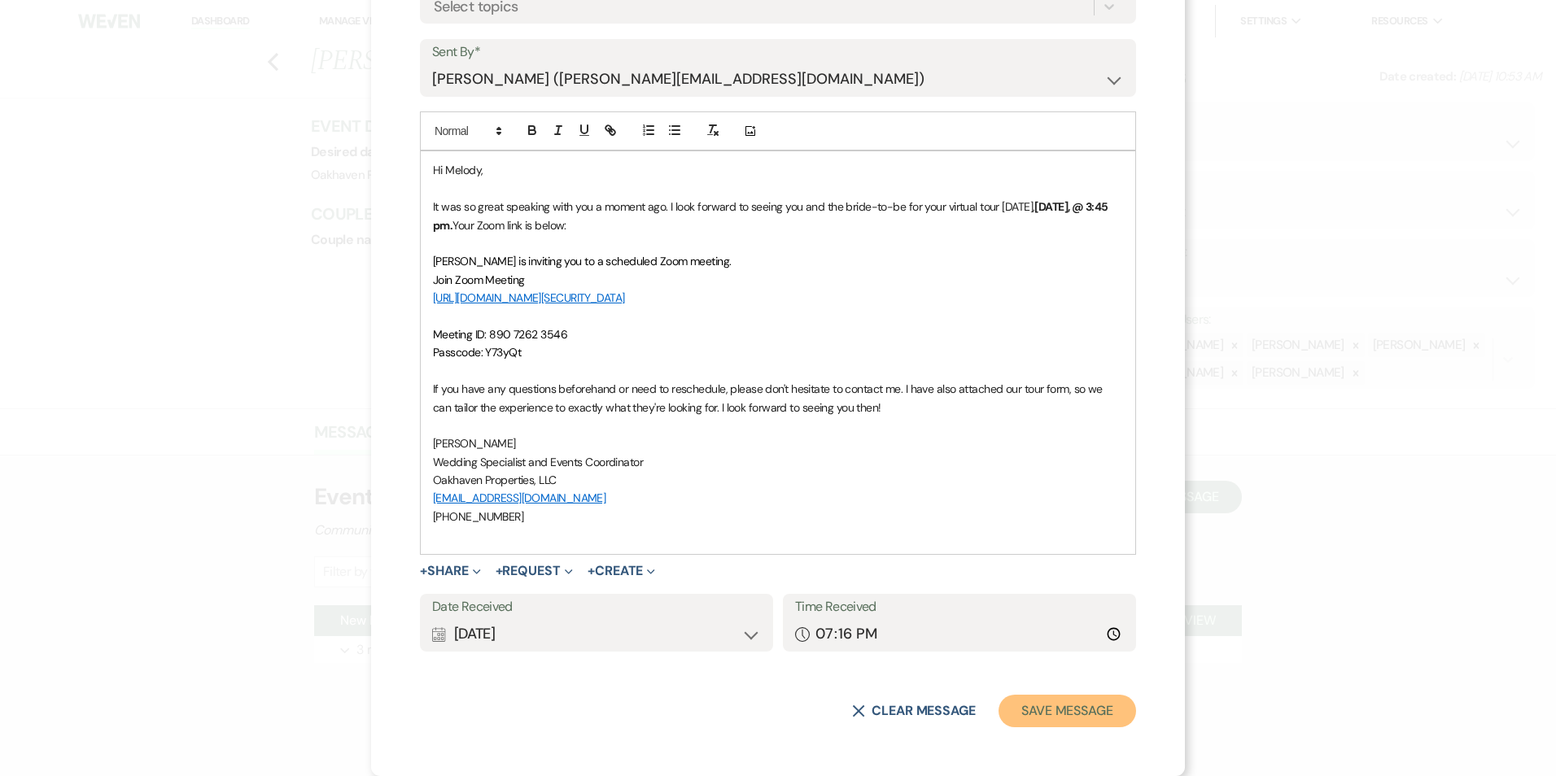
click at [1017, 701] on button "Save Message" at bounding box center [1067, 711] width 138 height 33
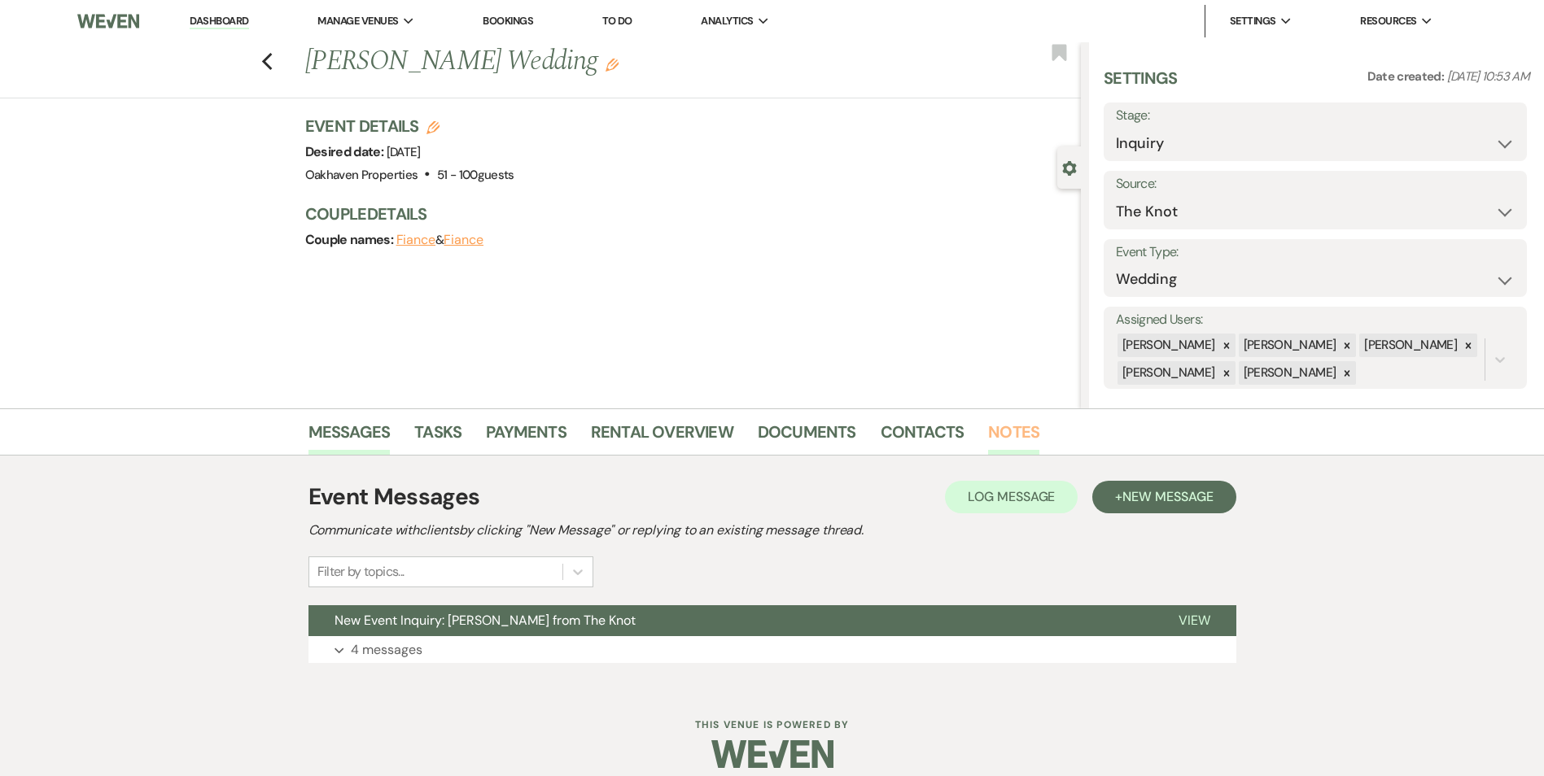
click at [1021, 437] on link "Notes" at bounding box center [1013, 437] width 51 height 36
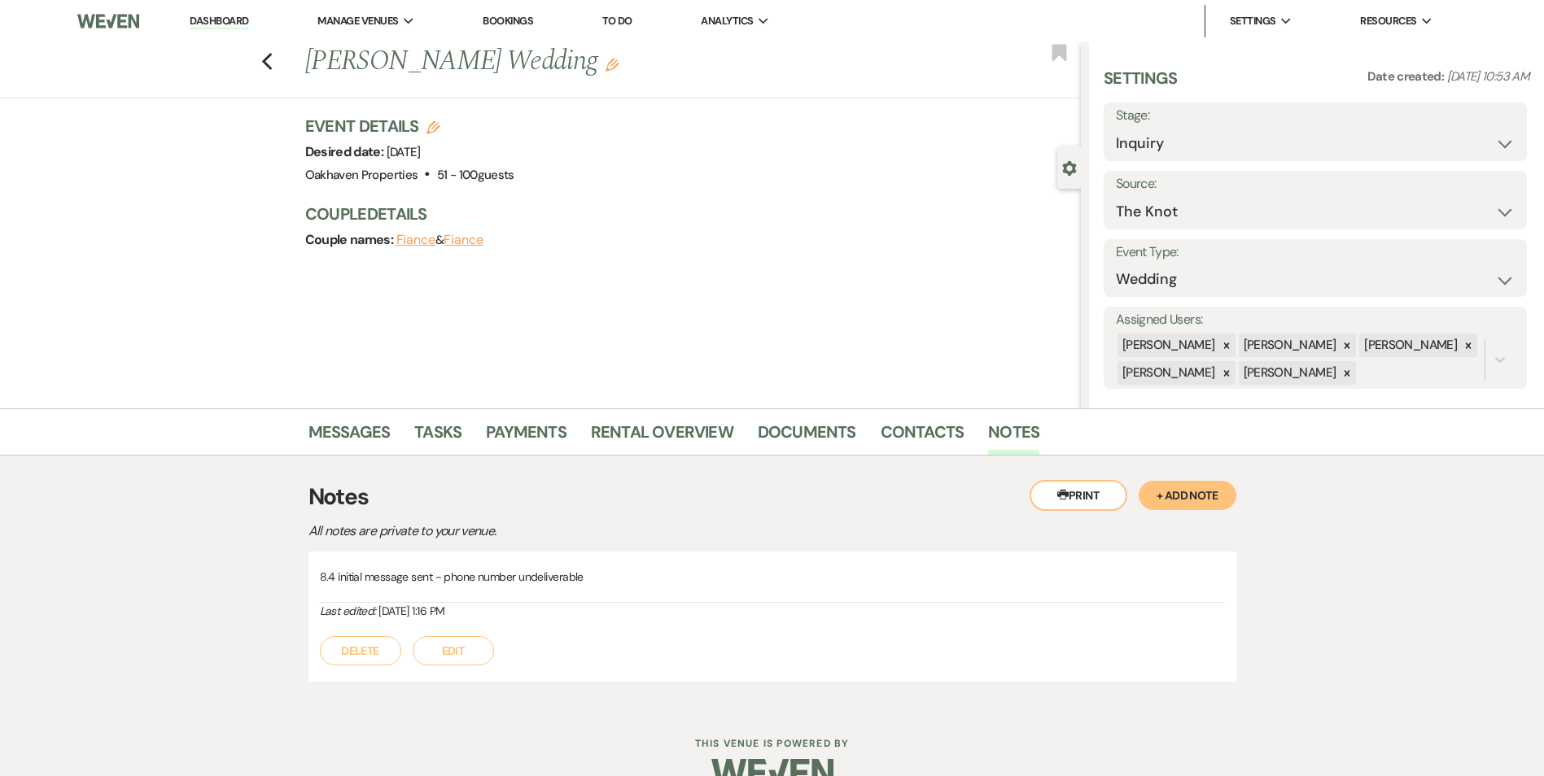
click at [484, 660] on button "Edit" at bounding box center [453, 650] width 81 height 29
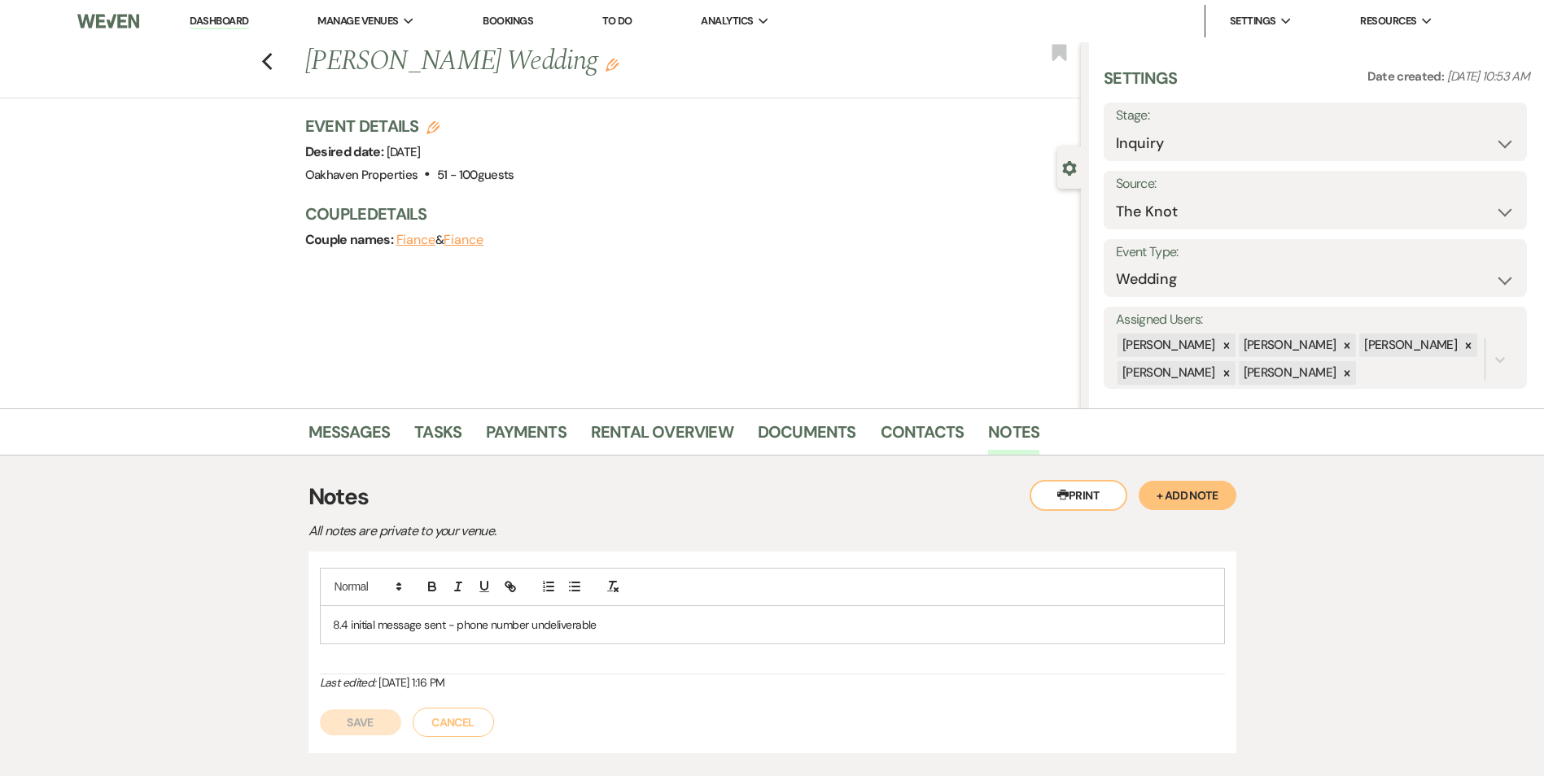
click at [594, 627] on p "8.4 initial message sent - phone number undeliverable" at bounding box center [772, 625] width 879 height 18
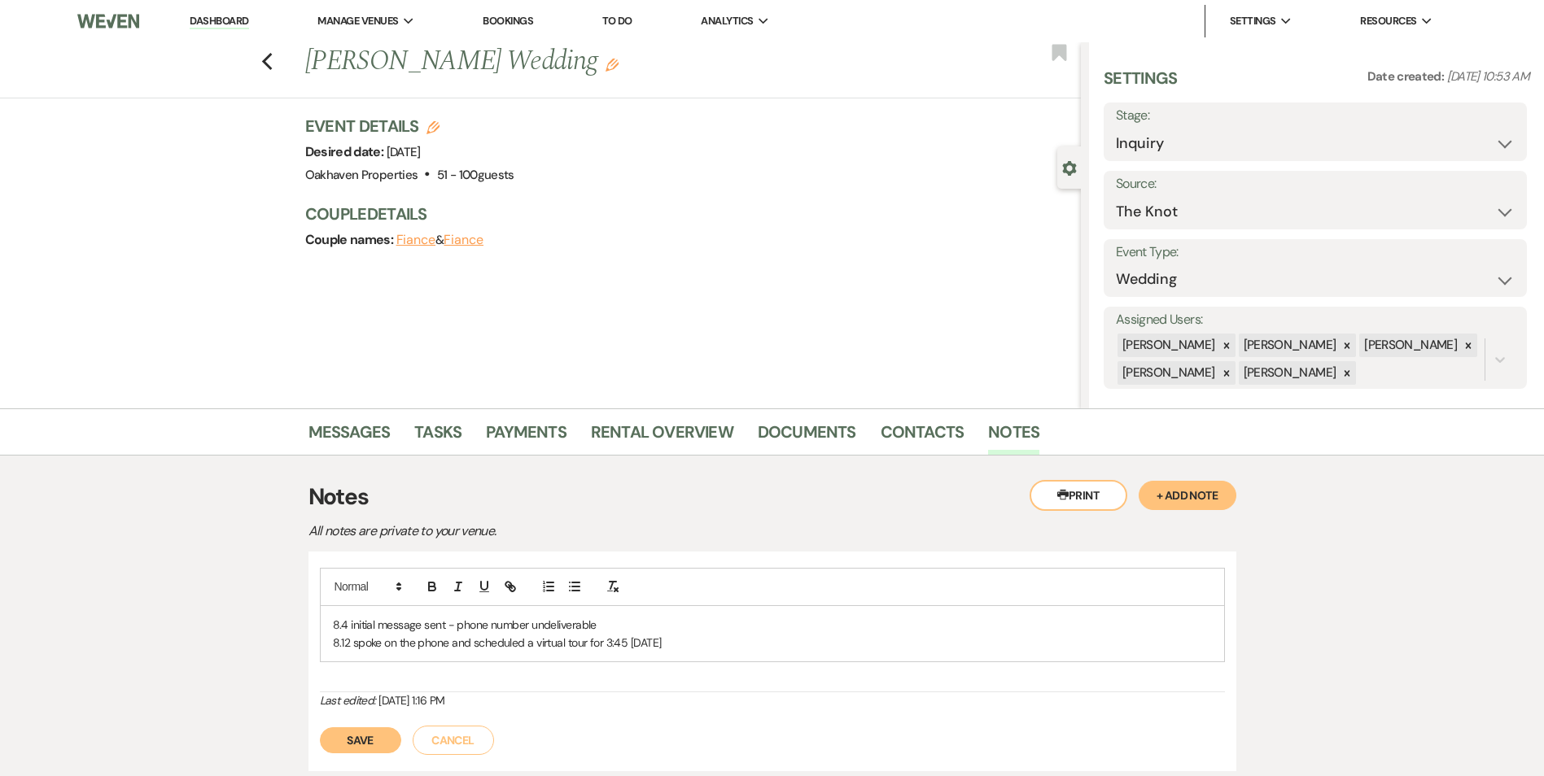
drag, startPoint x: 328, startPoint y: 750, endPoint x: 483, endPoint y: 731, distance: 155.8
click at [327, 750] on button "Save" at bounding box center [360, 740] width 81 height 26
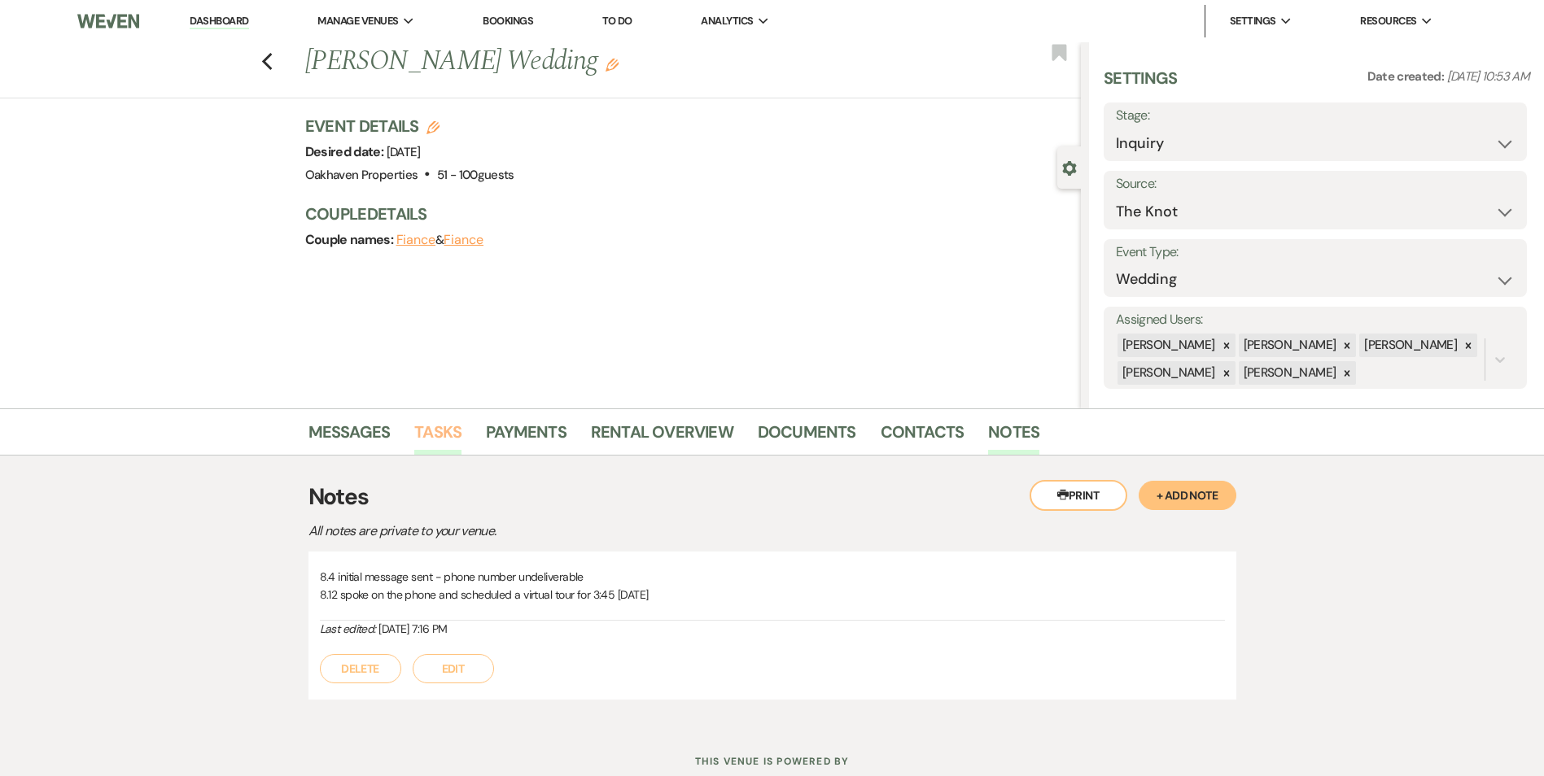
click at [438, 439] on link "Tasks" at bounding box center [437, 437] width 47 height 36
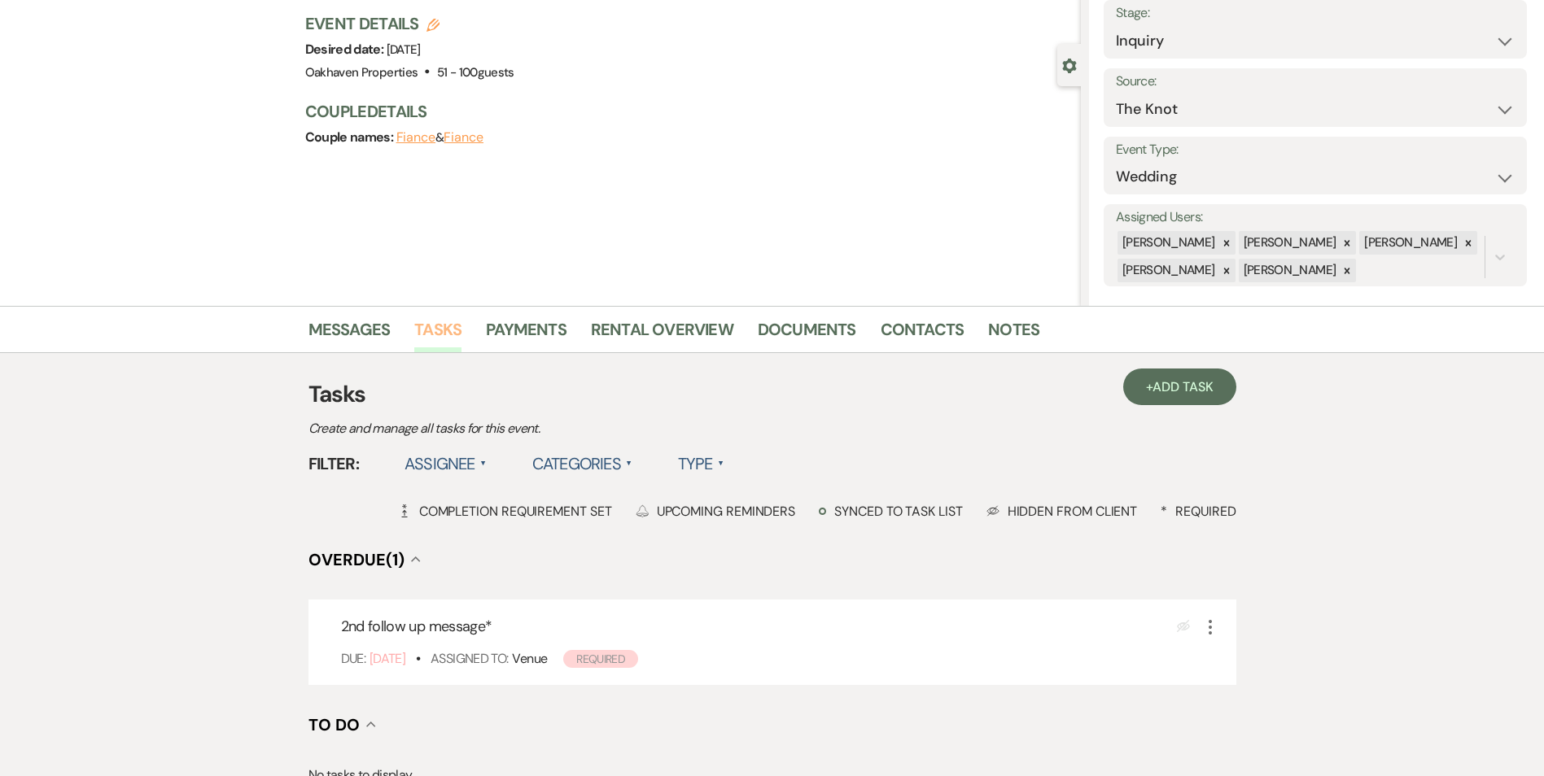
scroll to position [244, 0]
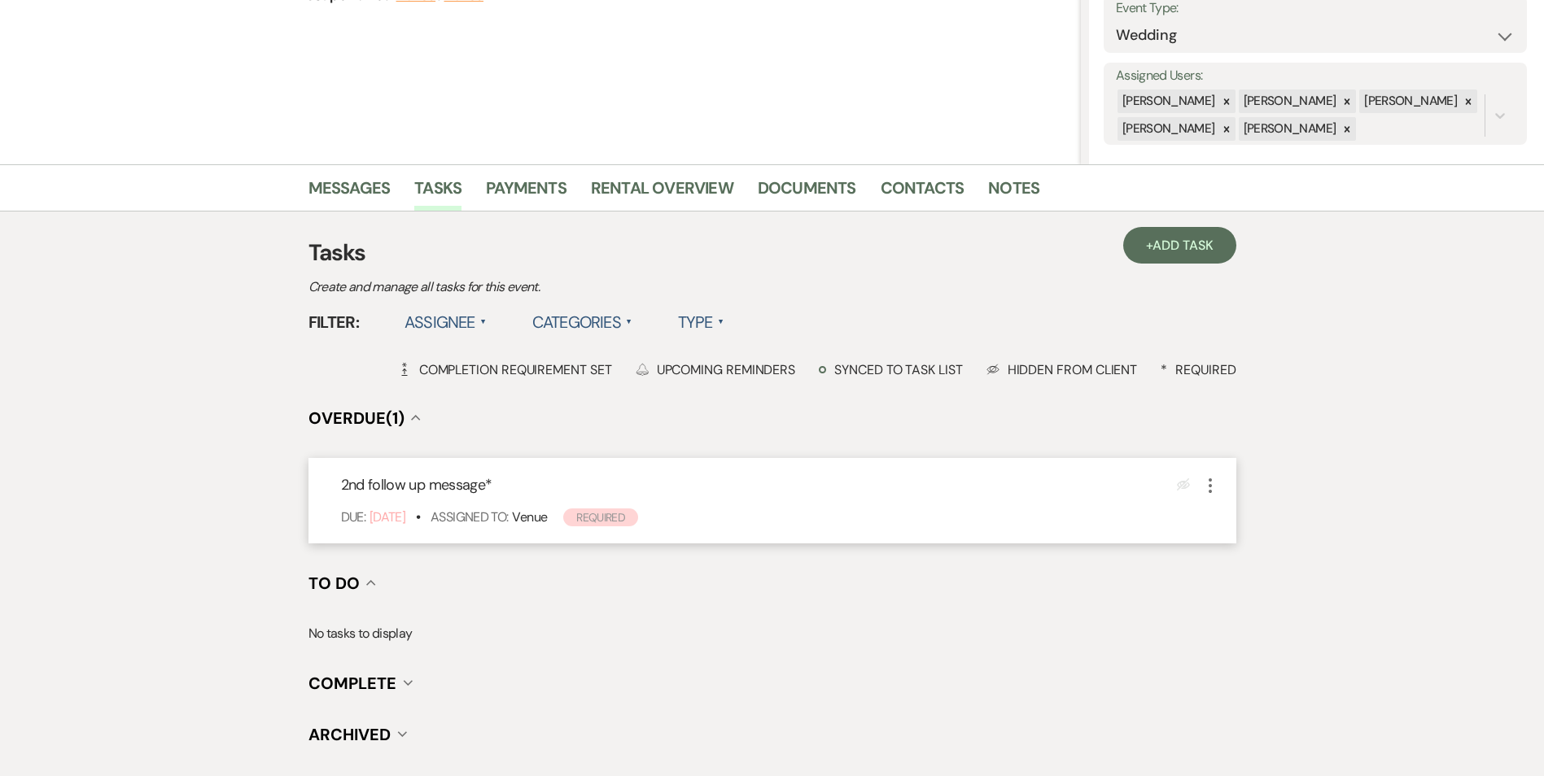
click at [1212, 482] on icon "More" at bounding box center [1210, 486] width 20 height 20
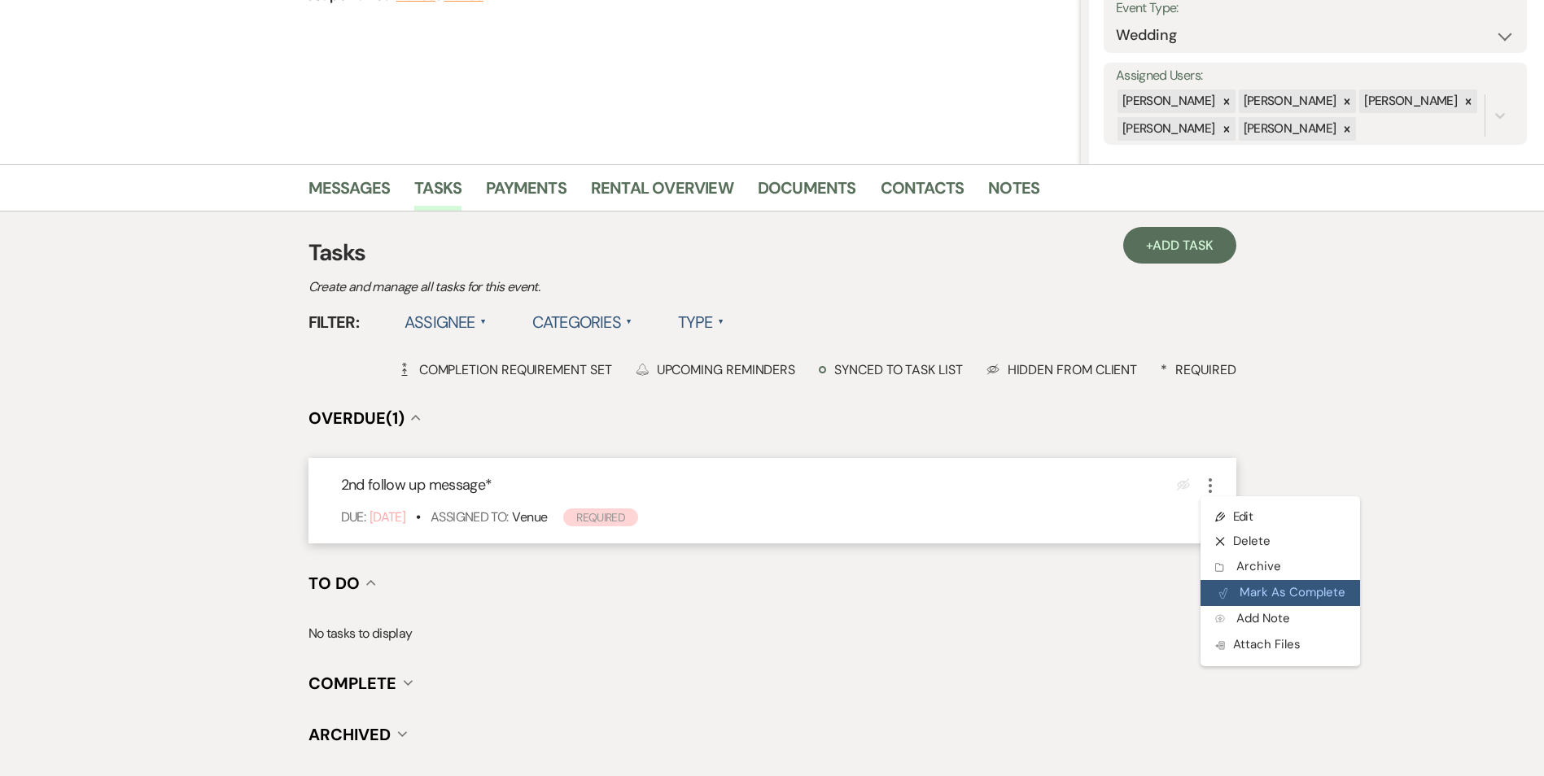
click at [1229, 592] on button "Plan Portal Link Mark As Complete" at bounding box center [1279, 593] width 159 height 26
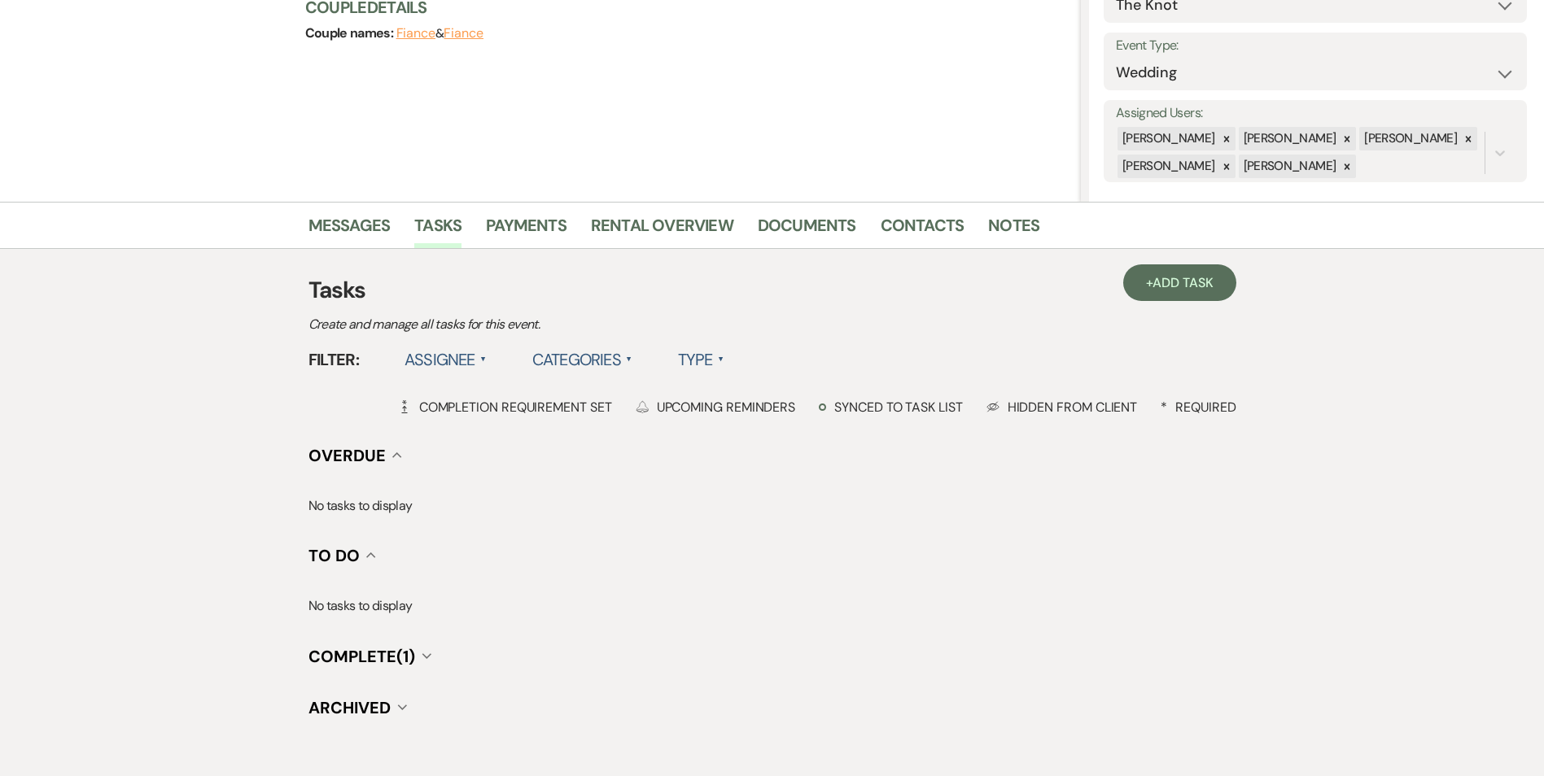
scroll to position [0, 0]
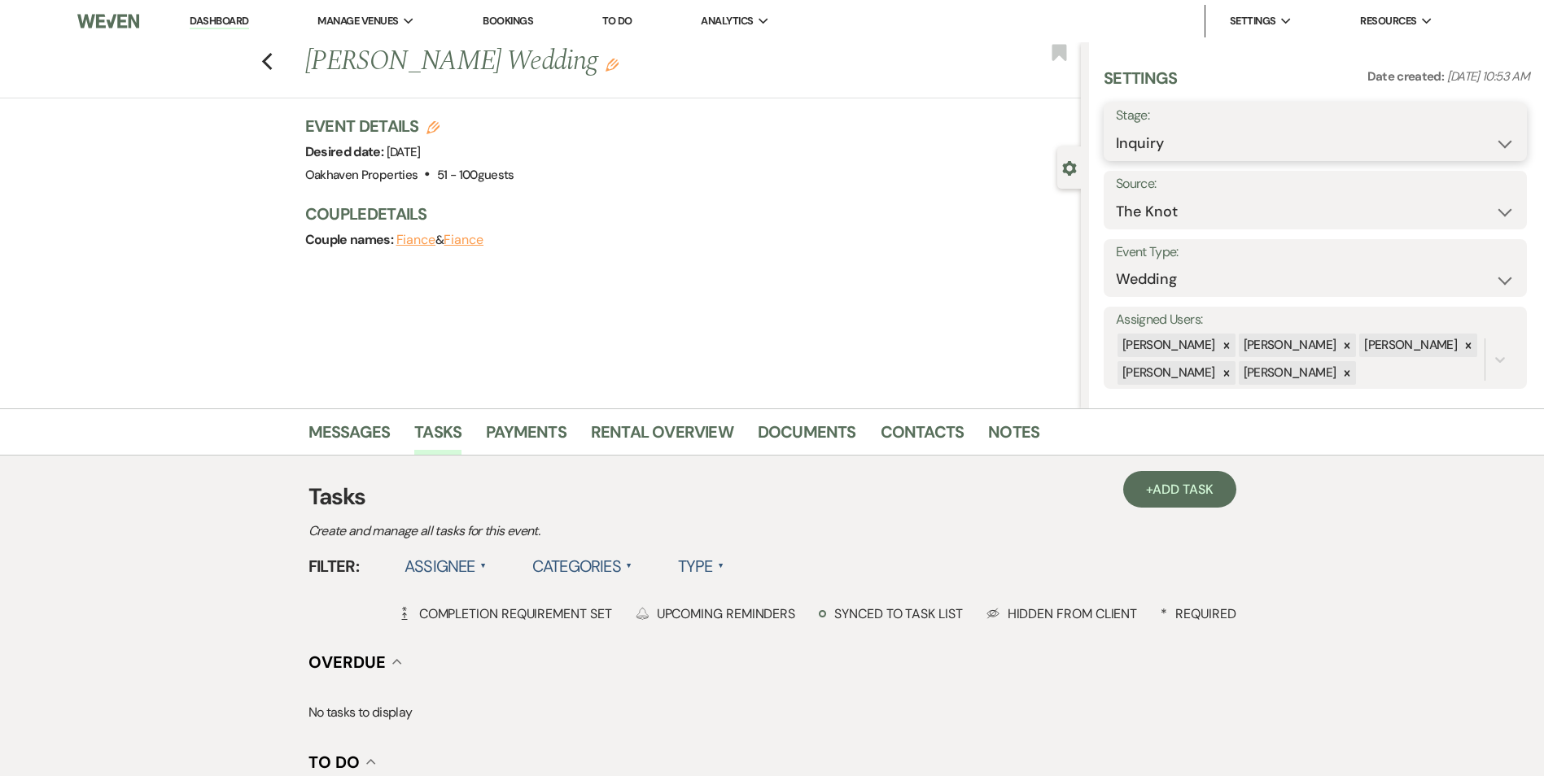
drag, startPoint x: 1302, startPoint y: 141, endPoint x: 1304, endPoint y: 162, distance: 21.3
click at [1302, 142] on select "Inquiry Follow Up Tour Requested Tour Confirmed Toured Proposal Sent Booked Lost" at bounding box center [1315, 144] width 399 height 32
select select "4"
click at [1116, 128] on select "Inquiry Follow Up Tour Requested Tour Confirmed Toured Proposal Sent Booked Lost" at bounding box center [1315, 144] width 399 height 32
click at [1472, 133] on button "Save" at bounding box center [1481, 132] width 92 height 33
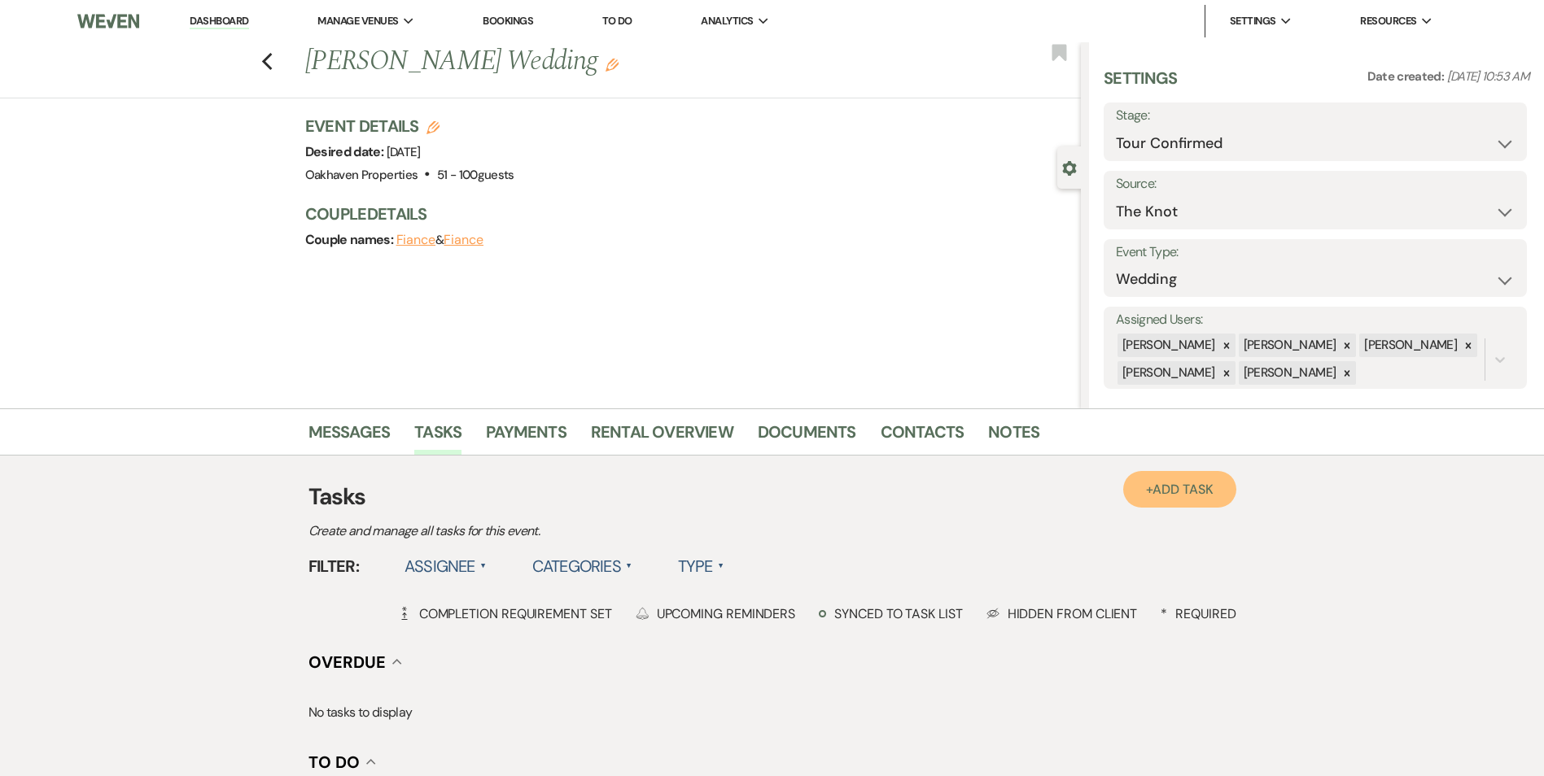
click at [1168, 484] on span "Add Task" at bounding box center [1182, 489] width 60 height 17
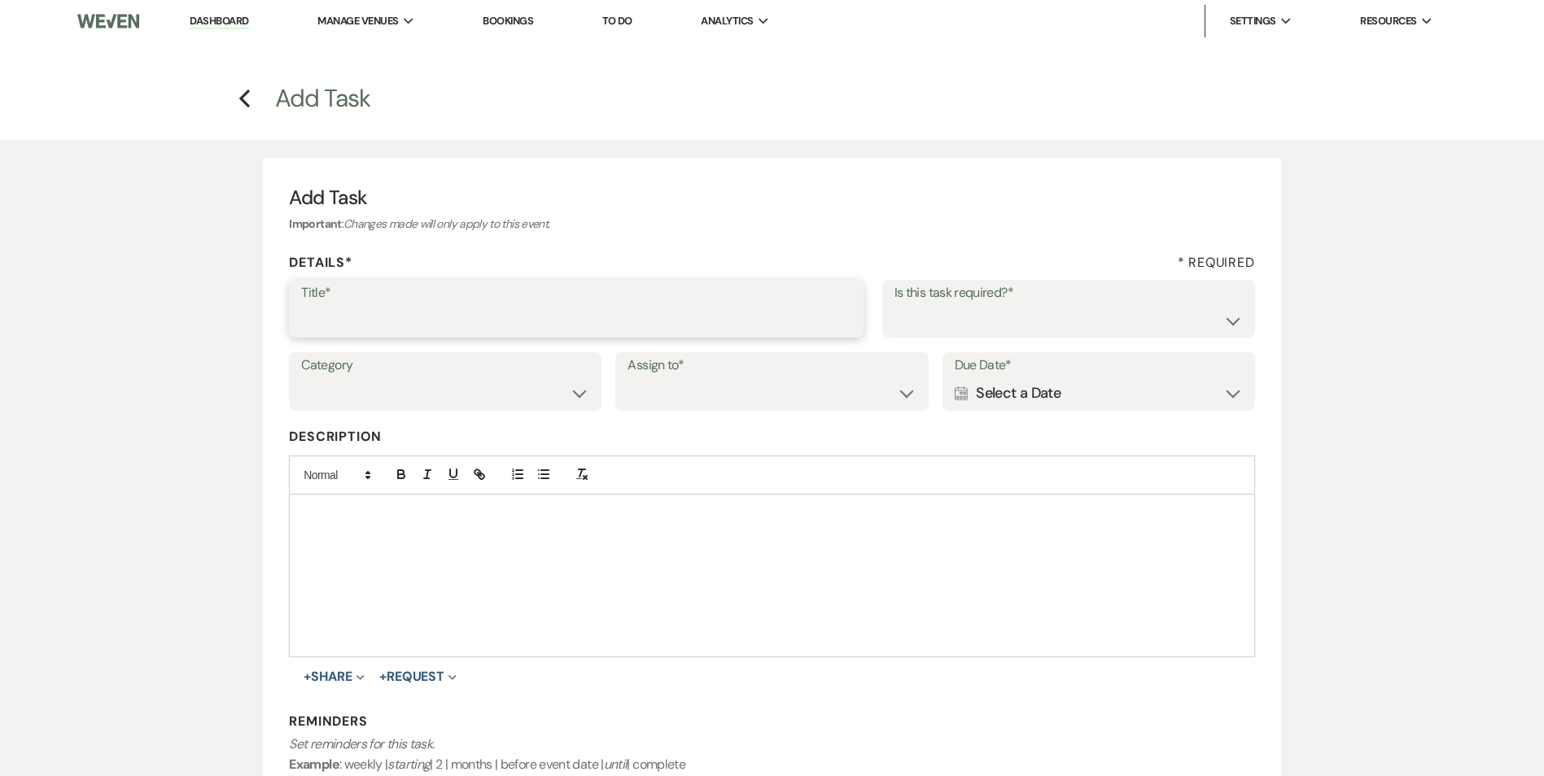
click at [400, 312] on input "Title*" at bounding box center [576, 320] width 550 height 32
type input "s"
type input "day after tour text"
drag, startPoint x: 1076, startPoint y: 321, endPoint x: 1073, endPoint y: 338, distance: 17.3
click at [1076, 321] on select "Yes No" at bounding box center [1068, 320] width 348 height 32
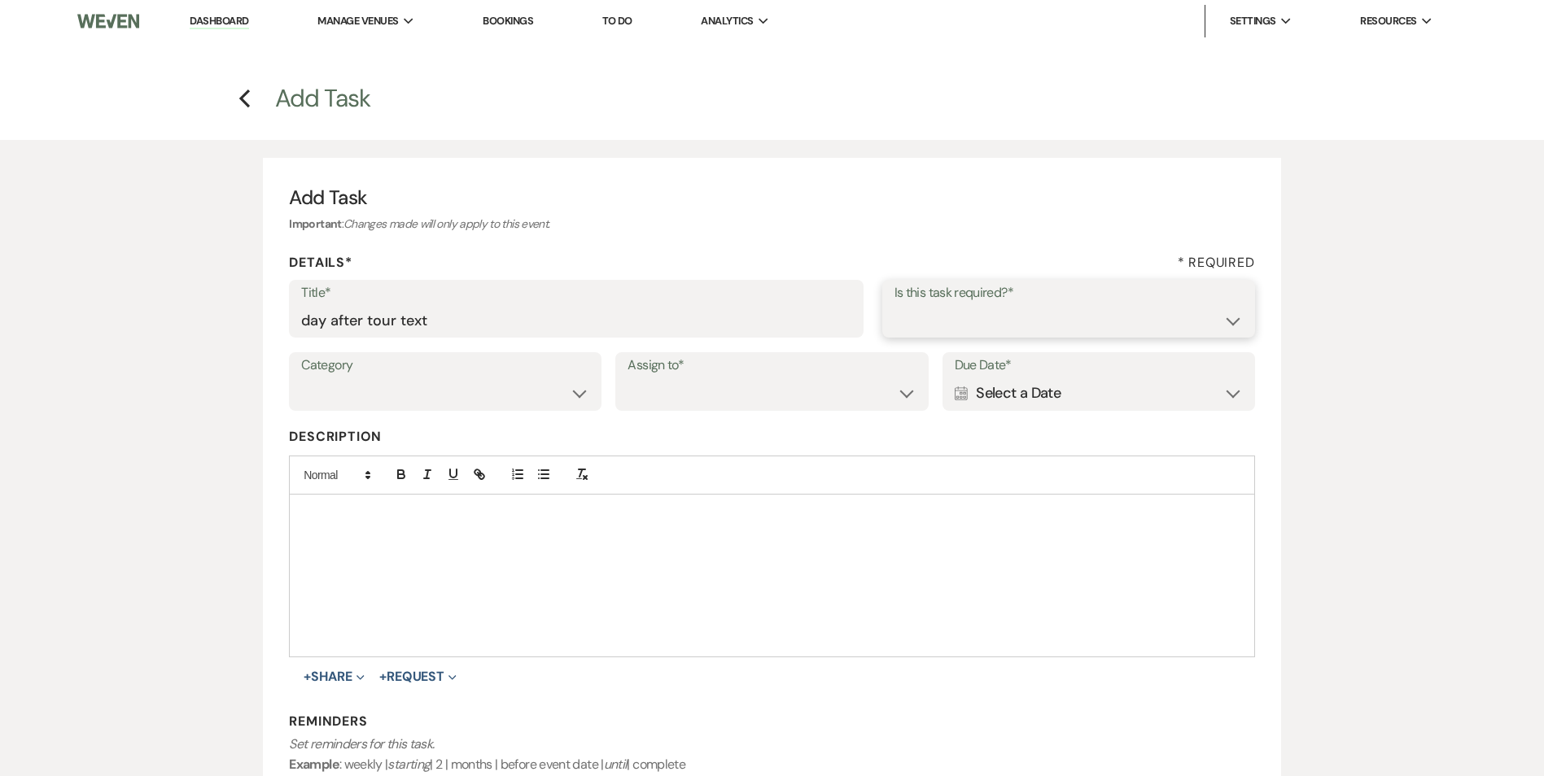
select select "true"
click at [894, 304] on select "Yes No" at bounding box center [1068, 320] width 348 height 32
drag, startPoint x: 452, startPoint y: 395, endPoint x: 459, endPoint y: 409, distance: 15.7
click at [452, 395] on select "Venue Vendors Guests Details Finalize & Share" at bounding box center [445, 394] width 288 height 32
select select "31"
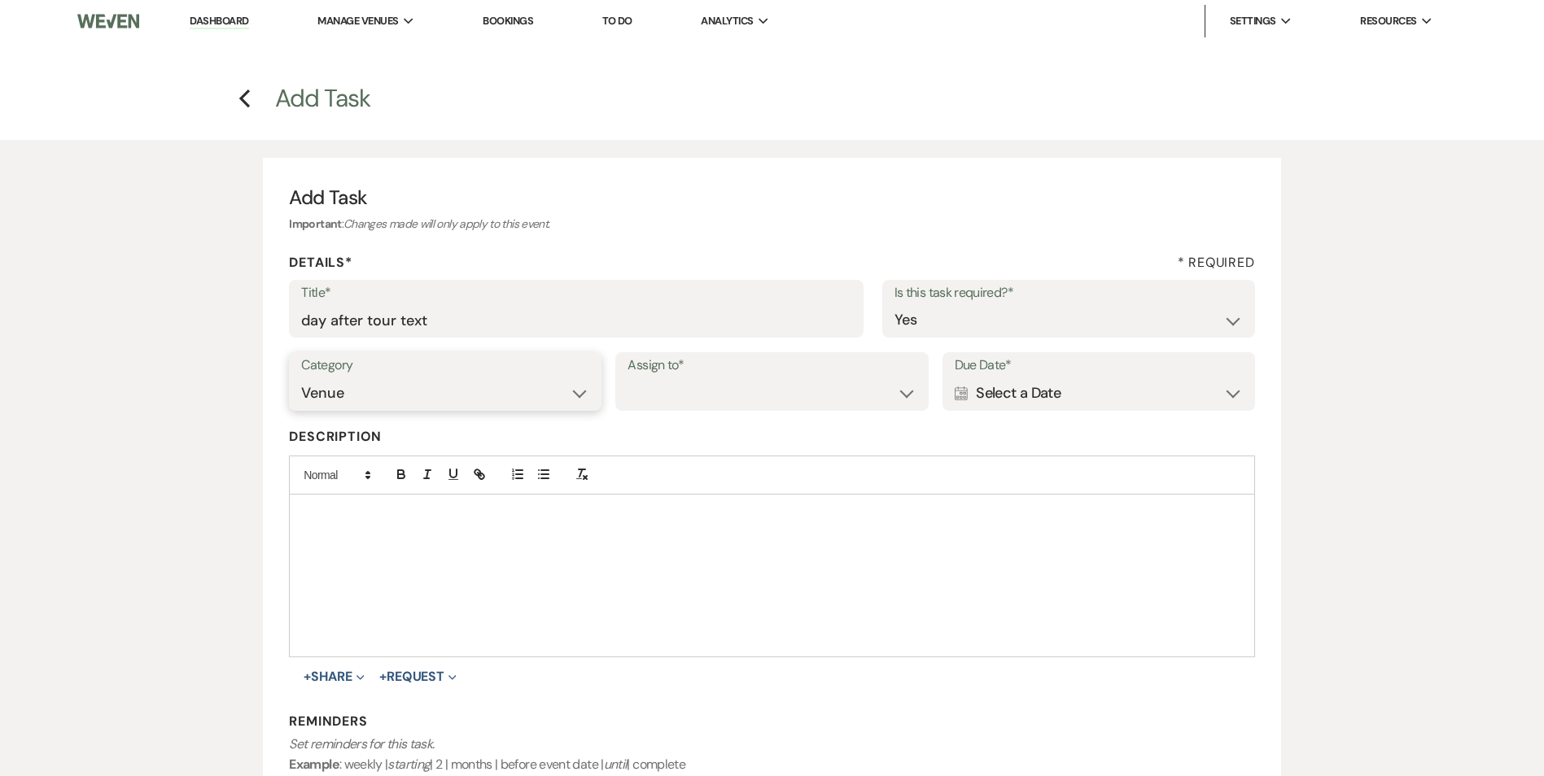
click at [301, 378] on select "Venue Vendors Guests Details Finalize & Share" at bounding box center [445, 394] width 288 height 32
click at [742, 388] on select "Venue Client" at bounding box center [771, 394] width 288 height 32
select select "venueHost"
click at [627, 378] on select "Venue Client" at bounding box center [771, 394] width 288 height 32
click at [1052, 382] on div "Calendar Select a Date Expand" at bounding box center [1098, 394] width 288 height 32
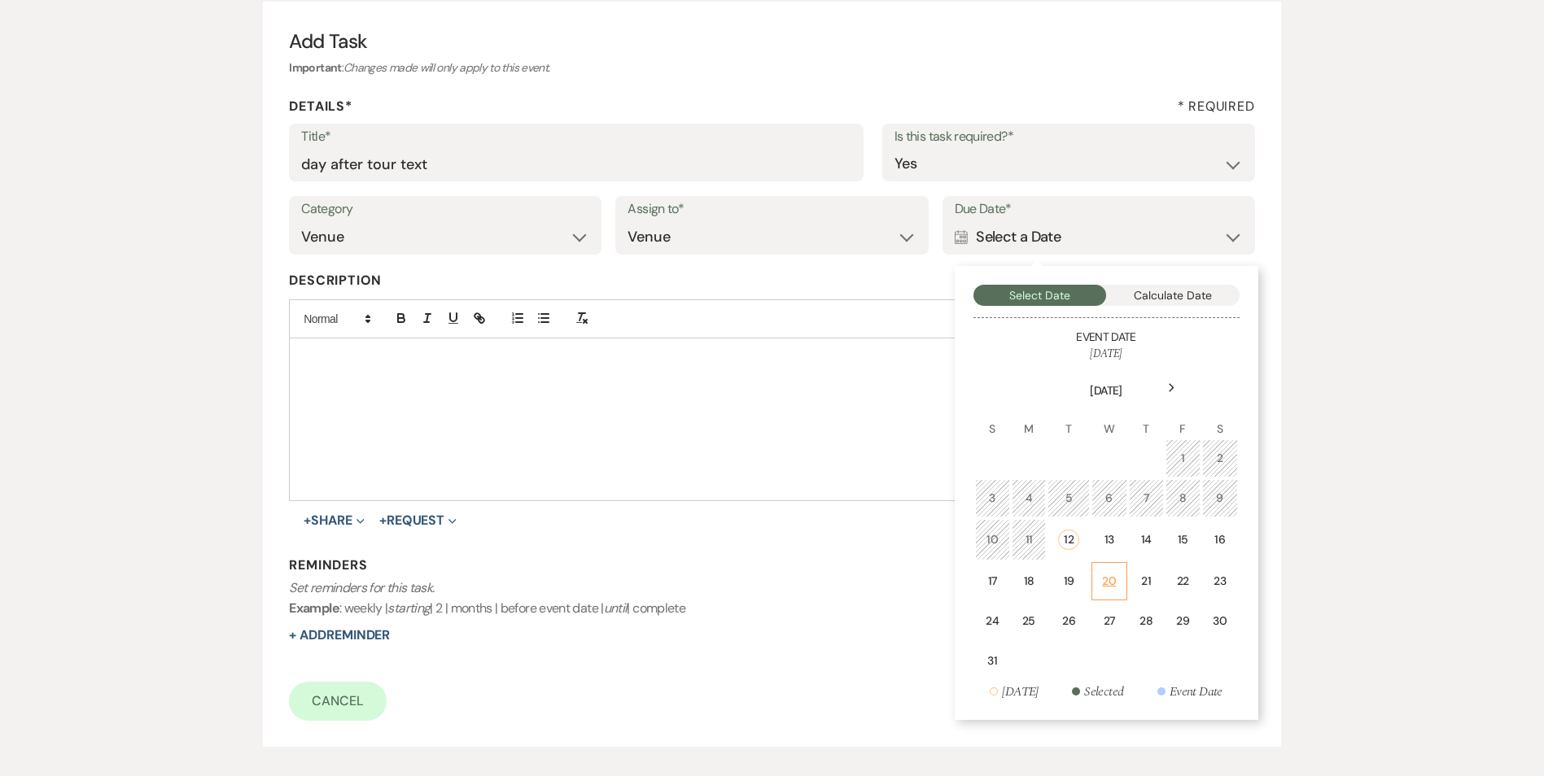
scroll to position [163, 0]
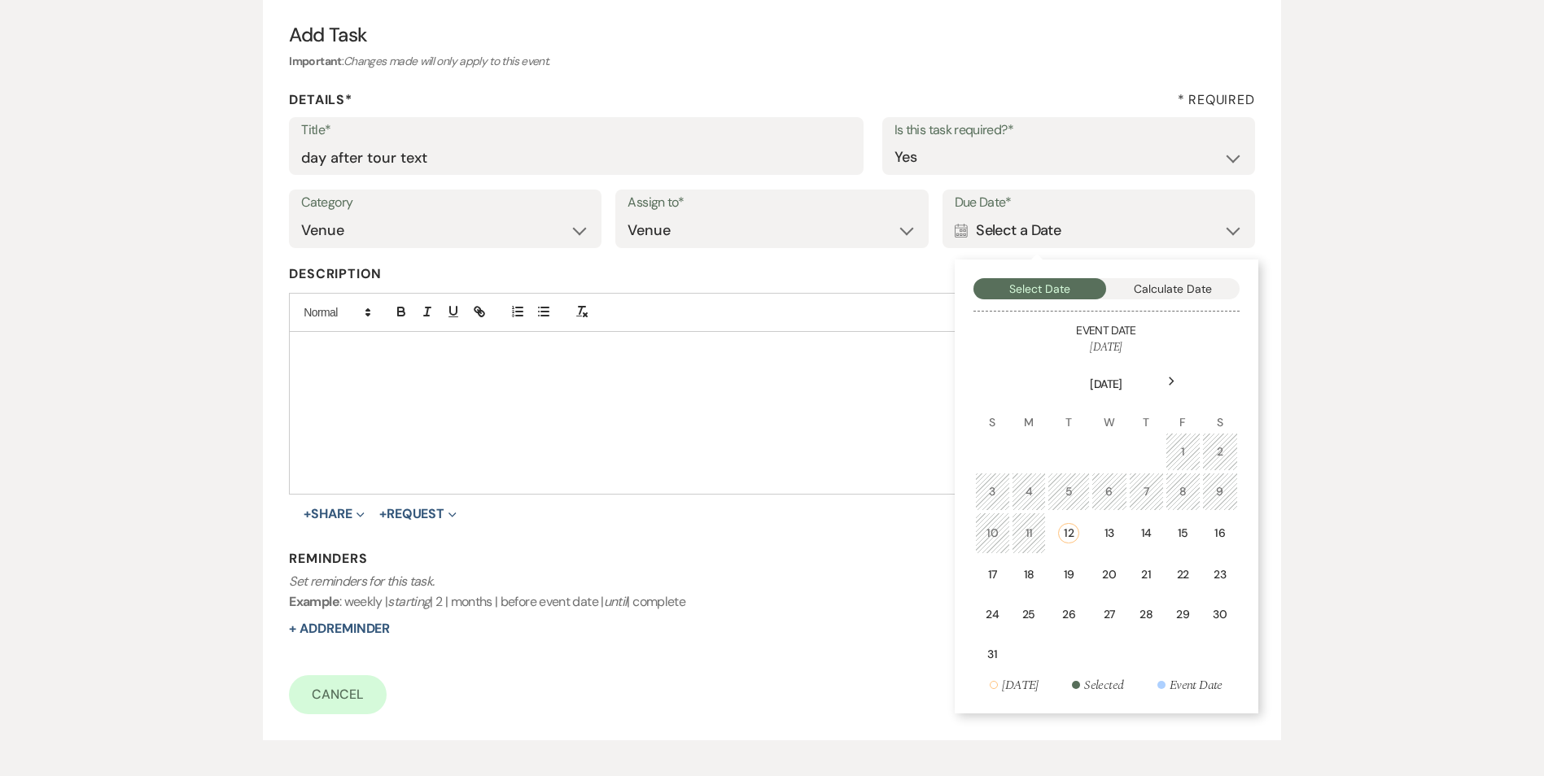
click at [1081, 579] on td "19" at bounding box center [1067, 575] width 41 height 38
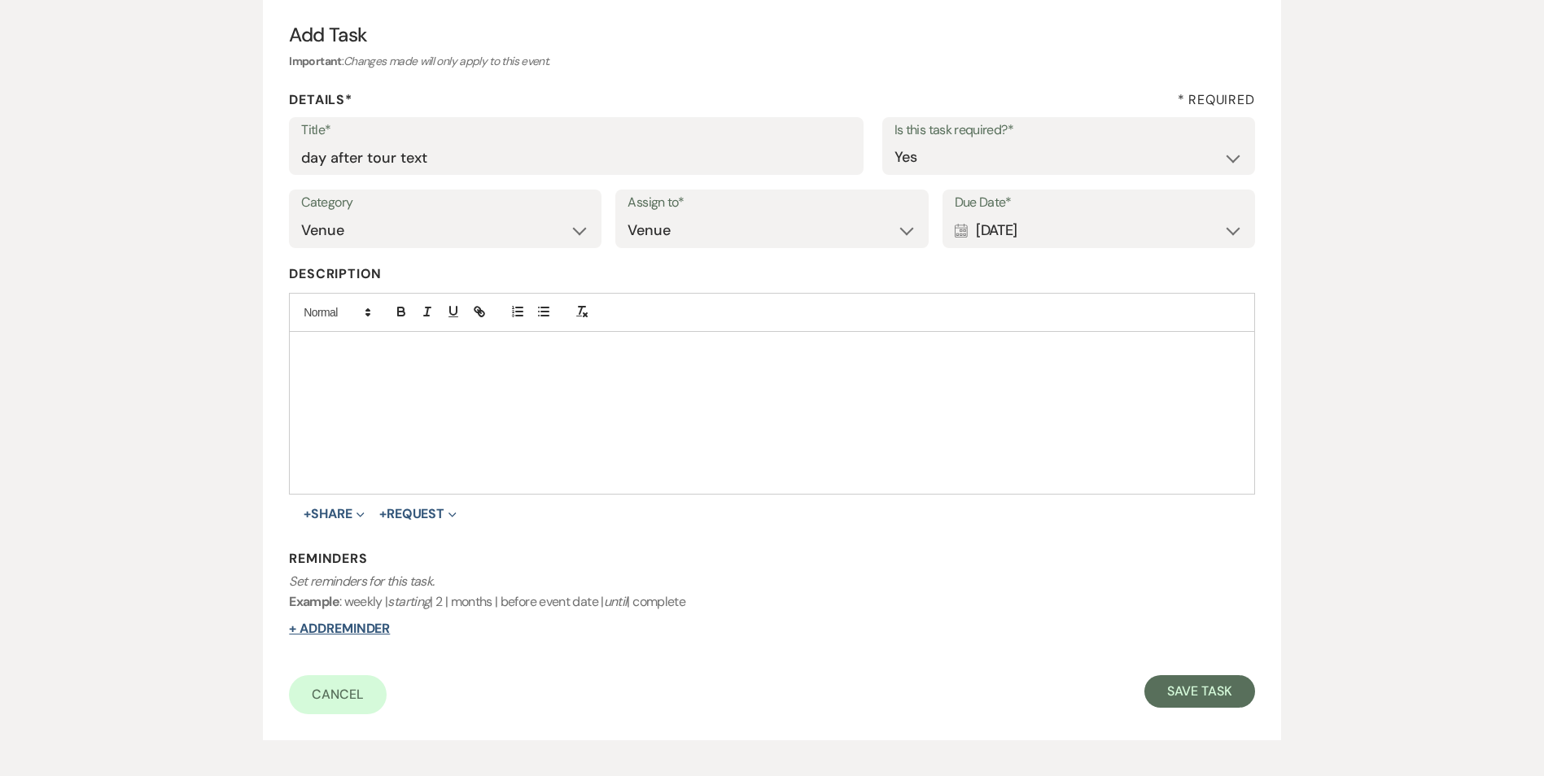
click at [358, 627] on button "+ Add Reminder" at bounding box center [339, 628] width 101 height 13
select select "host"
select select "days"
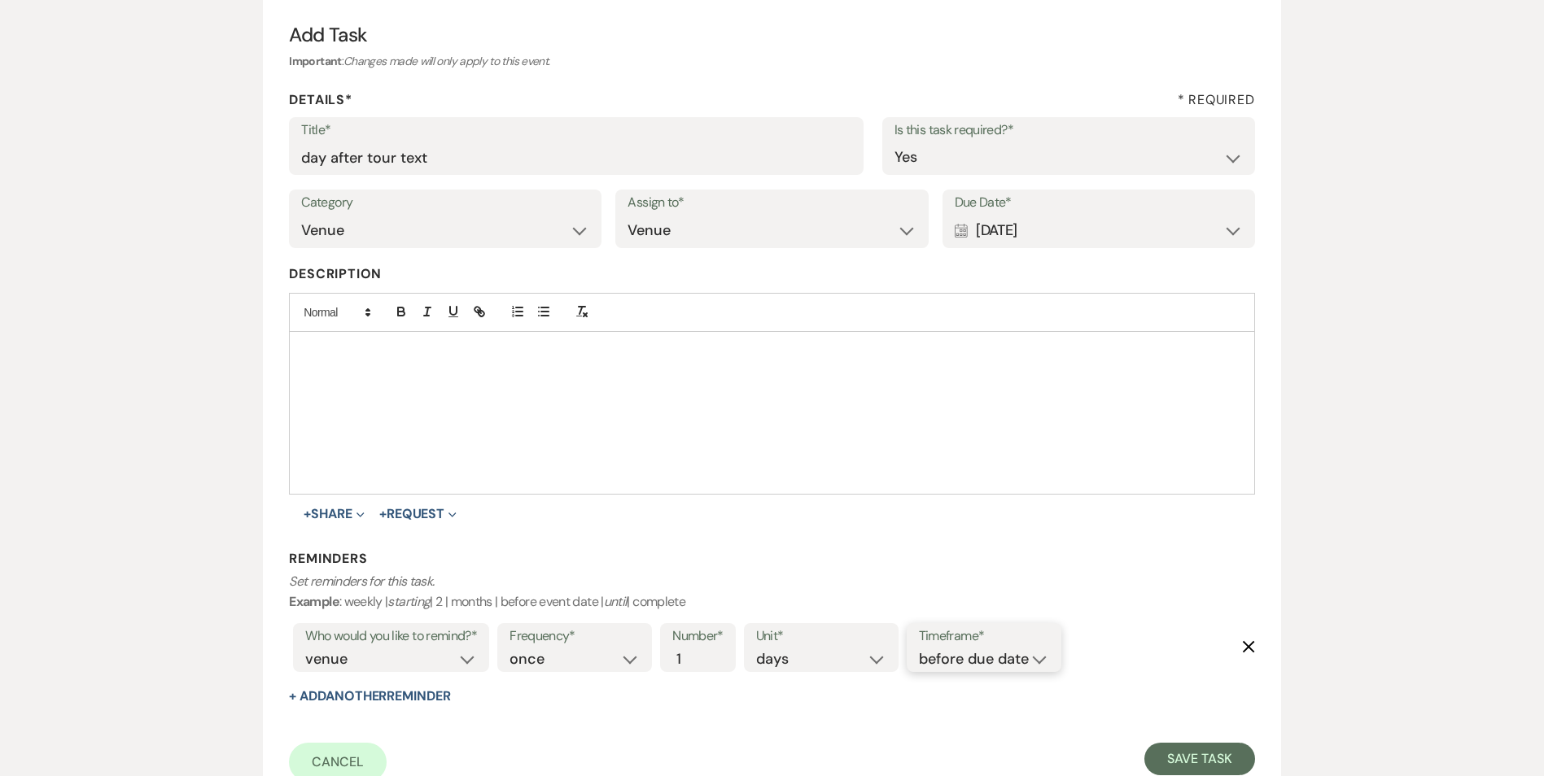
click at [992, 651] on select "before due date after due date on due date on custom date" at bounding box center [984, 660] width 130 height 22
select select "onDueDate"
click at [919, 649] on select "before due date after due date on due date on custom date" at bounding box center [984, 660] width 130 height 22
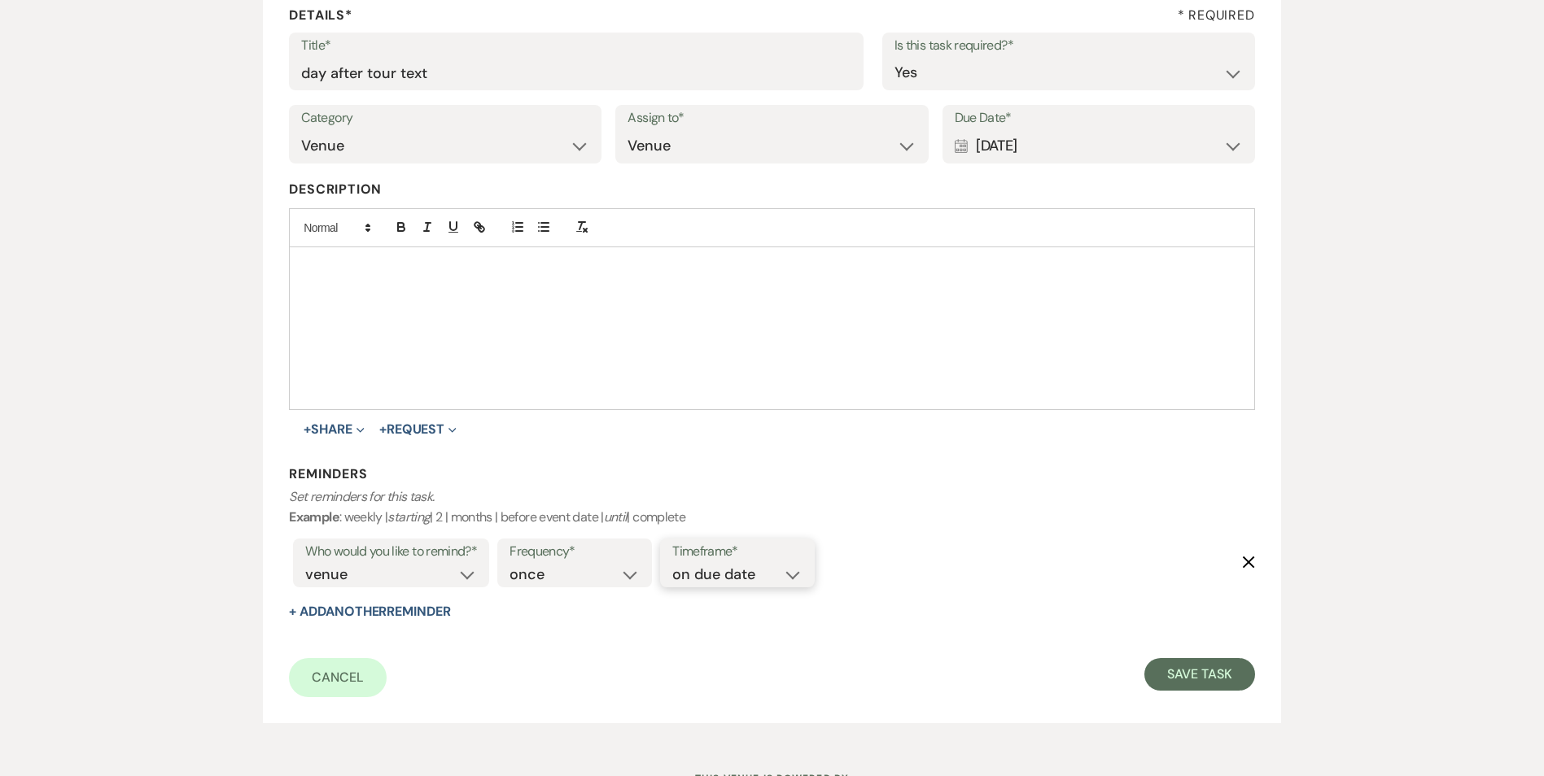
scroll to position [317, 0]
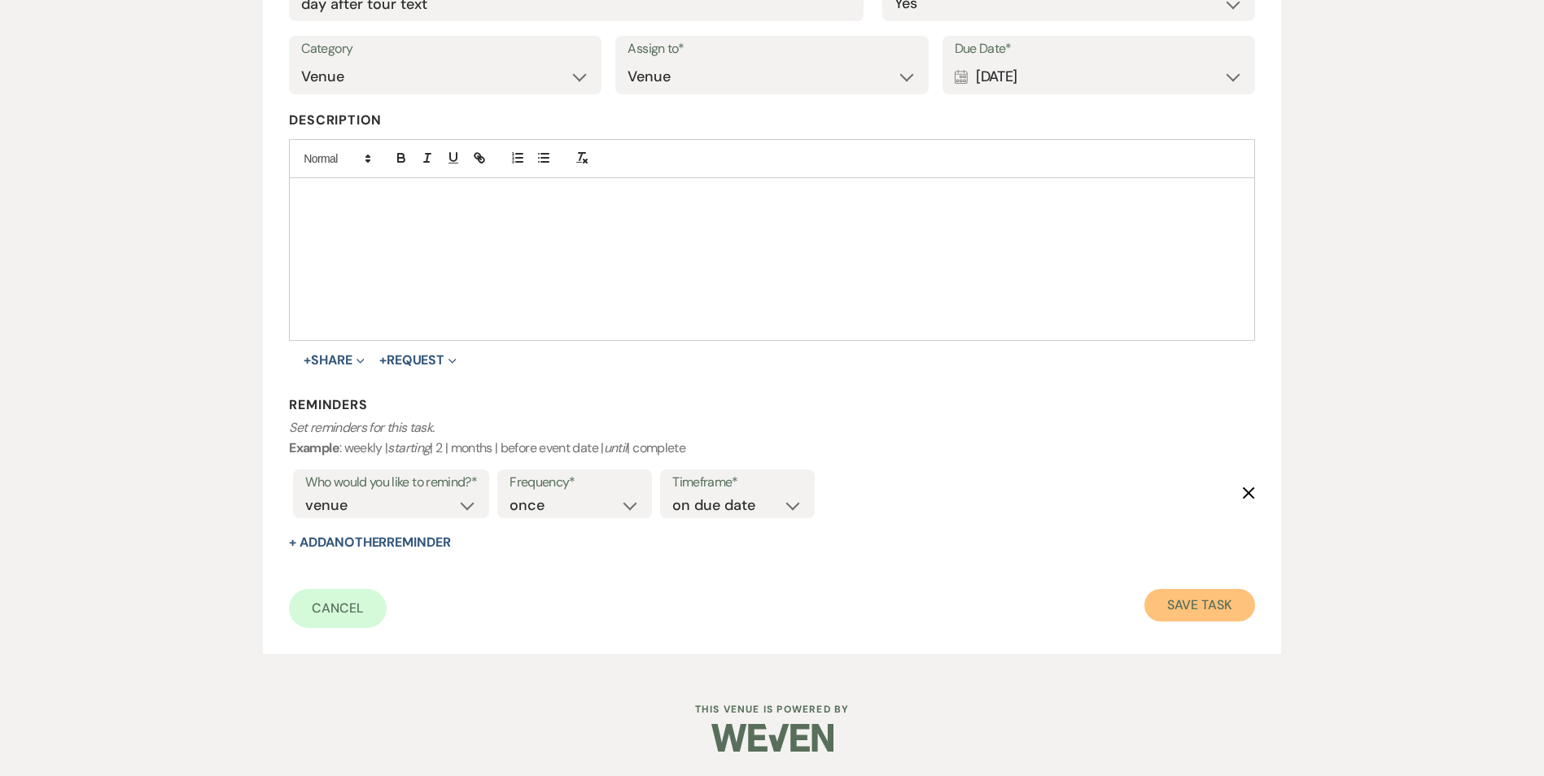
click at [1239, 615] on button "Save Task" at bounding box center [1199, 605] width 110 height 33
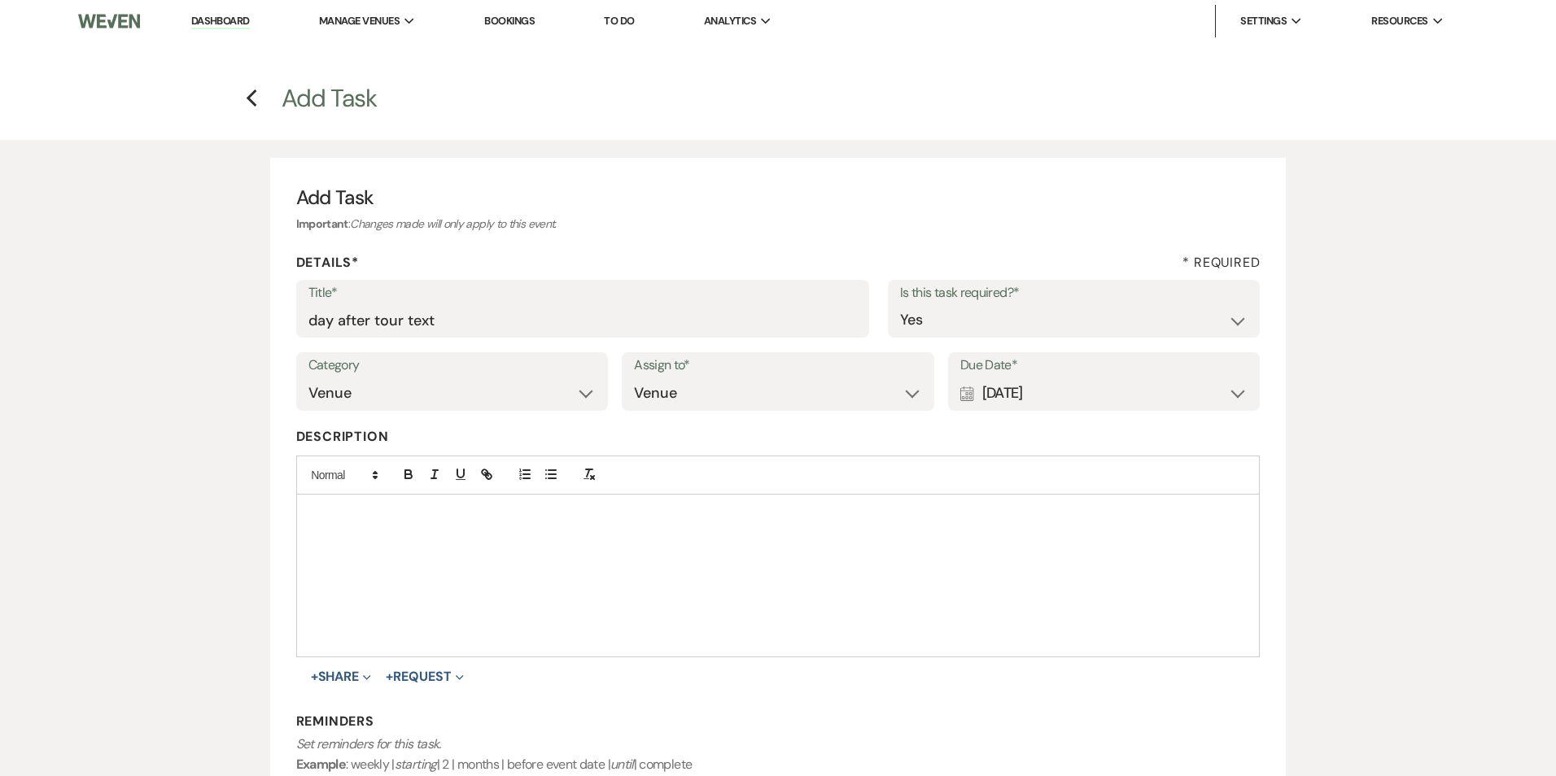
select select "4"
select select "2"
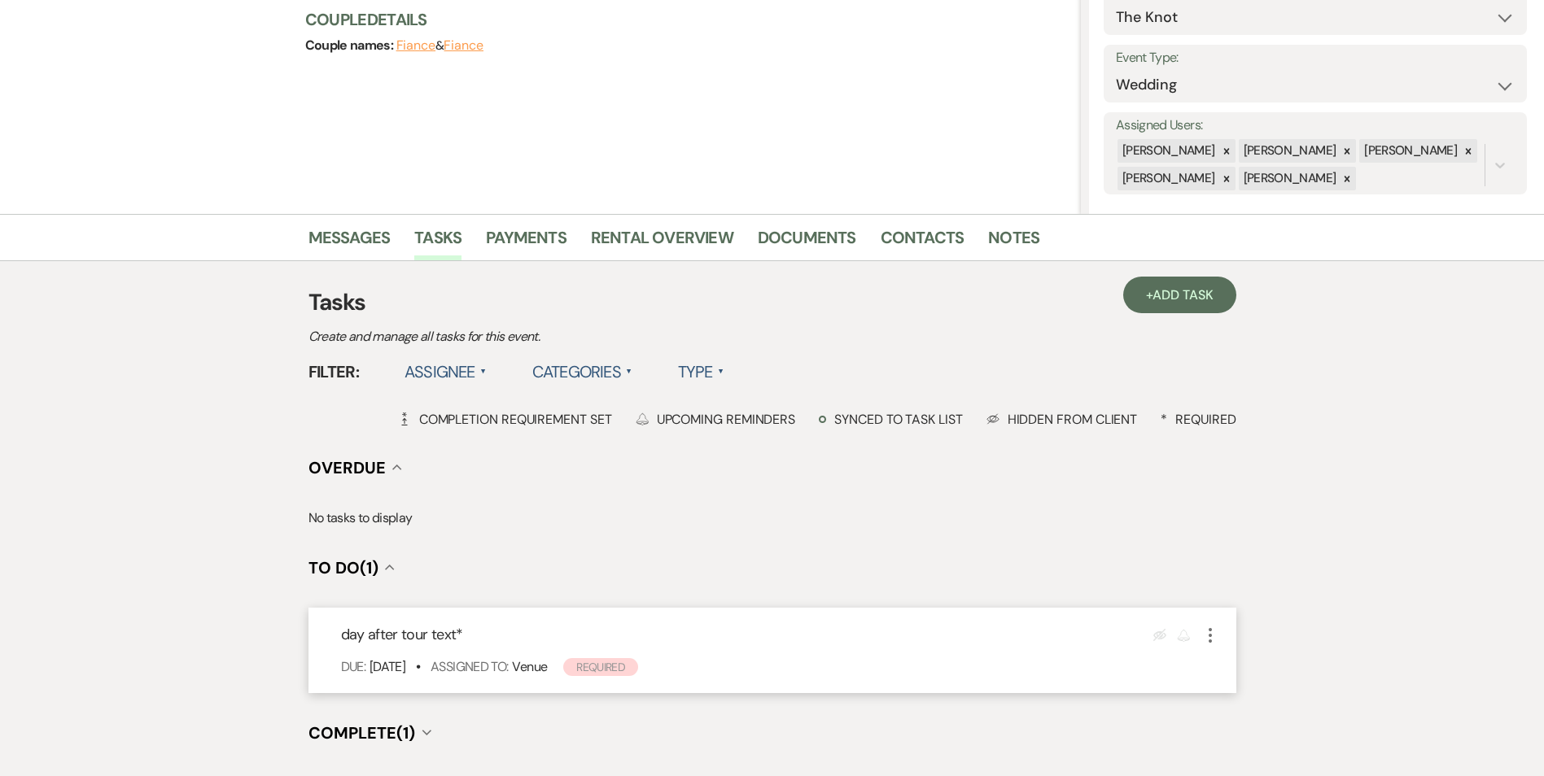
scroll to position [325, 0]
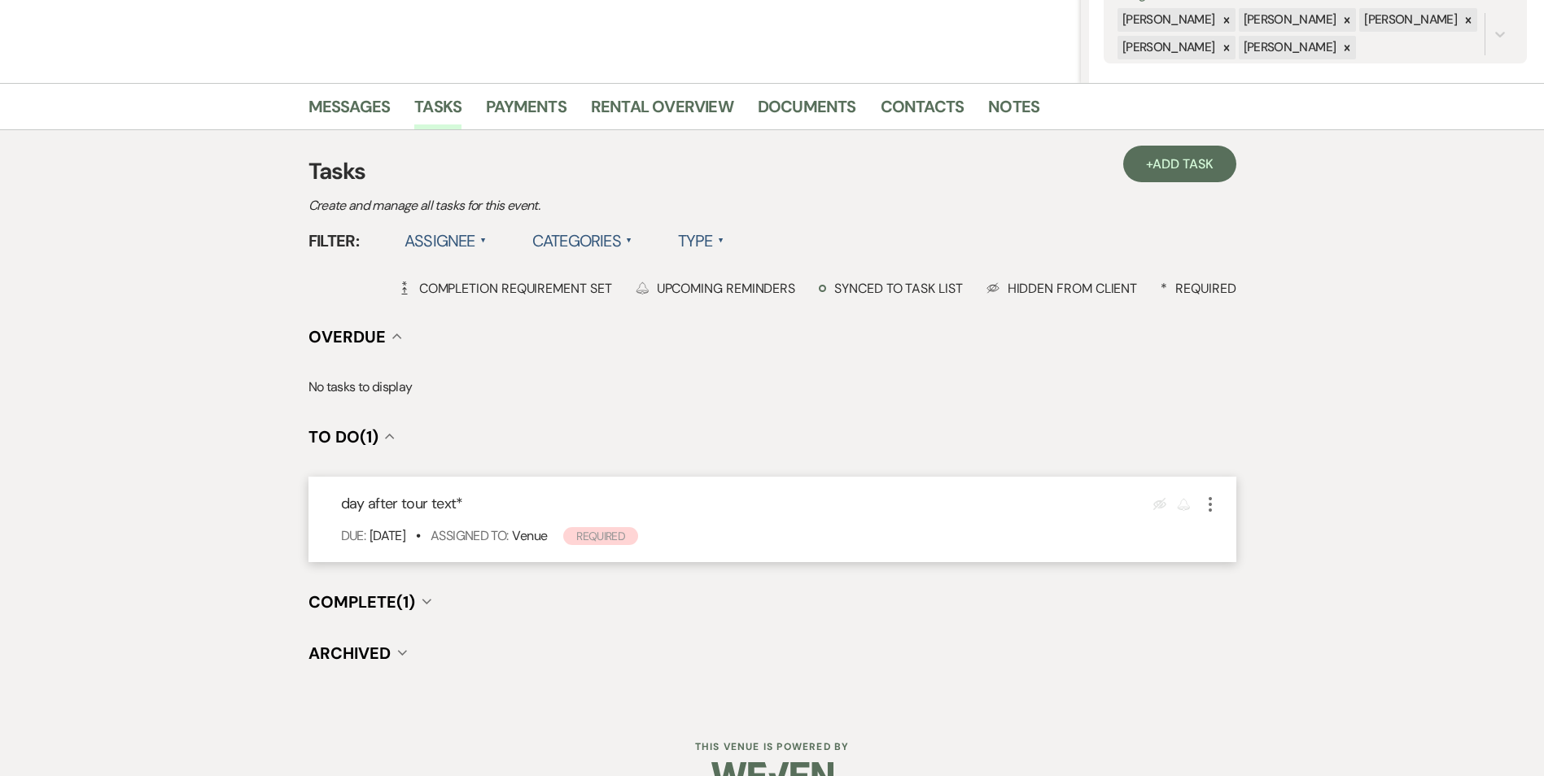
click at [1206, 508] on icon "More" at bounding box center [1210, 505] width 20 height 20
click at [1229, 541] on link "Pencil Edit" at bounding box center [1278, 535] width 156 height 24
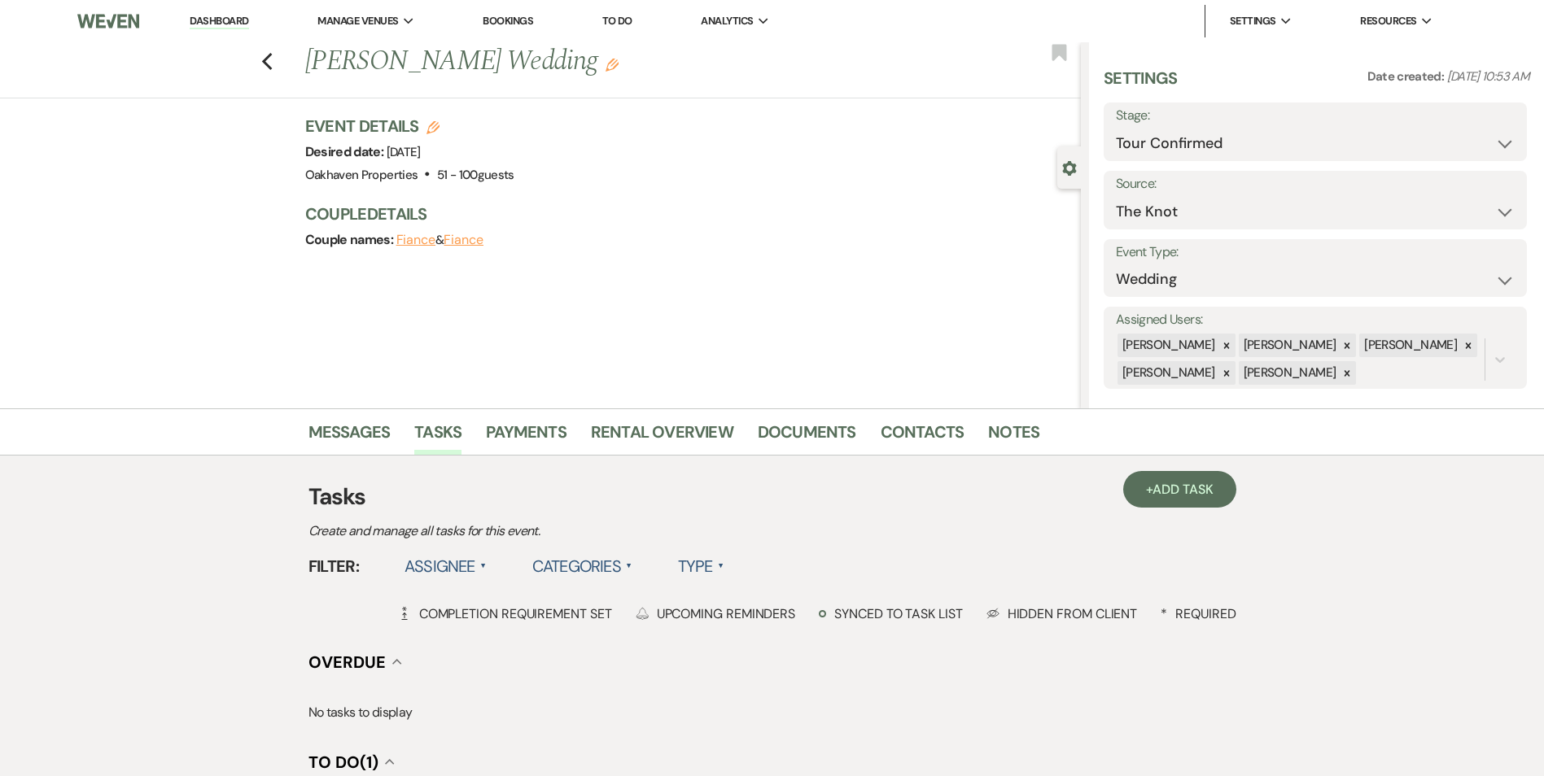
select select "true"
select select "31"
select select "venueHost"
select select "host"
select select "onDueDate"
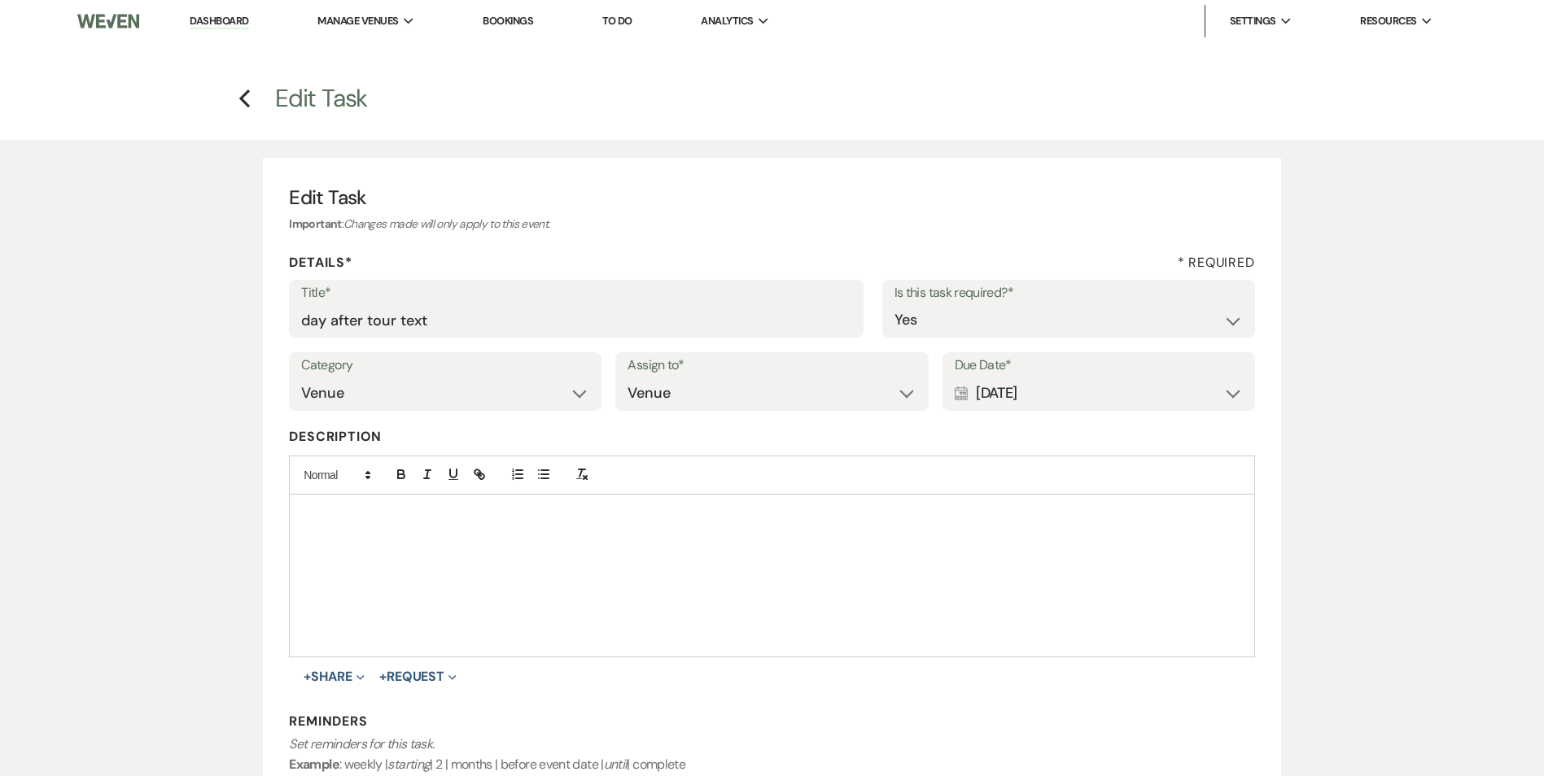
click at [1162, 402] on div "Calendar Aug 19, 2025 Expand" at bounding box center [1098, 394] width 288 height 32
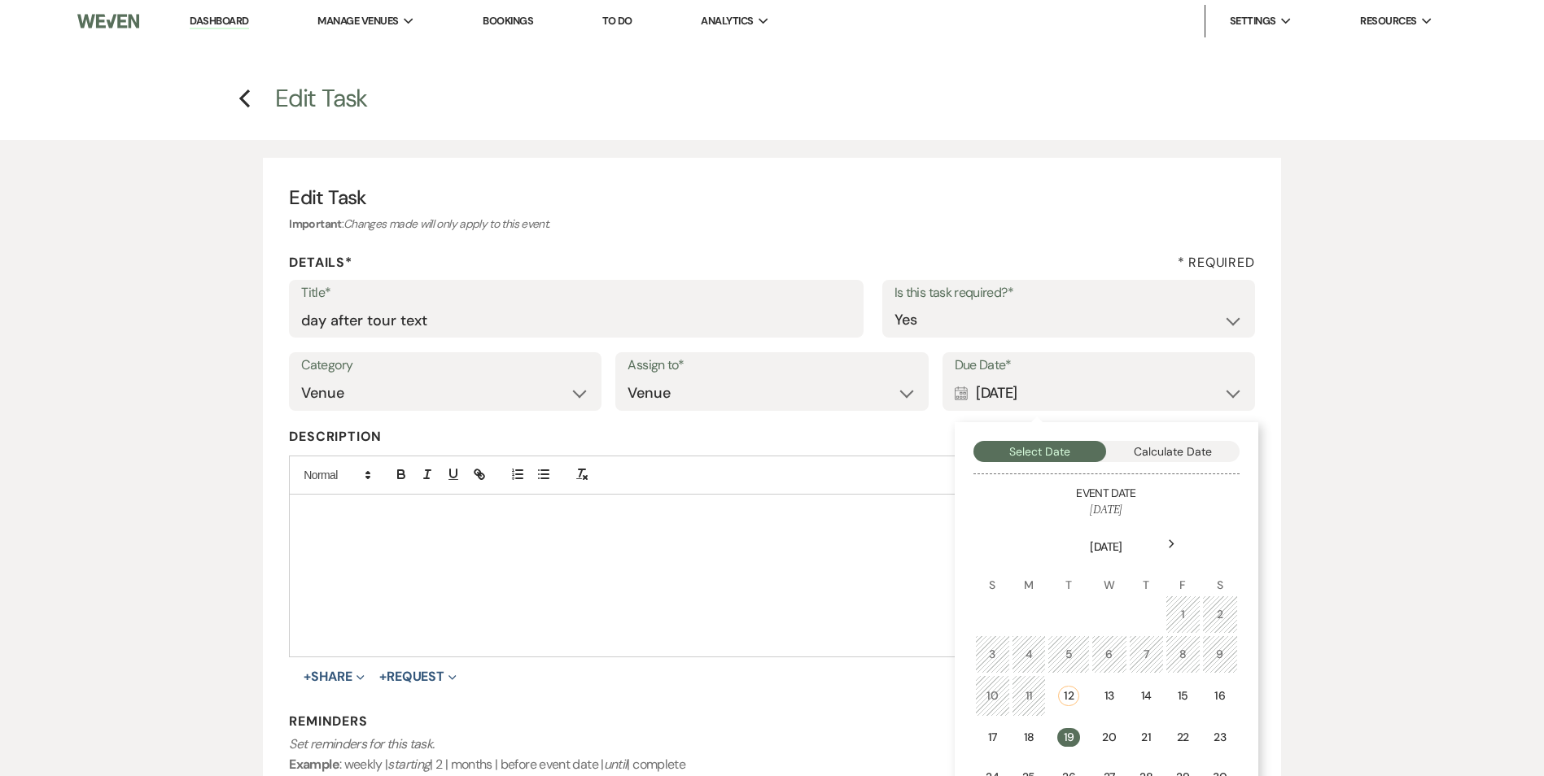
drag, startPoint x: 1142, startPoint y: 703, endPoint x: 1127, endPoint y: 715, distance: 19.1
click at [1142, 702] on div "14" at bounding box center [1146, 696] width 14 height 17
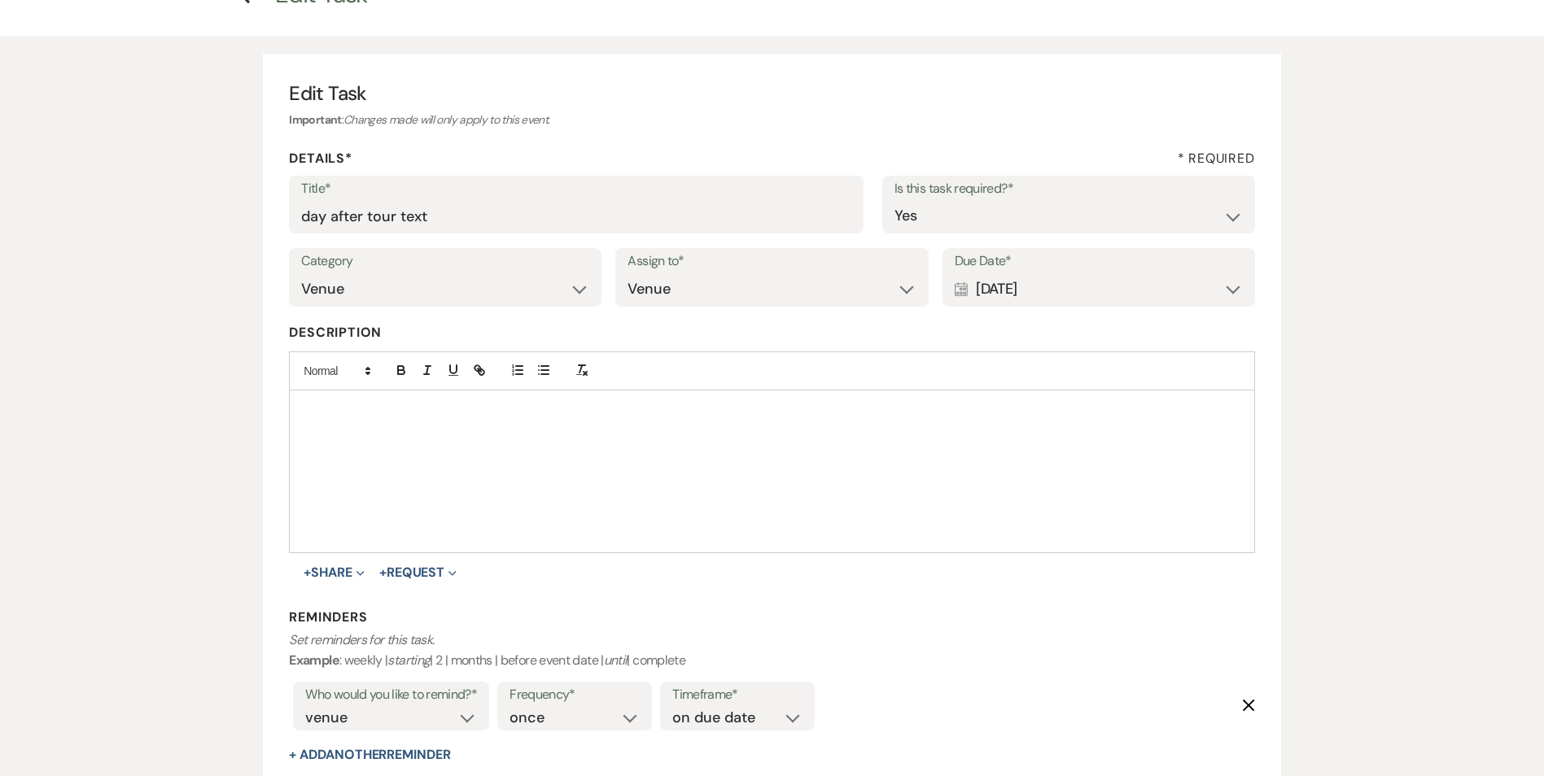
scroll to position [317, 0]
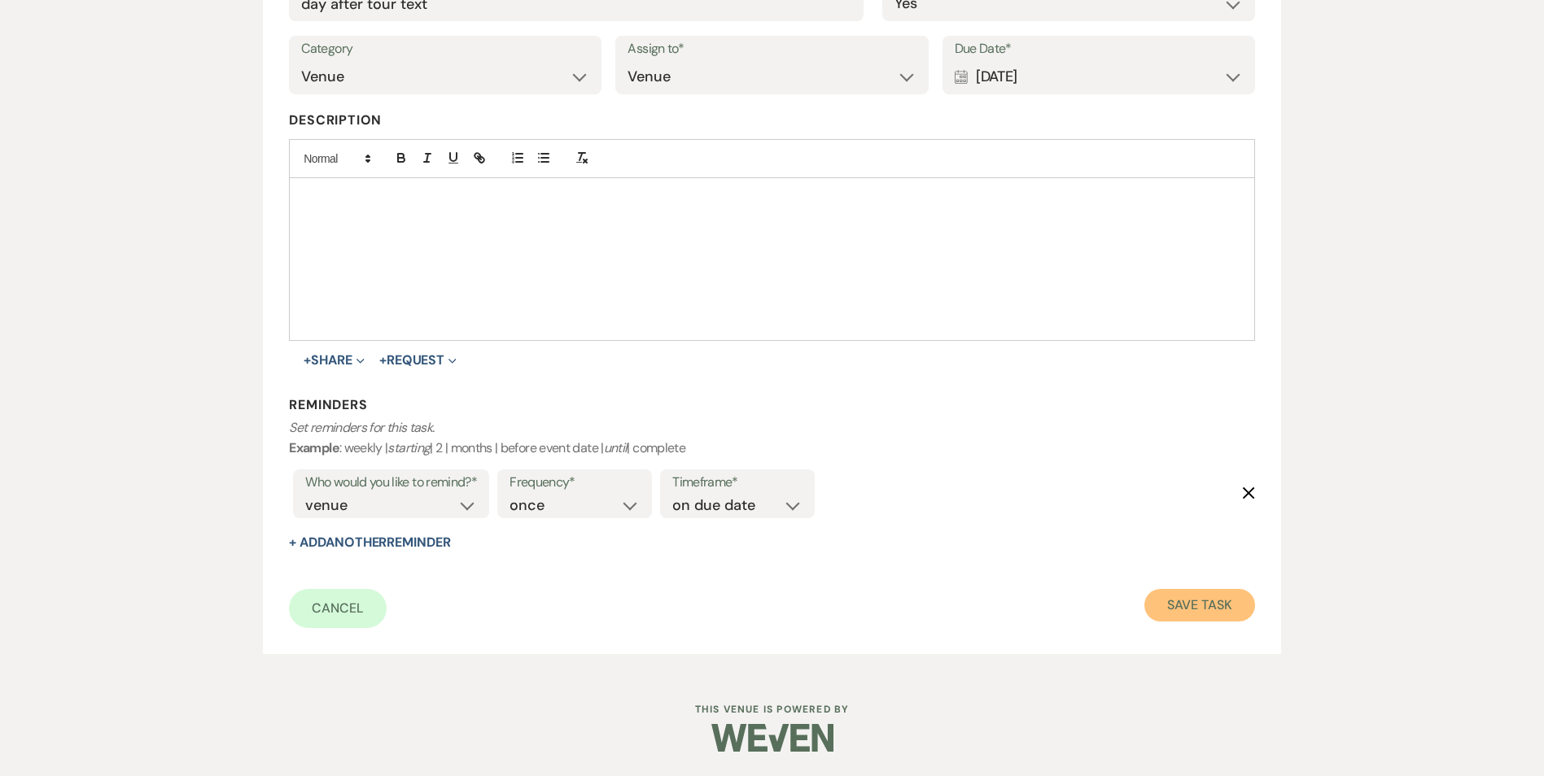
click at [1220, 605] on button "Save Task" at bounding box center [1199, 605] width 110 height 33
select select "4"
select select "2"
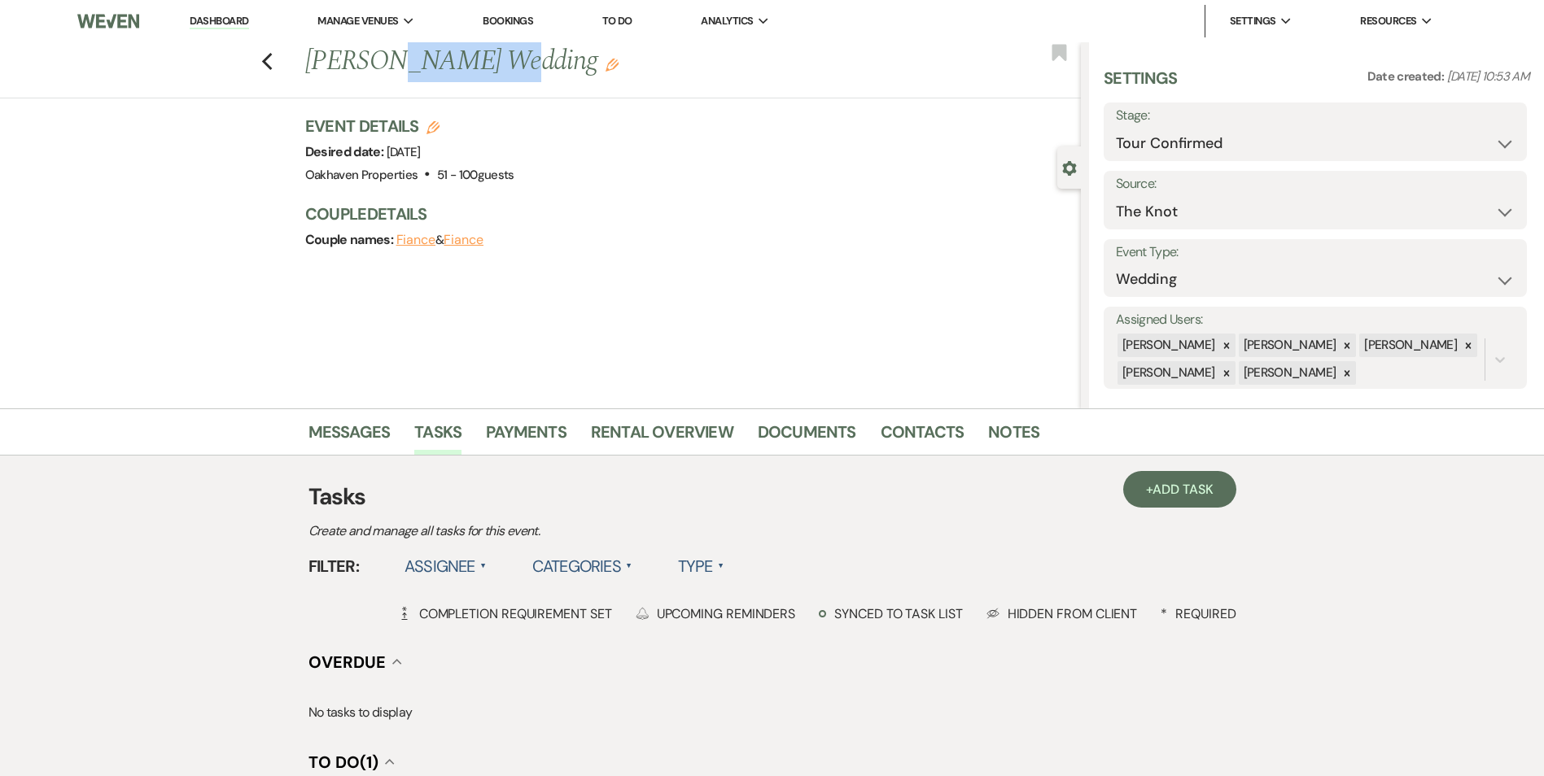
drag, startPoint x: 570, startPoint y: 60, endPoint x: 426, endPoint y: 75, distance: 145.6
click at [426, 75] on h1 "MELODY CULBREATH's Wedding Edit" at bounding box center [612, 61] width 614 height 39
copy h1 "CULBREATH"
click at [273, 63] on icon "Previous" at bounding box center [267, 62] width 12 height 20
click at [234, 22] on link "Dashboard" at bounding box center [219, 21] width 59 height 15
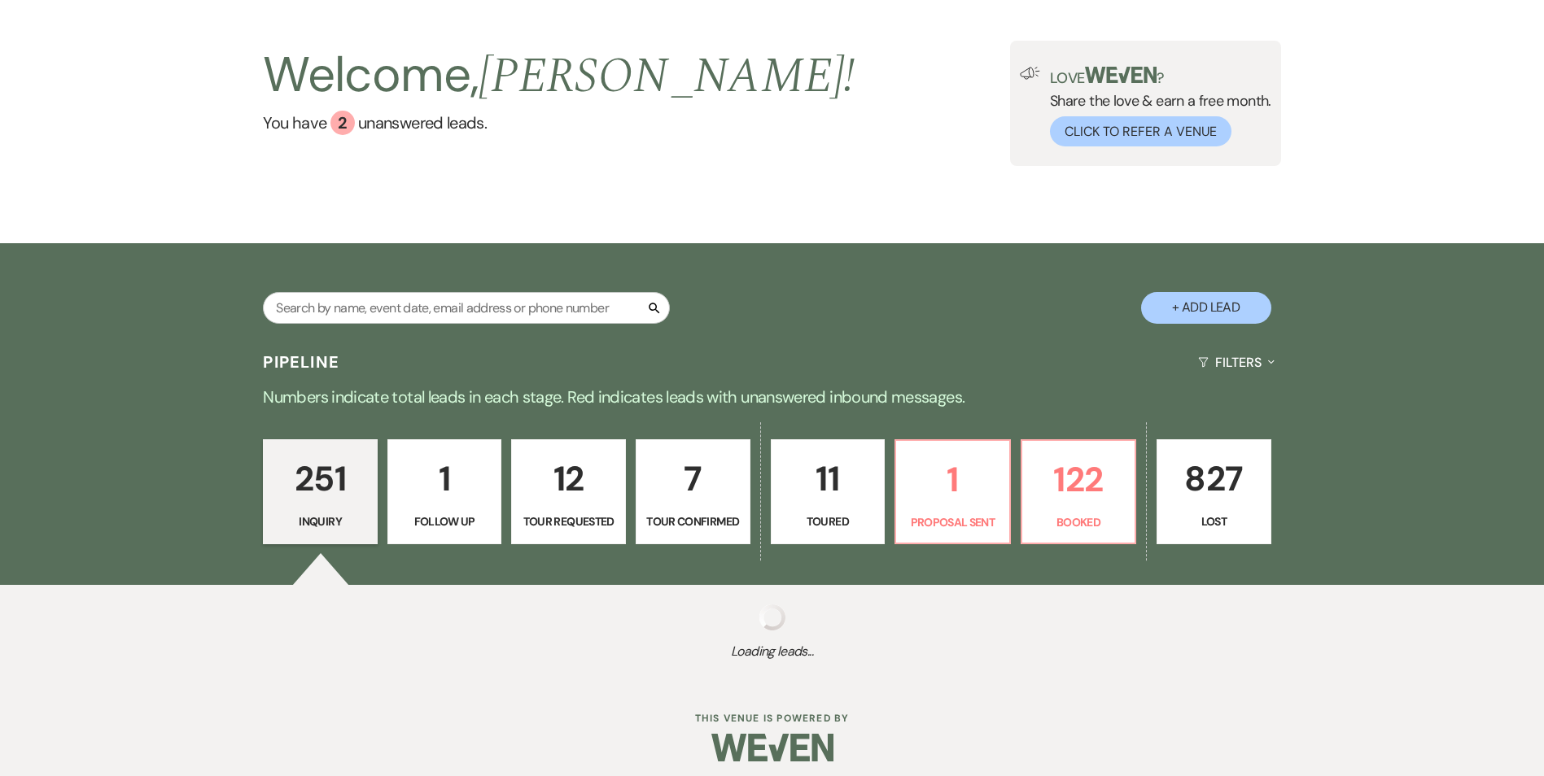
scroll to position [89, 0]
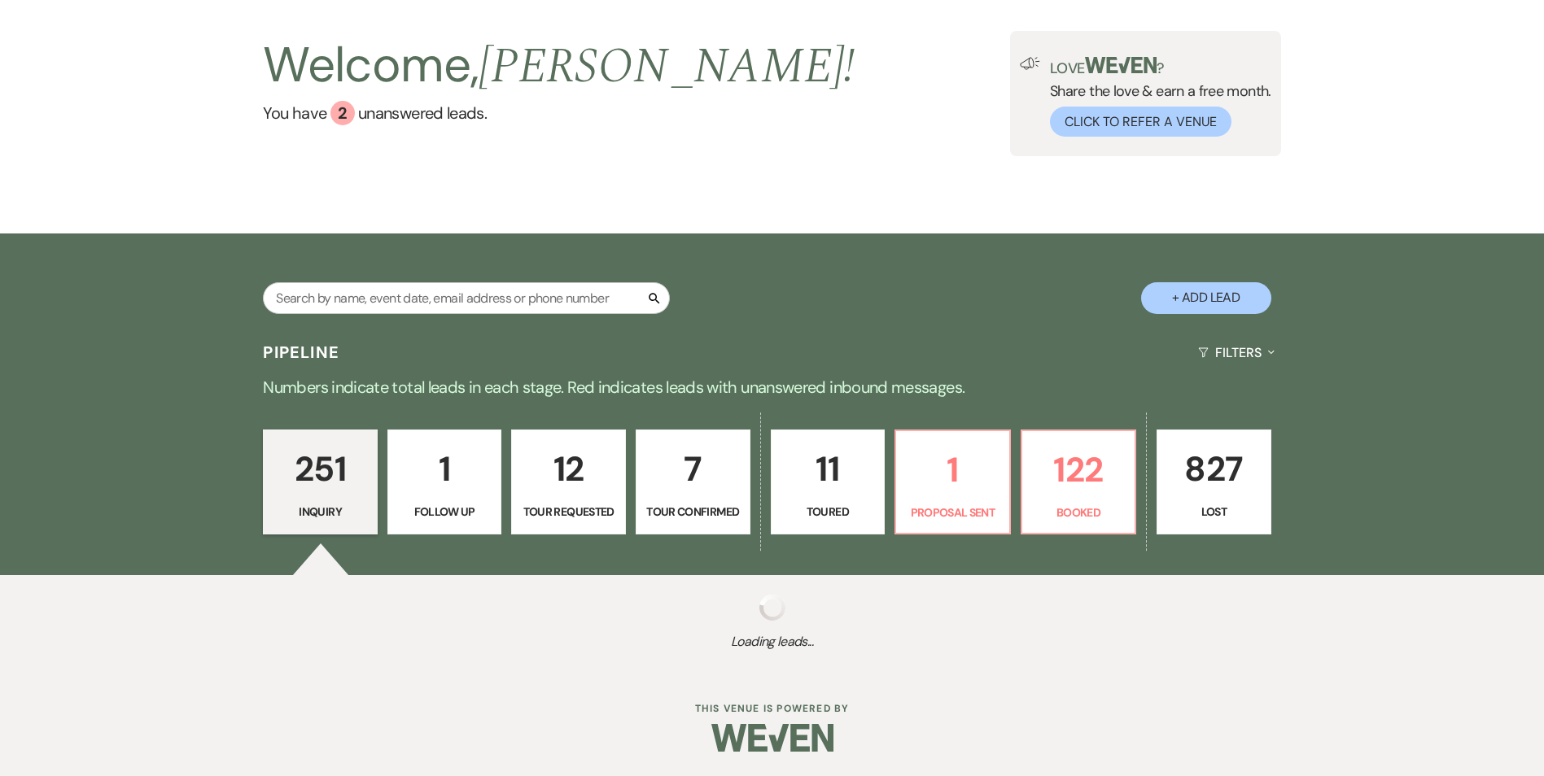
click at [839, 474] on p "11" at bounding box center [828, 469] width 94 height 55
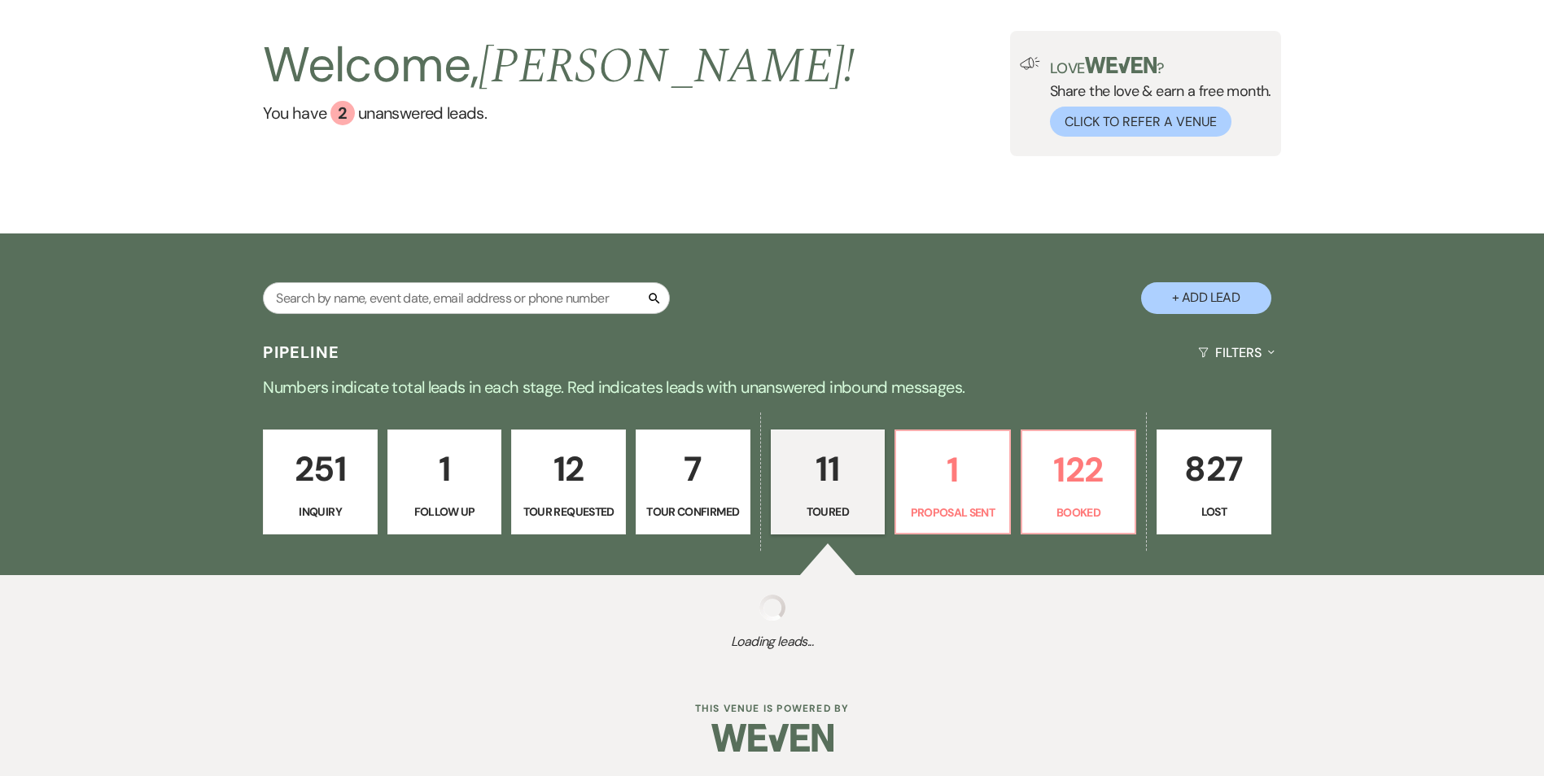
select select "5"
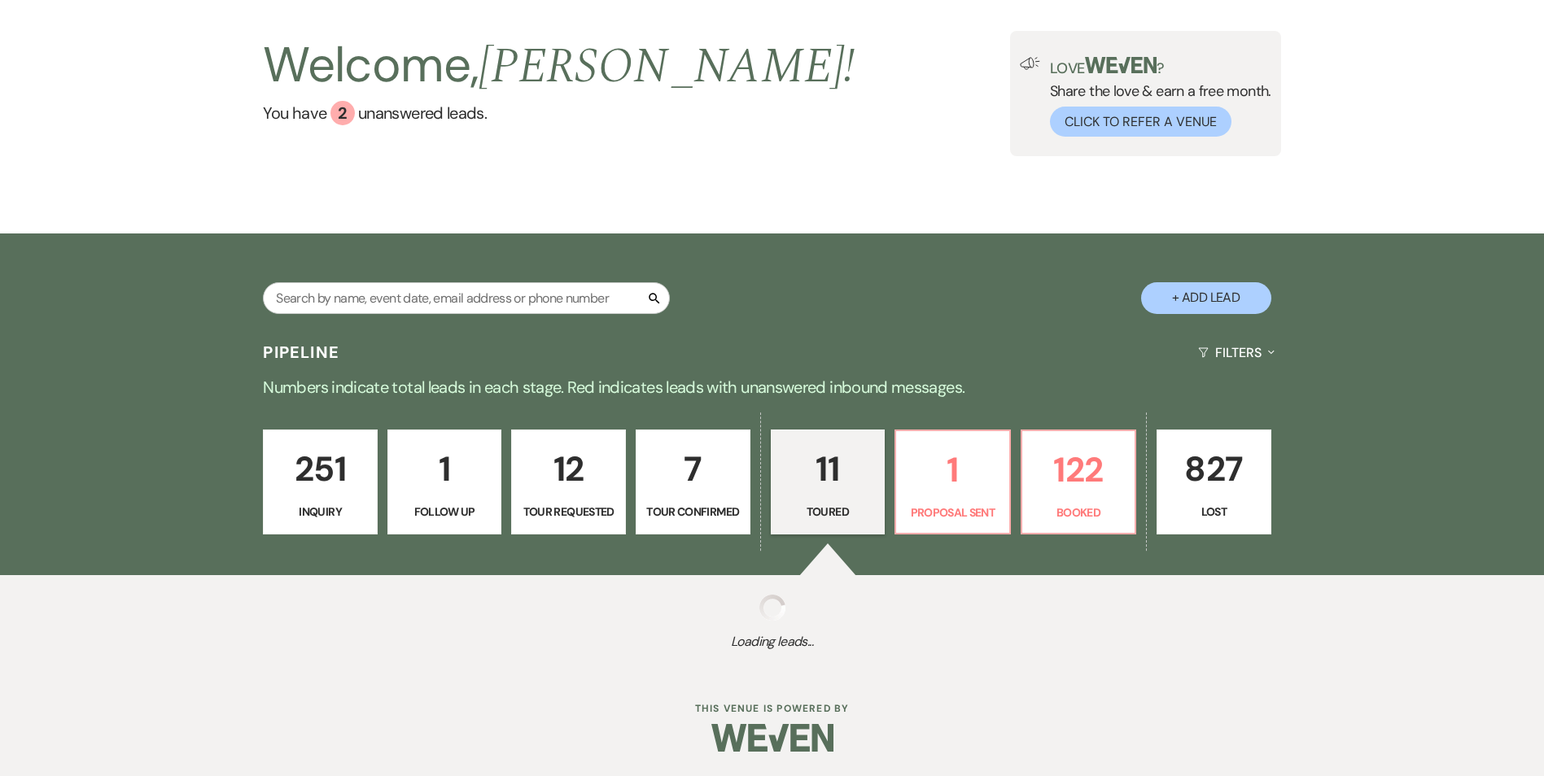
select select "5"
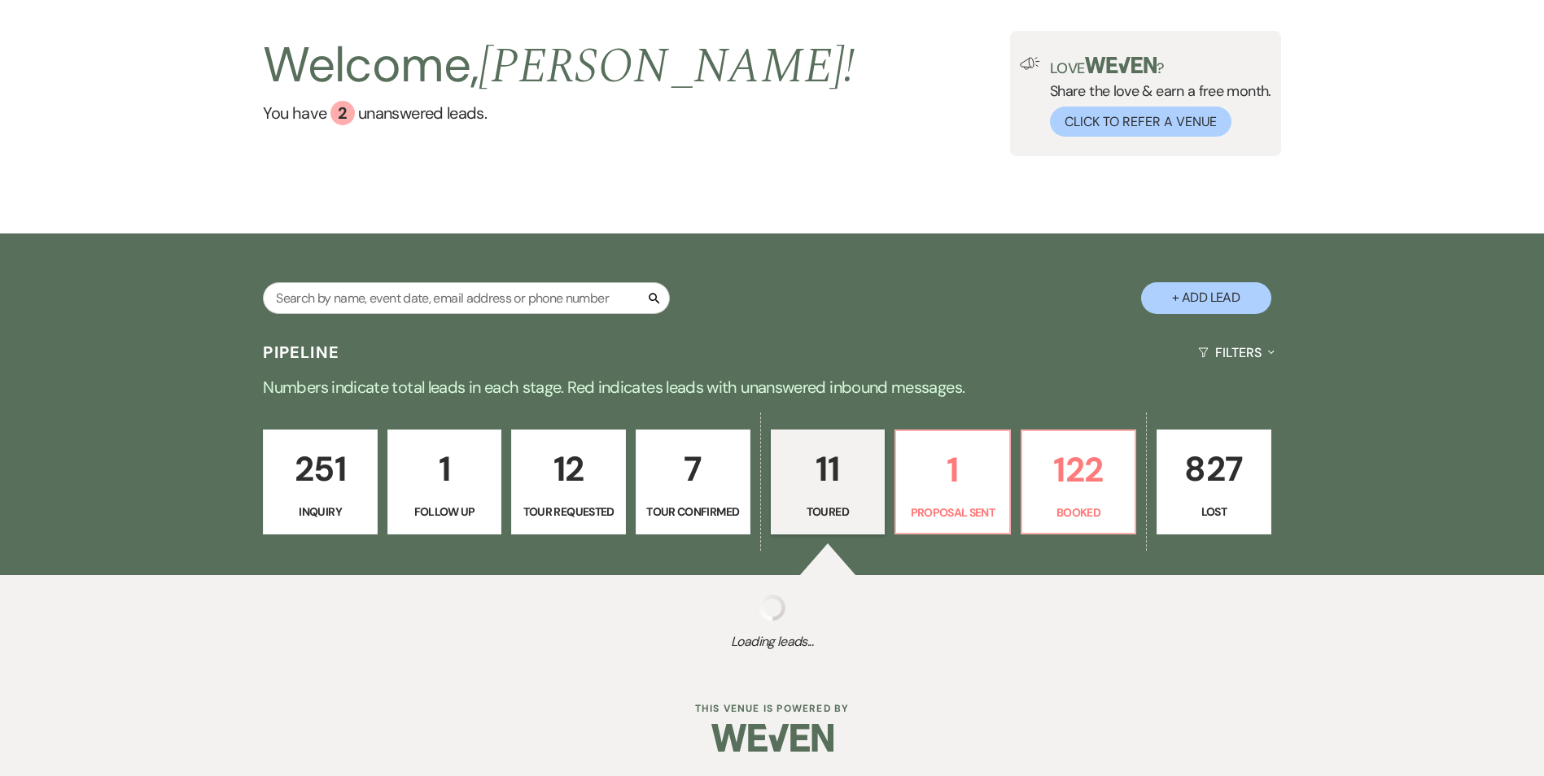
select select "5"
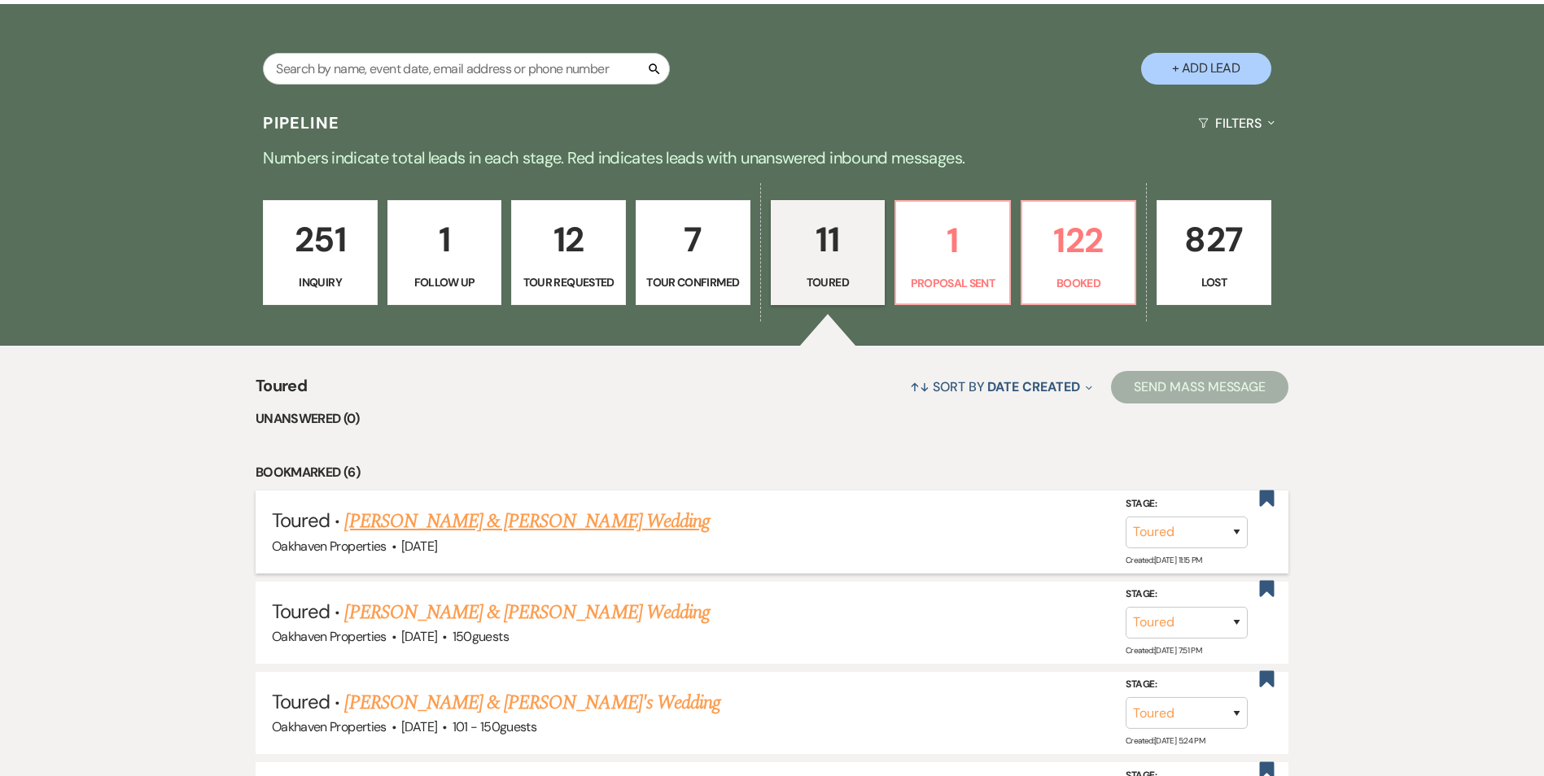
scroll to position [333, 0]
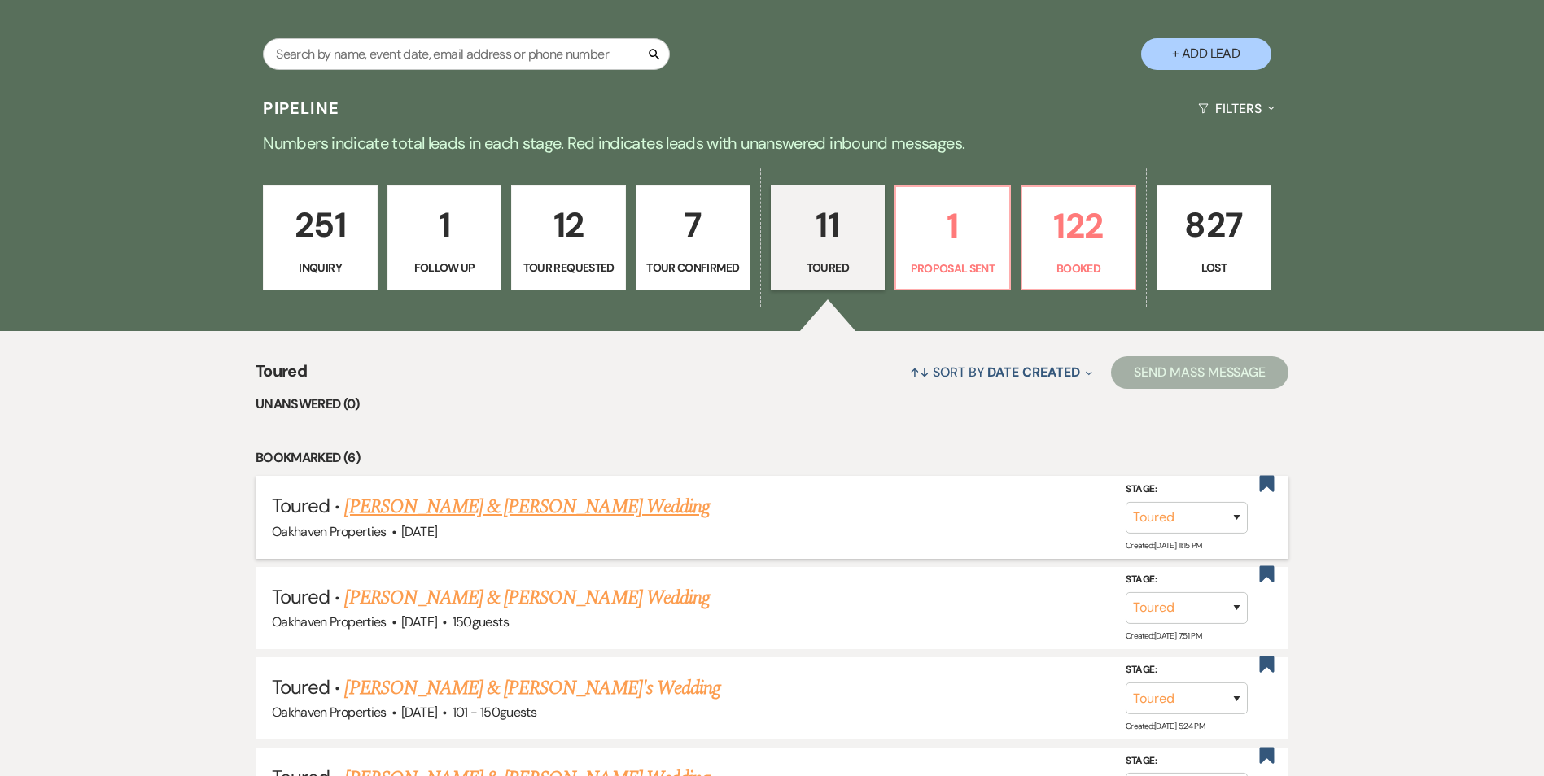
click at [442, 508] on link "Drew Siegner & Lacy Mills's Wedding" at bounding box center [526, 506] width 365 height 29
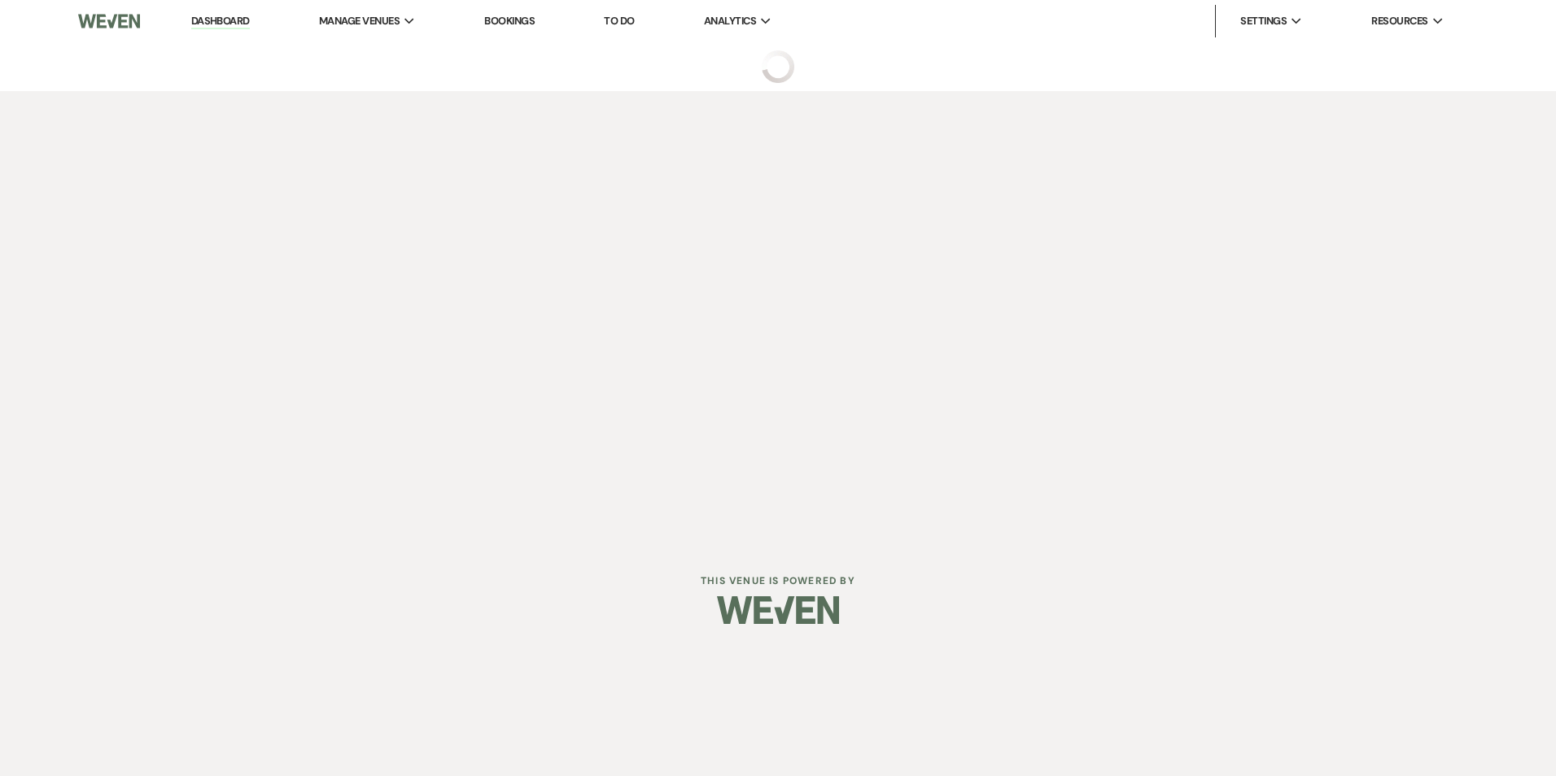
select select "5"
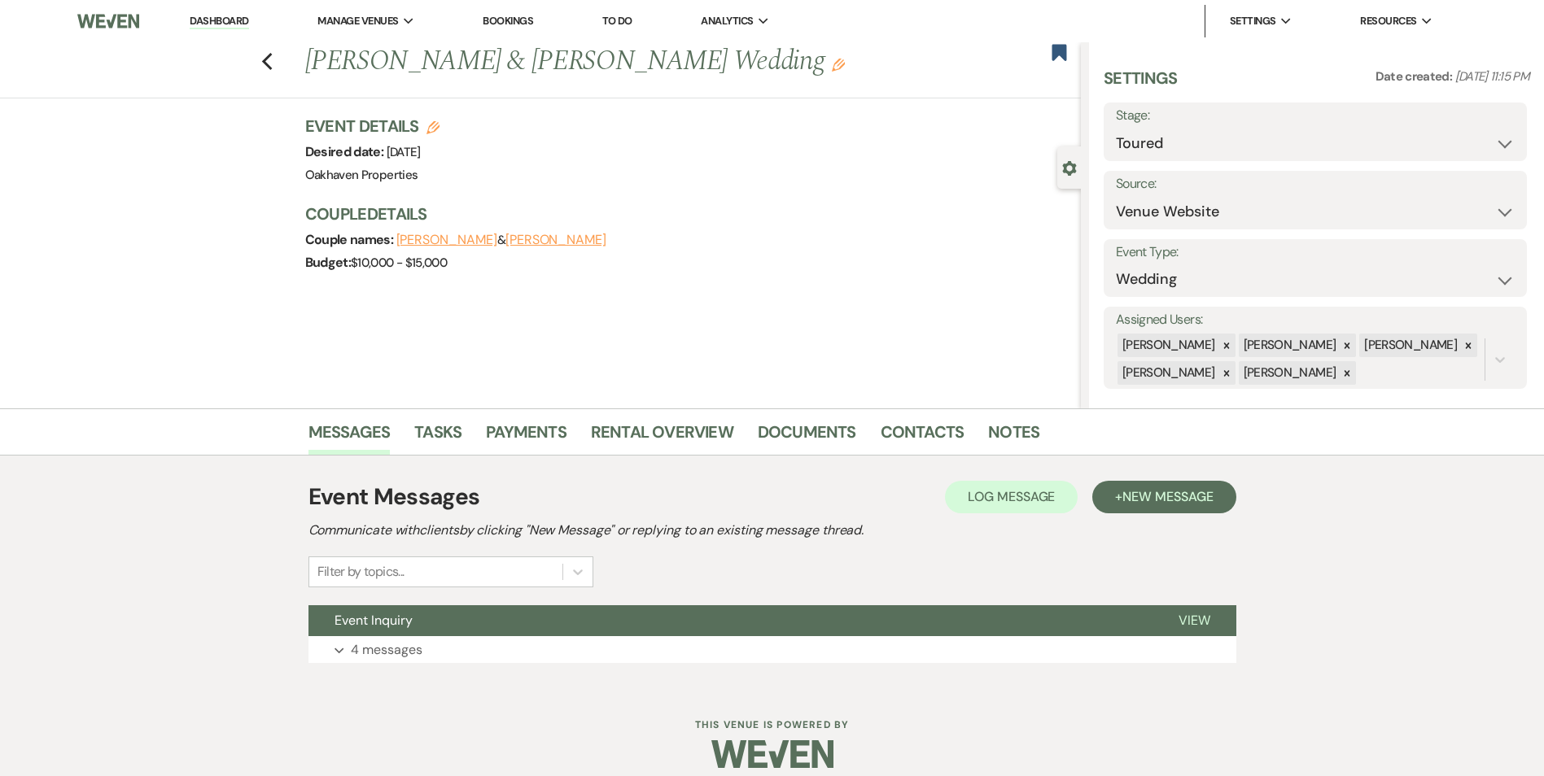
scroll to position [16, 0]
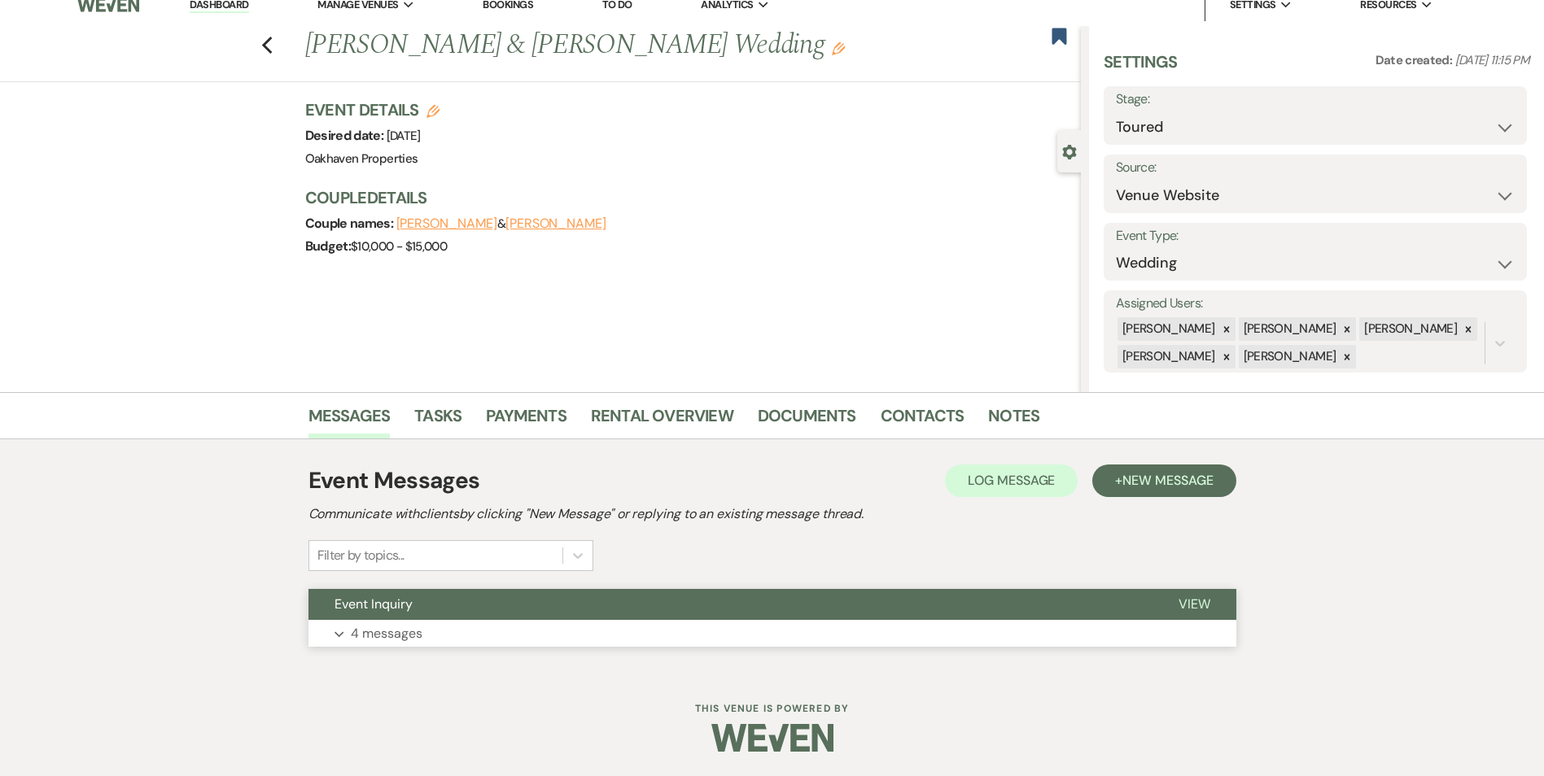
click at [1163, 596] on button "View" at bounding box center [1194, 604] width 84 height 31
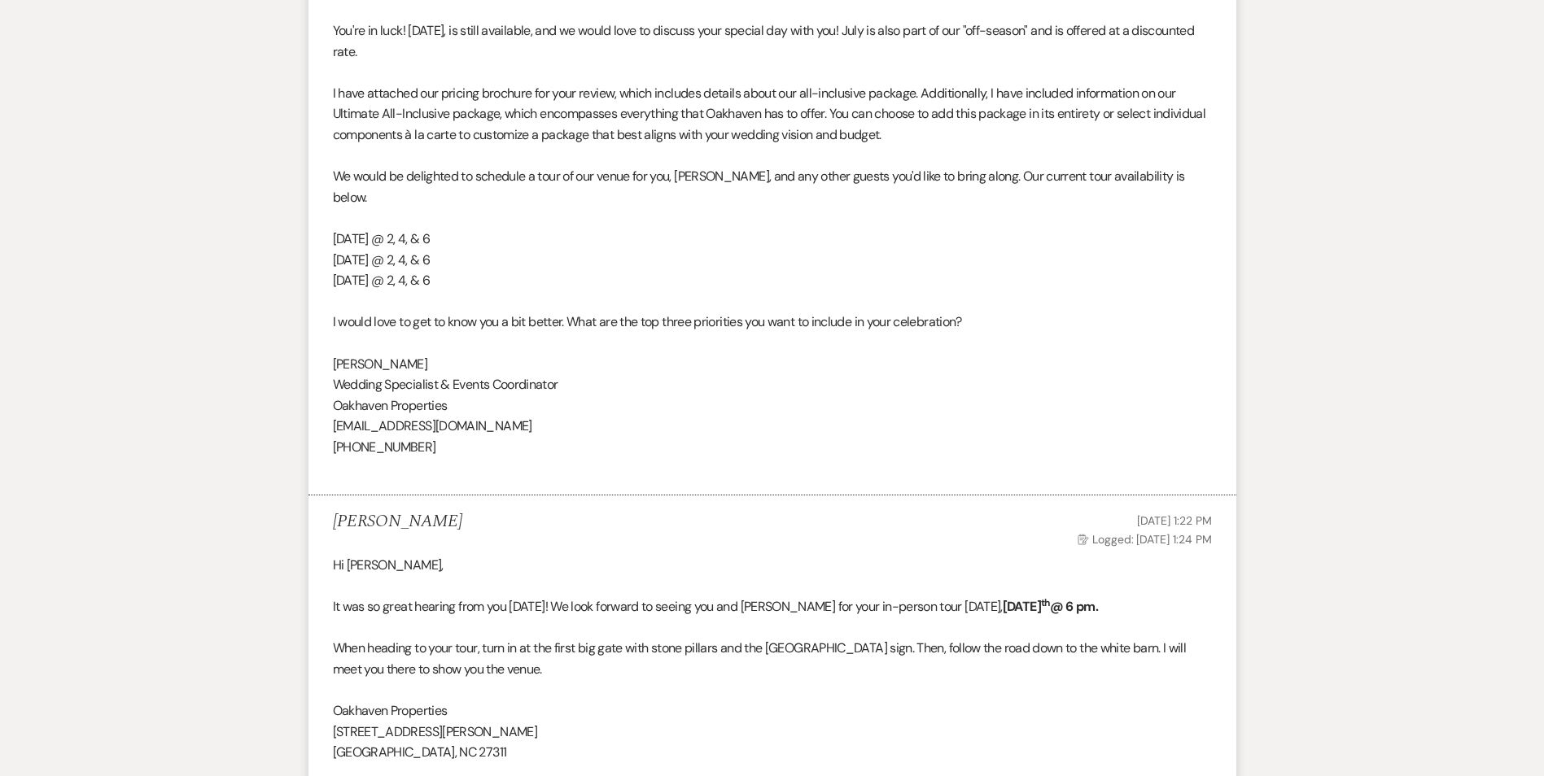
scroll to position [1807, 0]
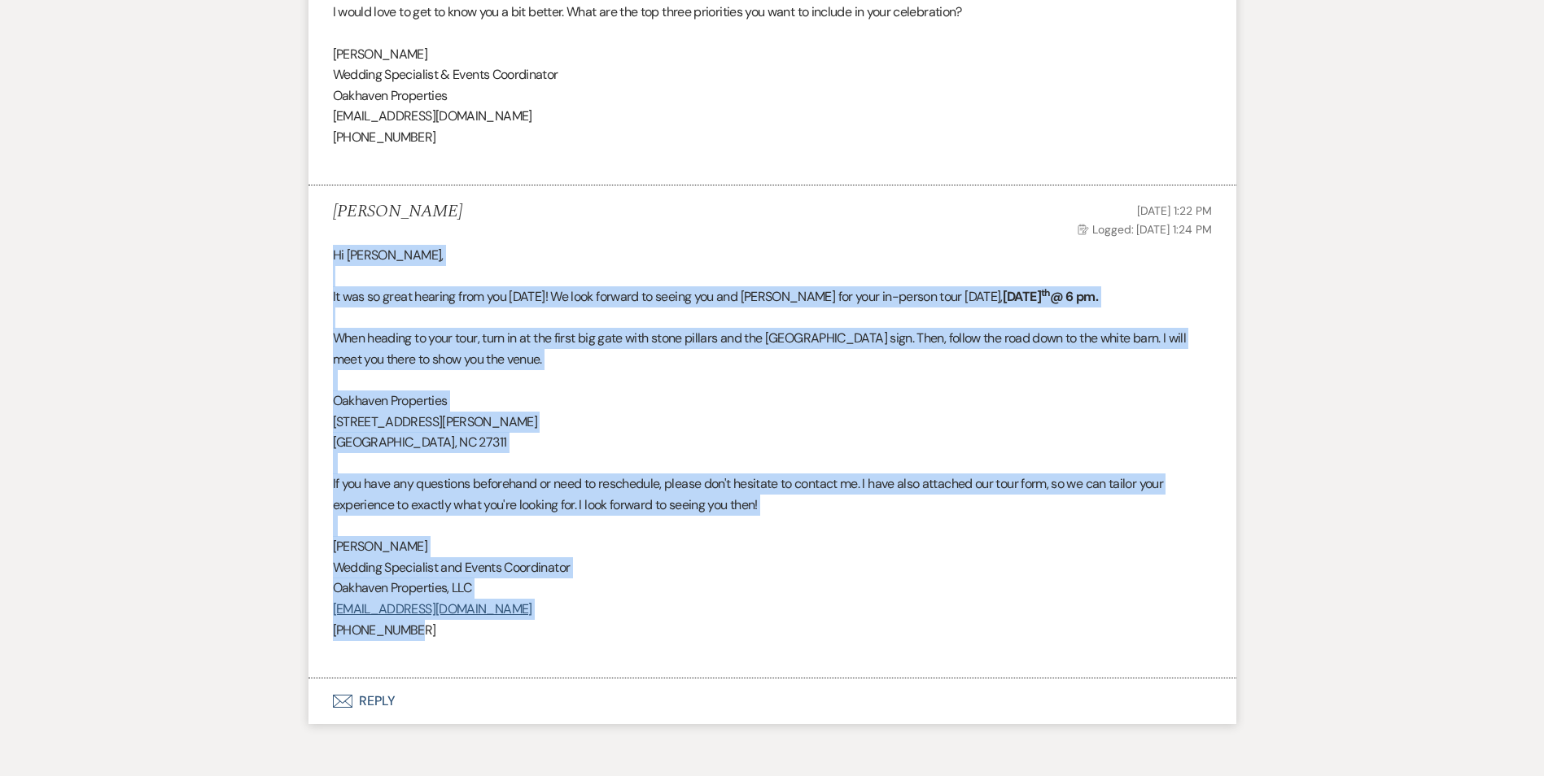
drag, startPoint x: 438, startPoint y: 614, endPoint x: 320, endPoint y: 225, distance: 406.4
click at [320, 225] on li "Kara Groenevelt Aug 06, 2025, 1:22 PM Log Logged: Aug 06, 2025, 1:24 PM Hi Lacy…" at bounding box center [772, 432] width 928 height 493
drag, startPoint x: 320, startPoint y: 225, endPoint x: 337, endPoint y: 234, distance: 19.3
copy div "Hi Lacy, It was so great hearing from you yesterday! We look forward to seeing …"
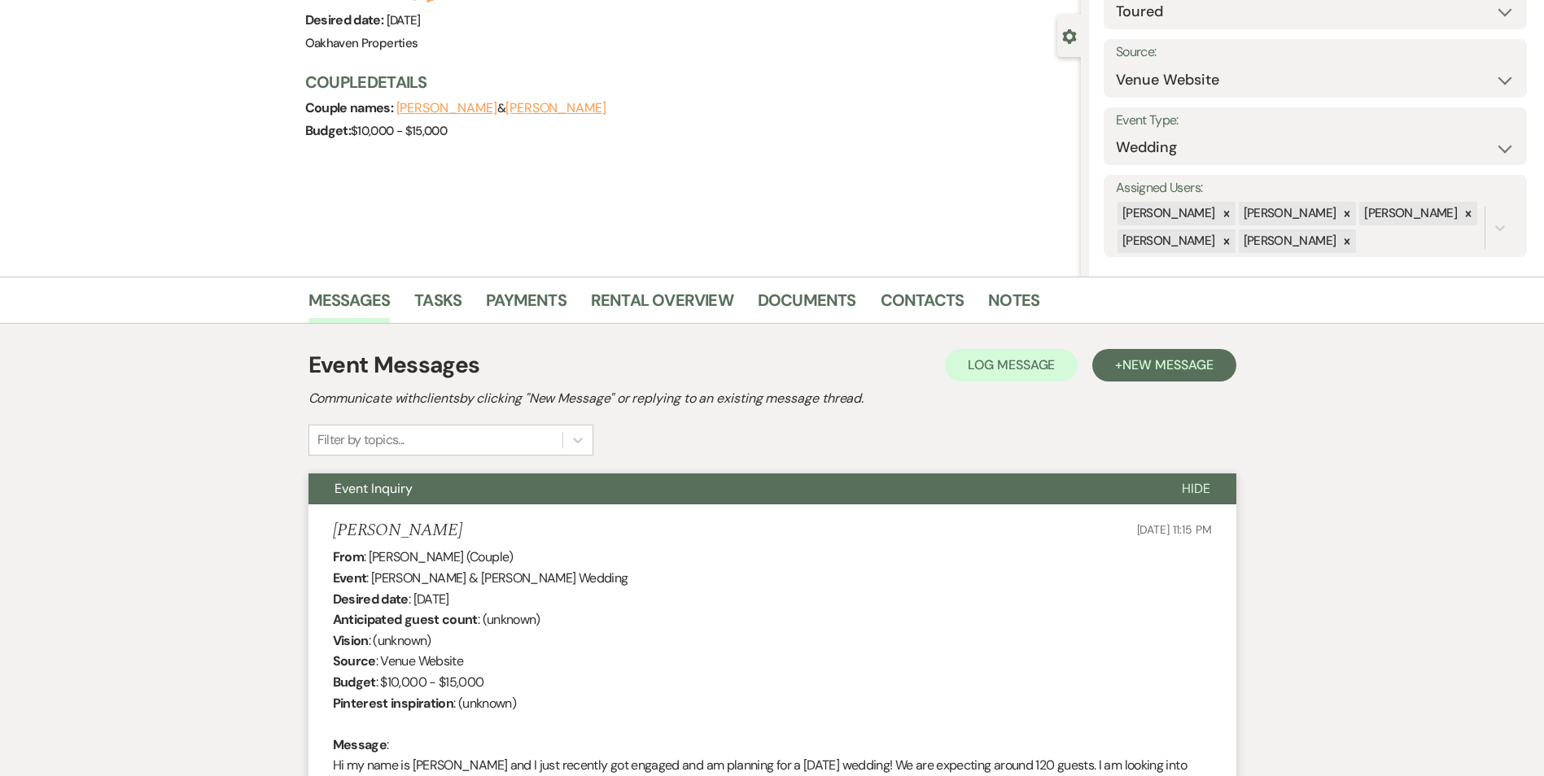
scroll to position [17, 0]
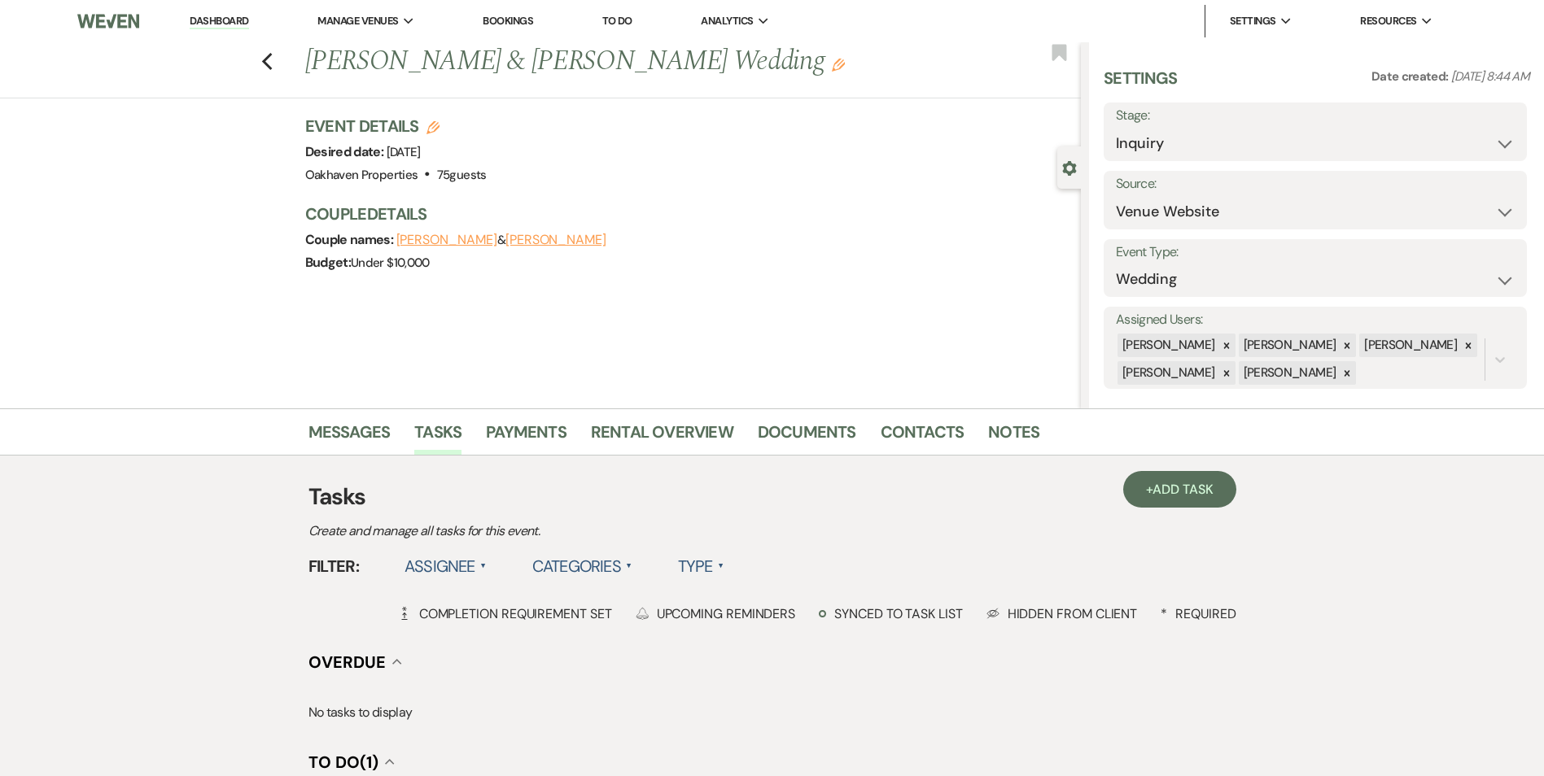
select select "5"
click at [365, 431] on link "Messages" at bounding box center [349, 437] width 82 height 36
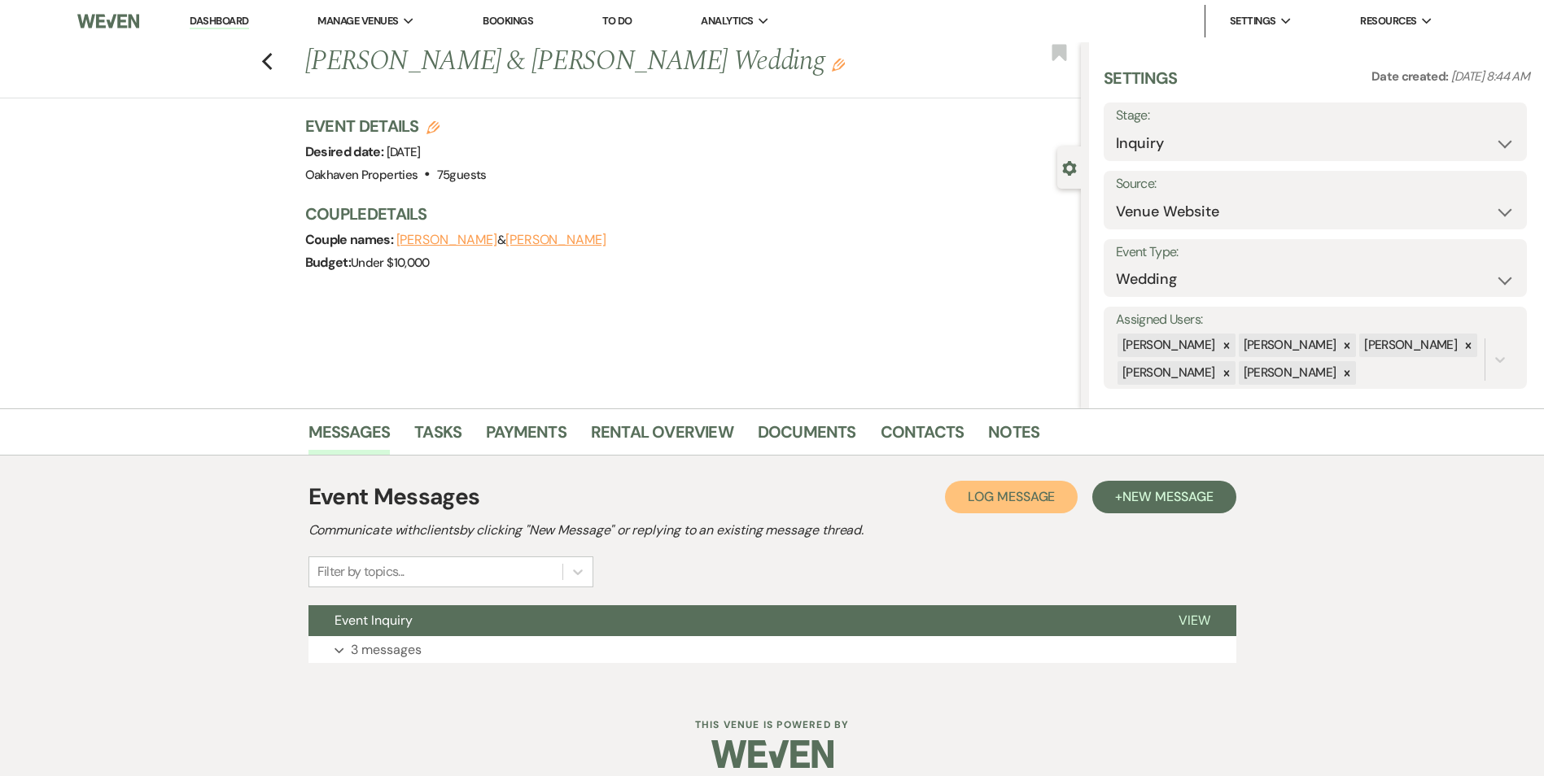
click at [983, 501] on span "Log Message" at bounding box center [1010, 496] width 87 height 17
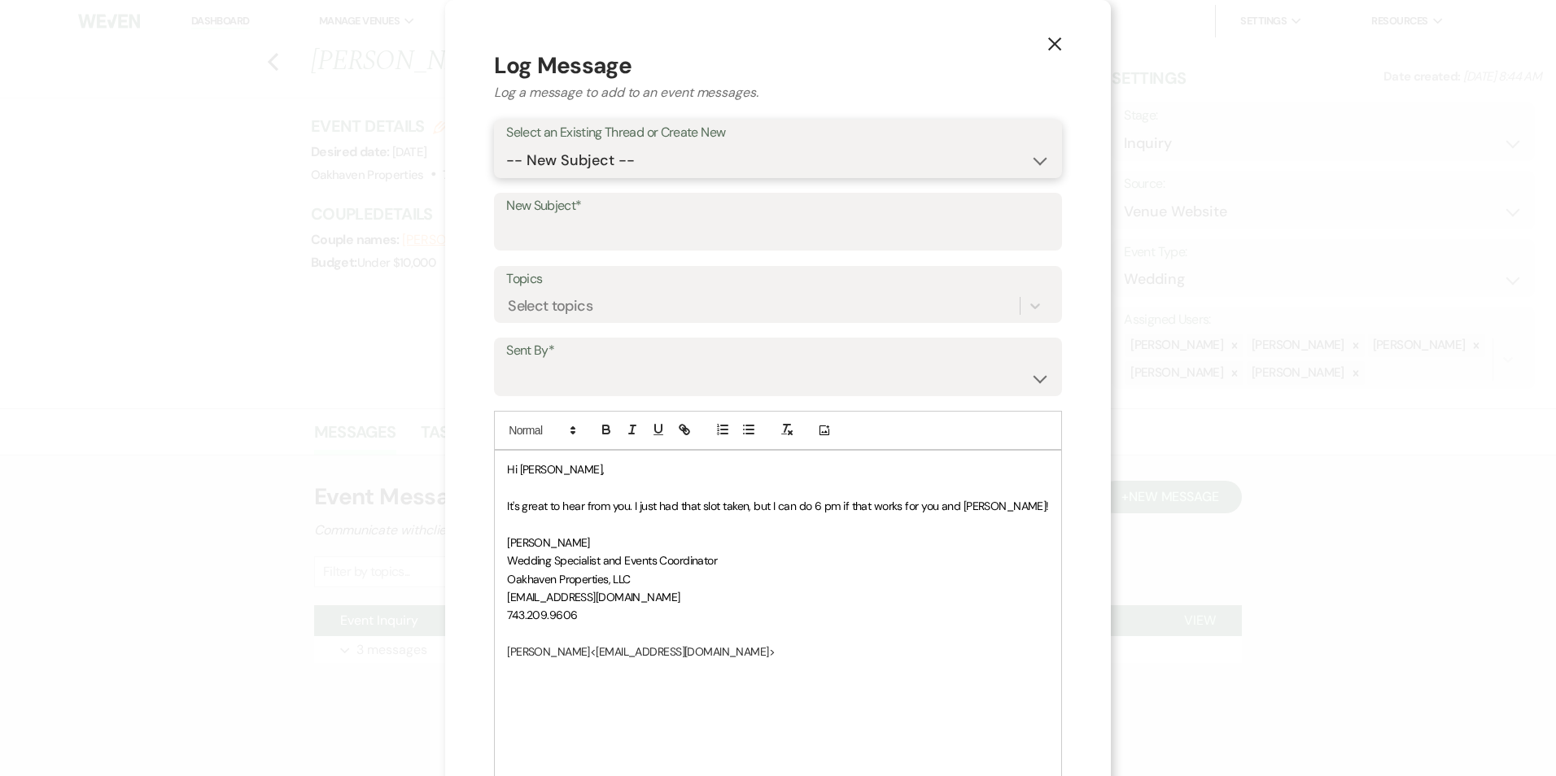
click at [585, 172] on select "-- New Subject -- Event Inquiry" at bounding box center [778, 161] width 544 height 32
select select "443154"
click at [526, 145] on select "-- New Subject -- Event Inquiry" at bounding box center [778, 161] width 544 height 32
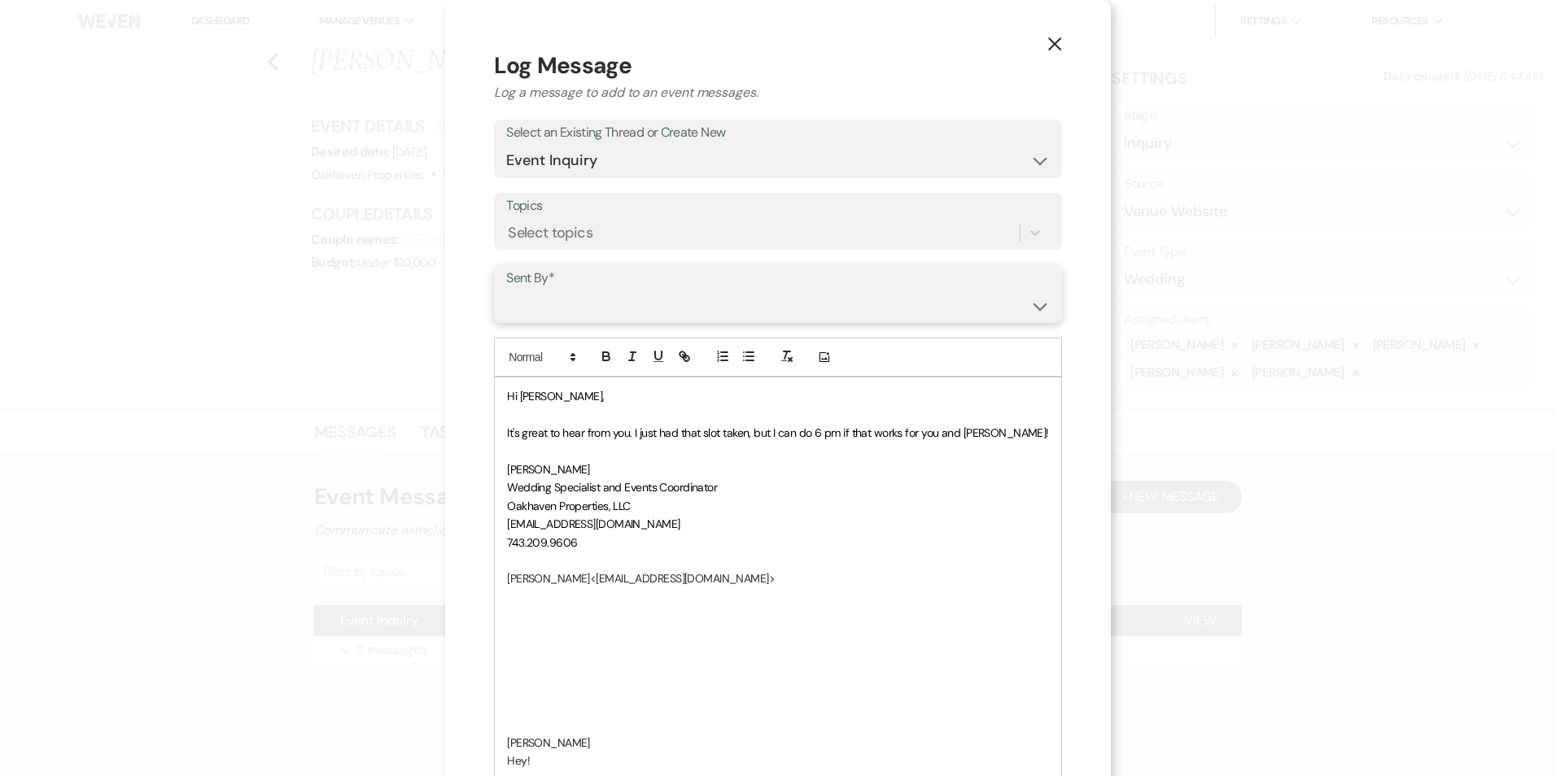
click at [570, 313] on select "[PERSON_NAME] ([EMAIL_ADDRESS][DOMAIN_NAME]) [PERSON_NAME] ([PERSON_NAME][EMAIL…" at bounding box center [778, 306] width 544 height 32
select select "contact-368965"
click at [526, 290] on select "[PERSON_NAME] ([EMAIL_ADDRESS][DOMAIN_NAME]) [PERSON_NAME] ([PERSON_NAME][EMAIL…" at bounding box center [778, 306] width 544 height 32
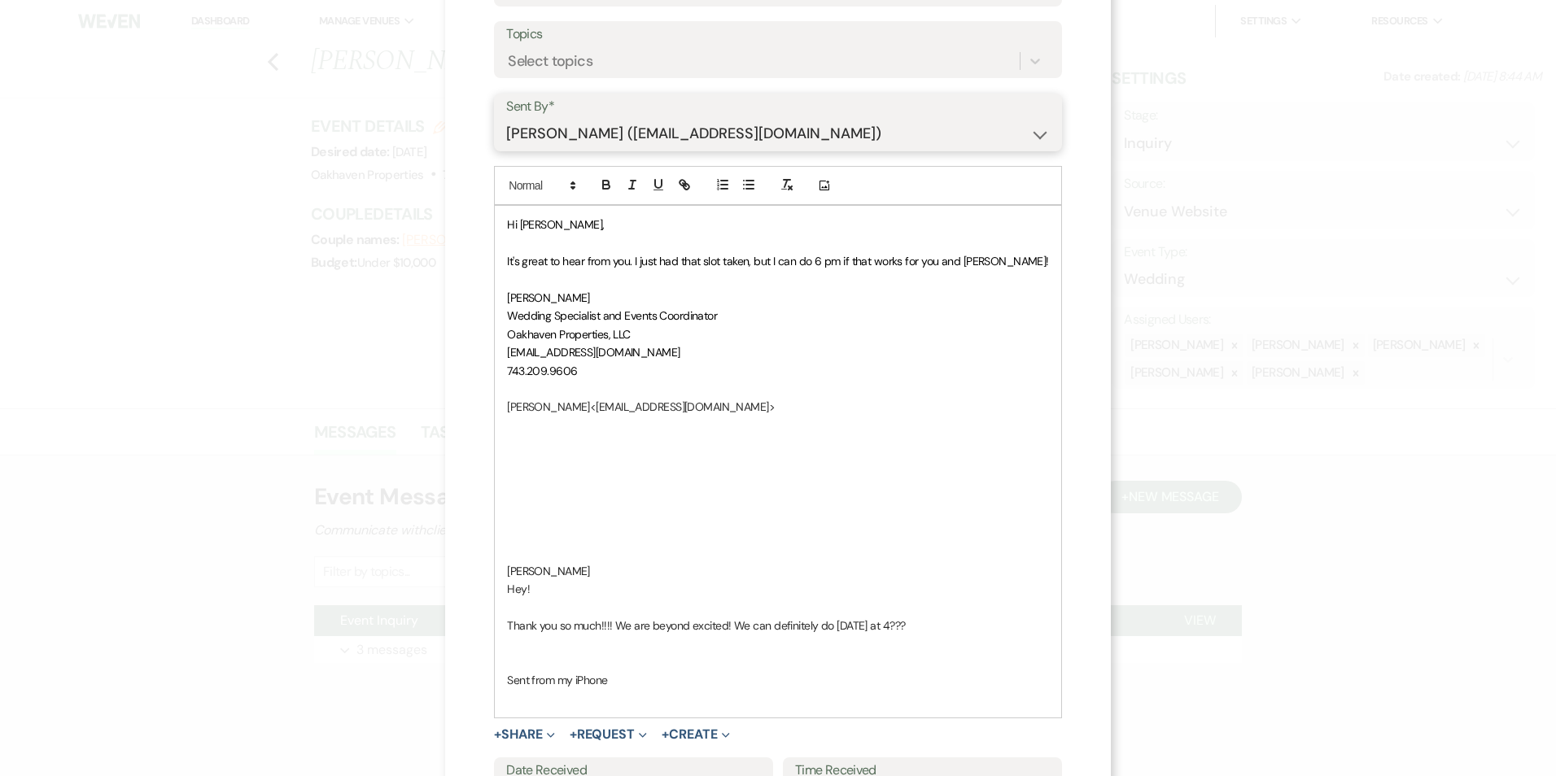
scroll to position [325, 0]
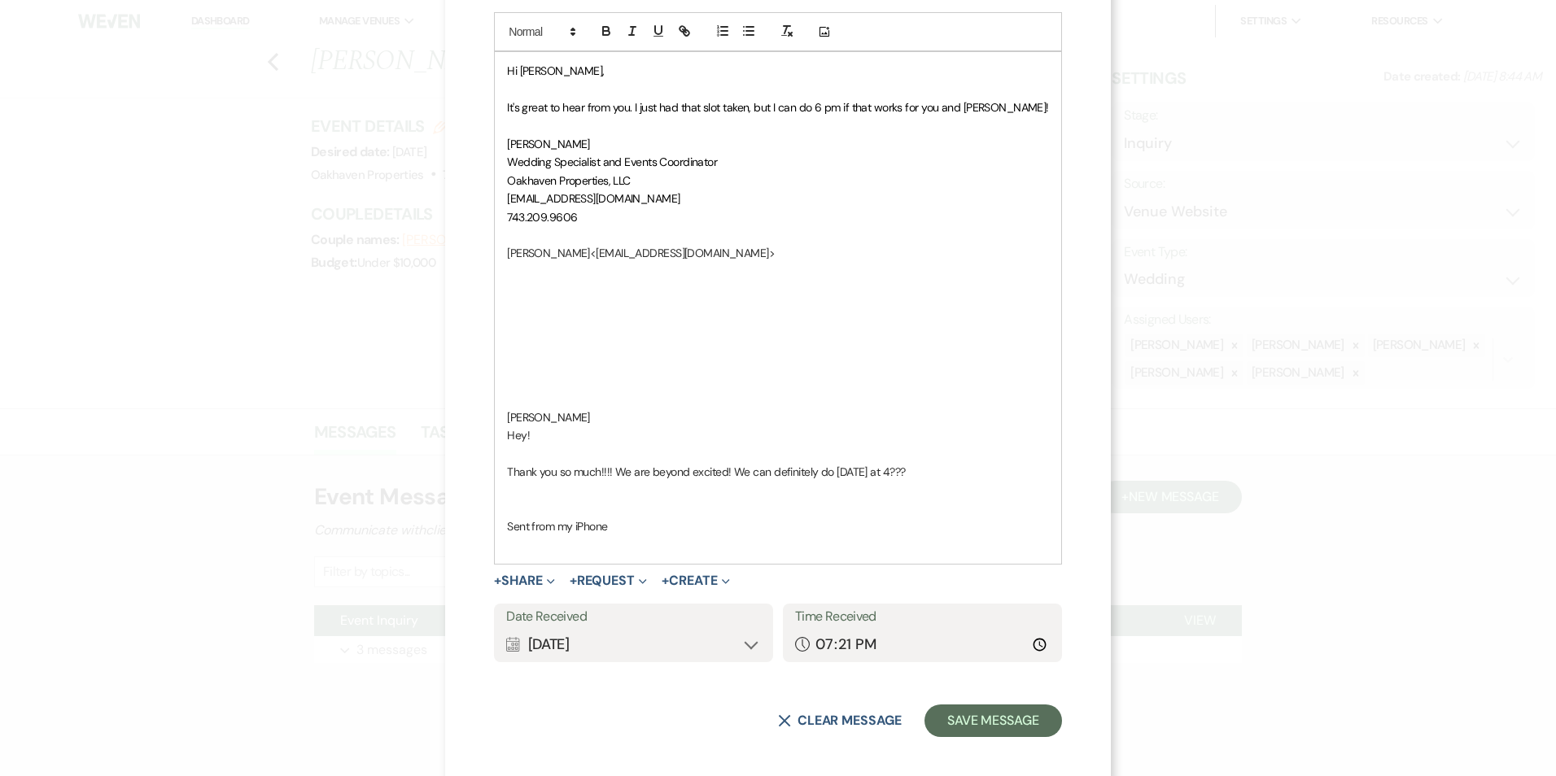
drag, startPoint x: 618, startPoint y: 414, endPoint x: 523, endPoint y: 71, distance: 356.3
click at [523, 71] on div "Hi [PERSON_NAME], It's great to hear from you. I just had that slot taken, but …" at bounding box center [778, 308] width 566 height 512
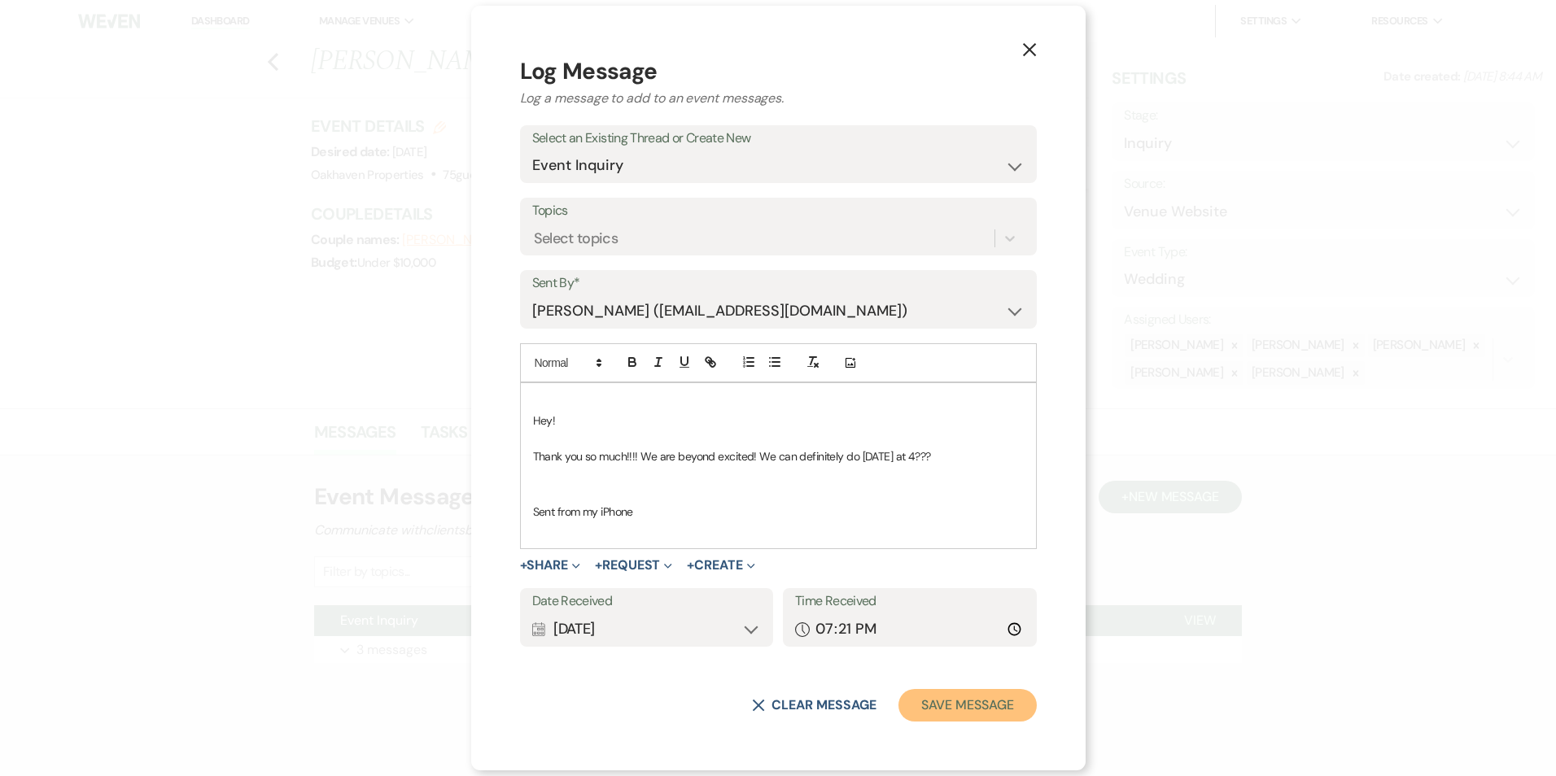
click at [947, 713] on button "Save Message" at bounding box center [967, 705] width 138 height 33
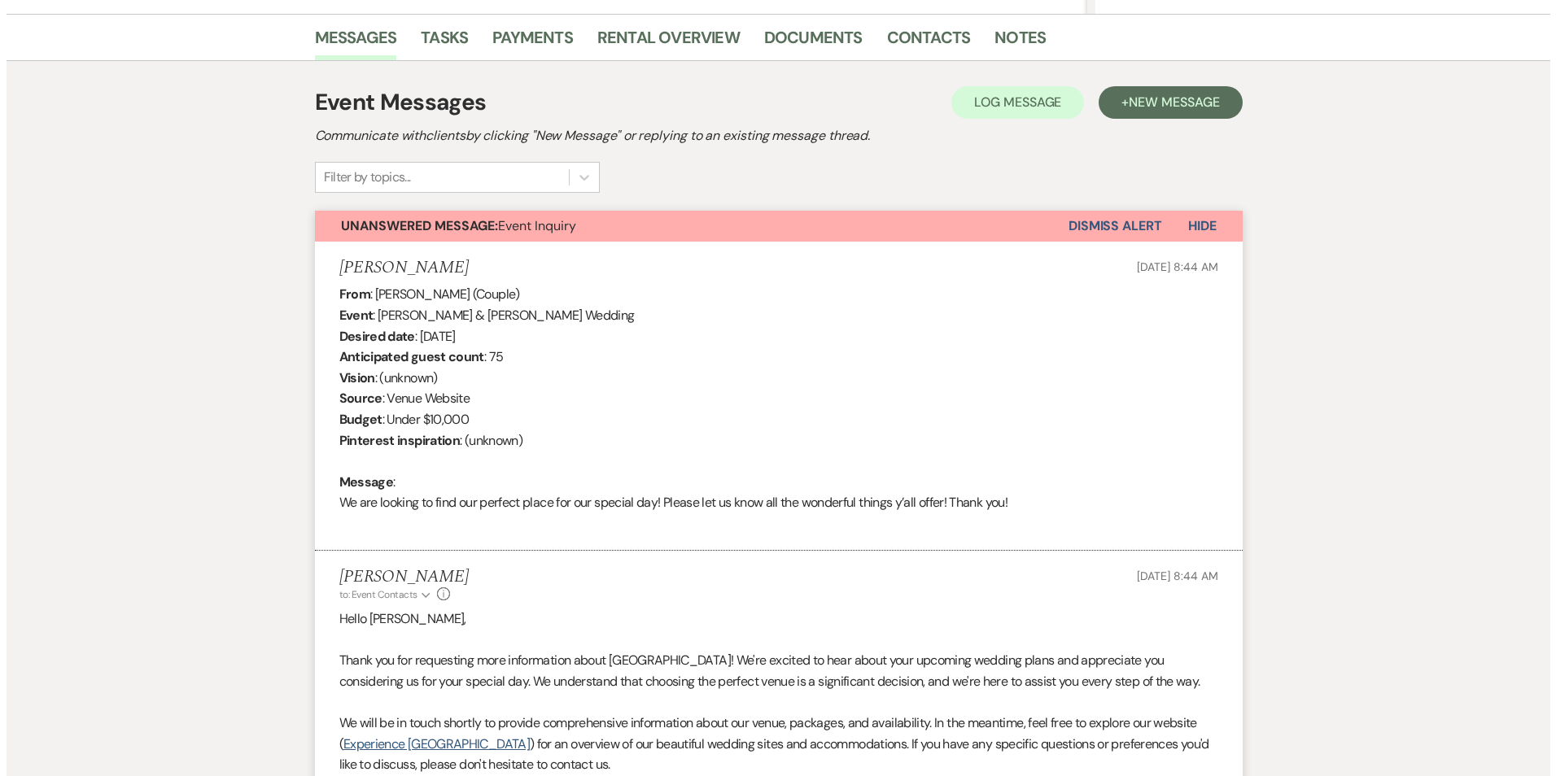
scroll to position [403, 0]
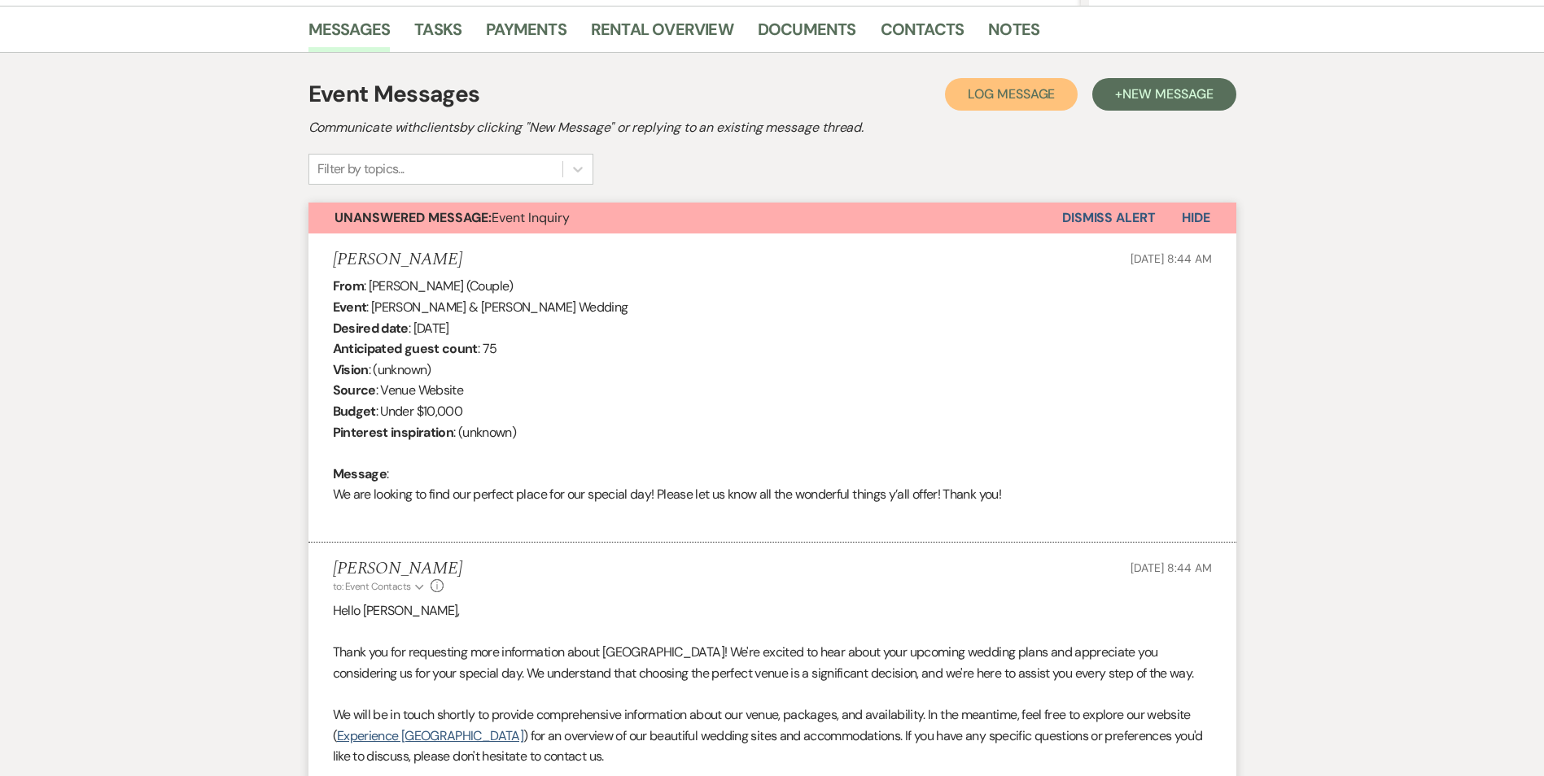
click at [1019, 94] on span "Log Message" at bounding box center [1010, 93] width 87 height 17
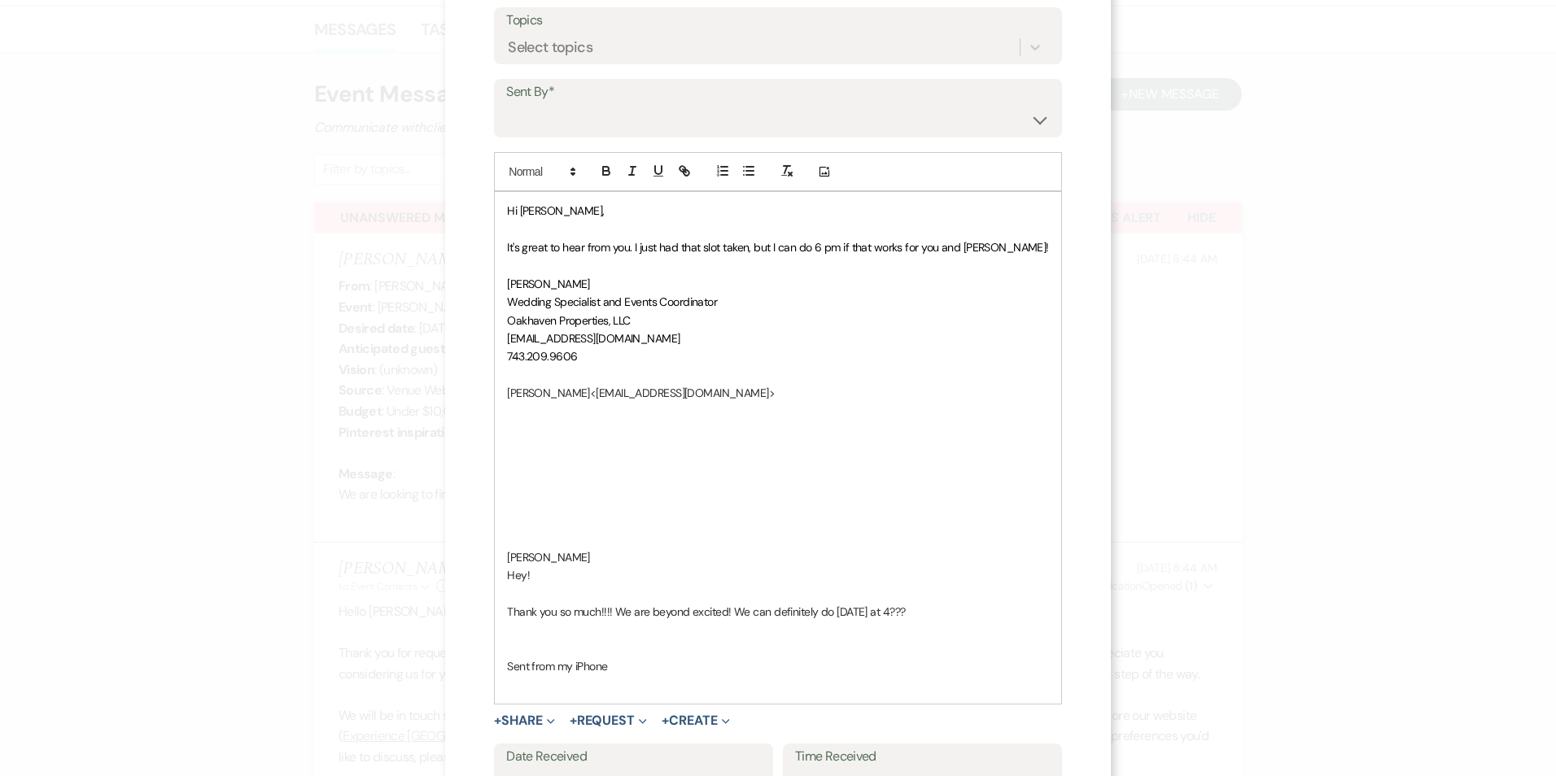
scroll to position [325, 0]
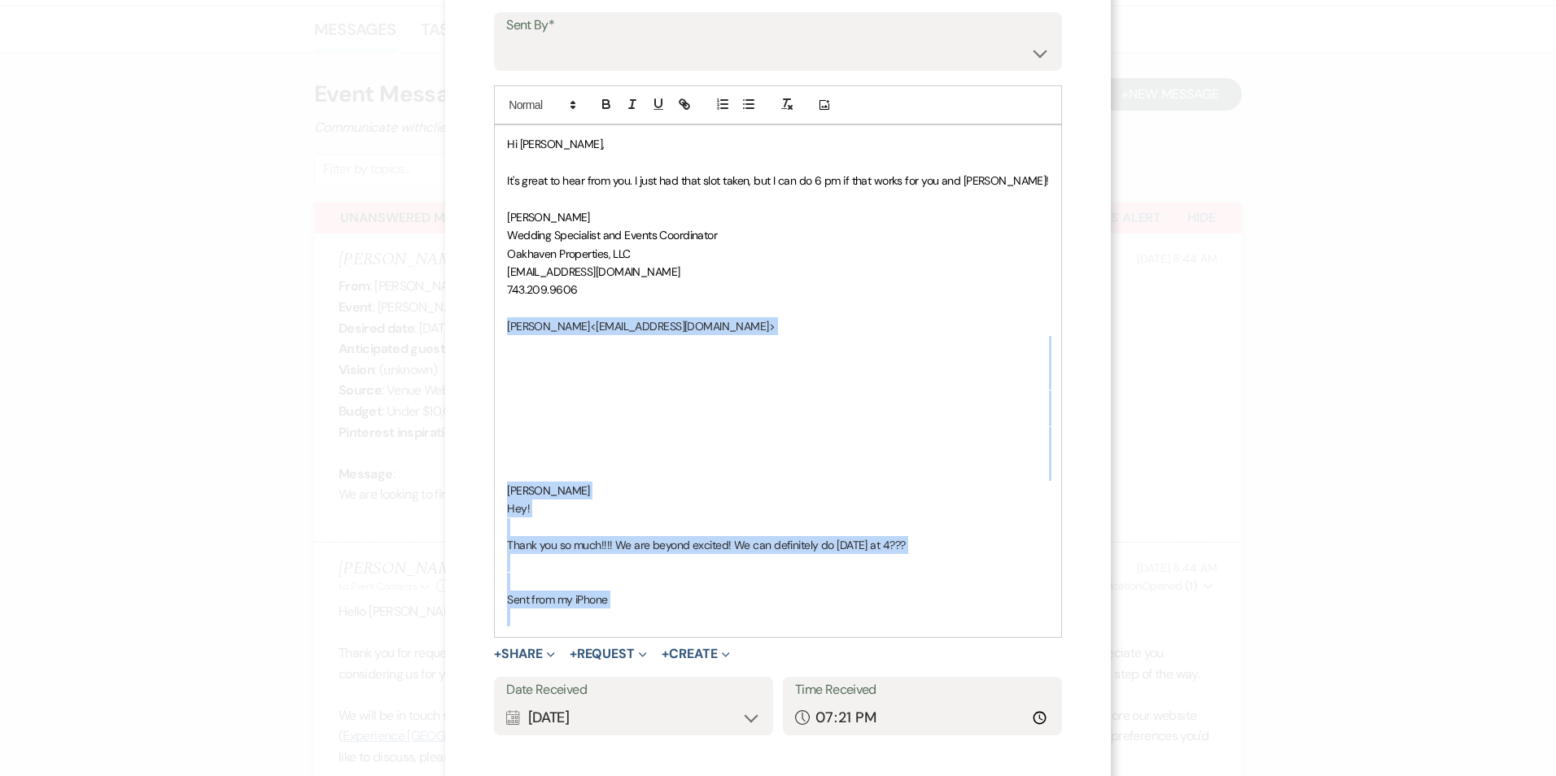
drag, startPoint x: 659, startPoint y: 613, endPoint x: 520, endPoint y: 325, distance: 319.9
click at [520, 325] on div "Hi [PERSON_NAME], It's great to hear from you. I just had that slot taken, but …" at bounding box center [778, 381] width 566 height 512
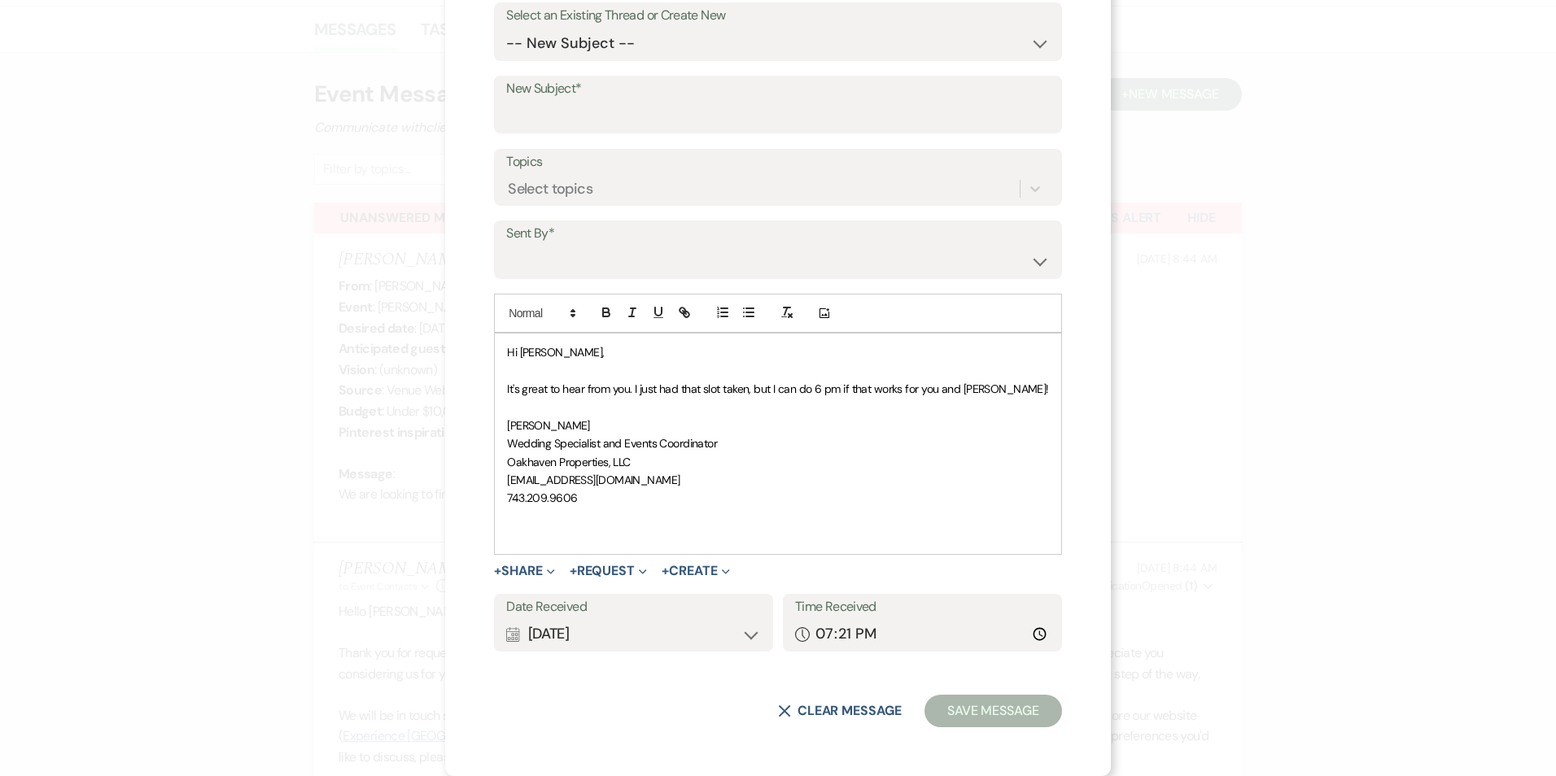
scroll to position [98, 0]
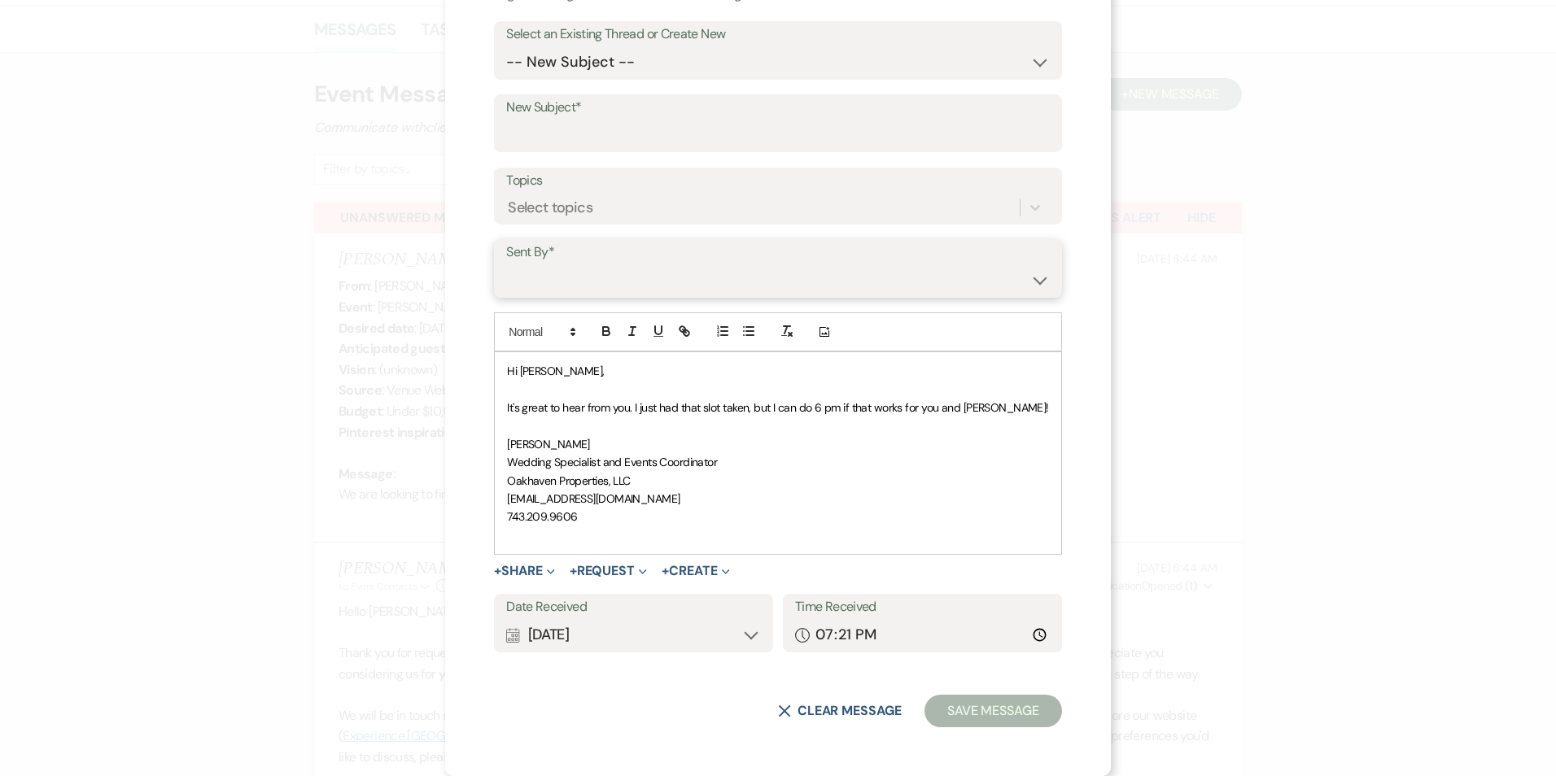
drag, startPoint x: 827, startPoint y: 277, endPoint x: 825, endPoint y: 295, distance: 17.2
click at [827, 277] on select "[PERSON_NAME] ([EMAIL_ADDRESS][DOMAIN_NAME]) [PERSON_NAME] ([PERSON_NAME][EMAIL…" at bounding box center [778, 280] width 544 height 32
select select "user-127923"
click at [526, 264] on select "[PERSON_NAME] ([EMAIL_ADDRESS][DOMAIN_NAME]) [PERSON_NAME] ([PERSON_NAME][EMAIL…" at bounding box center [778, 280] width 544 height 32
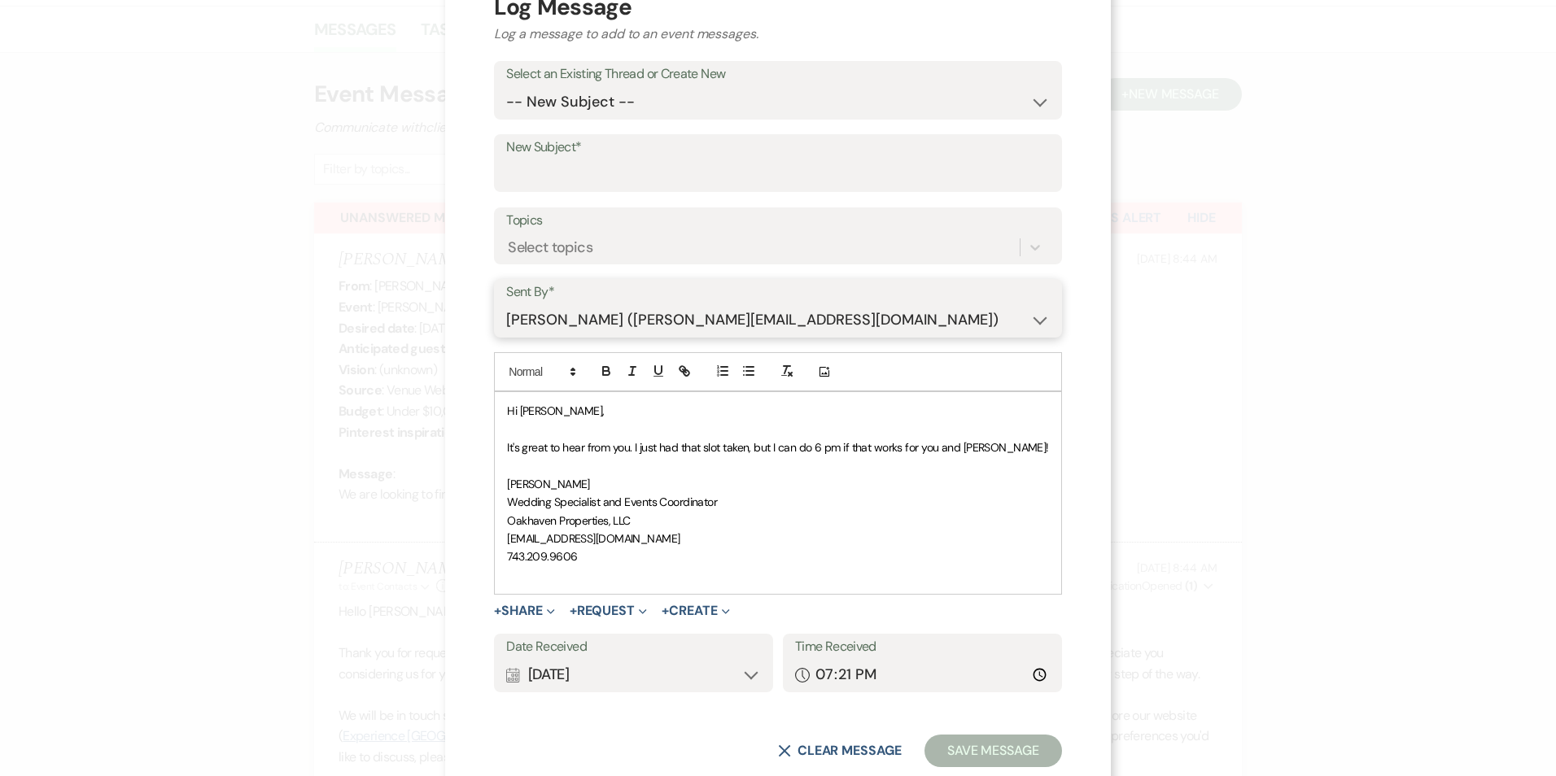
scroll to position [0, 0]
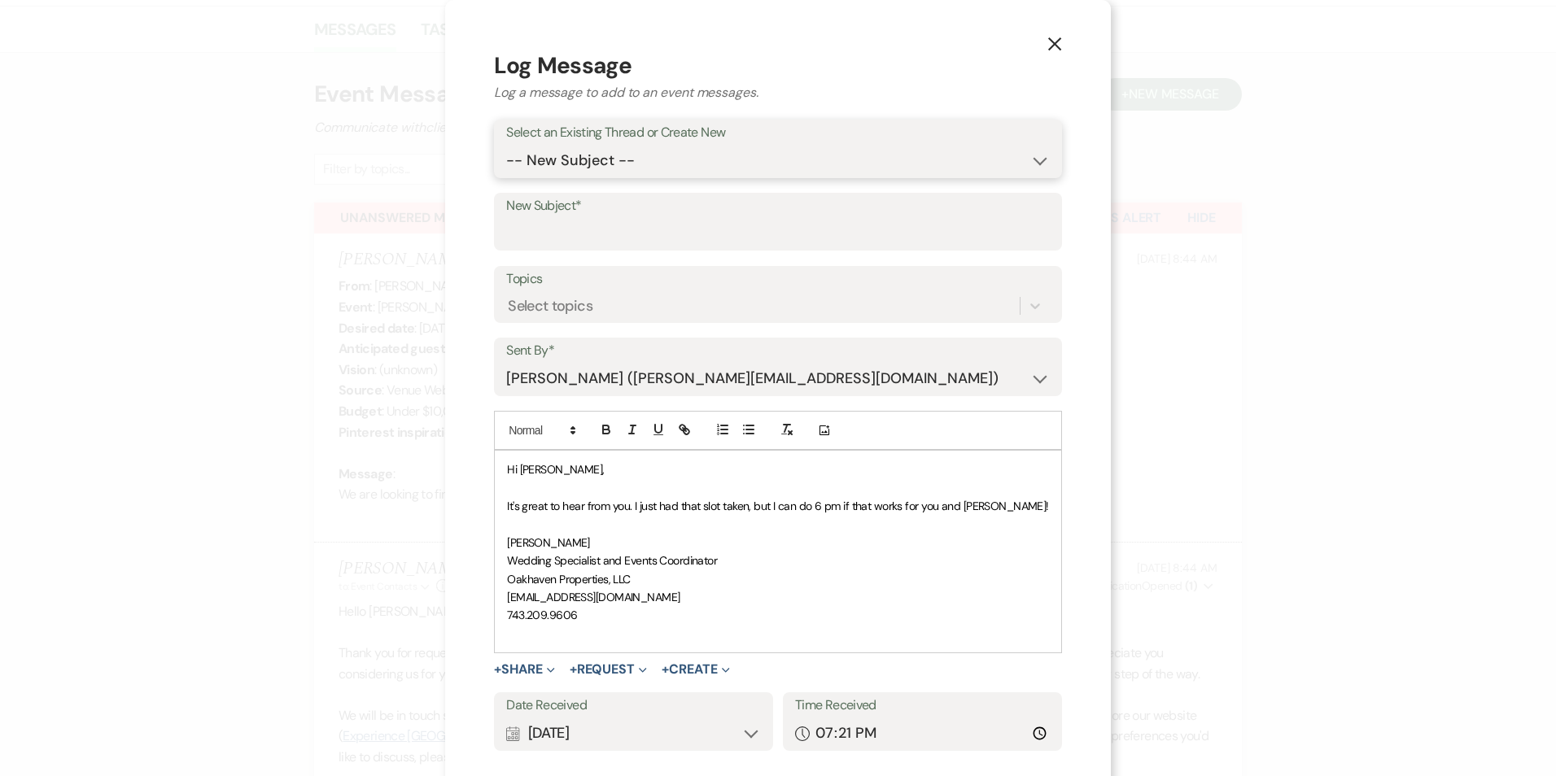
click at [673, 150] on select "-- New Subject -- Event Inquiry" at bounding box center [778, 161] width 544 height 32
select select "443154"
click at [526, 145] on select "-- New Subject -- Event Inquiry" at bounding box center [778, 161] width 544 height 32
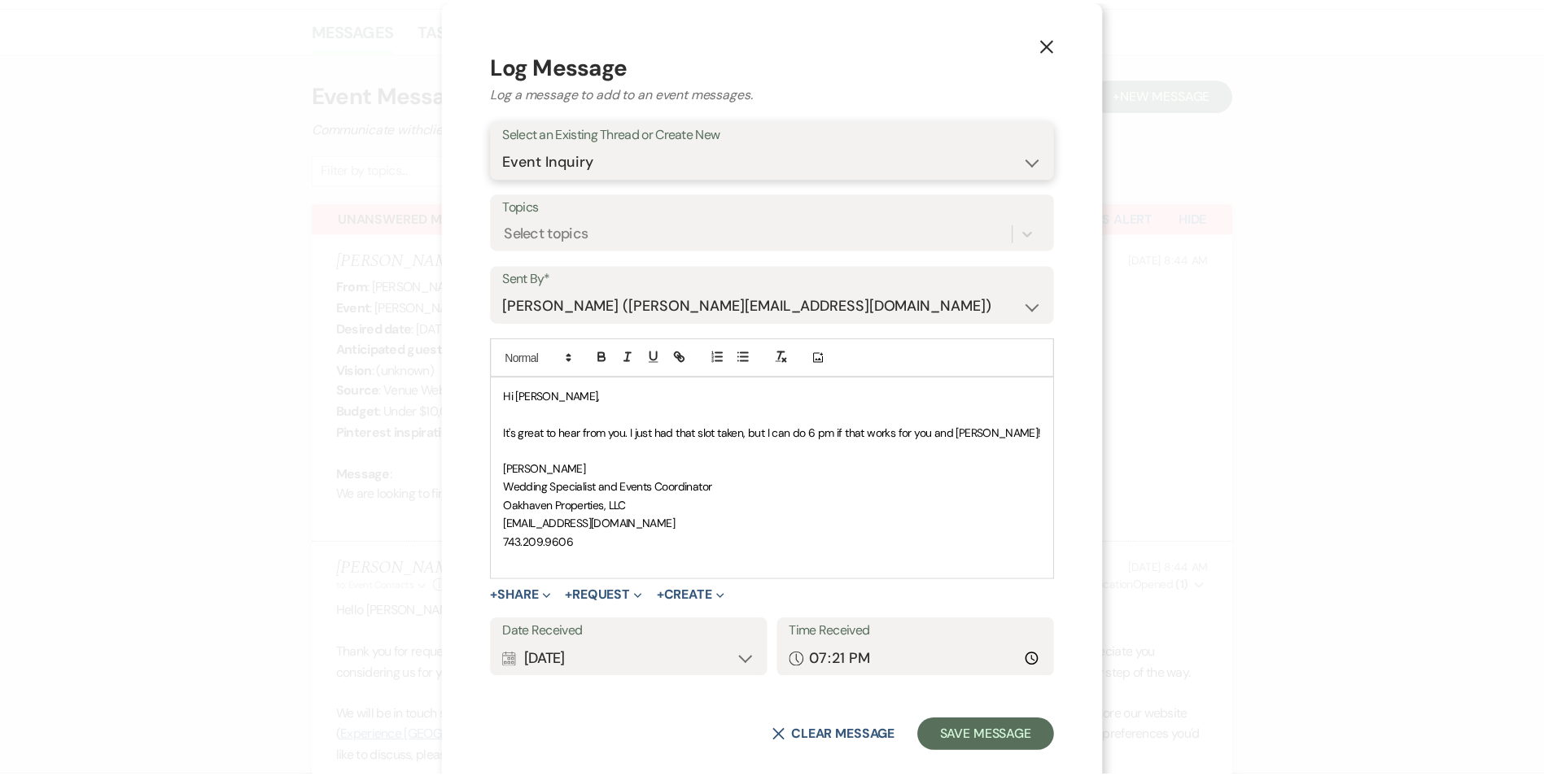
scroll to position [25, 0]
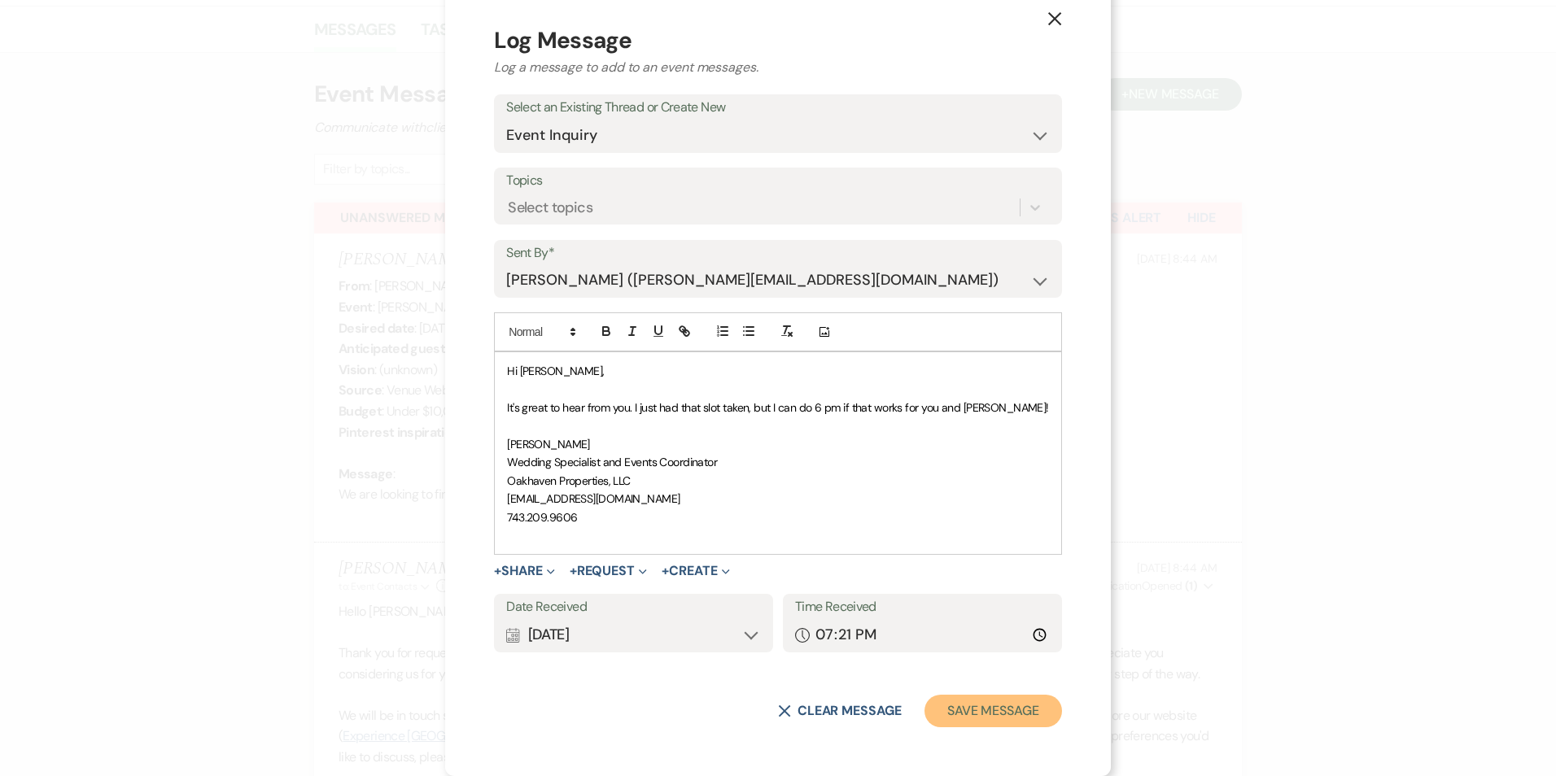
click at [1011, 710] on button "Save Message" at bounding box center [993, 711] width 138 height 33
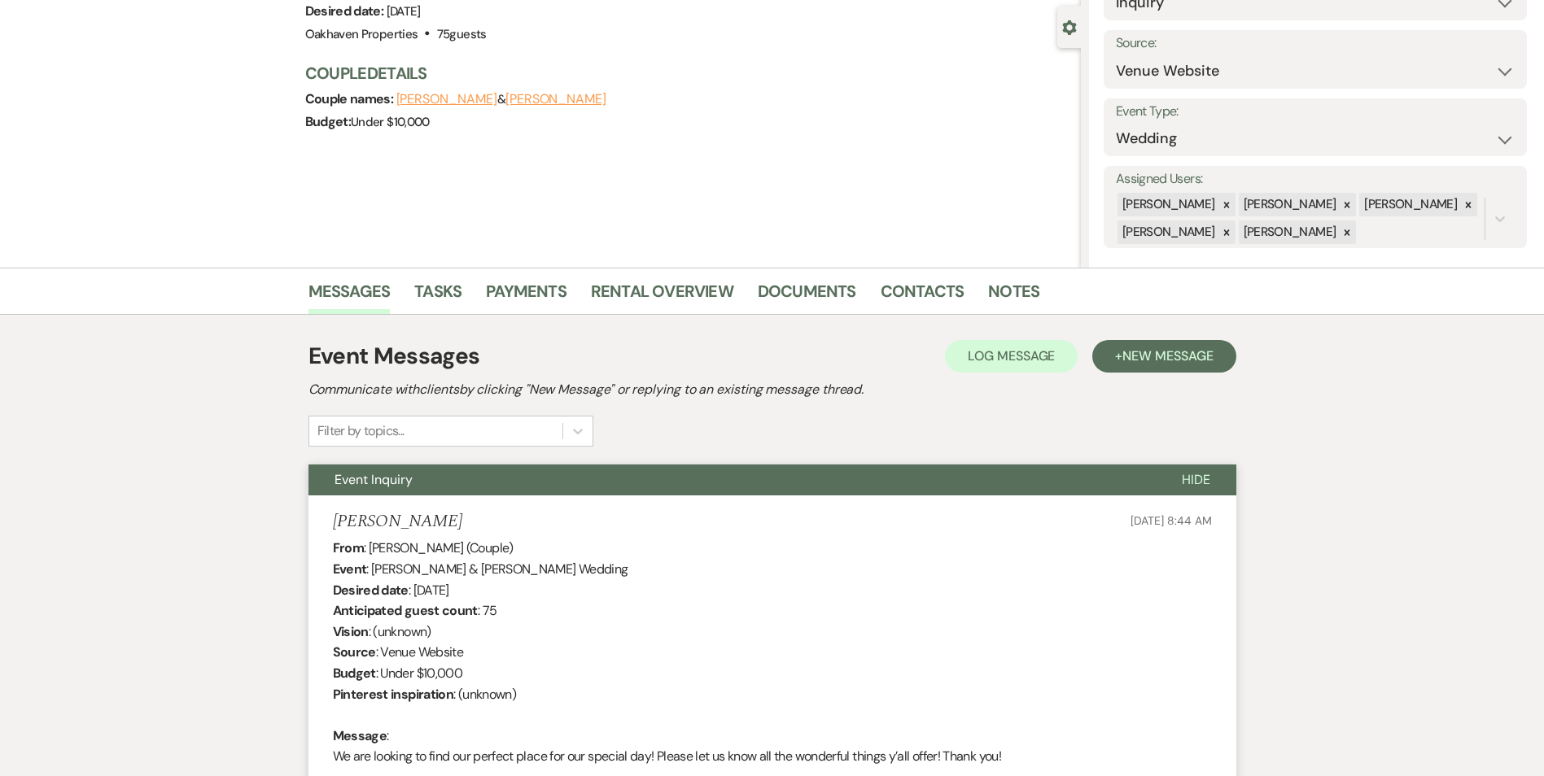
scroll to position [0, 0]
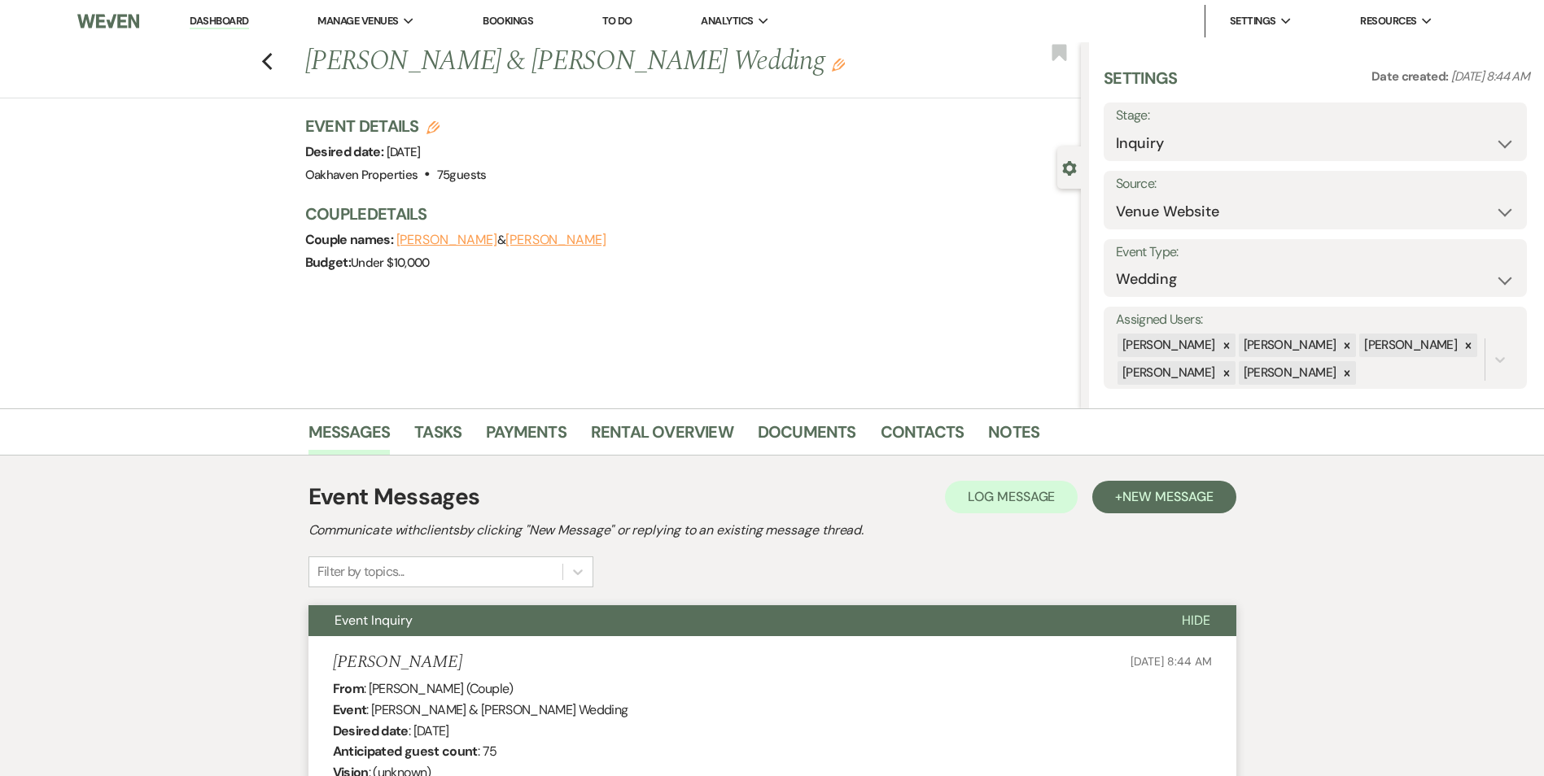
click at [1174, 173] on label "Source:" at bounding box center [1315, 185] width 399 height 24
click at [1171, 153] on select "Inquiry Follow Up Tour Requested Tour Confirmed Toured Proposal Sent Booked Lost" at bounding box center [1315, 144] width 399 height 32
select select "2"
click at [1116, 128] on select "Inquiry Follow Up Tour Requested Tour Confirmed Toured Proposal Sent Booked Lost" at bounding box center [1315, 144] width 399 height 32
click at [1456, 133] on button "Save" at bounding box center [1481, 132] width 92 height 33
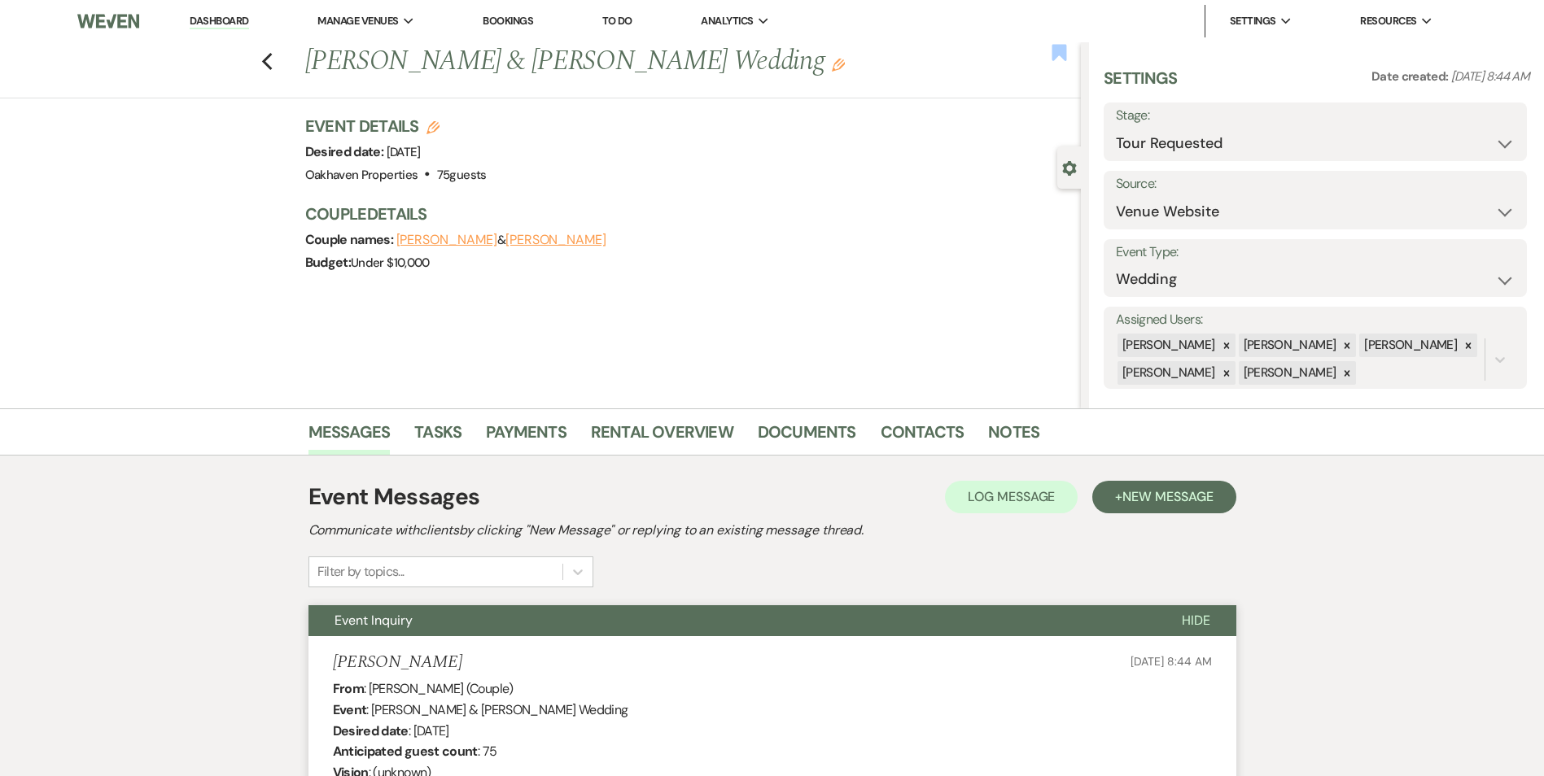
click at [1061, 57] on use "button" at bounding box center [1058, 52] width 15 height 16
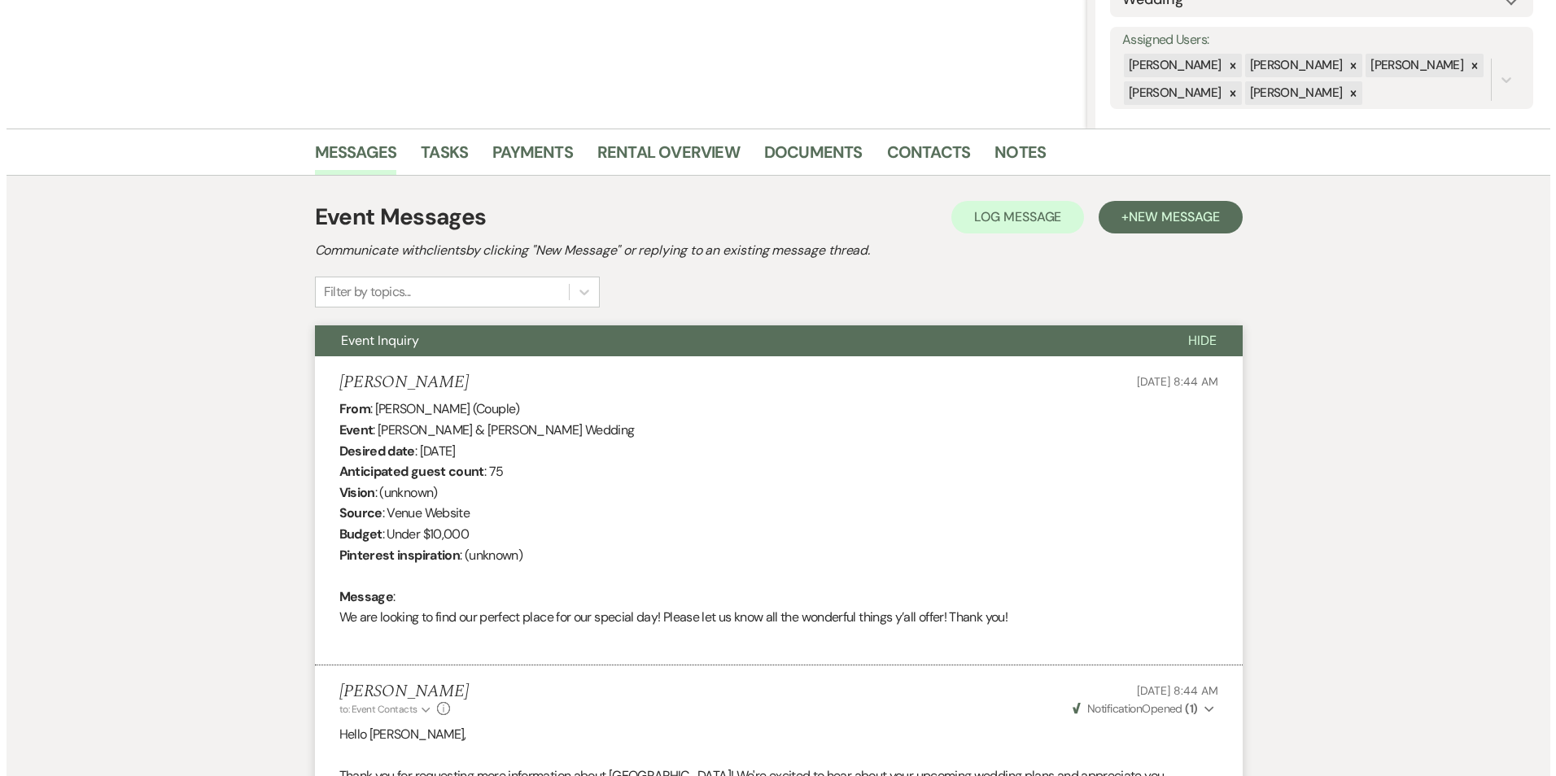
scroll to position [325, 0]
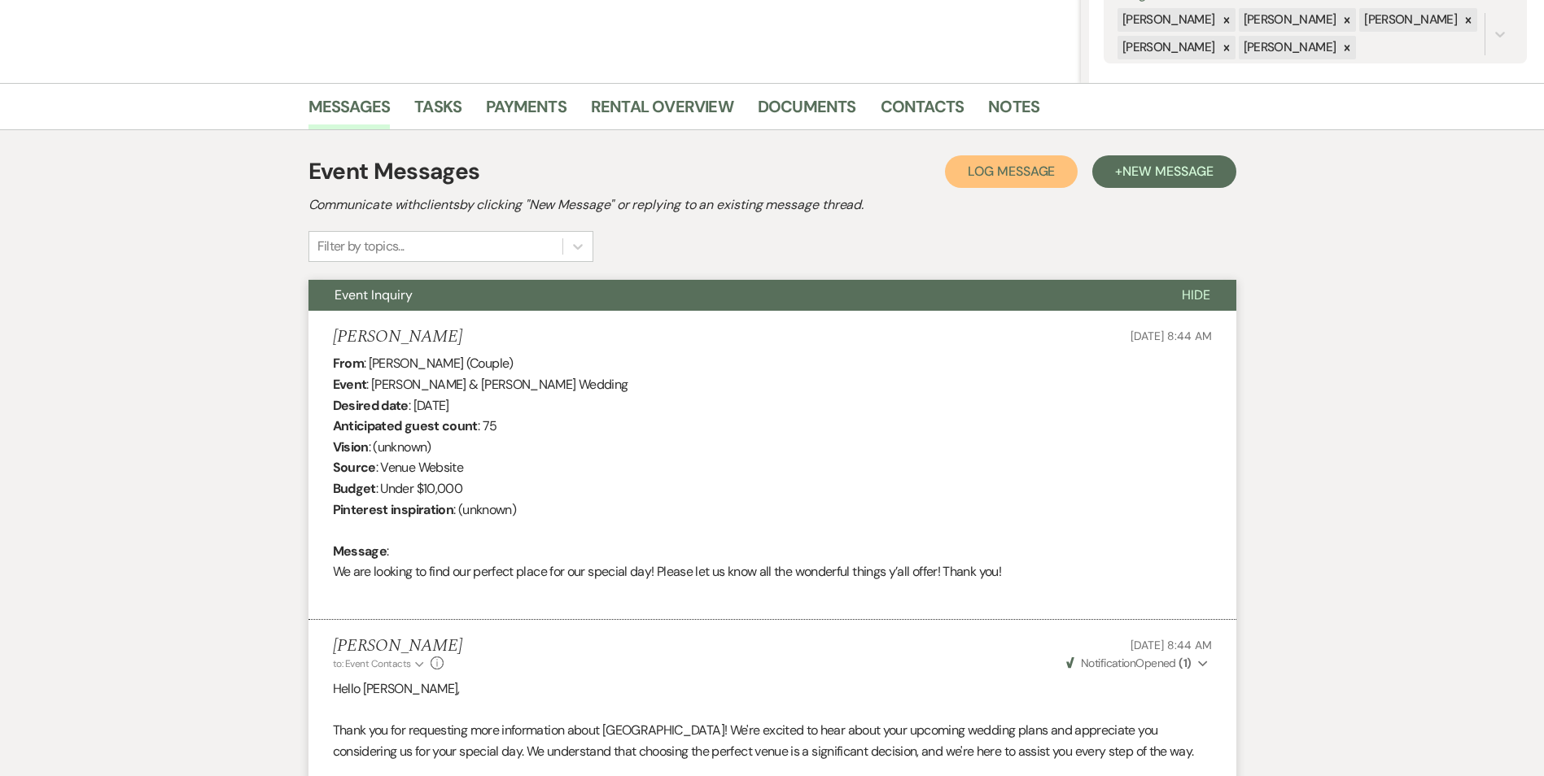
click at [1005, 177] on span "Log Message" at bounding box center [1010, 171] width 87 height 17
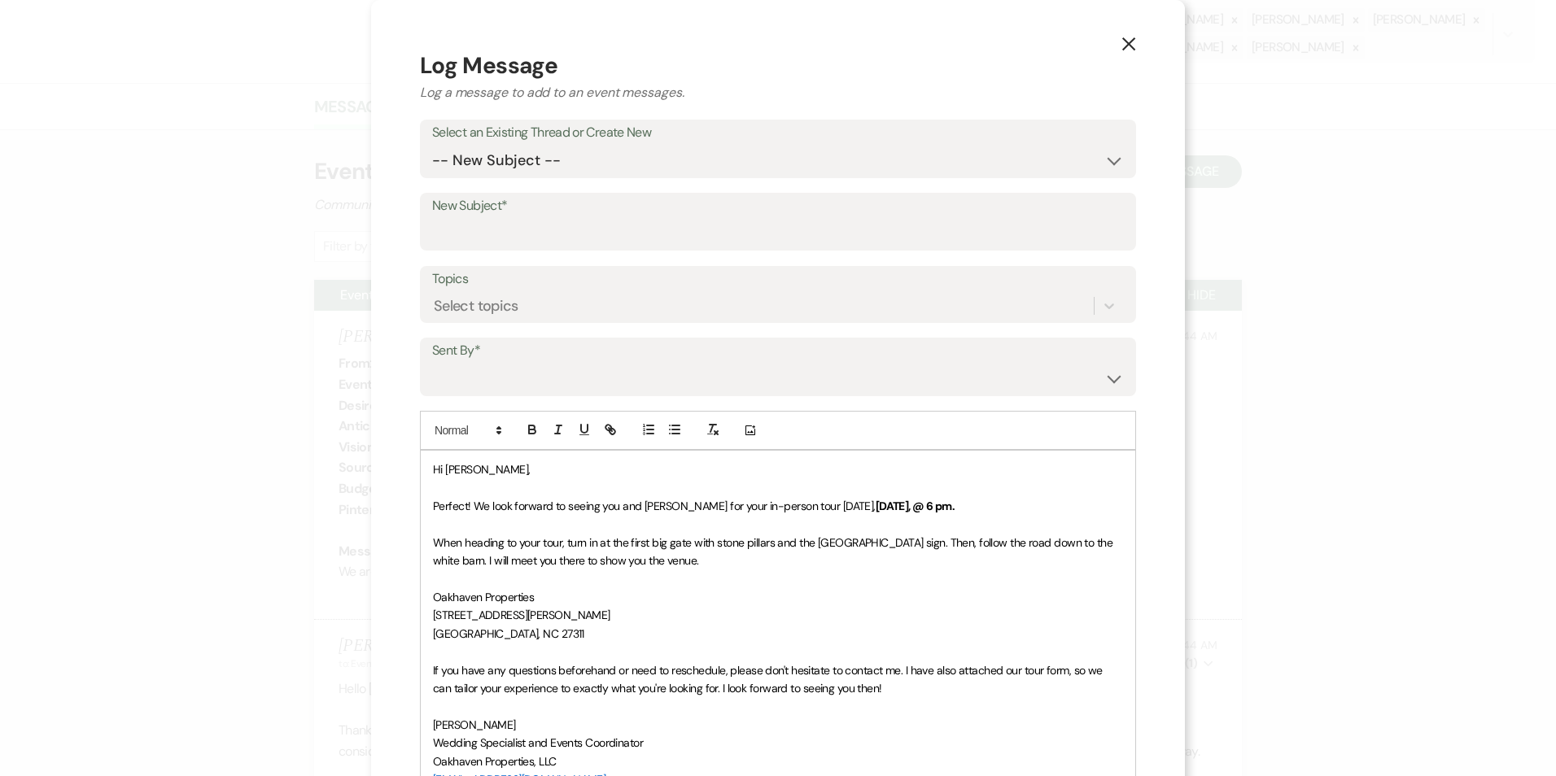
click at [569, 142] on label "Select an Existing Thread or Create New" at bounding box center [778, 133] width 692 height 24
click at [569, 167] on select "-- New Subject -- Event Inquiry" at bounding box center [778, 161] width 692 height 32
select select "443154"
click at [432, 145] on select "-- New Subject -- Event Inquiry" at bounding box center [778, 161] width 692 height 32
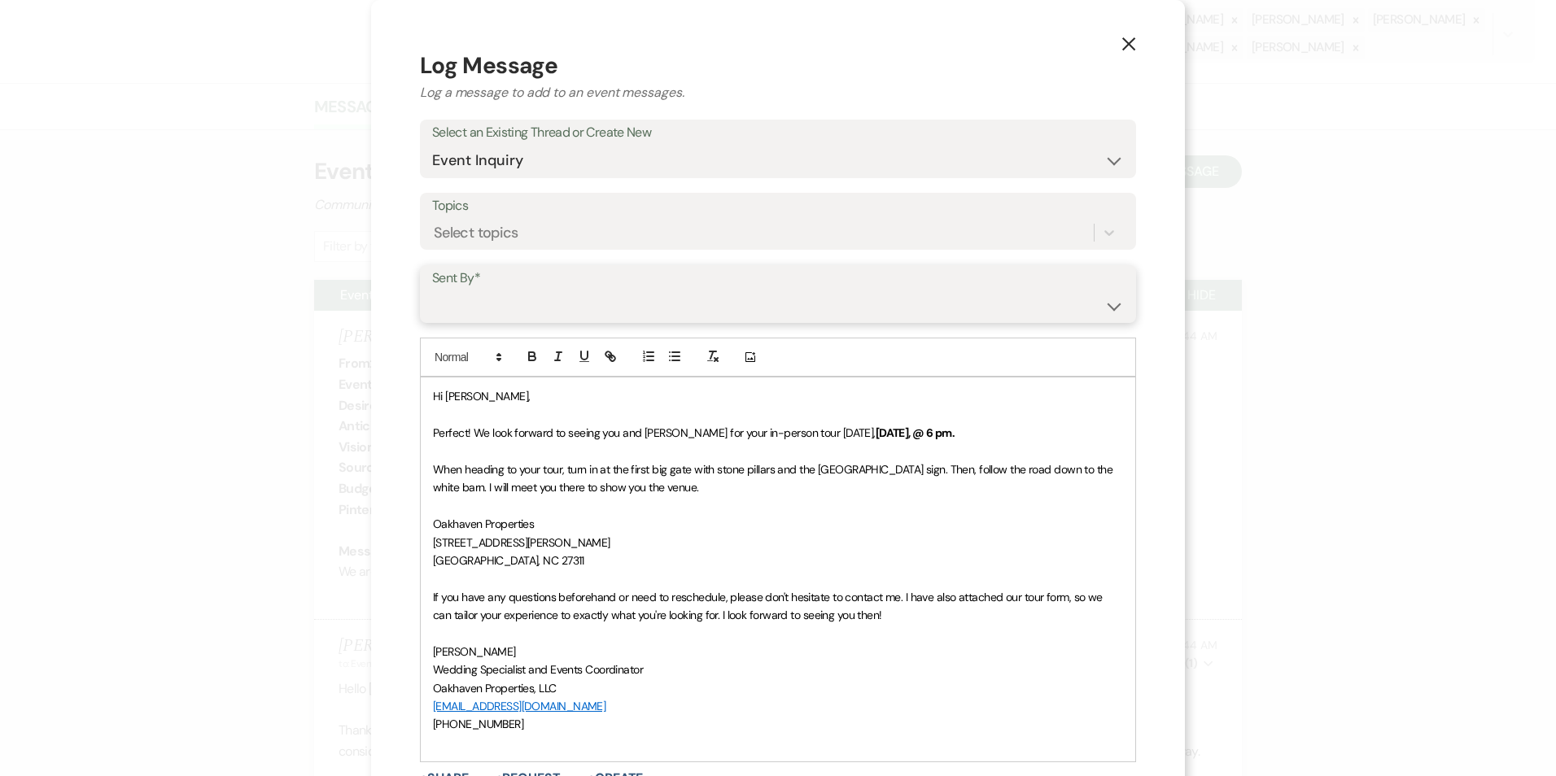
drag, startPoint x: 563, startPoint y: 304, endPoint x: 566, endPoint y: 315, distance: 11.7
click at [563, 304] on select "[PERSON_NAME] ([EMAIL_ADDRESS][DOMAIN_NAME]) [PERSON_NAME] ([PERSON_NAME][EMAIL…" at bounding box center [778, 306] width 692 height 32
click at [432, 290] on select "[PERSON_NAME] ([EMAIL_ADDRESS][DOMAIN_NAME]) [PERSON_NAME] ([PERSON_NAME][EMAIL…" at bounding box center [778, 306] width 692 height 32
click at [545, 313] on select "[PERSON_NAME] ([EMAIL_ADDRESS][DOMAIN_NAME]) [PERSON_NAME] ([PERSON_NAME][EMAIL…" at bounding box center [778, 306] width 692 height 32
select select "user-127923"
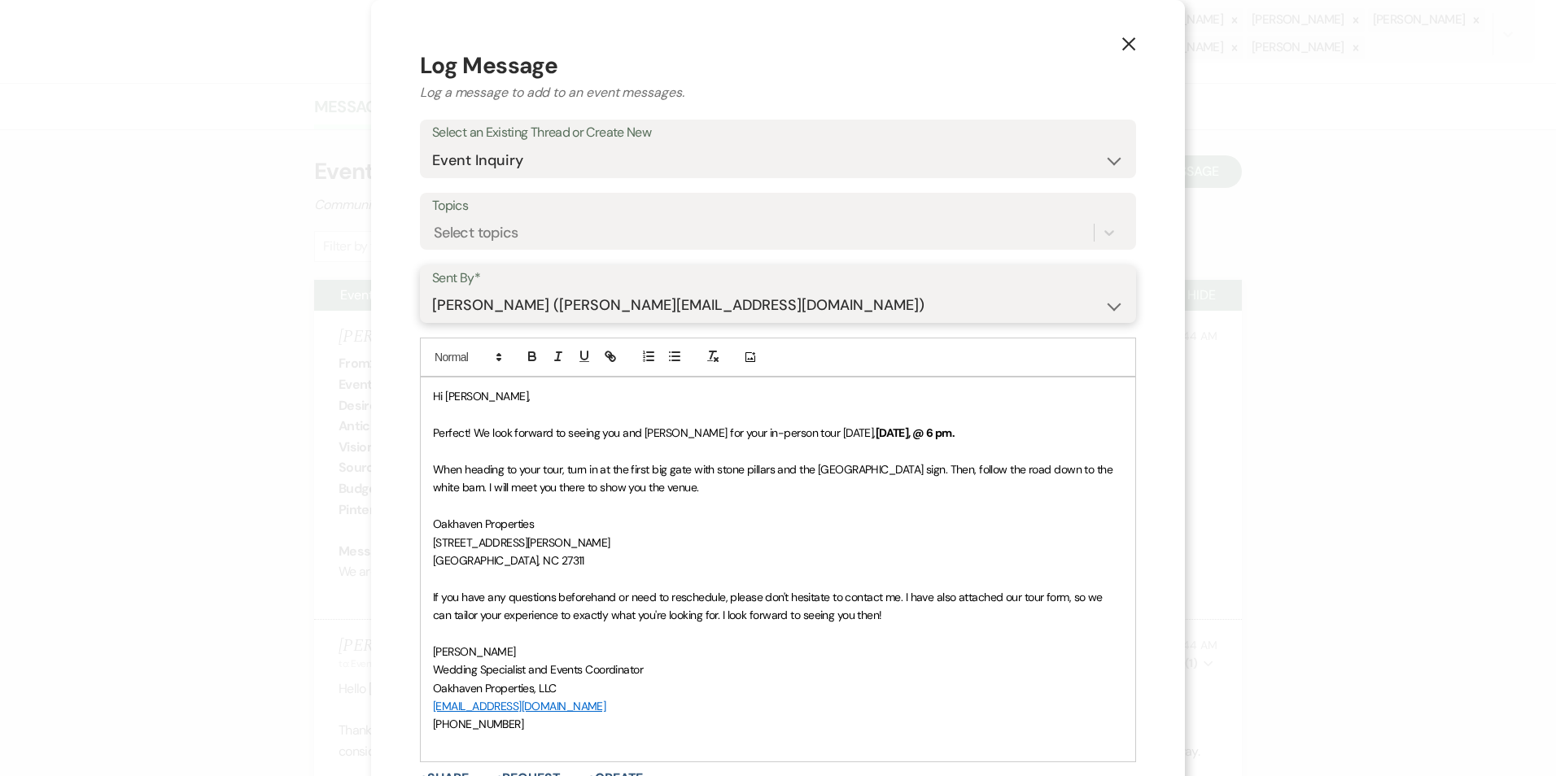
click at [432, 290] on select "[PERSON_NAME] ([EMAIL_ADDRESS][DOMAIN_NAME]) [PERSON_NAME] ([PERSON_NAME][EMAIL…" at bounding box center [778, 306] width 692 height 32
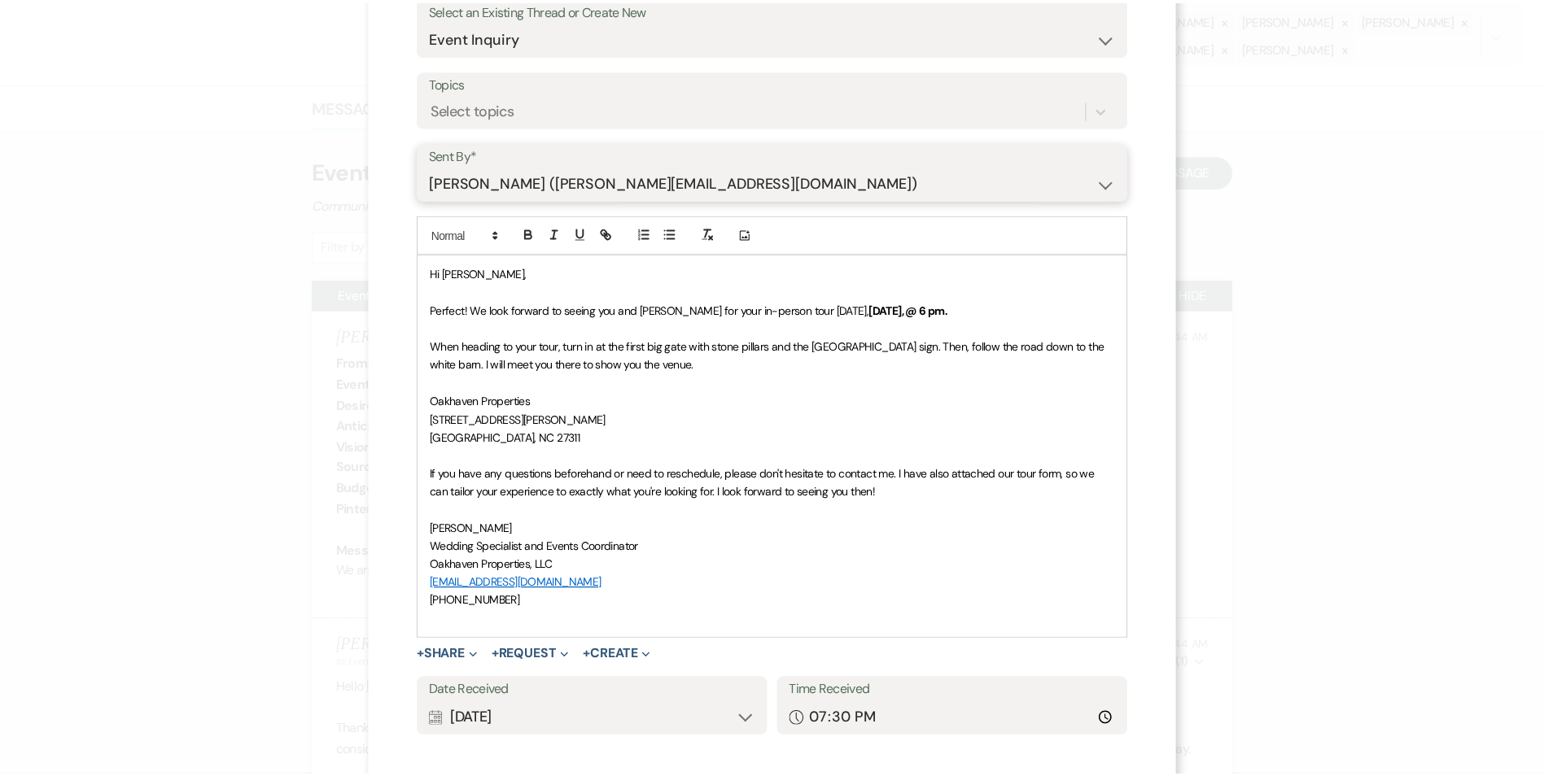
scroll to position [207, 0]
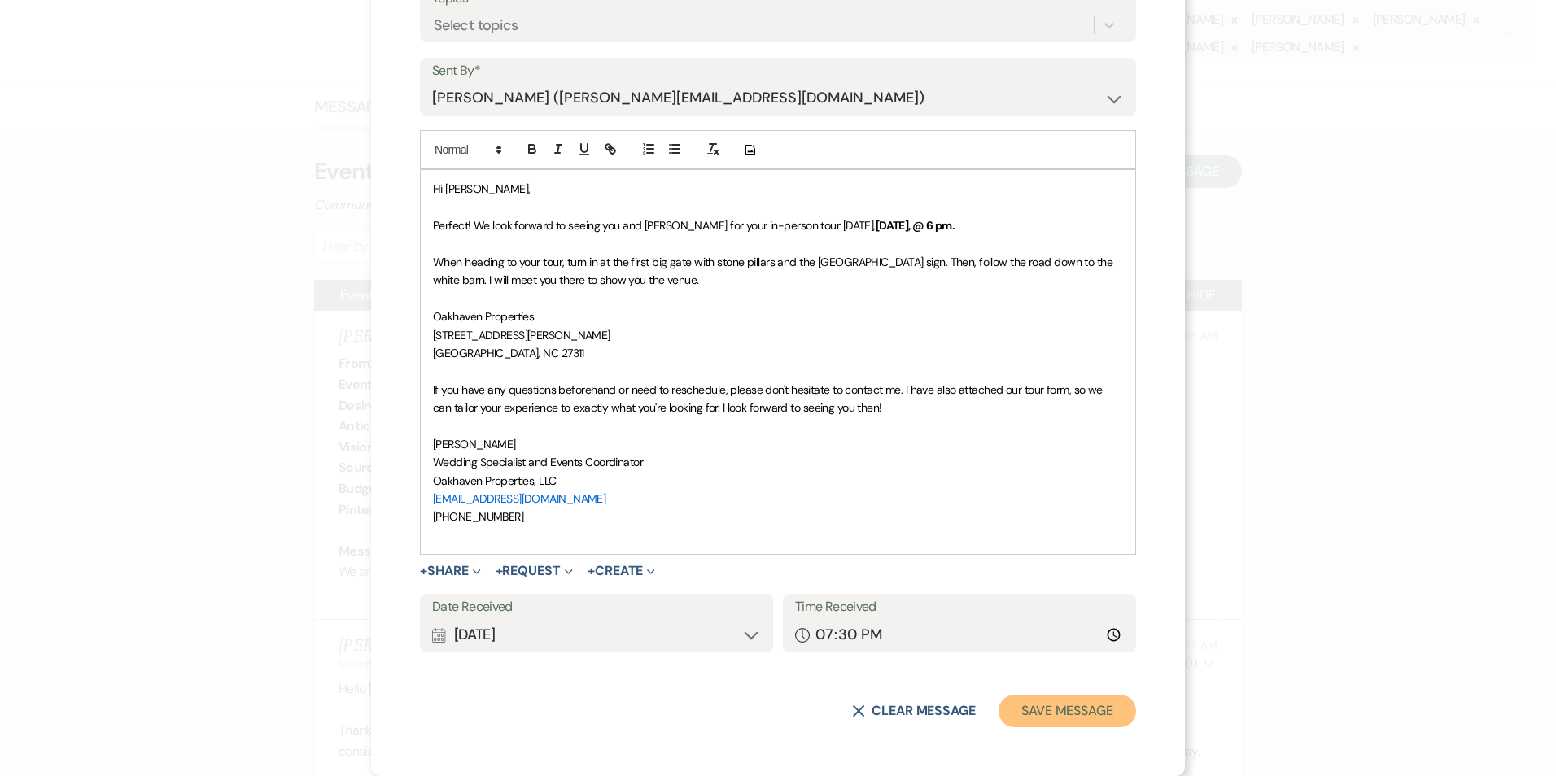
click at [1065, 725] on button "Save Message" at bounding box center [1067, 711] width 138 height 33
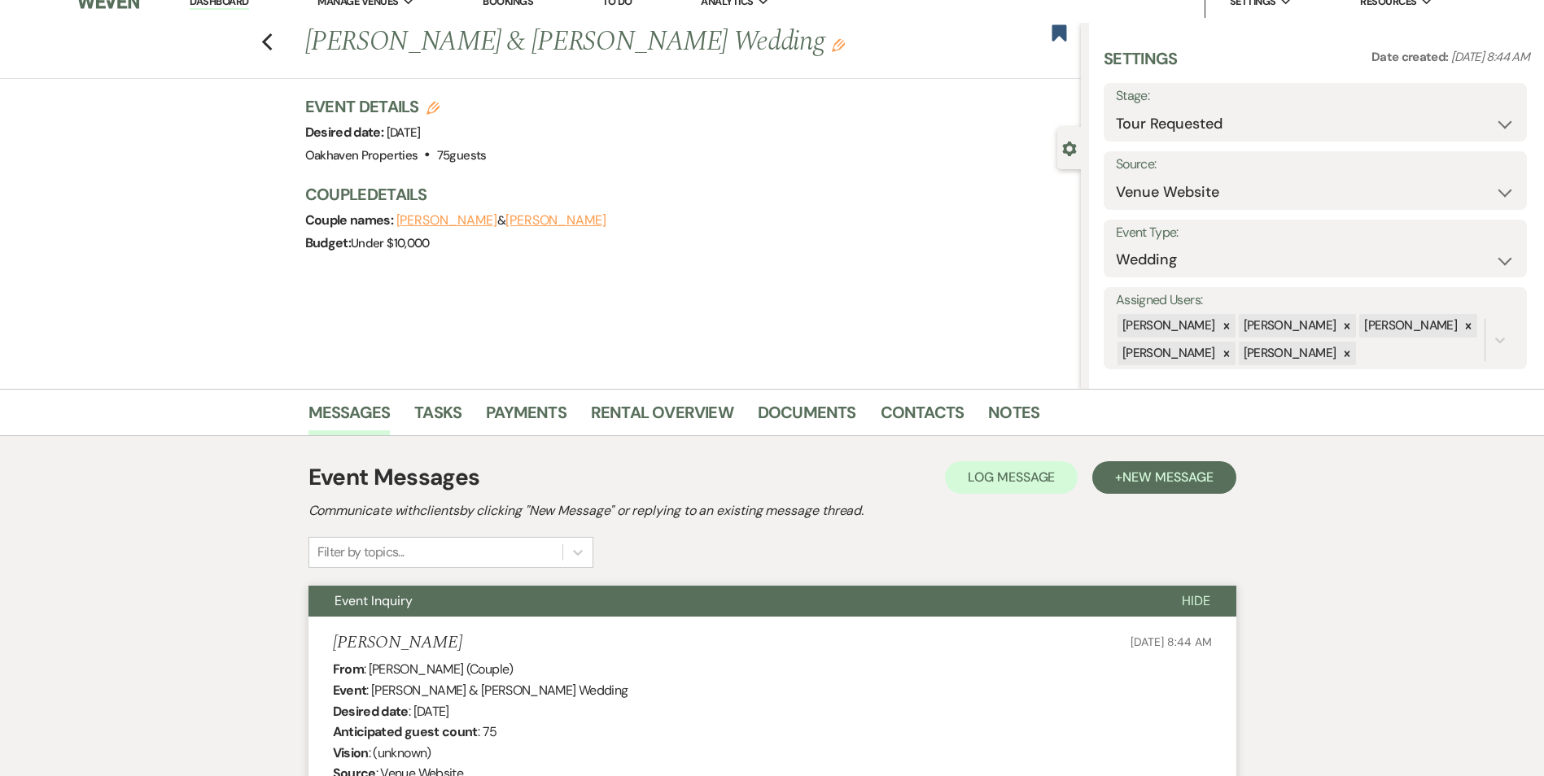
scroll to position [0, 0]
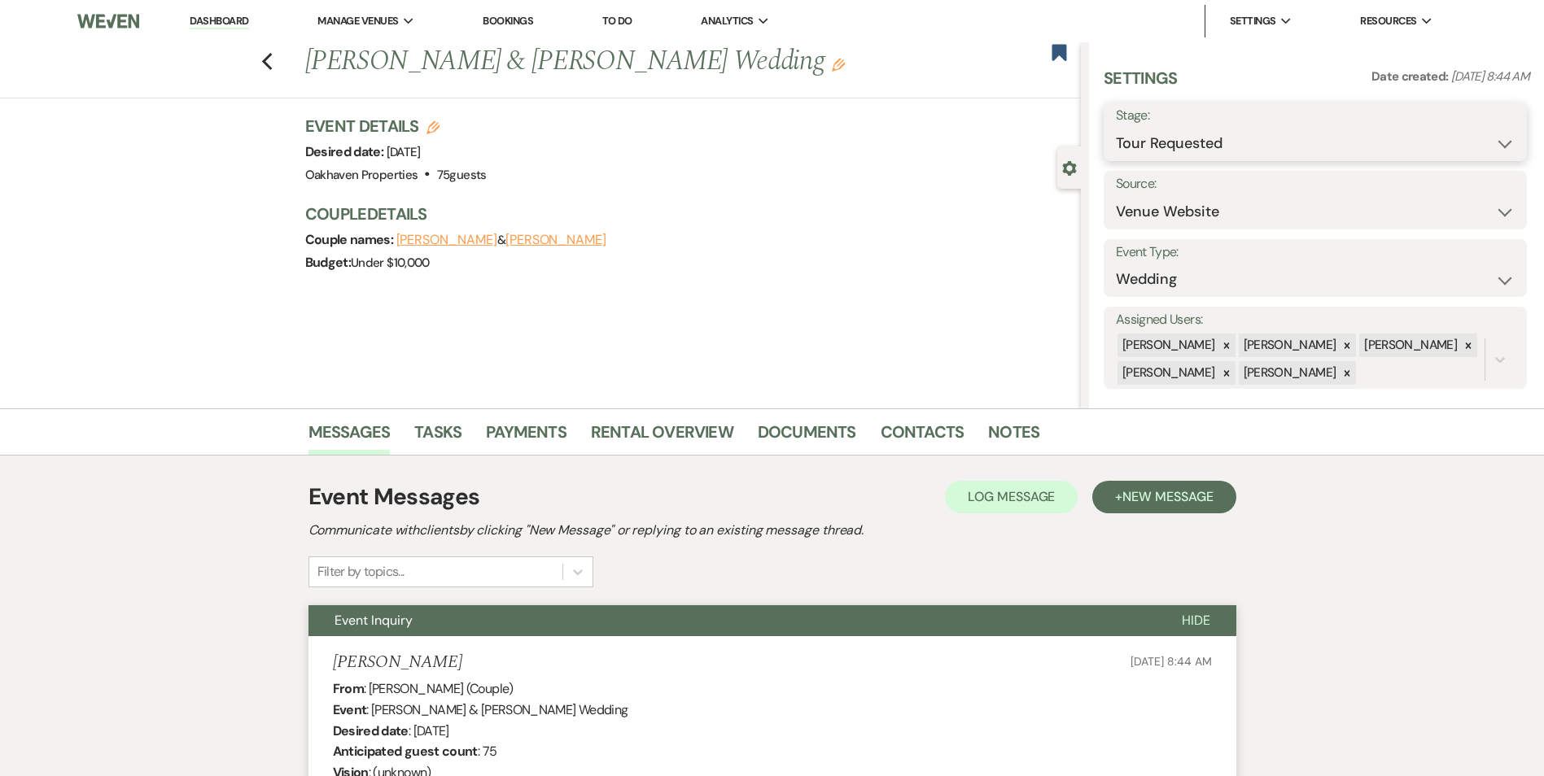
click at [1180, 128] on select "Inquiry Follow Up Tour Requested Tour Confirmed Toured Proposal Sent Booked Lost" at bounding box center [1315, 144] width 399 height 32
select select "4"
click at [1116, 128] on select "Inquiry Follow Up Tour Requested Tour Confirmed Toured Proposal Sent Booked Lost" at bounding box center [1315, 144] width 399 height 32
click at [1487, 124] on button "Save" at bounding box center [1481, 132] width 92 height 33
click at [457, 426] on link "Tasks" at bounding box center [437, 437] width 47 height 36
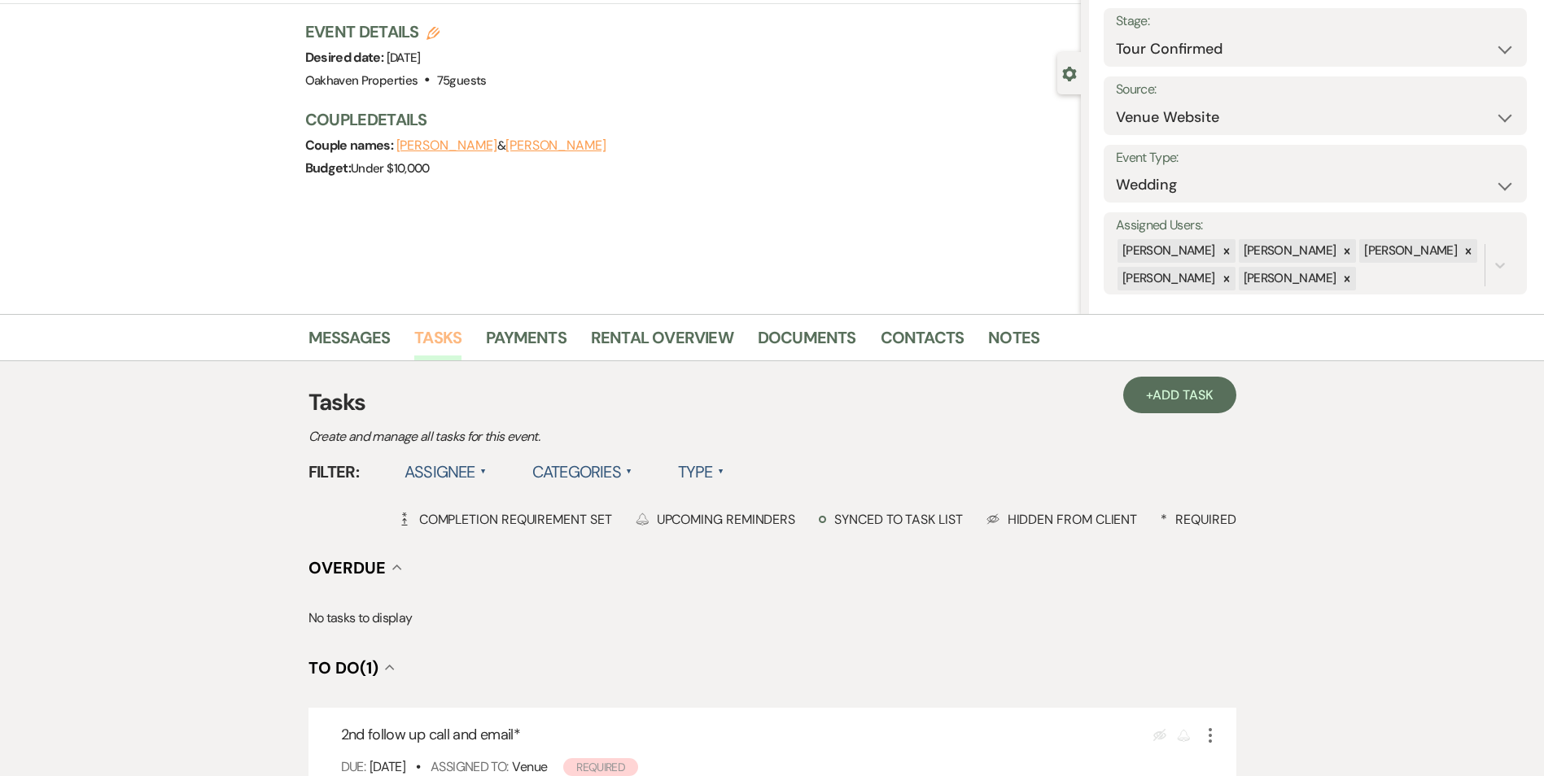
scroll to position [244, 0]
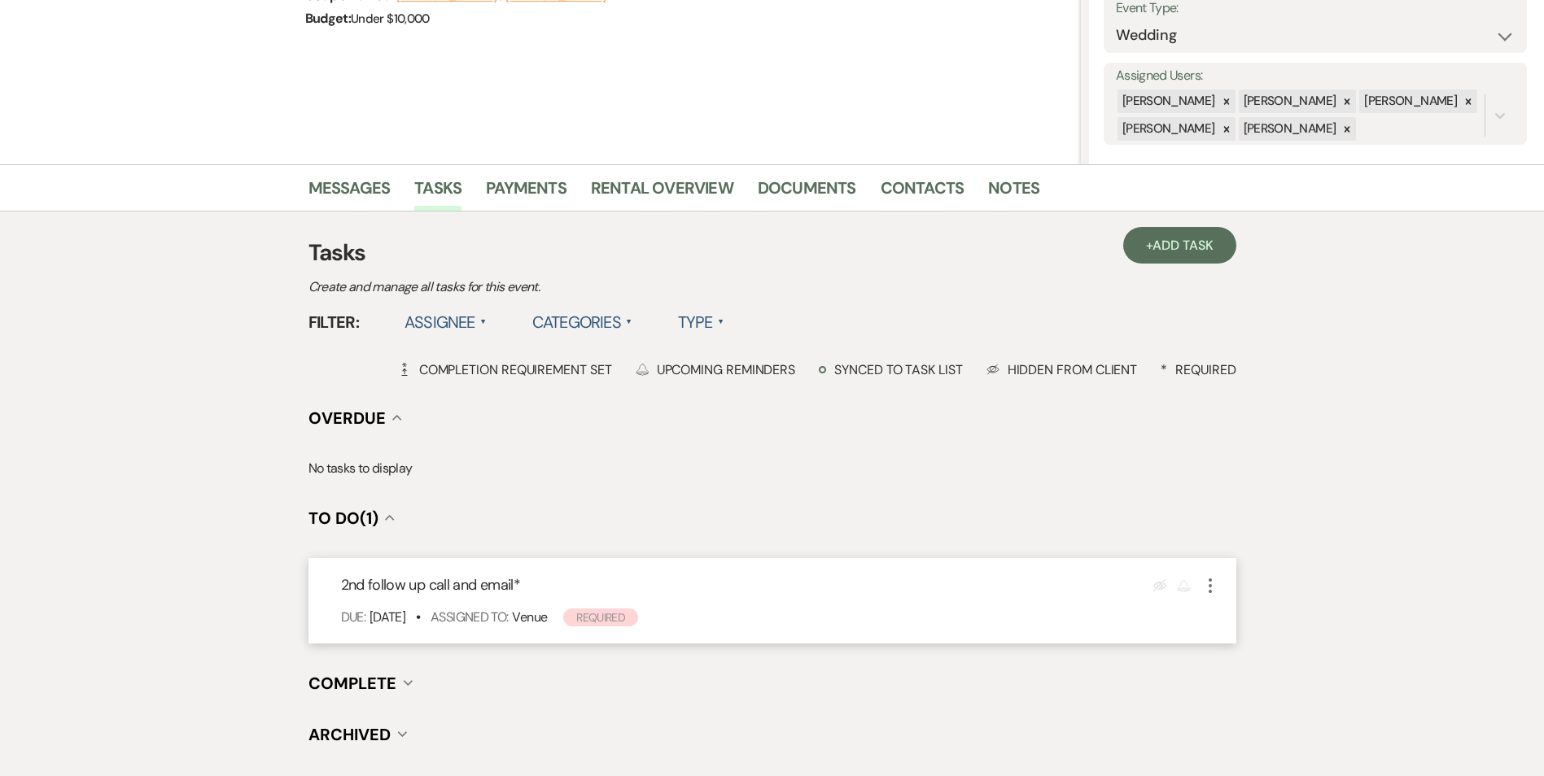
click at [1208, 592] on use "button" at bounding box center [1209, 586] width 3 height 15
click at [1253, 609] on link "Pencil Edit" at bounding box center [1278, 617] width 156 height 24
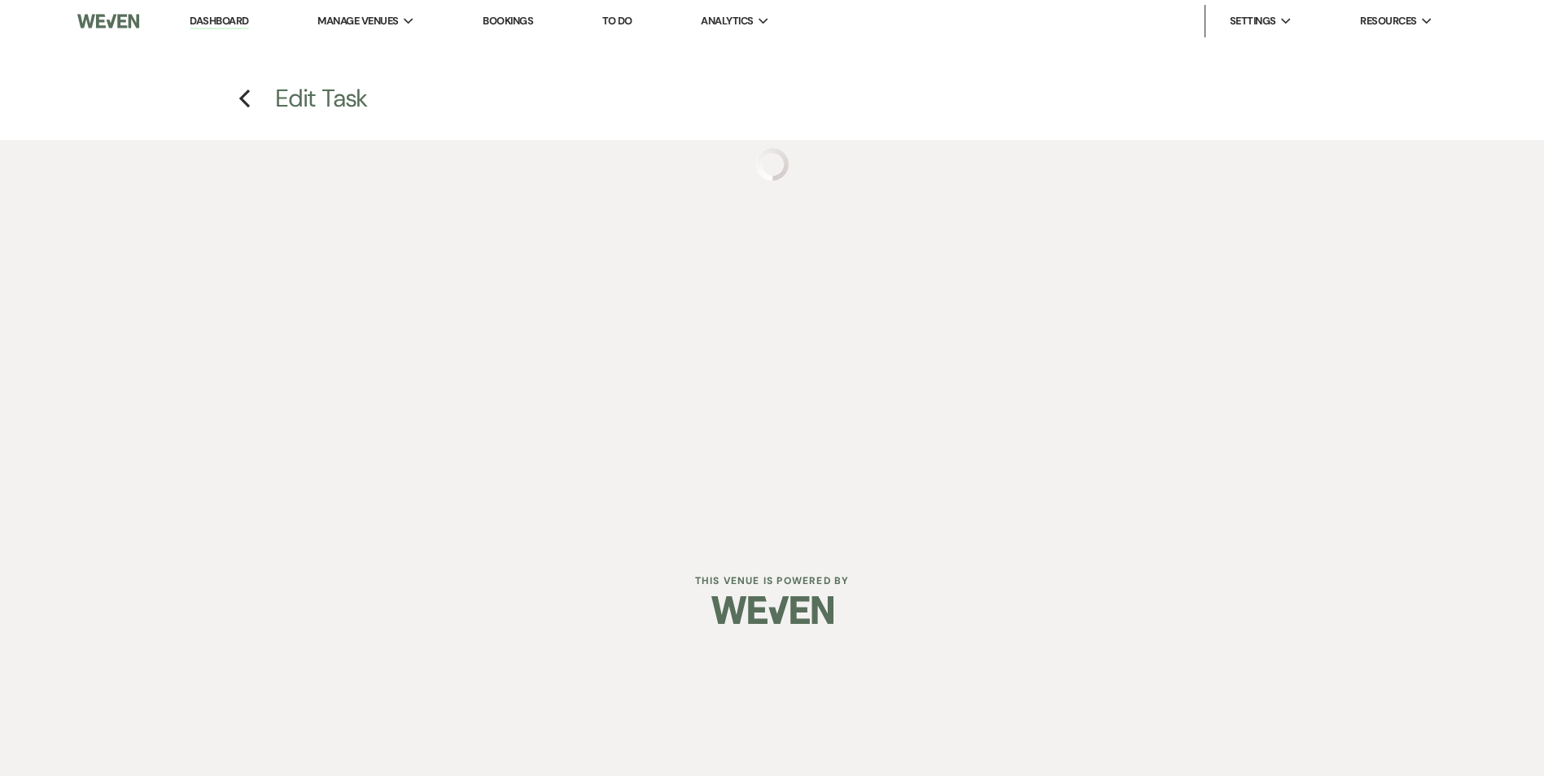
select select "true"
select select "31"
select select "venueHost"
select select "host"
select select "onDueDate"
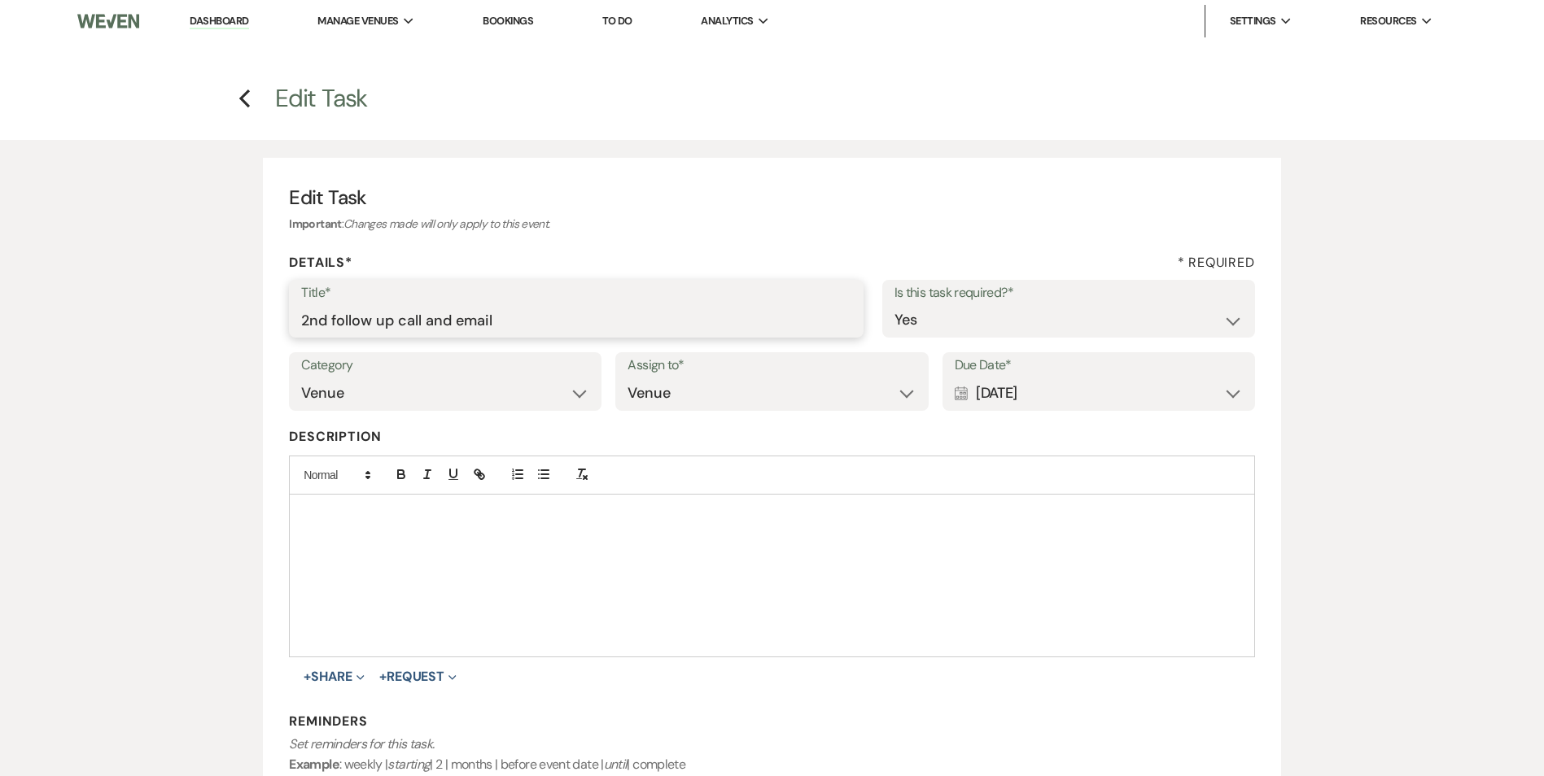
drag, startPoint x: 441, startPoint y: 318, endPoint x: 233, endPoint y: 347, distance: 210.2
click at [232, 344] on div "Edit Task Important : Changes made will only apply to this event. Details* * Re…" at bounding box center [772, 564] width 1172 height 849
type input "day after tour text"
click at [1059, 378] on div "Calendar [DATE] Expand" at bounding box center [1098, 394] width 288 height 32
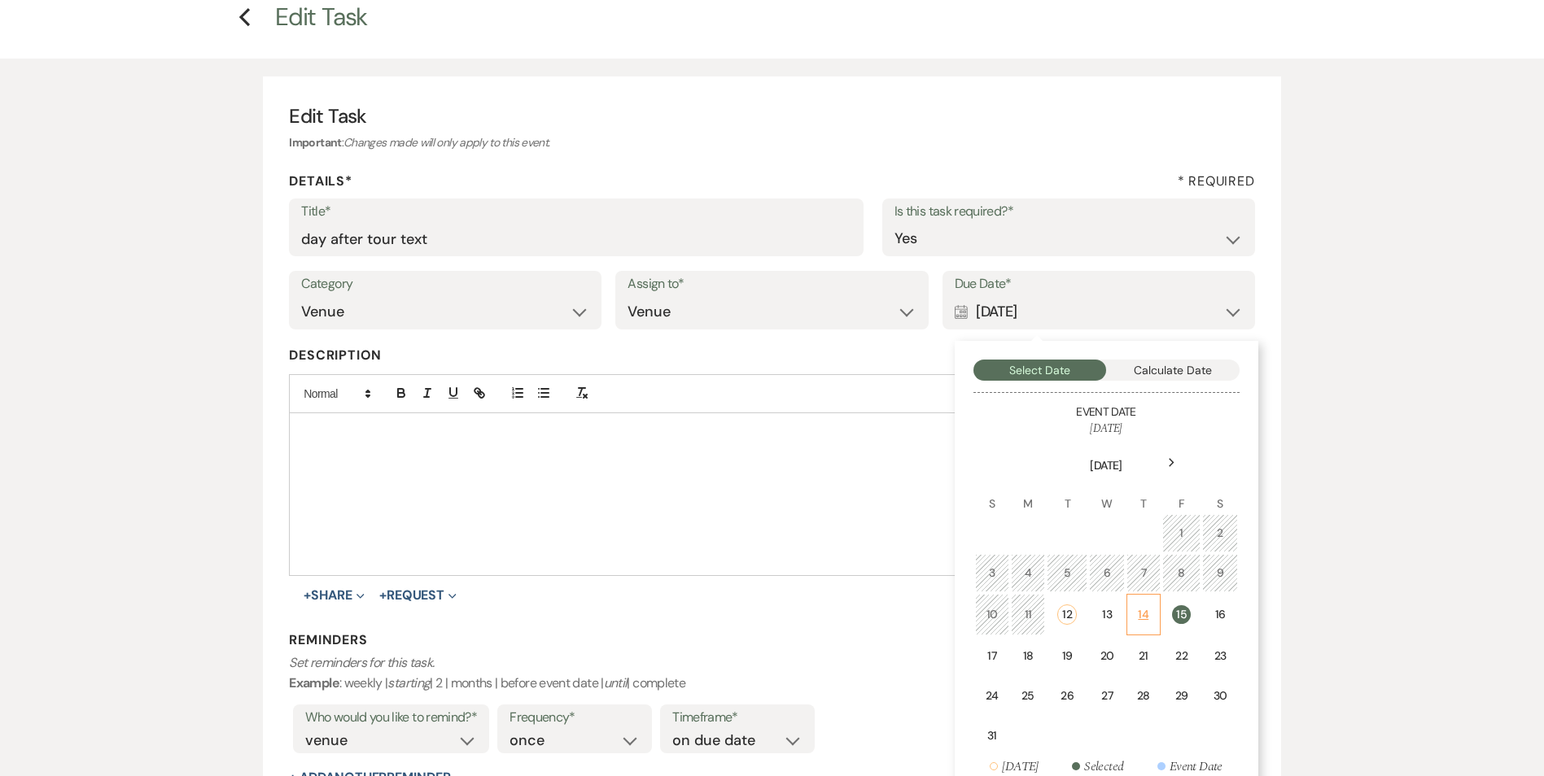
click at [1146, 615] on div "14" at bounding box center [1143, 614] width 13 height 17
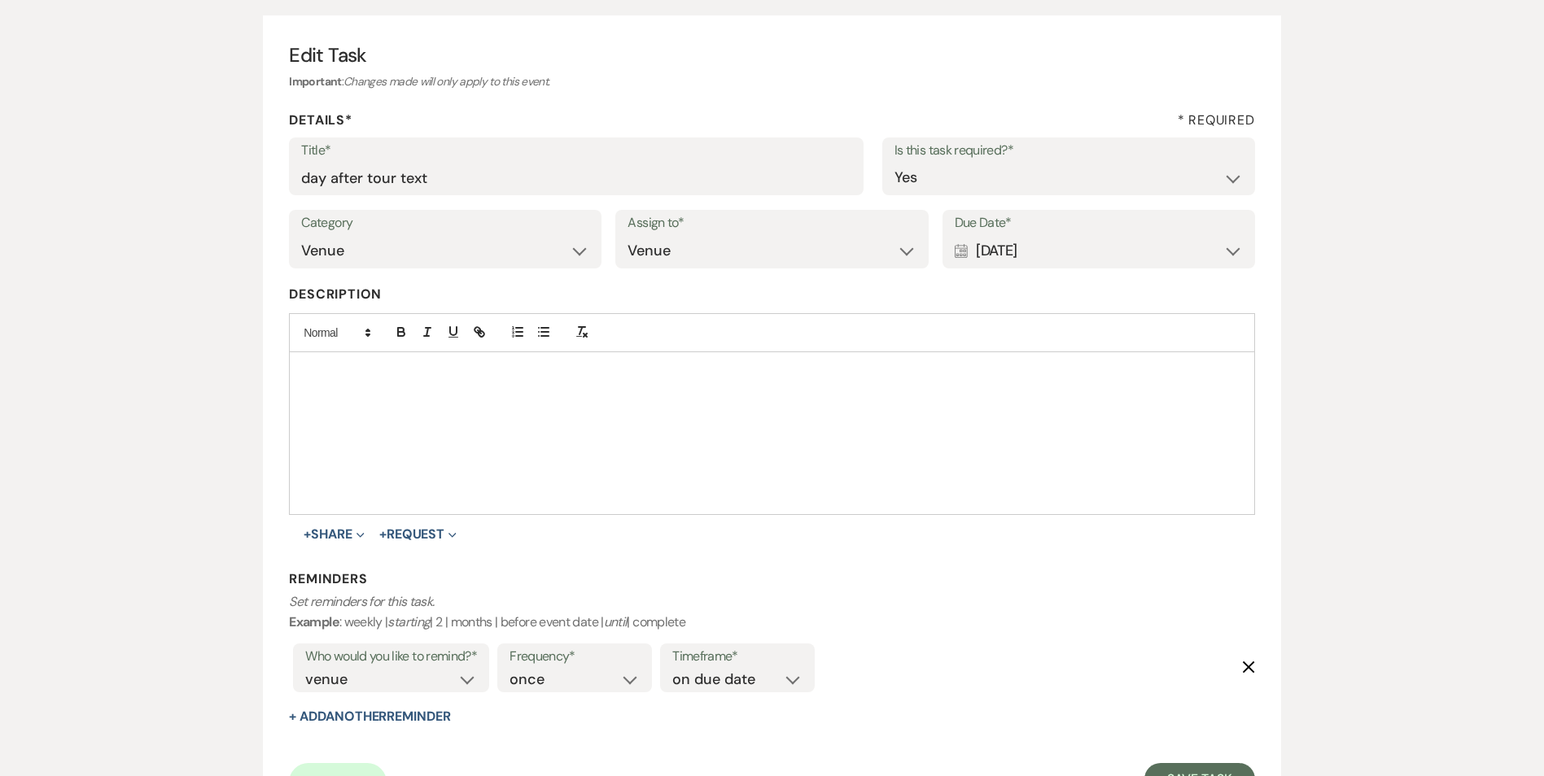
scroll to position [244, 0]
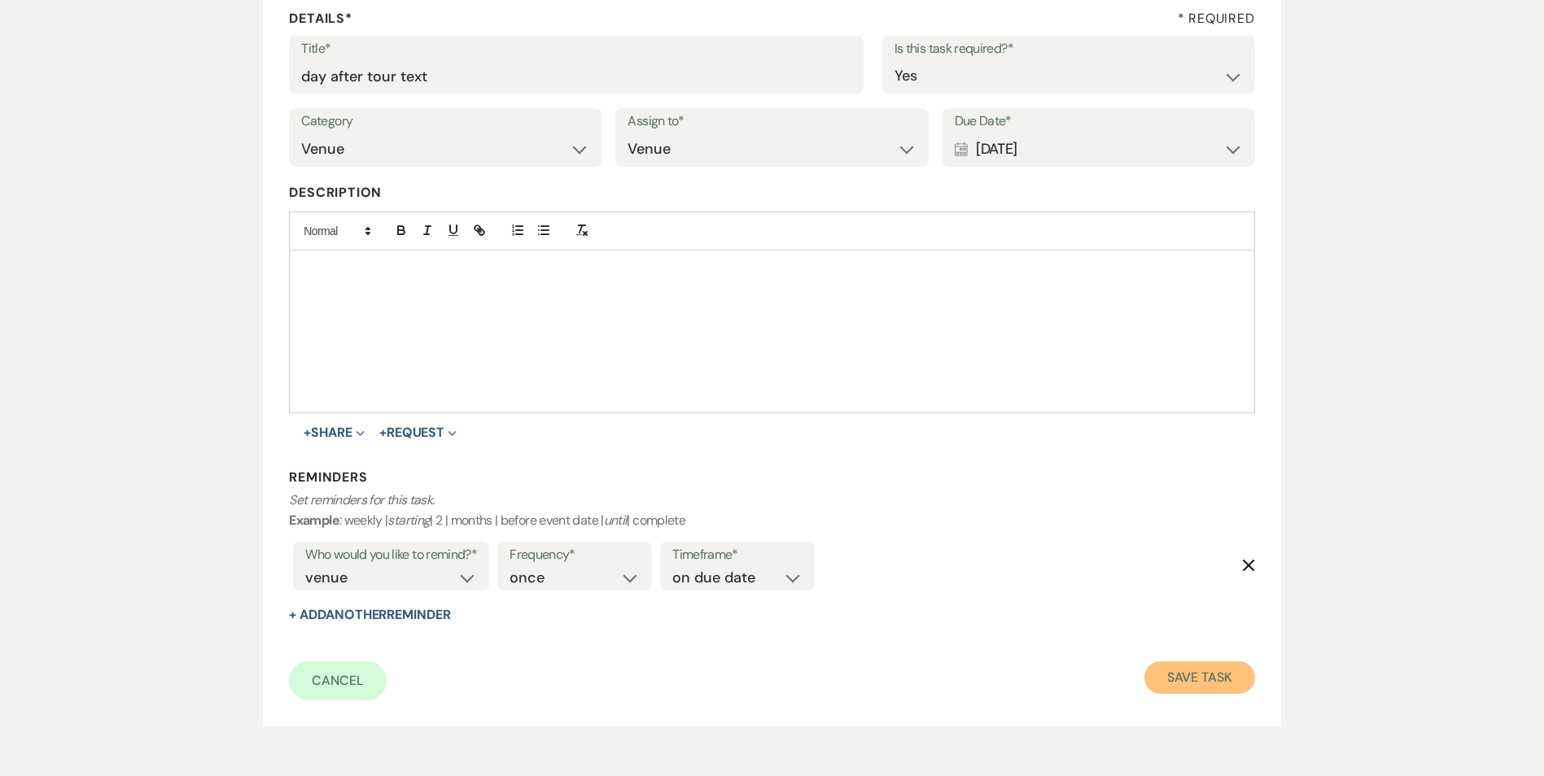
click at [1229, 662] on button "Save Task" at bounding box center [1199, 678] width 110 height 33
select select "4"
select select "5"
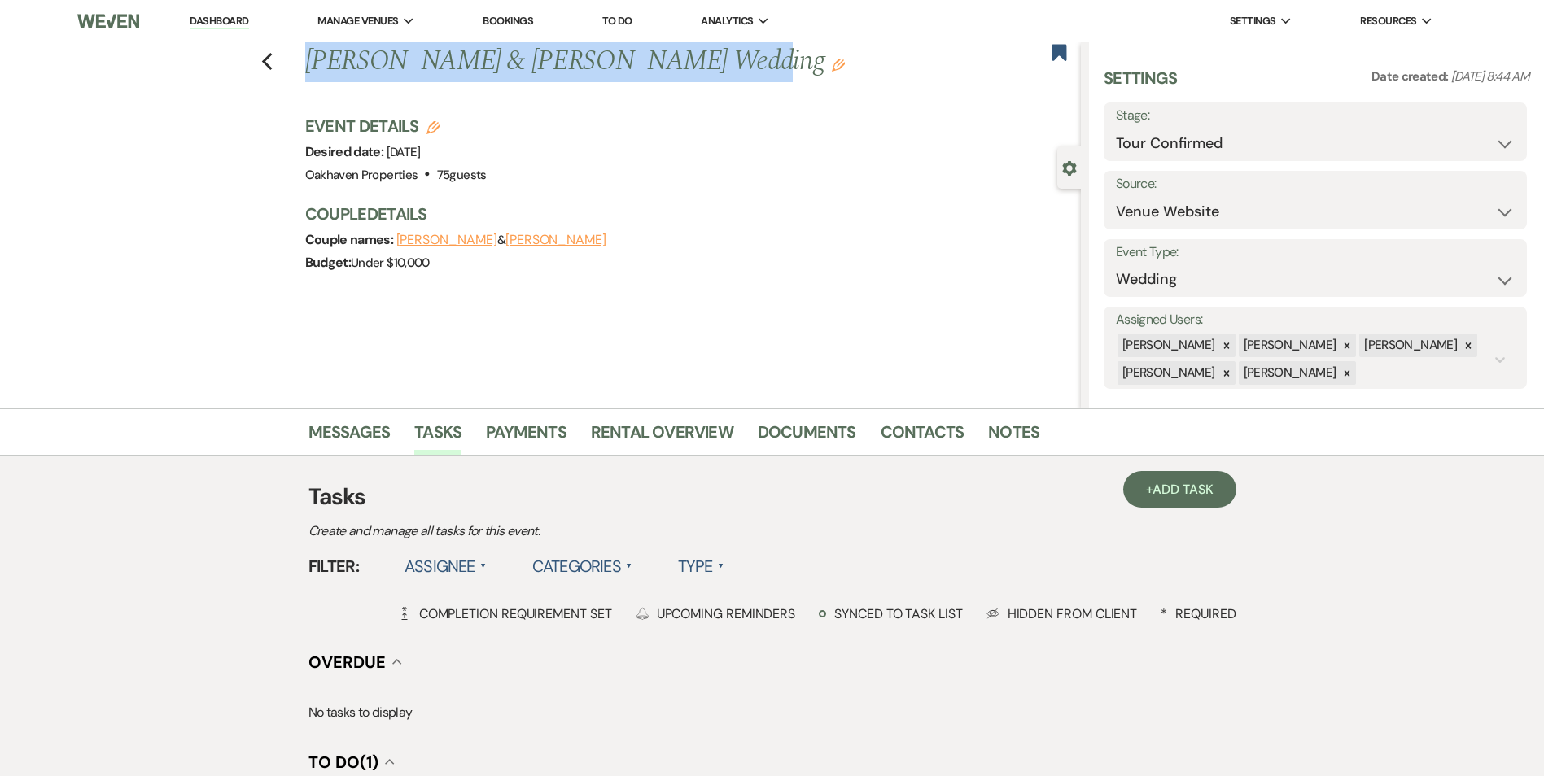
drag, startPoint x: 651, startPoint y: 69, endPoint x: 307, endPoint y: 59, distance: 344.4
click at [307, 59] on div "Previous [PERSON_NAME] & [PERSON_NAME] Wedding Edit" at bounding box center [689, 61] width 784 height 39
copy h1 "[PERSON_NAME] & [PERSON_NAME]"
click at [367, 431] on link "Messages" at bounding box center [349, 437] width 82 height 36
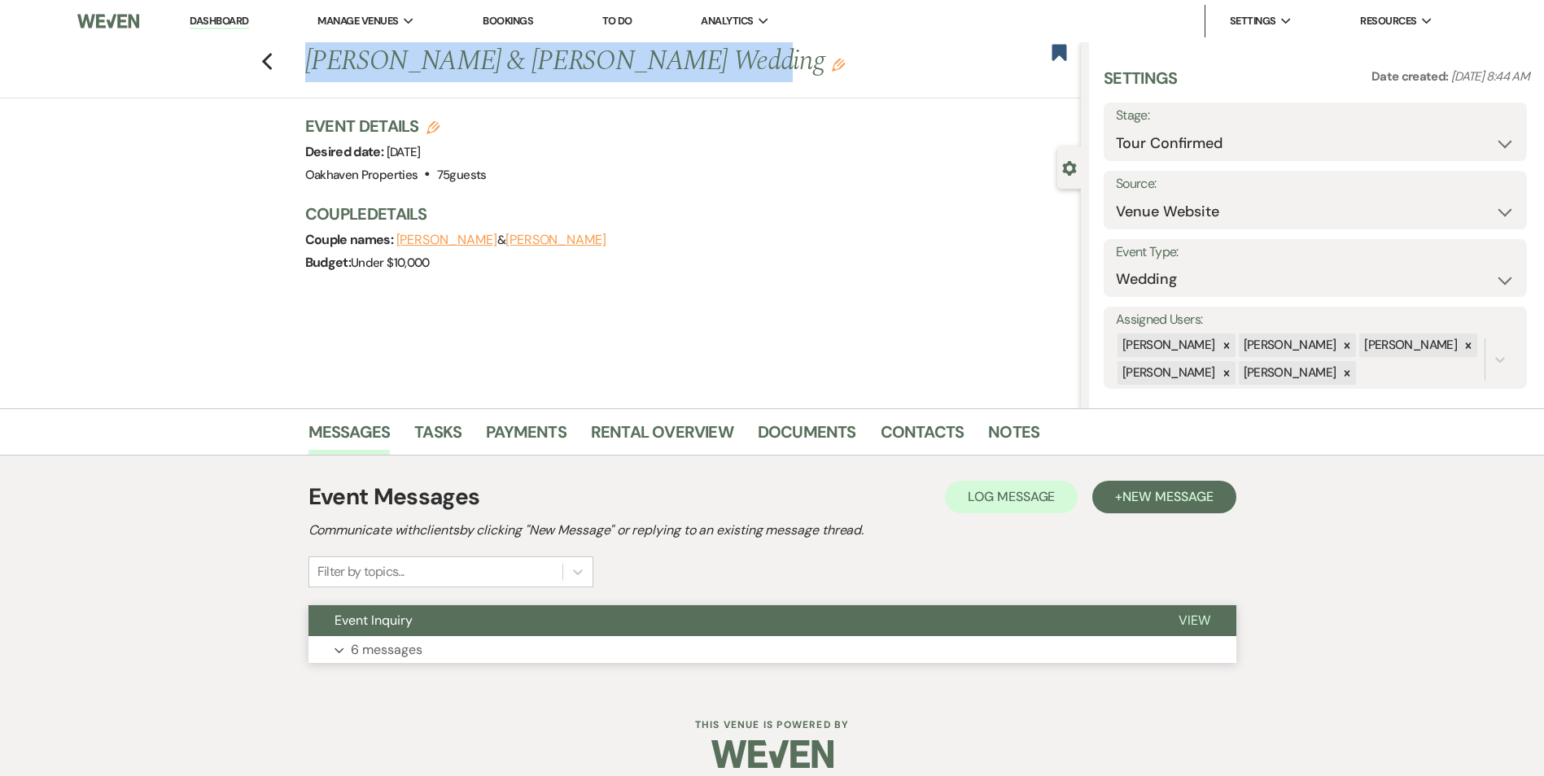
click at [1196, 627] on span "View" at bounding box center [1194, 620] width 32 height 17
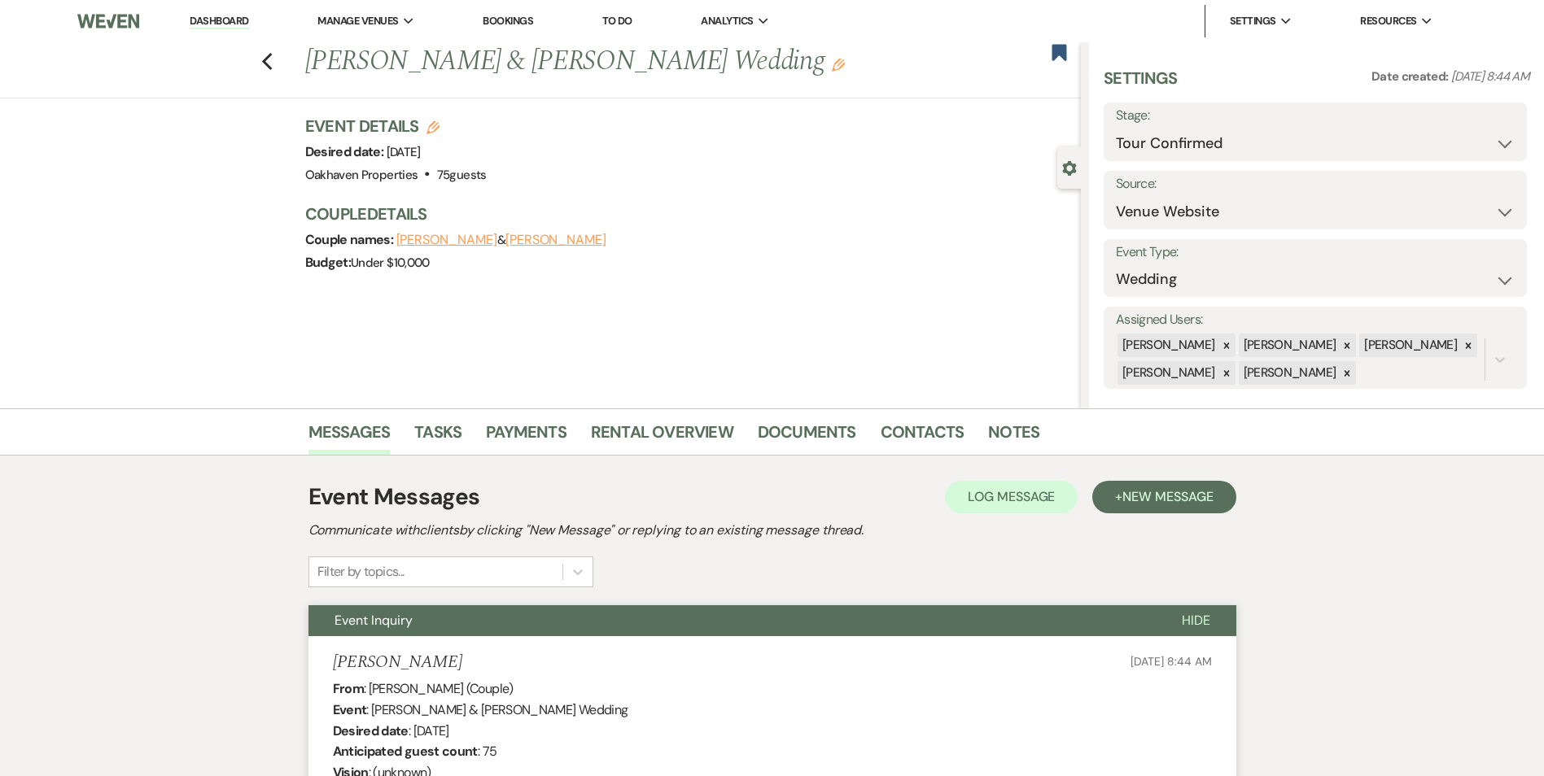
click at [736, 222] on h3 "Couple Details" at bounding box center [684, 214] width 759 height 23
click at [272, 58] on use "button" at bounding box center [266, 62] width 11 height 18
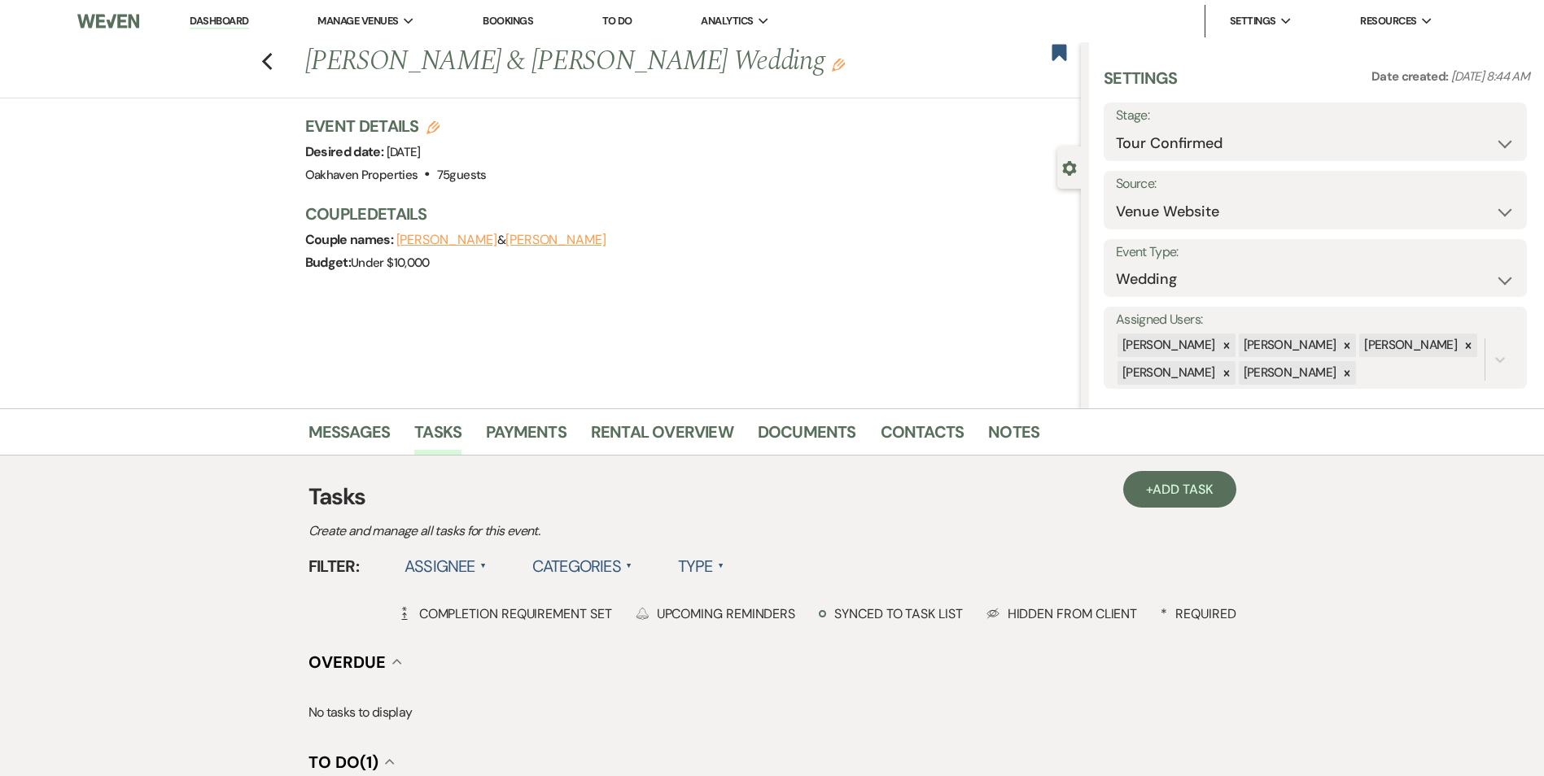
drag, startPoint x: 229, startPoint y: 27, endPoint x: 245, endPoint y: 22, distance: 16.2
click at [232, 27] on link "Dashboard" at bounding box center [219, 21] width 59 height 15
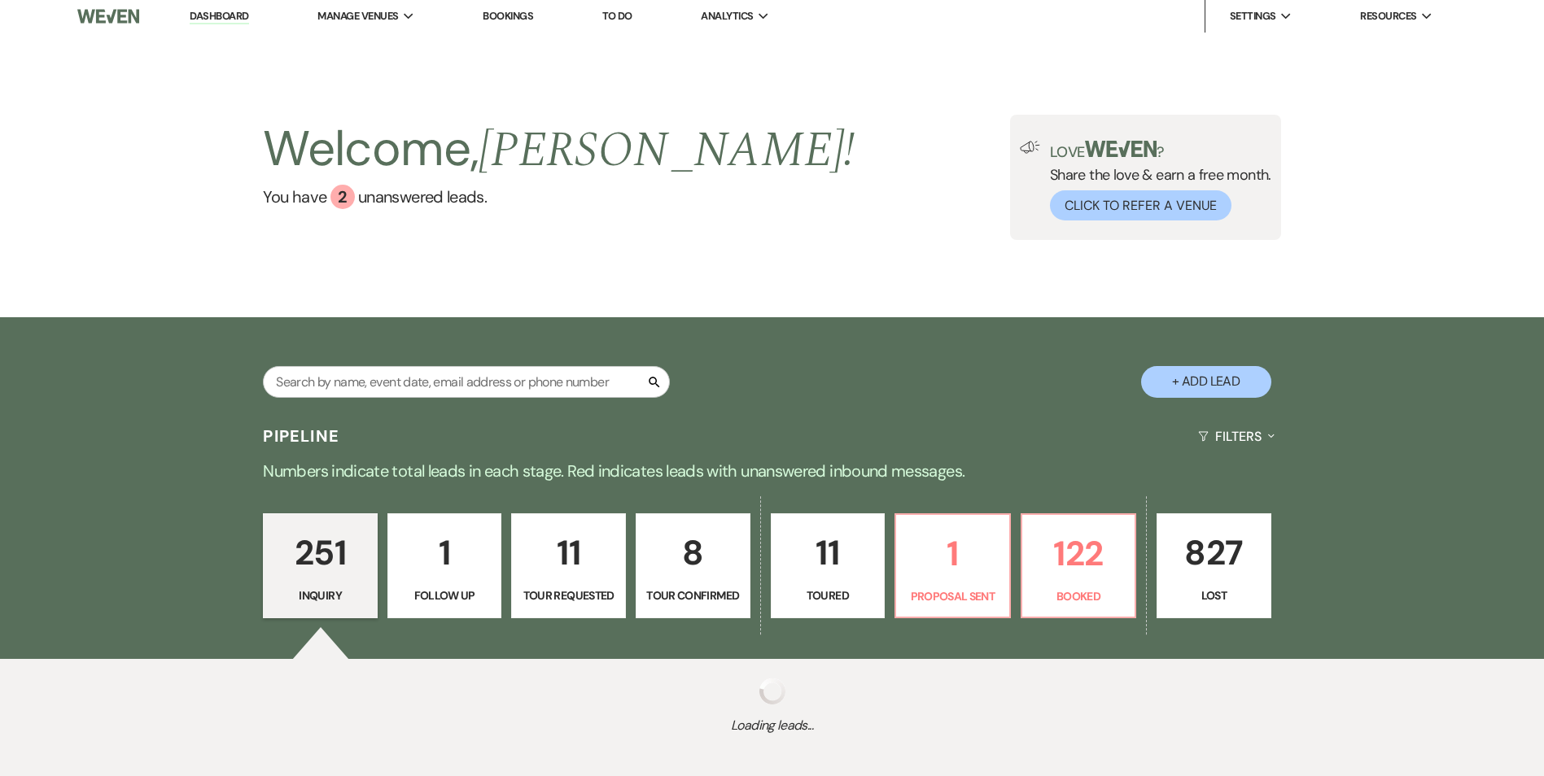
scroll to position [45, 0]
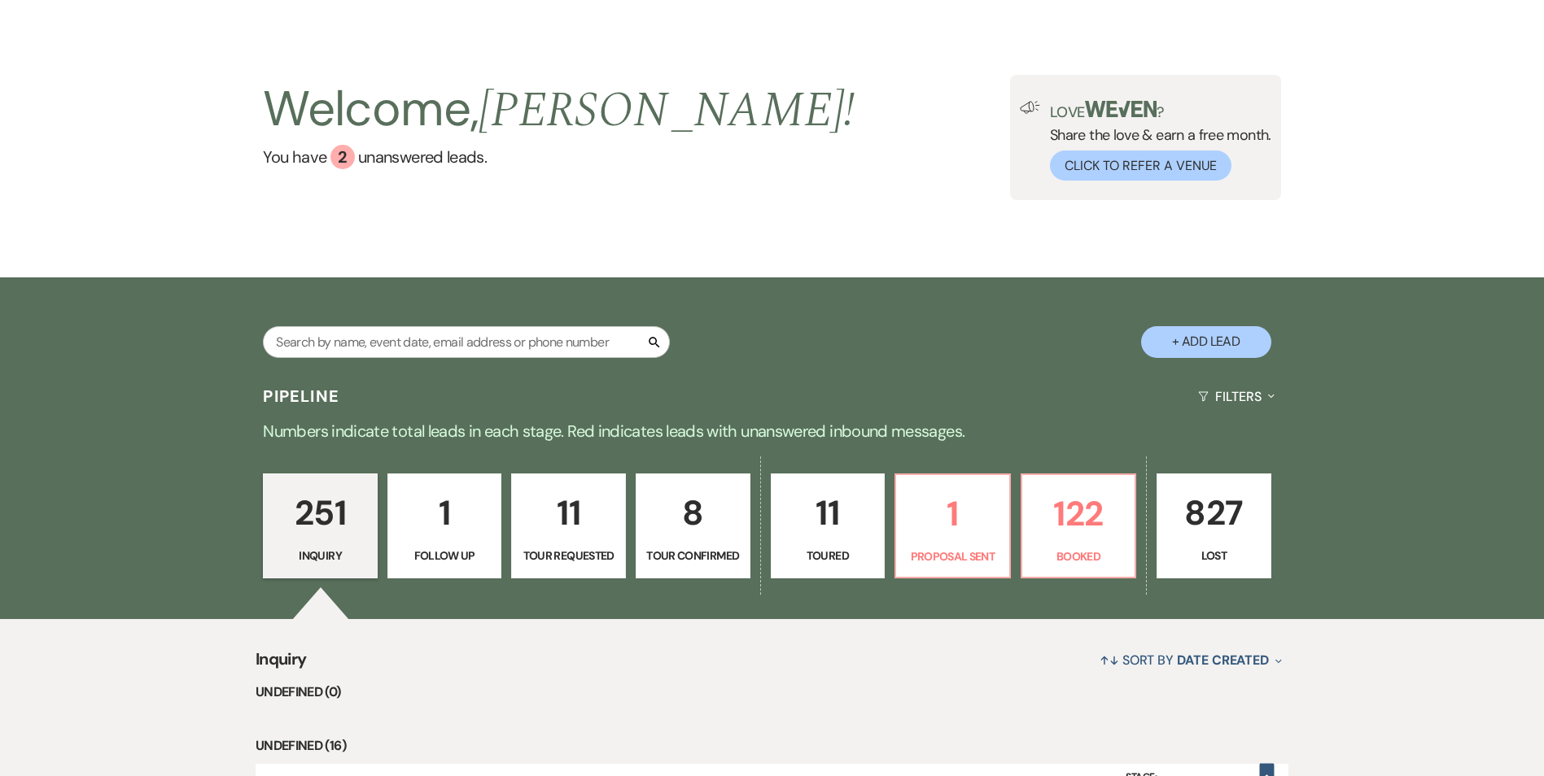
click at [708, 486] on p "8" at bounding box center [693, 513] width 94 height 55
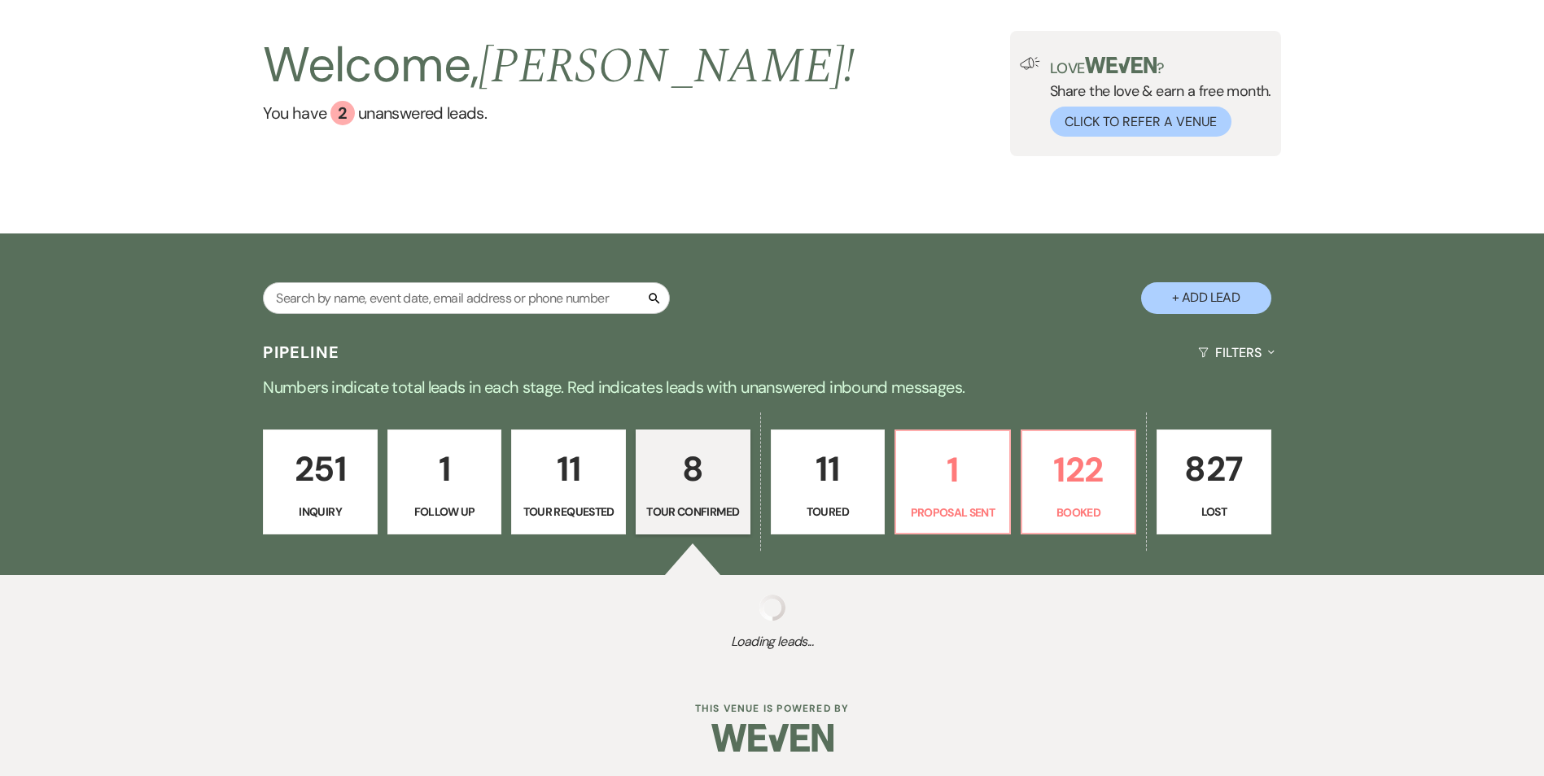
select select "4"
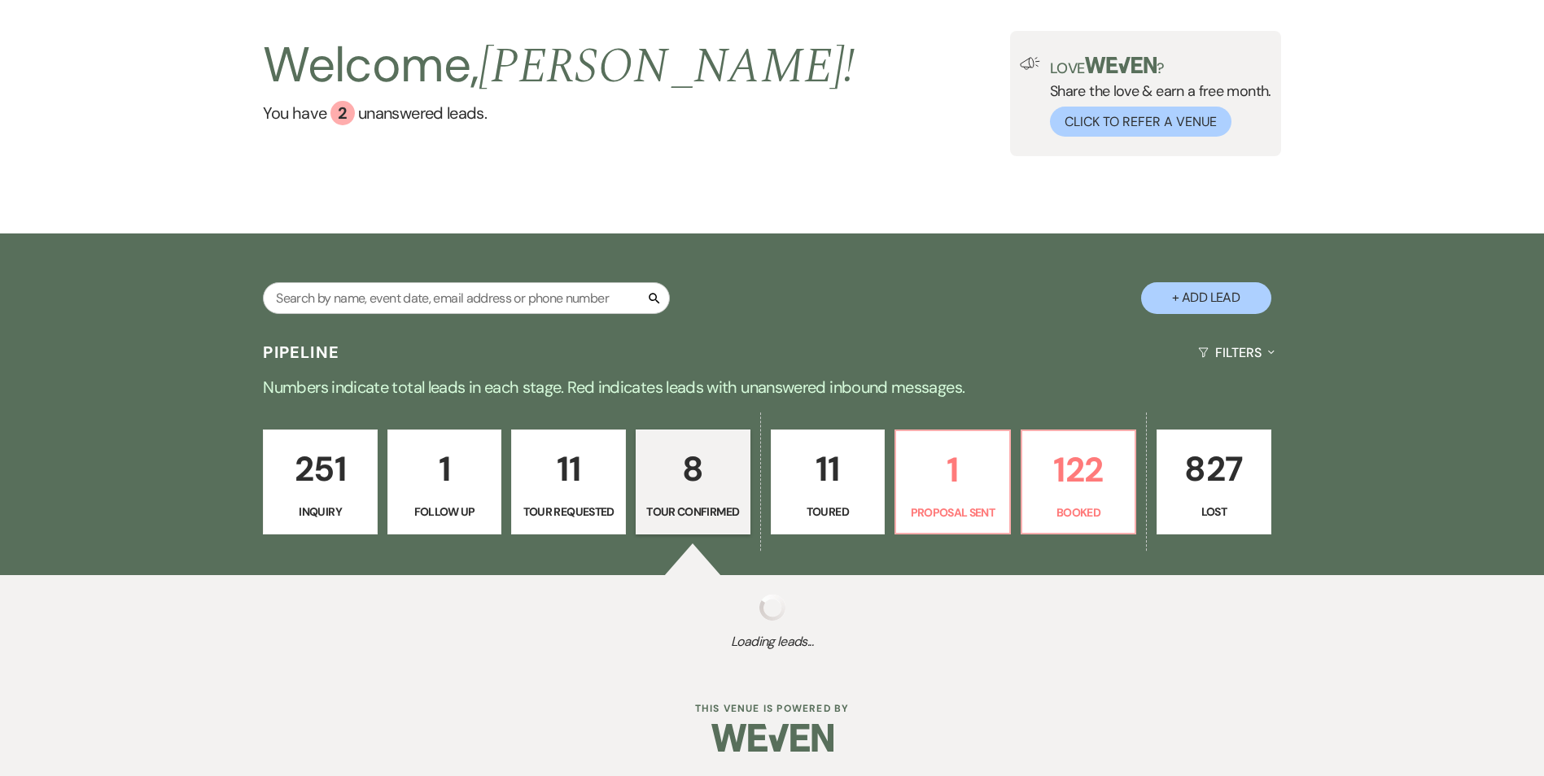
select select "4"
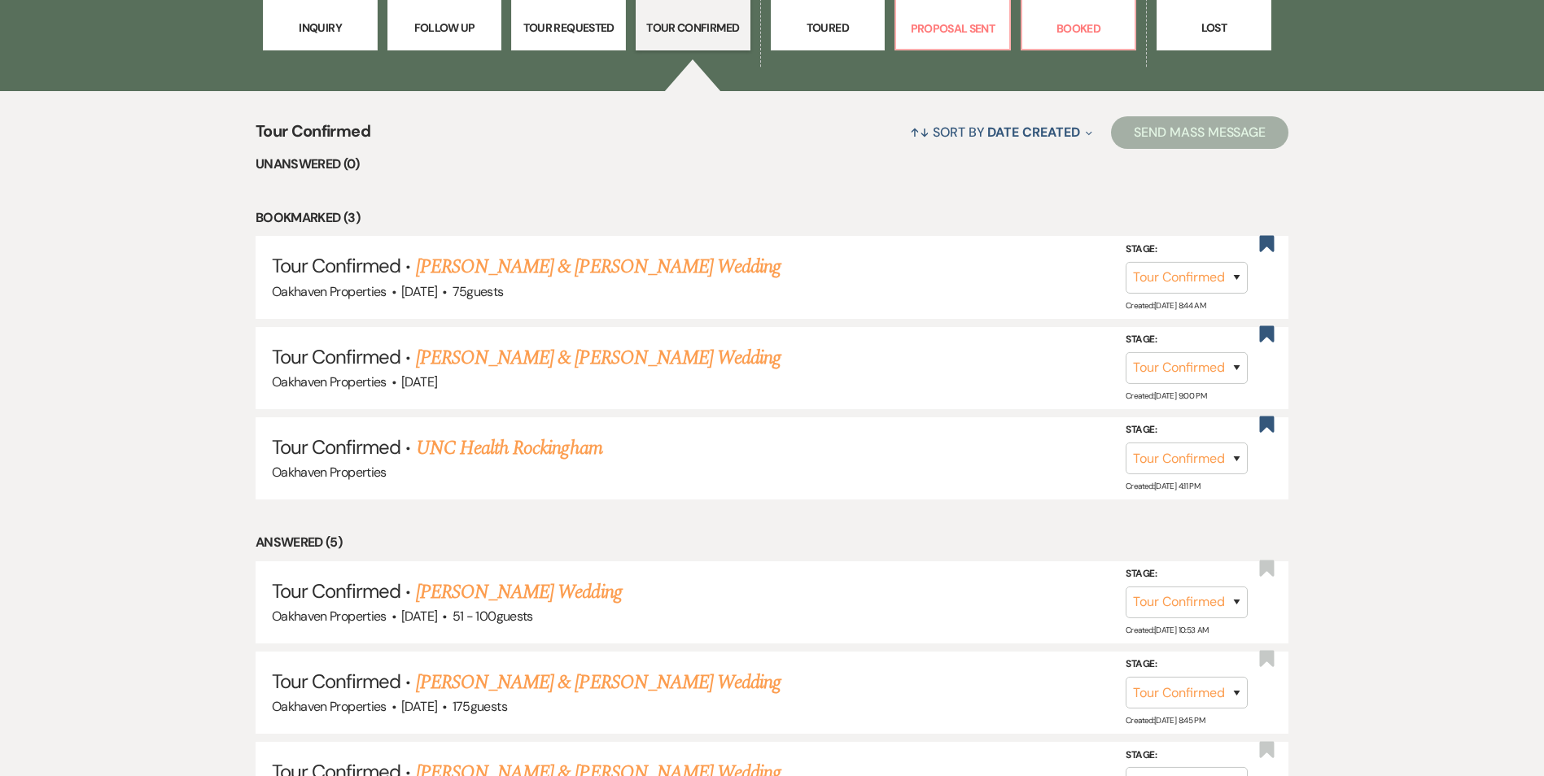
scroll to position [577, 0]
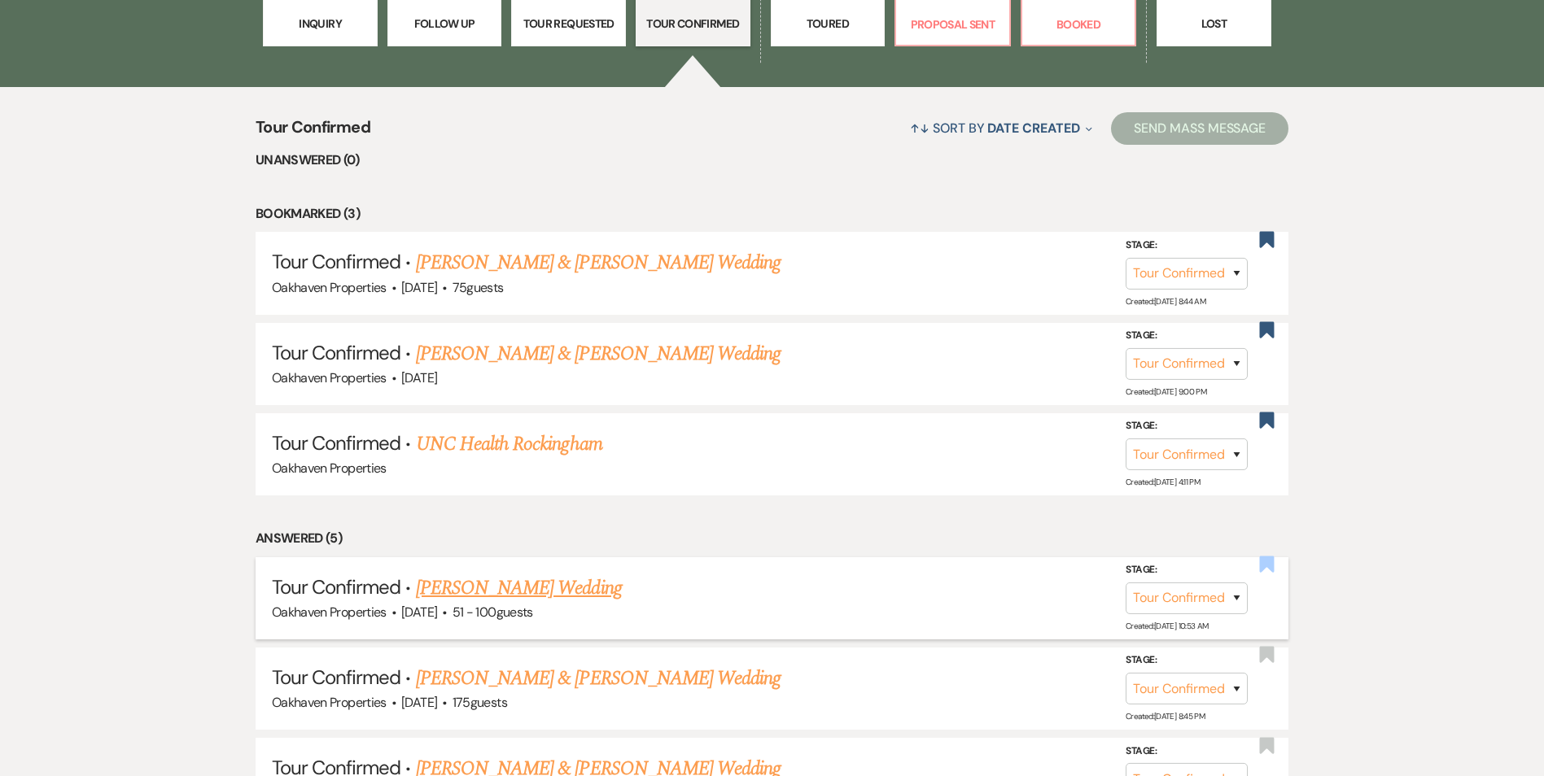
click at [1273, 557] on use "button" at bounding box center [1267, 565] width 15 height 16
select select "4"
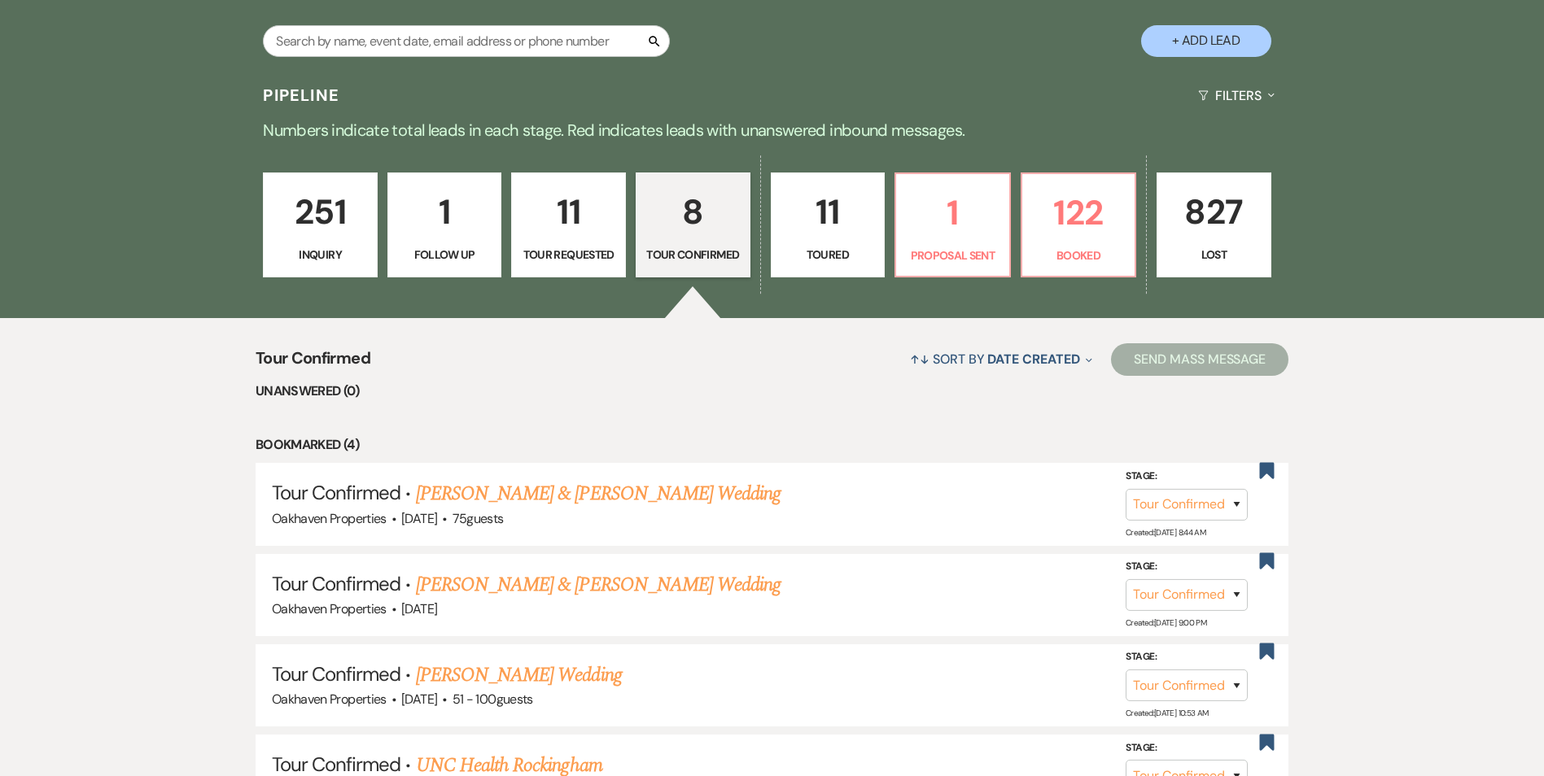
scroll to position [170, 0]
